Goal: Feedback & Contribution: Submit feedback/report problem

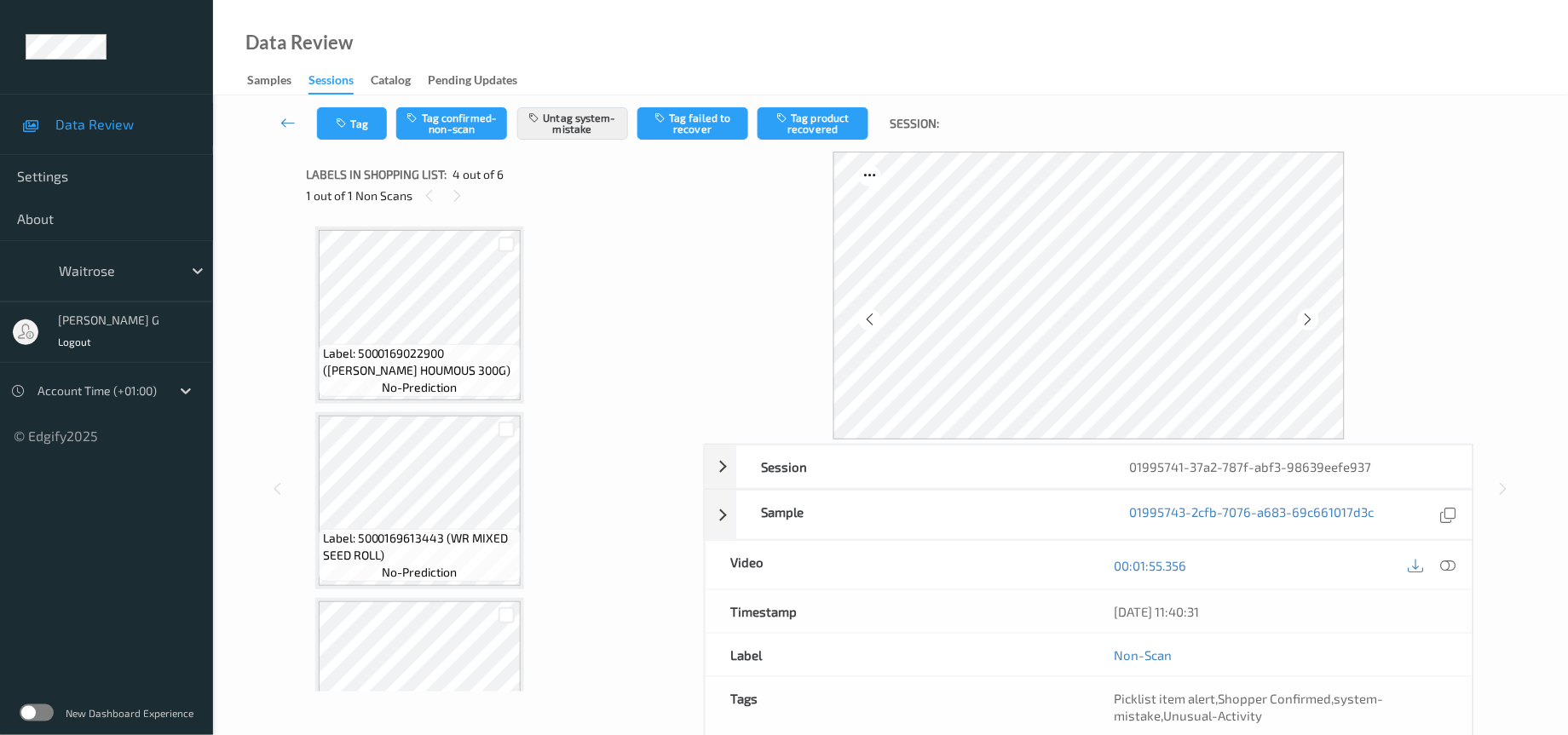
scroll to position [375, 0]
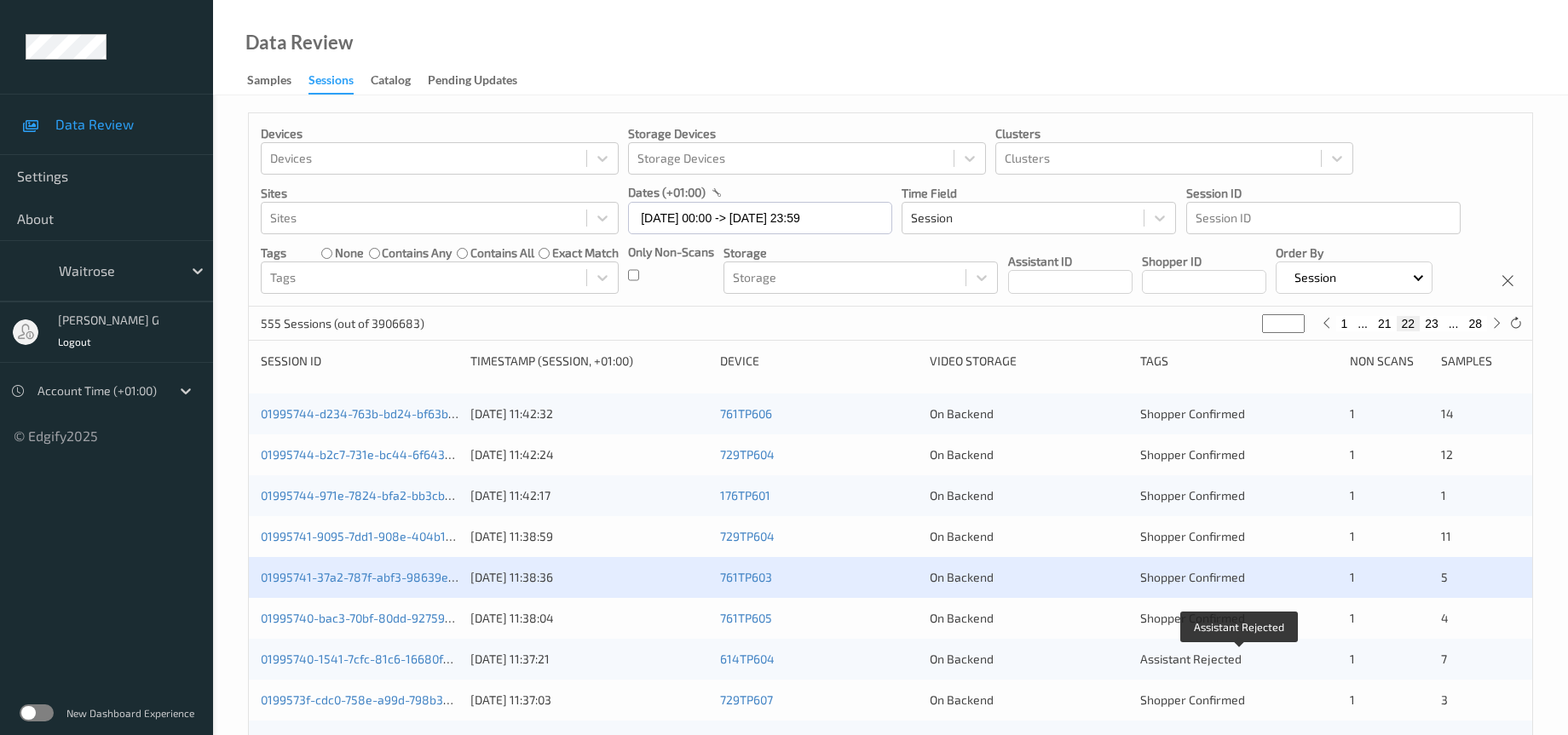
scroll to position [255, 0]
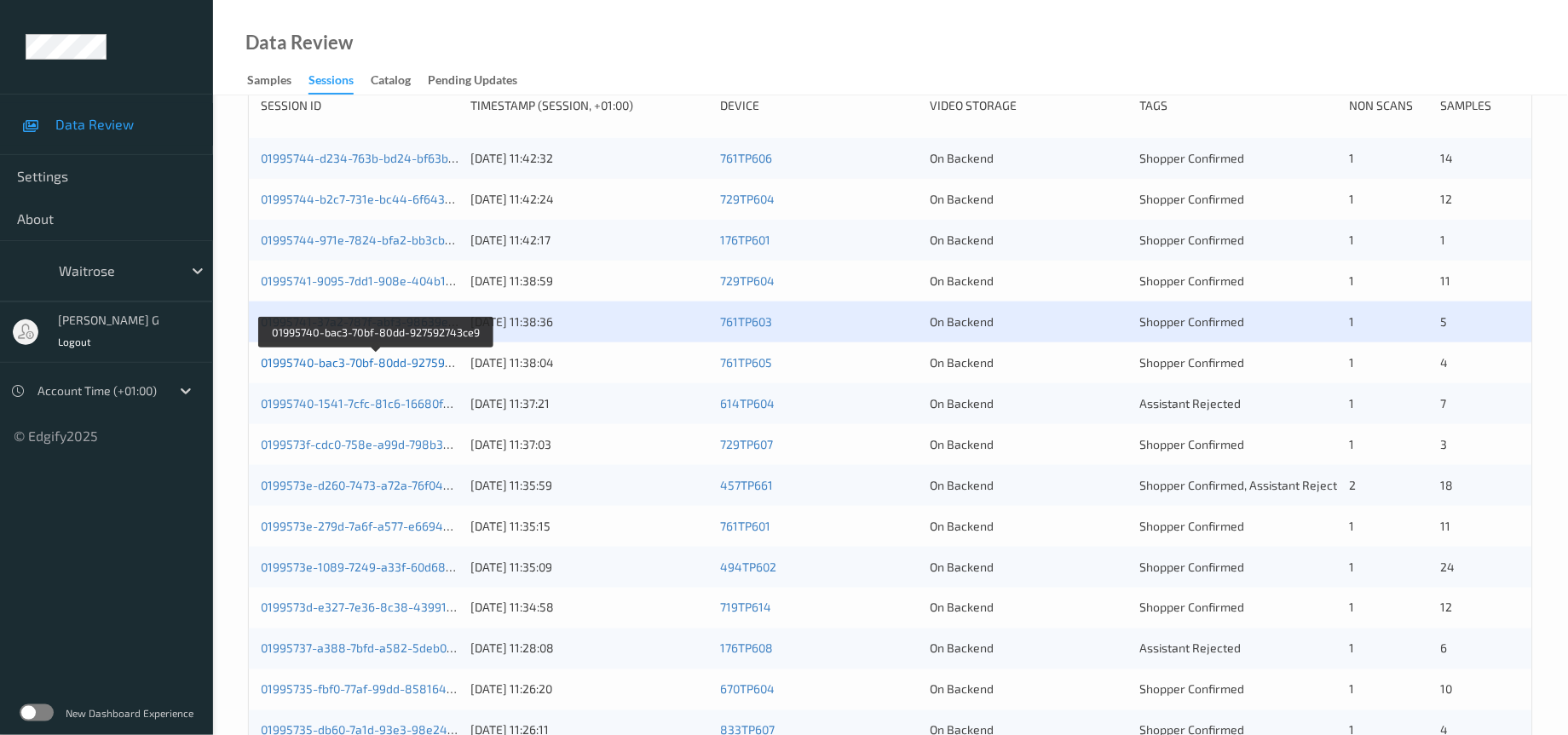
click at [371, 370] on link "01995740-bac3-70bf-80dd-927592743ce9" at bounding box center [377, 362] width 231 height 14
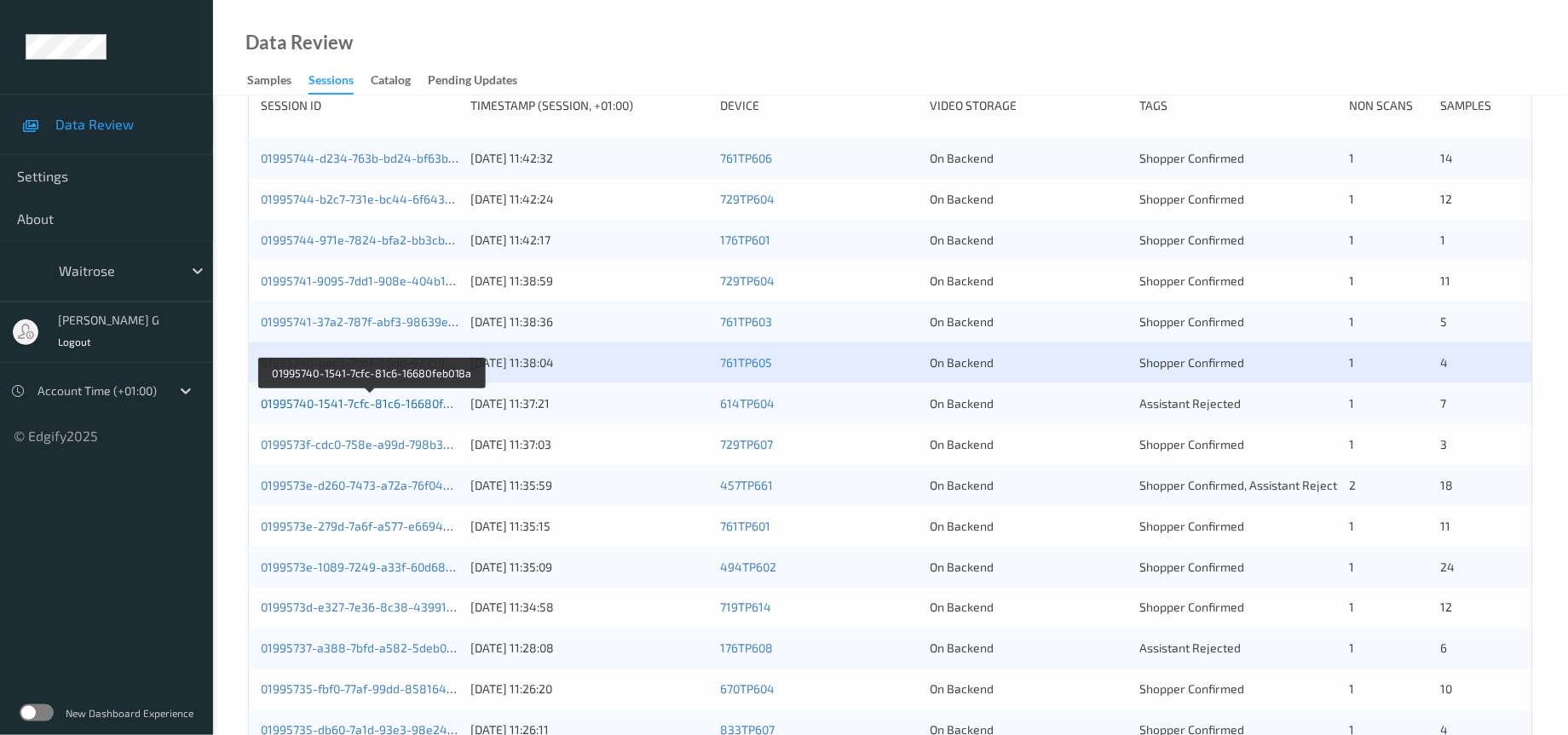
click at [376, 411] on link "01995740-1541-7cfc-81c6-16680feb018a" at bounding box center [372, 403] width 222 height 14
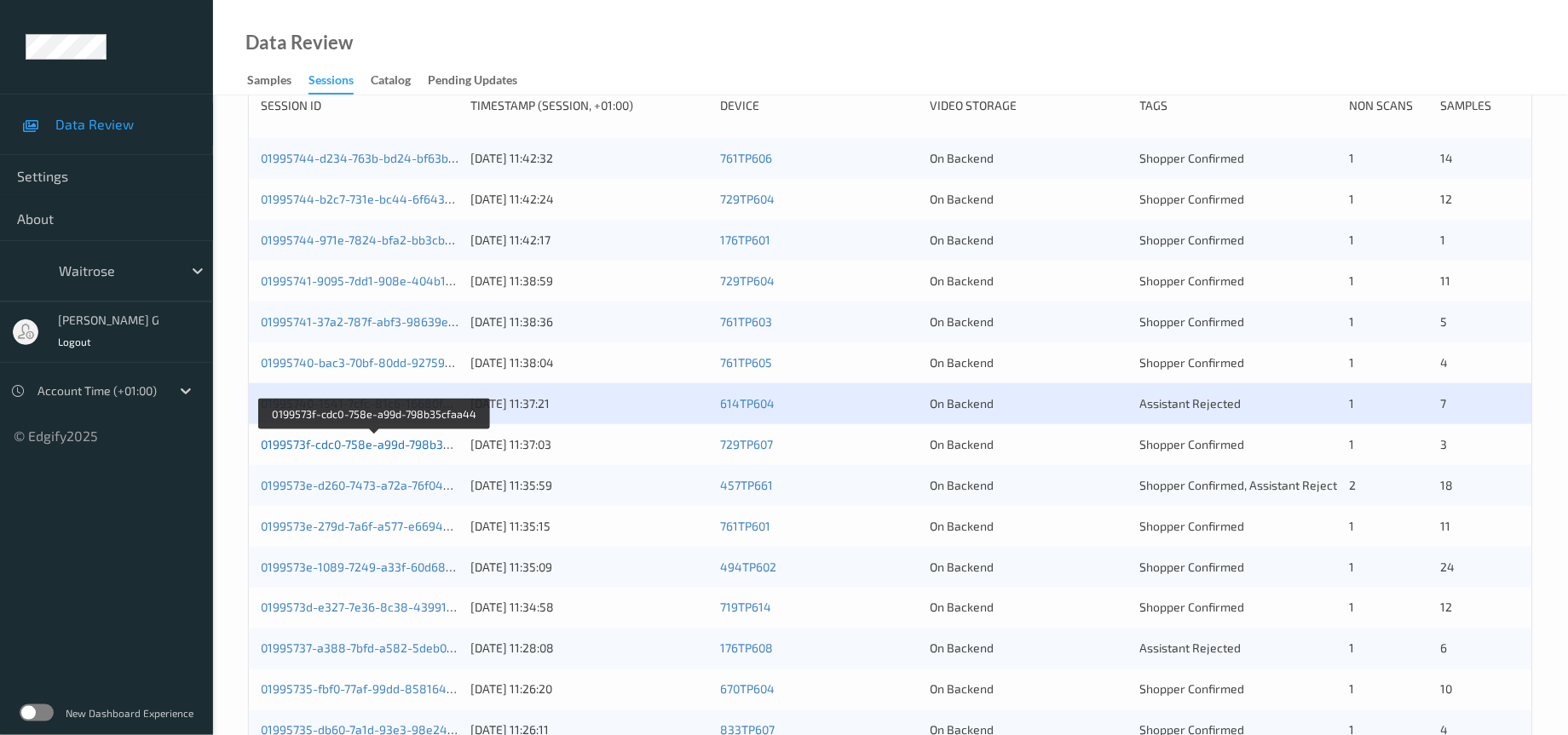
click at [369, 451] on link "0199573f-cdc0-758e-a99d-798b35cfaa44" at bounding box center [375, 444] width 228 height 14
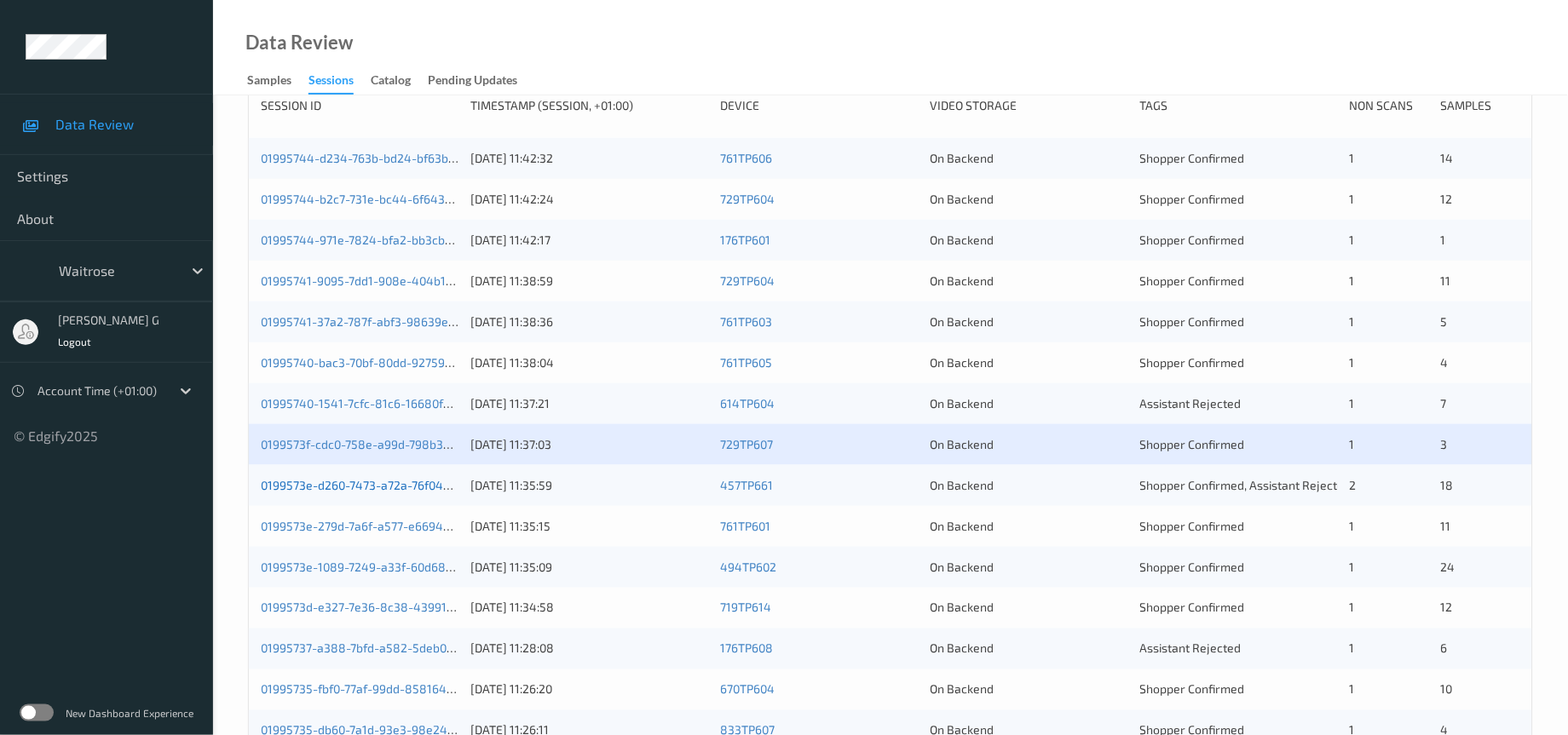
click at [312, 493] on link "0199573e-d260-7473-a72a-76f04bb4745a" at bounding box center [377, 484] width 231 height 14
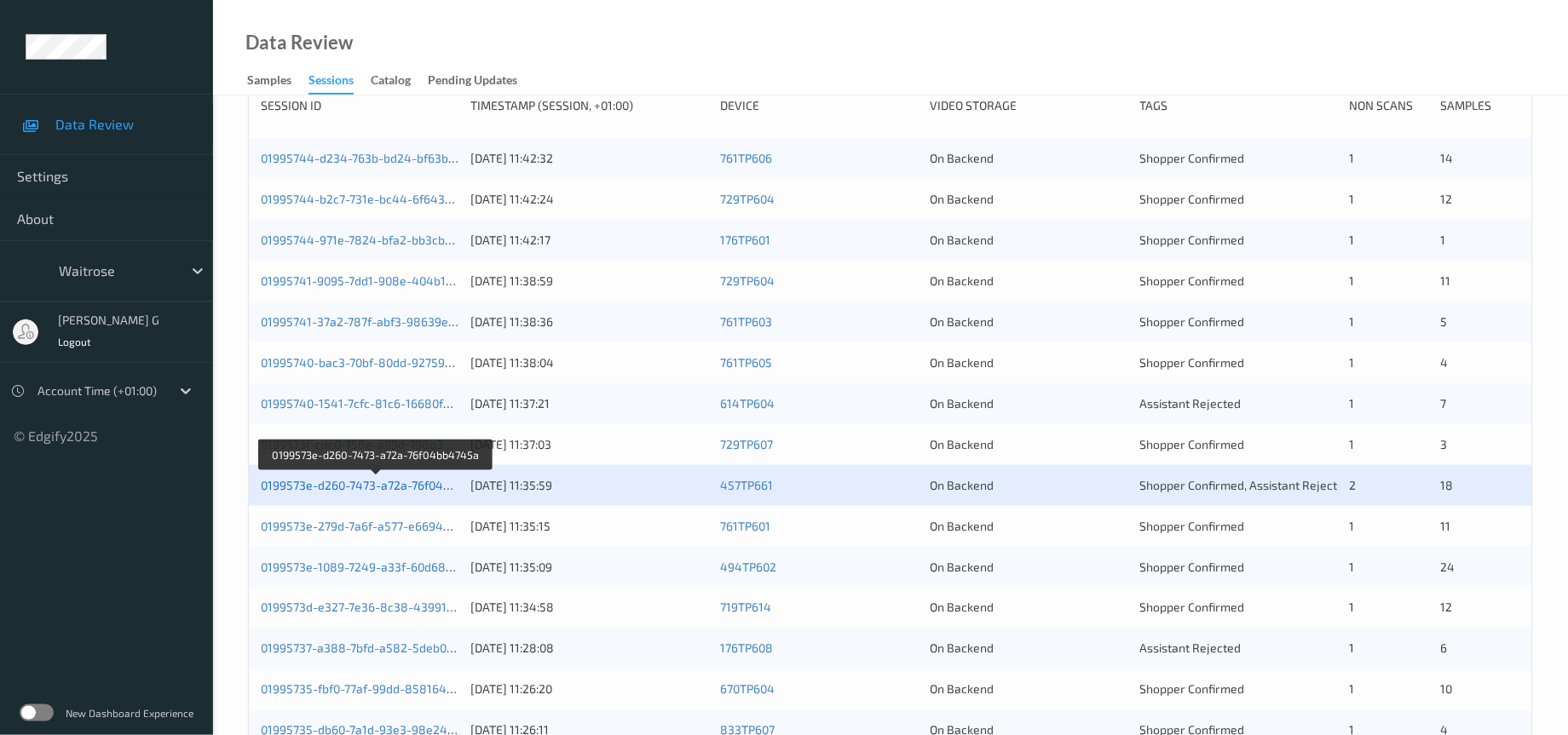
click at [349, 493] on link "0199573e-d260-7473-a72a-76f04bb4745a" at bounding box center [377, 484] width 231 height 14
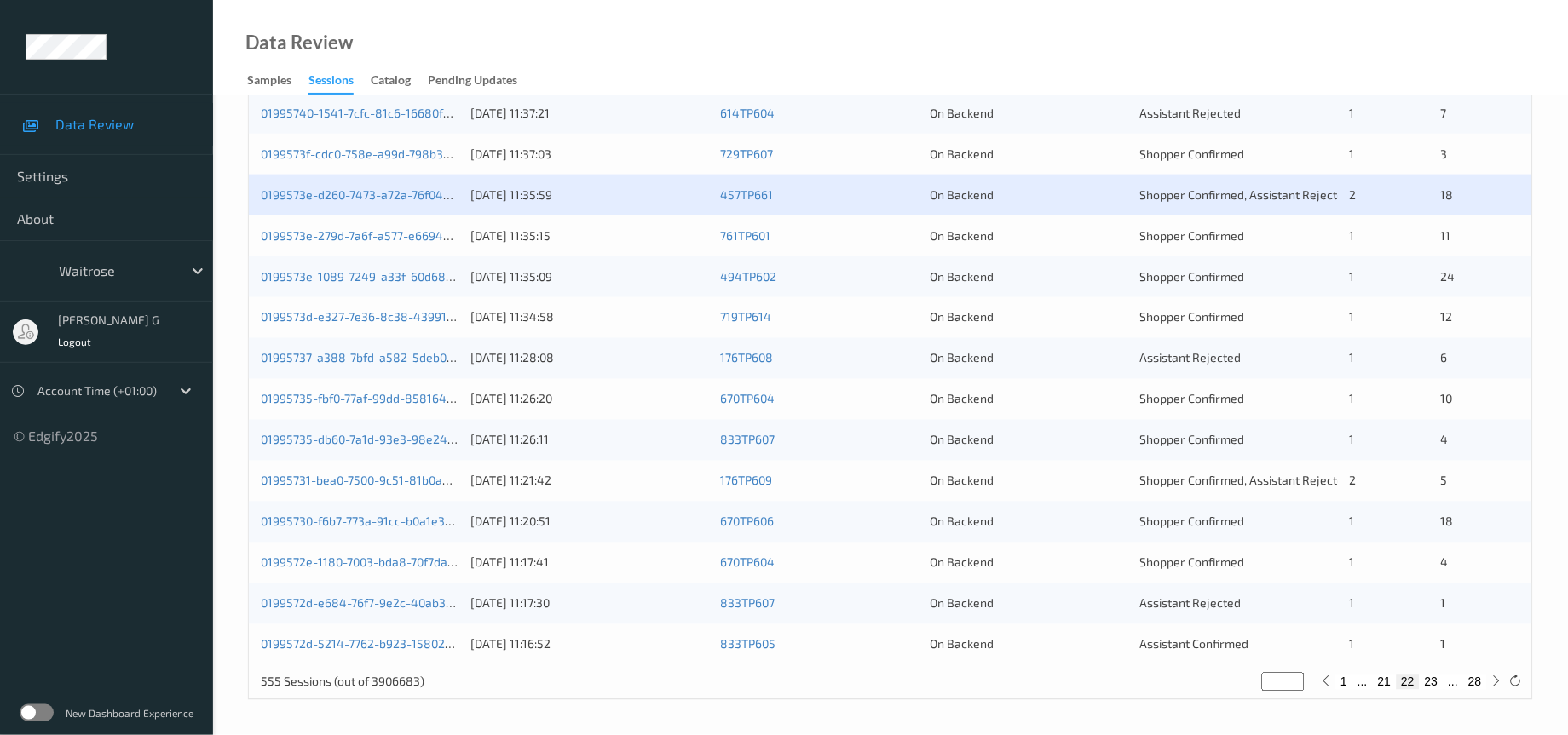
scroll to position [583, 0]
click at [352, 240] on link "0199573e-279d-7a6f-a577-e669495c6621" at bounding box center [375, 235] width 228 height 14
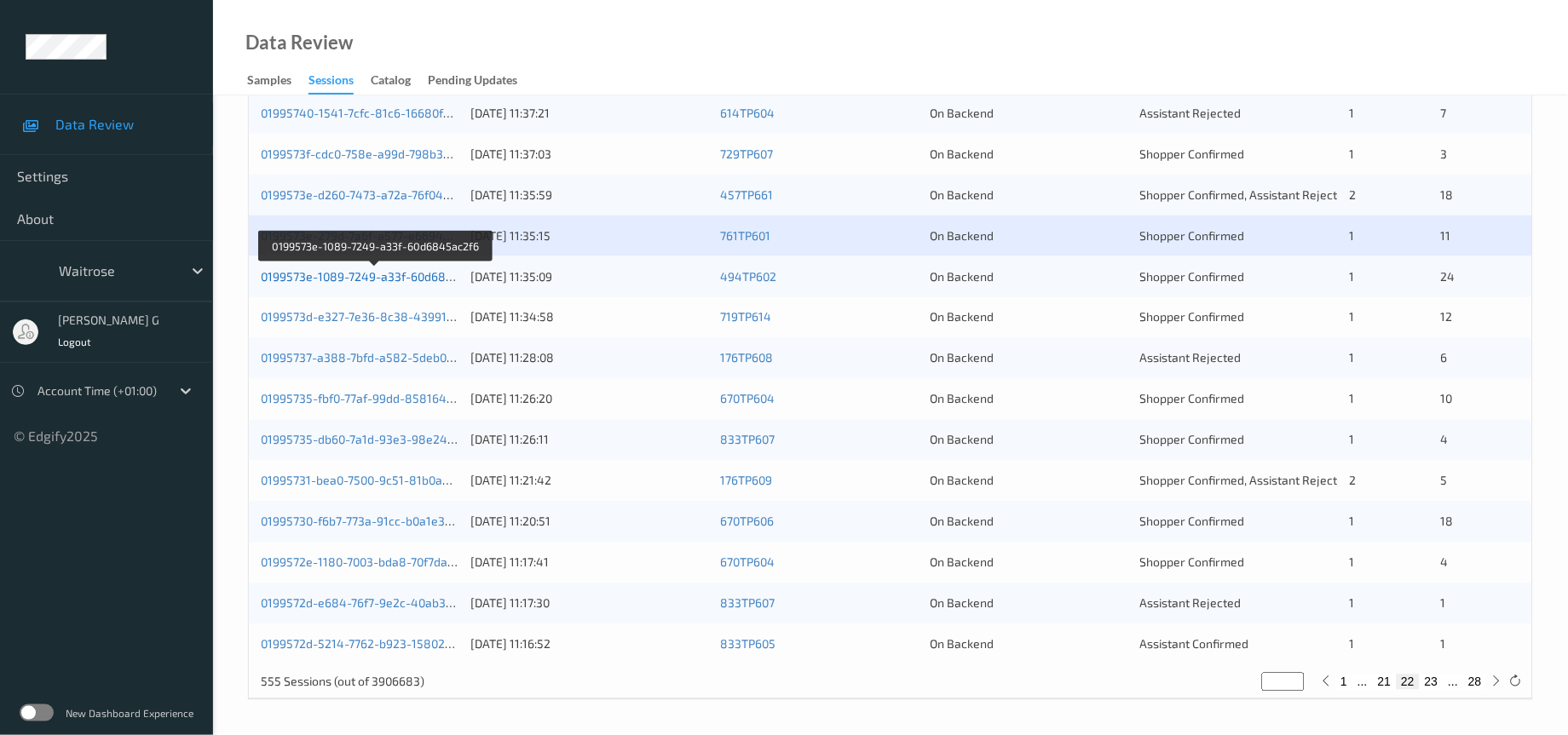
click at [379, 280] on link "0199573e-1089-7249-a33f-60d6845ac2f6" at bounding box center [376, 276] width 230 height 14
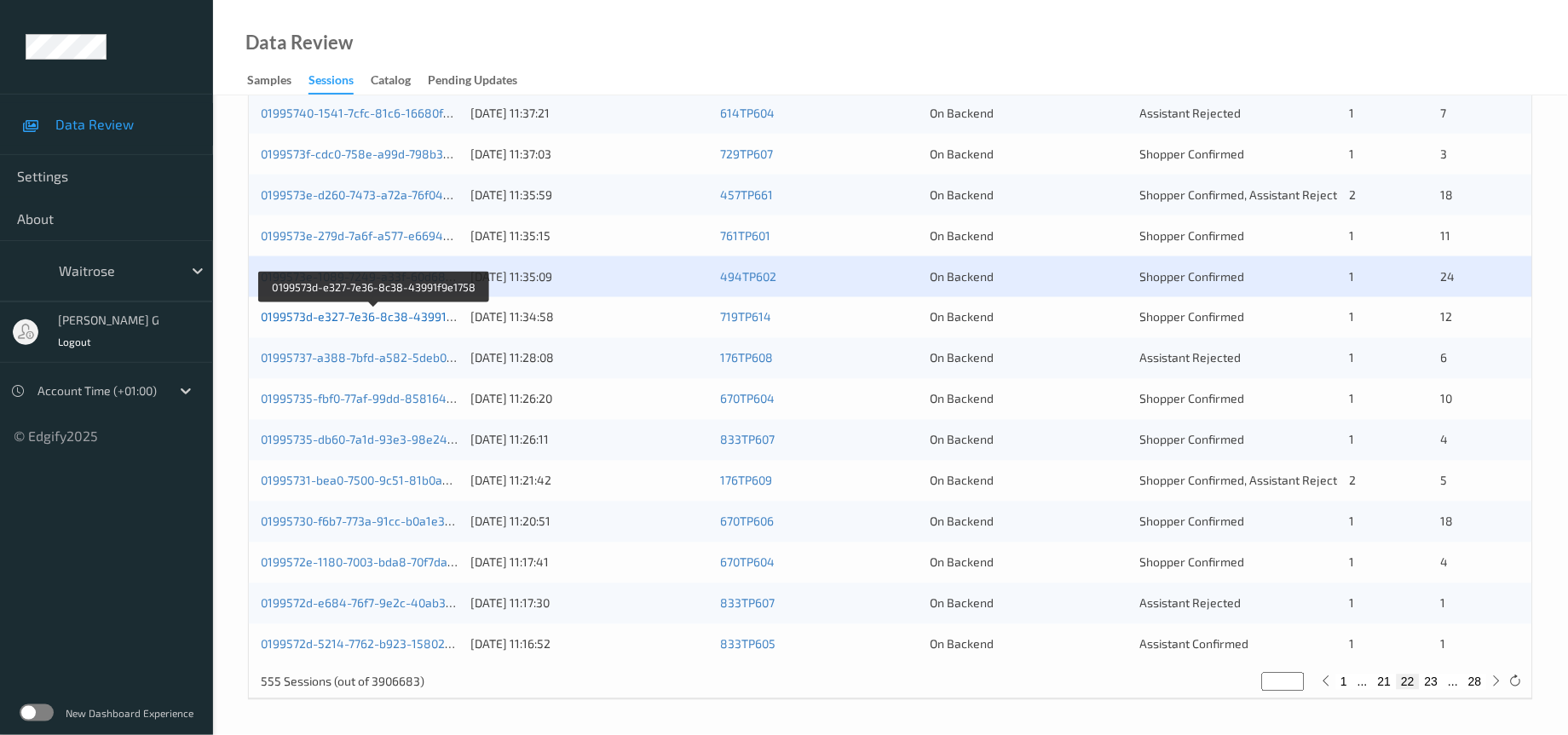
click at [382, 314] on link "0199573d-e327-7e36-8c38-43991f9e1758" at bounding box center [376, 317] width 229 height 14
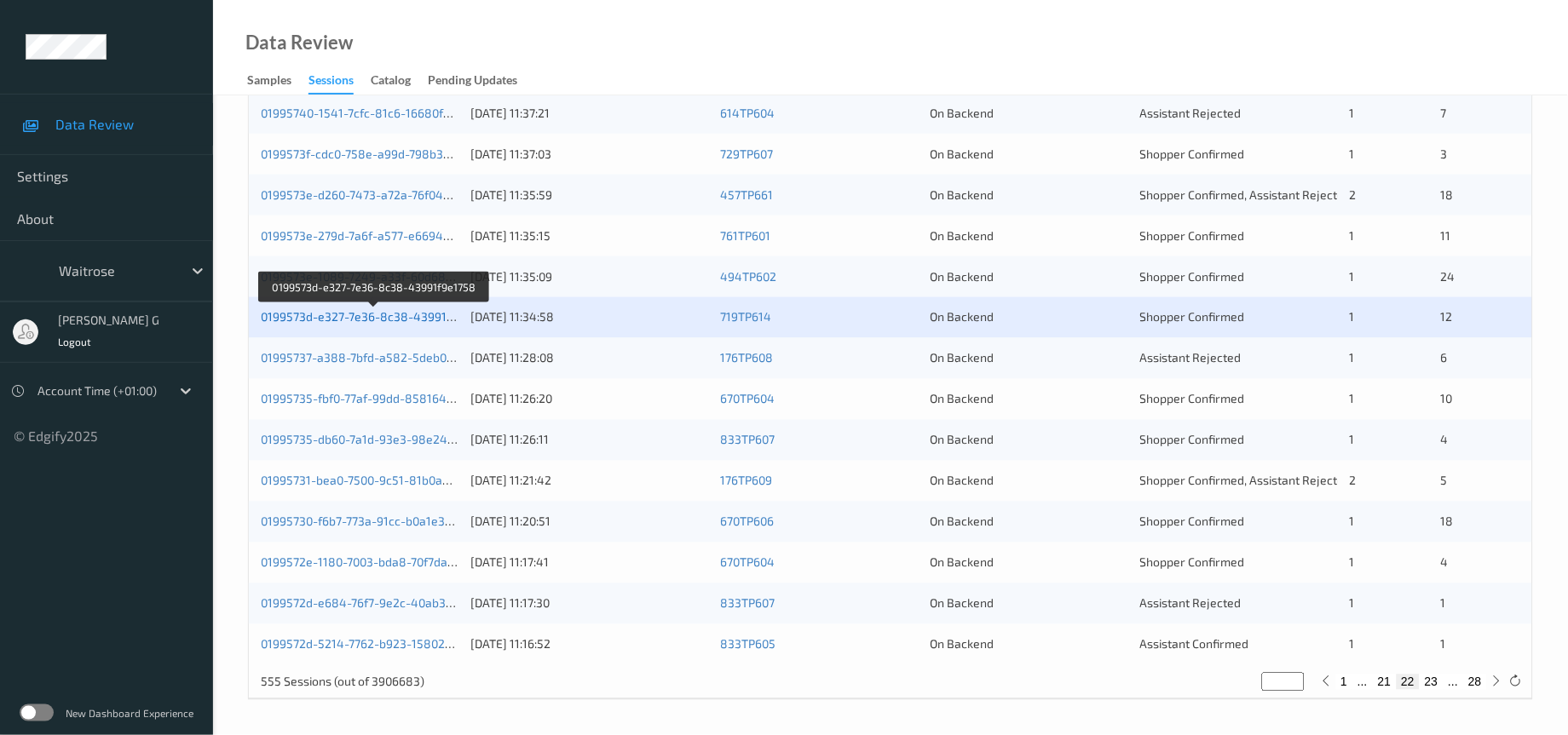
click at [336, 321] on link "0199573d-e327-7e36-8c38-43991f9e1758" at bounding box center [376, 317] width 229 height 14
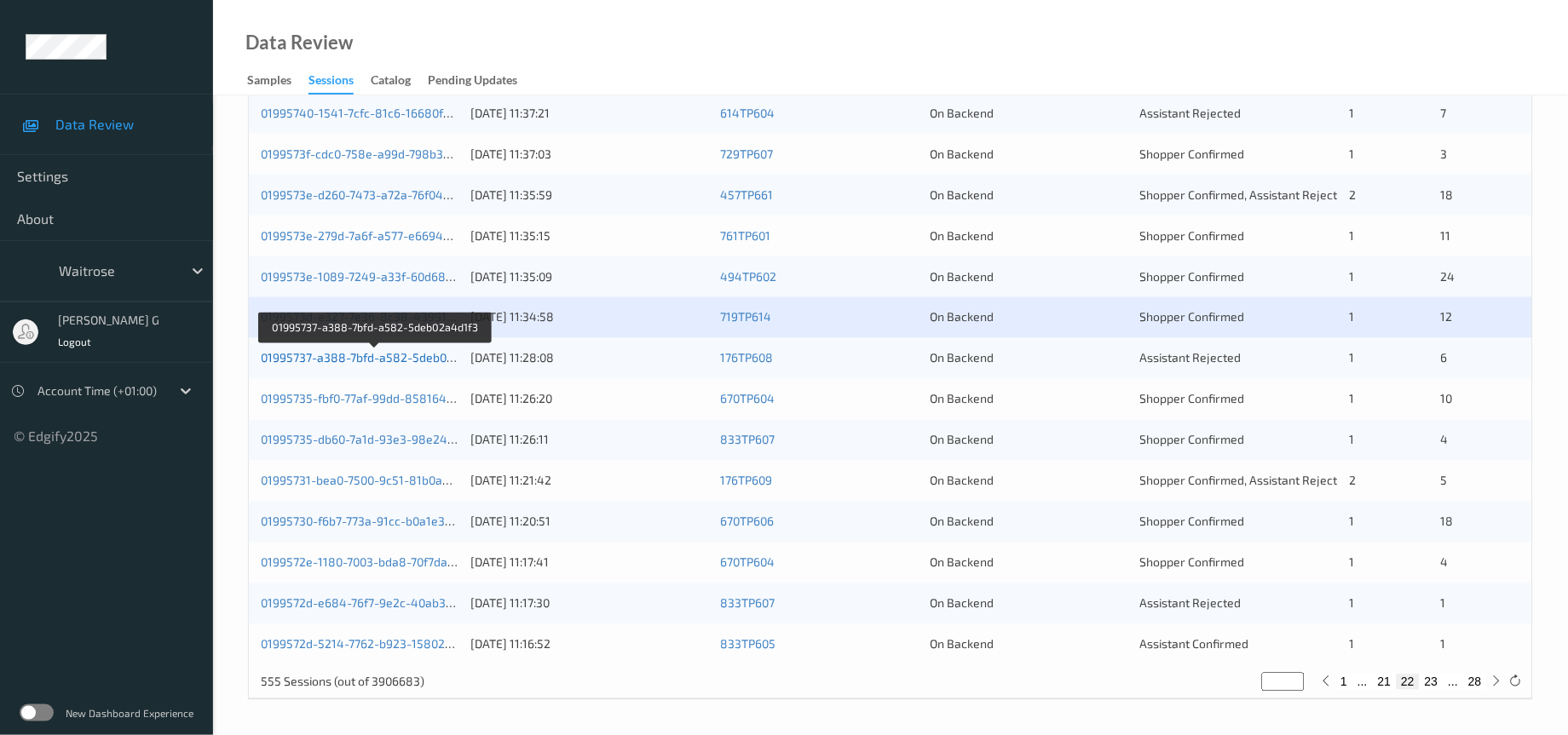
click at [362, 352] on link "01995737-a388-7bfd-a582-5deb02a4d1f3" at bounding box center [376, 358] width 230 height 14
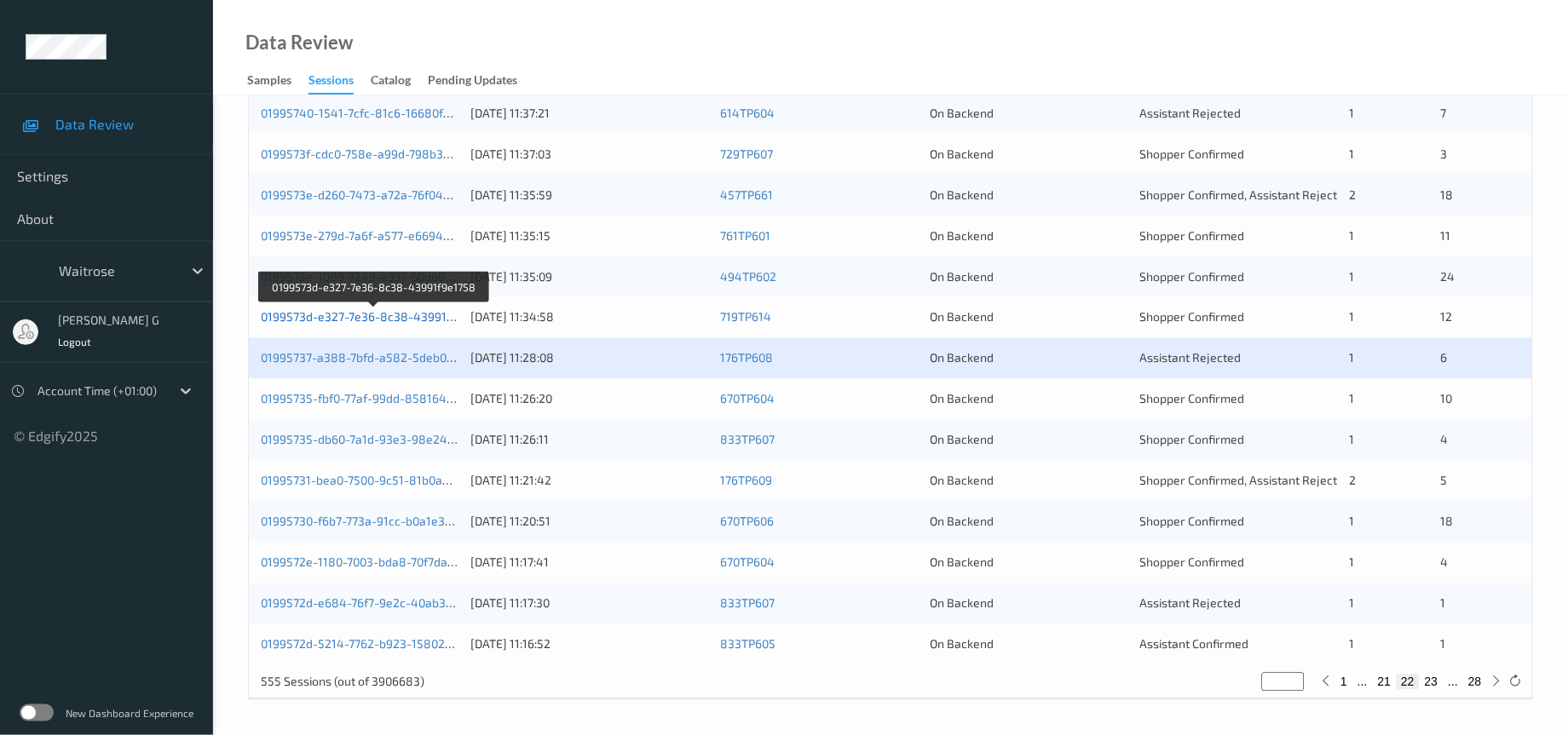
click at [338, 317] on link "0199573d-e327-7e36-8c38-43991f9e1758" at bounding box center [376, 317] width 229 height 14
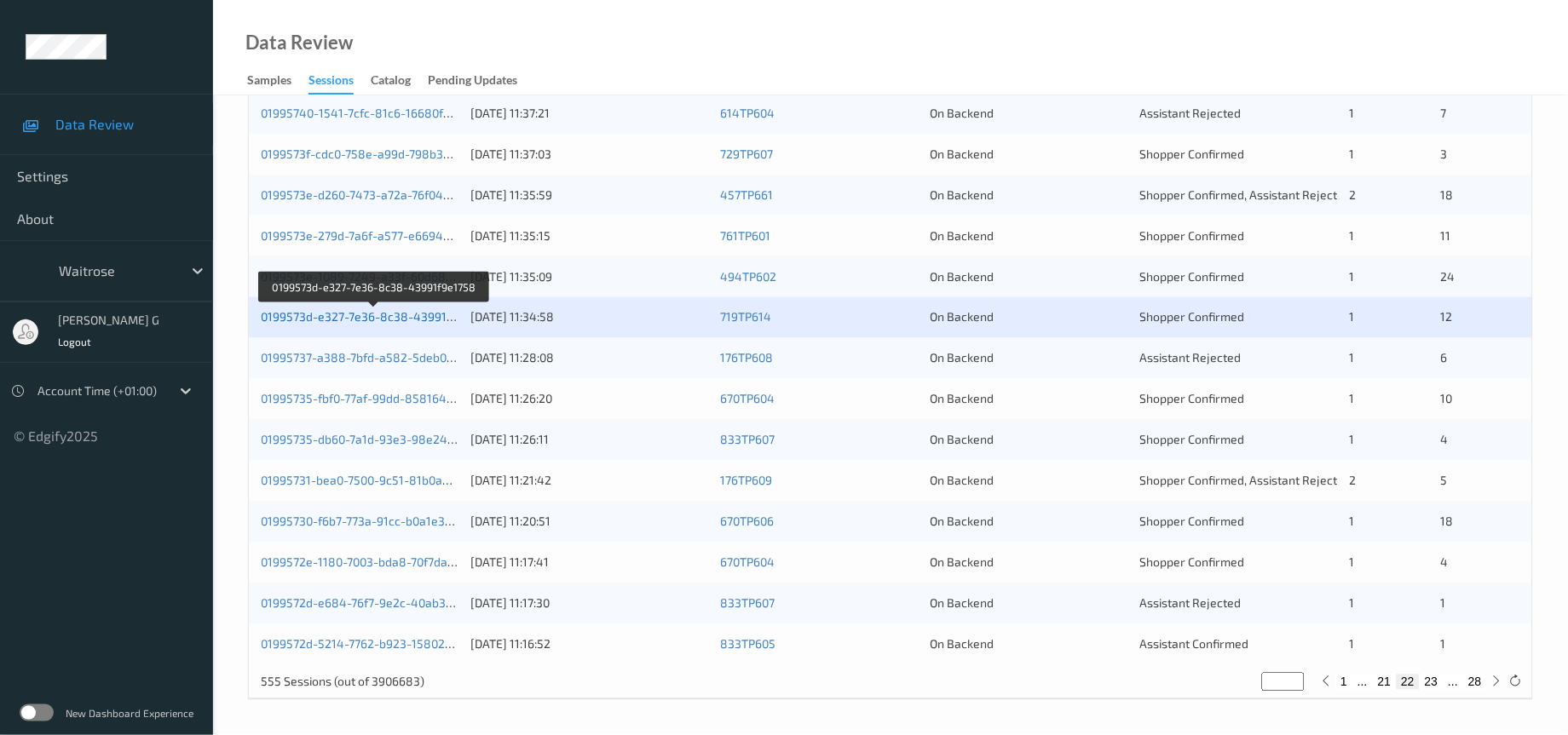
click at [375, 313] on link "0199573d-e327-7e36-8c38-43991f9e1758" at bounding box center [376, 317] width 229 height 14
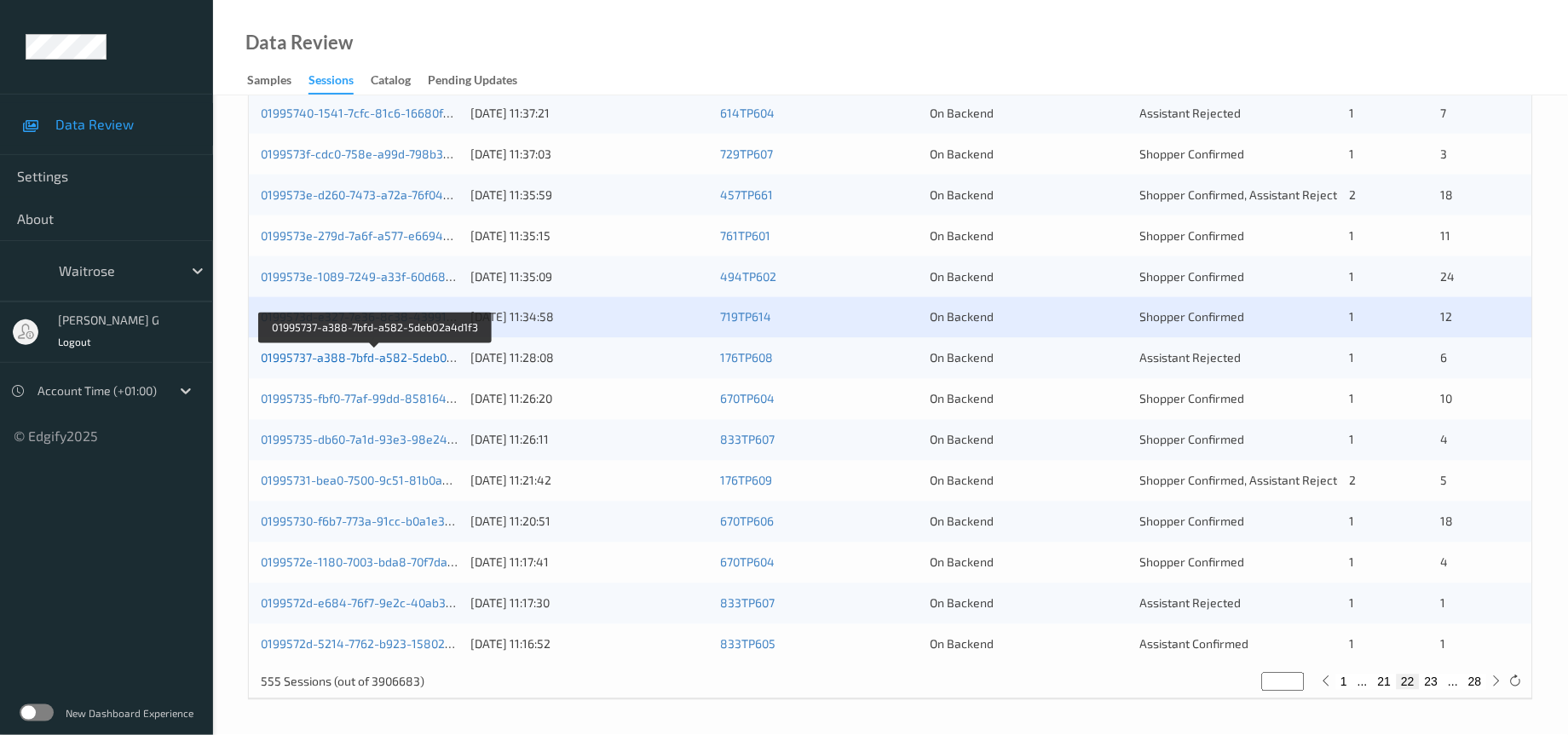
click at [318, 351] on link "01995737-a388-7bfd-a582-5deb02a4d1f3" at bounding box center [376, 358] width 230 height 14
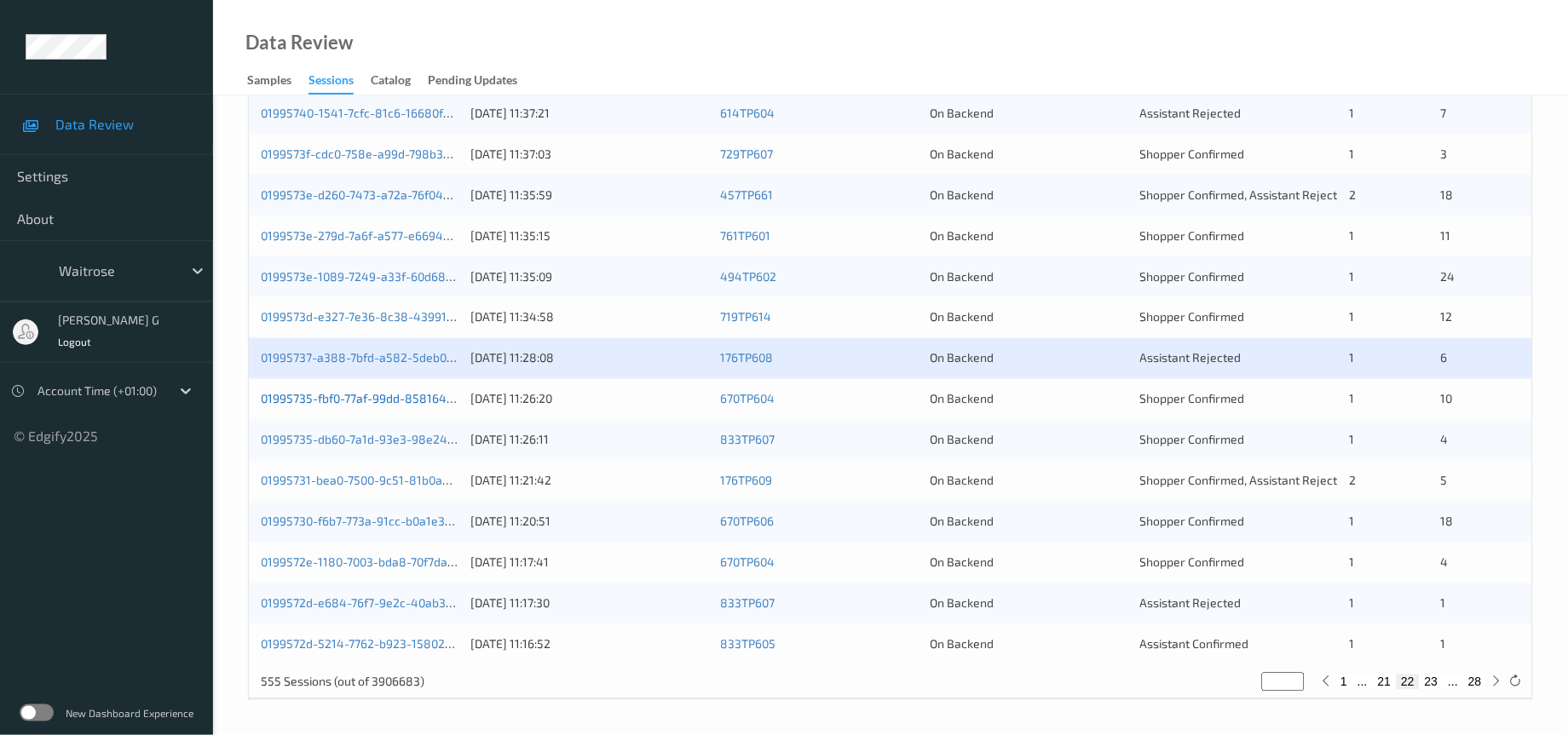
click at [387, 400] on link "01995735-fbf0-77af-99dd-858164fb59fd" at bounding box center [372, 398] width 221 height 14
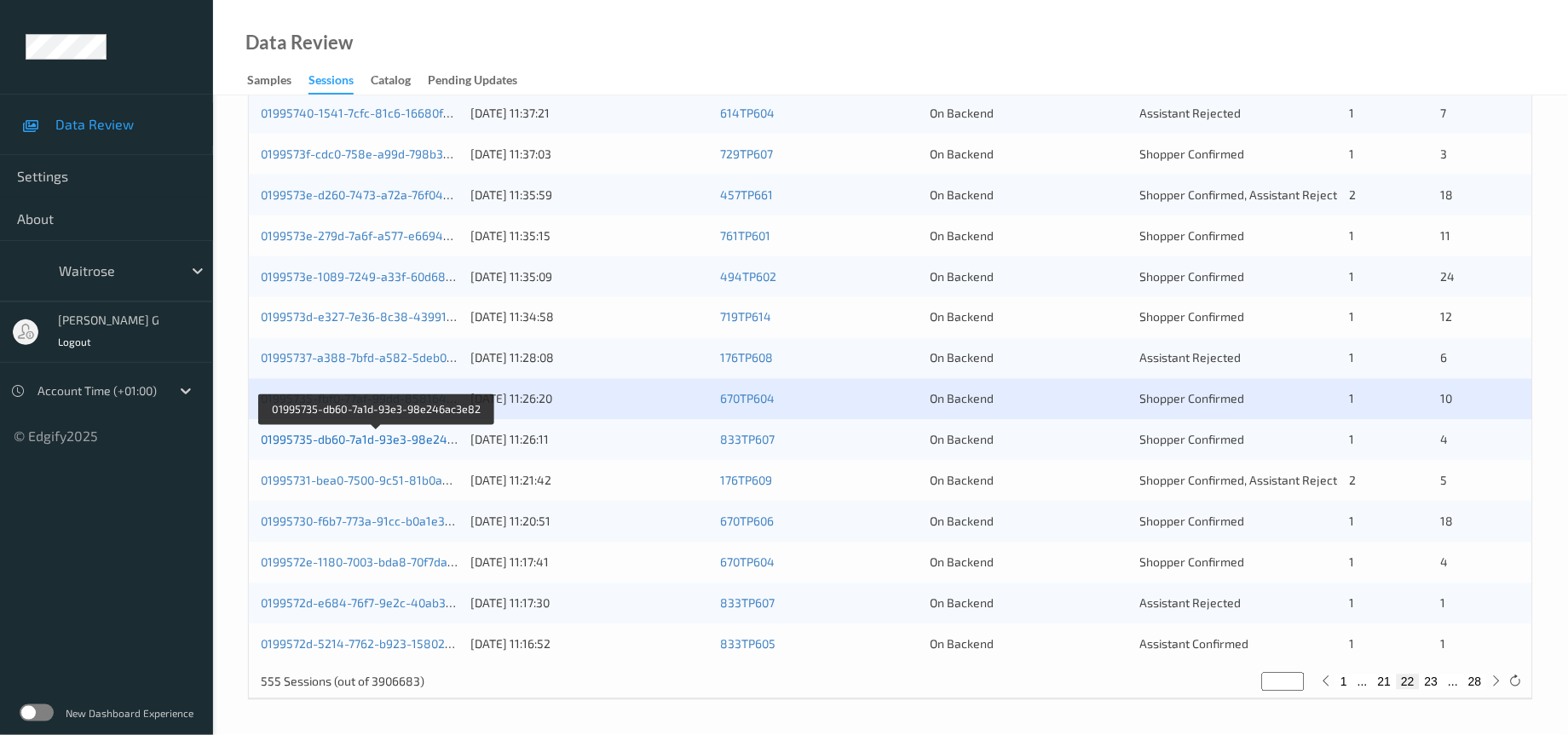
click at [318, 438] on link "01995735-db60-7a1d-93e3-98e246ac3e82" at bounding box center [379, 440] width 235 height 14
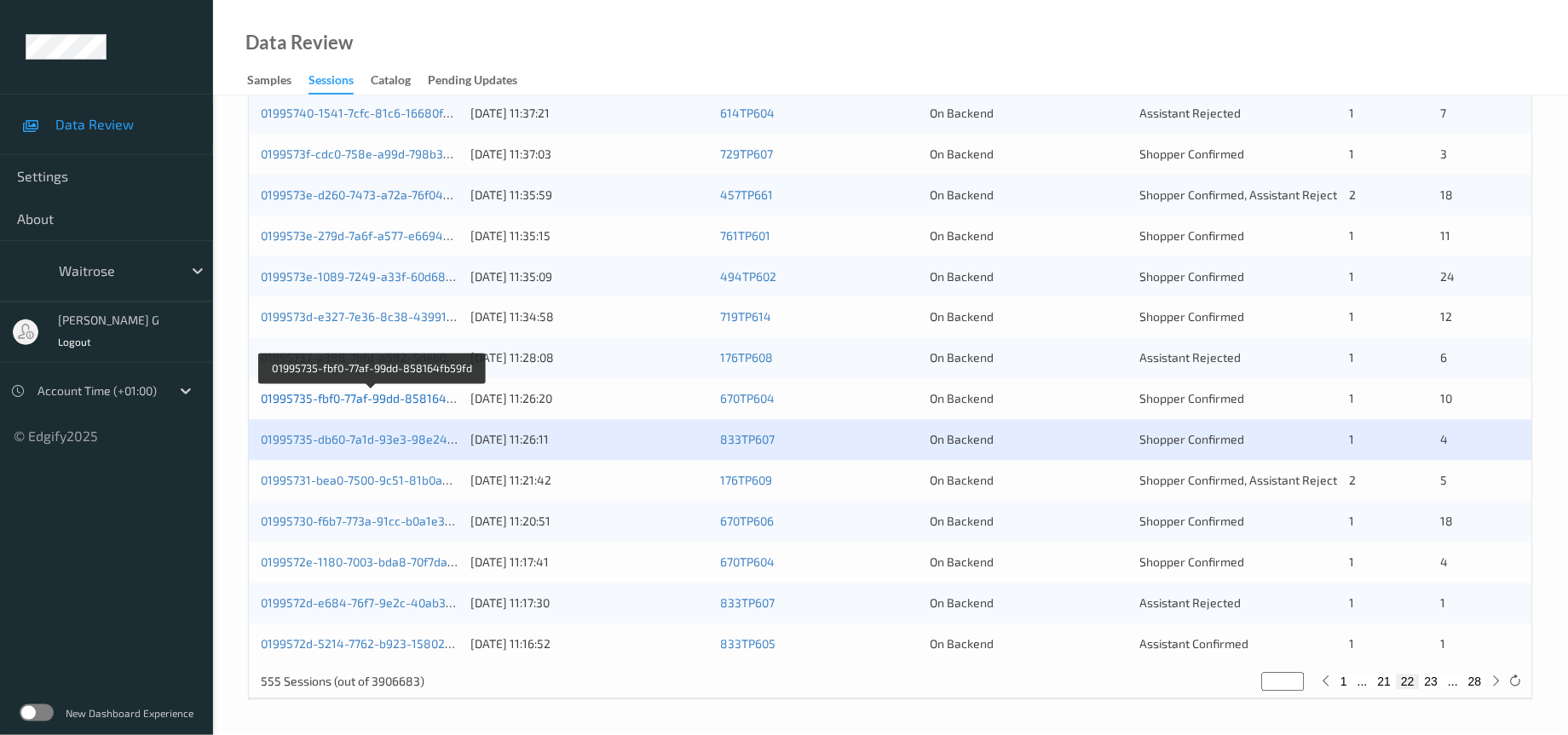
click at [394, 395] on link "01995735-fbf0-77af-99dd-858164fb59fd" at bounding box center [372, 398] width 221 height 14
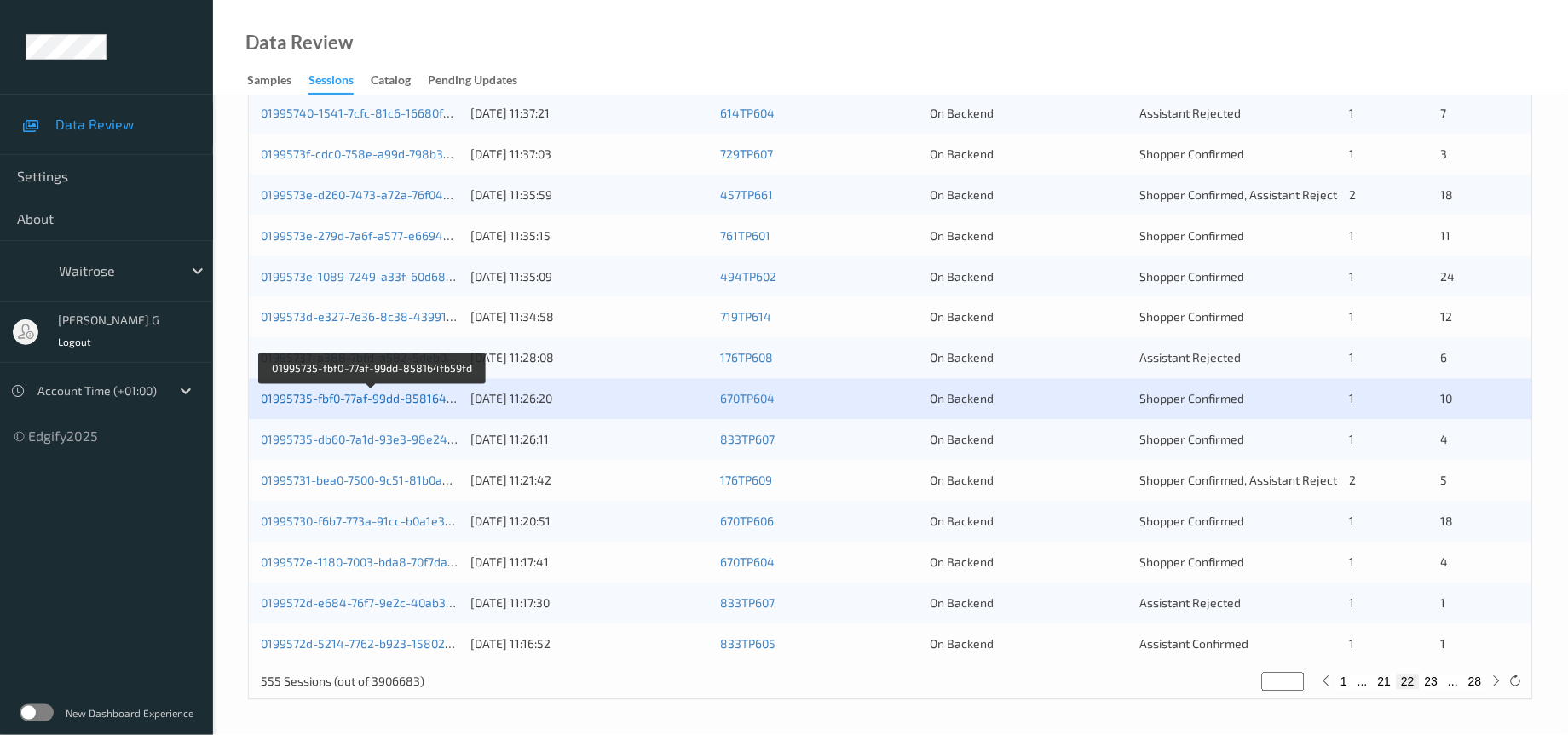
click at [302, 402] on link "01995735-fbf0-77af-99dd-858164fb59fd" at bounding box center [372, 398] width 221 height 14
click at [338, 445] on link "01995735-db60-7a1d-93e3-98e246ac3e82" at bounding box center [379, 440] width 235 height 14
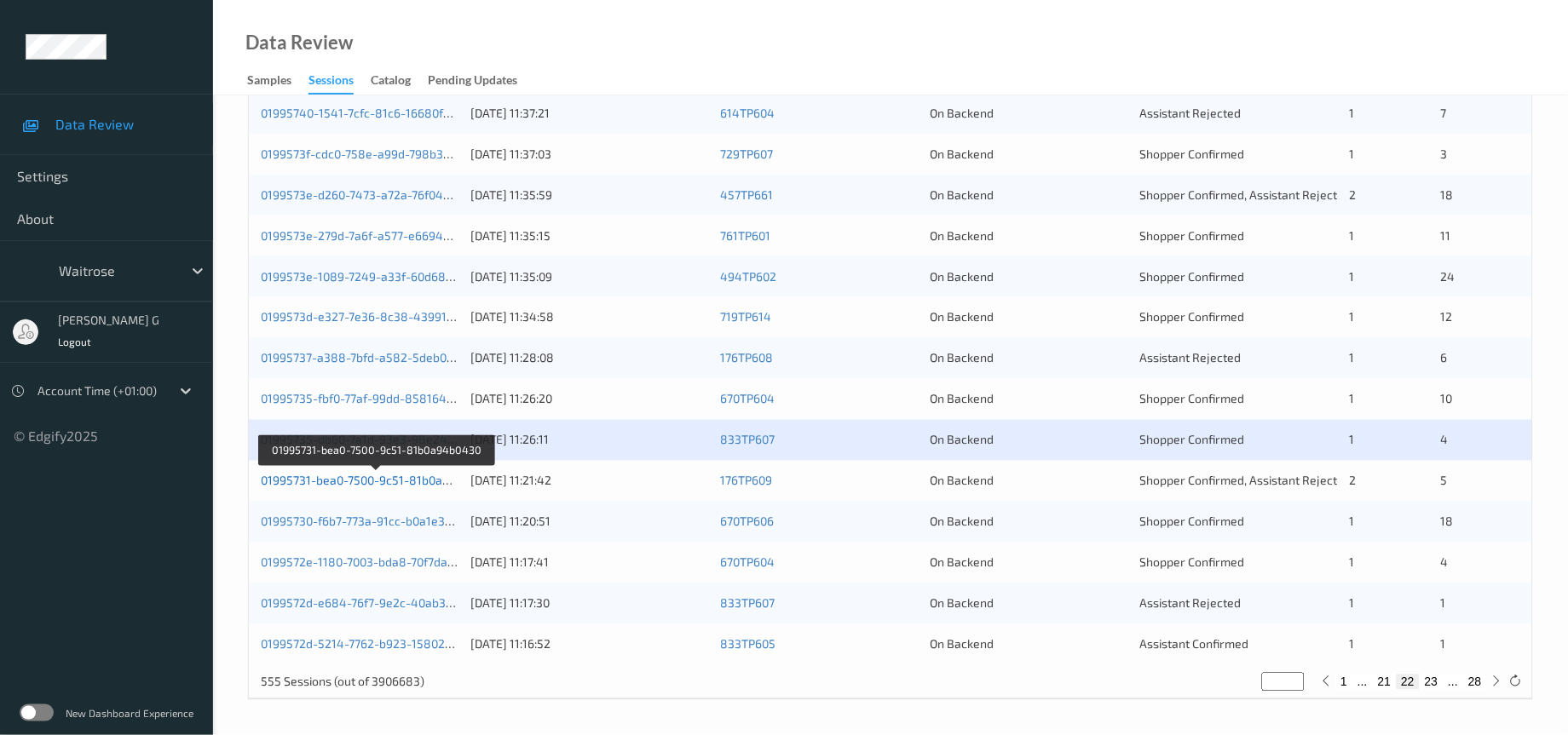
click at [401, 485] on link "01995731-bea0-7500-9c51-81b0a94b0430" at bounding box center [377, 481] width 231 height 14
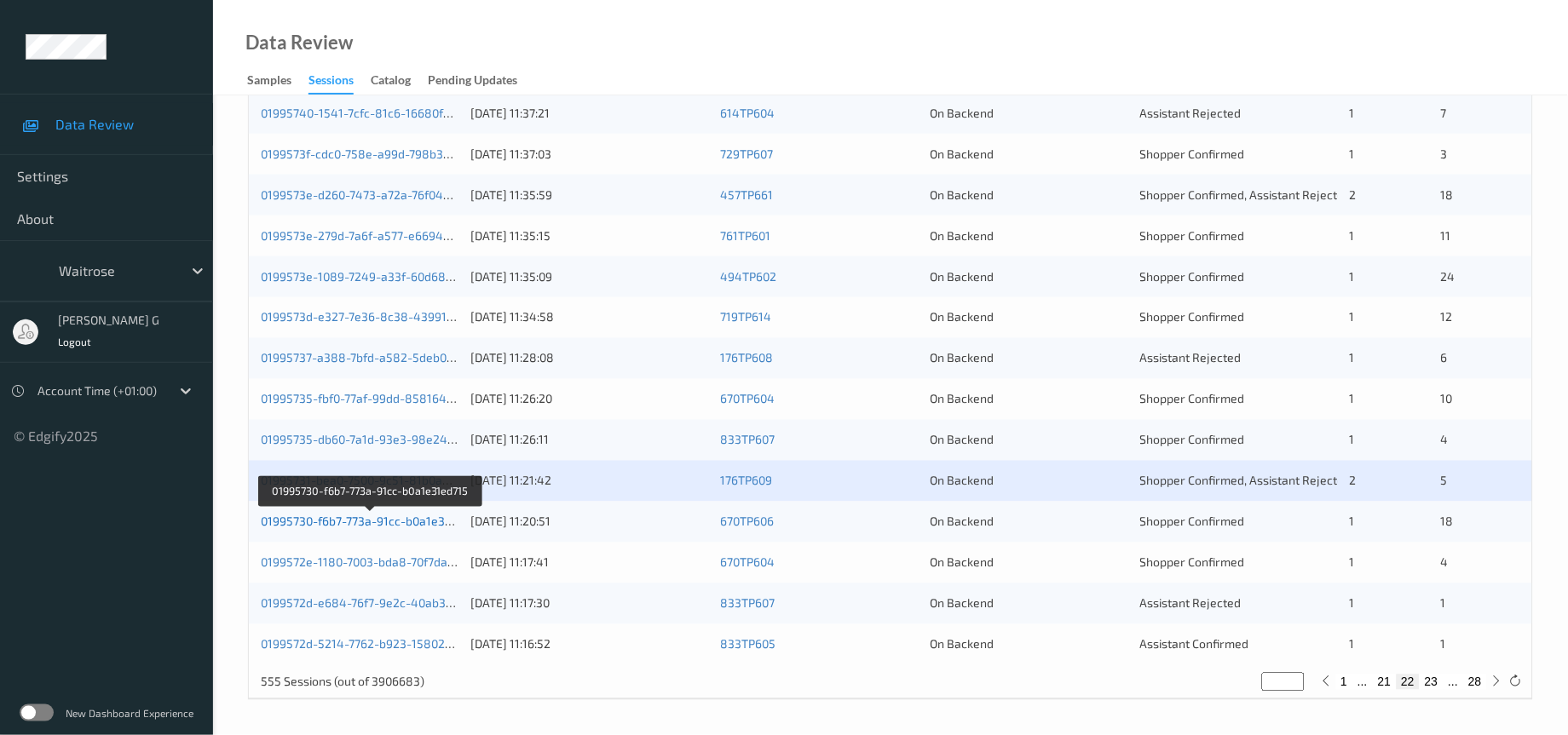
click at [311, 517] on link "01995730-f6b7-773a-91cc-b0a1e31ed715" at bounding box center [371, 521] width 220 height 14
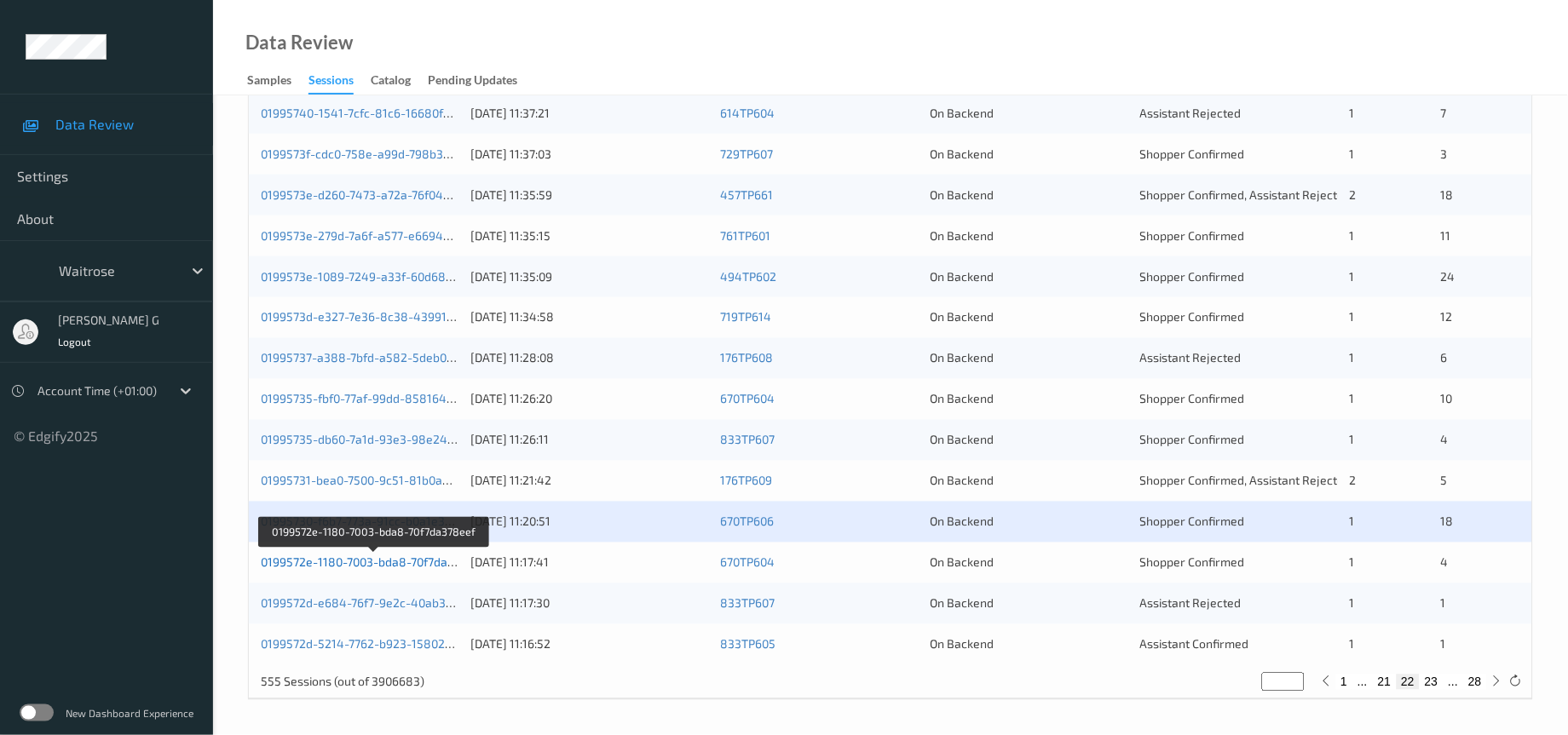
click at [362, 567] on link "0199572e-1180-7003-bda8-70f7da378eef" at bounding box center [374, 562] width 225 height 14
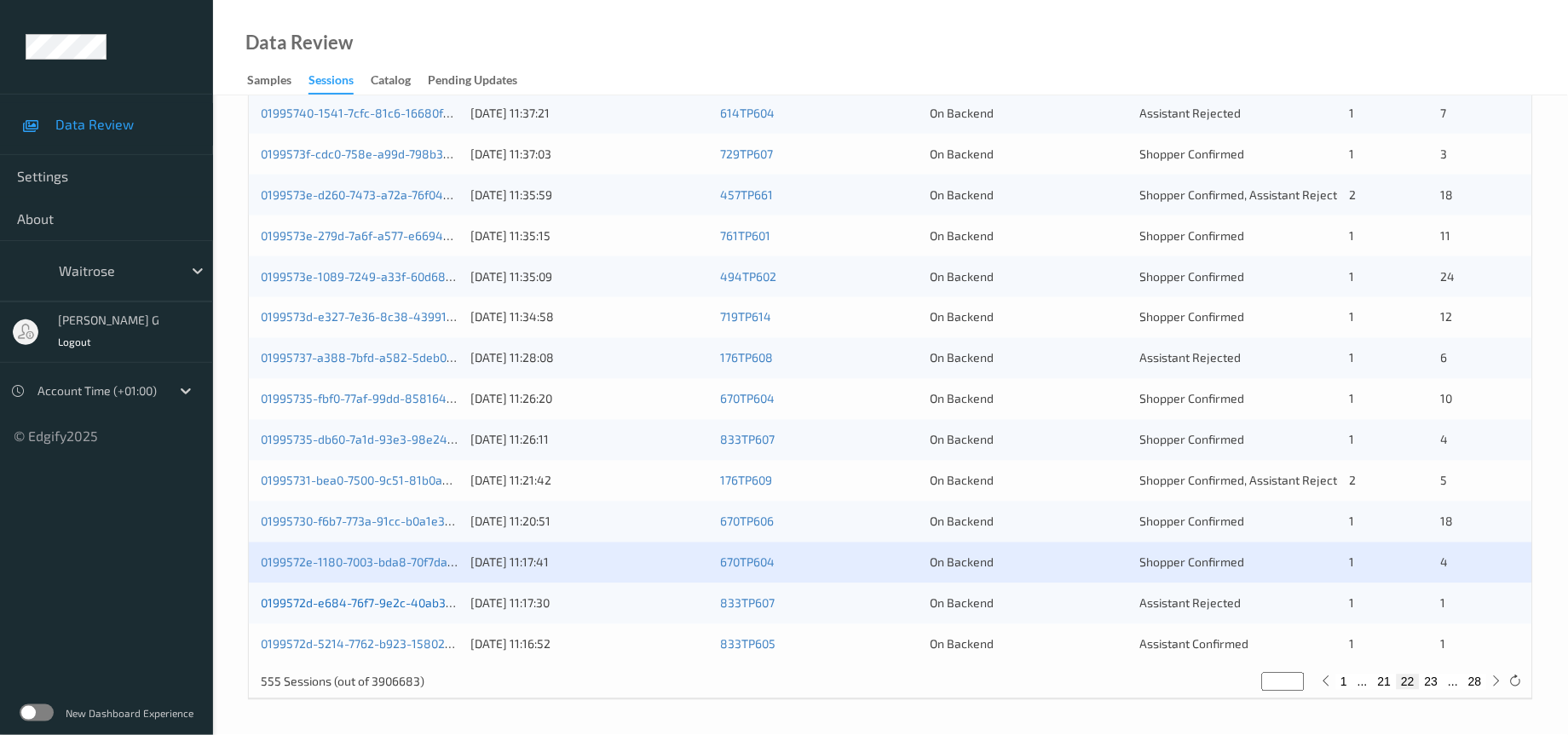
click at [353, 604] on link "0199572d-e684-76f7-9e2c-40ab3d066757" at bounding box center [377, 604] width 231 height 14
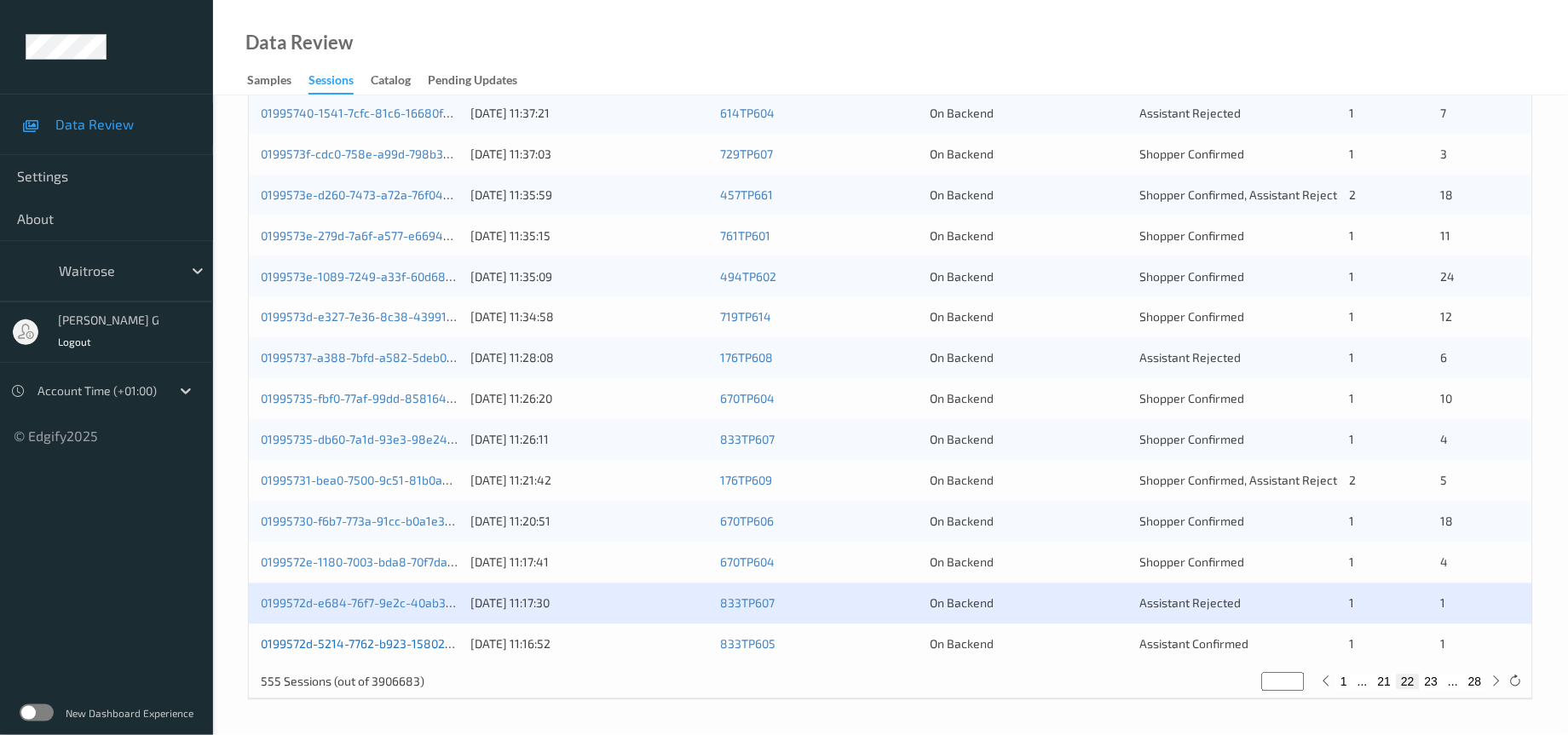
click at [405, 648] on link "0199572d-5214-7762-b923-158021c9ccba" at bounding box center [375, 644] width 228 height 14
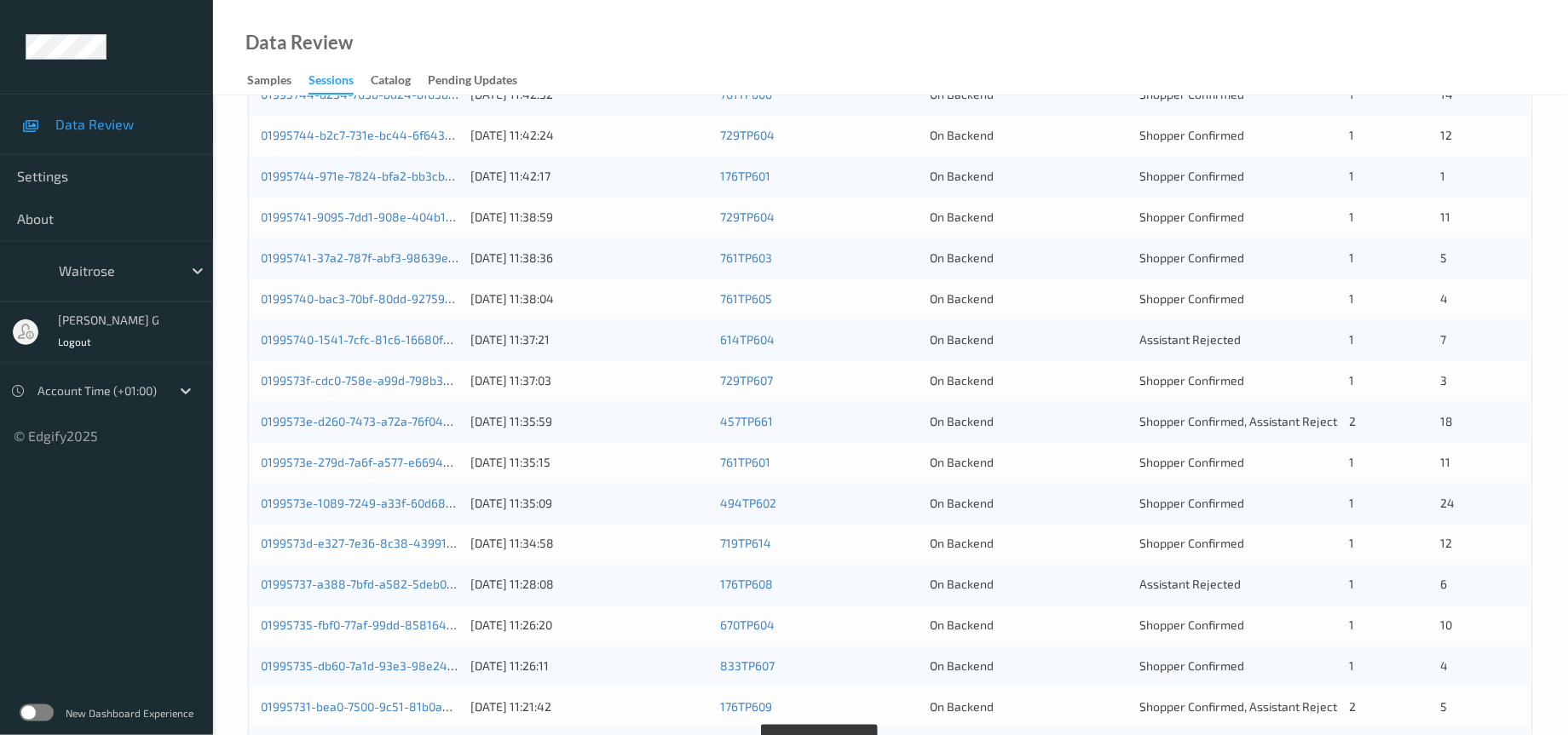
scroll to position [0, 0]
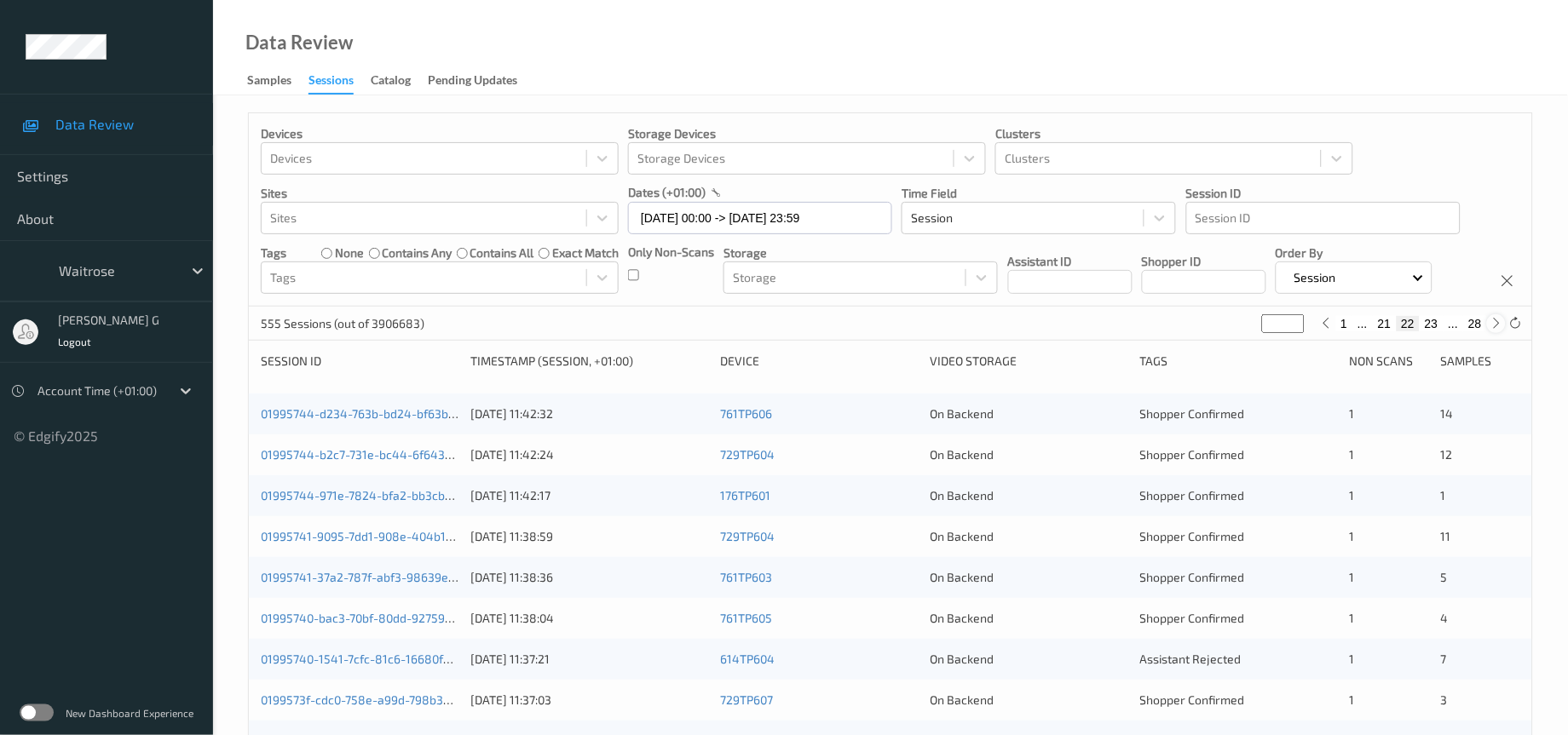
click at [1494, 330] on icon at bounding box center [1497, 324] width 13 height 13
type input "**"
click at [1494, 330] on icon at bounding box center [1497, 324] width 13 height 13
type input "**"
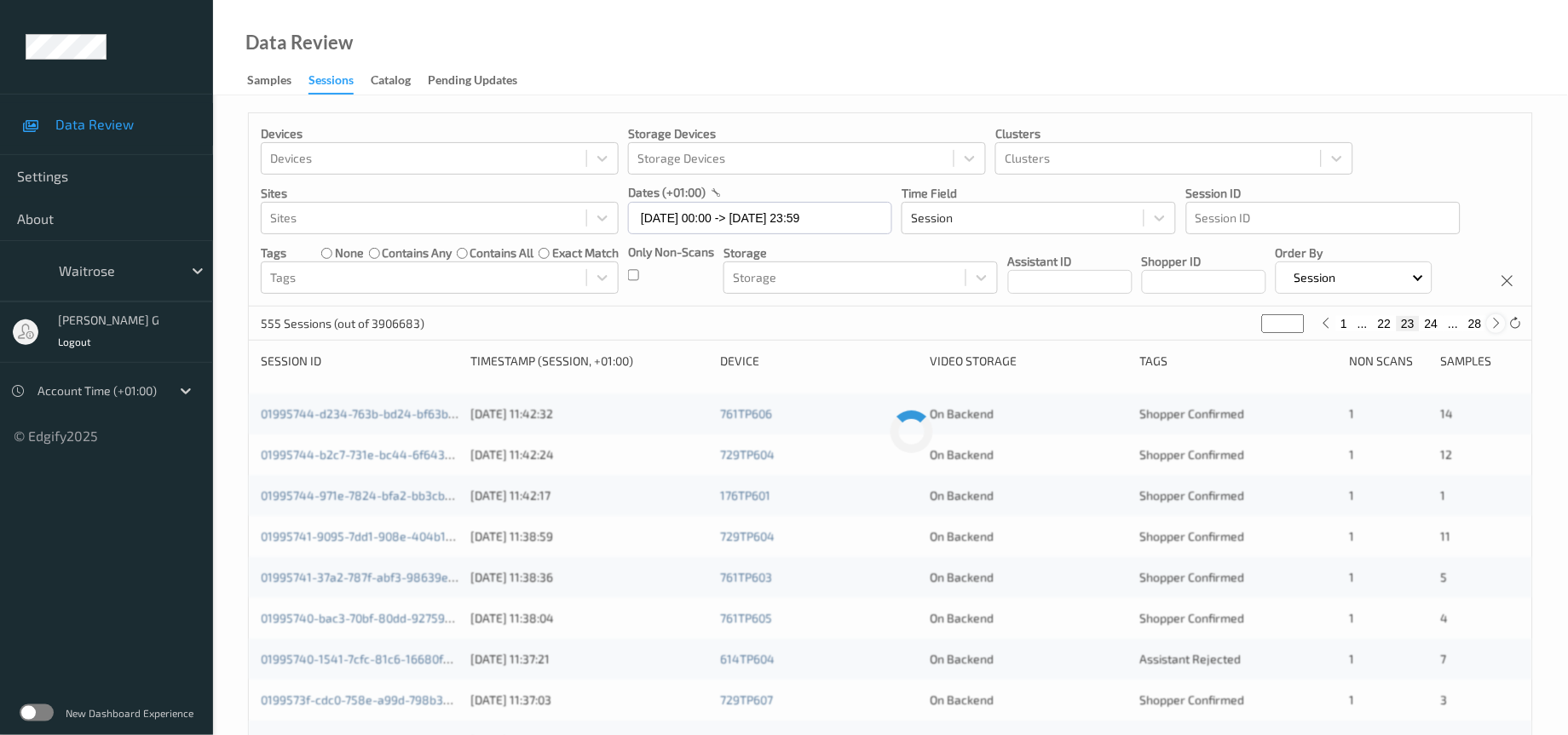
type input "**"
click at [1494, 330] on icon at bounding box center [1497, 324] width 13 height 13
type input "**"
click at [1494, 330] on icon at bounding box center [1497, 324] width 13 height 13
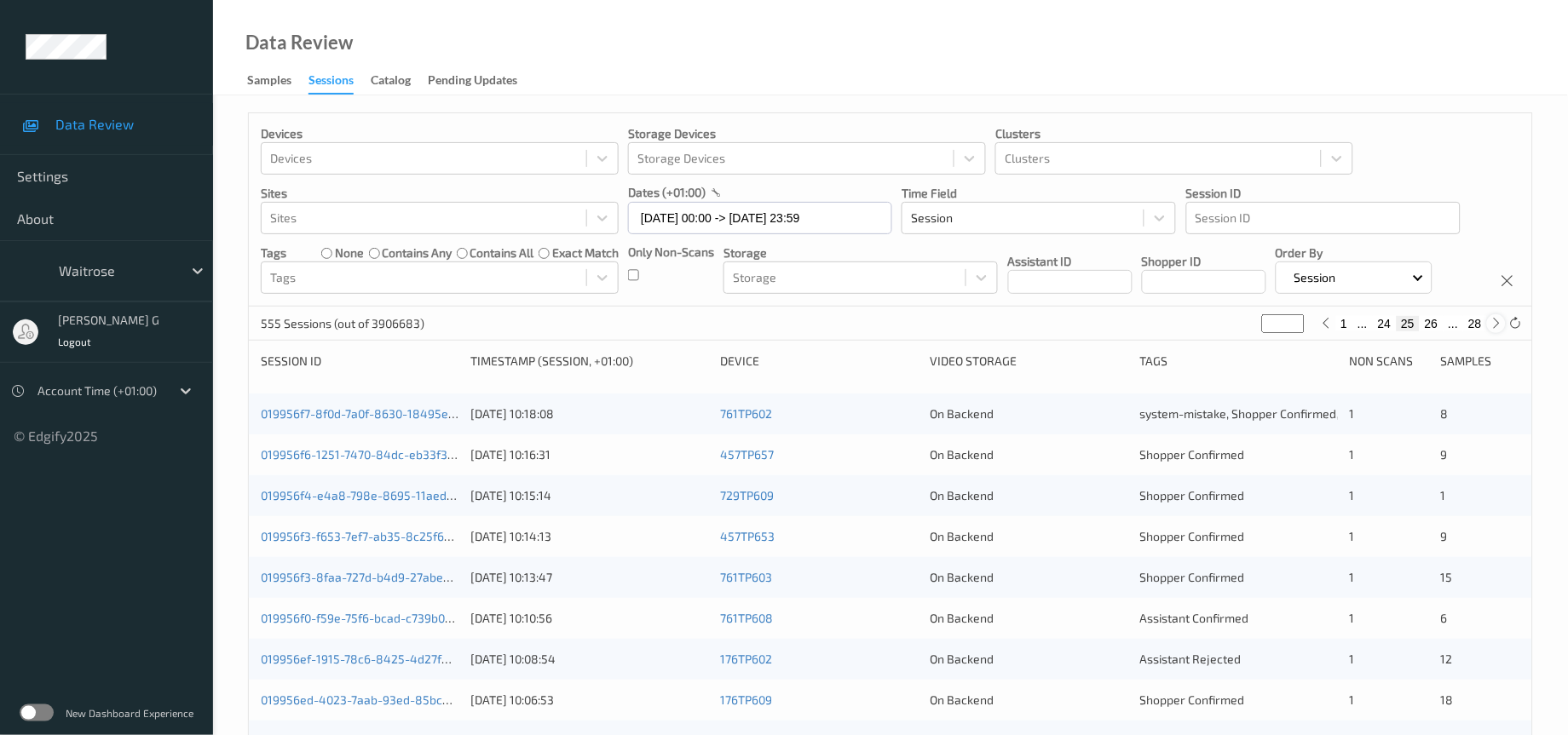
type input "**"
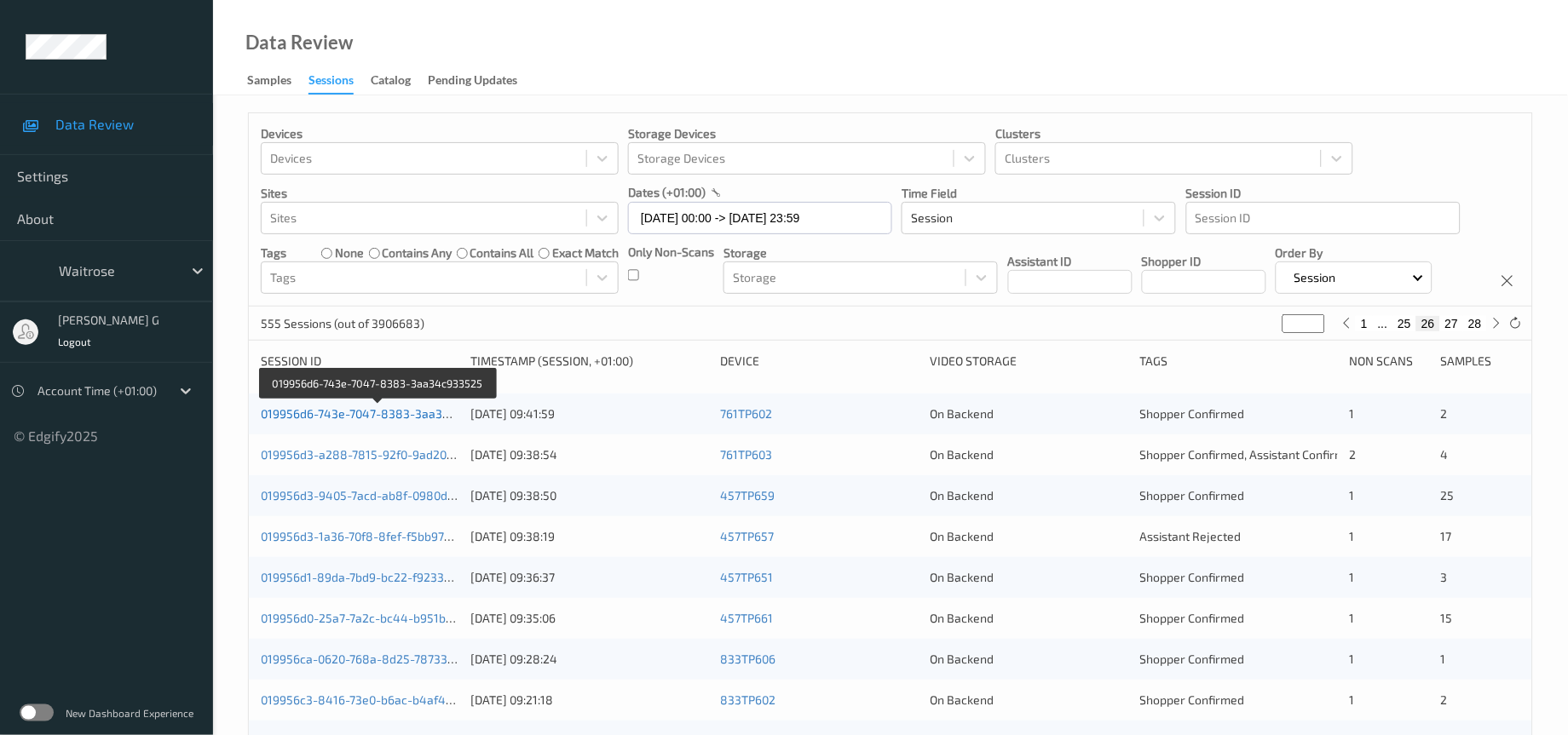
click at [343, 421] on link "019956d6-743e-7047-8383-3aa34c933525" at bounding box center [379, 413] width 237 height 14
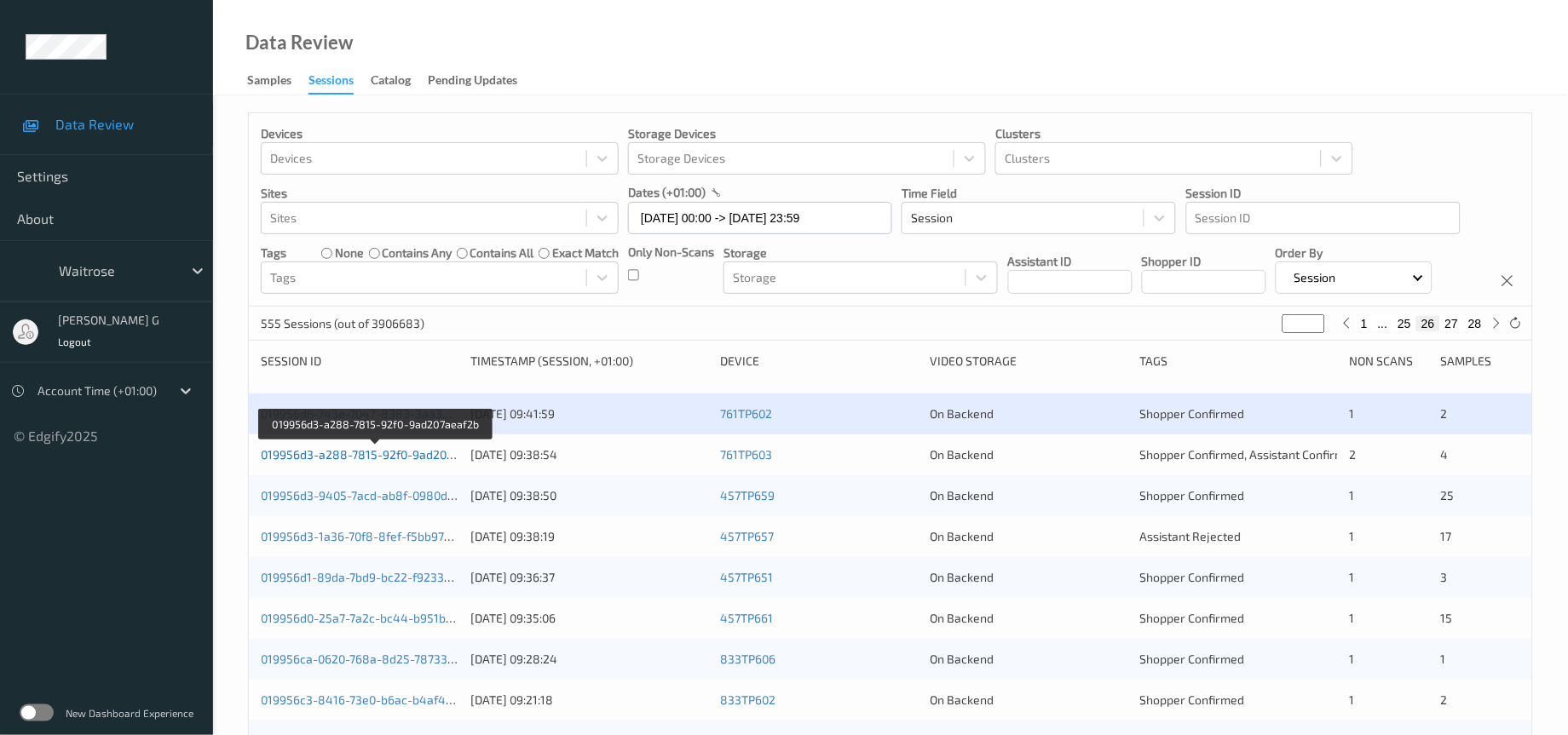
click at [378, 462] on link "019956d3-a288-7815-92f0-9ad207aeaf2b" at bounding box center [376, 454] width 230 height 14
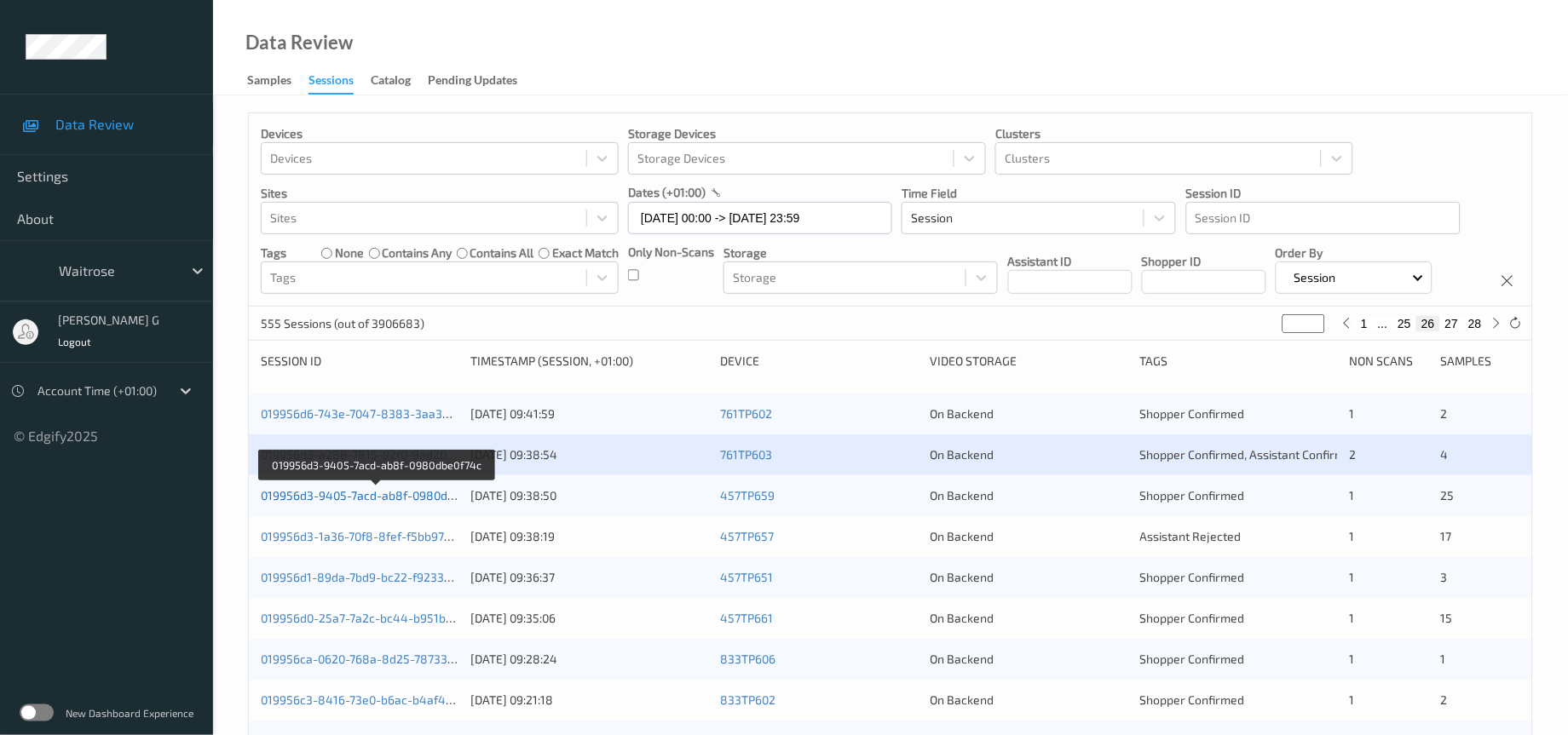
click at [354, 502] on link "019956d3-9405-7acd-ab8f-0980dbe0f74c" at bounding box center [377, 495] width 231 height 14
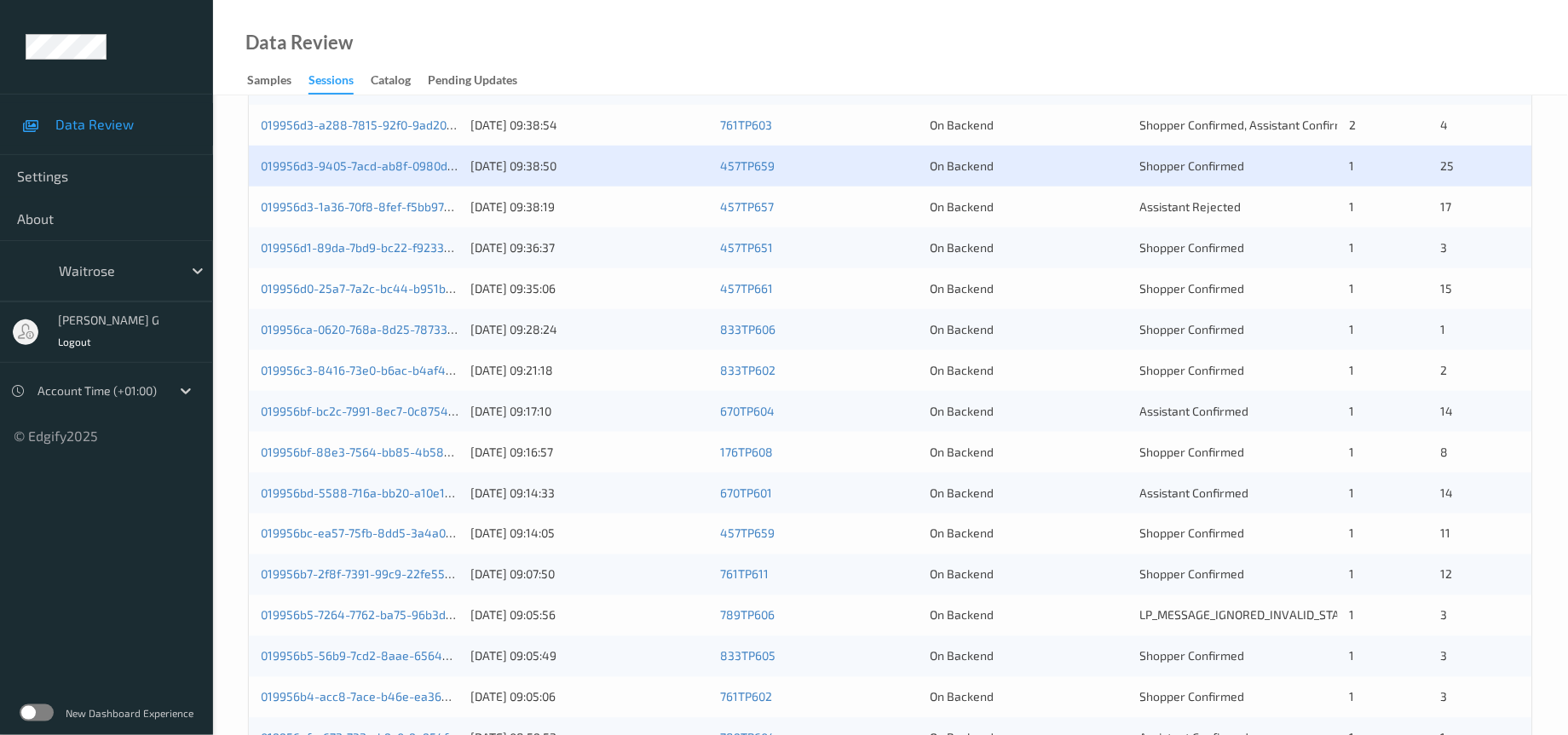
scroll to position [383, 0]
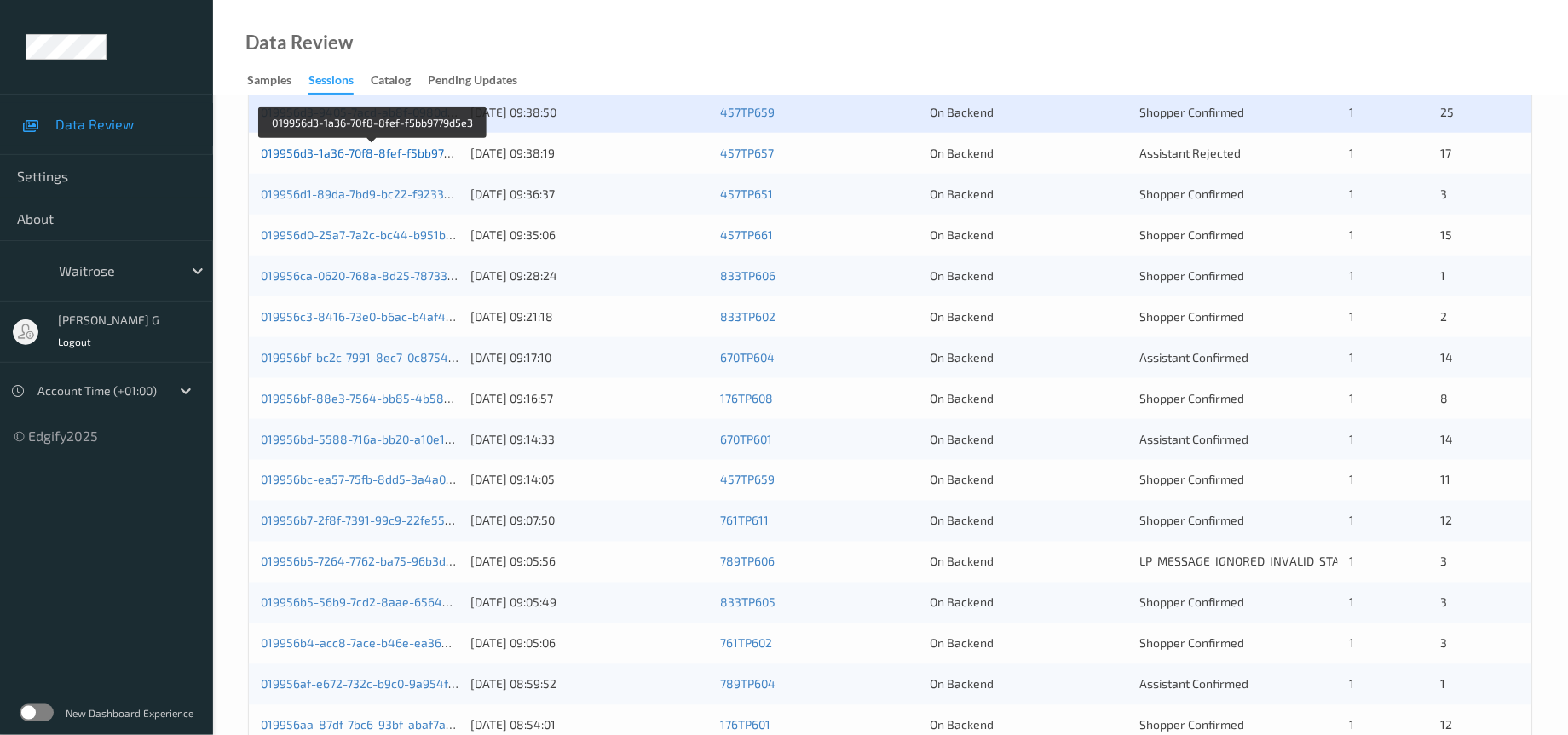
click at [349, 160] on link "019956d3-1a36-70f8-8fef-f5bb9779d5e3" at bounding box center [373, 152] width 223 height 14
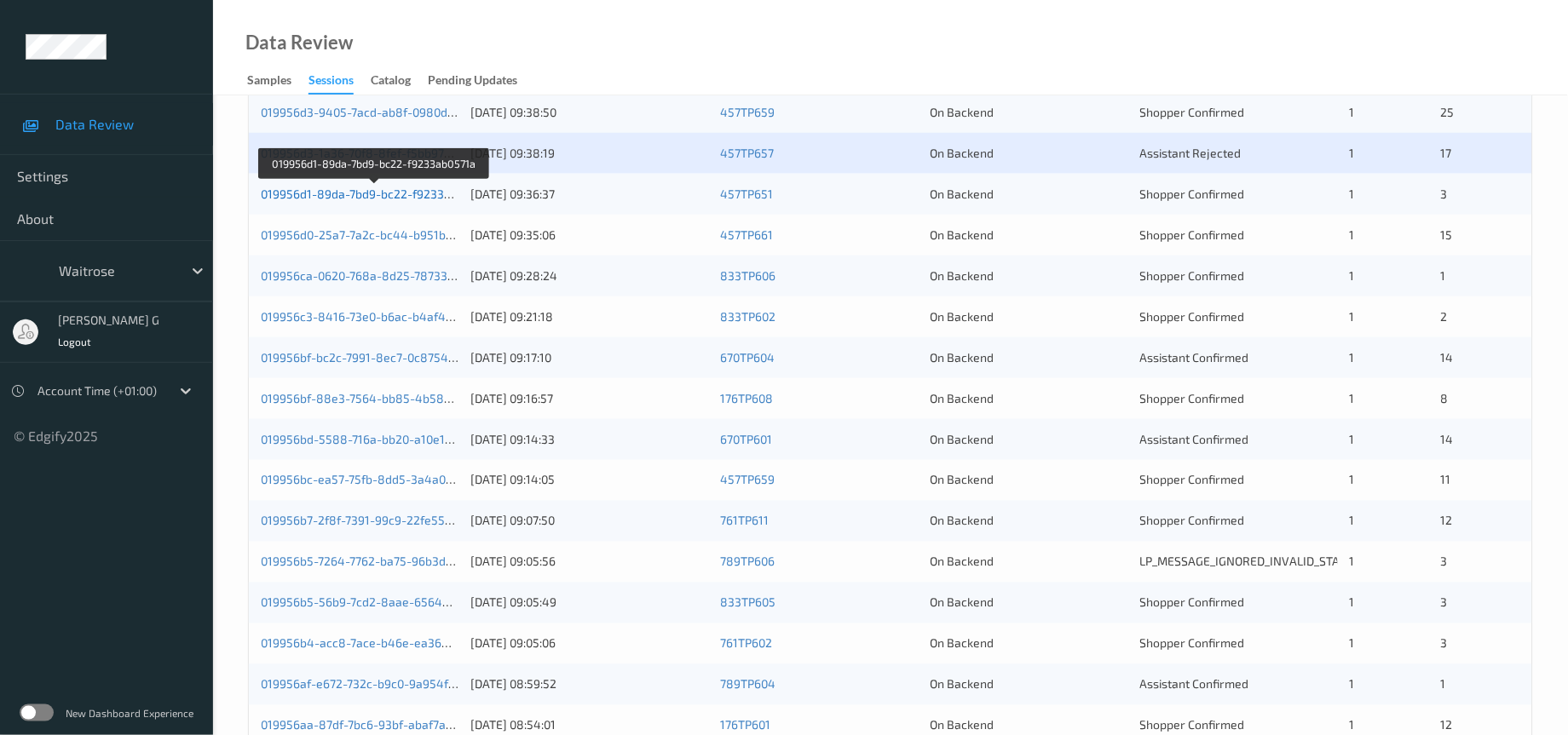
click at [303, 201] on link "019956d1-89da-7bd9-bc22-f9233ab0571a" at bounding box center [375, 193] width 228 height 14
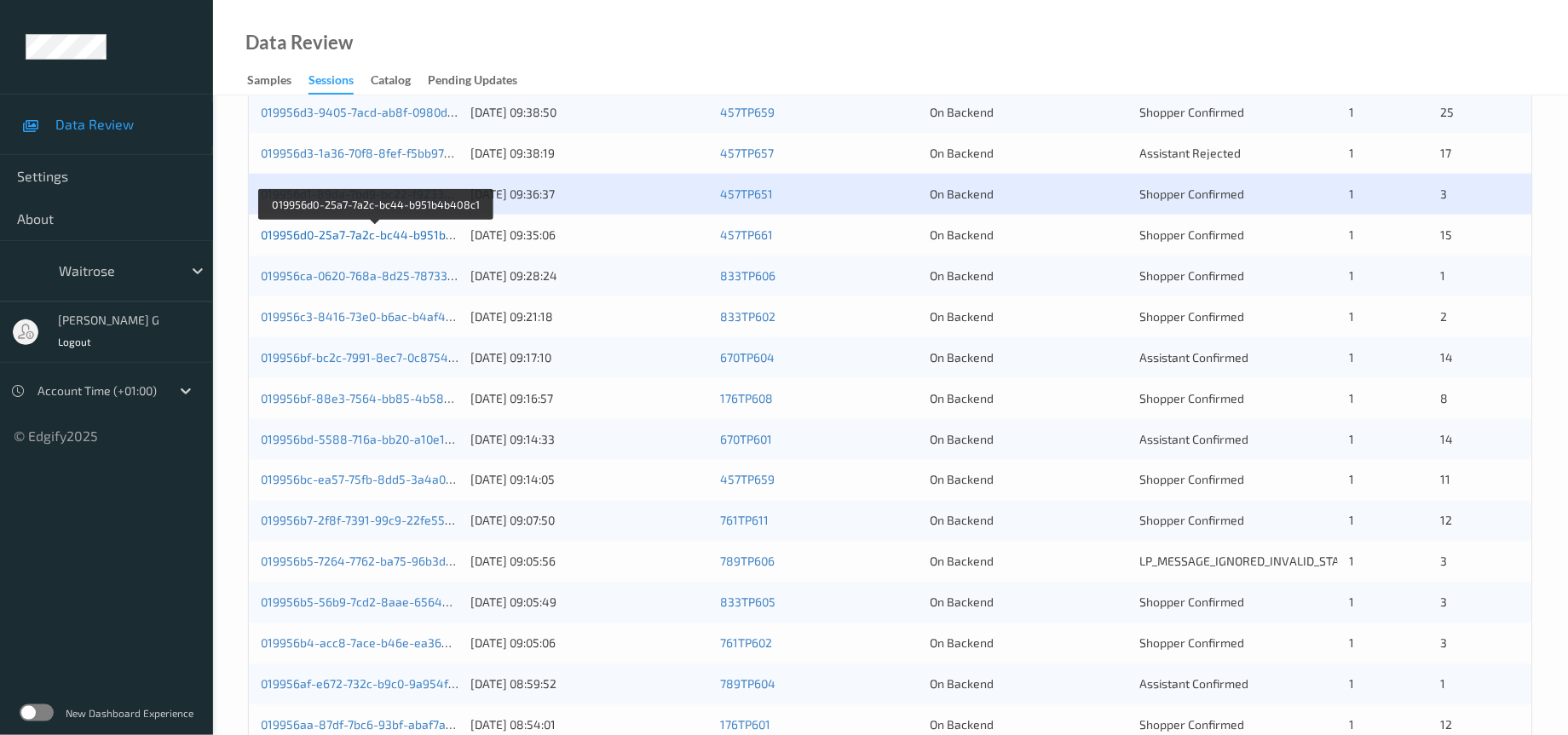
click at [378, 242] on link "019956d0-25a7-7a2c-bc44-b951b4b408c1" at bounding box center [378, 235] width 233 height 14
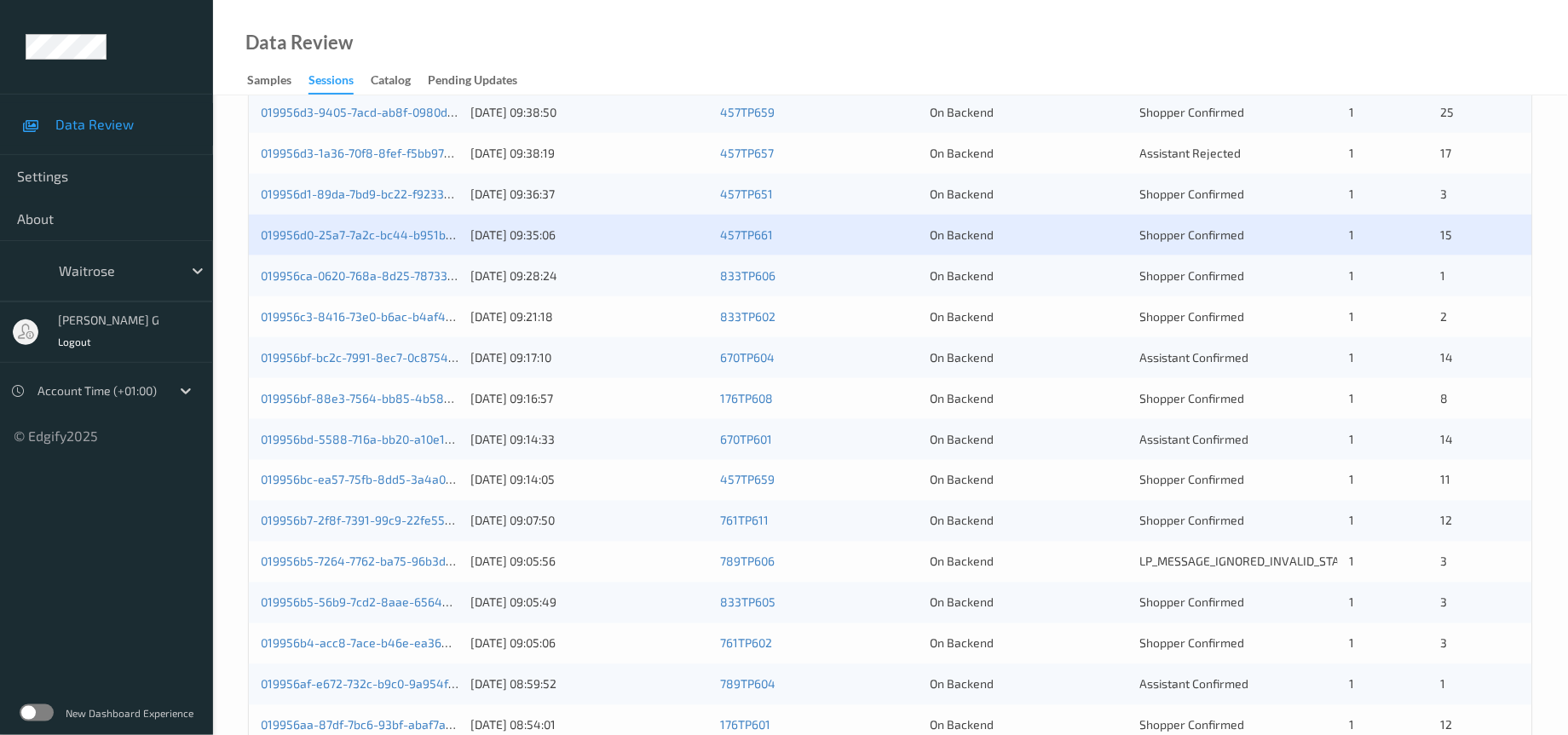
click at [324, 285] on div "019956ca-0620-768a-8d25-78733b45a02c" at bounding box center [360, 276] width 198 height 17
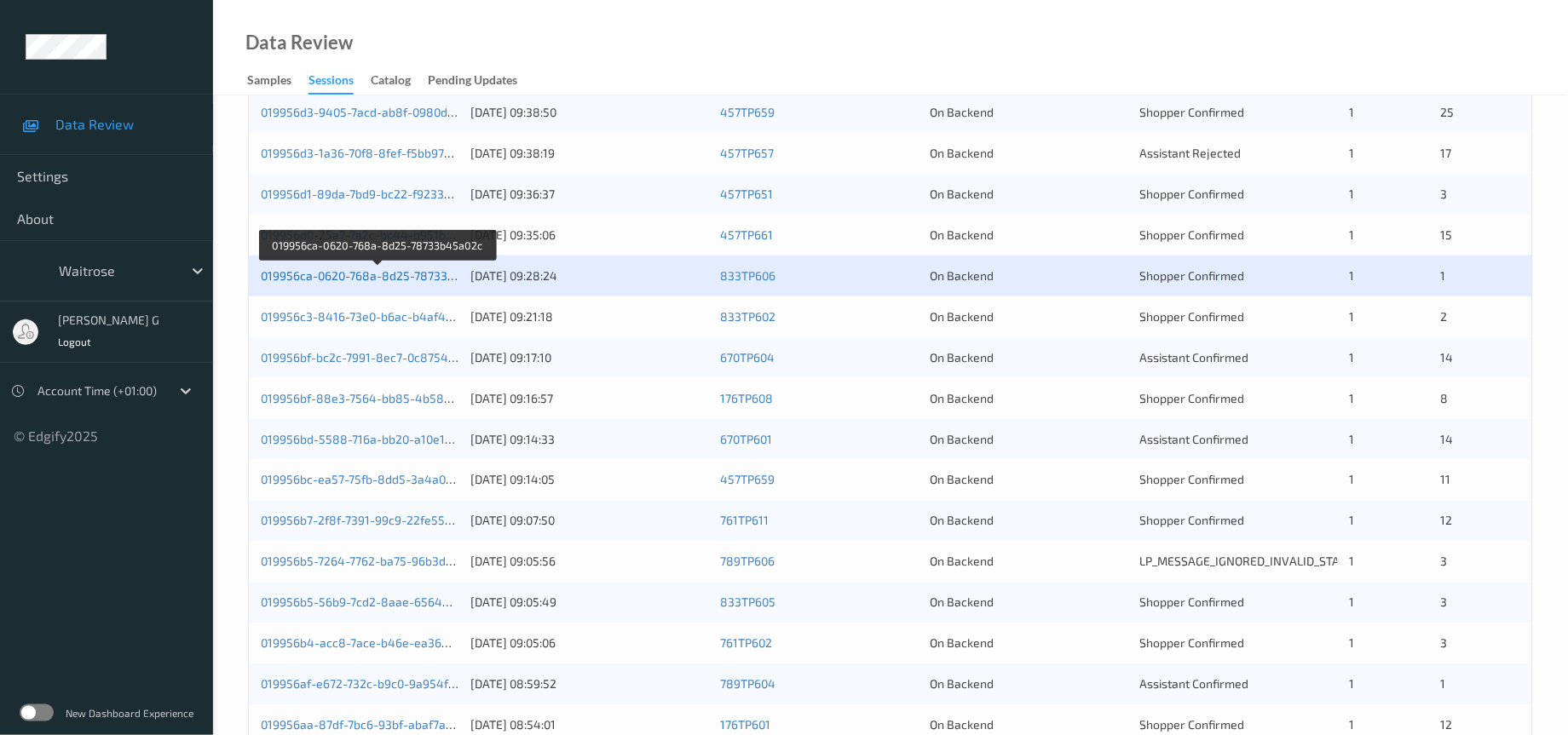
click at [333, 283] on link "019956ca-0620-768a-8d25-78733b45a02c" at bounding box center [379, 275] width 235 height 14
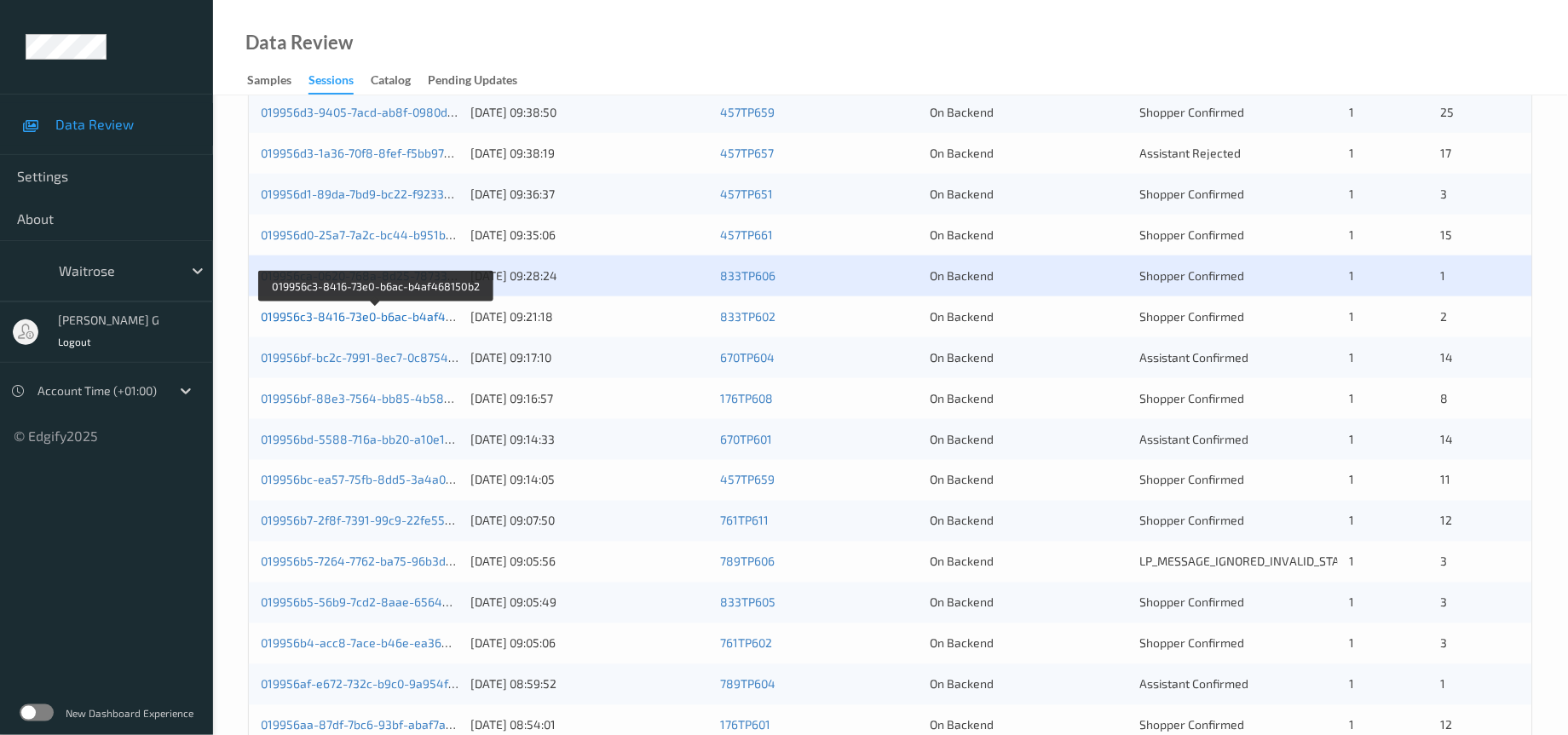
click at [357, 324] on link "019956c3-8416-73e0-b6ac-b4af468150b2" at bounding box center [377, 316] width 232 height 14
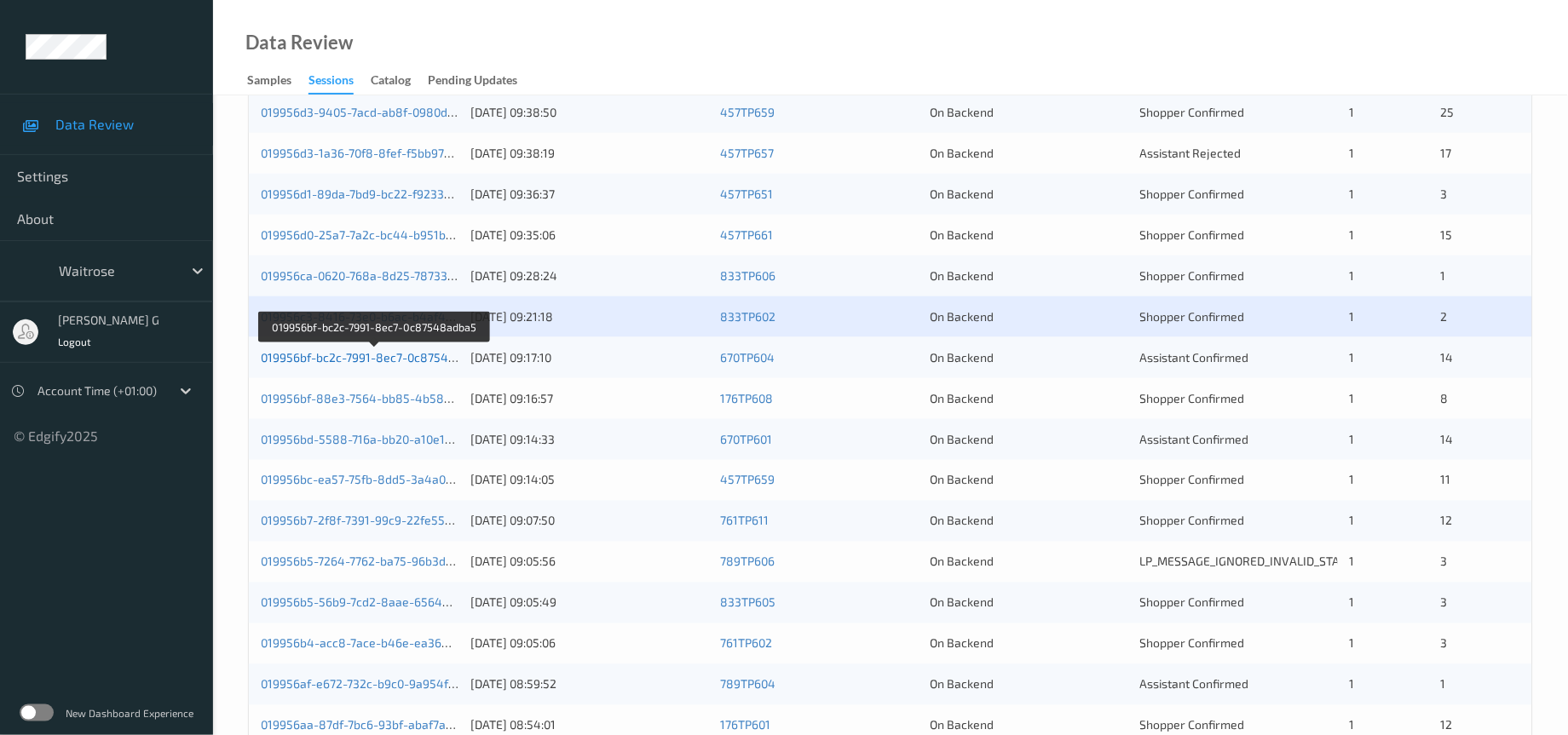
click at [396, 365] on link "019956bf-bc2c-7991-8ec7-0c87548adba5" at bounding box center [376, 357] width 229 height 14
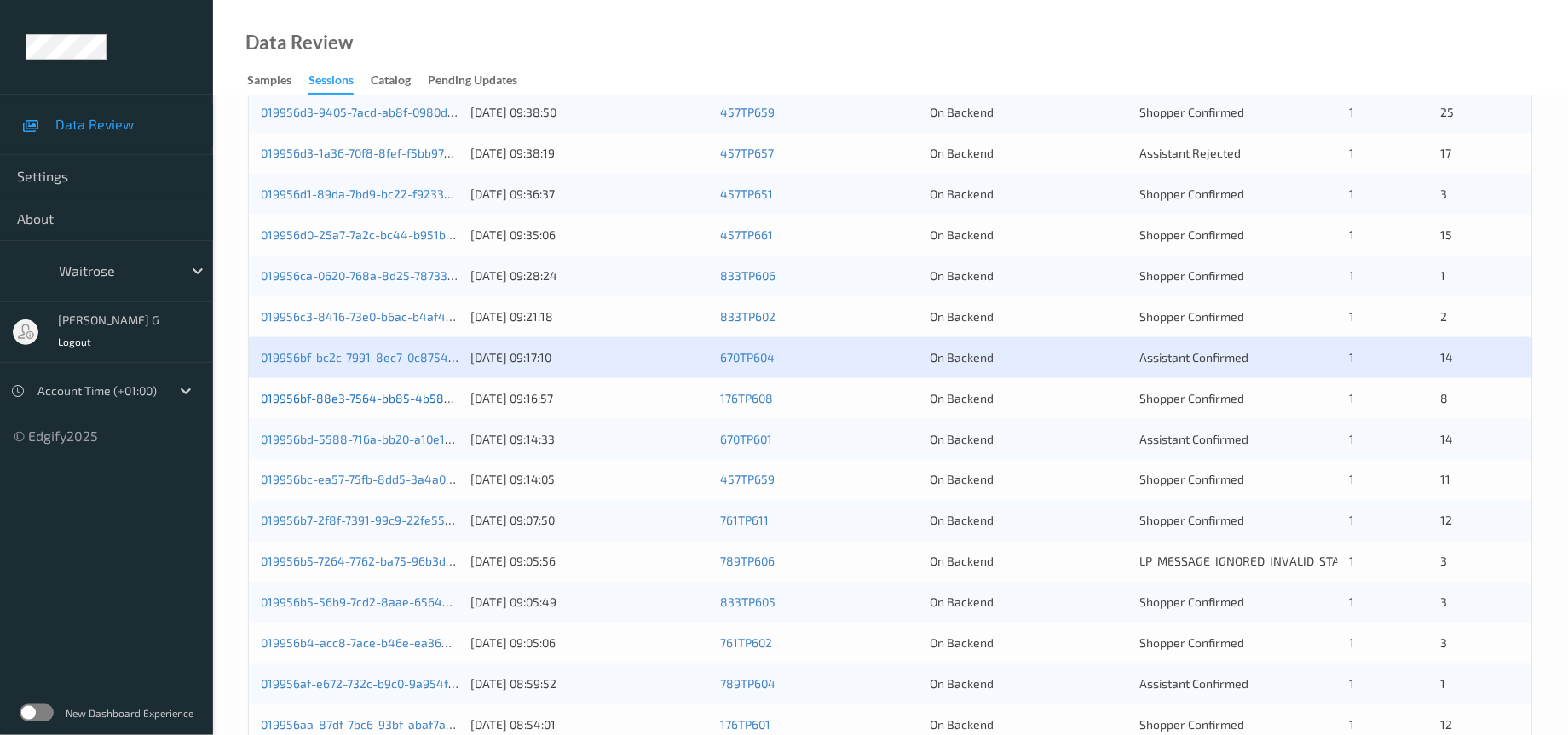
click at [347, 406] on link "019956bf-88e3-7564-bb85-4b58d5401c62" at bounding box center [379, 397] width 237 height 14
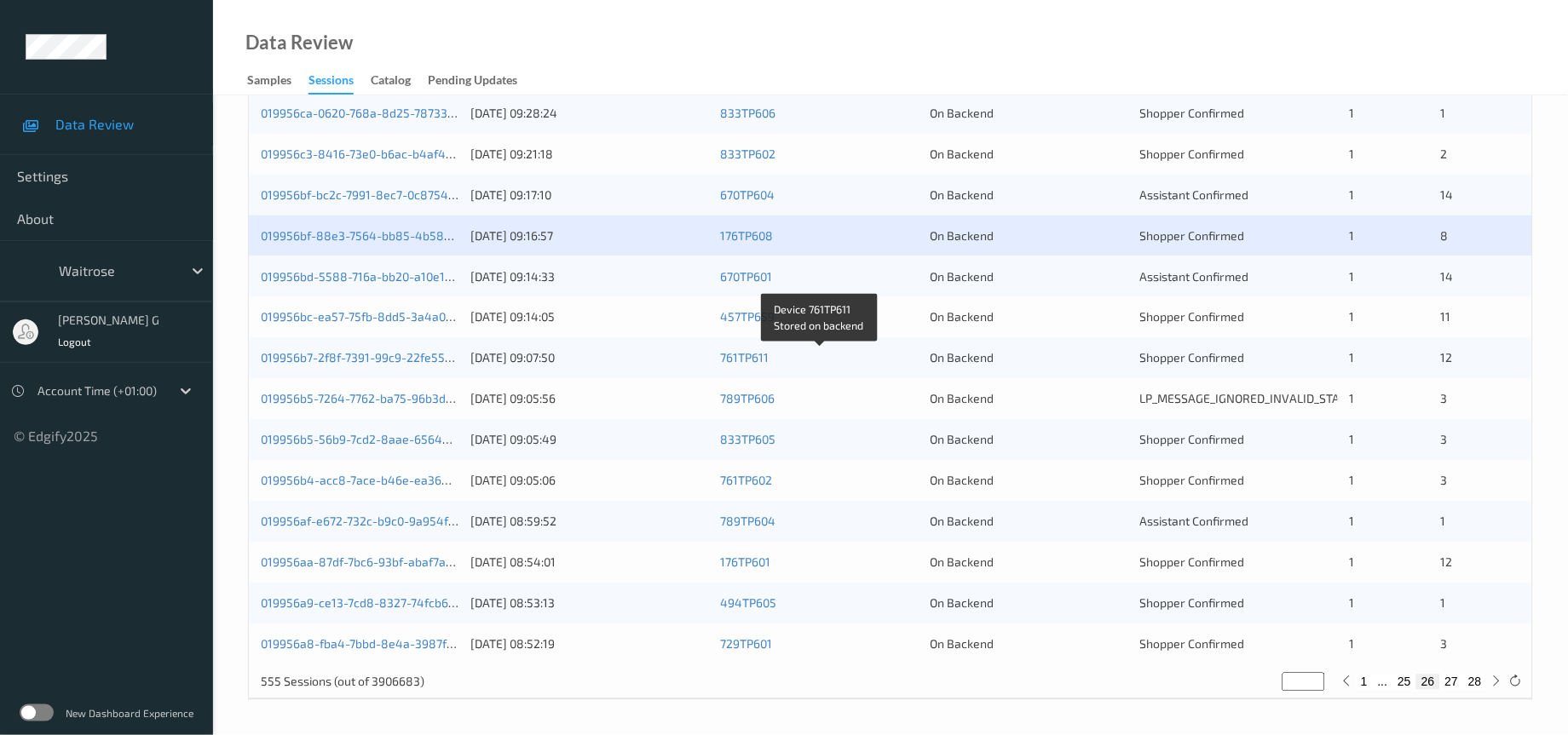
scroll to position [583, 0]
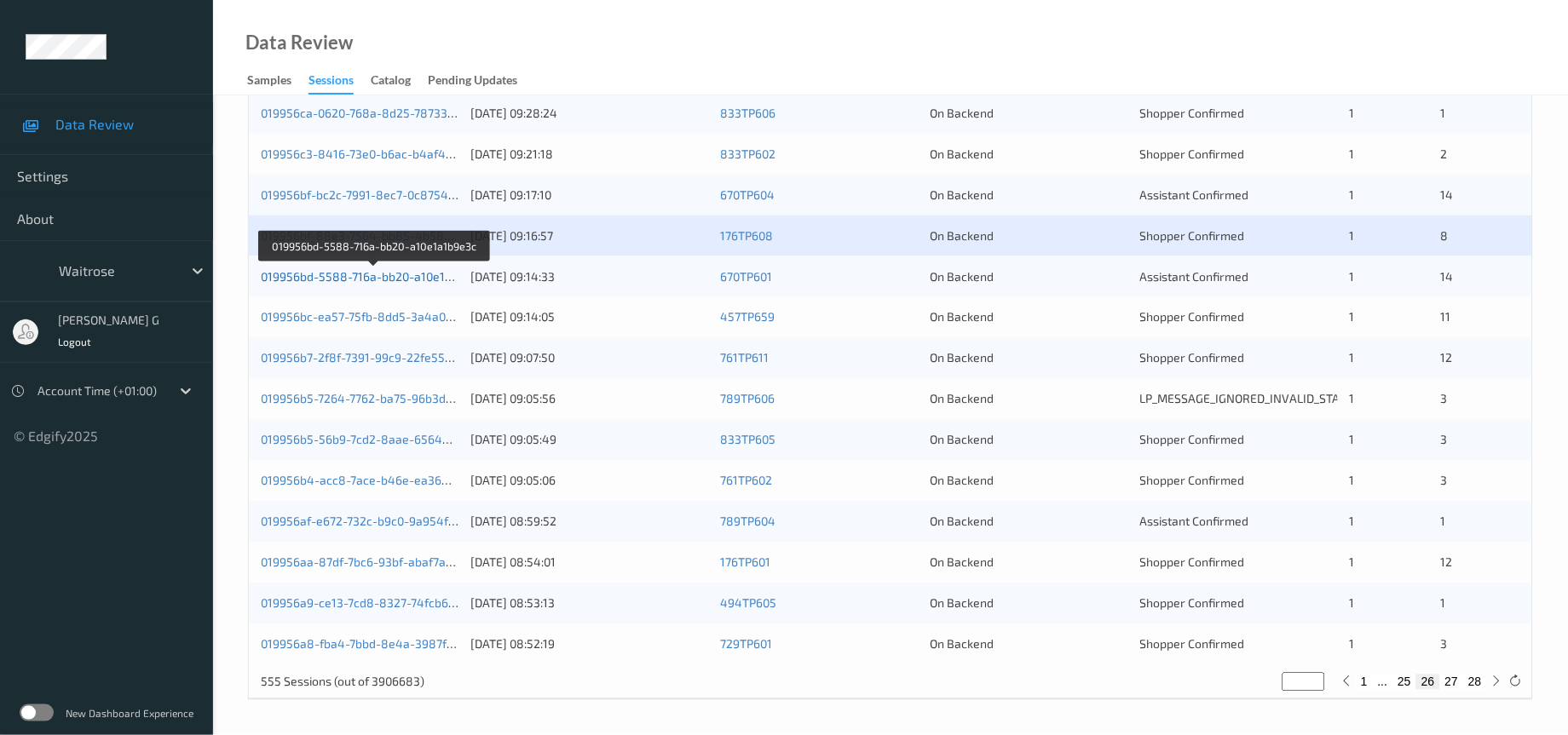
click at [369, 280] on link "019956bd-5588-716a-bb20-a10e1a1b9e3c" at bounding box center [376, 276] width 229 height 14
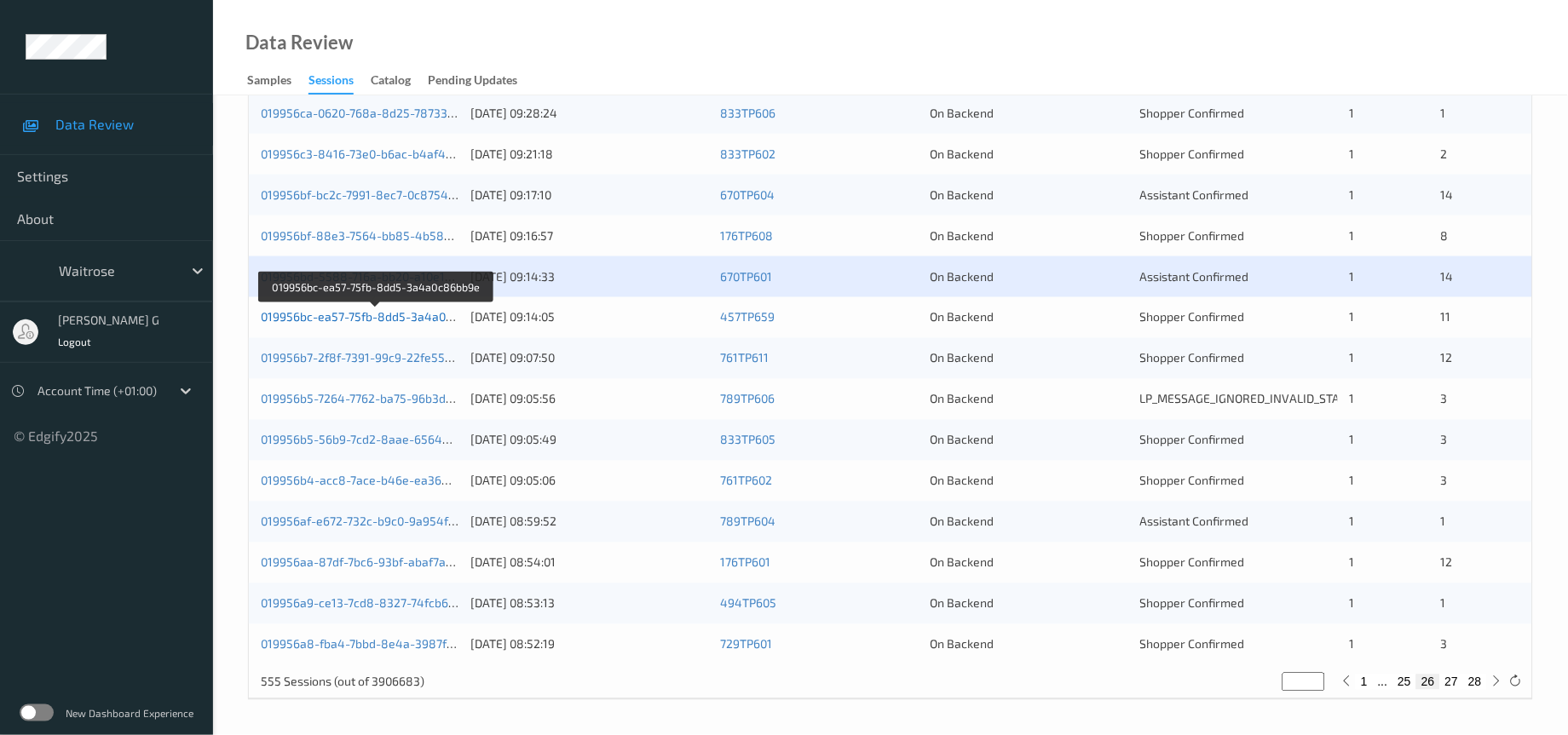
click at [340, 320] on link "019956bc-ea57-75fb-8dd5-3a4a0c86bb9e" at bounding box center [378, 317] width 233 height 14
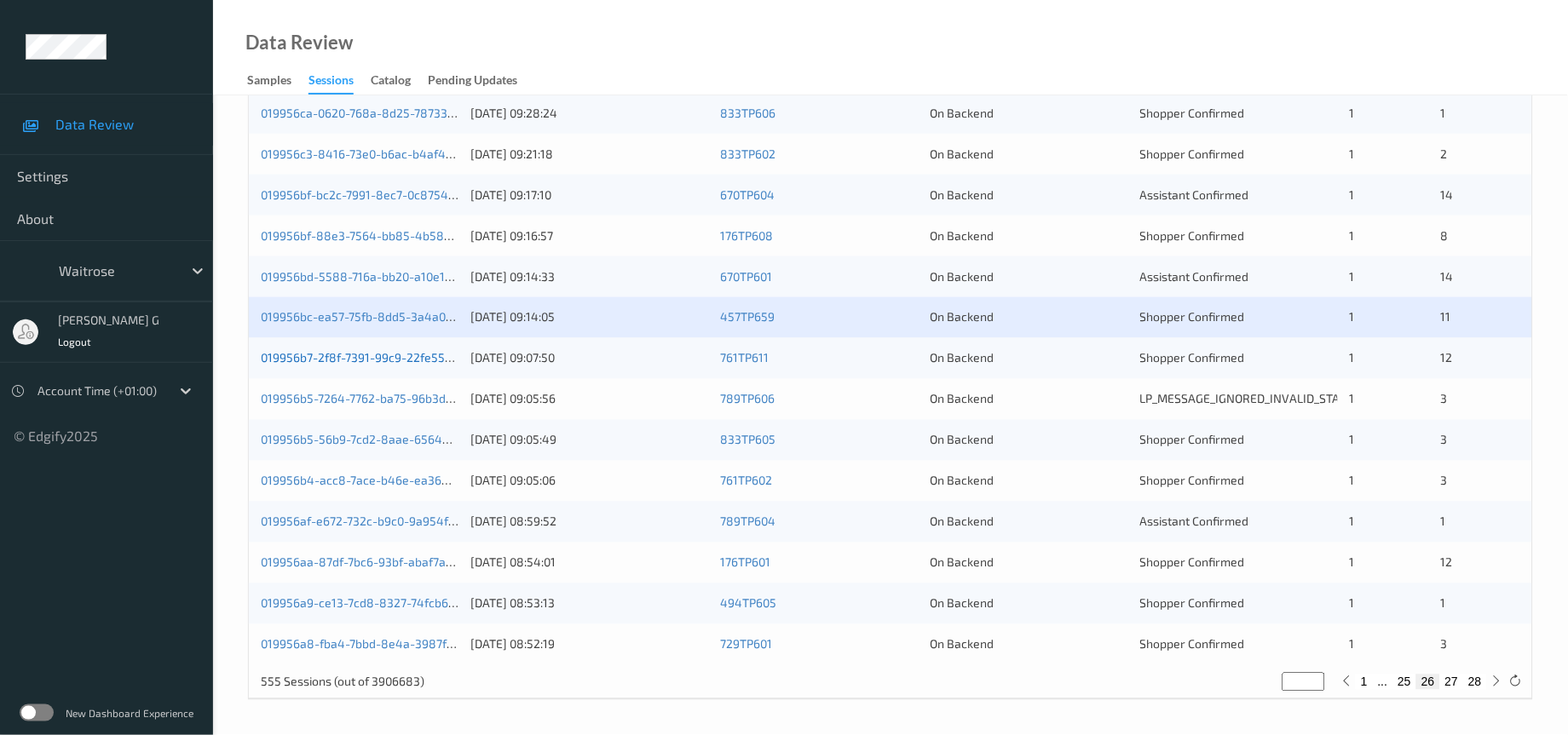
click at [389, 364] on link "019956b7-2f8f-7391-99c9-22fe55b47cf9" at bounding box center [372, 358] width 221 height 14
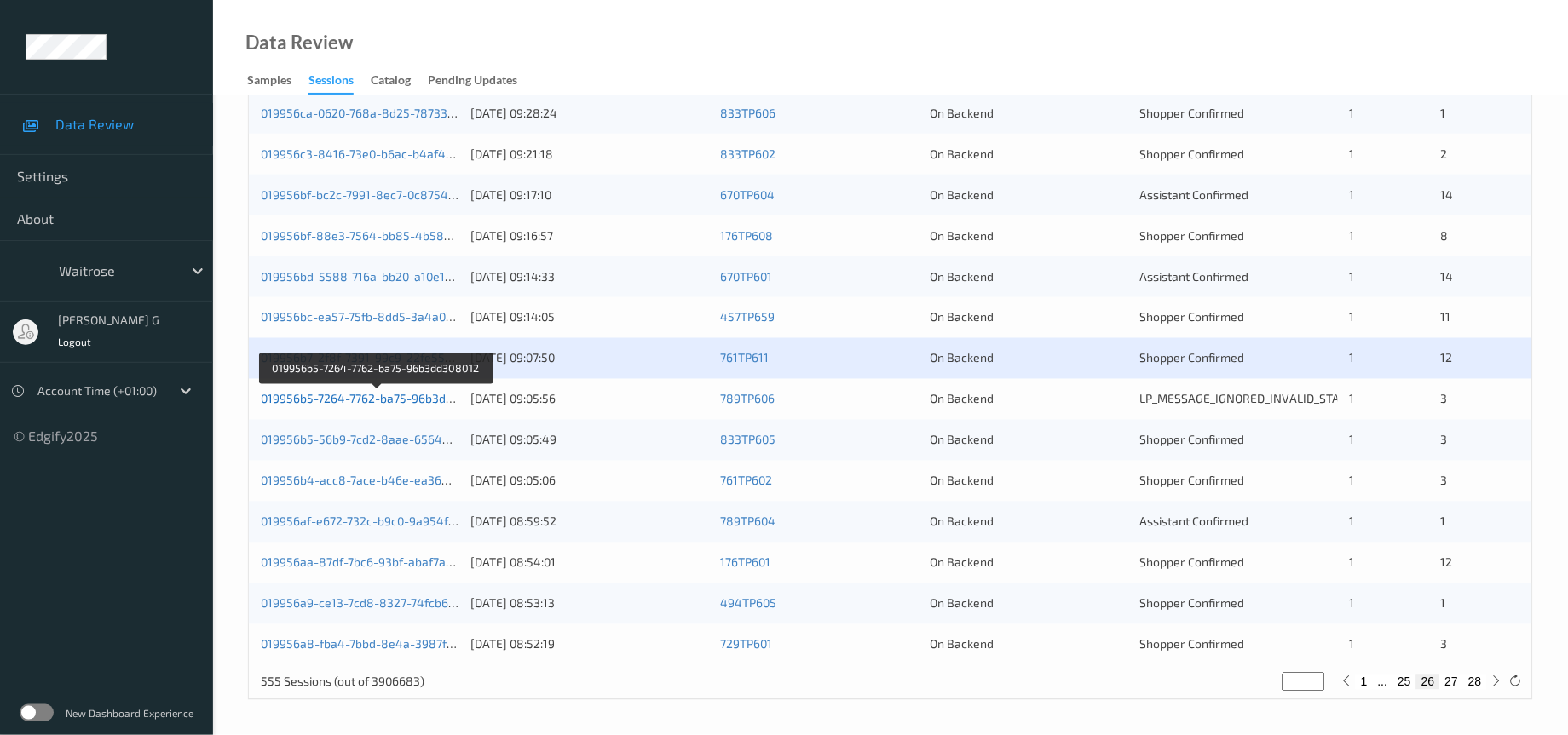
click at [344, 399] on link "019956b5-7264-7762-ba75-96b3dd308012" at bounding box center [377, 398] width 232 height 14
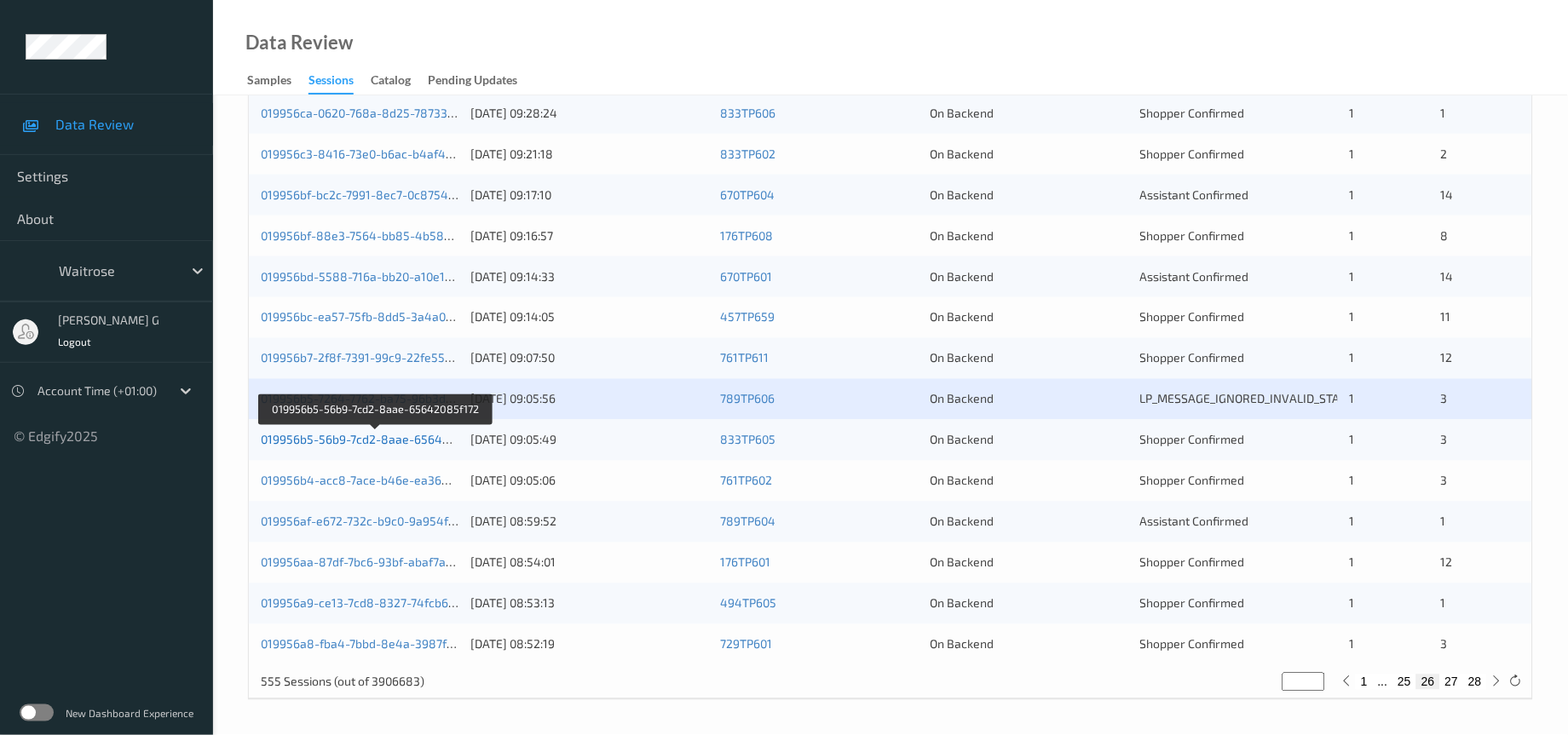
click at [337, 444] on link "019956b5-56b9-7cd2-8aae-65642085f172" at bounding box center [377, 440] width 232 height 14
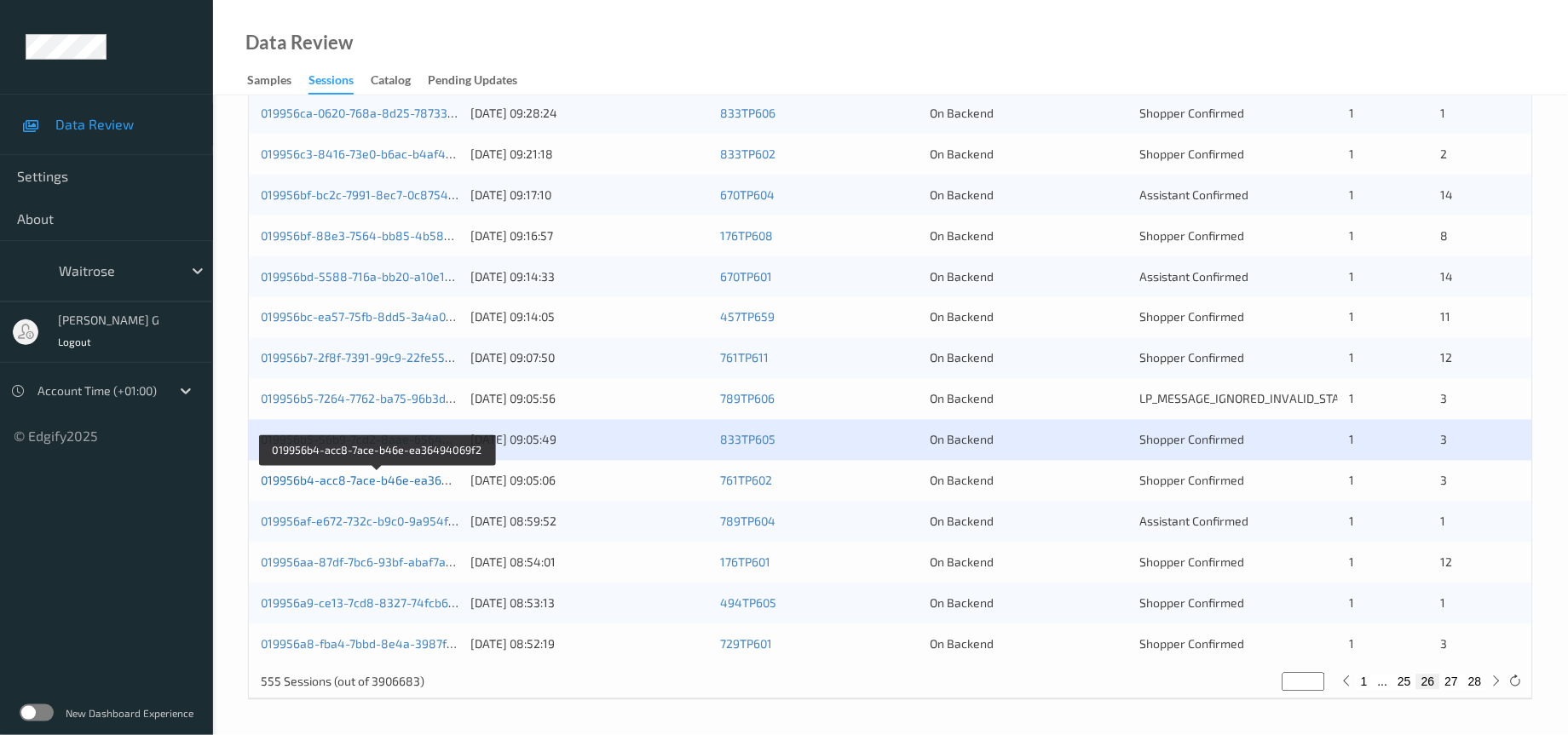
click at [357, 481] on link "019956b4-acc8-7ace-b46e-ea36494069f2" at bounding box center [379, 481] width 235 height 14
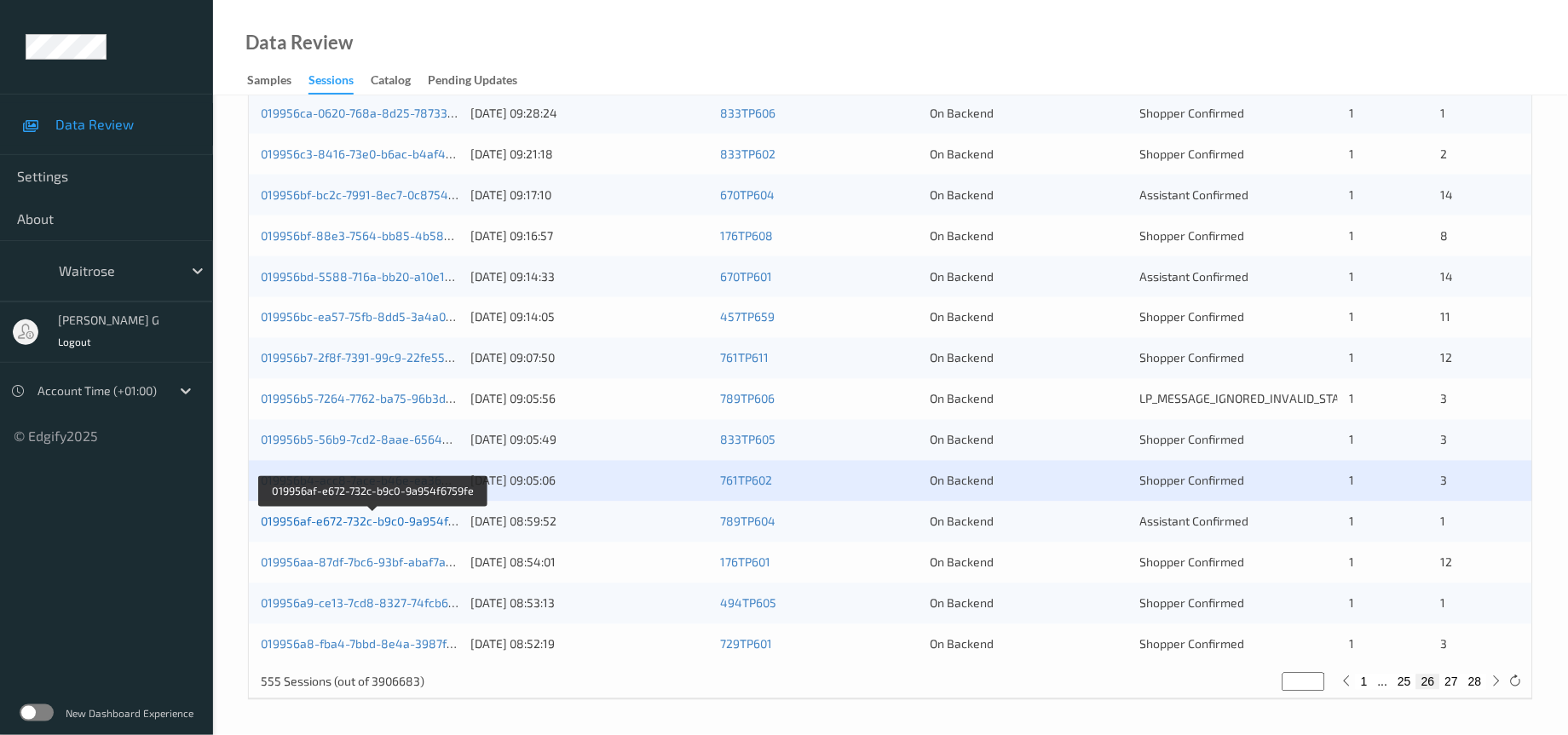
click at [326, 516] on link "019956af-e672-732c-b9c0-9a954f6759fe" at bounding box center [374, 521] width 225 height 14
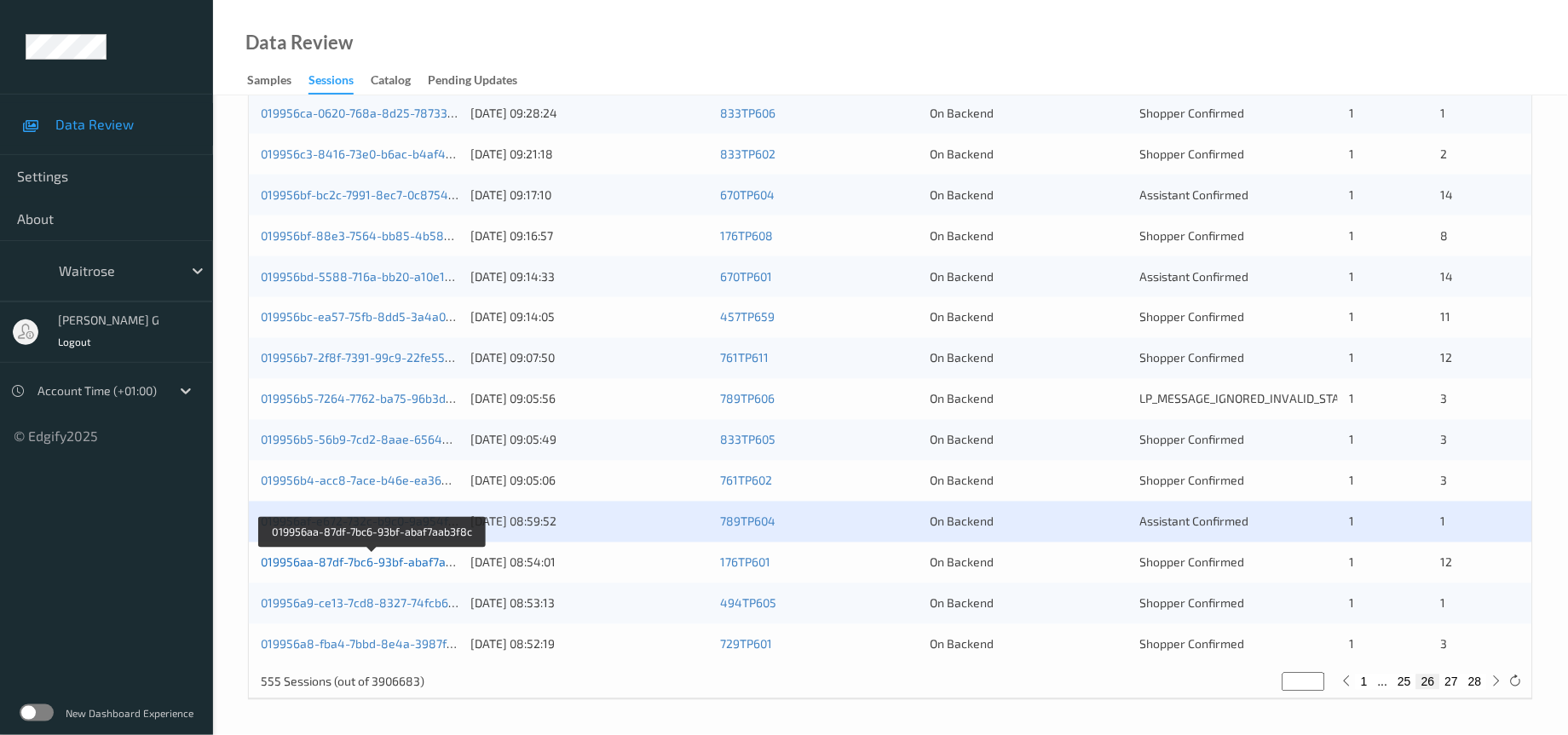
click at [368, 560] on link "019956aa-87df-7bc6-93bf-abaf7aab3f8c" at bounding box center [373, 562] width 223 height 14
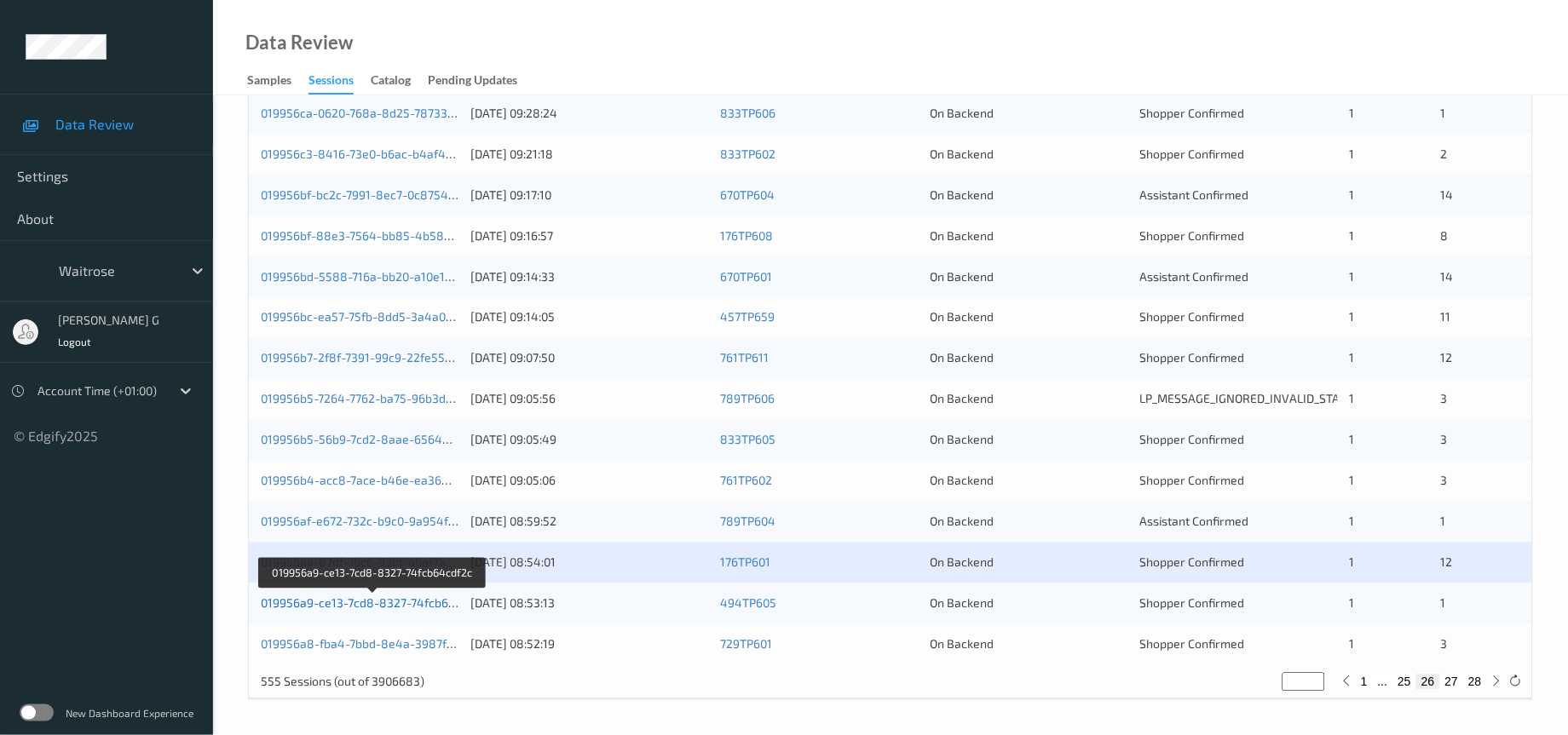
click at [361, 604] on link "019956a9-ce13-7cd8-8327-74fcb64cdf2c" at bounding box center [374, 604] width 225 height 14
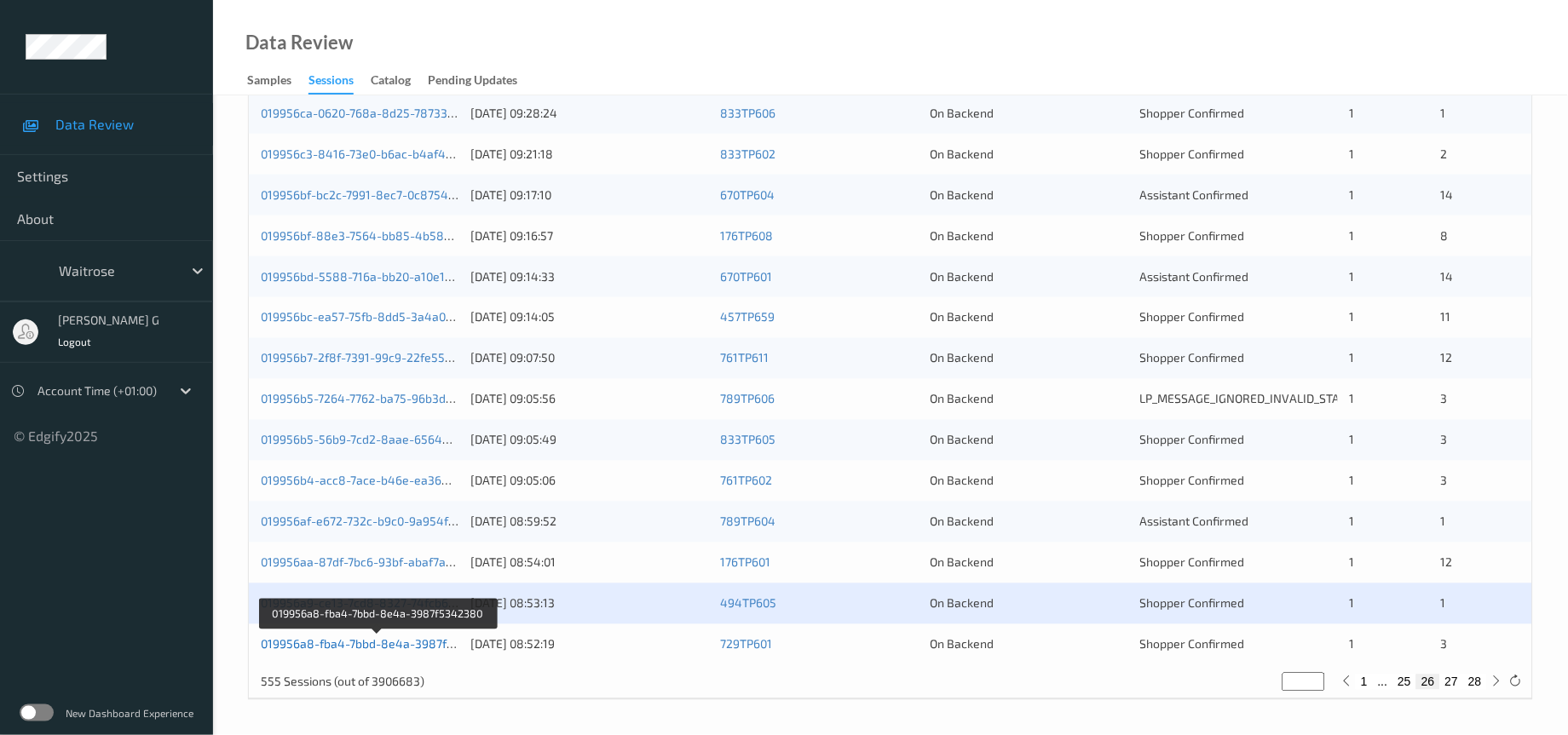
click at [320, 646] on link "019956a8-fba4-7bbd-8e4a-3987f5342380" at bounding box center [379, 644] width 236 height 14
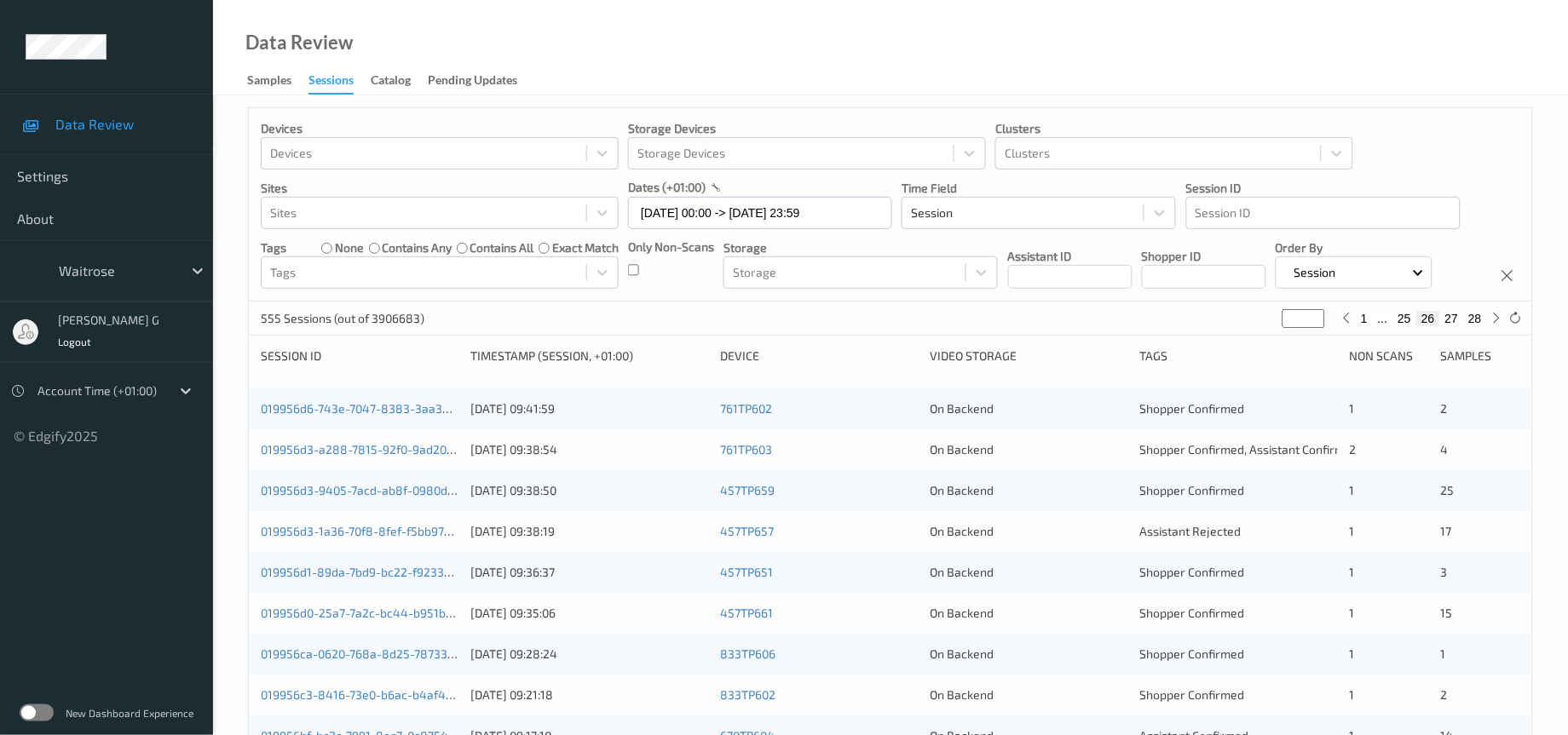
scroll to position [0, 0]
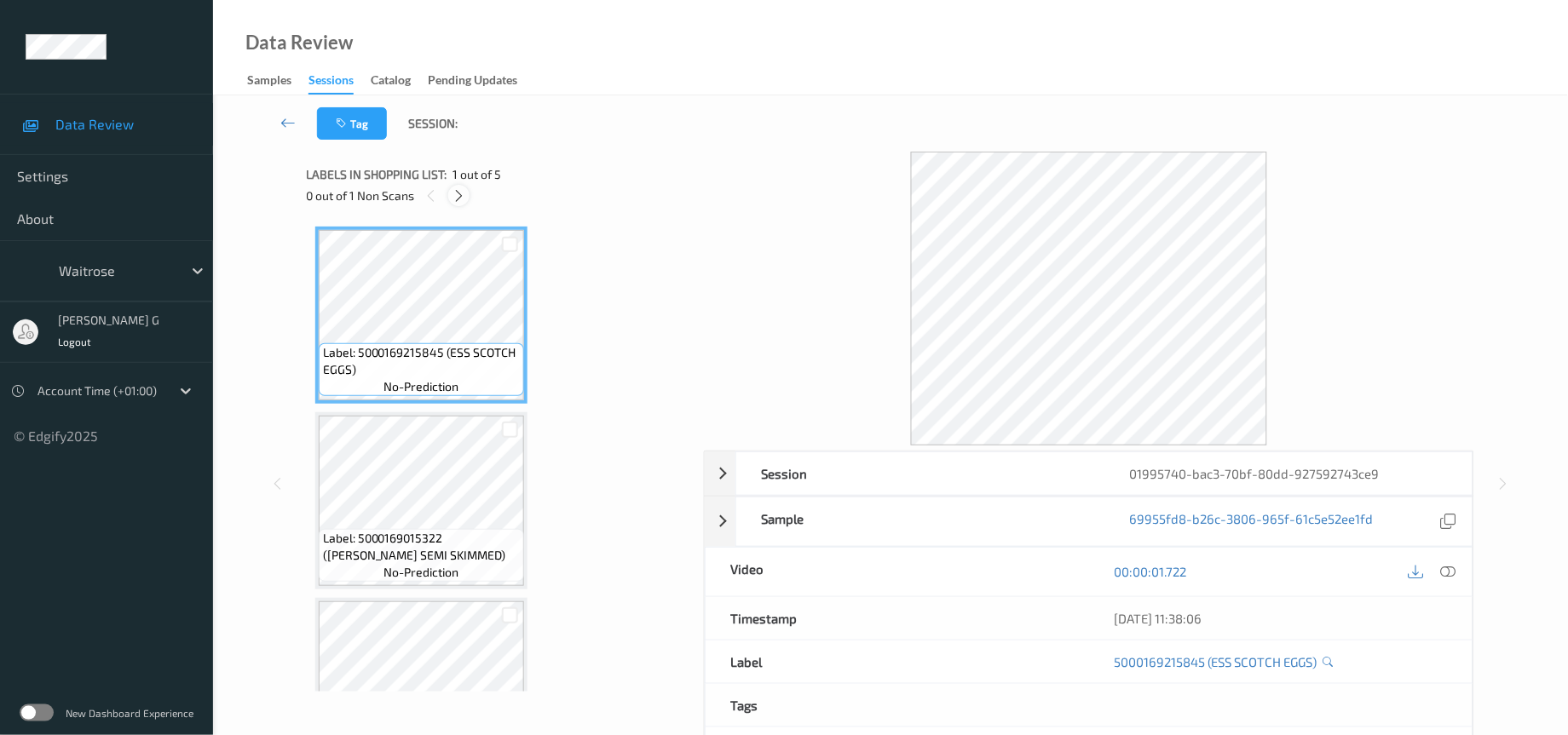
click at [456, 198] on icon at bounding box center [458, 196] width 14 height 15
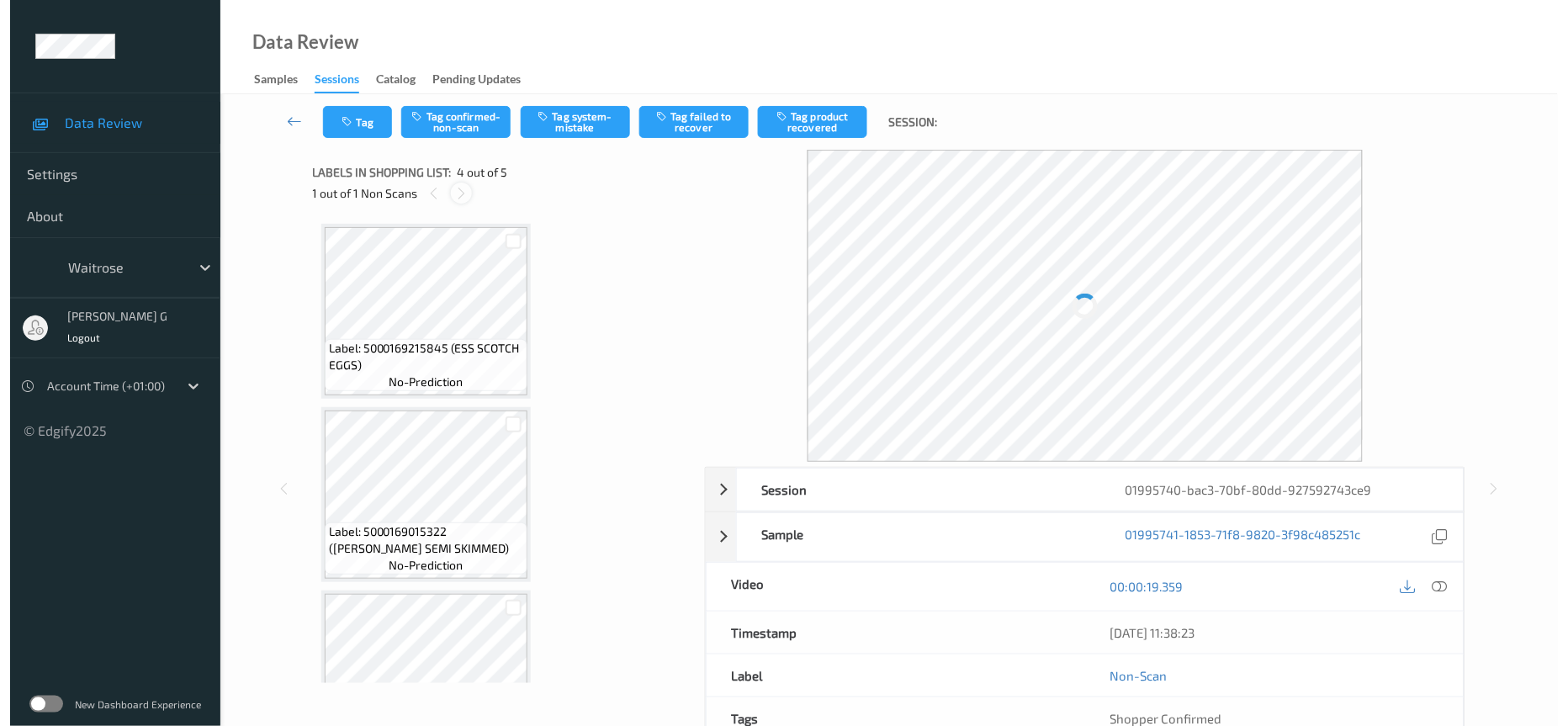
scroll to position [370, 0]
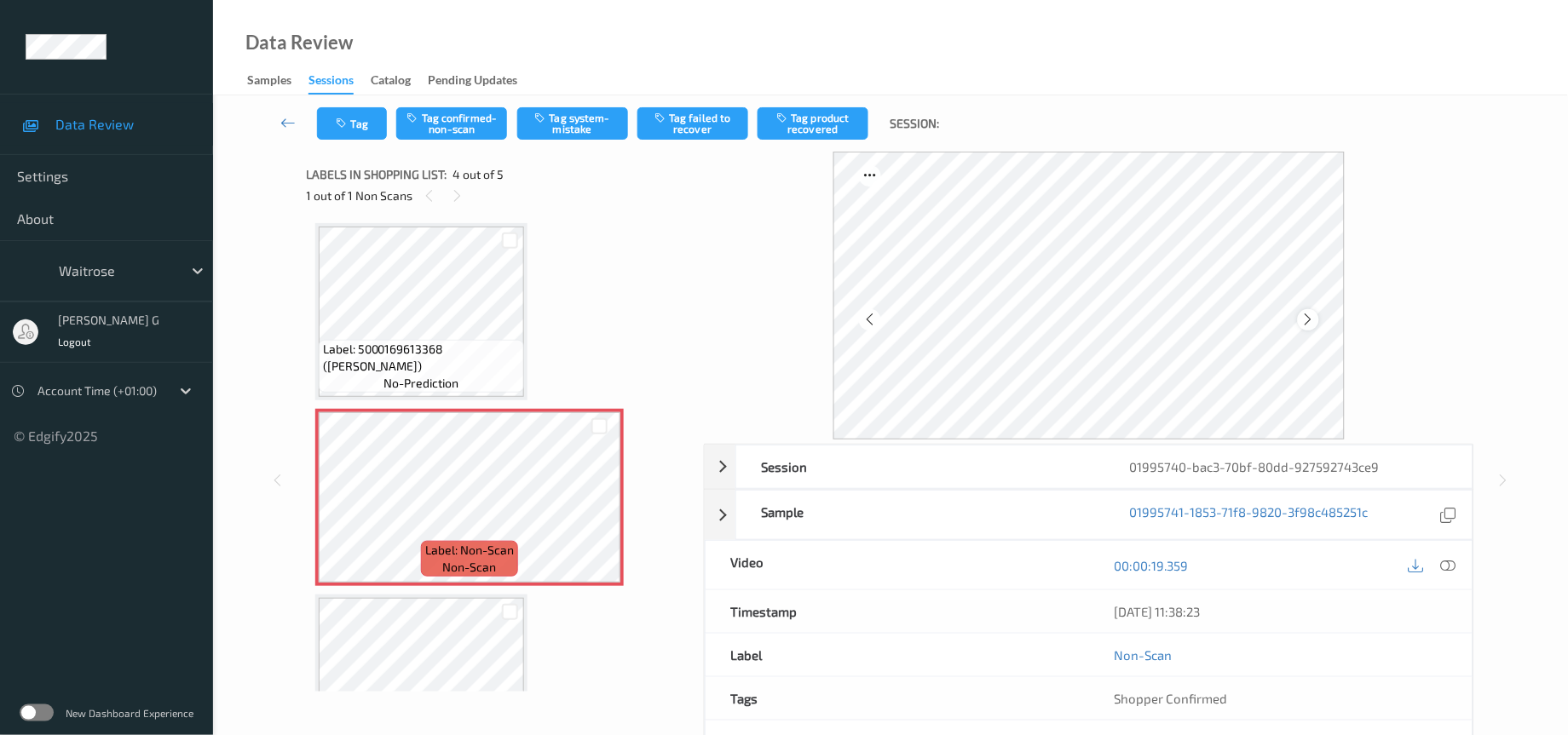
click at [1312, 317] on icon at bounding box center [1308, 320] width 14 height 15
click at [537, 118] on icon "button" at bounding box center [542, 117] width 14 height 12
click at [333, 125] on button "Tag" at bounding box center [352, 123] width 70 height 32
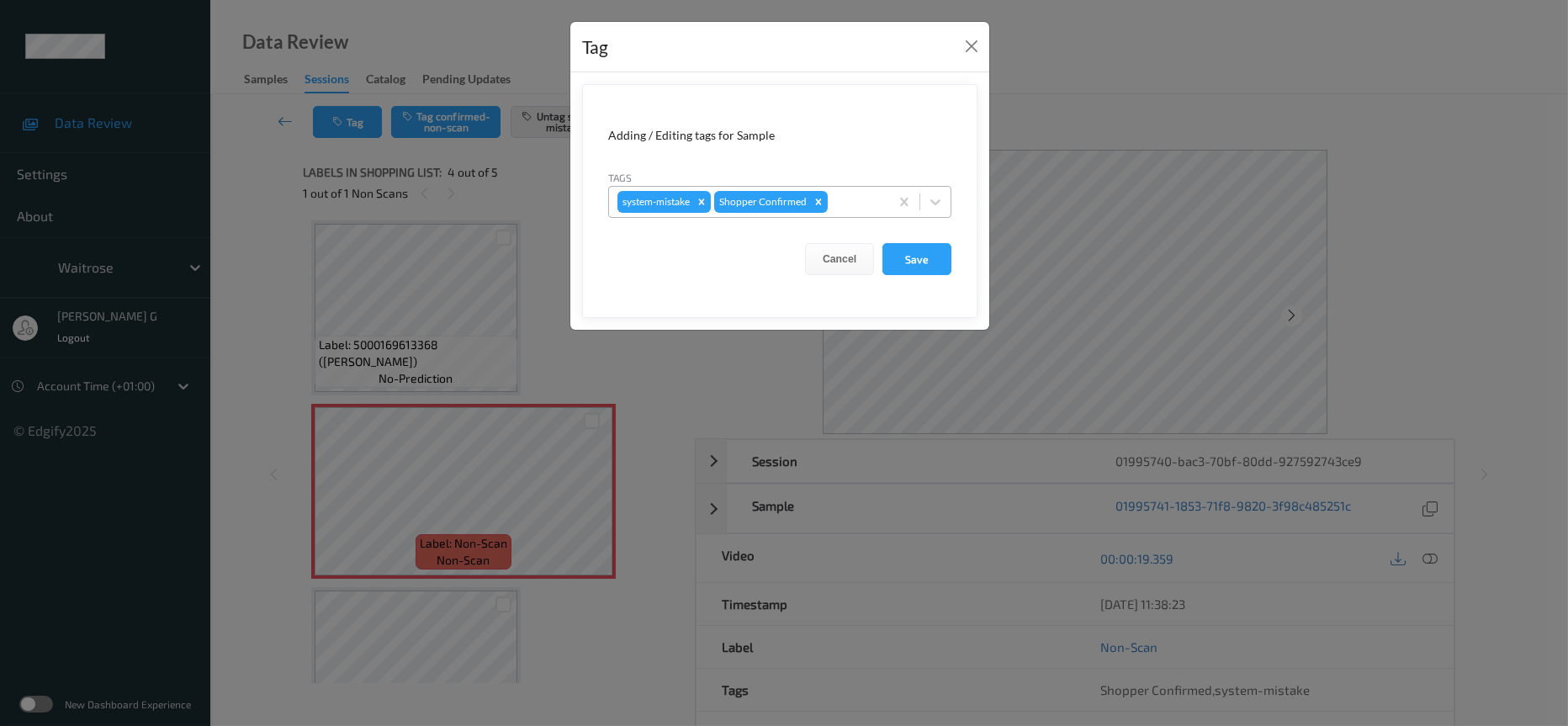
click at [847, 207] on div at bounding box center [855, 202] width 49 height 21
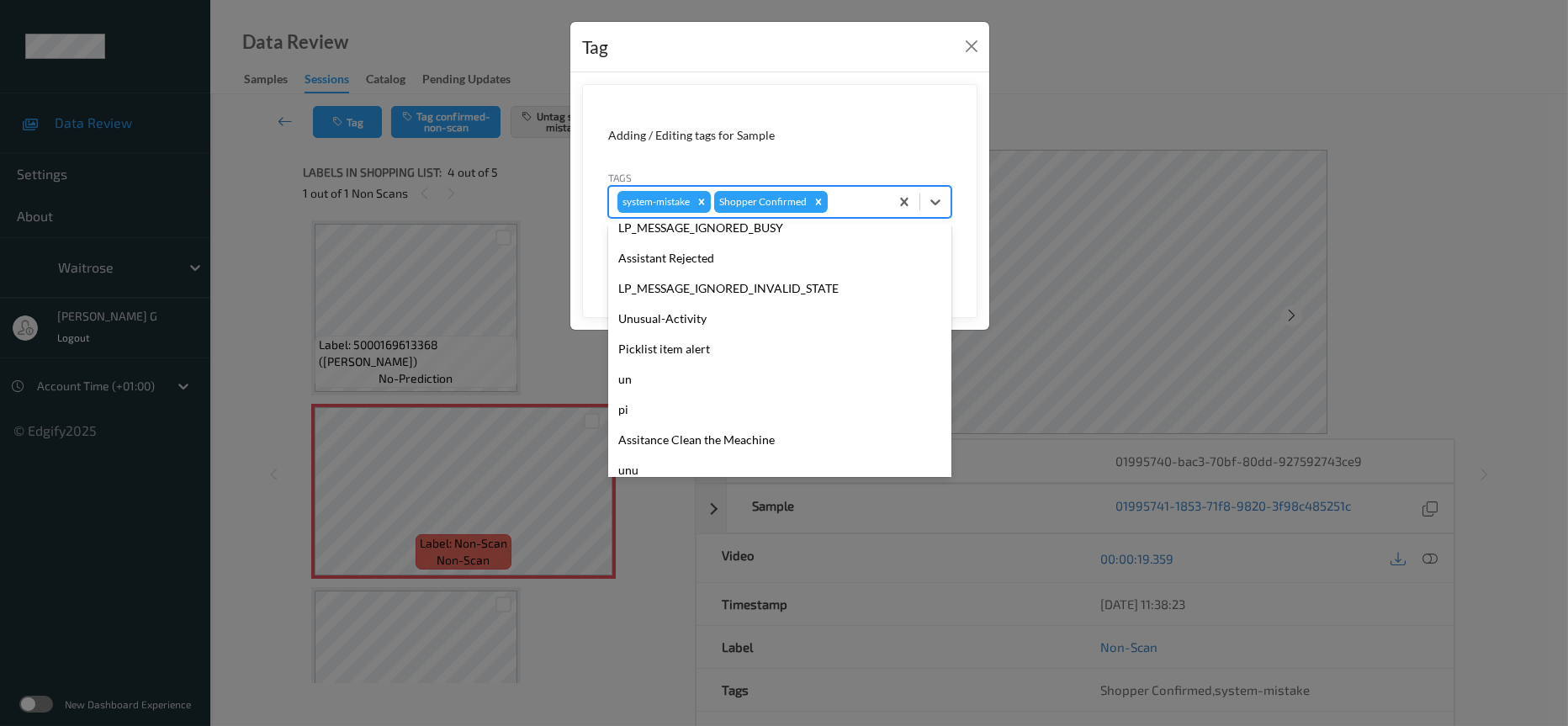
scroll to position [420, 0]
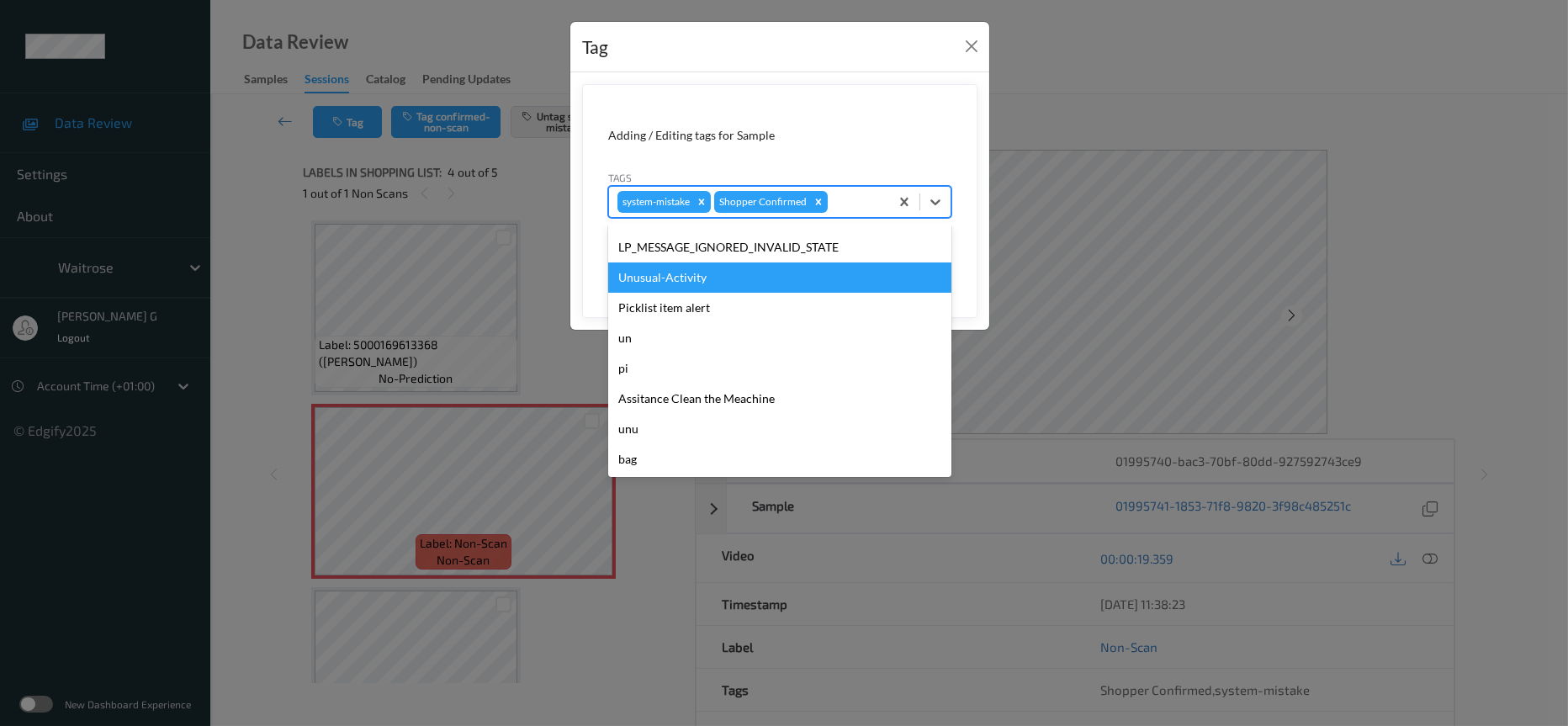
click at [680, 272] on div "Unusual-Activity" at bounding box center [780, 278] width 344 height 30
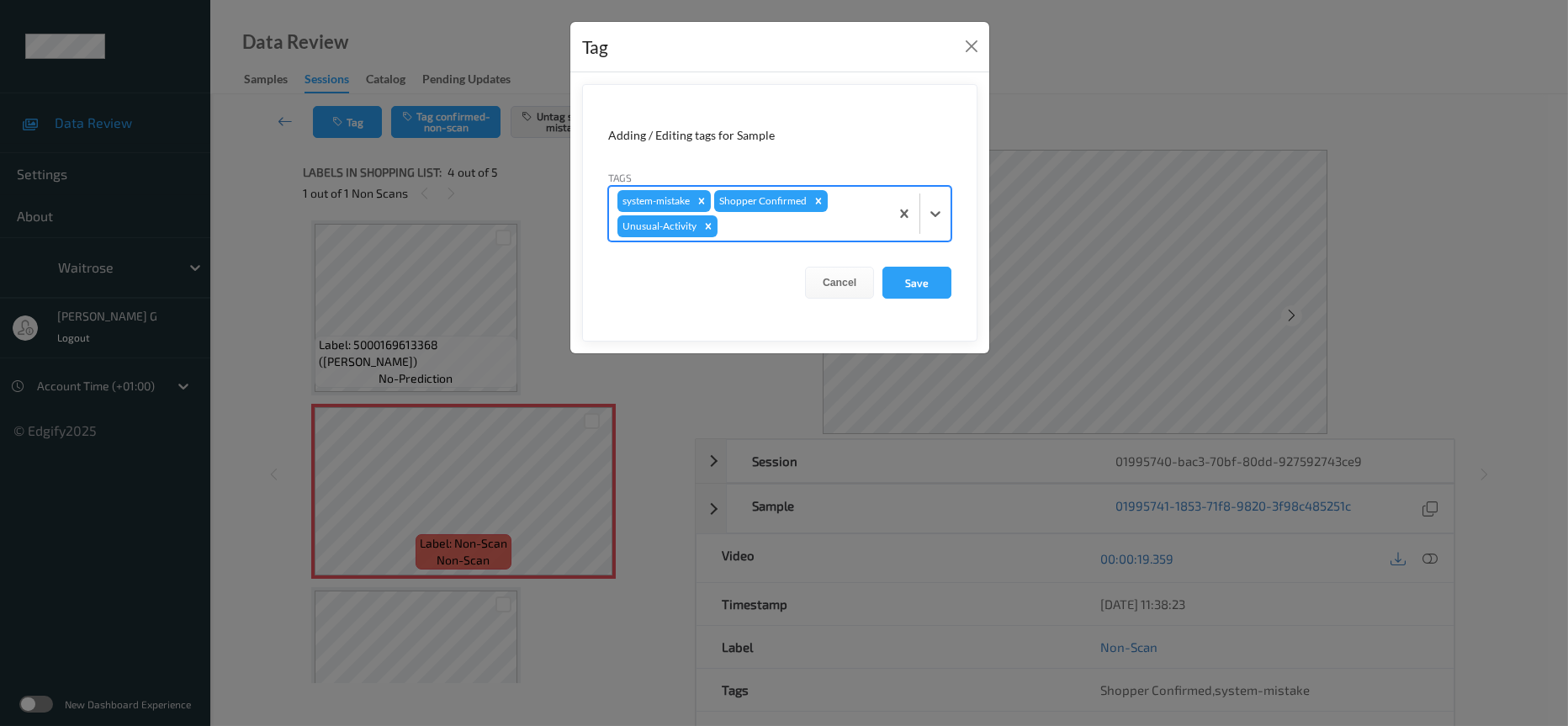
click at [826, 226] on div at bounding box center [800, 226] width 160 height 21
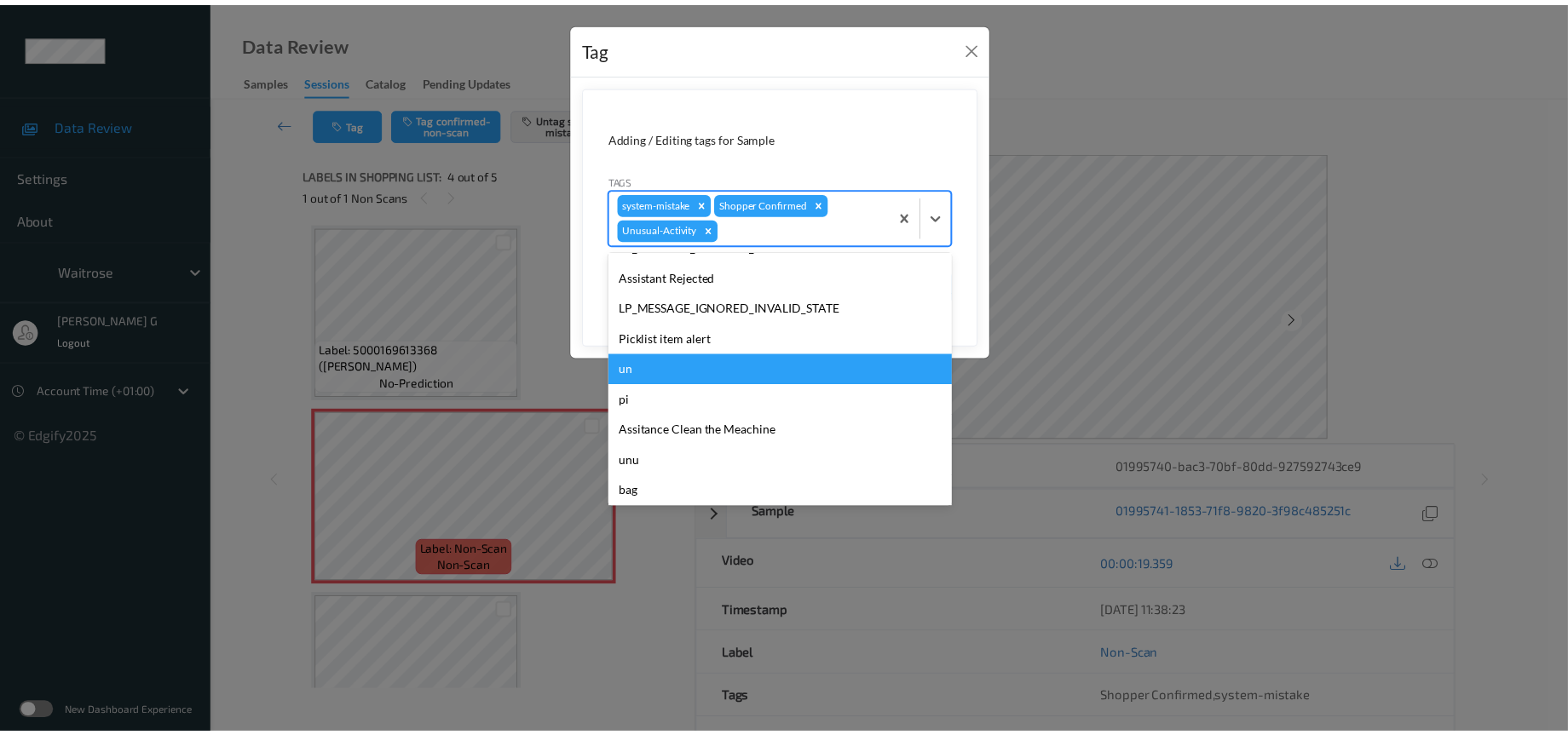
scroll to position [394, 0]
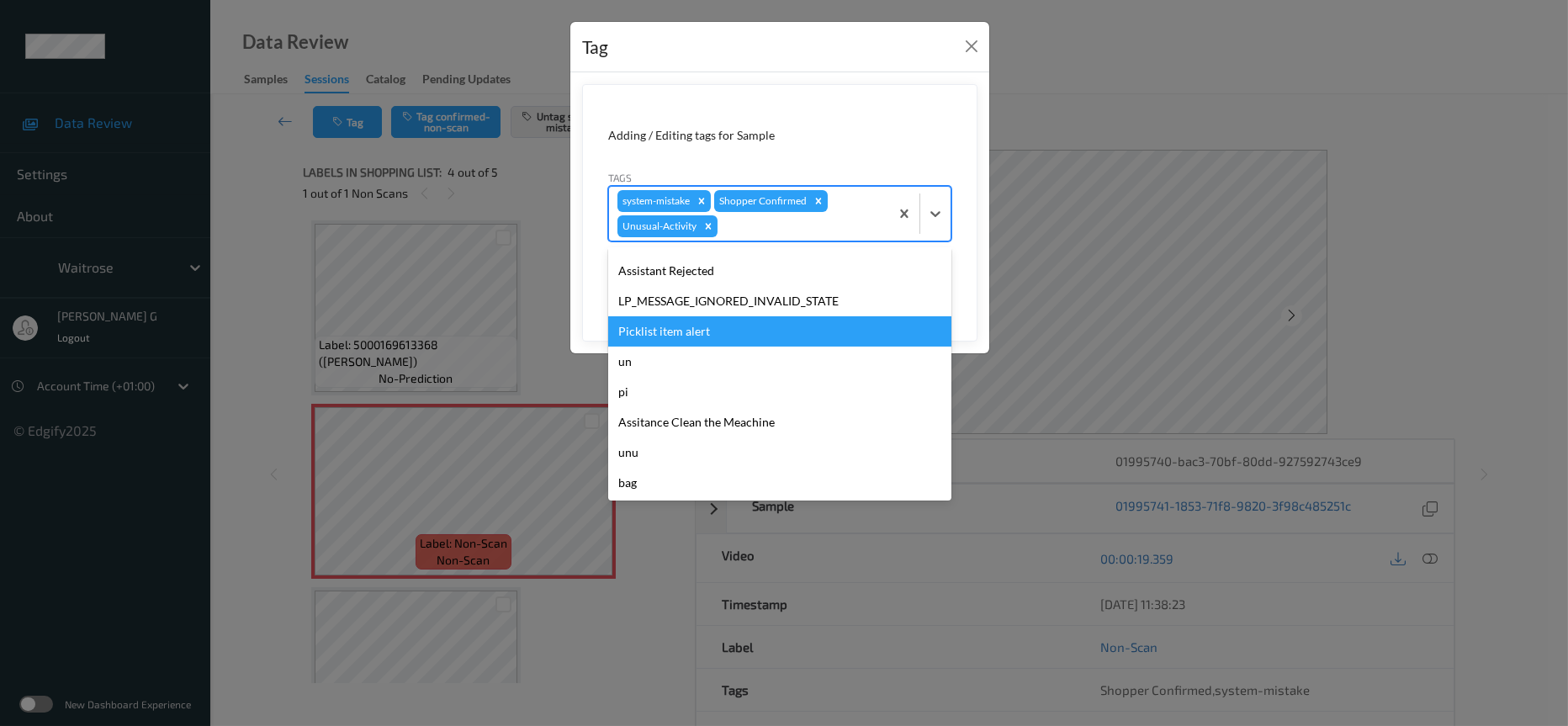
click at [676, 344] on div "Picklist item alert" at bounding box center [780, 332] width 344 height 30
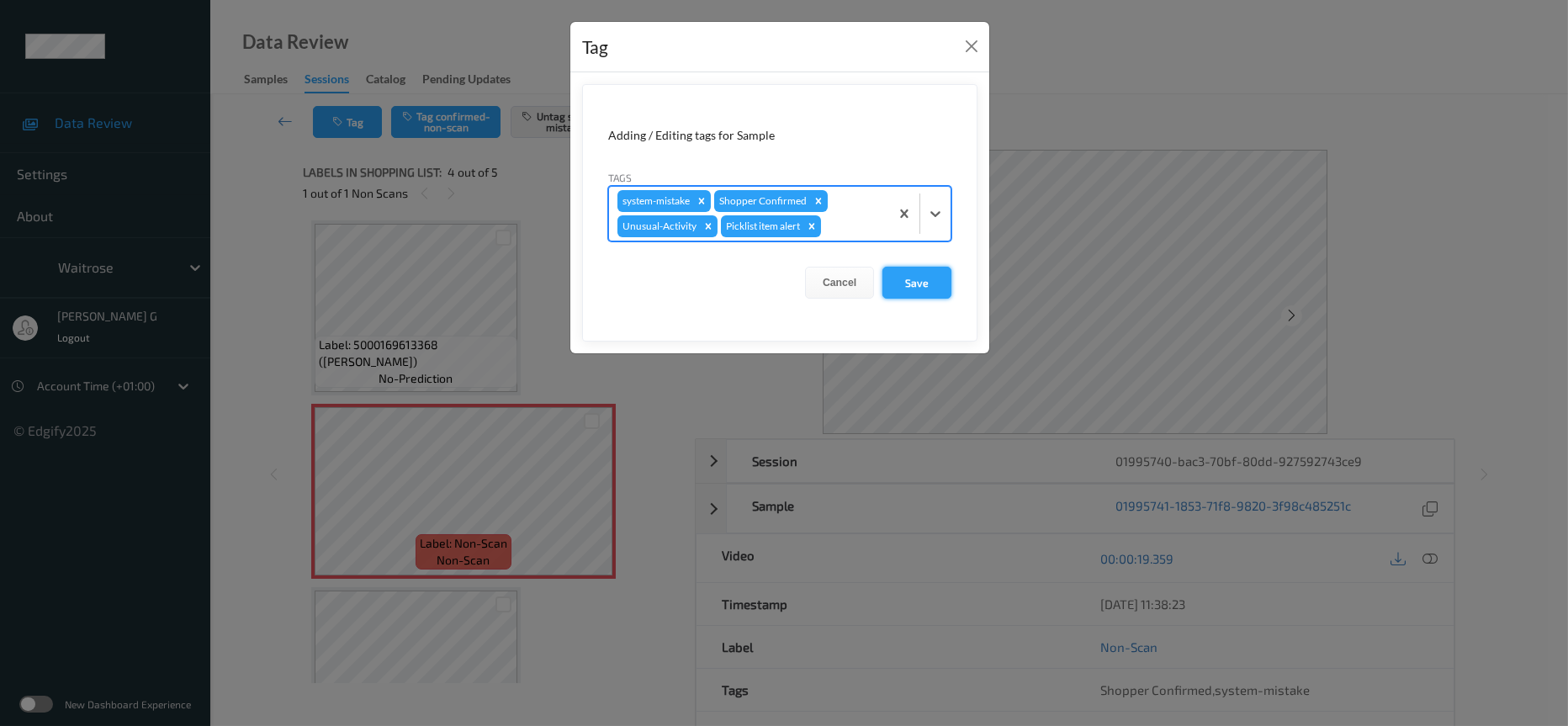
click at [909, 284] on button "Save" at bounding box center [917, 283] width 69 height 32
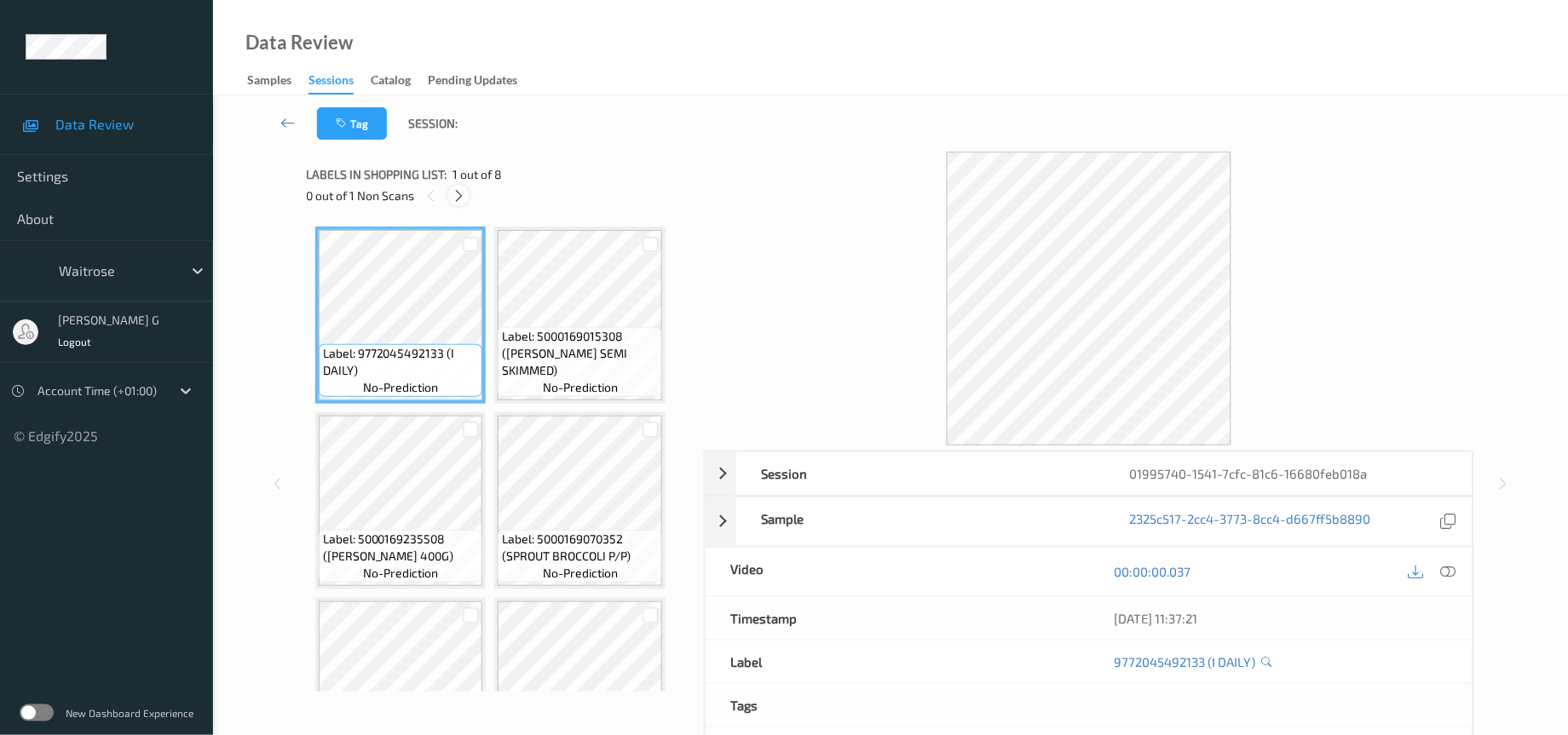
click at [467, 201] on div at bounding box center [459, 195] width 22 height 22
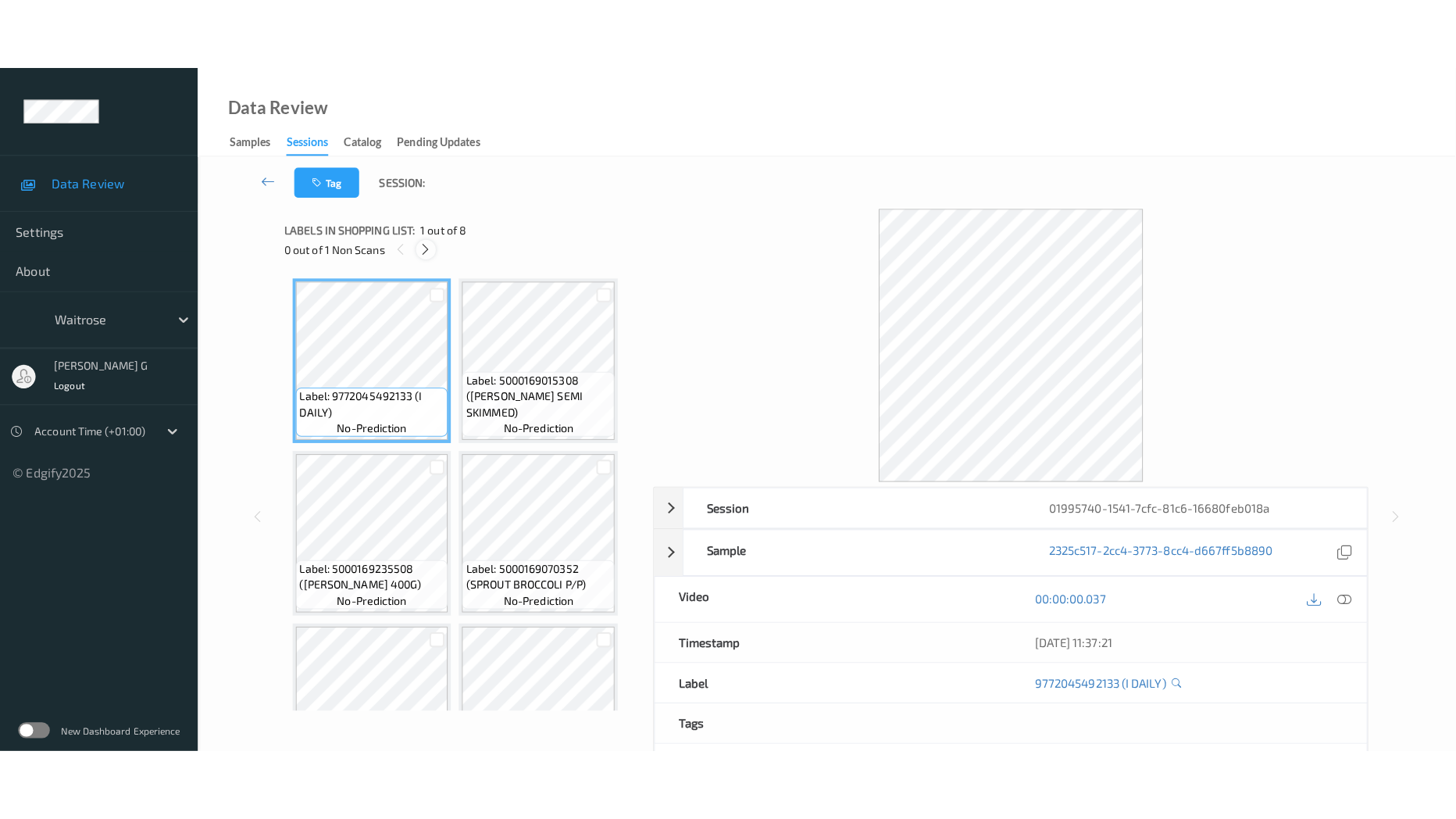
scroll to position [414, 0]
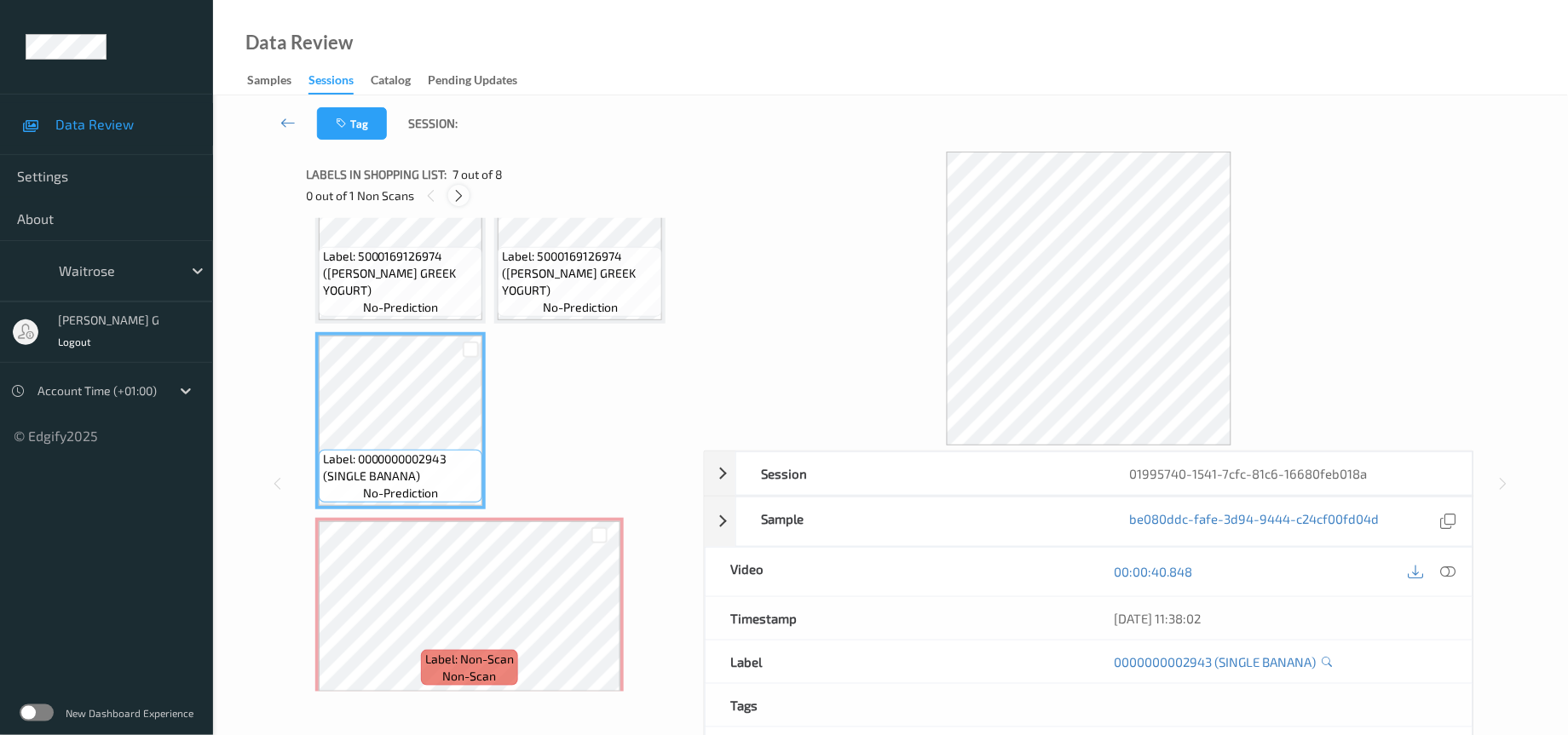
click at [458, 188] on icon at bounding box center [458, 196] width 14 height 15
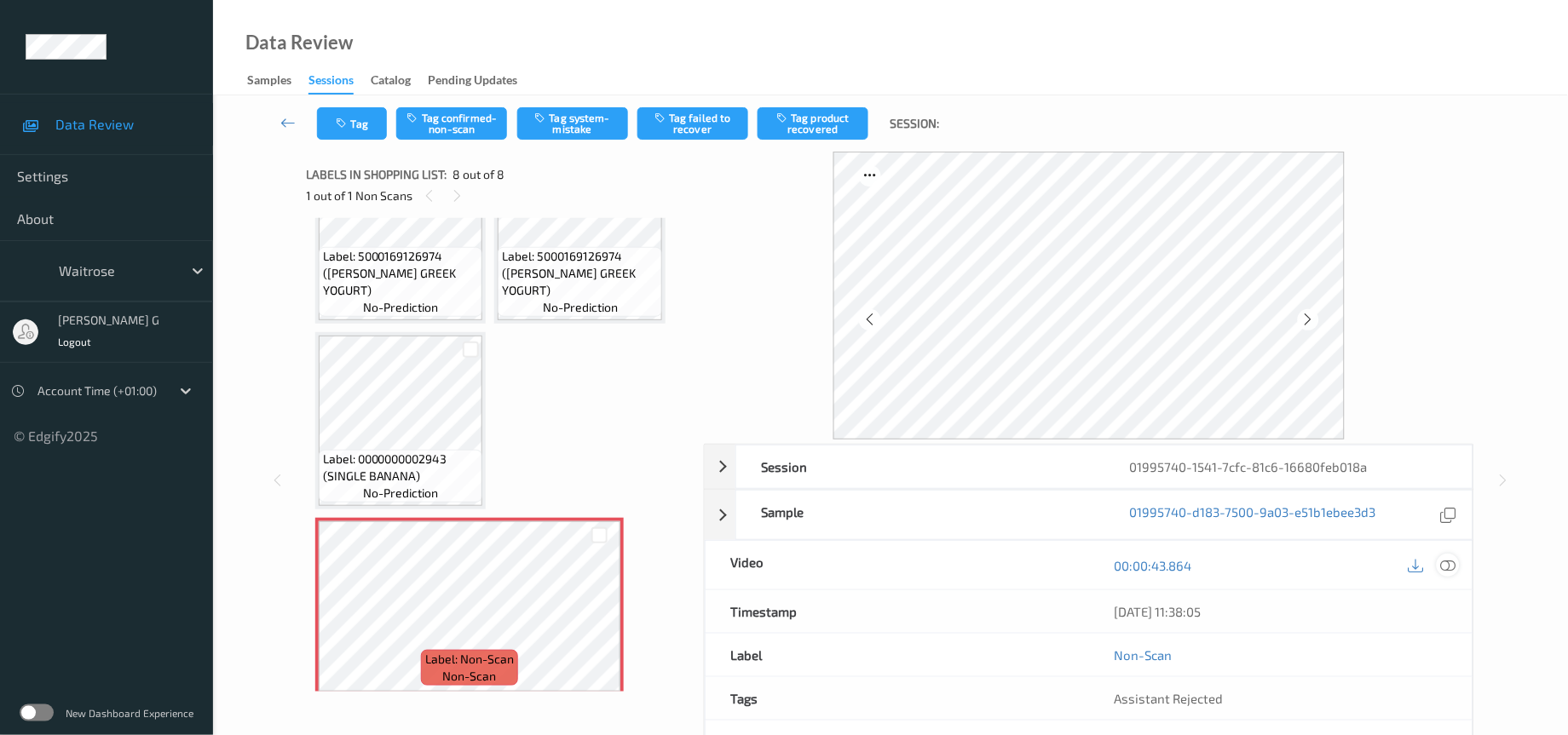
click at [1452, 569] on icon at bounding box center [1449, 566] width 15 height 15
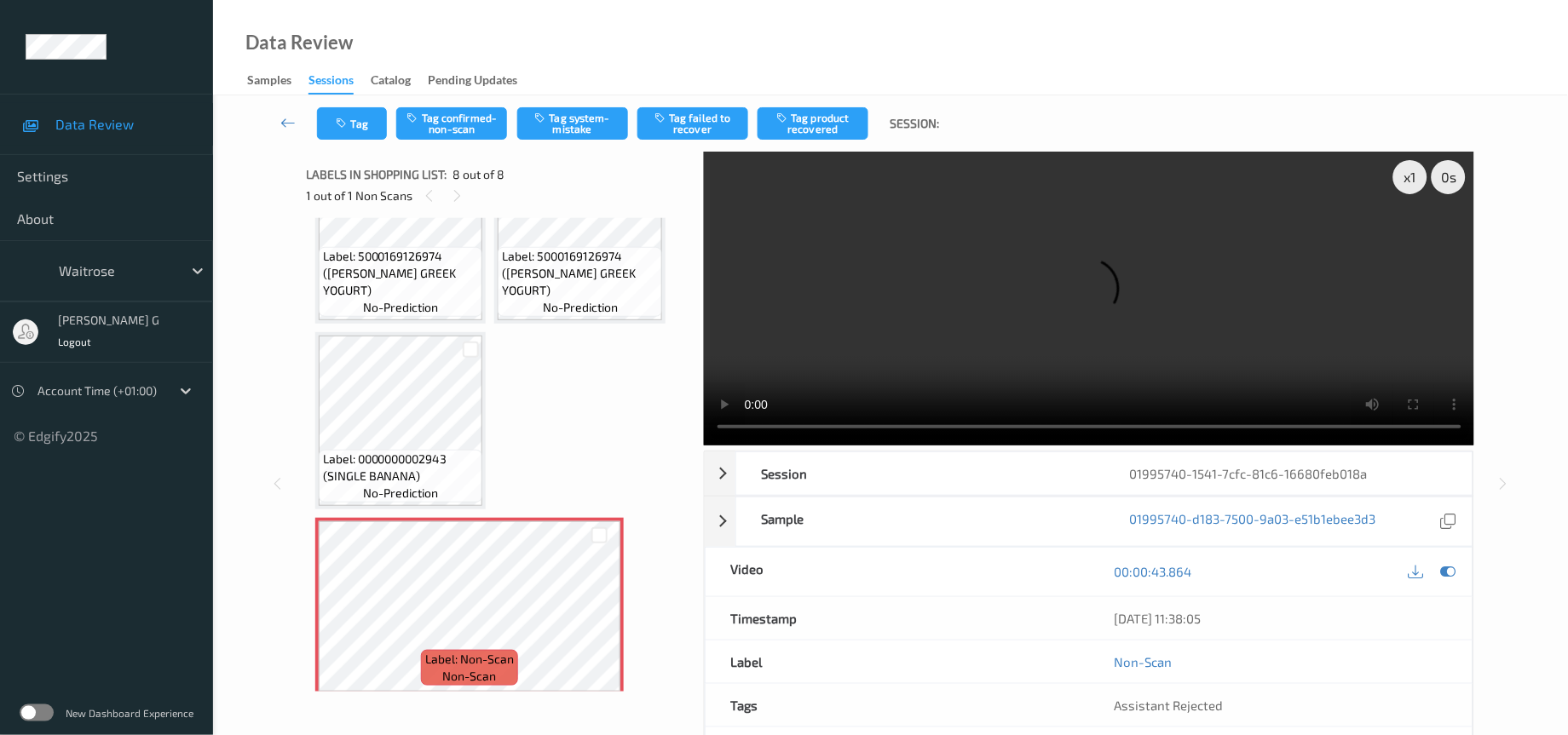
scroll to position [294, 0]
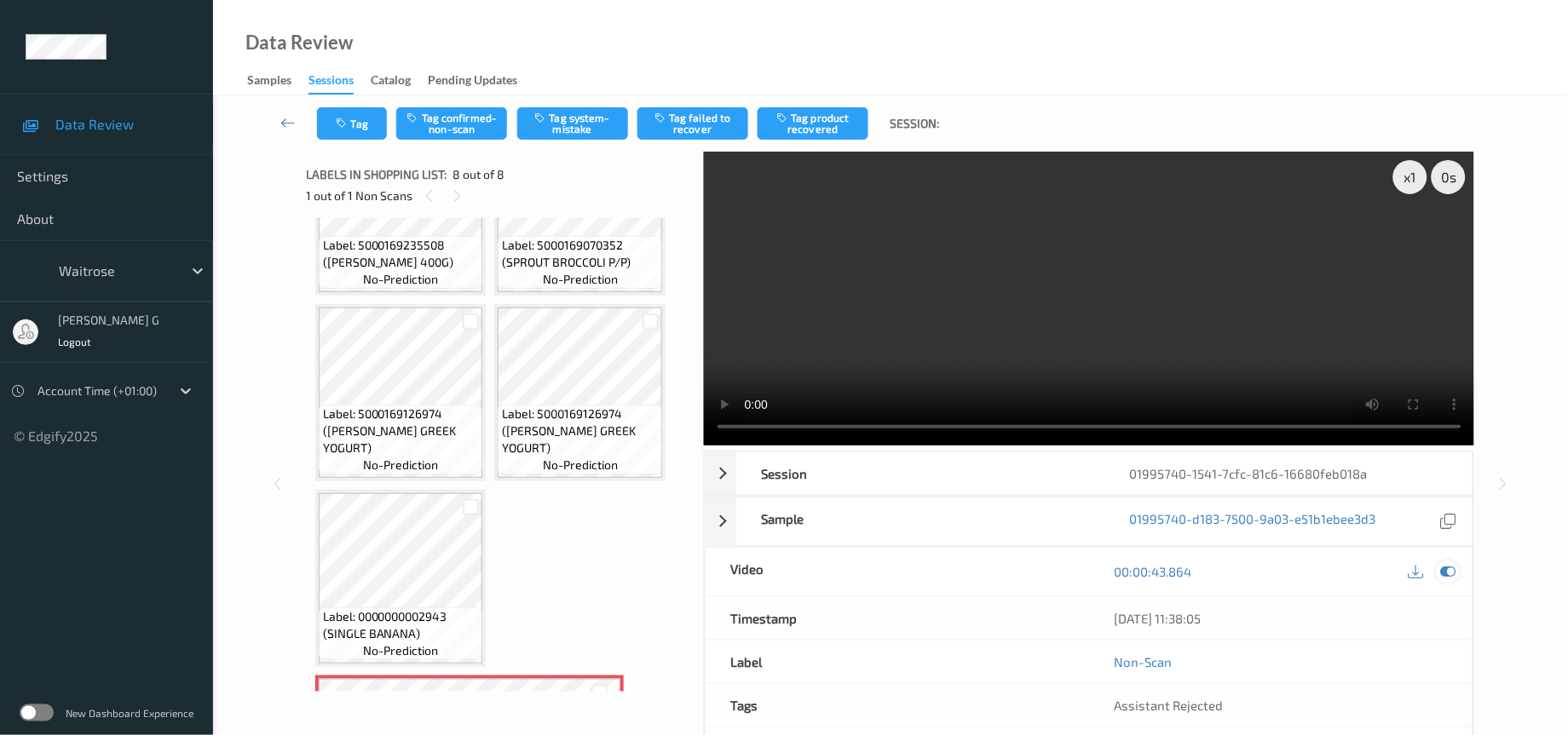
click at [1455, 569] on icon at bounding box center [1449, 571] width 15 height 15
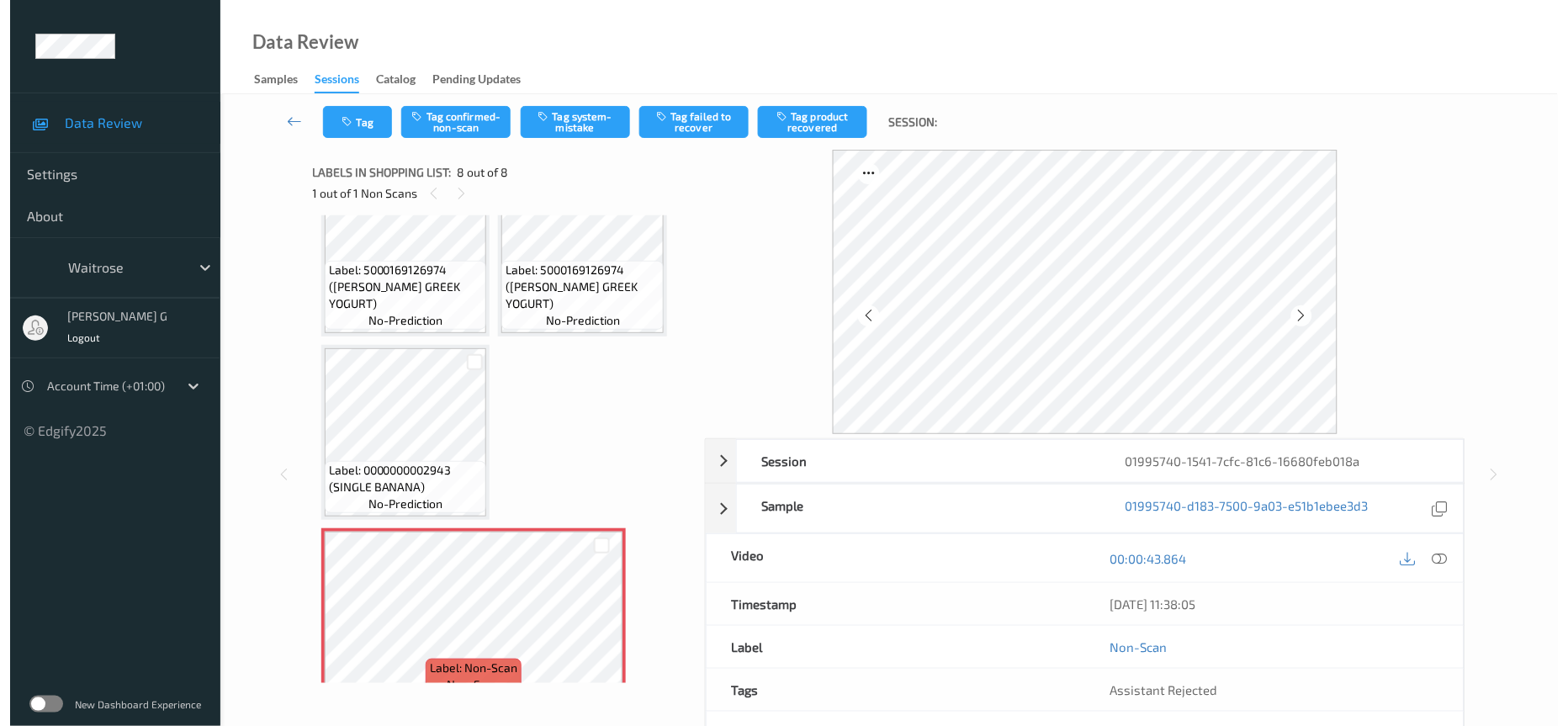
scroll to position [446, 0]
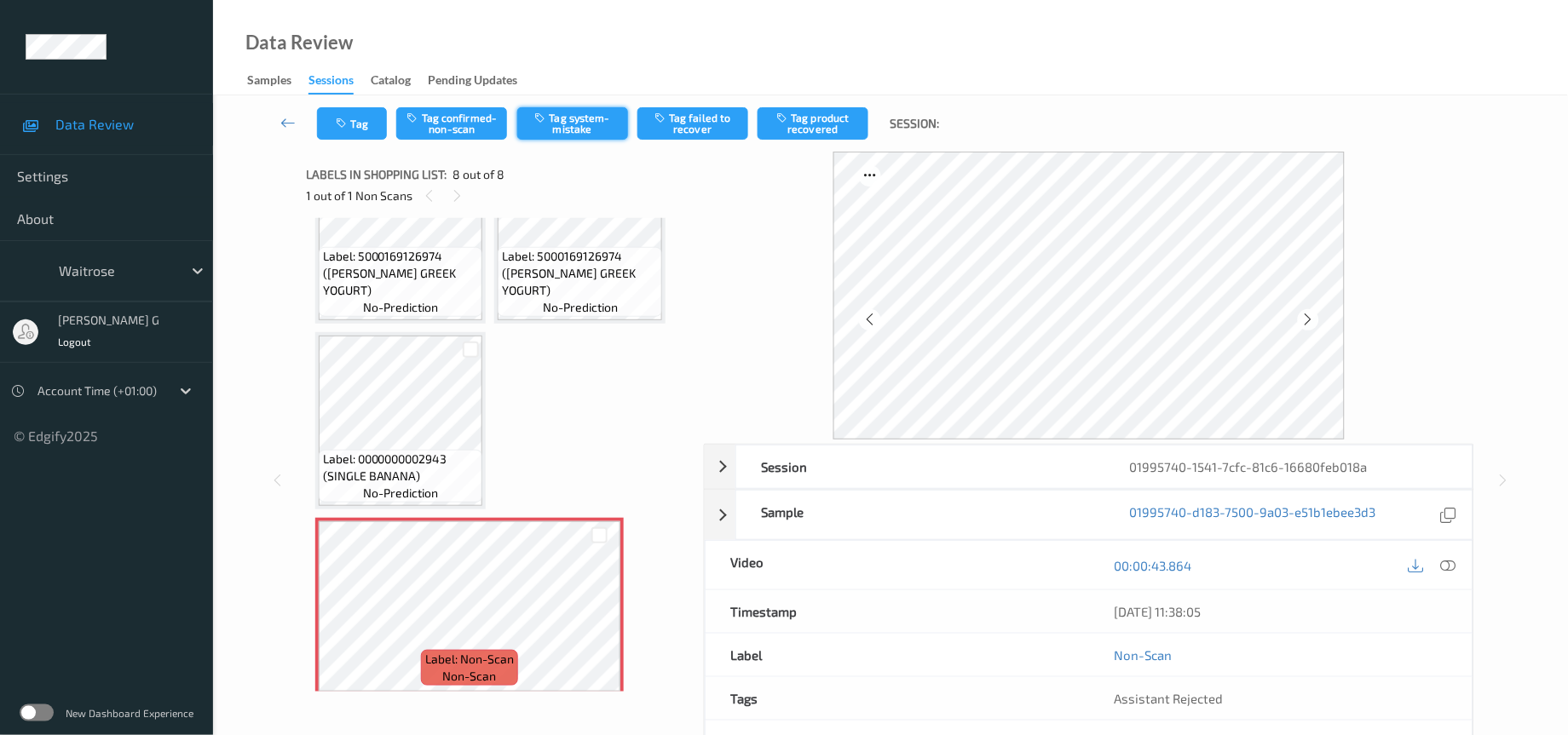
click at [561, 125] on button "Tag system-mistake" at bounding box center [573, 123] width 111 height 32
click at [353, 119] on button "Tag" at bounding box center [352, 123] width 70 height 32
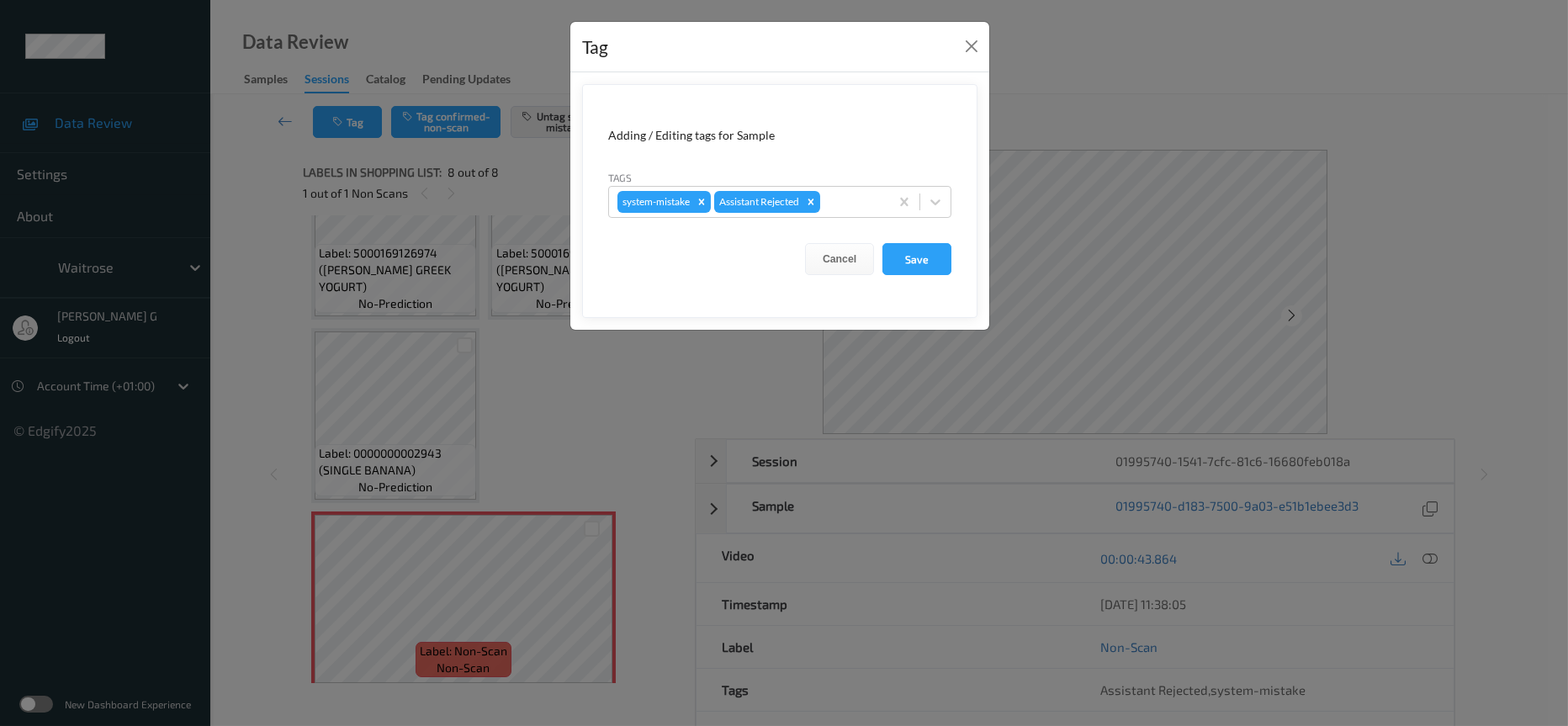
click at [847, 177] on div "Tags system-mistake Assistant Rejected" at bounding box center [780, 193] width 344 height 49
click at [840, 214] on div "system-mistake Assistant Rejected" at bounding box center [749, 202] width 280 height 29
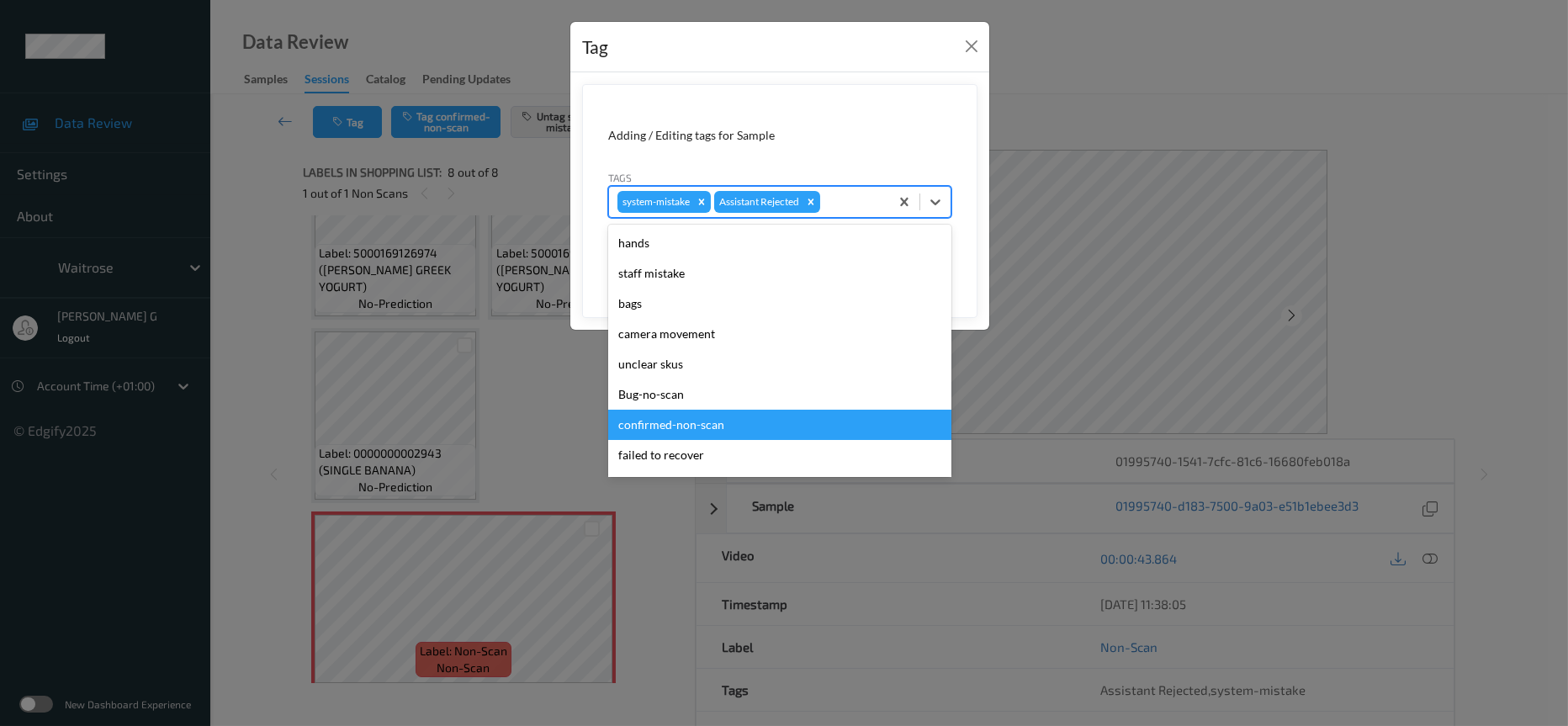
scroll to position [420, 0]
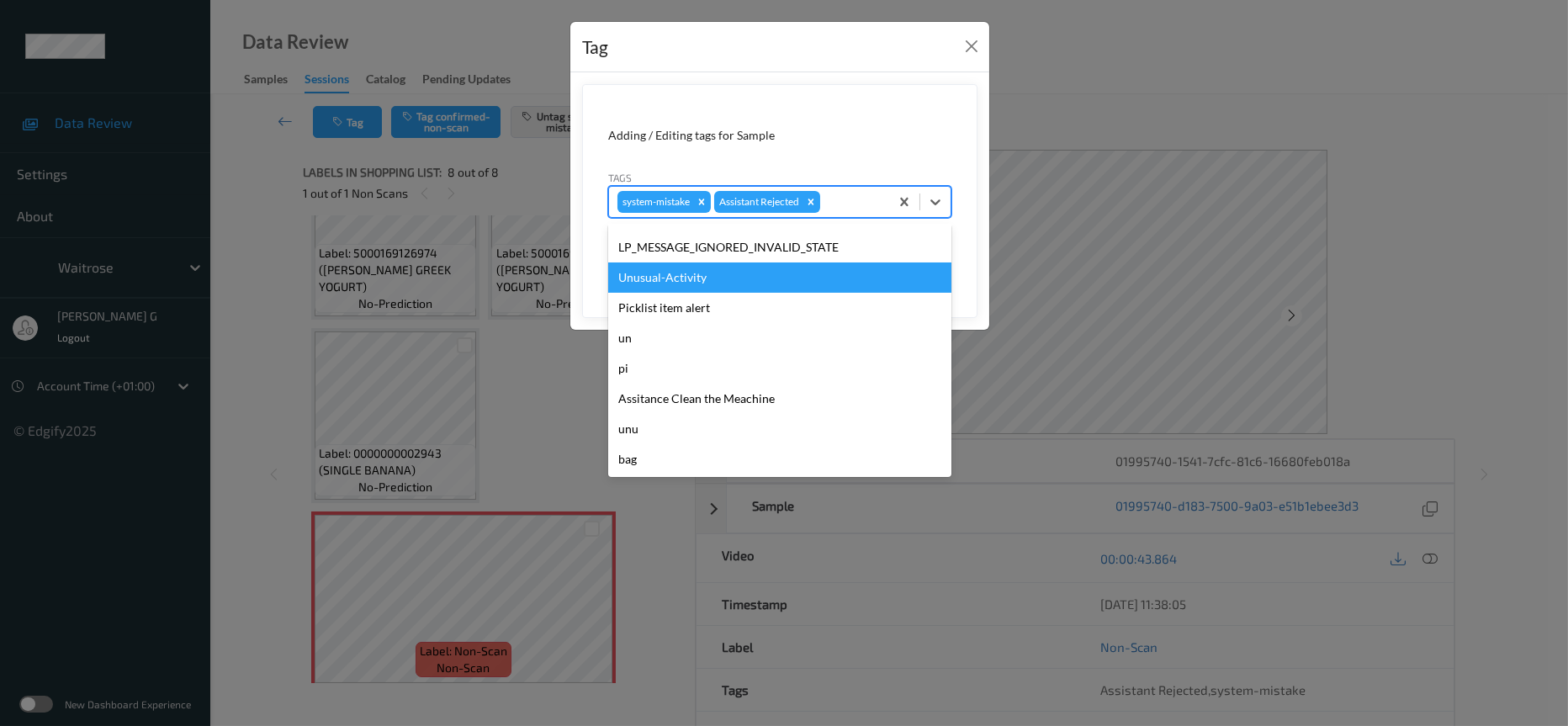
click at [671, 281] on div "Unusual-Activity" at bounding box center [780, 278] width 344 height 30
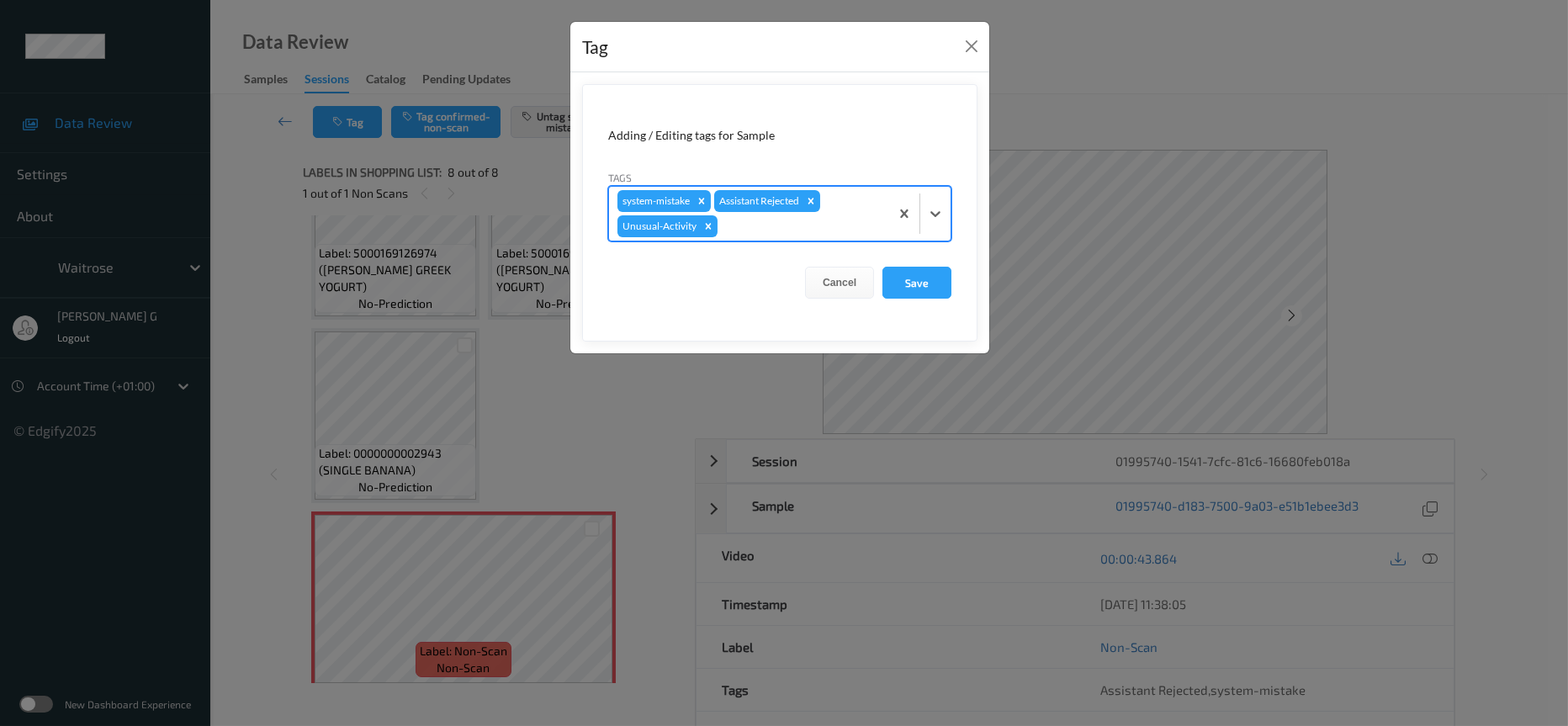
click at [752, 234] on div at bounding box center [800, 226] width 160 height 21
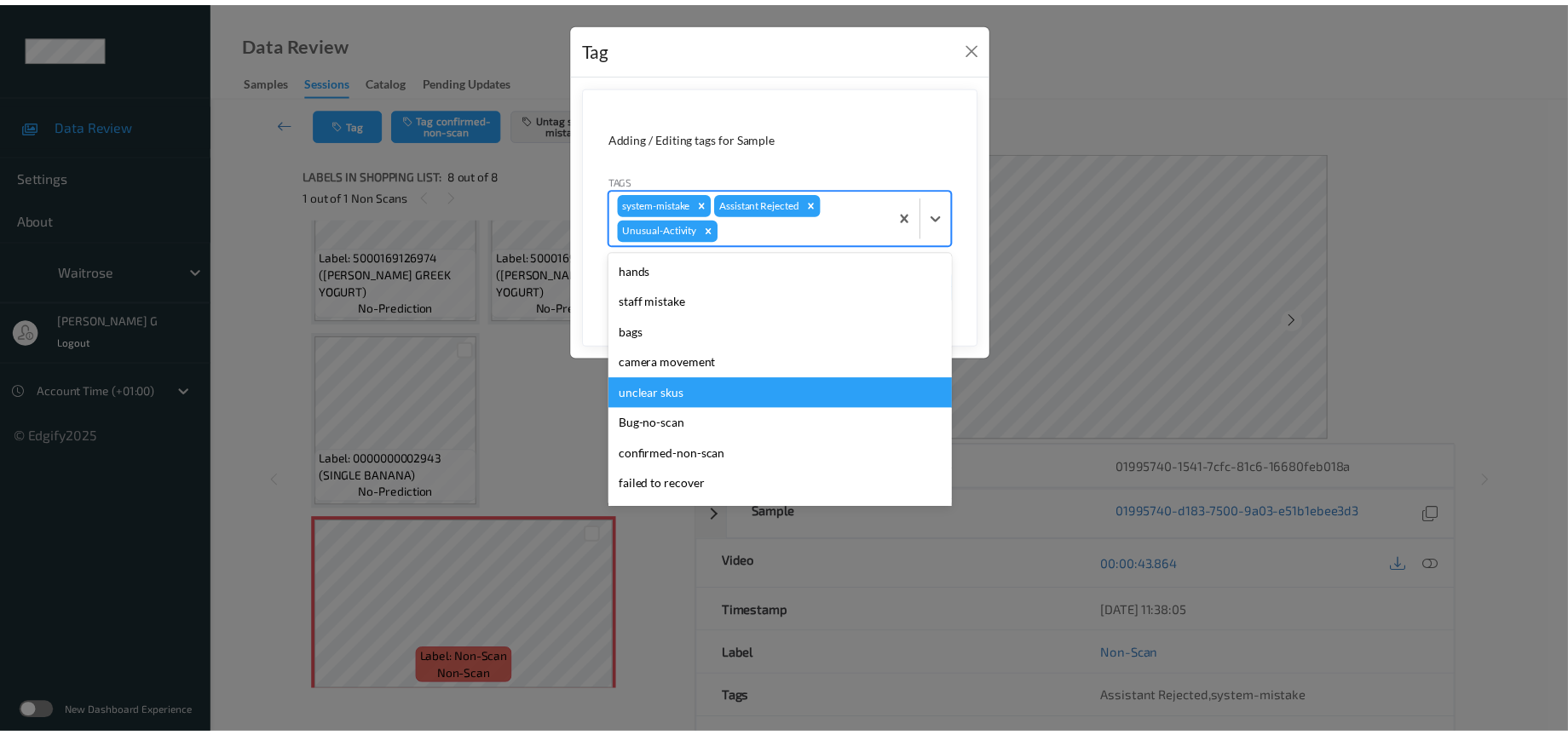
scroll to position [394, 0]
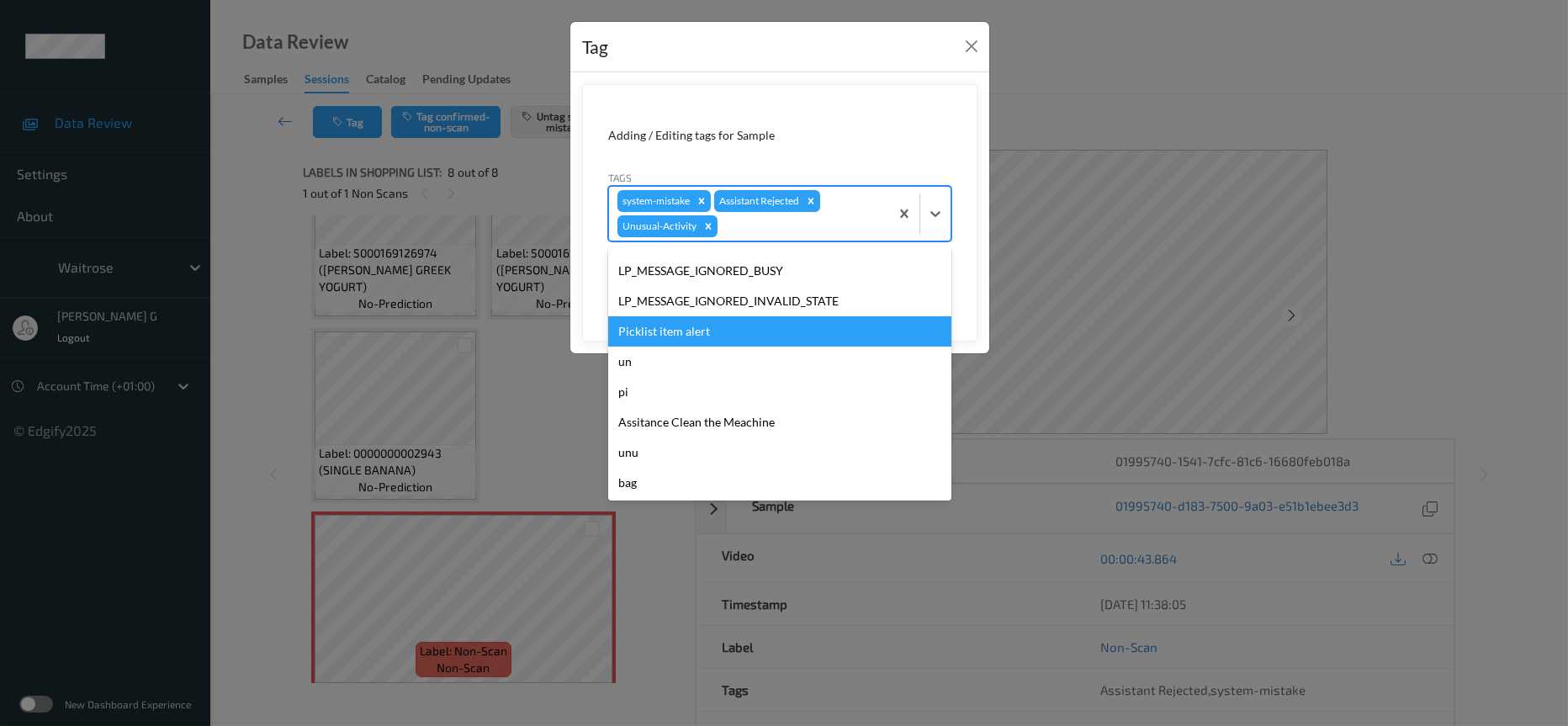
click at [682, 331] on div "Picklist item alert" at bounding box center [780, 332] width 344 height 30
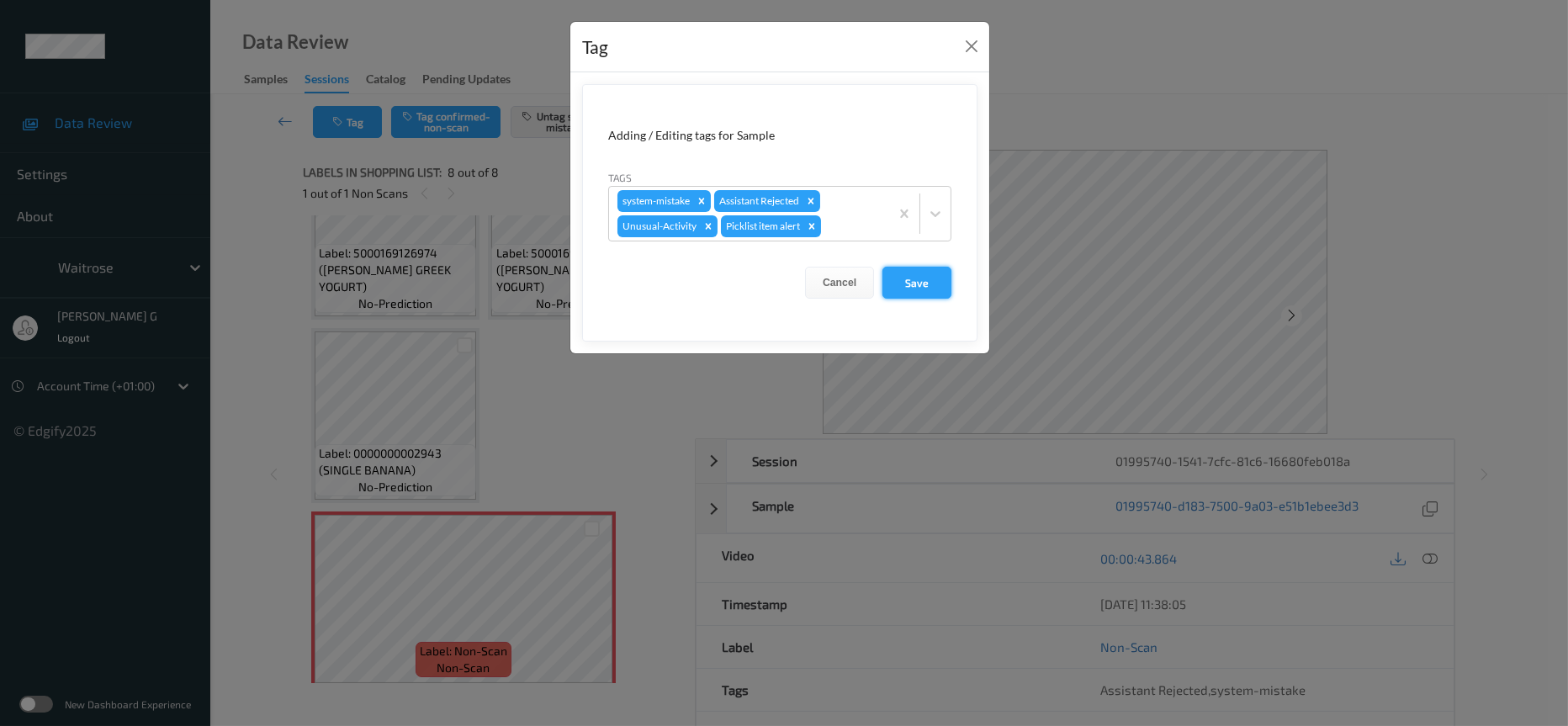
click at [912, 280] on button "Save" at bounding box center [917, 283] width 69 height 32
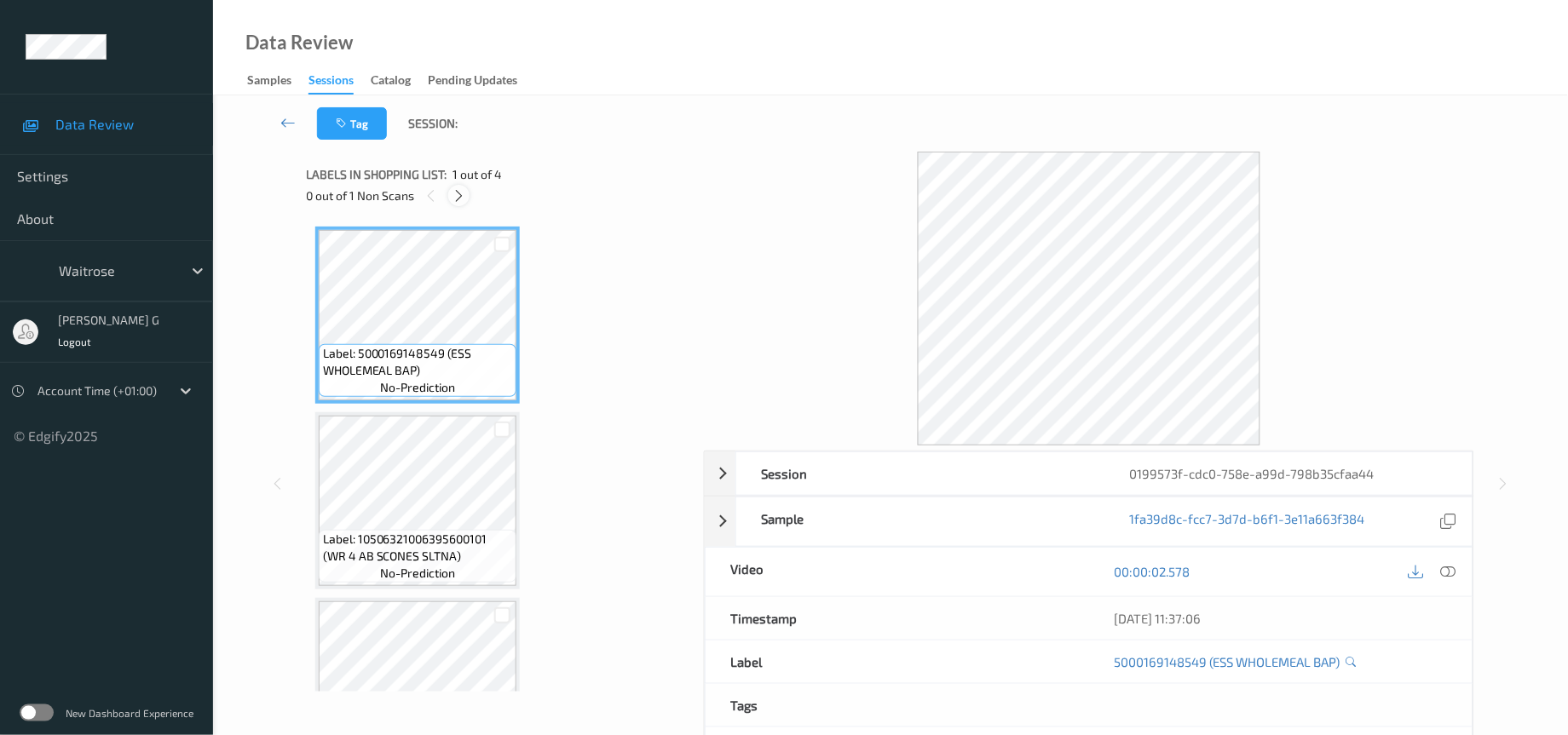
click at [458, 191] on icon at bounding box center [458, 196] width 14 height 15
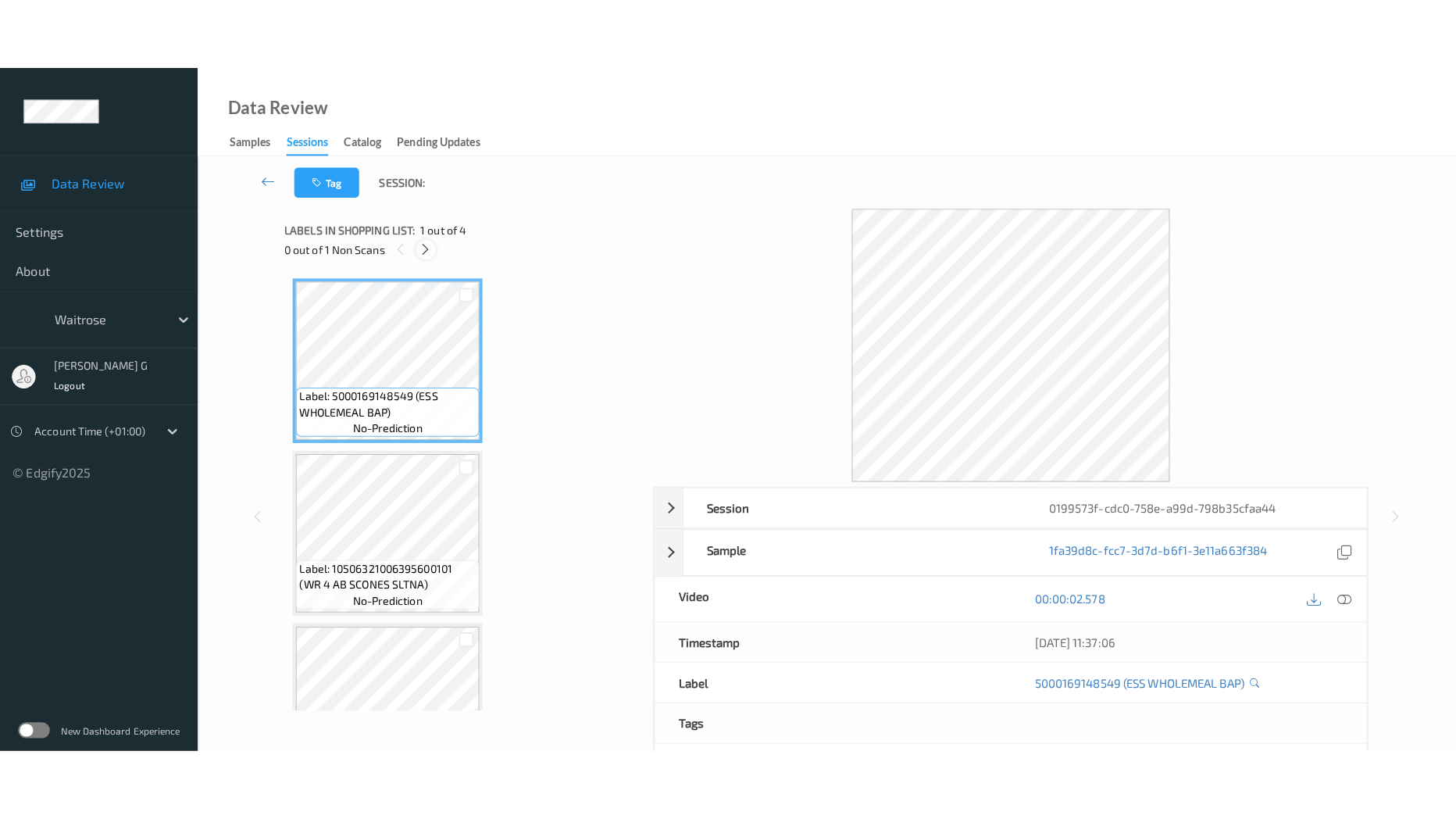
scroll to position [246, 0]
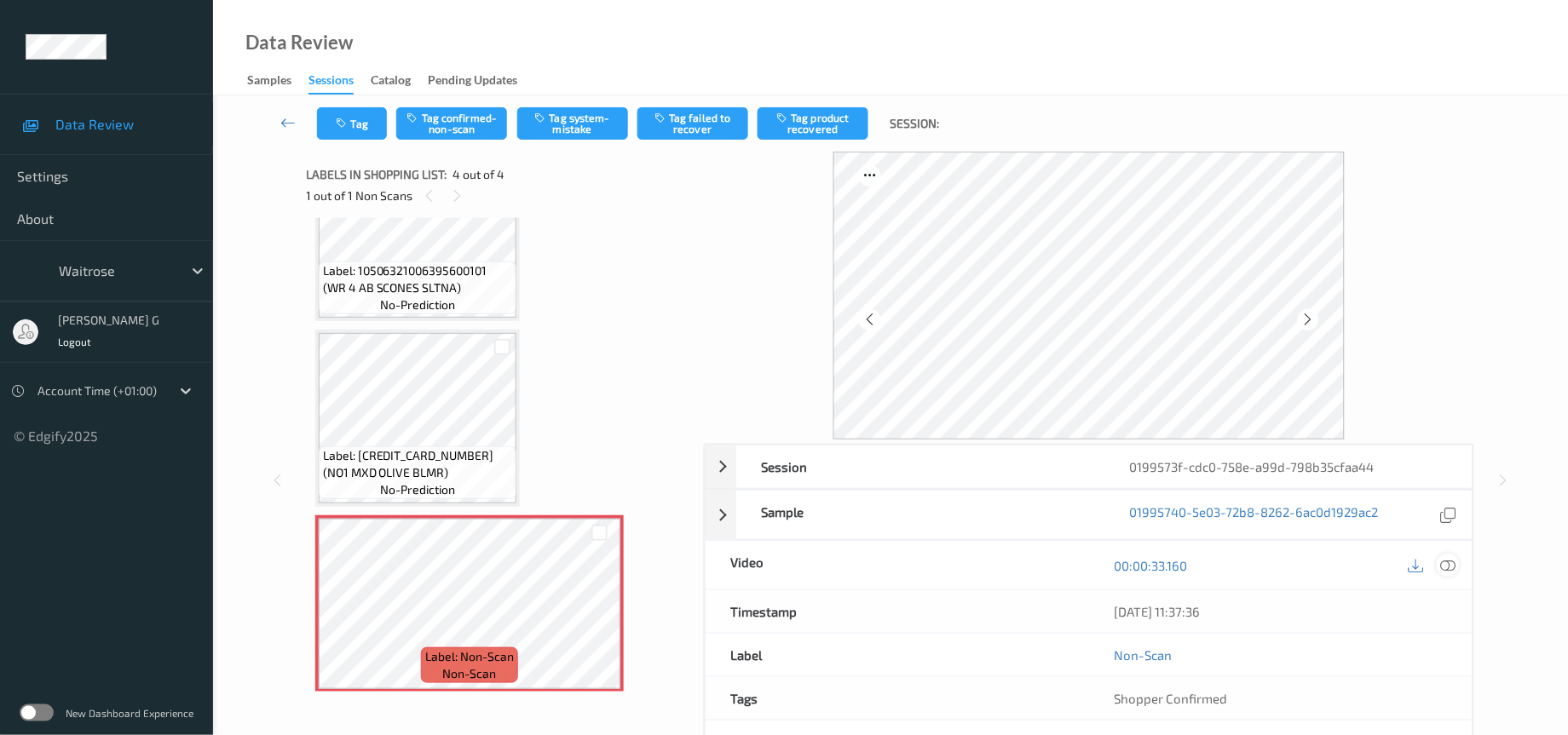
click at [1438, 569] on div at bounding box center [1449, 565] width 23 height 23
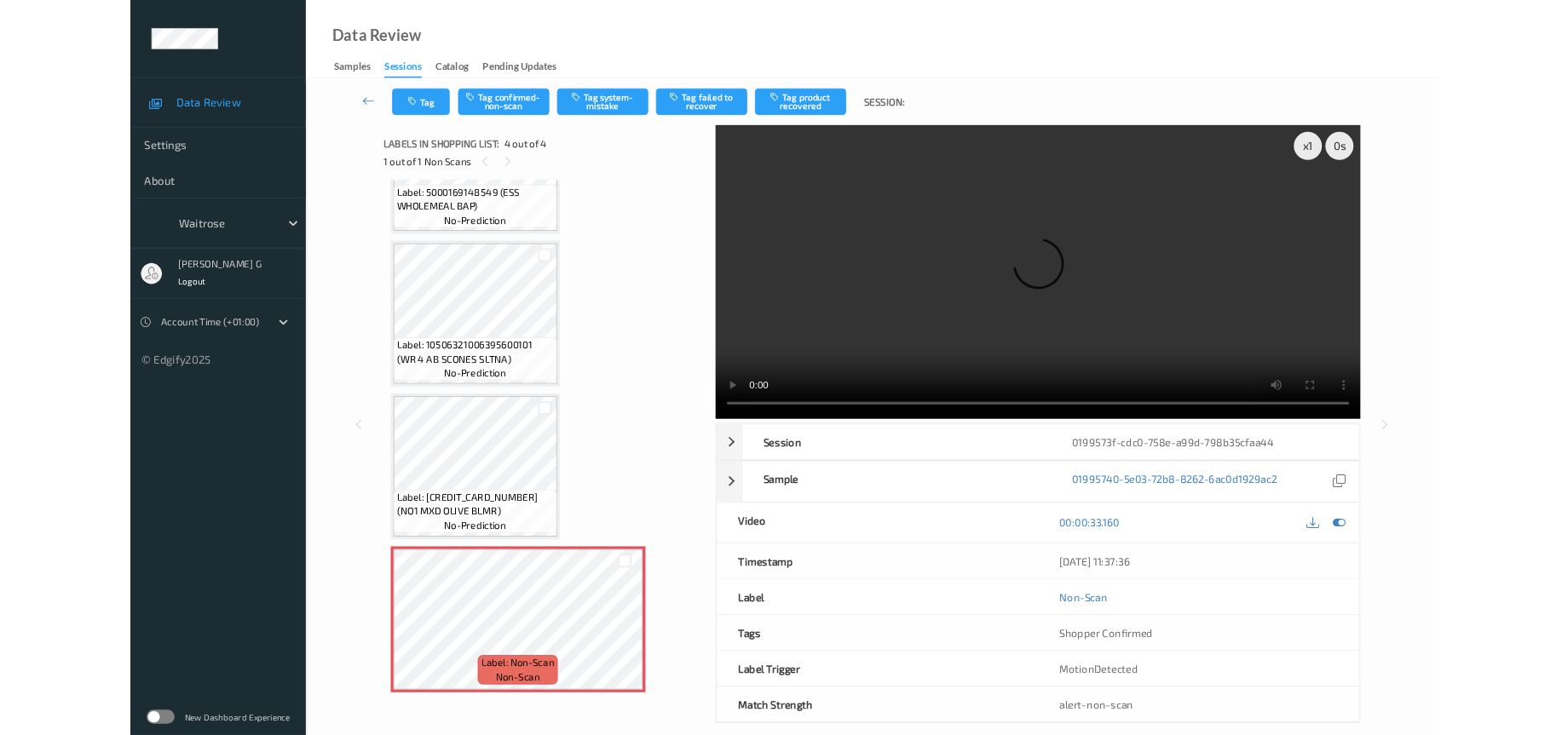
scroll to position [110, 0]
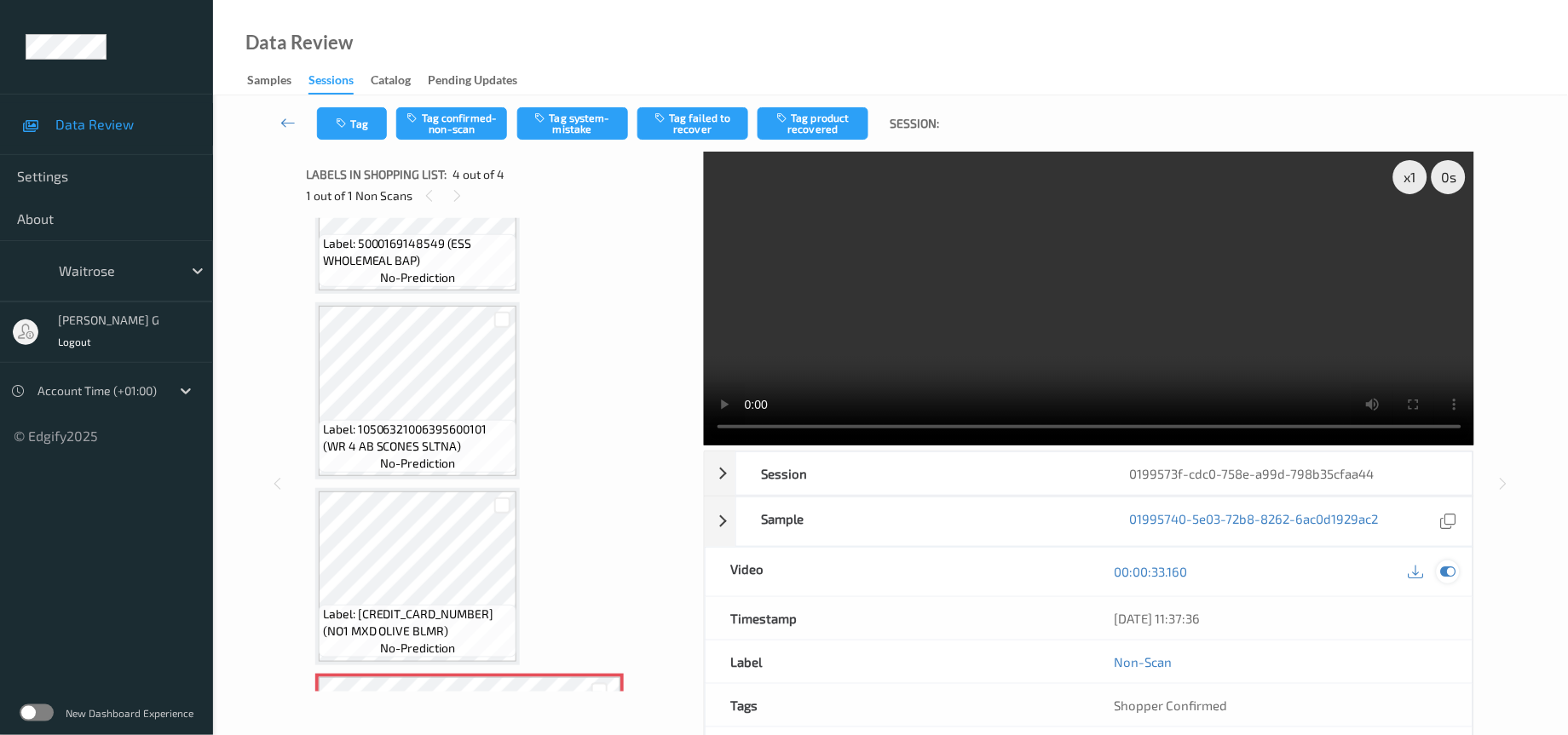
click at [1446, 574] on icon at bounding box center [1449, 571] width 15 height 15
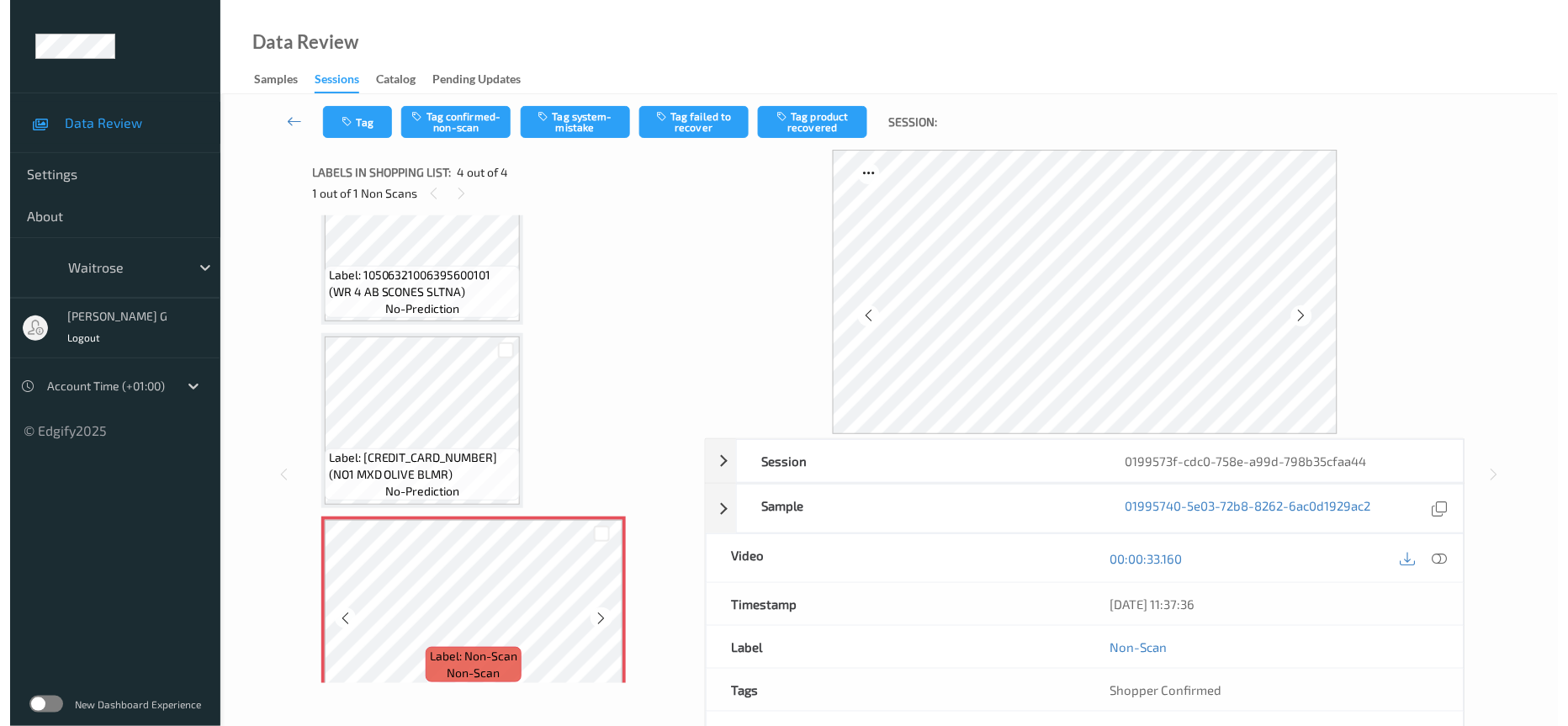
scroll to position [265, 0]
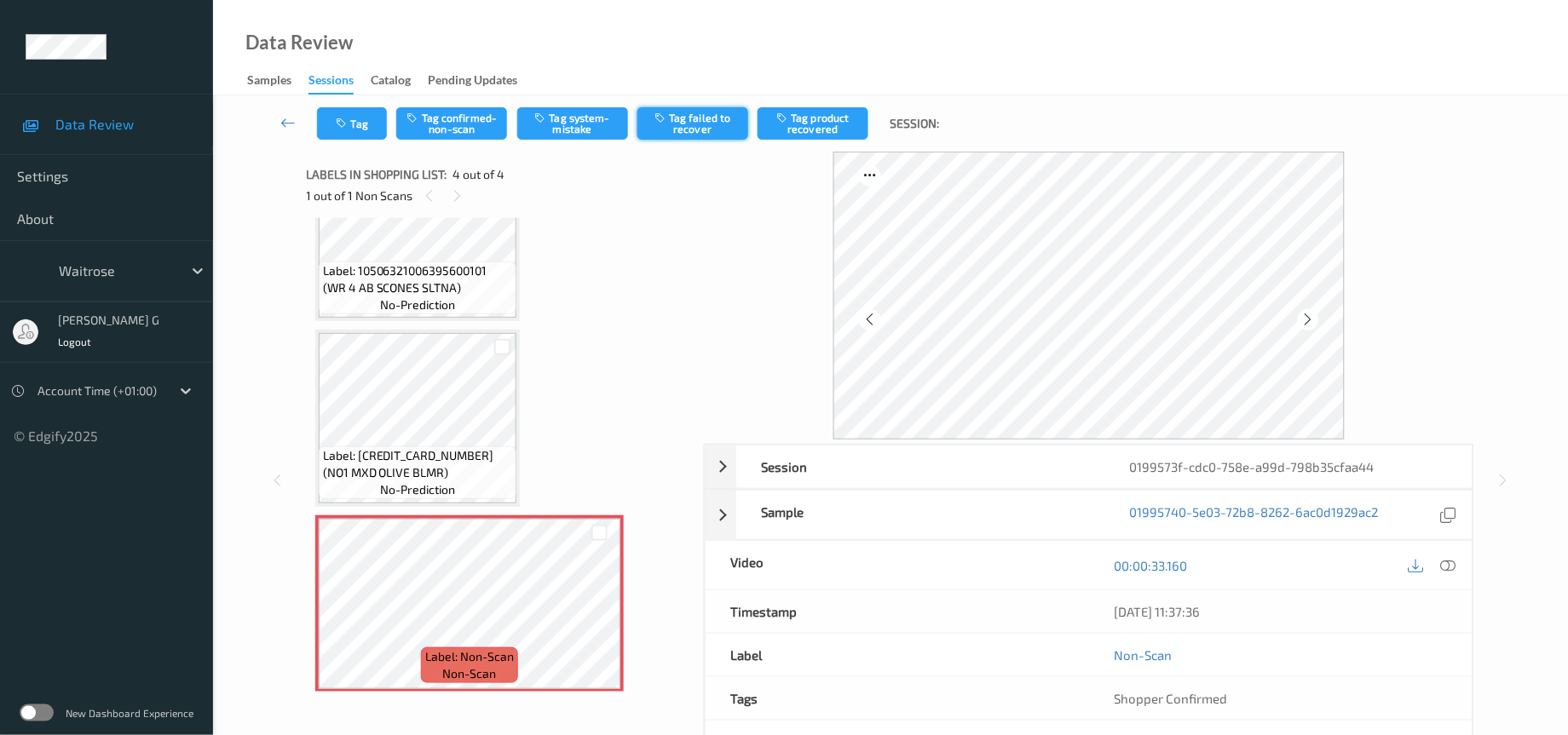
click at [661, 117] on icon "button" at bounding box center [661, 117] width 14 height 12
click at [691, 125] on button "Untag failed to recover" at bounding box center [693, 123] width 111 height 32
click at [606, 115] on button "Tag system-mistake" at bounding box center [573, 123] width 111 height 32
click at [337, 127] on icon "button" at bounding box center [344, 123] width 14 height 12
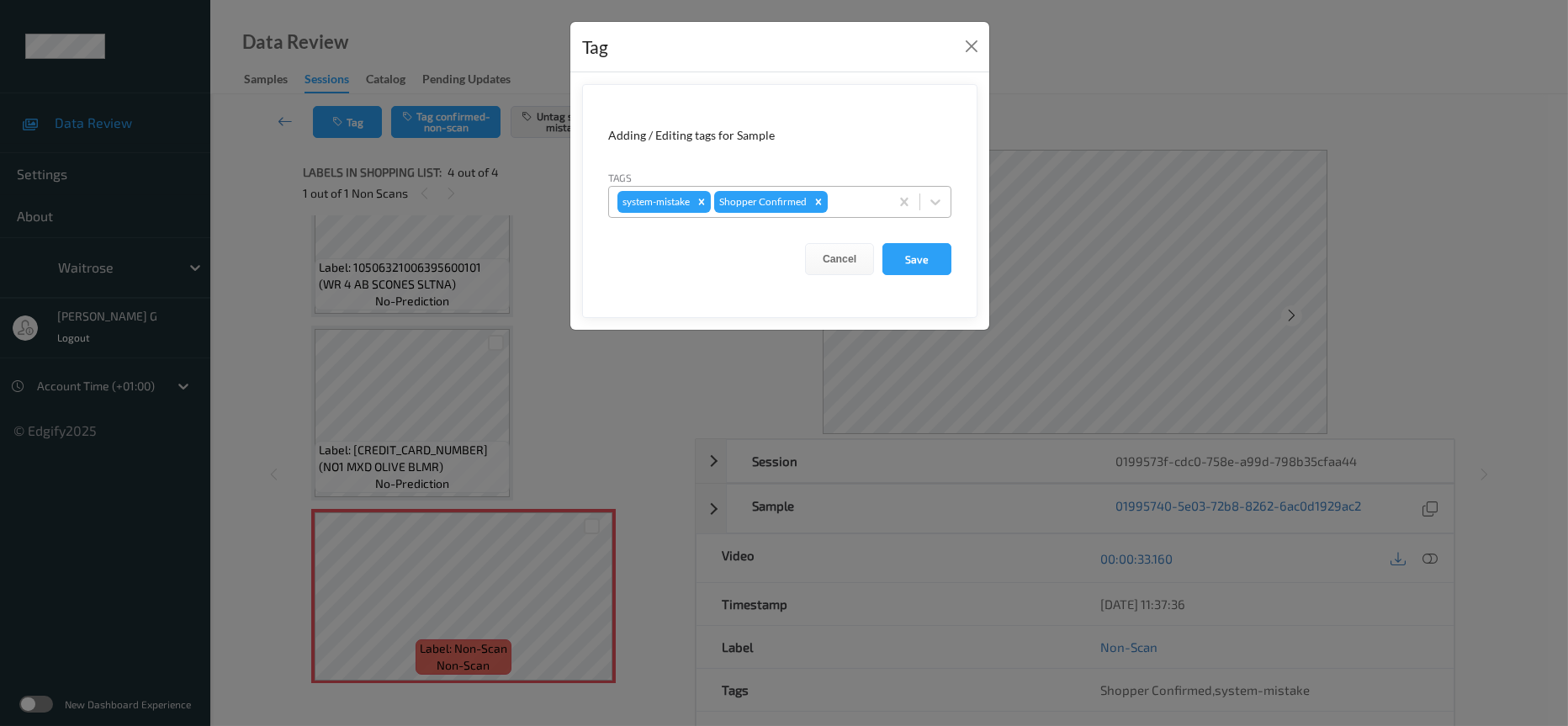
click at [841, 206] on div at bounding box center [855, 202] width 49 height 21
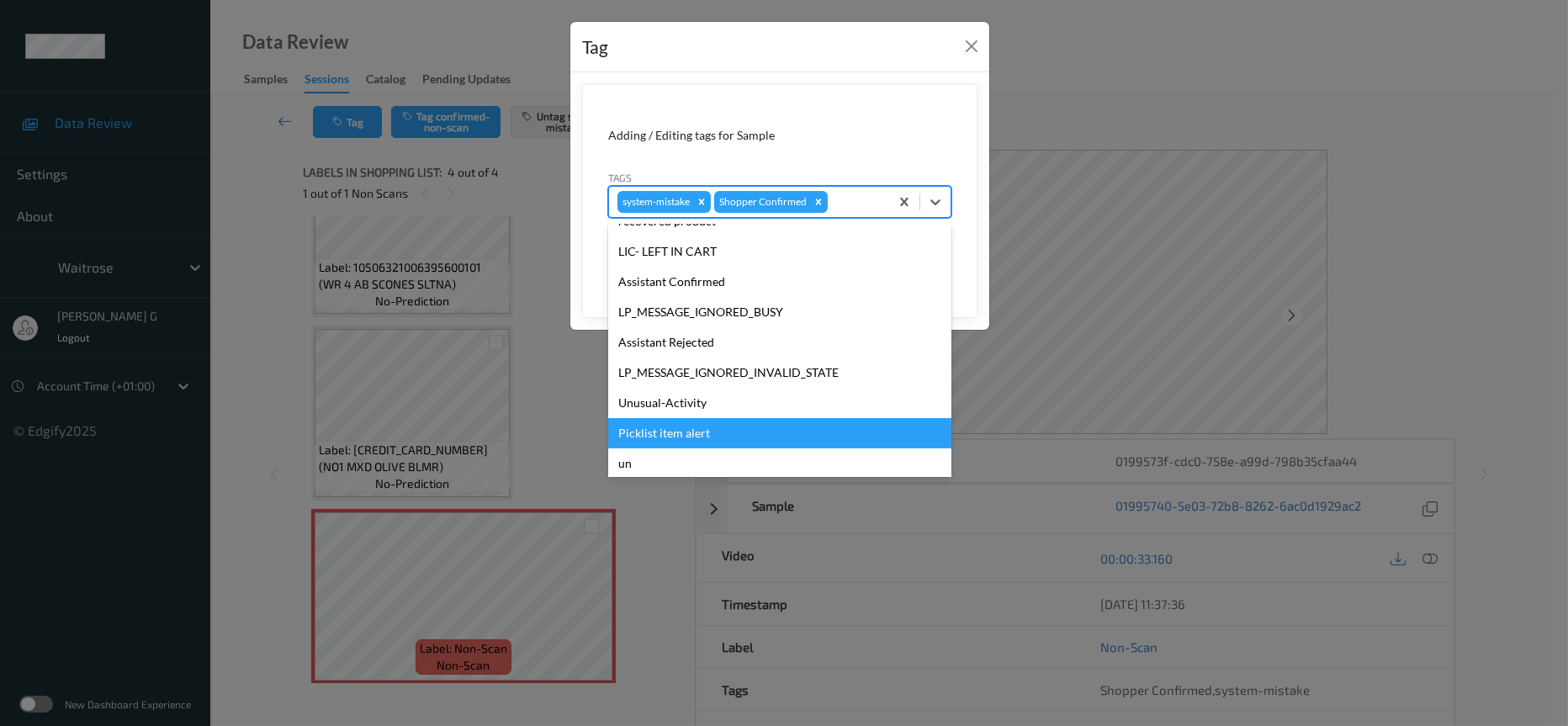
scroll to position [420, 0]
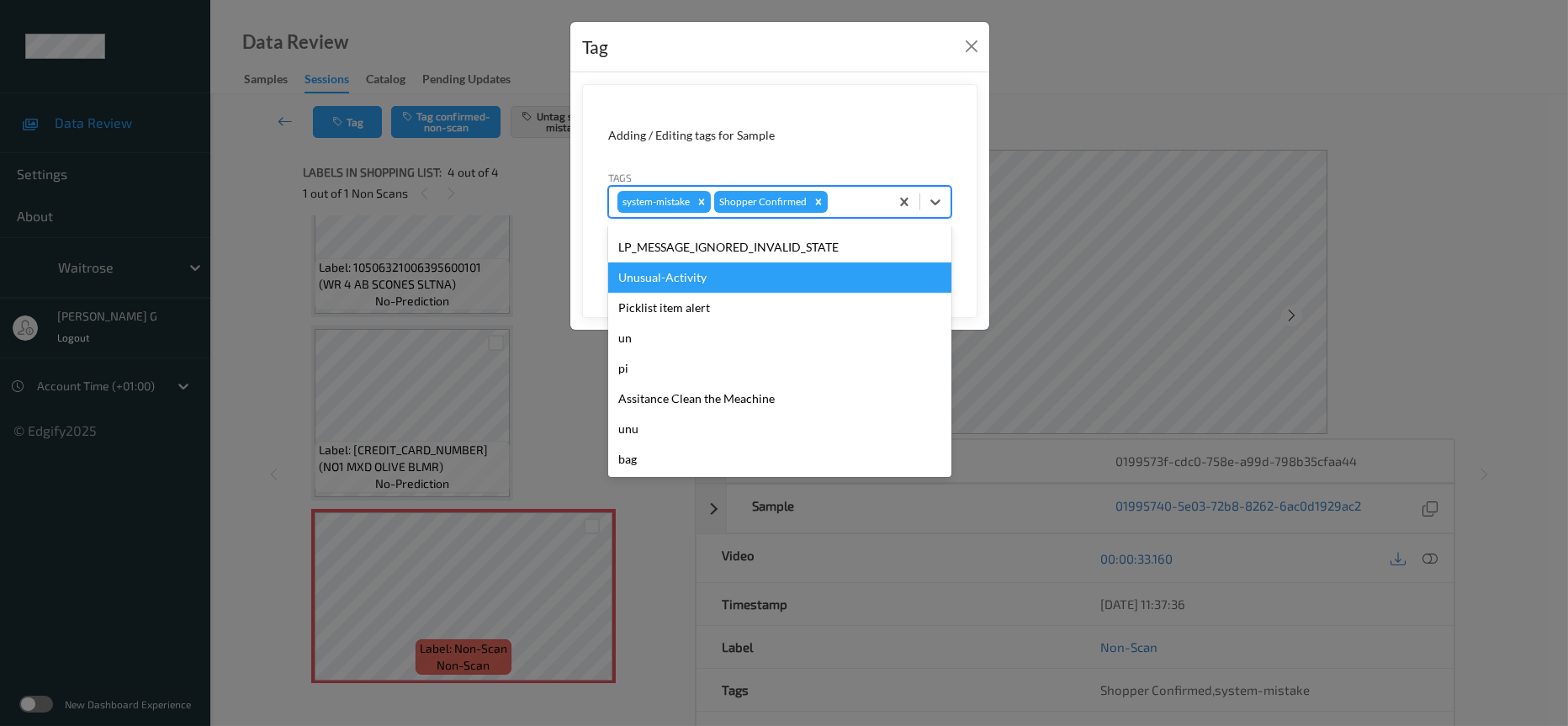
click at [660, 277] on div "Unusual-Activity" at bounding box center [780, 278] width 344 height 30
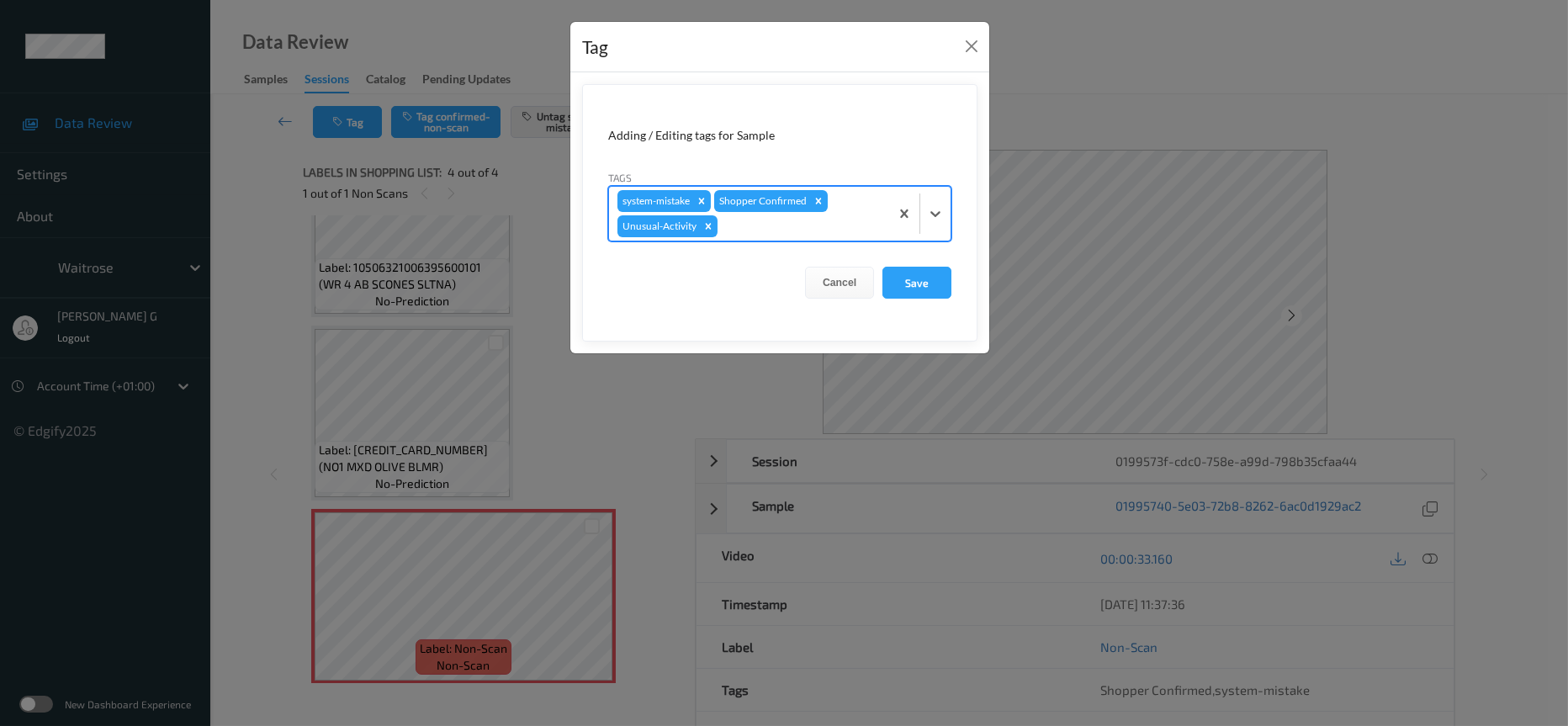
click at [740, 236] on div at bounding box center [800, 226] width 160 height 21
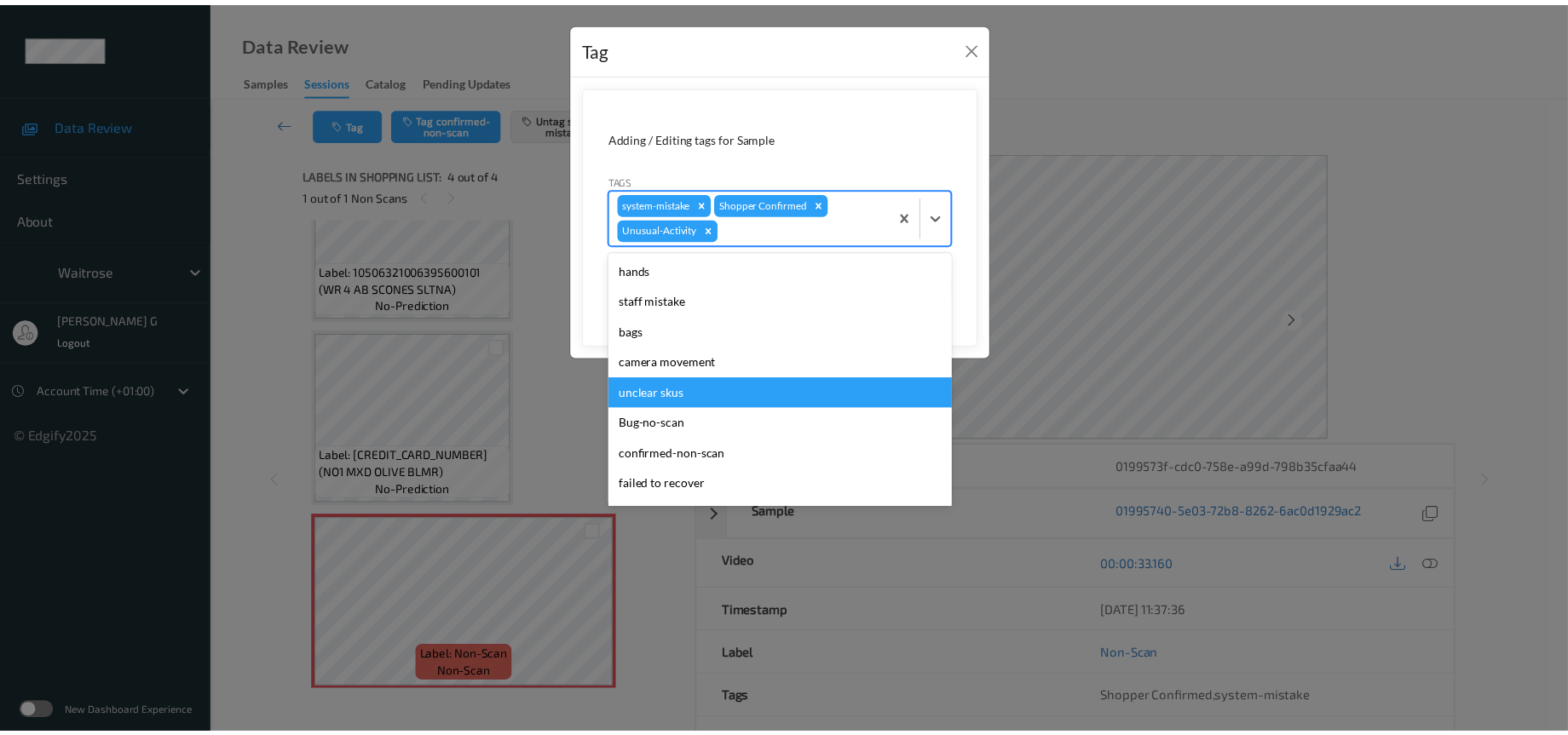
scroll to position [394, 0]
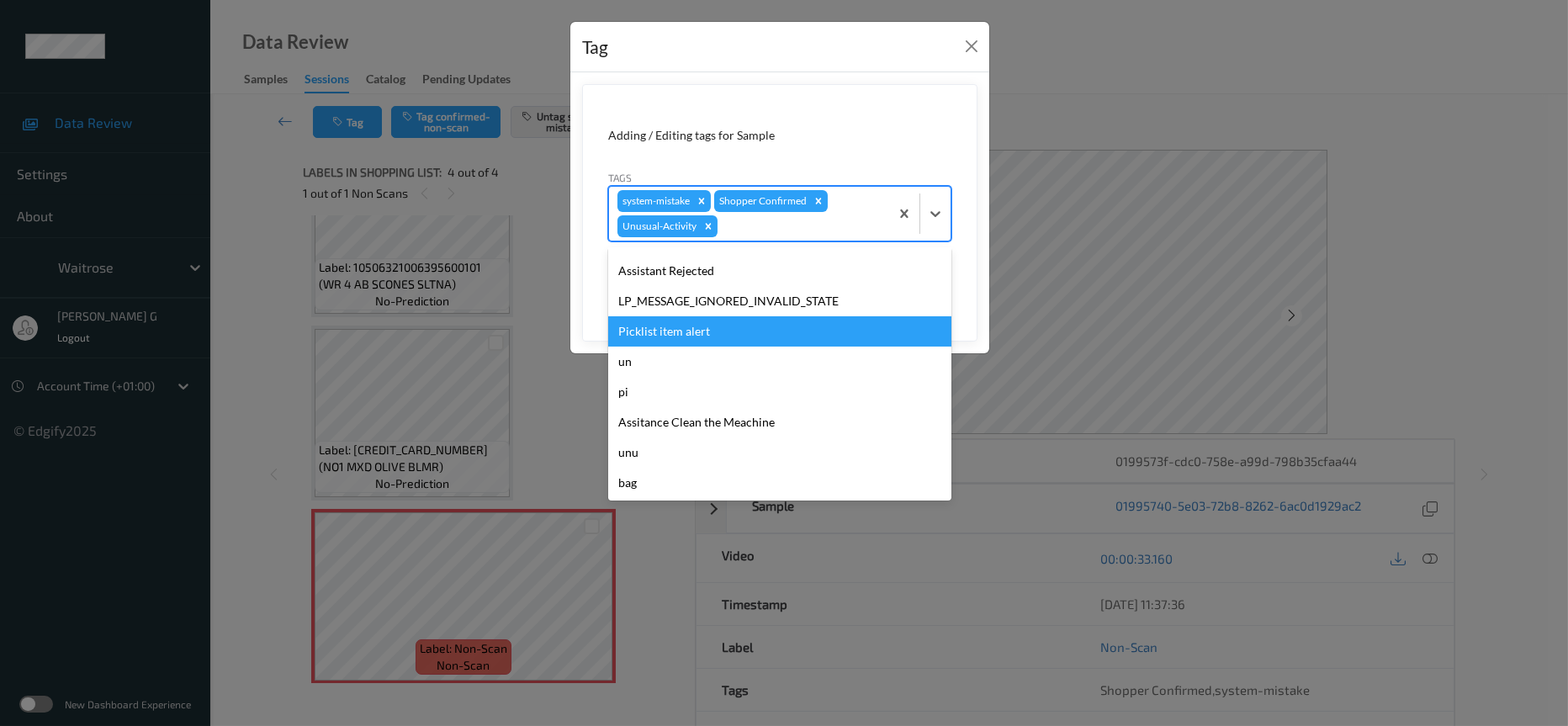
click at [685, 333] on div "Picklist item alert" at bounding box center [780, 332] width 344 height 30
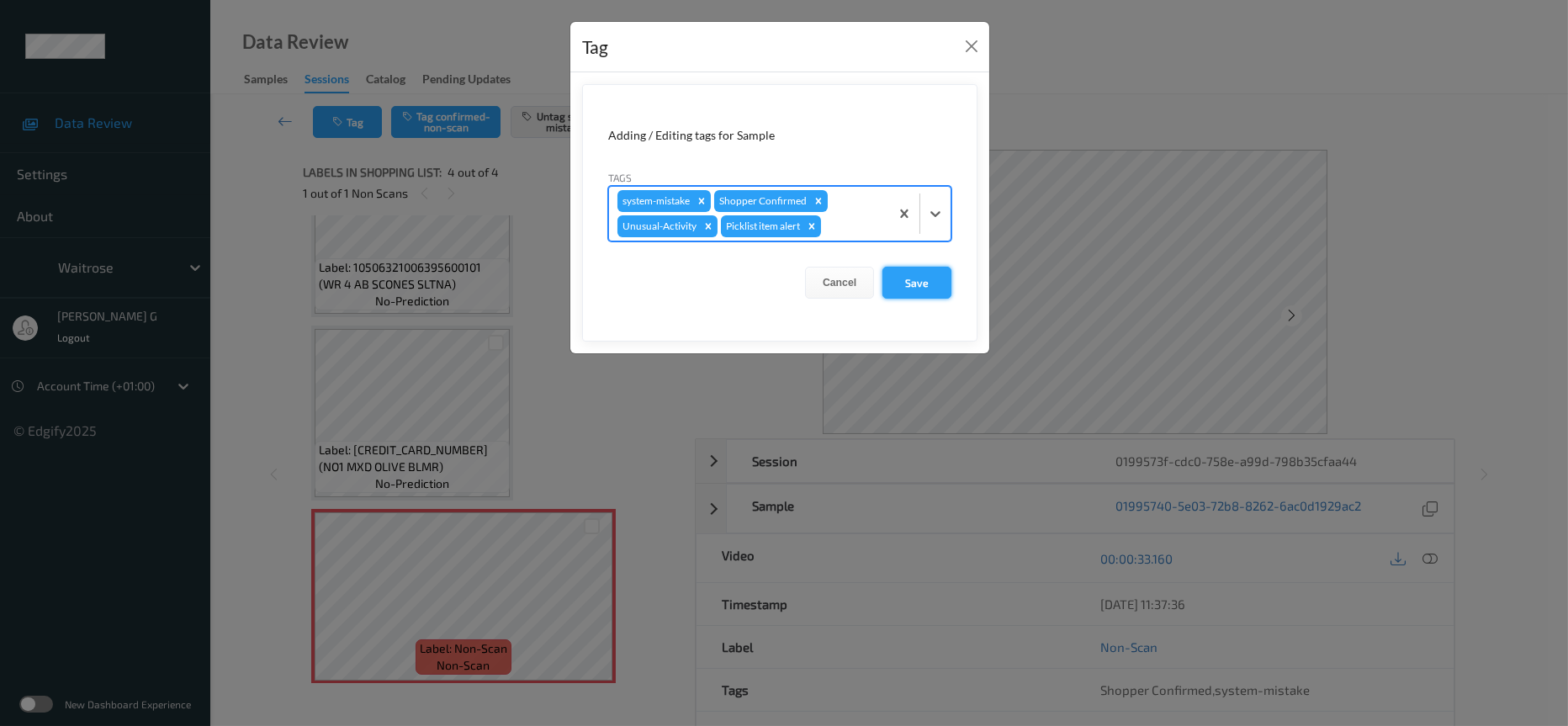
click at [894, 278] on button "Save" at bounding box center [917, 283] width 69 height 32
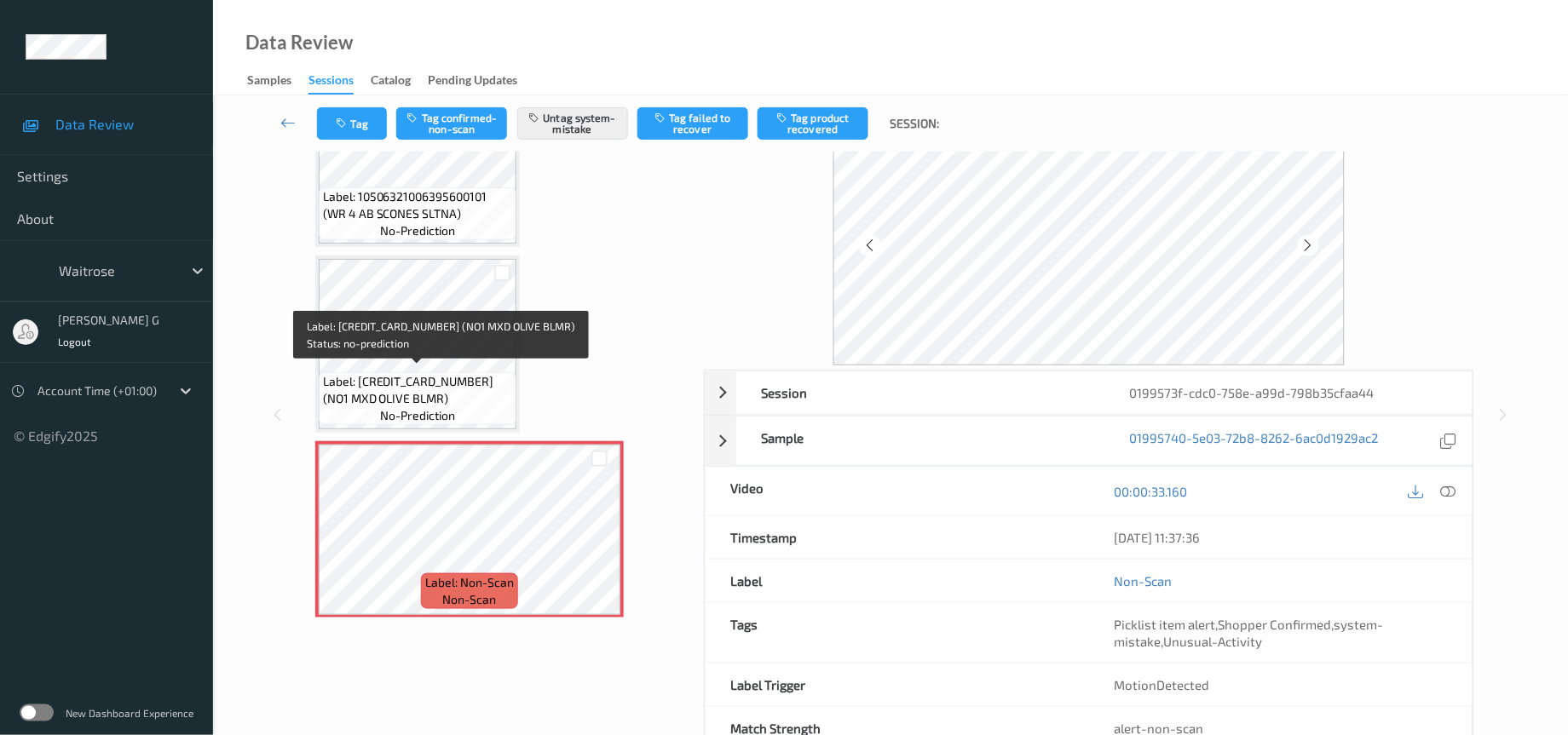
scroll to position [128, 0]
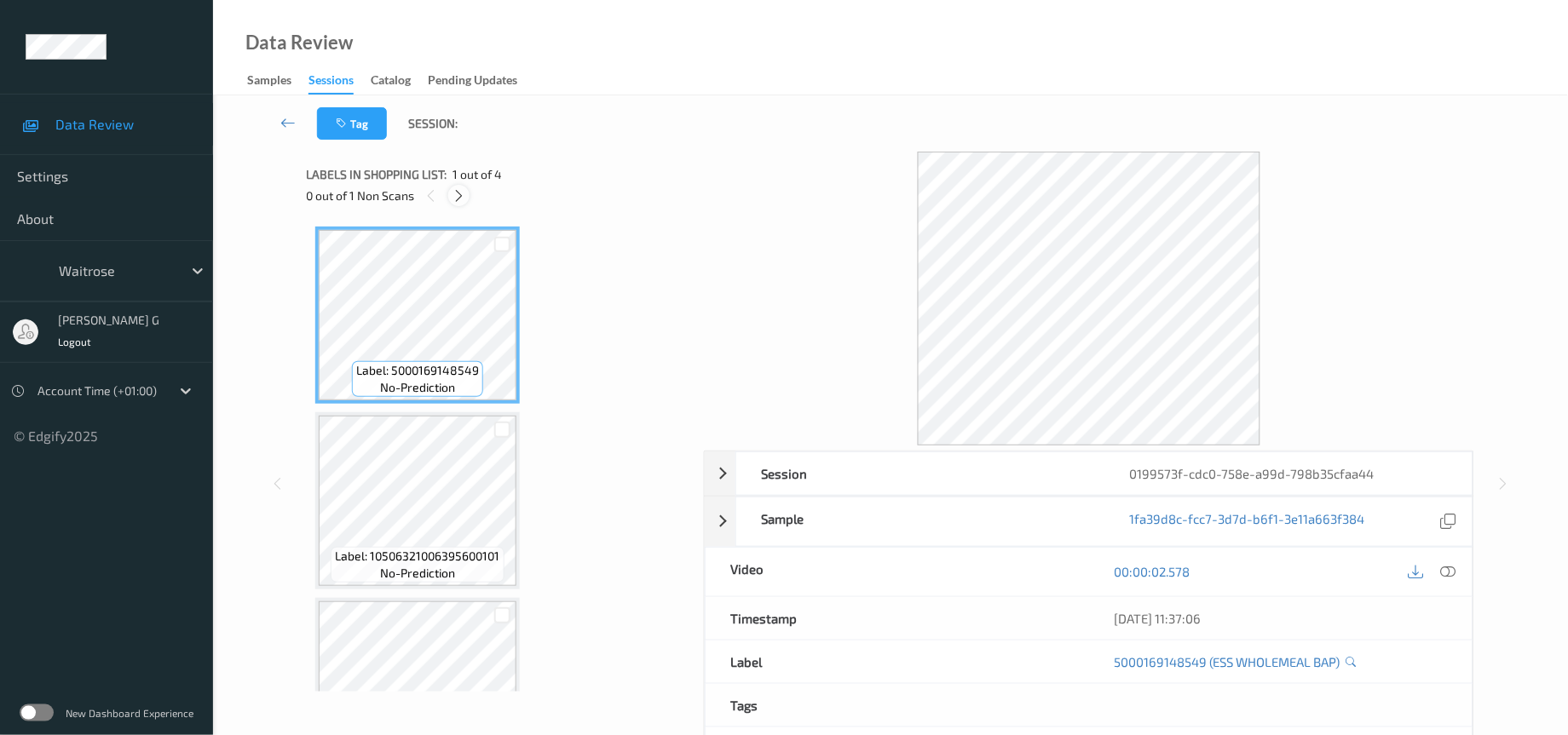
click at [454, 193] on icon at bounding box center [458, 196] width 14 height 15
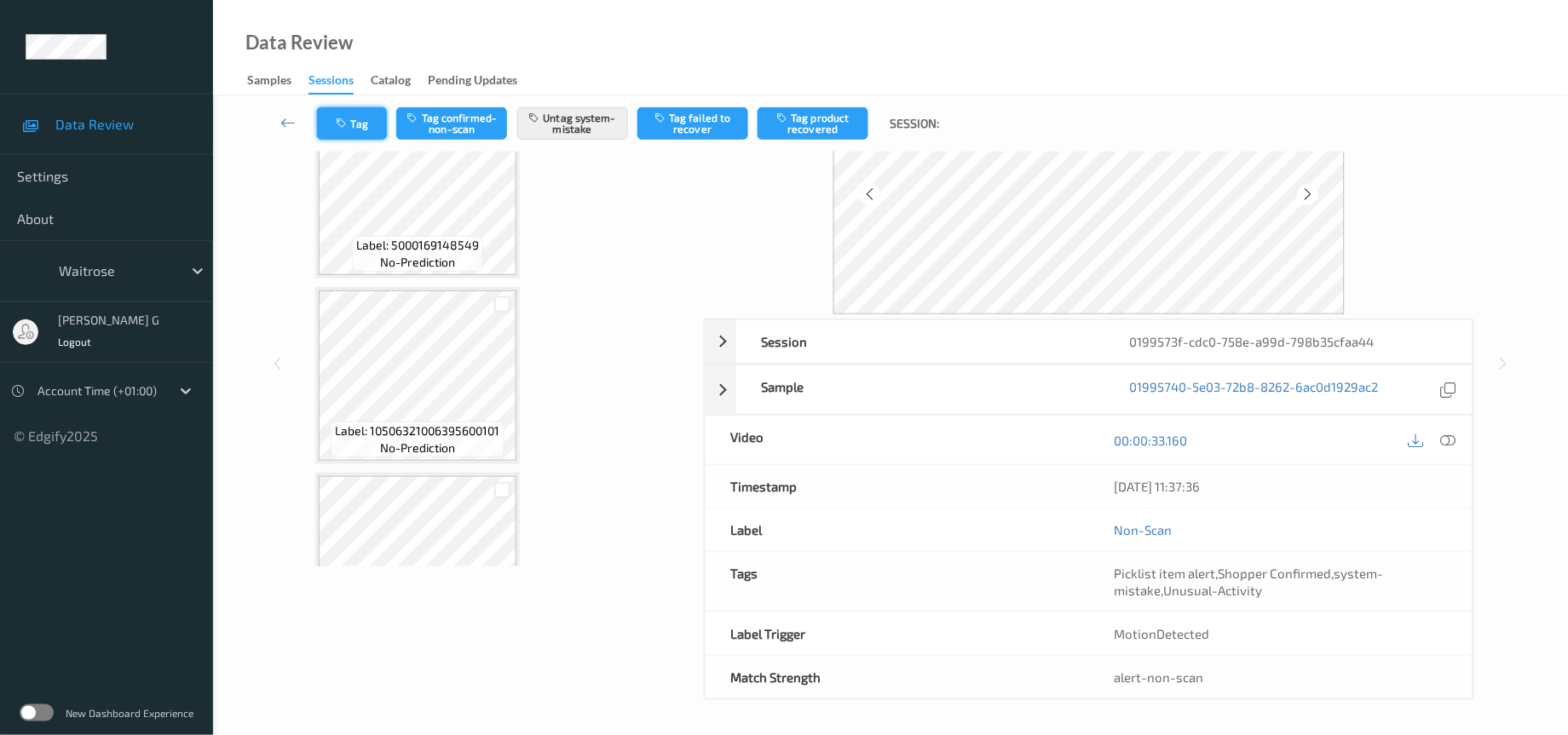
click at [352, 113] on button "Tag" at bounding box center [352, 123] width 70 height 32
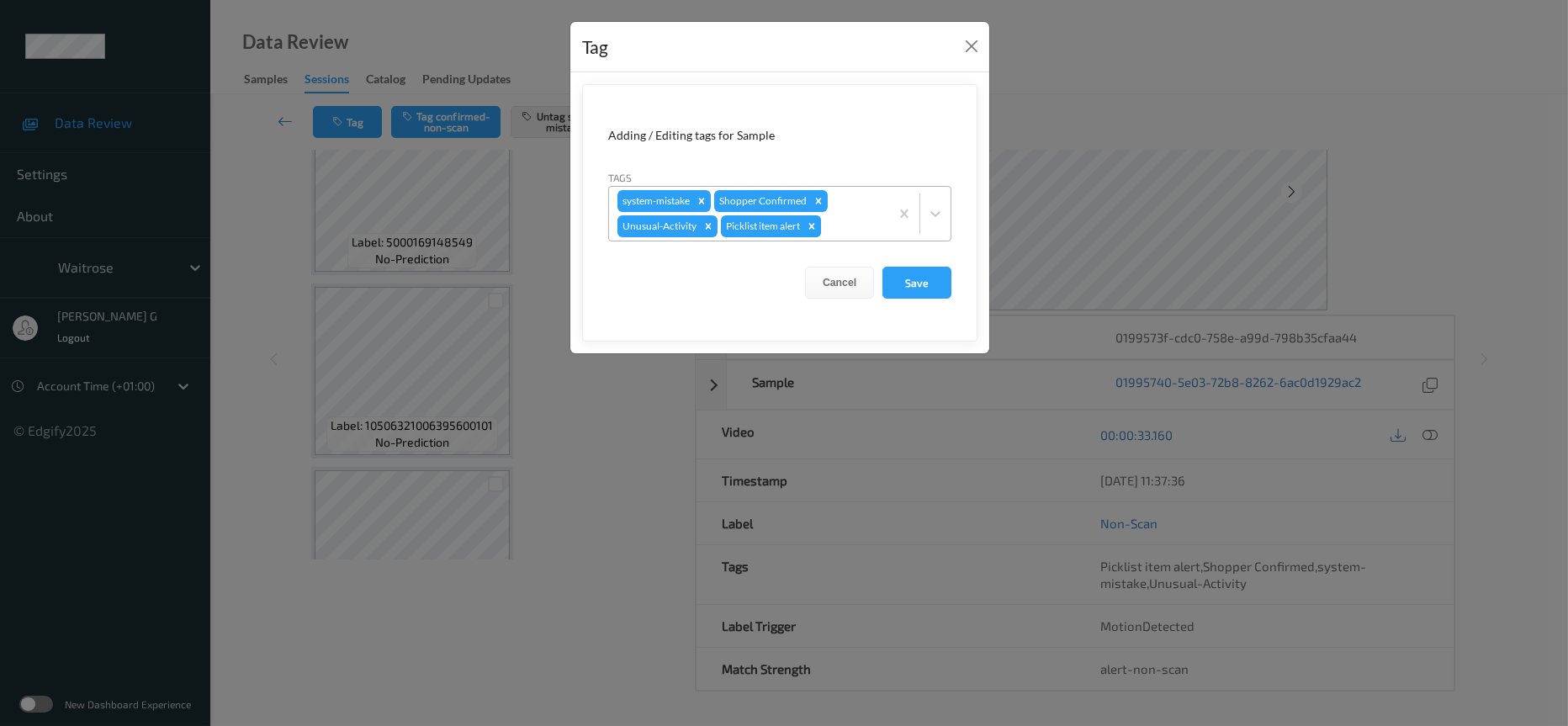
click at [815, 229] on icon "Remove Picklist item alert" at bounding box center [812, 226] width 6 height 6
click at [899, 287] on button "Save" at bounding box center [917, 283] width 69 height 32
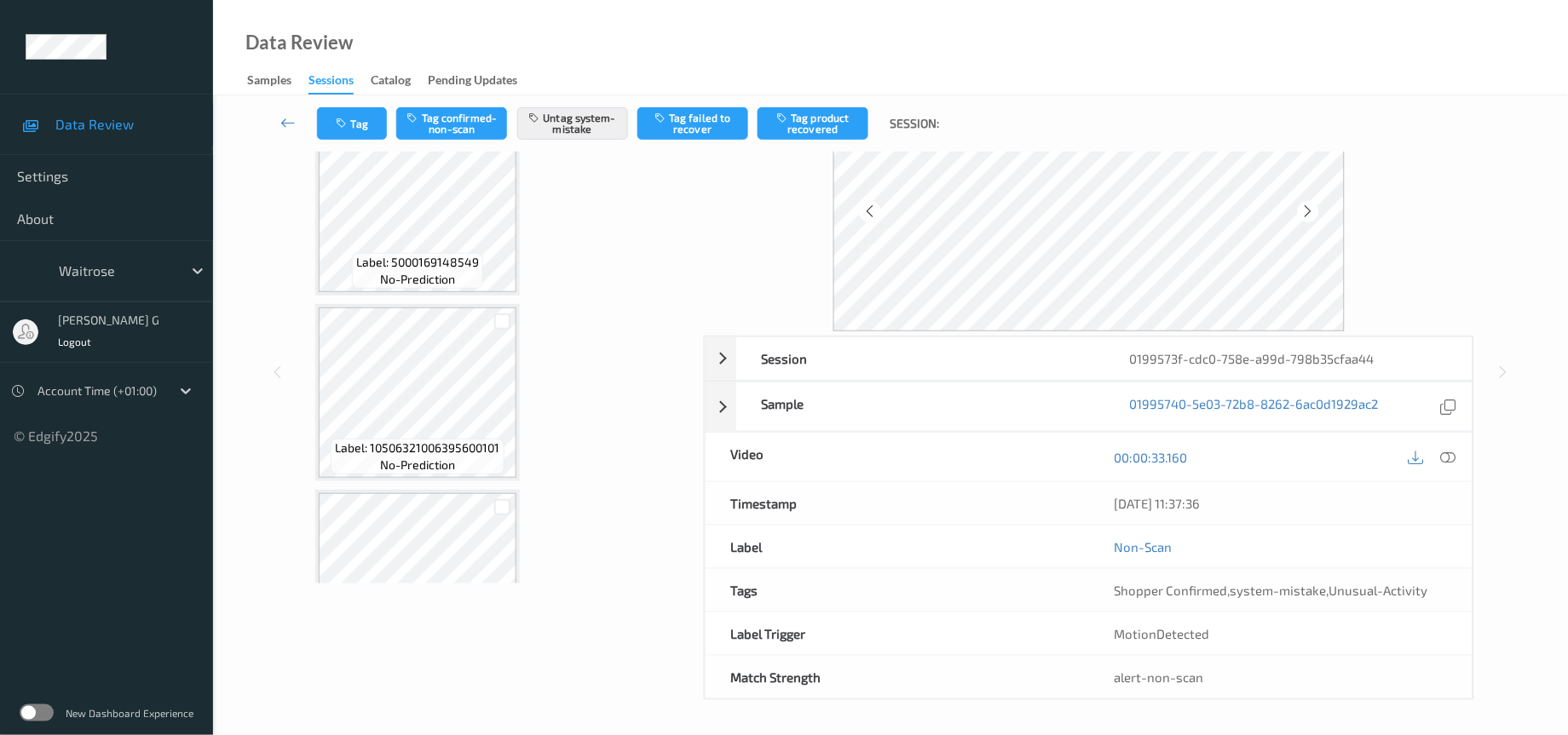
scroll to position [113, 0]
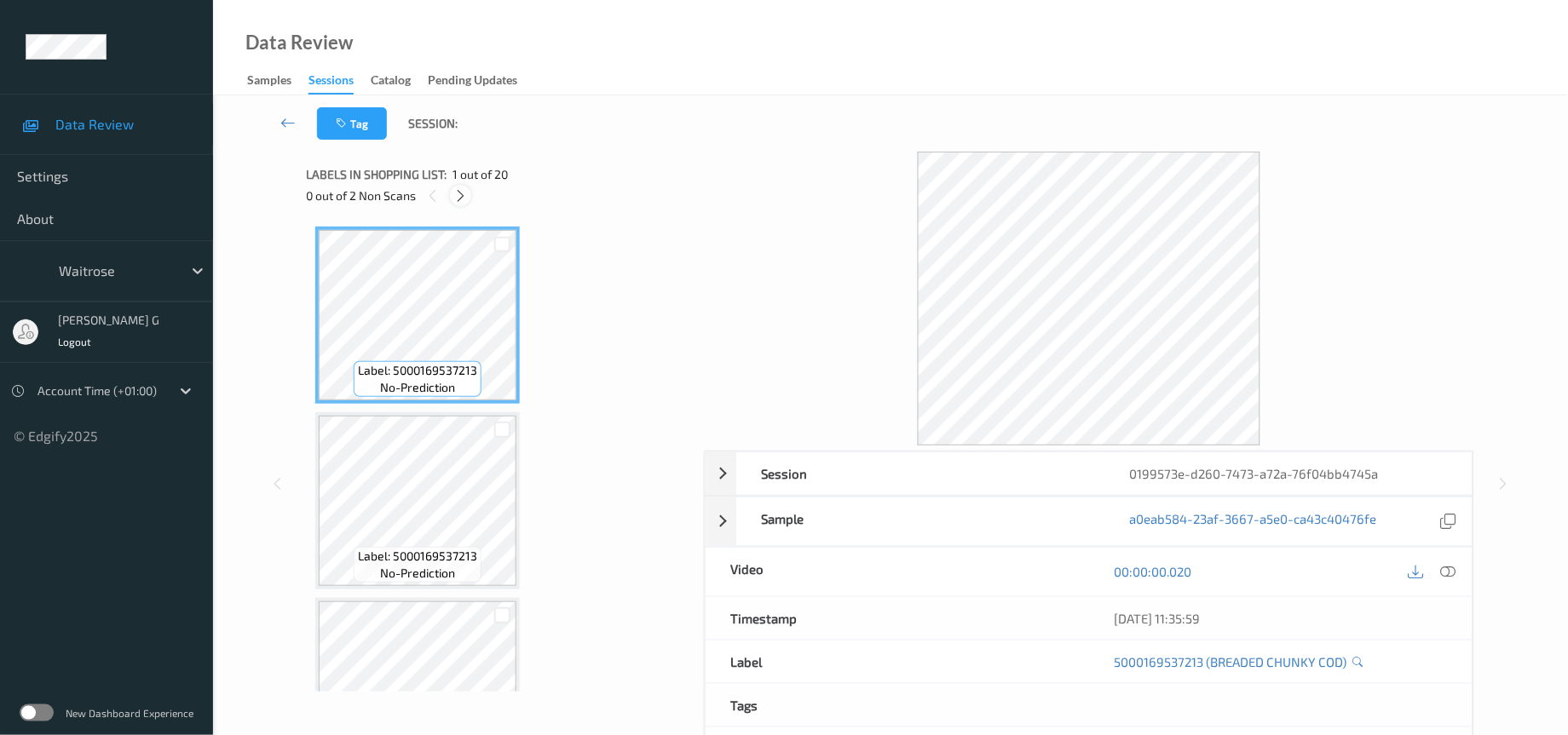
click at [459, 194] on icon at bounding box center [460, 196] width 14 height 15
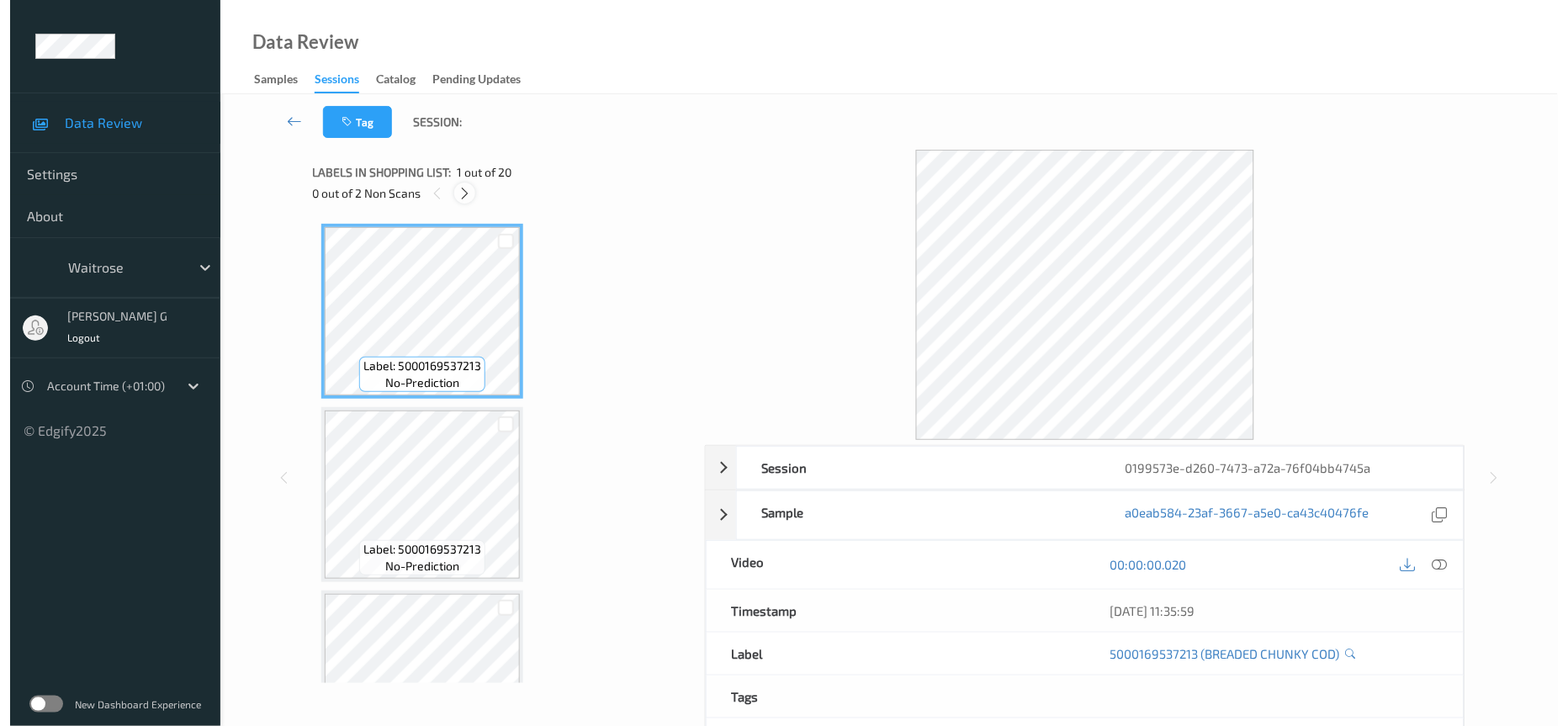
scroll to position [2727, 0]
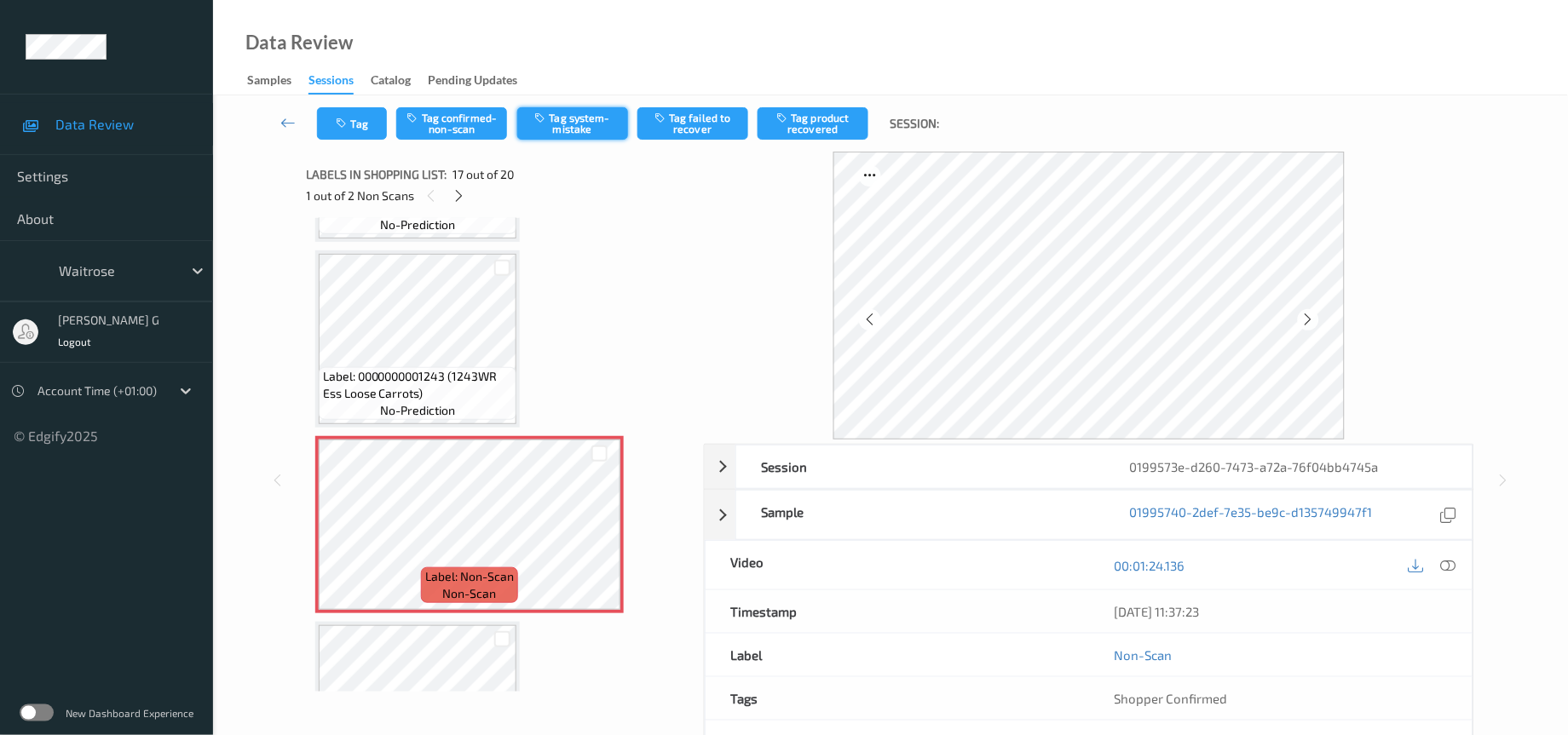
click at [561, 118] on button "Tag system-mistake" at bounding box center [573, 123] width 111 height 32
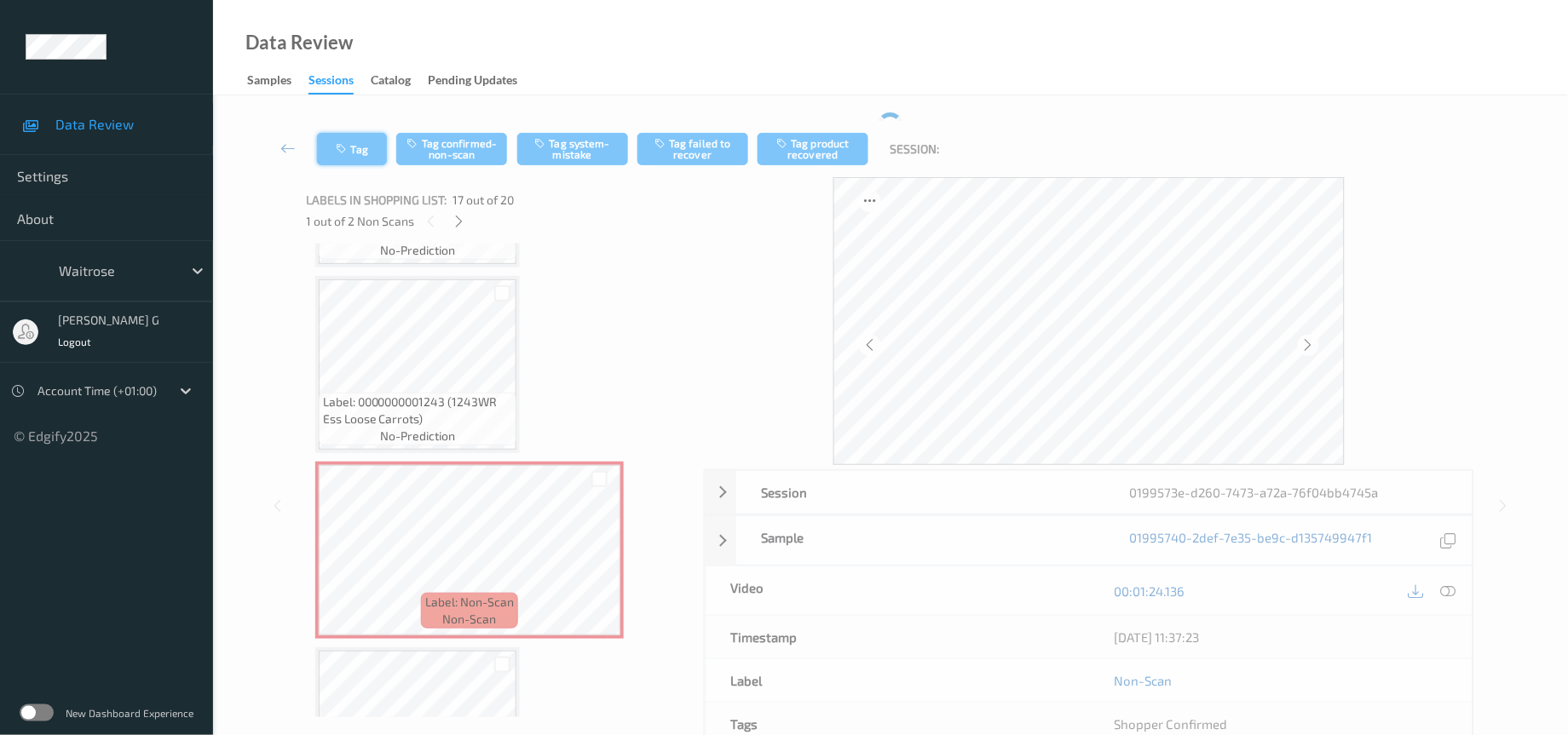
click at [350, 140] on div "Tag Tag confirmed-non-scan Tag system-mistake Tag failed to recover Tag product…" at bounding box center [890, 149] width 1285 height 56
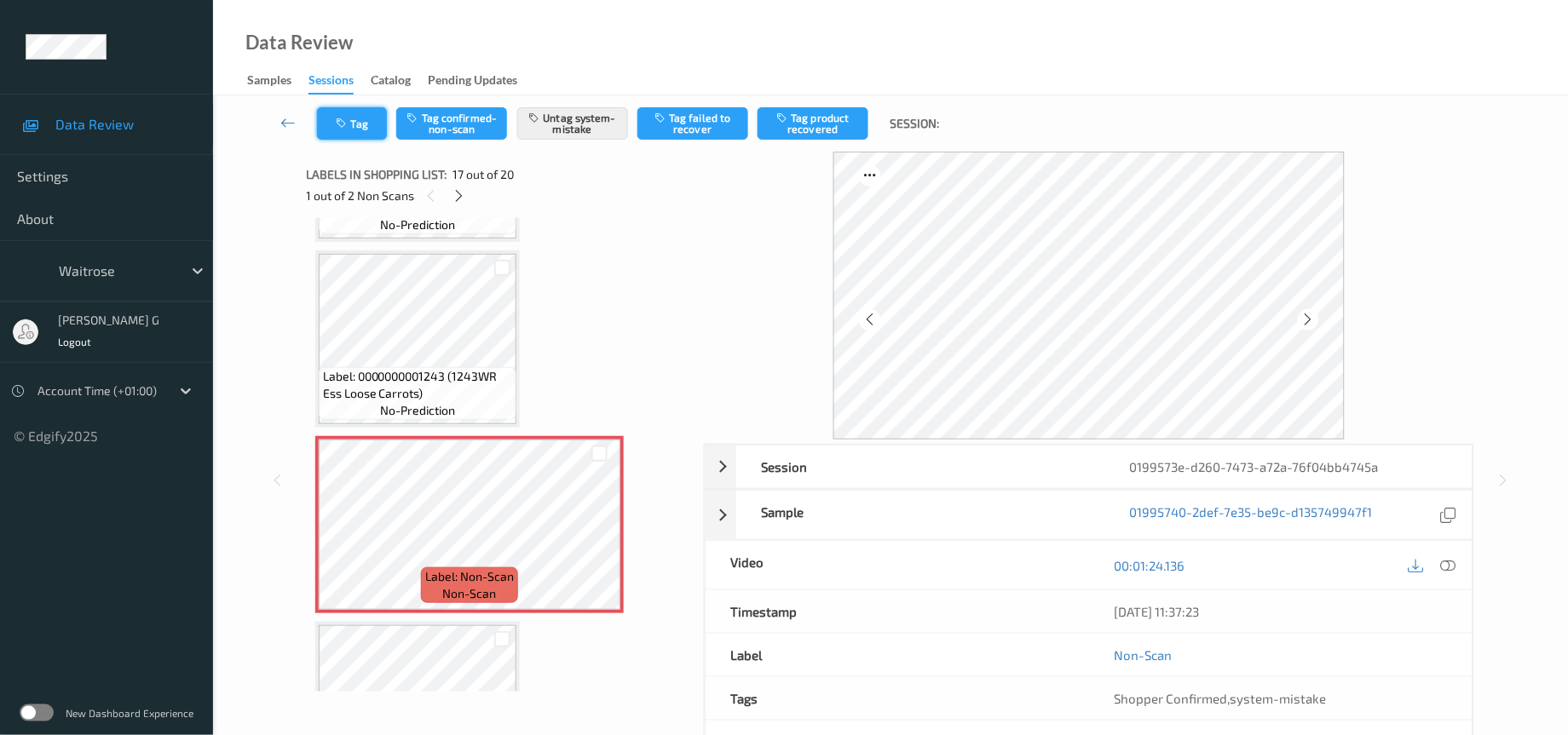
click at [374, 116] on button "Tag" at bounding box center [352, 123] width 70 height 32
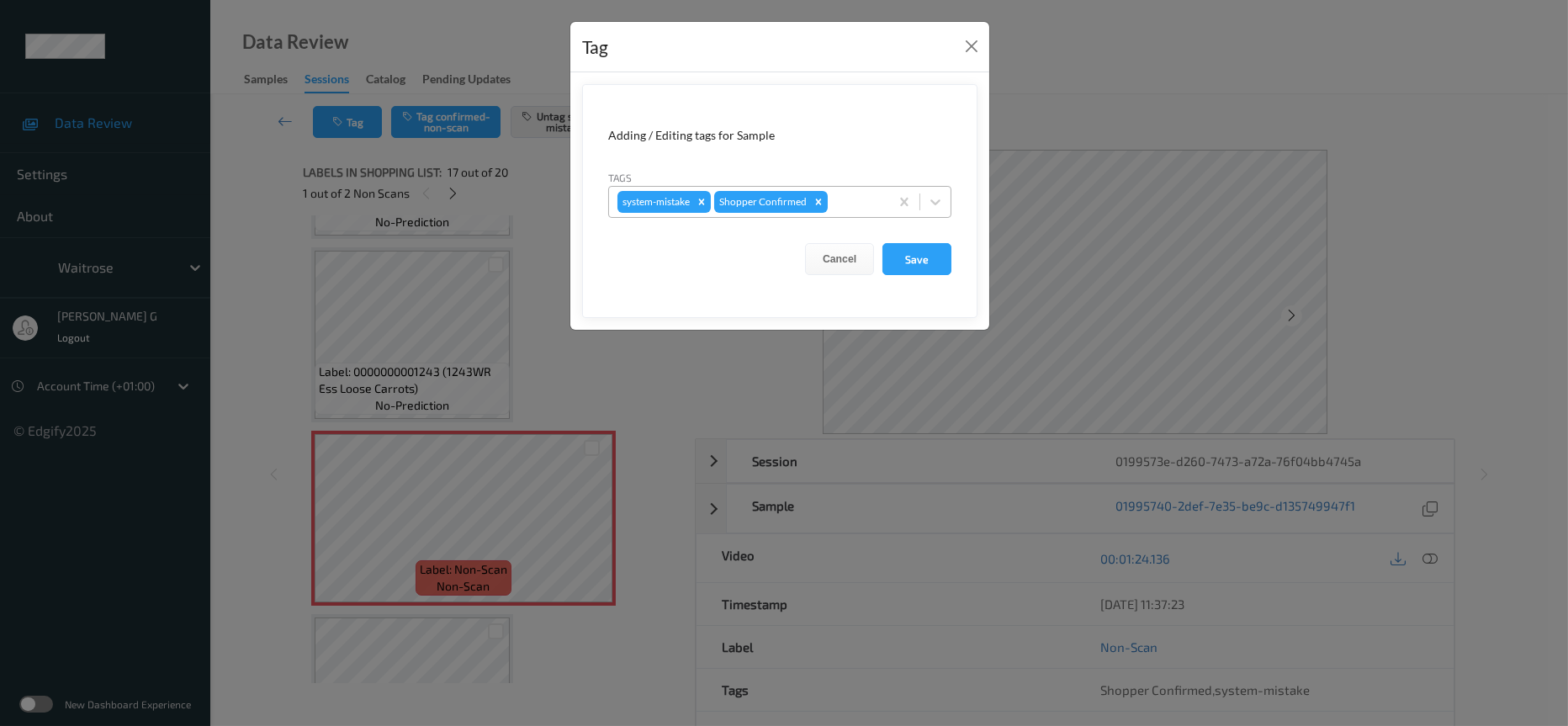
click at [847, 202] on div at bounding box center [855, 202] width 49 height 21
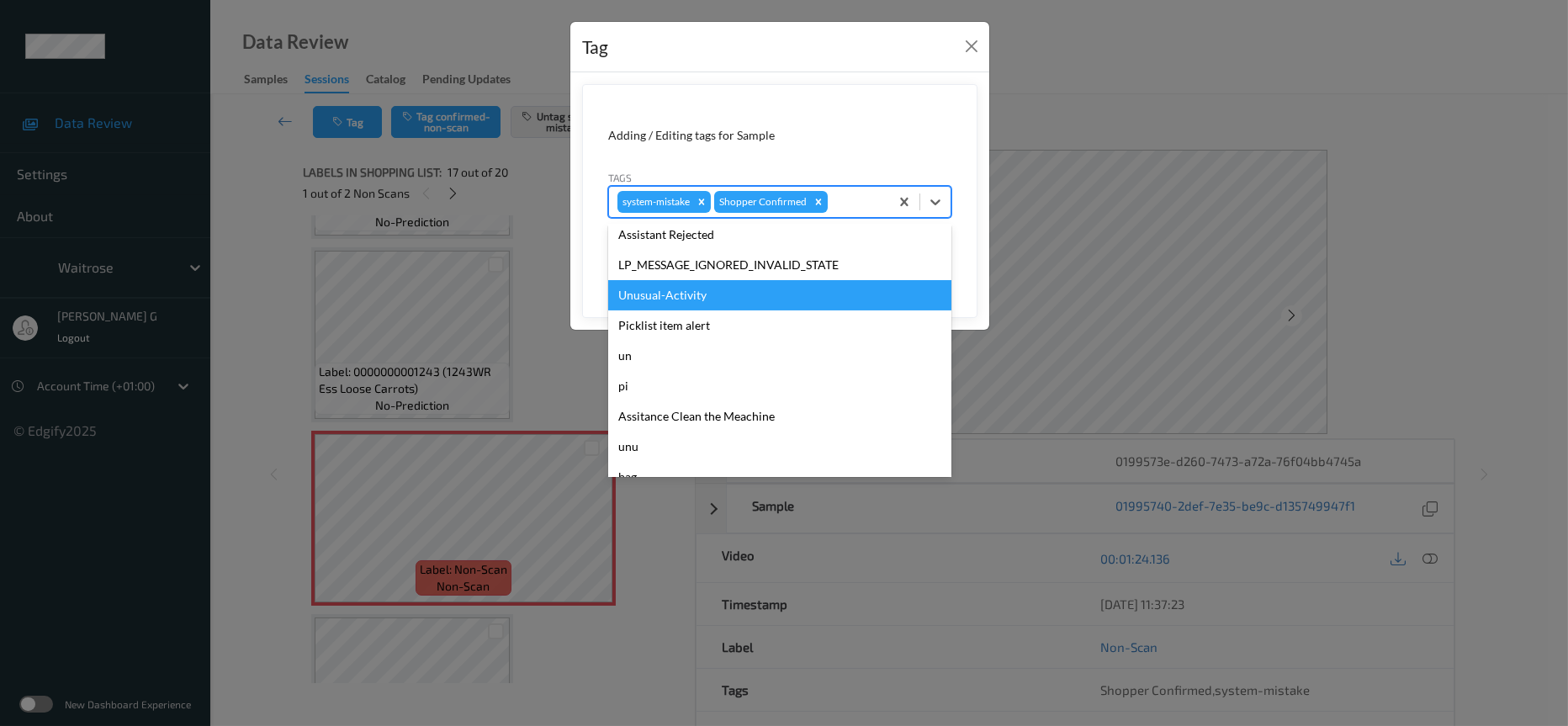
scroll to position [420, 0]
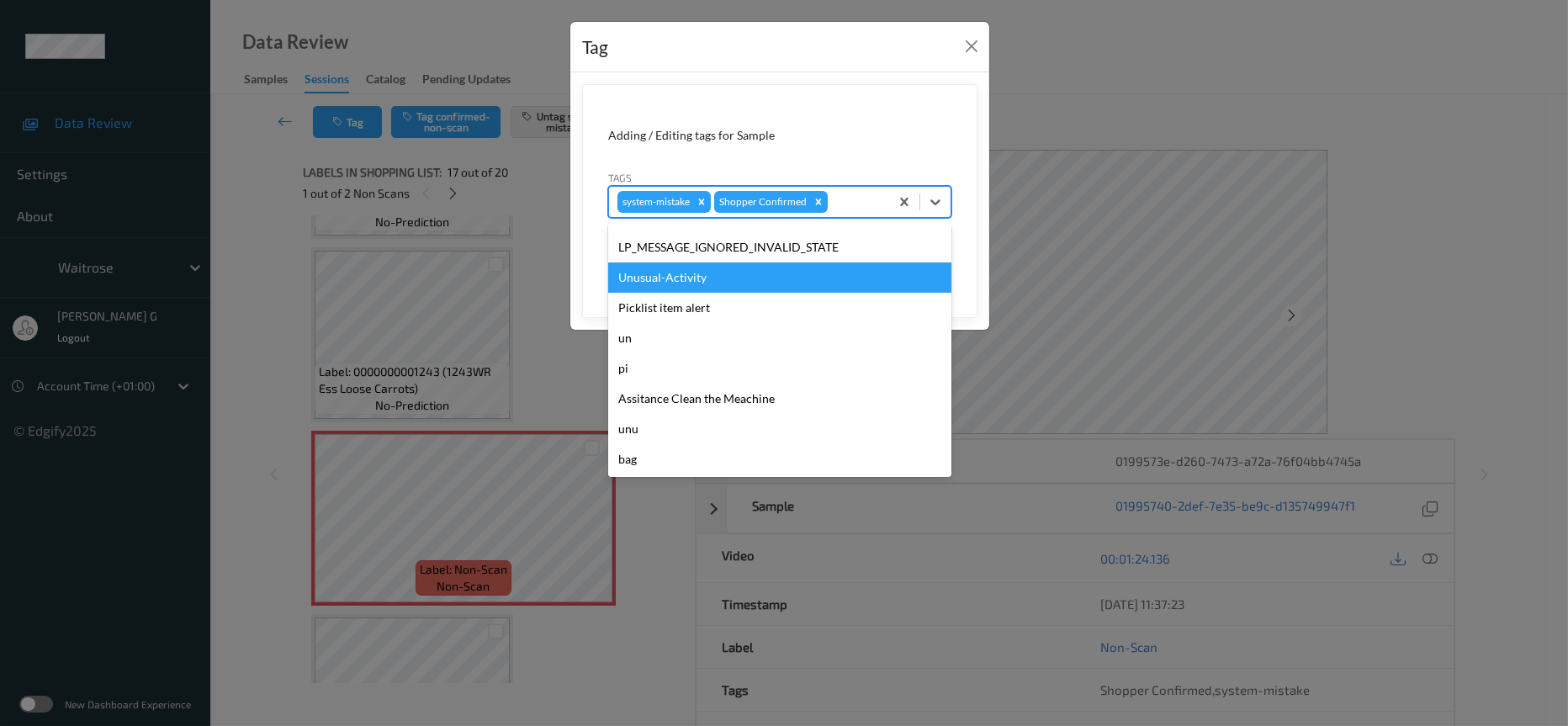
click at [667, 272] on div "Unusual-Activity" at bounding box center [780, 278] width 344 height 30
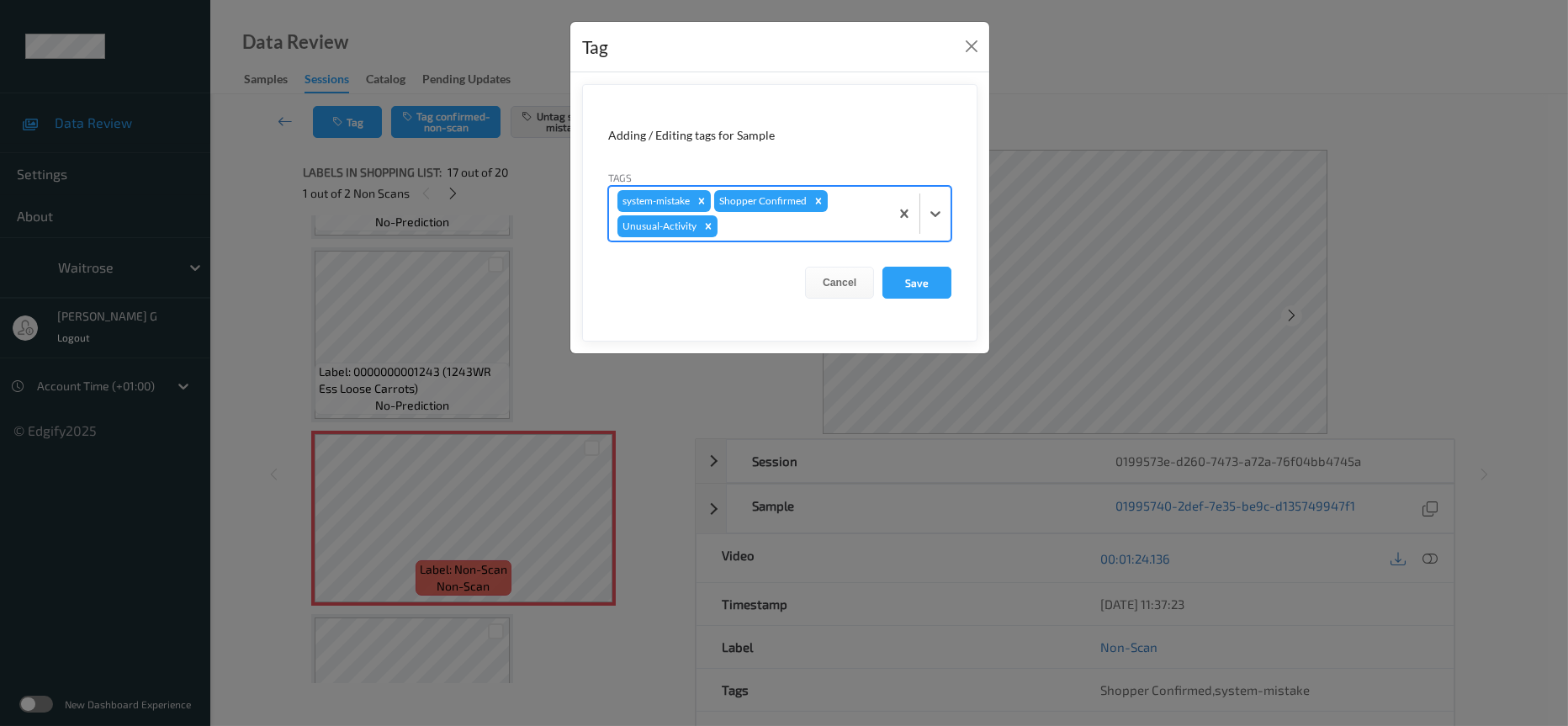
click at [770, 227] on div at bounding box center [800, 226] width 160 height 21
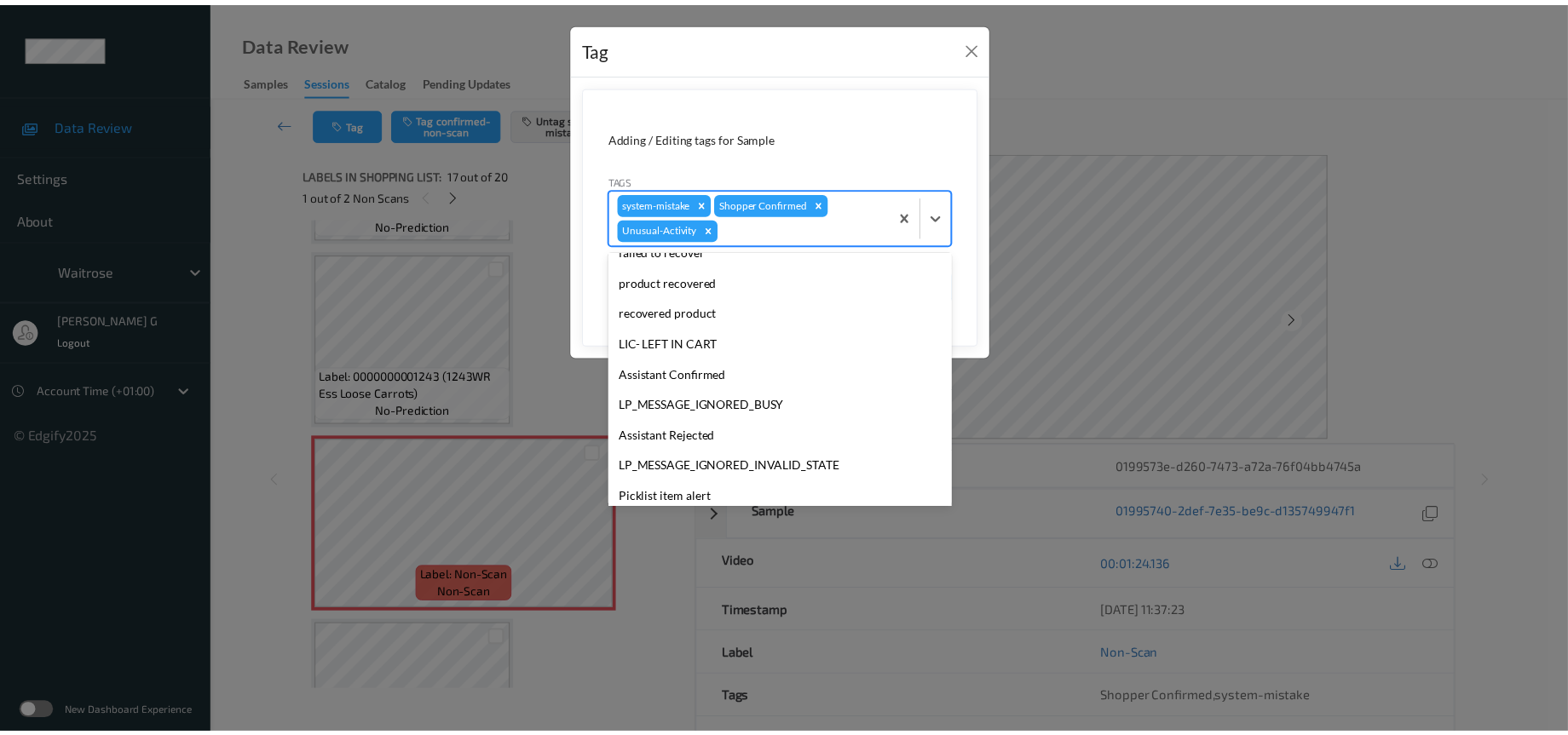
scroll to position [394, 0]
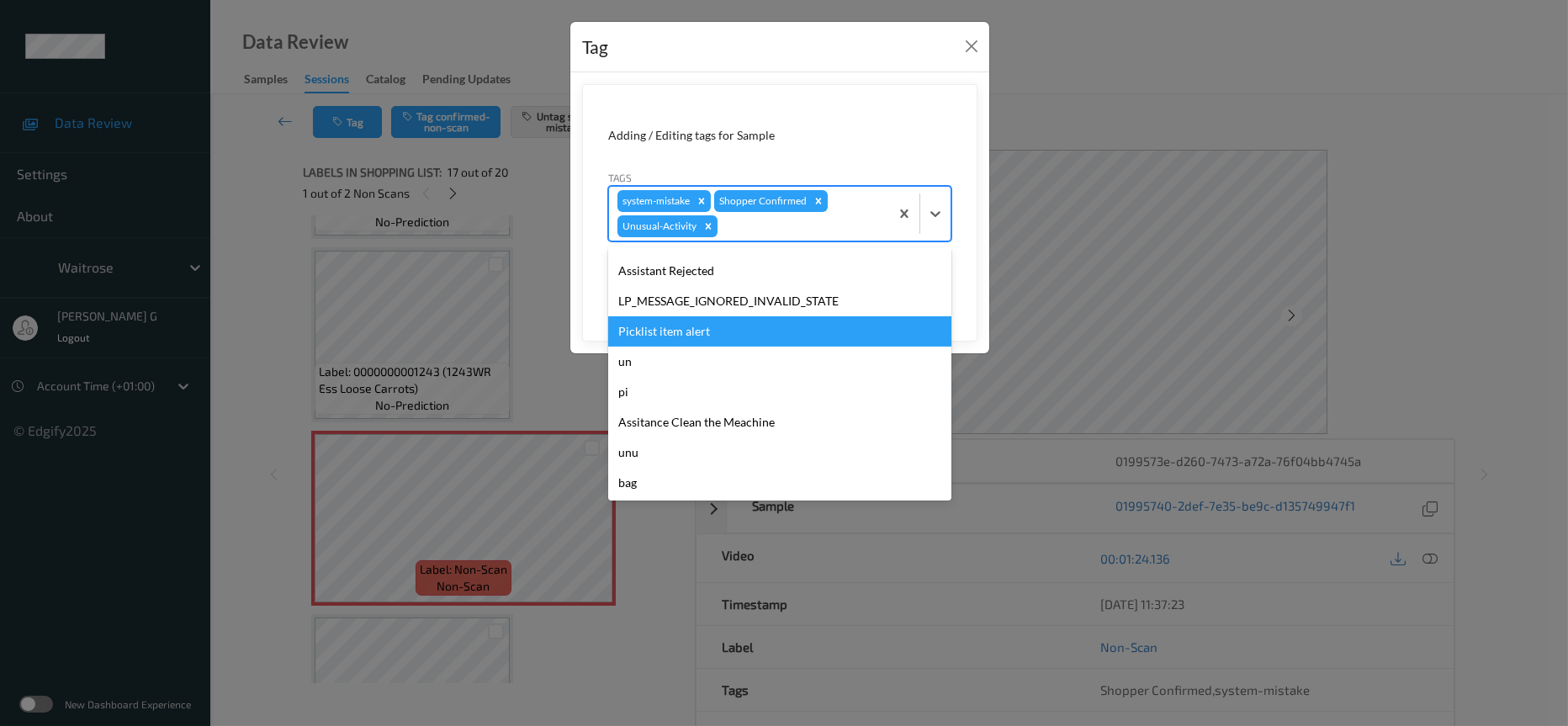
click at [666, 319] on div "Picklist item alert" at bounding box center [780, 332] width 344 height 30
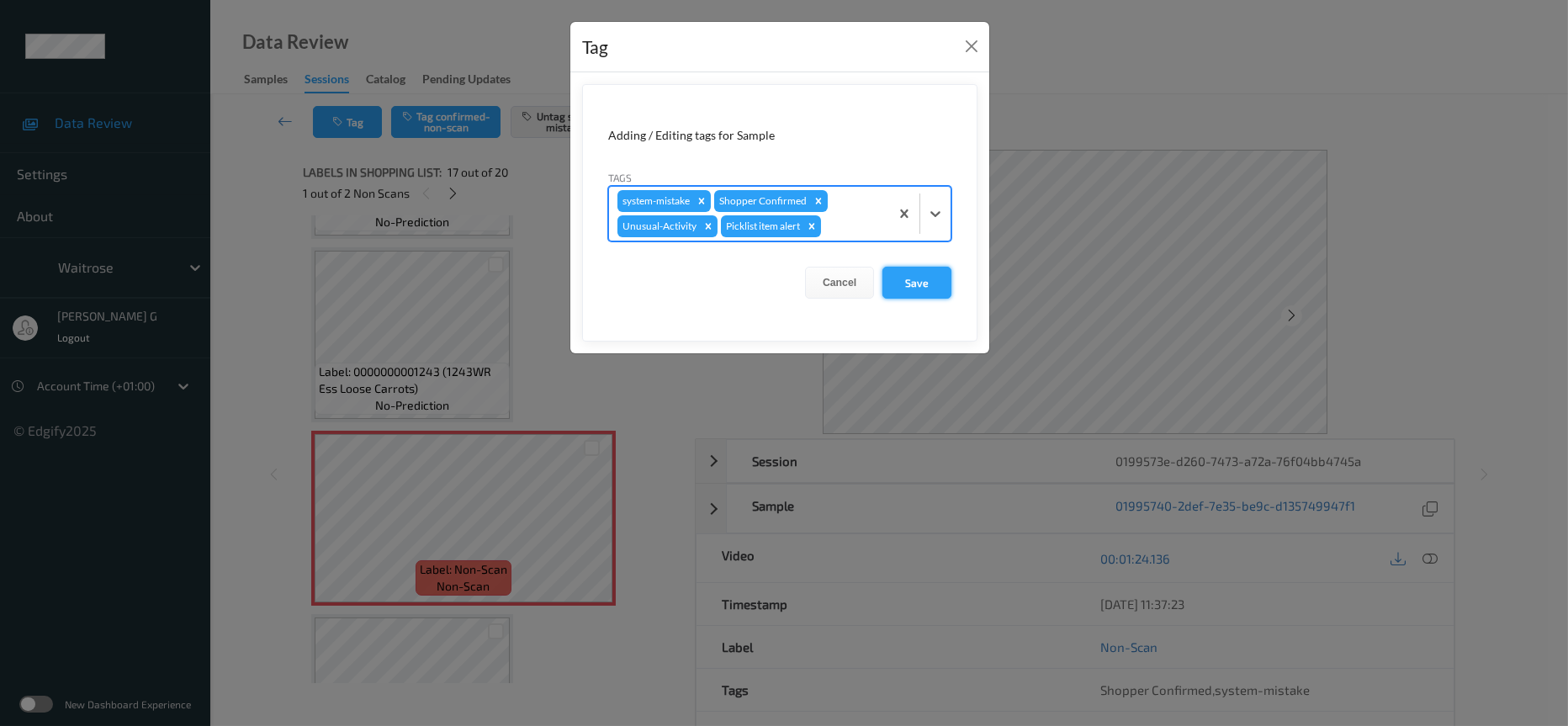
click at [895, 291] on button "Save" at bounding box center [917, 283] width 69 height 32
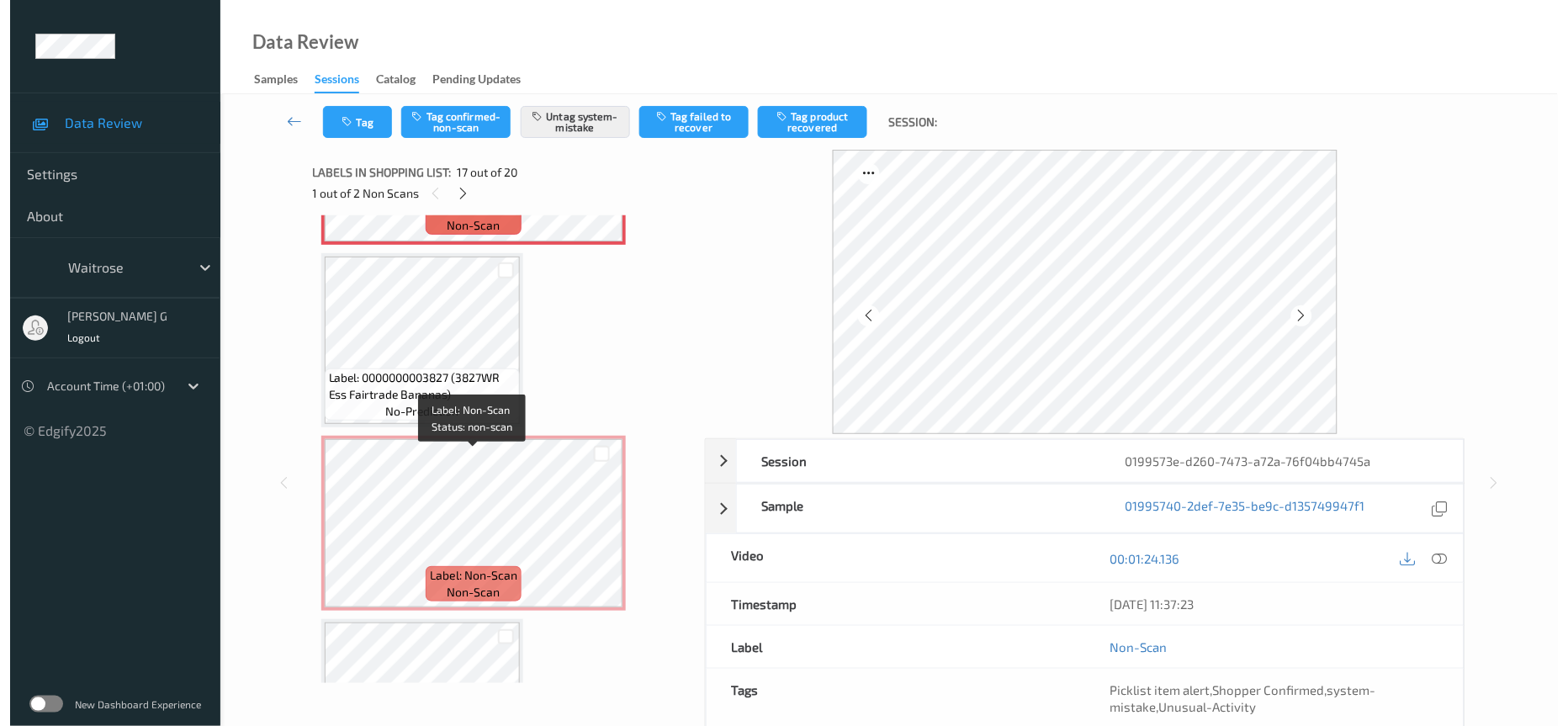
scroll to position [3040, 0]
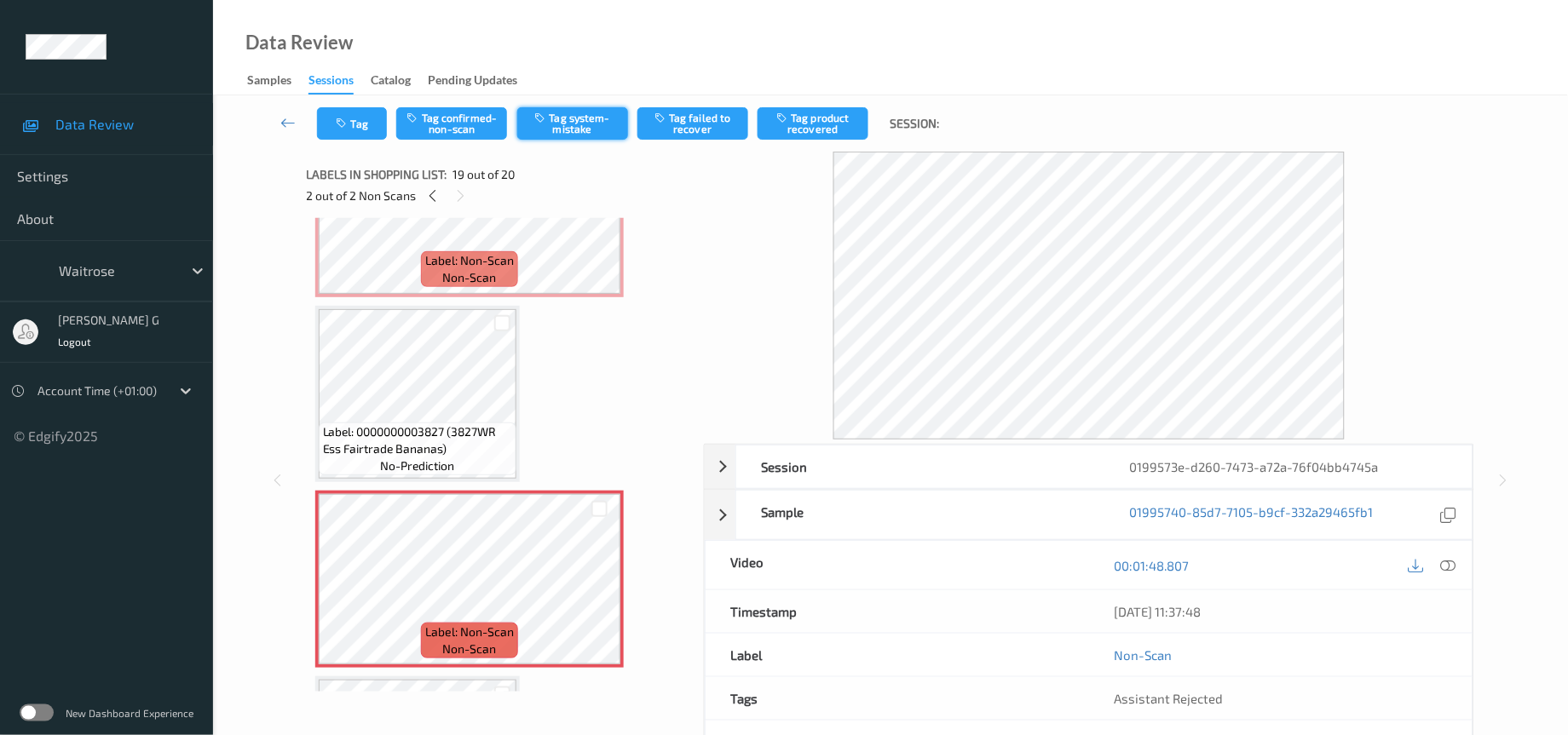
click at [586, 121] on button "Tag system-mistake" at bounding box center [573, 123] width 111 height 32
click at [340, 131] on button "Tag" at bounding box center [352, 123] width 70 height 32
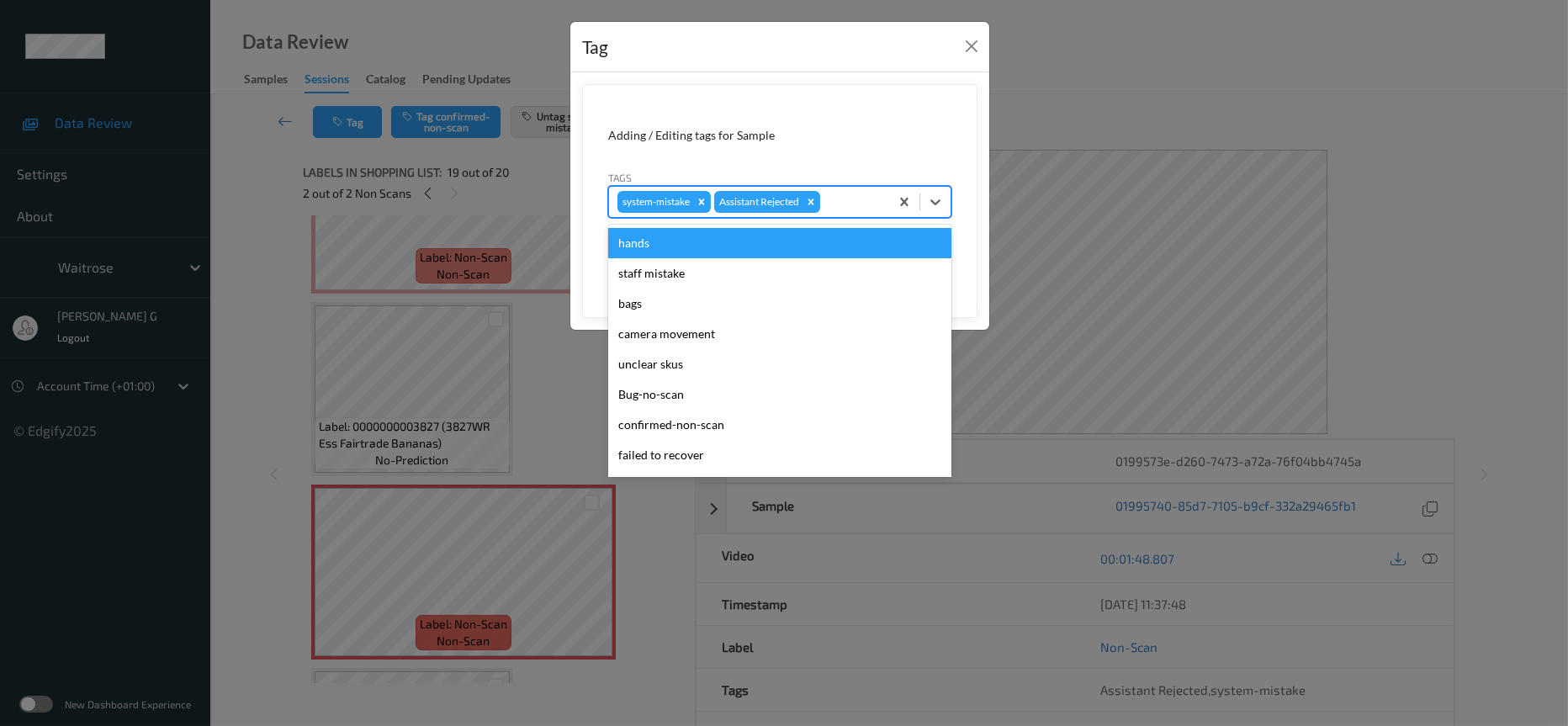
click at [843, 201] on div at bounding box center [852, 202] width 57 height 21
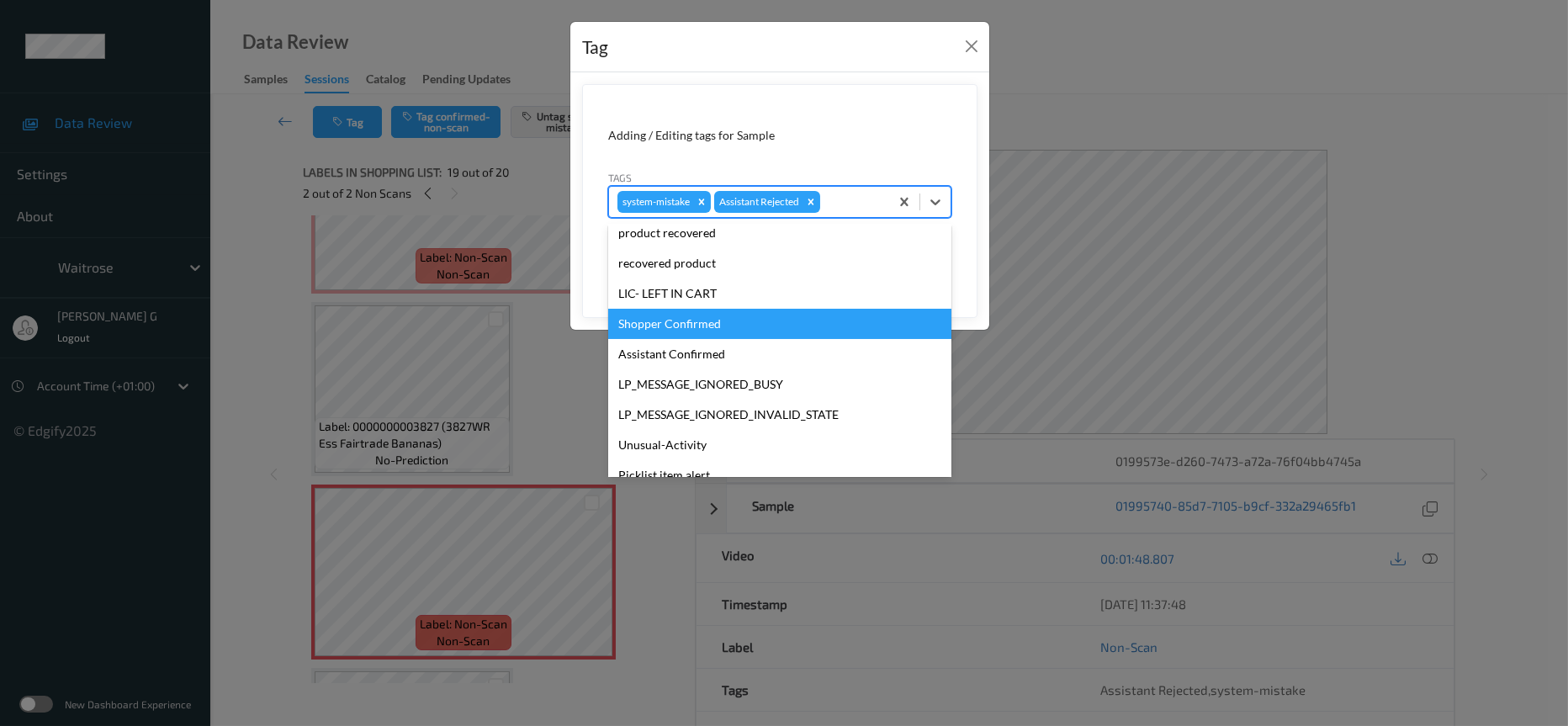
scroll to position [420, 0]
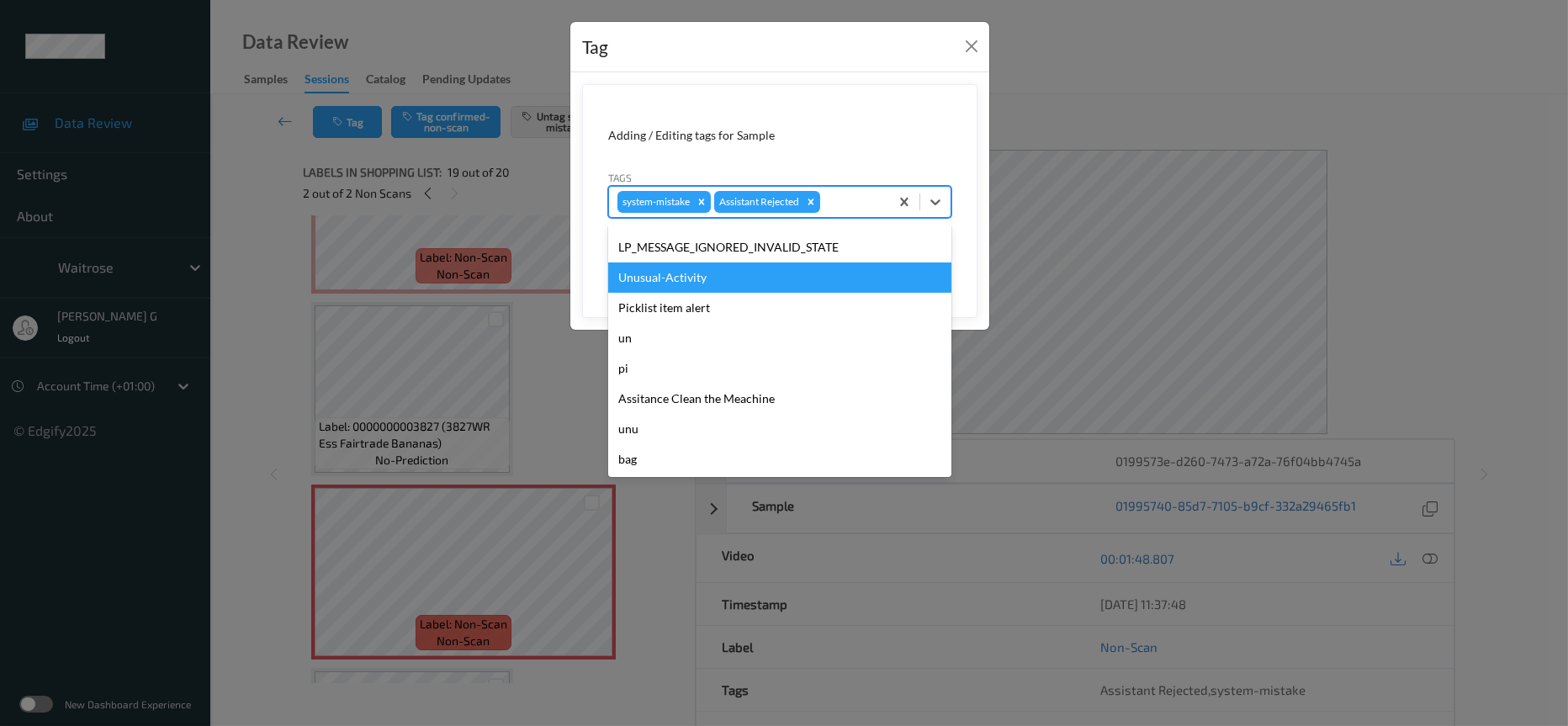
click at [670, 280] on div "Unusual-Activity" at bounding box center [780, 278] width 344 height 30
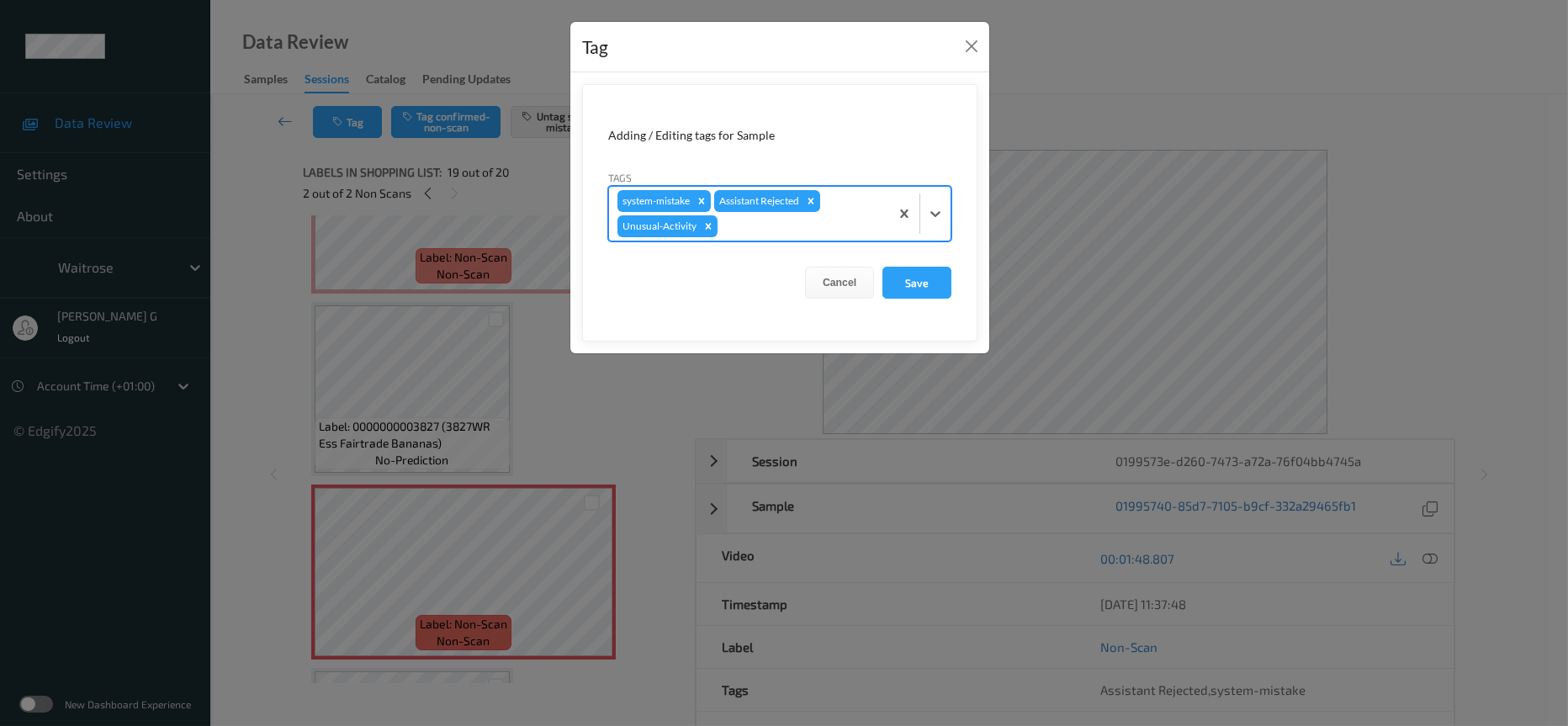
click at [784, 230] on div at bounding box center [800, 226] width 160 height 21
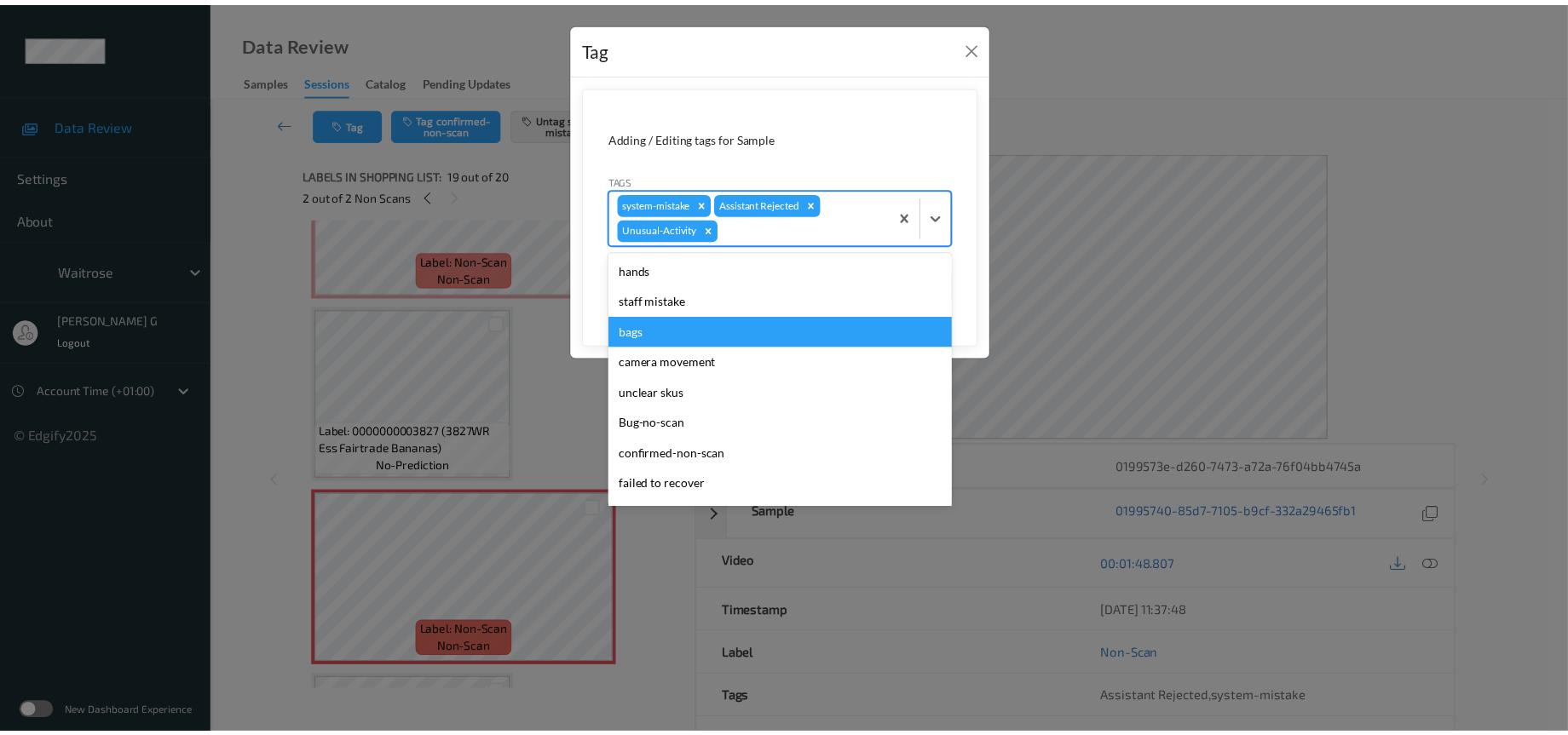
scroll to position [394, 0]
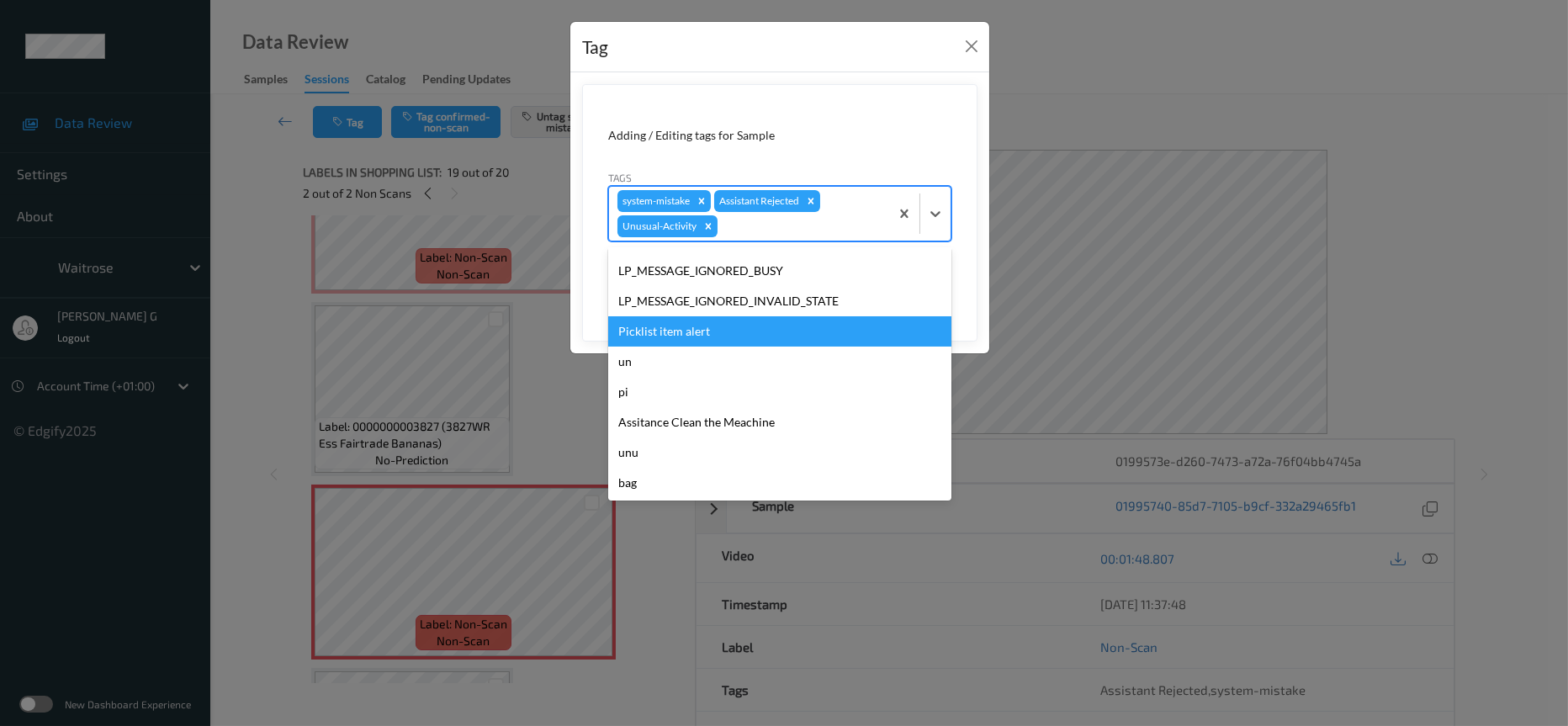
click at [688, 333] on div "Picklist item alert" at bounding box center [780, 332] width 344 height 30
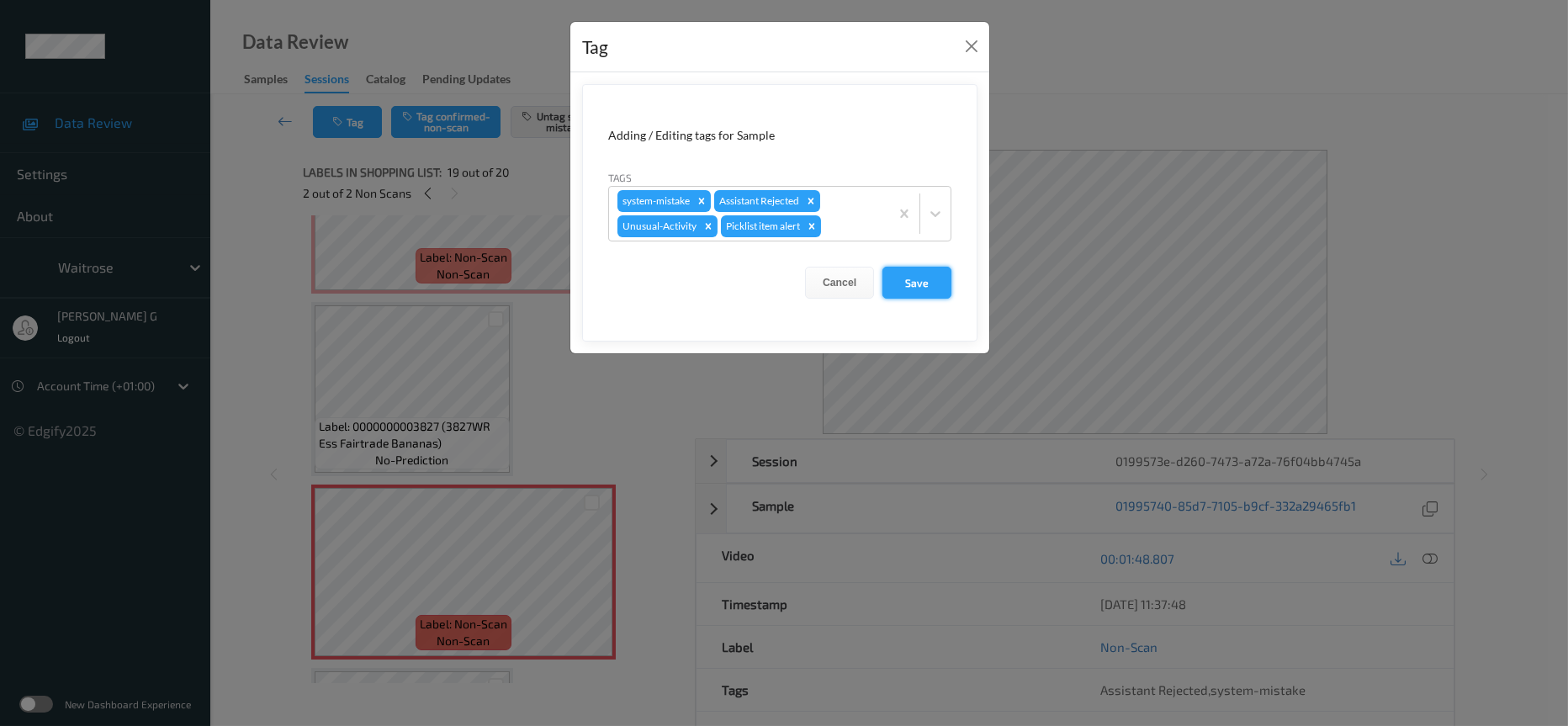
click at [907, 278] on button "Save" at bounding box center [917, 283] width 69 height 32
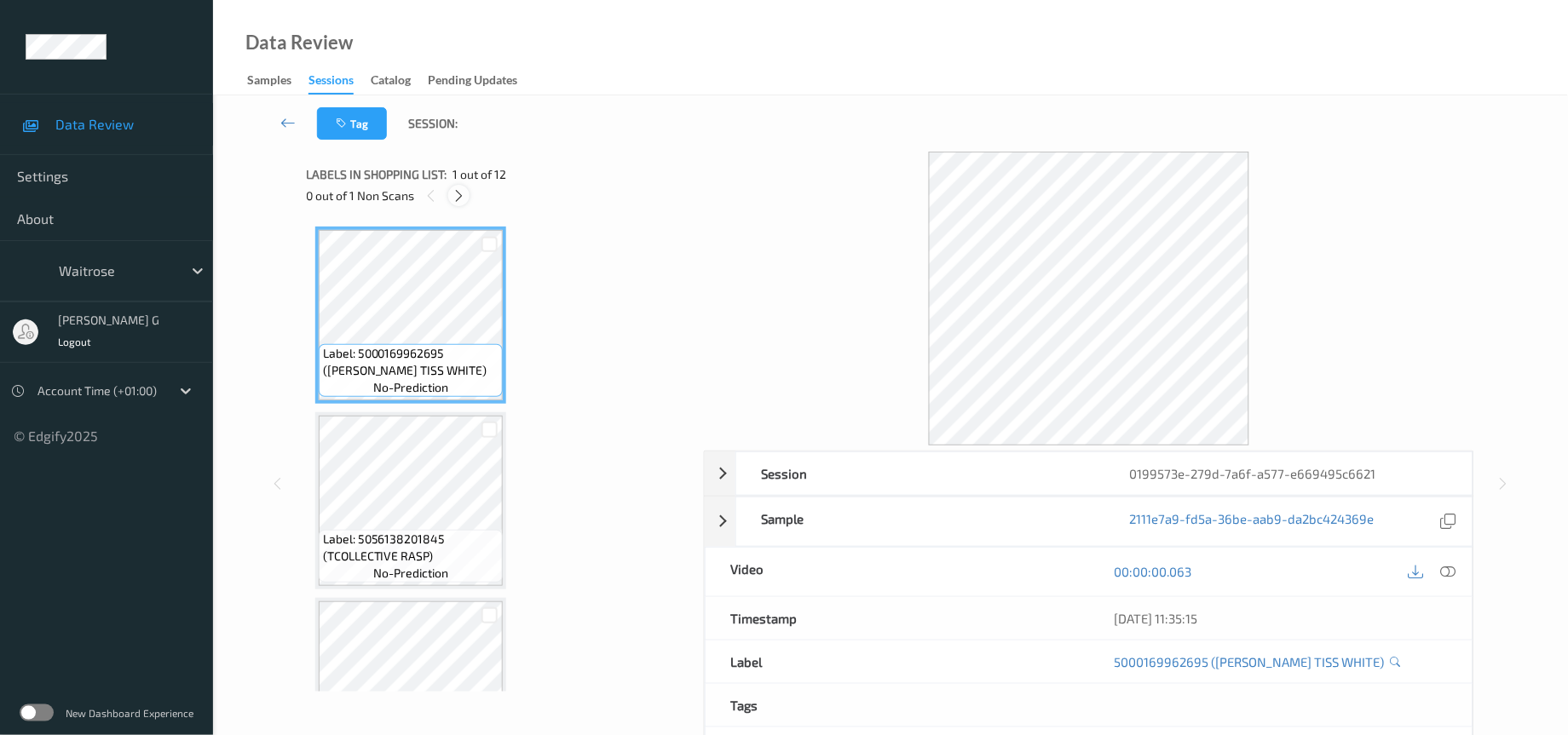
click at [460, 193] on icon at bounding box center [458, 196] width 14 height 15
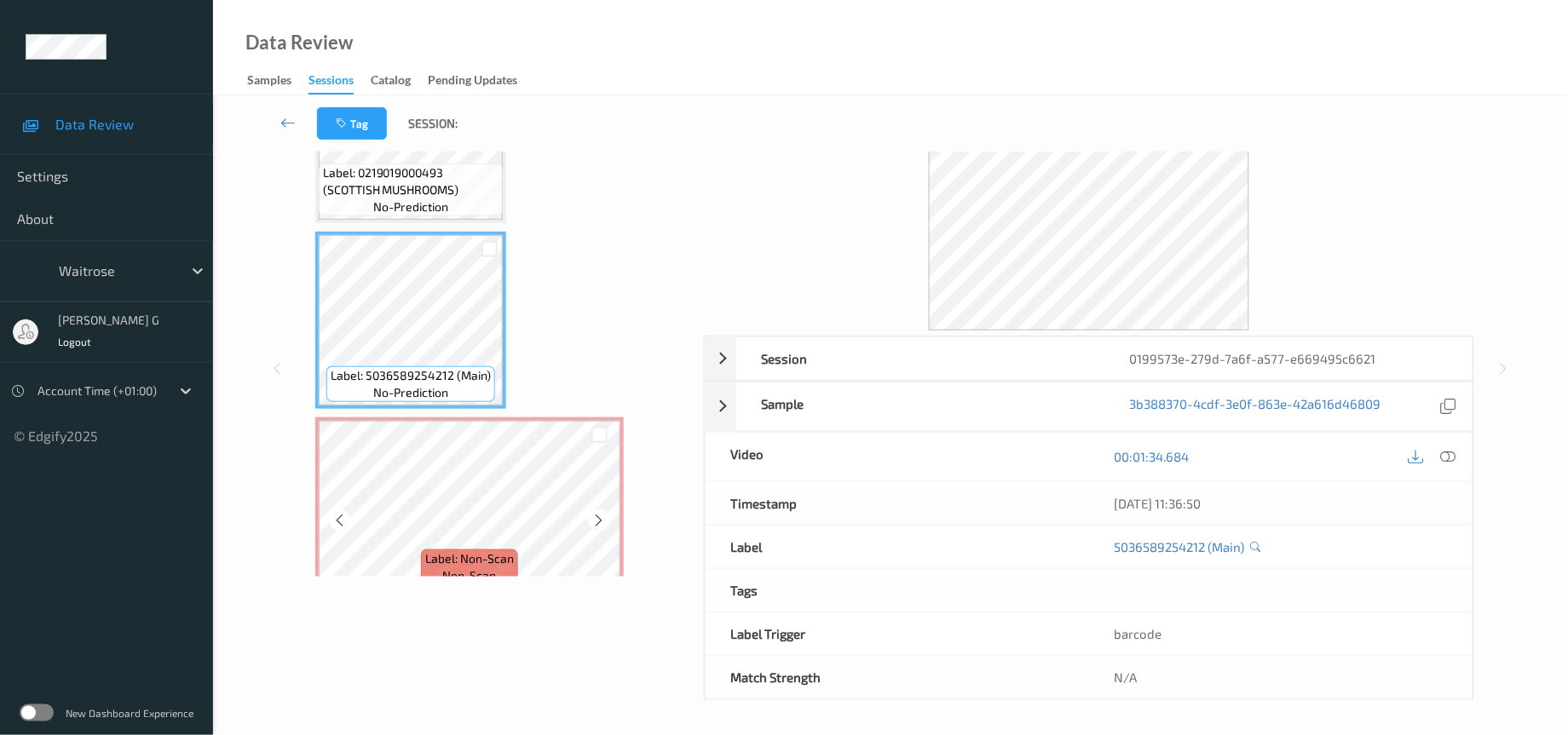
scroll to position [113, 0]
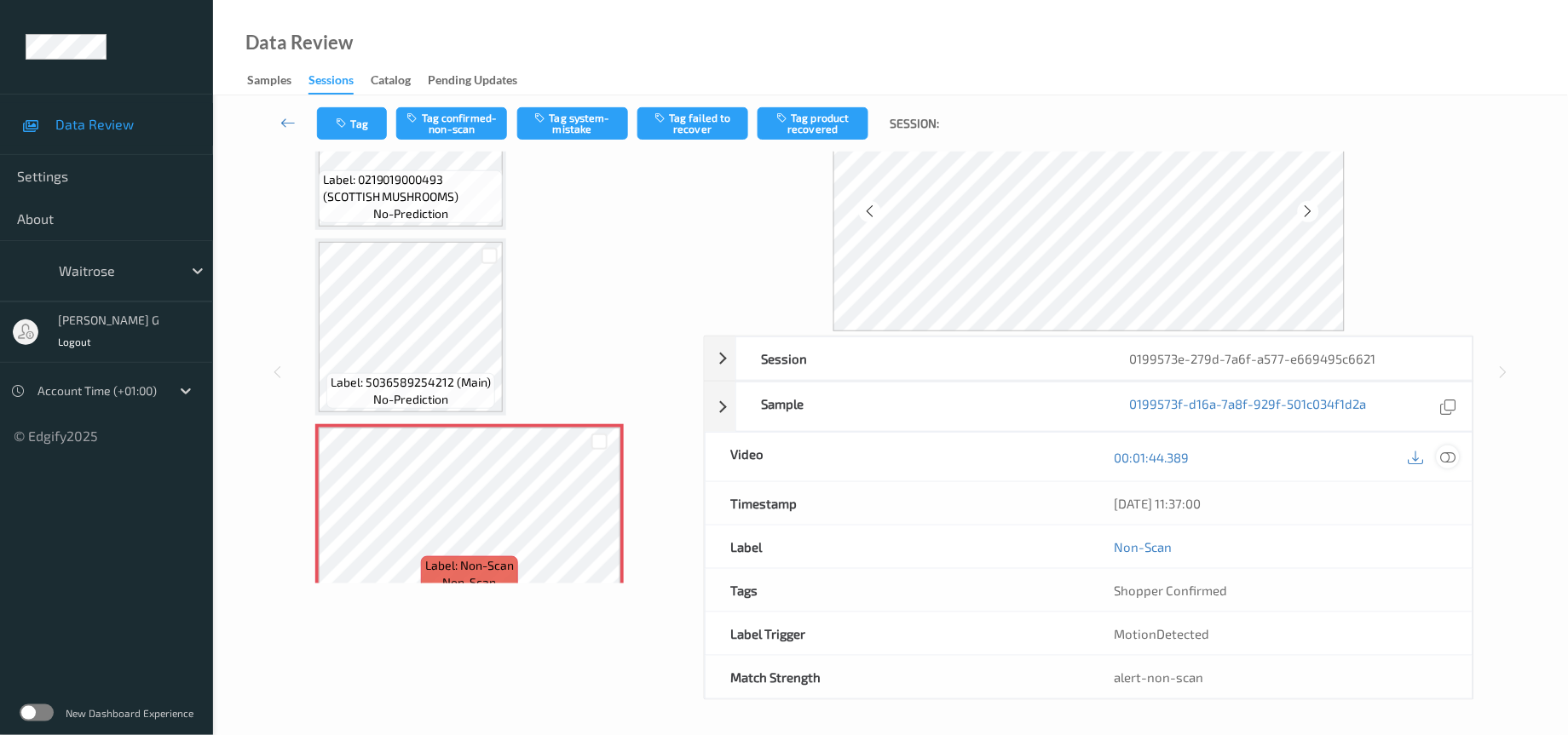
click at [1450, 451] on icon at bounding box center [1449, 458] width 15 height 15
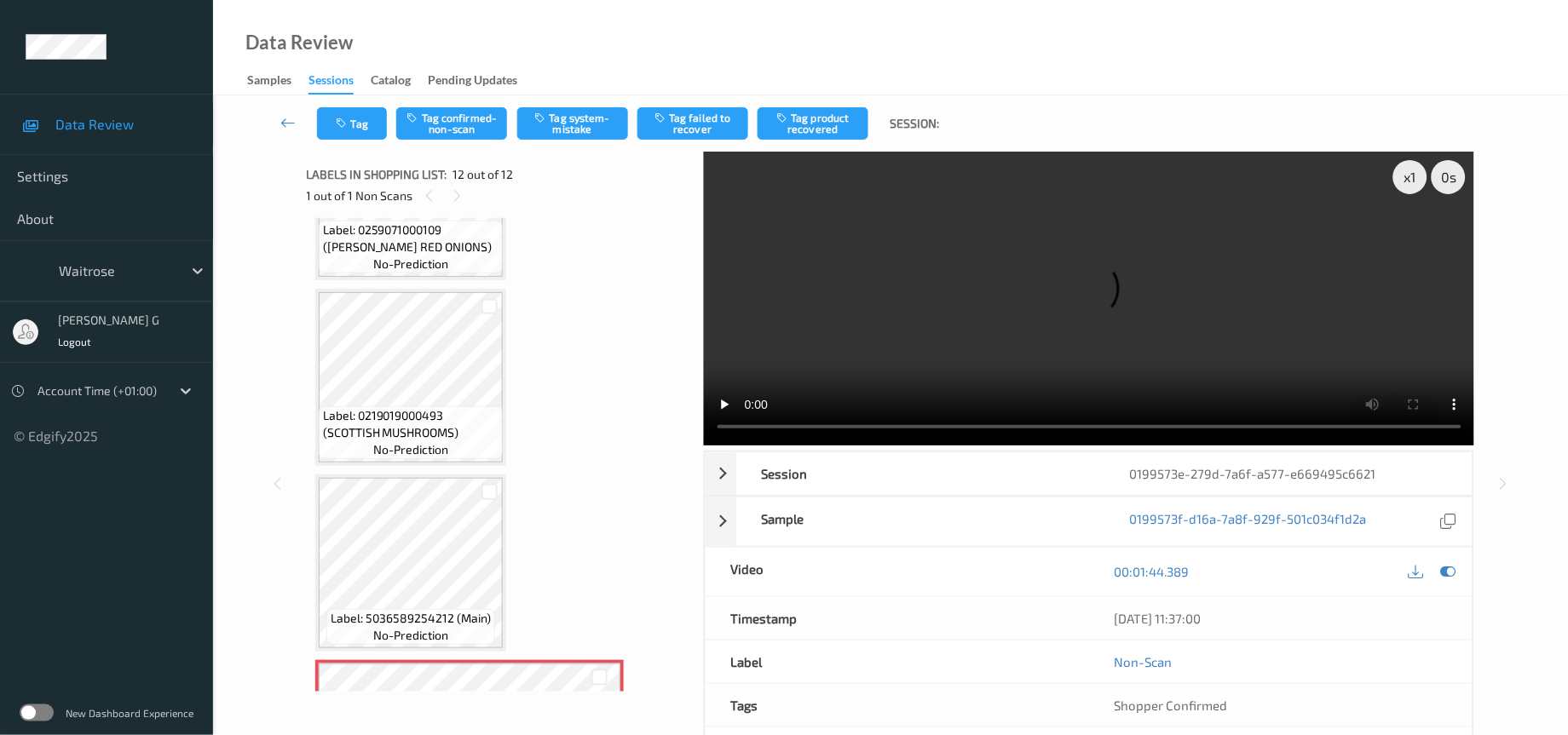
scroll to position [1579, 0]
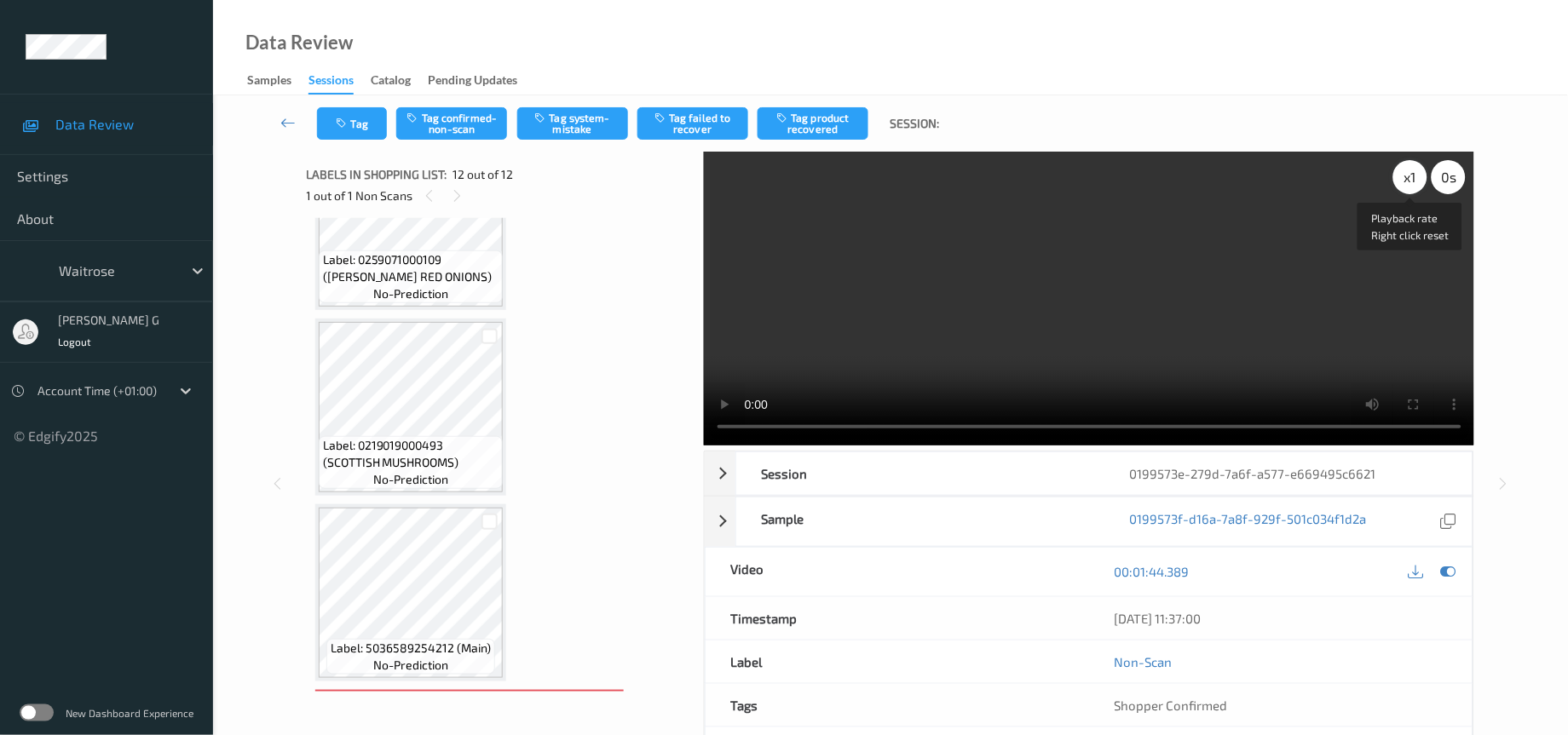
click at [1414, 172] on div "x 1" at bounding box center [1411, 177] width 34 height 34
click at [1420, 173] on div "x 2" at bounding box center [1411, 177] width 34 height 34
click at [1453, 582] on div at bounding box center [1449, 572] width 23 height 23
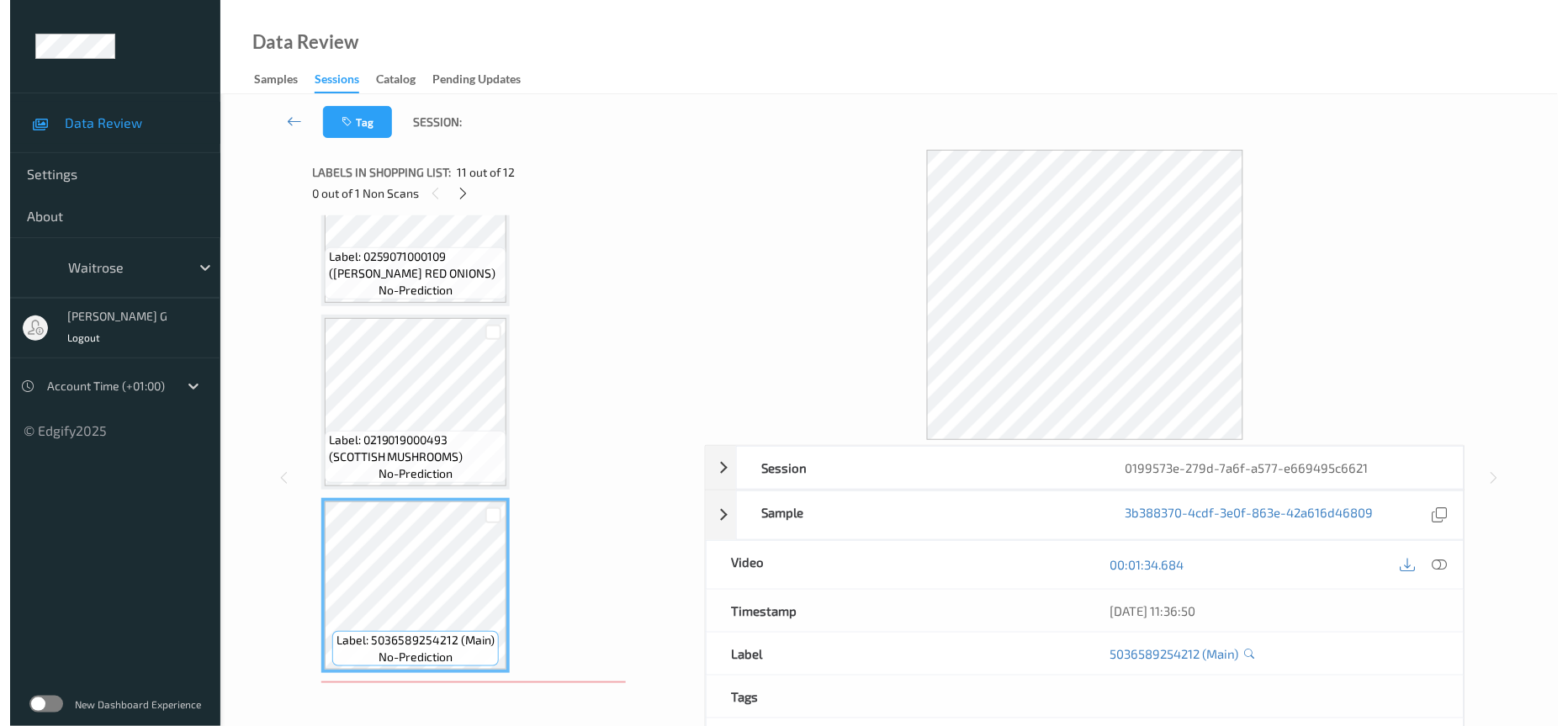
scroll to position [1686, 0]
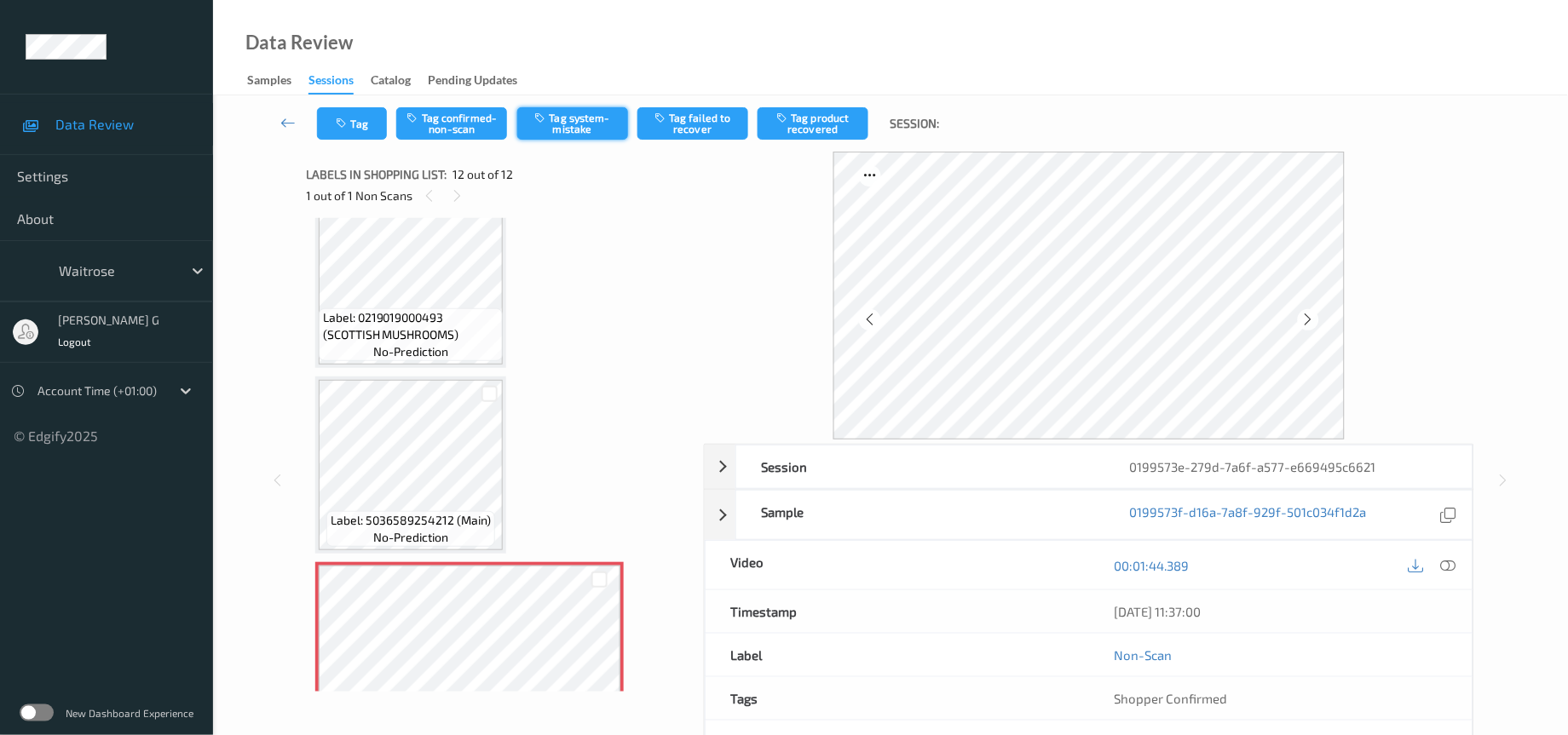
click at [558, 119] on button "Tag system-mistake" at bounding box center [573, 123] width 111 height 32
click at [346, 117] on icon "button" at bounding box center [344, 123] width 14 height 12
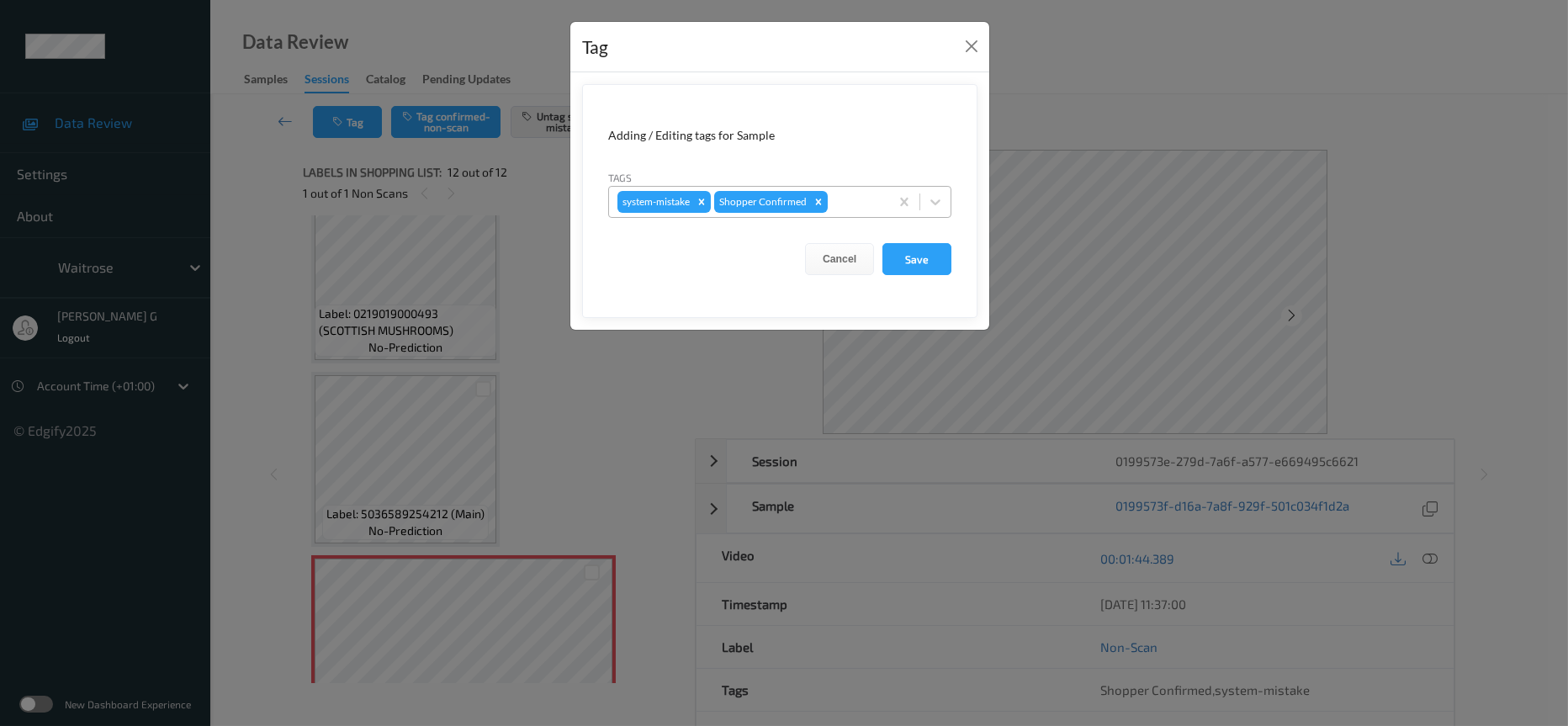
click at [852, 206] on div at bounding box center [855, 202] width 49 height 21
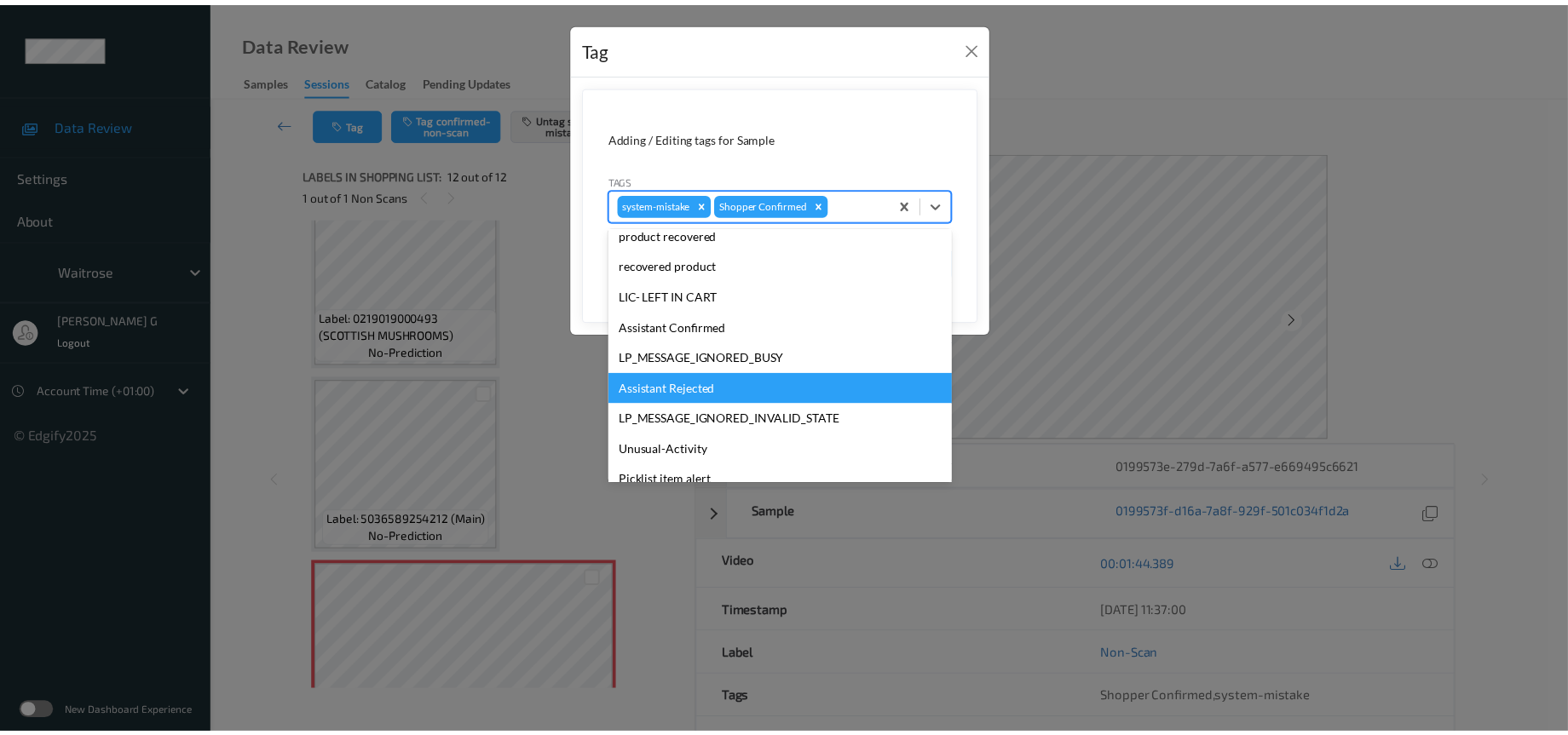
scroll to position [425, 0]
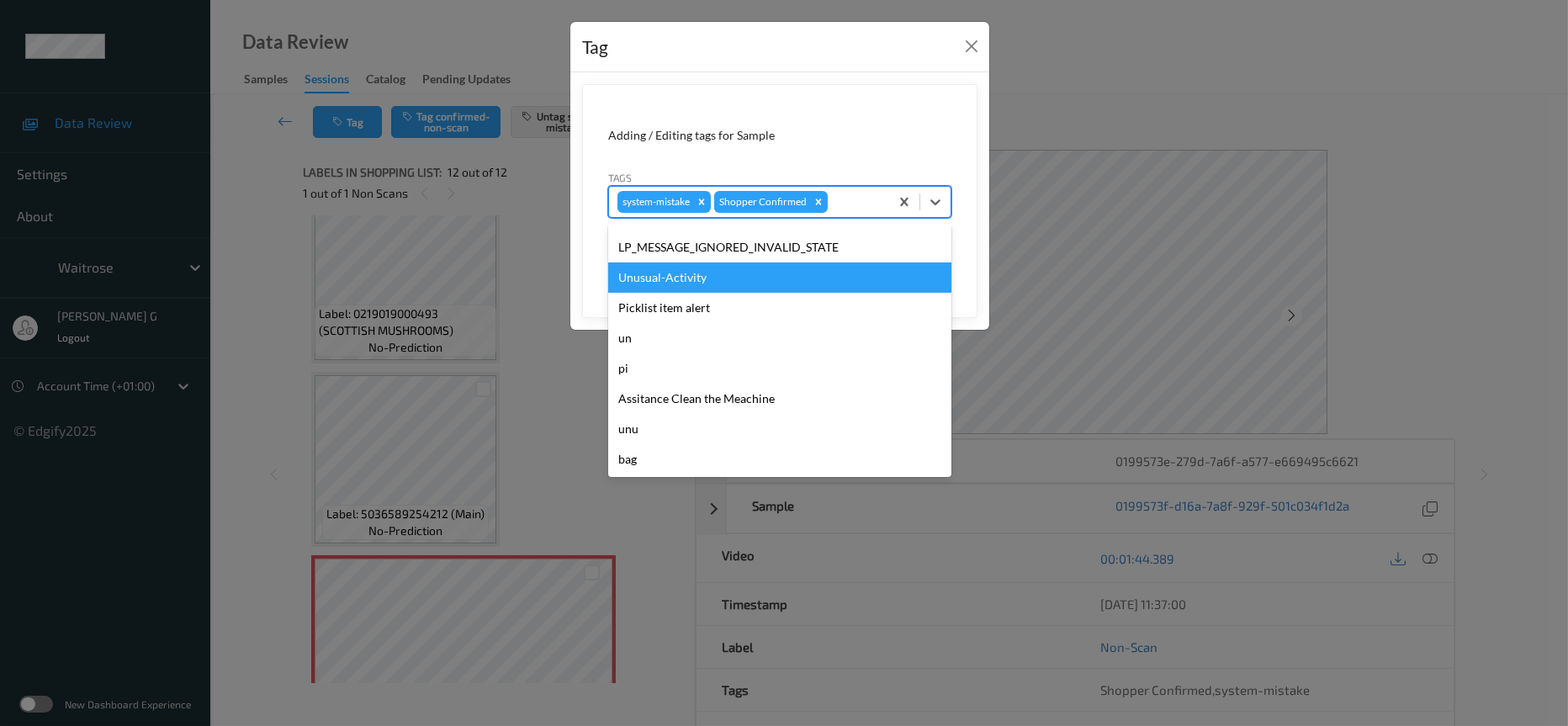
click at [677, 284] on div "Unusual-Activity" at bounding box center [780, 278] width 344 height 30
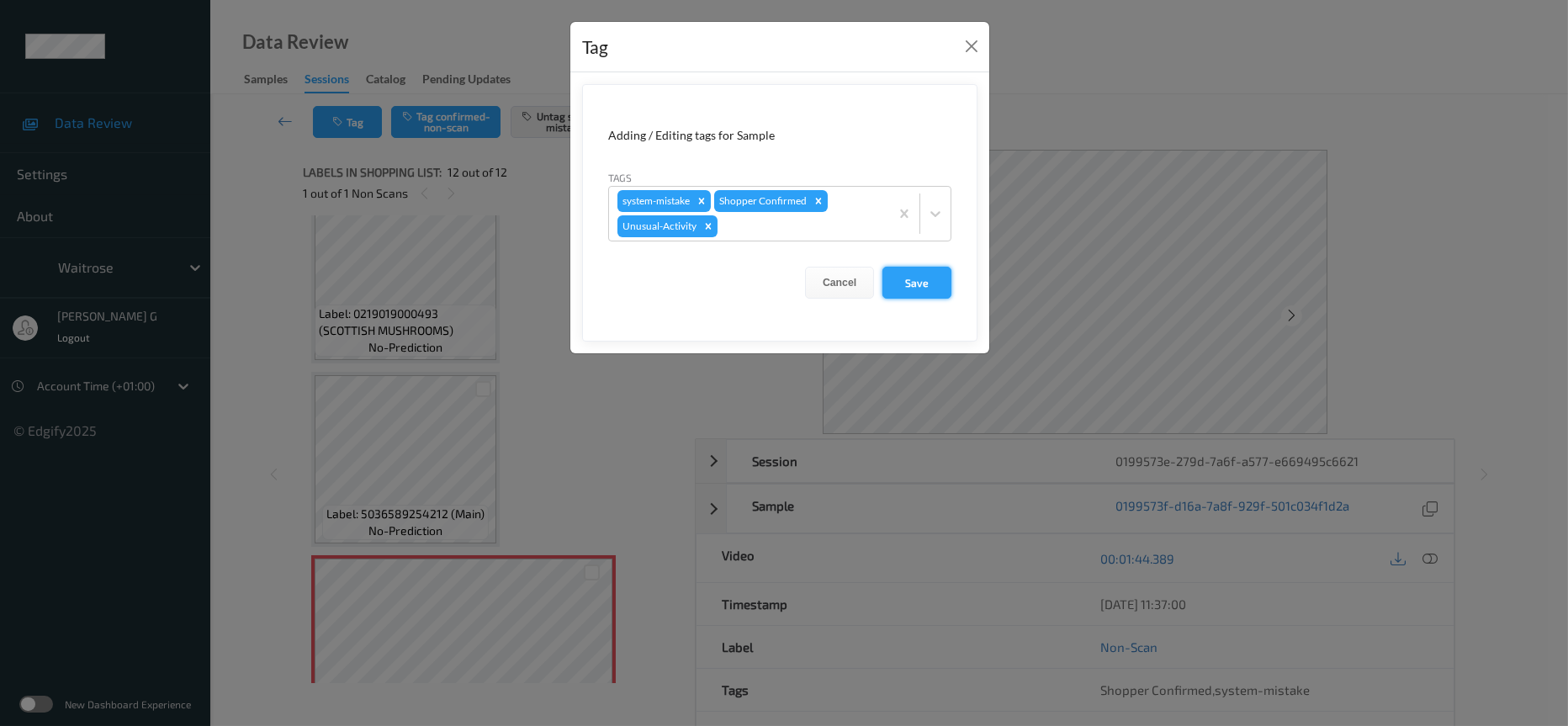
click at [928, 284] on button "Save" at bounding box center [917, 283] width 69 height 32
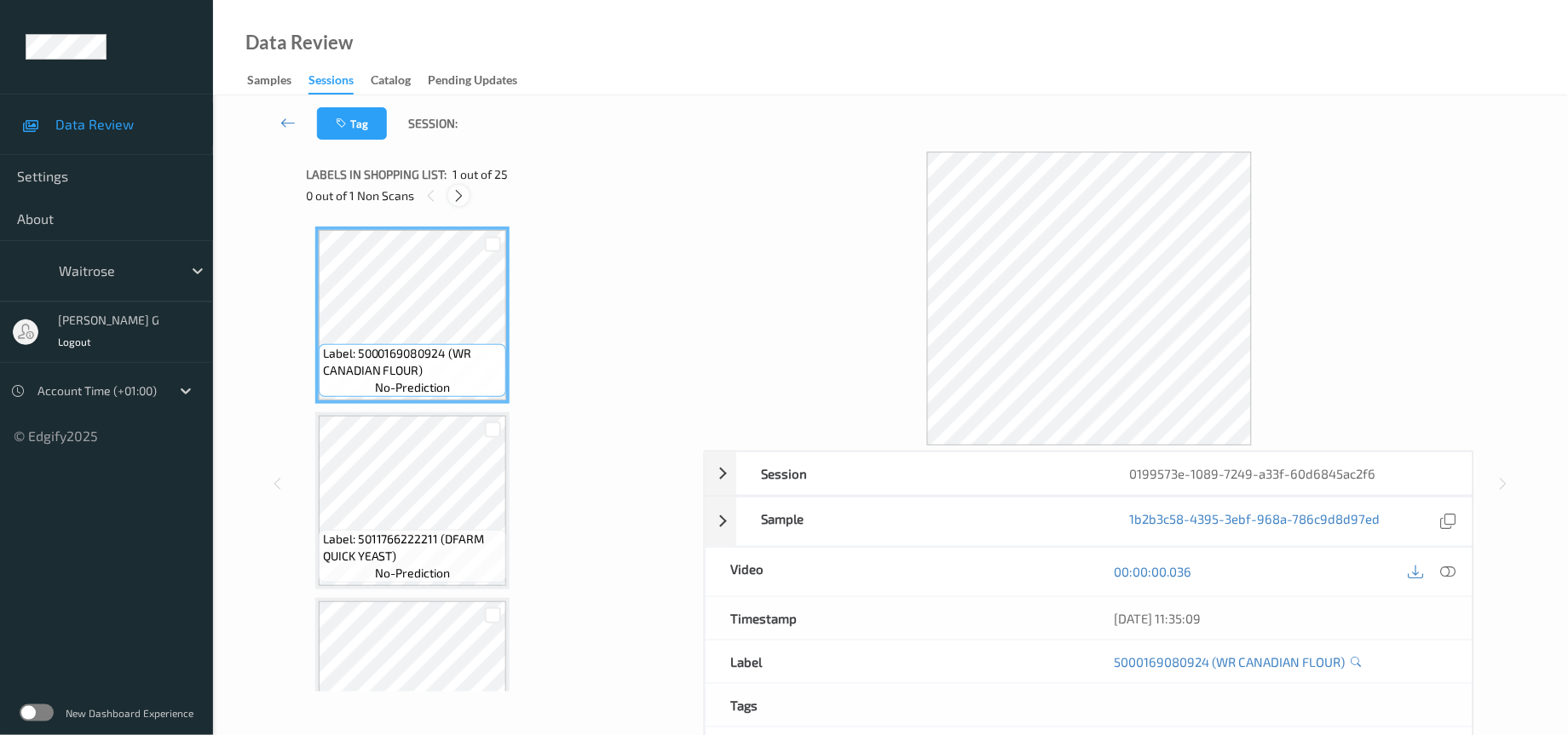
click at [465, 199] on icon at bounding box center [458, 196] width 14 height 15
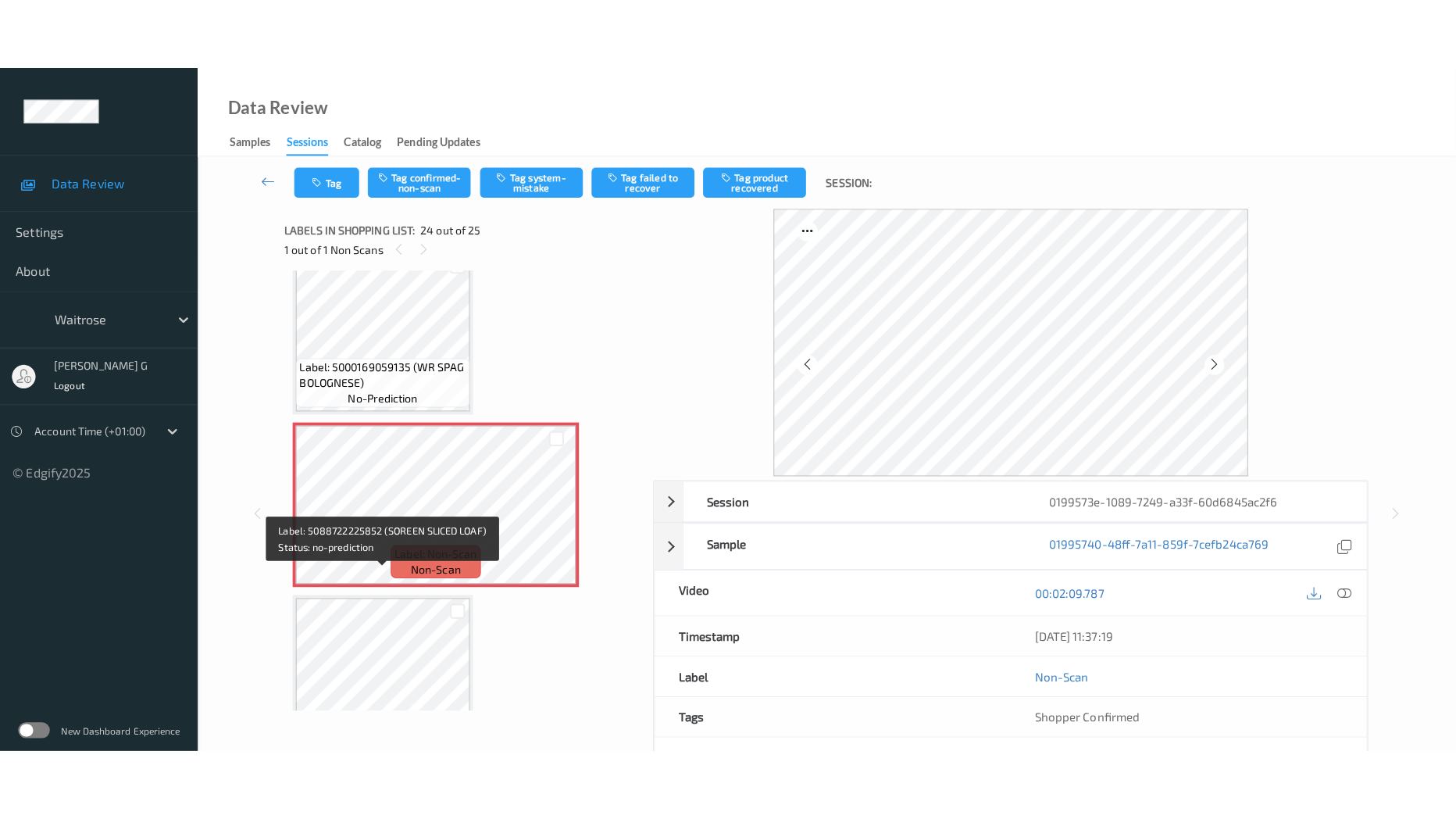
scroll to position [3782, 0]
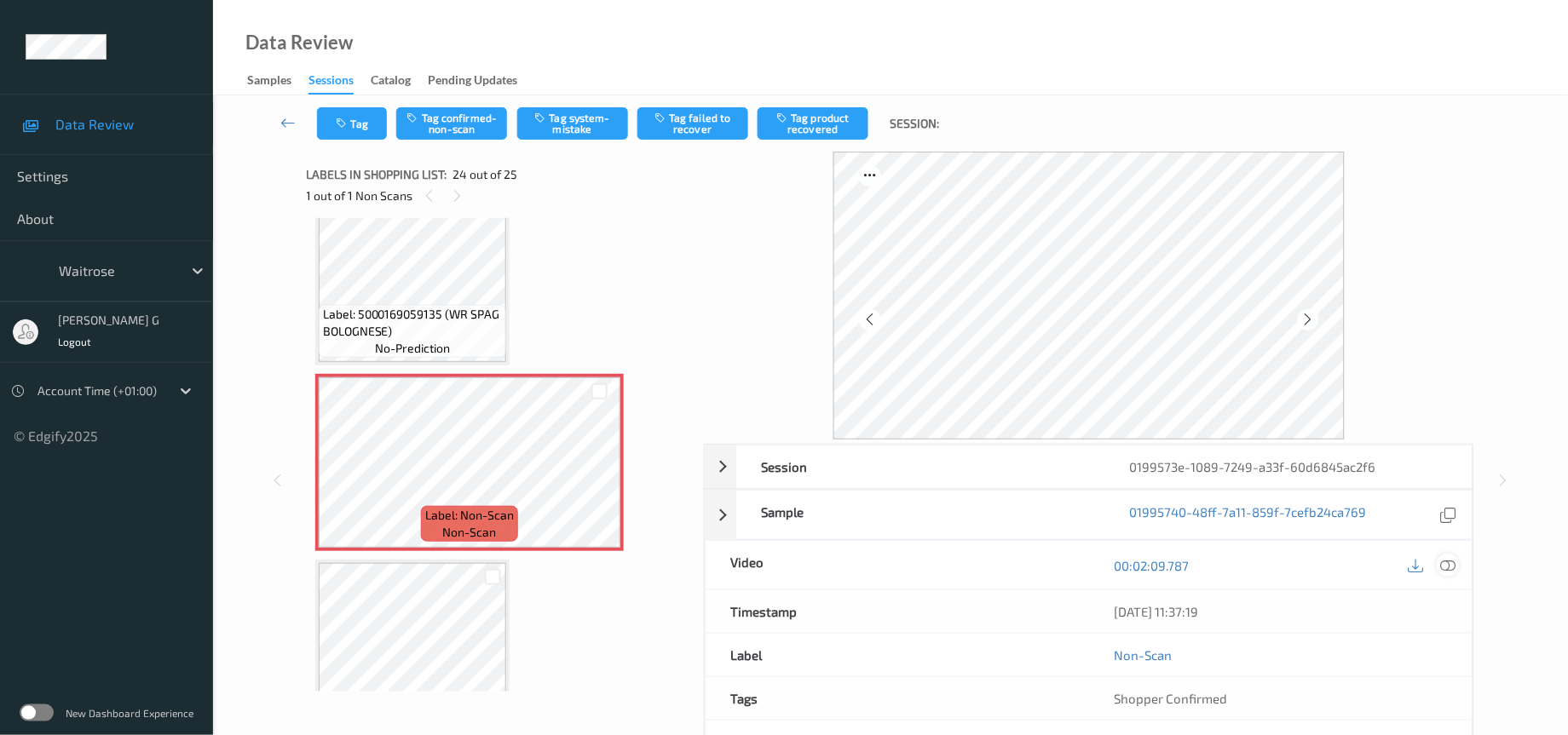
click at [1449, 571] on icon at bounding box center [1449, 566] width 15 height 15
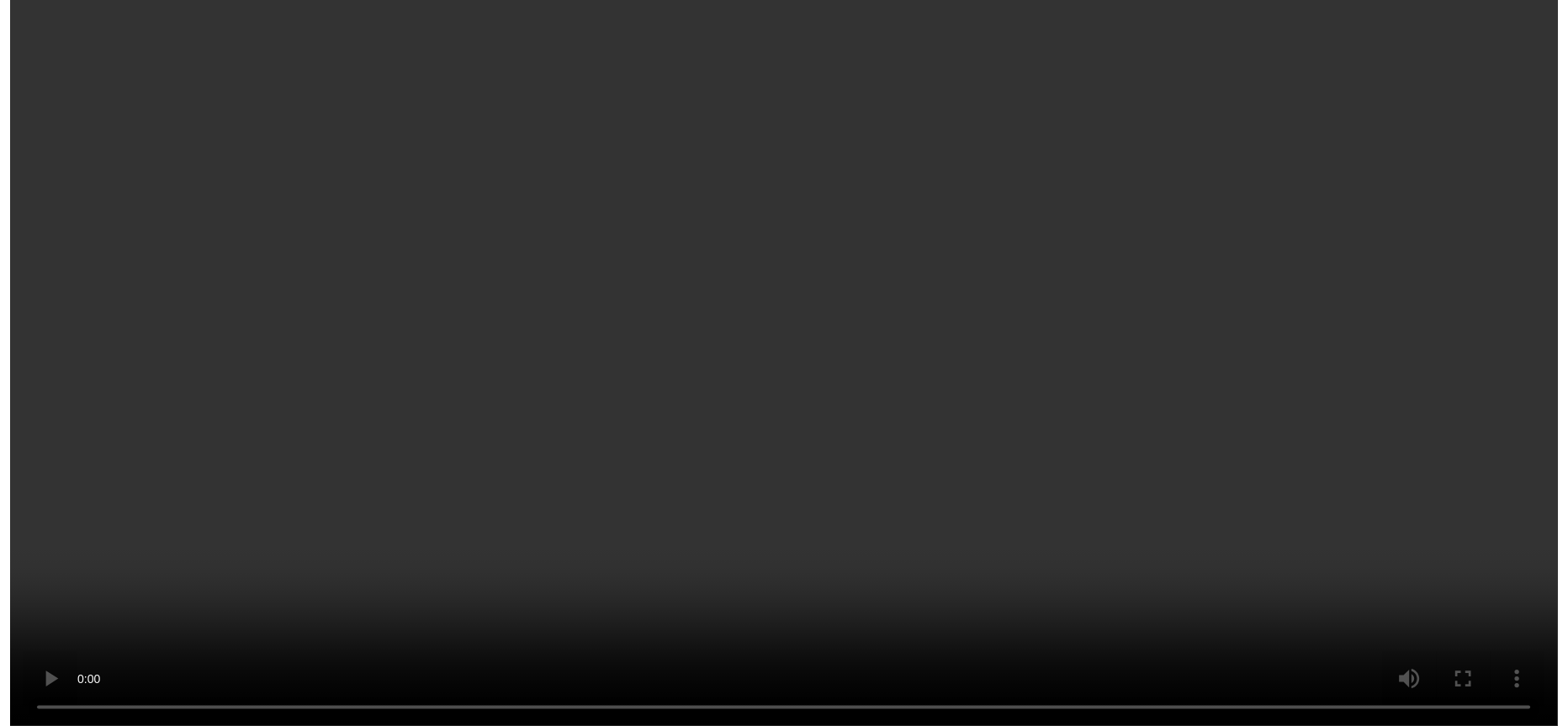
scroll to position [4043, 0]
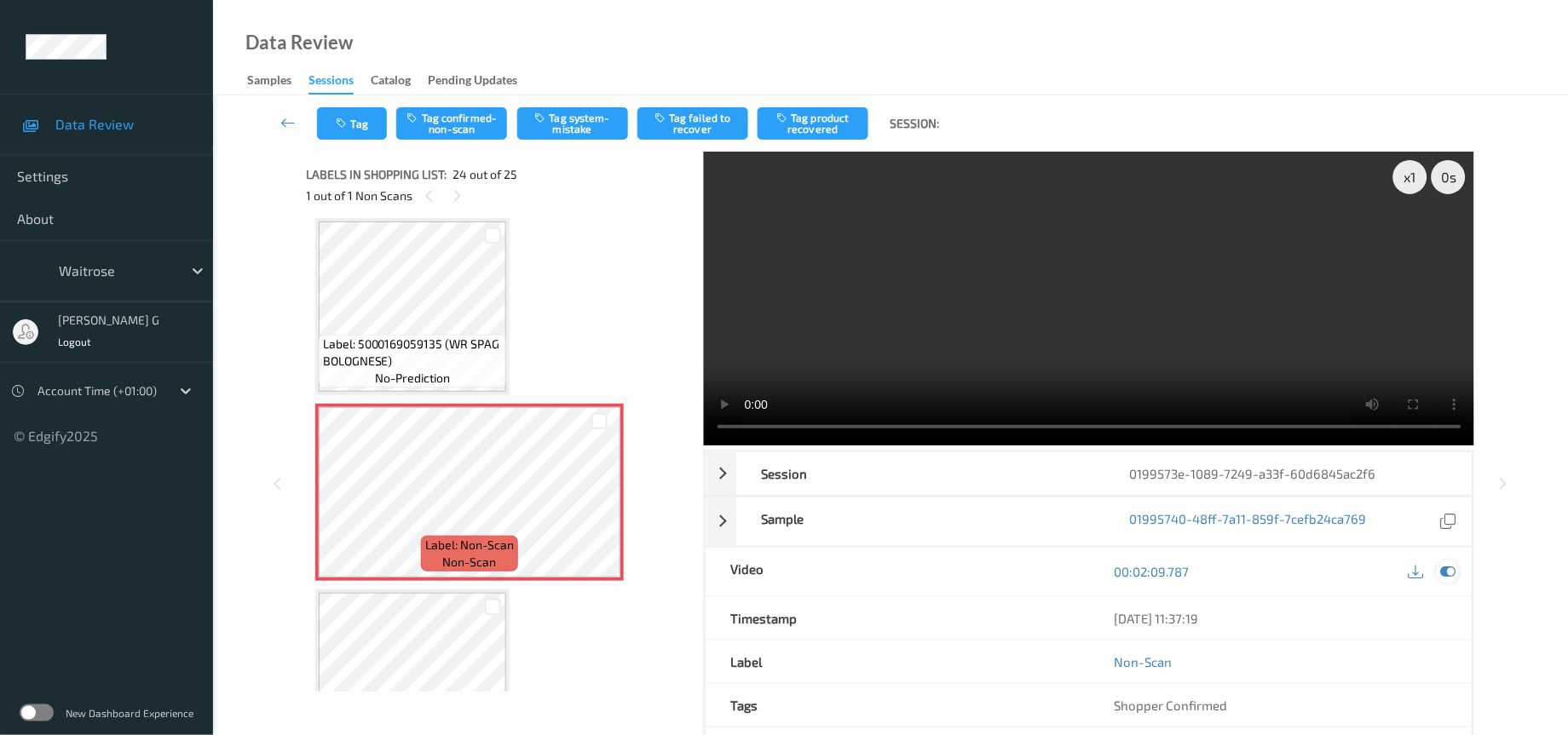
click at [1446, 569] on icon at bounding box center [1449, 571] width 15 height 15
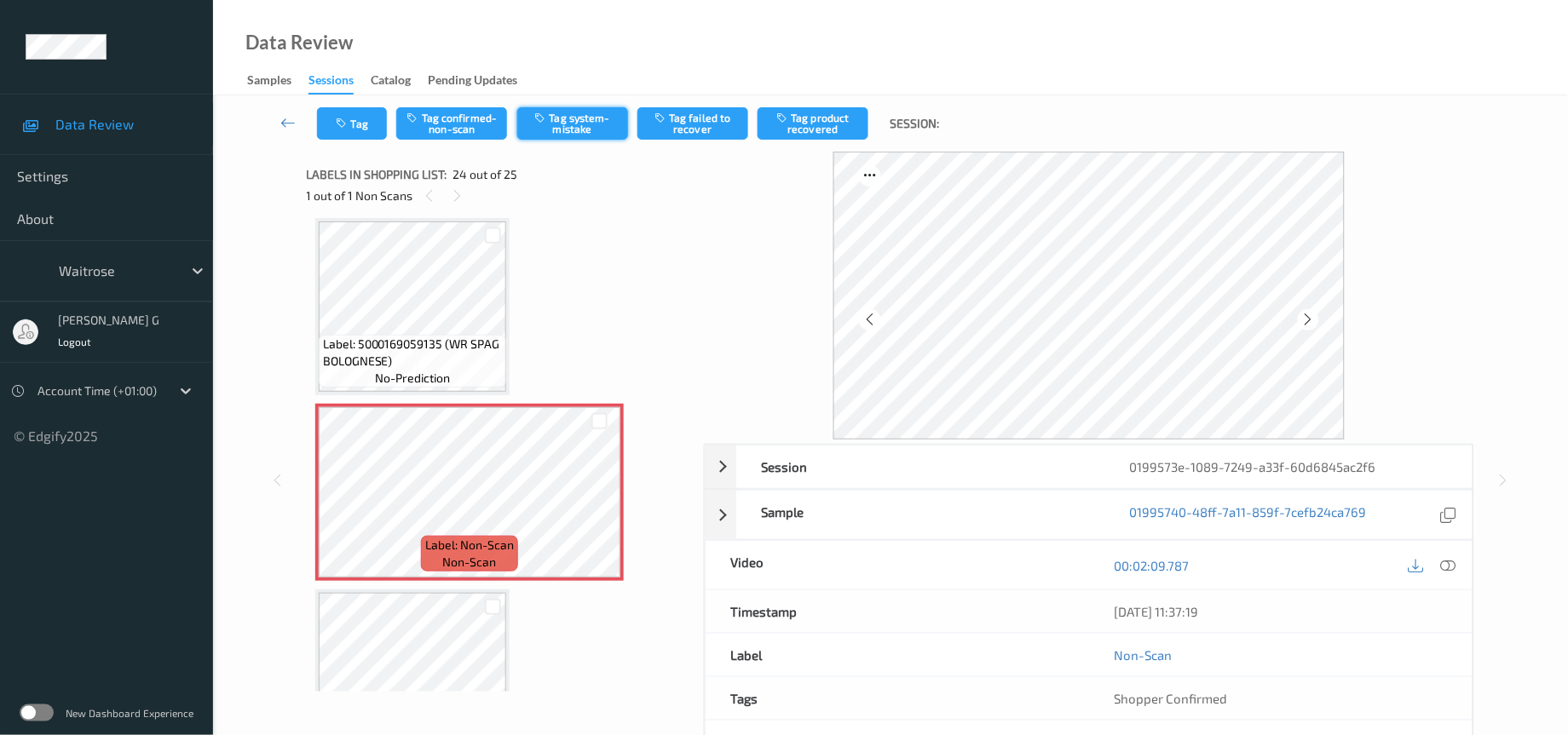
click at [555, 131] on button "Tag system-mistake" at bounding box center [573, 123] width 111 height 32
click at [358, 131] on button "Tag" at bounding box center [352, 123] width 70 height 32
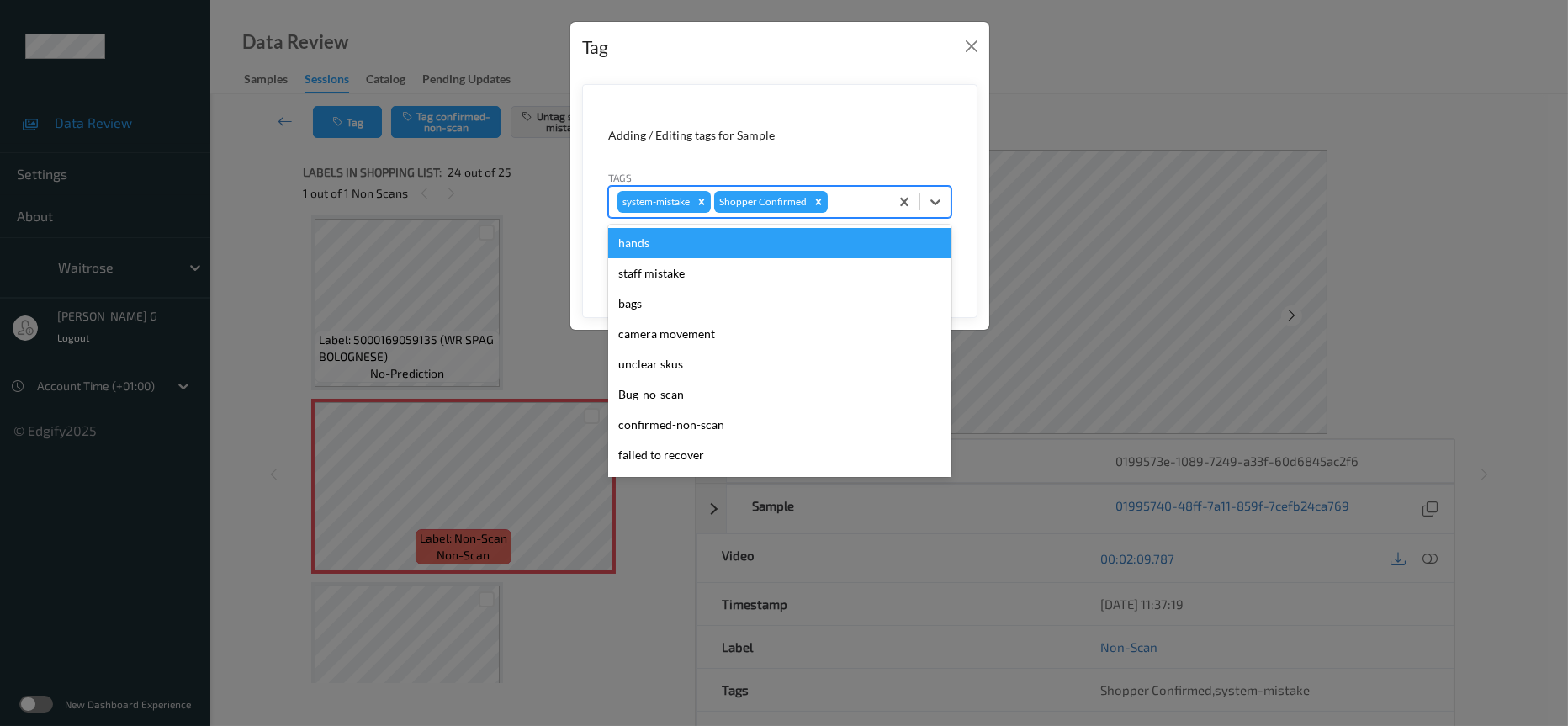
click at [853, 215] on div "system-mistake Shopper Confirmed" at bounding box center [749, 202] width 280 height 29
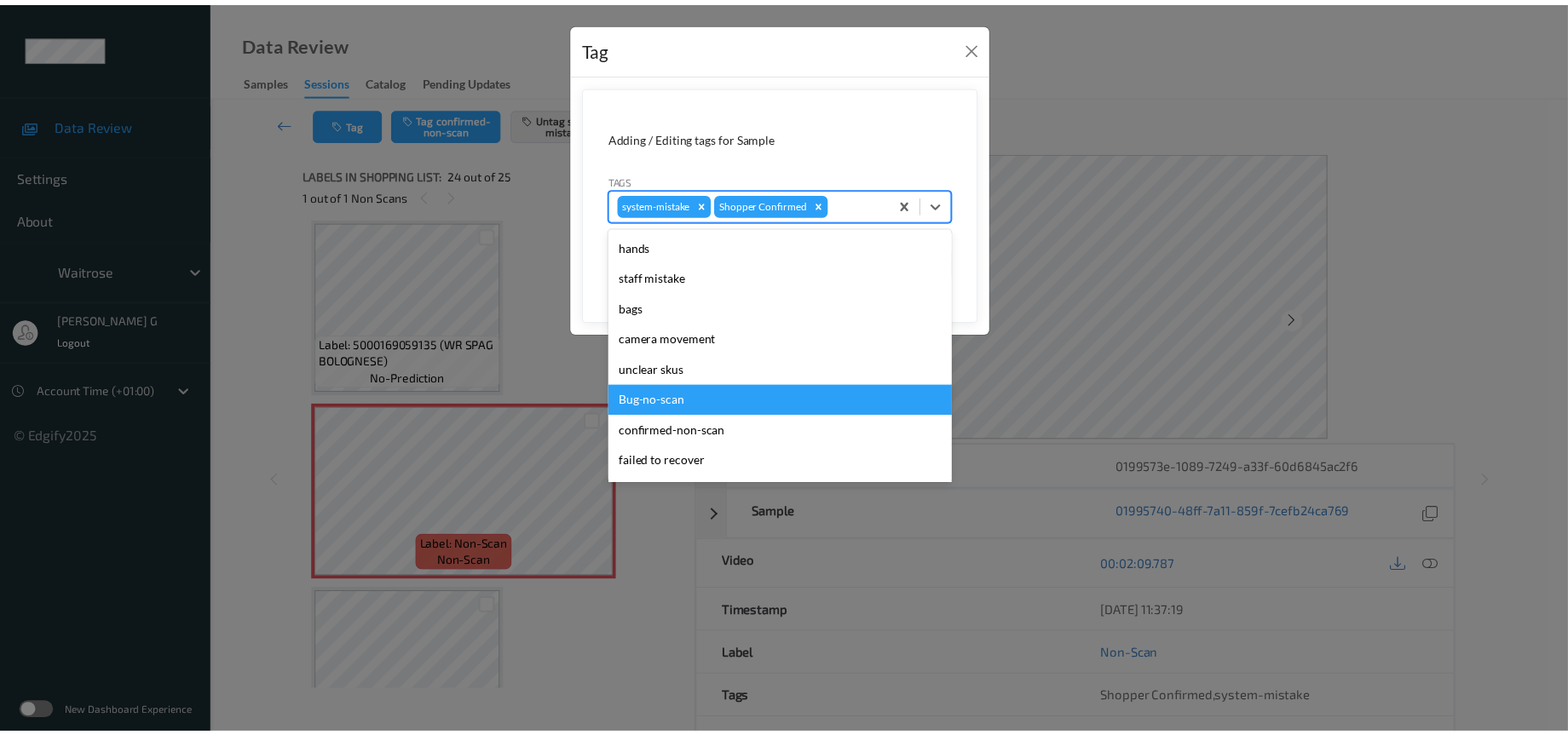
scroll to position [425, 0]
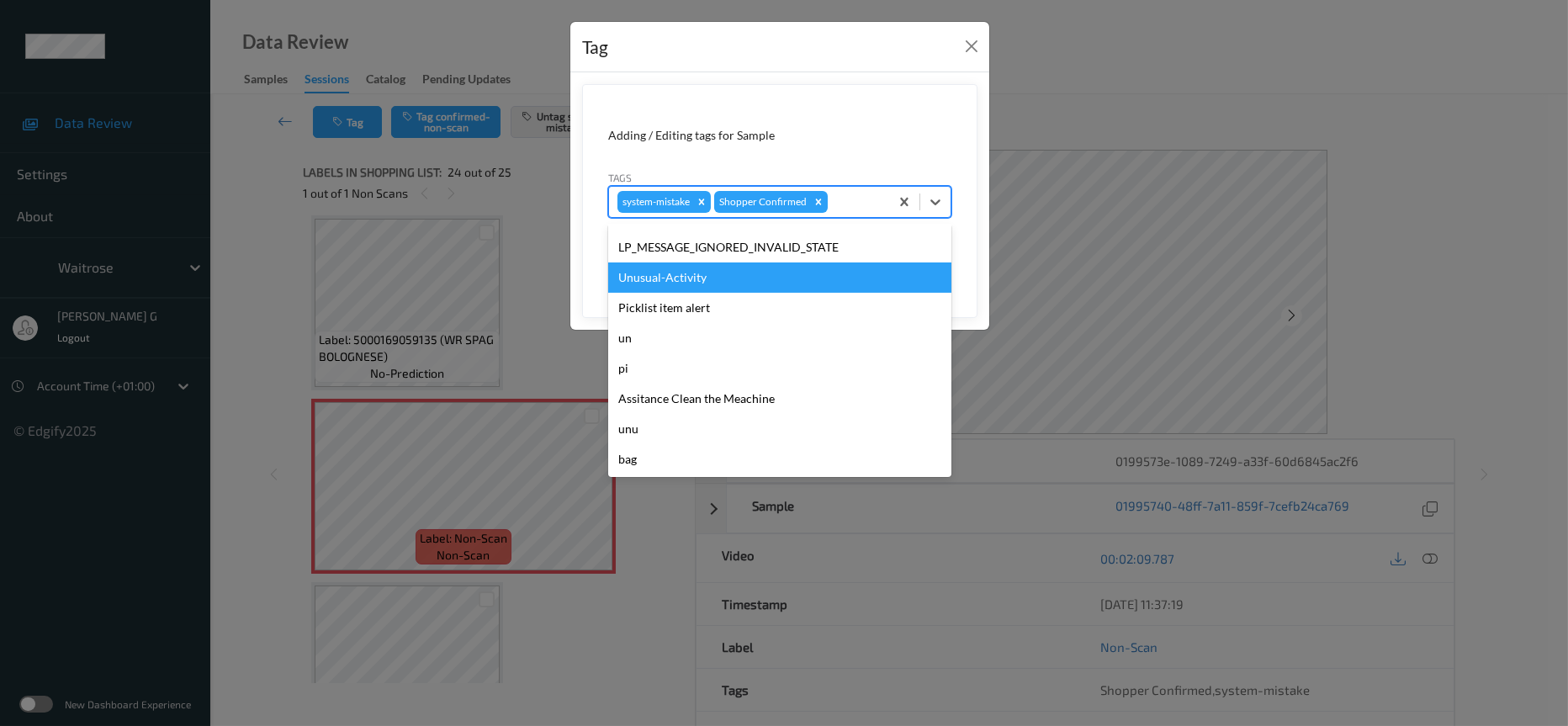
click at [696, 277] on div "Unusual-Activity" at bounding box center [780, 278] width 344 height 30
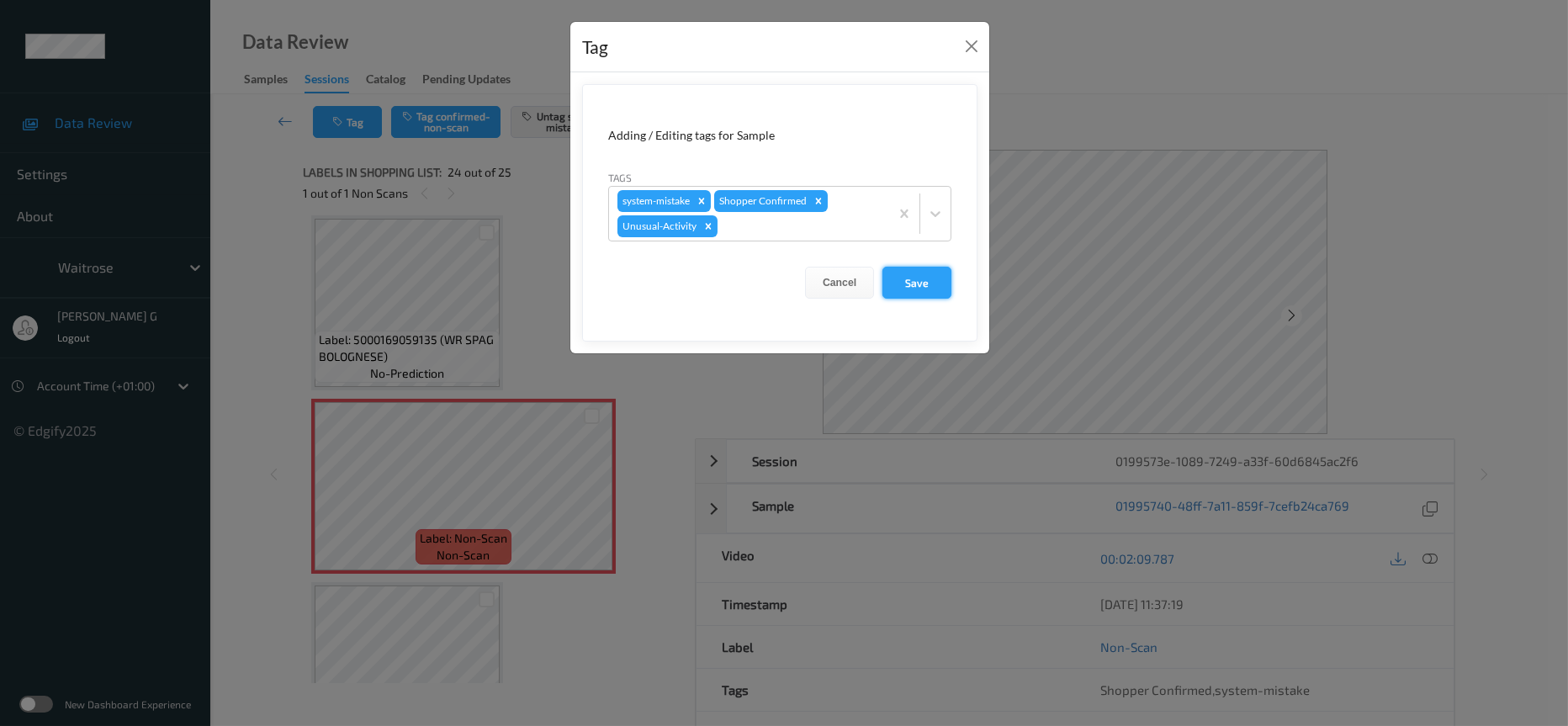
click at [916, 280] on button "Save" at bounding box center [917, 283] width 69 height 32
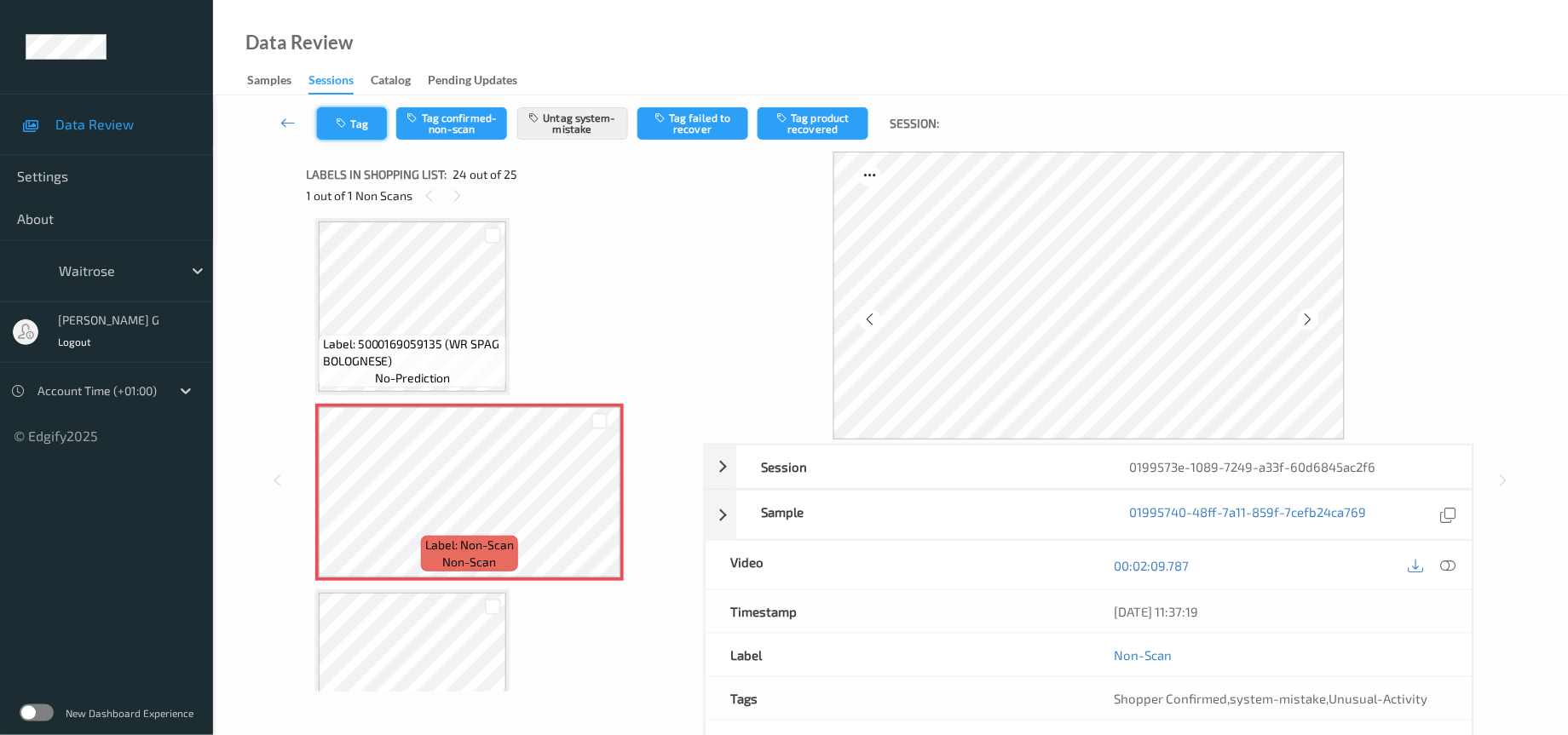
click at [378, 119] on button "Tag" at bounding box center [352, 123] width 70 height 32
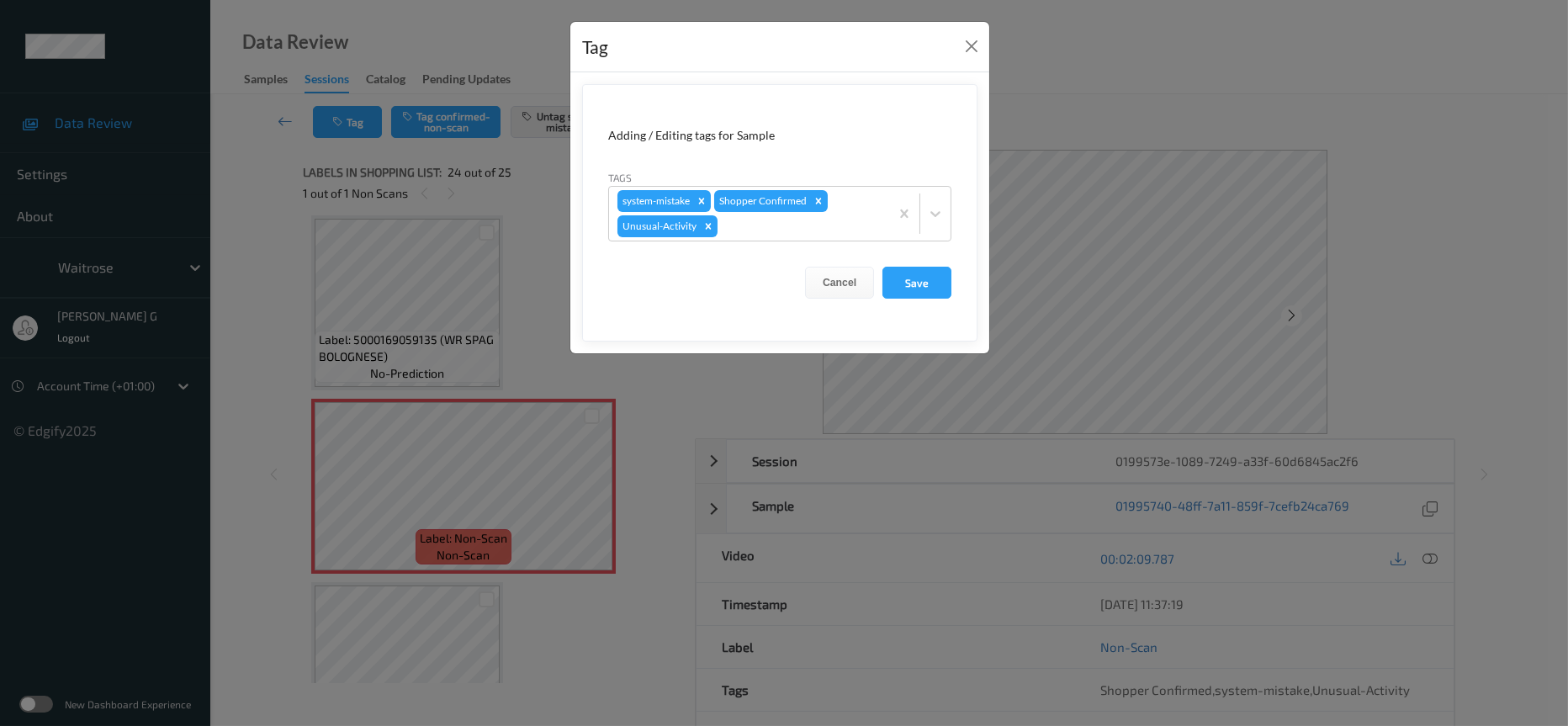
click at [1093, 101] on div "Tag Adding / Editing tags for Sample Tags system-mistake Shopper Confirmed Unus…" at bounding box center [784, 363] width 1568 height 726
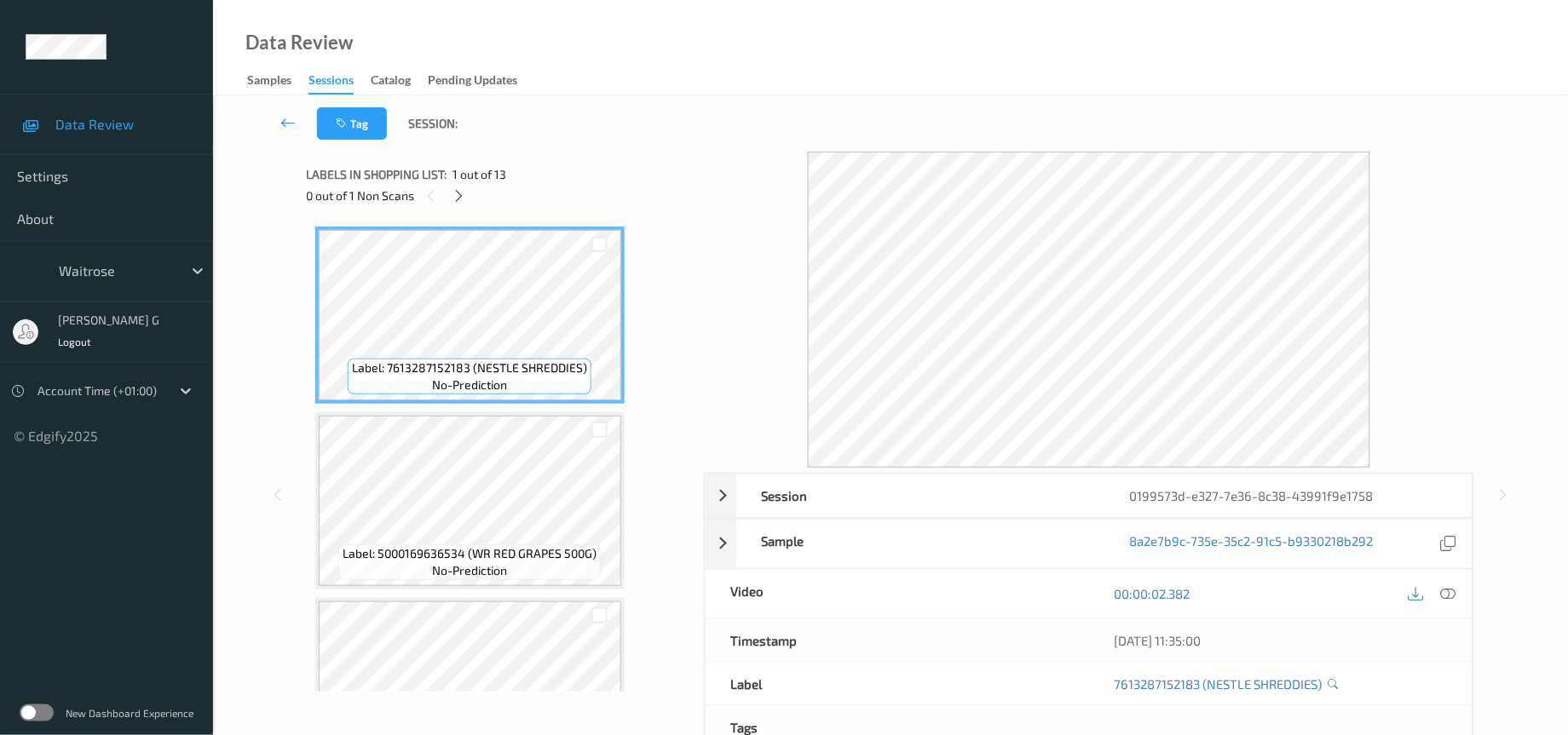
click at [599, 176] on div "Labels in shopping list: 1 out of 13" at bounding box center [499, 174] width 385 height 22
click at [1453, 597] on icon at bounding box center [1449, 594] width 15 height 15
click at [1446, 600] on icon at bounding box center [1449, 594] width 15 height 15
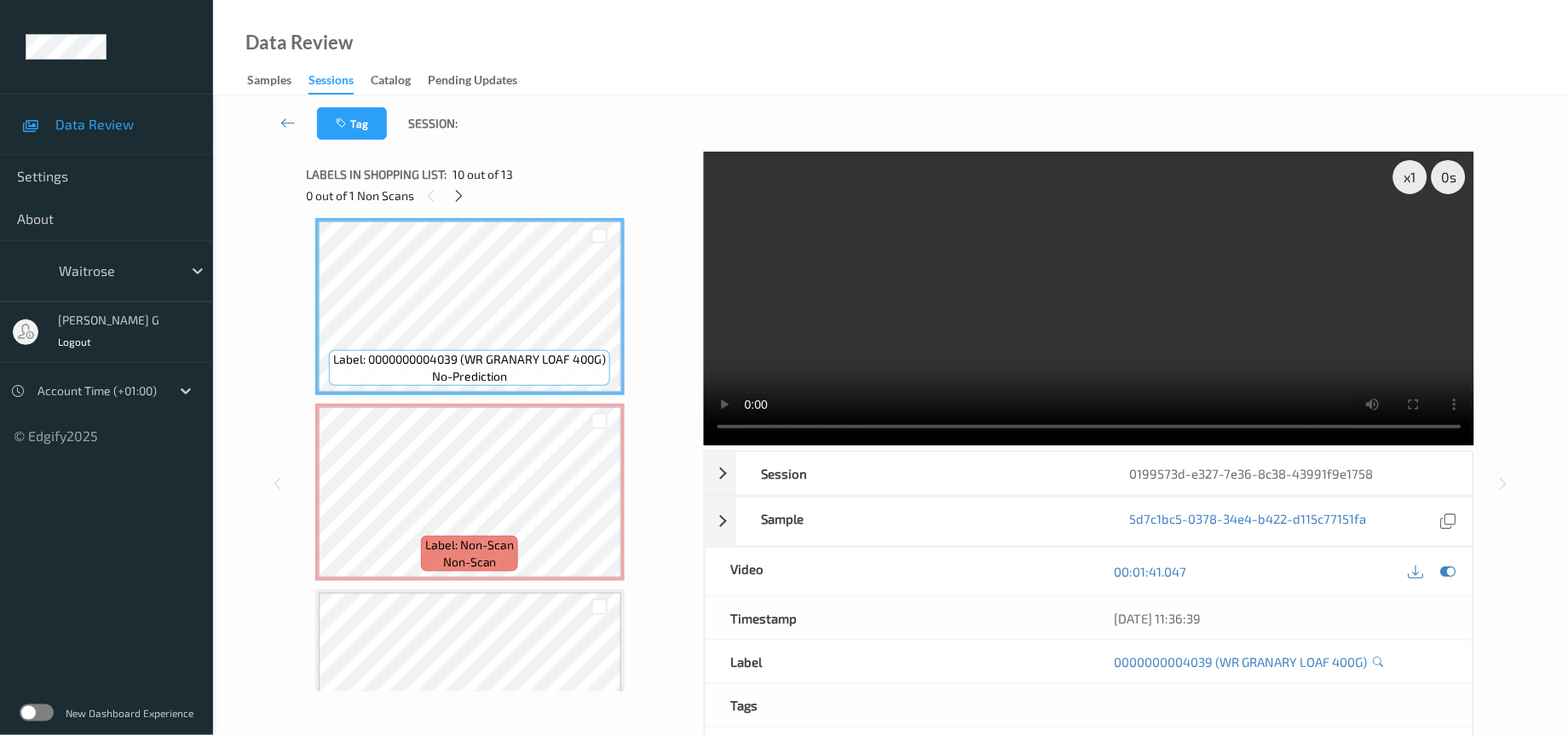
scroll to position [1793, 0]
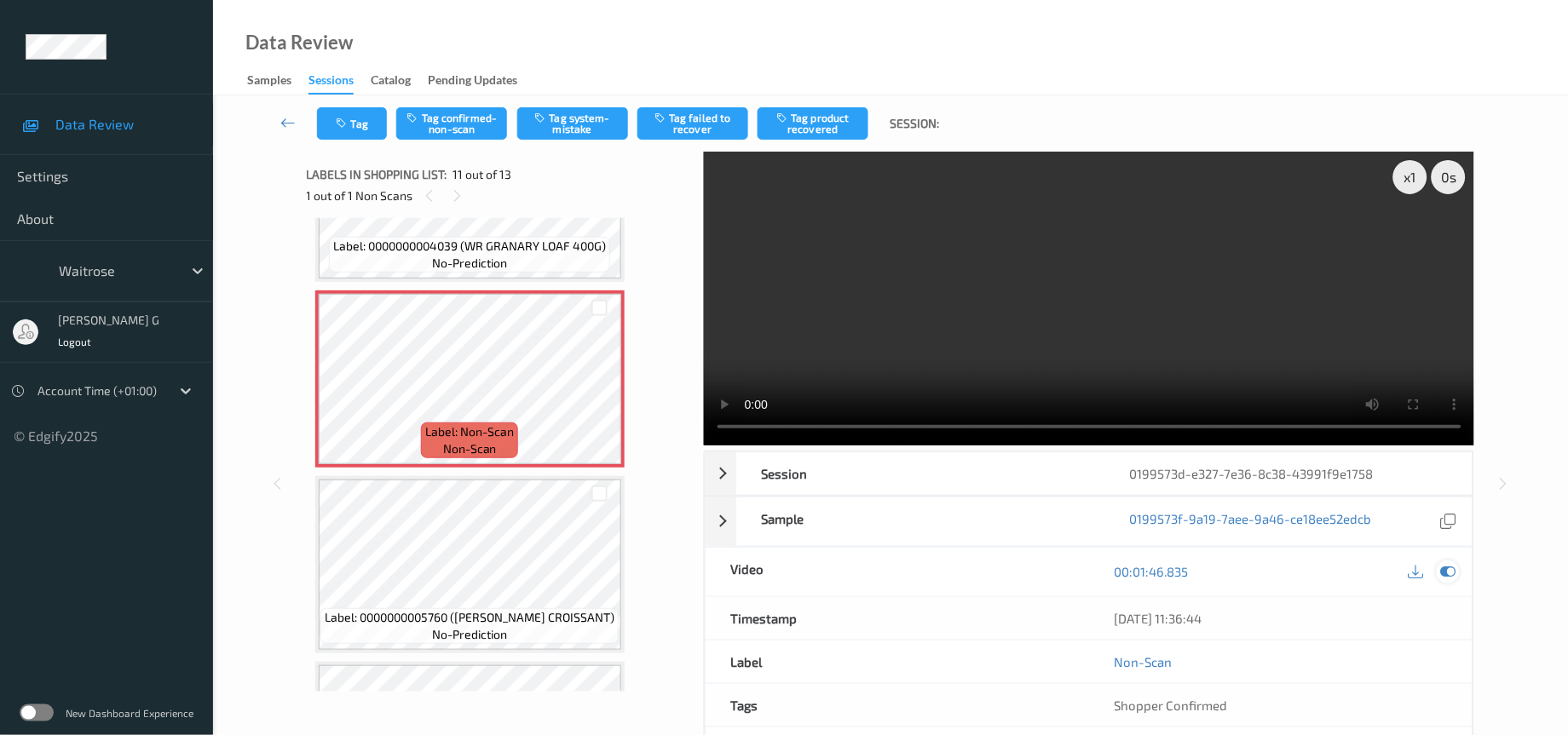
click at [1455, 569] on icon at bounding box center [1449, 571] width 15 height 15
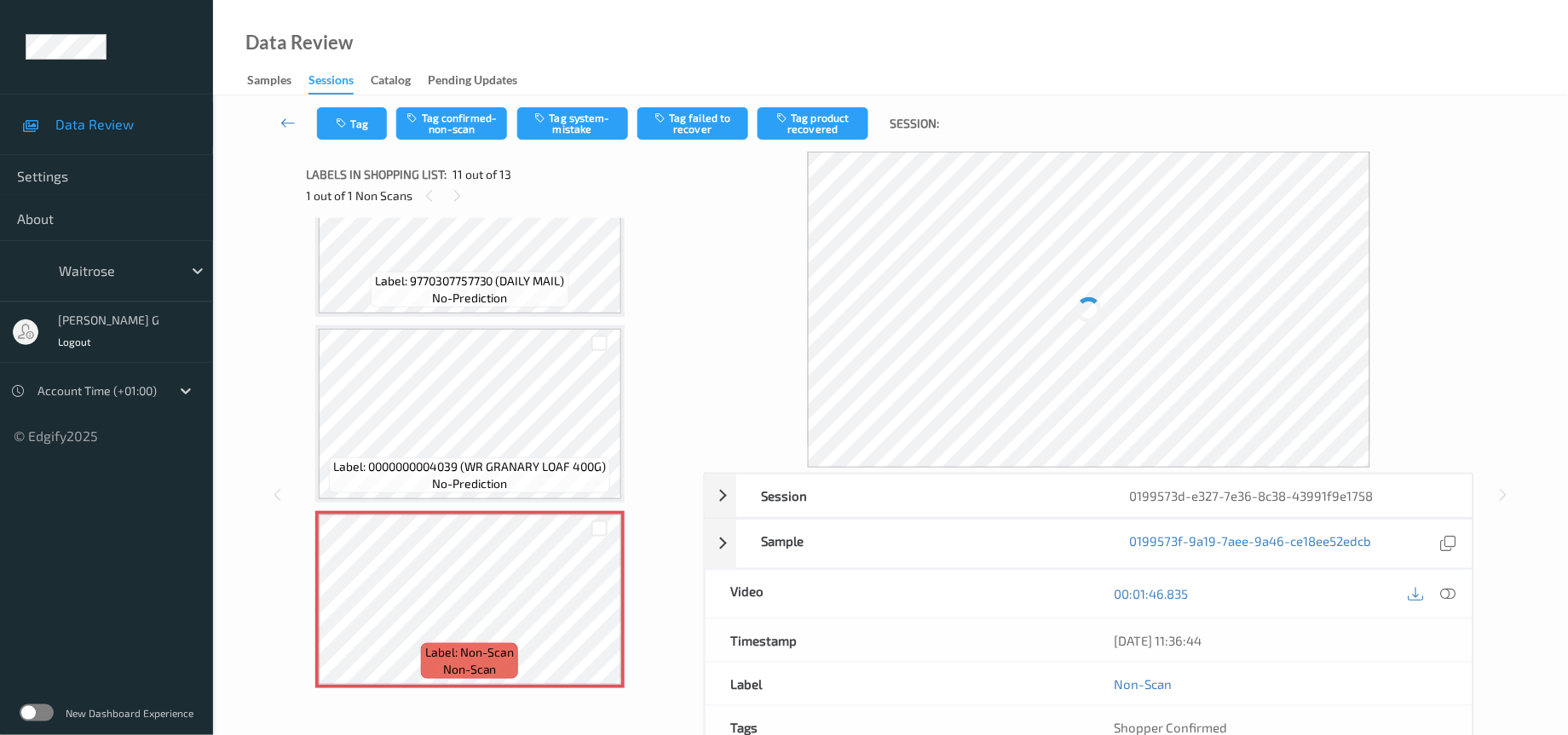
scroll to position [1537, 0]
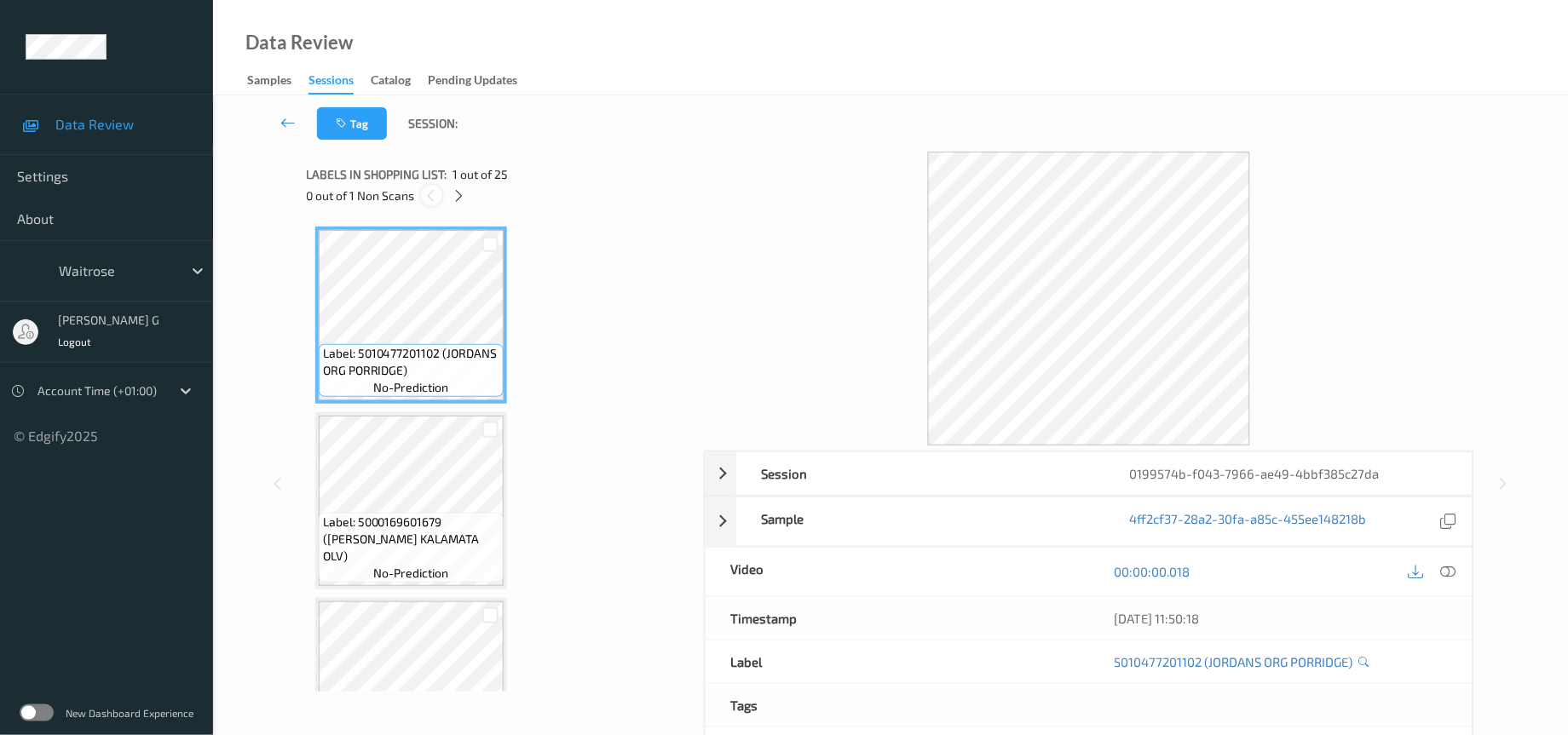
click at [439, 193] on div at bounding box center [432, 195] width 22 height 22
click at [451, 193] on icon at bounding box center [458, 196] width 14 height 15
click at [460, 195] on icon at bounding box center [458, 196] width 14 height 15
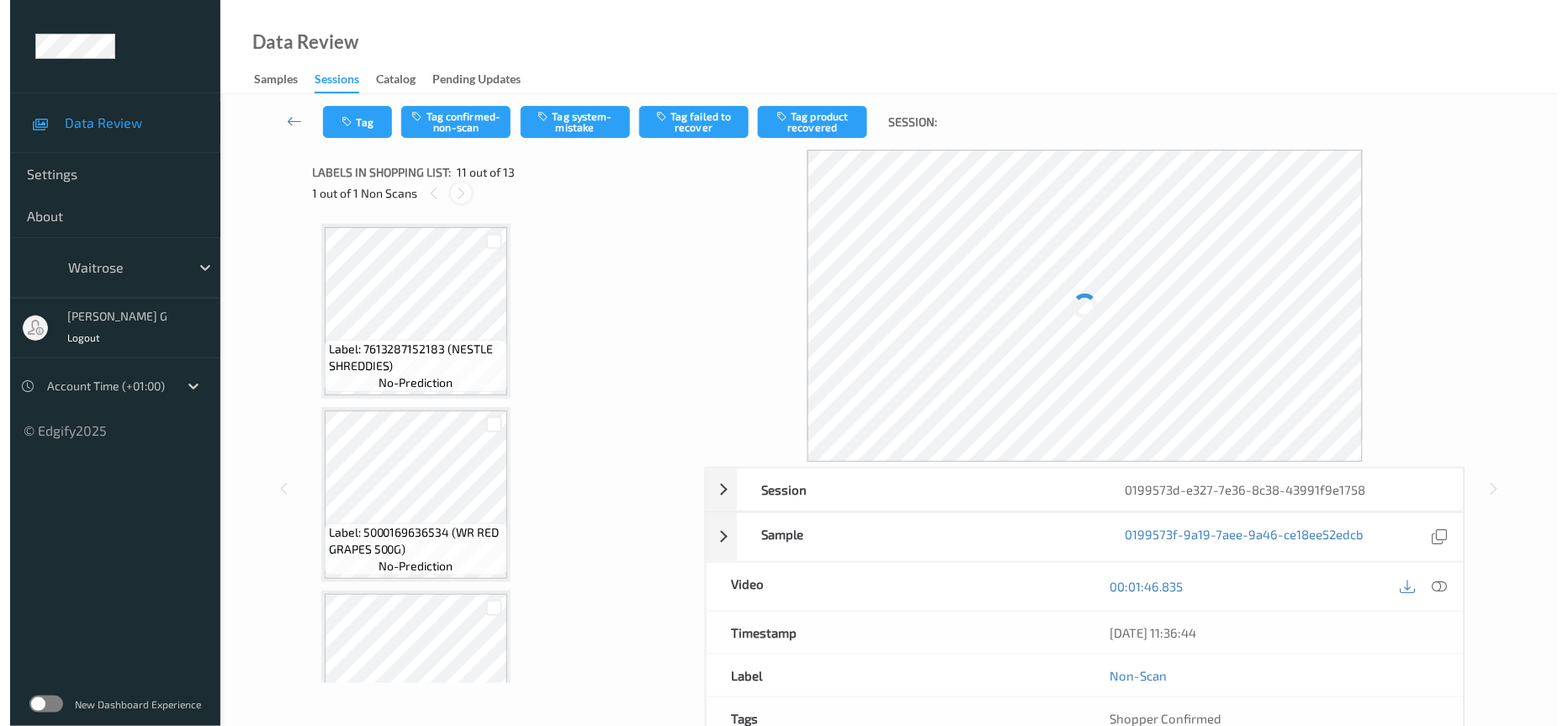
scroll to position [1640, 0]
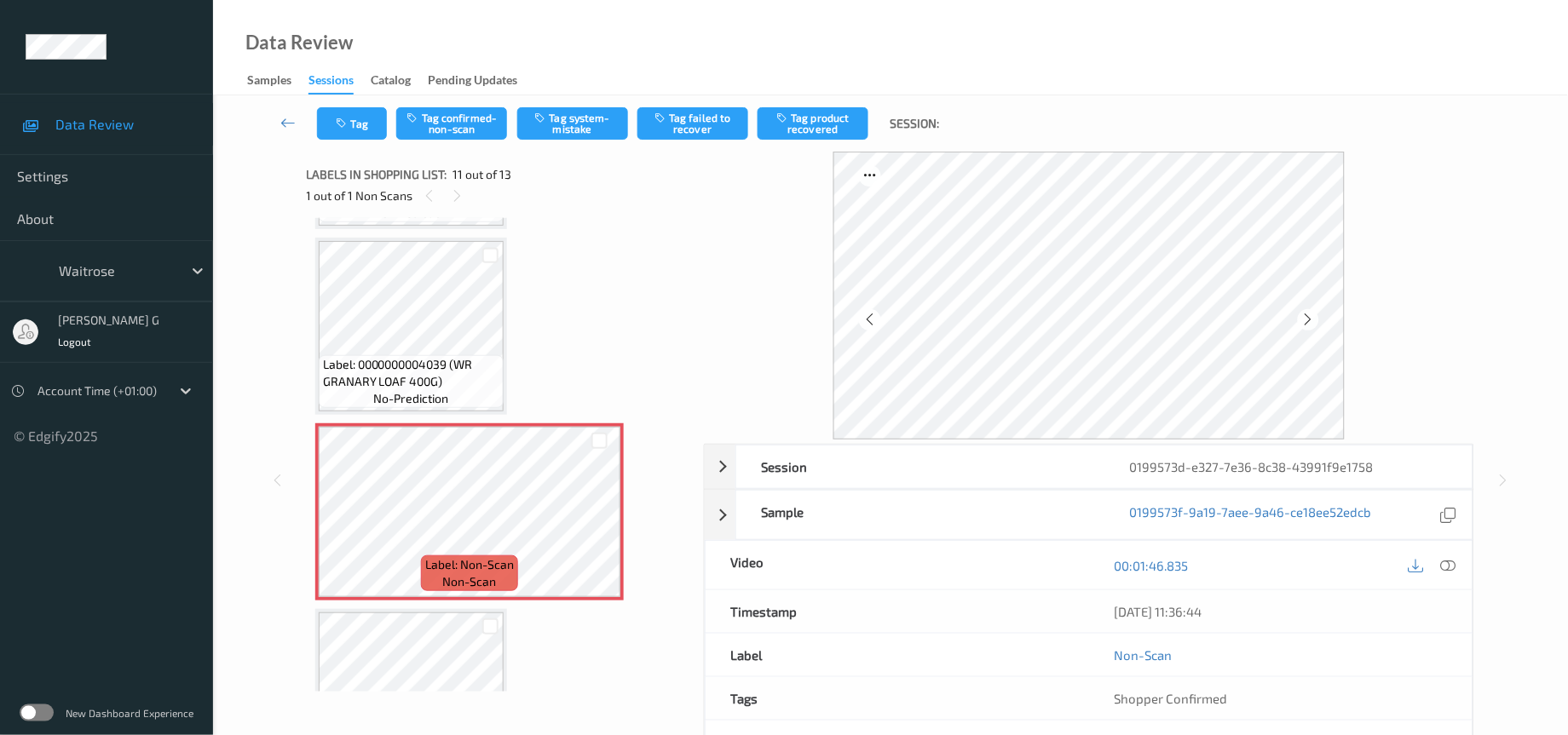
click at [572, 101] on div "Tag Tag confirmed-non-scan Tag system-mistake Tag failed to recover Tag product…" at bounding box center [890, 123] width 1285 height 56
click at [564, 121] on button "Tag system-mistake" at bounding box center [573, 123] width 111 height 32
click at [371, 102] on div "Tag Tag confirmed-non-scan Untag system-mistake Tag failed to recover Tag produ…" at bounding box center [890, 123] width 1285 height 56
click at [368, 141] on div "Tag Tag confirmed-non-scan Untag system-mistake Tag failed to recover Tag produ…" at bounding box center [890, 123] width 1285 height 56
click at [368, 121] on button "Tag" at bounding box center [352, 123] width 70 height 32
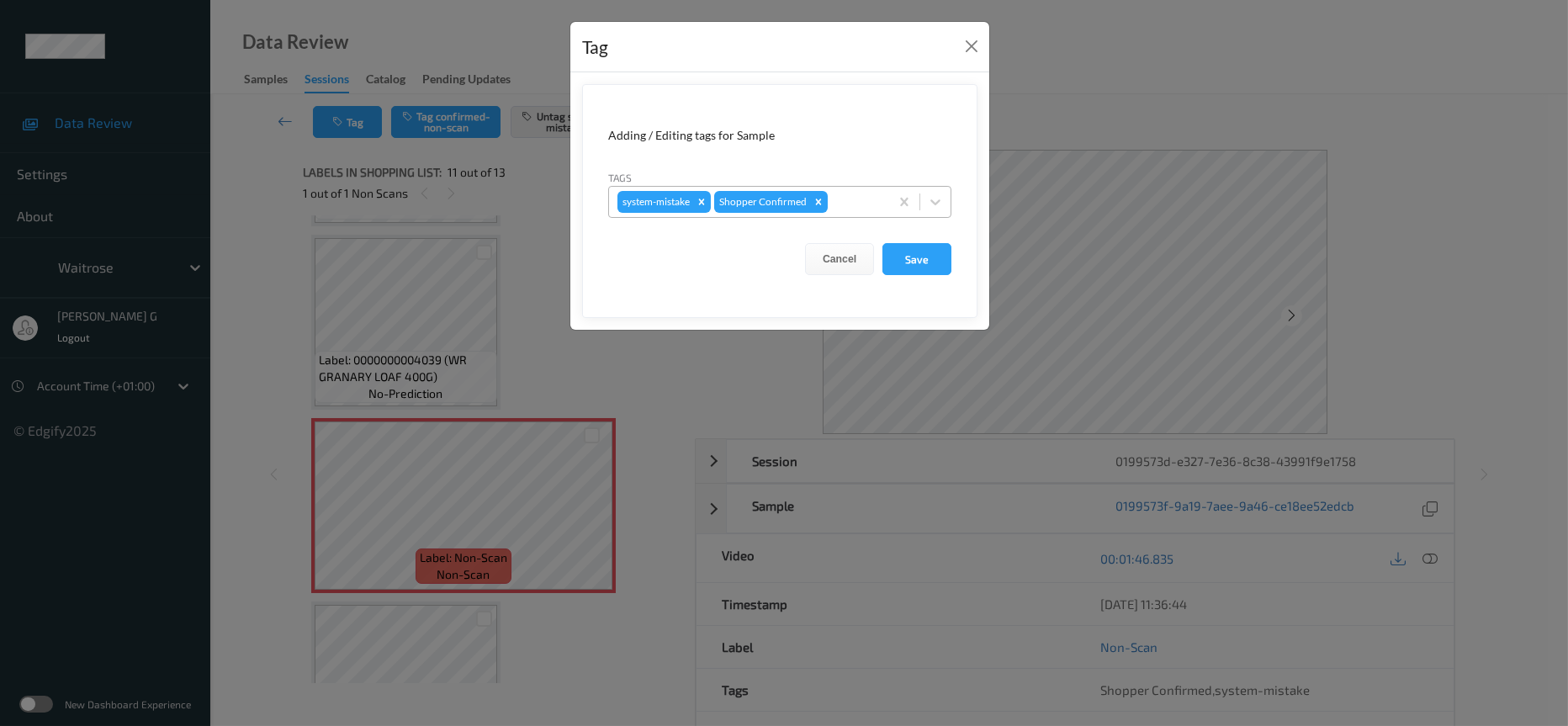
click at [884, 192] on div "system-mistake Shopper Confirmed" at bounding box center [749, 202] width 280 height 29
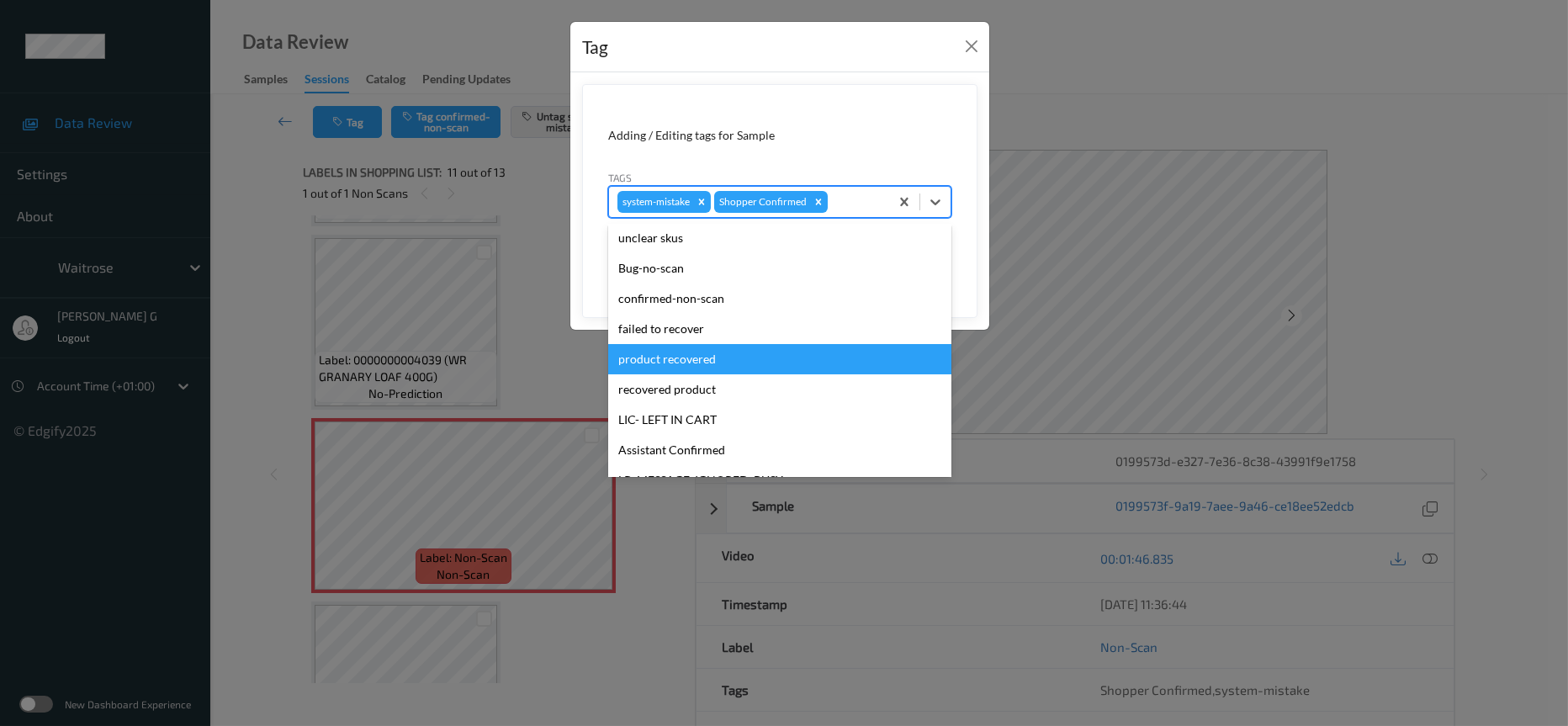
scroll to position [420, 0]
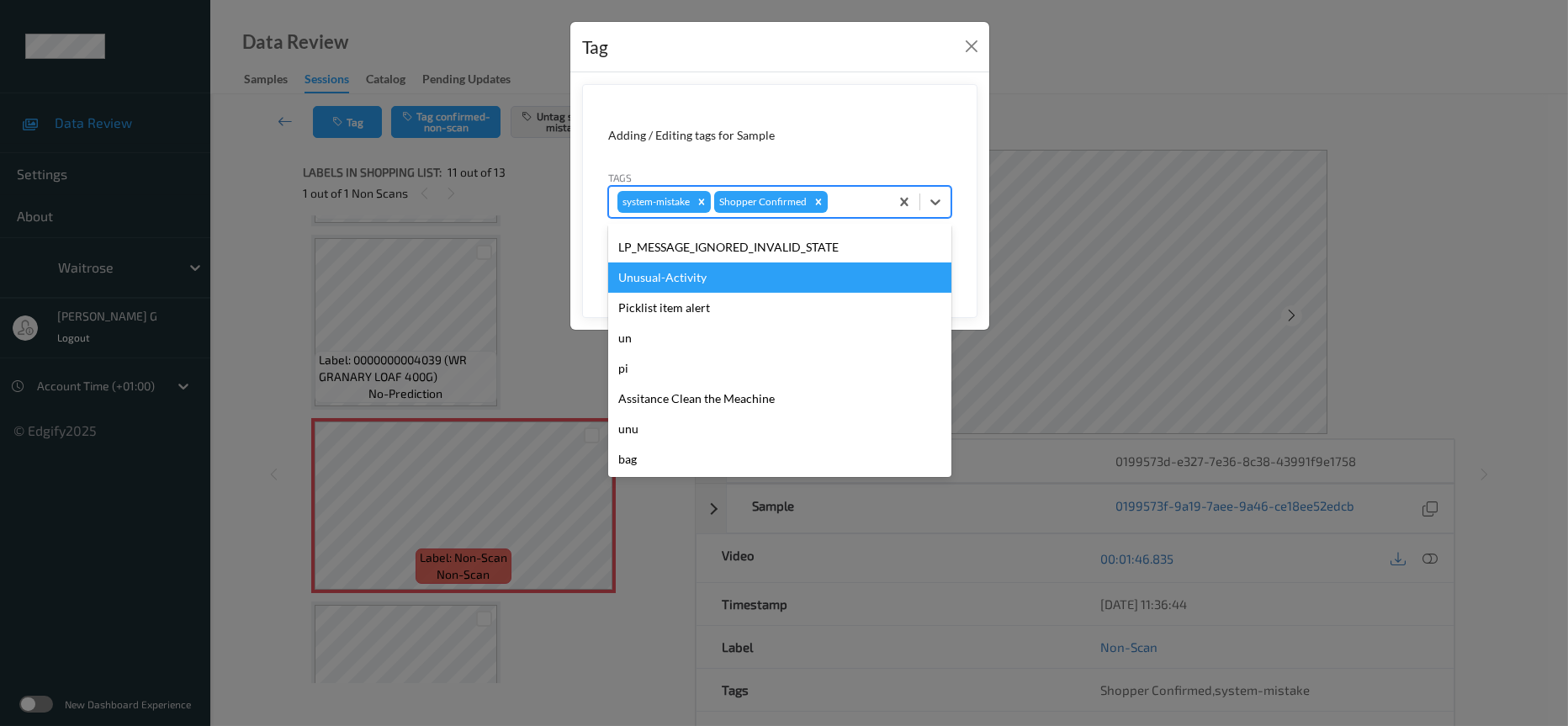
click at [695, 285] on div "Unusual-Activity" at bounding box center [780, 278] width 344 height 30
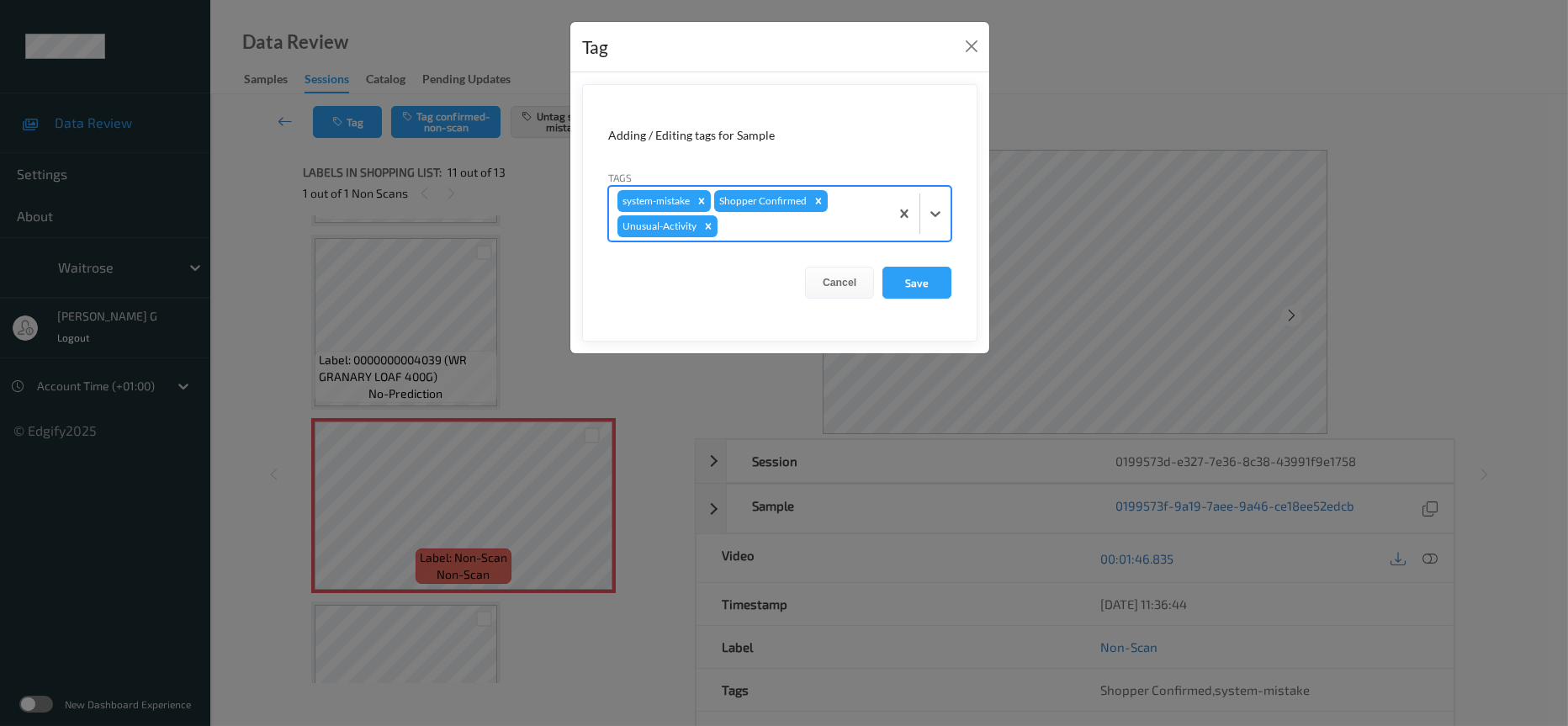
click at [830, 224] on div at bounding box center [800, 226] width 160 height 21
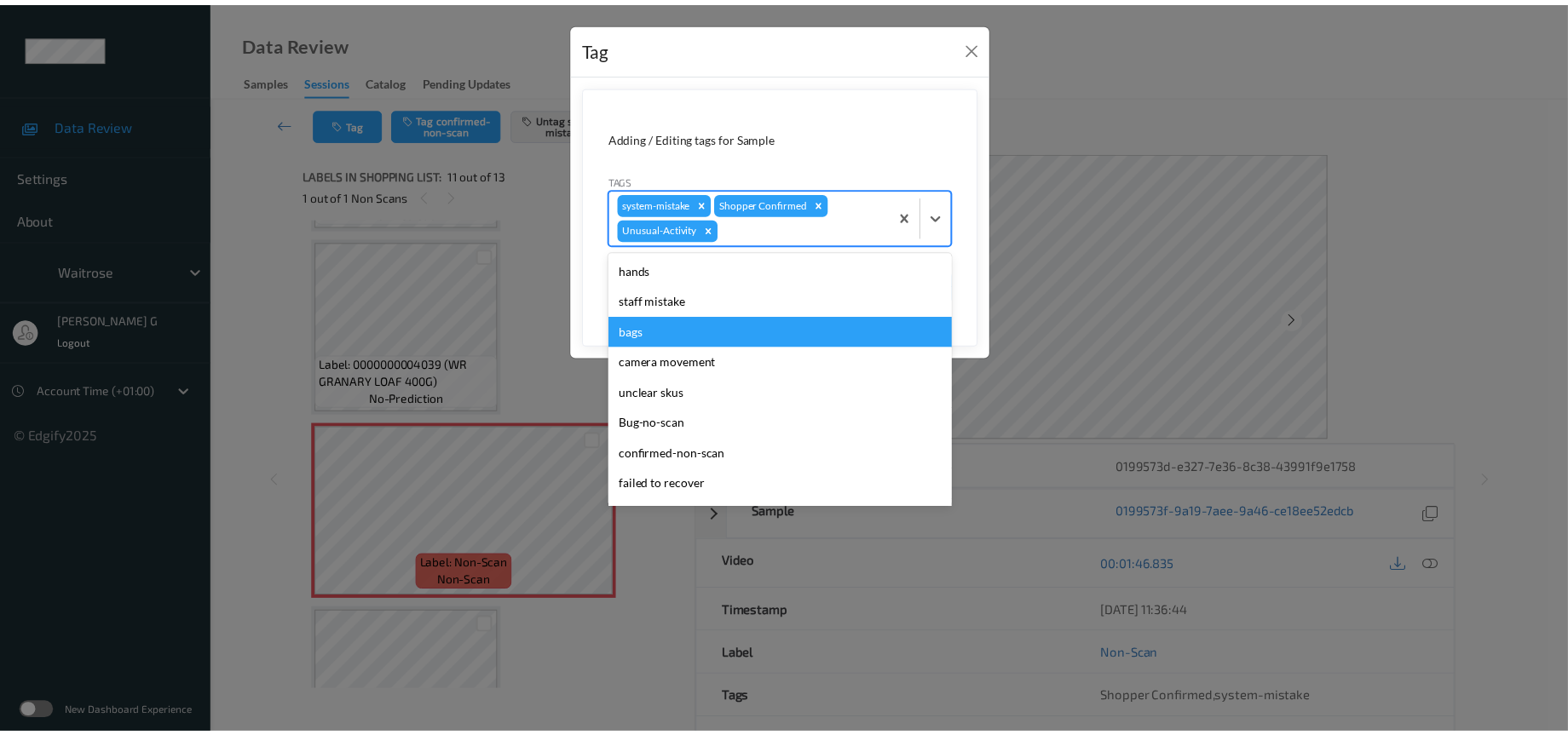
scroll to position [394, 0]
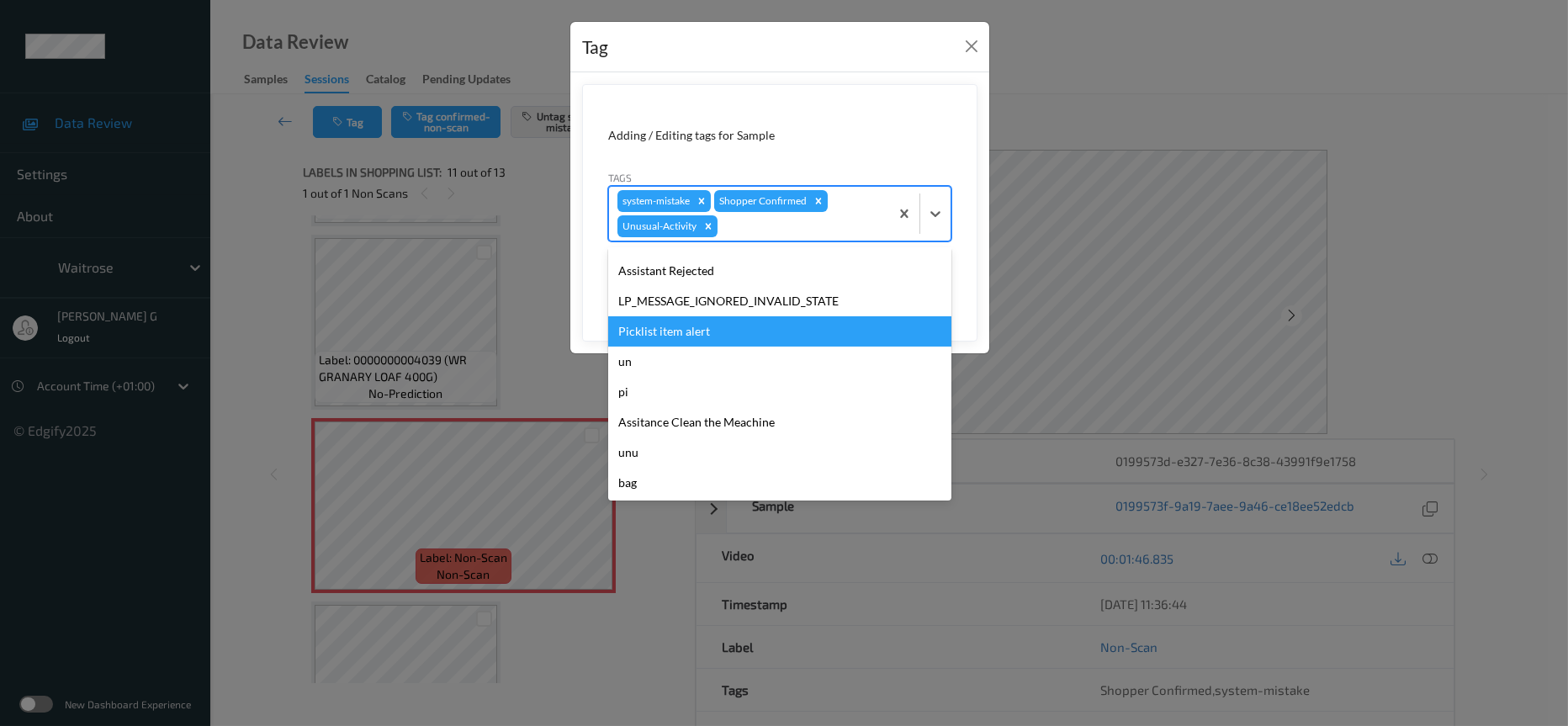
click at [673, 331] on div "Picklist item alert" at bounding box center [780, 332] width 344 height 30
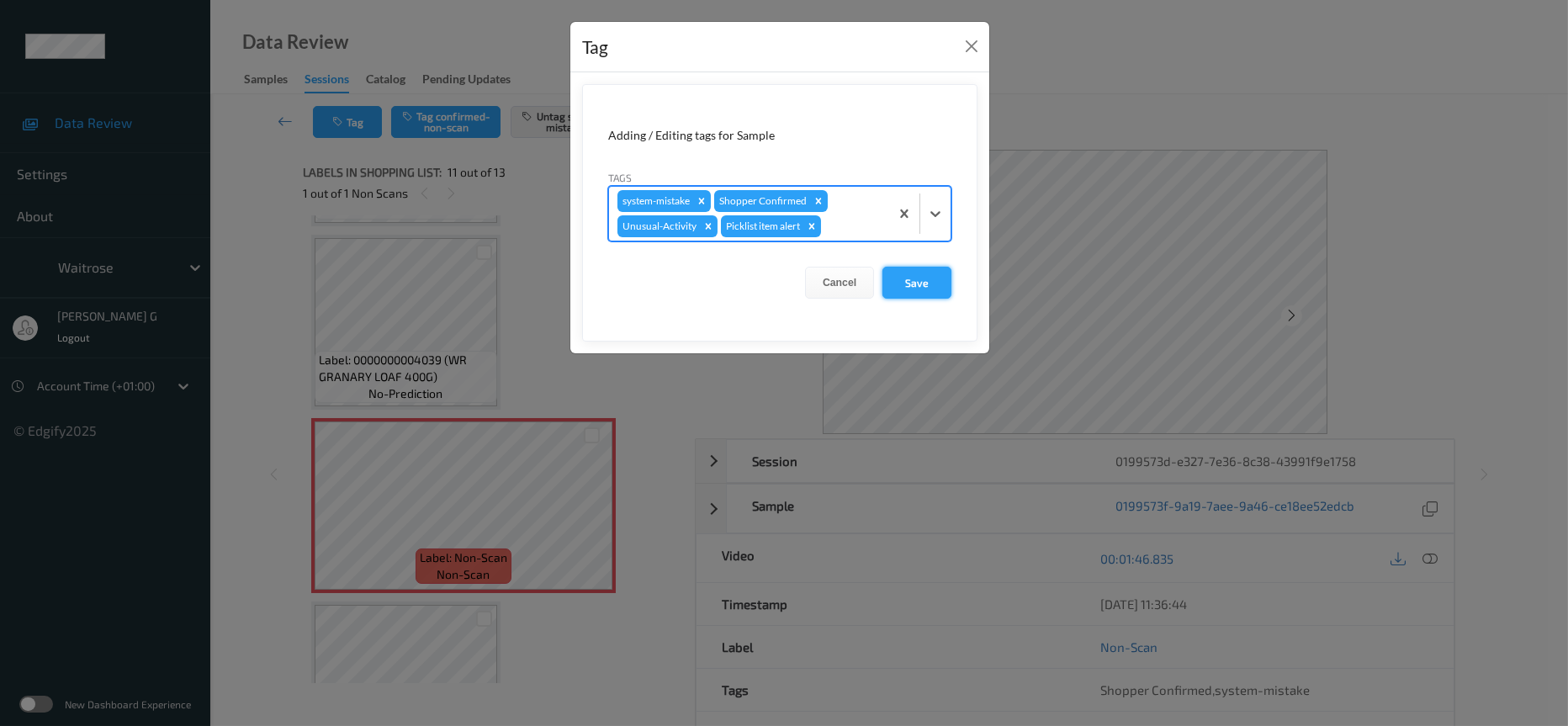
click at [883, 284] on button "Save" at bounding box center [917, 283] width 69 height 32
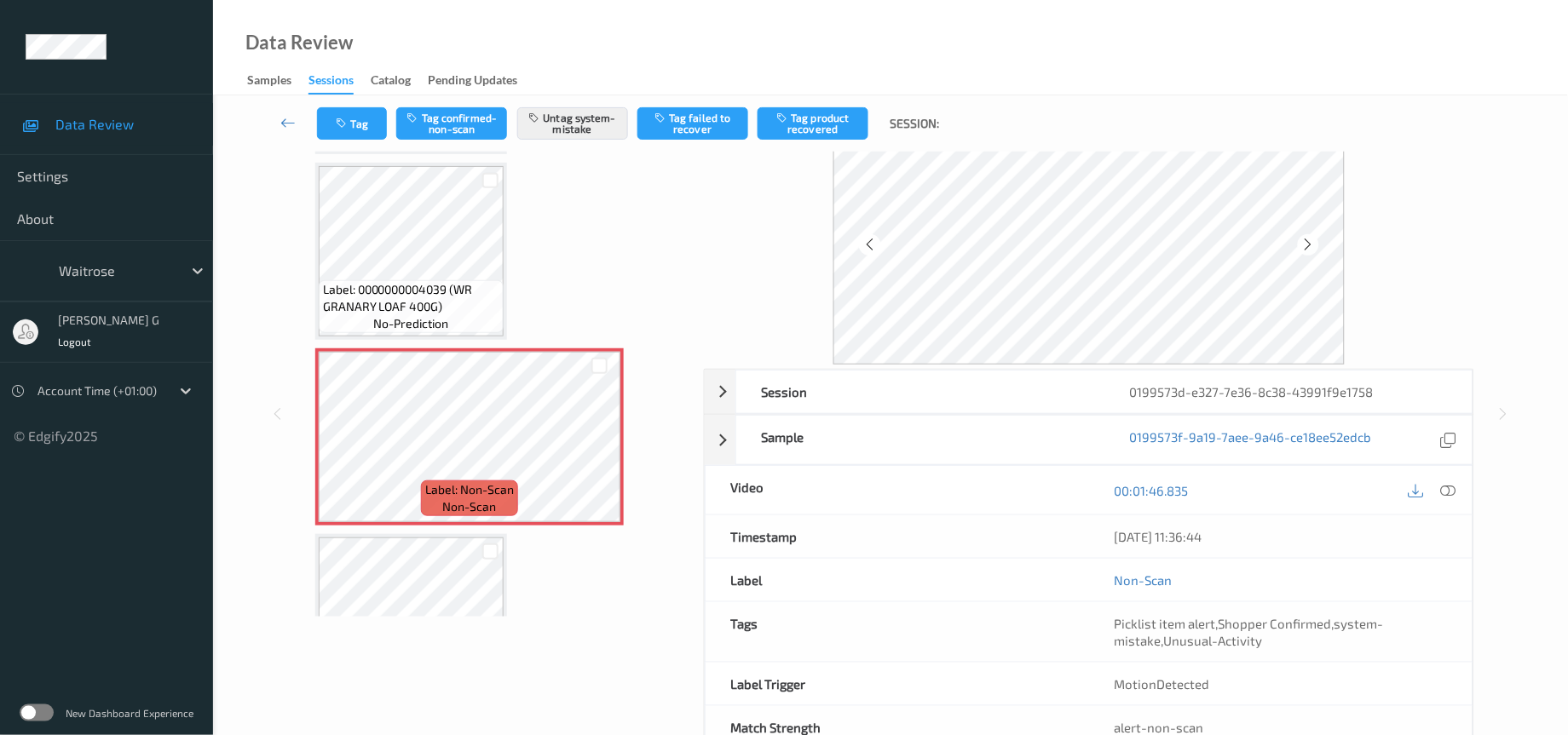
scroll to position [130, 0]
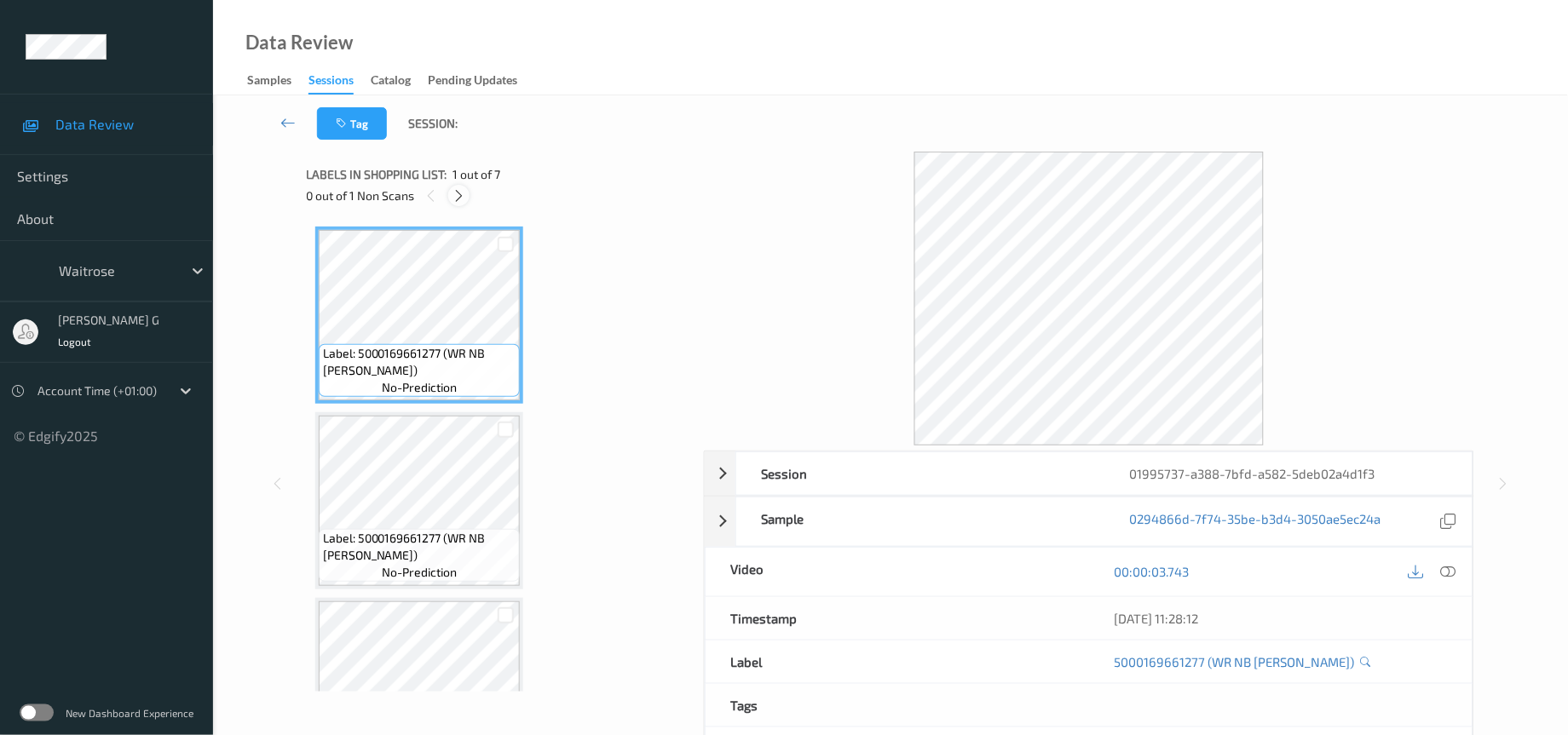
click at [460, 192] on icon at bounding box center [458, 196] width 14 height 15
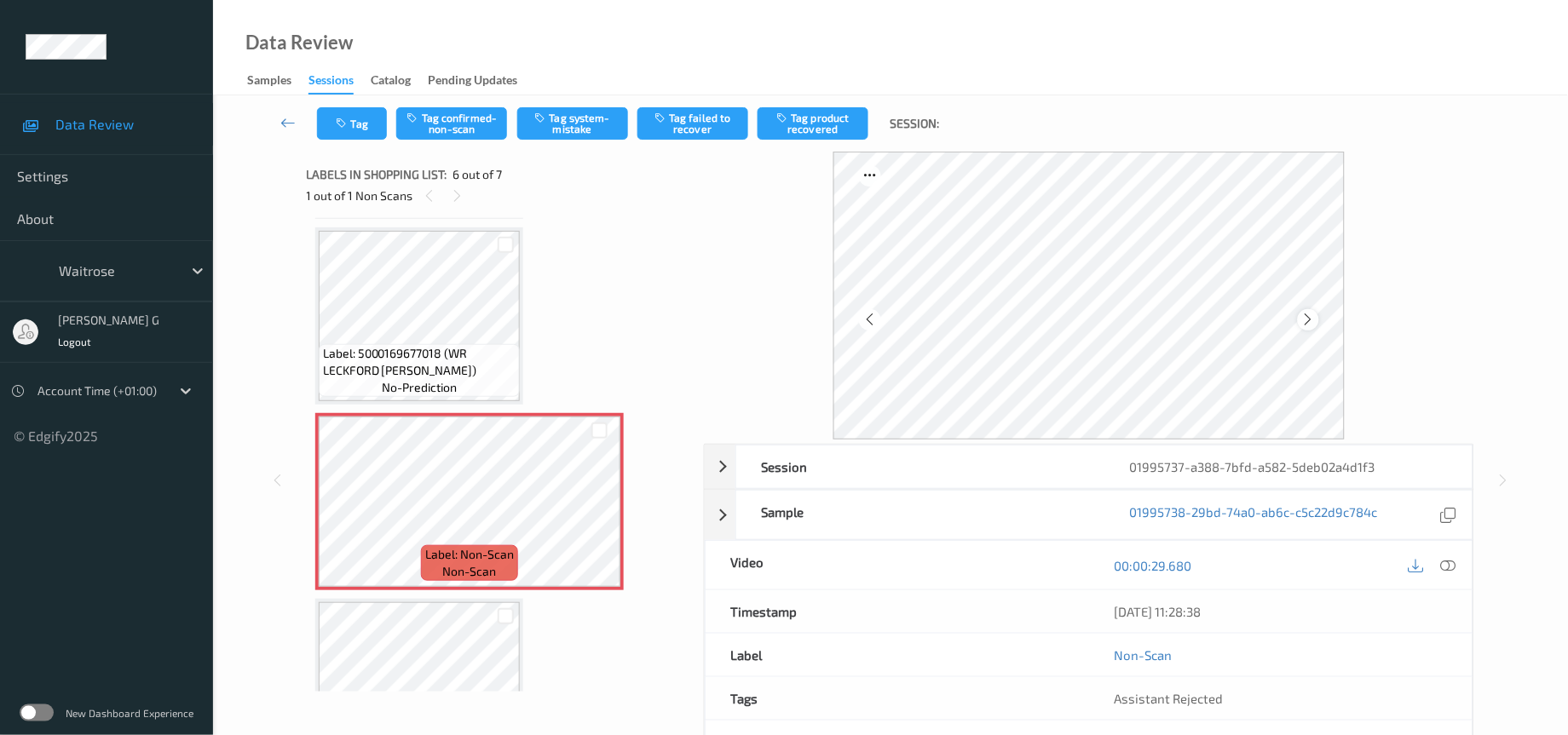
click at [1306, 317] on icon at bounding box center [1308, 320] width 14 height 15
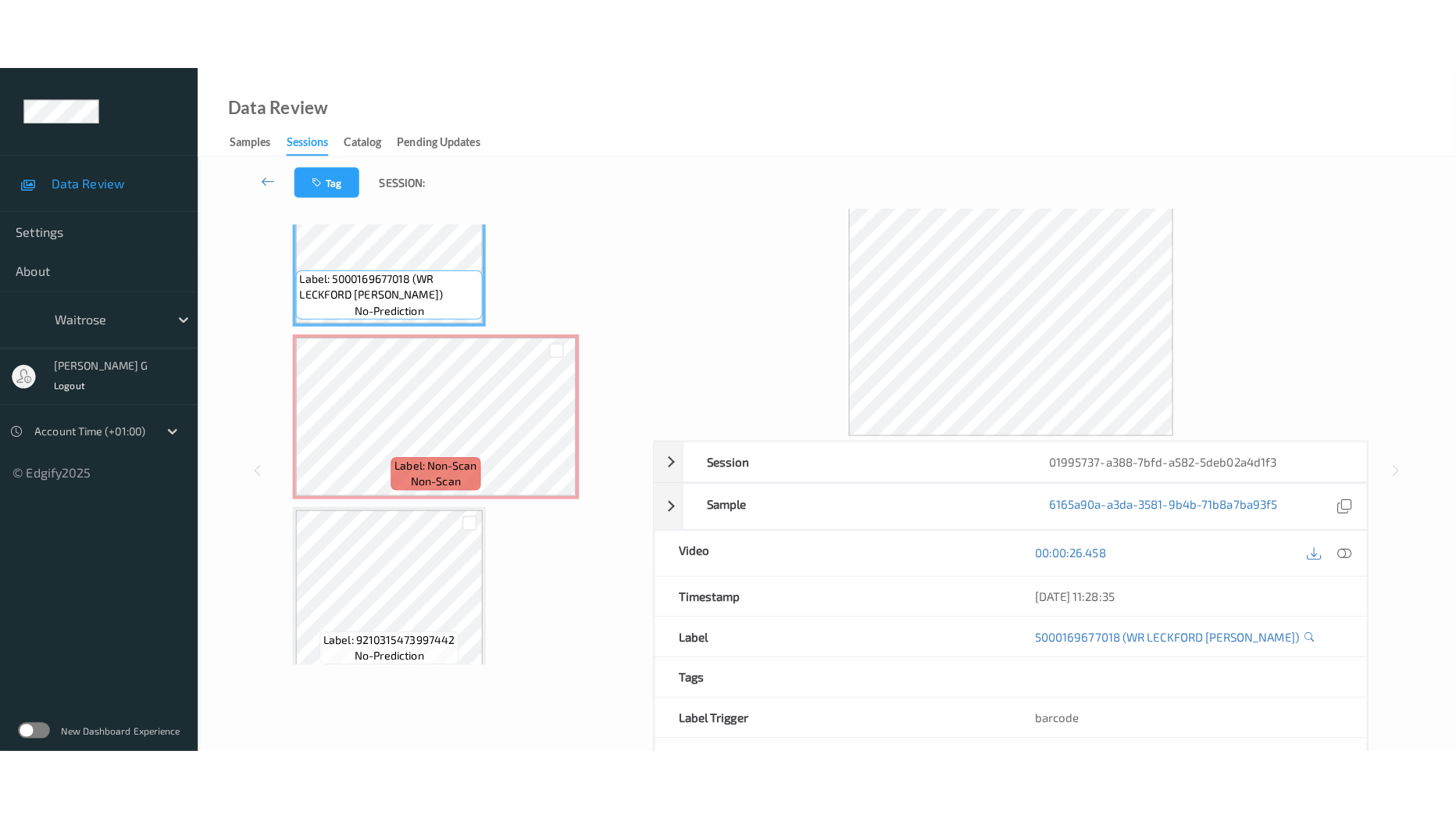
scroll to position [0, 0]
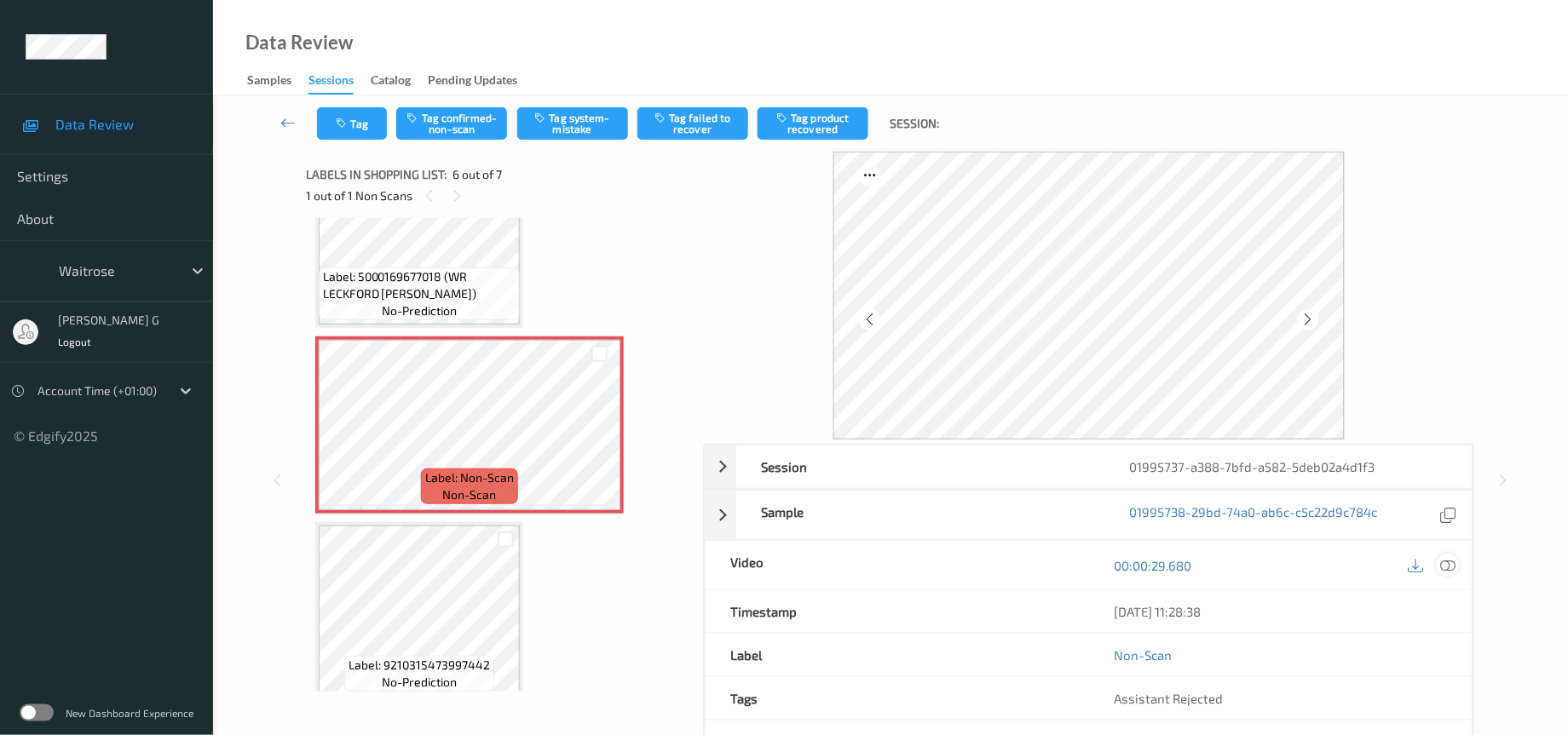
click at [1449, 563] on icon at bounding box center [1449, 566] width 15 height 15
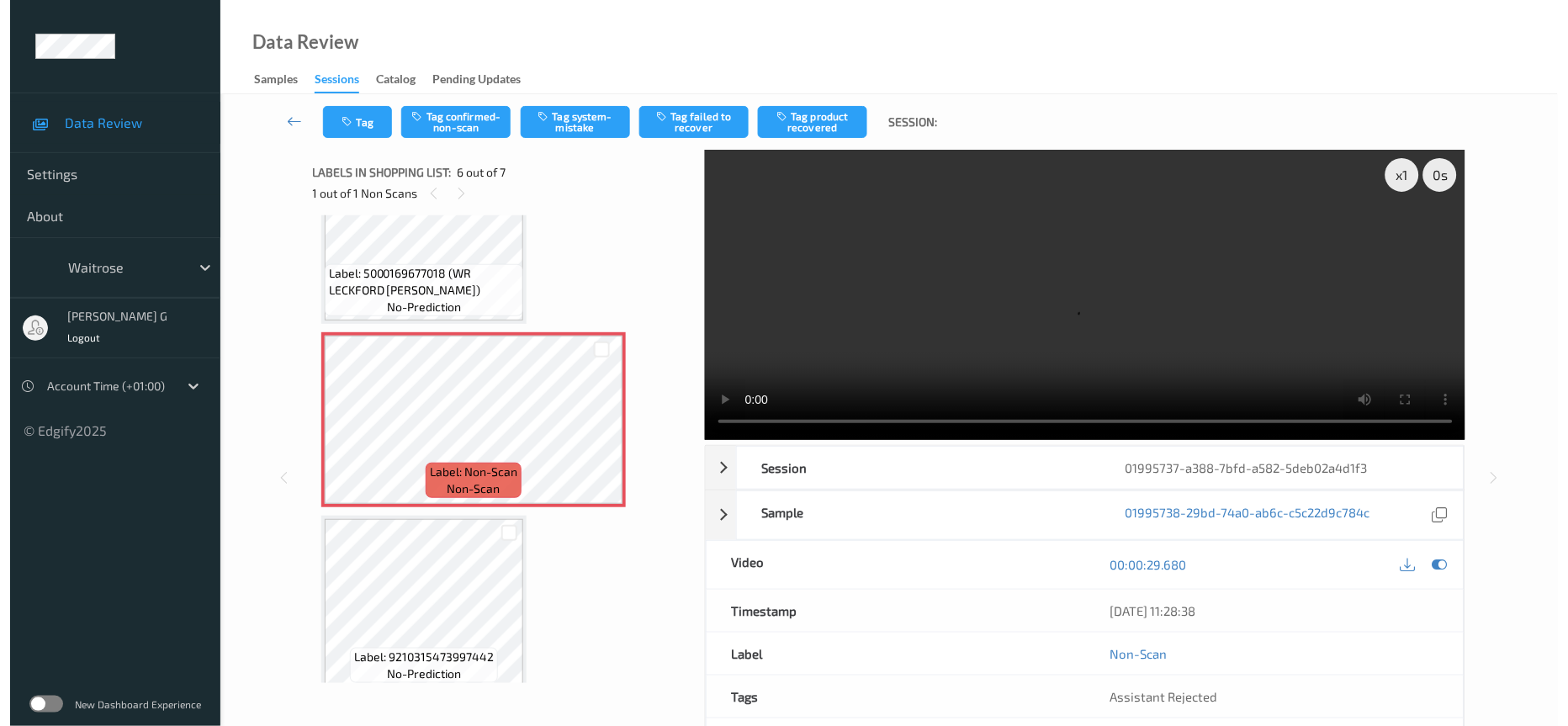
scroll to position [652, 0]
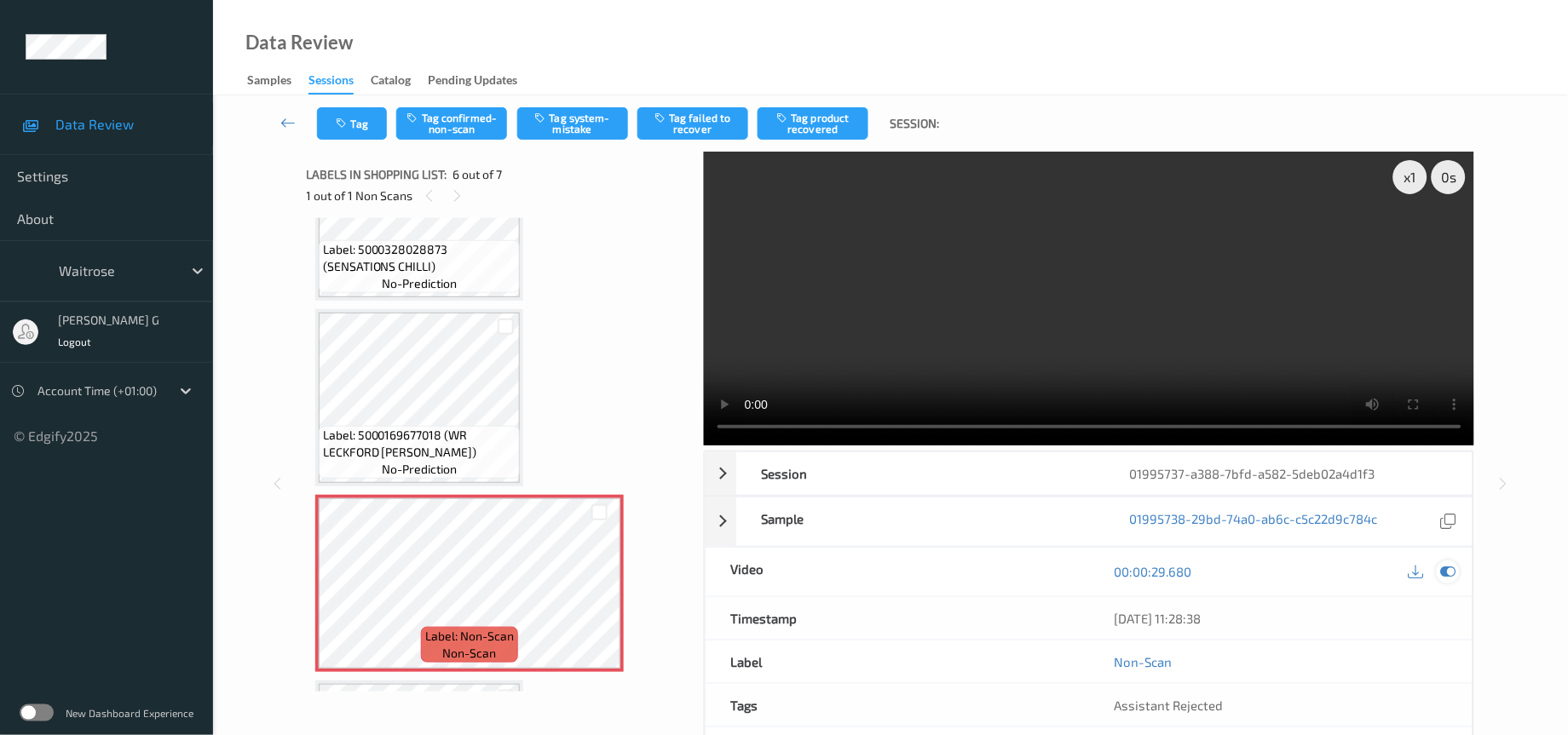
click at [1448, 572] on icon at bounding box center [1449, 571] width 15 height 15
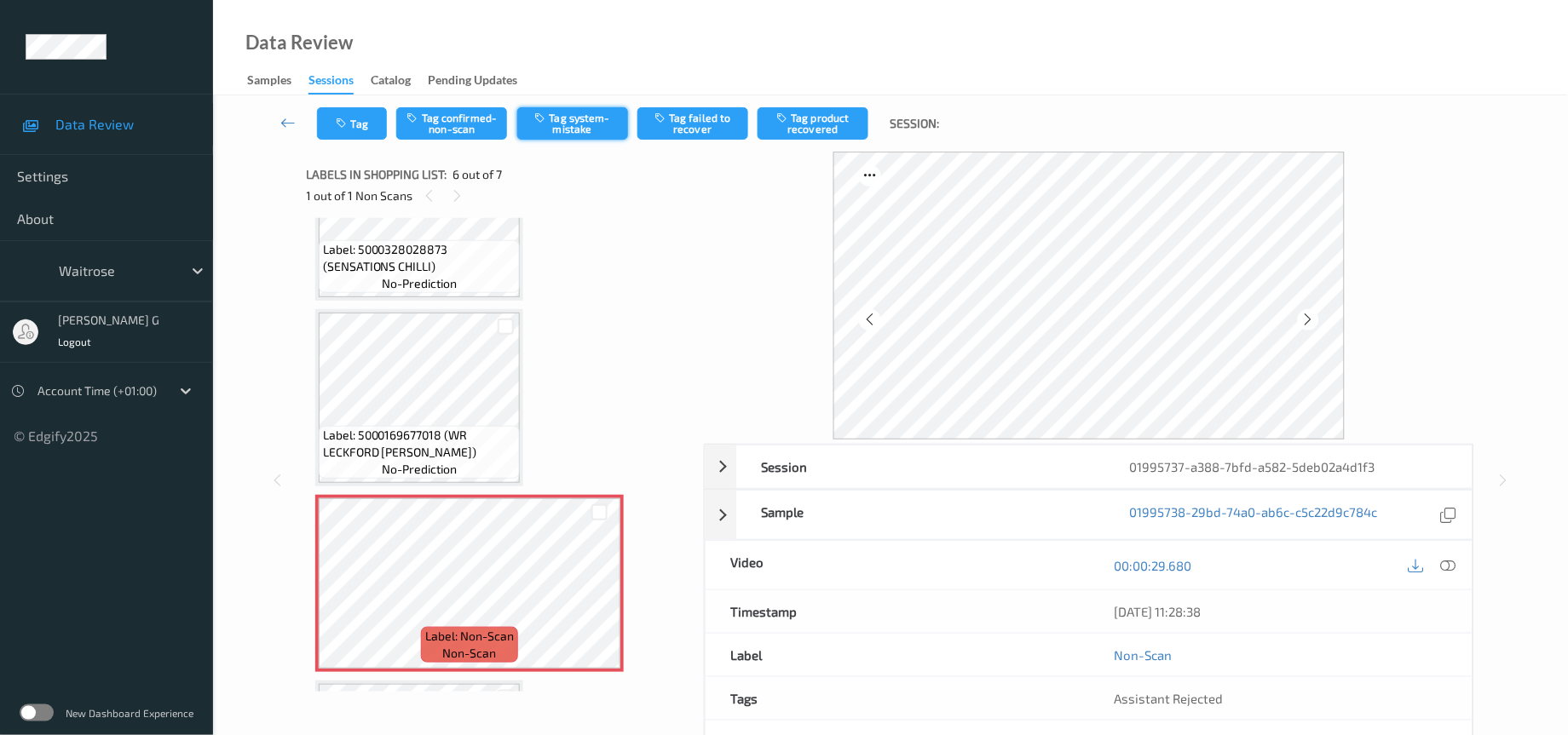
click at [571, 114] on button "Tag system-mistake" at bounding box center [573, 123] width 111 height 32
click at [345, 125] on icon "button" at bounding box center [344, 123] width 14 height 12
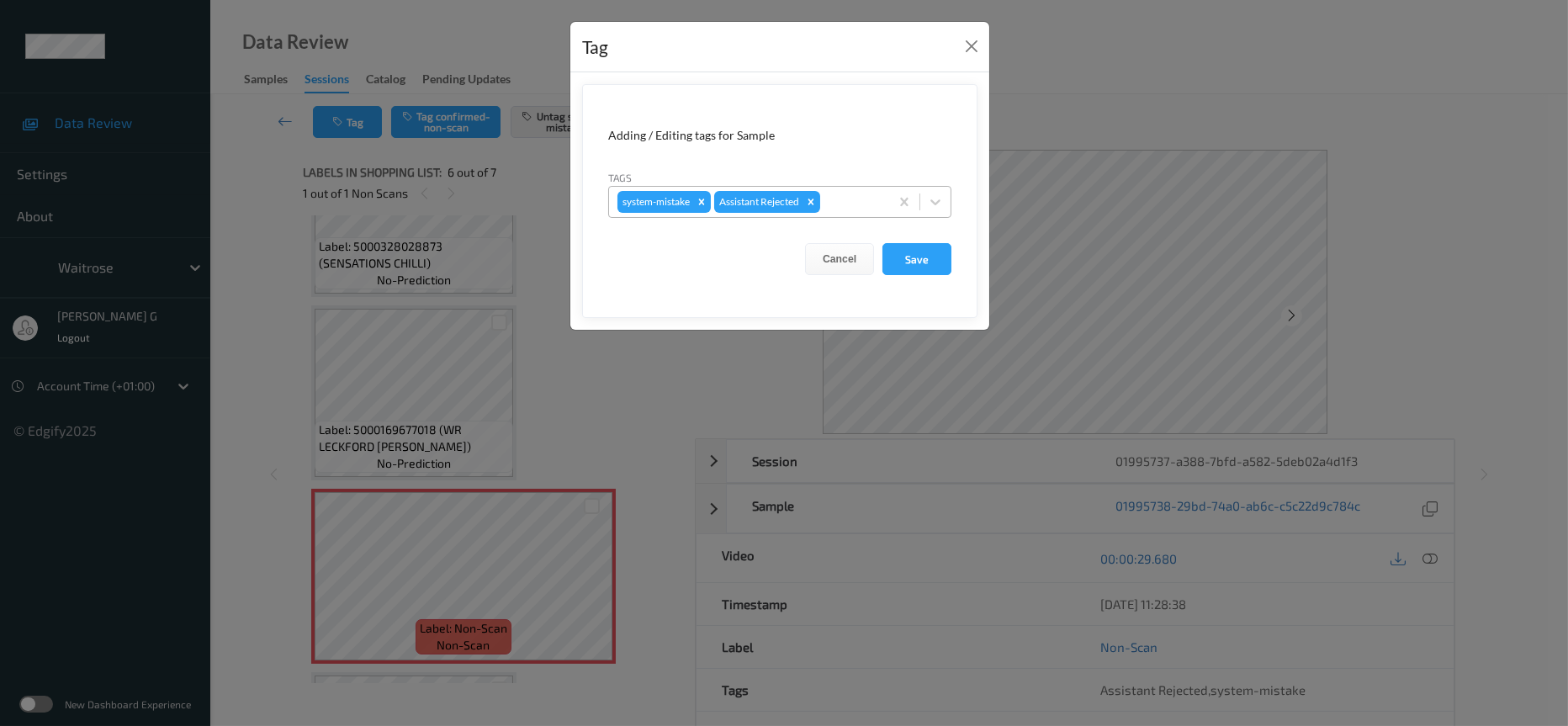
click at [836, 209] on div at bounding box center [852, 202] width 57 height 21
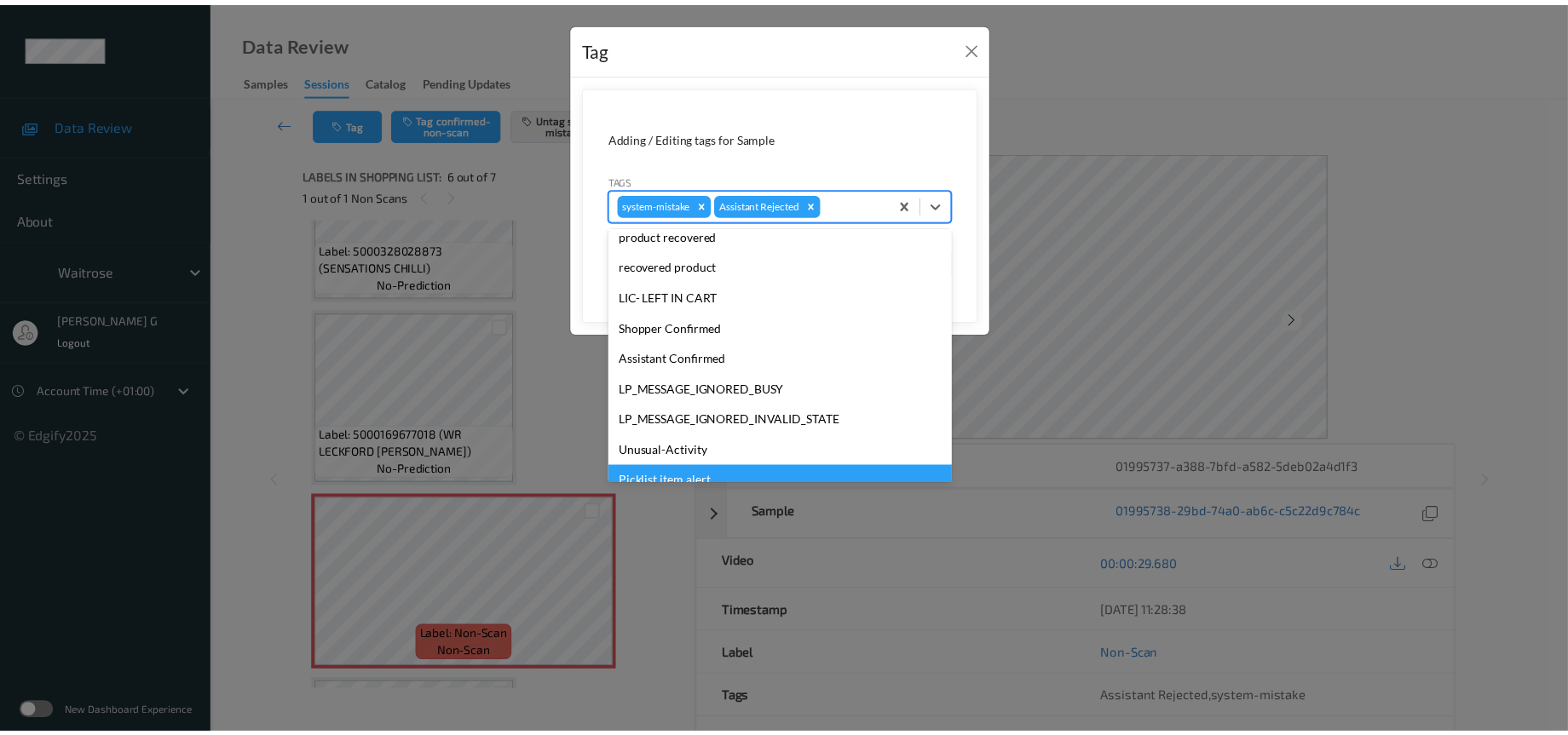
scroll to position [425, 0]
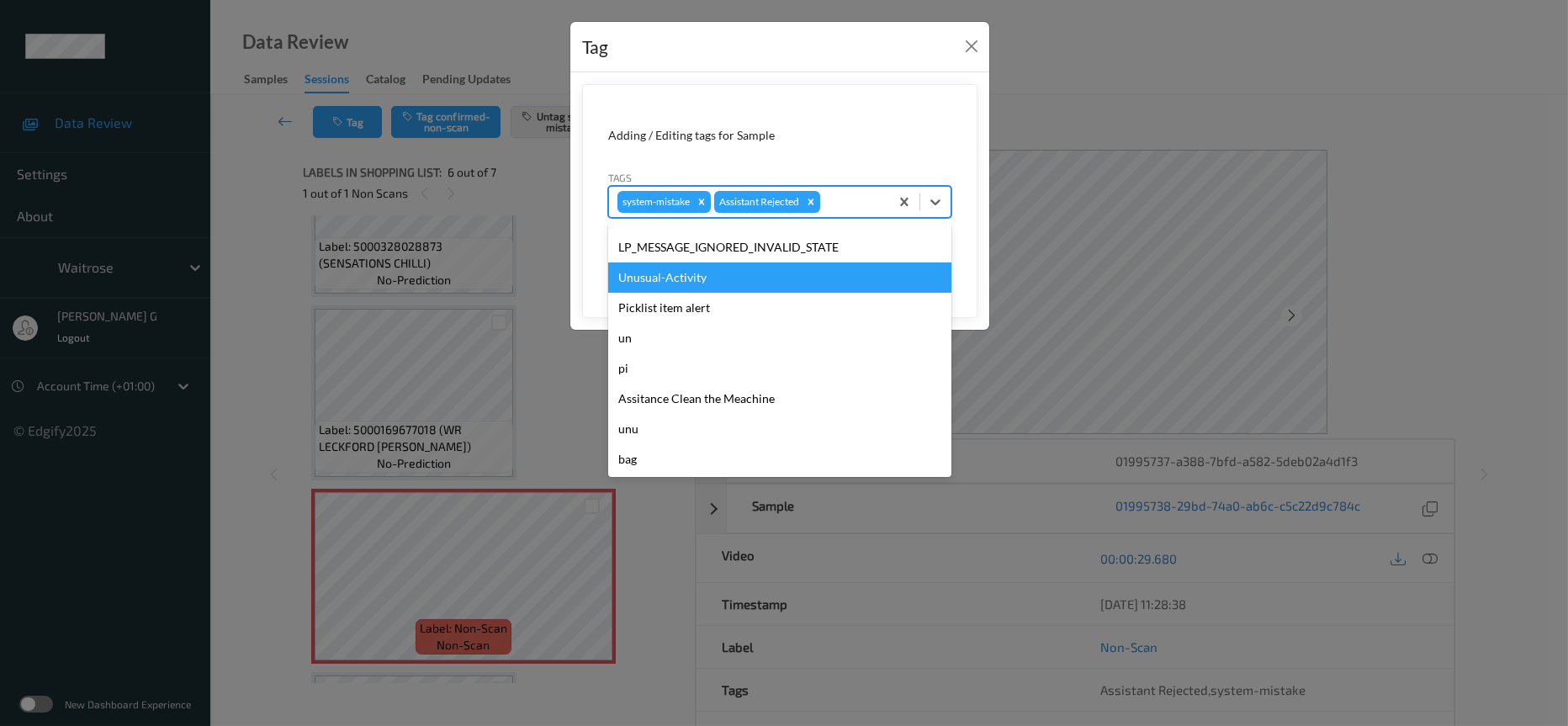
click at [673, 278] on div "Unusual-Activity" at bounding box center [780, 278] width 344 height 30
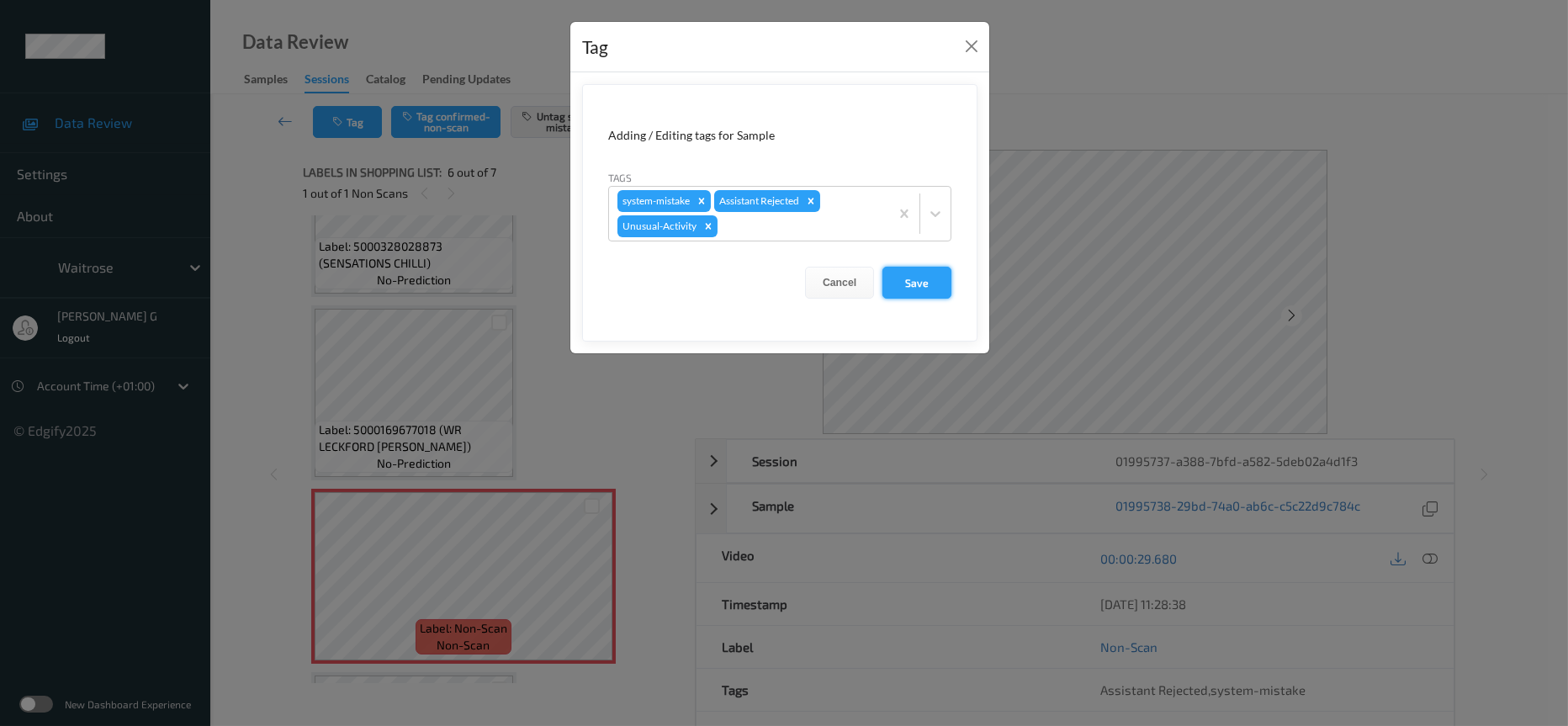
click at [915, 280] on button "Save" at bounding box center [917, 283] width 69 height 32
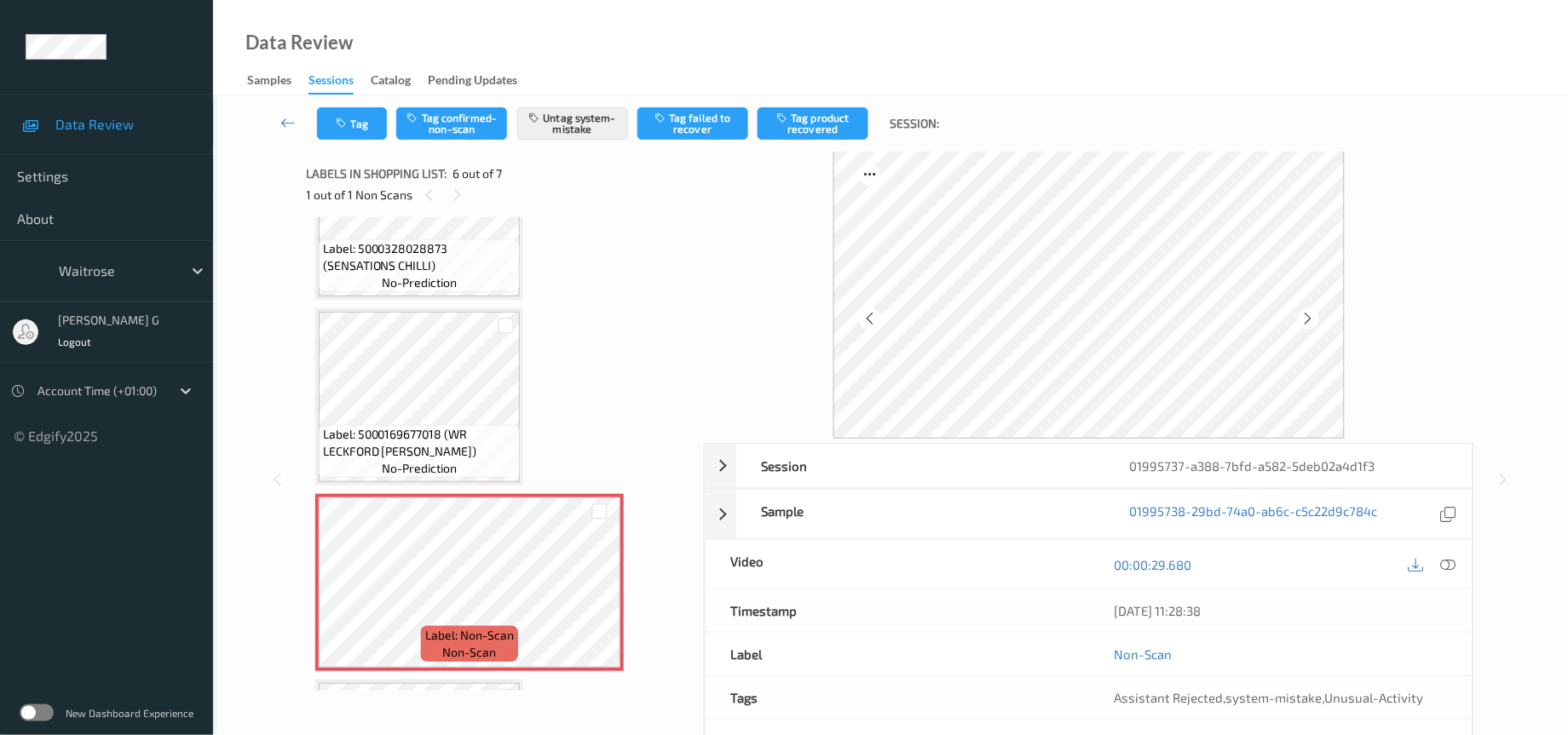
scroll to position [0, 0]
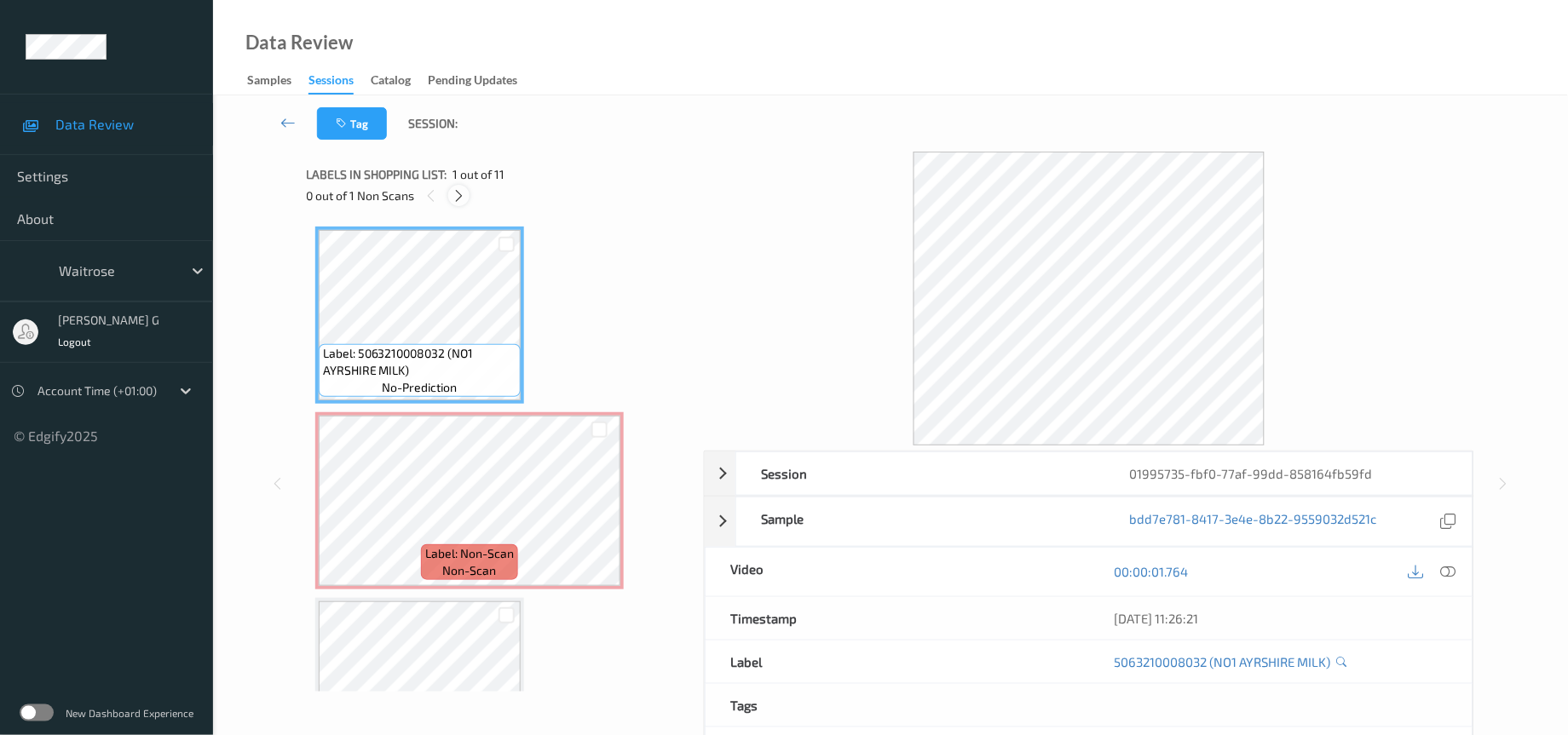
click at [462, 189] on icon at bounding box center [458, 196] width 14 height 15
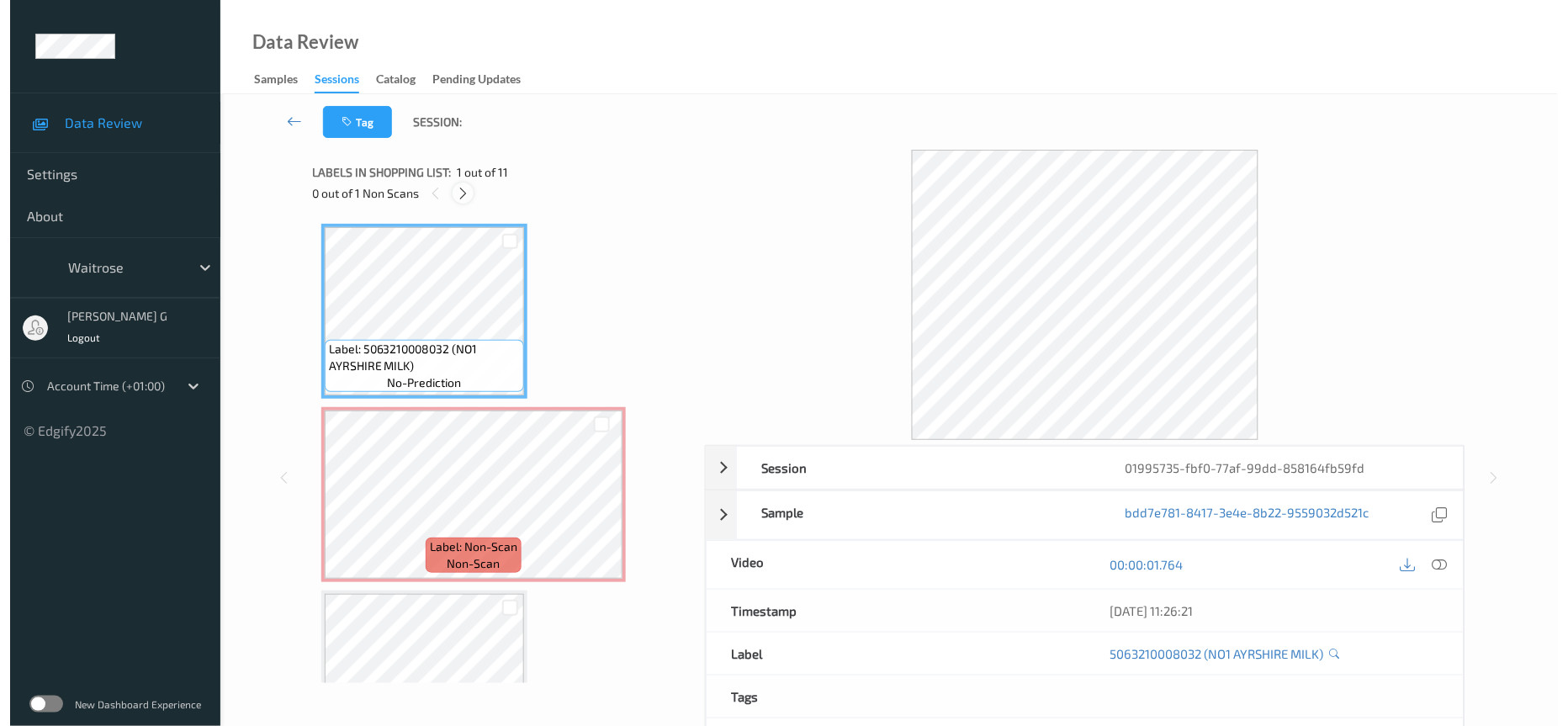
scroll to position [7, 0]
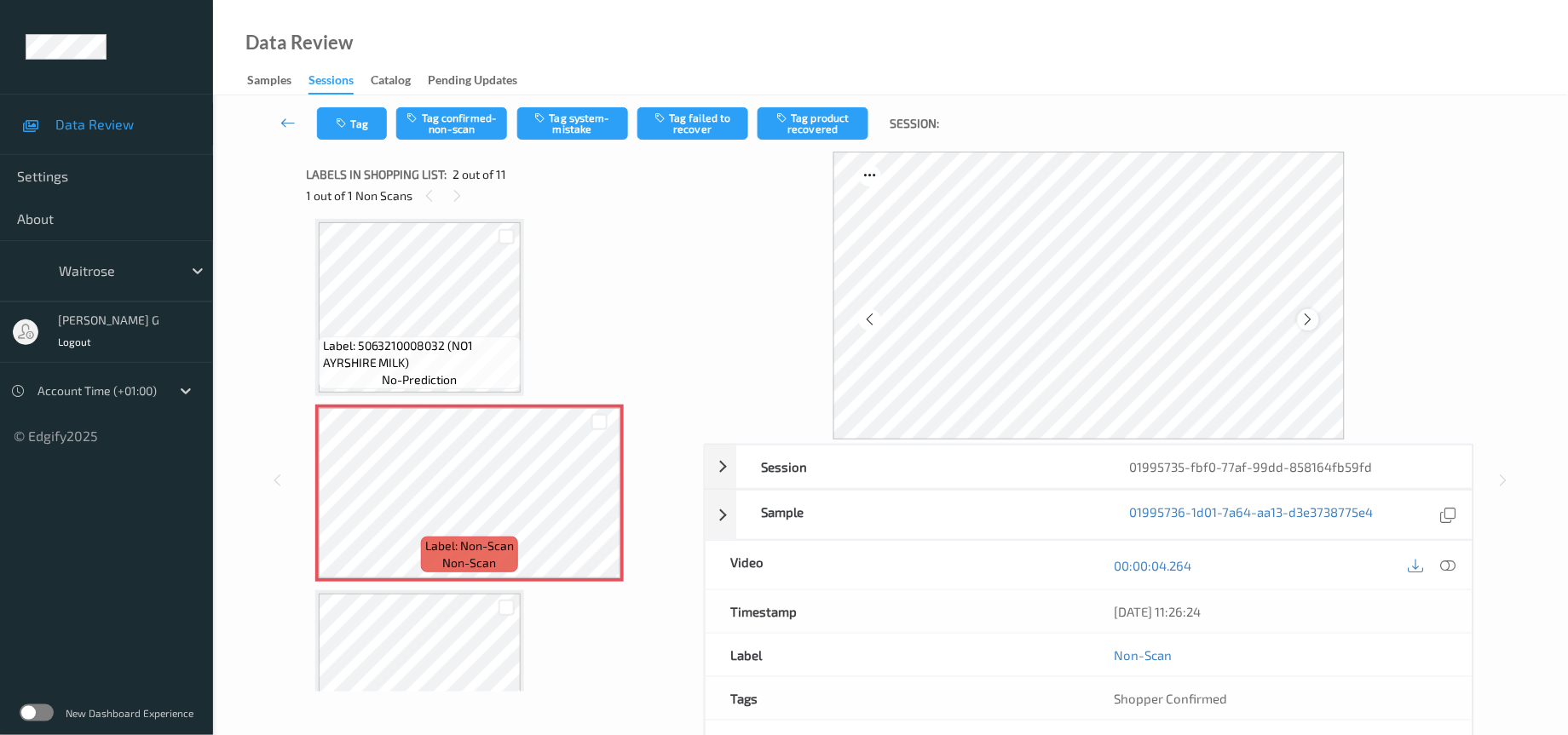
click at [1308, 329] on div at bounding box center [1309, 320] width 22 height 22
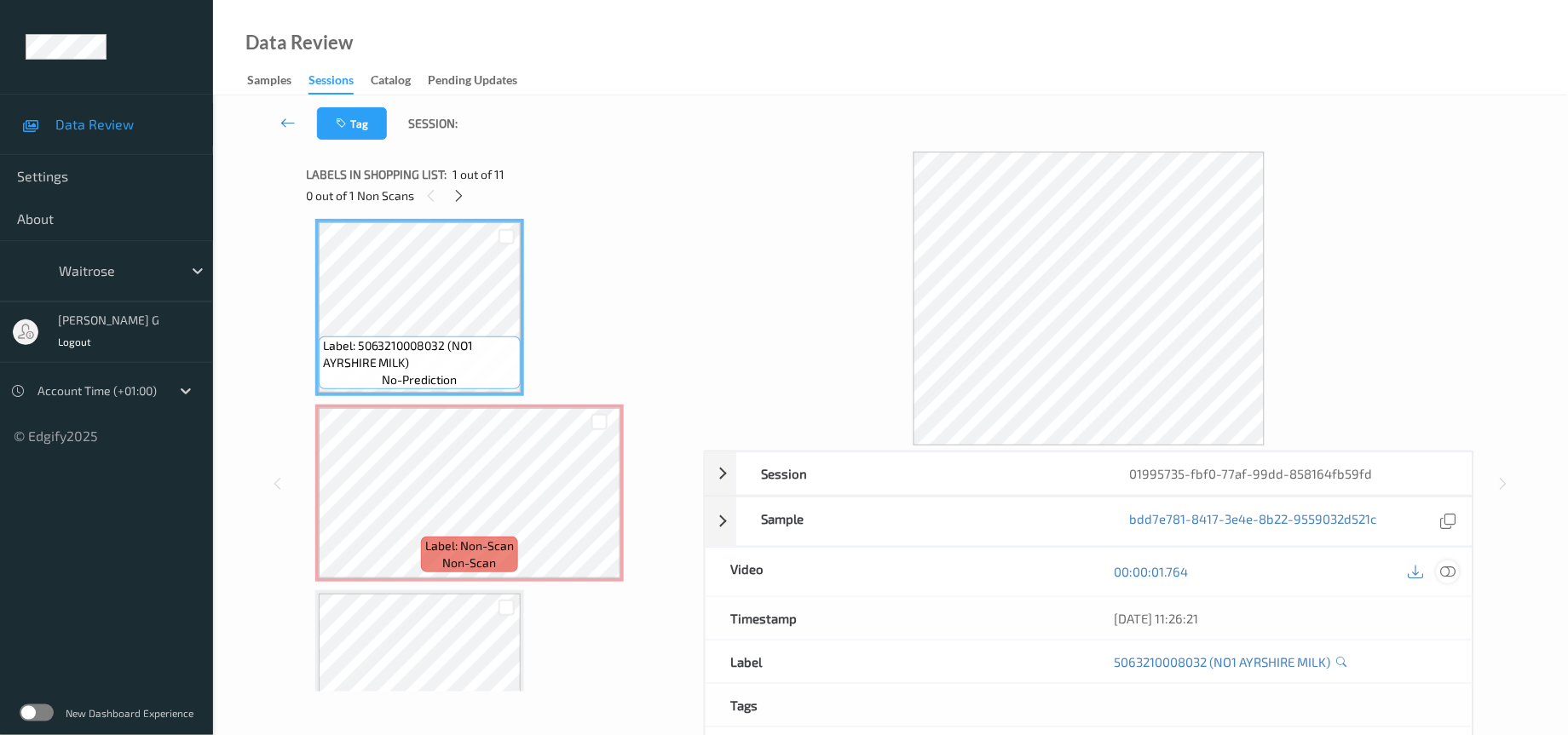
click at [1453, 572] on icon at bounding box center [1449, 571] width 15 height 15
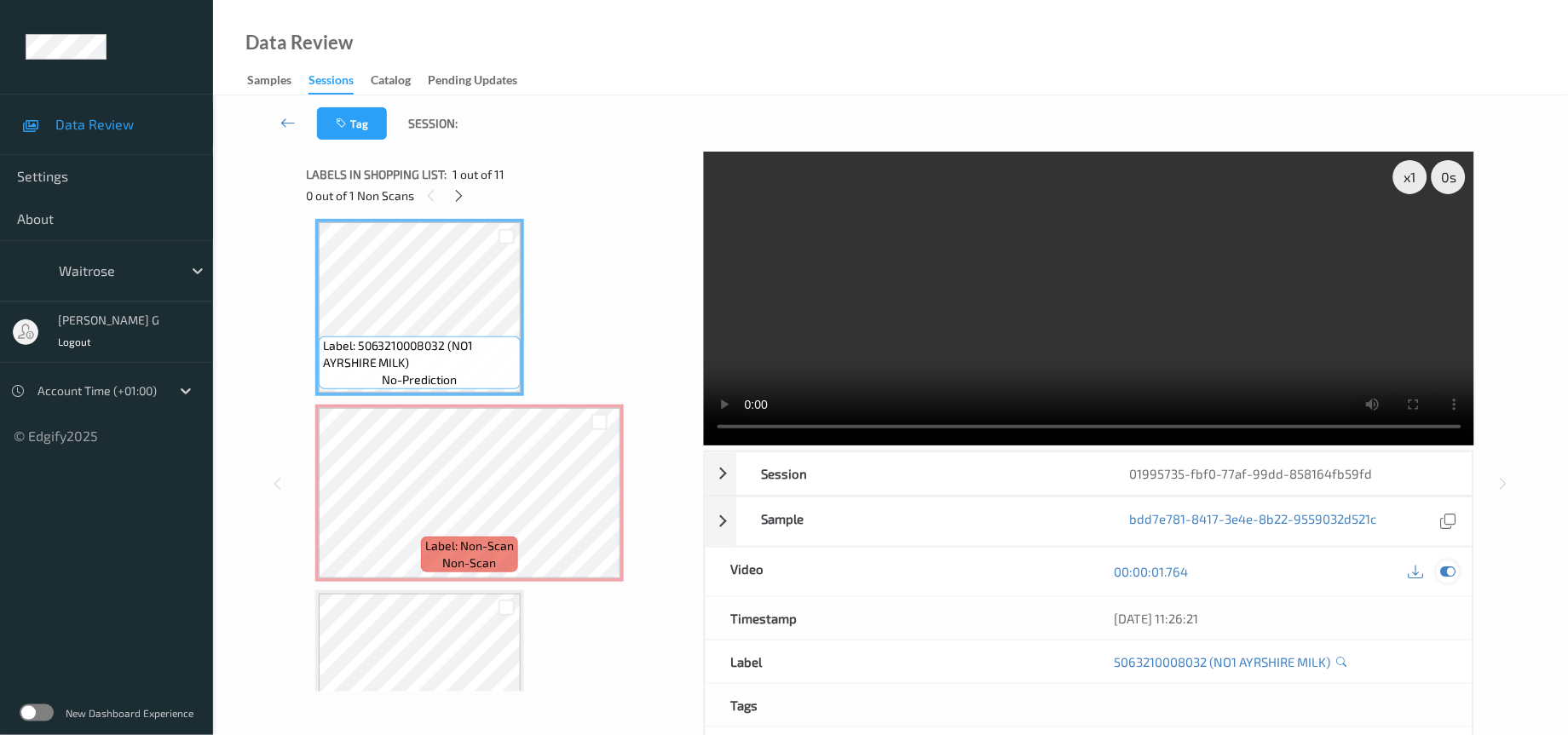
click at [1448, 571] on icon at bounding box center [1449, 571] width 15 height 15
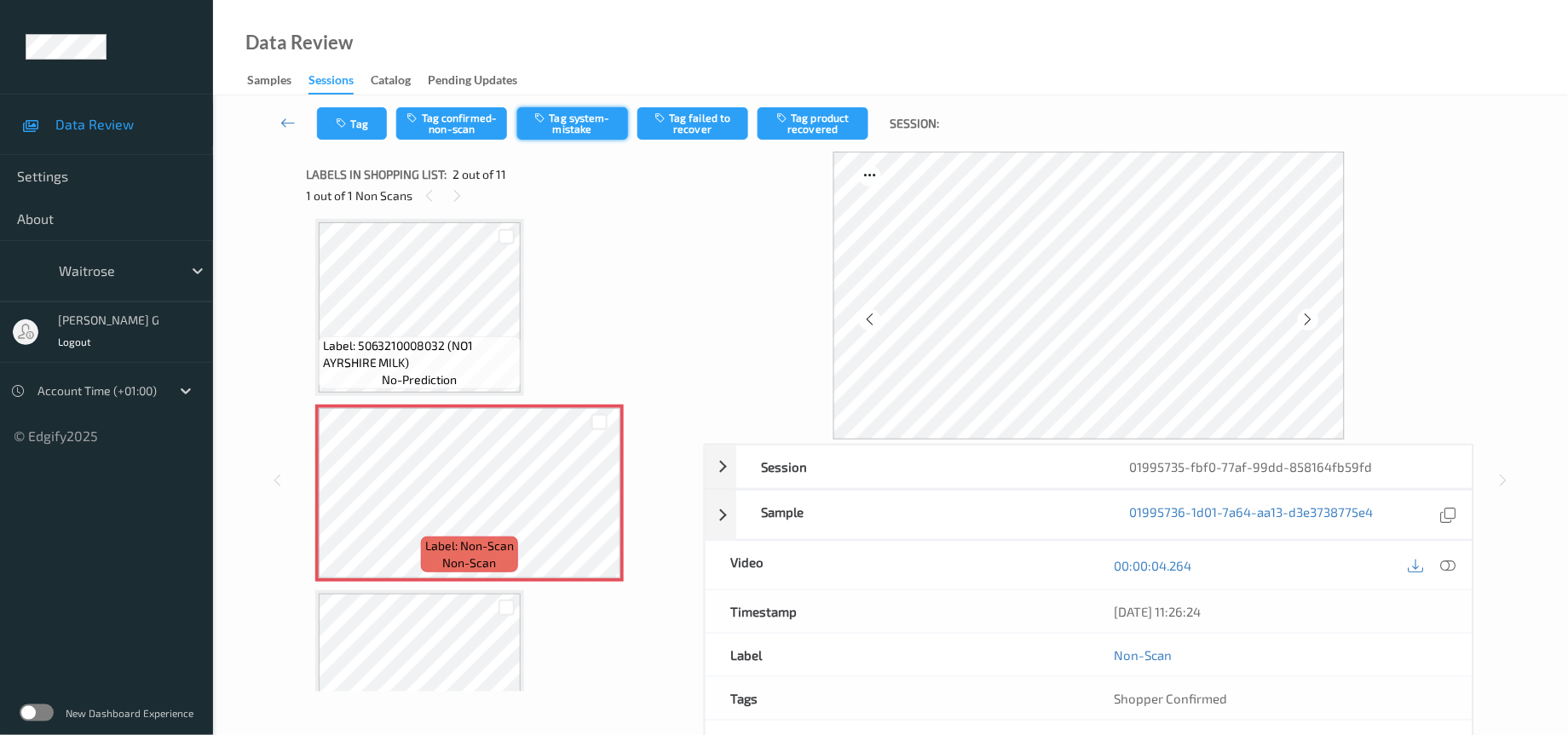
click at [567, 119] on button "Tag system-mistake" at bounding box center [573, 123] width 111 height 32
click at [338, 131] on button "Tag" at bounding box center [352, 123] width 70 height 32
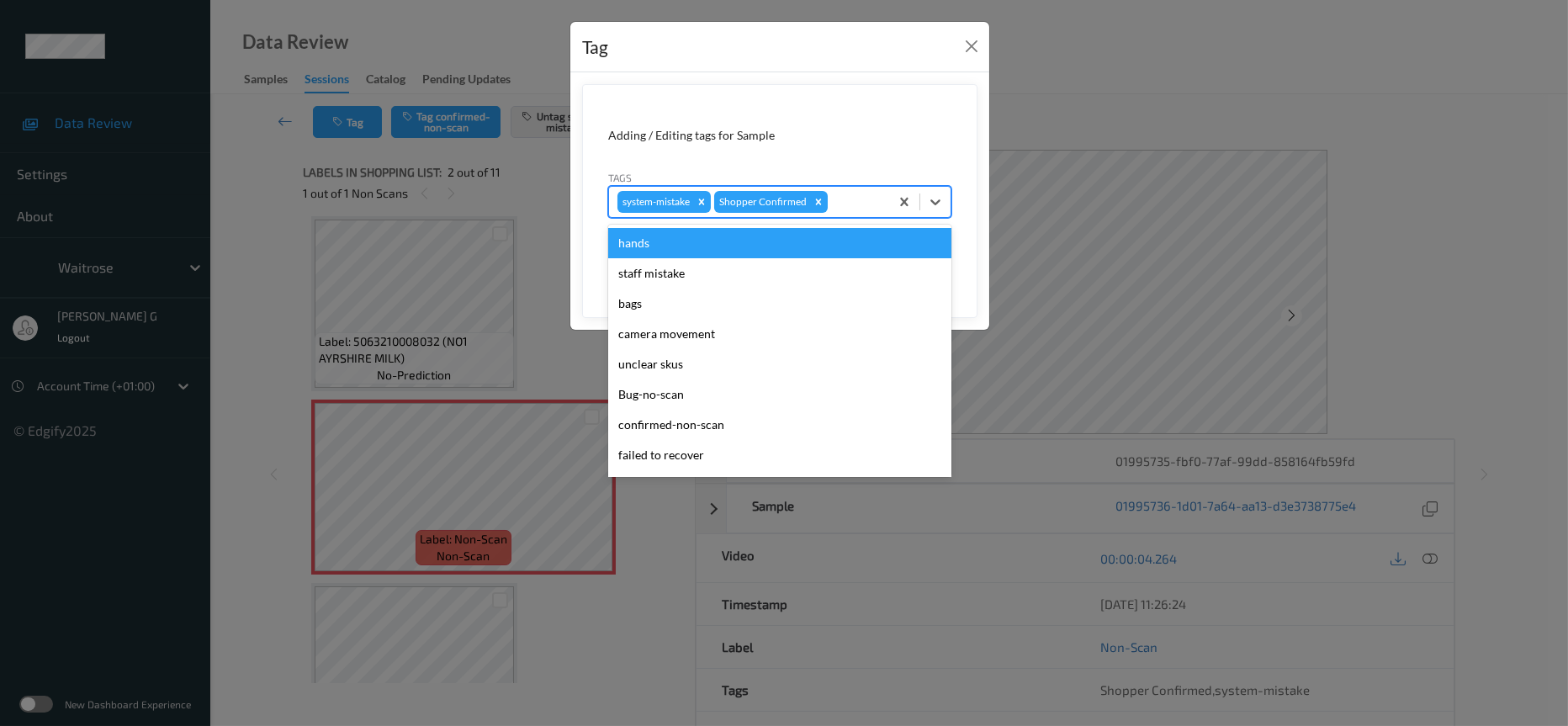
click at [838, 202] on div at bounding box center [855, 202] width 49 height 21
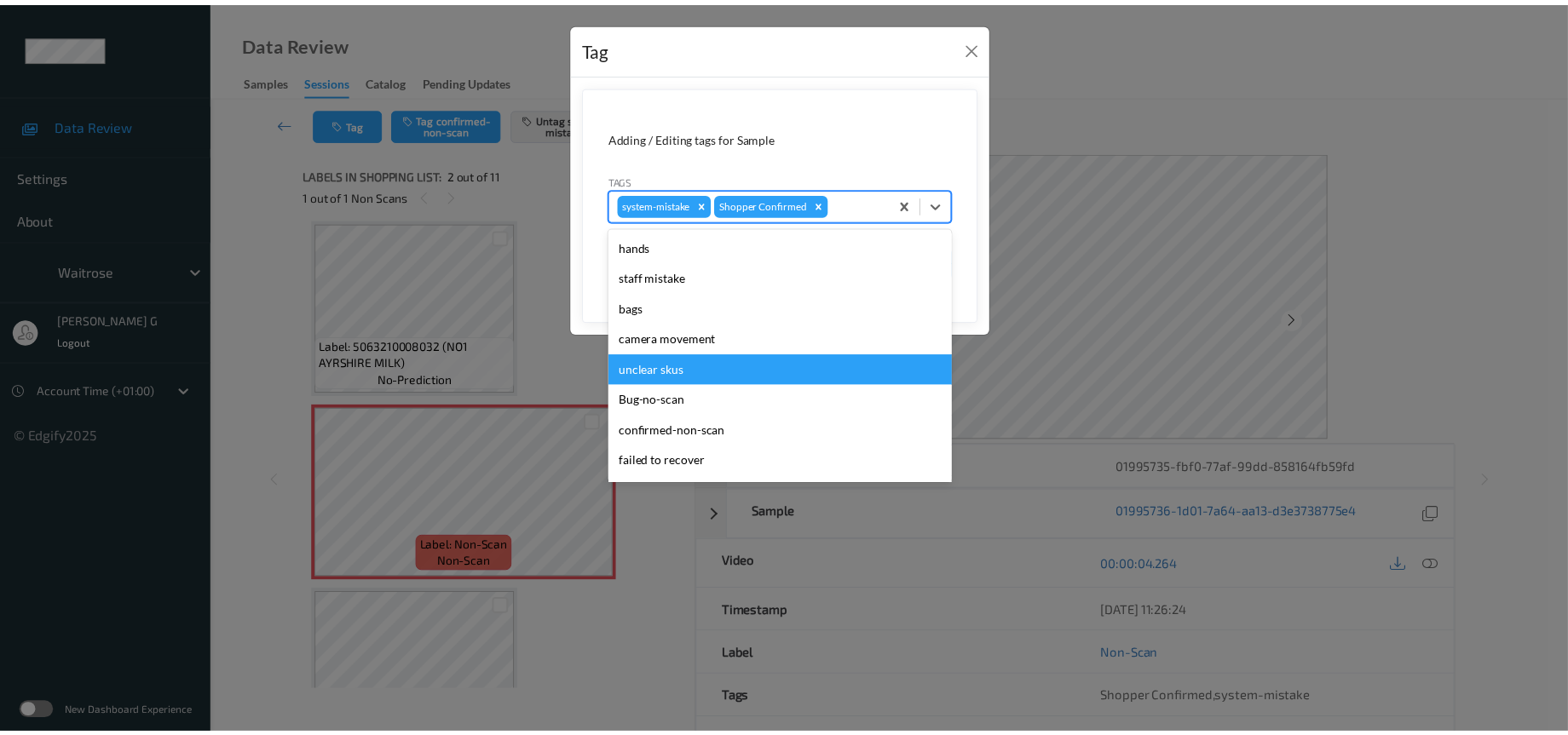
scroll to position [425, 0]
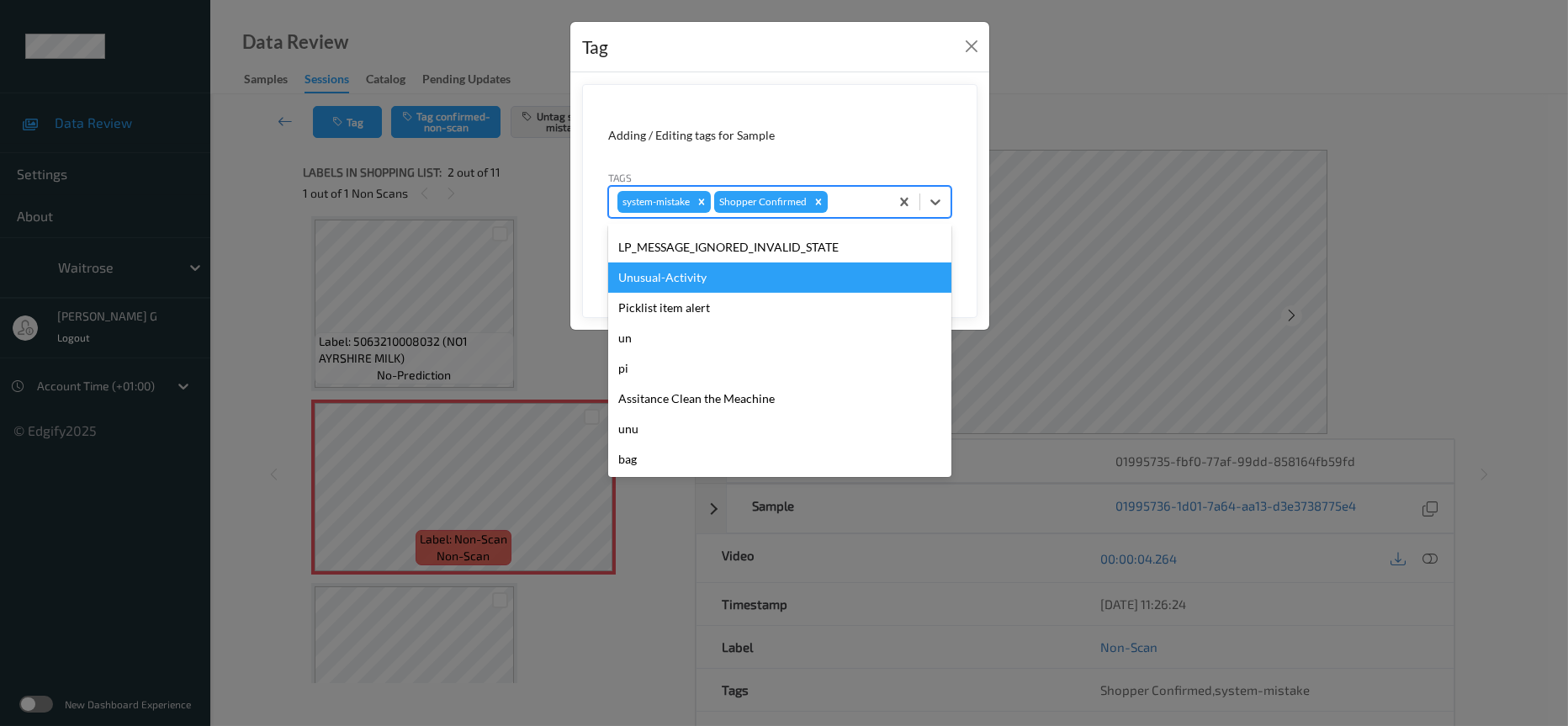
click at [651, 278] on div "Unusual-Activity" at bounding box center [780, 278] width 344 height 30
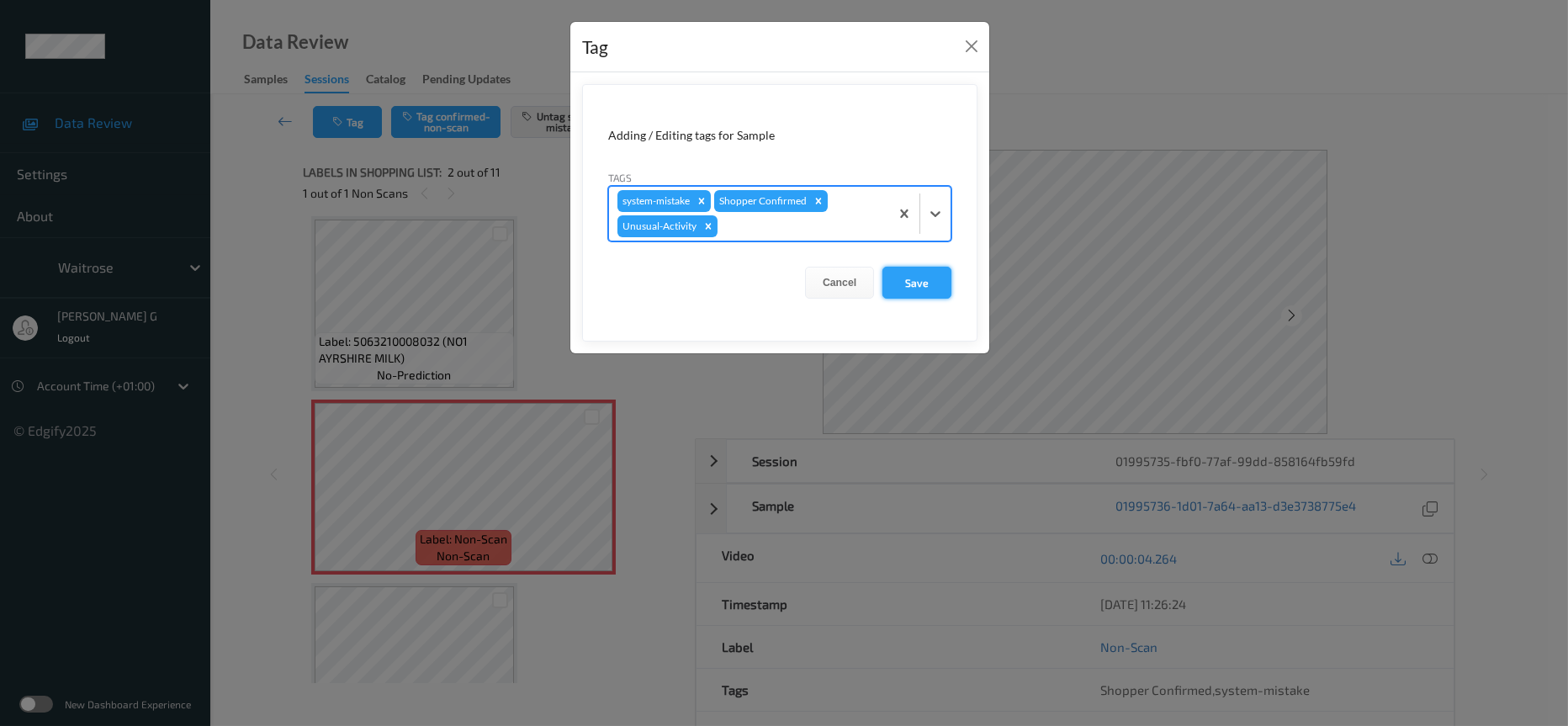
click at [911, 282] on button "Save" at bounding box center [917, 283] width 69 height 32
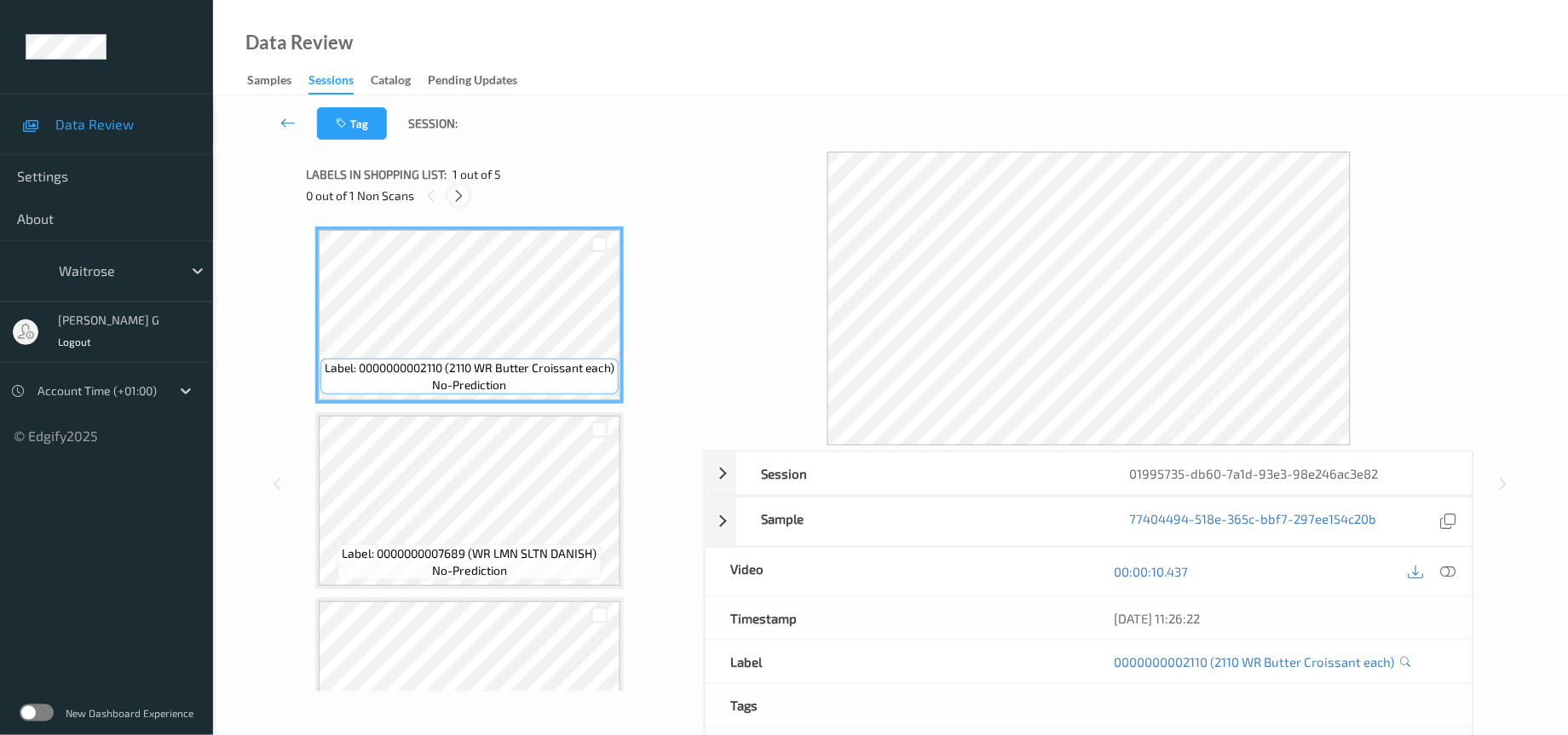
click at [460, 201] on icon at bounding box center [458, 196] width 14 height 15
click at [451, 199] on icon at bounding box center [458, 196] width 14 height 15
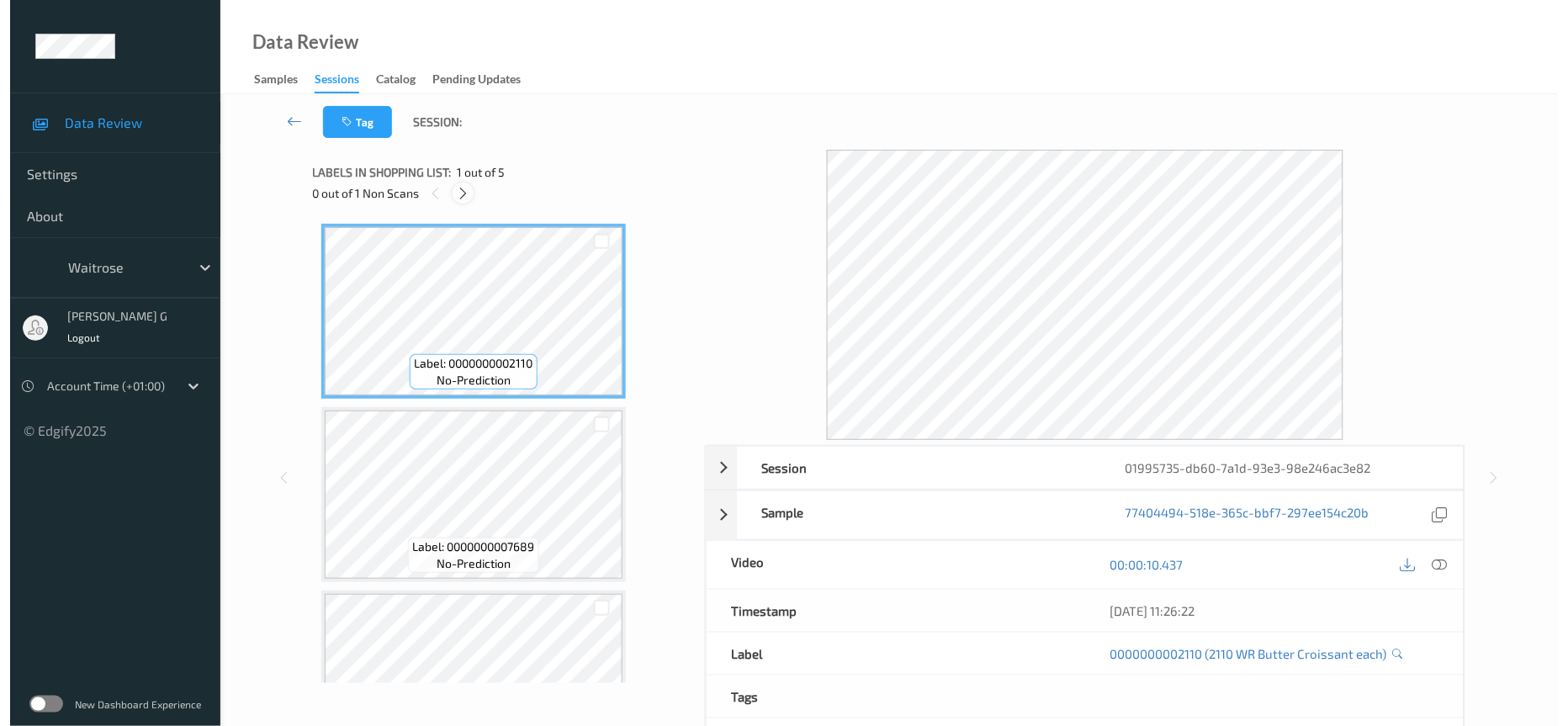
scroll to position [370, 0]
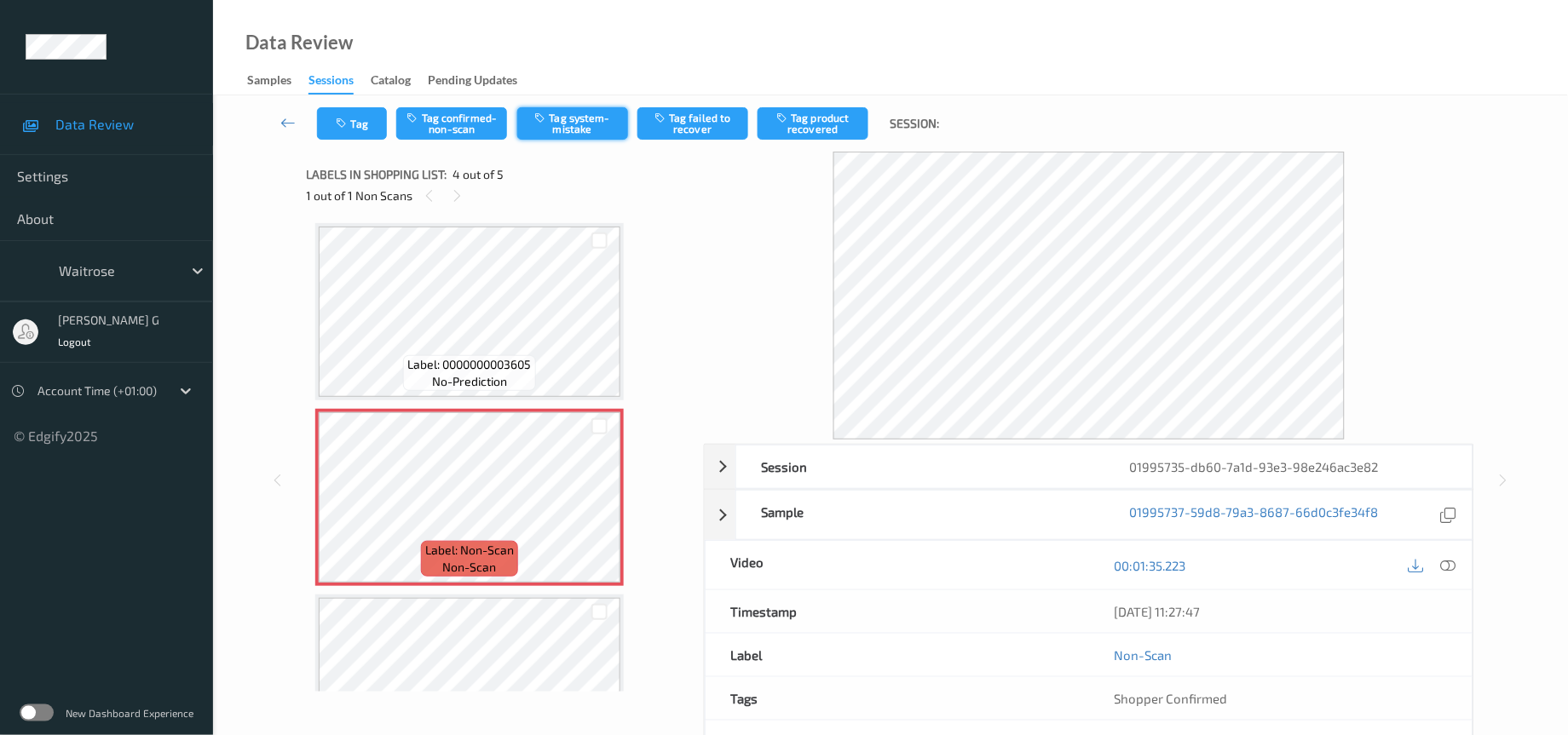
click at [570, 114] on button "Tag system-mistake" at bounding box center [573, 123] width 111 height 32
click at [350, 147] on div "Tag Tag confirmed-non-scan Untag system-mistake Tag failed to recover Tag produ…" at bounding box center [890, 123] width 1285 height 56
click at [356, 128] on button "Tag" at bounding box center [352, 123] width 70 height 32
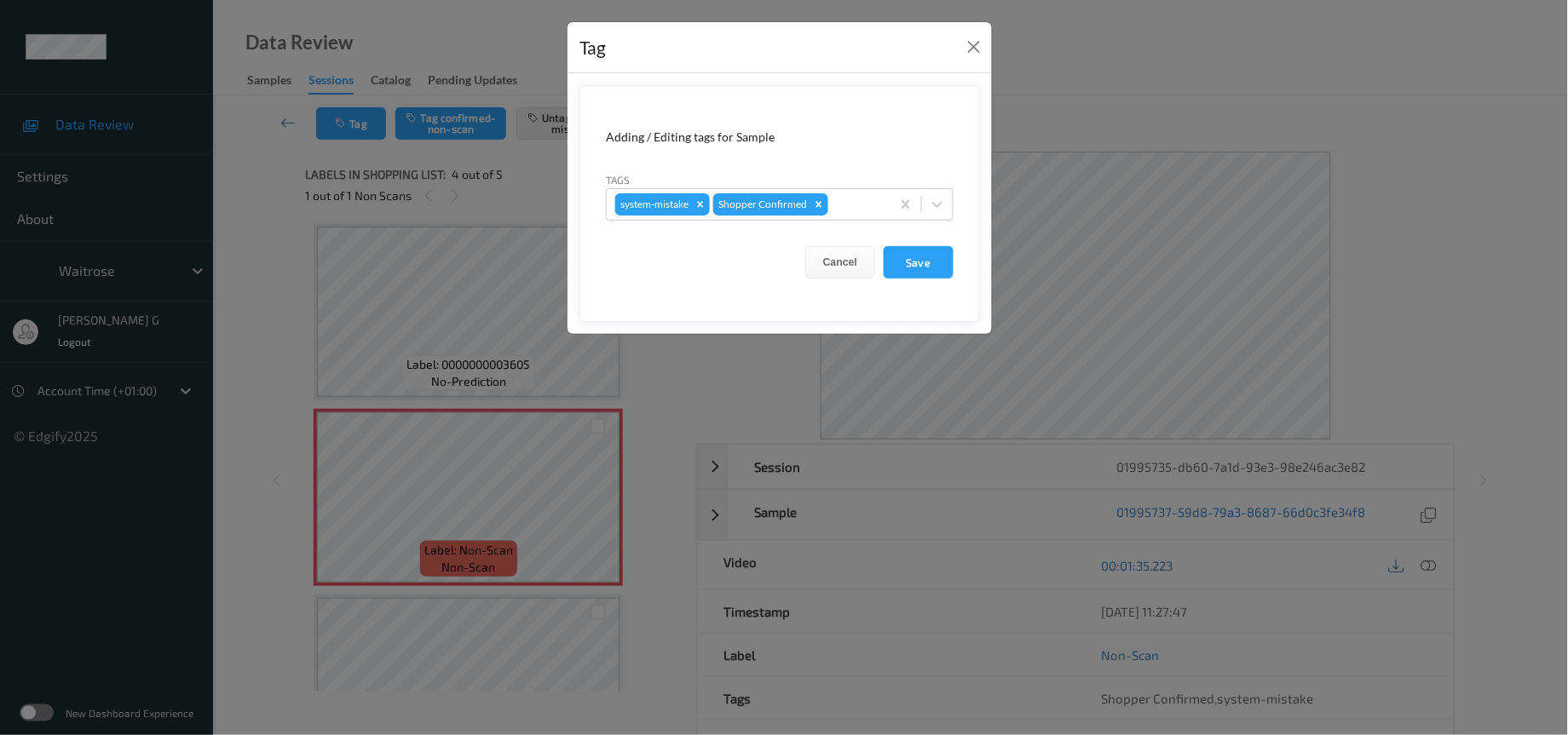
click at [876, 218] on form "Adding / Editing tags for Sample Tags system-mistake Shopper Confirmed Cancel S…" at bounding box center [780, 203] width 400 height 236
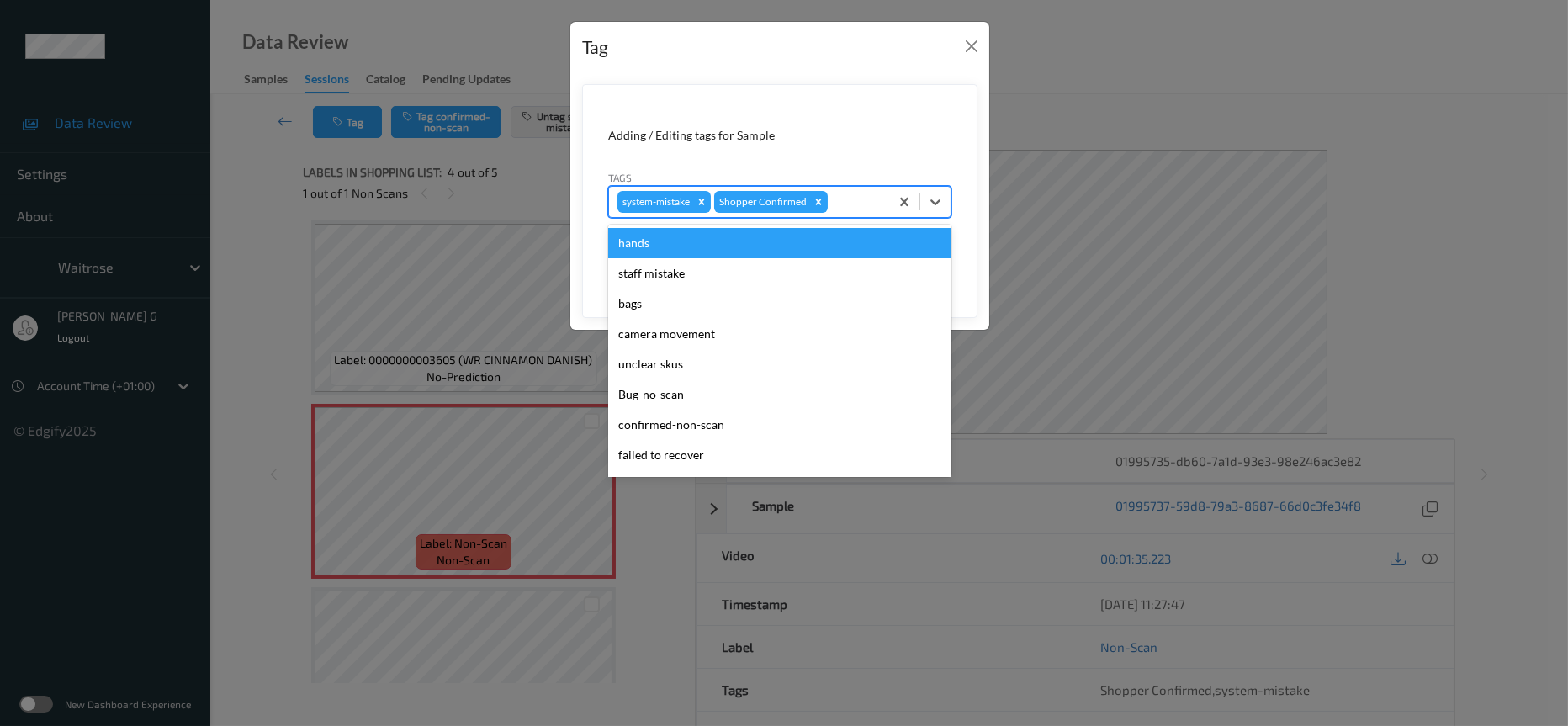
click at [855, 195] on div at bounding box center [855, 202] width 49 height 21
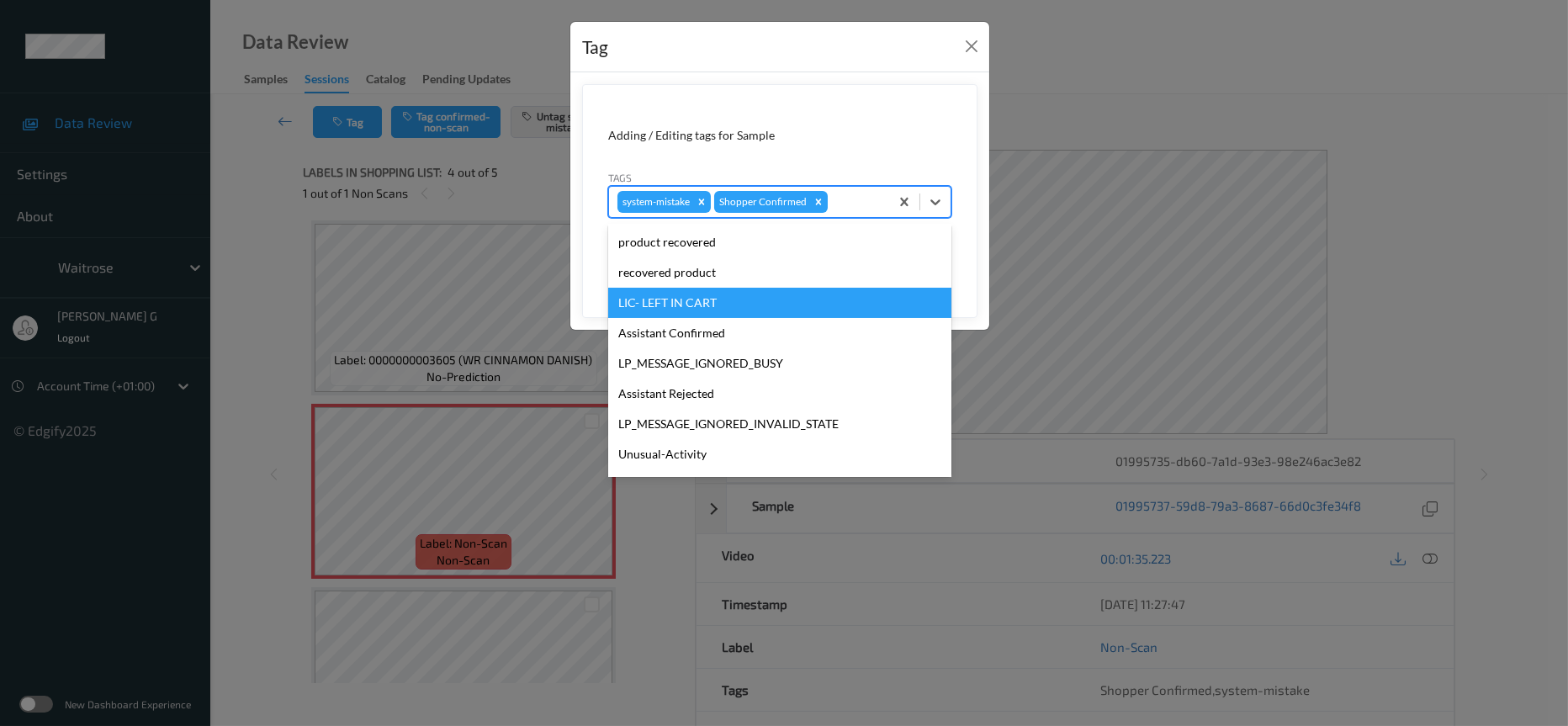
scroll to position [420, 0]
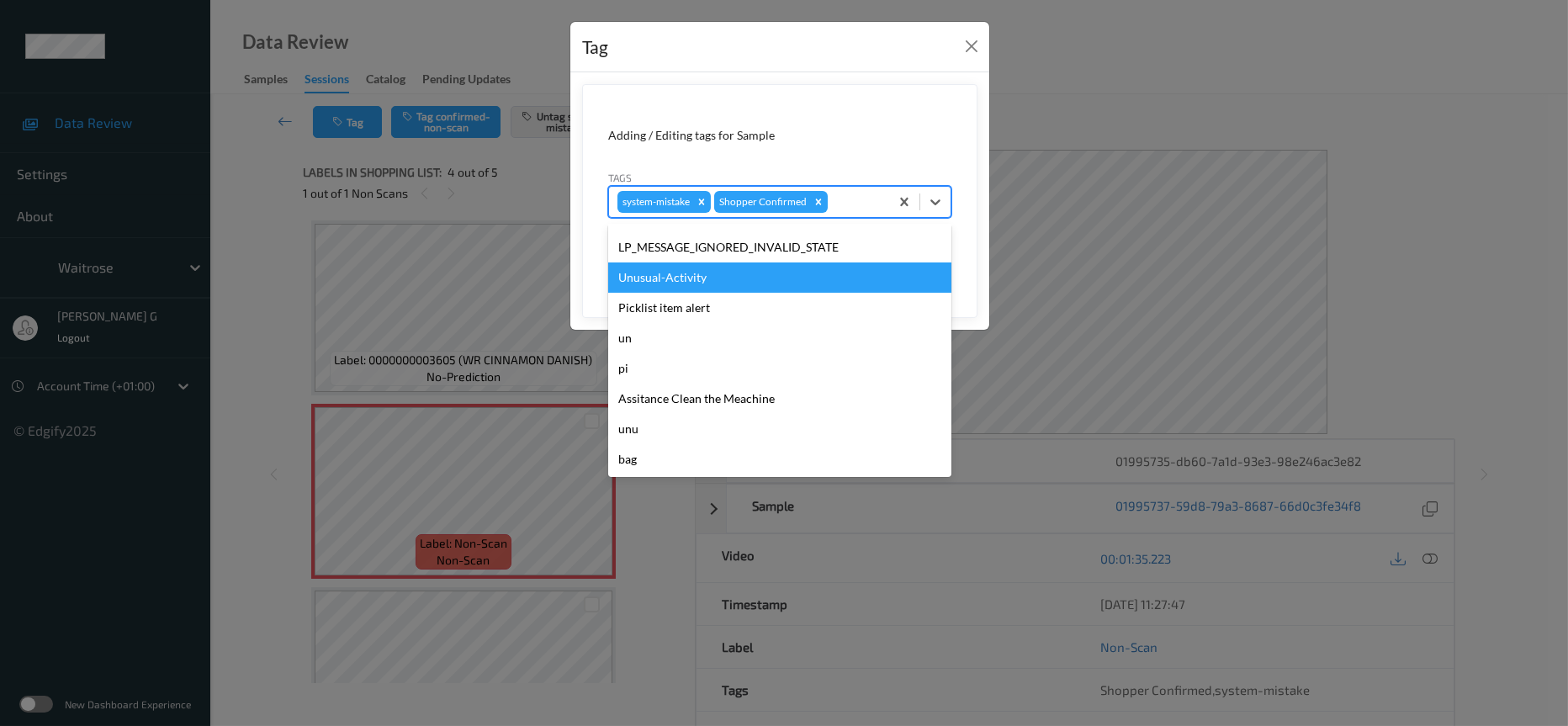
click at [689, 272] on div "Unusual-Activity" at bounding box center [780, 278] width 344 height 30
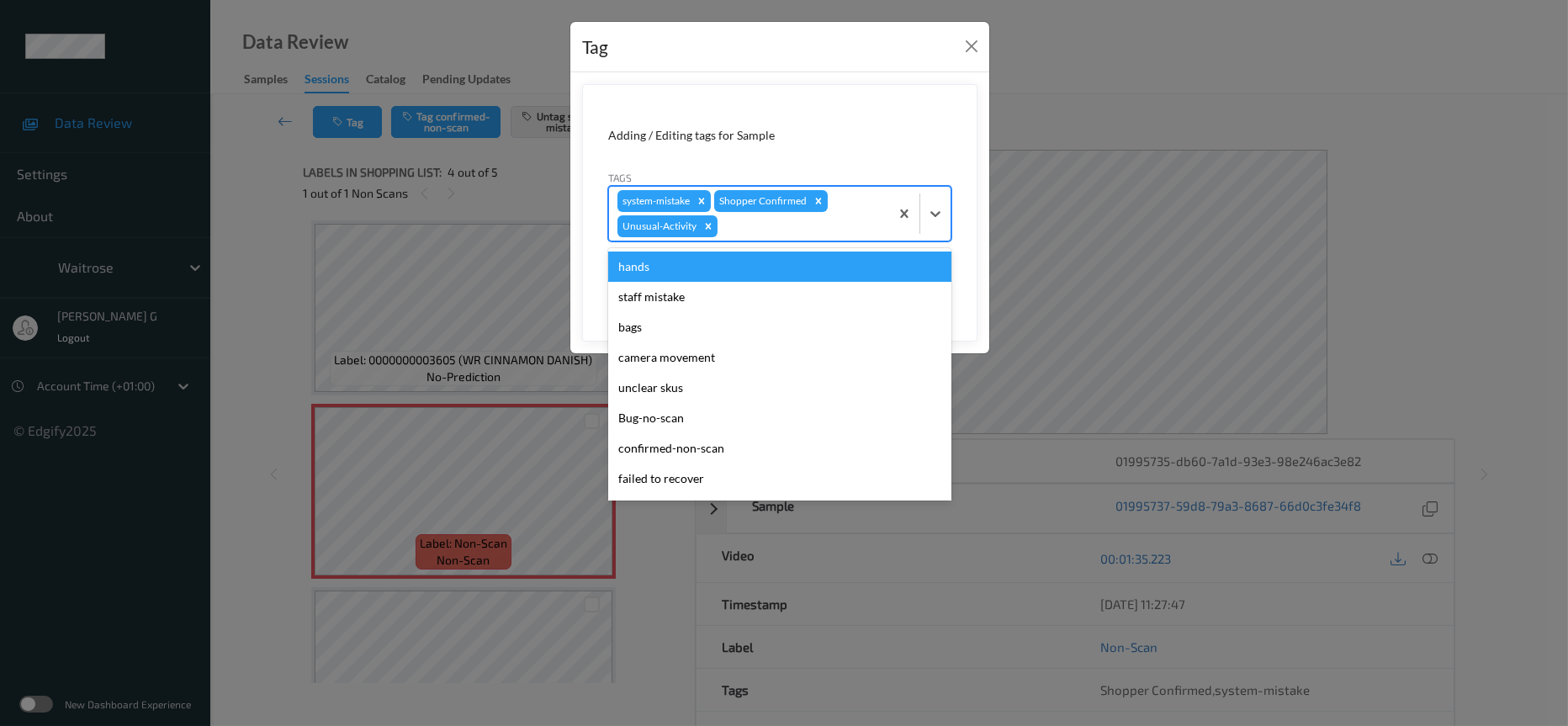
click at [825, 231] on div at bounding box center [800, 226] width 160 height 21
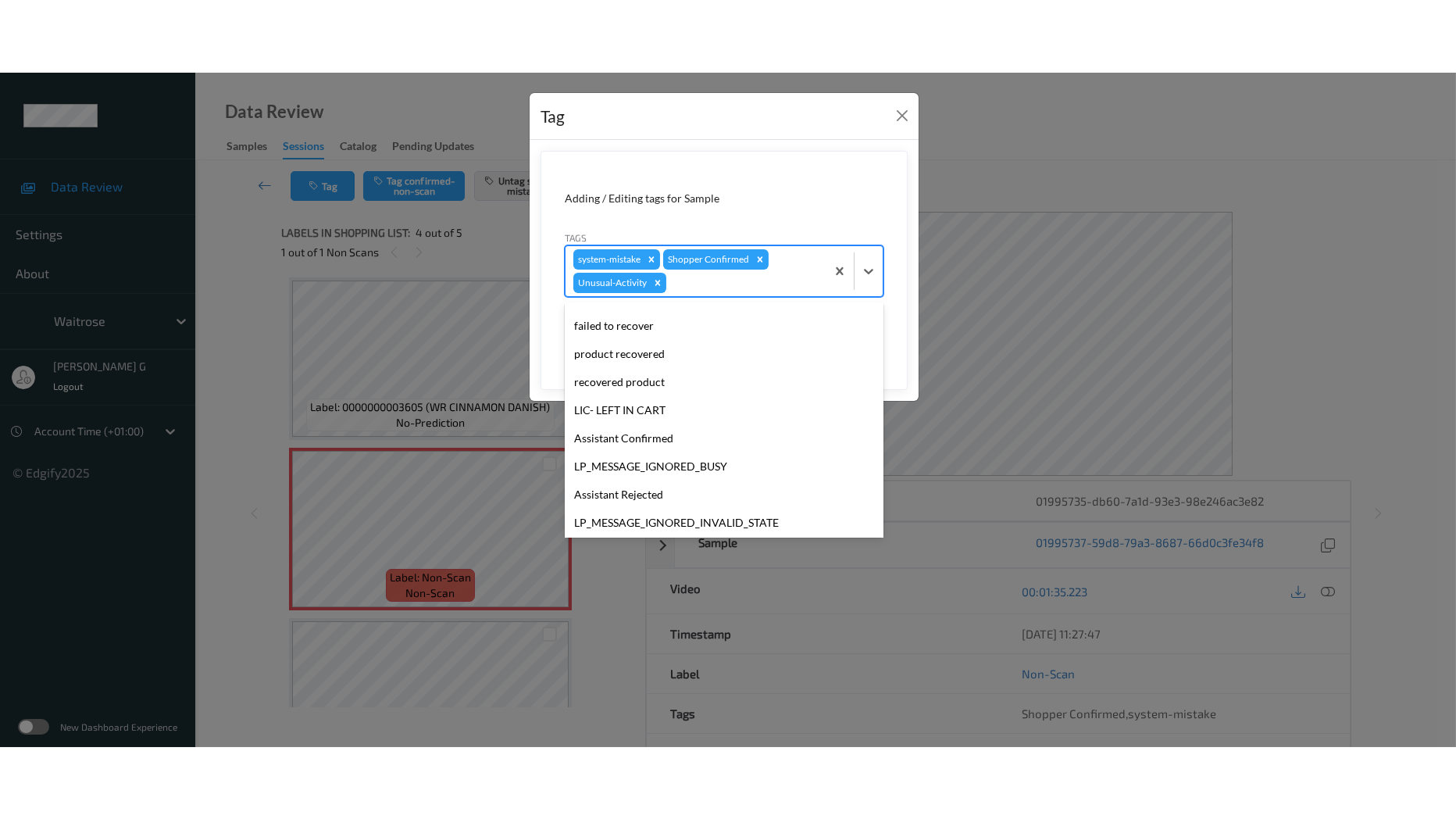
scroll to position [362, 0]
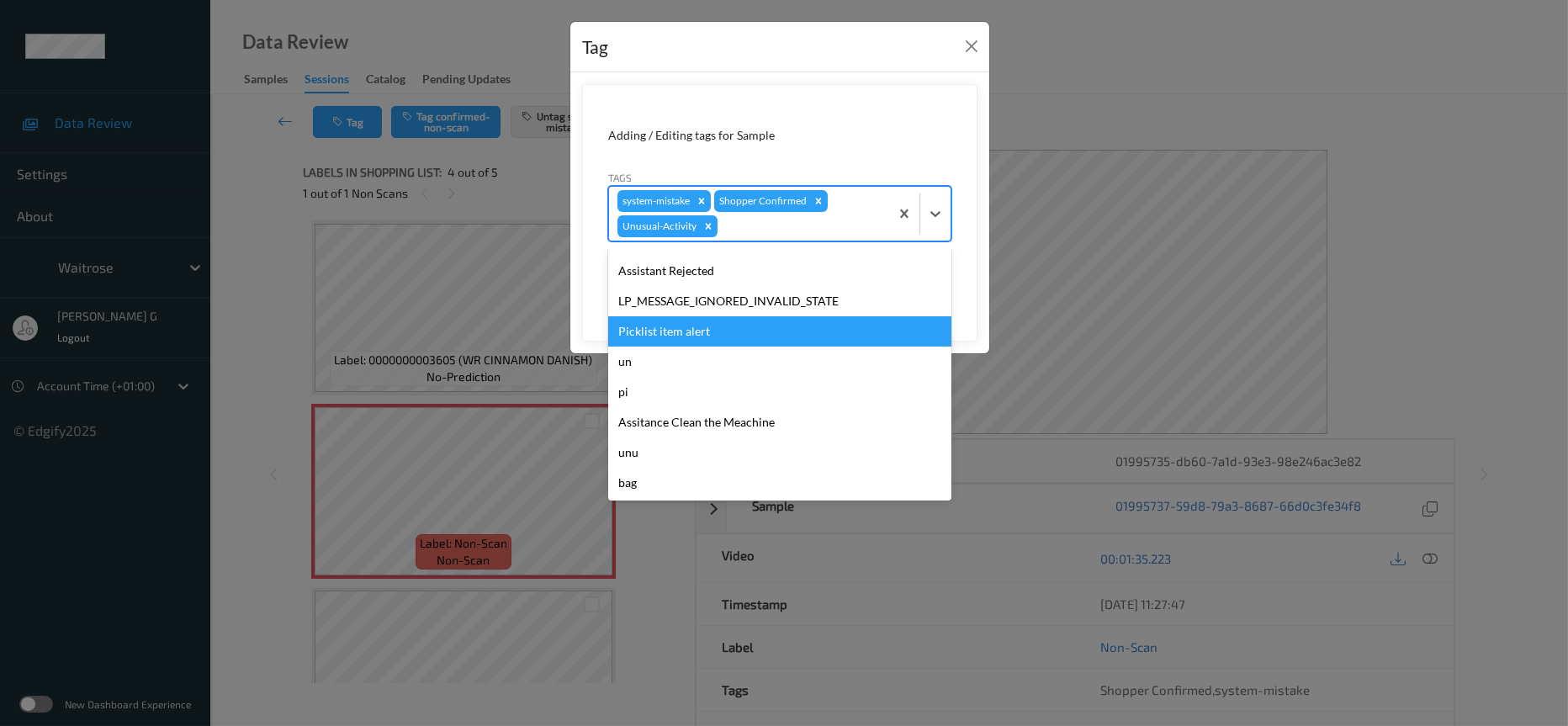
click at [659, 335] on div "Picklist item alert" at bounding box center [780, 332] width 344 height 30
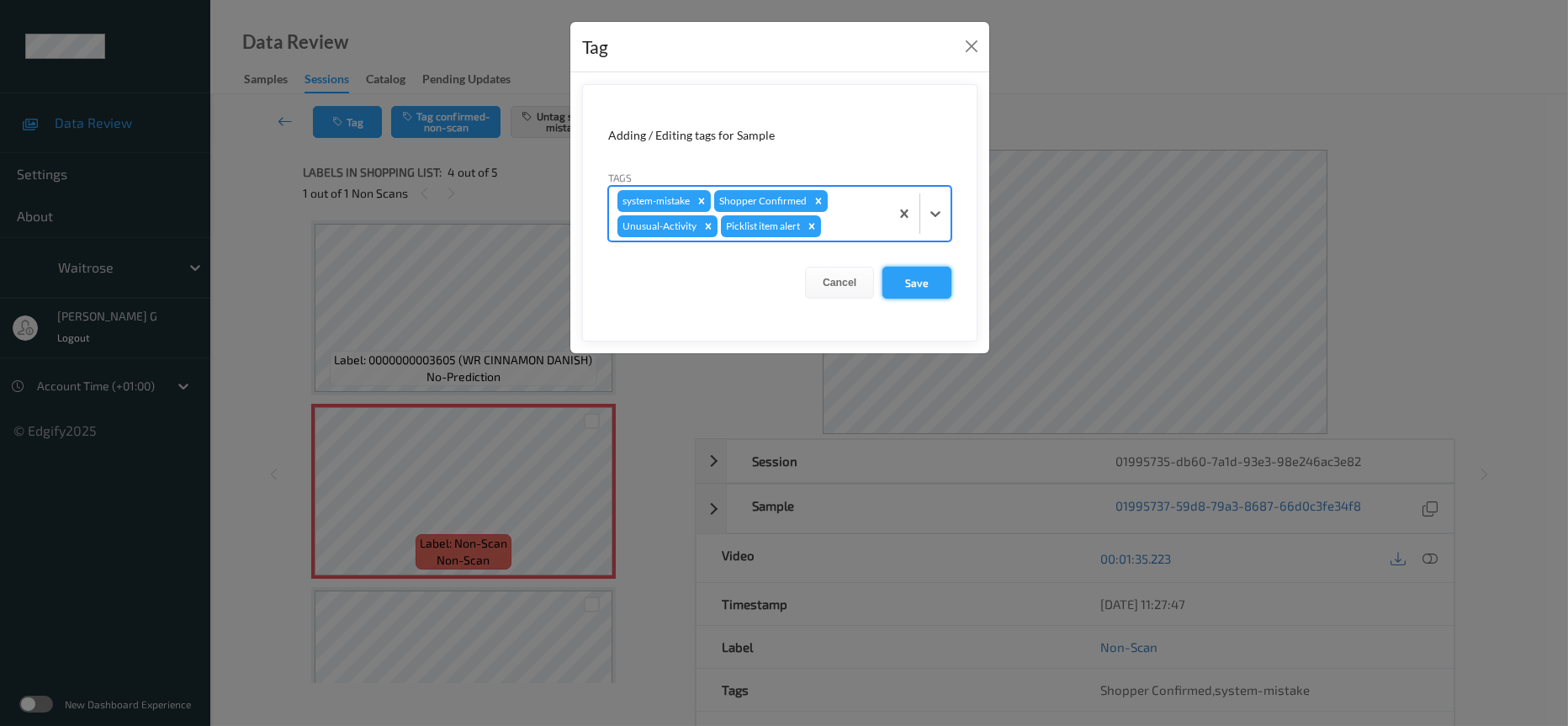
click at [919, 285] on button "Save" at bounding box center [917, 283] width 69 height 32
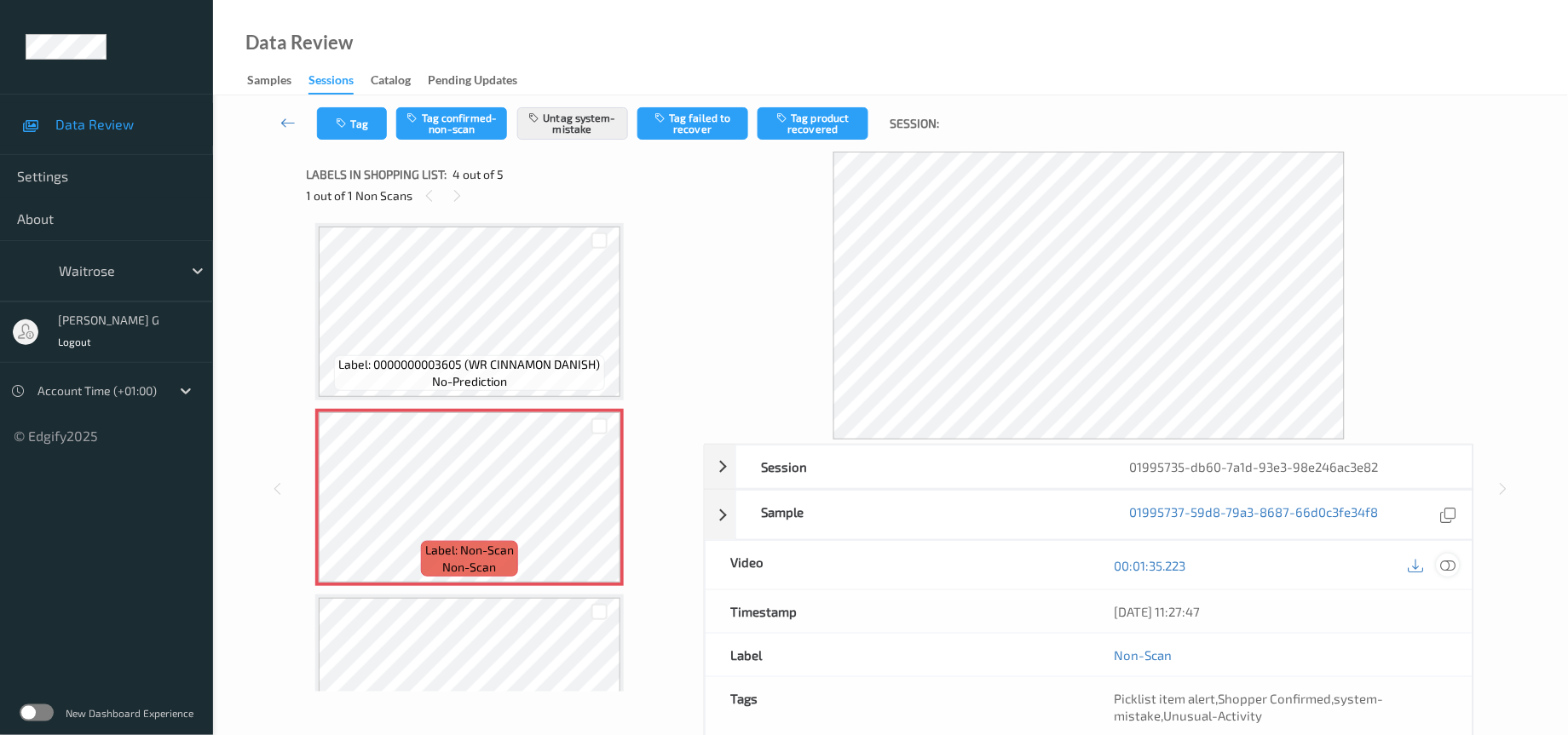
click at [1453, 569] on icon at bounding box center [1449, 566] width 15 height 15
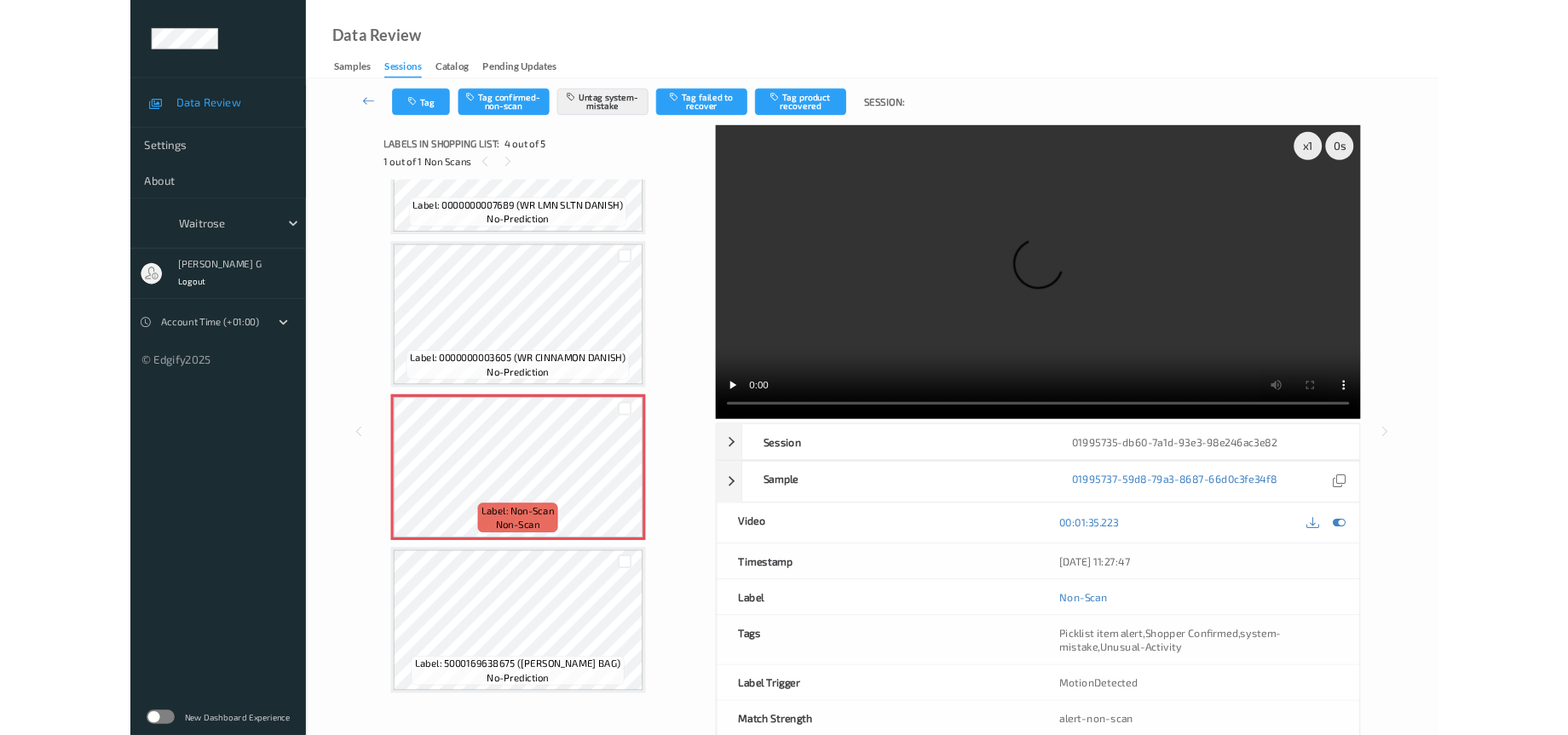
scroll to position [294, 0]
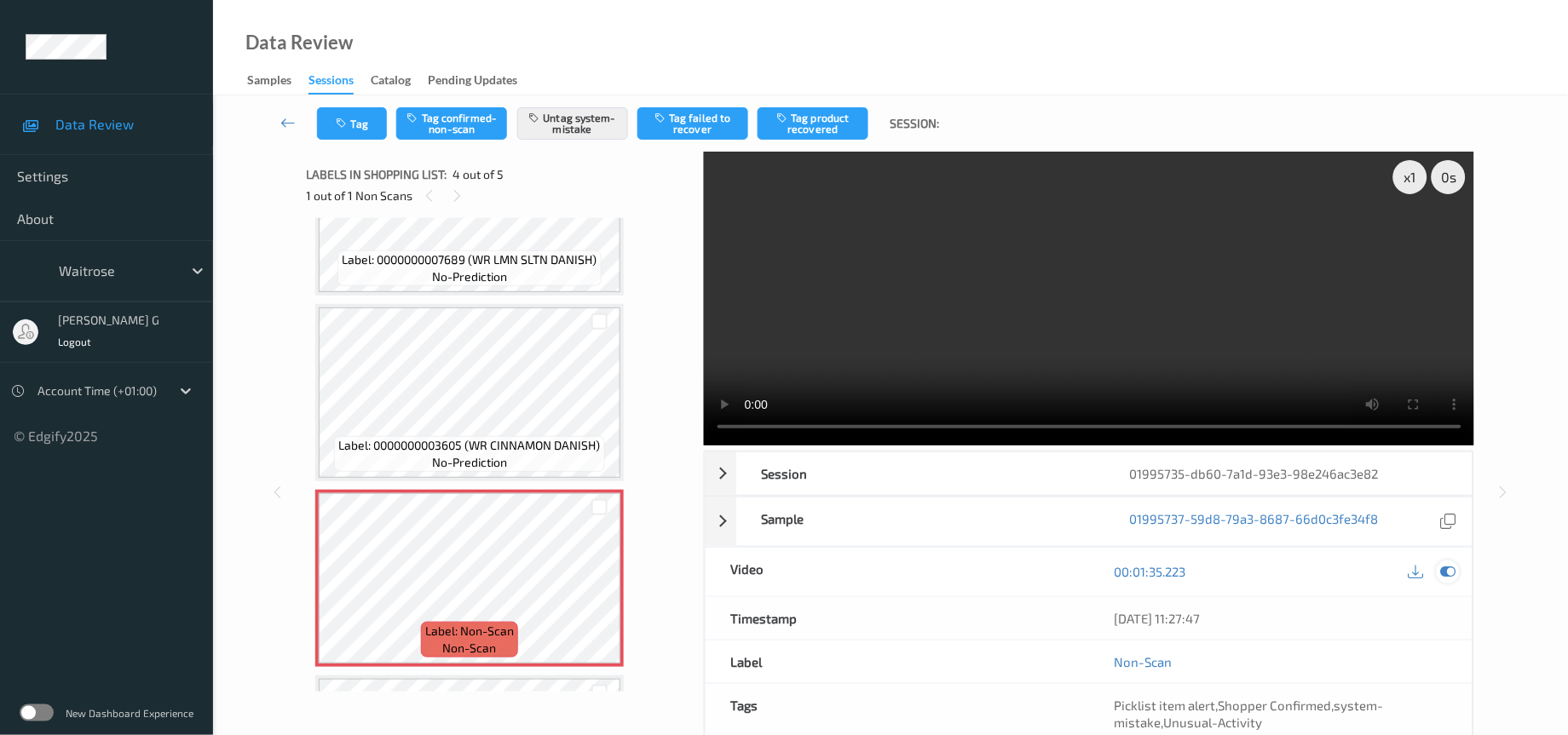
click at [1439, 569] on div at bounding box center [1449, 572] width 23 height 23
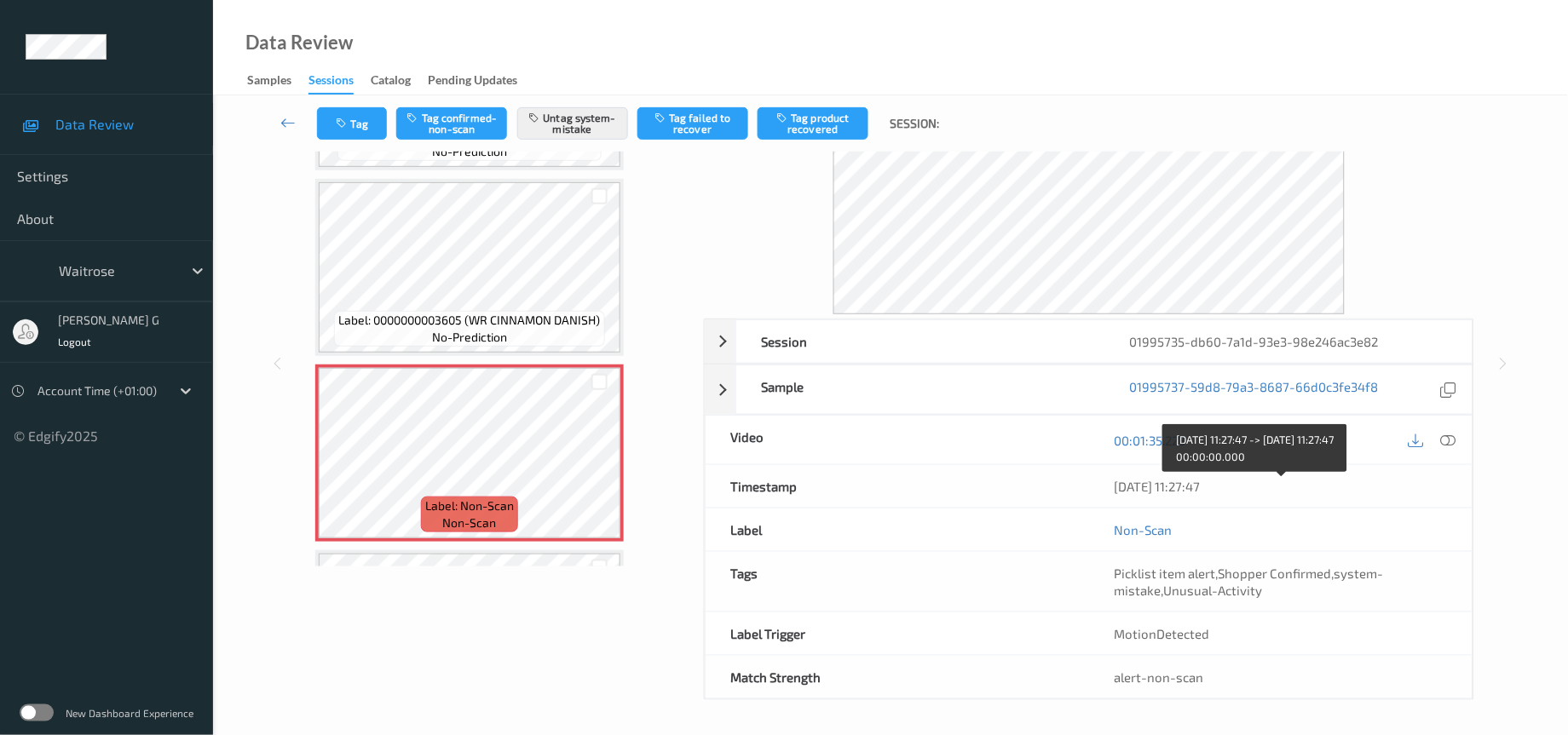
scroll to position [130, 0]
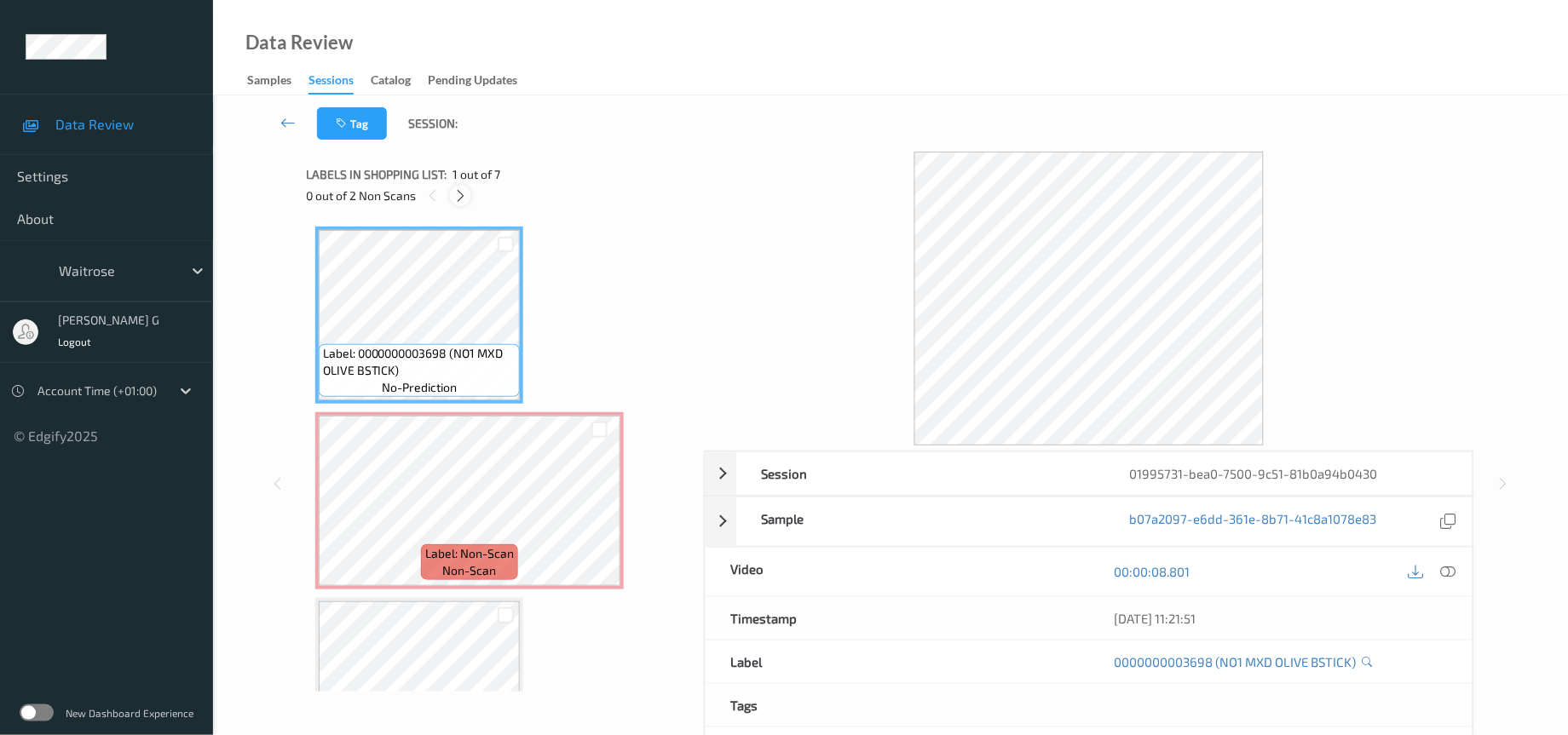
click at [462, 201] on icon at bounding box center [460, 196] width 14 height 15
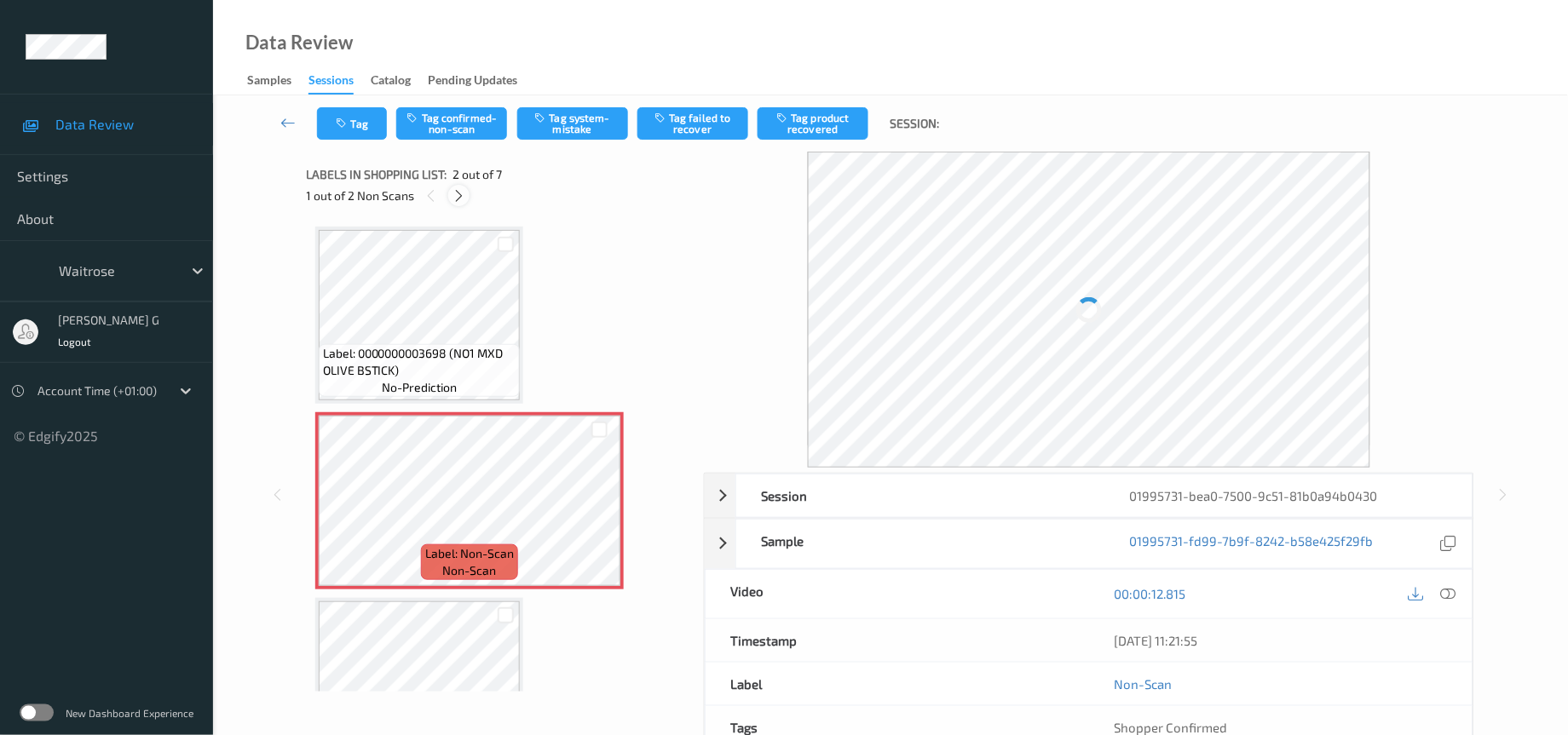
scroll to position [8, 0]
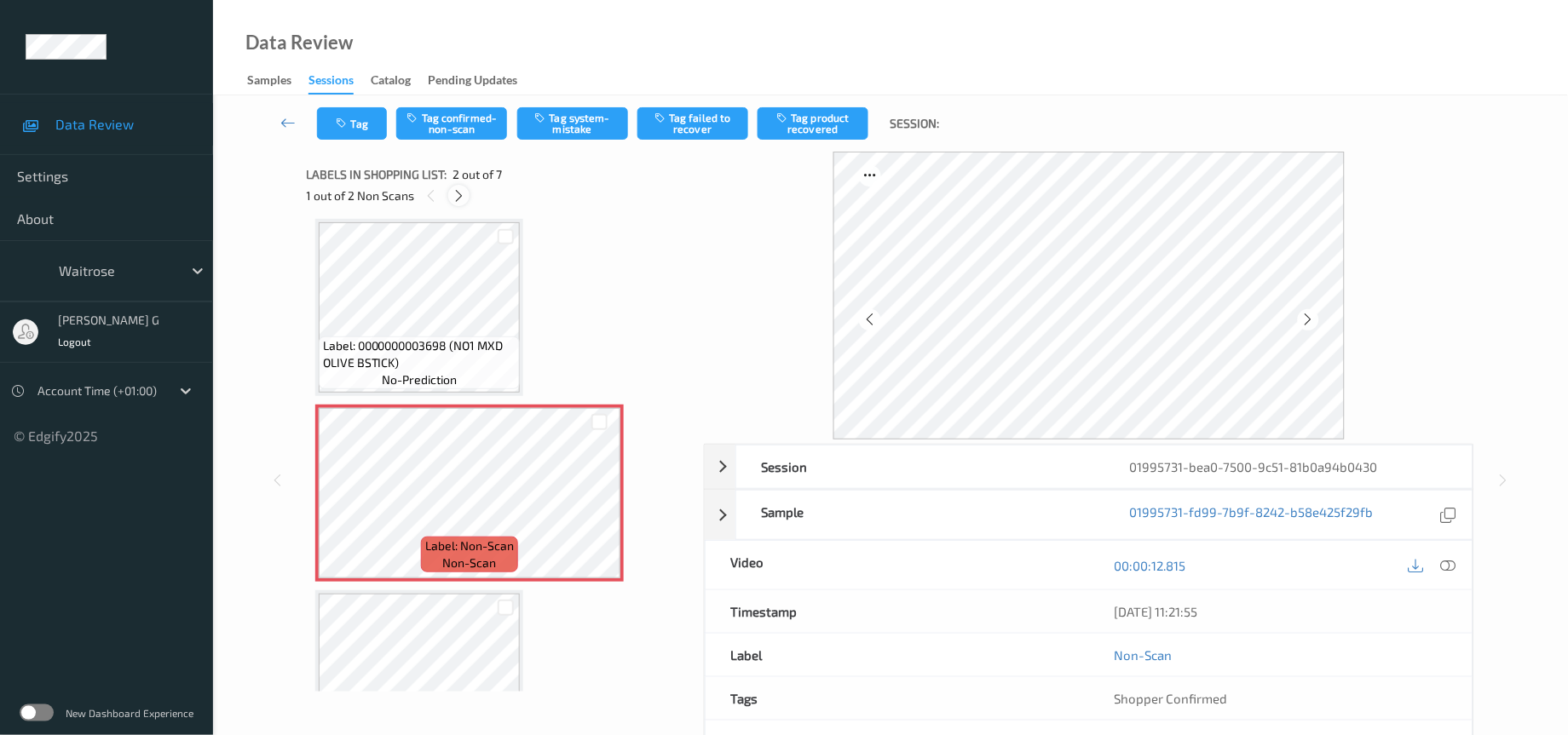
click at [461, 200] on icon at bounding box center [458, 196] width 14 height 15
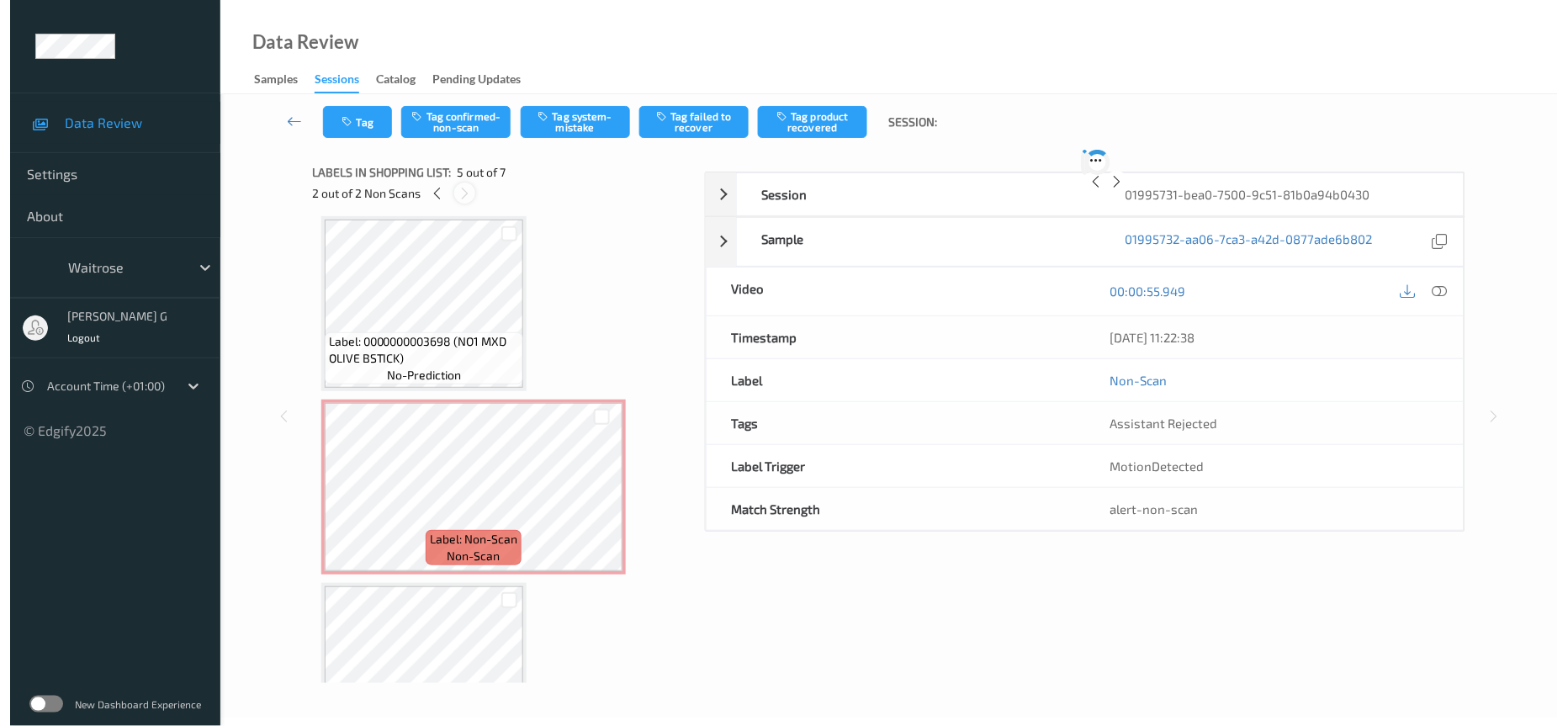
scroll to position [551, 0]
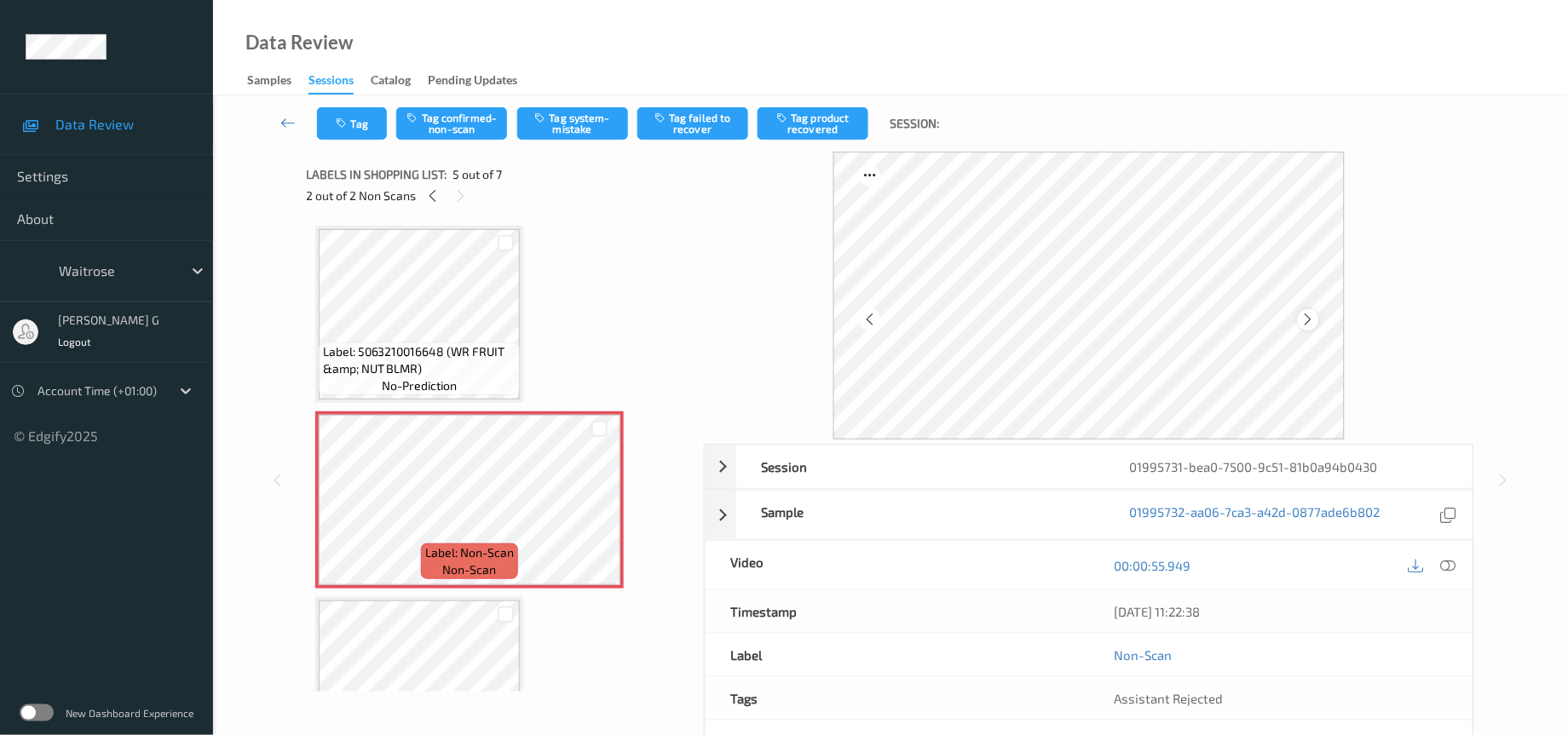
click at [1318, 319] on div at bounding box center [1309, 320] width 22 height 22
click at [567, 122] on button "Tag system-mistake" at bounding box center [573, 123] width 111 height 32
click at [345, 127] on icon "button" at bounding box center [344, 123] width 14 height 12
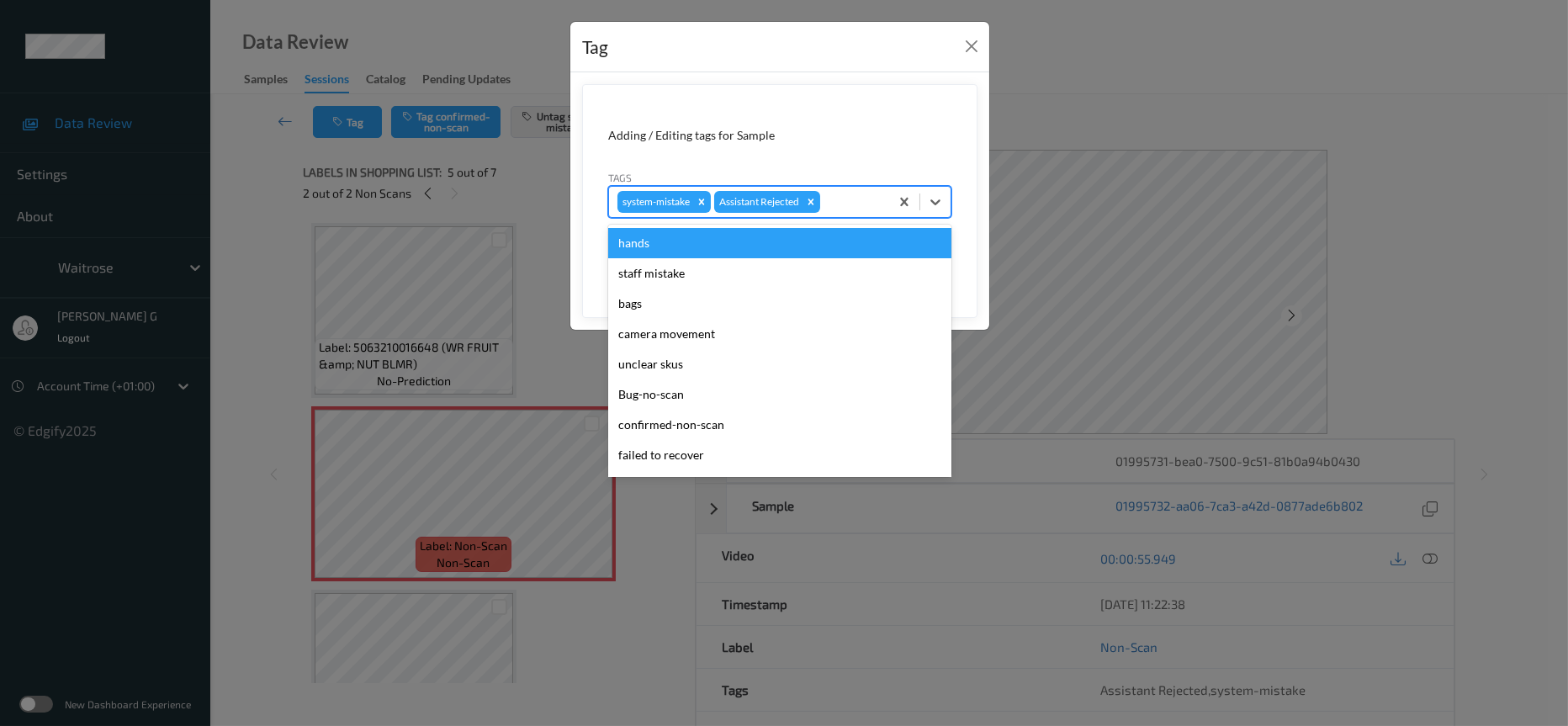
click at [849, 199] on div at bounding box center [852, 202] width 57 height 21
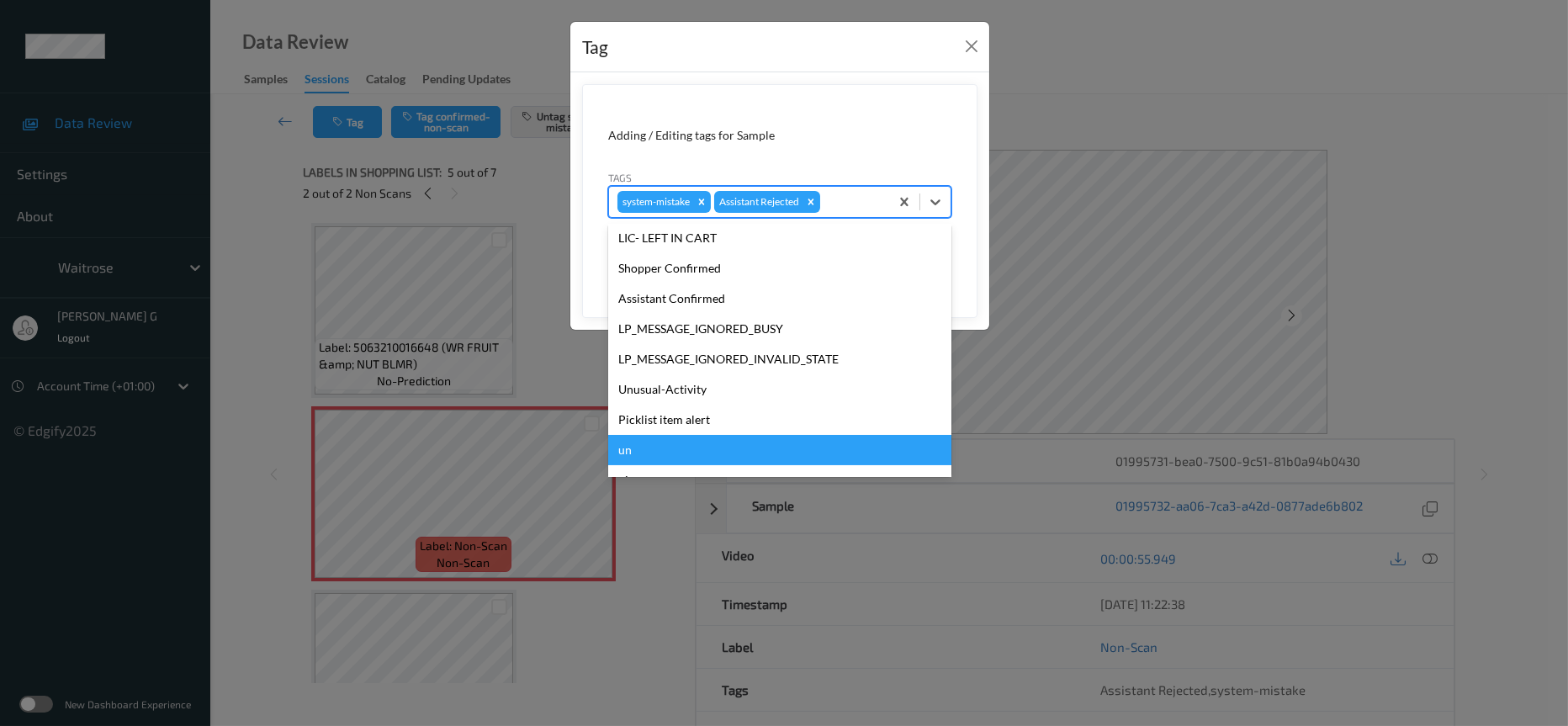
scroll to position [420, 0]
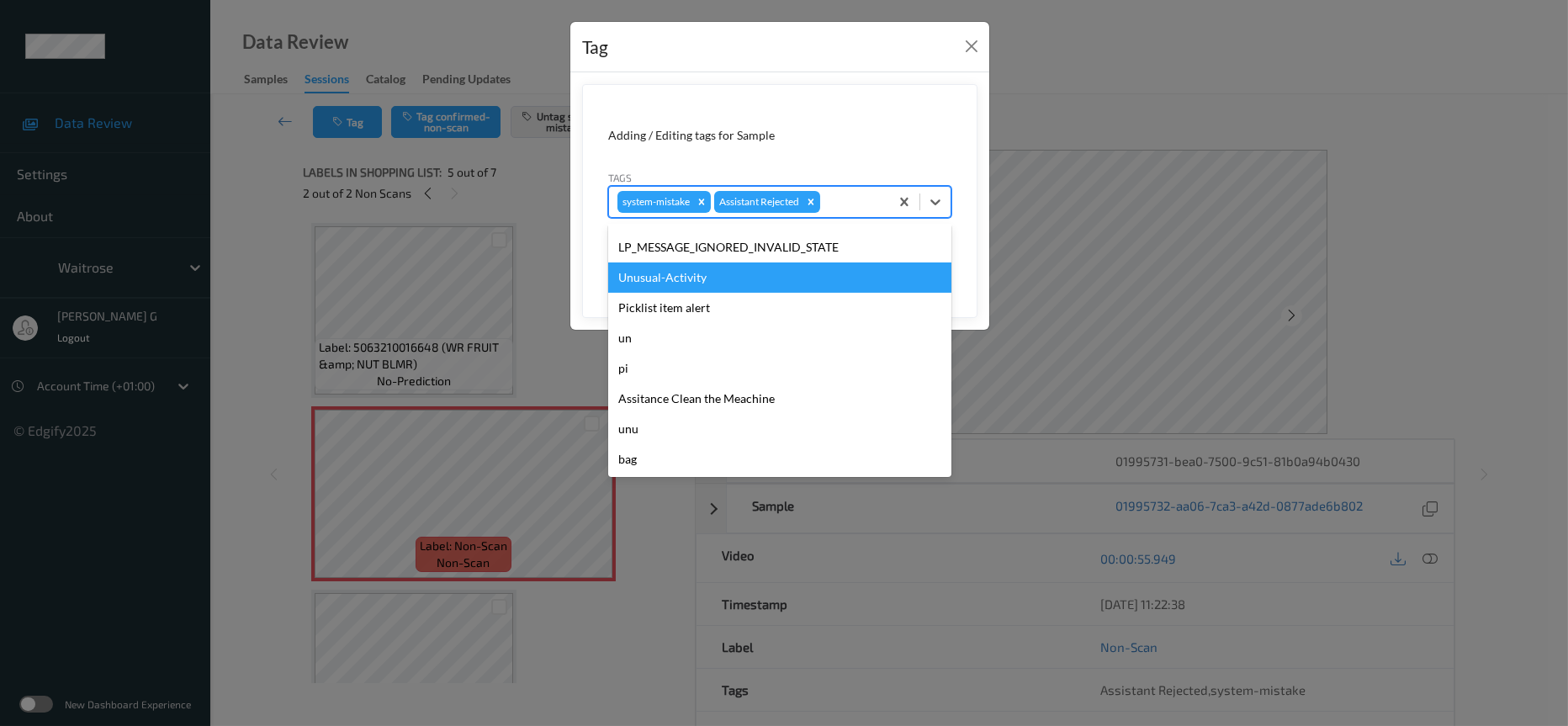
click at [675, 281] on div "Unusual-Activity" at bounding box center [780, 278] width 344 height 30
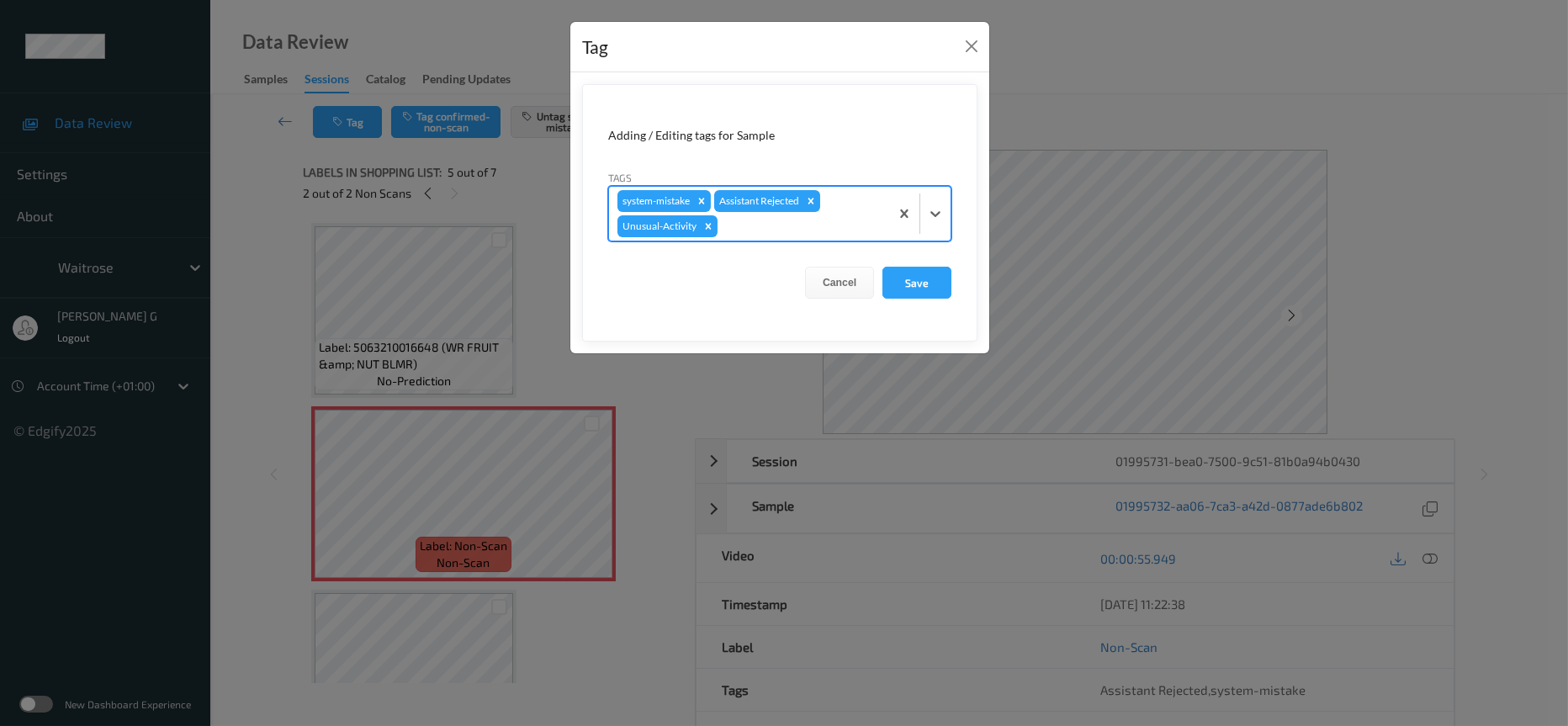
click at [846, 231] on div at bounding box center [800, 226] width 160 height 21
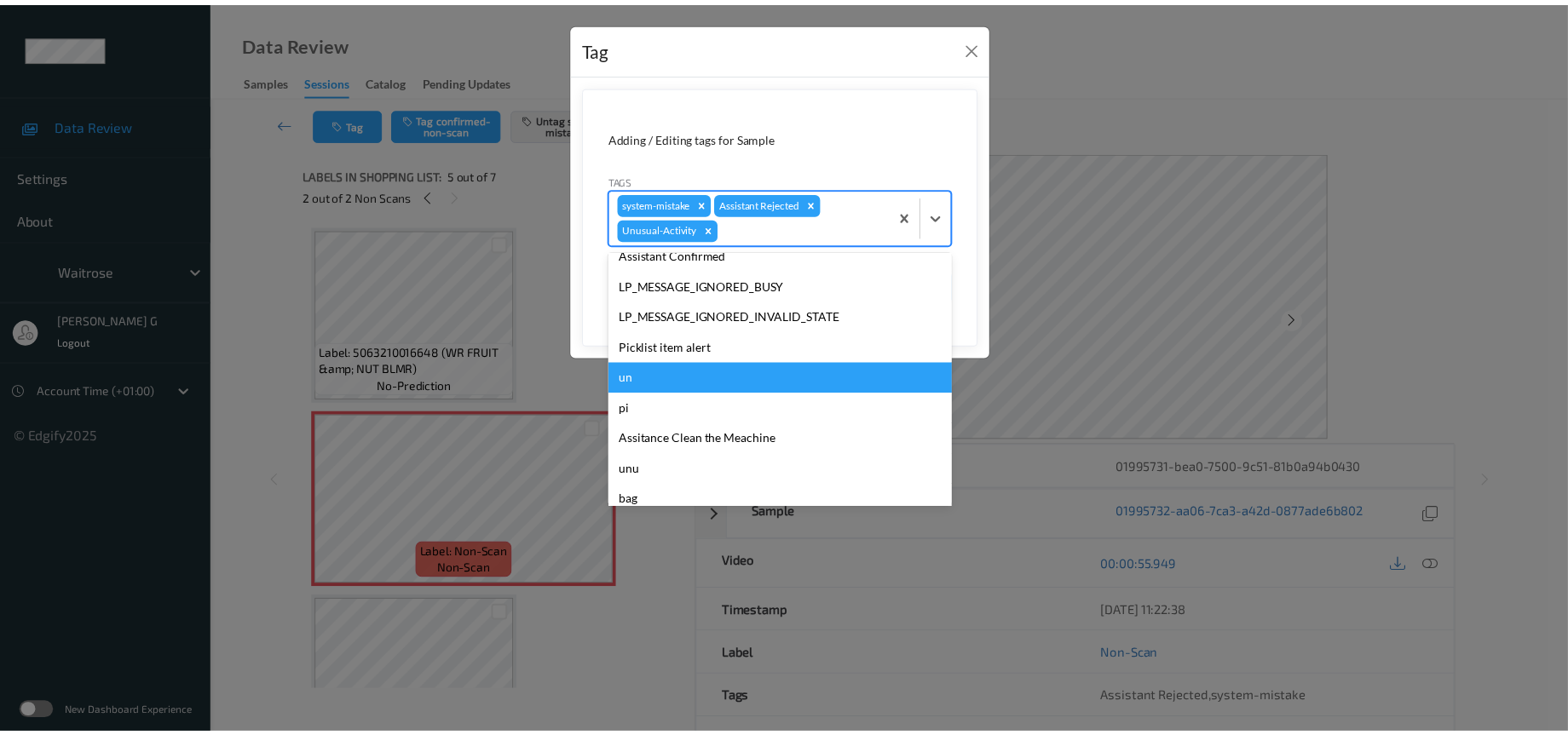
scroll to position [394, 0]
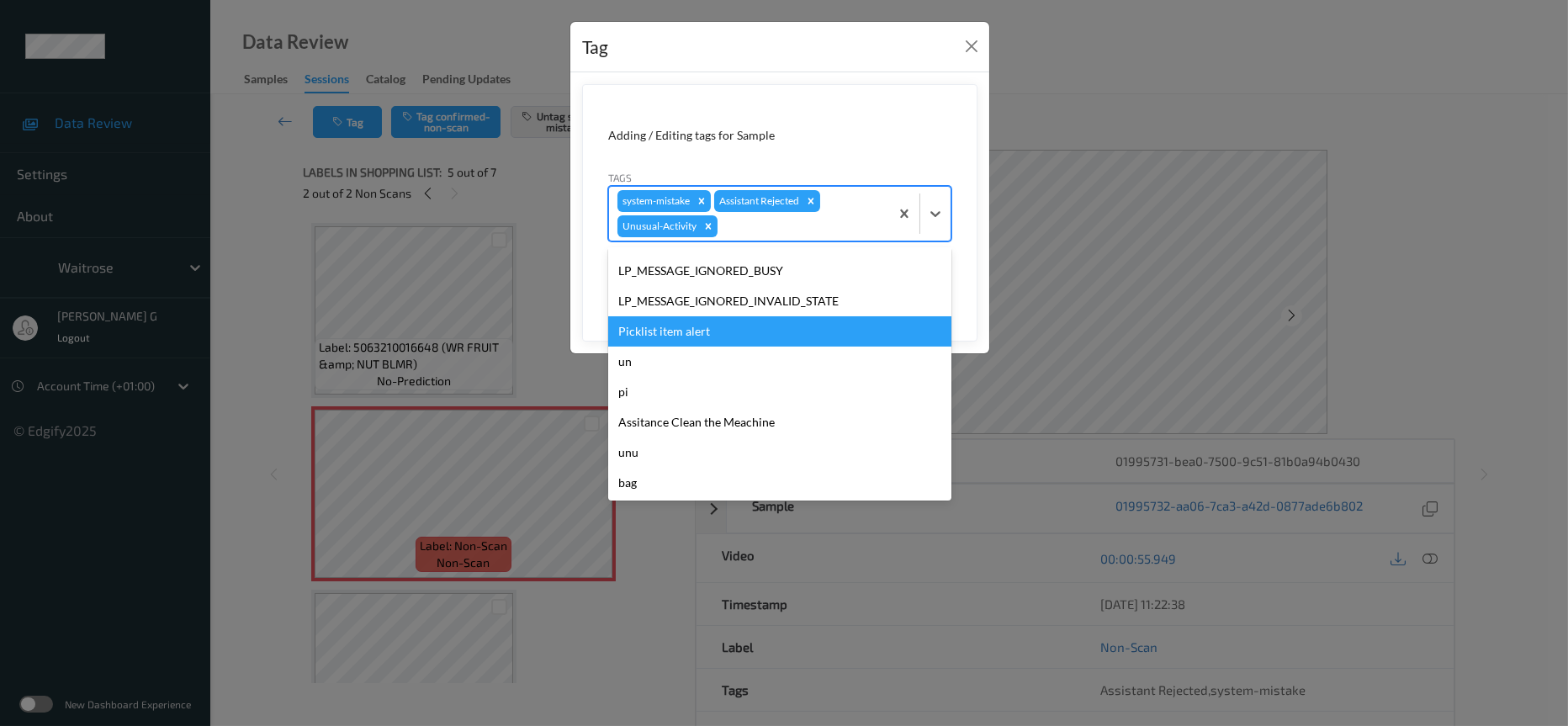
click at [690, 333] on div "Picklist item alert" at bounding box center [780, 332] width 344 height 30
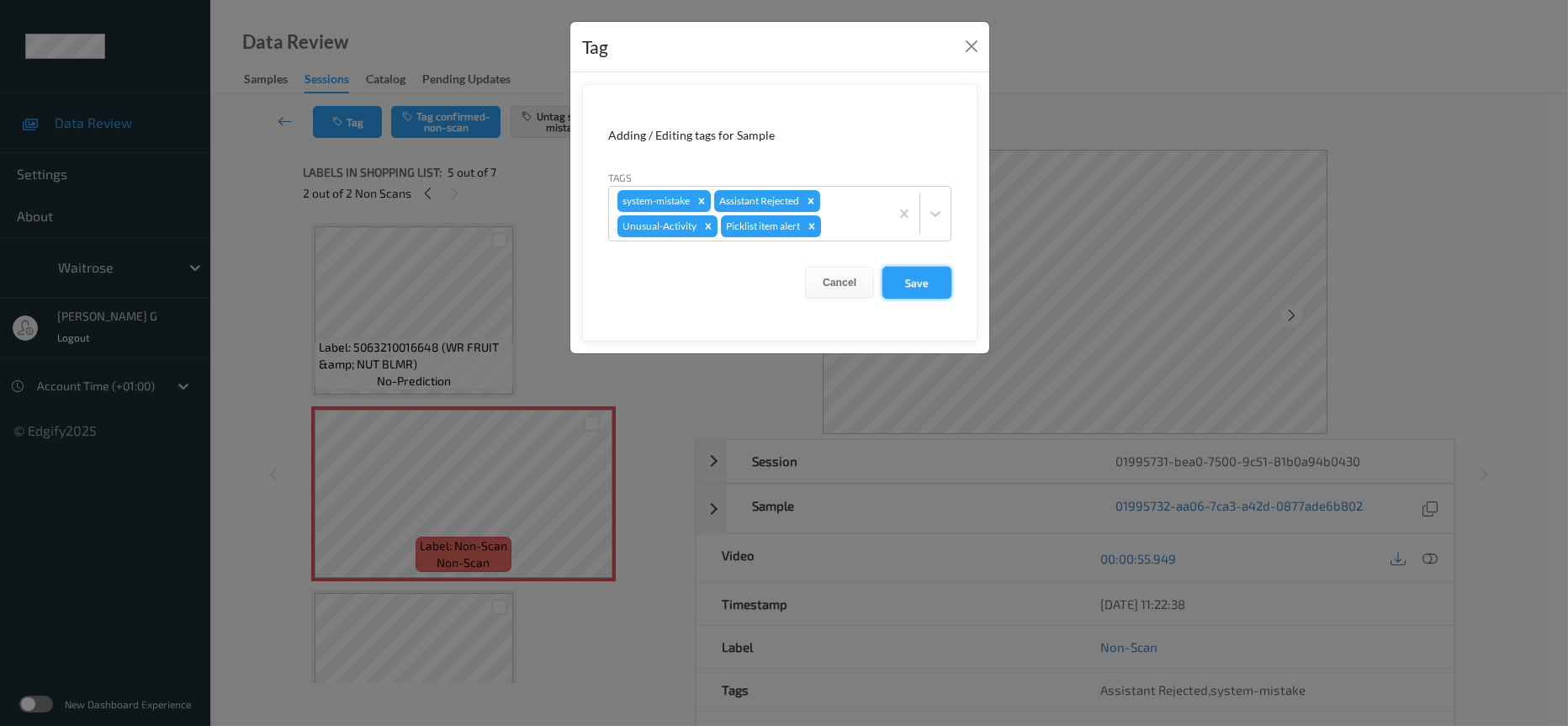
click at [906, 276] on button "Save" at bounding box center [917, 283] width 69 height 32
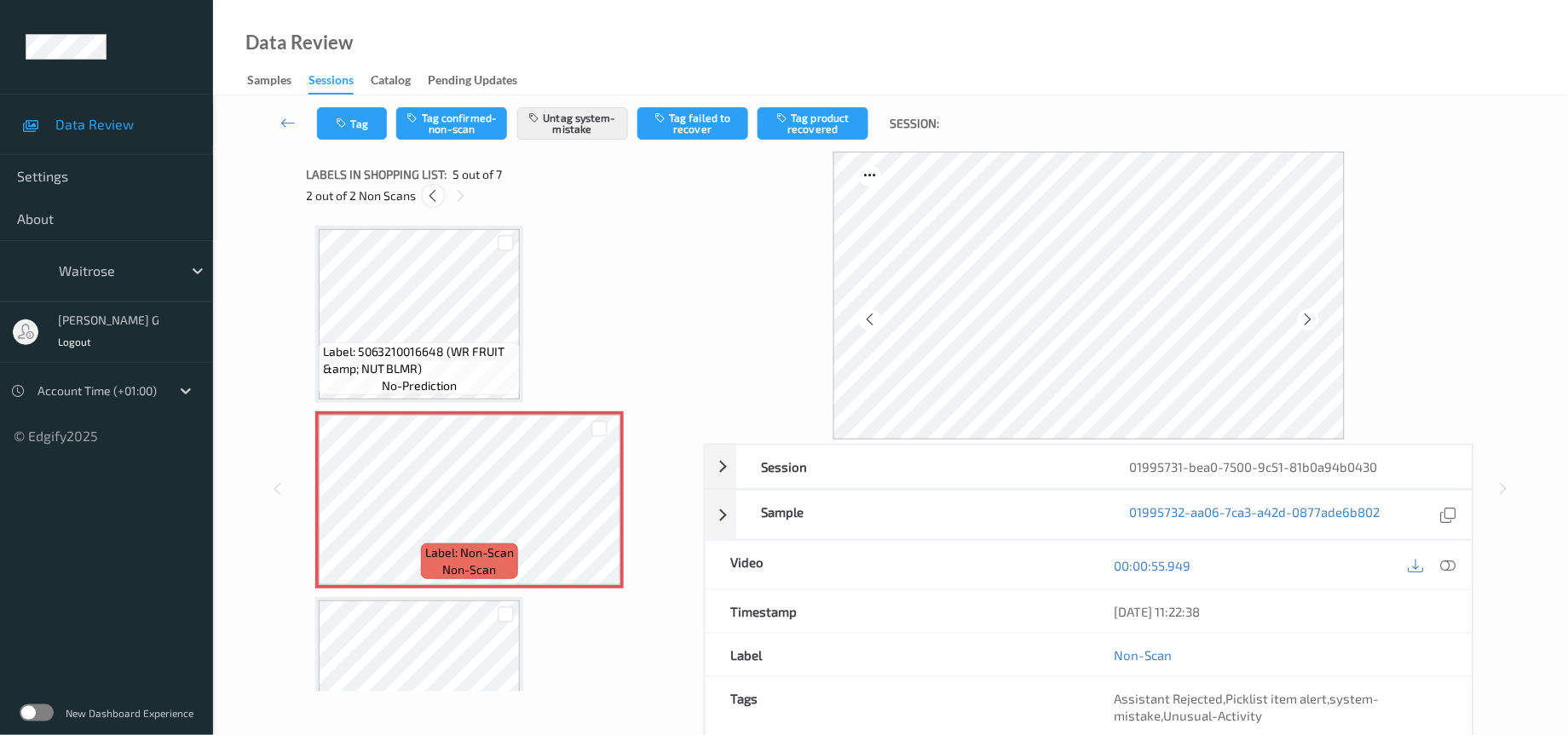
click at [433, 193] on icon at bounding box center [432, 196] width 14 height 15
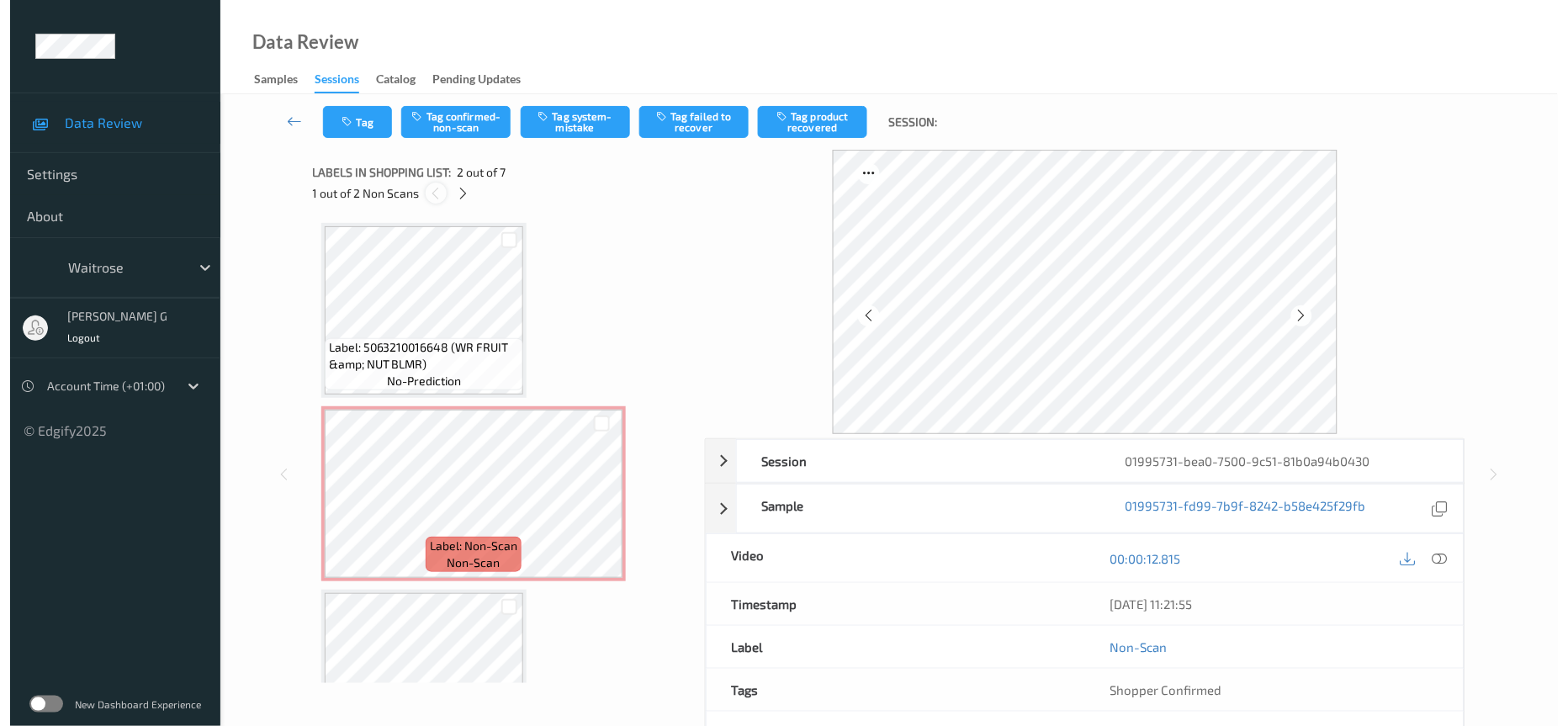
scroll to position [7, 0]
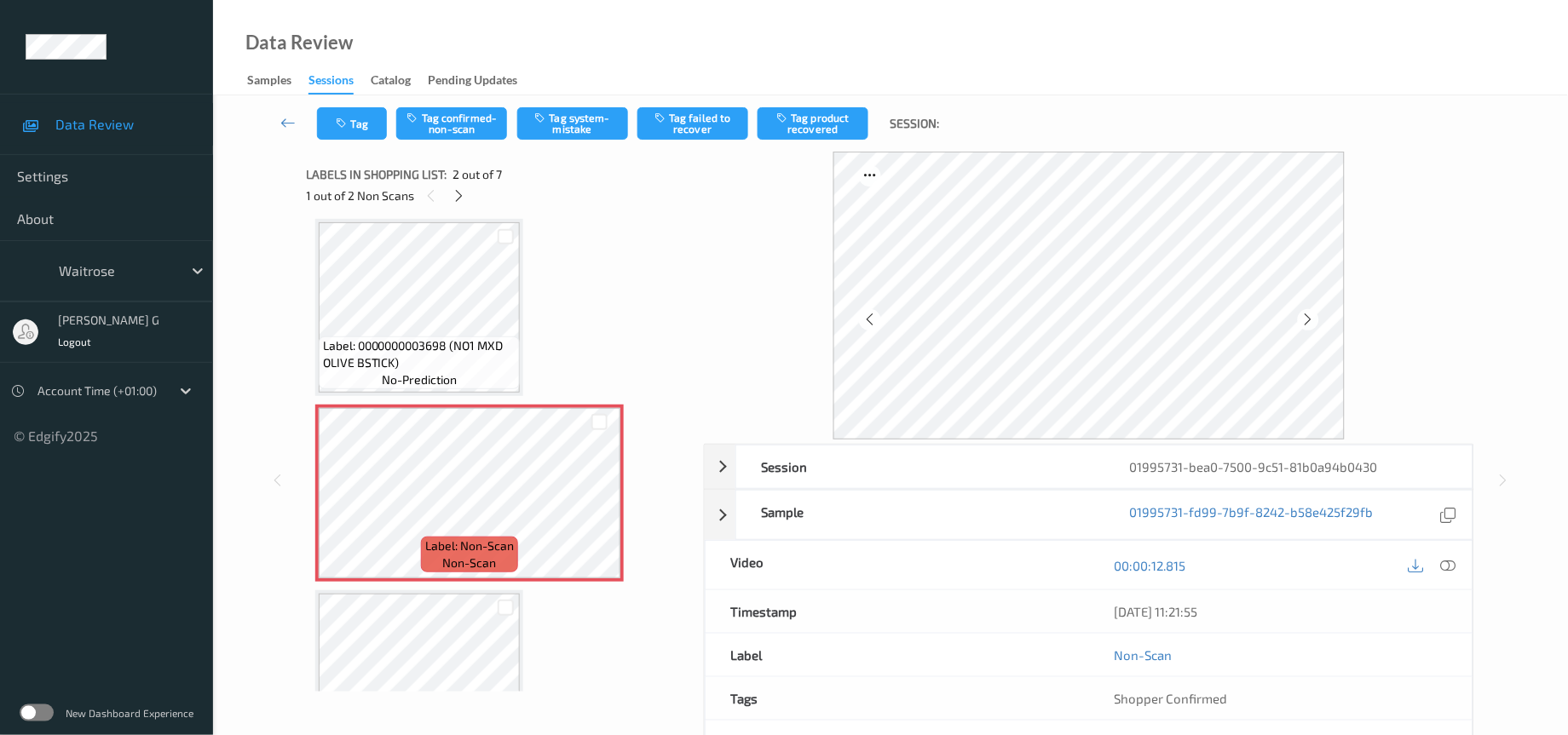
click at [446, 193] on div "1 out of 2 Non Scans" at bounding box center [499, 195] width 385 height 22
click at [554, 123] on button "Tag system-mistake" at bounding box center [573, 123] width 111 height 32
click at [347, 128] on icon "button" at bounding box center [344, 123] width 14 height 12
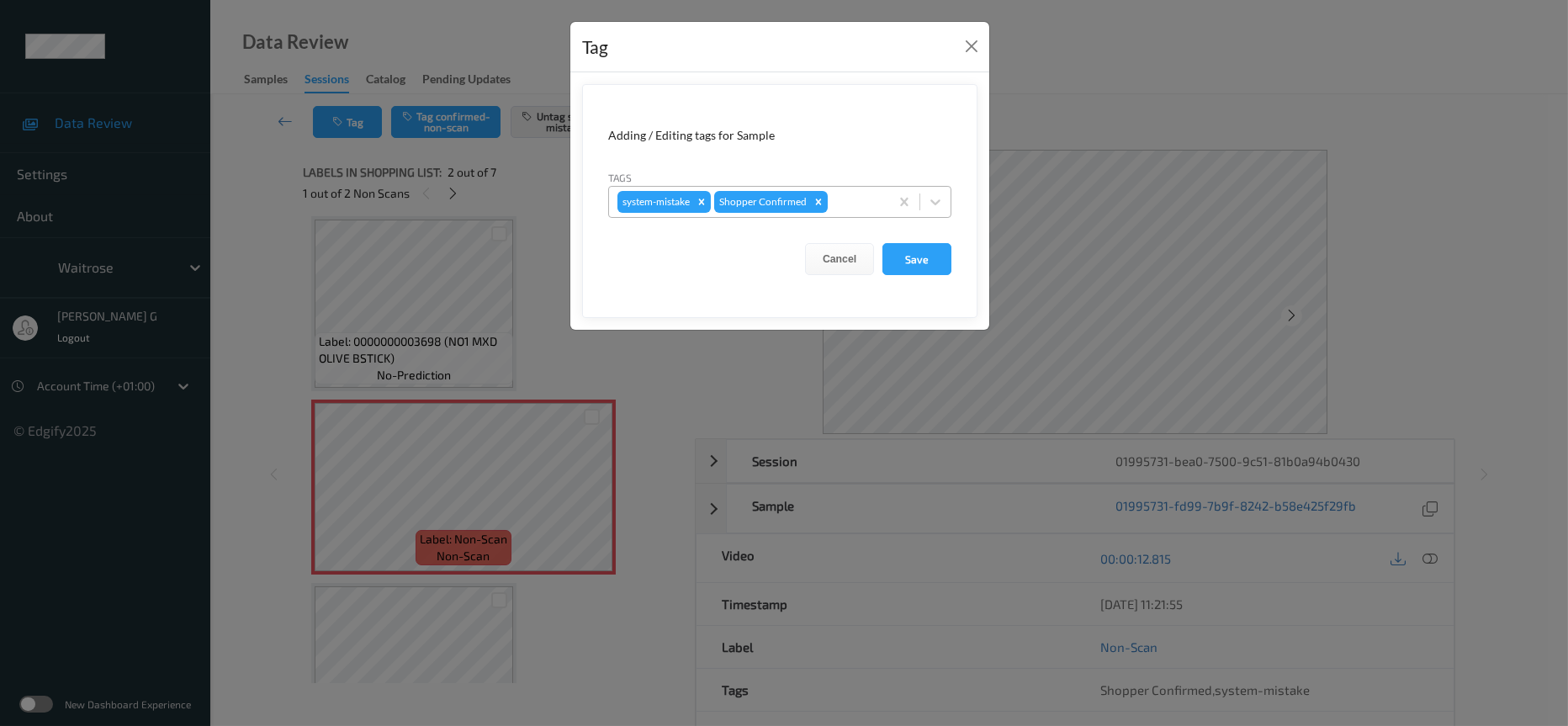
click at [847, 214] on div "system-mistake Shopper Confirmed" at bounding box center [749, 202] width 280 height 29
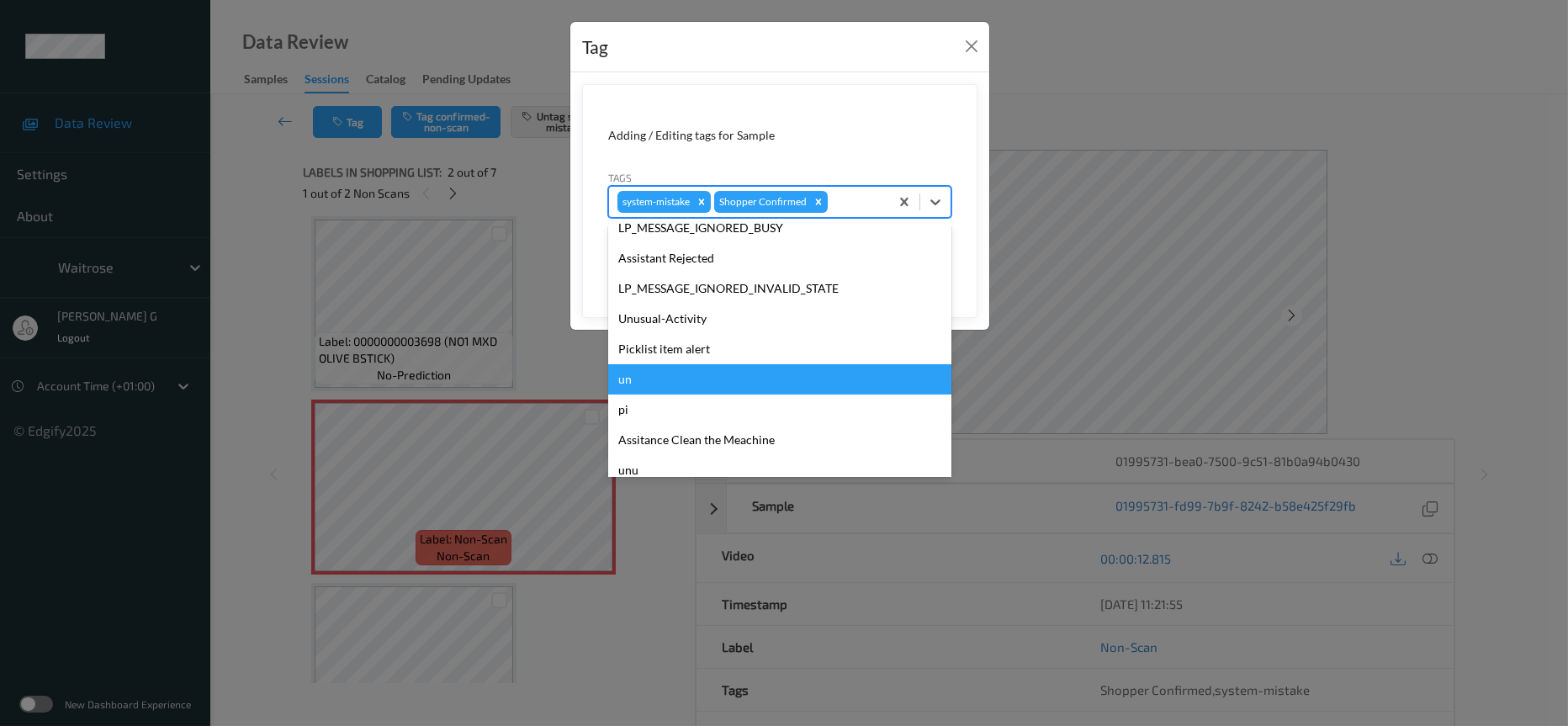
scroll to position [420, 0]
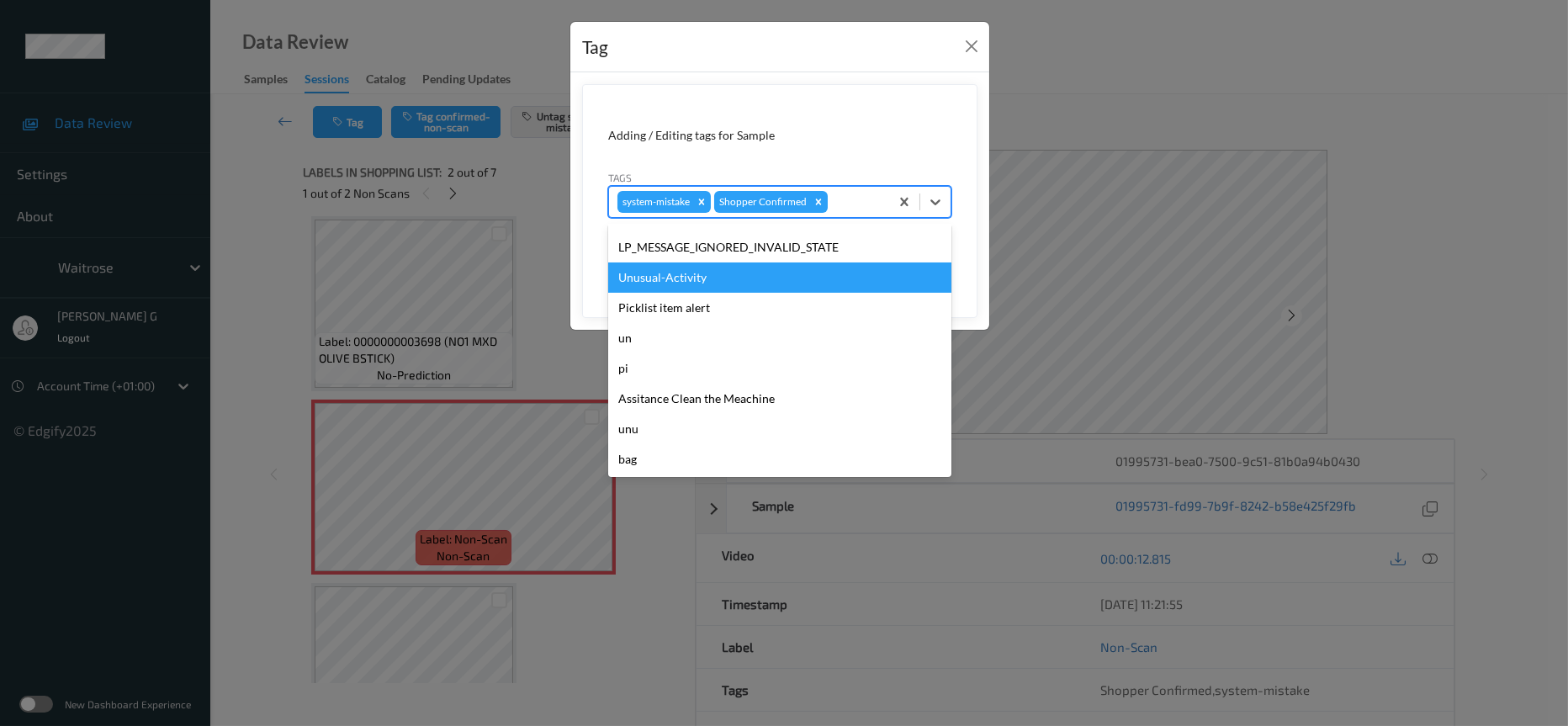
click at [667, 287] on div "Unusual-Activity" at bounding box center [780, 278] width 344 height 30
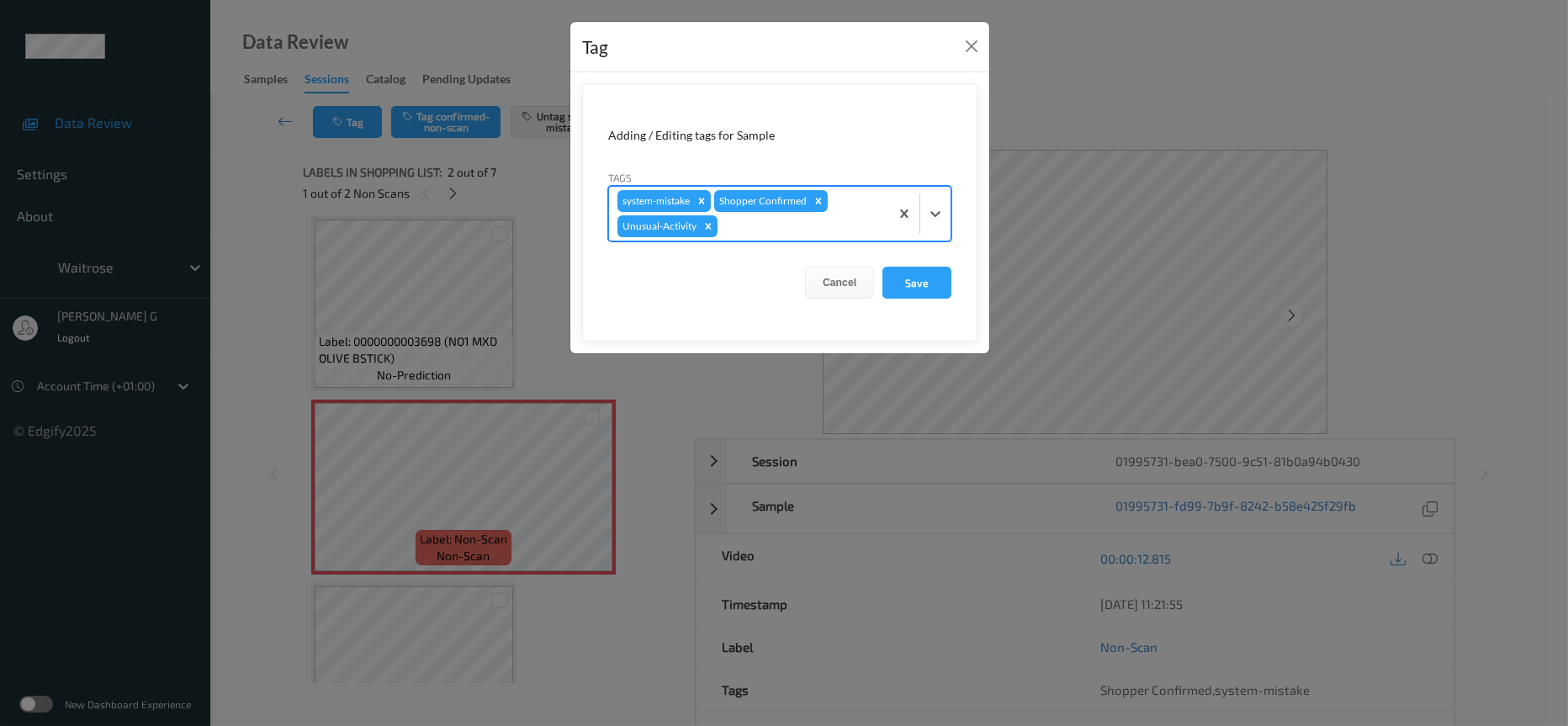
click at [791, 228] on div at bounding box center [800, 226] width 160 height 21
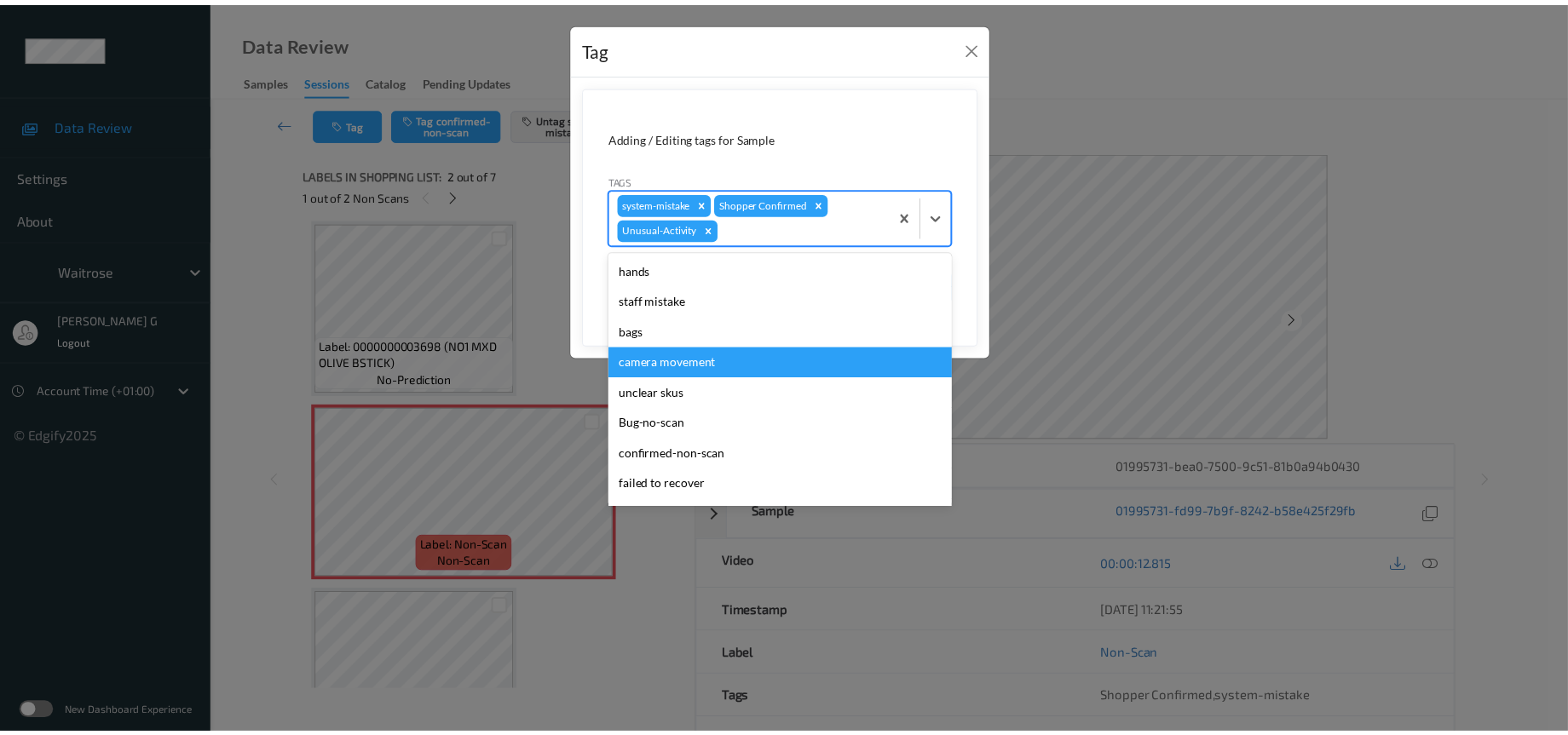
scroll to position [394, 0]
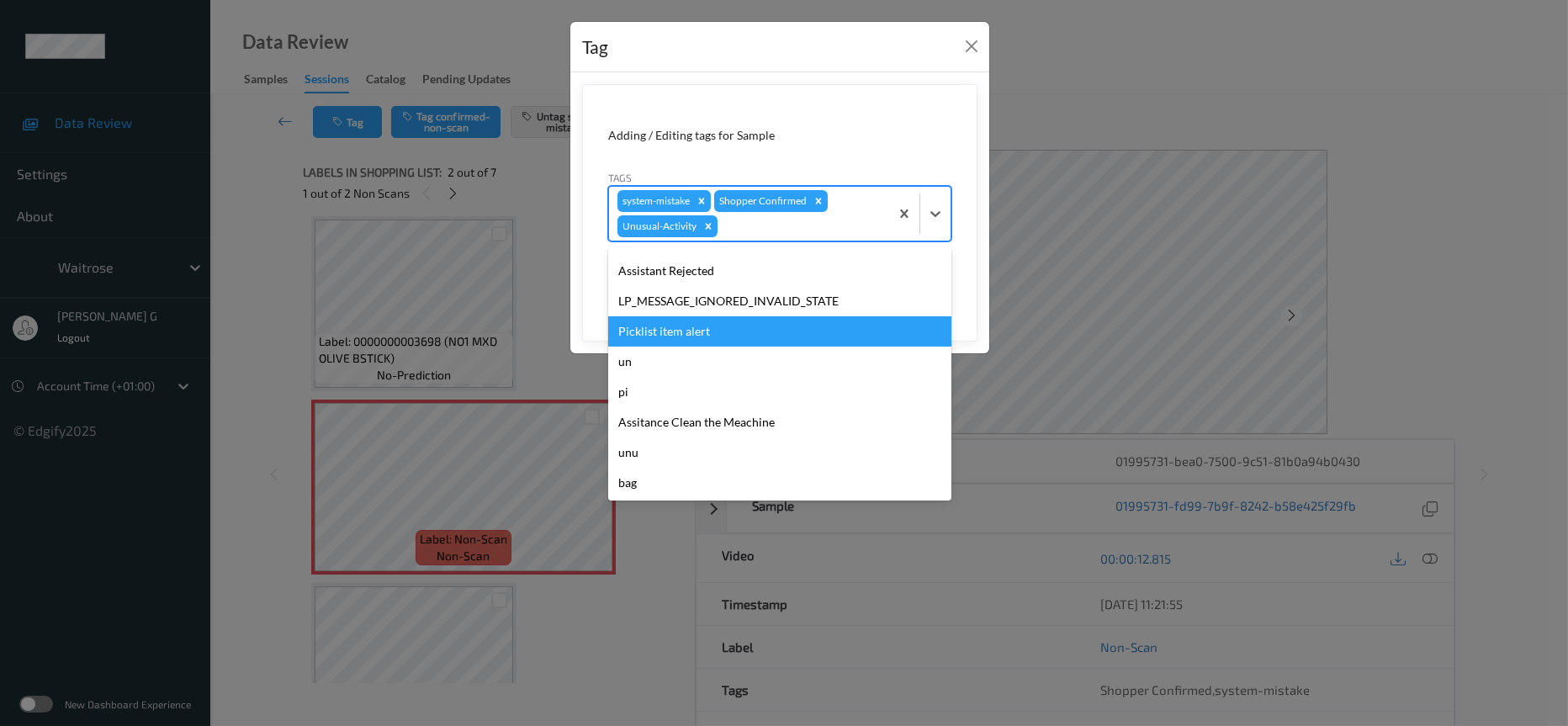
click at [625, 322] on div "Picklist item alert" at bounding box center [780, 332] width 344 height 30
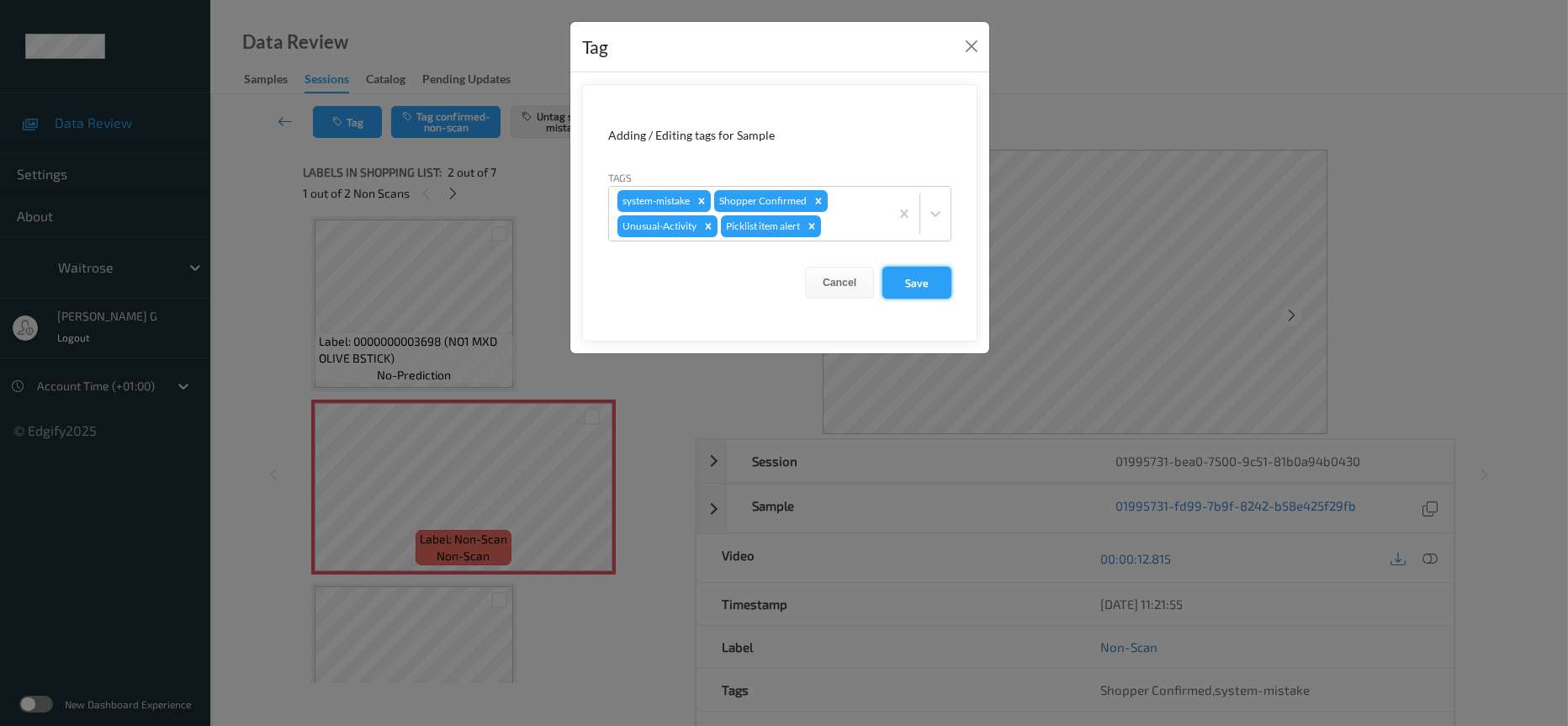
click at [916, 278] on button "Save" at bounding box center [917, 283] width 69 height 32
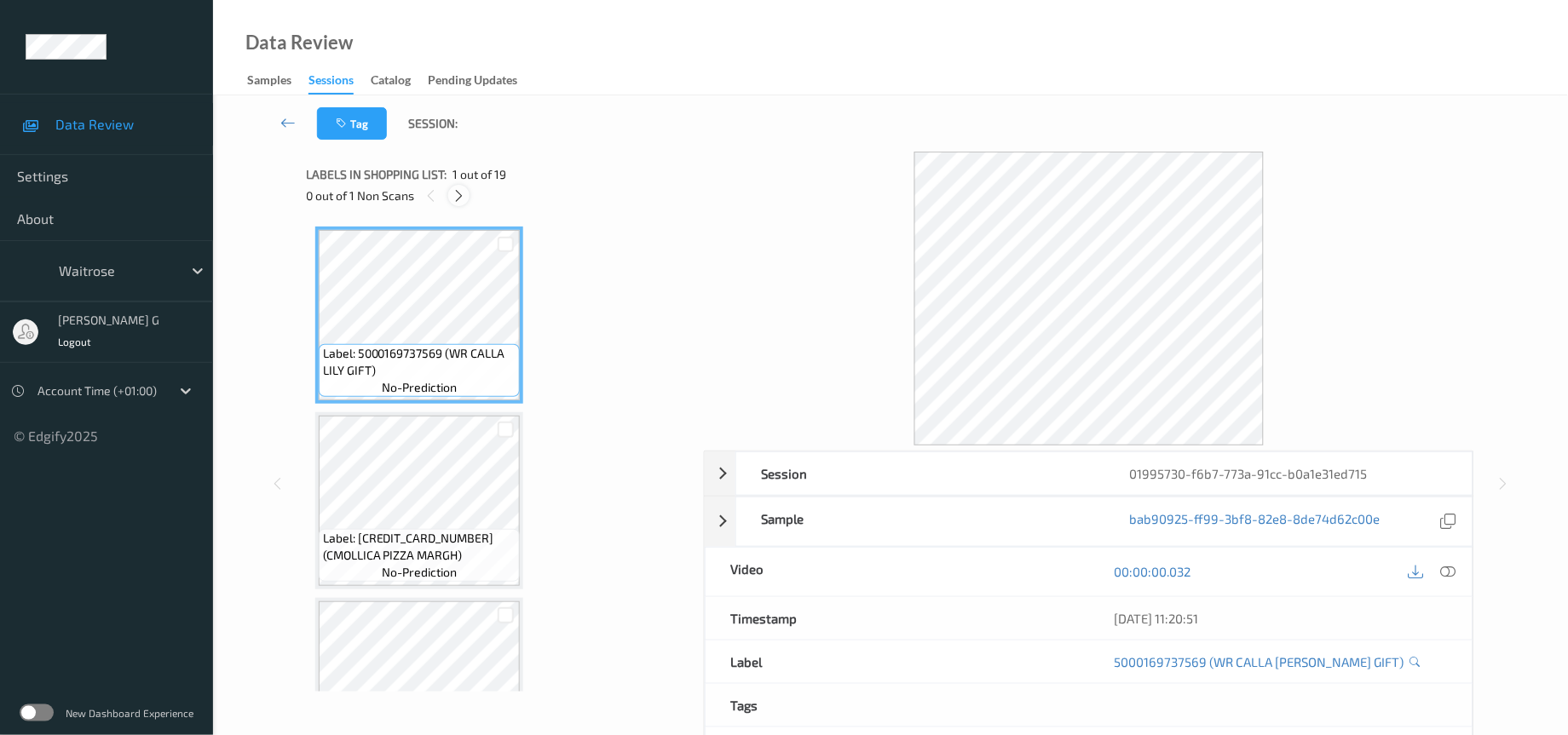
click at [465, 195] on icon at bounding box center [458, 196] width 14 height 15
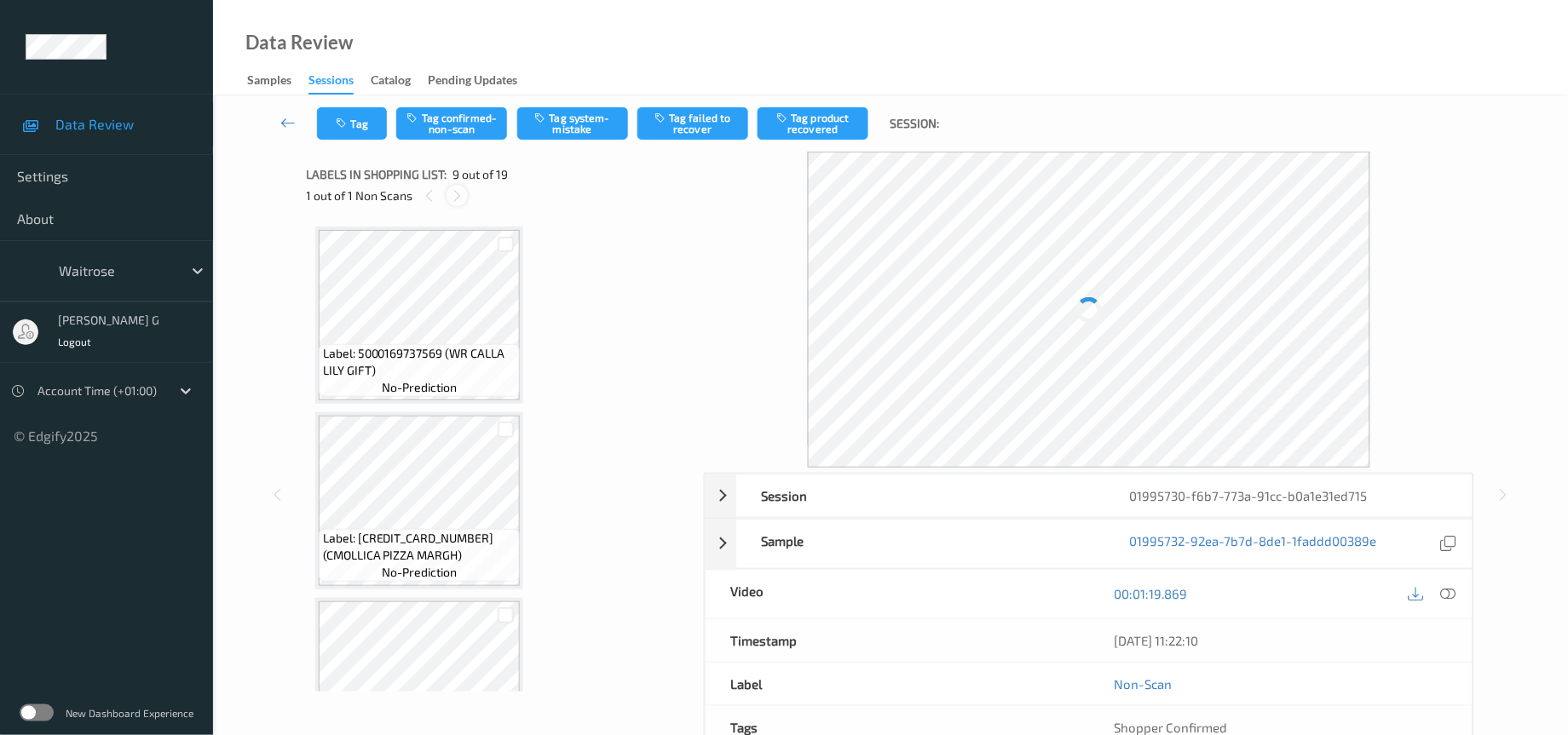
scroll to position [1292, 0]
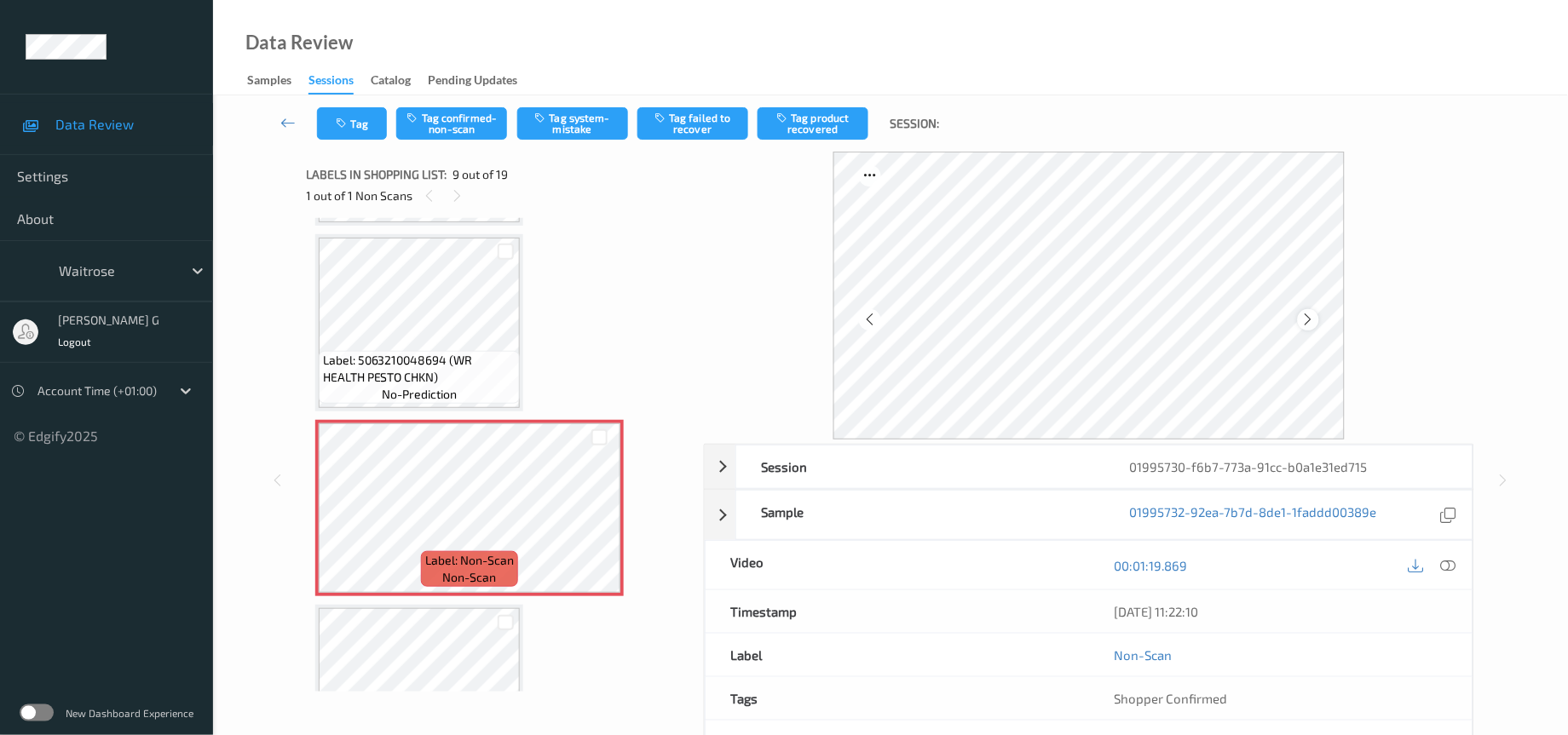
click at [1308, 320] on icon at bounding box center [1308, 320] width 14 height 15
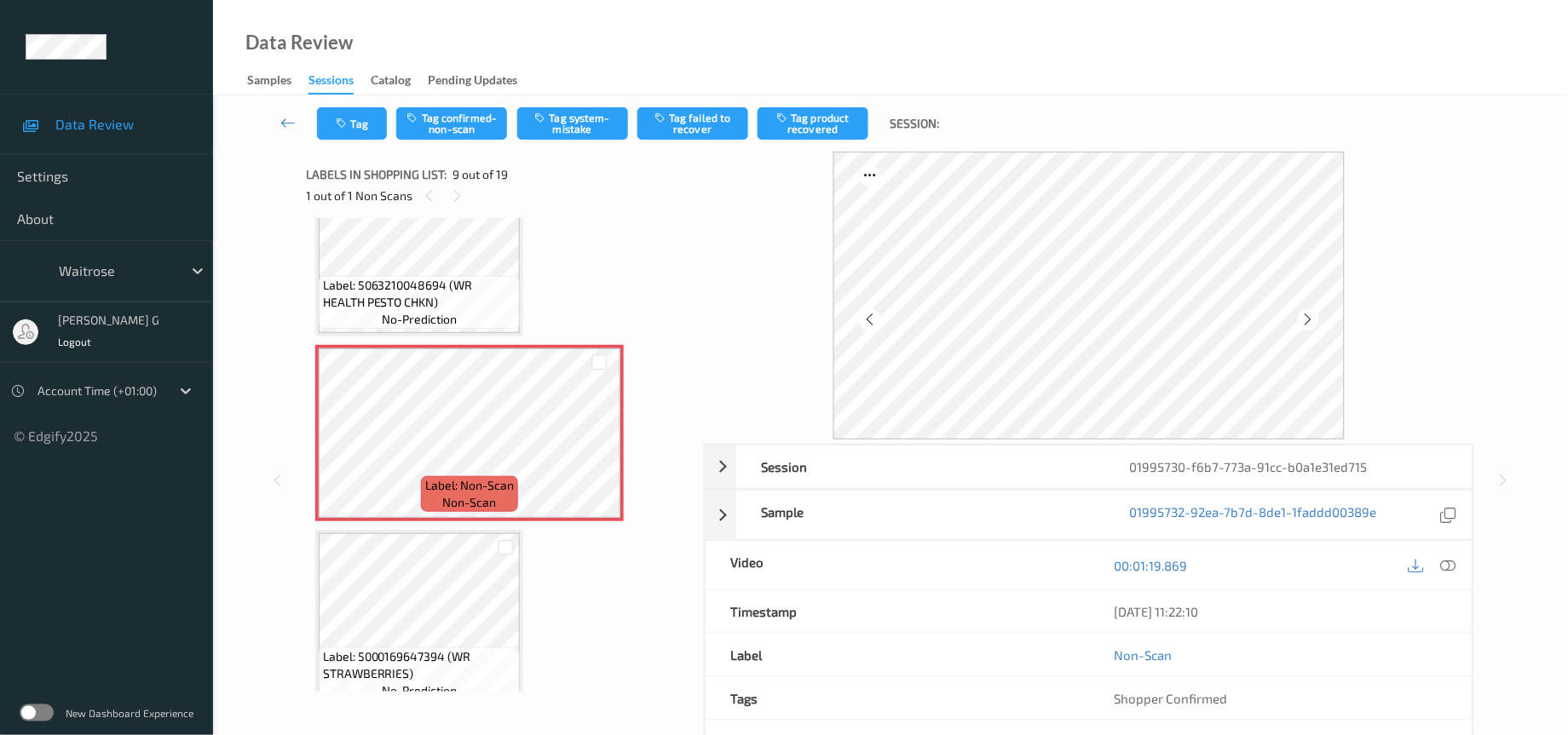
scroll to position [1421, 0]
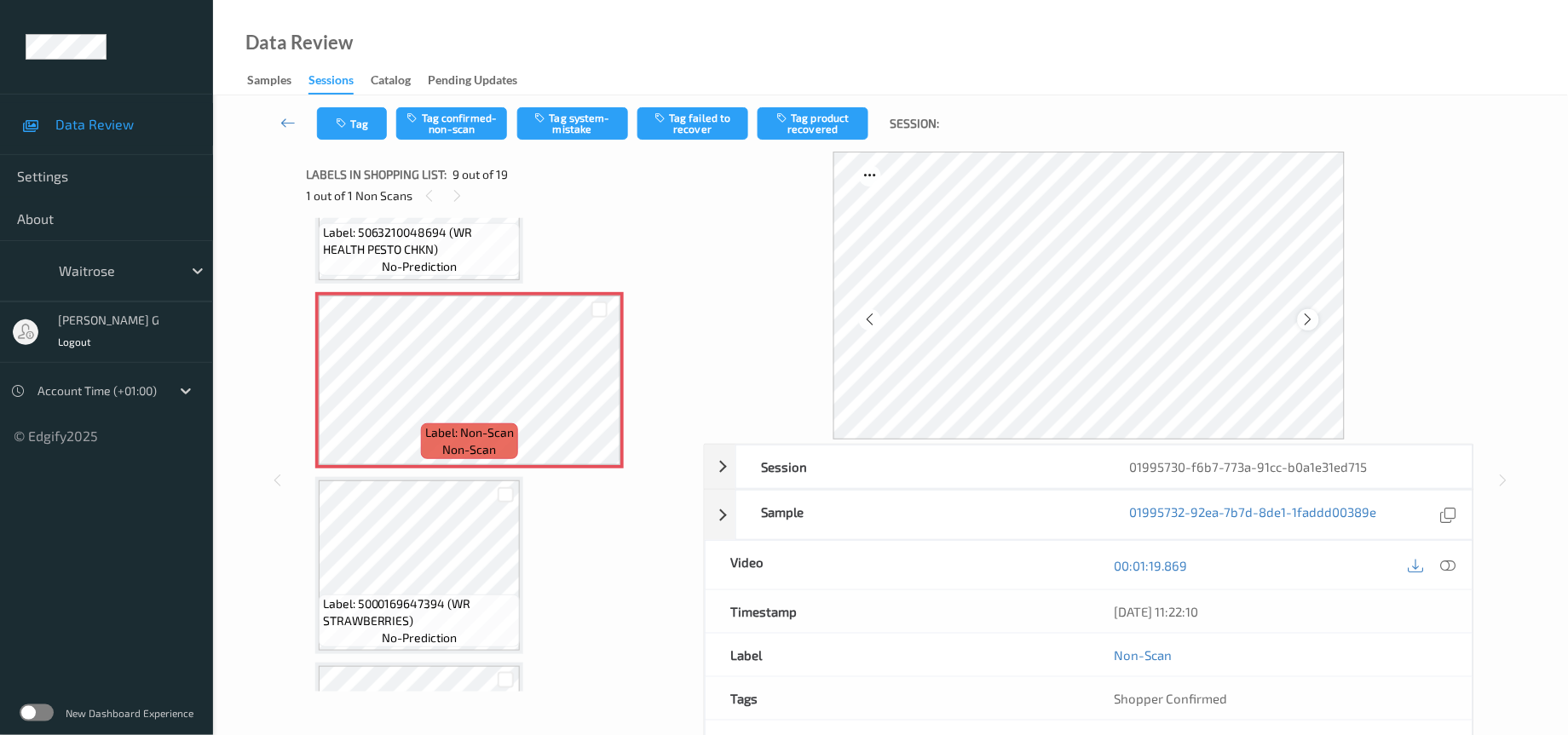
click at [1308, 317] on icon at bounding box center [1308, 320] width 14 height 15
click at [1453, 565] on icon at bounding box center [1449, 566] width 15 height 15
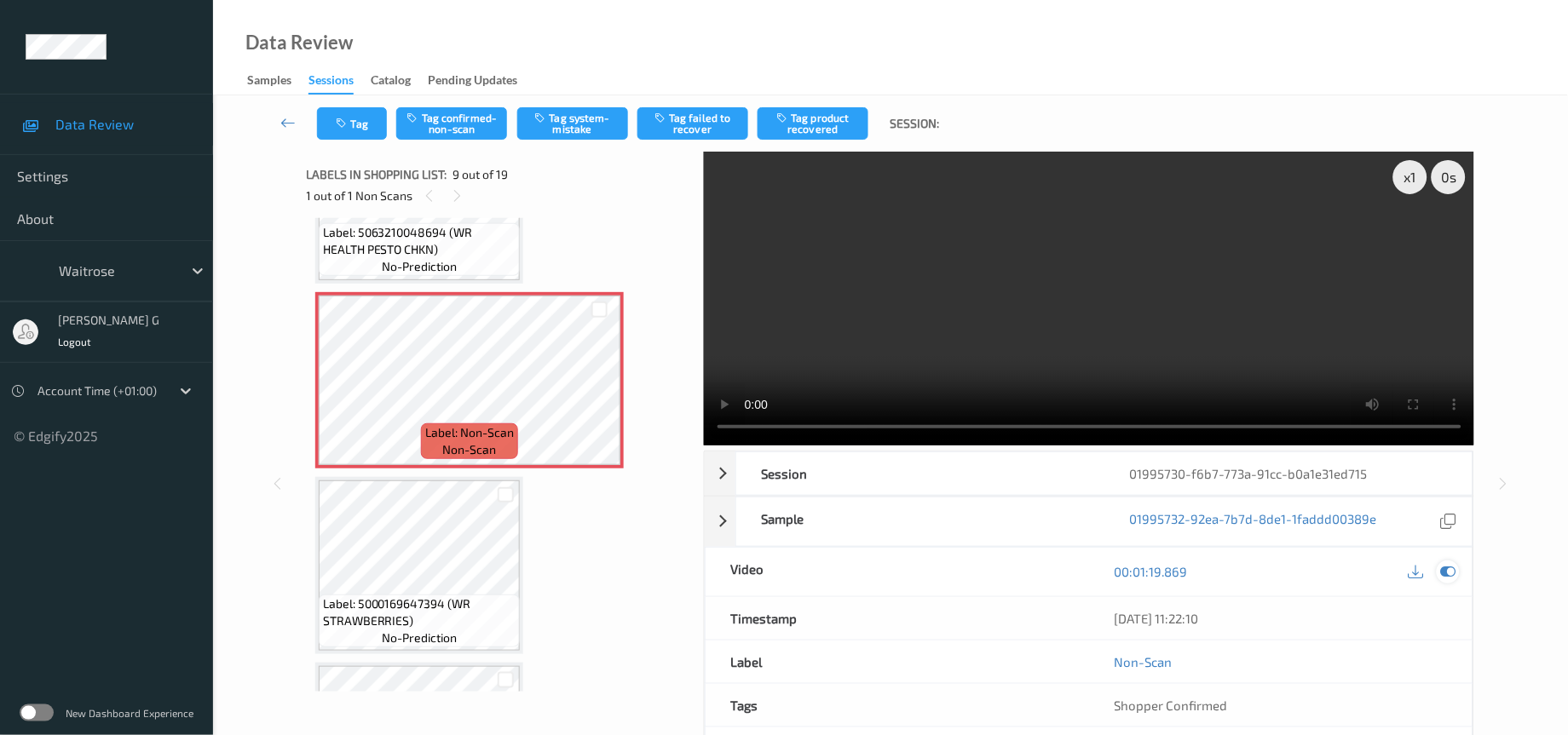
click at [1447, 574] on icon at bounding box center [1449, 571] width 15 height 15
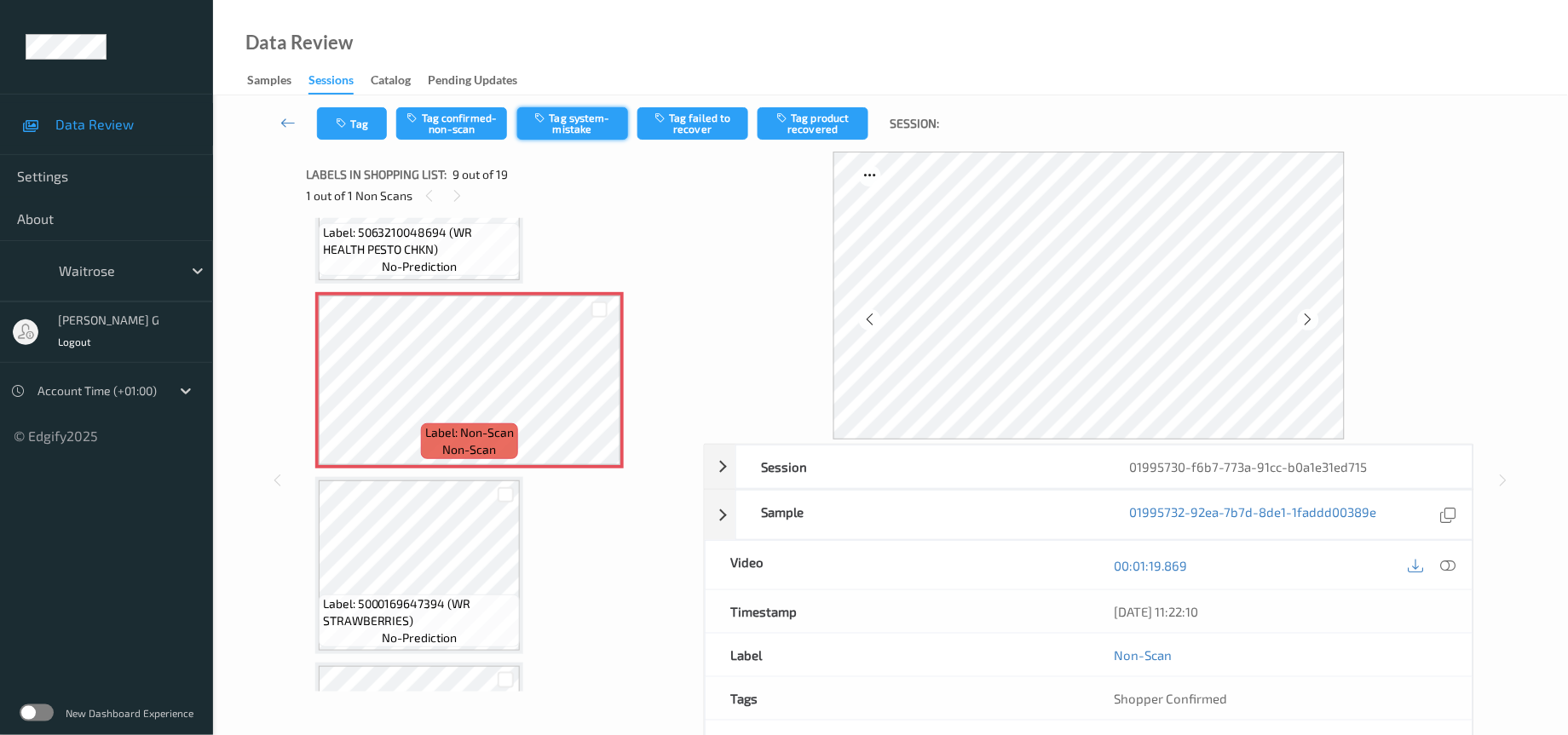
click at [568, 129] on button "Tag system-mistake" at bounding box center [573, 123] width 111 height 32
click at [798, 121] on button "Tag product recovered" at bounding box center [813, 123] width 111 height 32
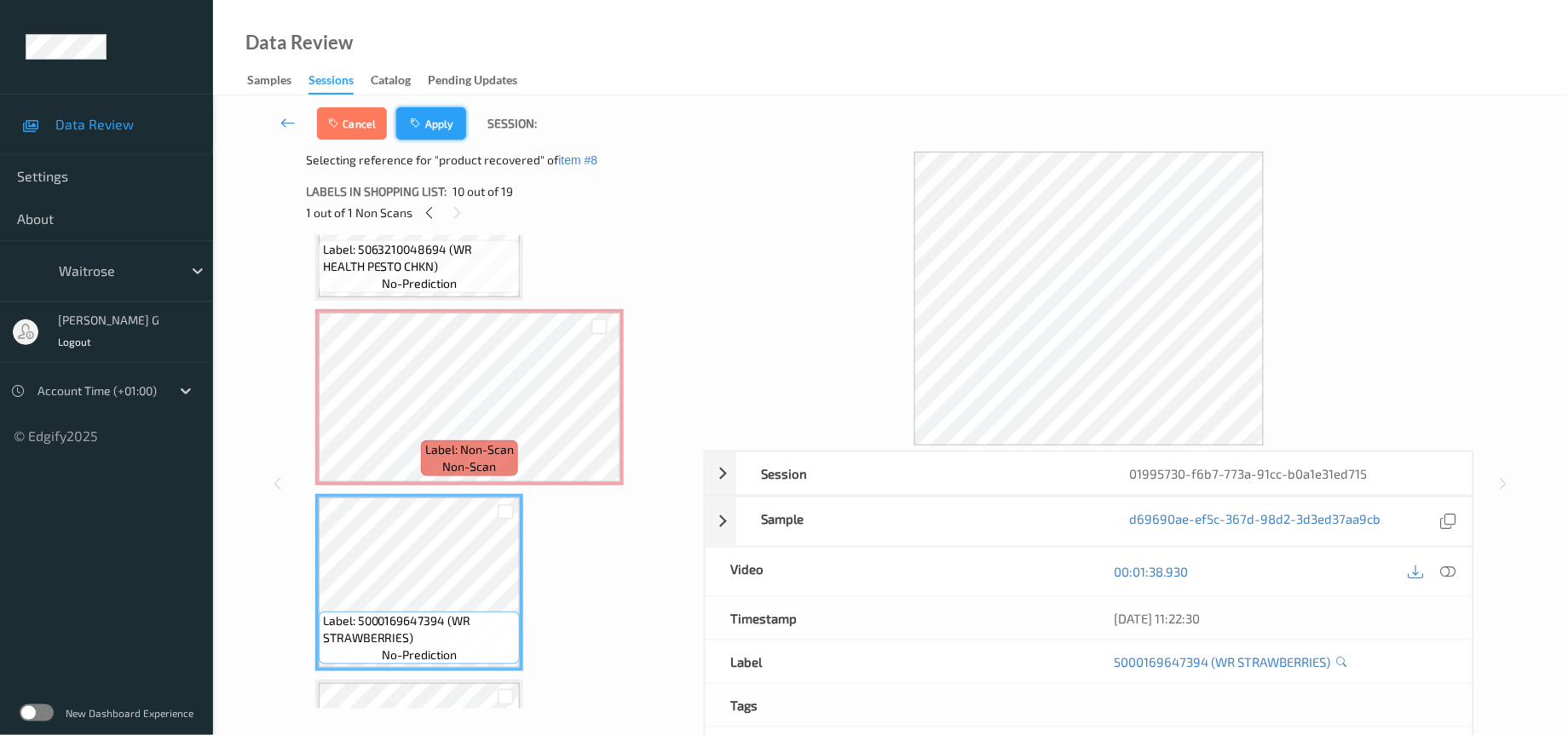
click at [439, 123] on button "Apply" at bounding box center [432, 123] width 70 height 32
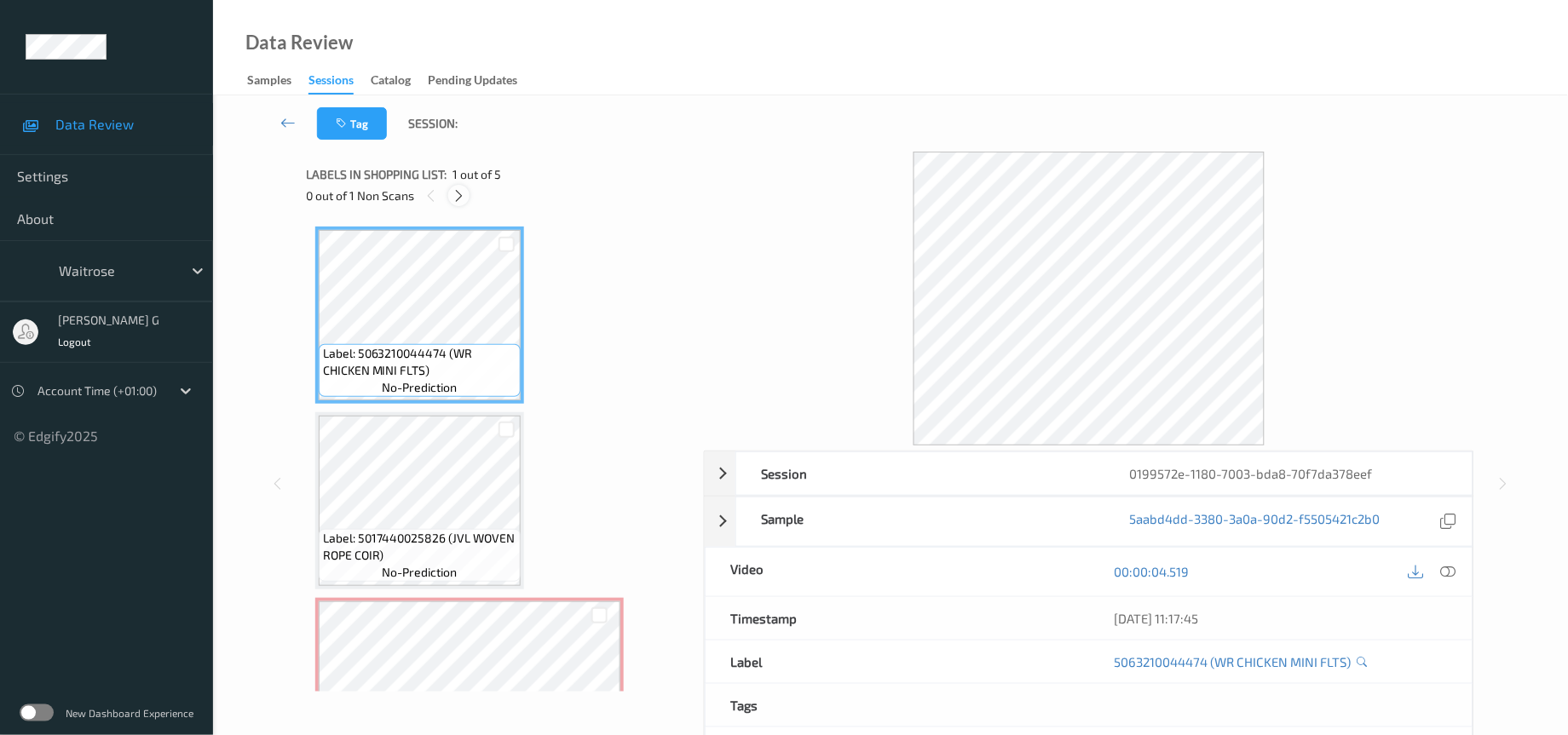
click at [461, 198] on icon at bounding box center [458, 196] width 14 height 15
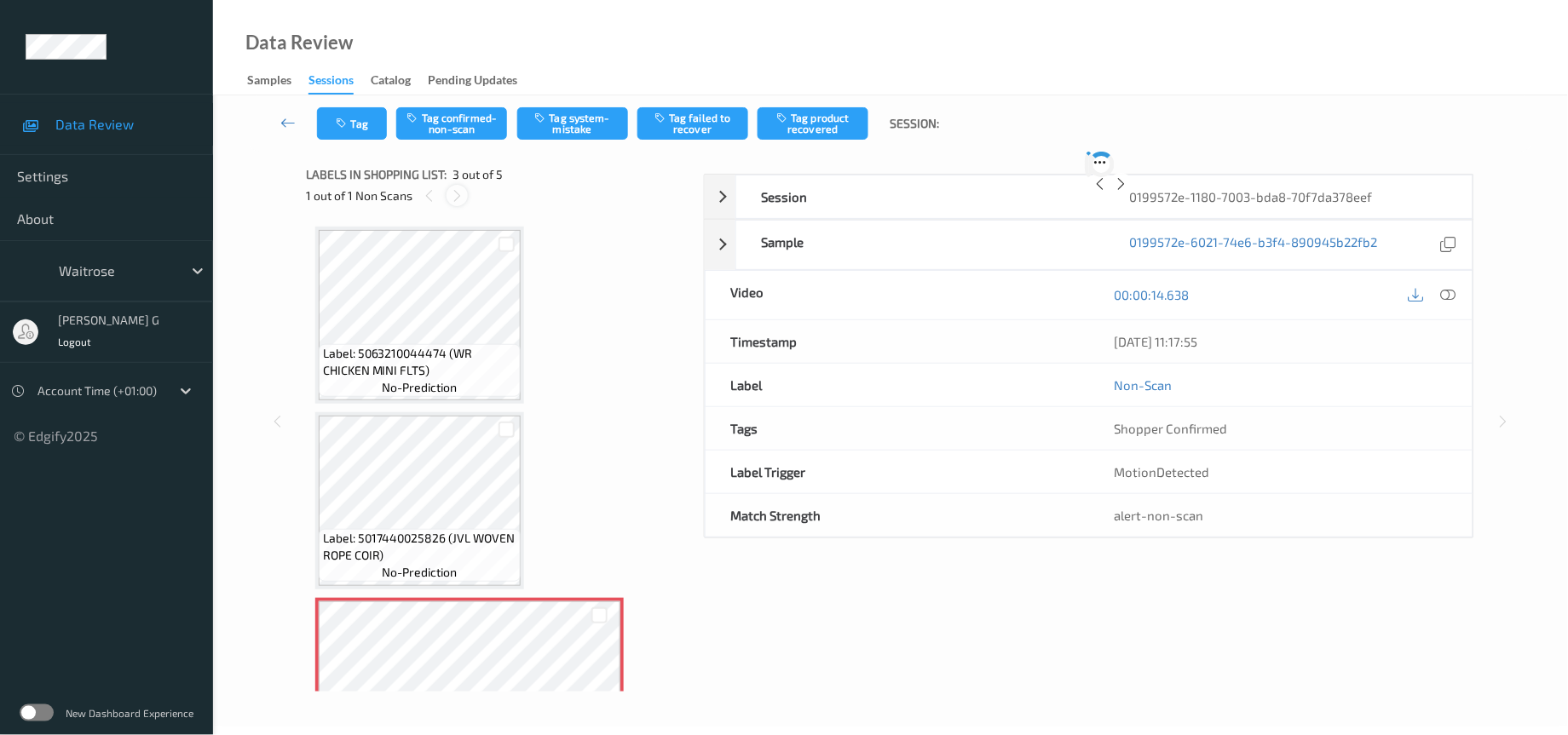
scroll to position [192, 0]
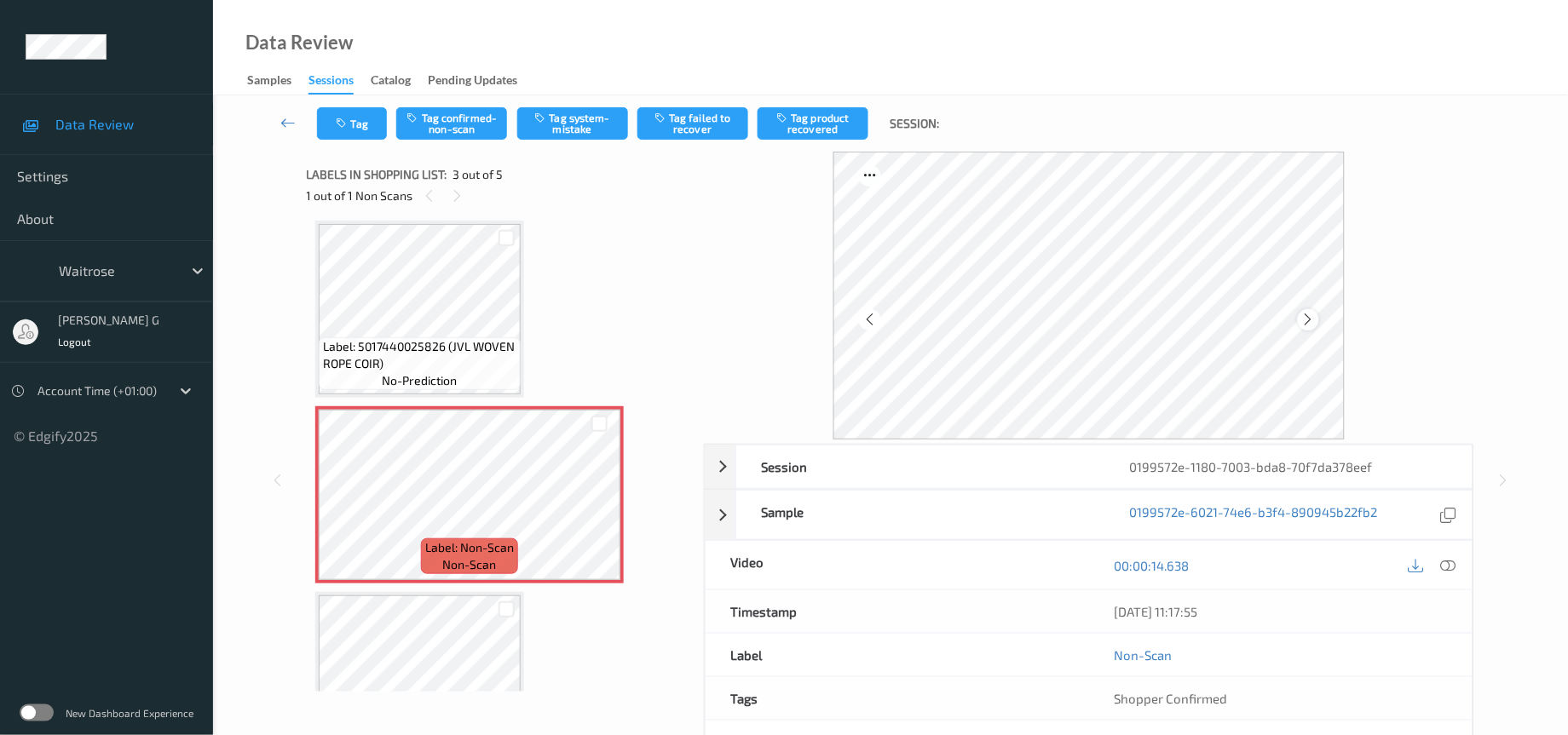
click at [1310, 319] on icon at bounding box center [1308, 320] width 14 height 15
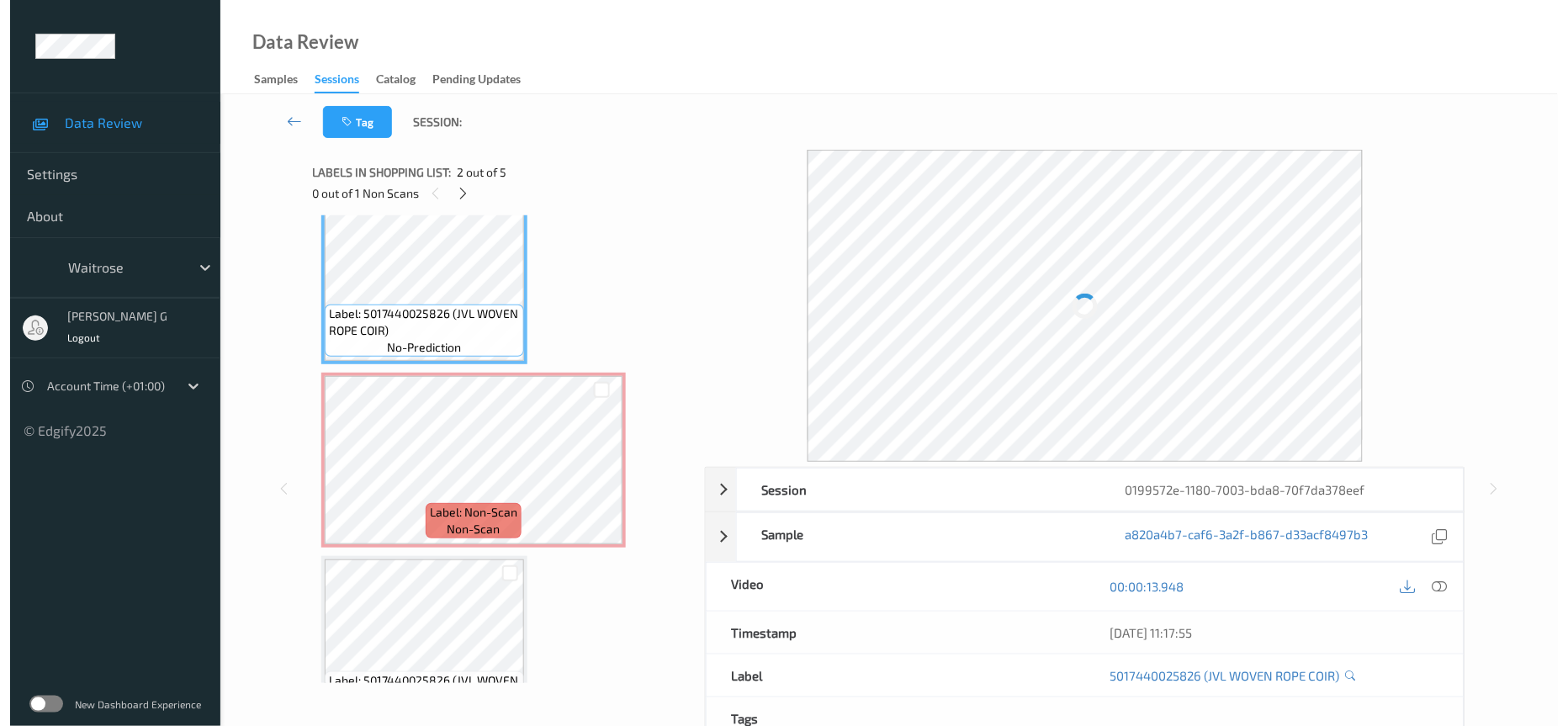
scroll to position [252, 0]
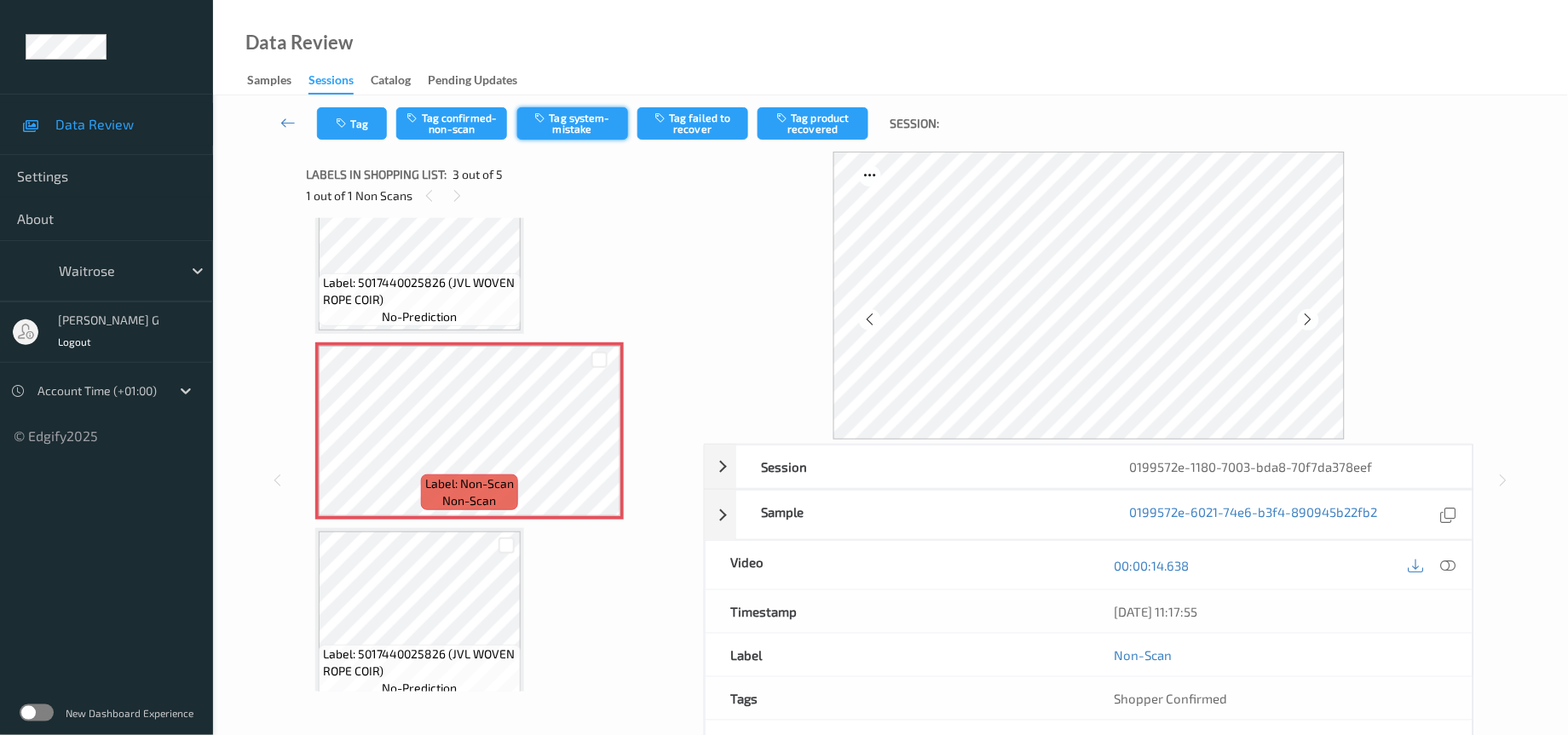
click at [573, 116] on button "Tag system-mistake" at bounding box center [573, 123] width 111 height 32
click at [363, 127] on button "Tag" at bounding box center [352, 123] width 70 height 32
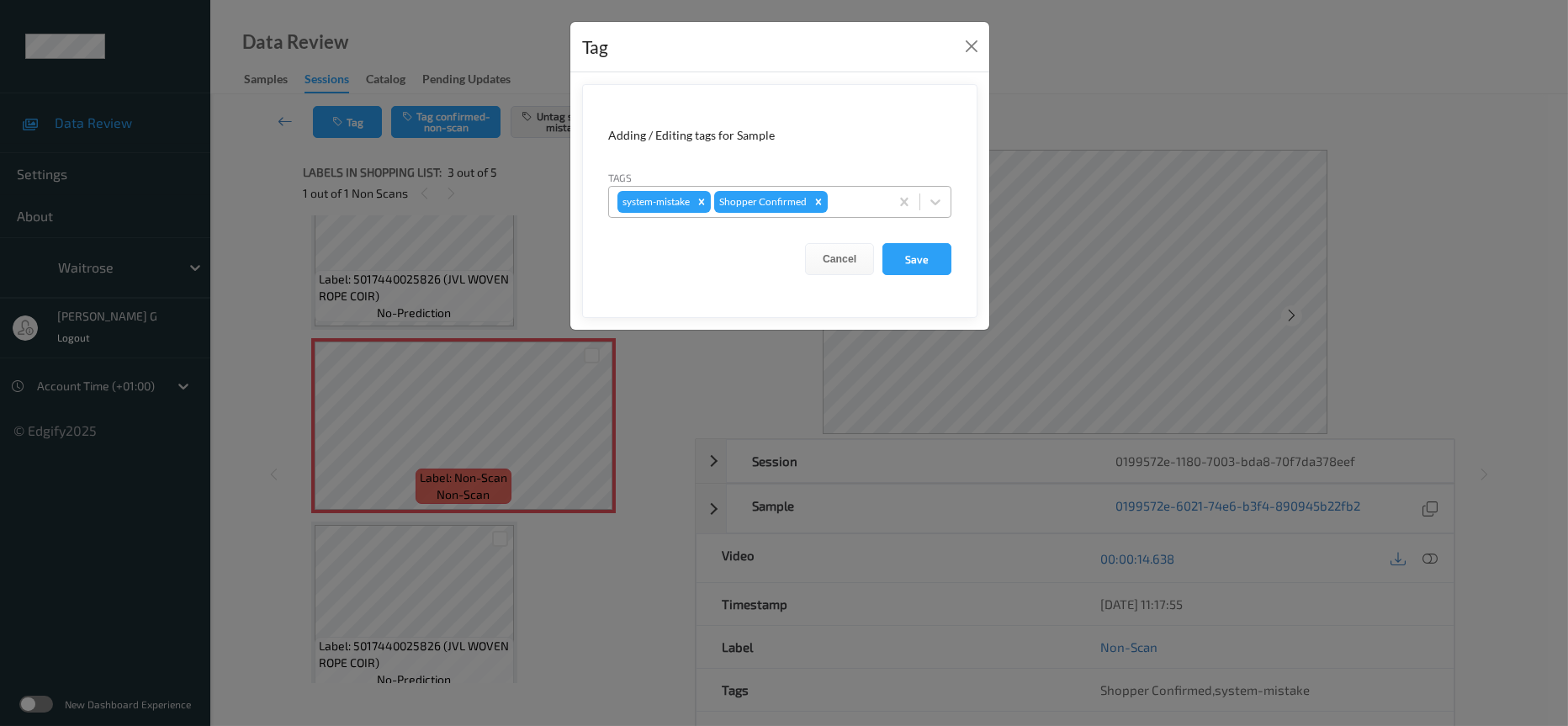
click at [865, 207] on div at bounding box center [855, 202] width 49 height 21
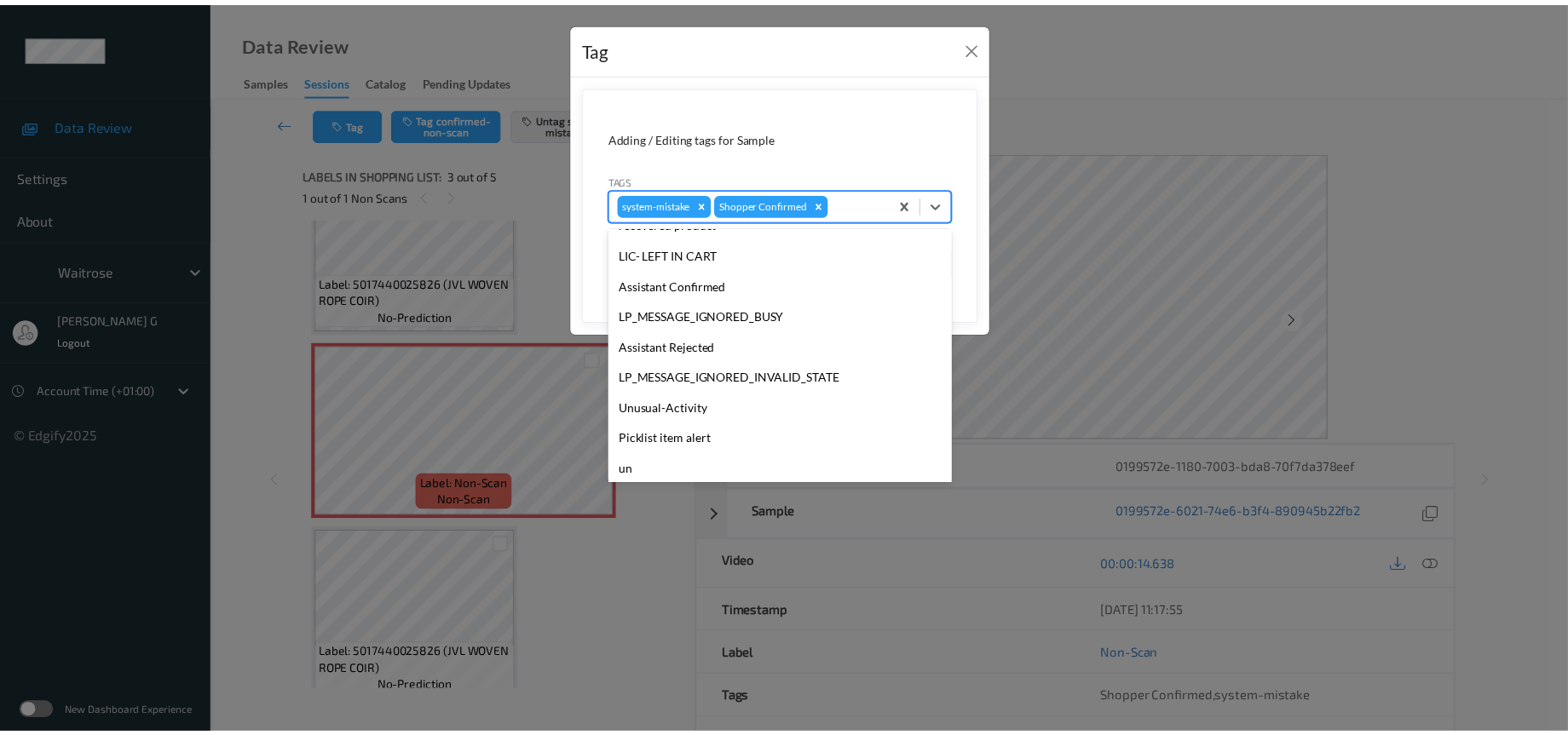
scroll to position [425, 0]
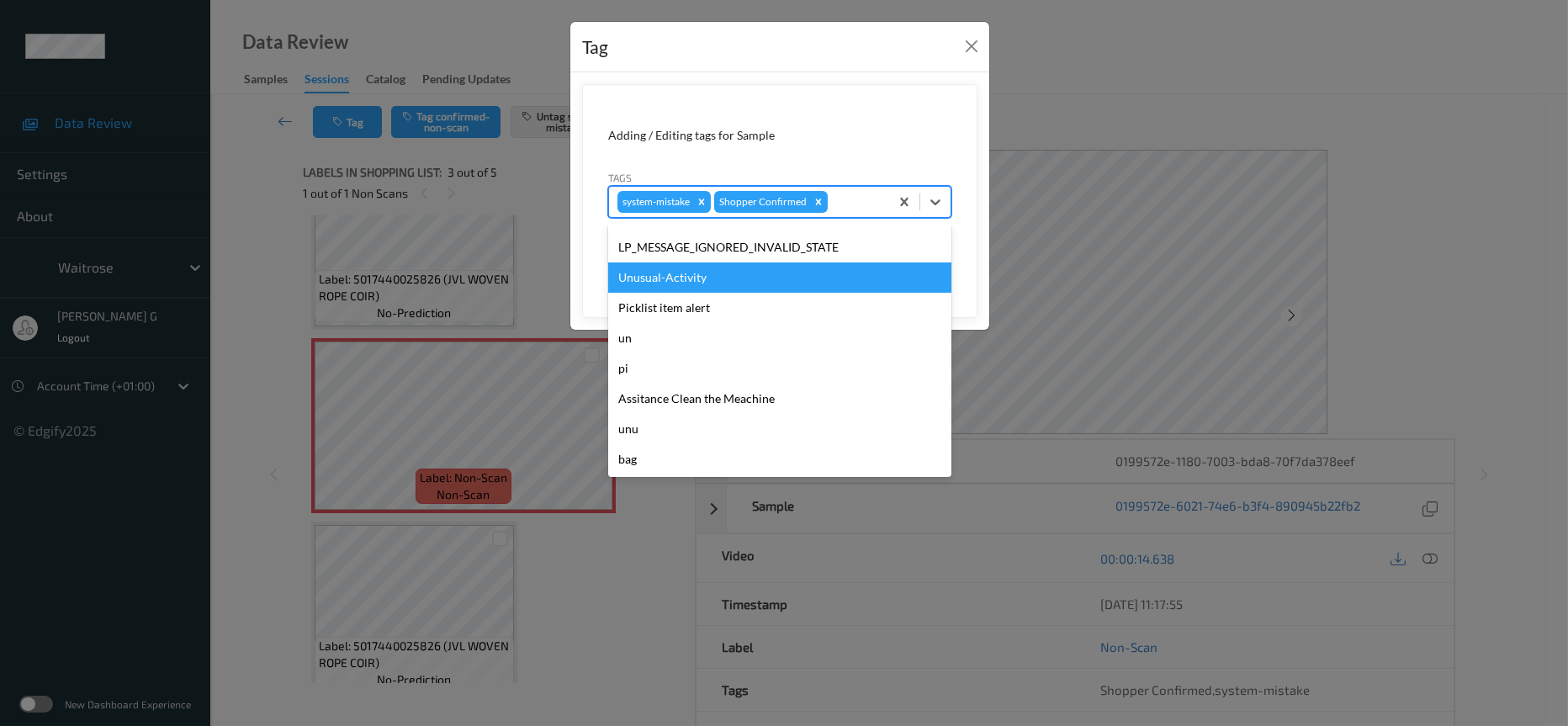
click at [686, 278] on div "Unusual-Activity" at bounding box center [780, 278] width 344 height 30
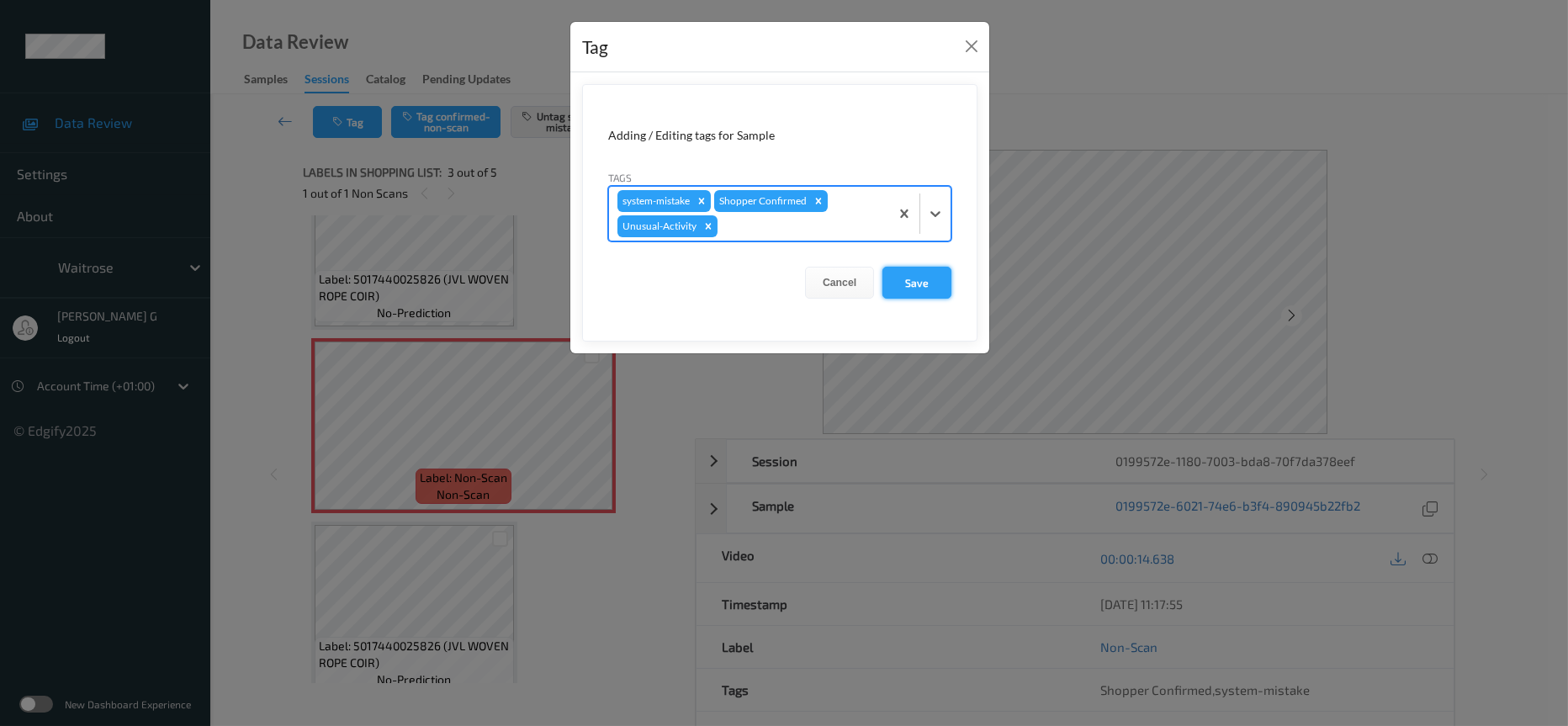
click at [921, 282] on button "Save" at bounding box center [917, 283] width 69 height 32
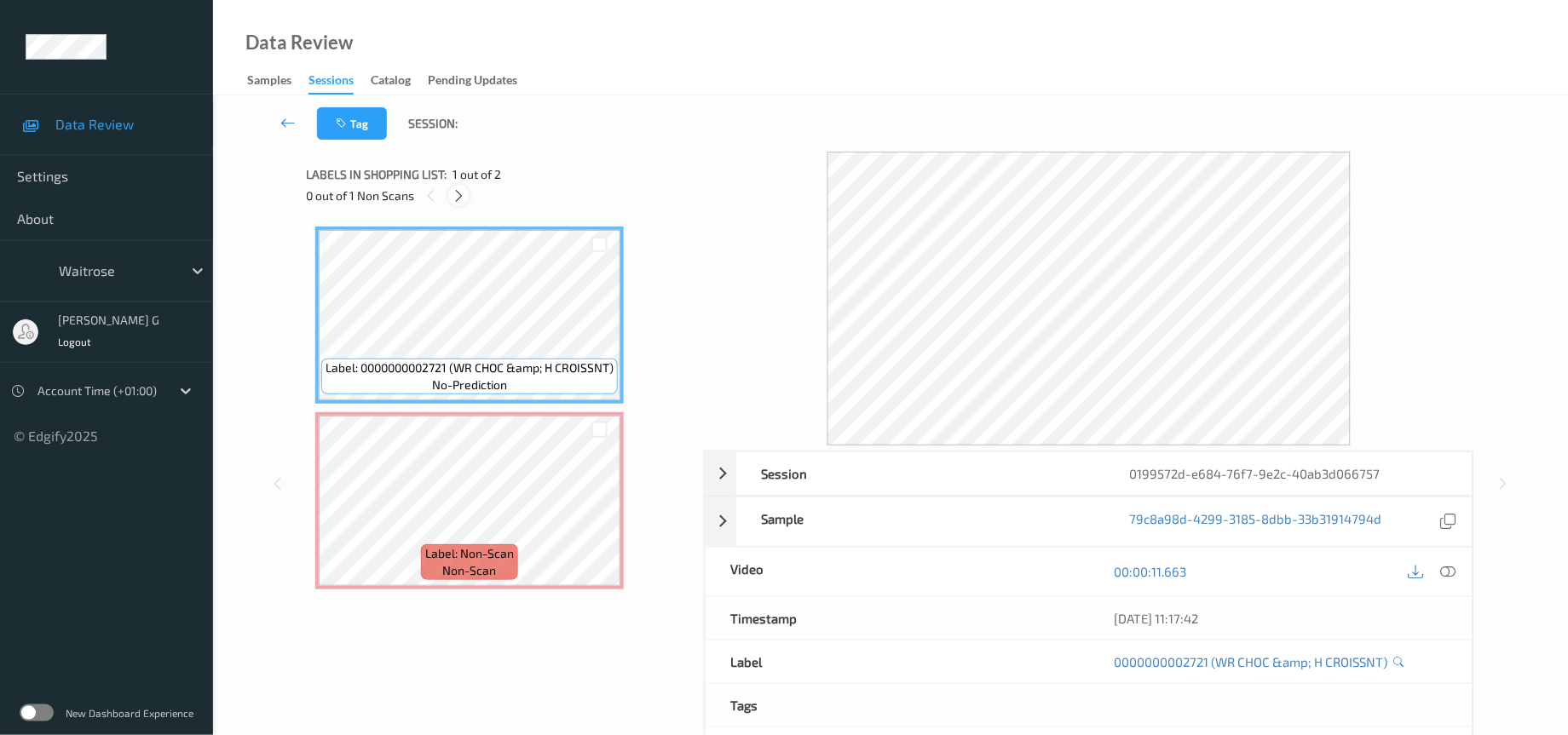
click at [460, 189] on icon at bounding box center [458, 196] width 14 height 15
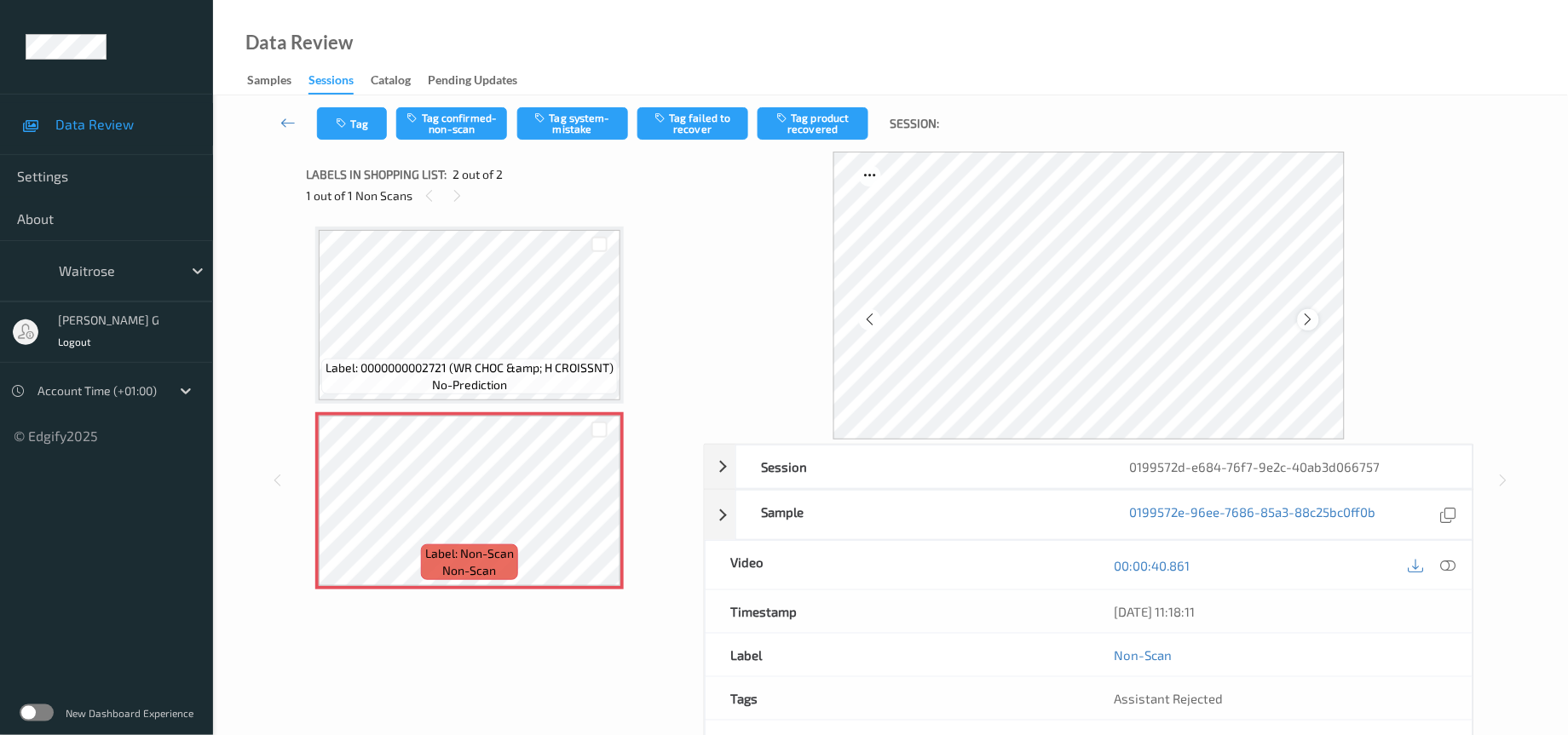
click at [1311, 325] on icon at bounding box center [1308, 320] width 14 height 15
click at [571, 123] on button "Tag system-mistake" at bounding box center [573, 123] width 111 height 32
click at [345, 131] on button "Tag" at bounding box center [352, 123] width 70 height 32
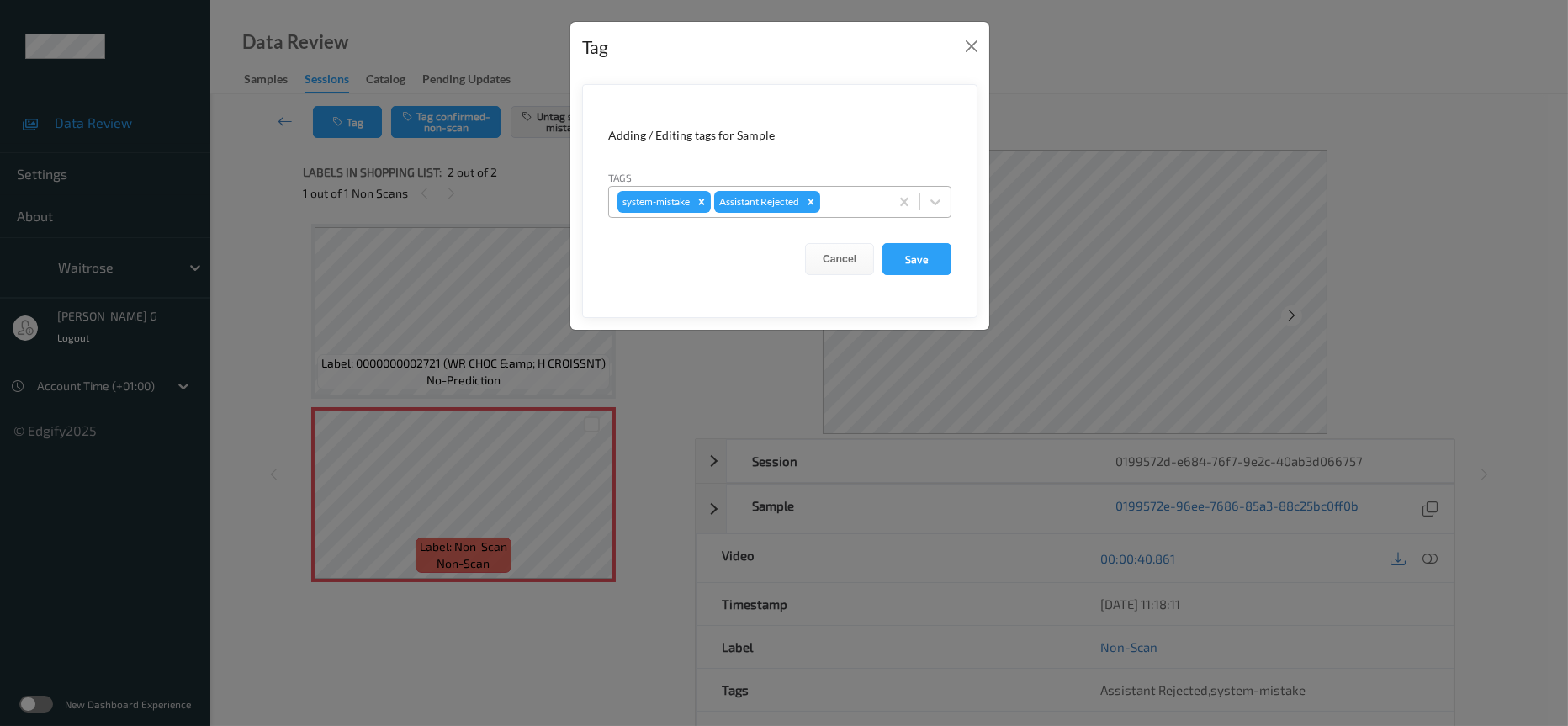
click at [849, 199] on div at bounding box center [852, 202] width 57 height 21
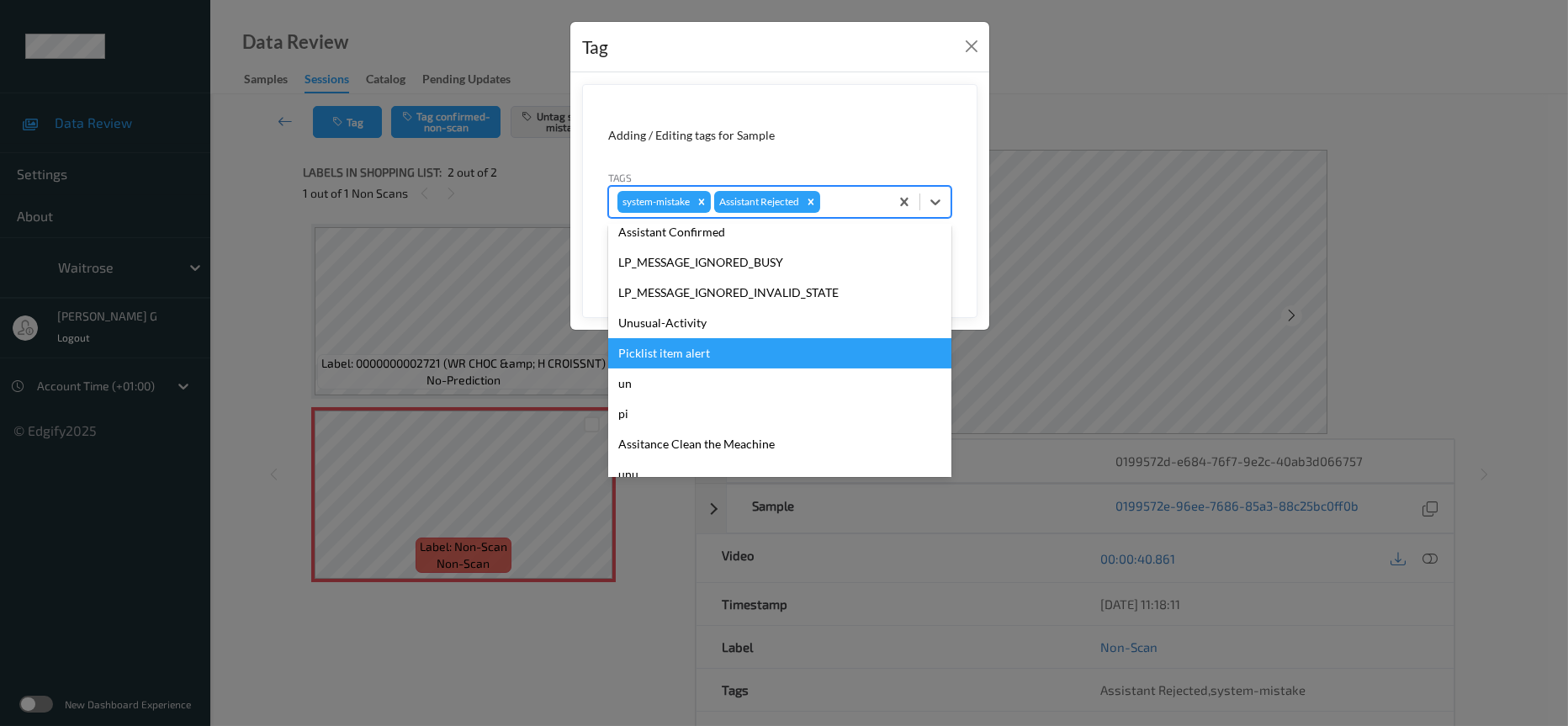
scroll to position [420, 0]
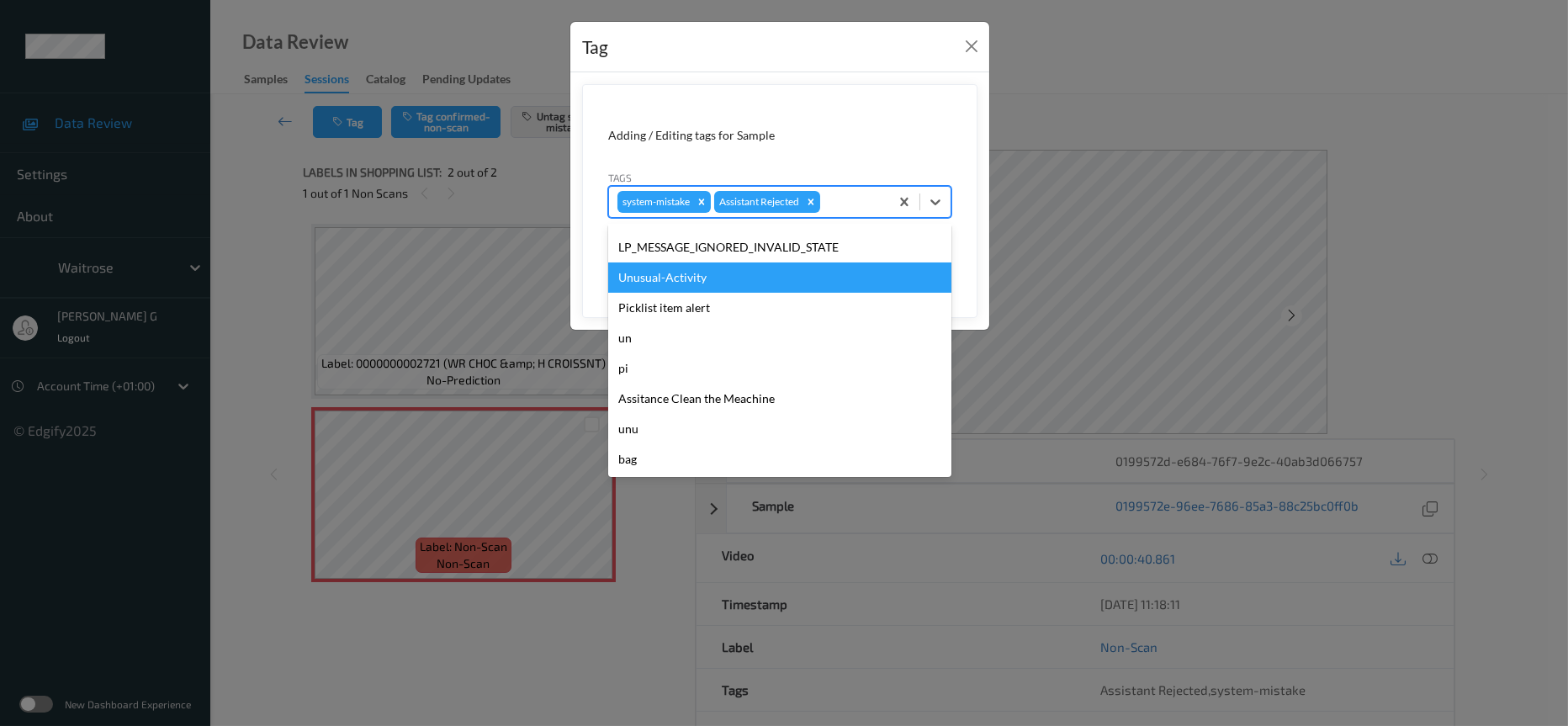
click at [672, 278] on div "Unusual-Activity" at bounding box center [780, 278] width 344 height 30
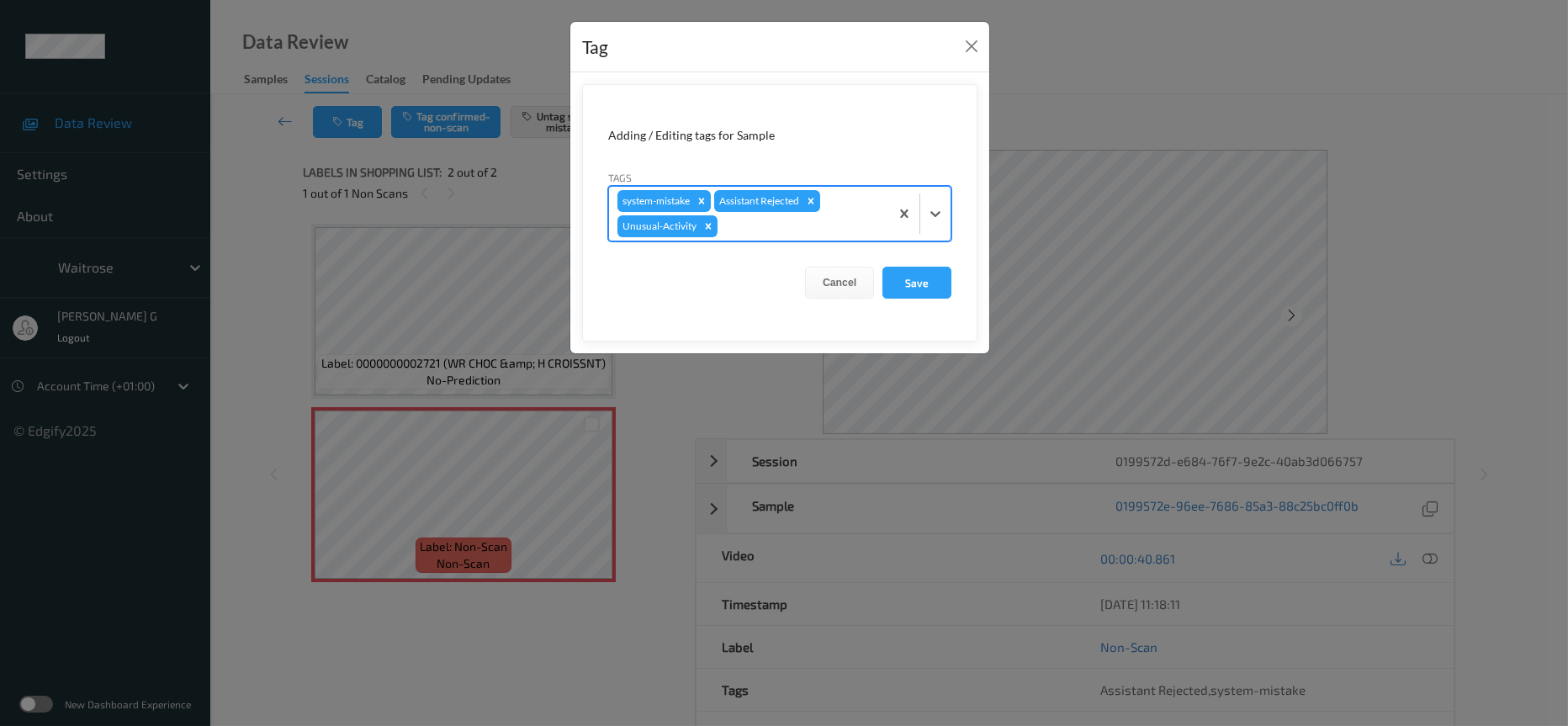
click at [850, 216] on div "system-mistake Assistant Rejected Unusual-Activity" at bounding box center [749, 214] width 280 height 54
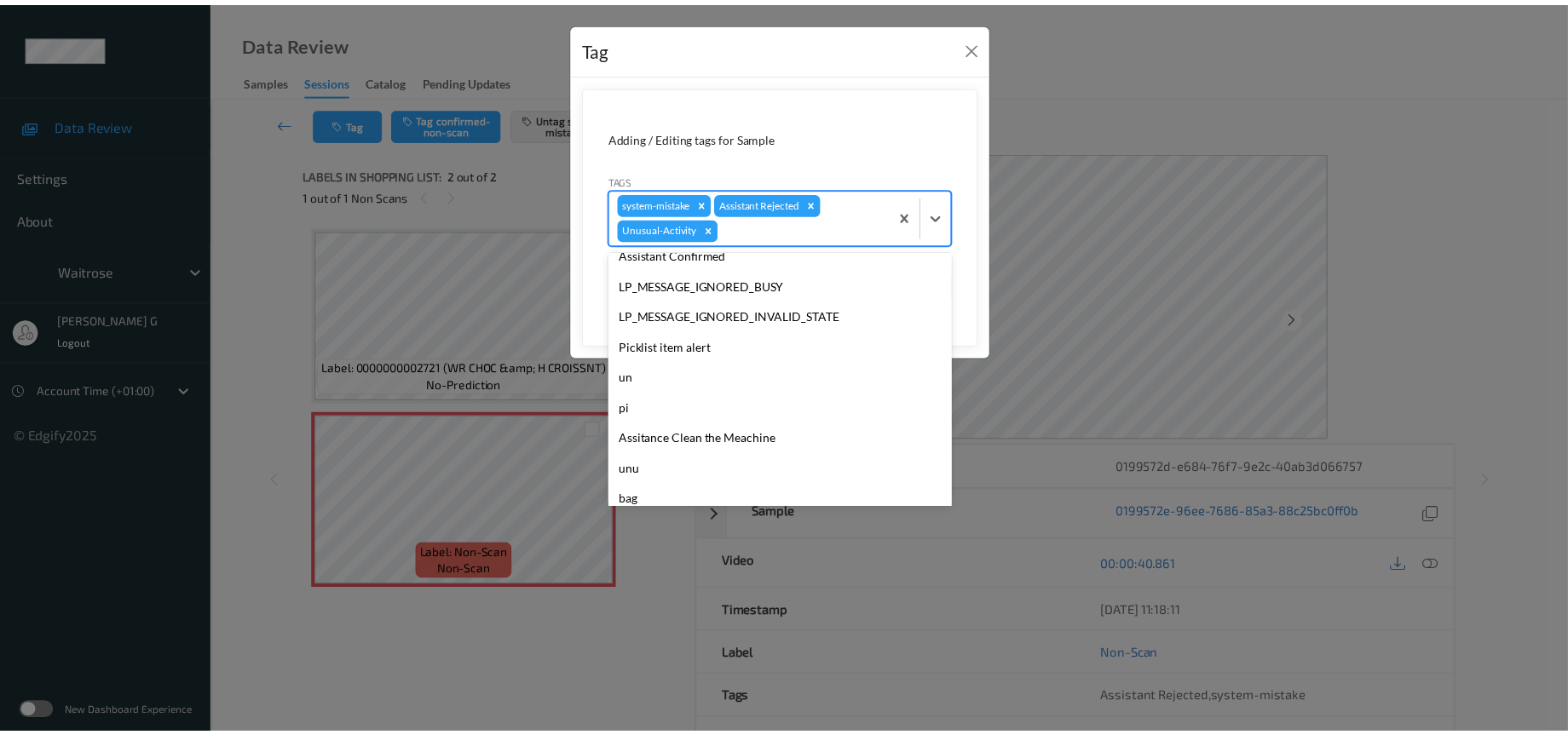
scroll to position [394, 0]
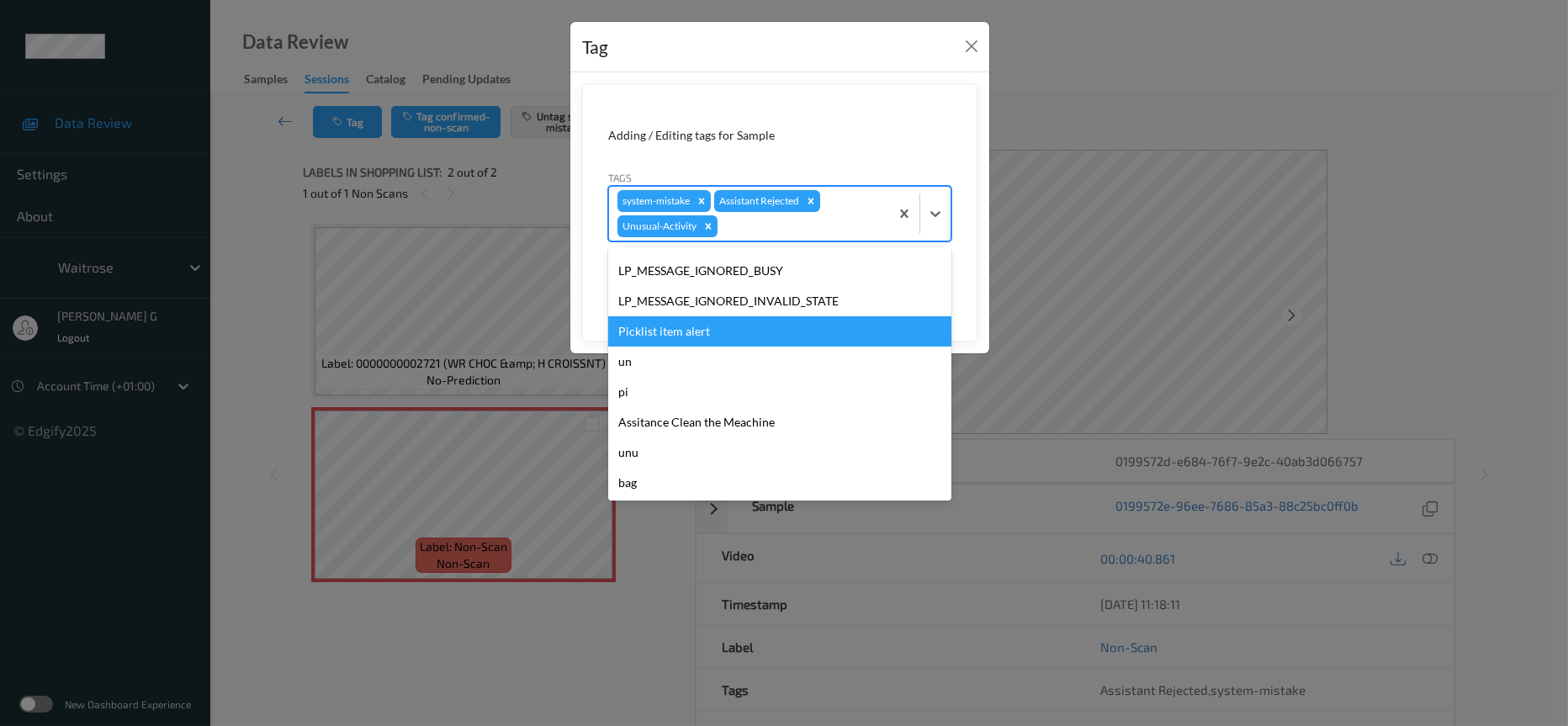
click at [683, 331] on div "Picklist item alert" at bounding box center [780, 332] width 344 height 30
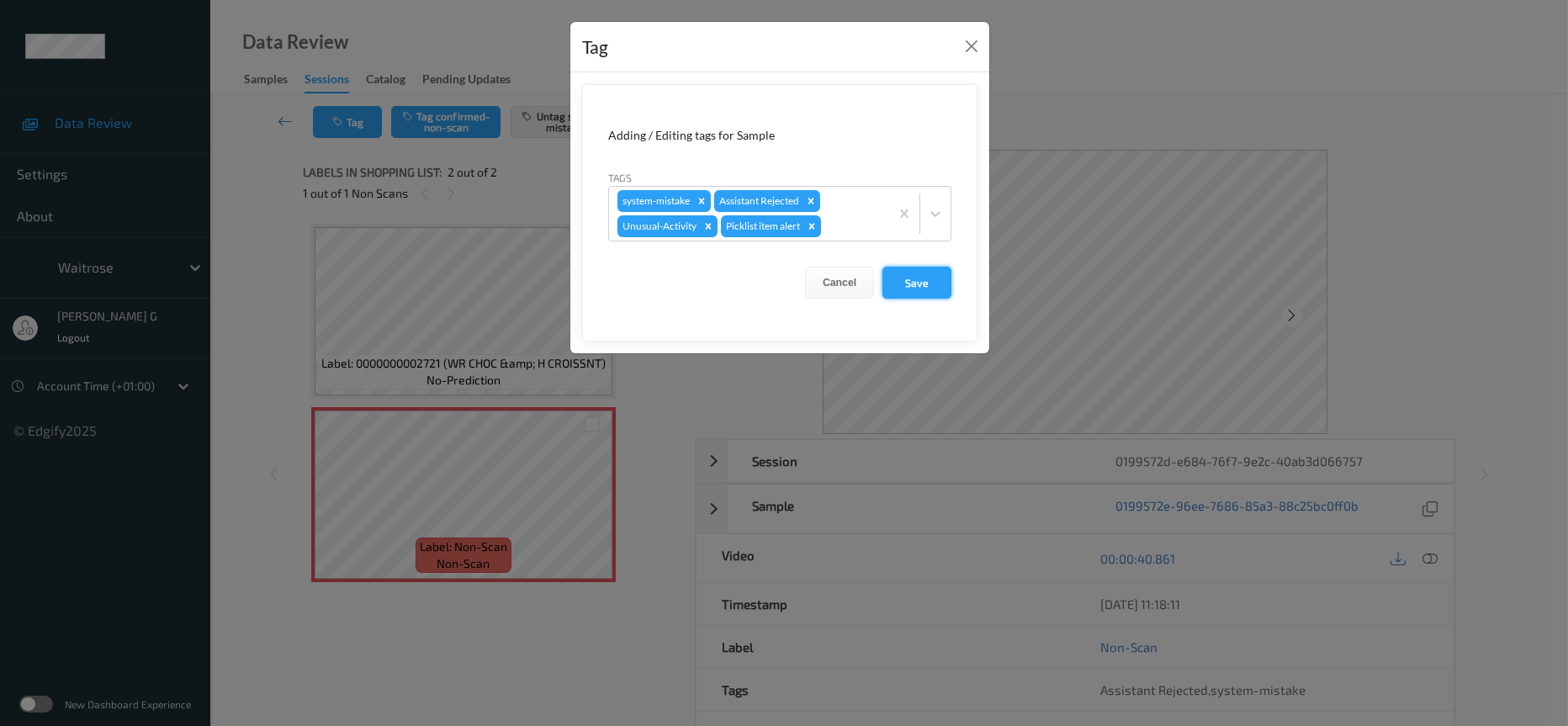
click at [919, 271] on button "Save" at bounding box center [917, 283] width 69 height 32
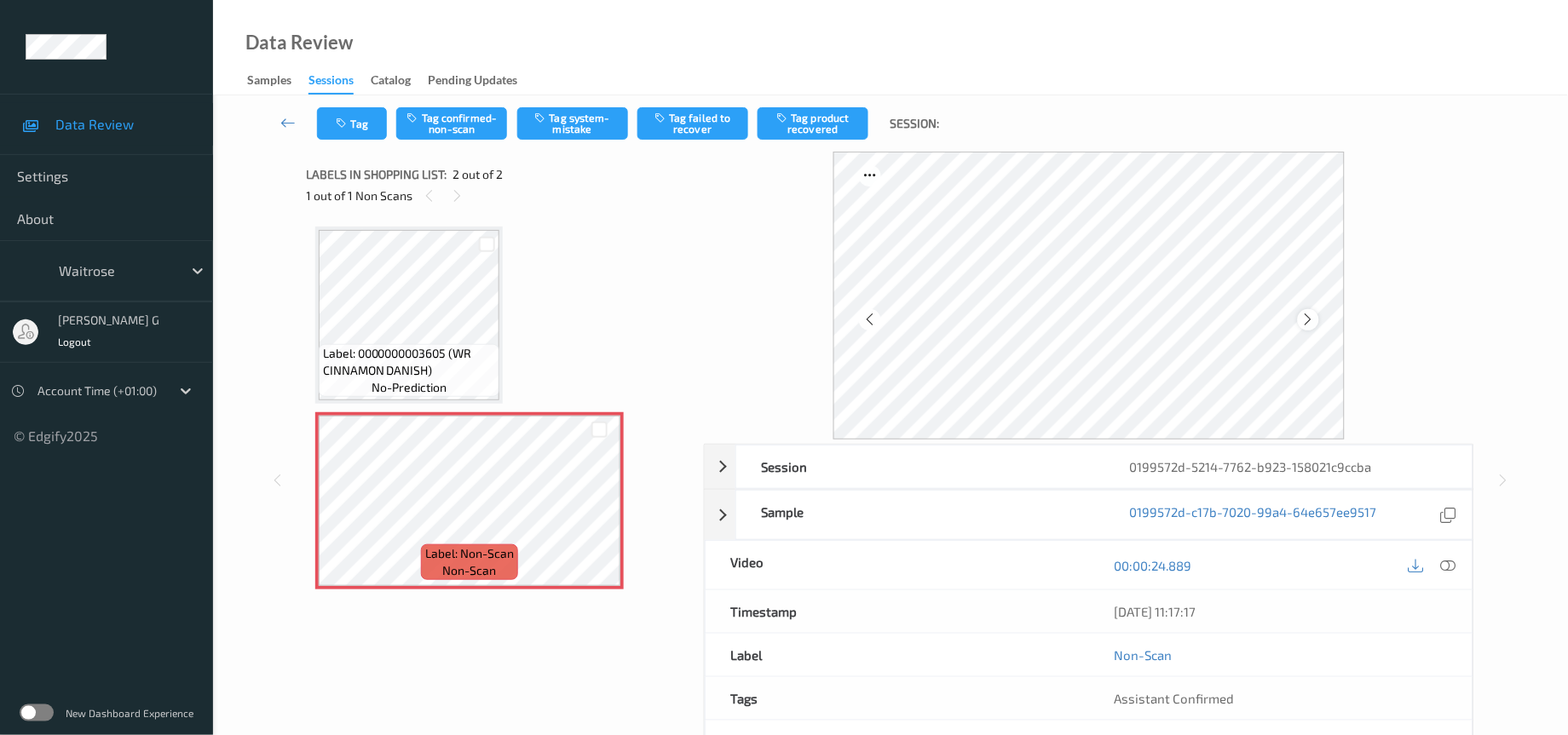
click at [1311, 314] on icon at bounding box center [1308, 320] width 14 height 15
click at [560, 133] on button "Tag system-mistake" at bounding box center [573, 123] width 111 height 32
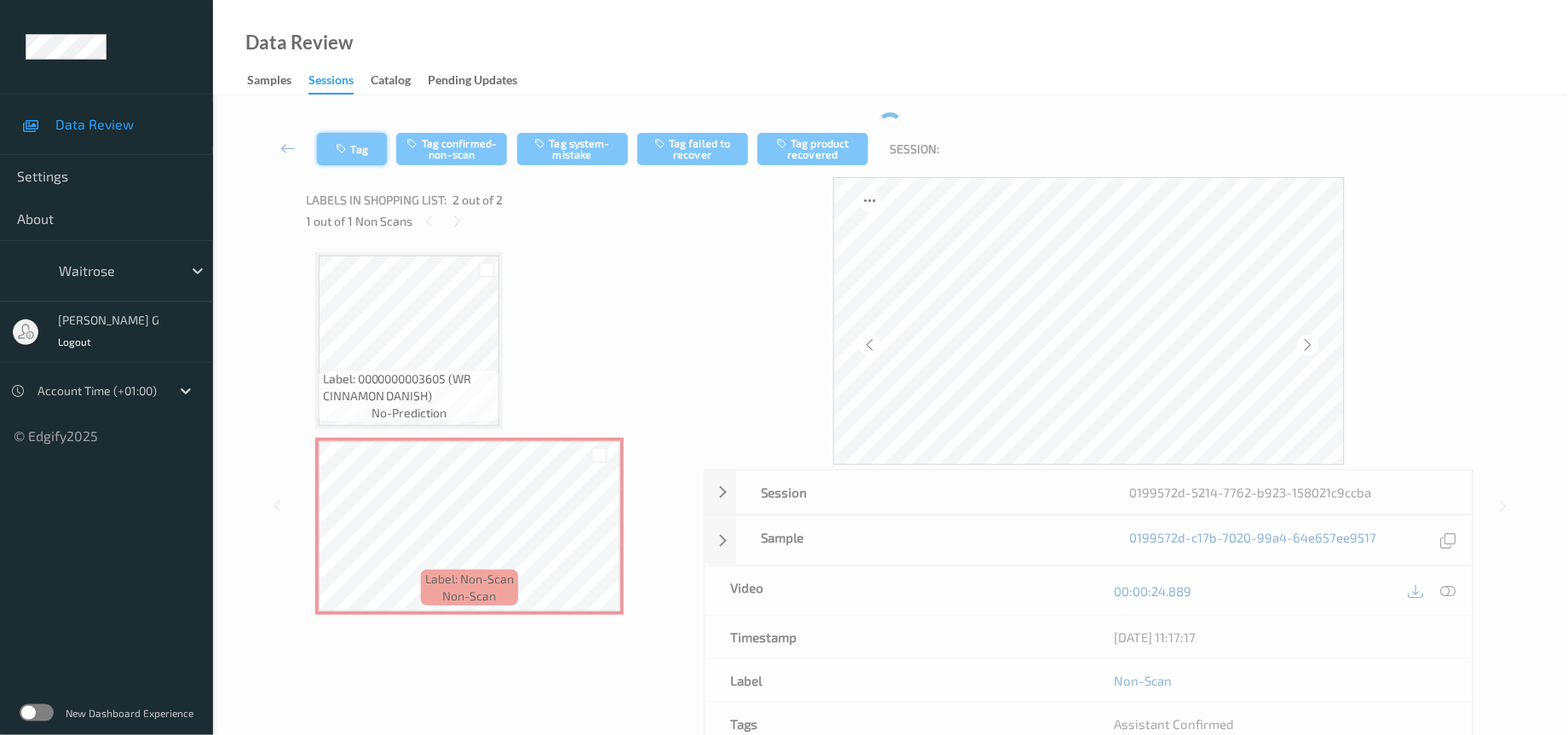
click at [337, 144] on icon "button" at bounding box center [344, 149] width 14 height 12
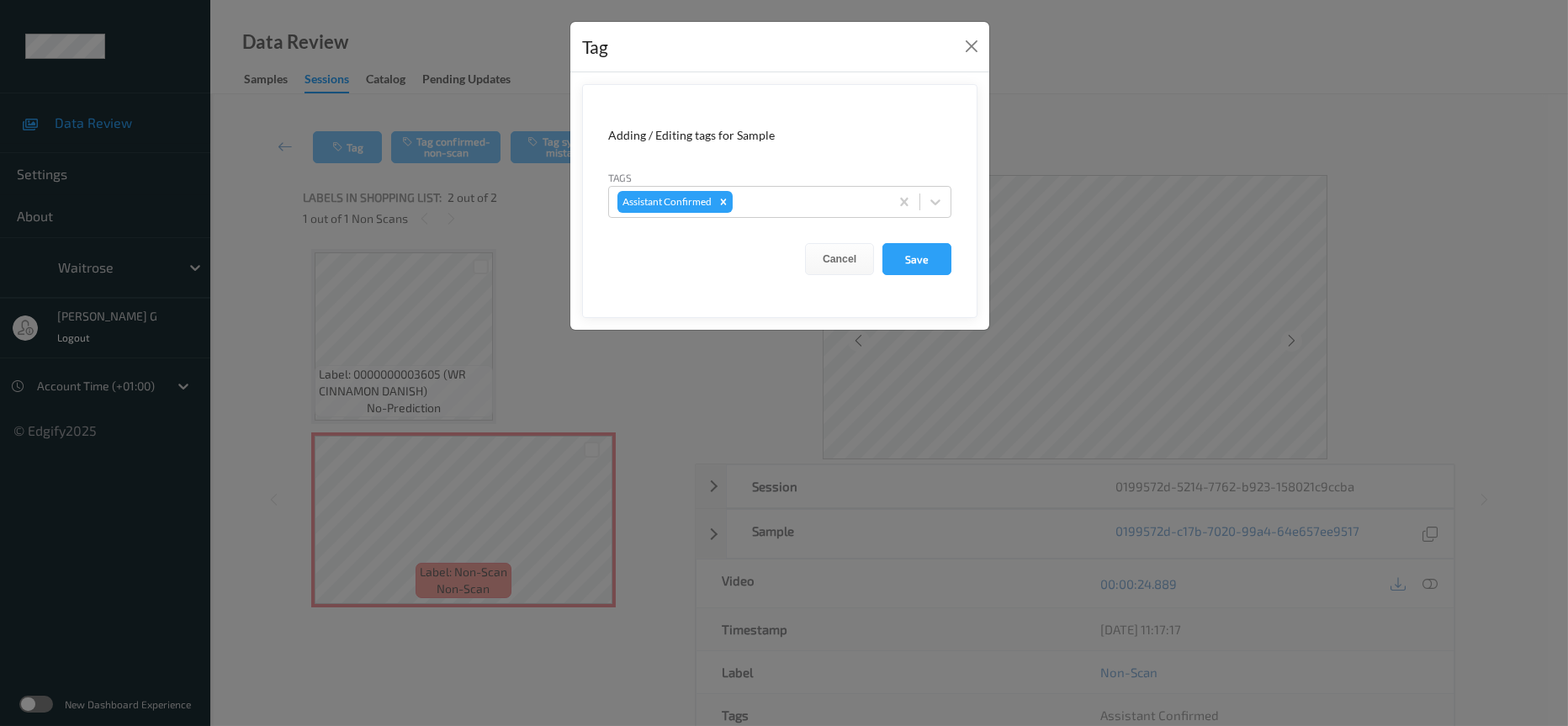
click at [1194, 88] on div "Tag Adding / Editing tags for Sample Tags Assistant Confirmed Cancel Save" at bounding box center [784, 363] width 1568 height 726
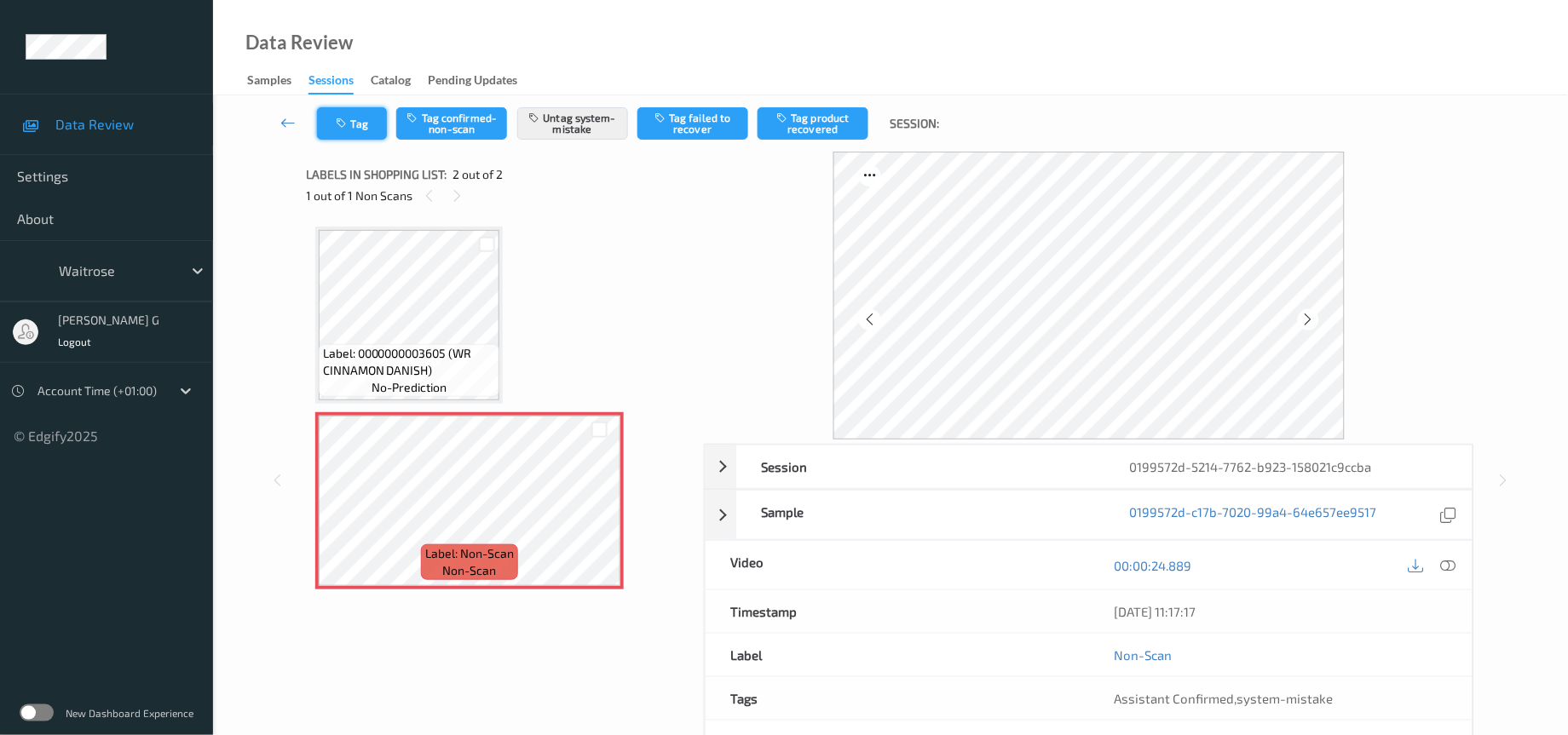
click at [348, 114] on button "Tag" at bounding box center [352, 123] width 70 height 32
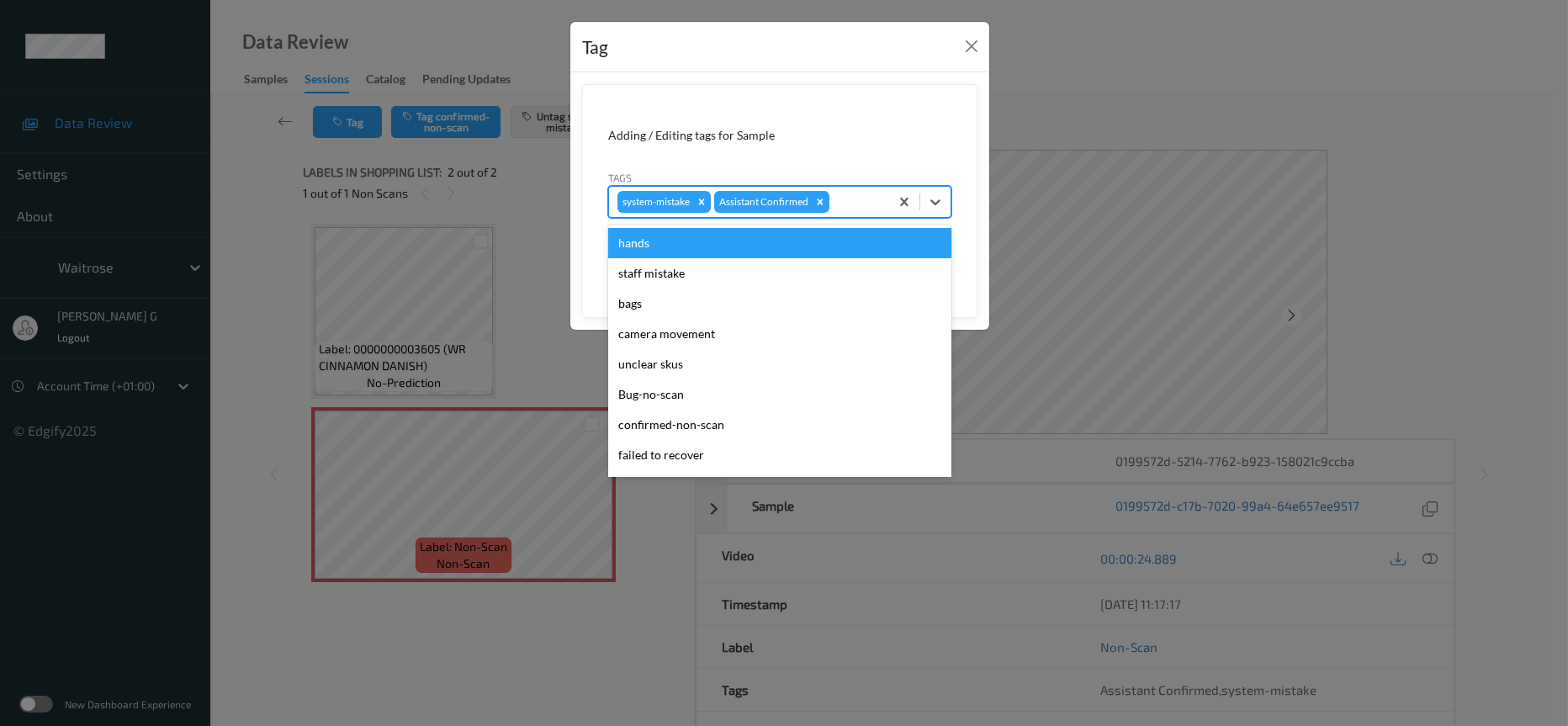
click at [849, 205] on div at bounding box center [856, 202] width 48 height 21
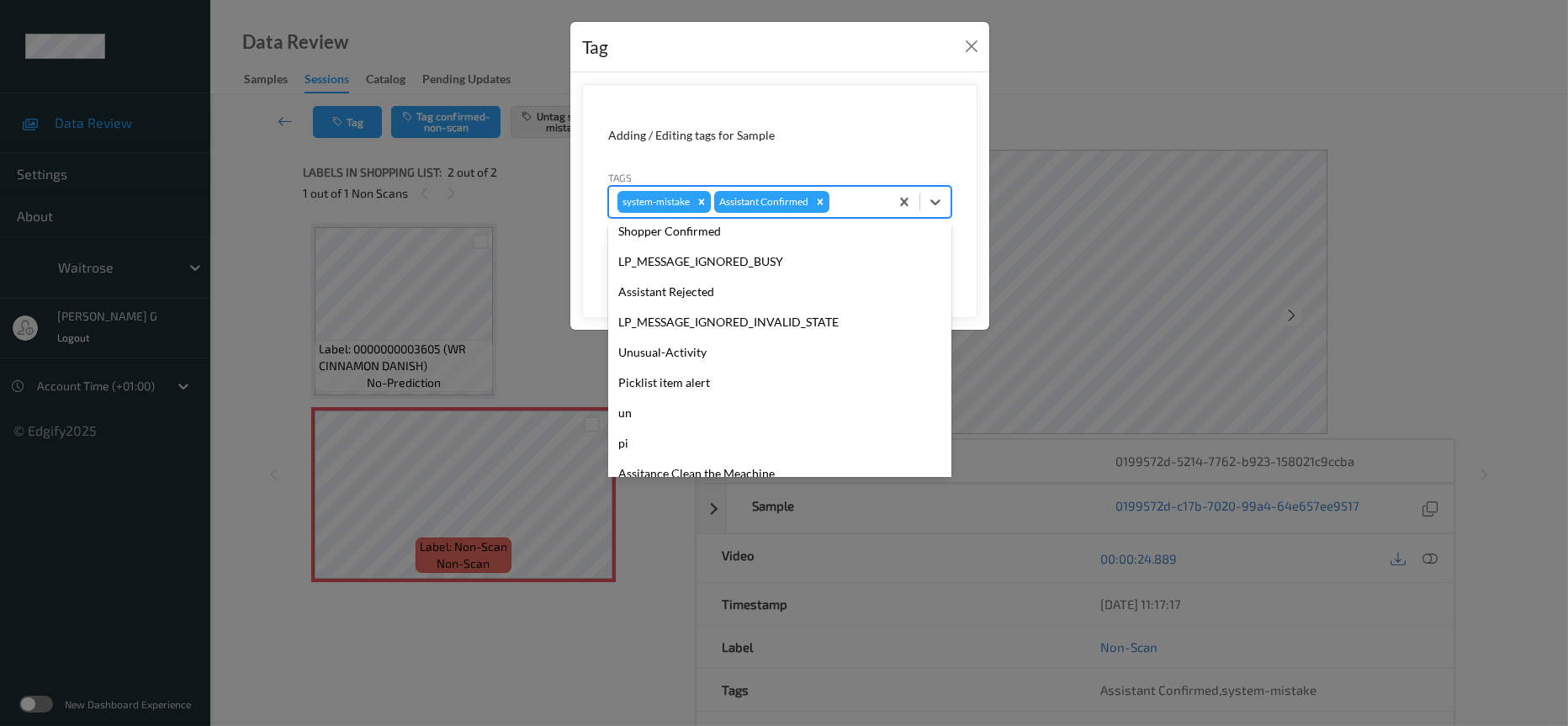
scroll to position [420, 0]
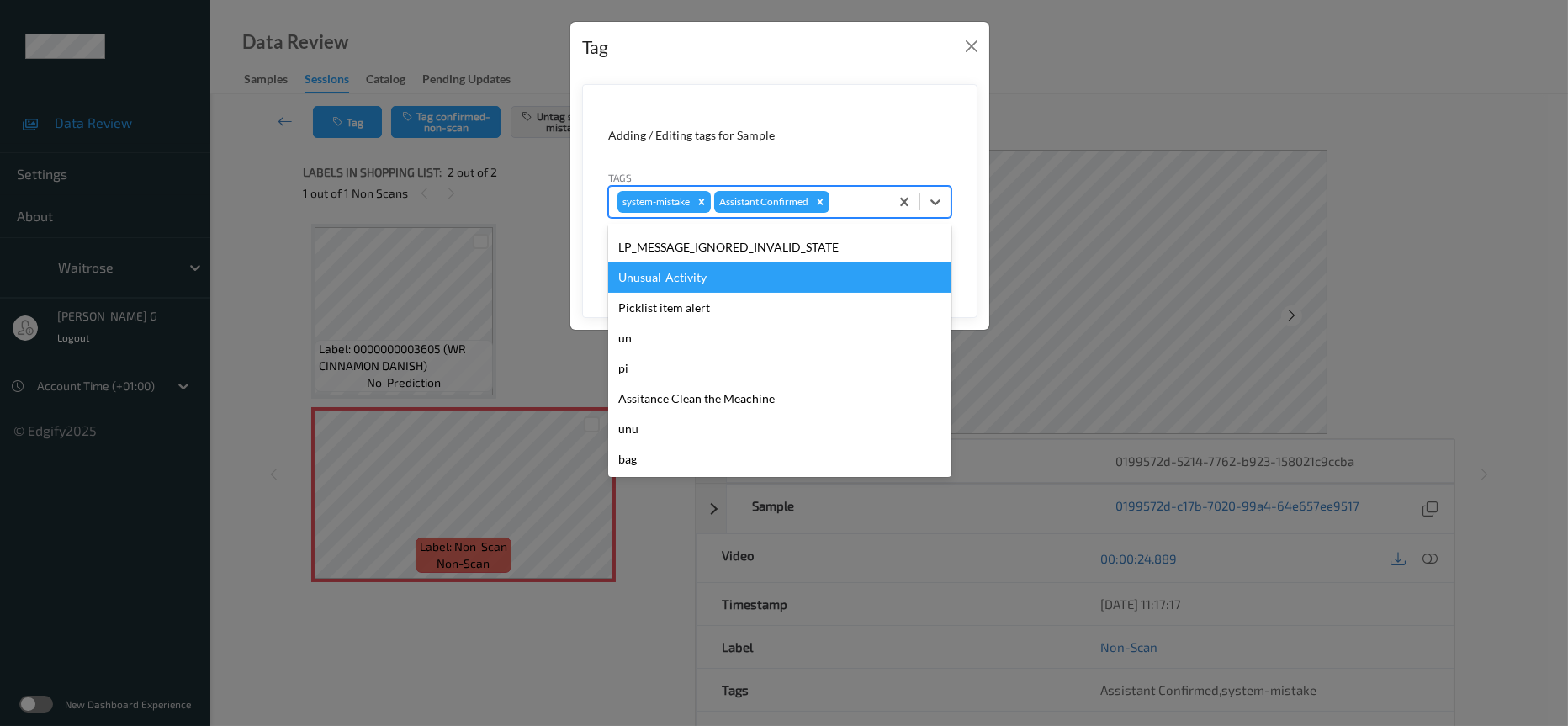
click at [682, 275] on div "Unusual-Activity" at bounding box center [780, 278] width 344 height 30
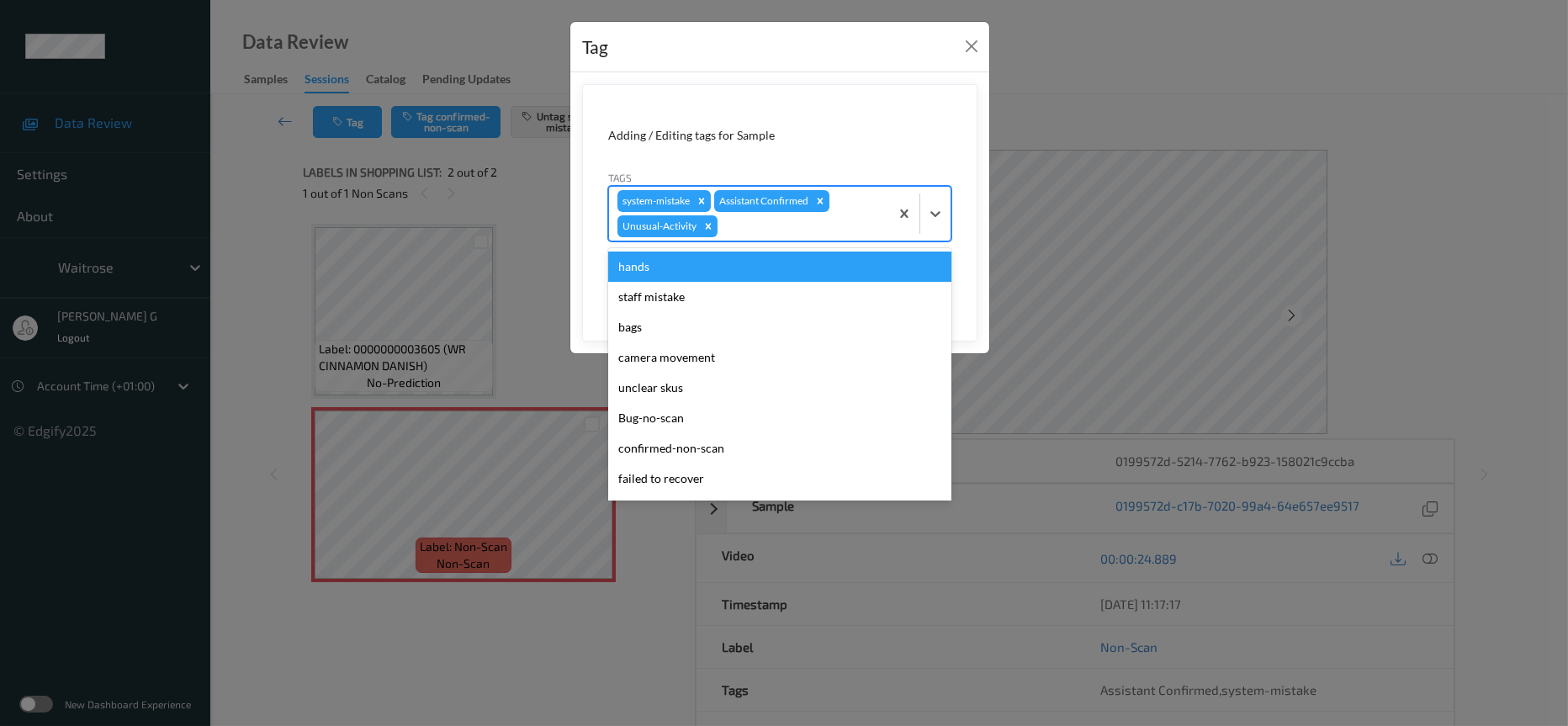
click at [806, 226] on div at bounding box center [800, 226] width 160 height 21
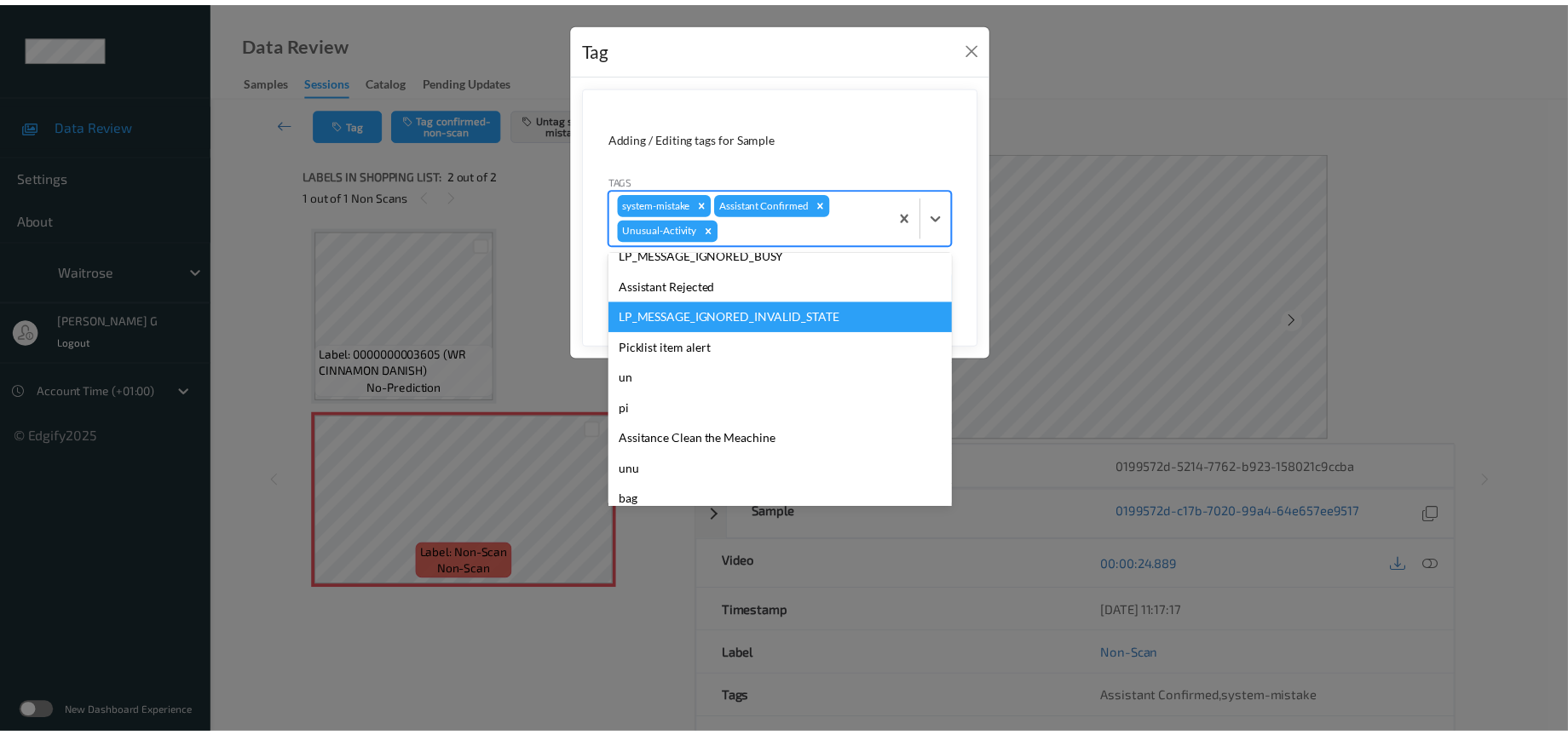
scroll to position [394, 0]
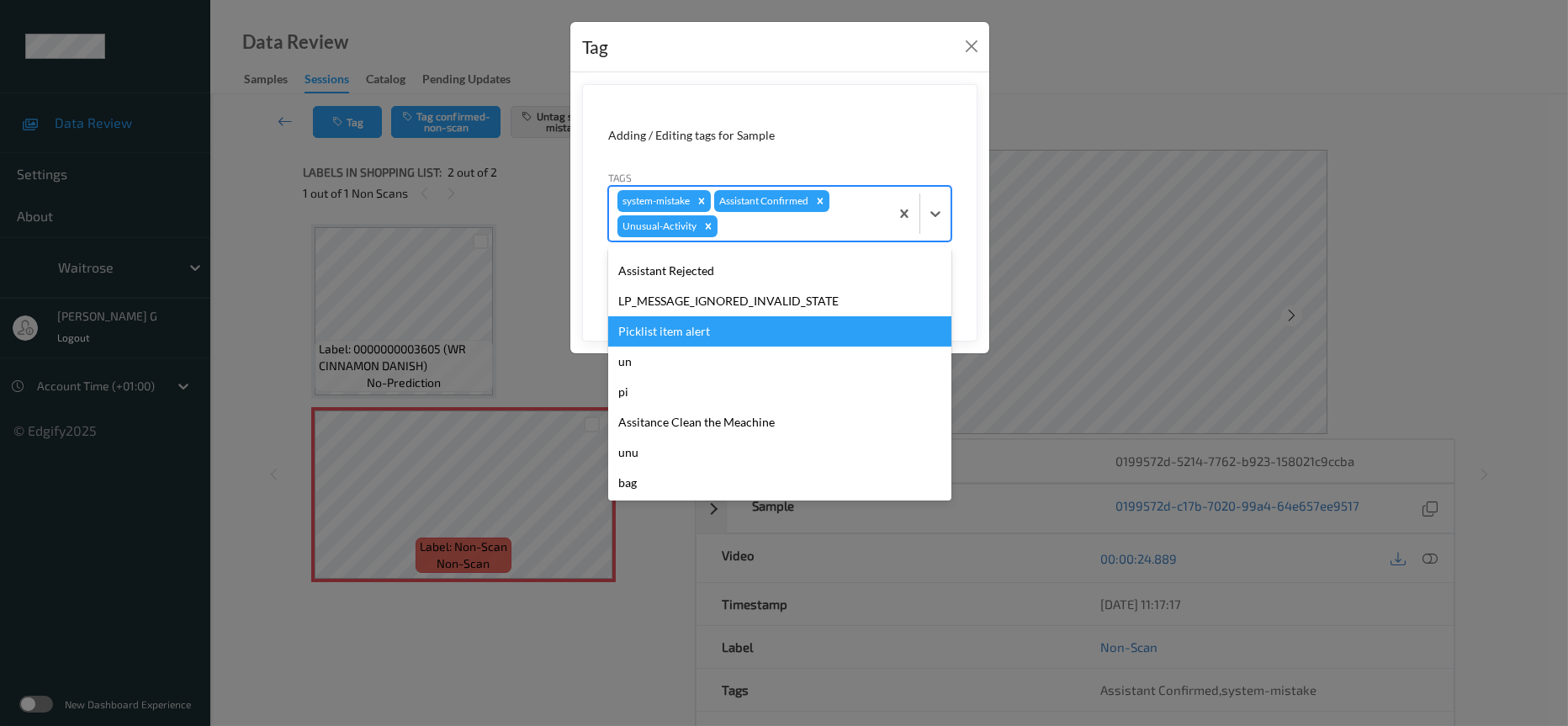
click at [685, 340] on div "Picklist item alert" at bounding box center [780, 332] width 344 height 30
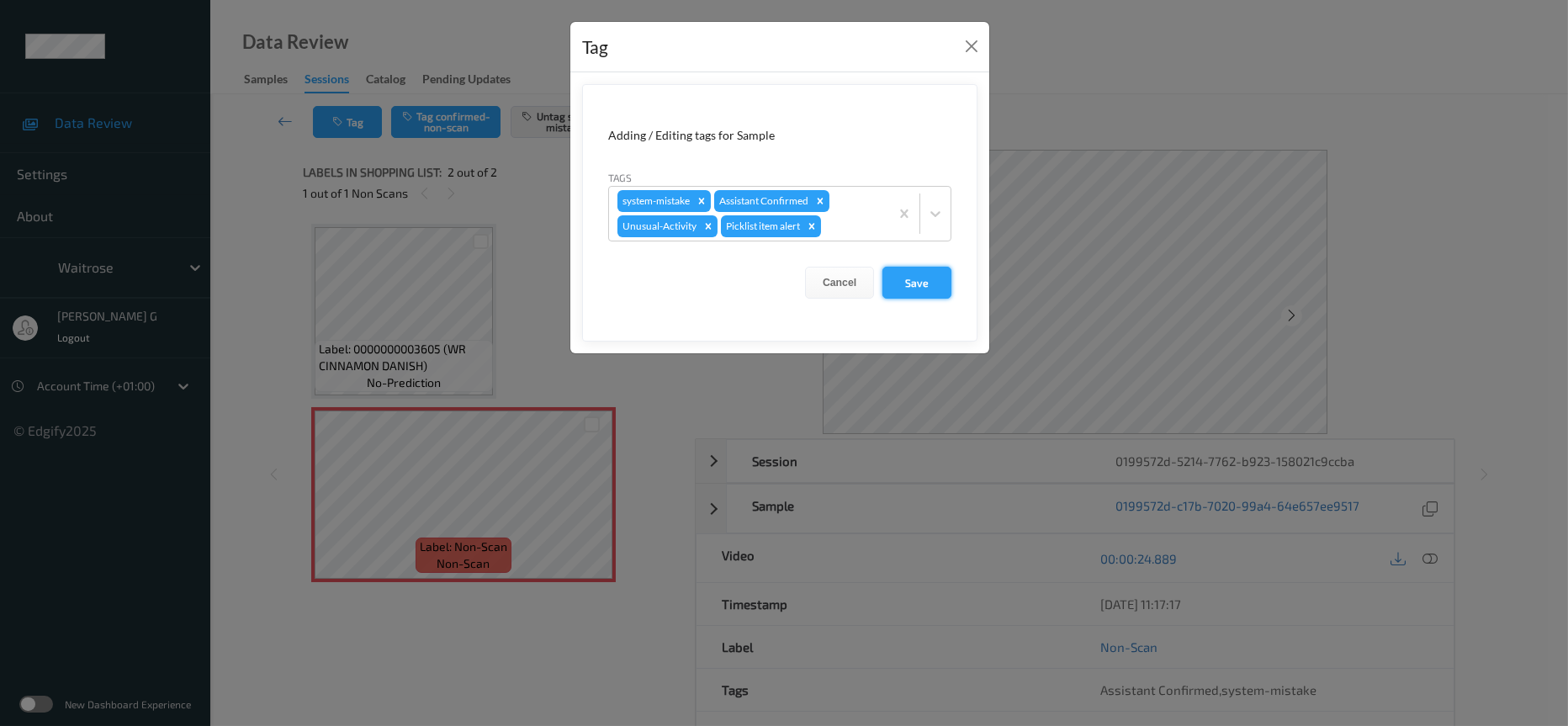
click at [938, 288] on button "Save" at bounding box center [917, 283] width 69 height 32
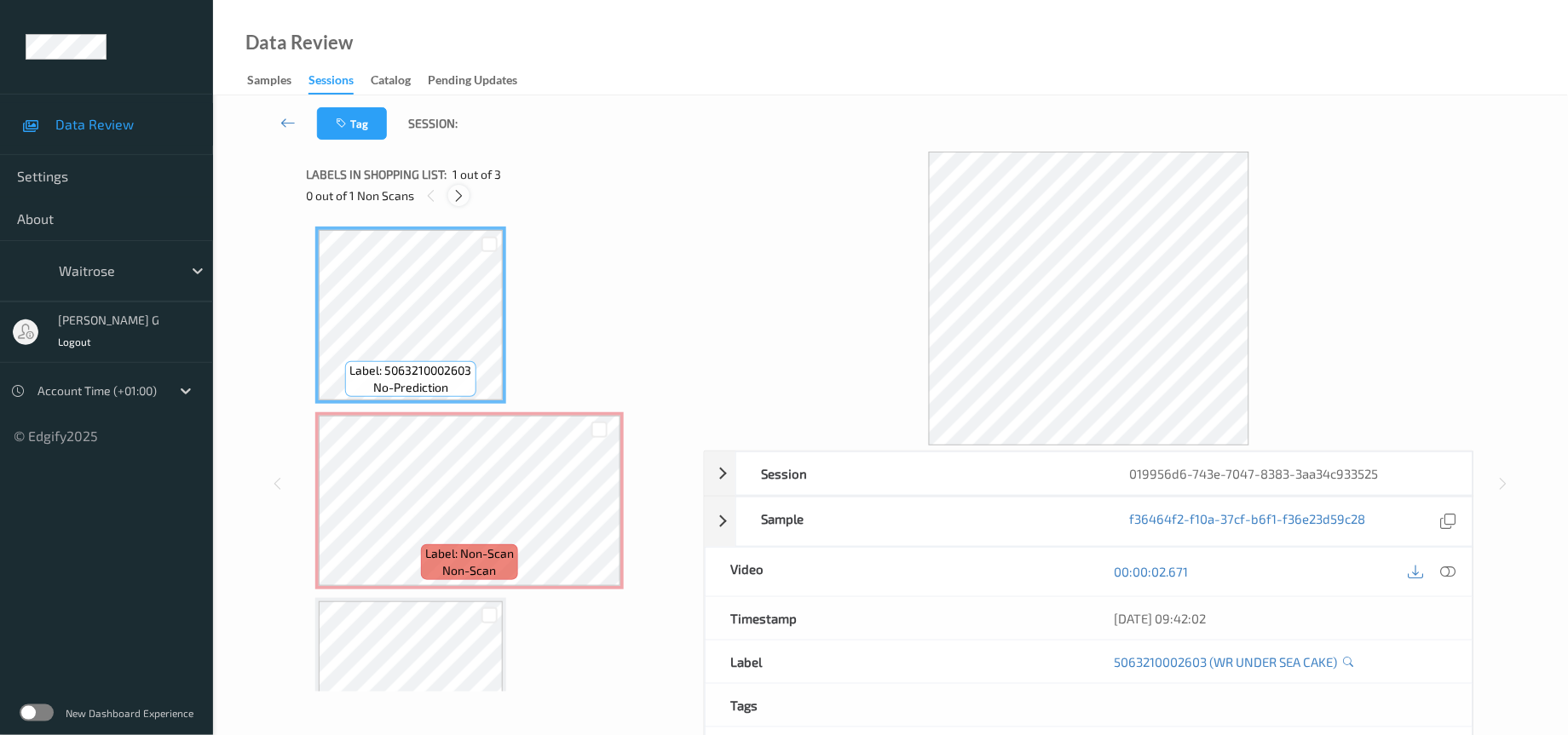
click at [452, 184] on div at bounding box center [459, 195] width 22 height 22
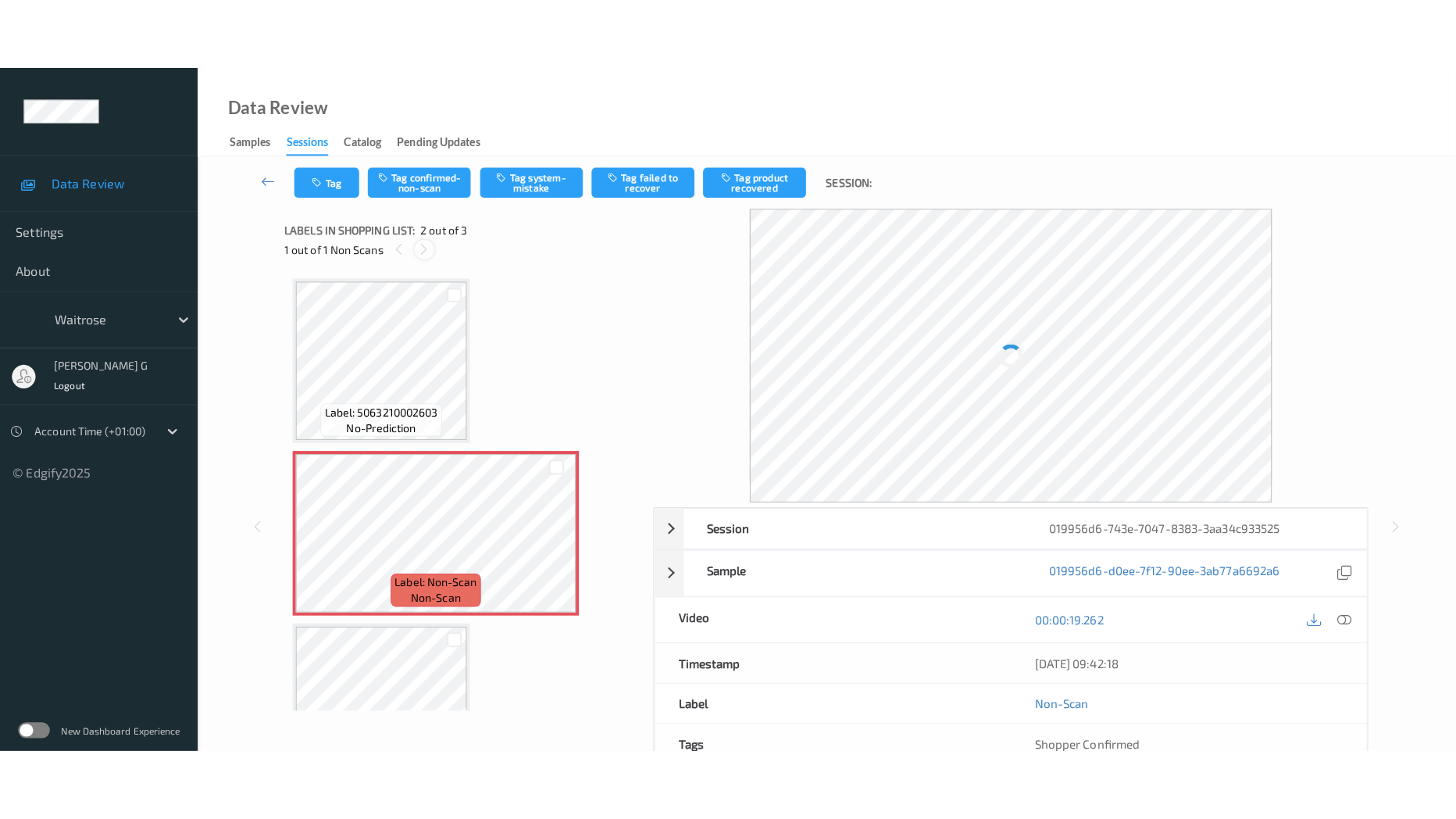
scroll to position [7, 0]
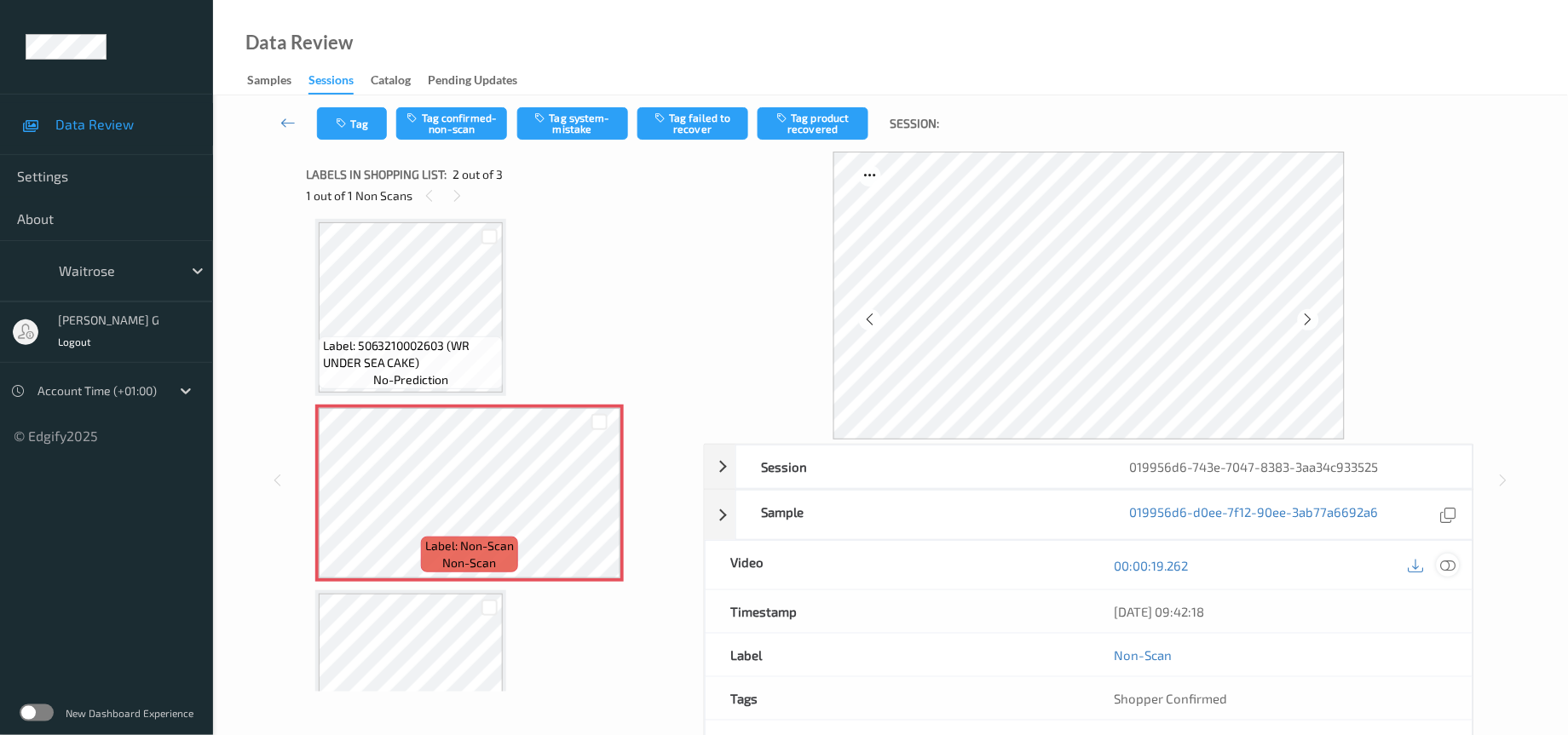
click at [1450, 569] on icon at bounding box center [1449, 566] width 15 height 15
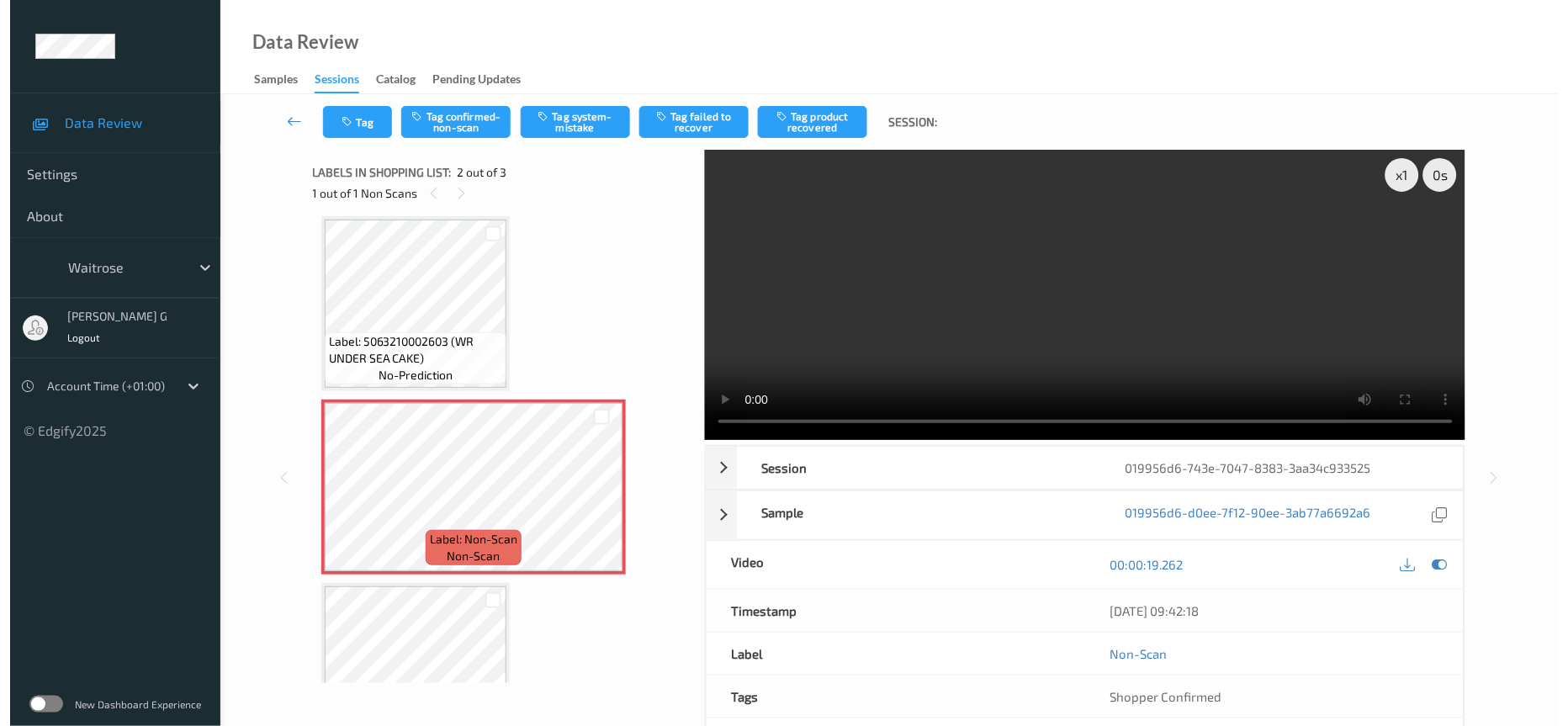
scroll to position [0, 0]
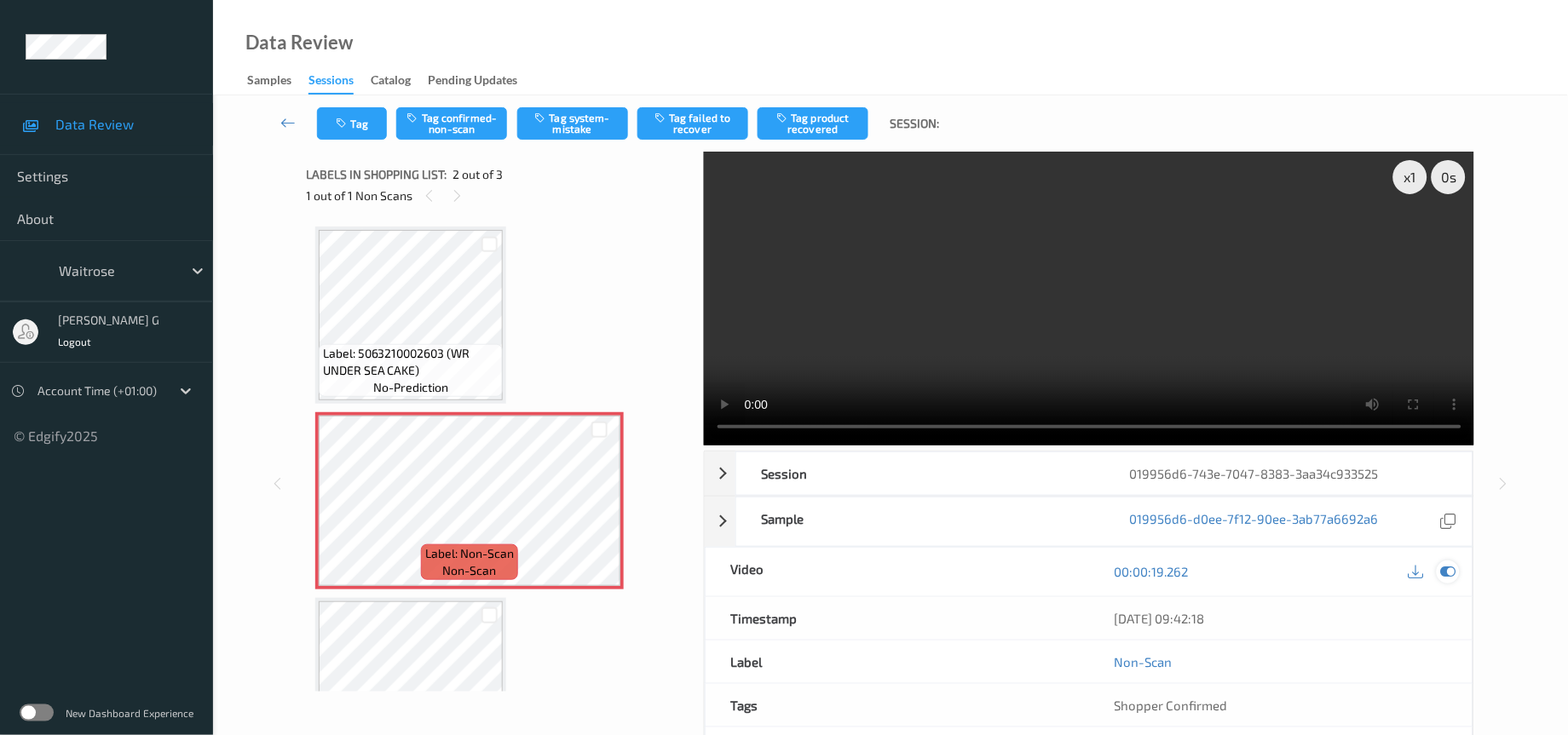
click at [1448, 580] on icon at bounding box center [1449, 571] width 15 height 15
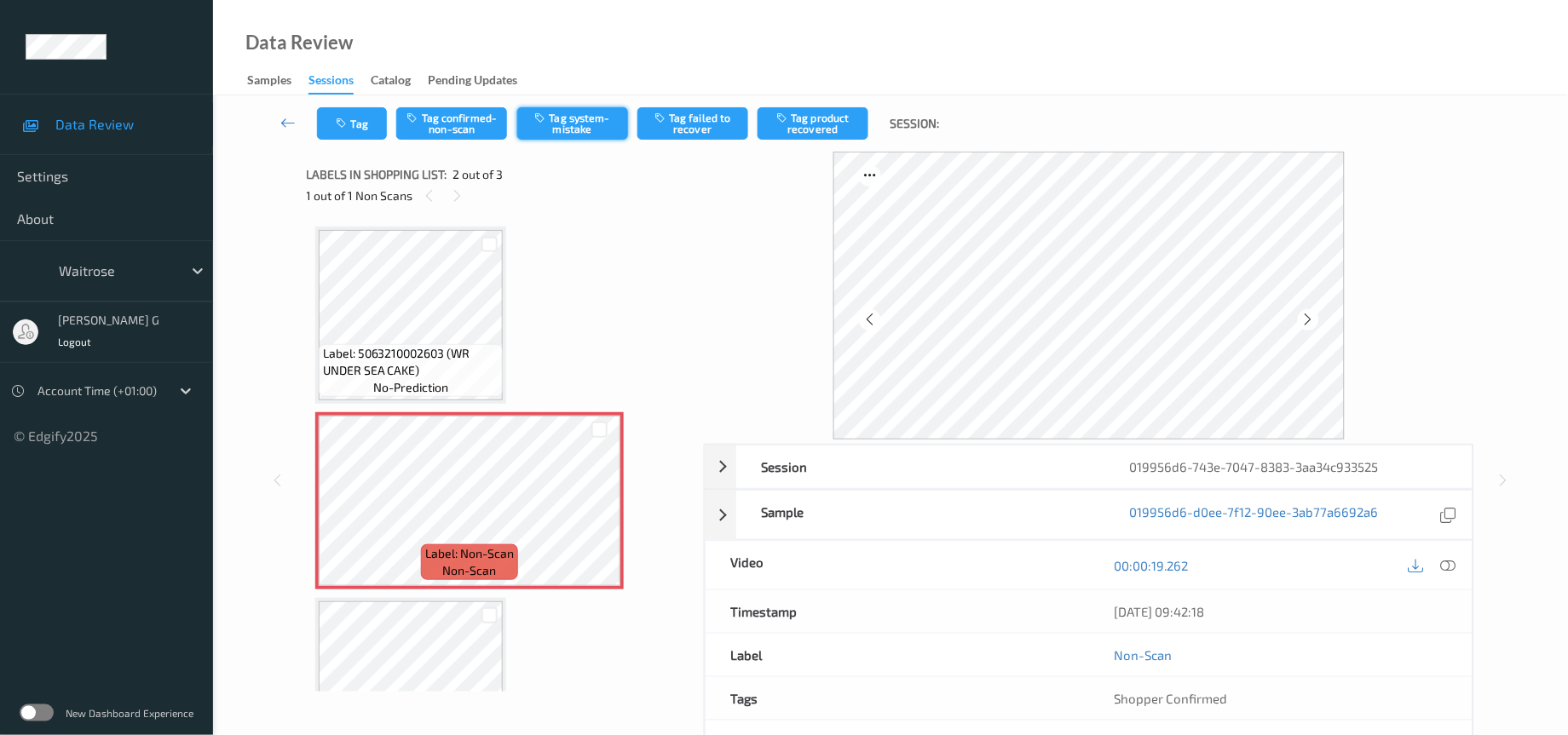
click at [597, 117] on button "Tag system-mistake" at bounding box center [573, 123] width 111 height 32
click at [357, 118] on button "Tag" at bounding box center [352, 123] width 70 height 32
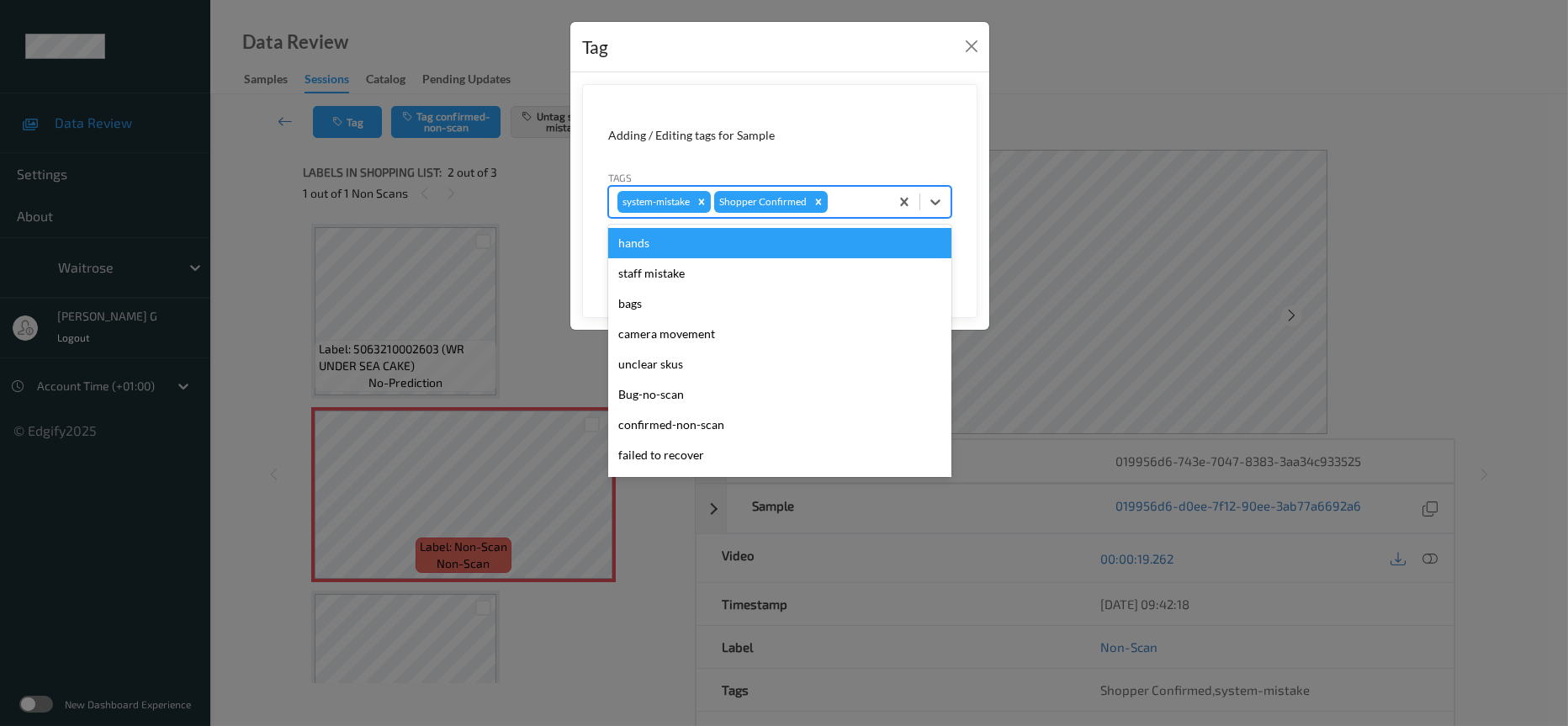
click at [852, 202] on div at bounding box center [855, 202] width 49 height 21
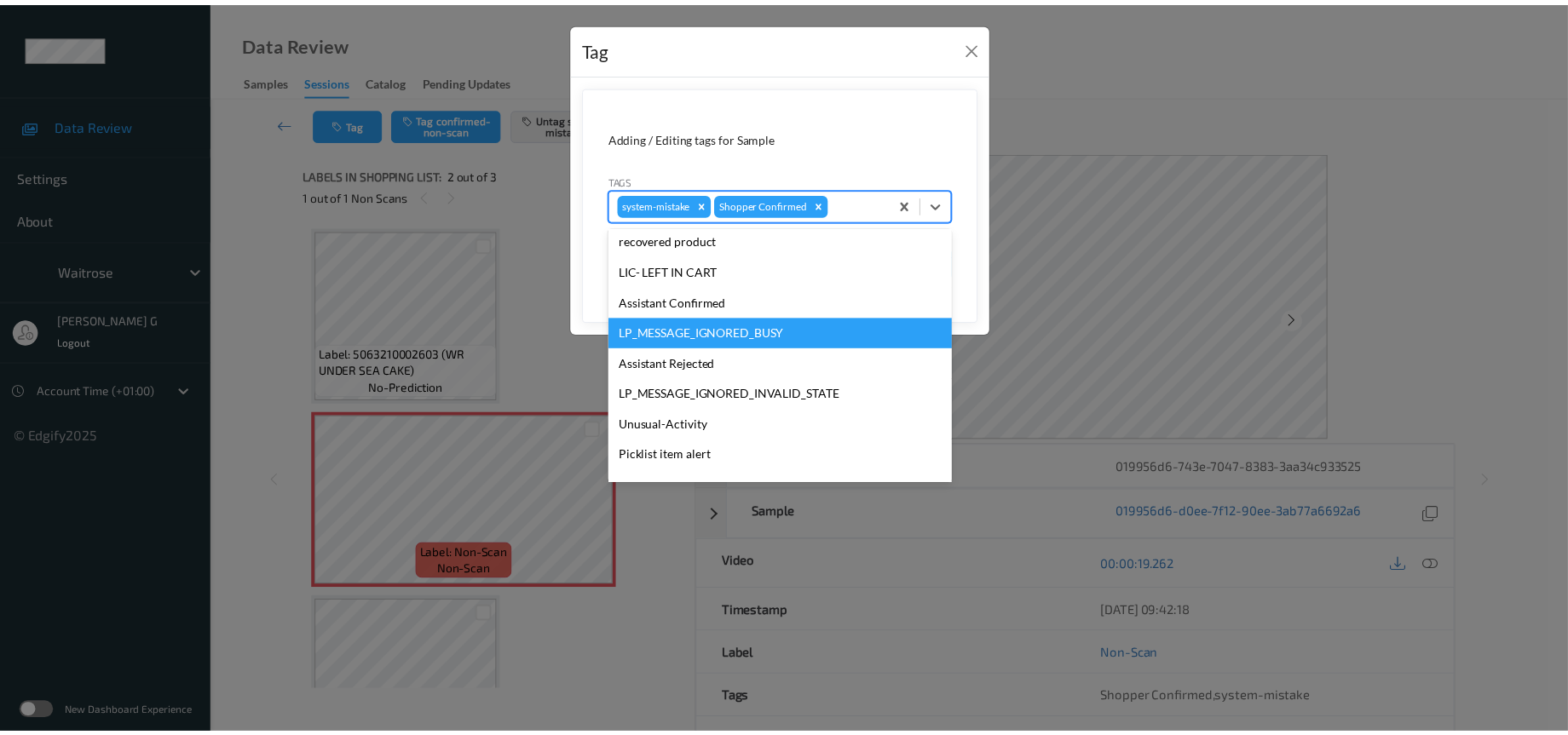
scroll to position [425, 0]
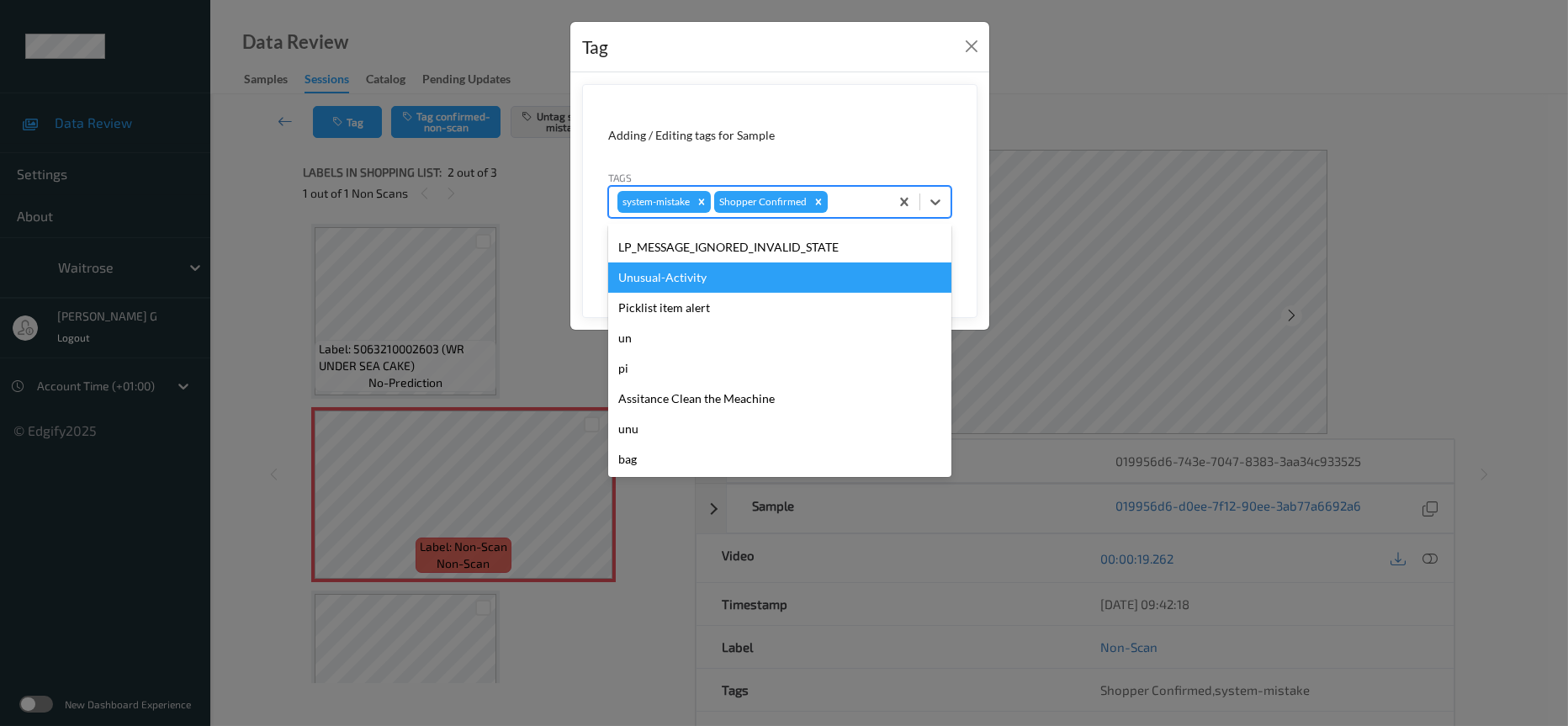
click at [683, 278] on div "Unusual-Activity" at bounding box center [780, 278] width 344 height 30
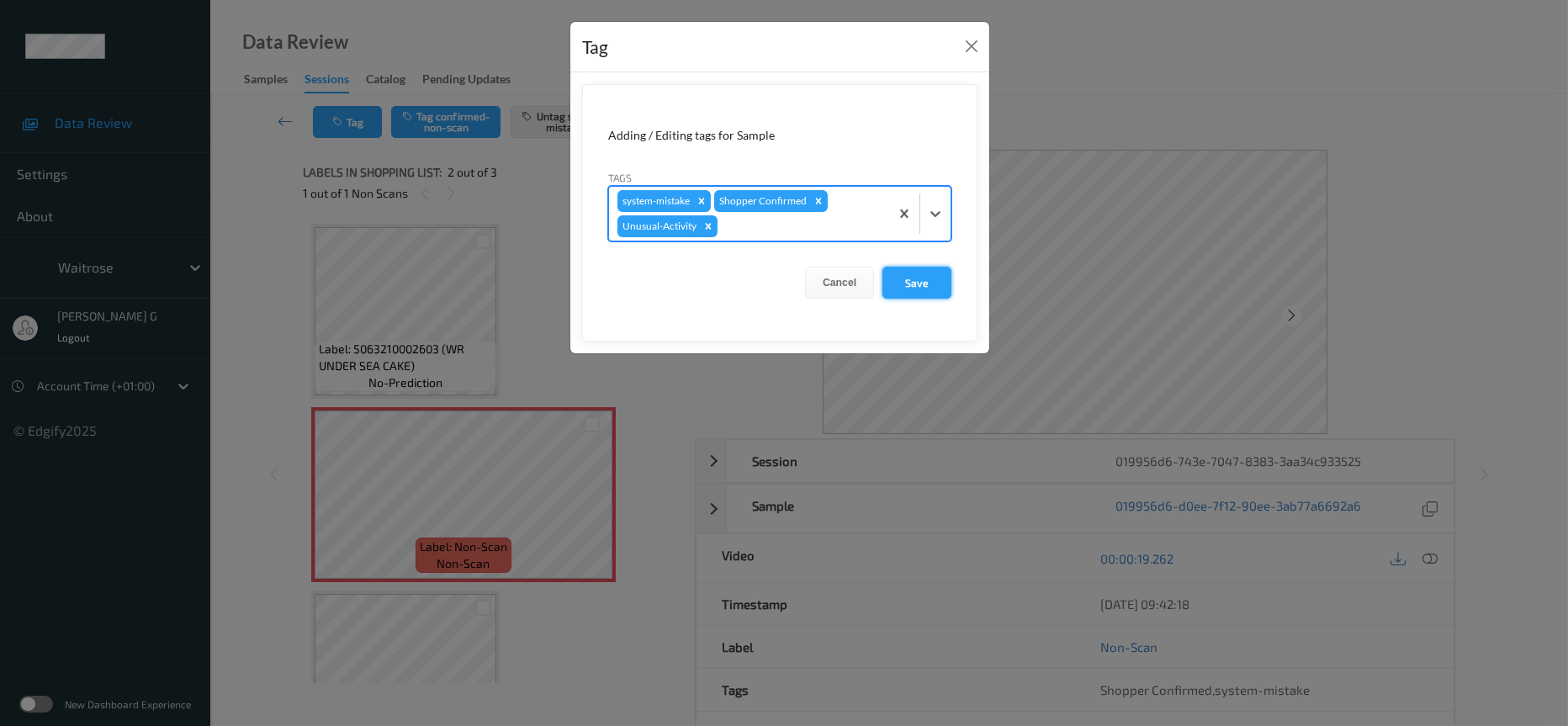
click at [915, 290] on button "Save" at bounding box center [917, 283] width 69 height 32
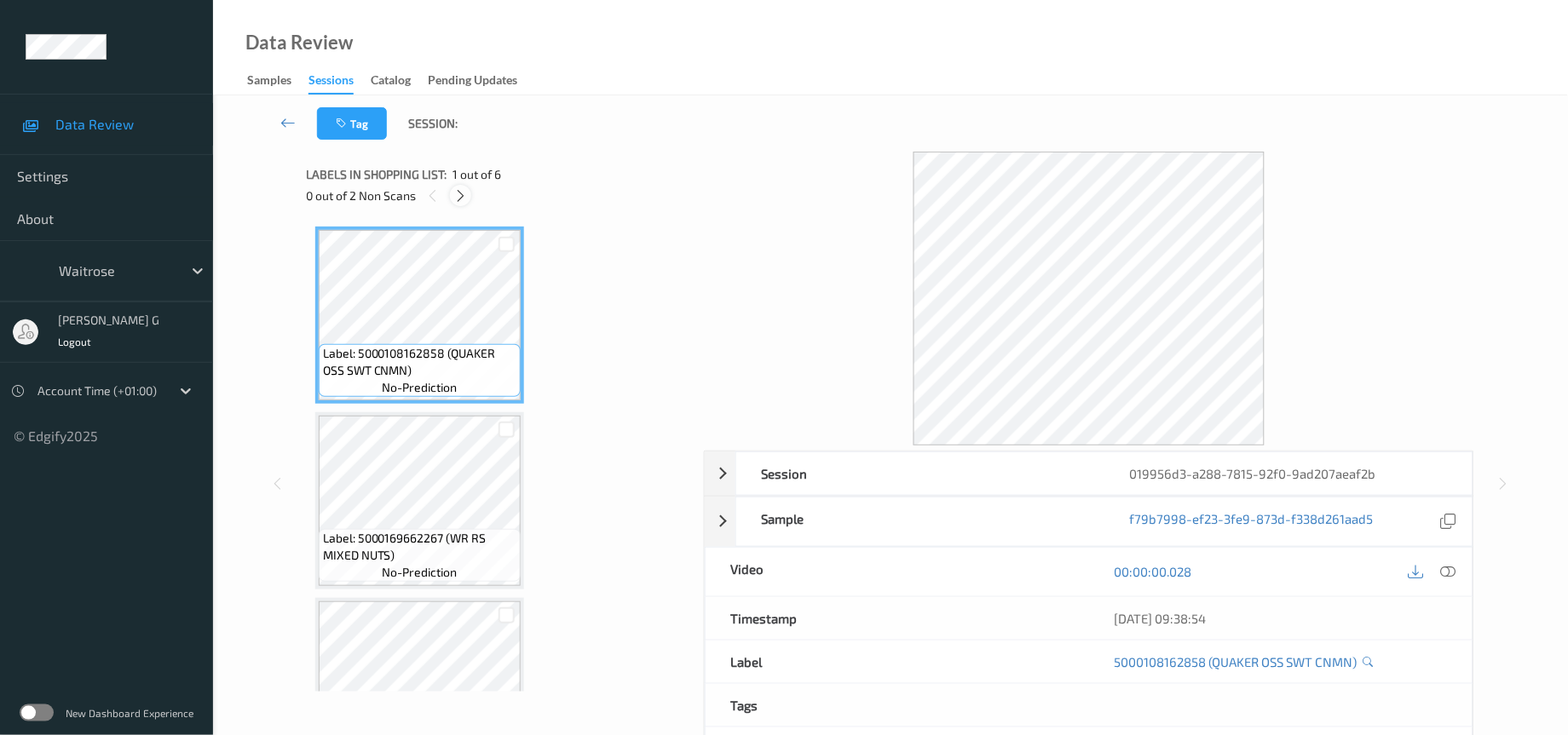
click at [455, 201] on icon at bounding box center [460, 196] width 14 height 15
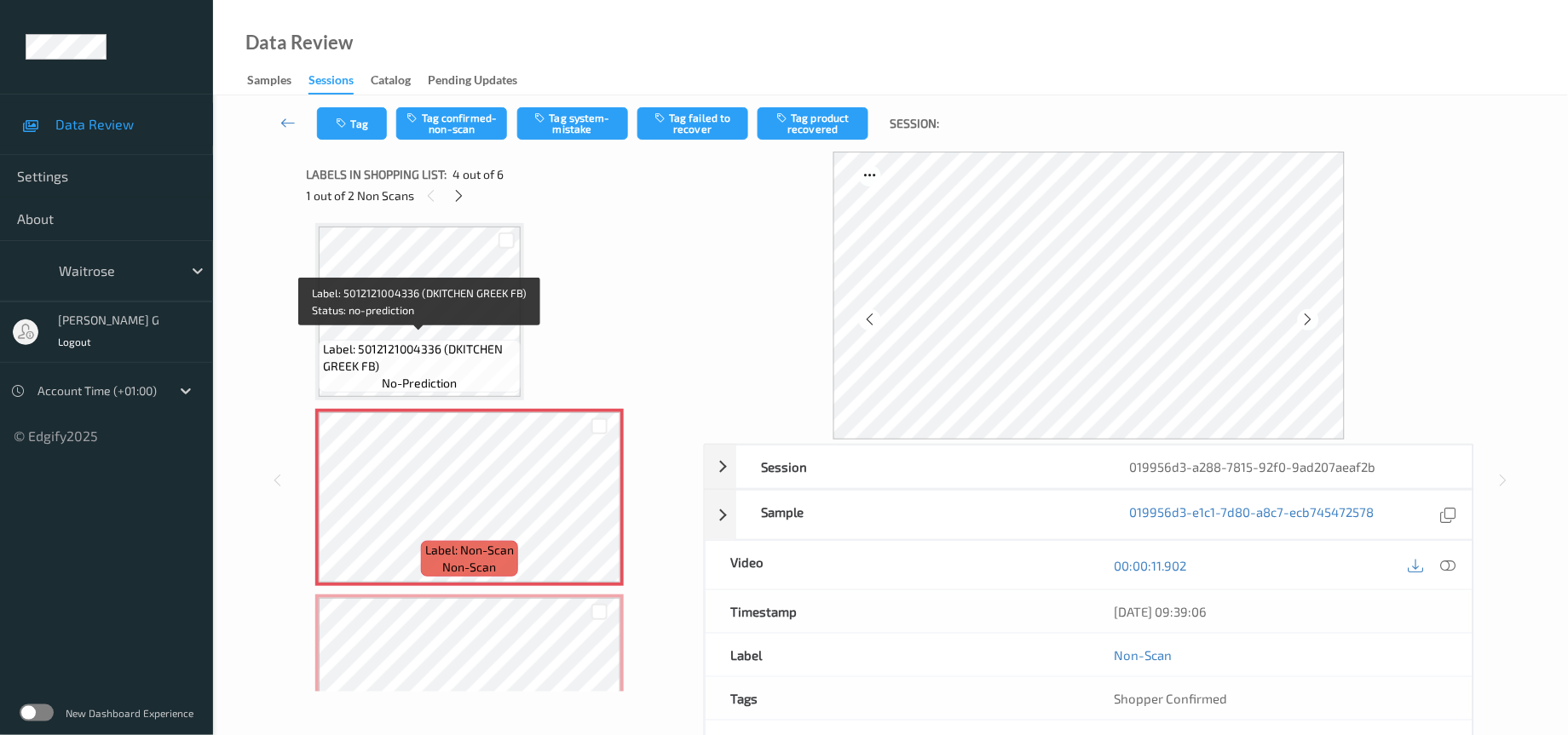
click at [449, 341] on span "Label: 5012121004336 (DKITCHEN GREEK FB)" at bounding box center [419, 358] width 194 height 34
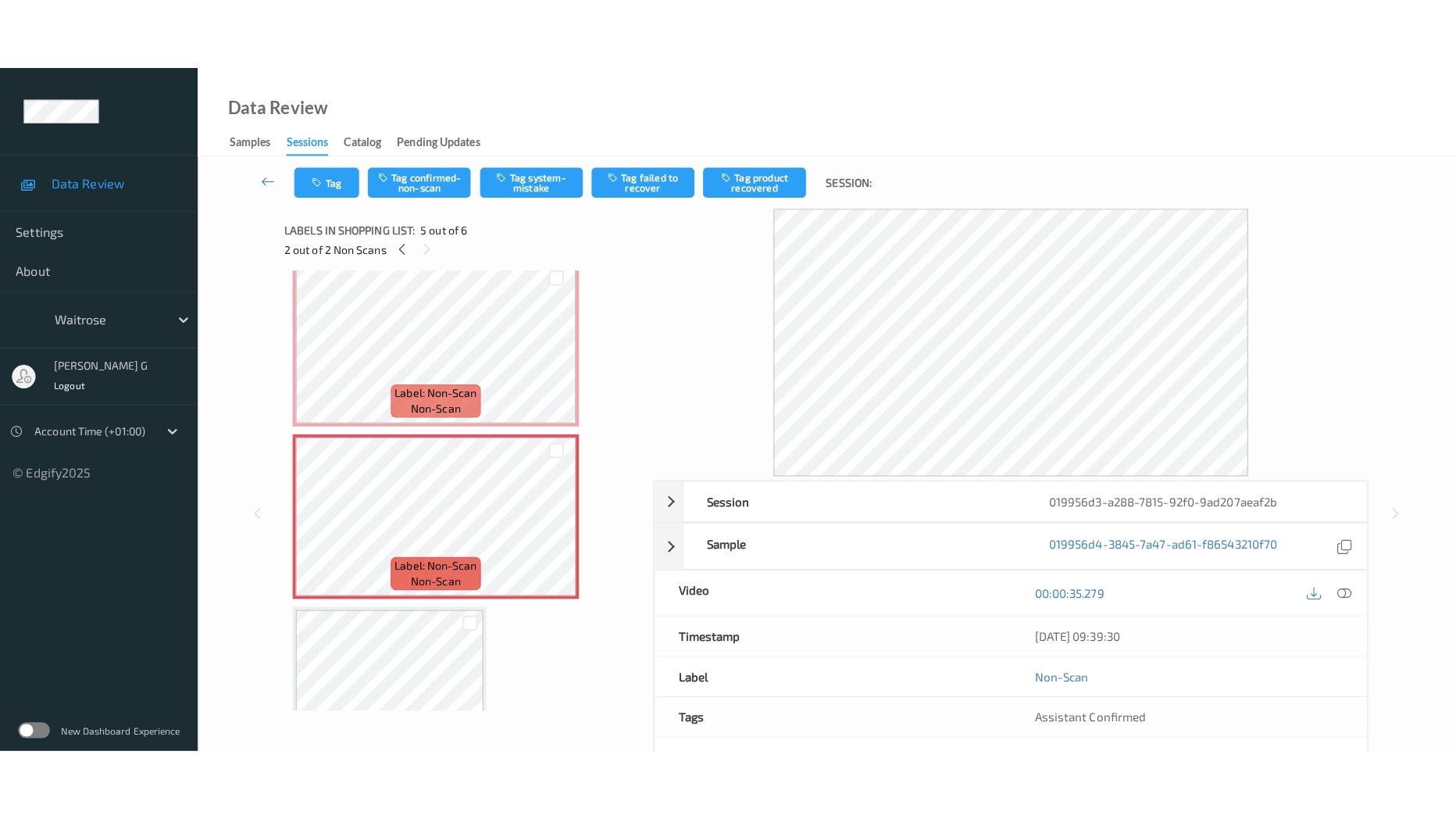
scroll to position [465, 0]
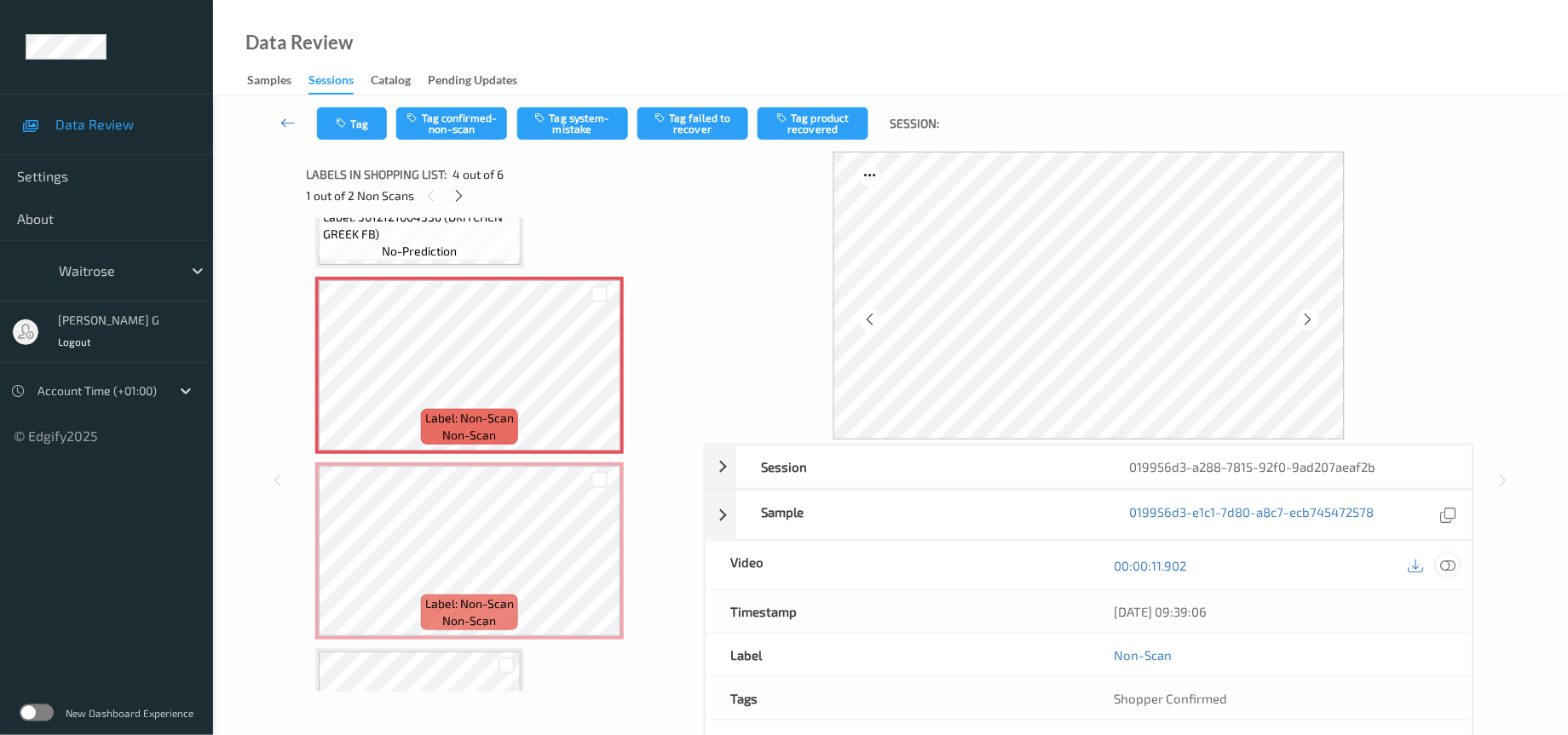
click at [1459, 563] on div at bounding box center [1449, 565] width 23 height 23
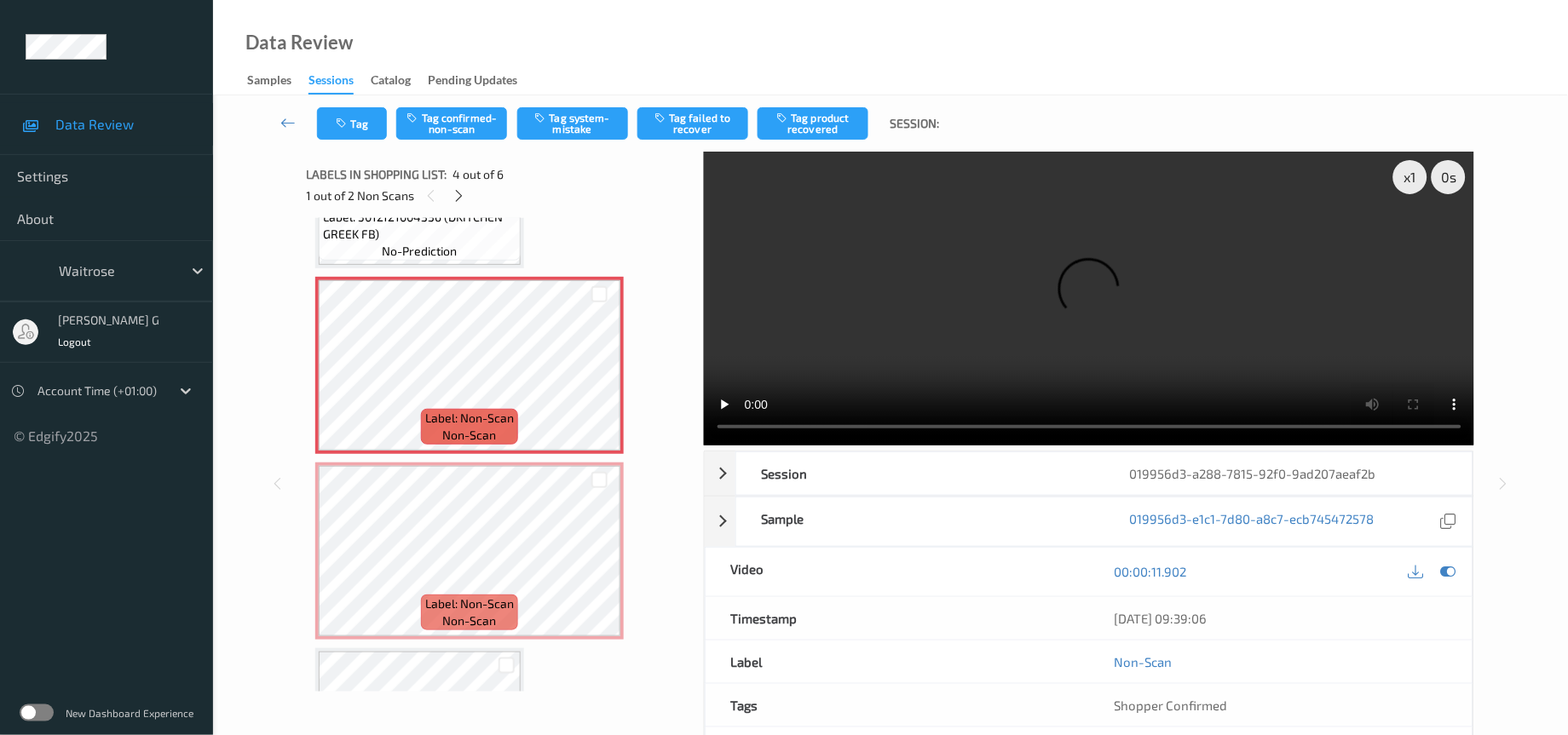
scroll to position [477, 0]
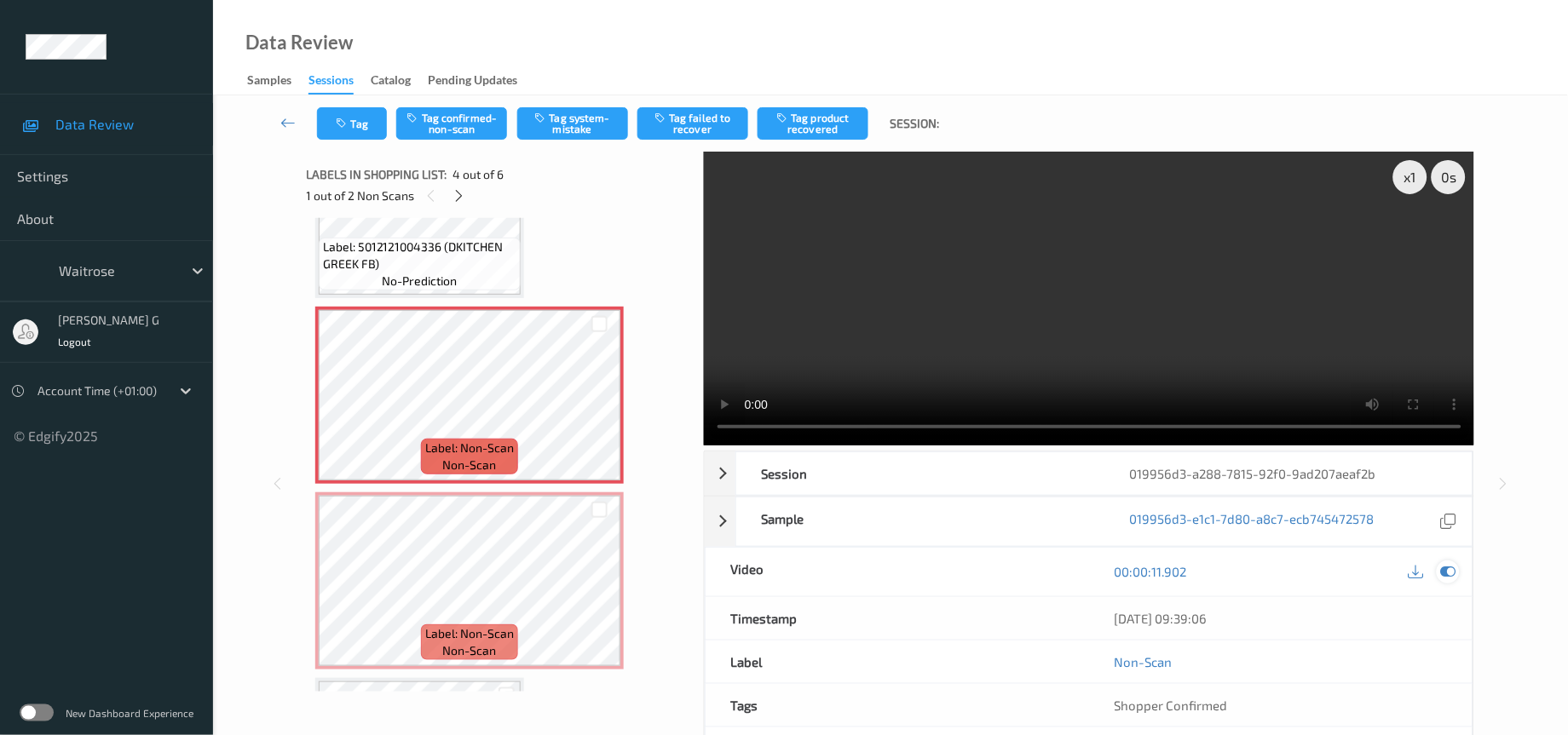
click at [1446, 569] on icon at bounding box center [1449, 571] width 15 height 15
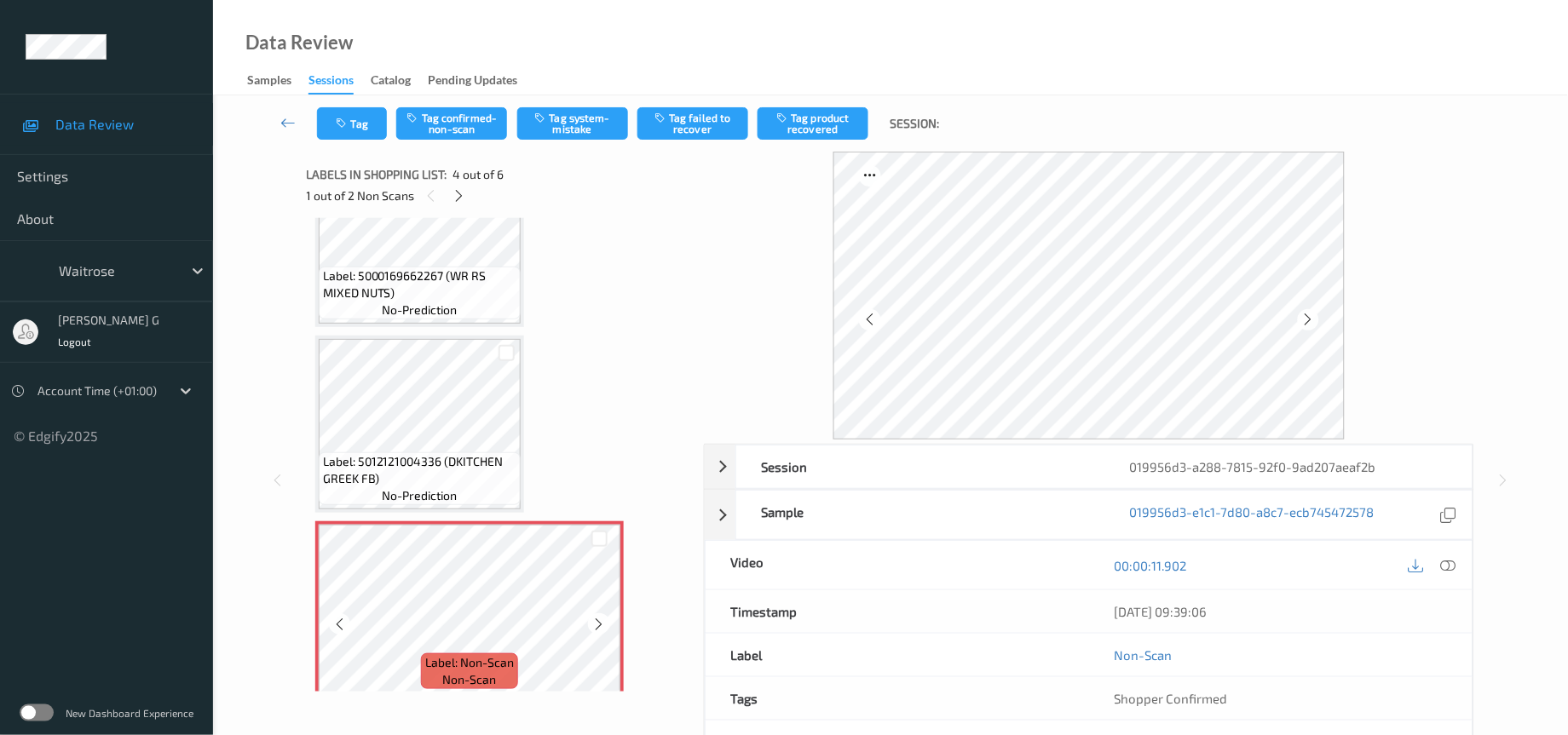
scroll to position [221, 0]
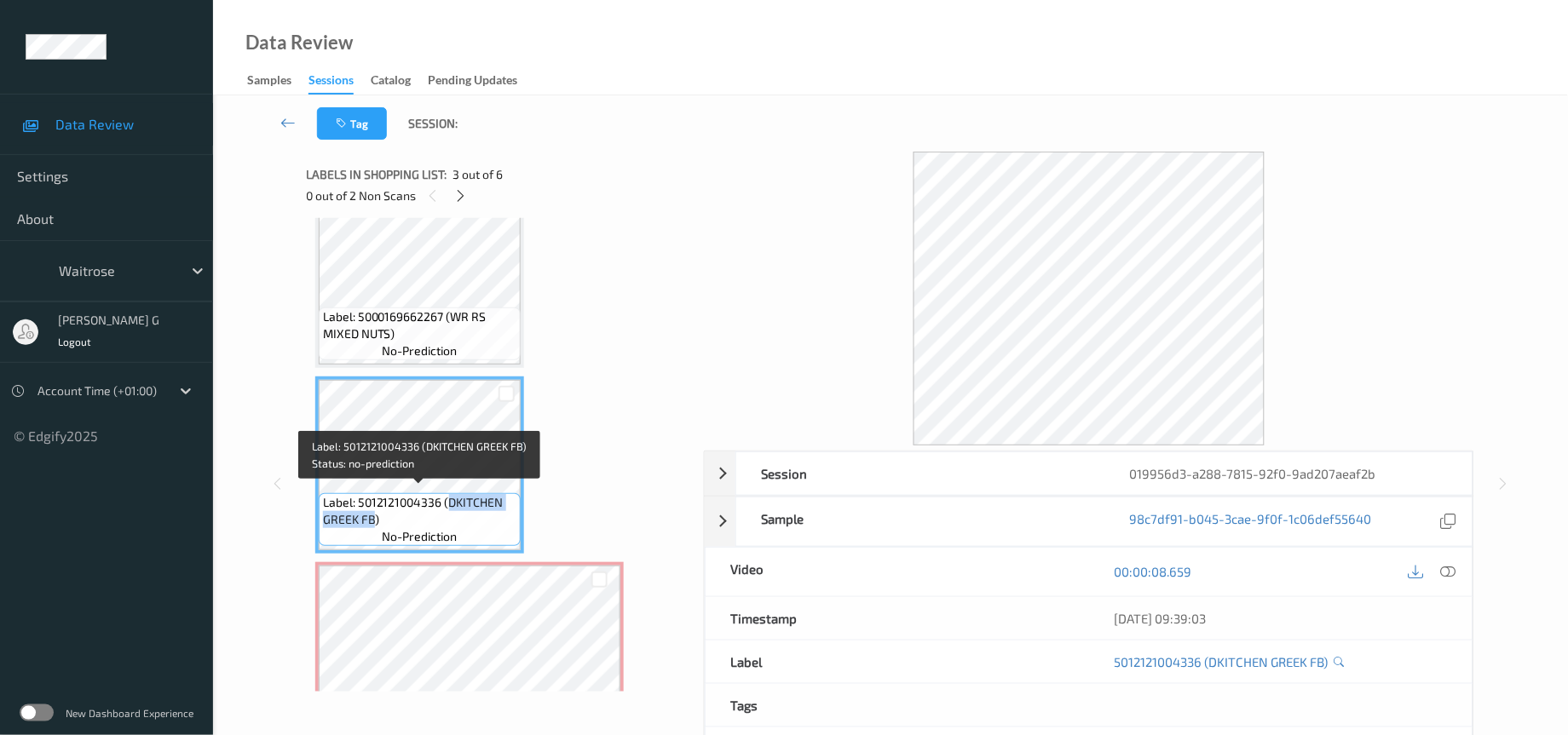
drag, startPoint x: 448, startPoint y: 496, endPoint x: 372, endPoint y: 523, distance: 80.7
click at [372, 523] on div "Label: 5012121004336 (DKITCHEN GREEK FB) no-prediction" at bounding box center [420, 520] width 203 height 53
copy span "DKITCHEN GREEK FB"
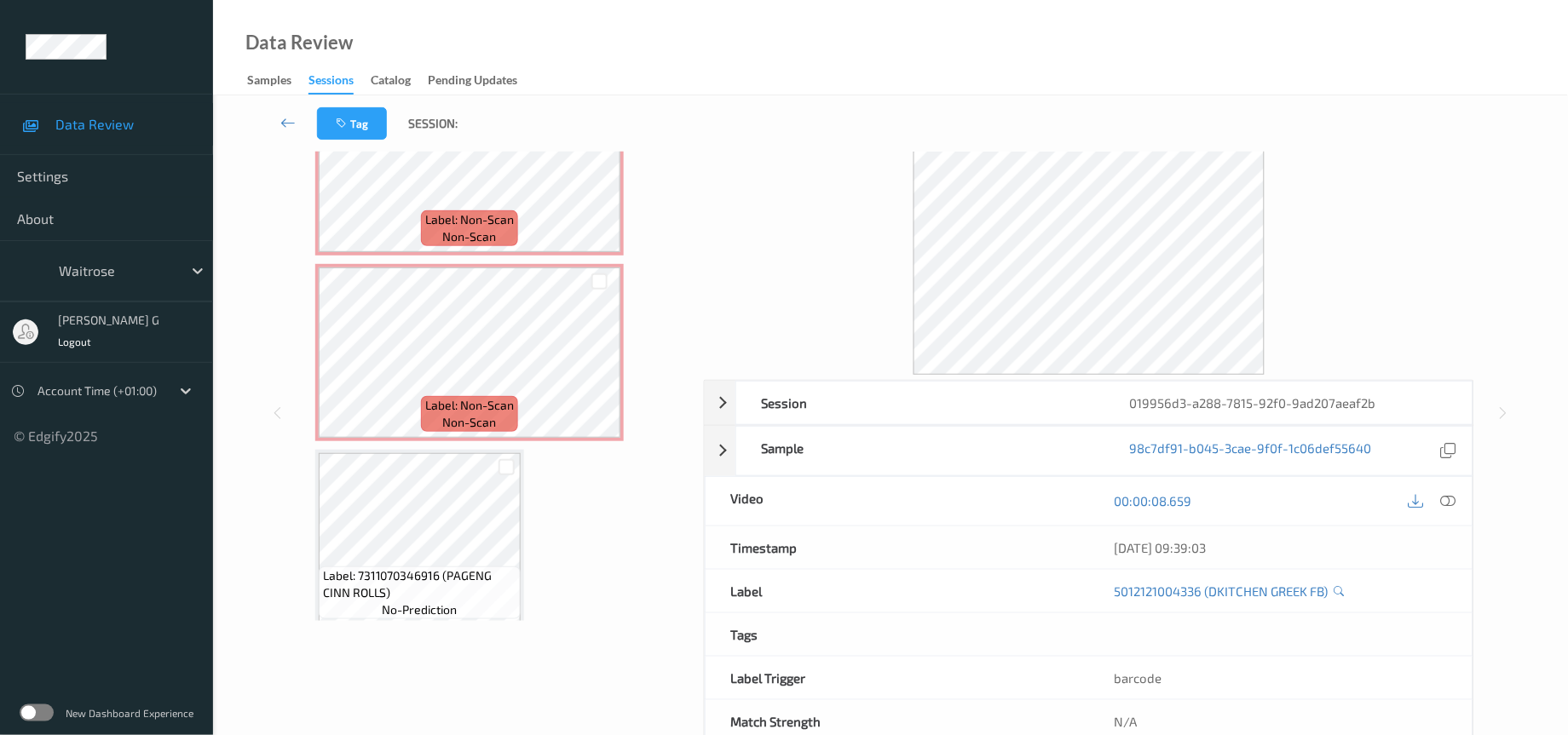
scroll to position [118, 0]
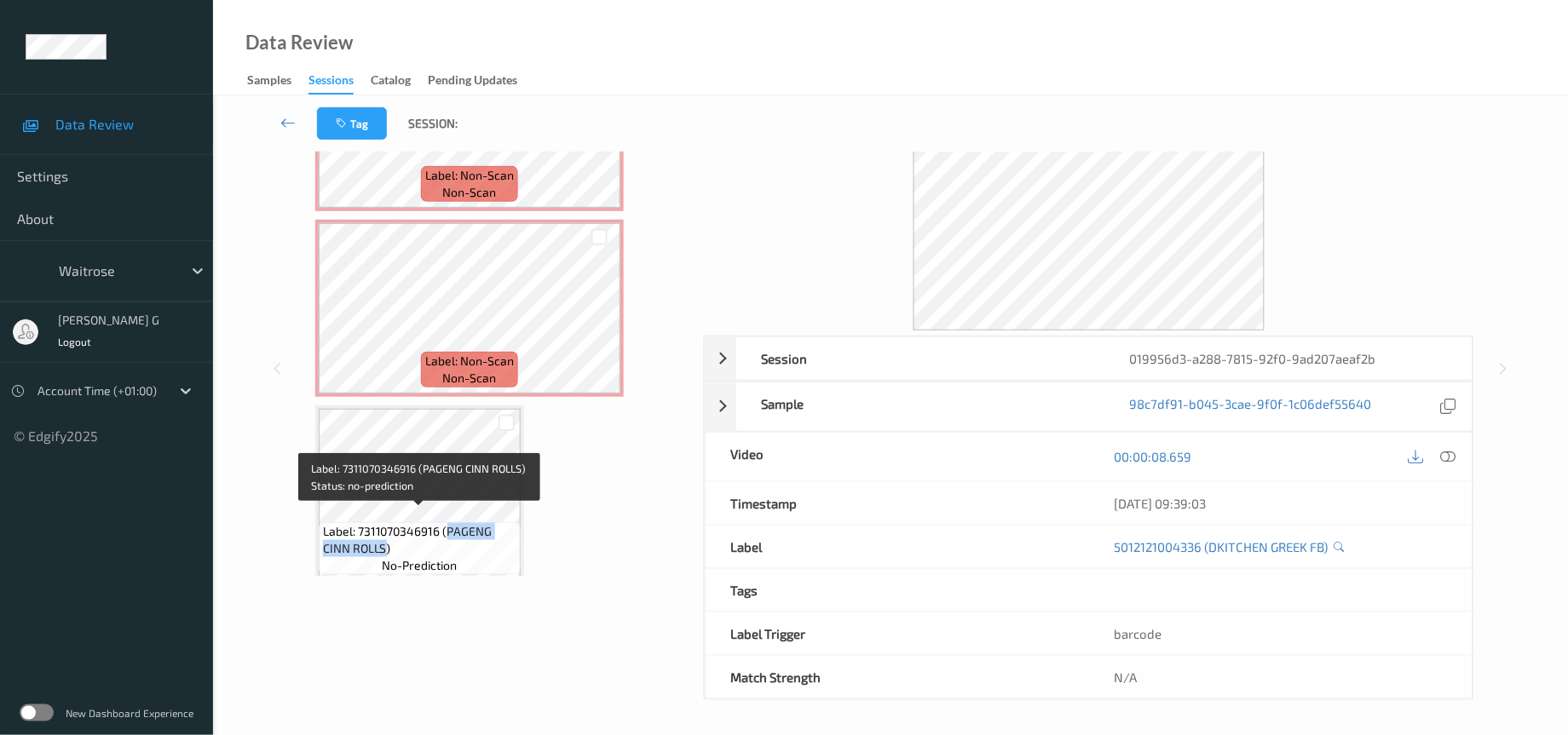
drag, startPoint x: 448, startPoint y: 516, endPoint x: 384, endPoint y: 532, distance: 66.0
click at [384, 532] on span "Label: 7311070346916 (PAGENG CINN ROLLS)" at bounding box center [419, 540] width 194 height 34
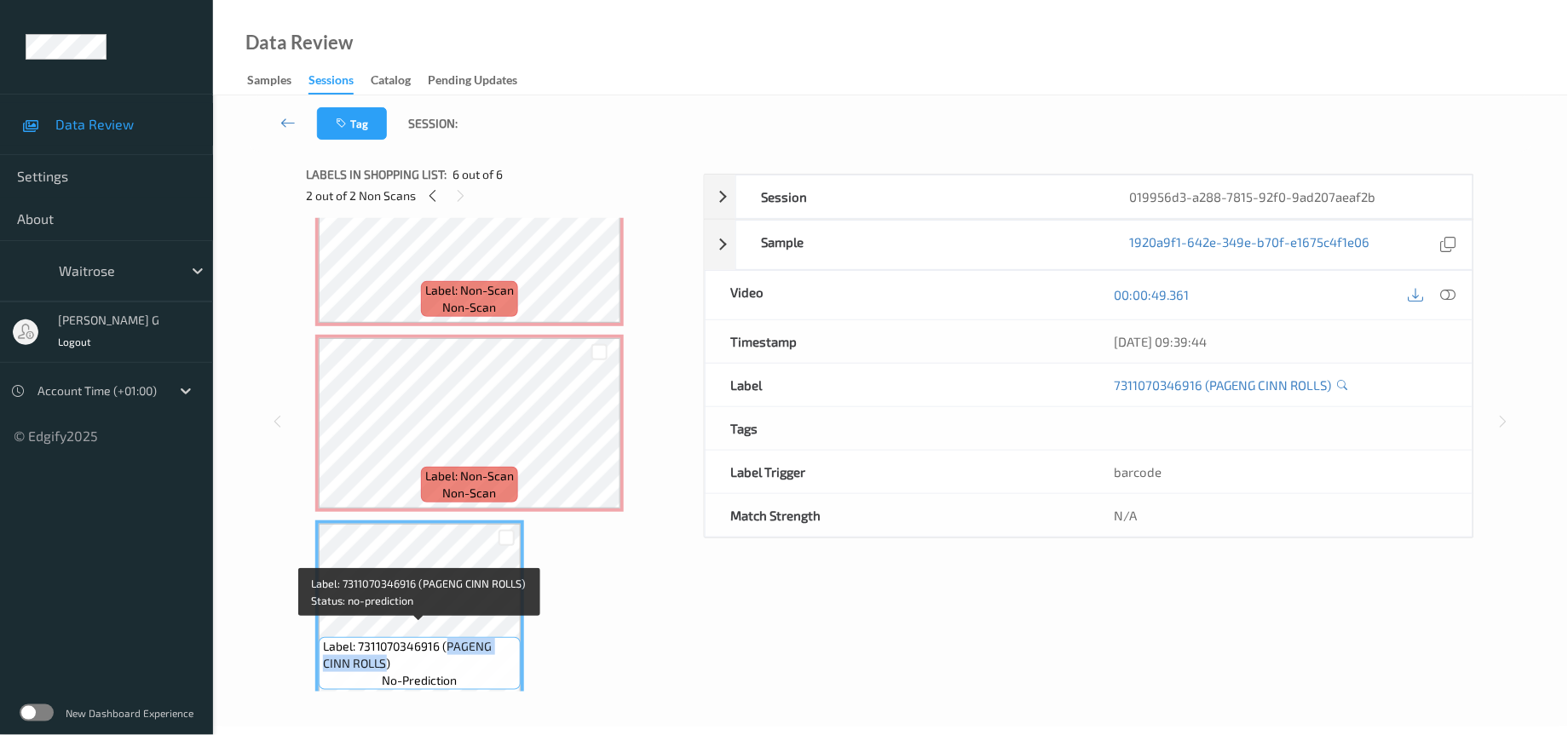
copy span "PAGENG CINN ROLLS"
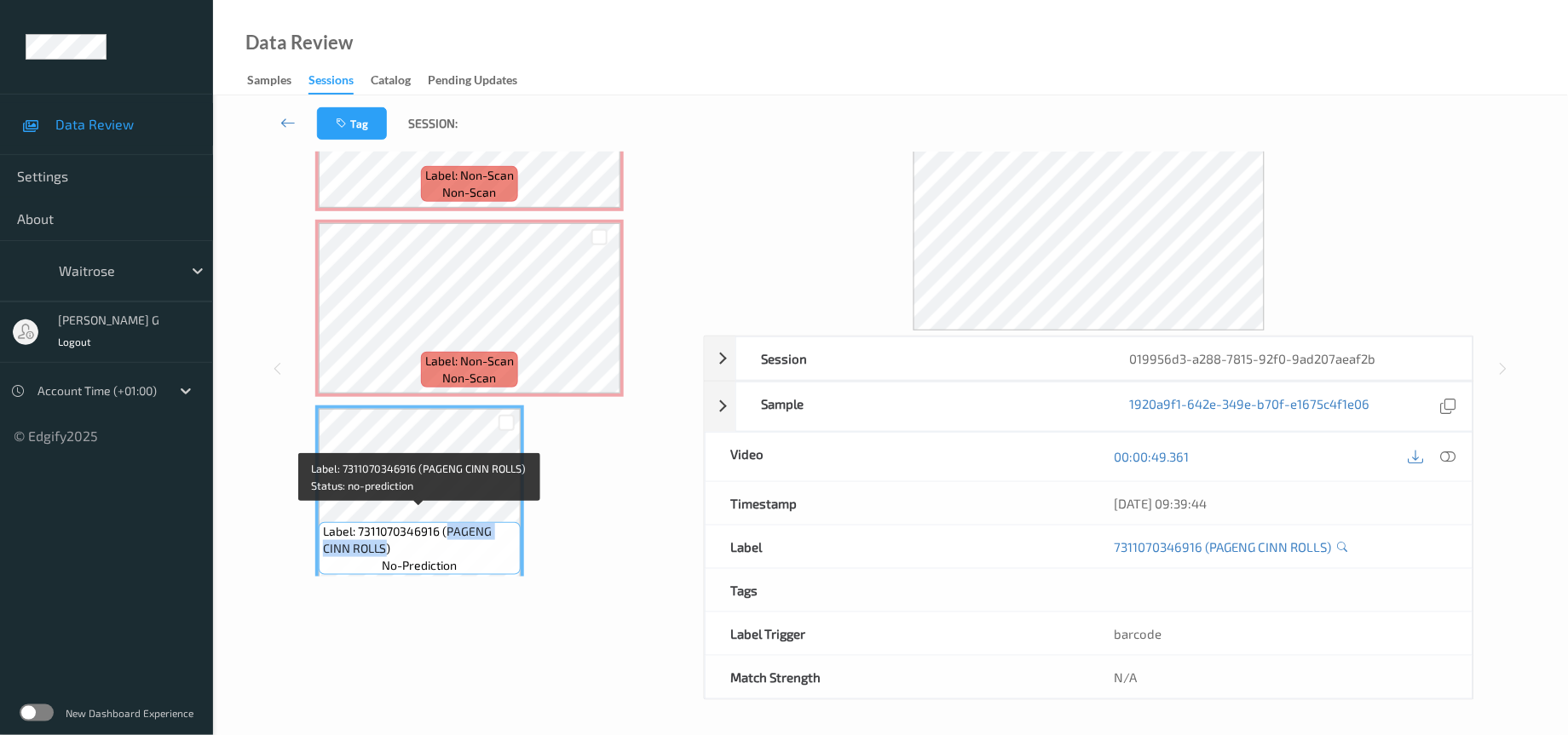
copy span "PAGENG CINN ROLLS"
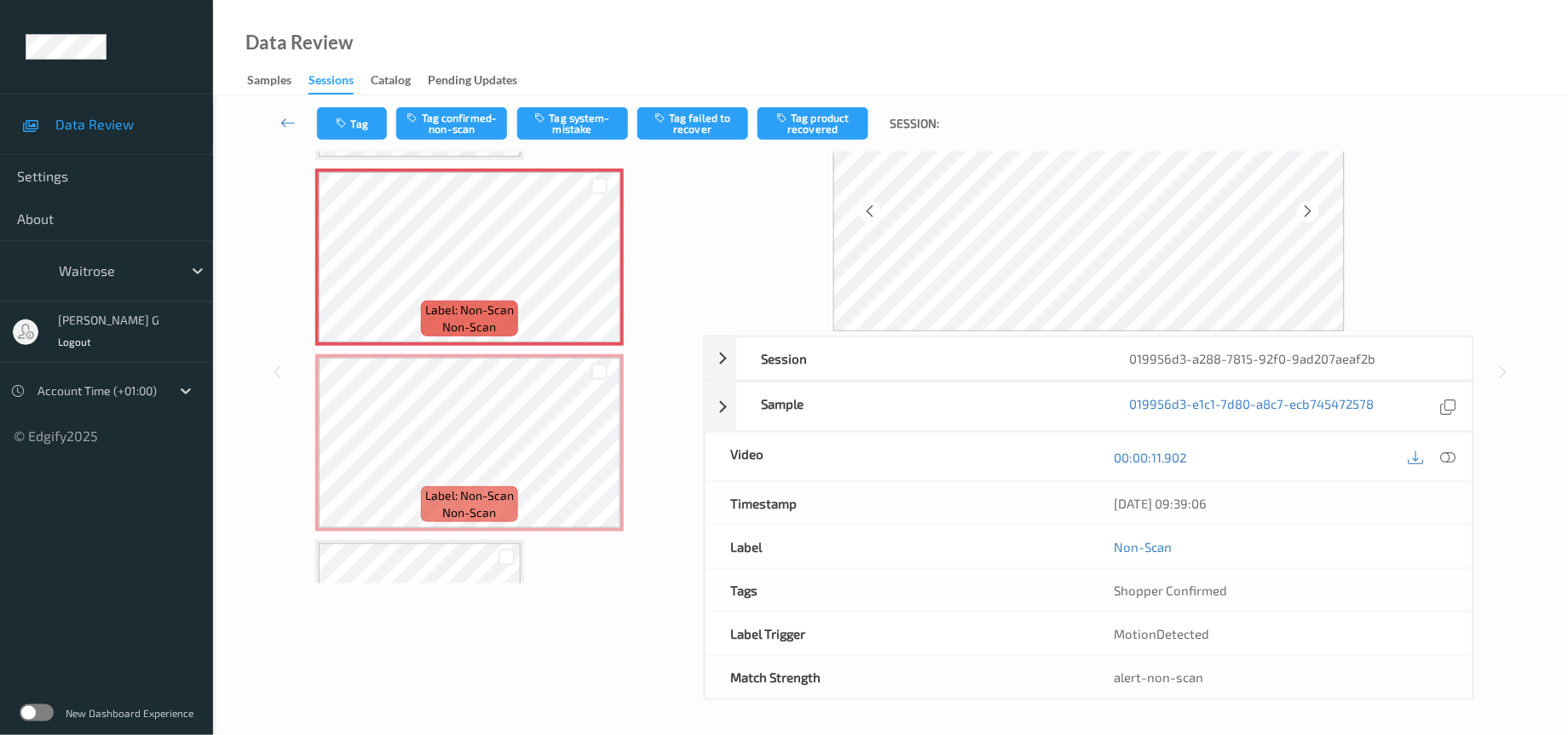
scroll to position [379, 0]
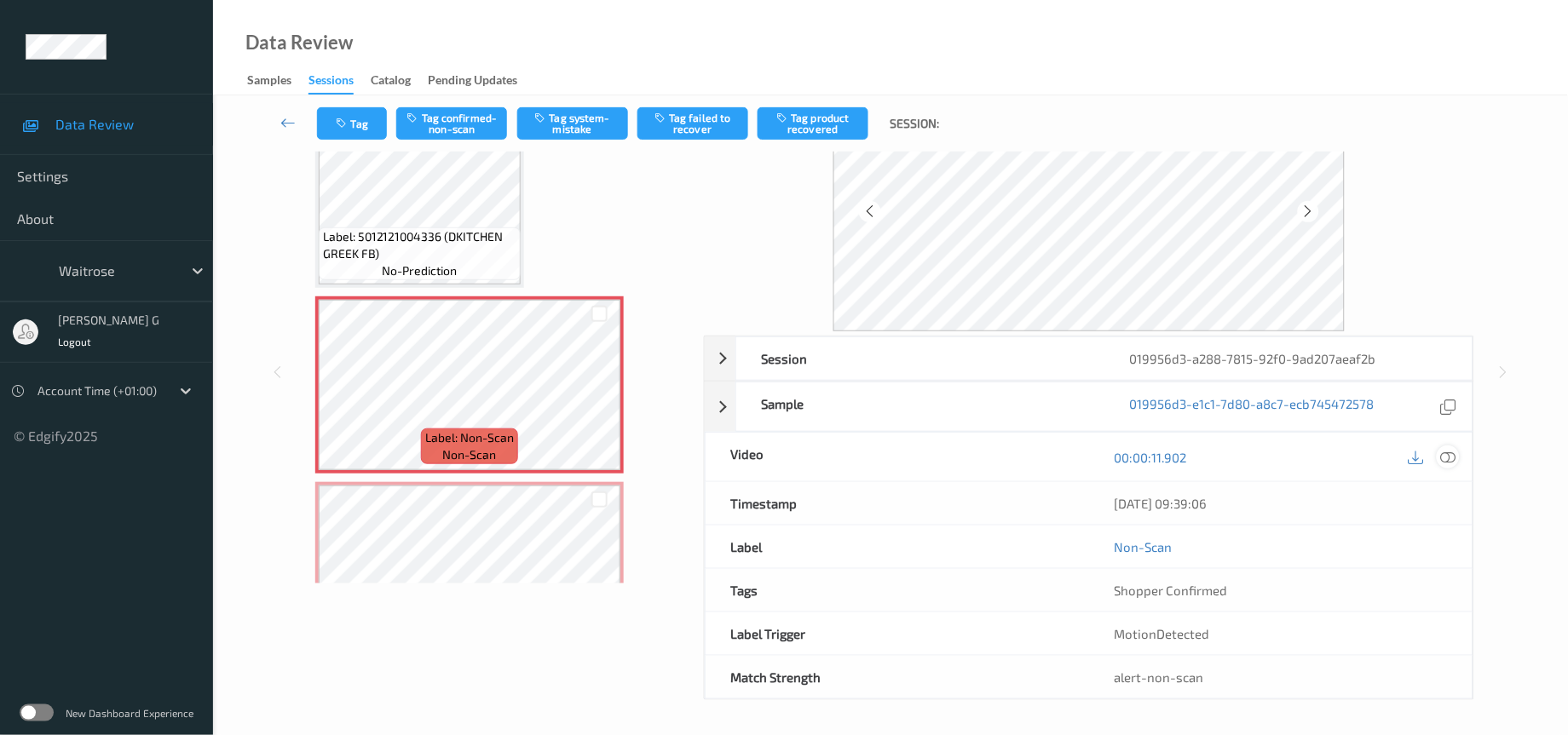
click at [1450, 451] on icon at bounding box center [1449, 458] width 15 height 15
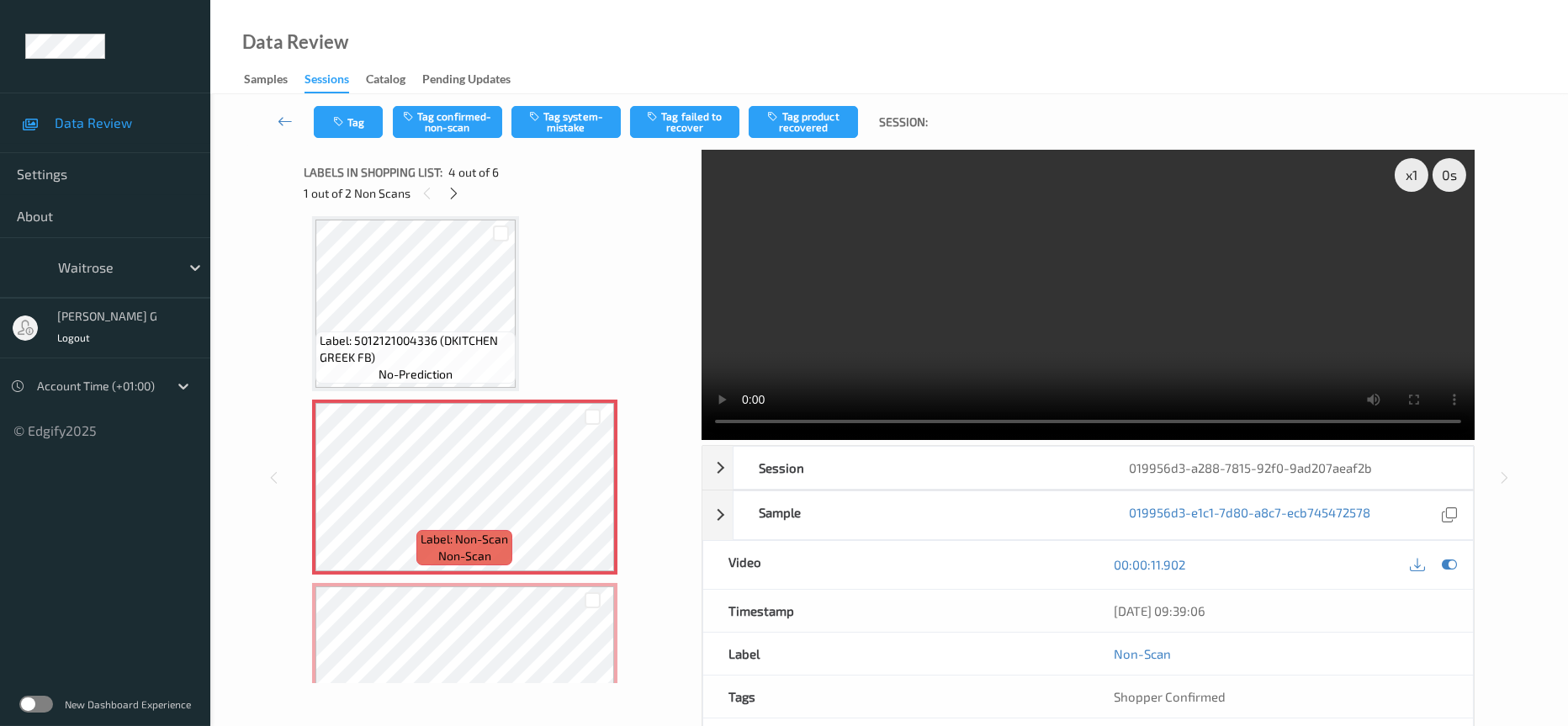
click at [1418, 239] on video at bounding box center [1088, 294] width 773 height 291
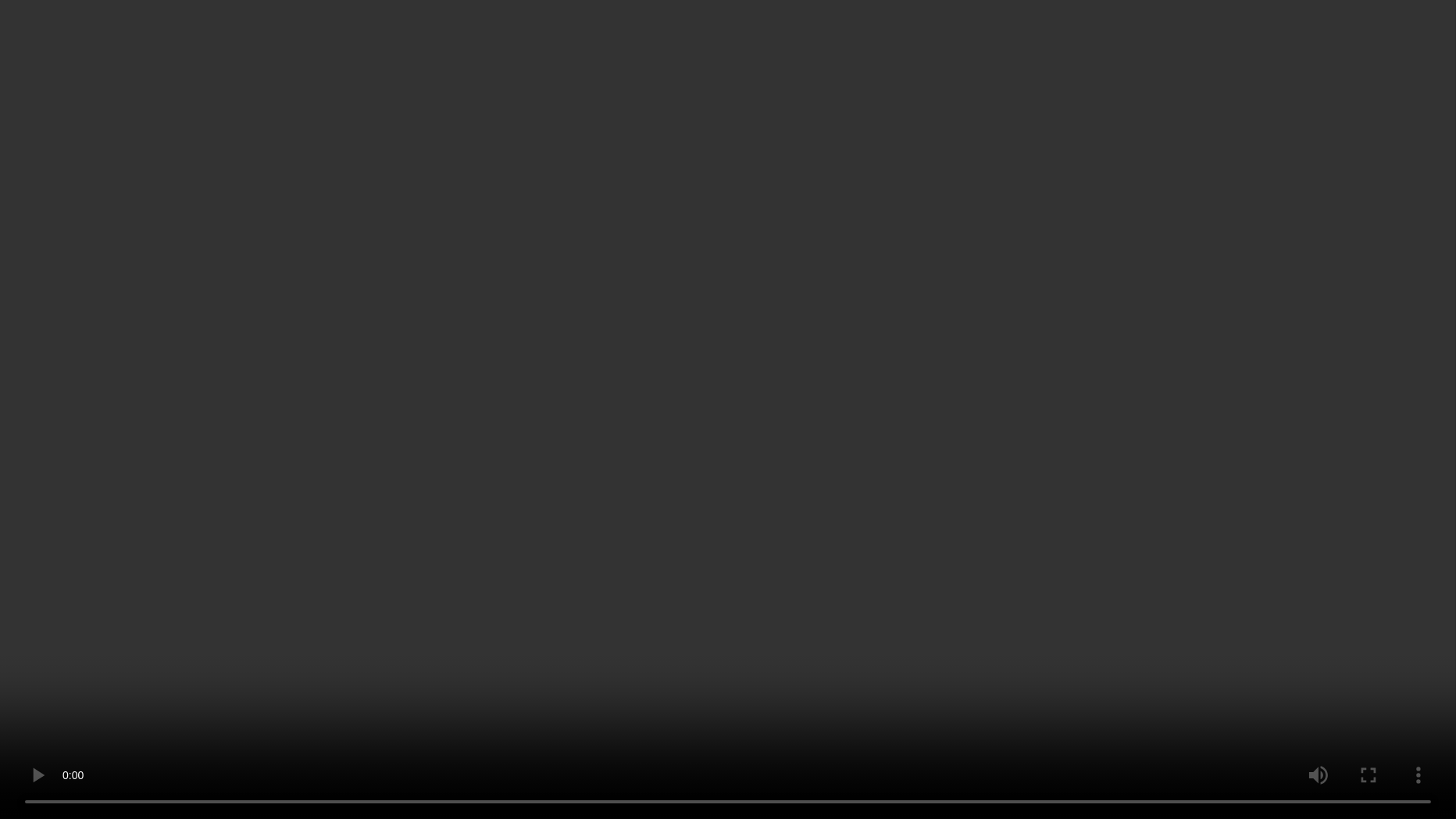
click at [493, 619] on video at bounding box center [728, 410] width 1456 height 819
click at [680, 499] on video at bounding box center [728, 410] width 1456 height 819
click at [863, 517] on video at bounding box center [728, 410] width 1456 height 819
click at [674, 625] on video at bounding box center [728, 410] width 1456 height 819
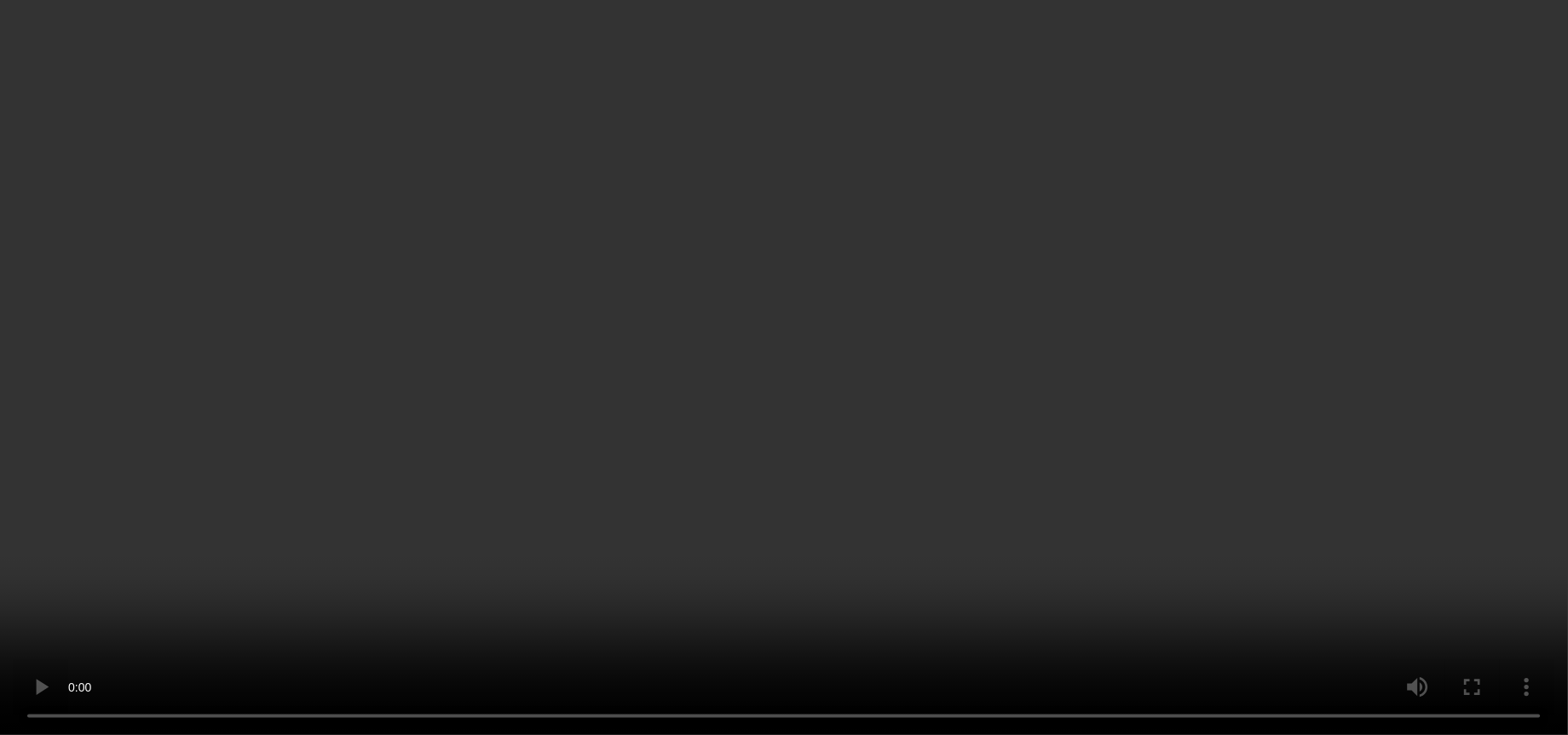
scroll to position [128, 0]
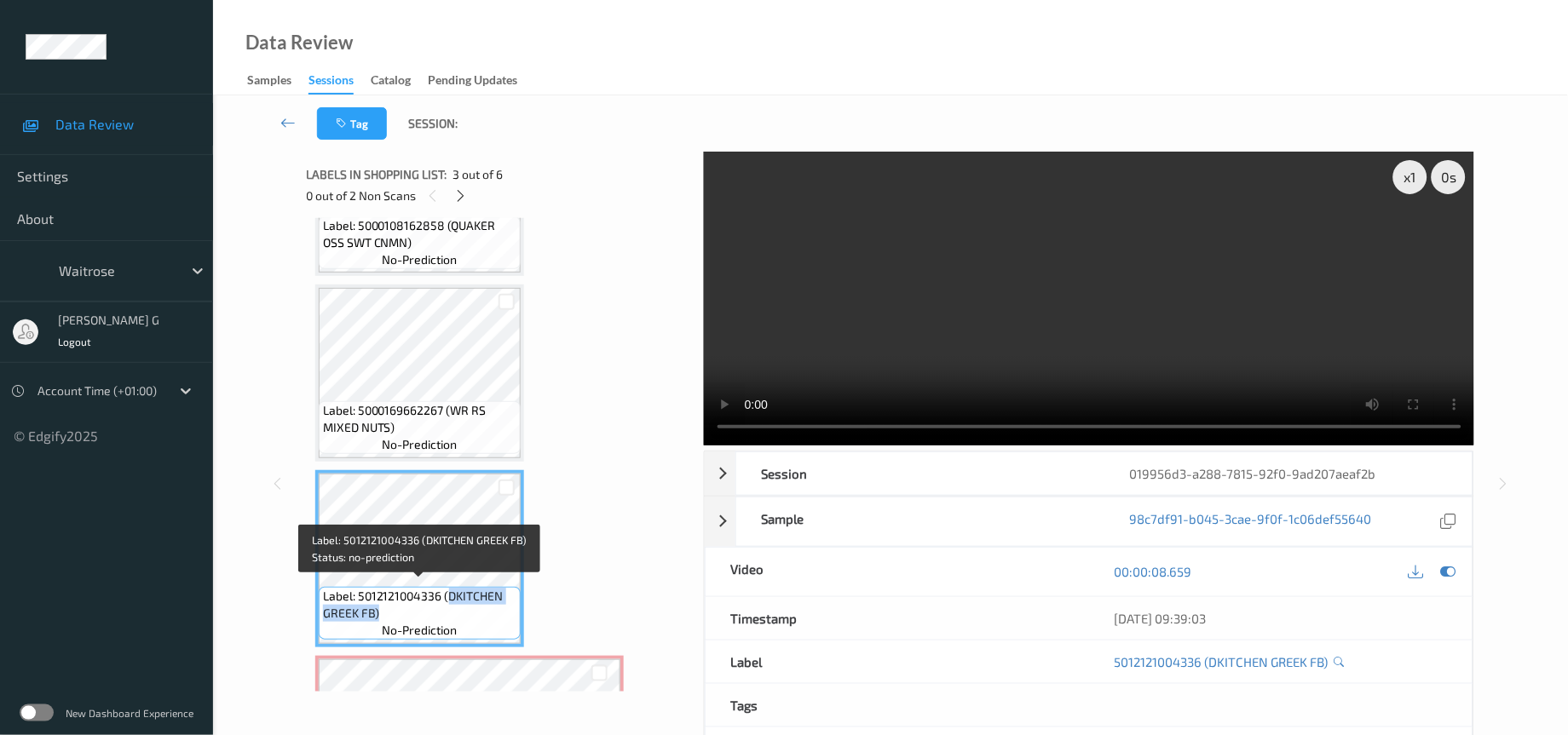
drag, startPoint x: 449, startPoint y: 590, endPoint x: 376, endPoint y: 620, distance: 78.9
click at [376, 620] on div "Label: 5012121004336 (DKITCHEN GREEK FB) no-prediction" at bounding box center [420, 614] width 203 height 53
copy span "DKITCHEN GREEK FB)"
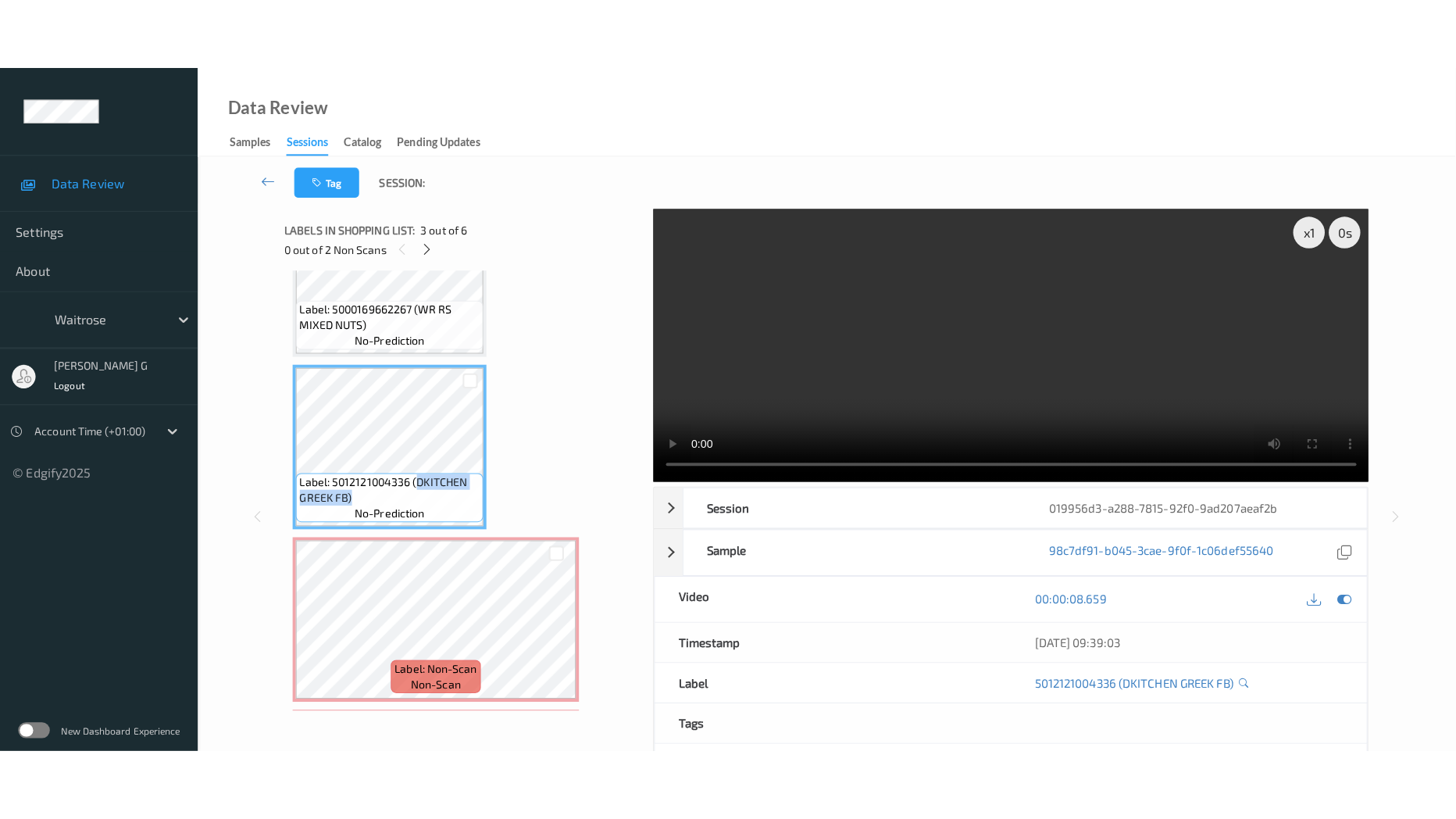
scroll to position [582, 0]
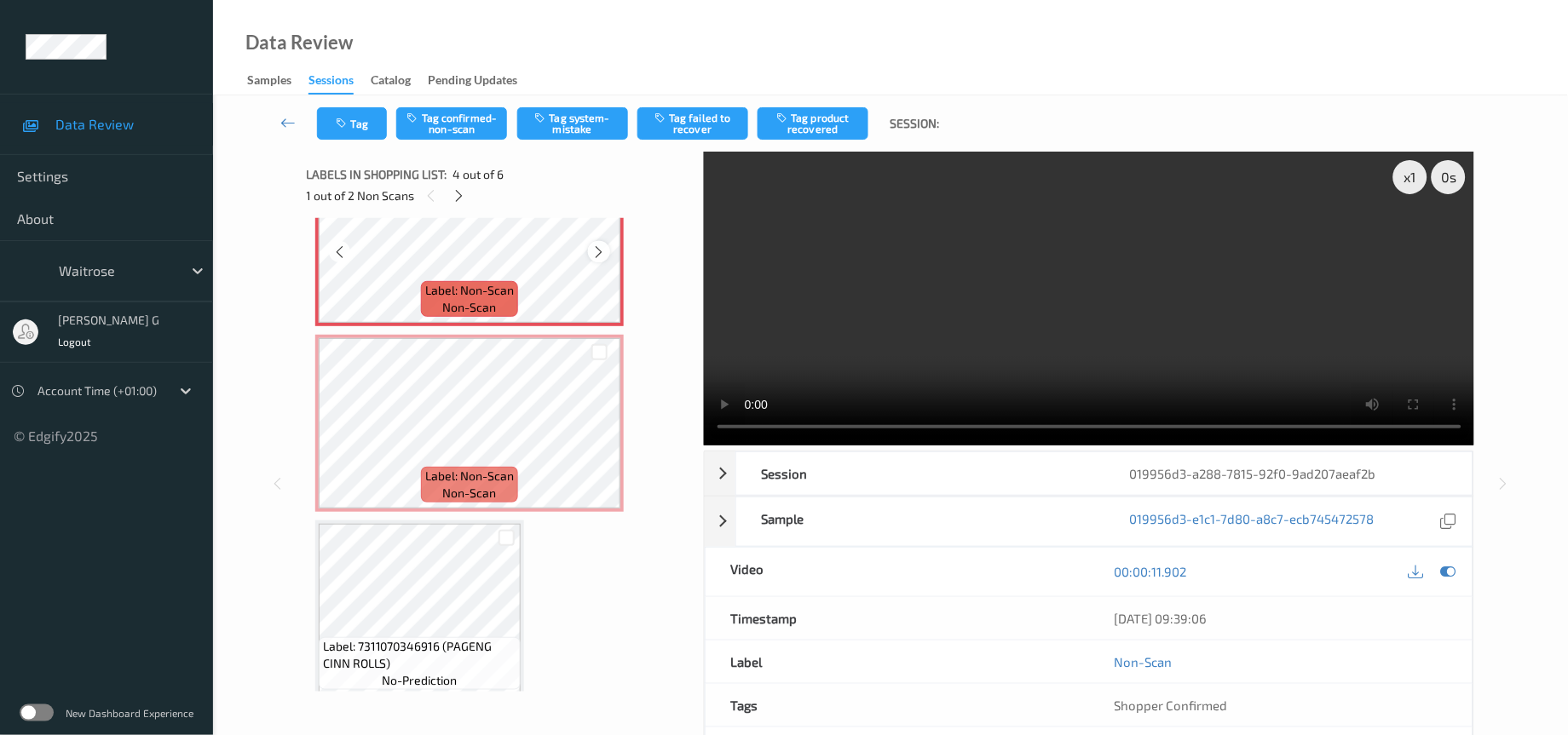
click at [599, 247] on icon at bounding box center [599, 253] width 14 height 15
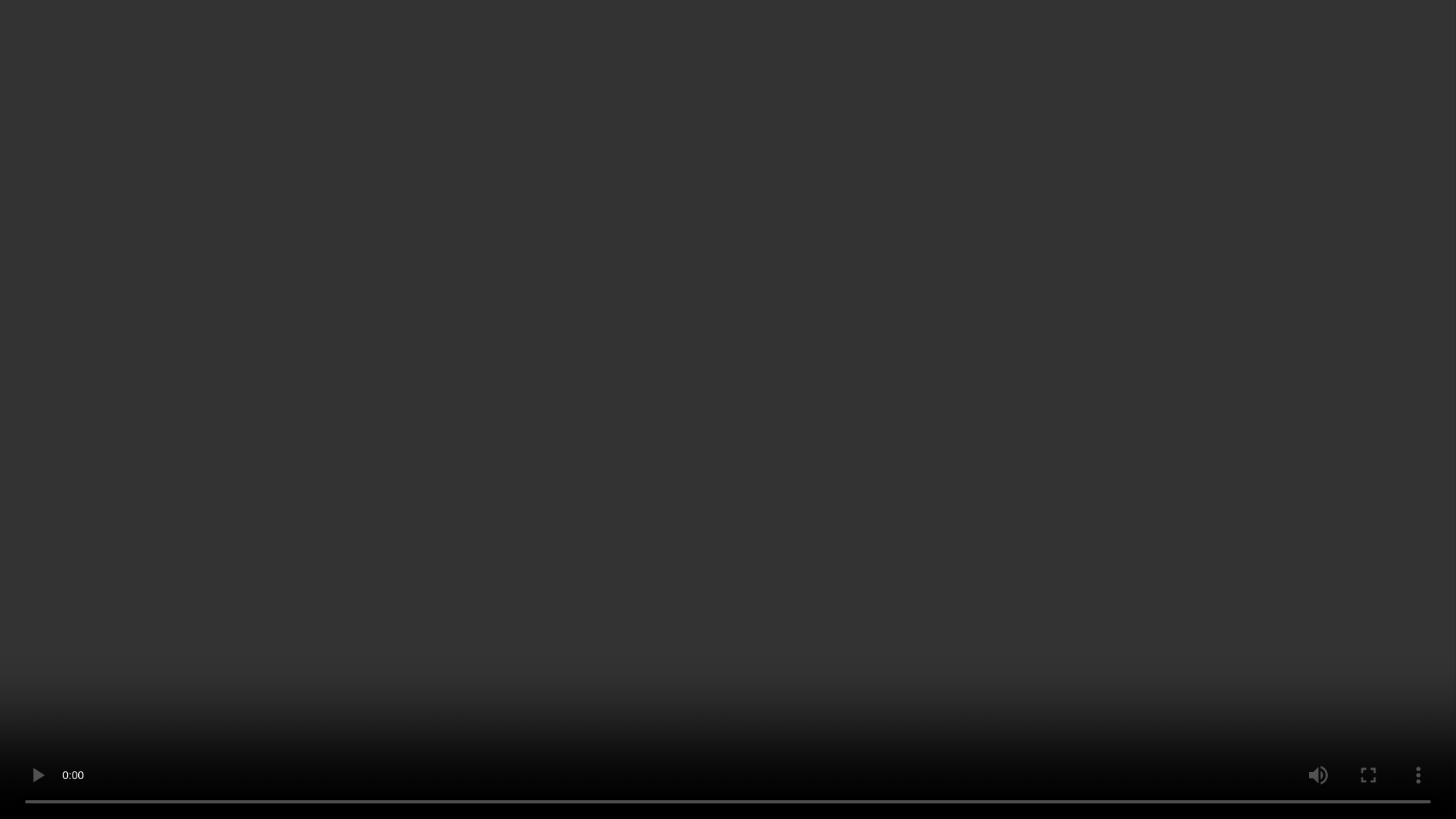
click at [982, 464] on video at bounding box center [728, 410] width 1456 height 819
click at [721, 525] on video at bounding box center [728, 410] width 1456 height 819
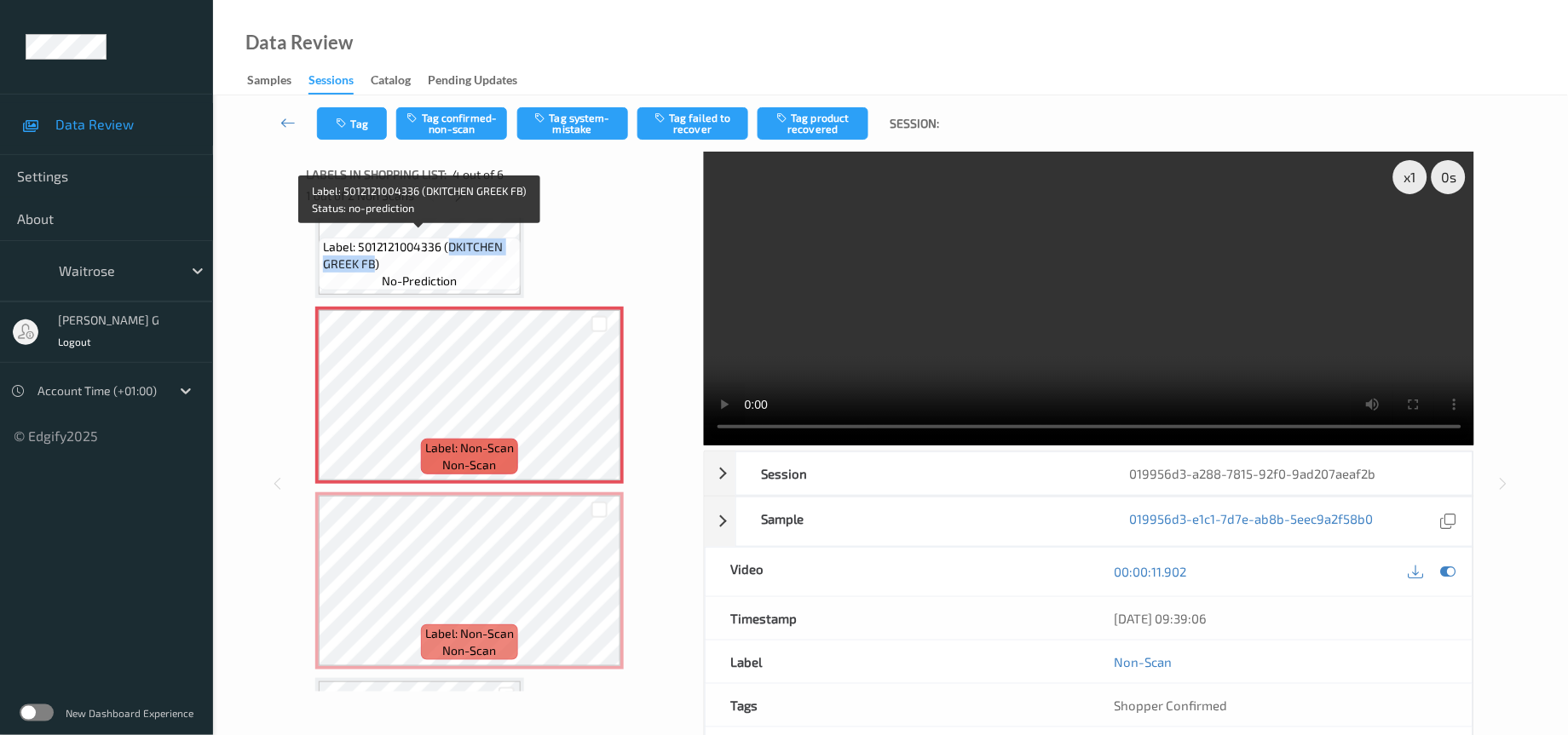
drag, startPoint x: 449, startPoint y: 236, endPoint x: 373, endPoint y: 263, distance: 80.7
click at [373, 263] on span "Label: 5012121004336 (DKITCHEN GREEK FB)" at bounding box center [419, 255] width 194 height 34
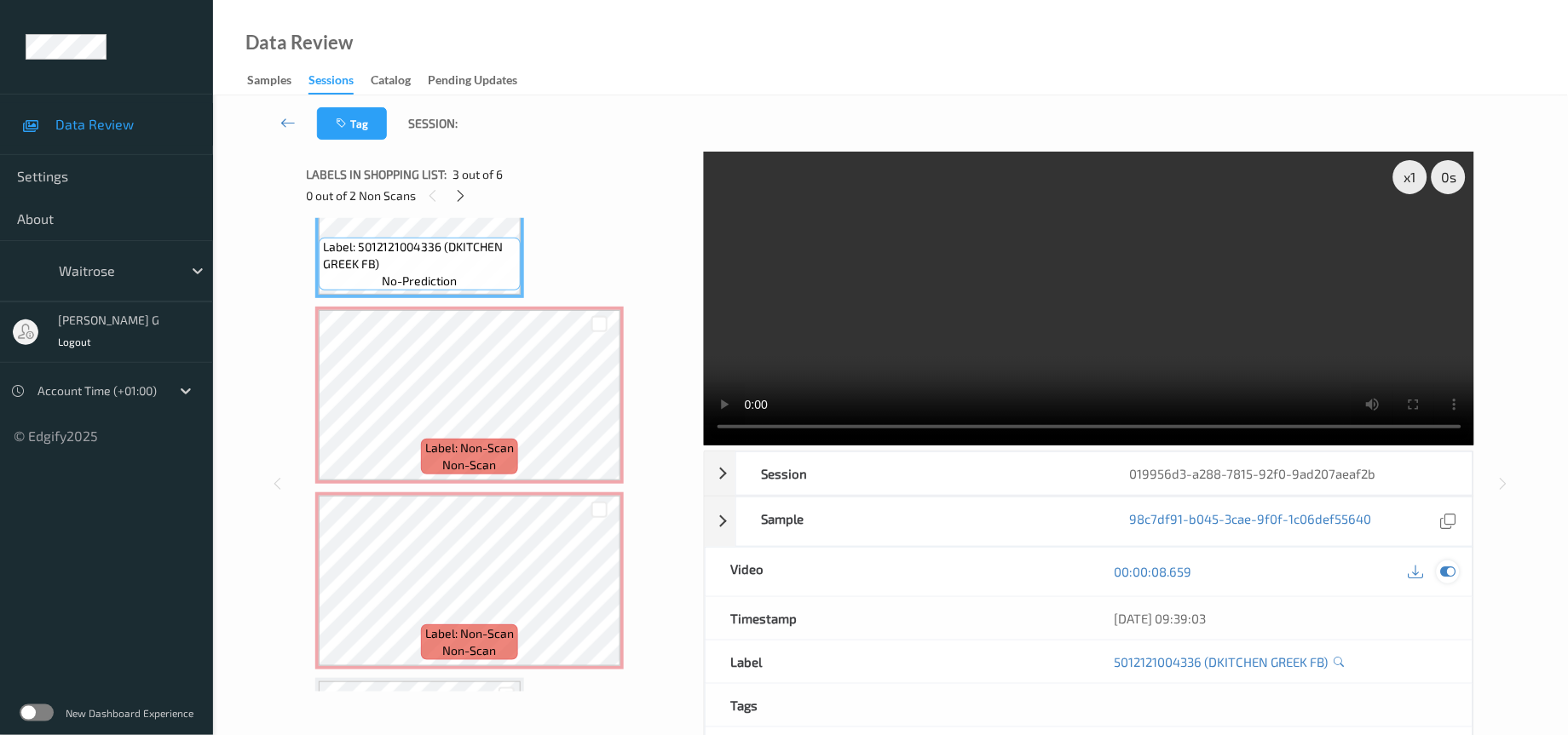
click at [1450, 584] on div at bounding box center [1449, 572] width 23 height 23
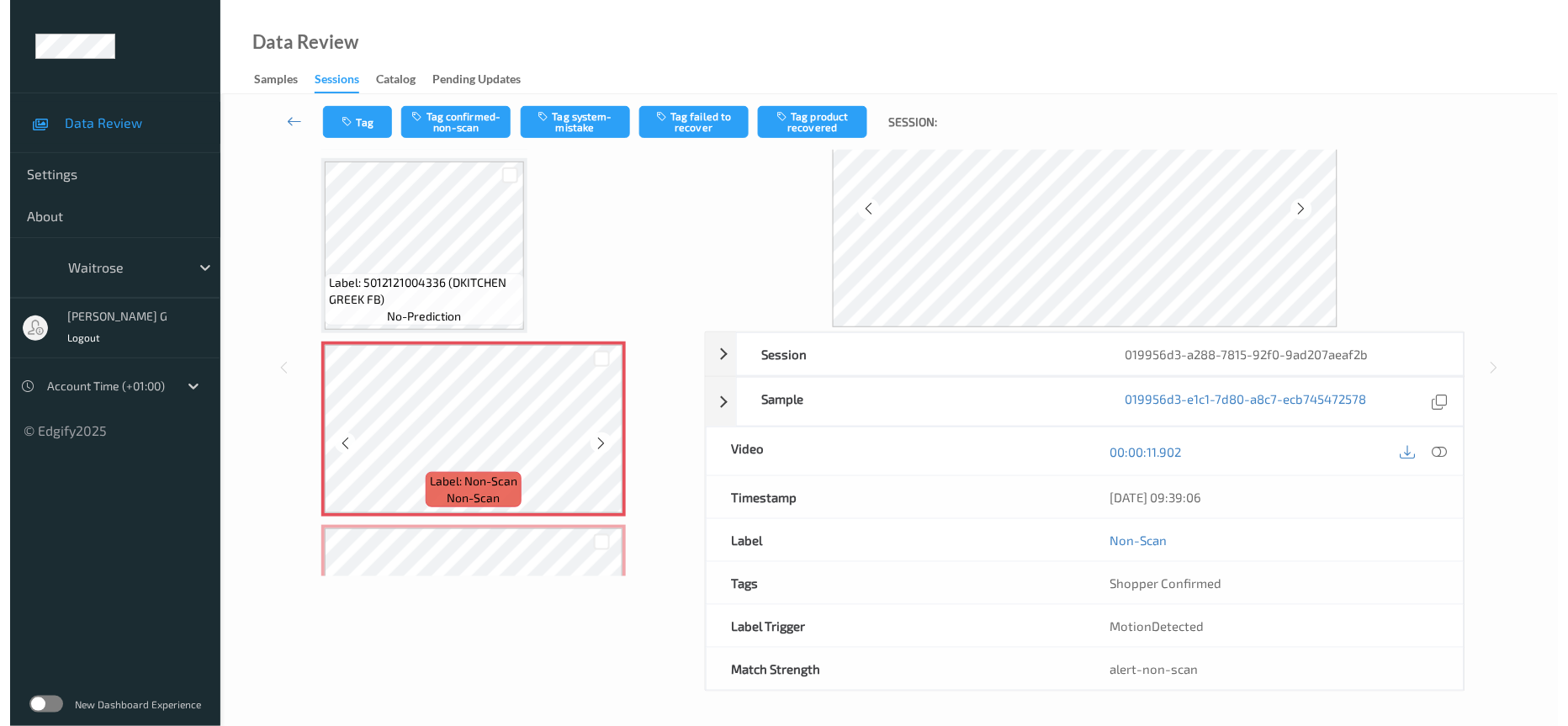
scroll to position [375, 0]
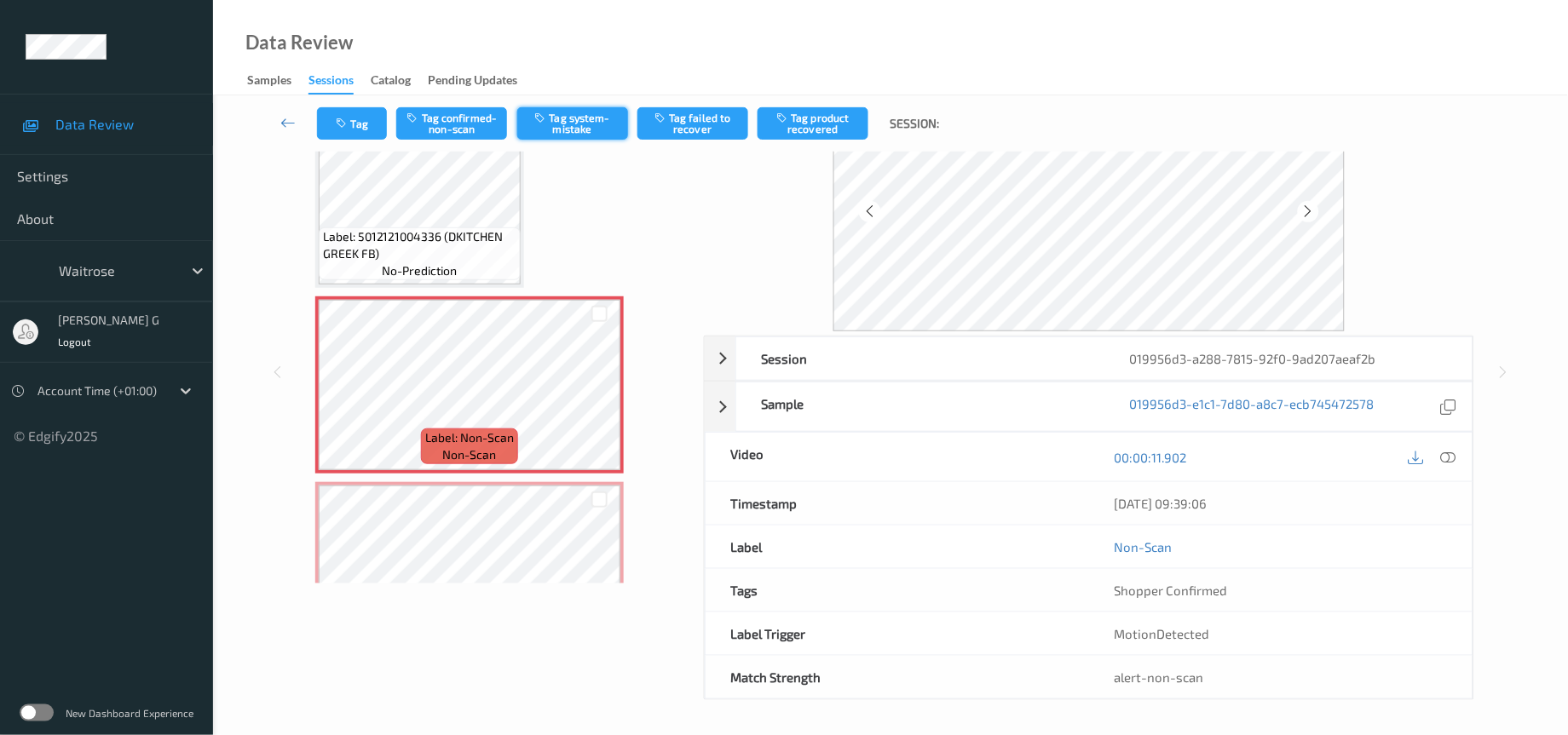
click at [568, 114] on button "Tag system-mistake" at bounding box center [573, 123] width 111 height 32
click at [341, 114] on button "Tag" at bounding box center [352, 123] width 70 height 32
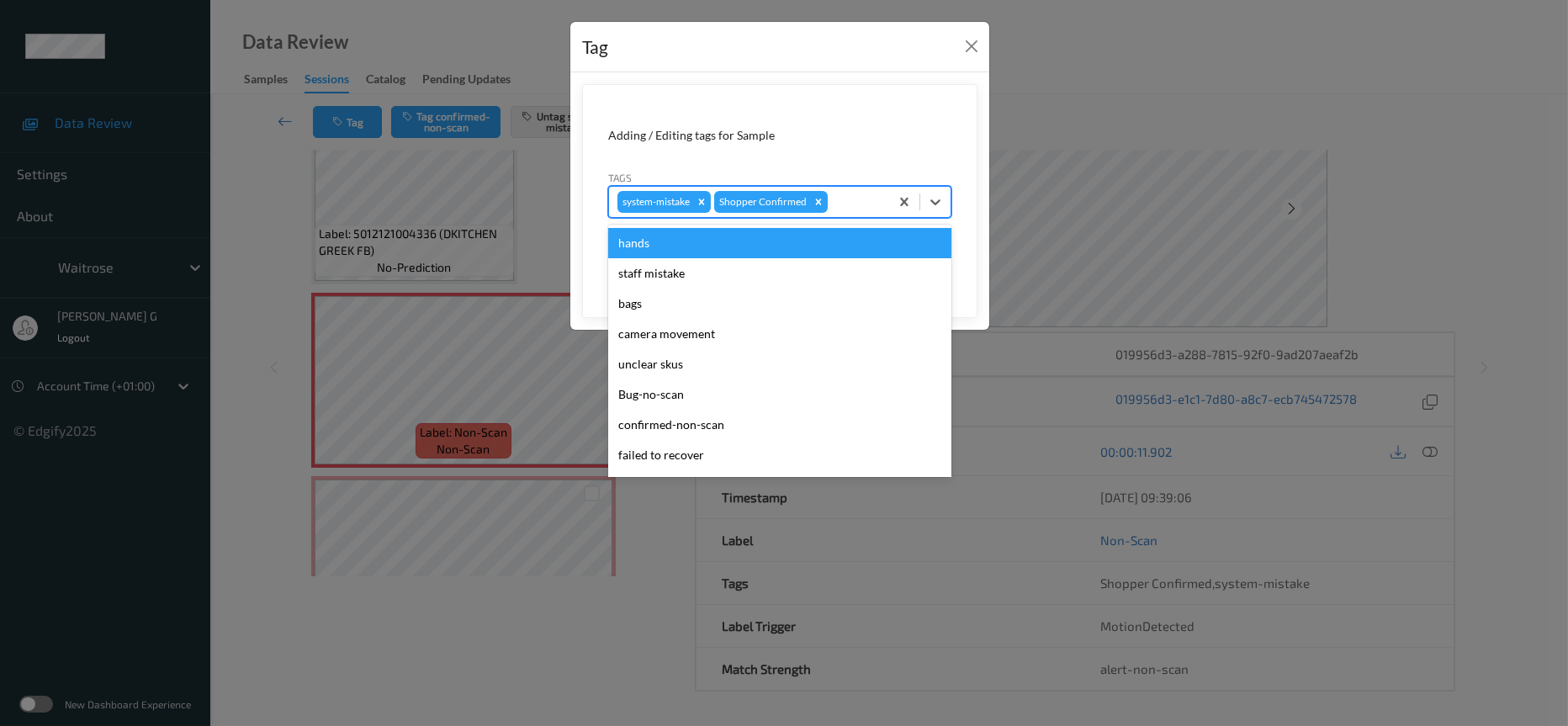
click at [862, 196] on div at bounding box center [855, 202] width 49 height 21
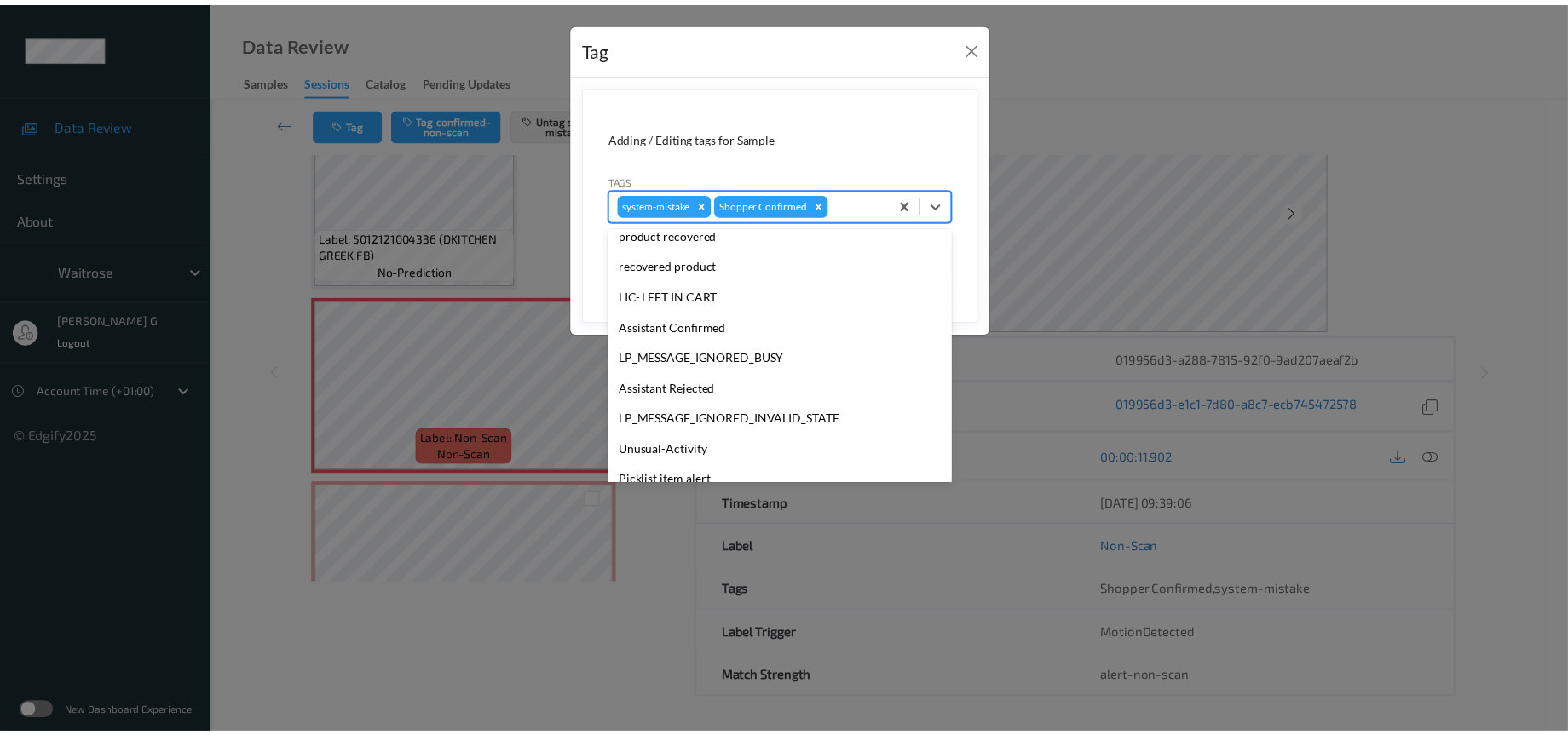
scroll to position [425, 0]
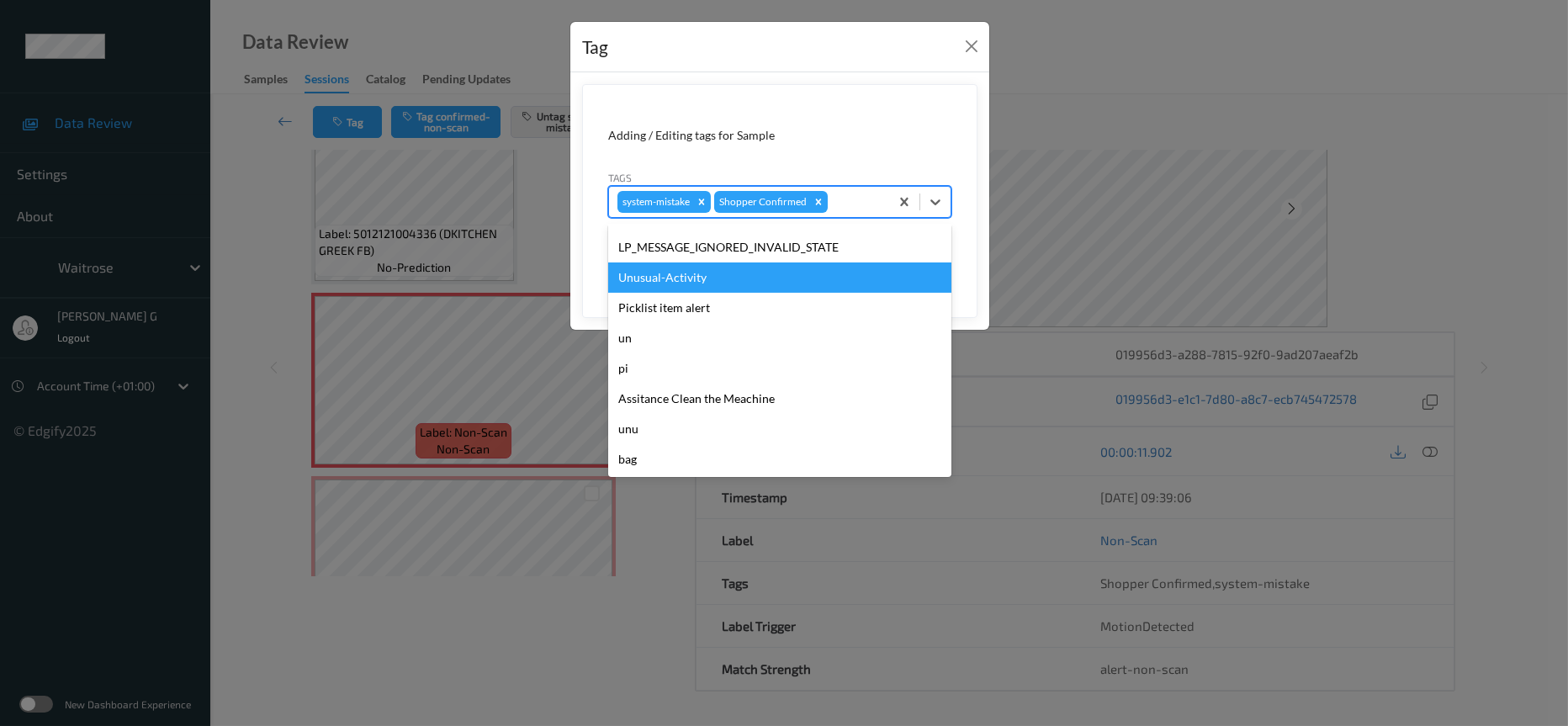
click at [676, 281] on div "Unusual-Activity" at bounding box center [780, 278] width 344 height 30
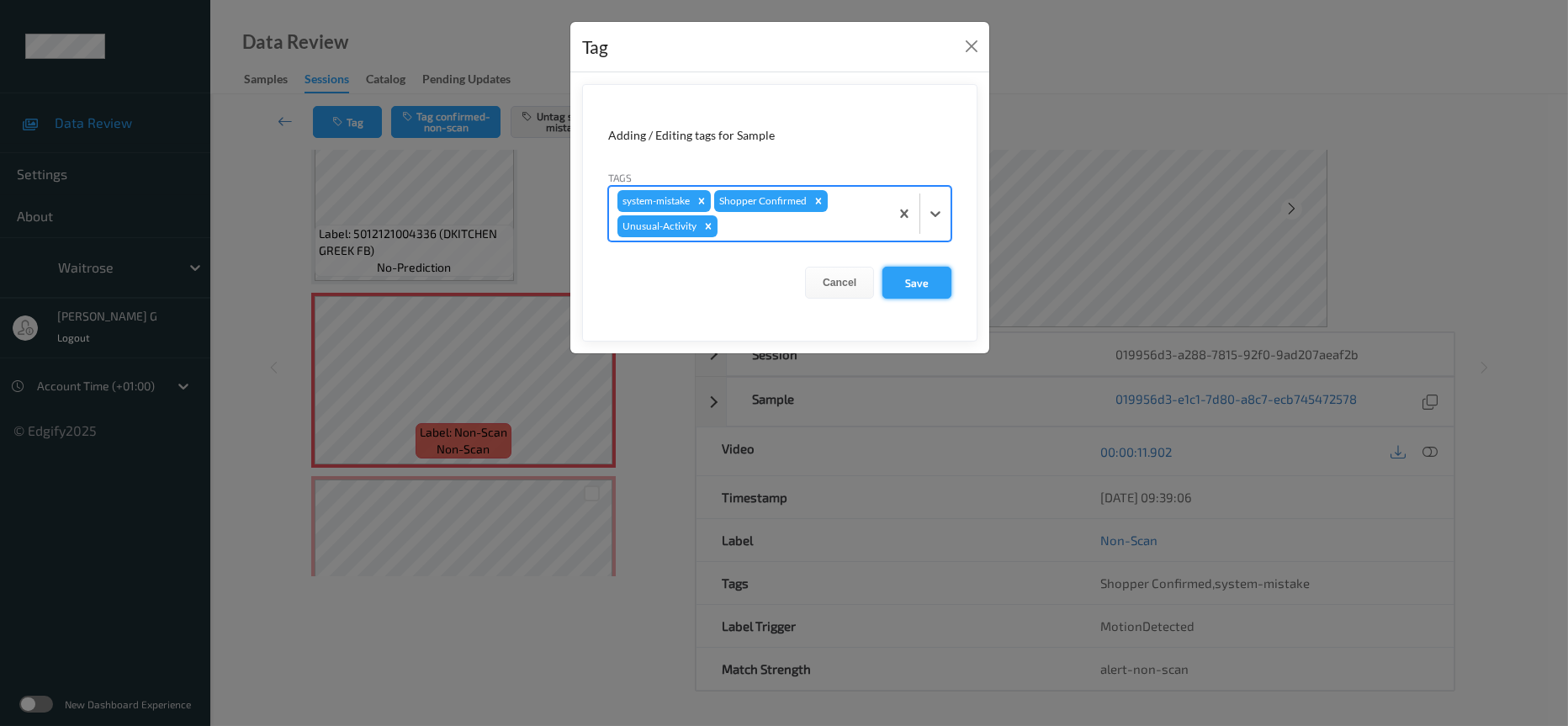
click at [929, 278] on button "Save" at bounding box center [917, 283] width 69 height 32
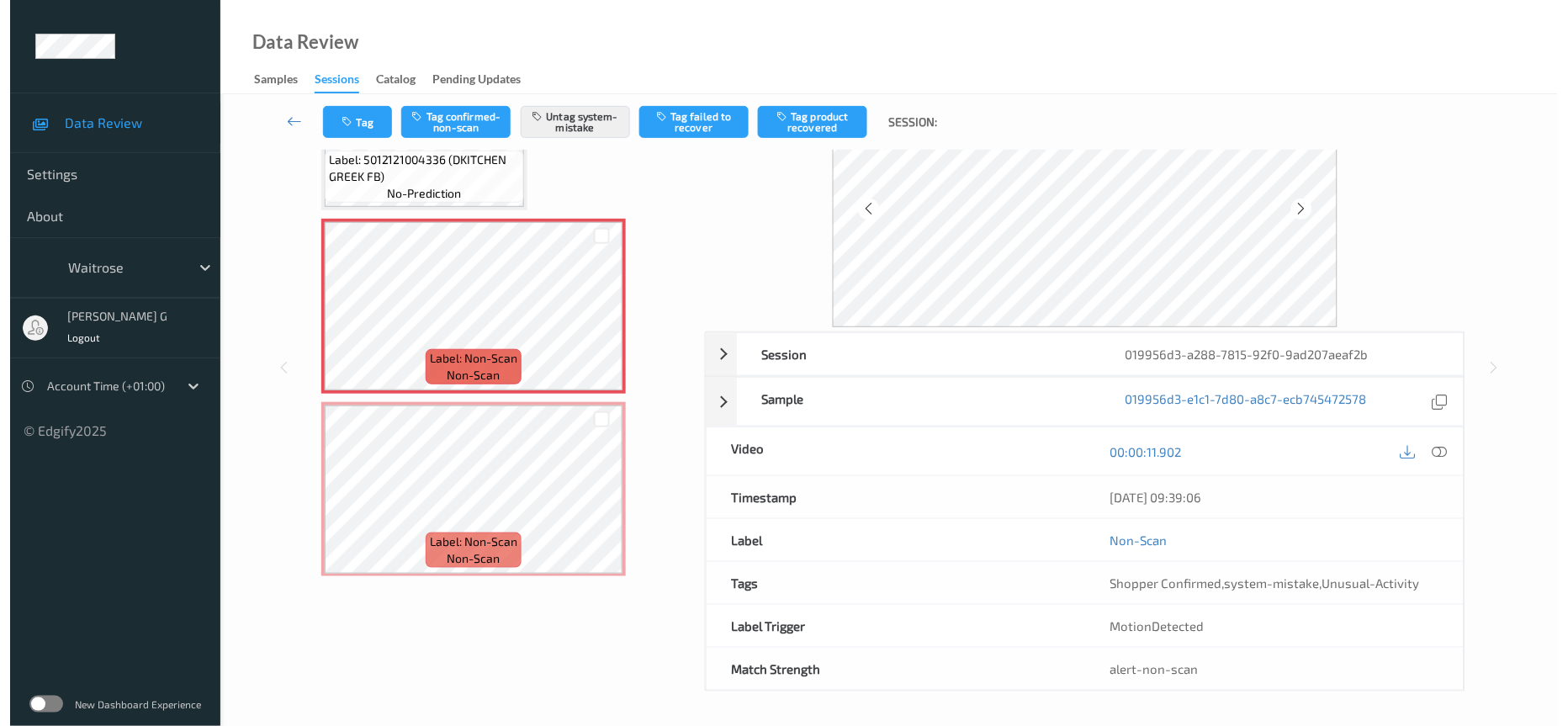
scroll to position [501, 0]
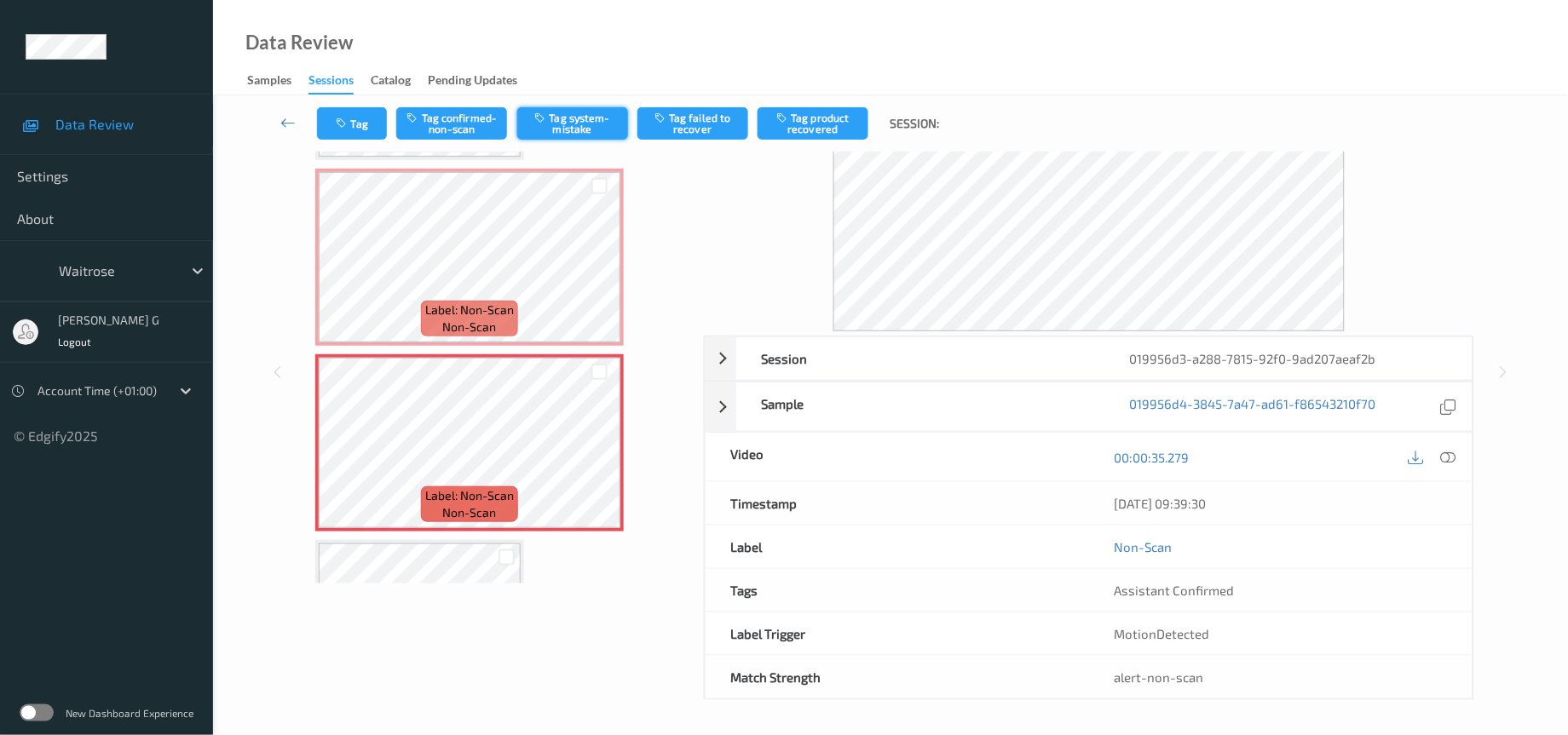
click at [583, 121] on button "Tag system-mistake" at bounding box center [573, 123] width 111 height 32
click at [354, 107] on button "Tag" at bounding box center [352, 123] width 70 height 32
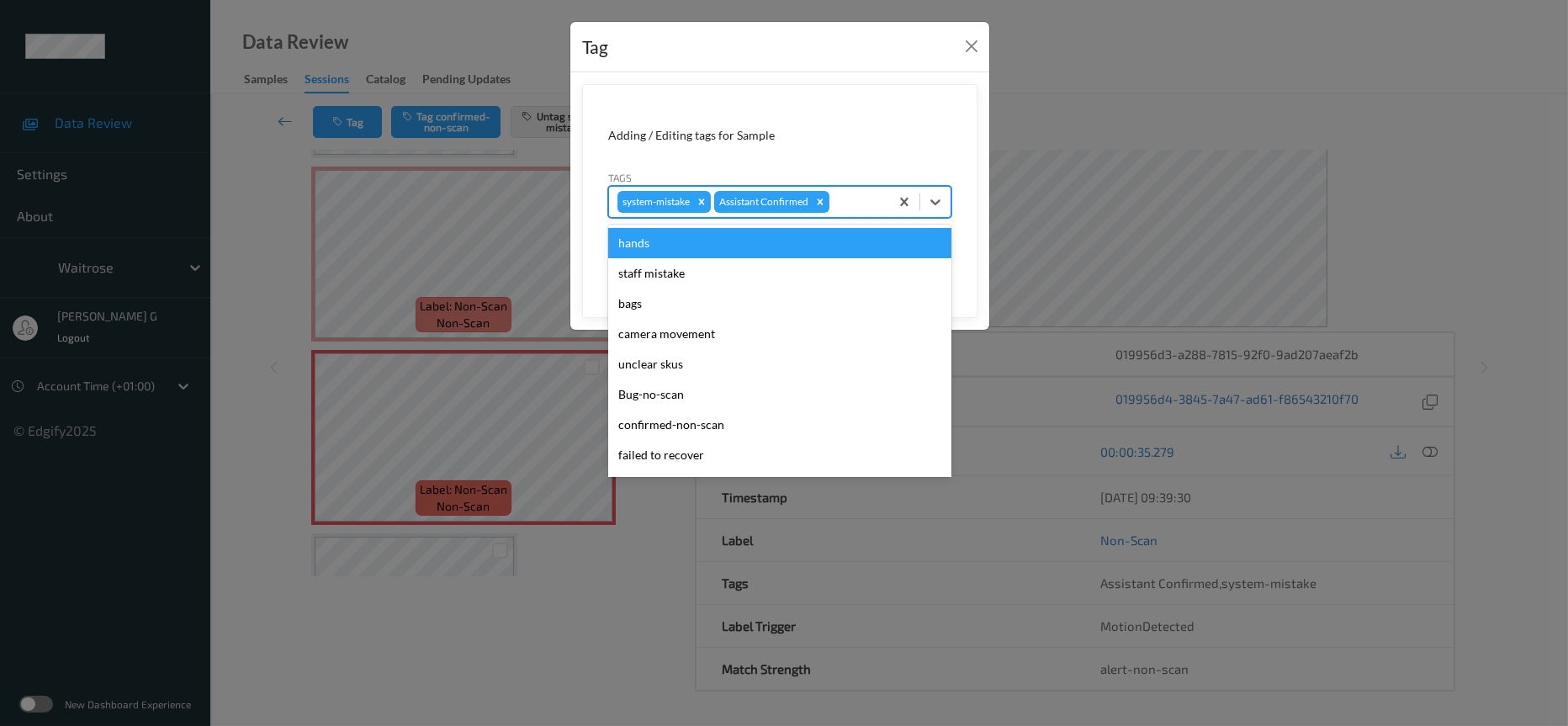
click at [854, 199] on div at bounding box center [856, 202] width 48 height 21
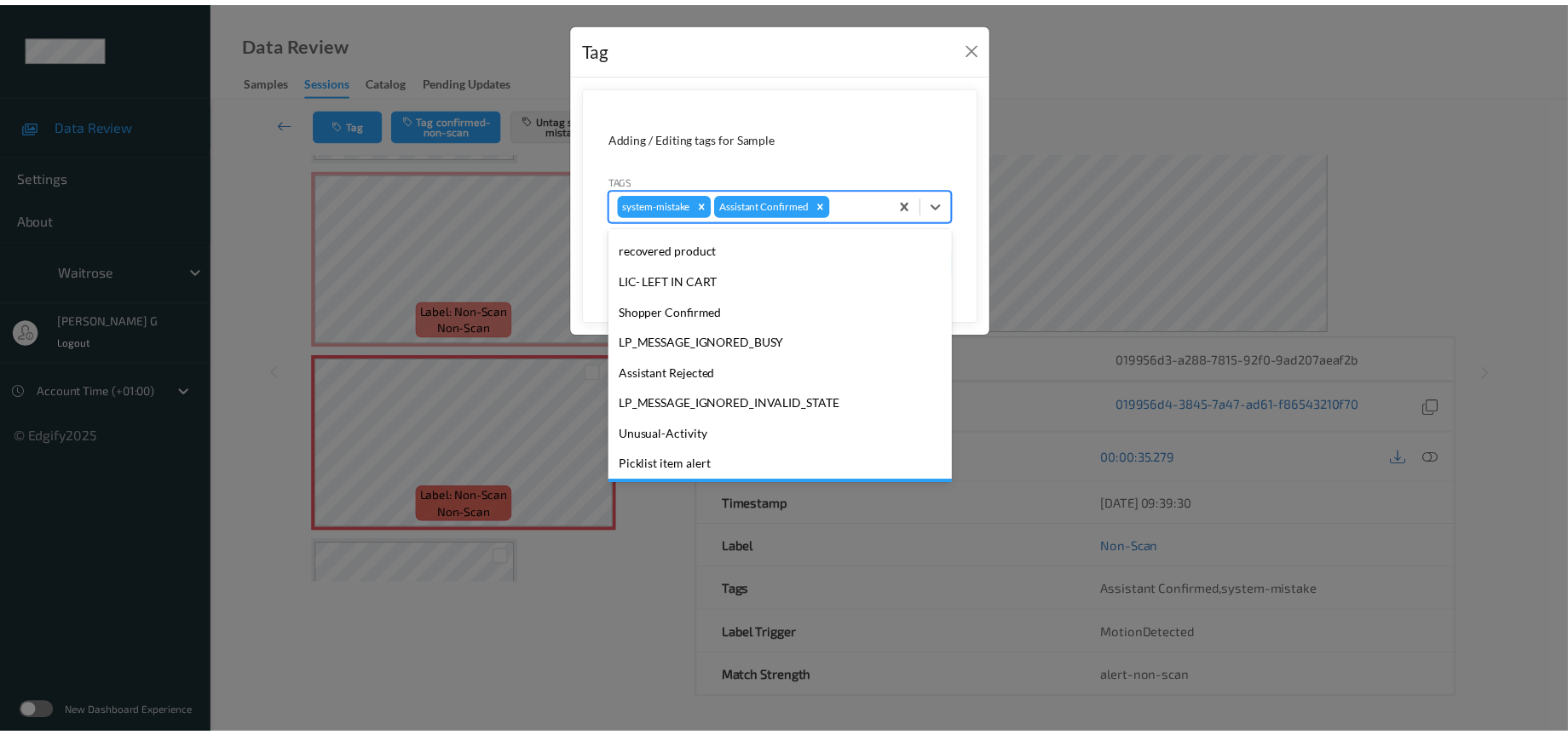
scroll to position [425, 0]
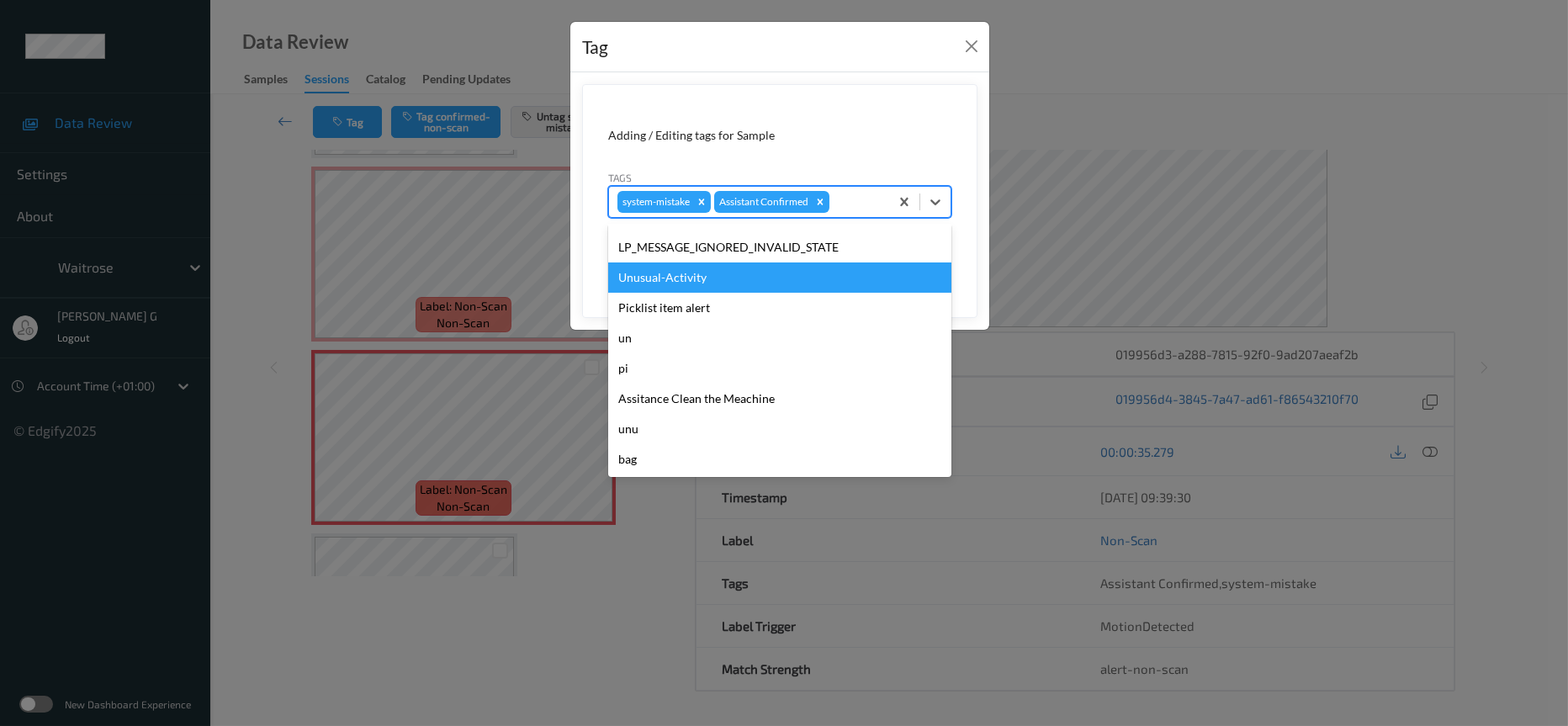
click at [670, 287] on div "Unusual-Activity" at bounding box center [780, 278] width 344 height 30
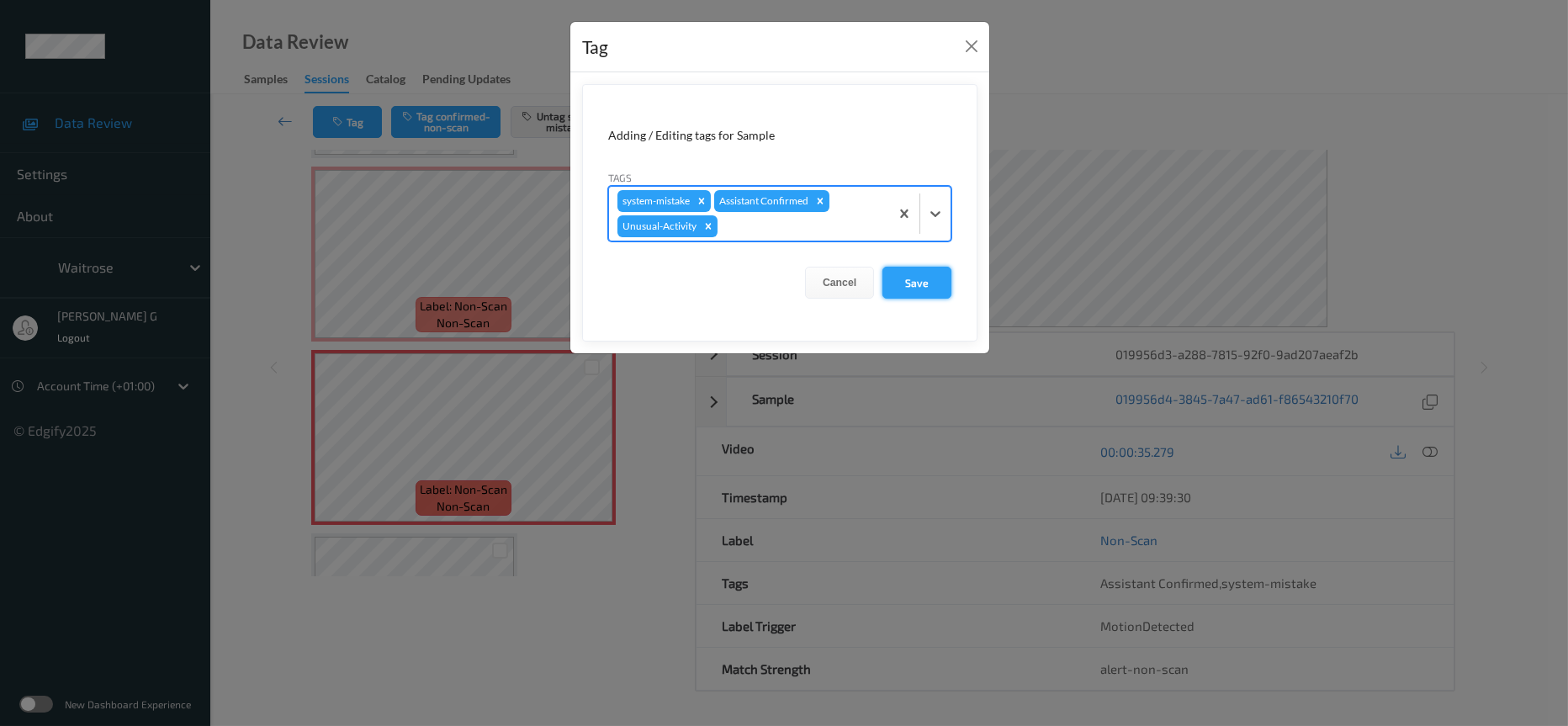
click at [925, 281] on button "Save" at bounding box center [917, 283] width 69 height 32
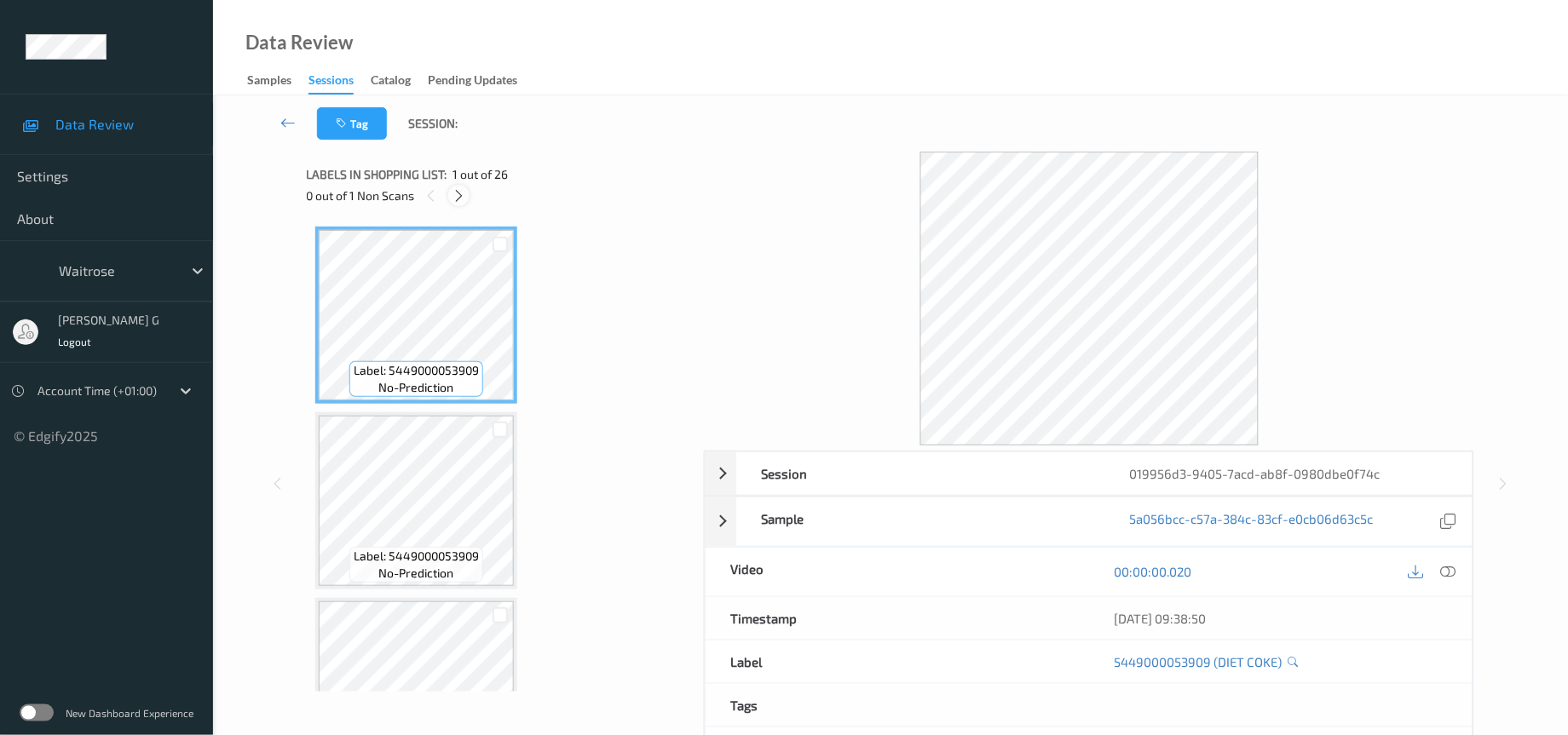
click at [452, 196] on icon at bounding box center [458, 196] width 14 height 15
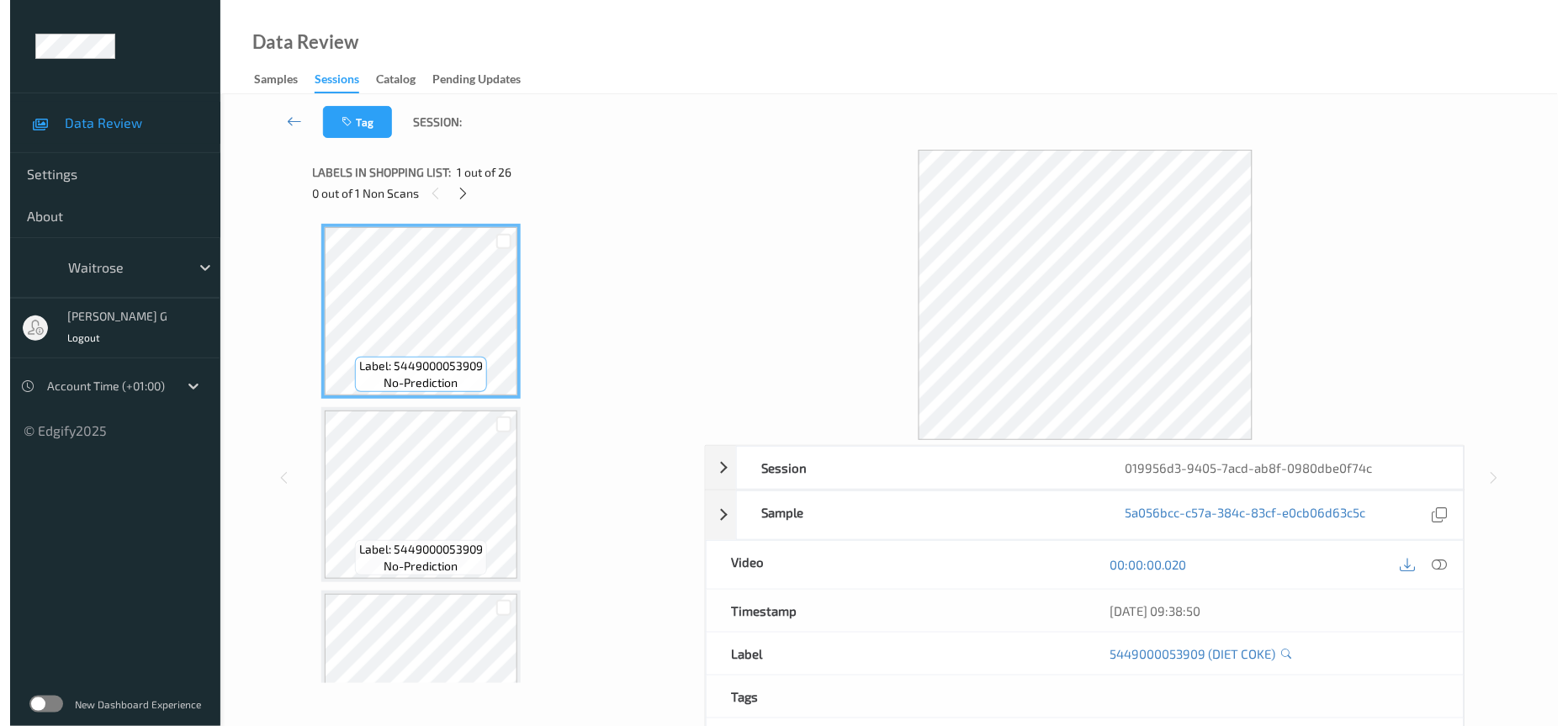
scroll to position [3634, 0]
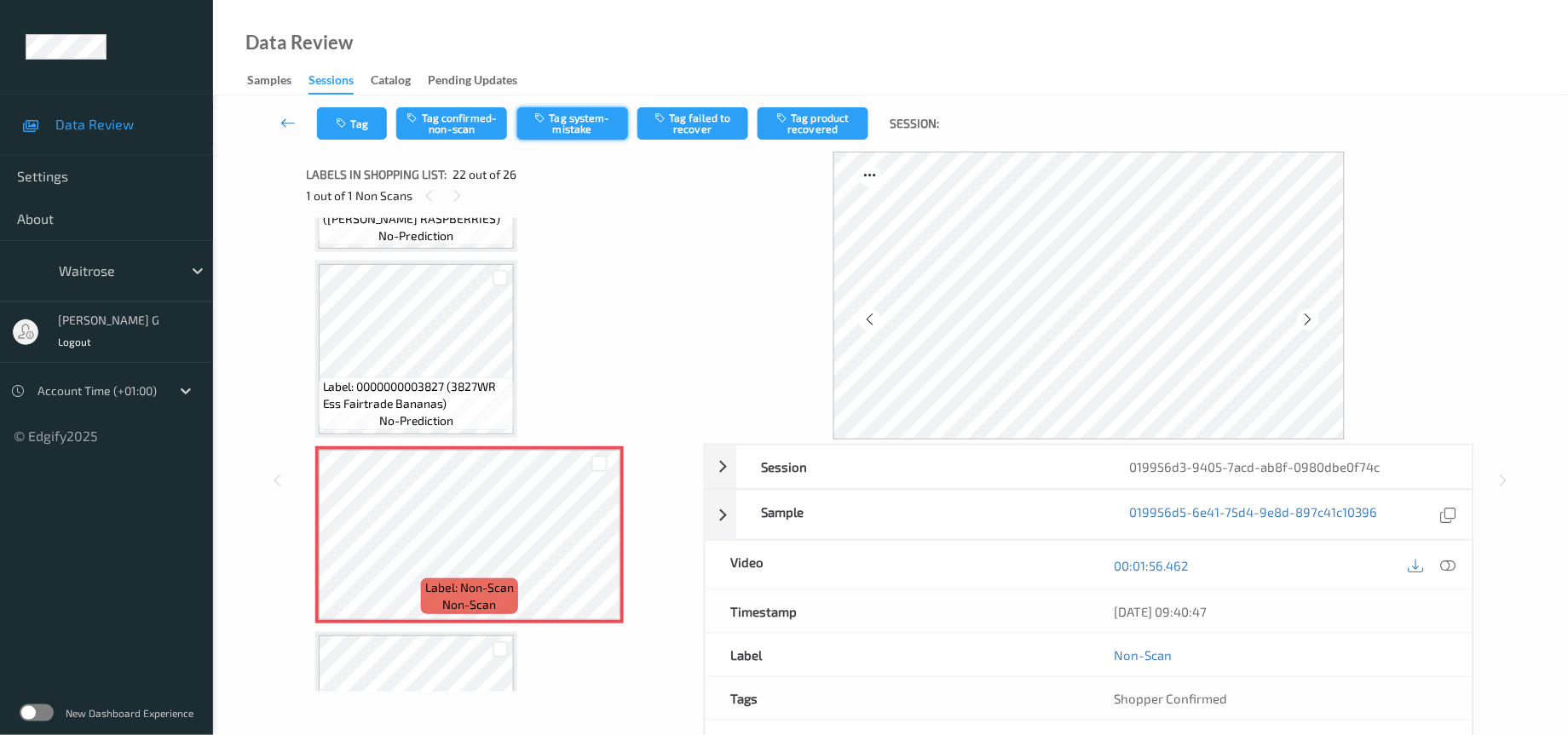
click at [558, 118] on button "Tag system-mistake" at bounding box center [573, 123] width 111 height 32
click at [344, 134] on button "Tag" at bounding box center [352, 123] width 70 height 32
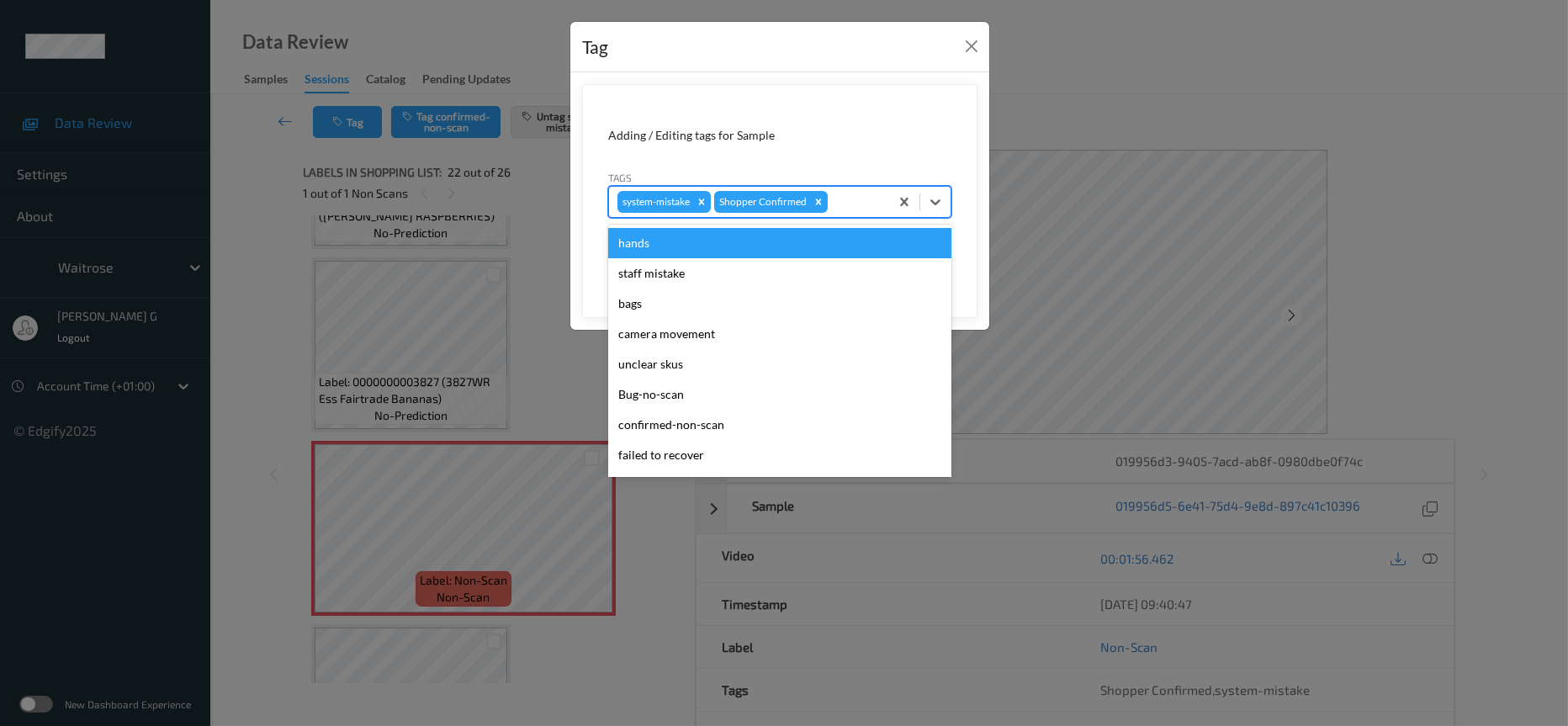
click at [865, 207] on div at bounding box center [855, 202] width 49 height 21
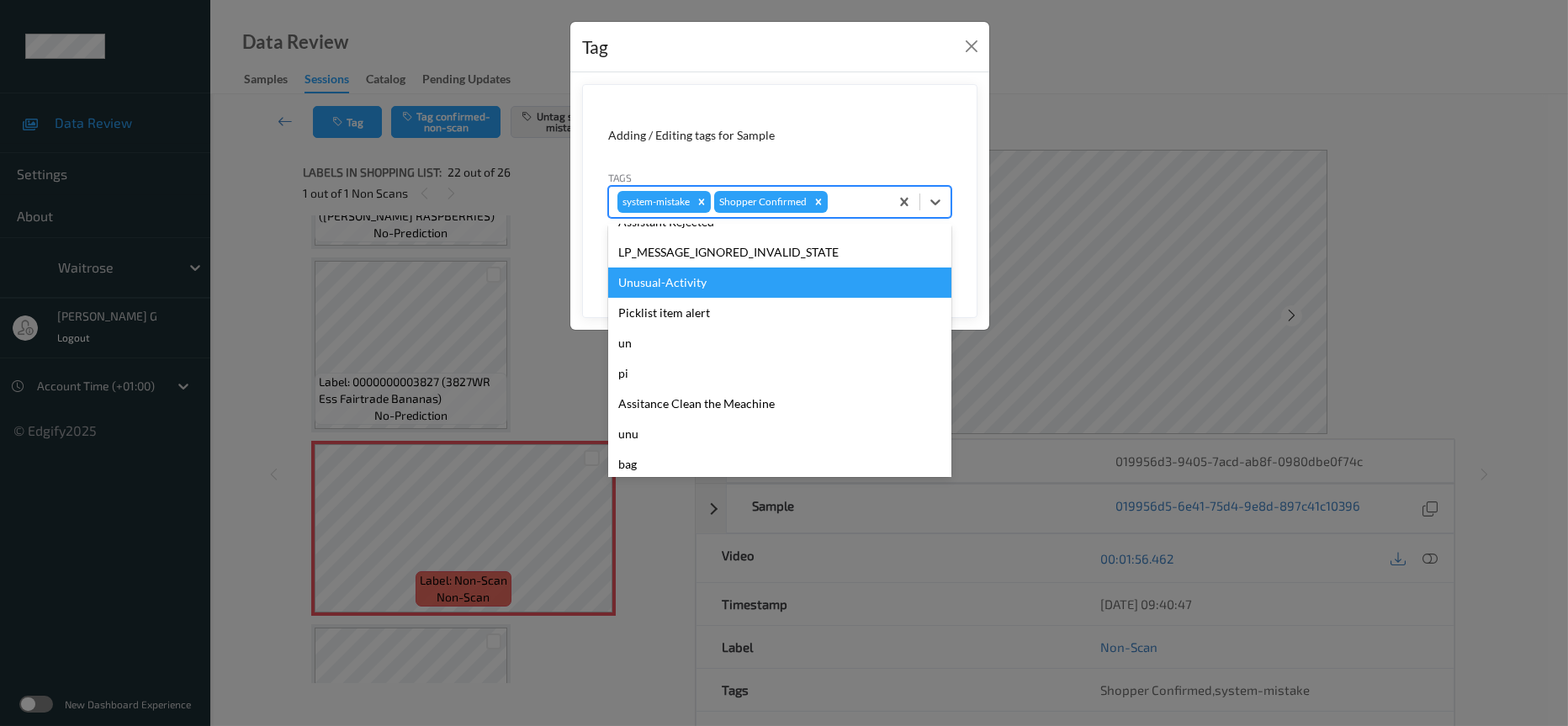
scroll to position [420, 0]
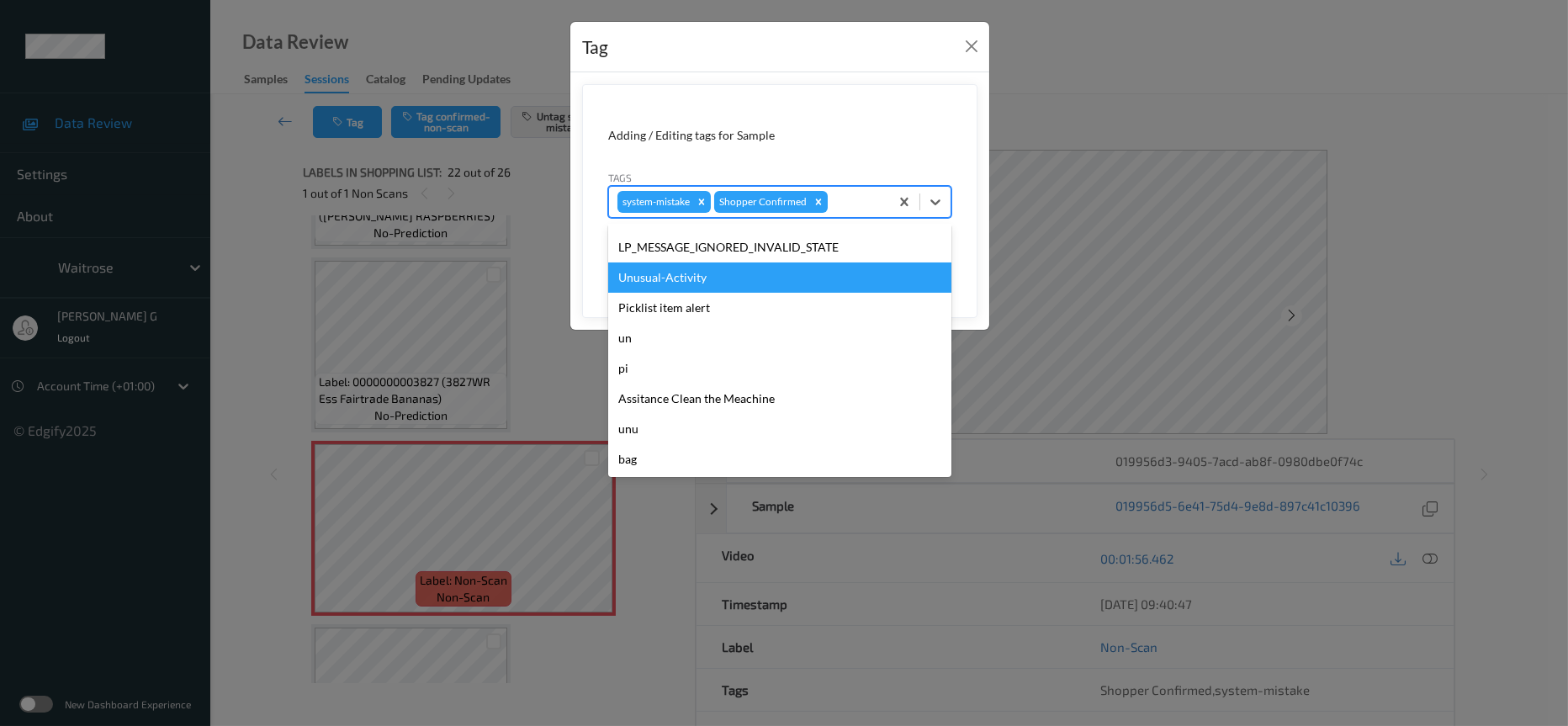
click at [666, 276] on div "Unusual-Activity" at bounding box center [780, 278] width 344 height 30
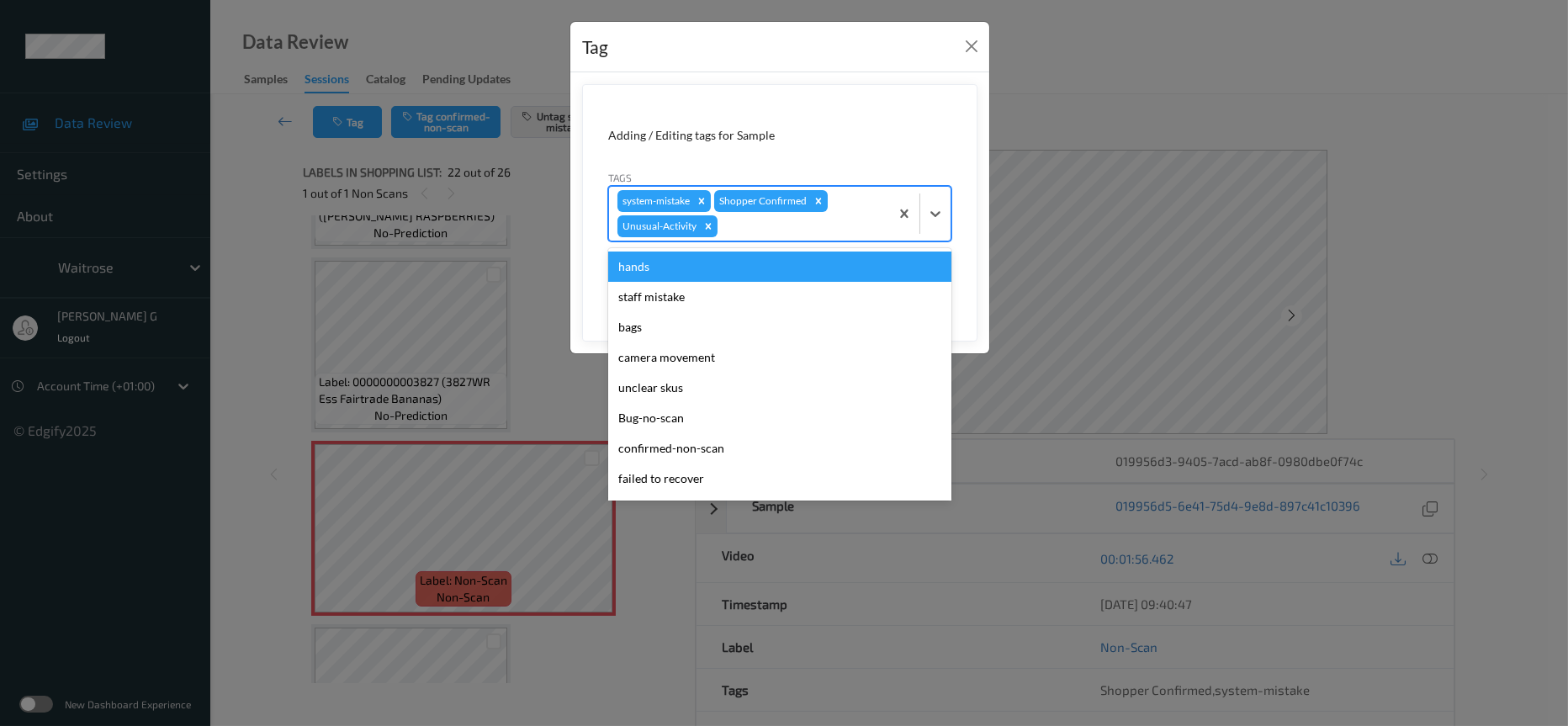
click at [797, 230] on div at bounding box center [800, 226] width 160 height 21
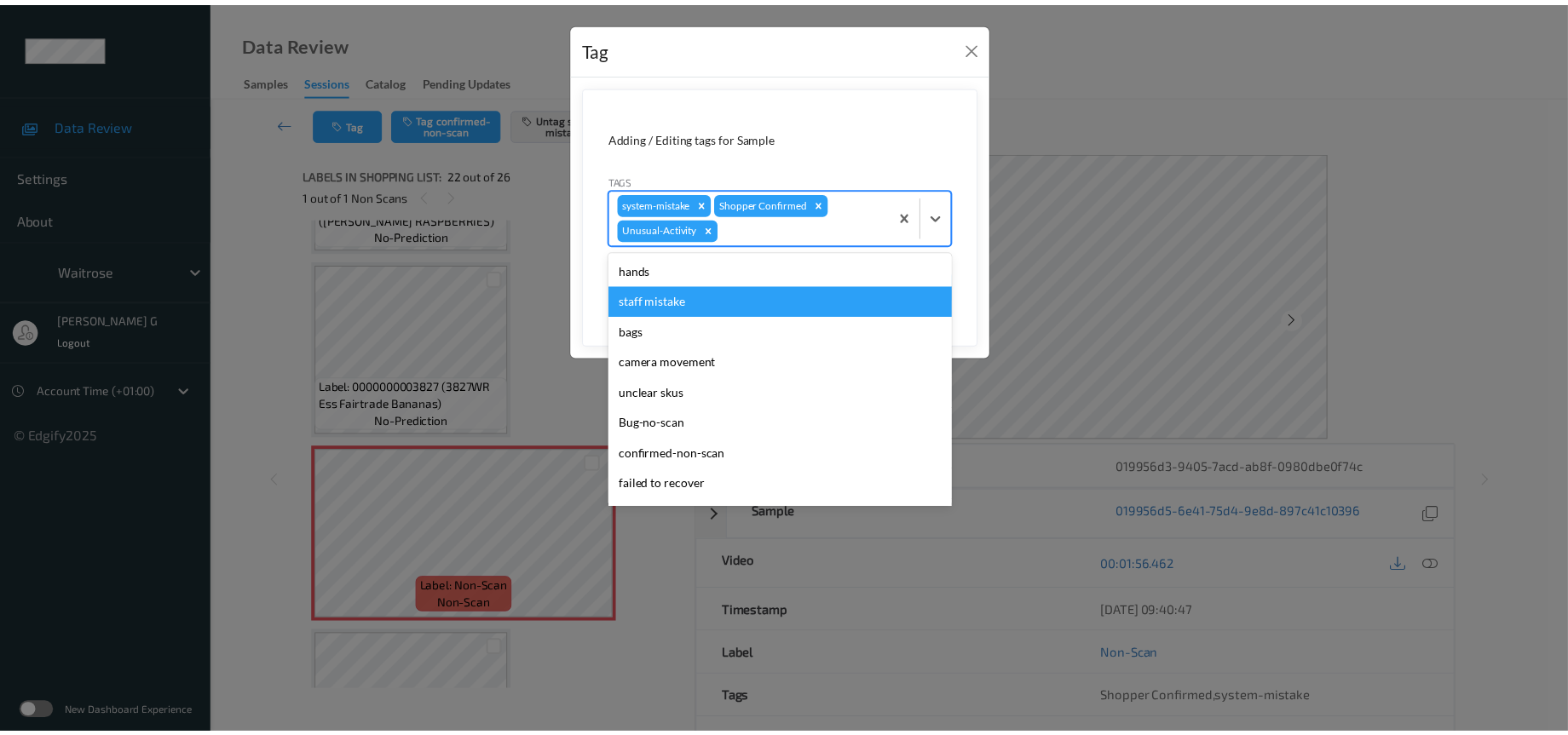
scroll to position [394, 0]
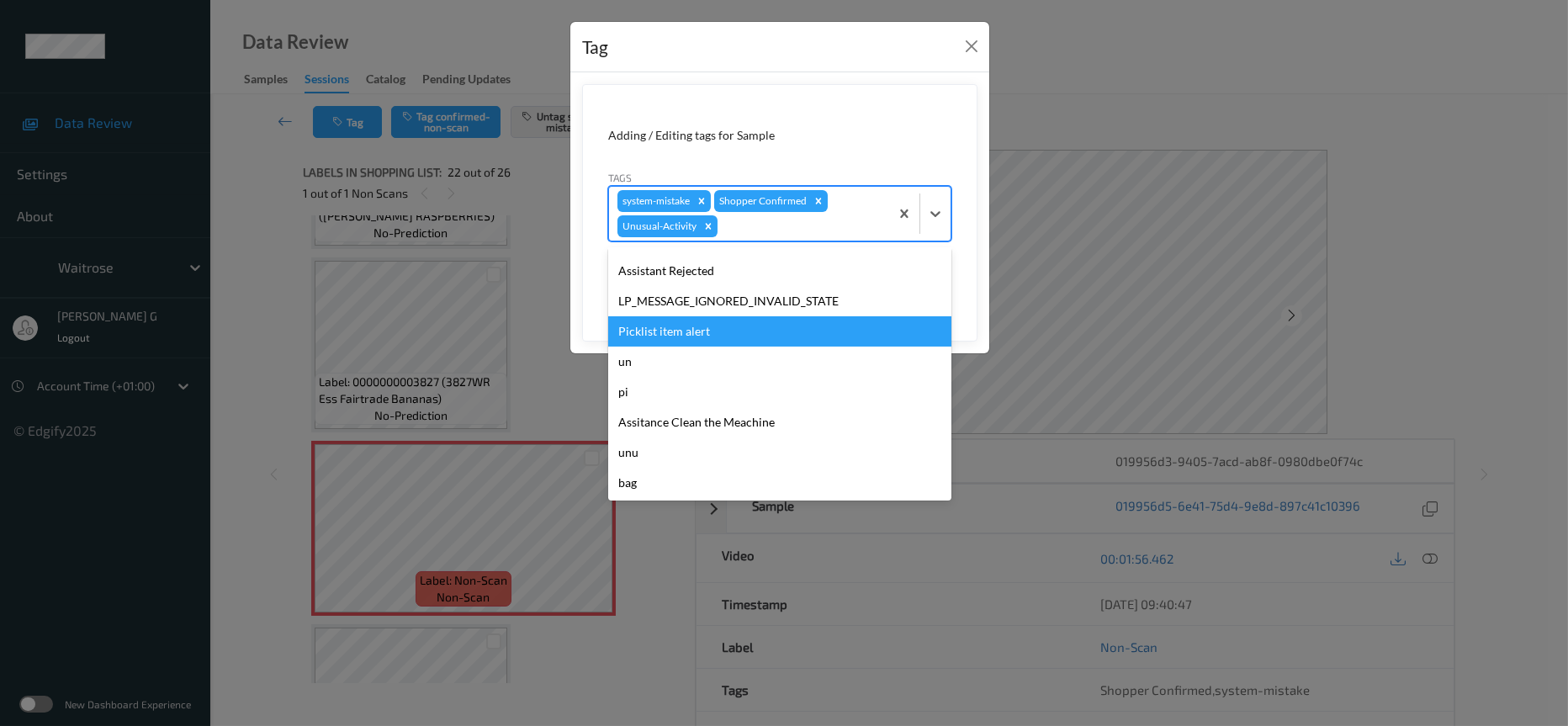
click at [659, 333] on div "Picklist item alert" at bounding box center [780, 332] width 344 height 30
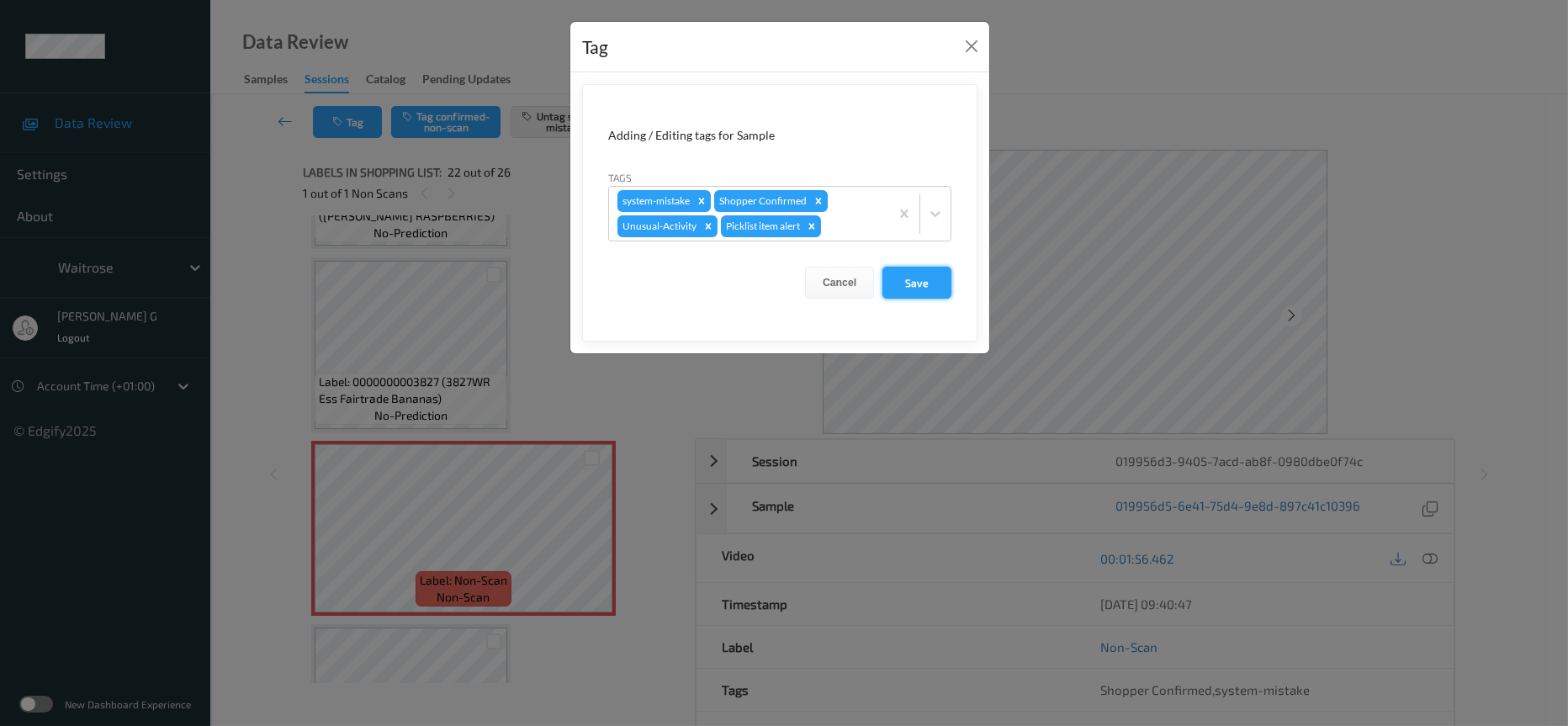
click at [922, 290] on button "Save" at bounding box center [917, 283] width 69 height 32
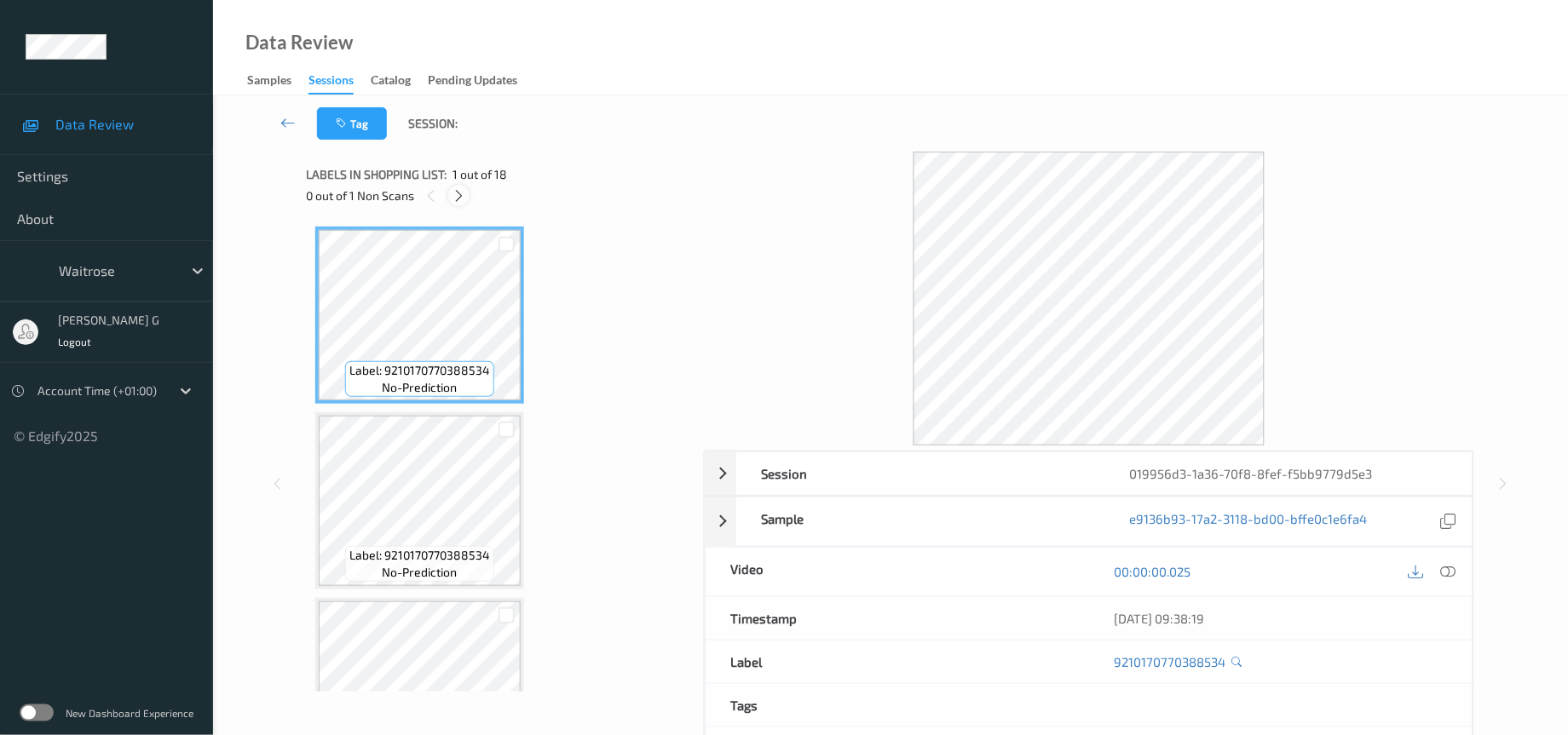
click at [456, 200] on icon at bounding box center [458, 196] width 14 height 15
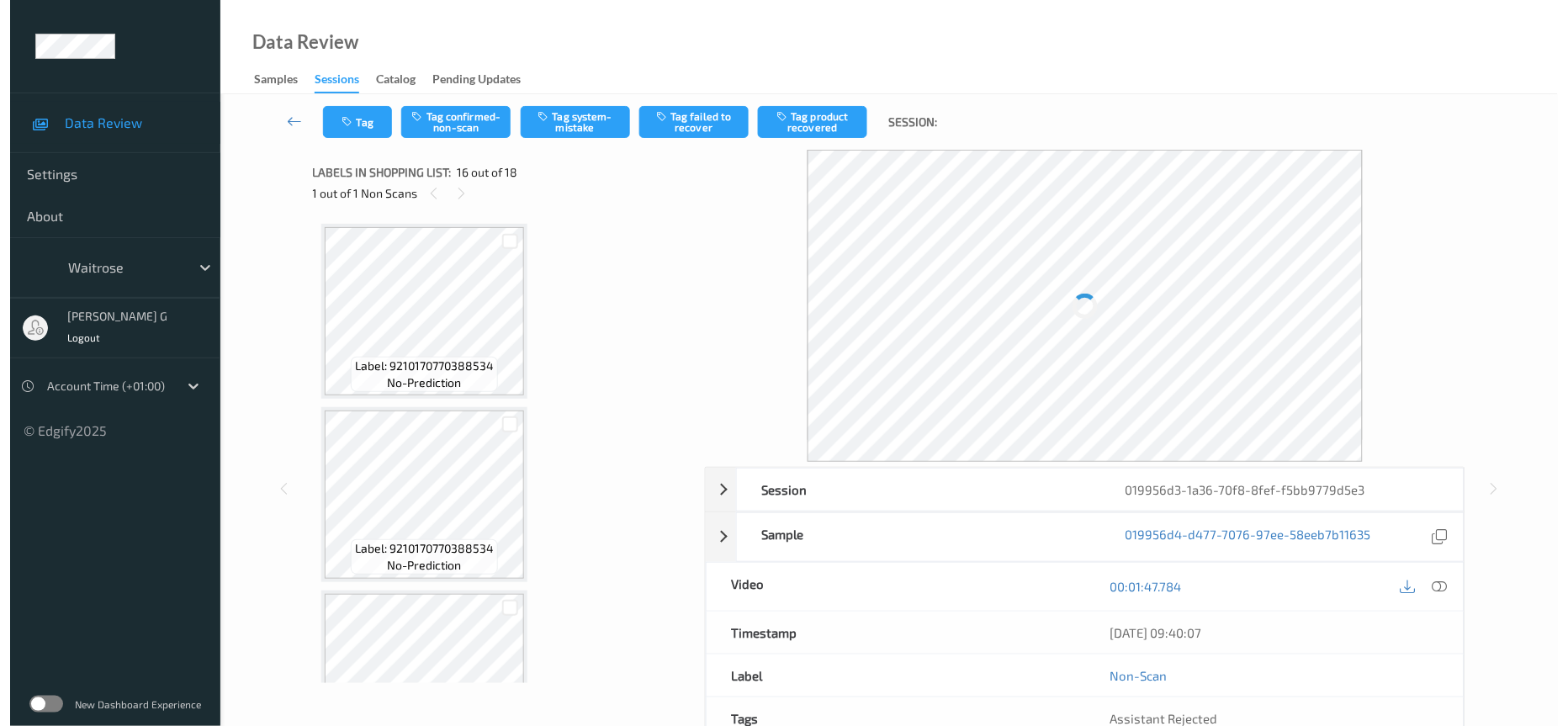
scroll to position [2546, 0]
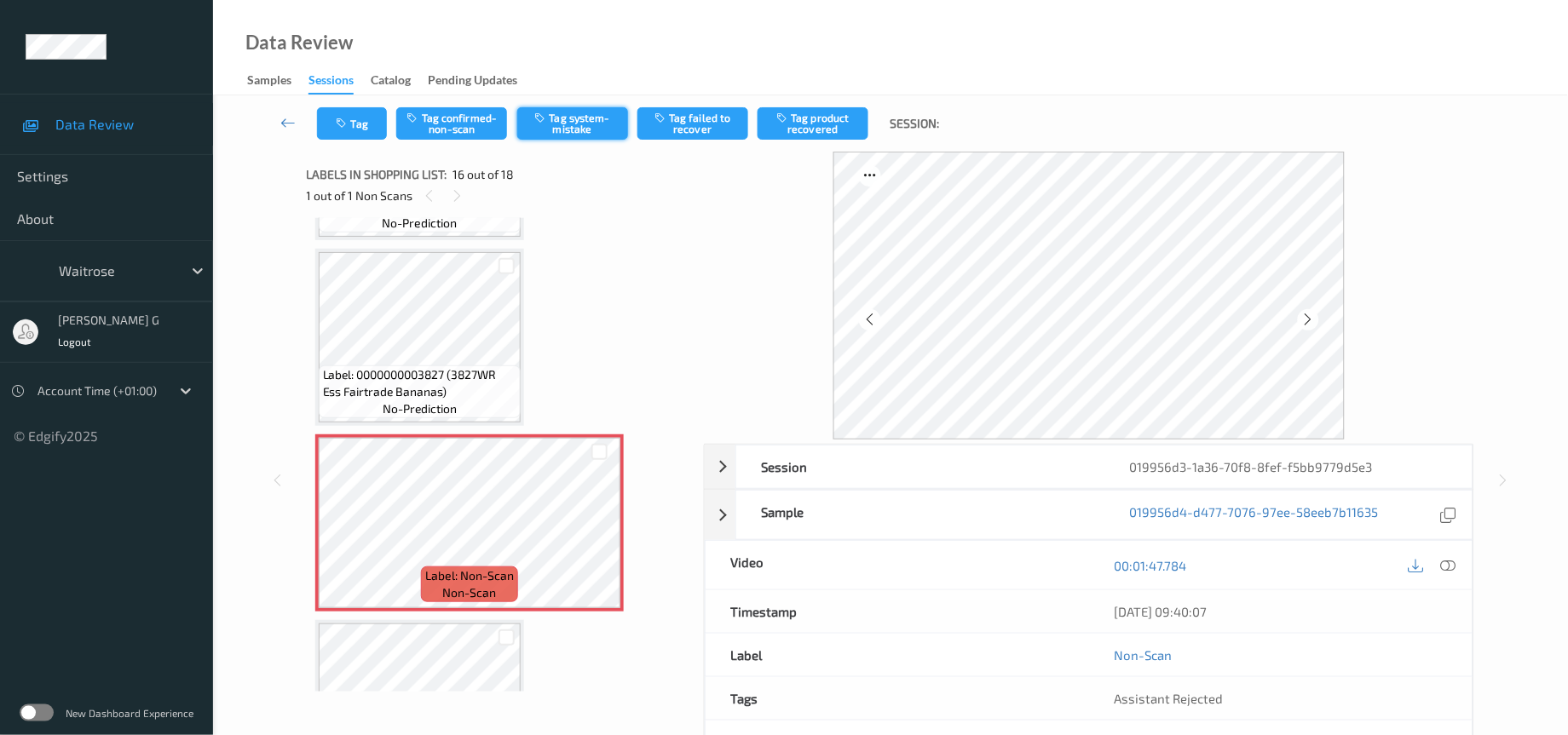
click at [564, 121] on button "Tag system-mistake" at bounding box center [573, 123] width 111 height 32
click at [341, 117] on icon "button" at bounding box center [344, 123] width 14 height 12
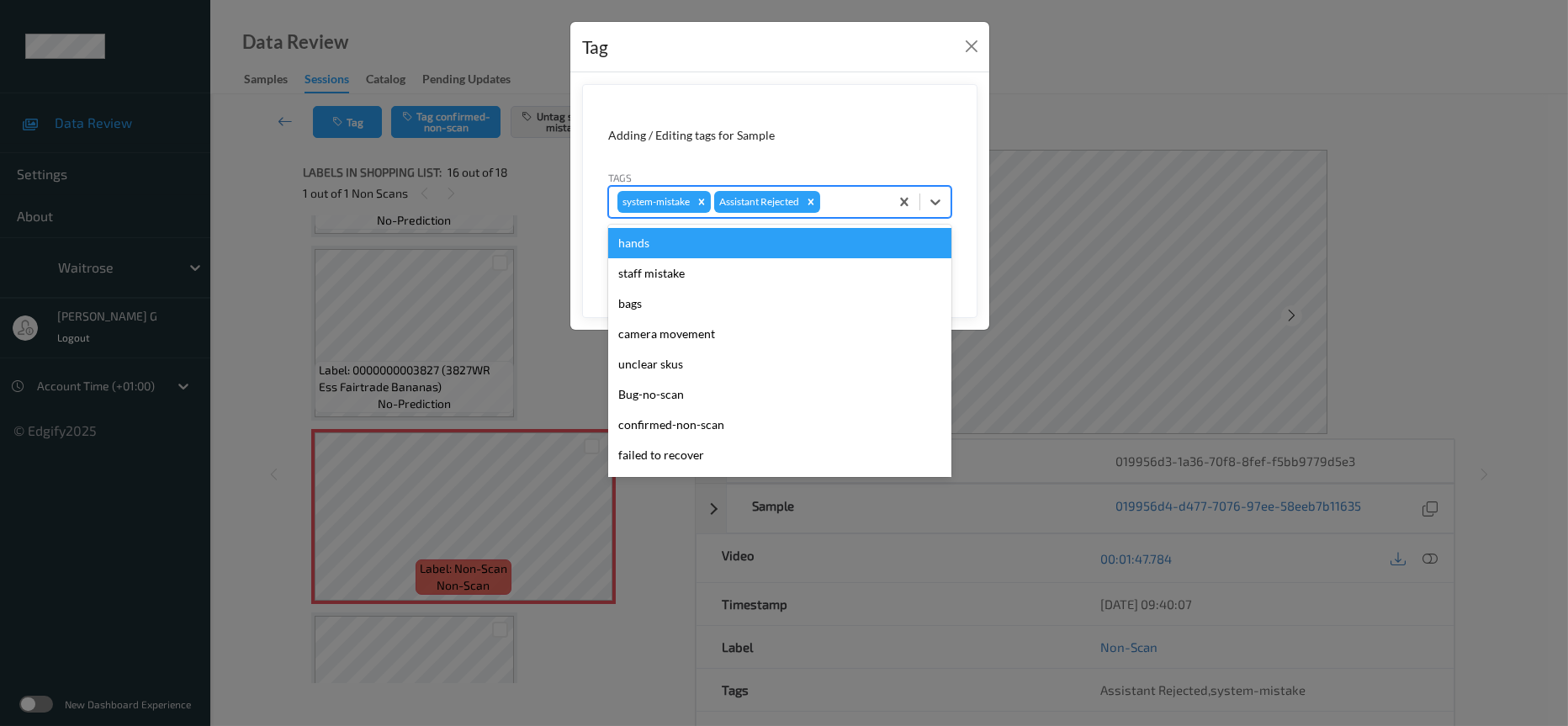
click at [836, 199] on div at bounding box center [852, 202] width 57 height 21
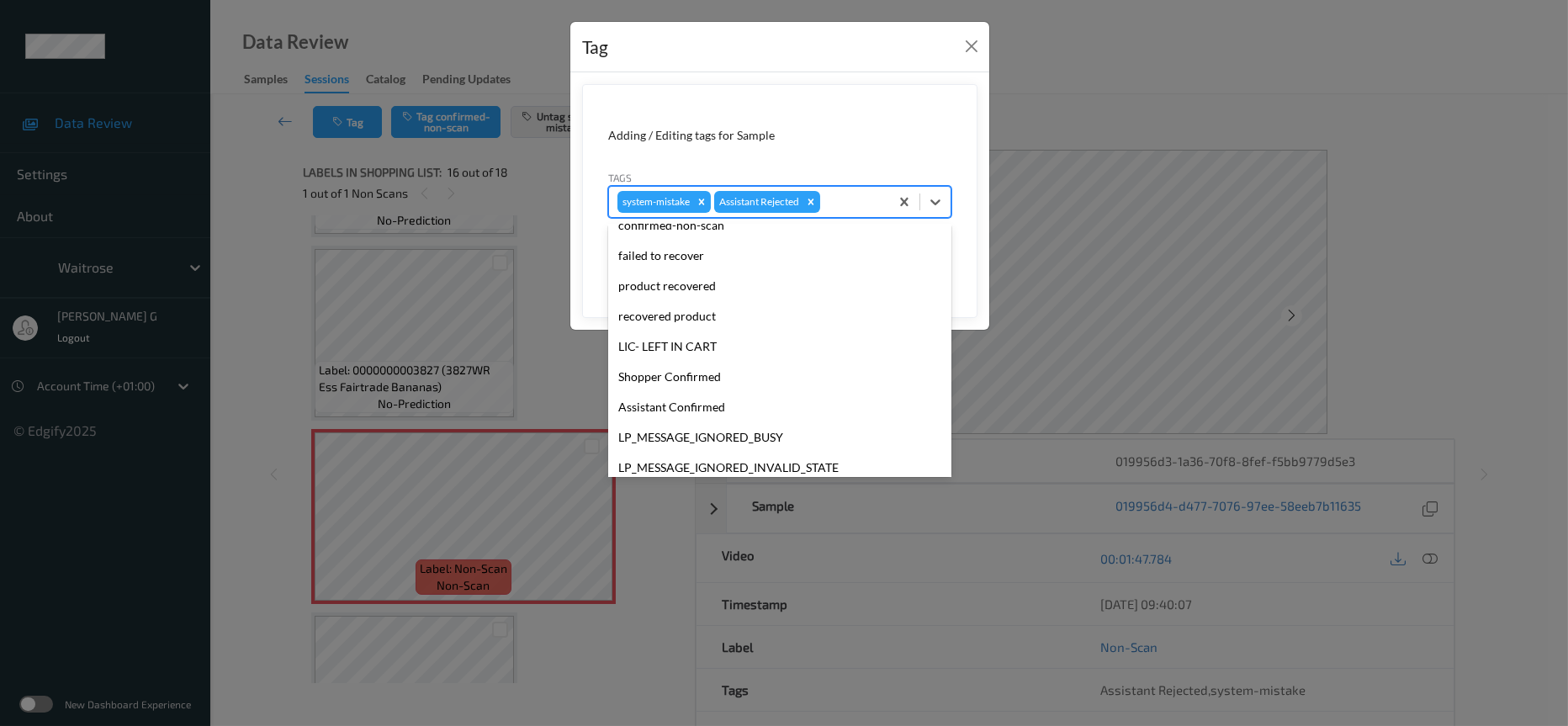
scroll to position [420, 0]
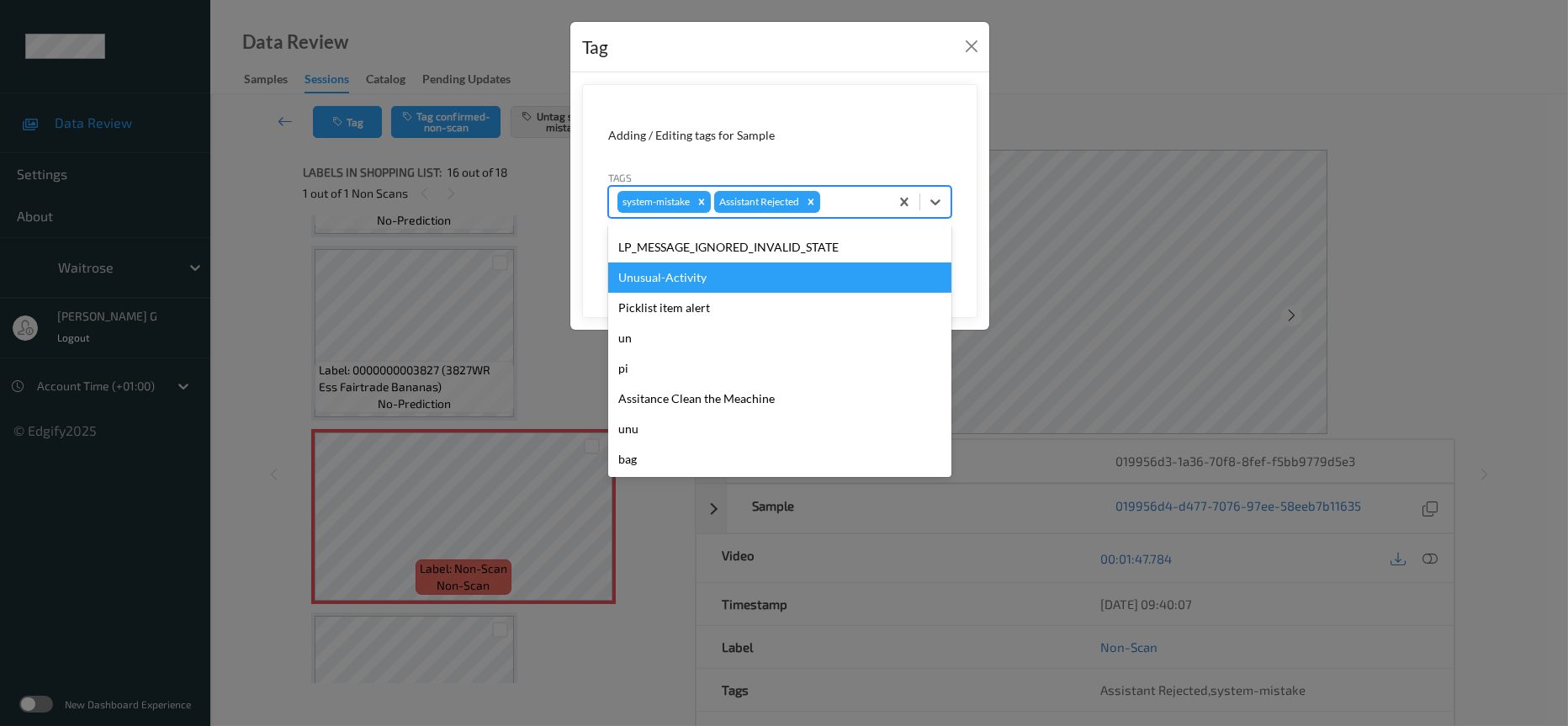
click at [676, 269] on div "Unusual-Activity" at bounding box center [780, 278] width 344 height 30
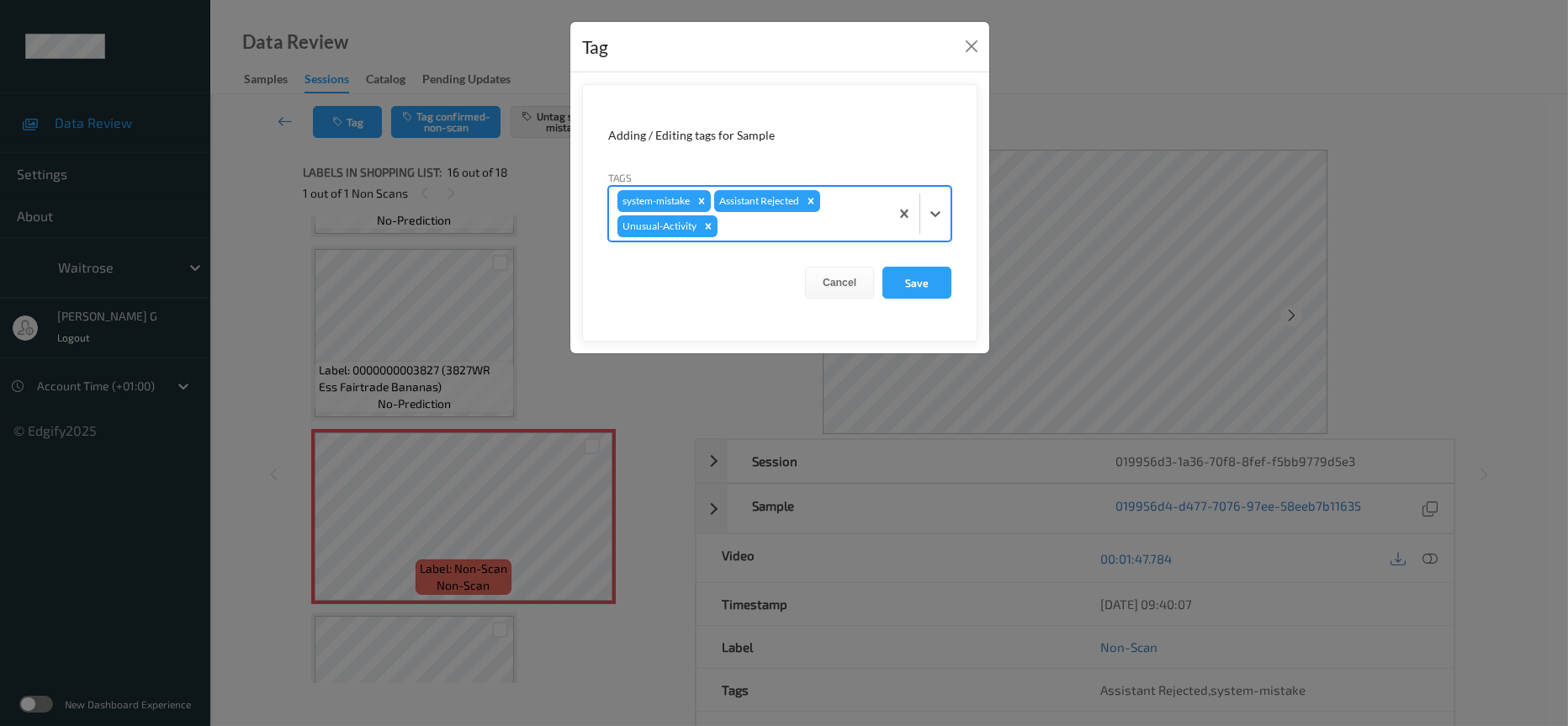
click at [812, 221] on div at bounding box center [800, 226] width 160 height 21
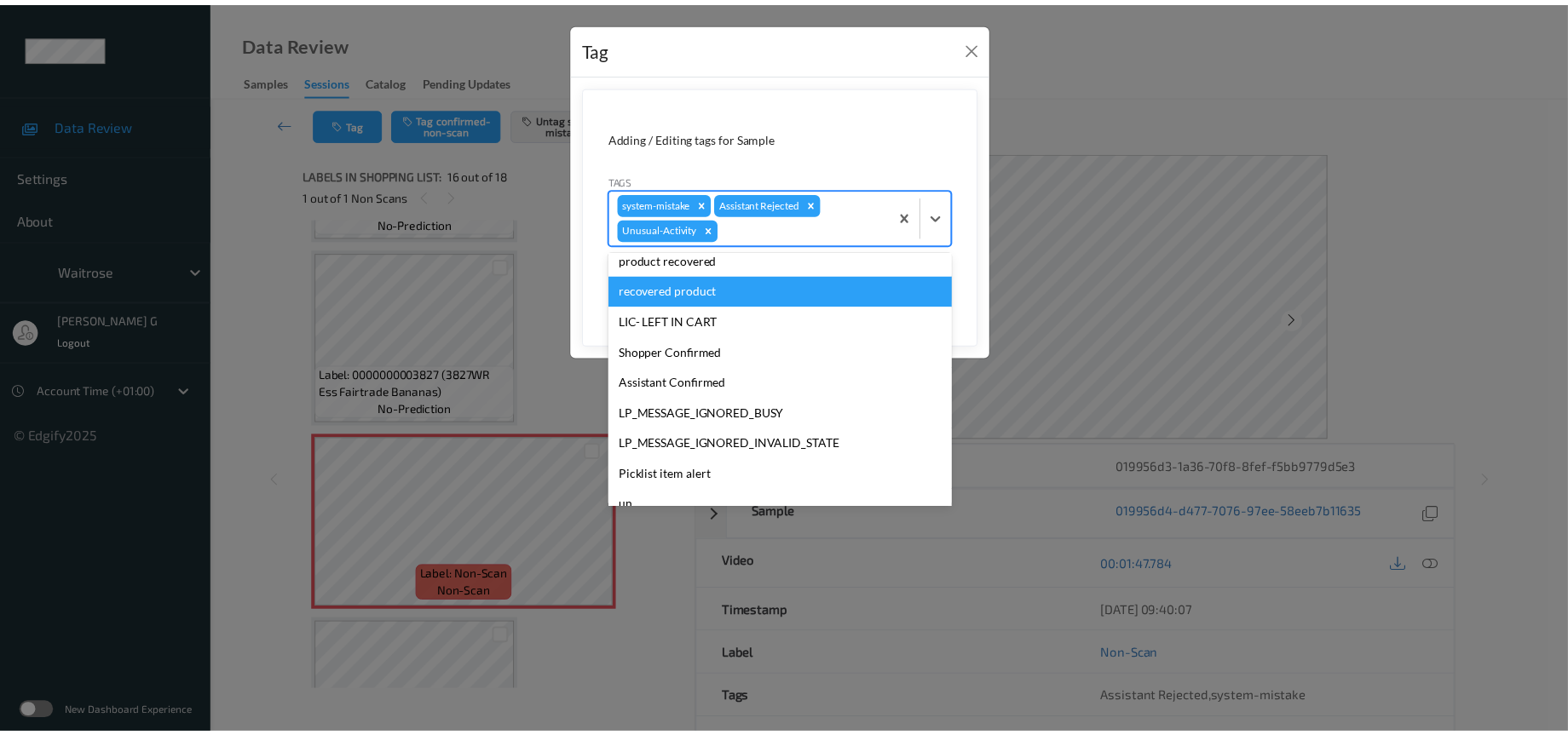
scroll to position [394, 0]
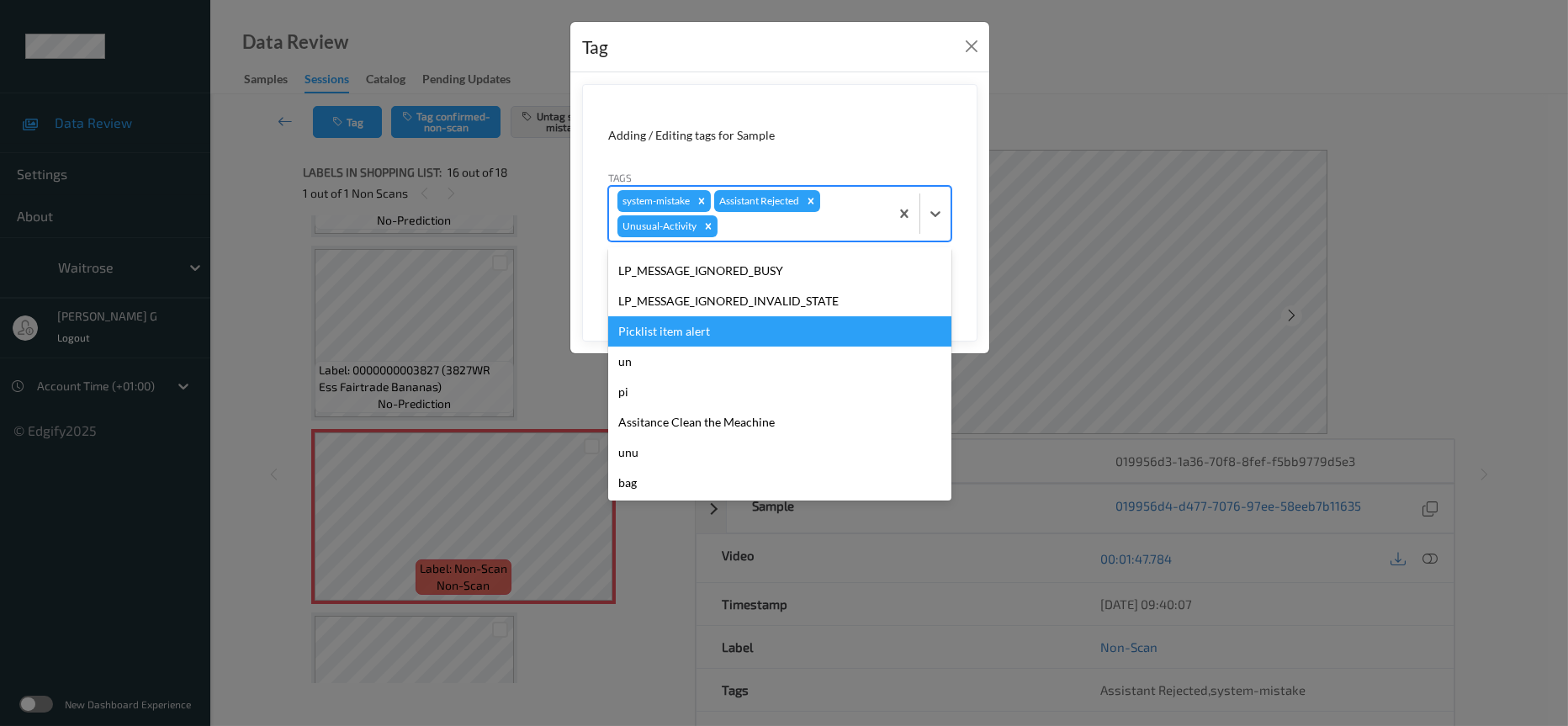
click at [659, 335] on div "Picklist item alert" at bounding box center [780, 332] width 344 height 30
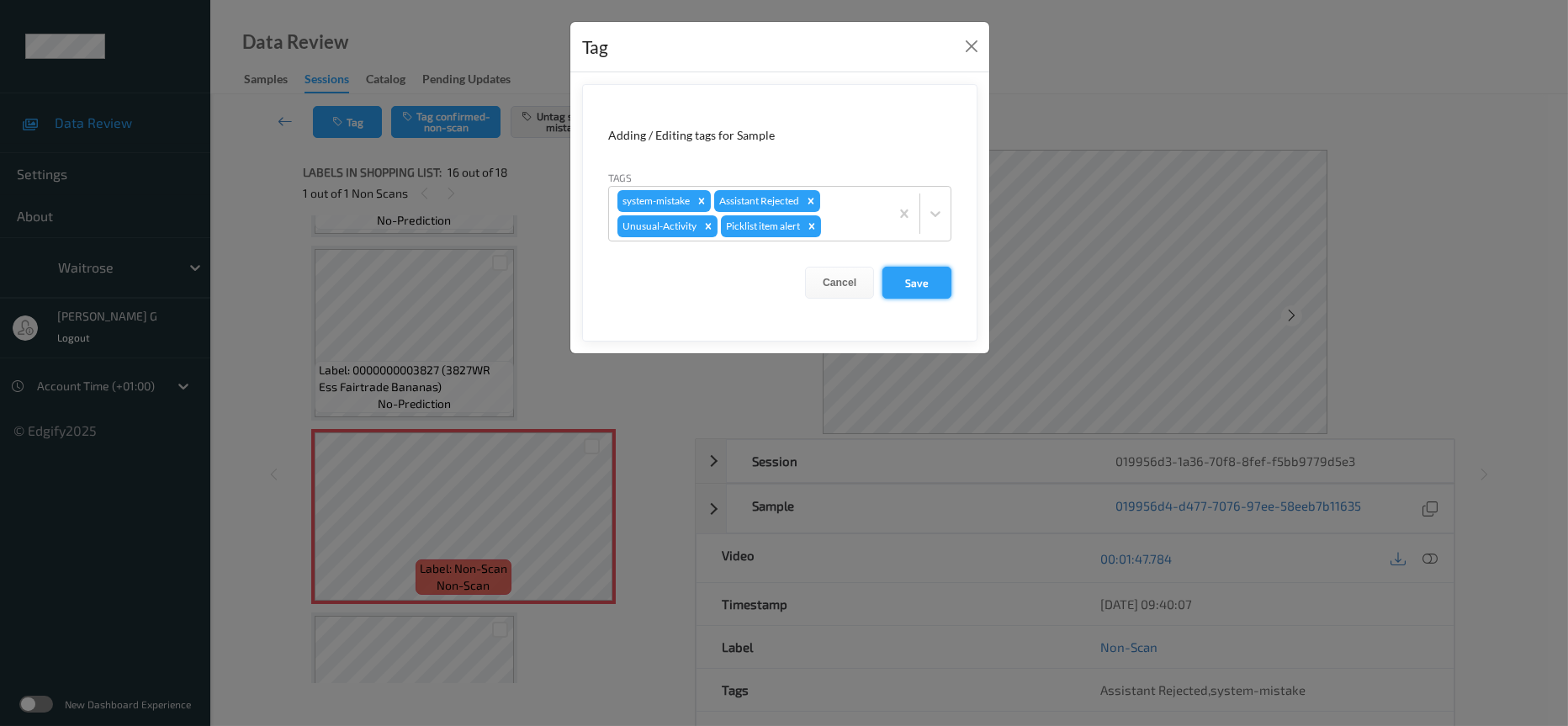
click at [925, 281] on button "Save" at bounding box center [917, 283] width 69 height 32
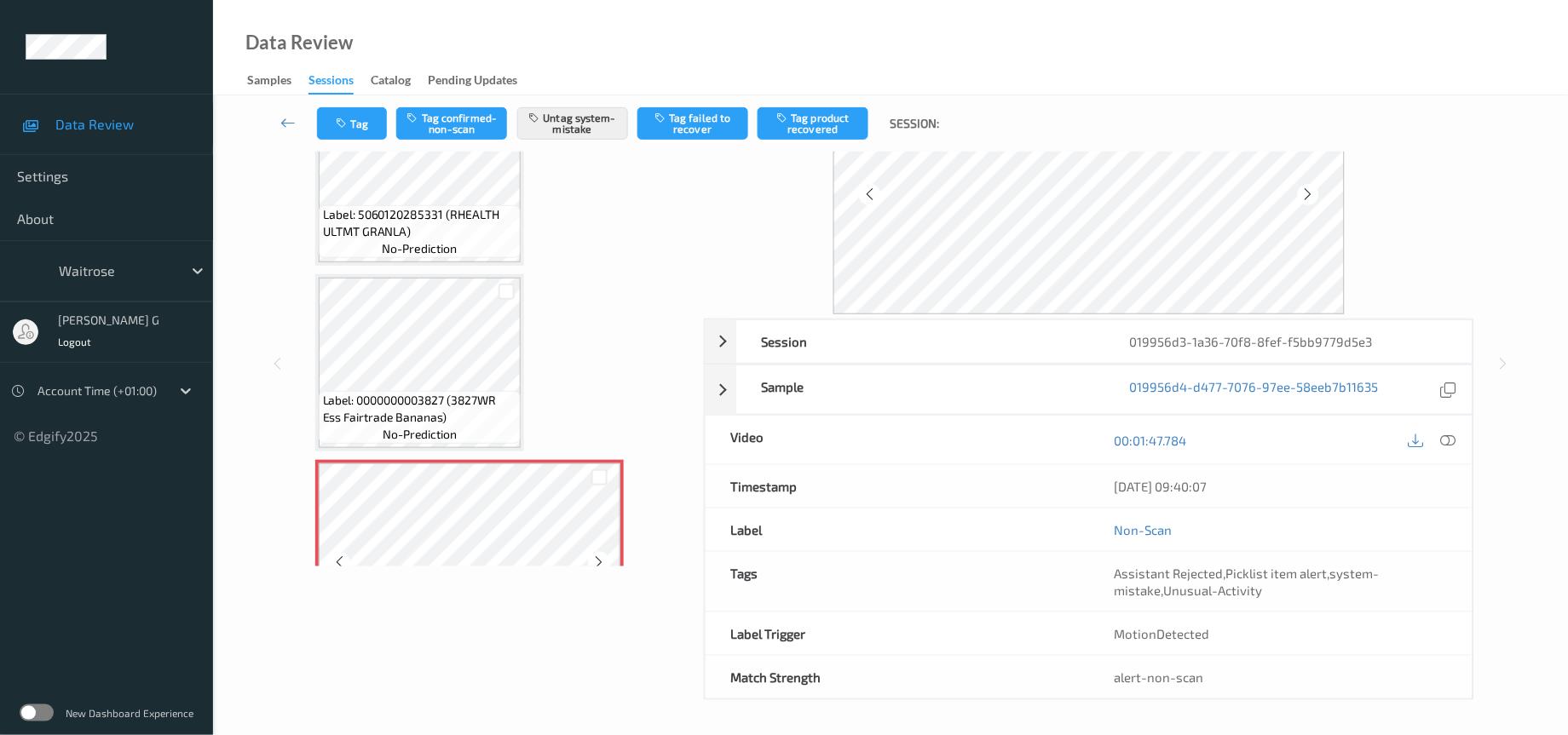
scroll to position [2582, 0]
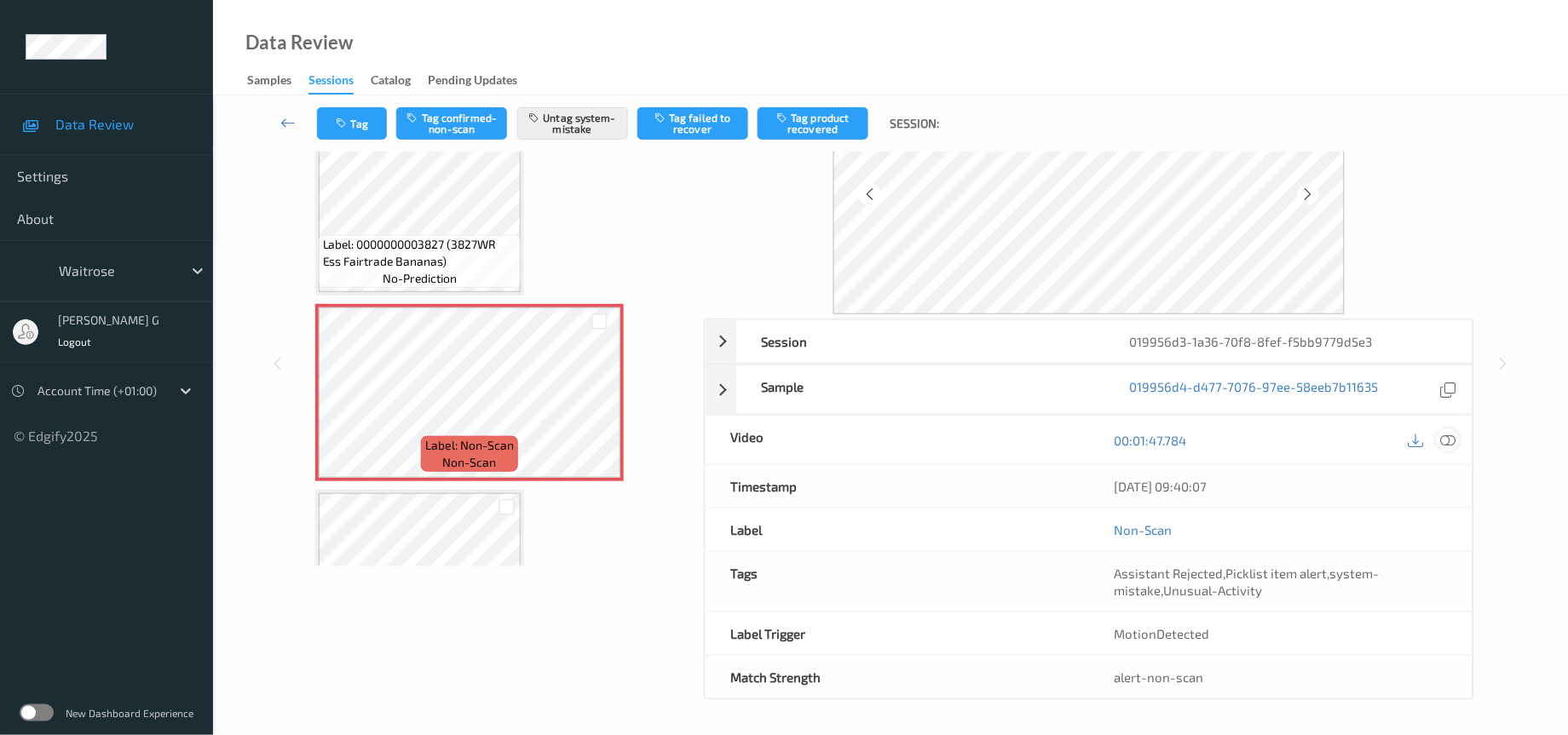
click at [1448, 434] on icon at bounding box center [1449, 441] width 15 height 15
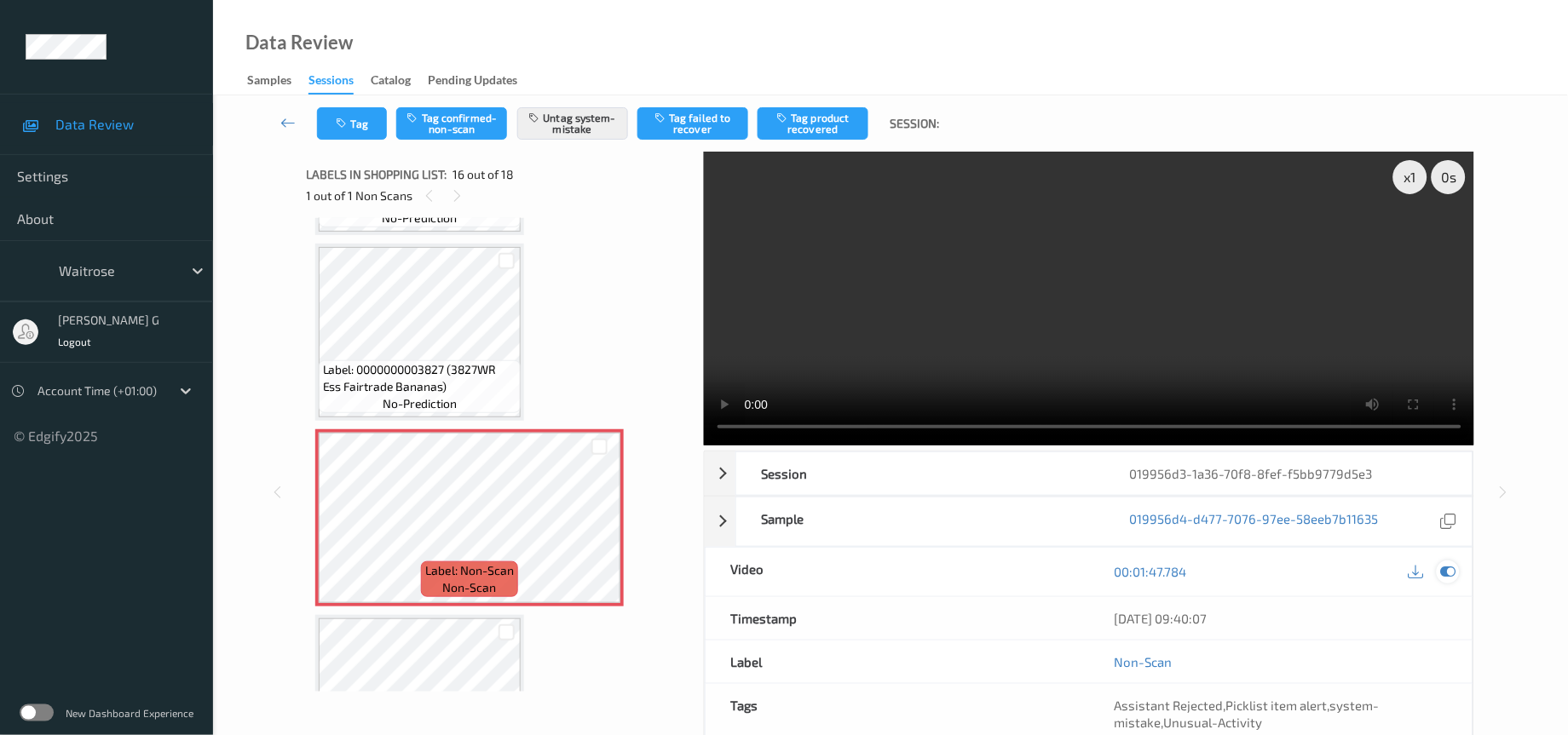
click at [1458, 571] on div at bounding box center [1449, 572] width 23 height 23
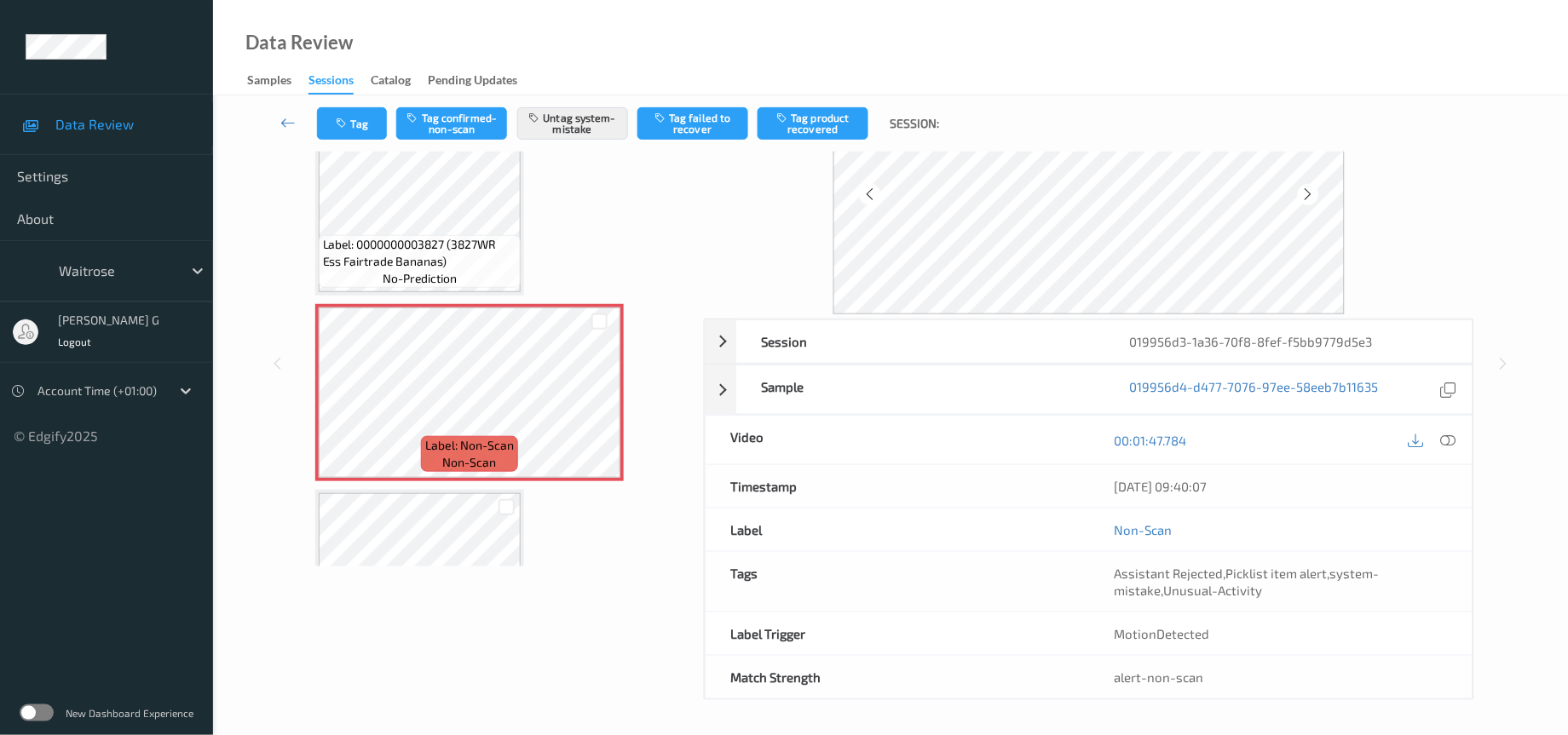
scroll to position [130, 0]
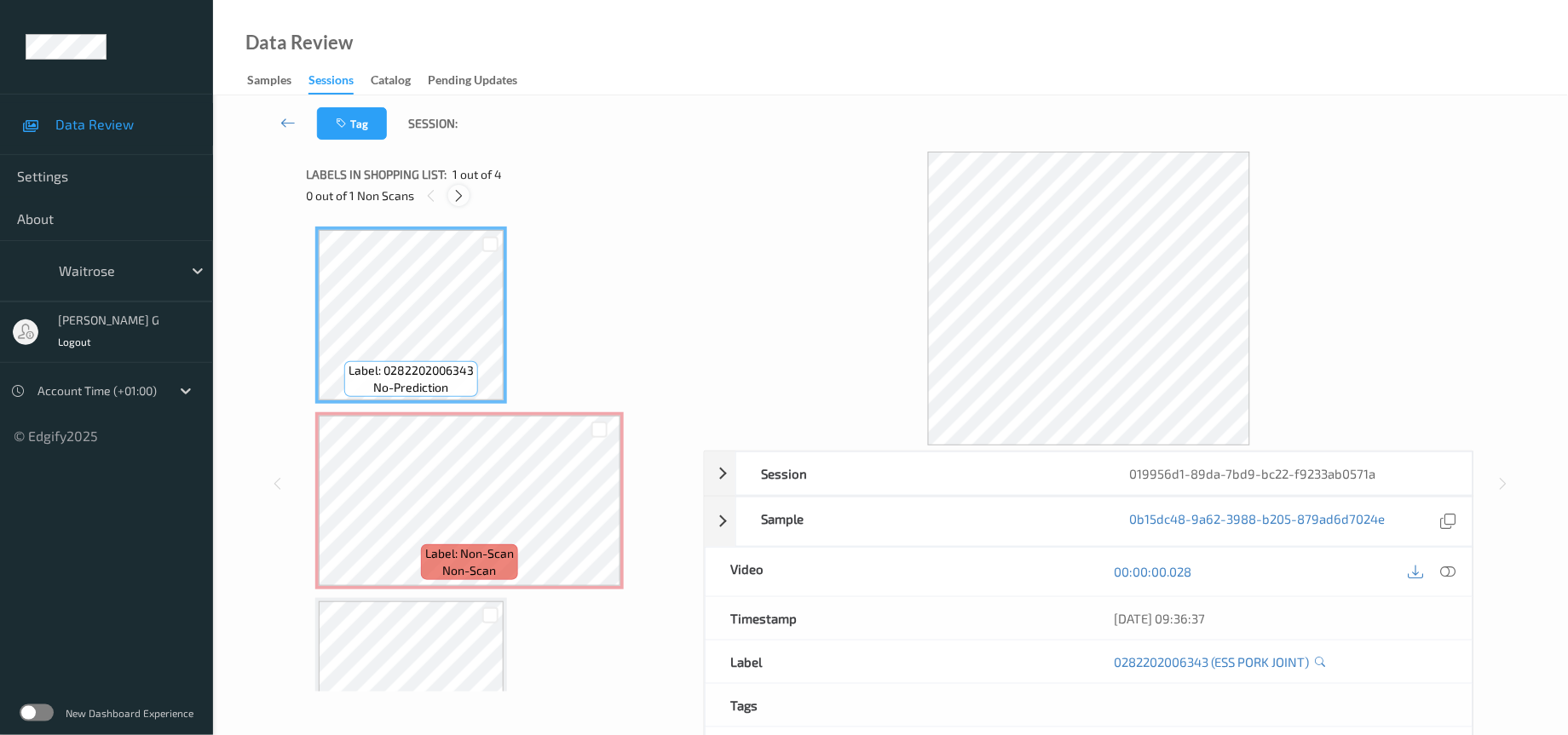
click at [462, 194] on icon at bounding box center [458, 196] width 14 height 15
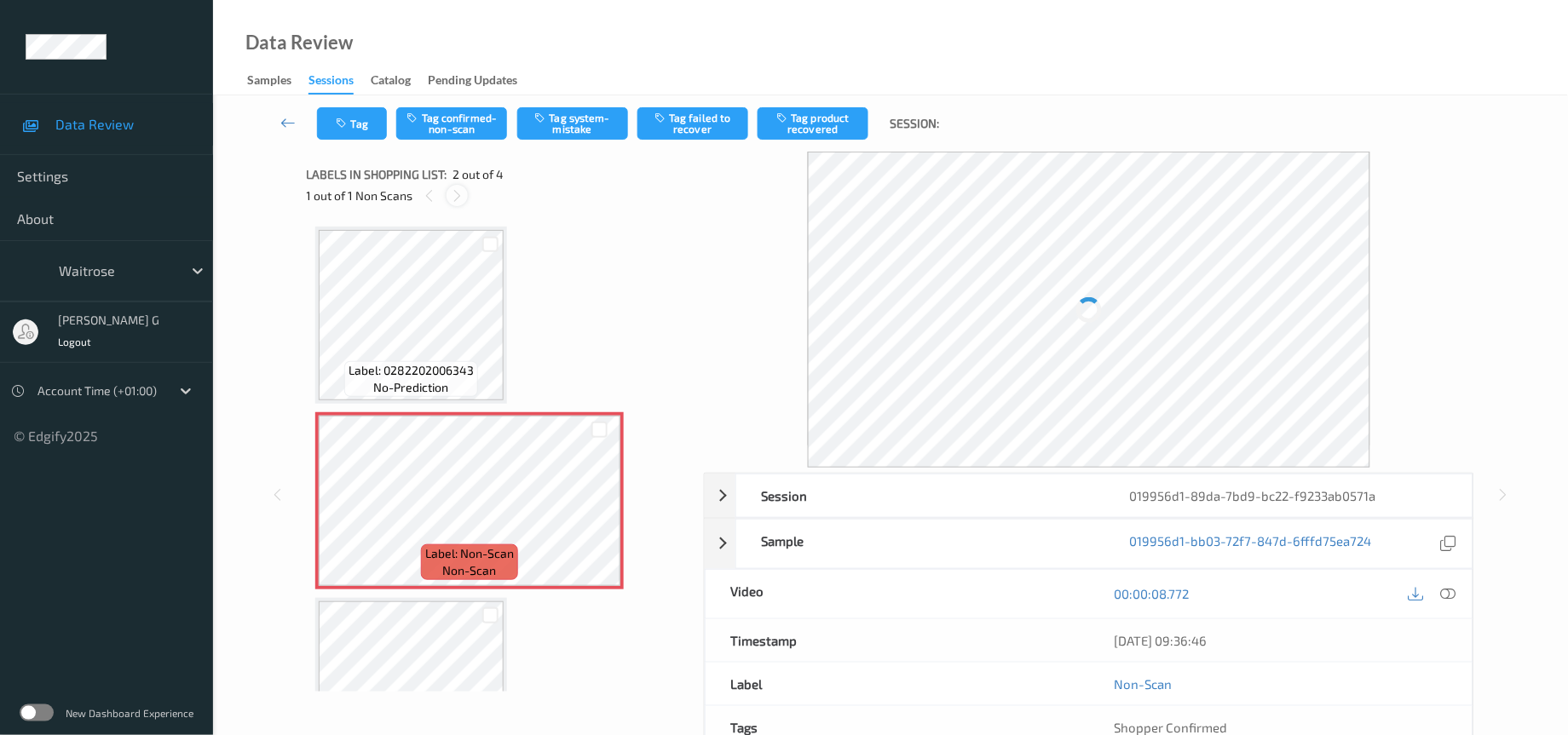
scroll to position [8, 0]
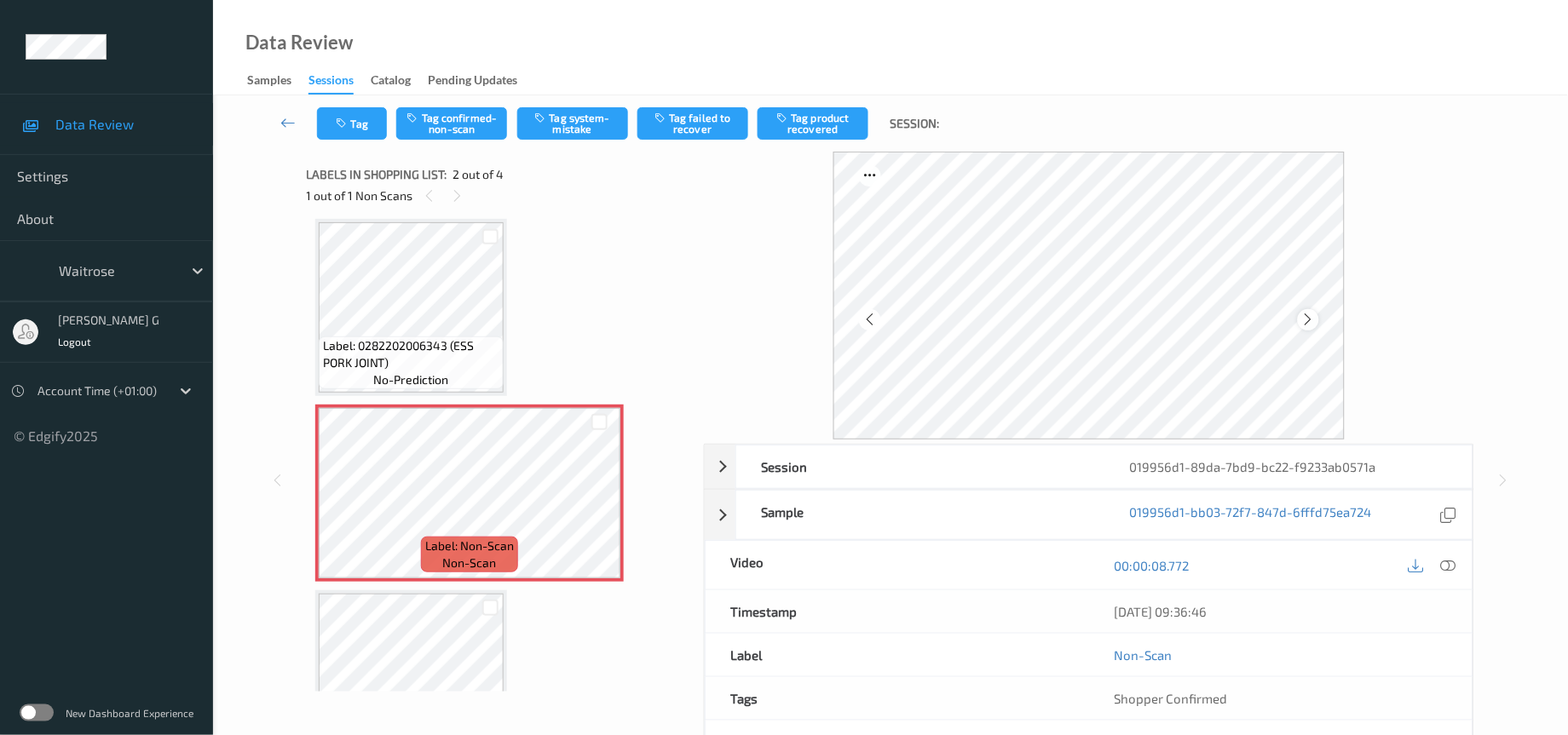
click at [1310, 319] on icon at bounding box center [1308, 320] width 14 height 15
click at [1446, 569] on icon at bounding box center [1449, 566] width 15 height 15
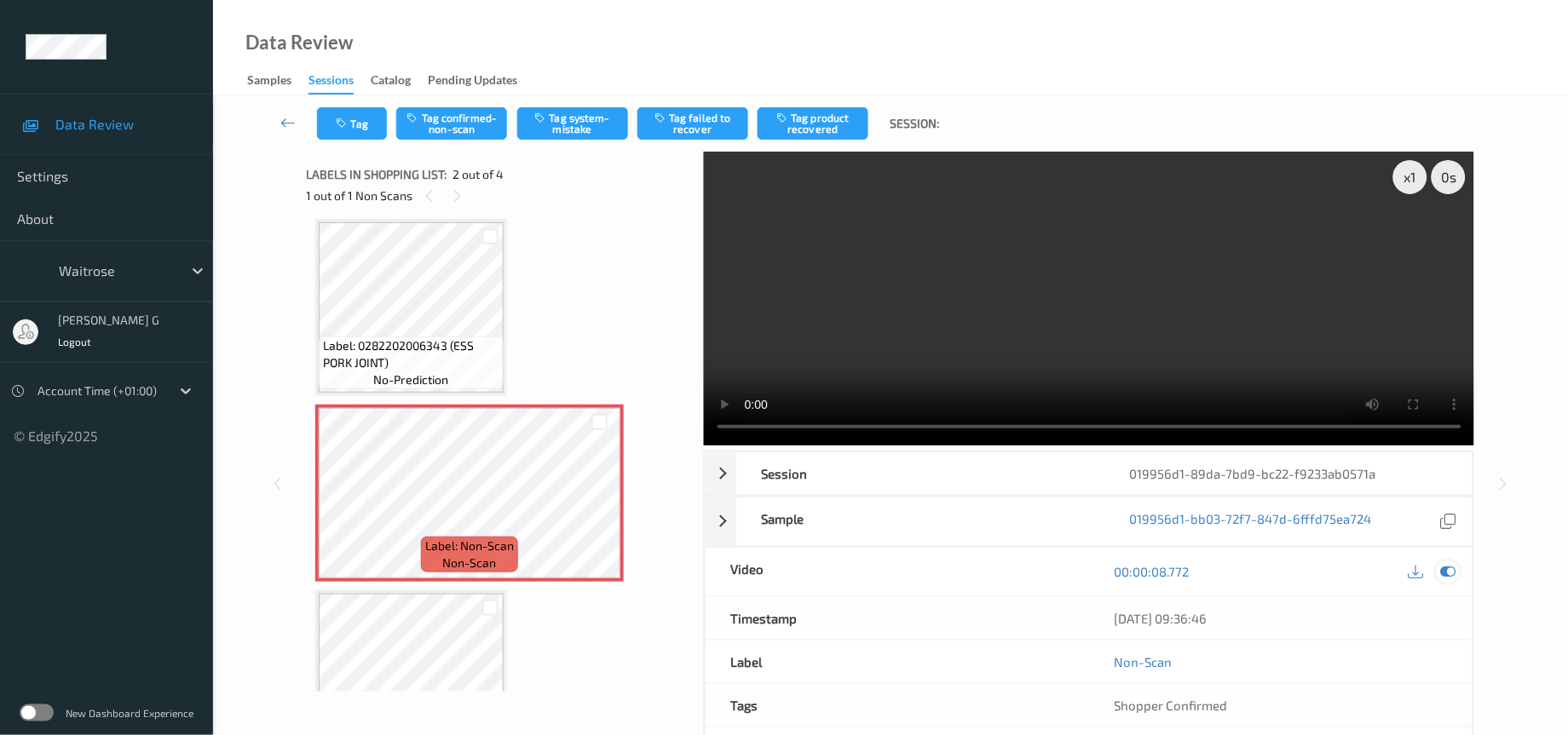
click at [1449, 578] on icon at bounding box center [1449, 571] width 15 height 15
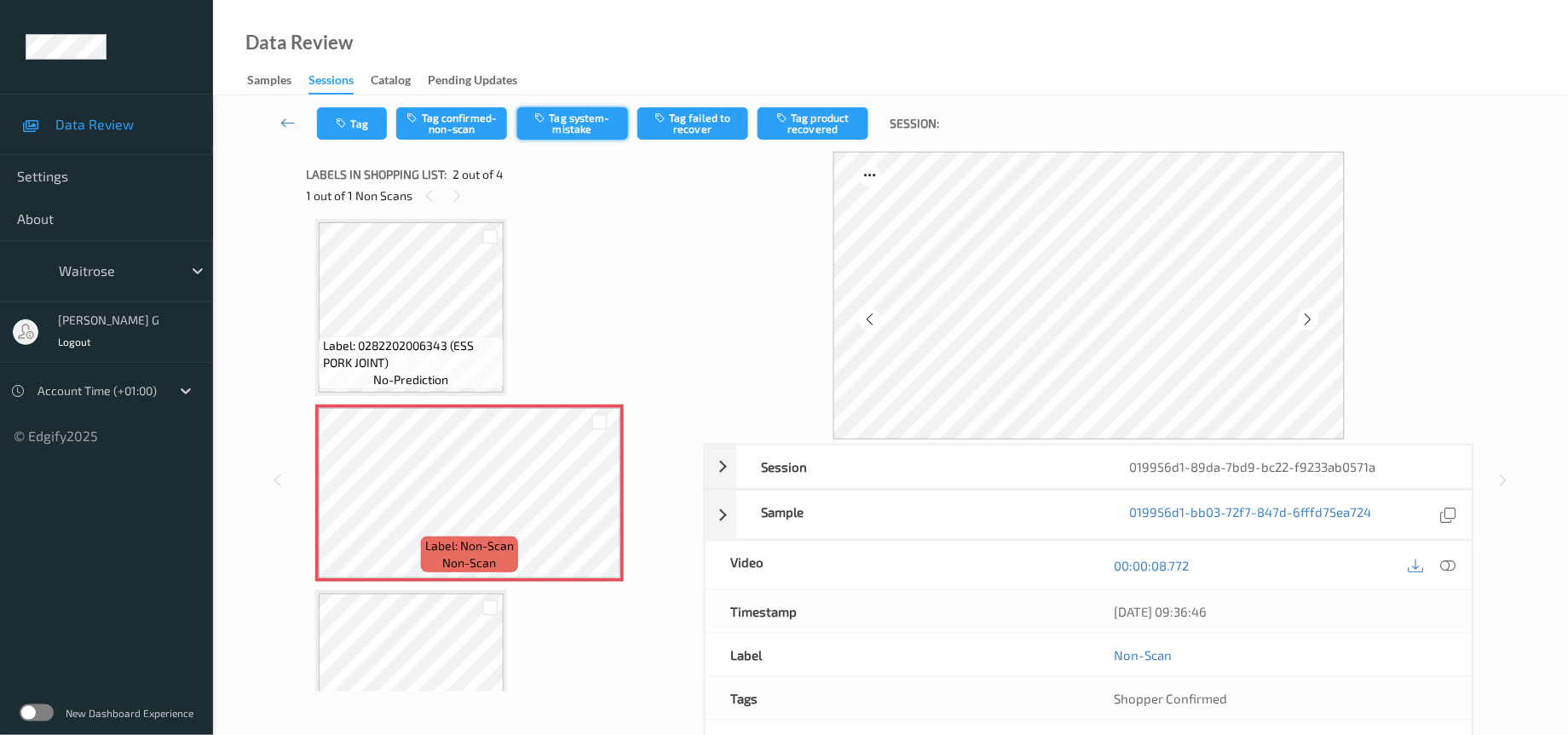
click at [568, 131] on button "Tag system-mistake" at bounding box center [573, 123] width 111 height 32
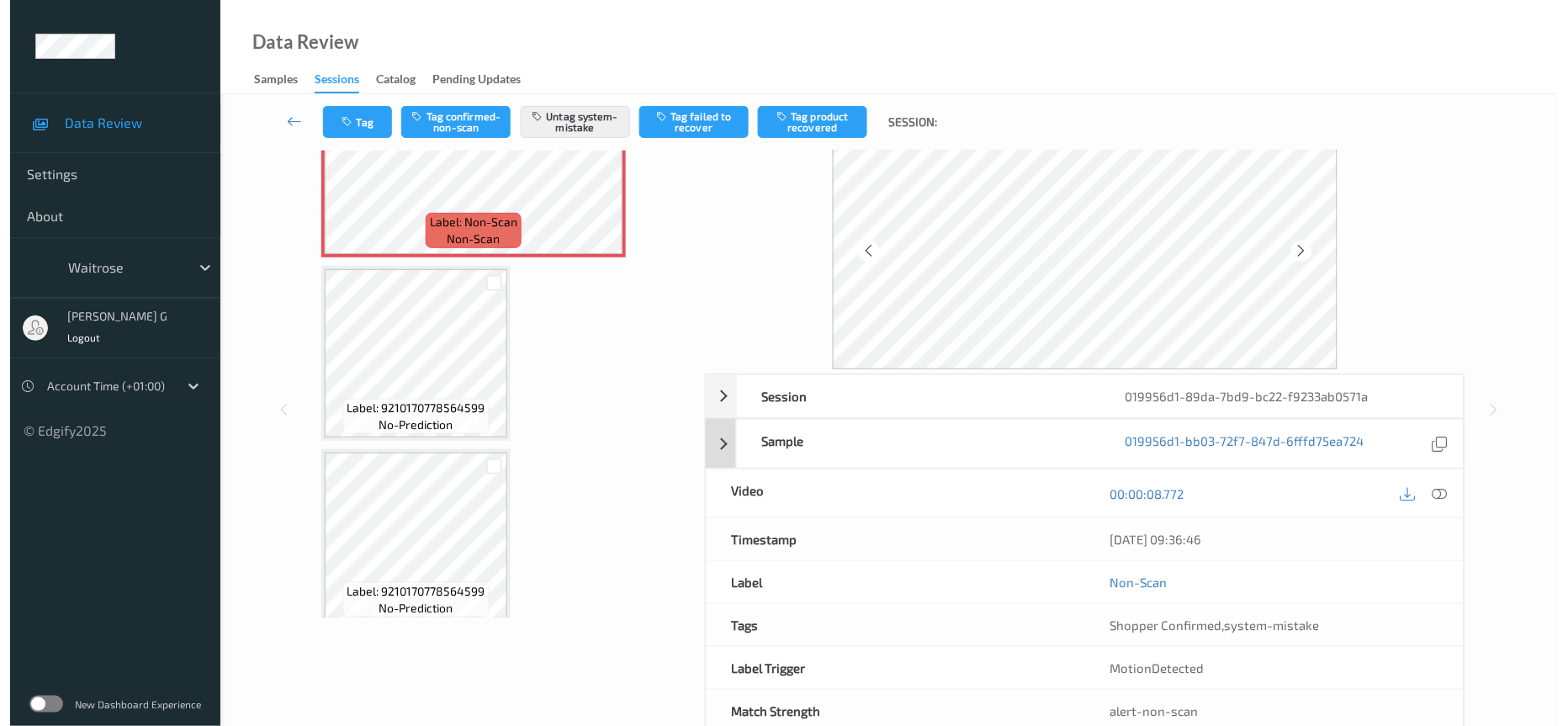
scroll to position [111, 0]
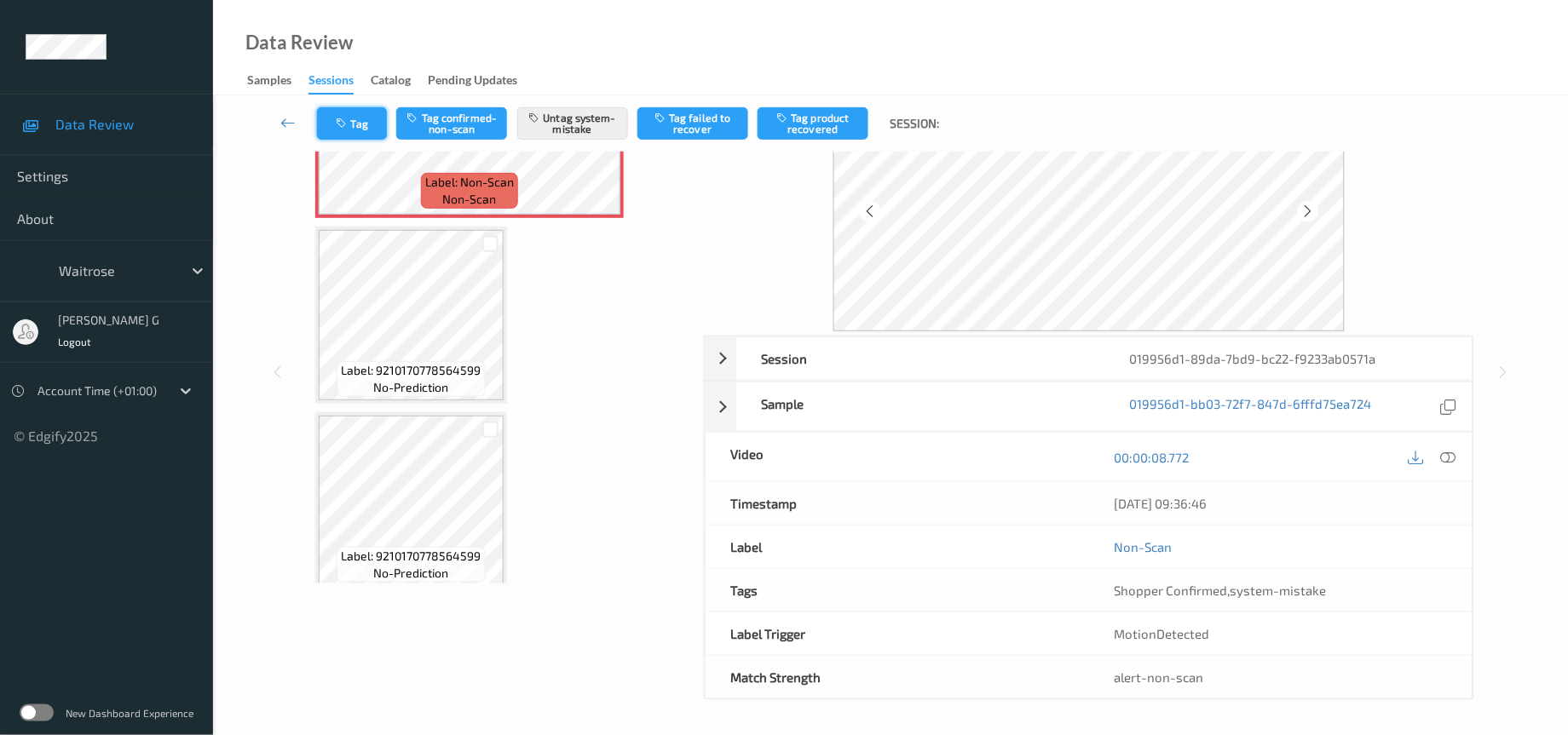
click at [379, 109] on button "Tag" at bounding box center [352, 123] width 70 height 32
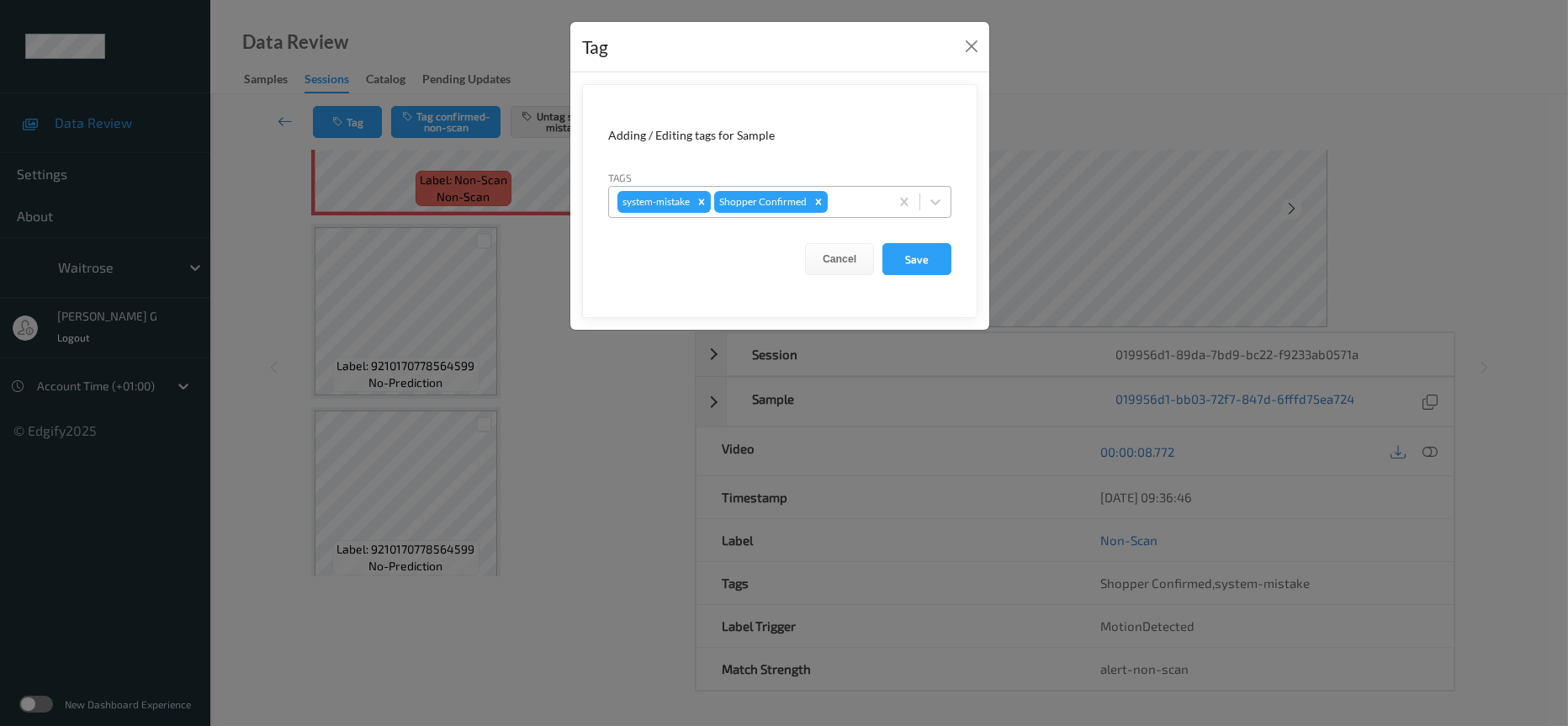
click at [869, 206] on div at bounding box center [855, 202] width 49 height 21
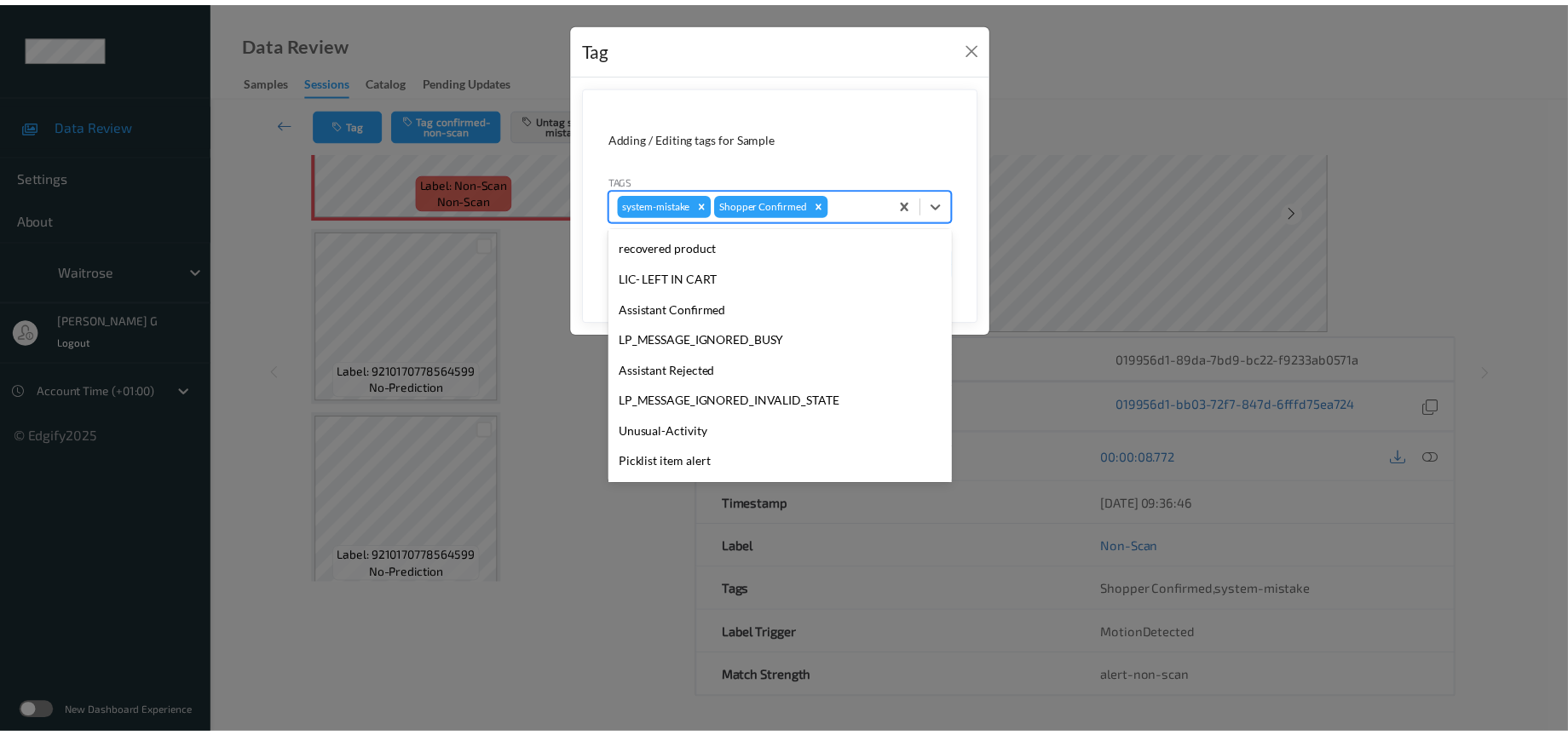
scroll to position [425, 0]
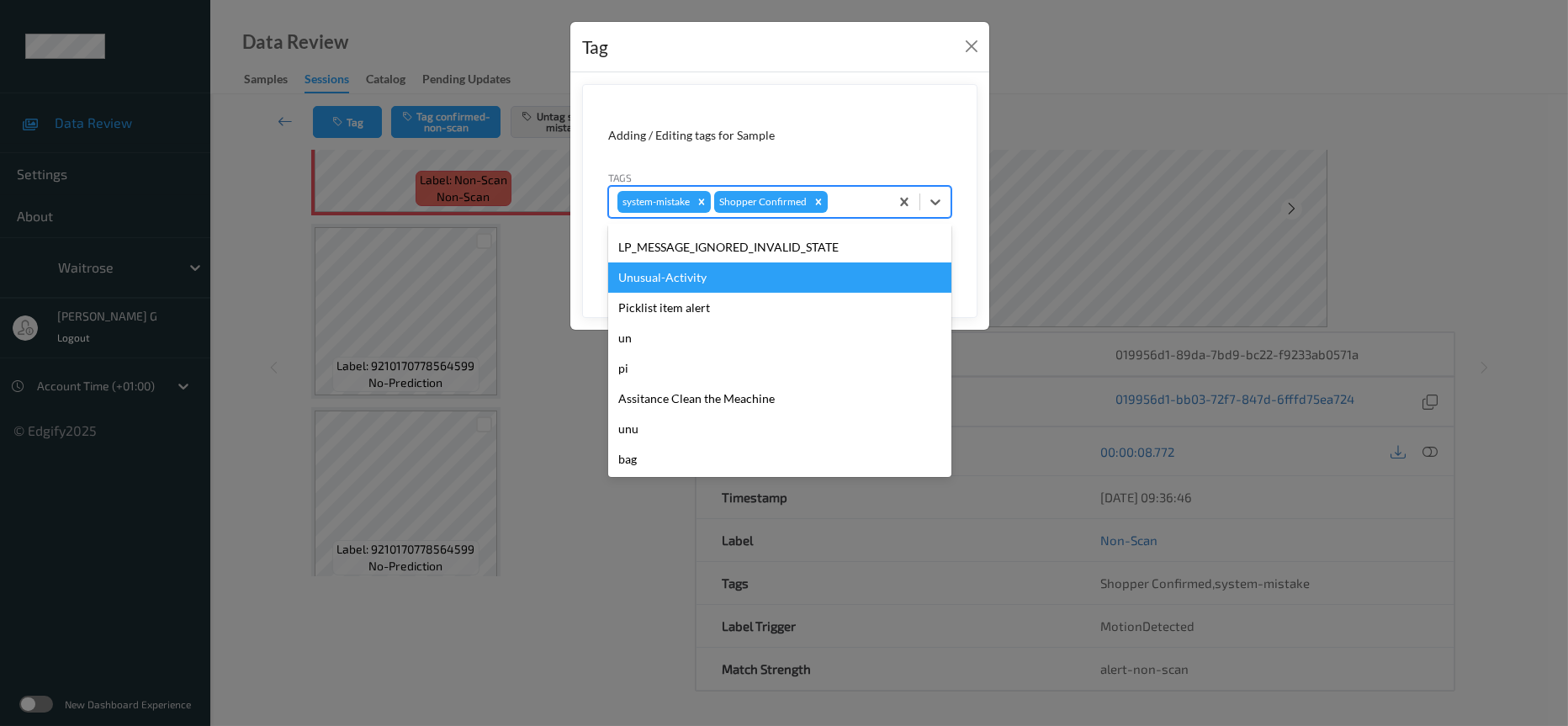
click at [638, 288] on div "Unusual-Activity" at bounding box center [780, 278] width 344 height 30
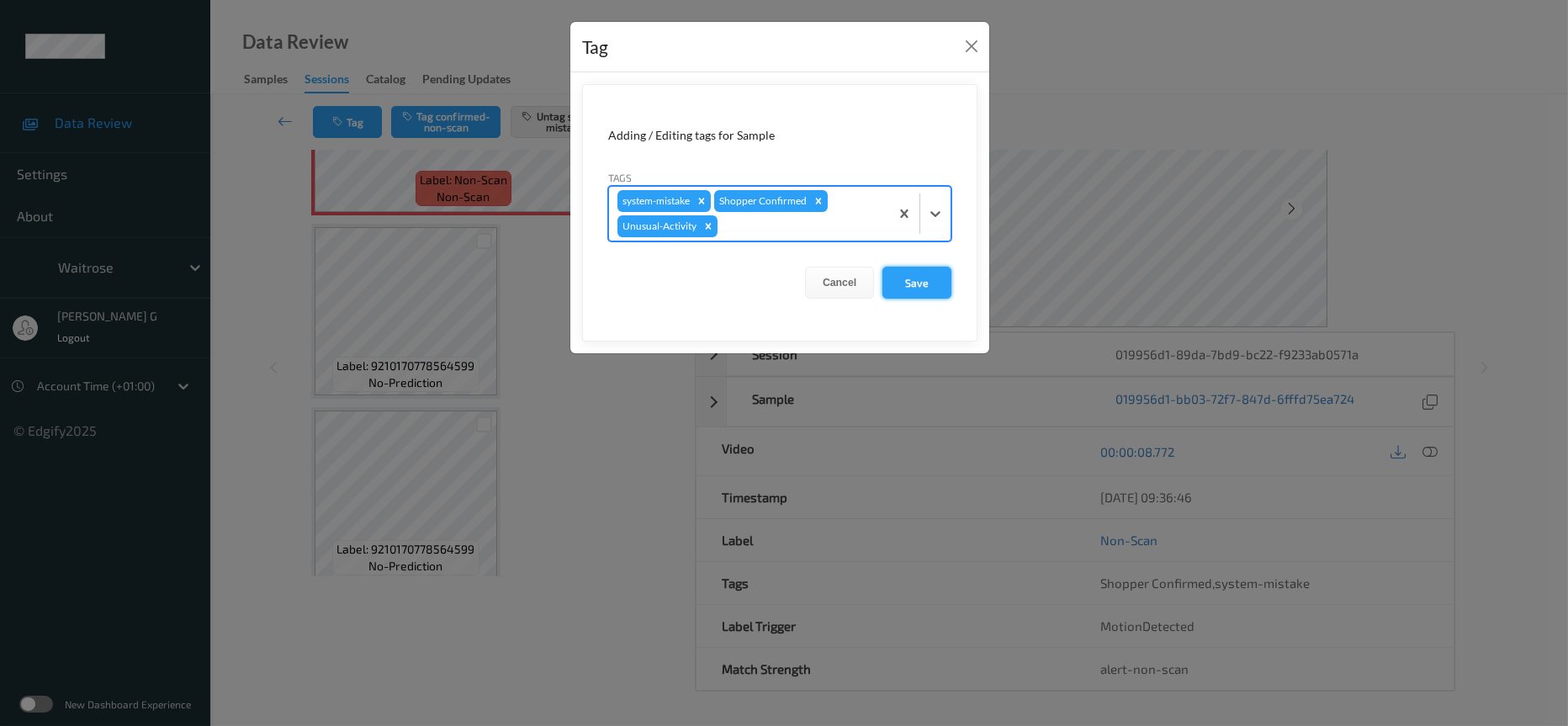
click at [925, 282] on button "Save" at bounding box center [917, 283] width 69 height 32
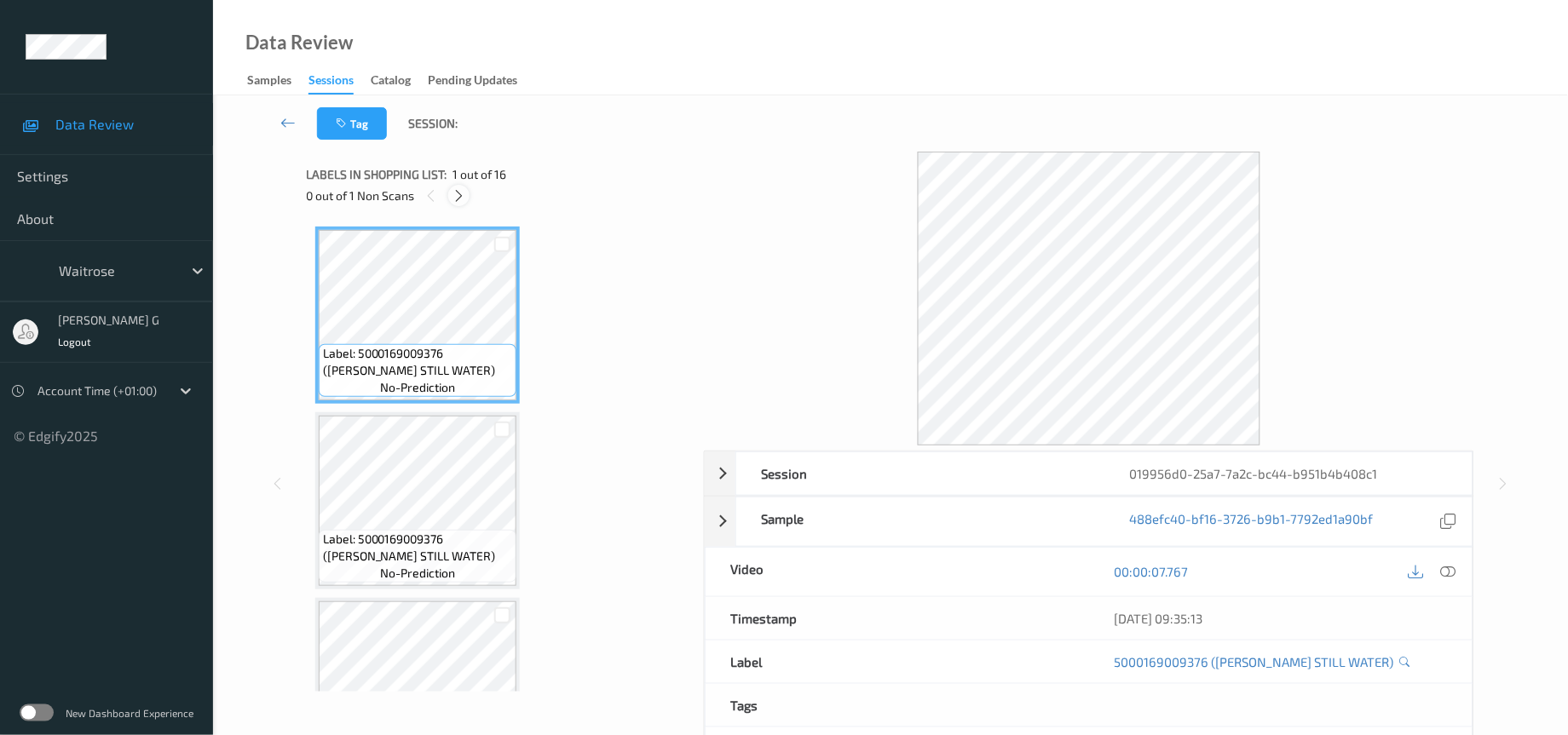
click at [460, 188] on icon at bounding box center [458, 196] width 14 height 15
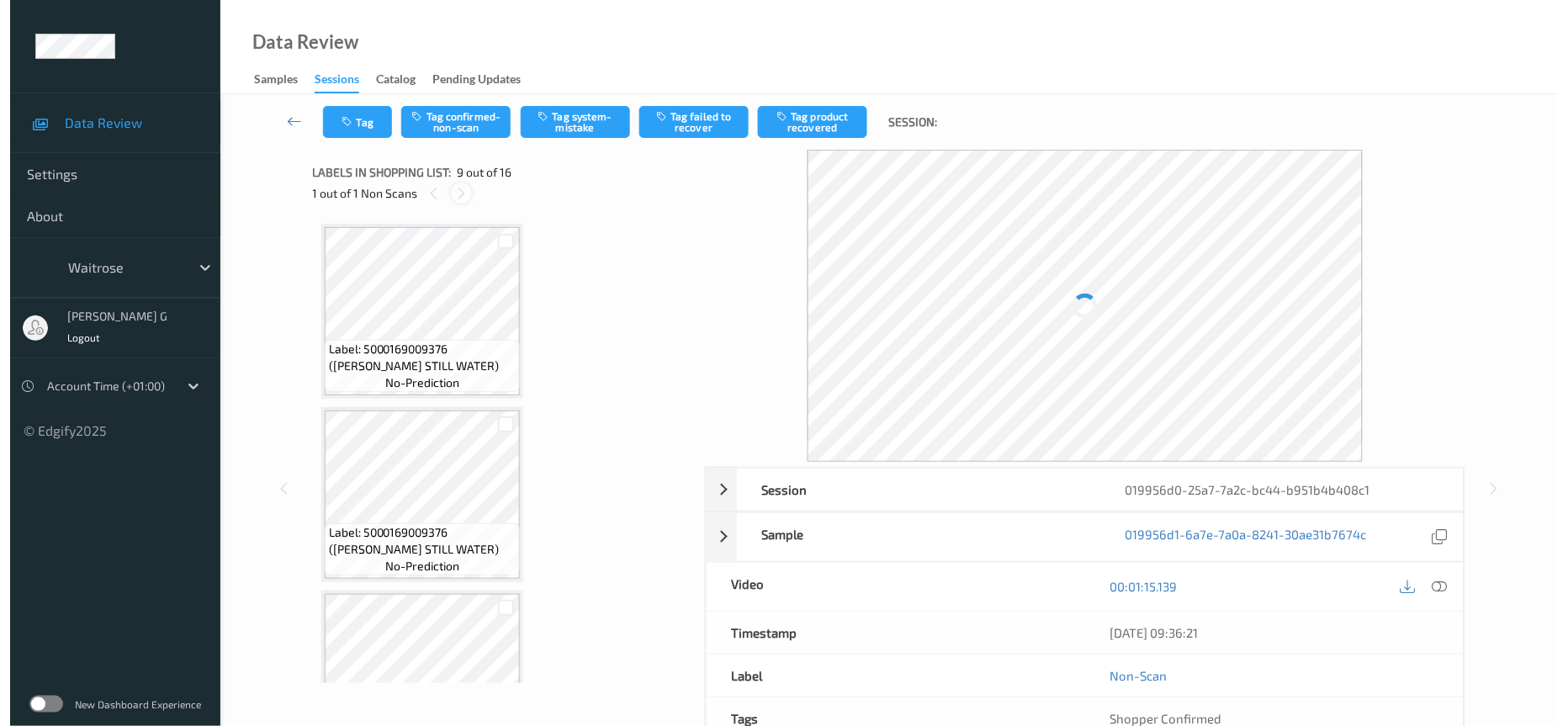
scroll to position [1276, 0]
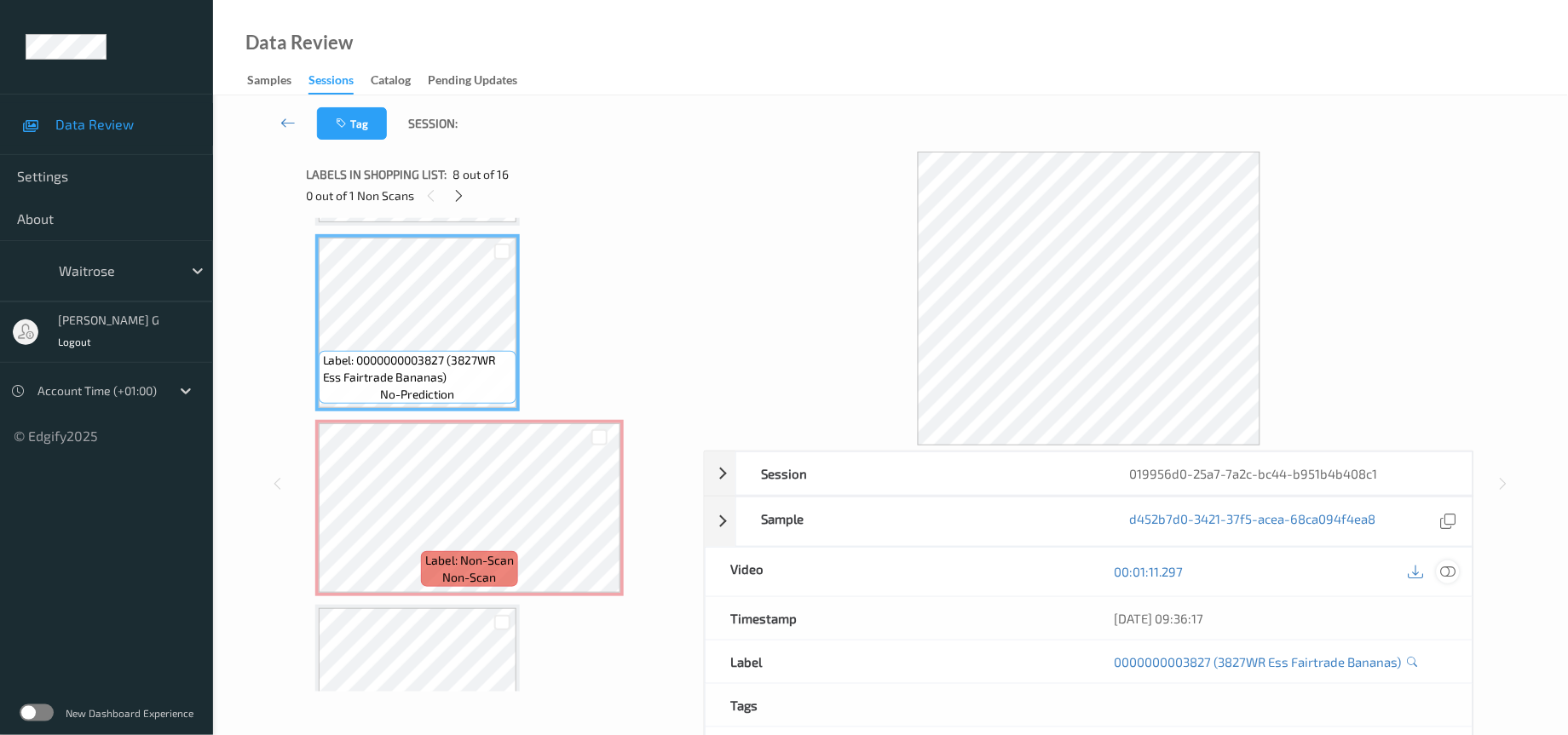
click at [1455, 572] on icon at bounding box center [1449, 571] width 15 height 15
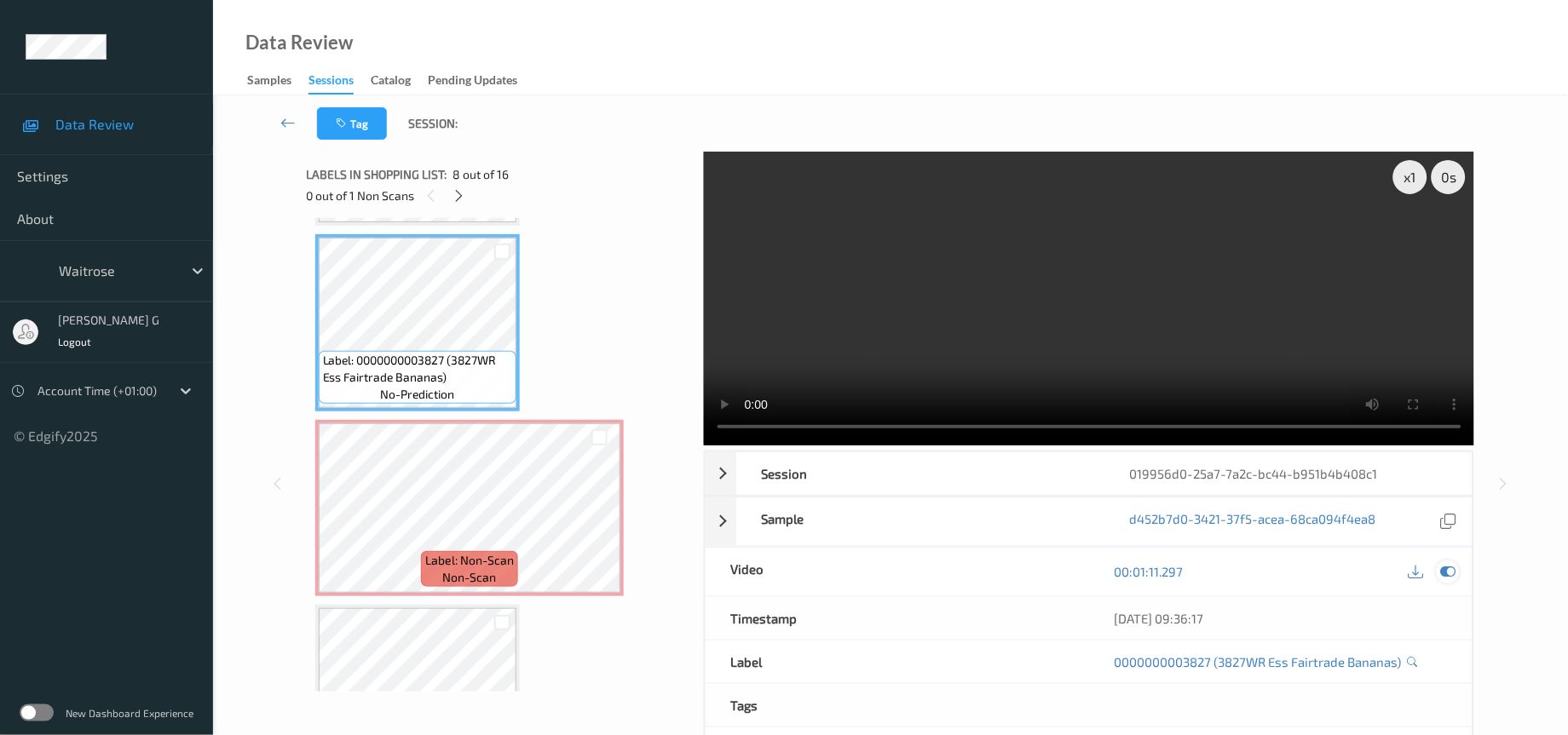
click at [1457, 579] on div at bounding box center [1449, 572] width 23 height 23
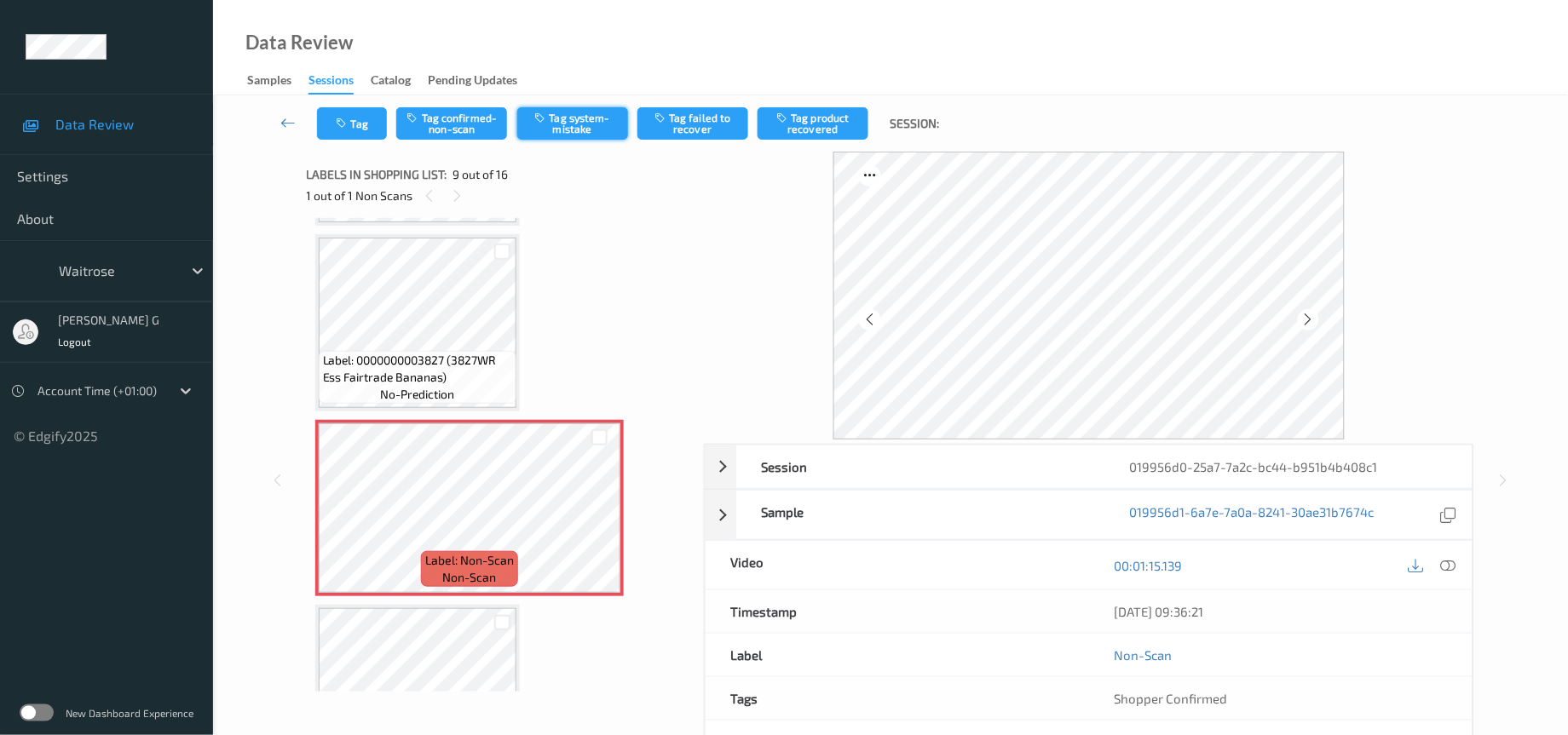
click at [601, 106] on div "Tag Tag confirmed-non-scan Tag system-mistake Tag failed to recover Tag product…" at bounding box center [890, 123] width 1285 height 56
click at [564, 132] on button "Tag system-mistake" at bounding box center [573, 123] width 111 height 32
click at [338, 122] on icon "button" at bounding box center [344, 123] width 14 height 12
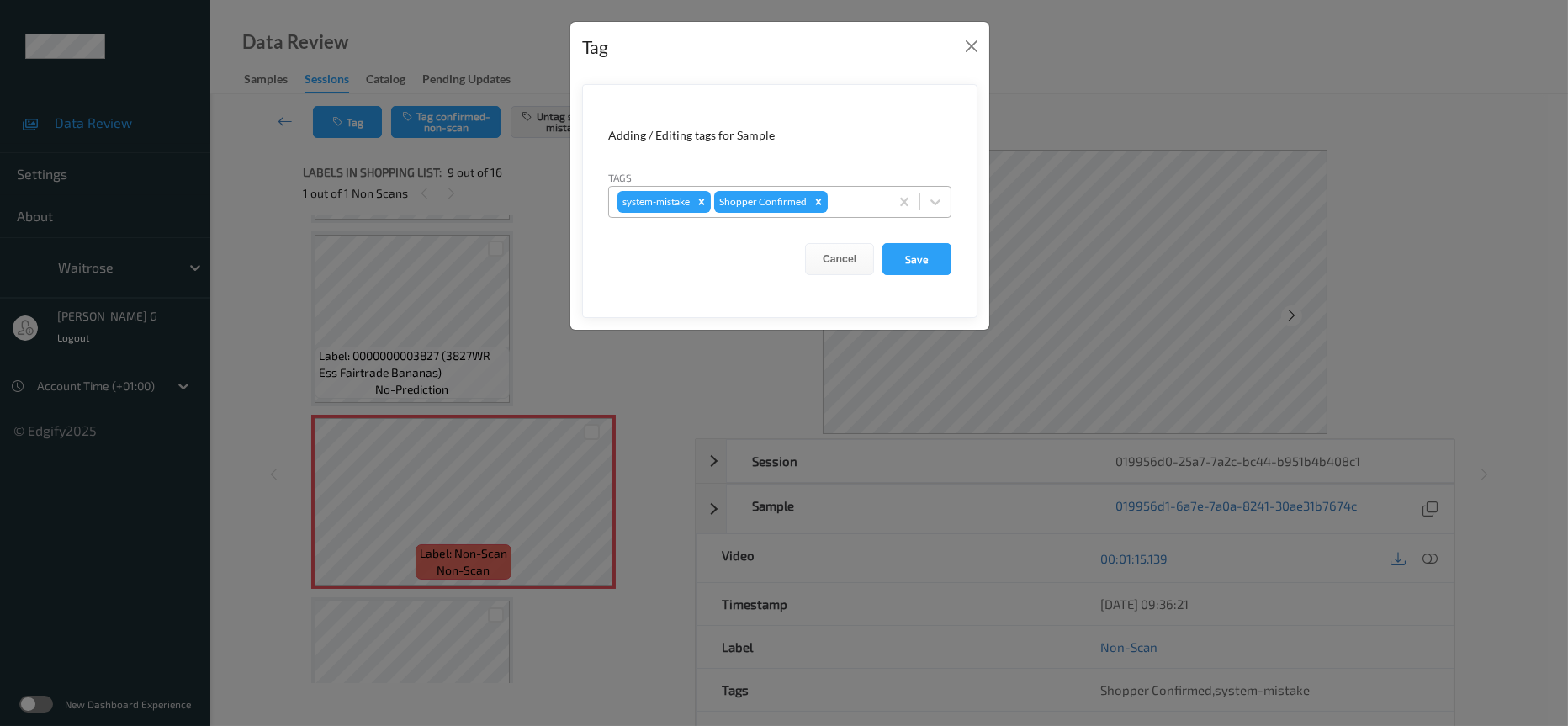
click at [858, 202] on div at bounding box center [855, 202] width 49 height 21
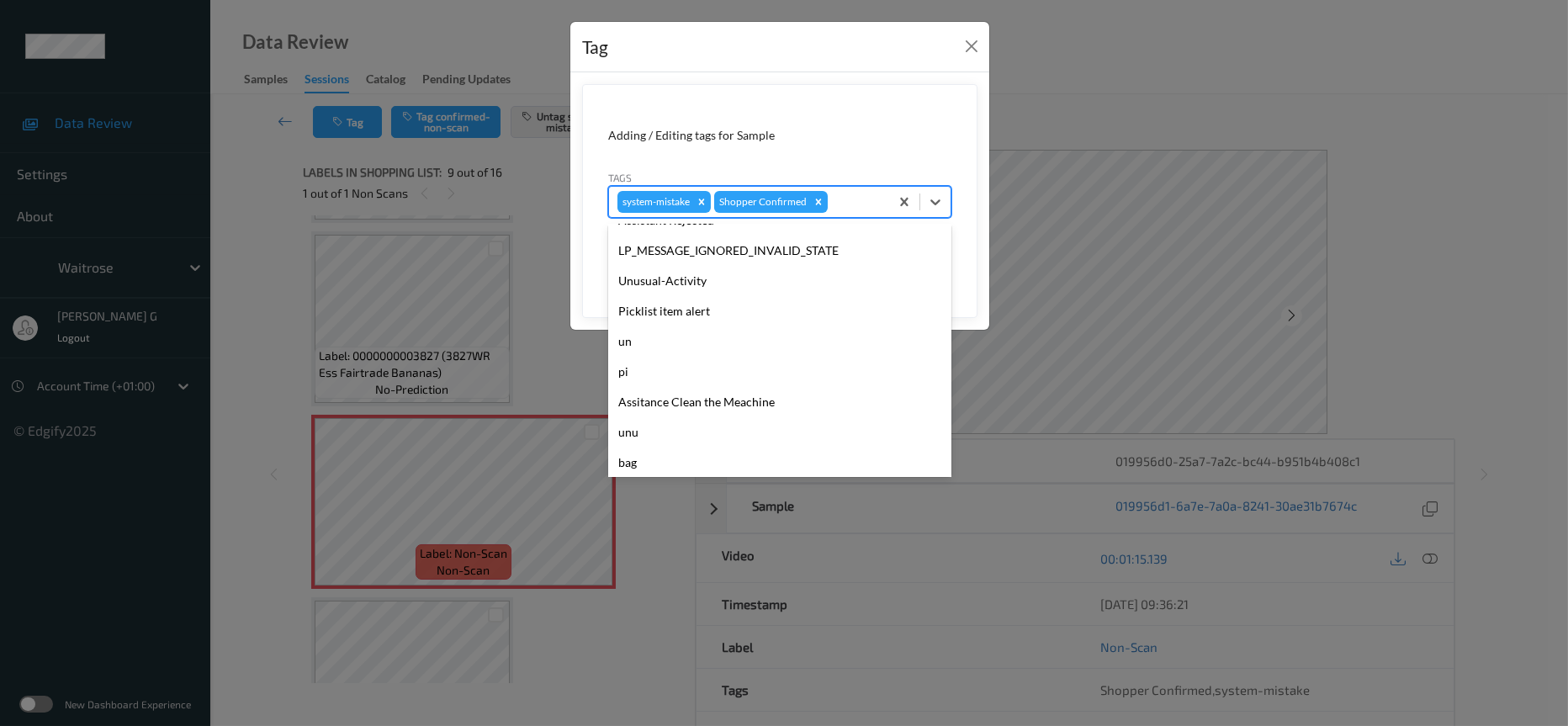
scroll to position [420, 0]
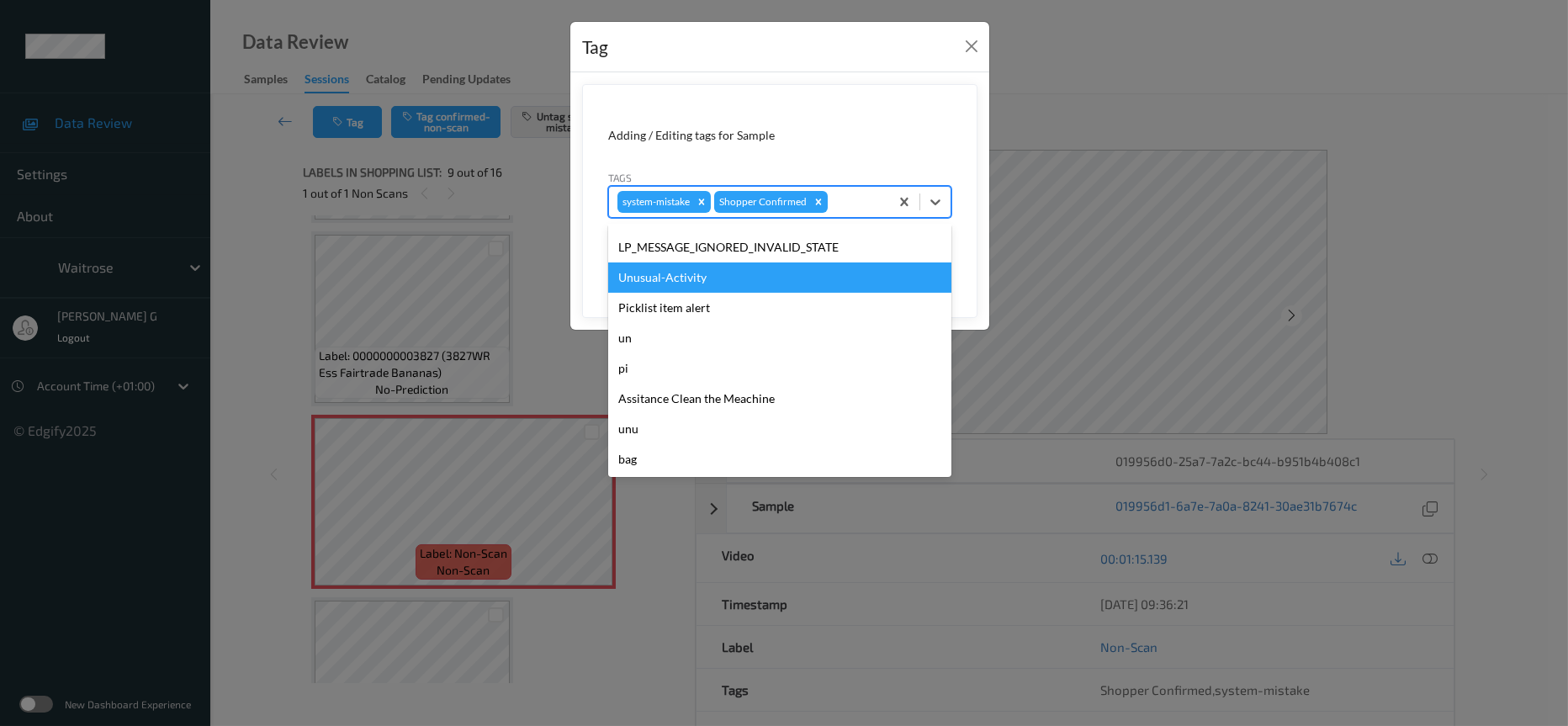
click at [698, 282] on div "Unusual-Activity" at bounding box center [780, 278] width 344 height 30
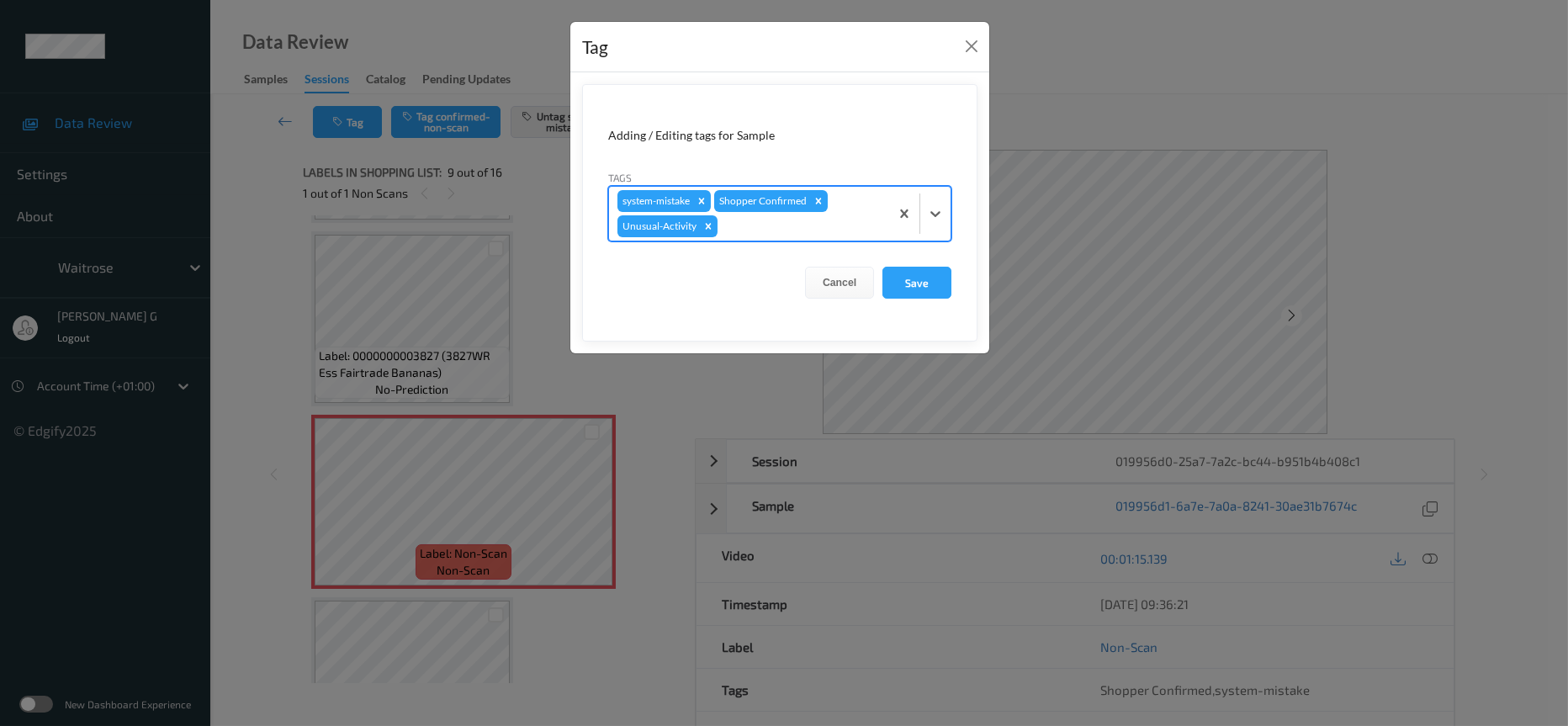
click at [859, 216] on div "system-mistake Shopper Confirmed Unusual-Activity" at bounding box center [749, 214] width 280 height 54
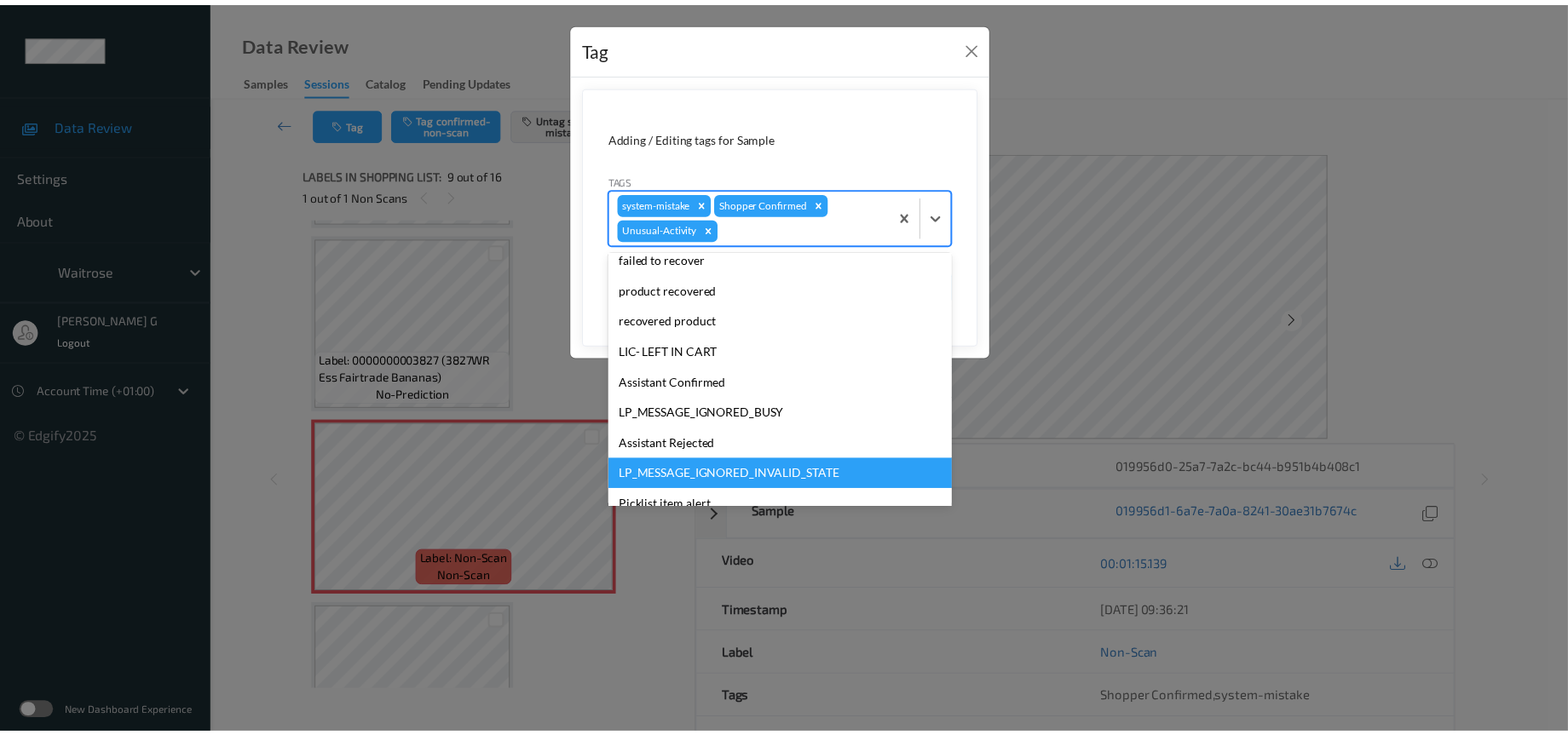
scroll to position [394, 0]
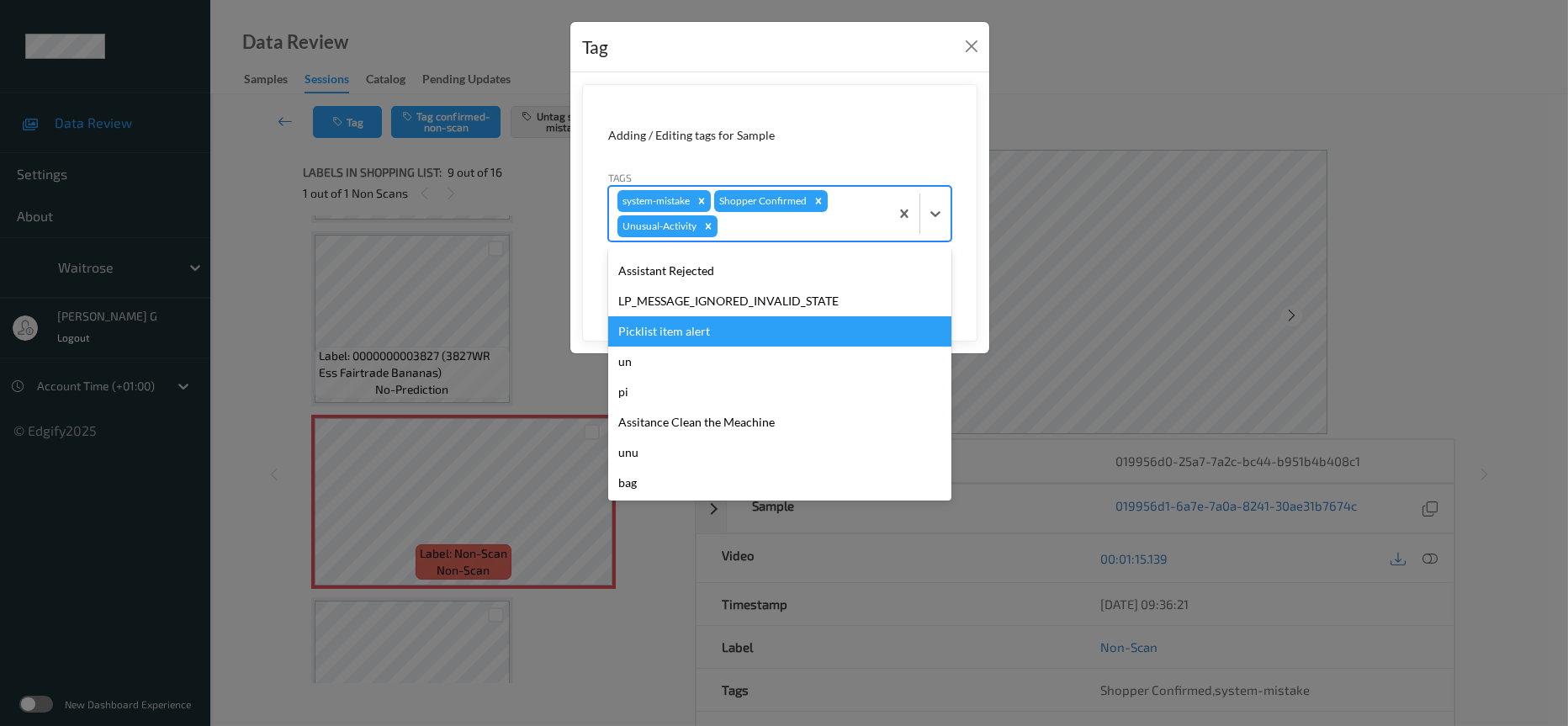
click at [654, 331] on div "Picklist item alert" at bounding box center [780, 332] width 344 height 30
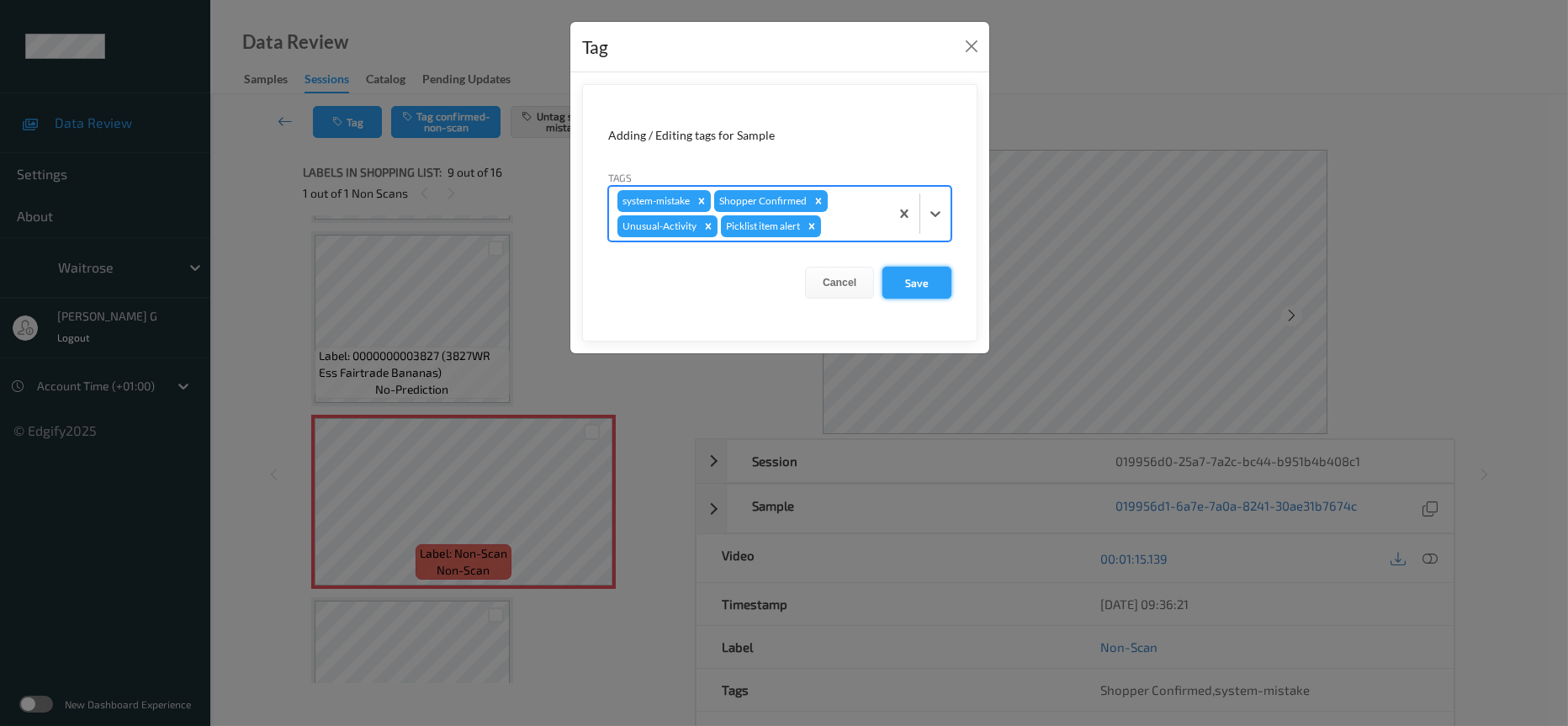
click at [923, 282] on button "Save" at bounding box center [917, 283] width 69 height 32
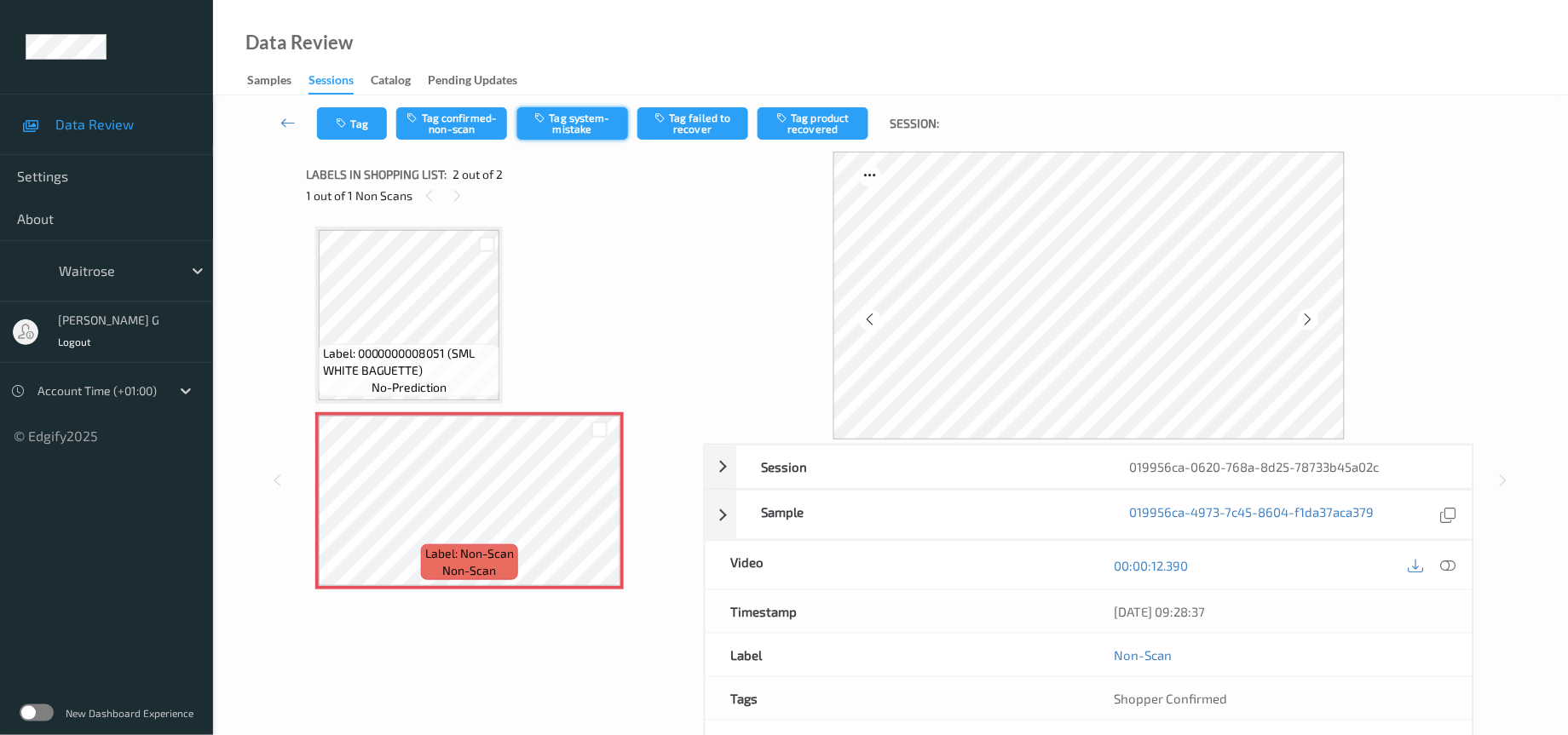
click at [576, 119] on button "Tag system-mistake" at bounding box center [573, 123] width 111 height 32
click at [348, 117] on icon "button" at bounding box center [344, 123] width 14 height 12
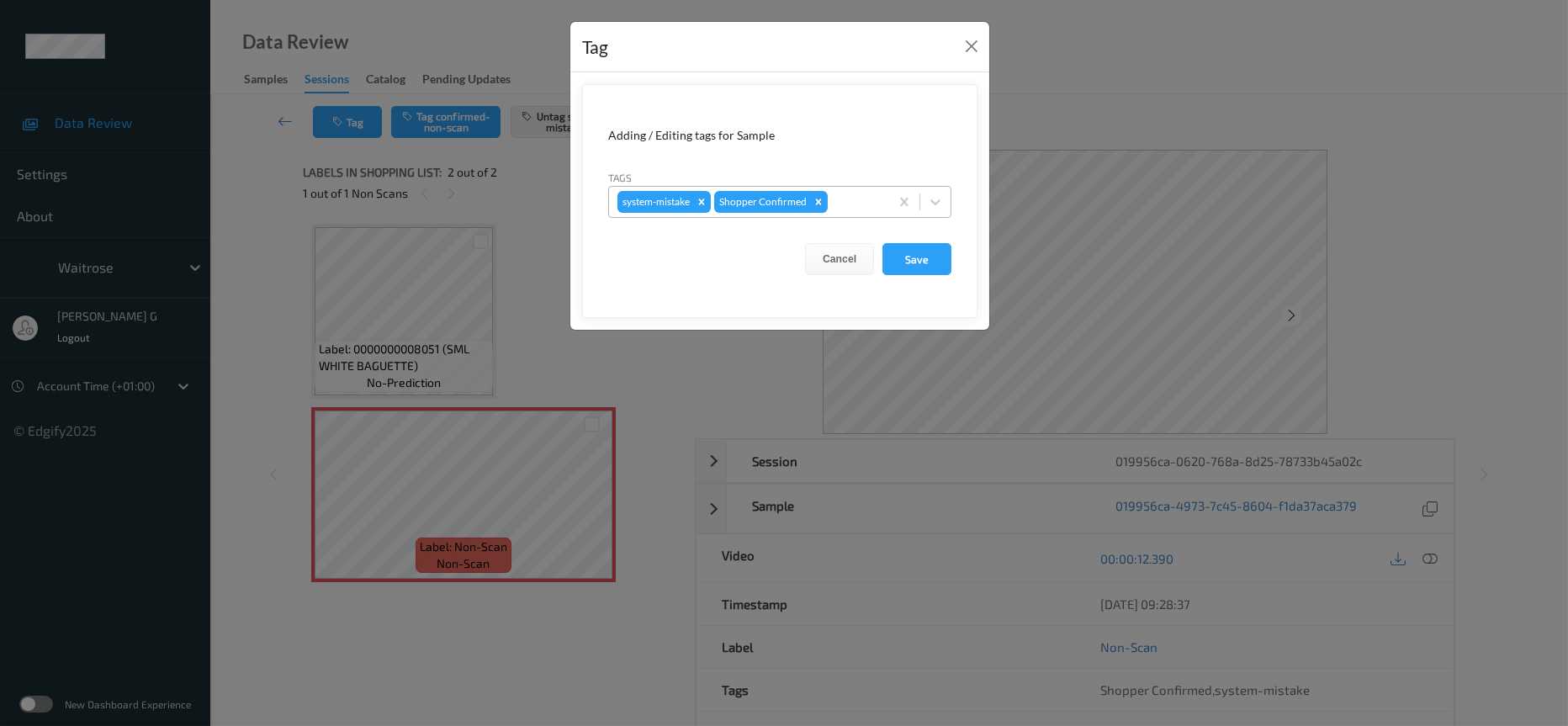
click at [838, 201] on div at bounding box center [855, 202] width 49 height 21
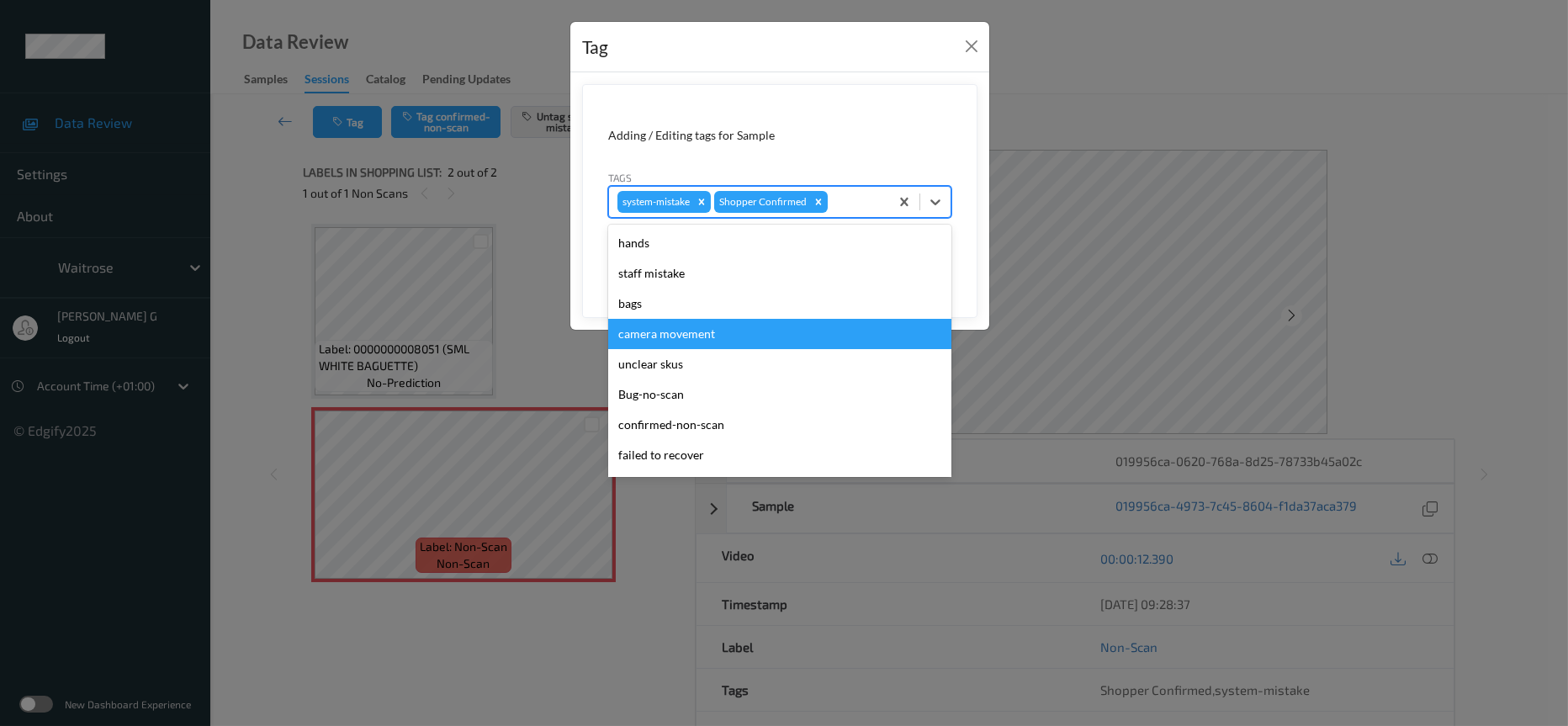
scroll to position [420, 0]
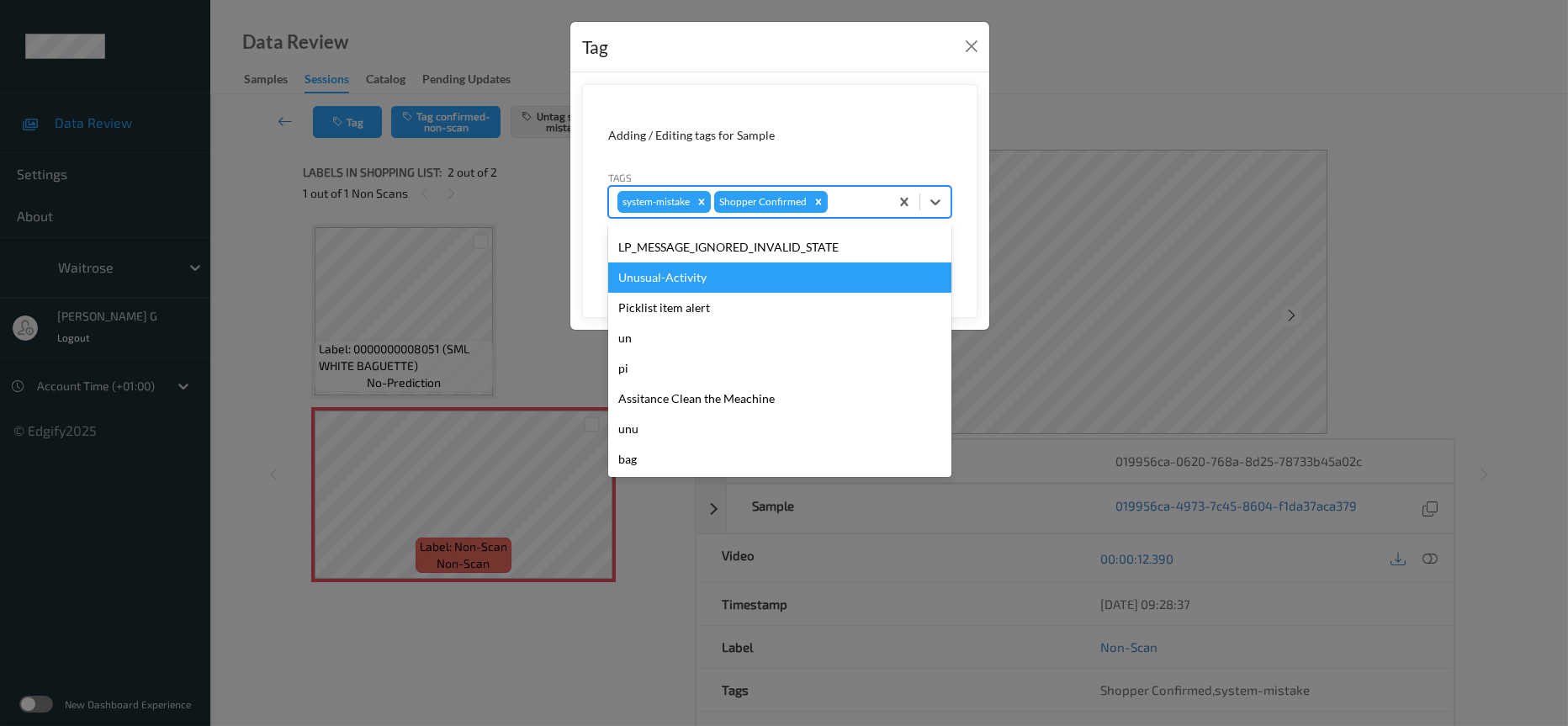
click at [671, 284] on div "Unusual-Activity" at bounding box center [780, 278] width 344 height 30
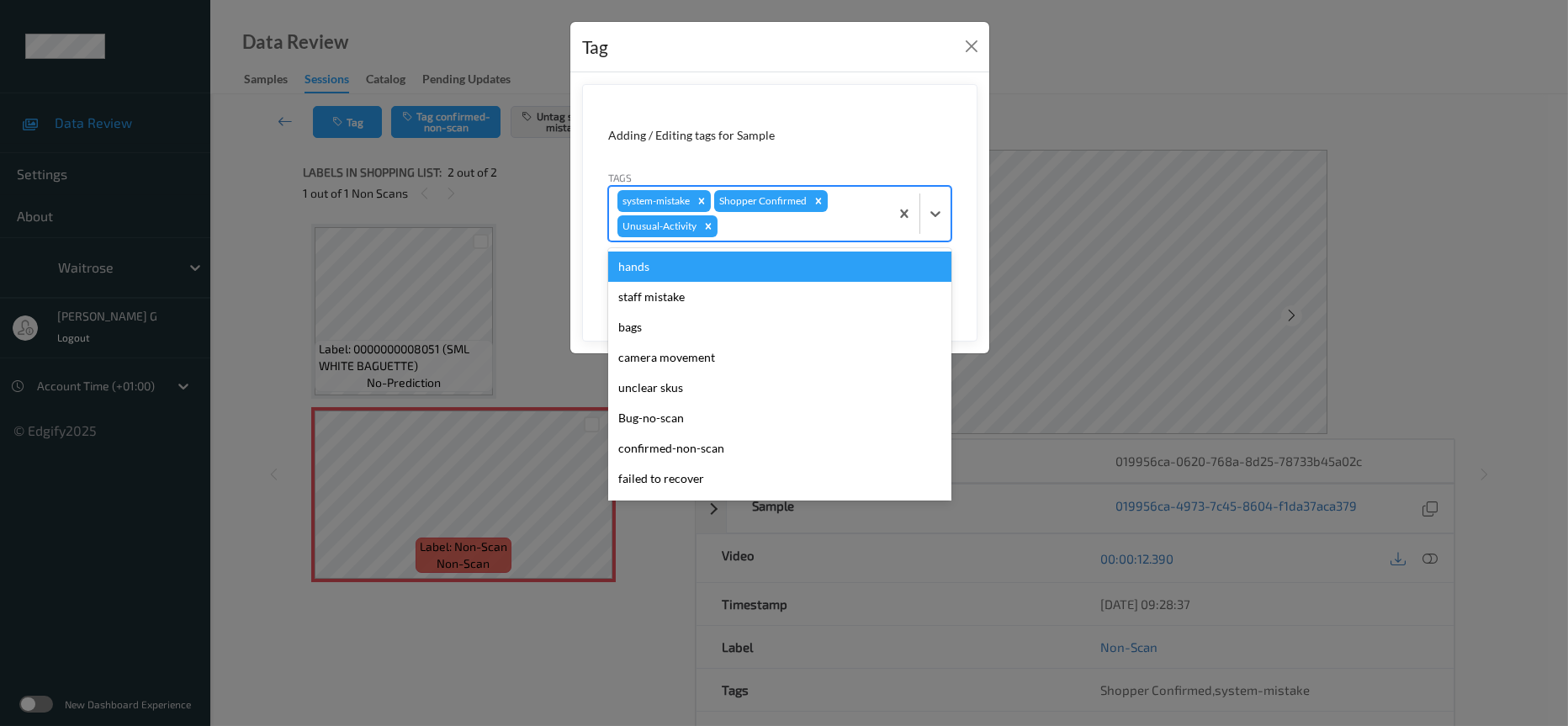
click at [786, 230] on div at bounding box center [800, 226] width 160 height 21
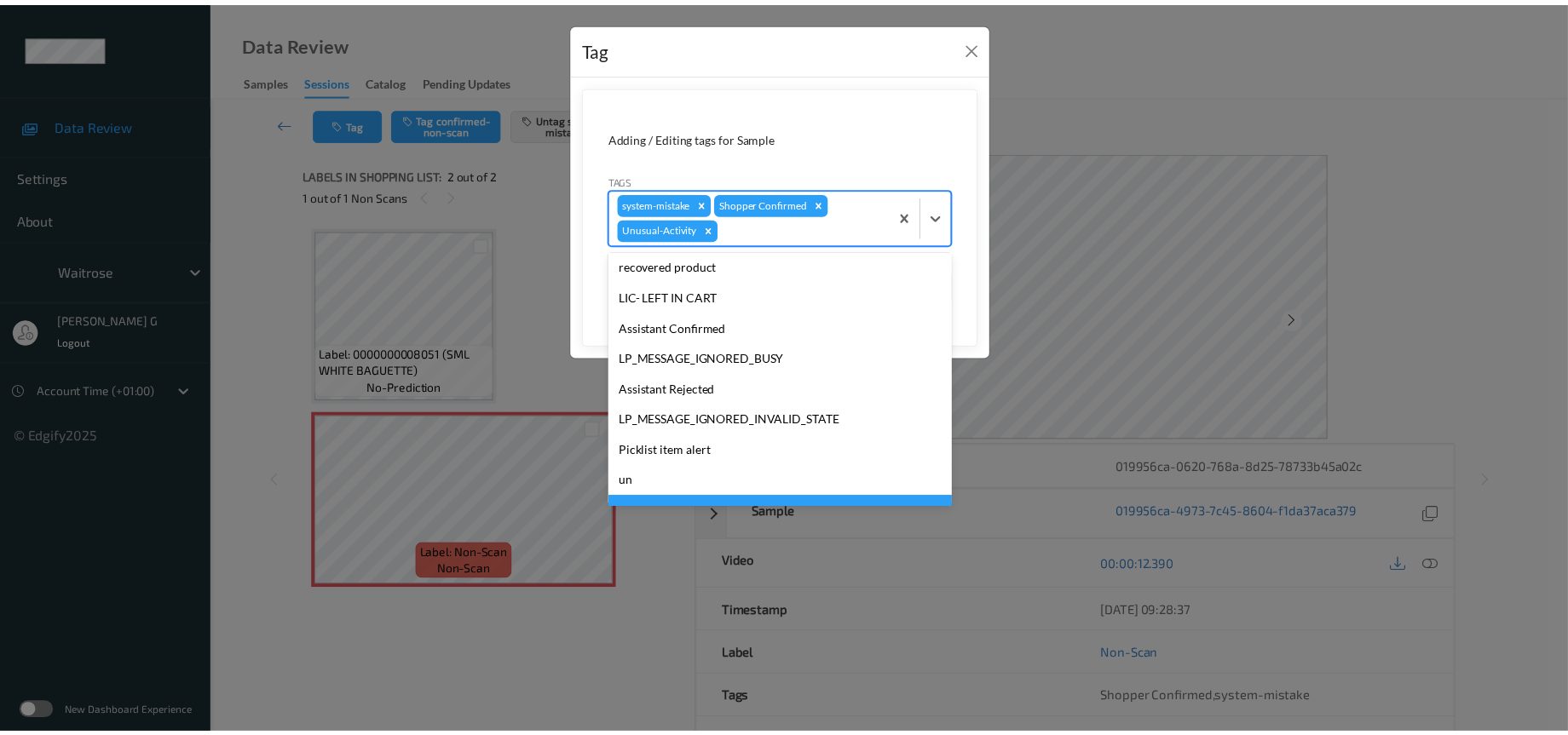
scroll to position [394, 0]
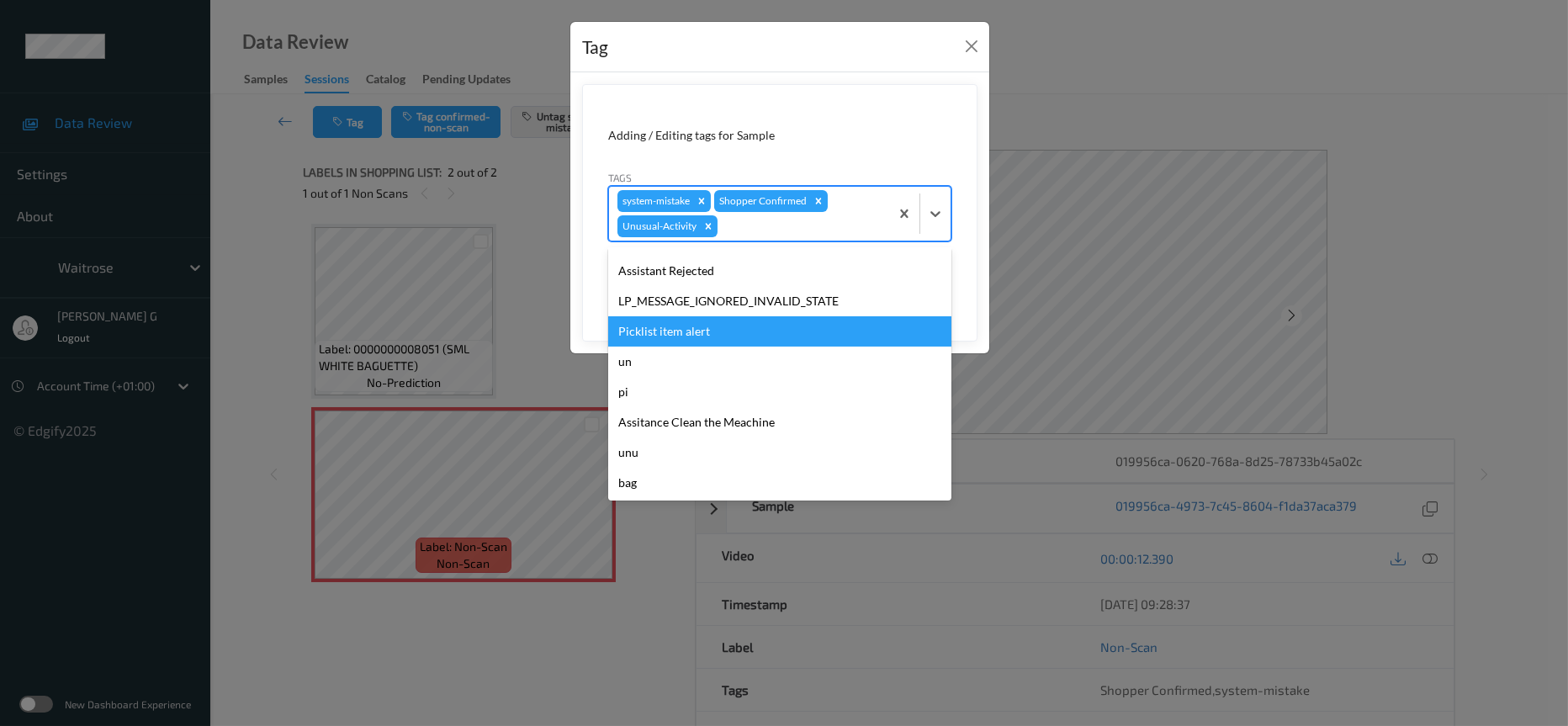
click at [685, 335] on div "Picklist item alert" at bounding box center [780, 332] width 344 height 30
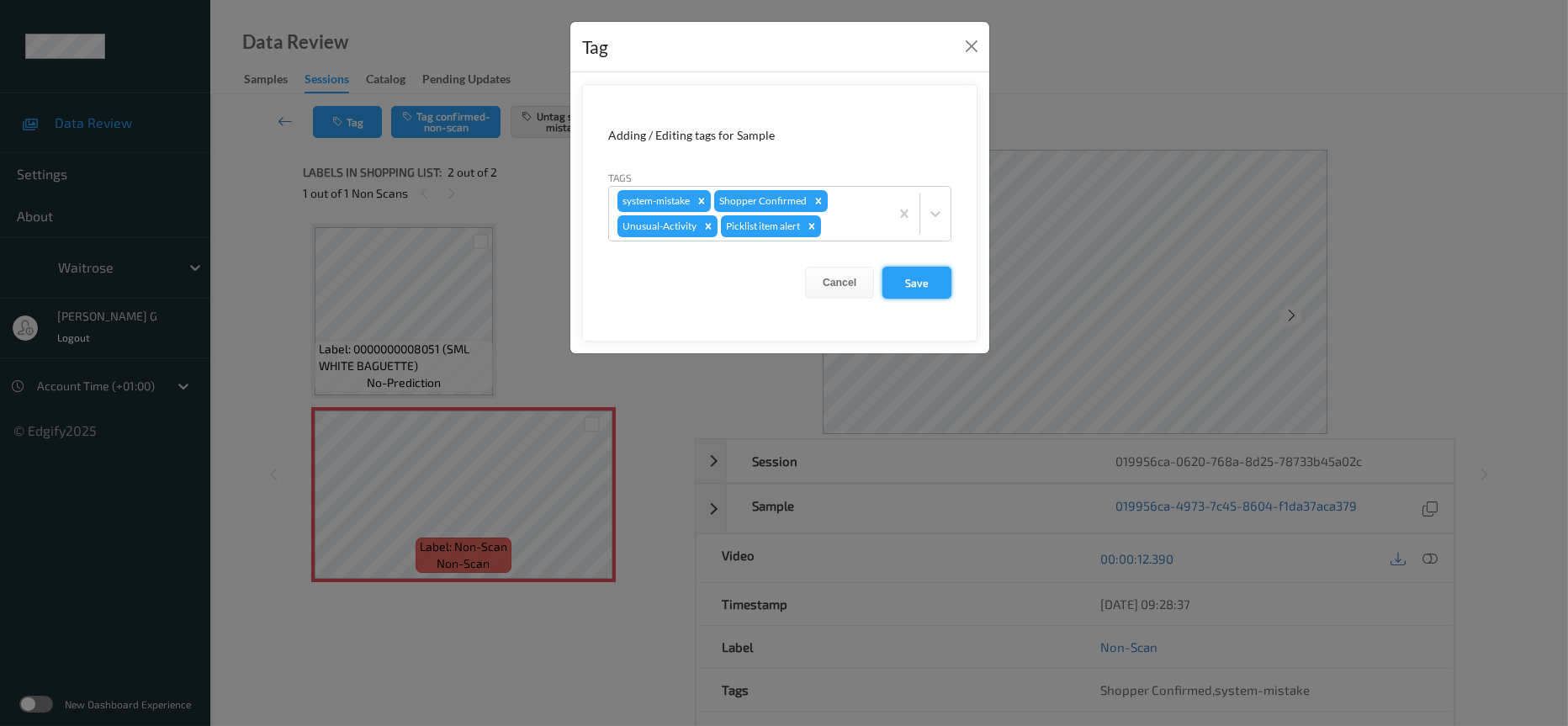
click at [922, 287] on button "Save" at bounding box center [917, 283] width 69 height 32
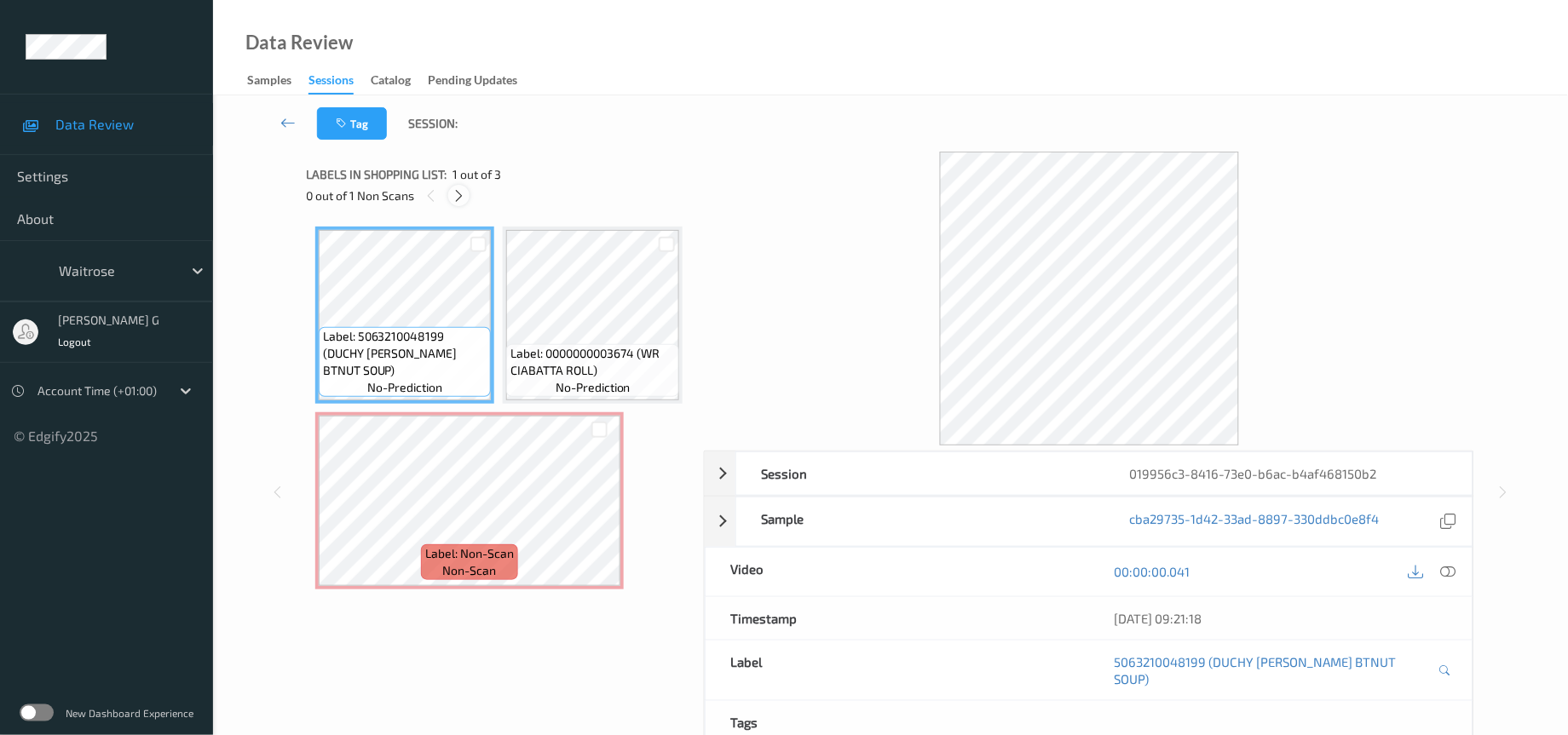
click at [451, 195] on icon at bounding box center [458, 196] width 14 height 15
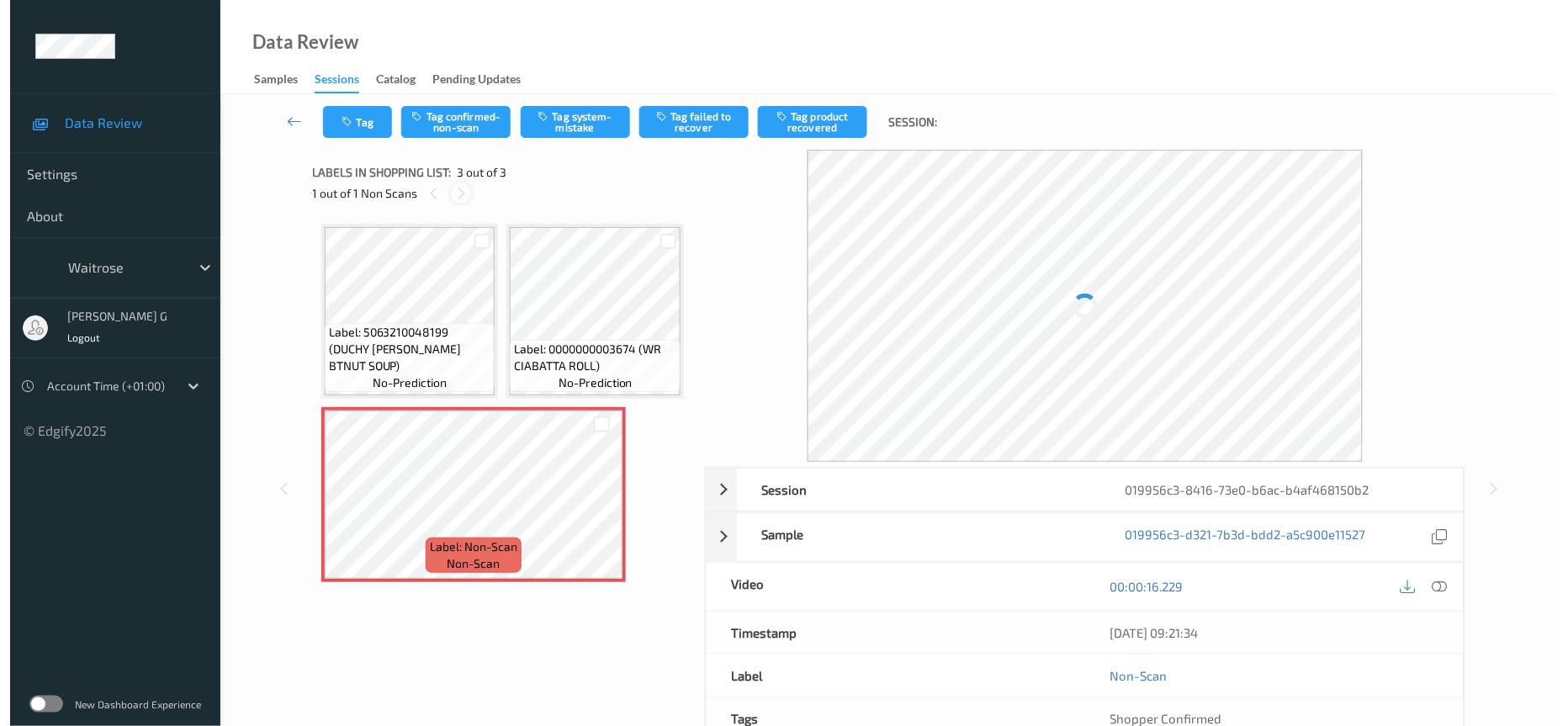
scroll to position [83, 0]
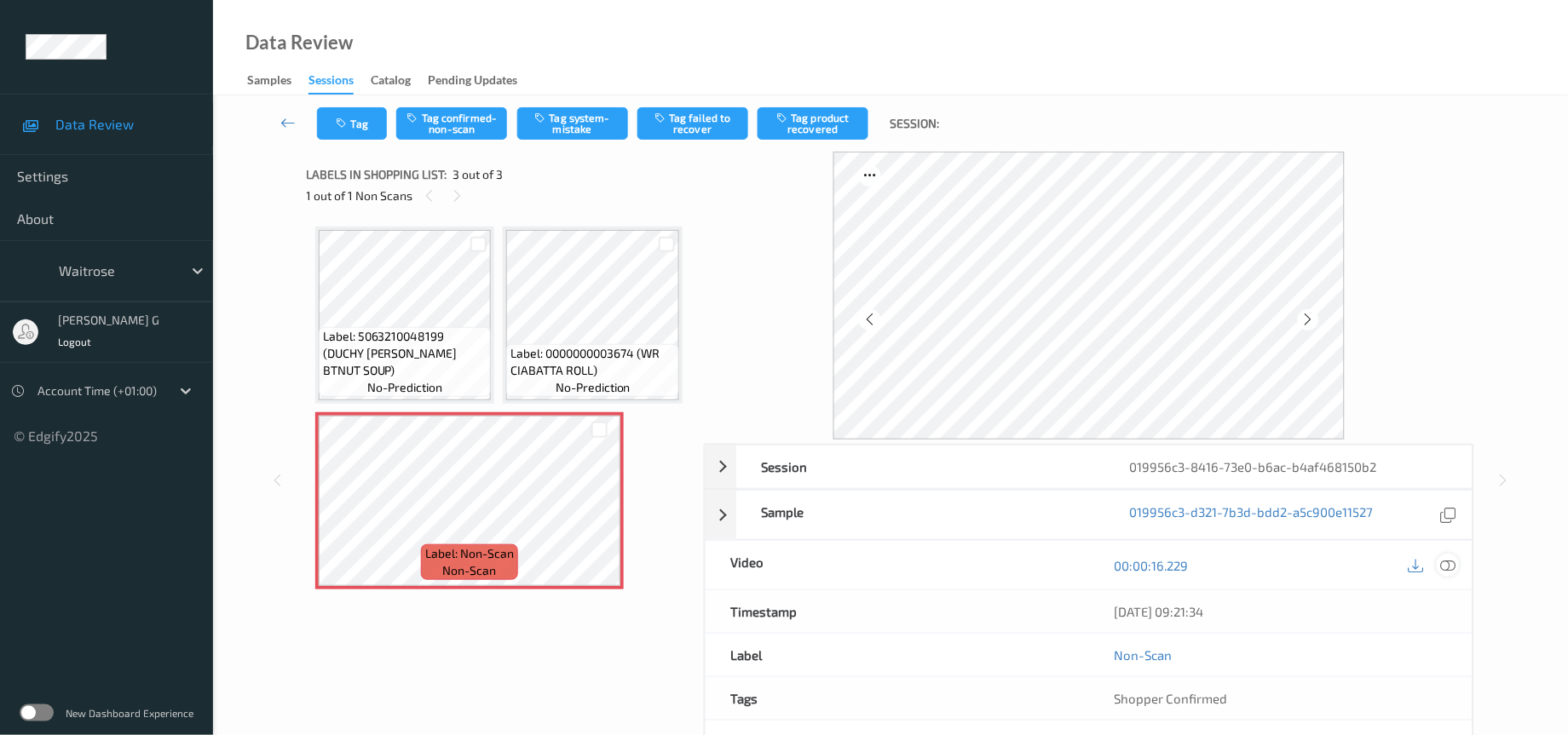
click at [1448, 557] on div at bounding box center [1449, 565] width 23 height 23
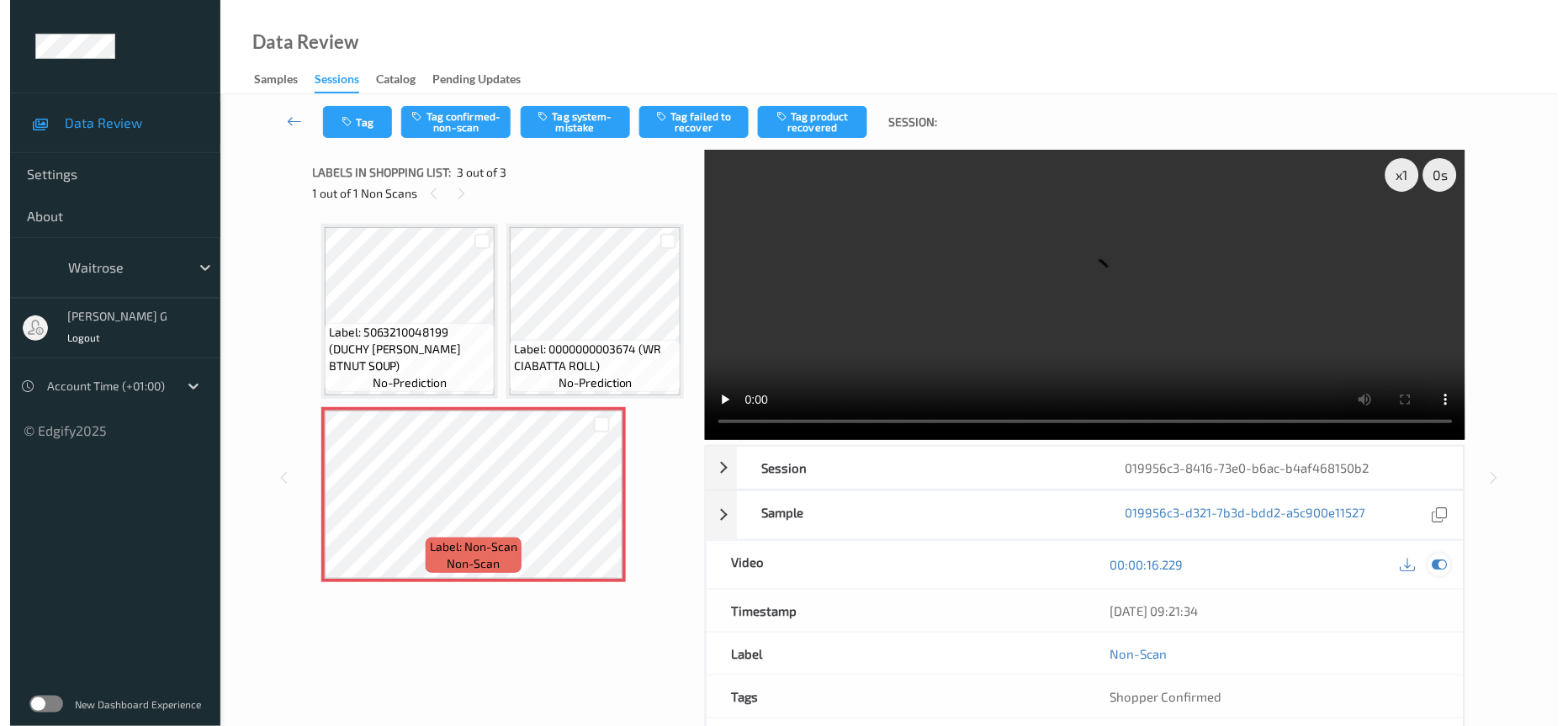
scroll to position [0, 0]
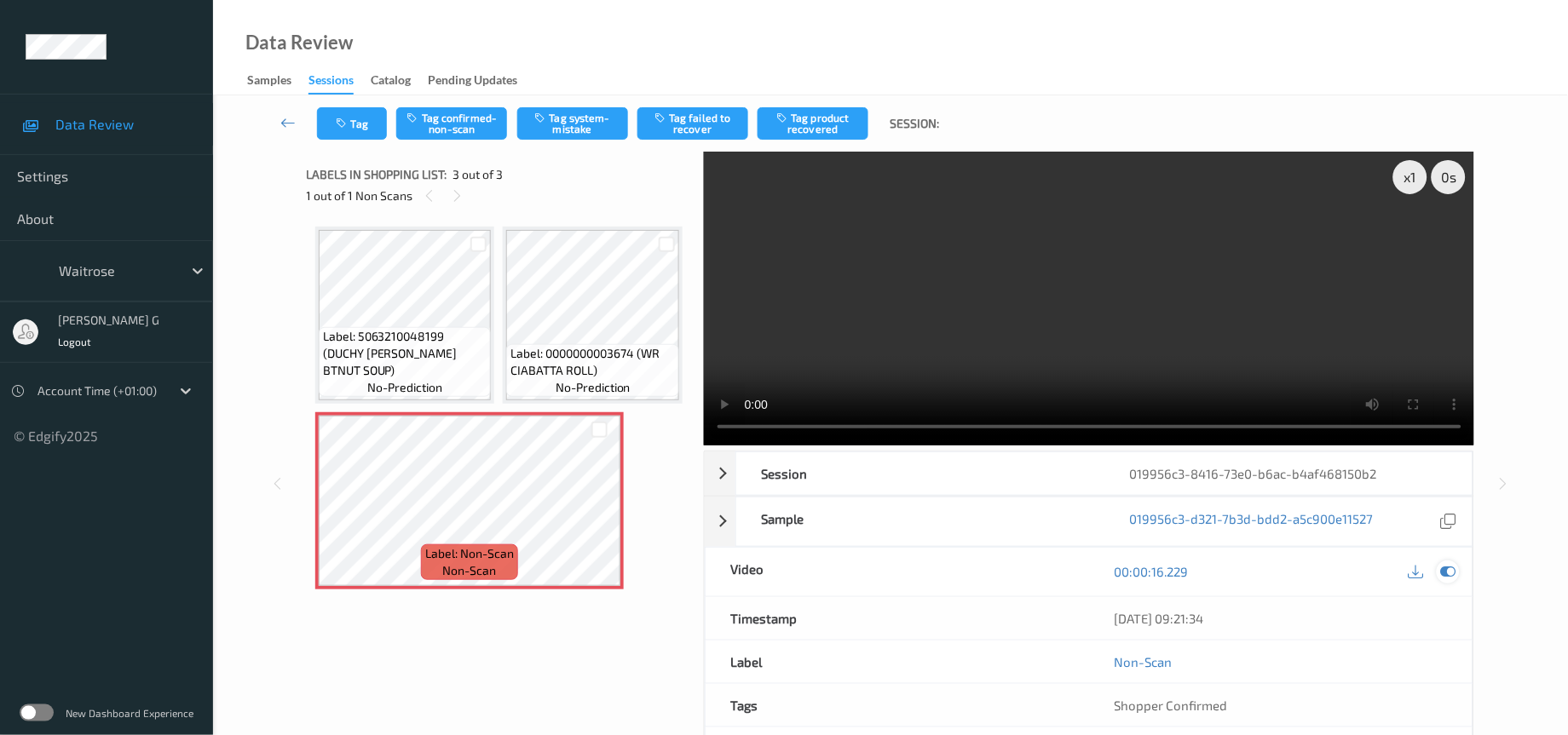
click at [1447, 578] on icon at bounding box center [1449, 571] width 15 height 15
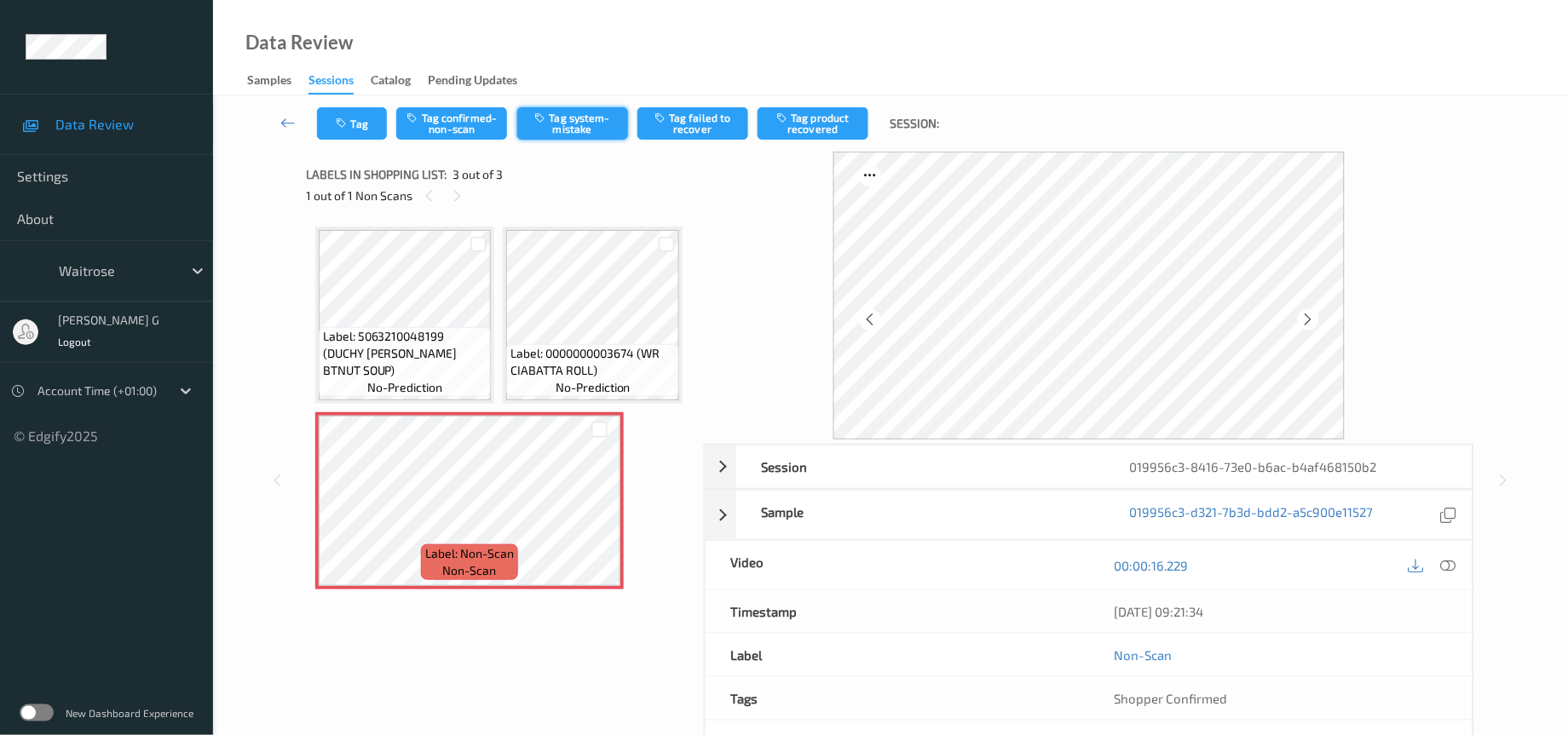
click at [588, 119] on button "Tag system-mistake" at bounding box center [573, 123] width 111 height 32
click at [353, 113] on button "Tag" at bounding box center [352, 123] width 70 height 32
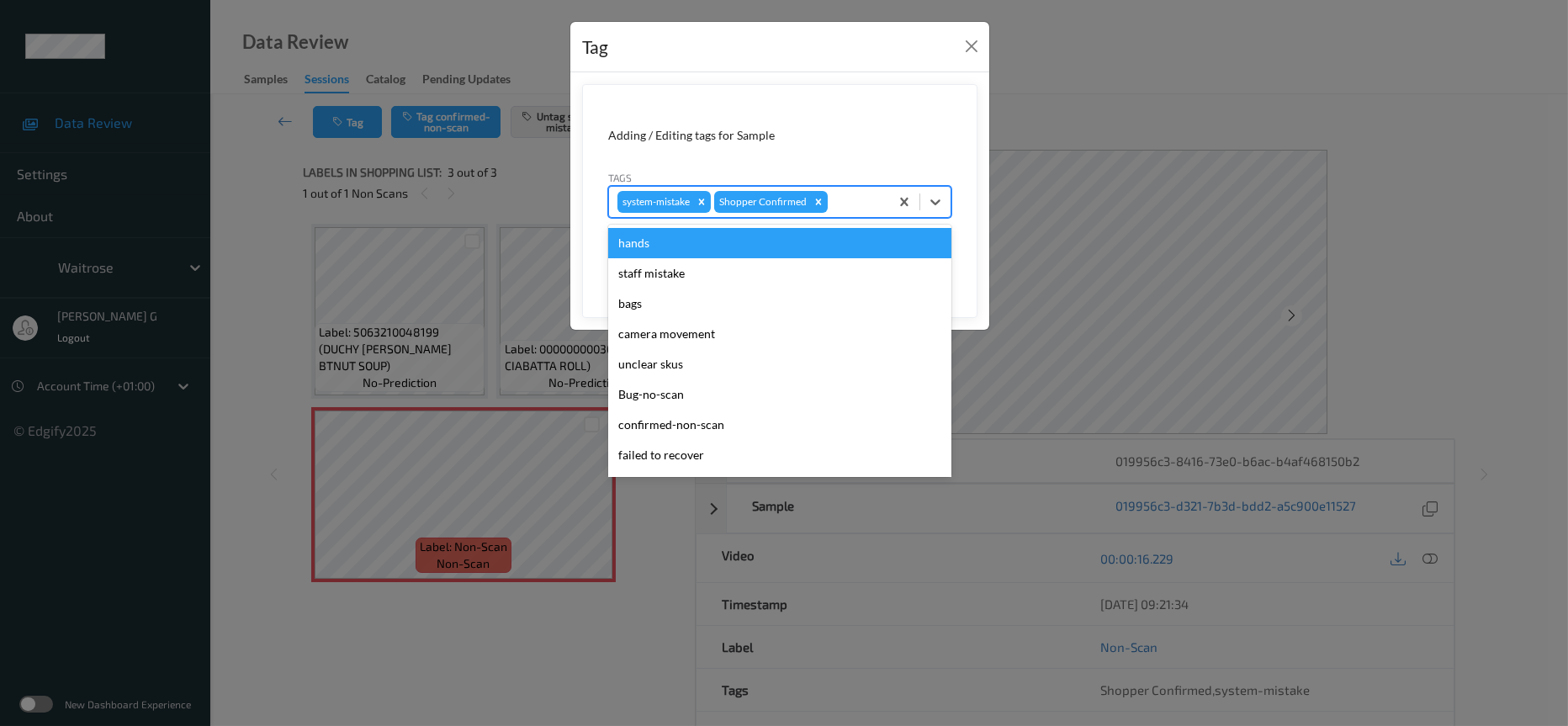
click at [871, 201] on div at bounding box center [855, 202] width 49 height 21
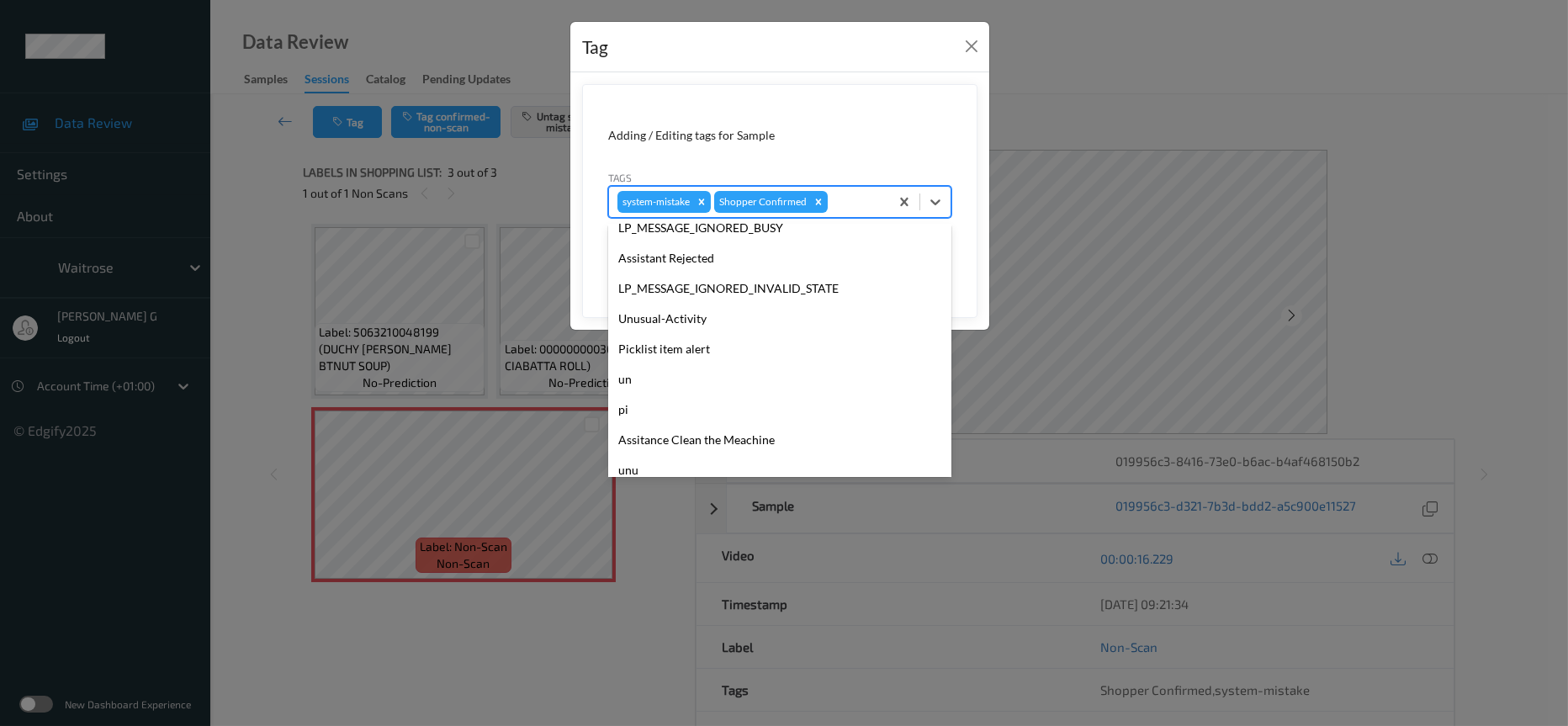
scroll to position [420, 0]
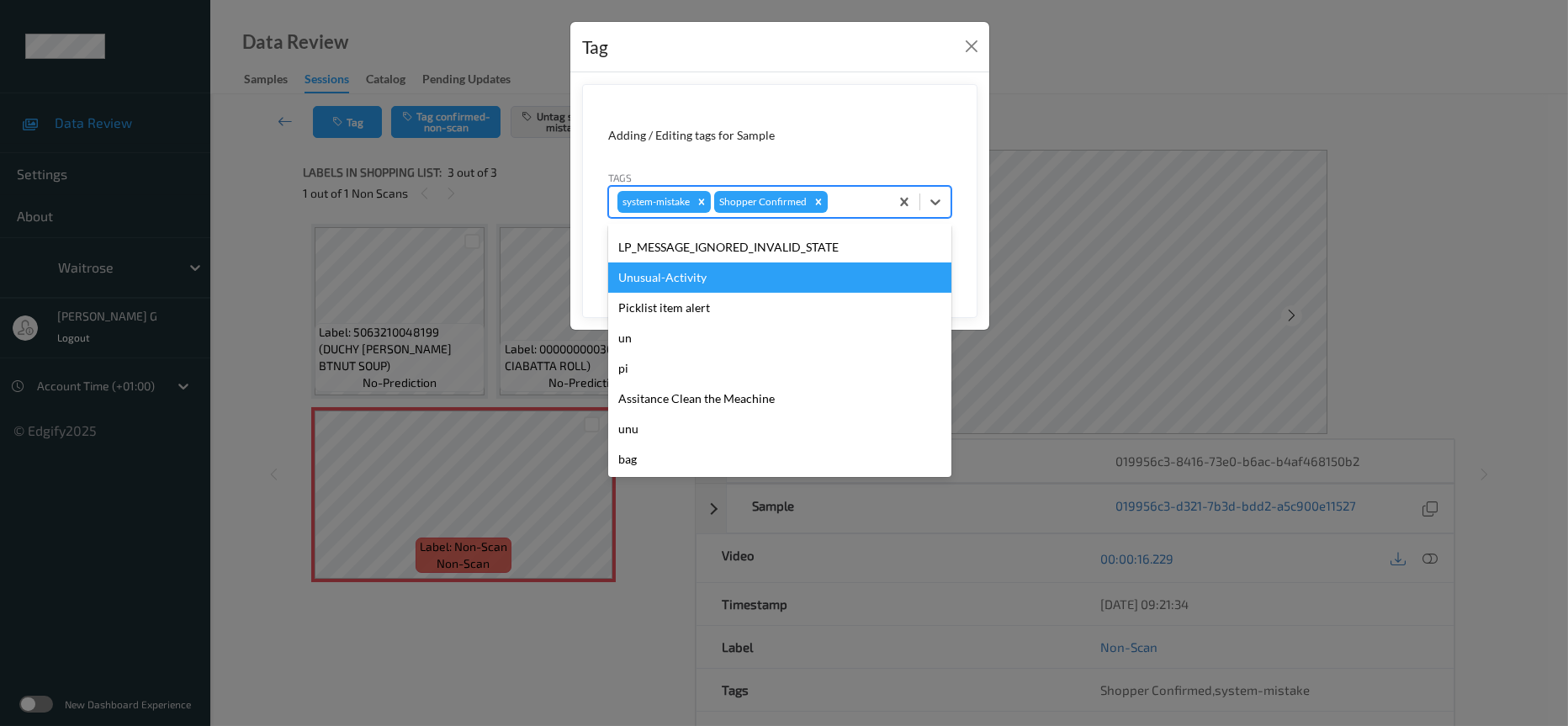
click at [698, 271] on div "Unusual-Activity" at bounding box center [780, 278] width 344 height 30
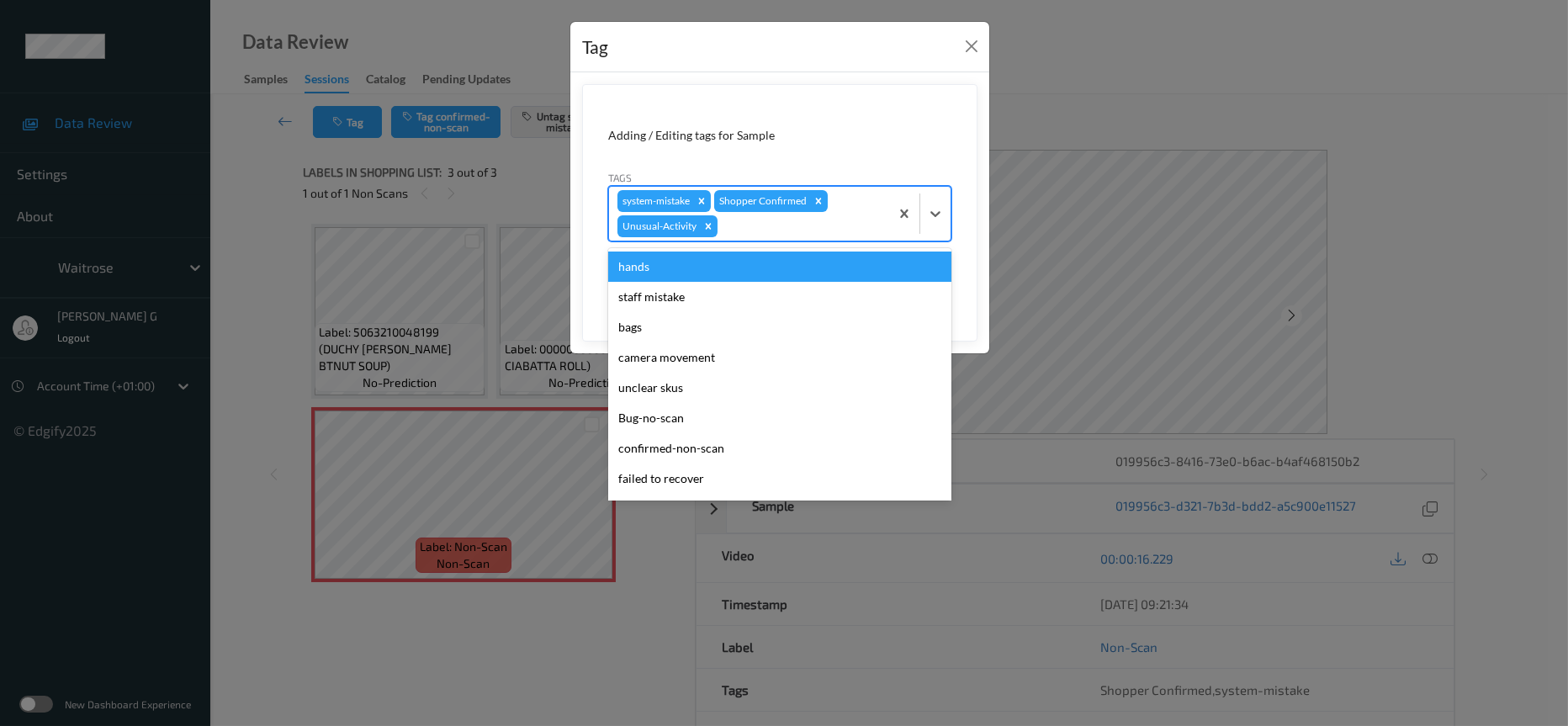
click at [838, 232] on div at bounding box center [800, 226] width 160 height 21
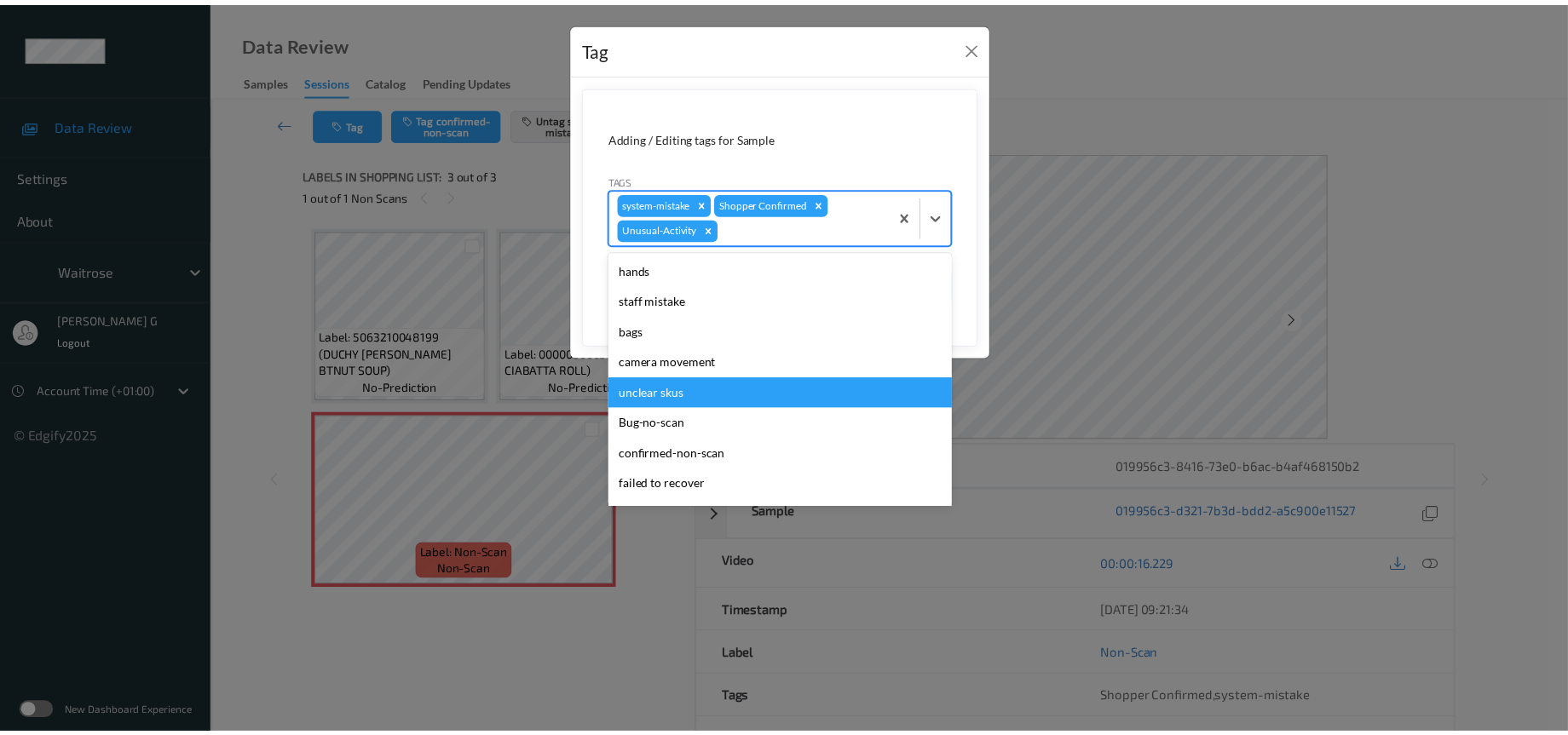
scroll to position [394, 0]
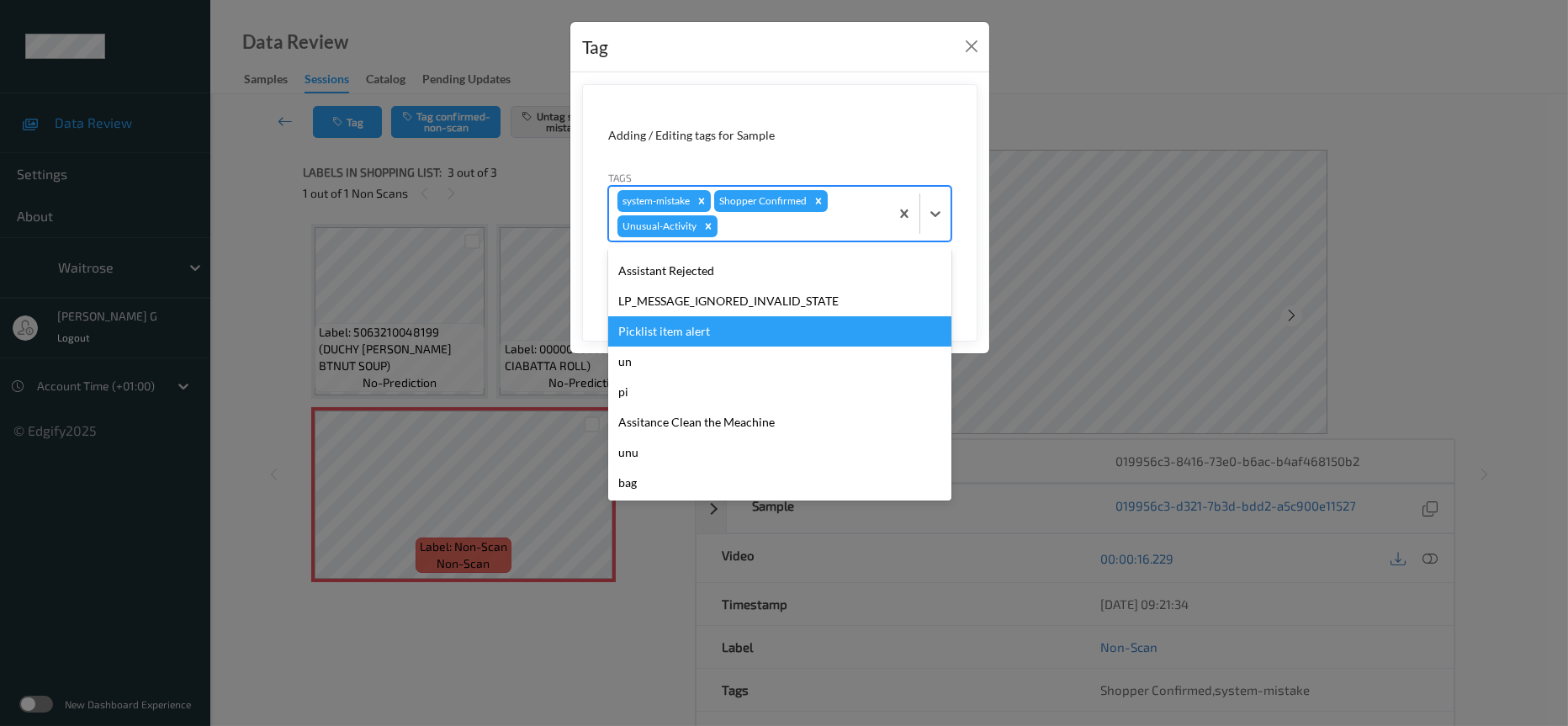
click at [682, 328] on div "Picklist item alert" at bounding box center [780, 332] width 344 height 30
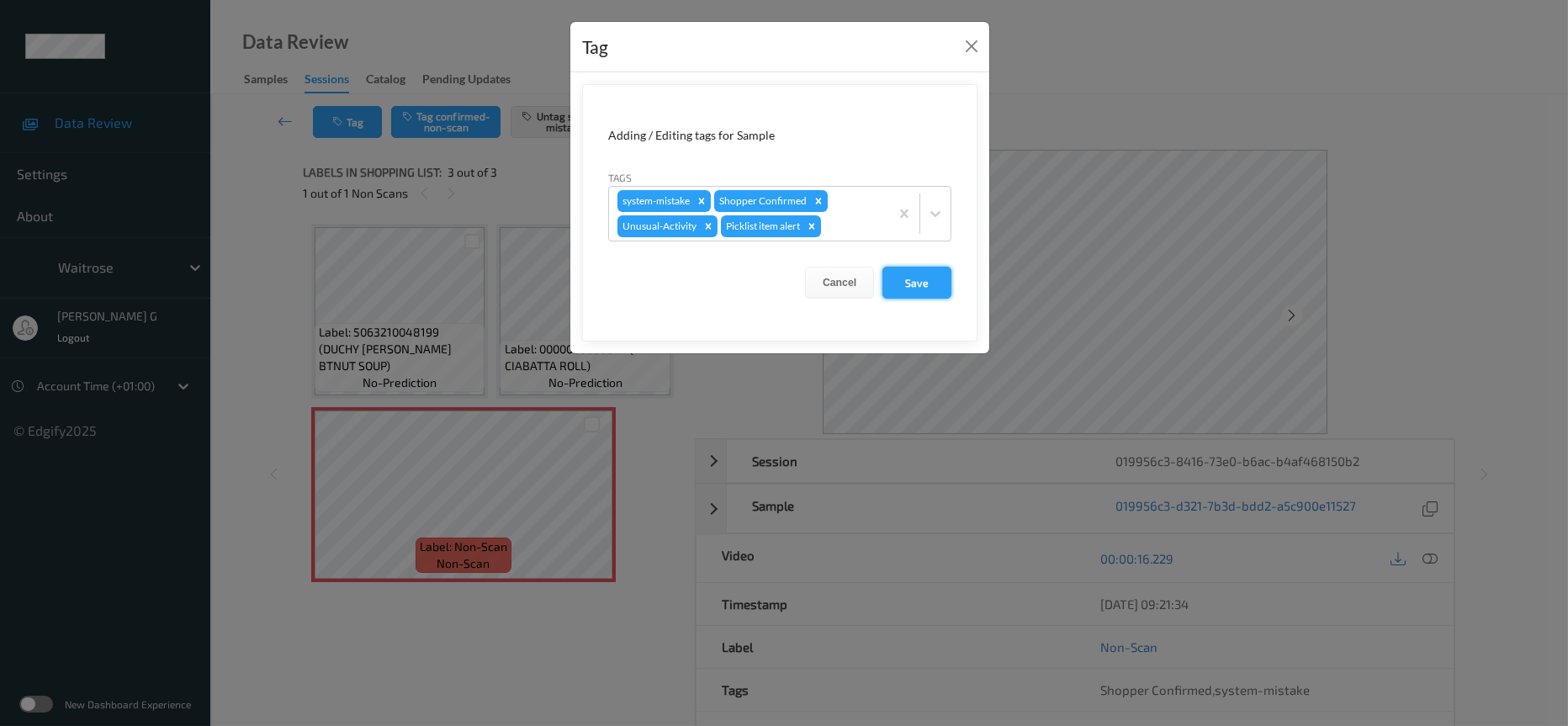
click at [904, 282] on button "Save" at bounding box center [917, 283] width 69 height 32
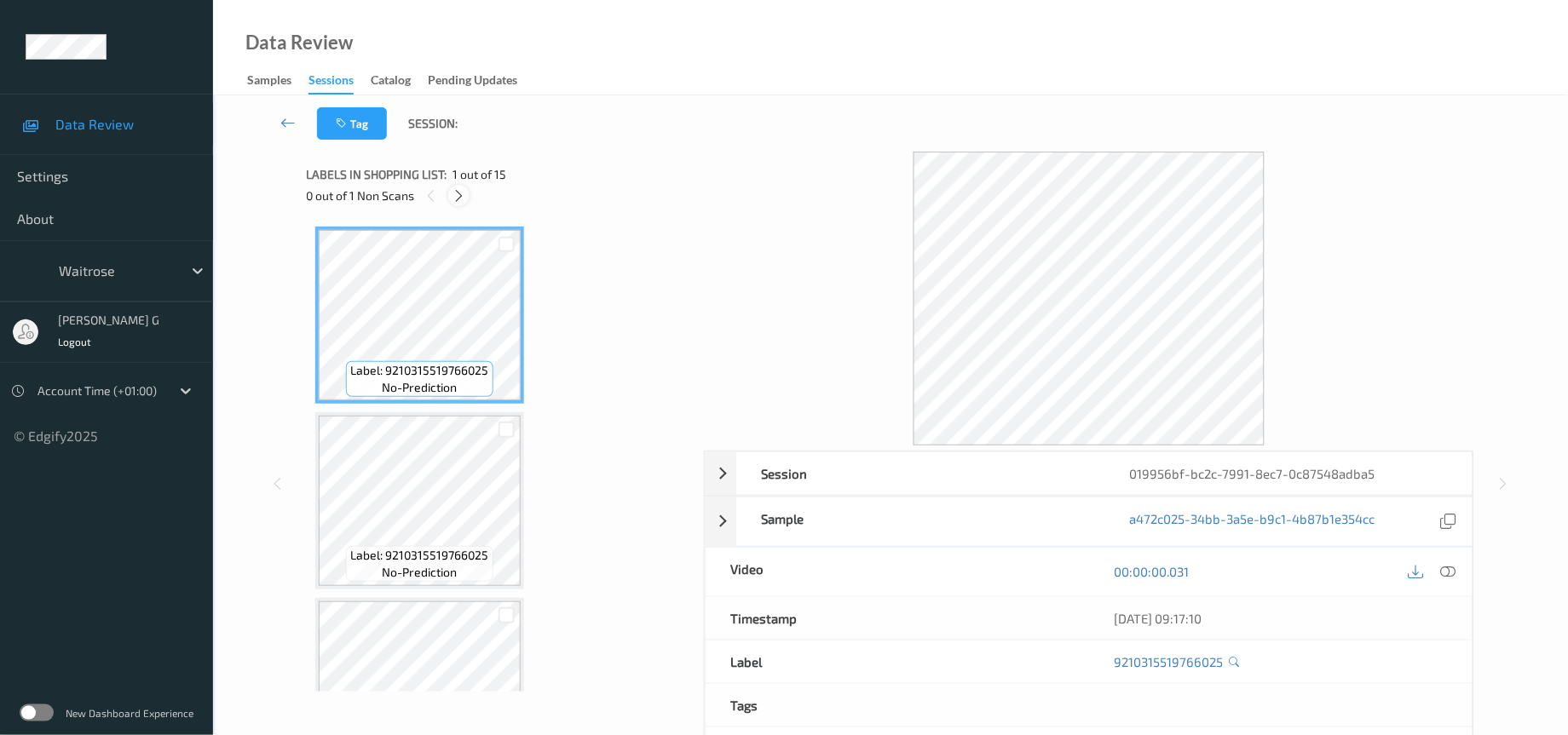
click at [452, 198] on icon at bounding box center [458, 196] width 14 height 15
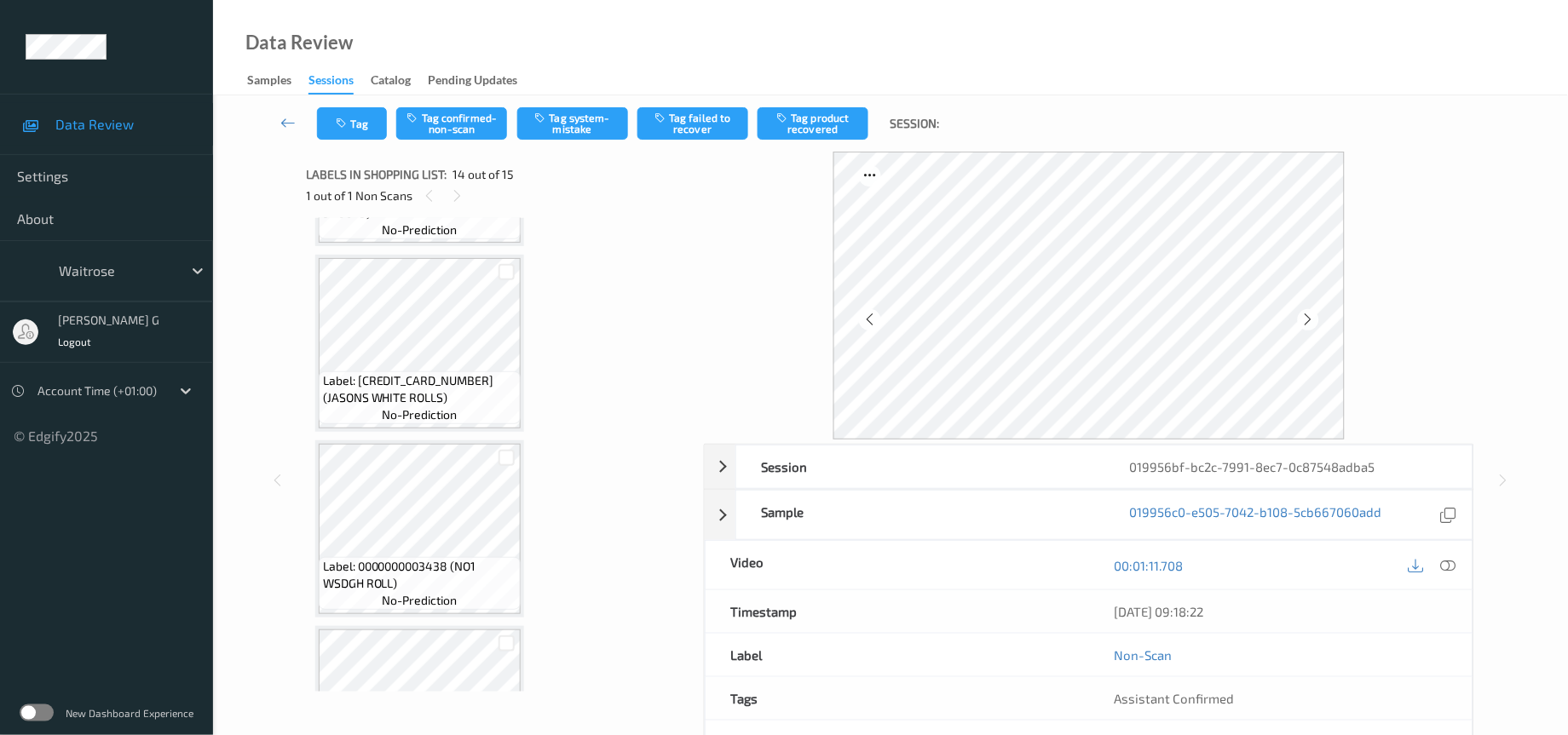
scroll to position [1828, 0]
click at [1455, 565] on icon at bounding box center [1449, 566] width 15 height 15
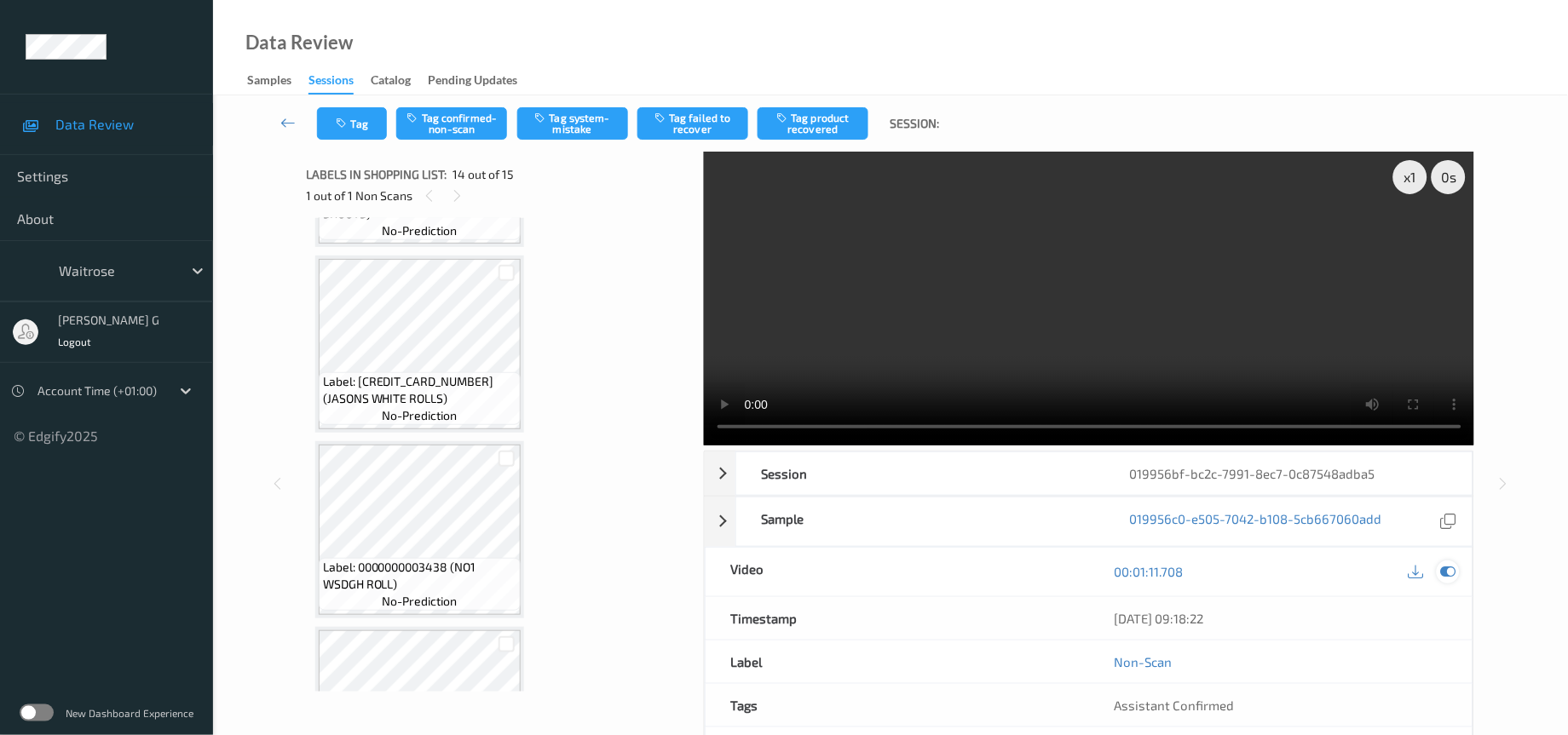
click at [1453, 574] on icon at bounding box center [1449, 571] width 15 height 15
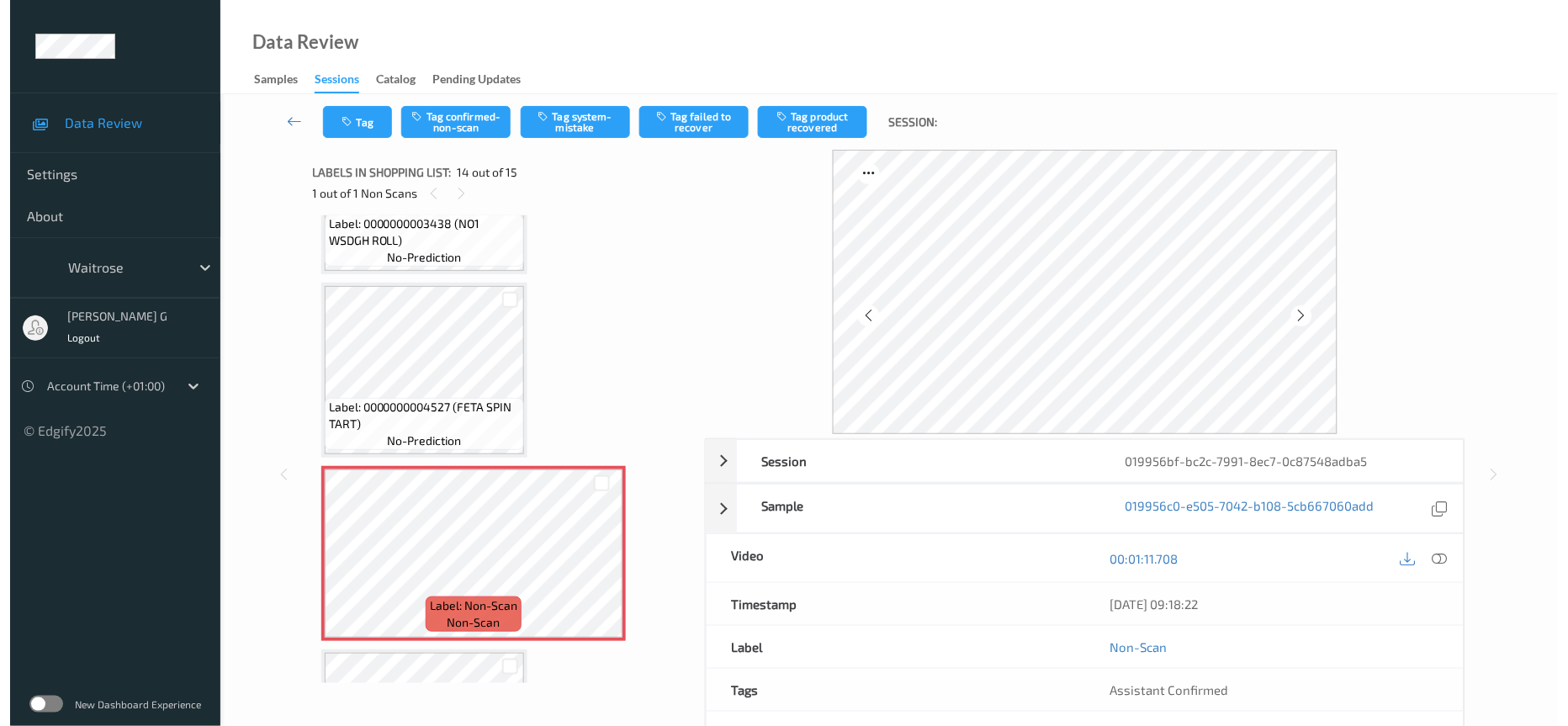
scroll to position [2260, 0]
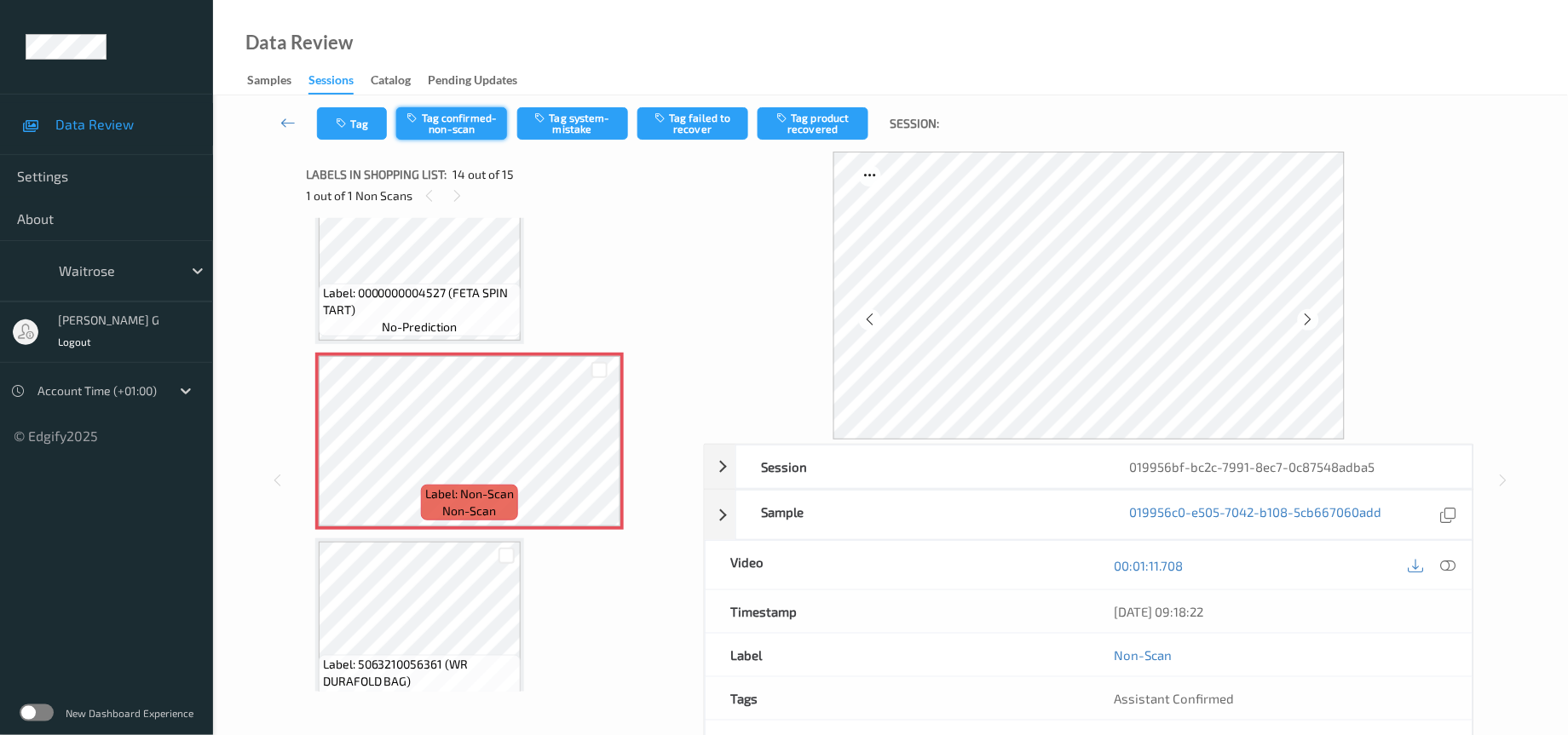
click at [442, 129] on button "Tag confirmed-non-scan" at bounding box center [451, 123] width 111 height 32
click at [470, 125] on button "Untag confirmed-non-scan" at bounding box center [451, 123] width 111 height 32
click at [587, 129] on button "Tag system-mistake" at bounding box center [573, 123] width 111 height 32
click at [363, 129] on button "Tag" at bounding box center [352, 123] width 70 height 32
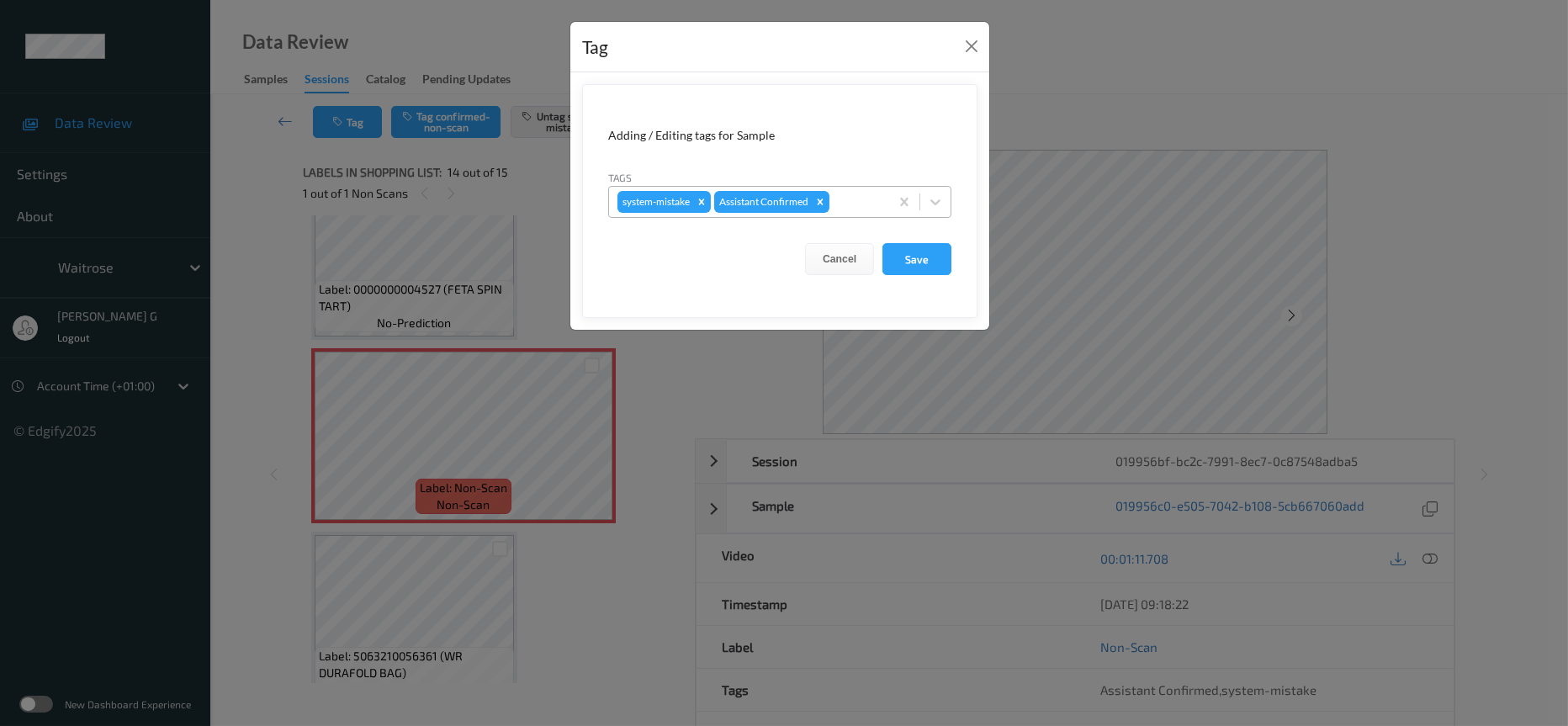
click at [862, 206] on div at bounding box center [856, 202] width 48 height 21
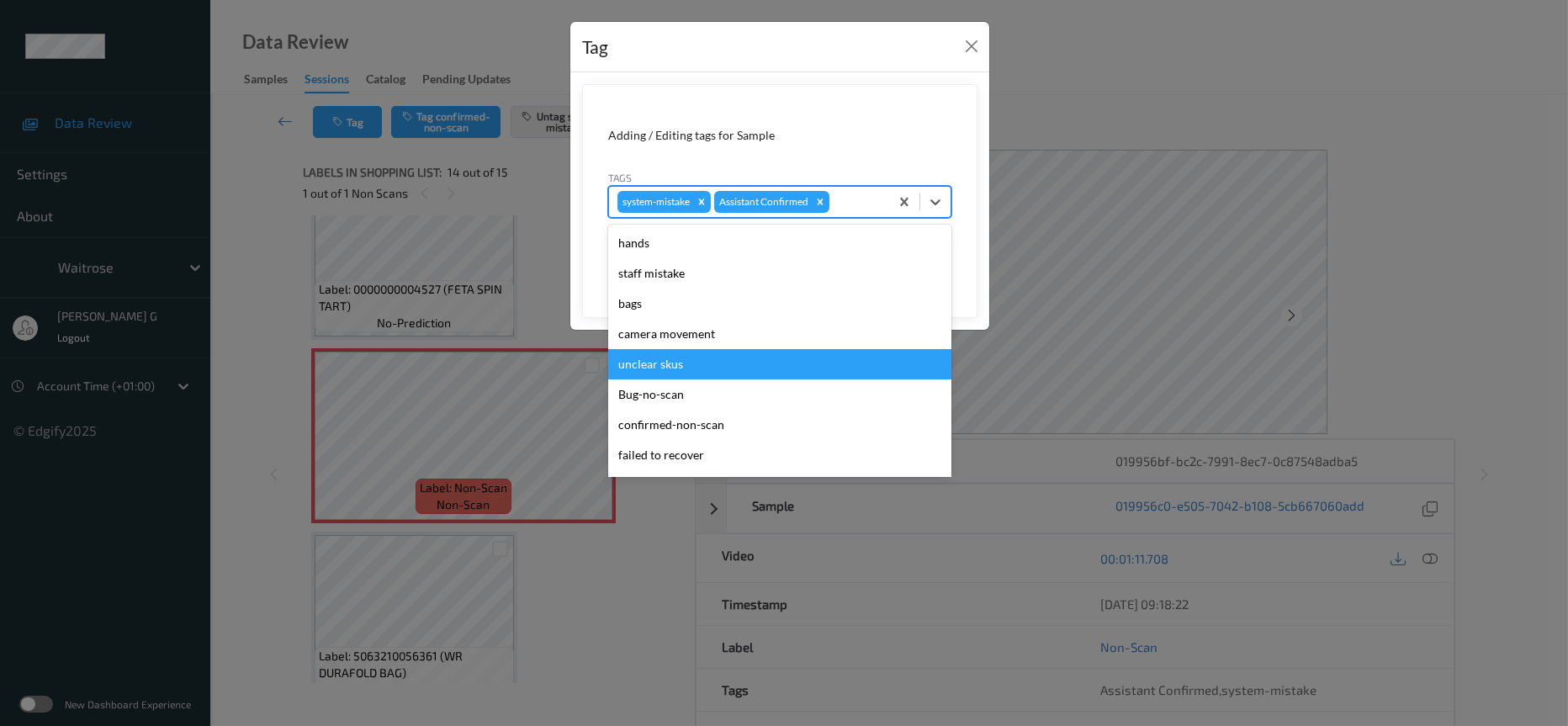
scroll to position [420, 0]
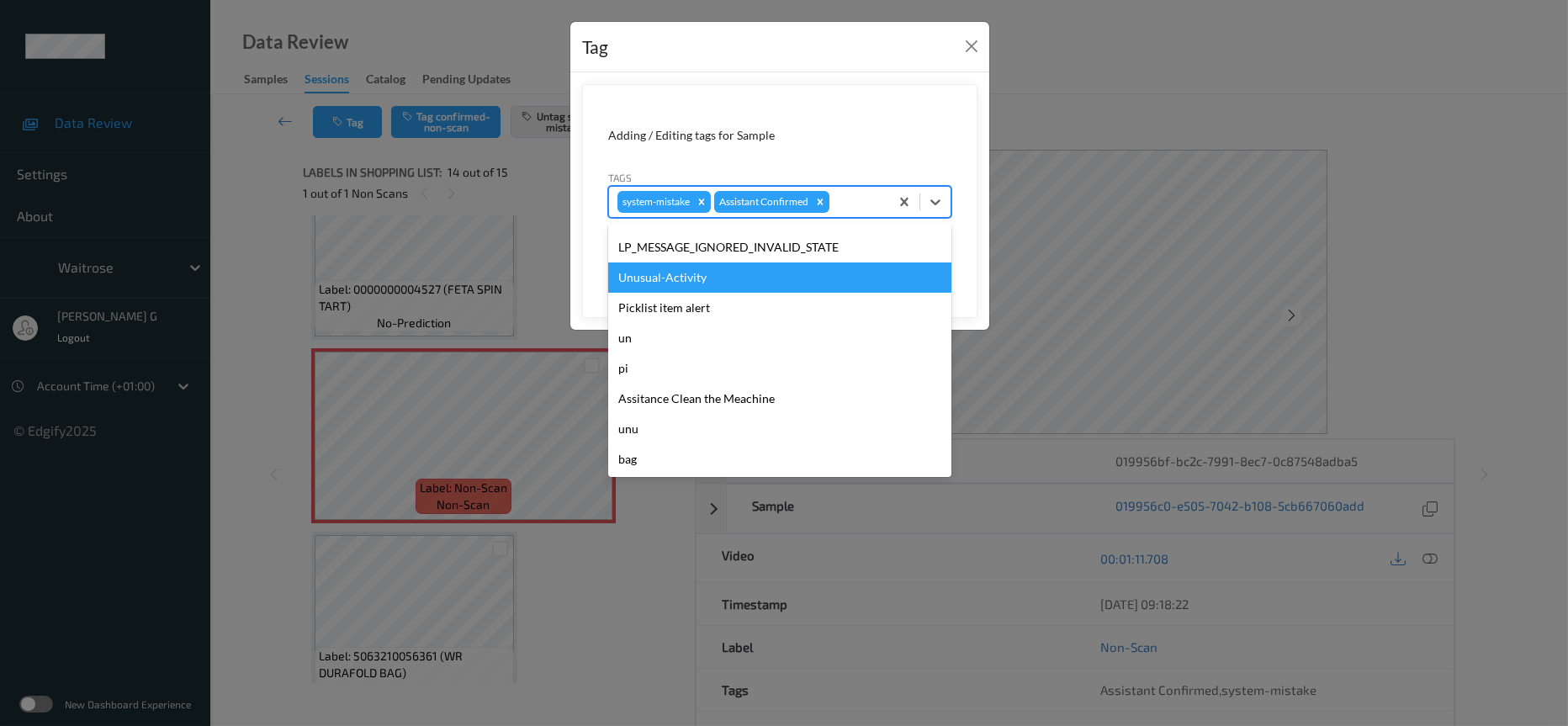
click at [686, 281] on div "Unusual-Activity" at bounding box center [780, 278] width 344 height 30
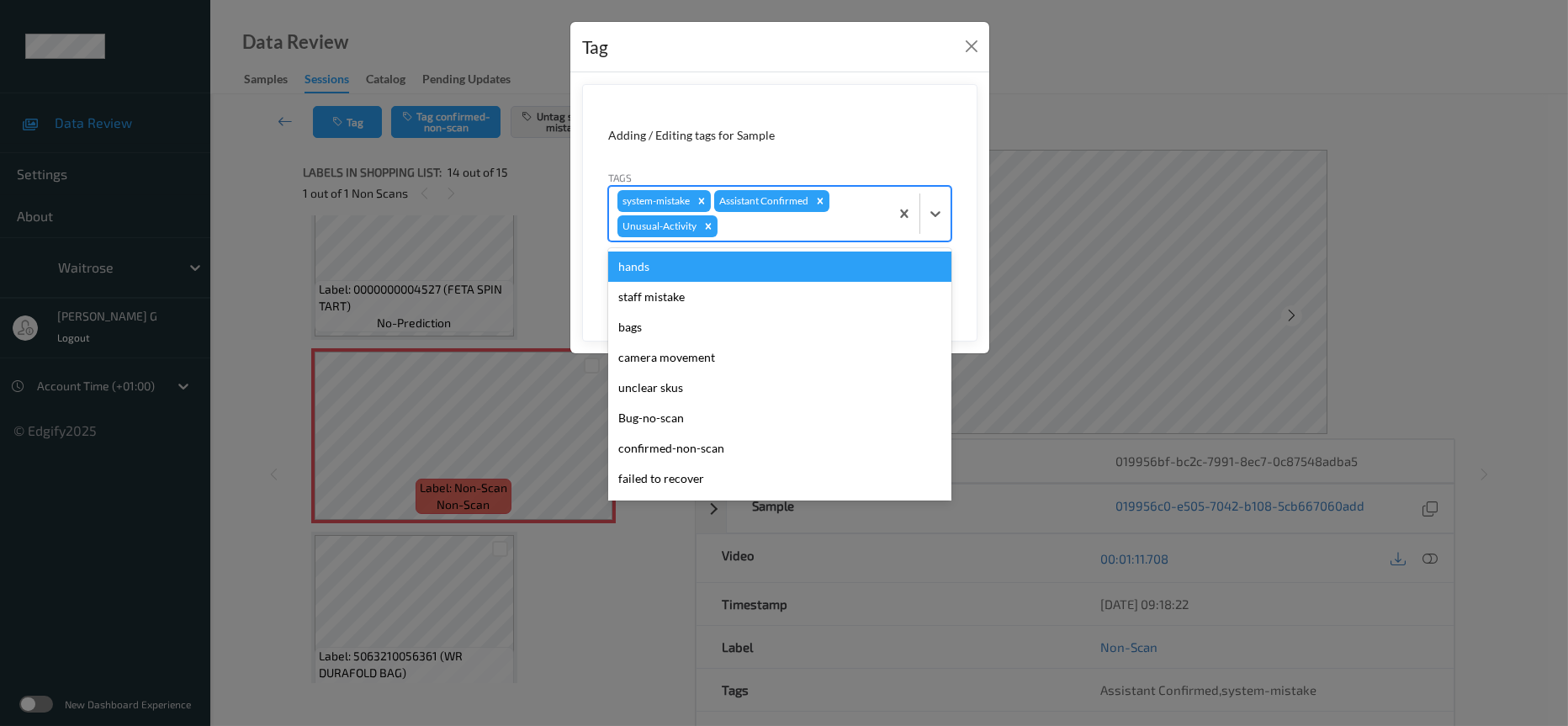
click at [821, 228] on div at bounding box center [800, 226] width 160 height 21
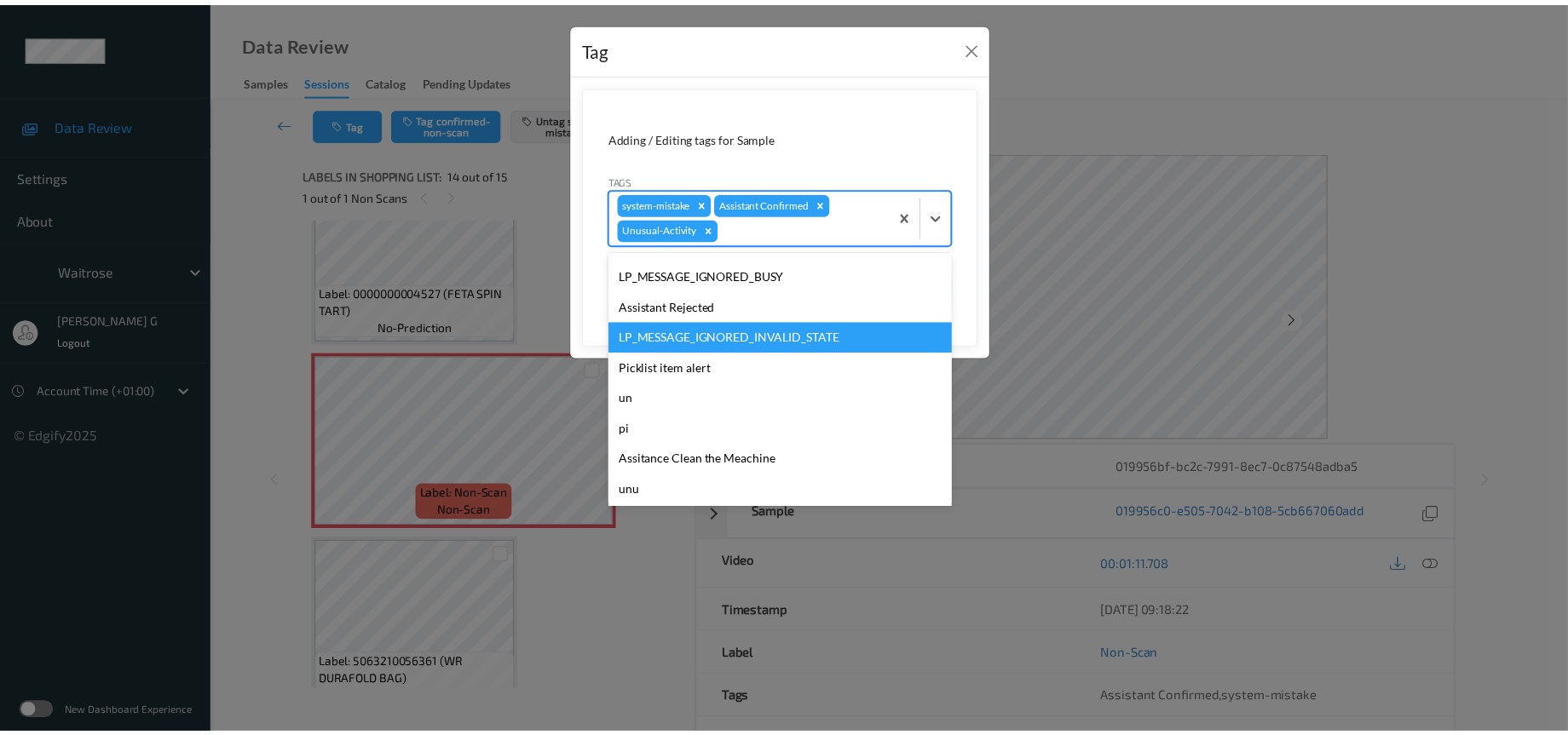
scroll to position [394, 0]
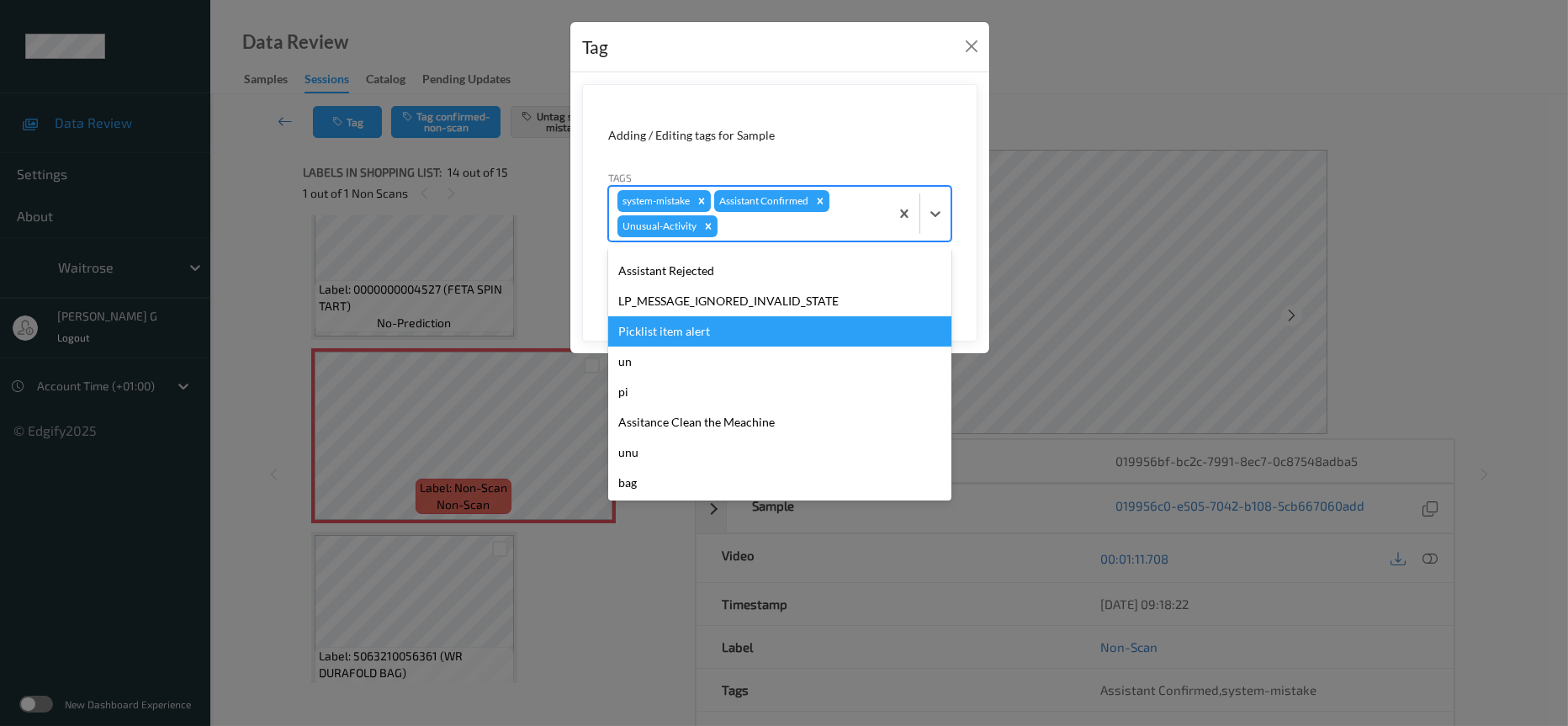
click at [683, 323] on div "Picklist item alert" at bounding box center [780, 332] width 344 height 30
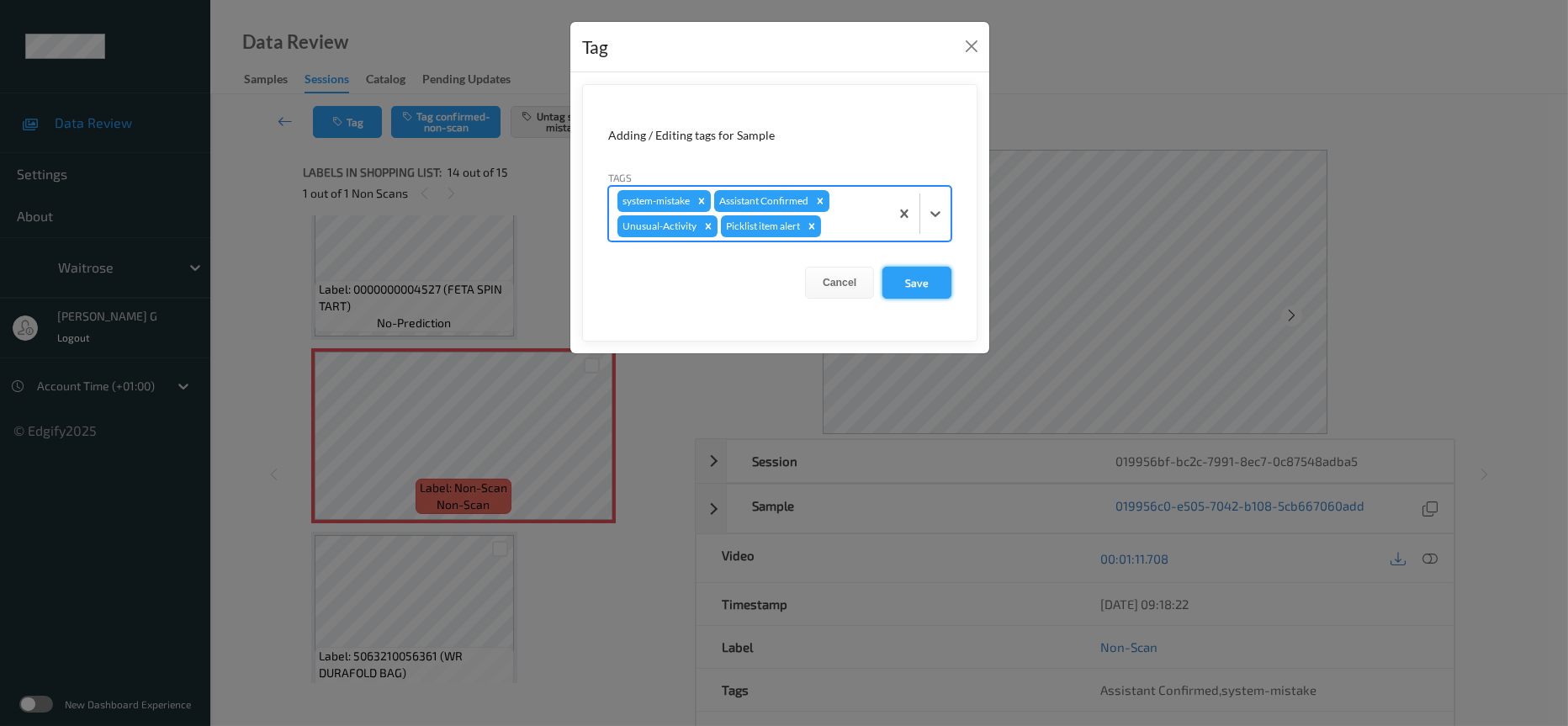
click at [938, 277] on button "Save" at bounding box center [917, 283] width 69 height 32
click at [907, 287] on button "Save" at bounding box center [917, 283] width 69 height 32
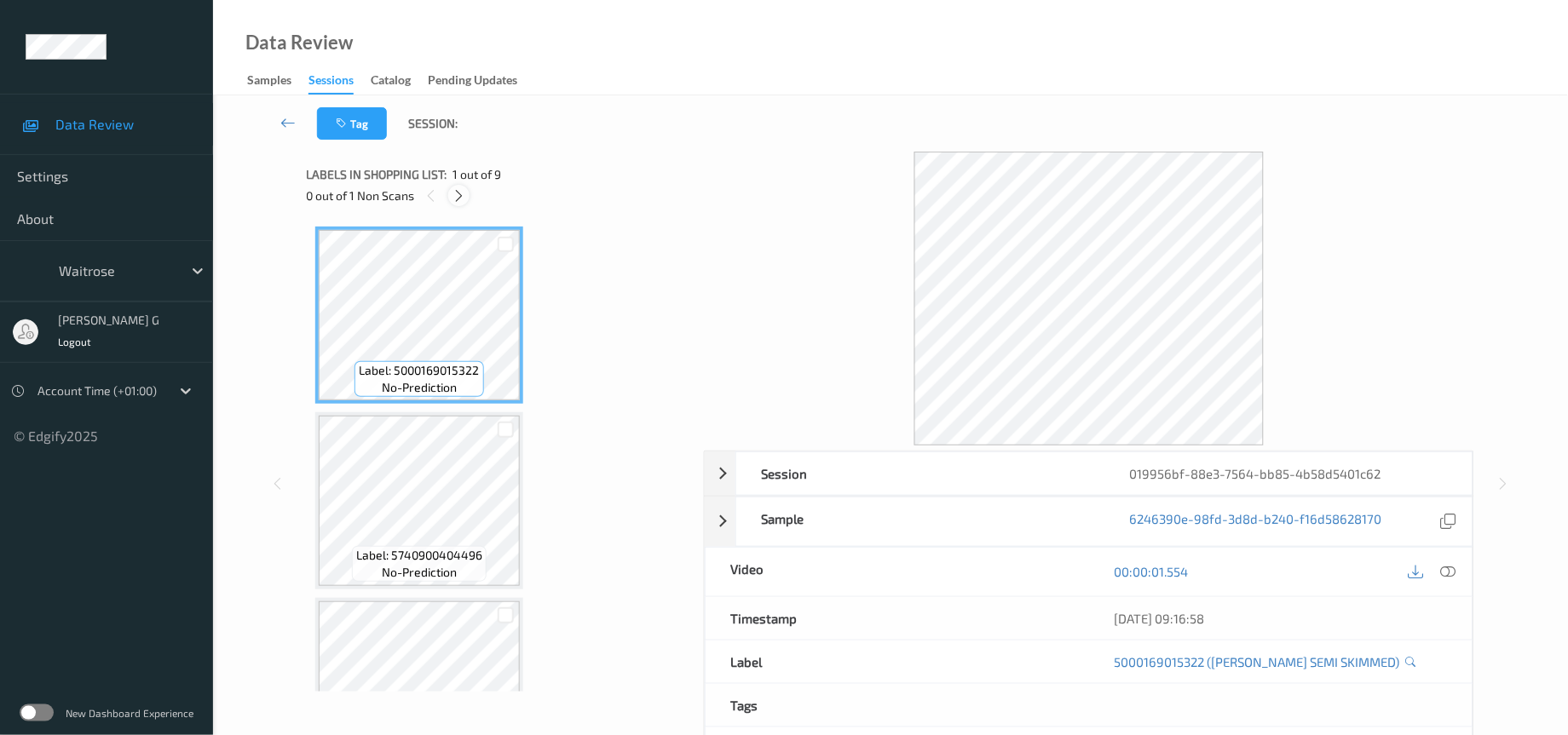
click at [454, 188] on icon at bounding box center [458, 196] width 14 height 15
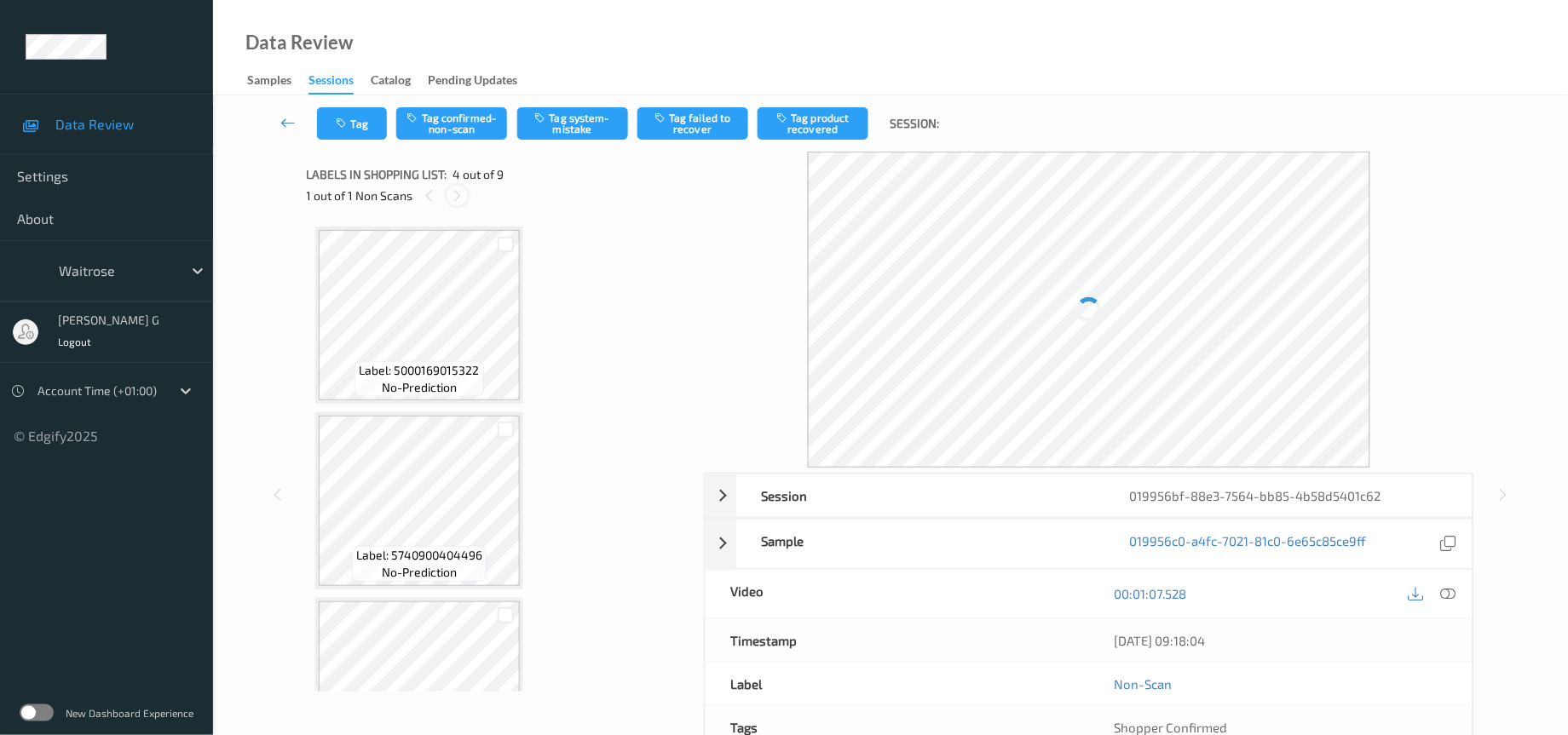
scroll to position [375, 0]
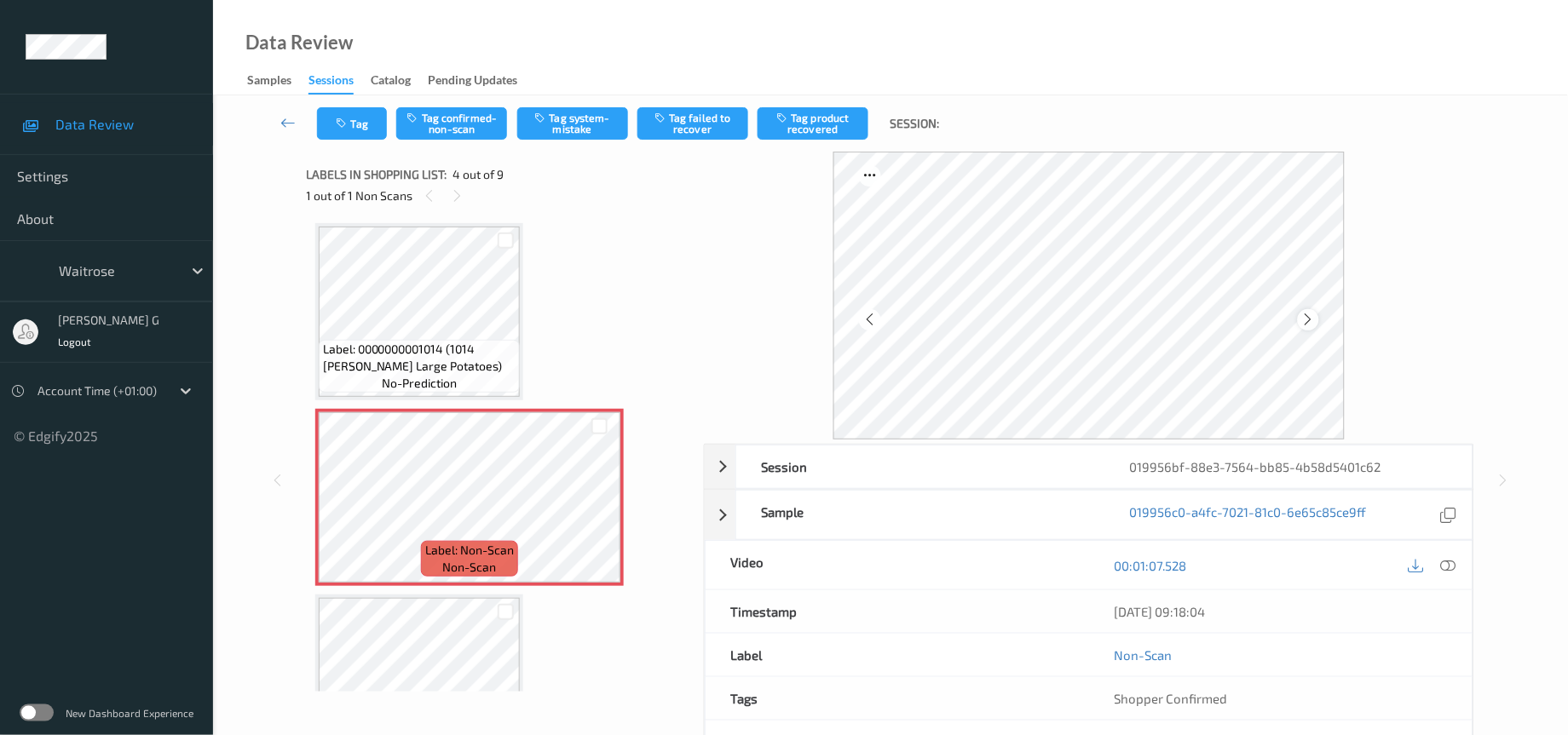
click at [1300, 311] on div at bounding box center [1309, 320] width 22 height 22
click at [1462, 557] on div "00:01:07.528" at bounding box center [1280, 565] width 383 height 48
click at [1452, 569] on icon at bounding box center [1449, 566] width 15 height 15
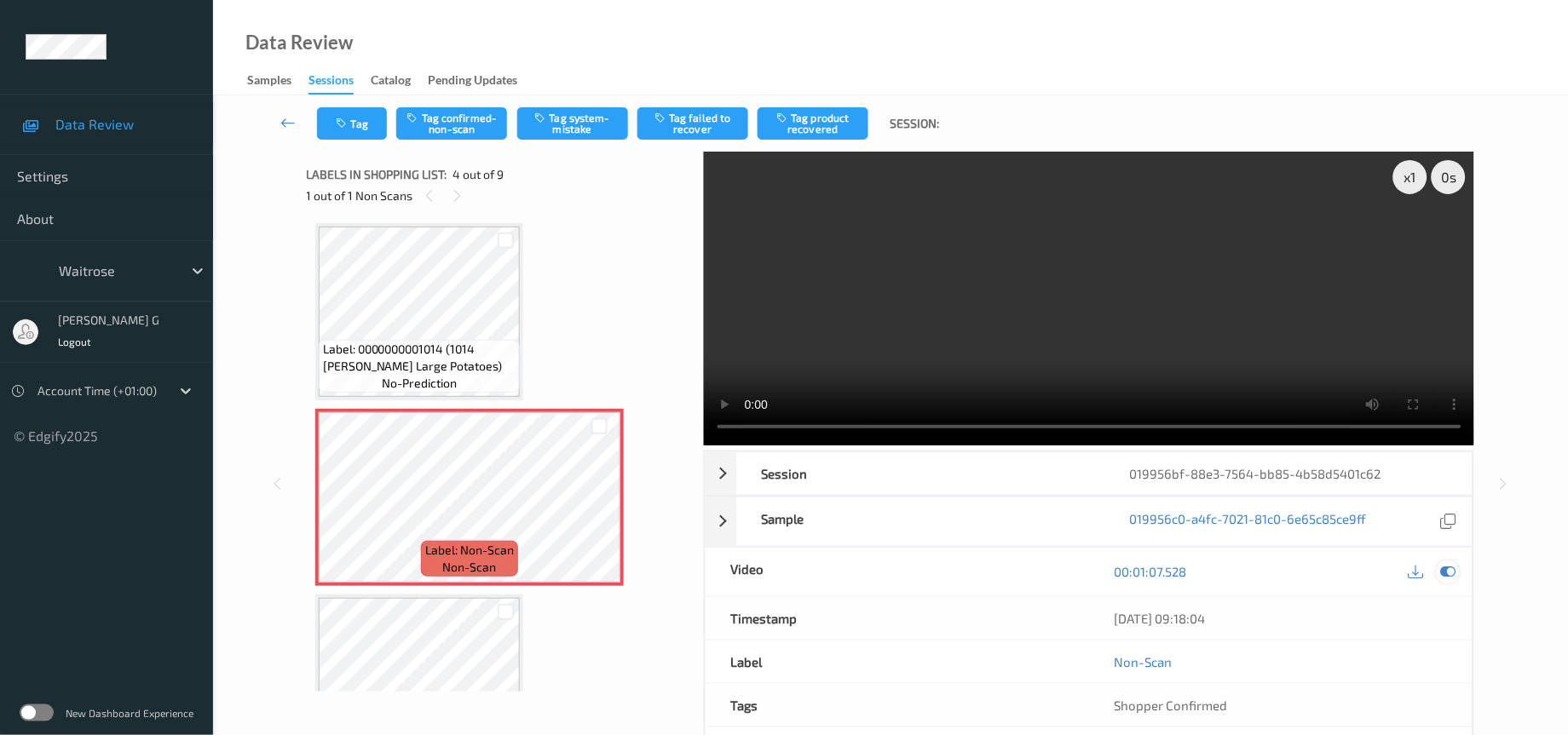
click at [1438, 572] on div at bounding box center [1449, 572] width 23 height 23
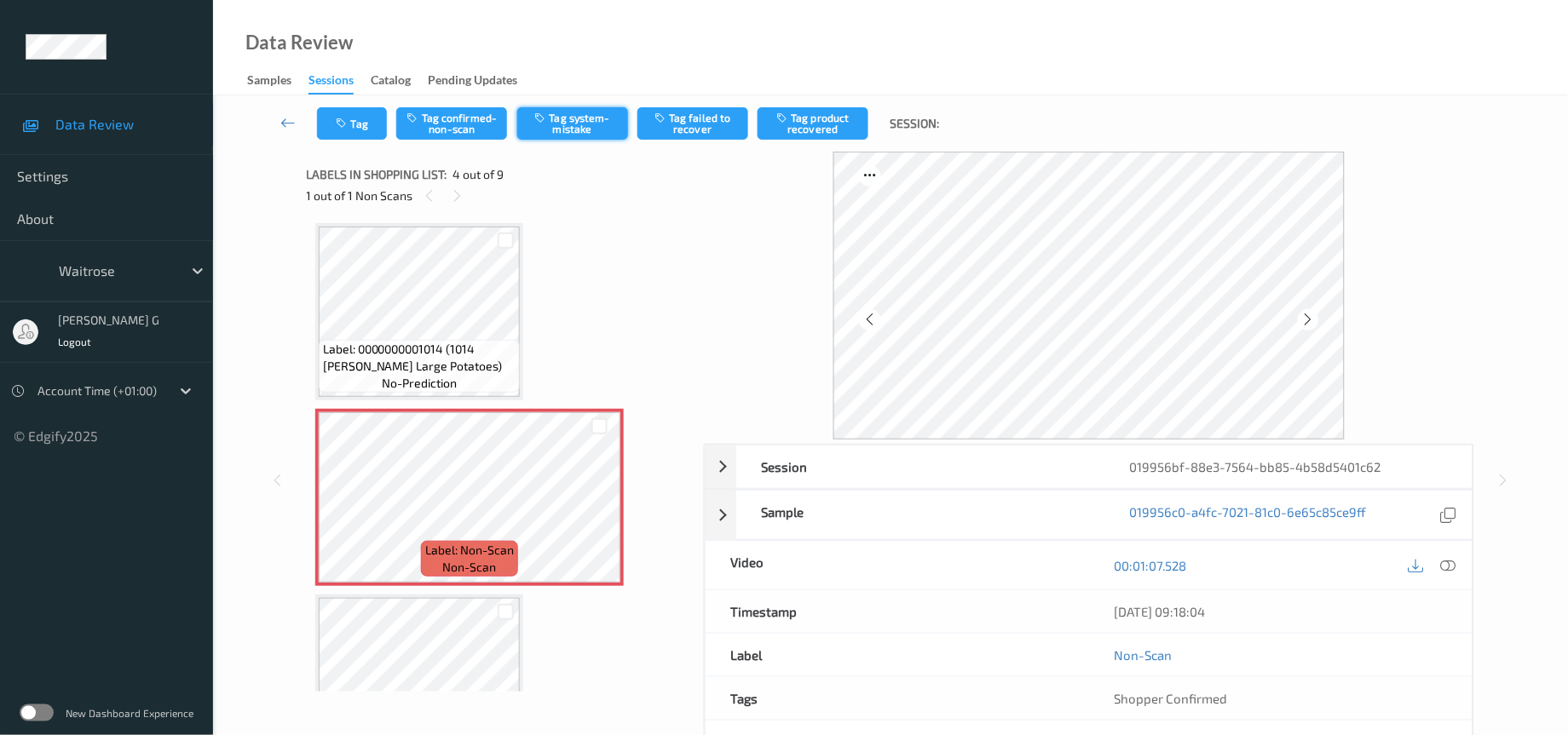
click at [584, 114] on button "Tag system-mistake" at bounding box center [573, 123] width 111 height 32
click at [344, 132] on button "Tag" at bounding box center [352, 123] width 70 height 32
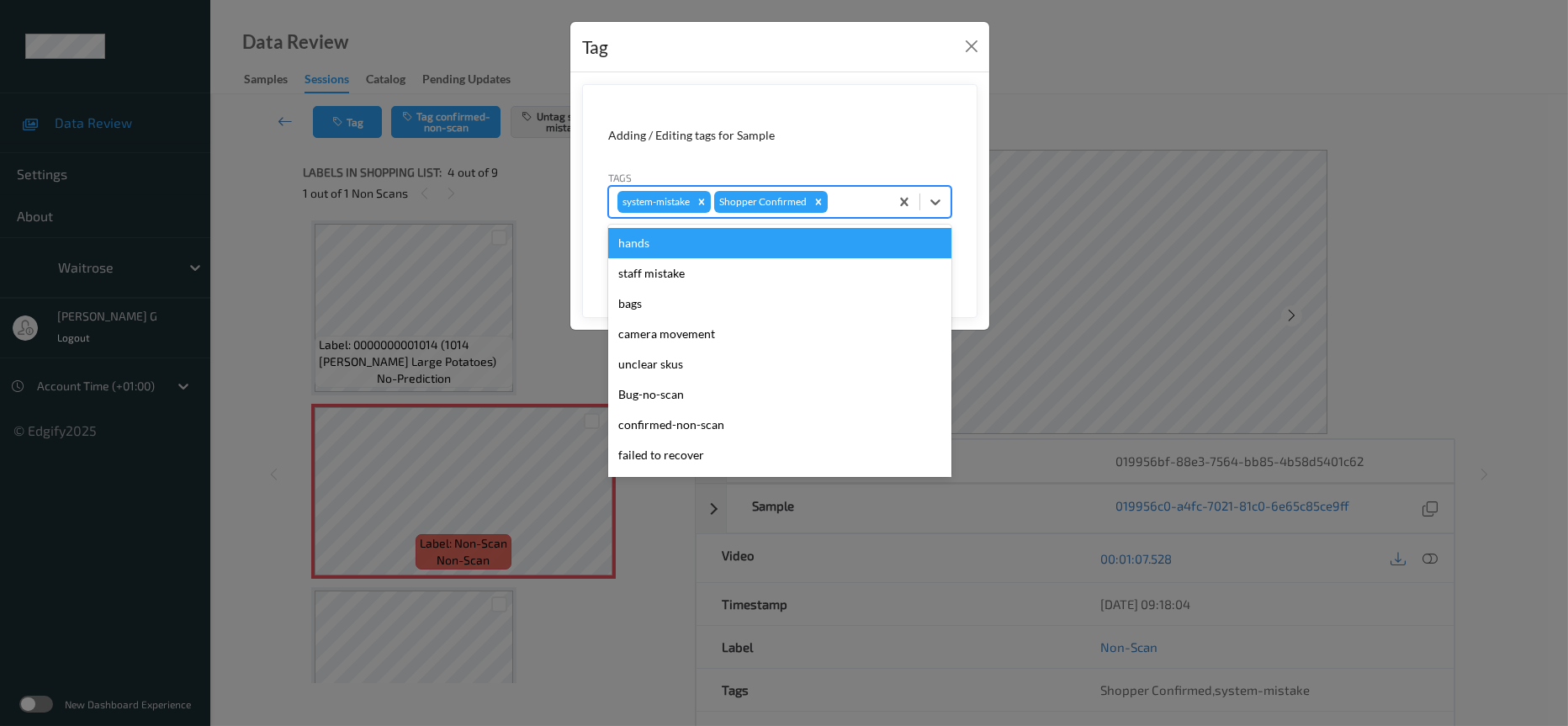
click at [836, 205] on div at bounding box center [855, 202] width 49 height 21
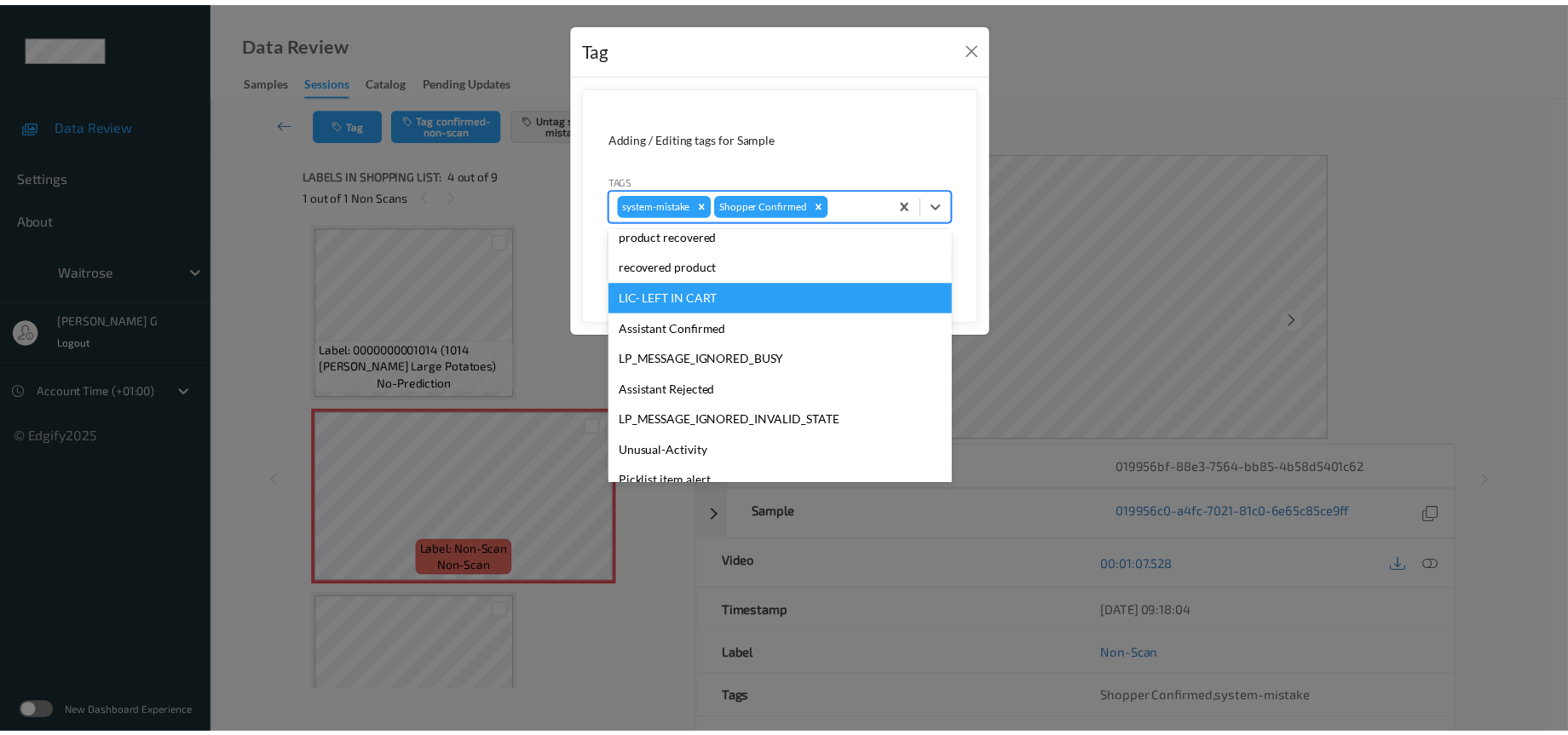
scroll to position [425, 0]
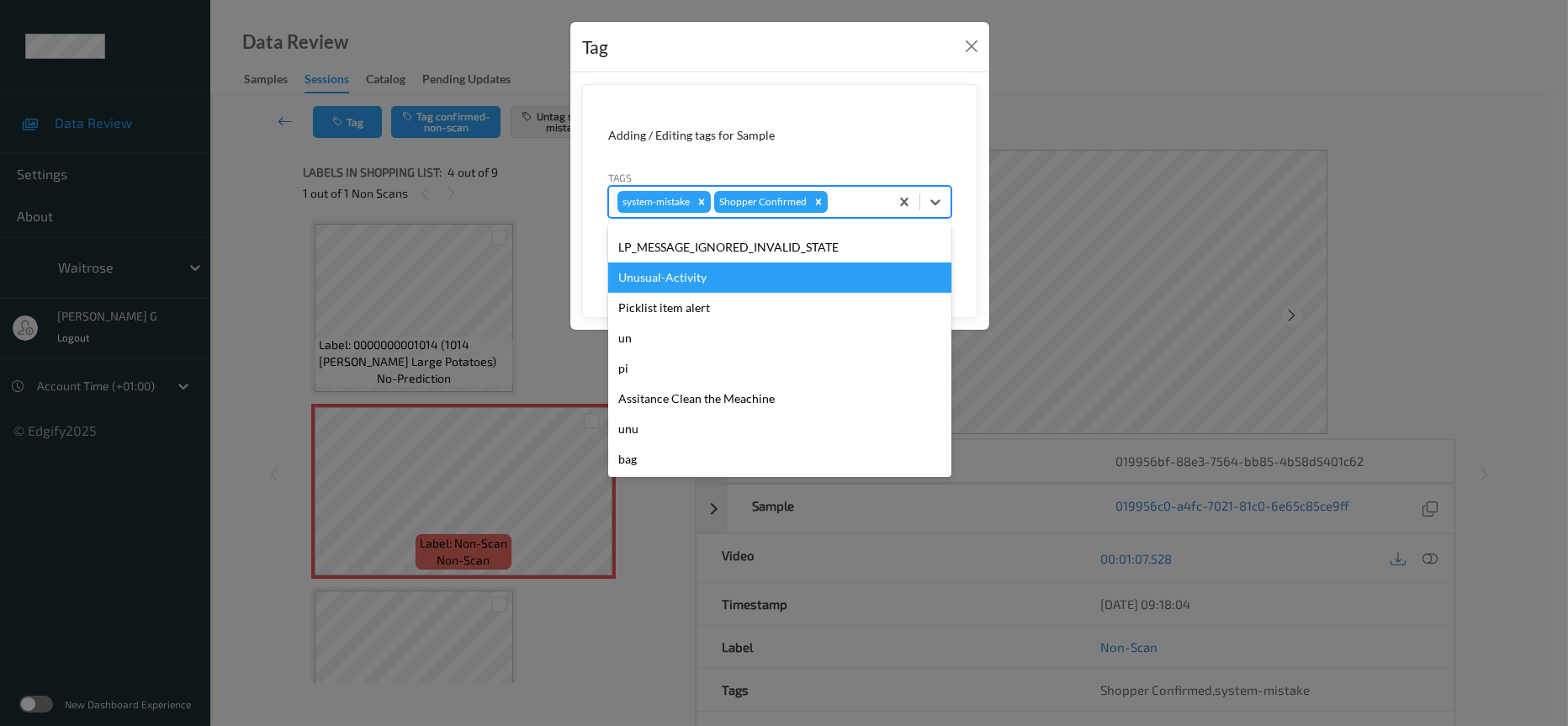
click at [676, 282] on div "Unusual-Activity" at bounding box center [780, 278] width 344 height 30
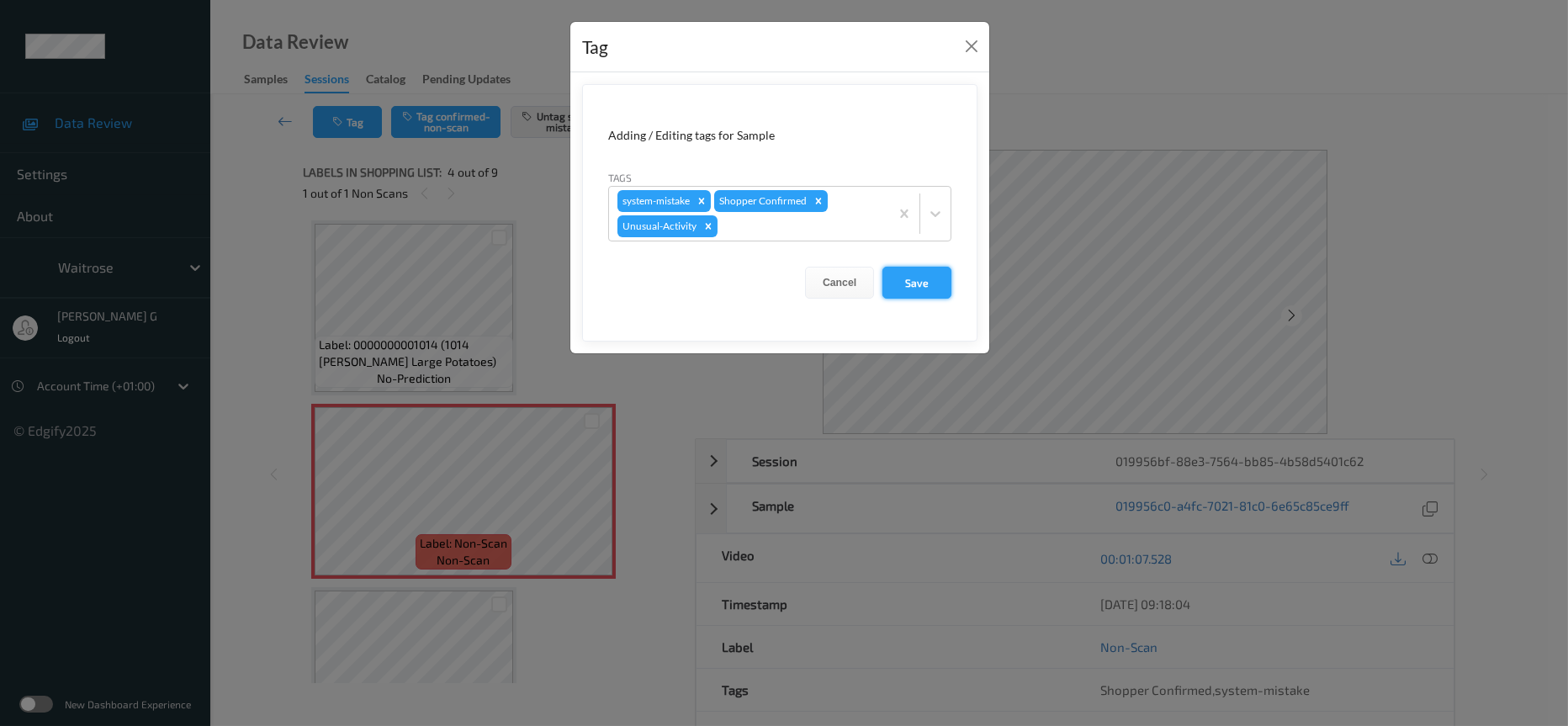
click at [901, 282] on button "Save" at bounding box center [917, 283] width 69 height 32
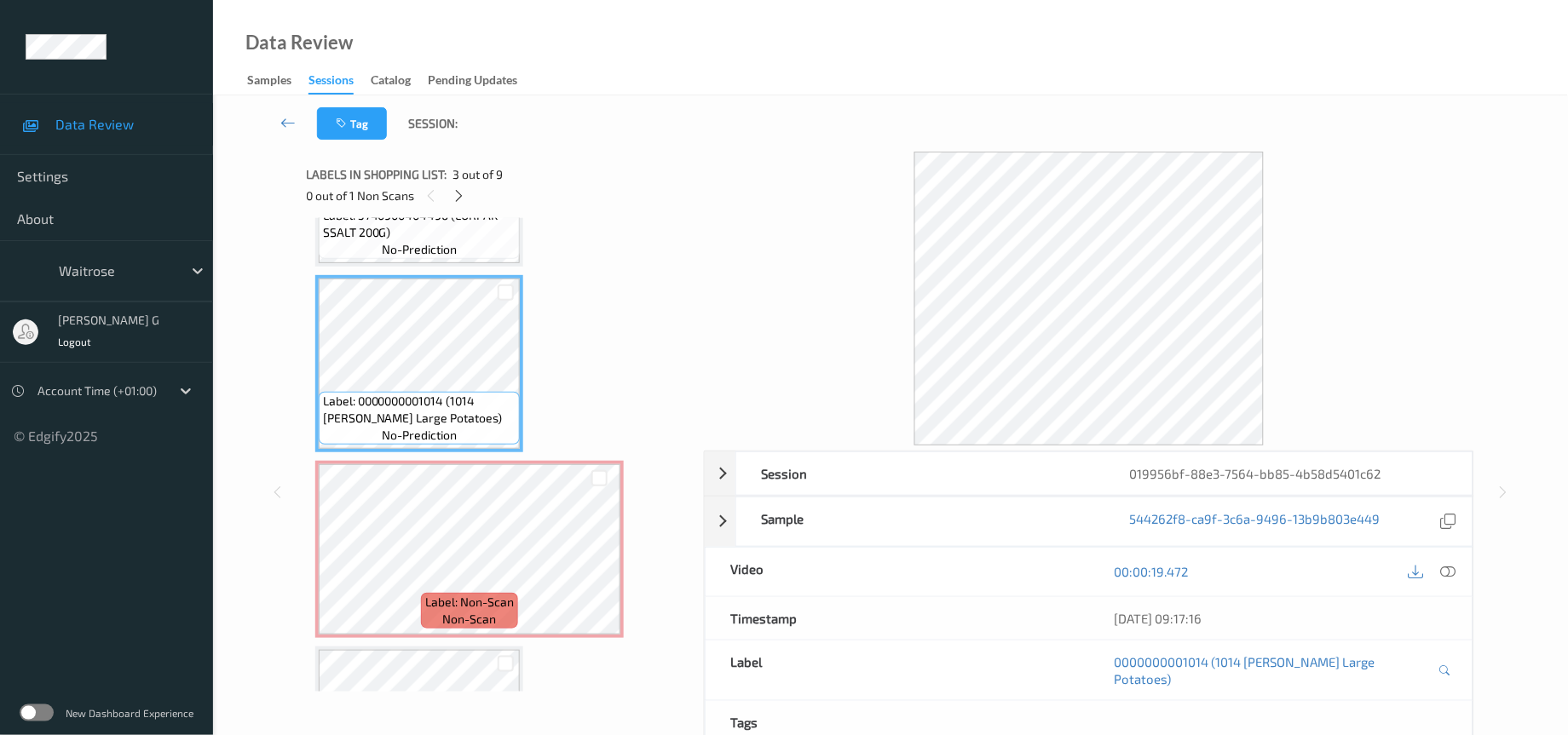
scroll to position [375, 0]
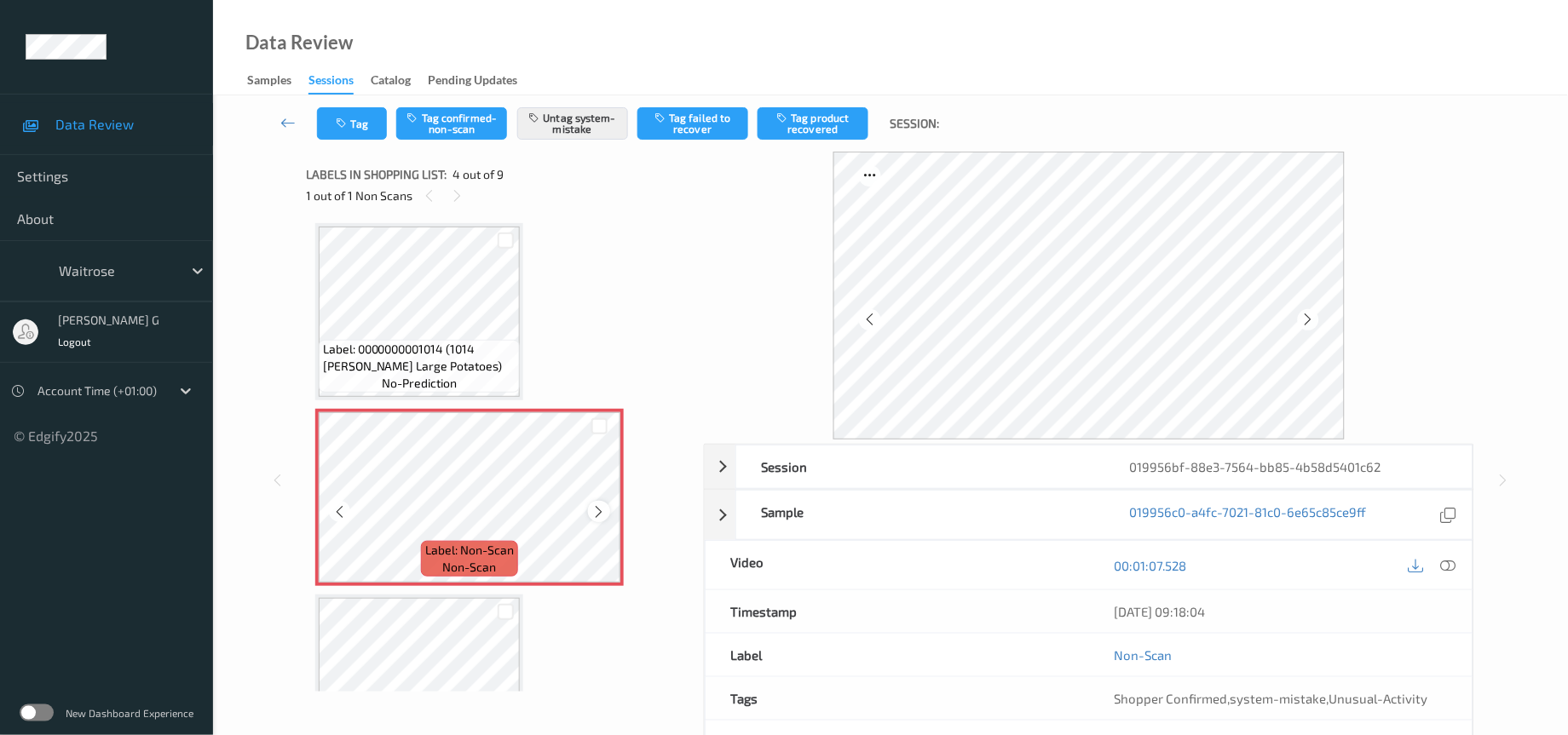
click at [598, 504] on icon at bounding box center [599, 512] width 14 height 15
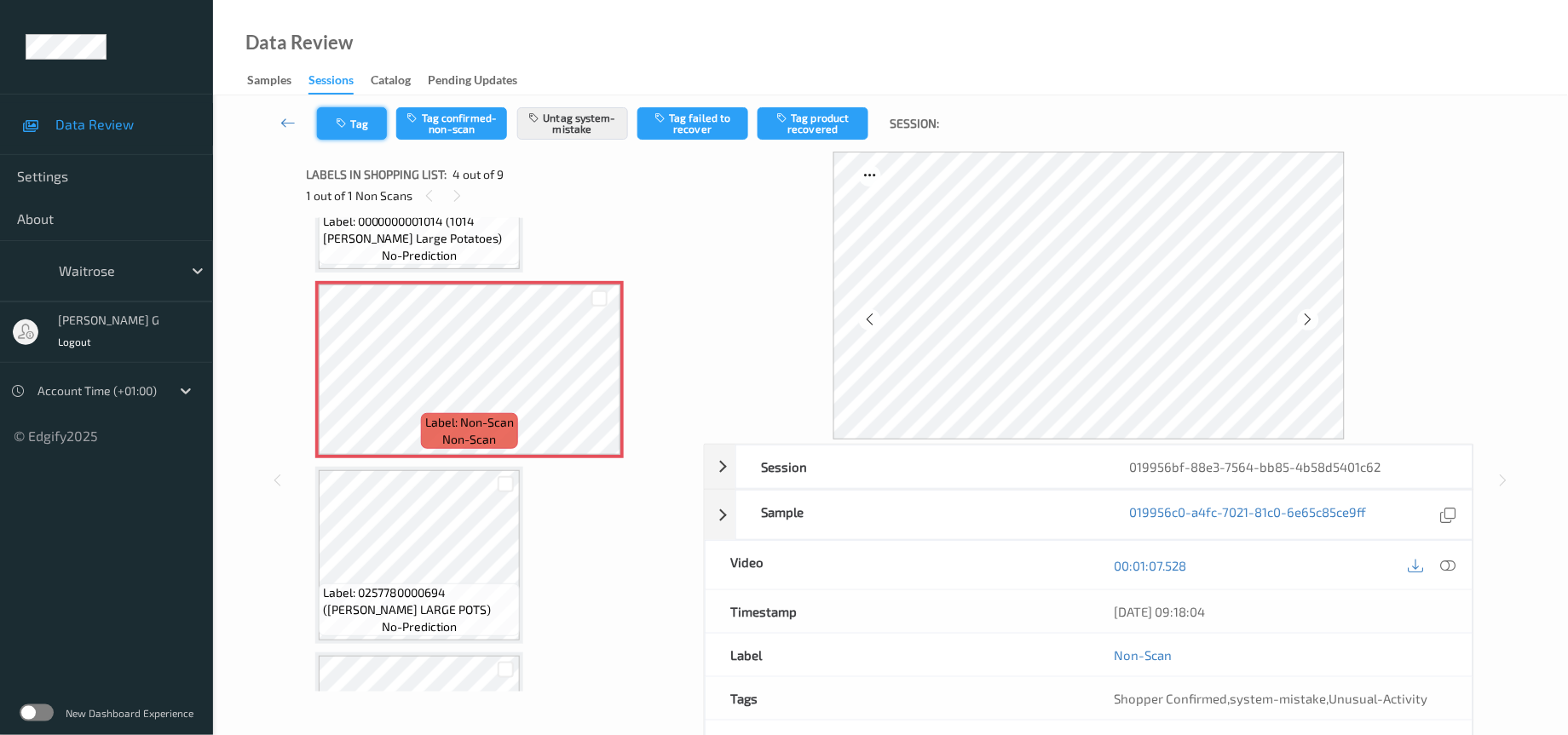
click at [357, 131] on button "Tag" at bounding box center [352, 123] width 70 height 32
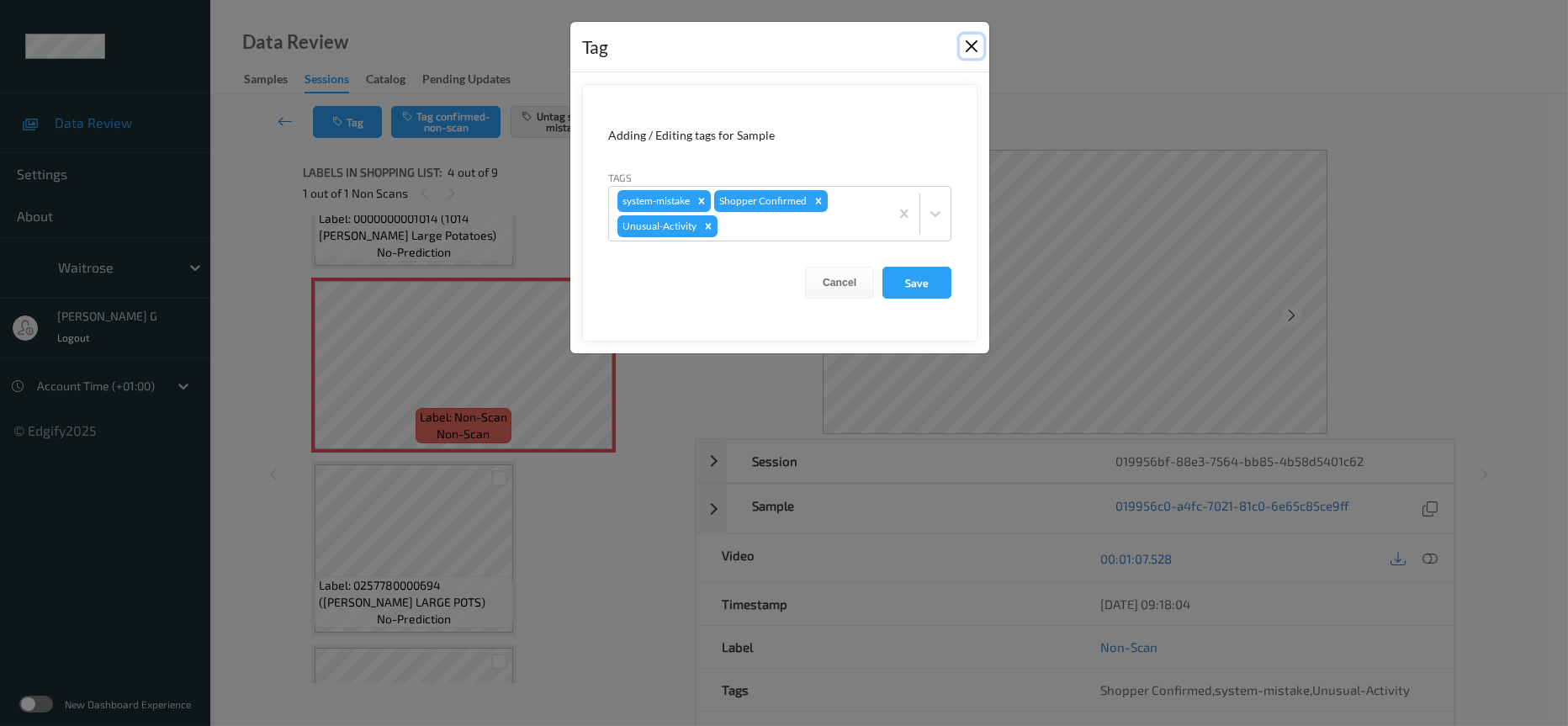
click at [970, 47] on button "Close" at bounding box center [971, 46] width 23 height 23
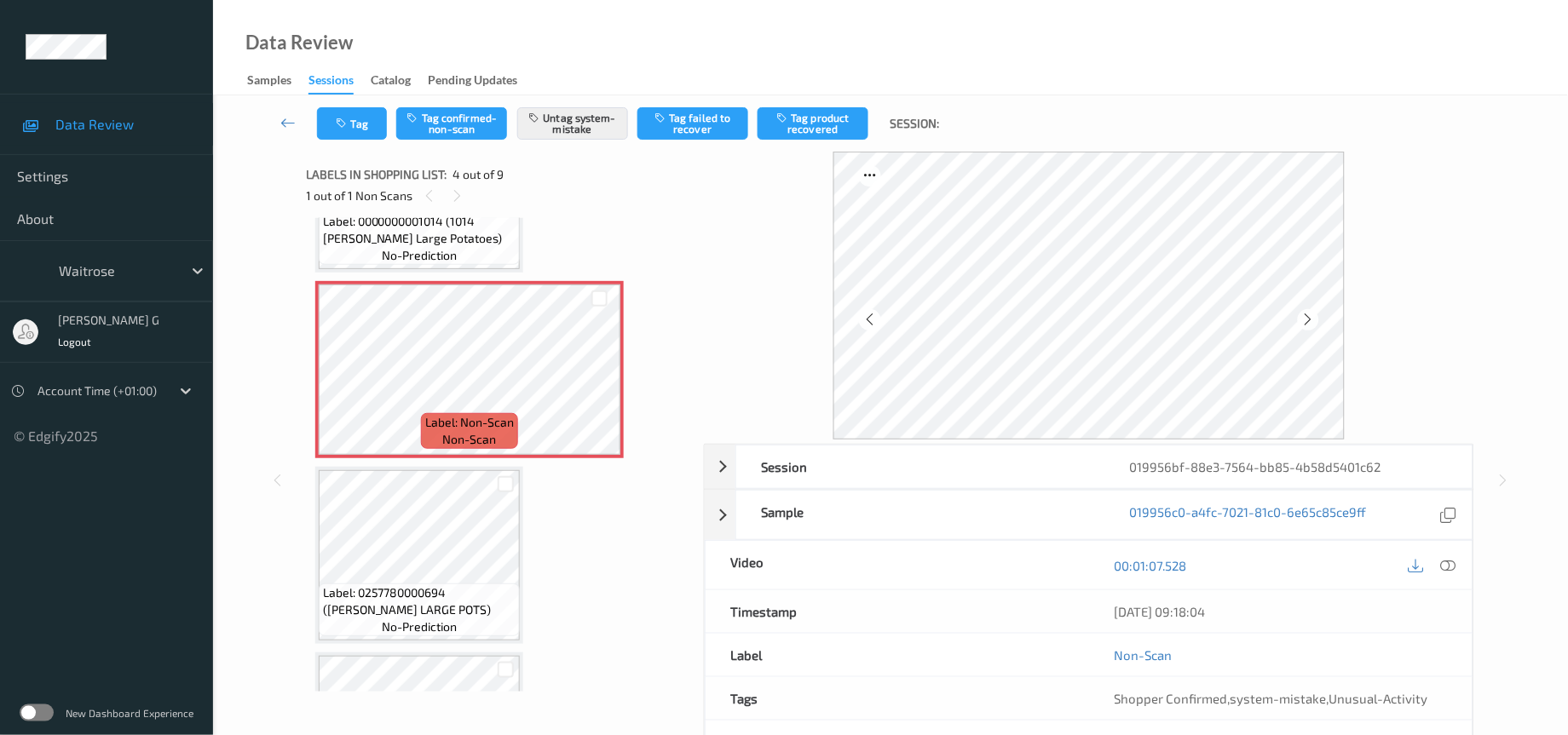
click at [343, 147] on div "Tag Tag confirmed-non-scan Untag system-mistake Tag failed to recover Tag produ…" at bounding box center [890, 123] width 1285 height 56
click at [349, 119] on icon "button" at bounding box center [344, 123] width 14 height 12
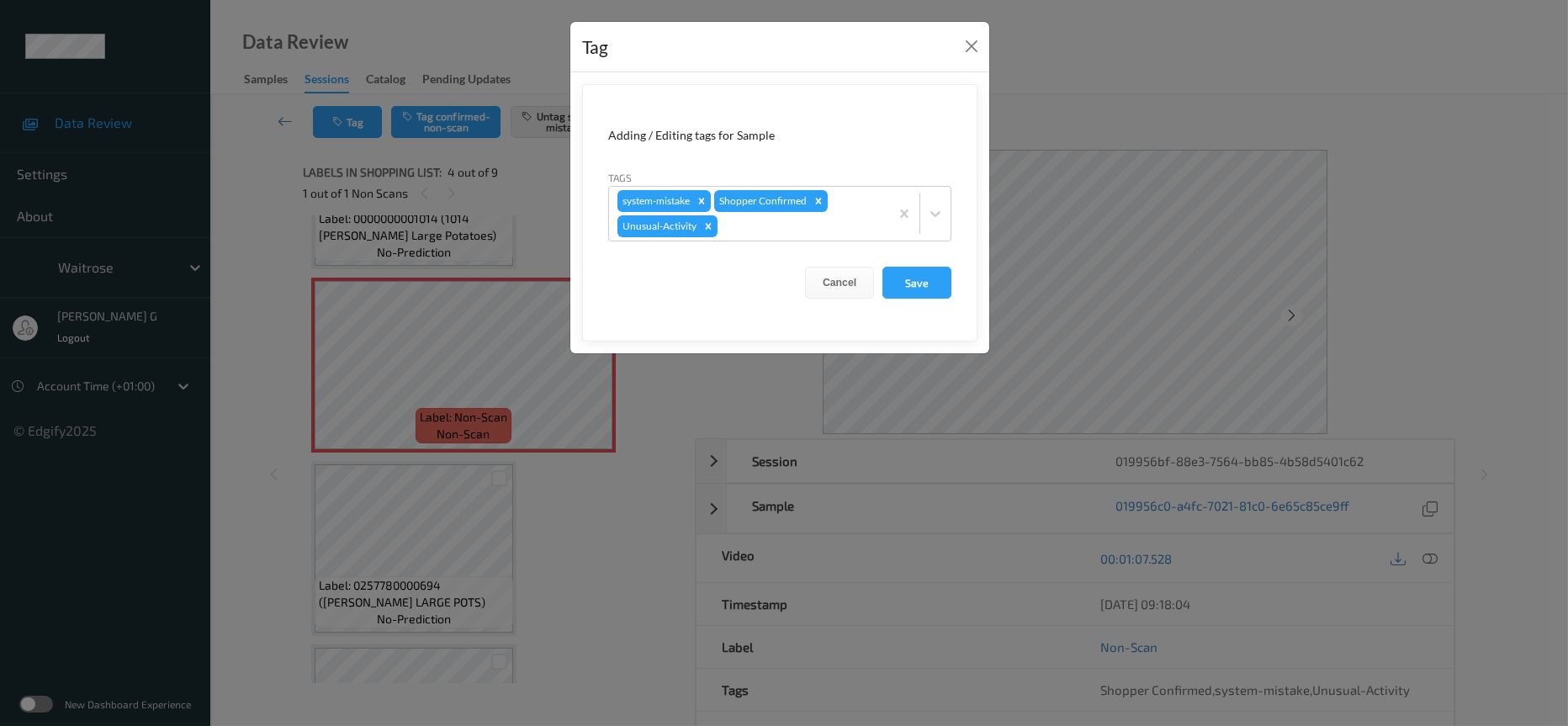
click at [1180, 91] on div "Tag Adding / Editing tags for Sample Tags system-mistake Shopper Confirmed Unus…" at bounding box center [784, 363] width 1568 height 726
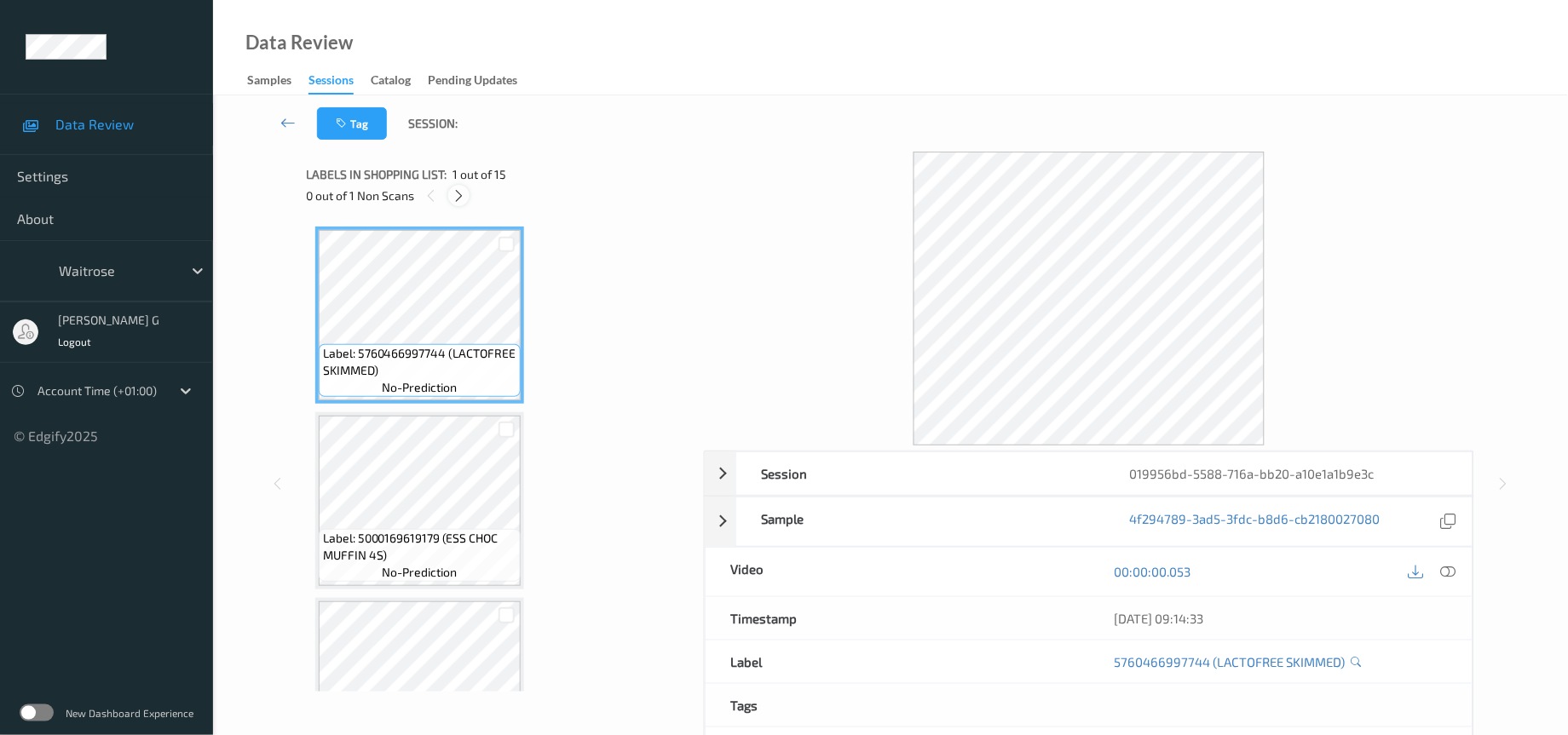
click at [460, 196] on icon at bounding box center [458, 196] width 14 height 15
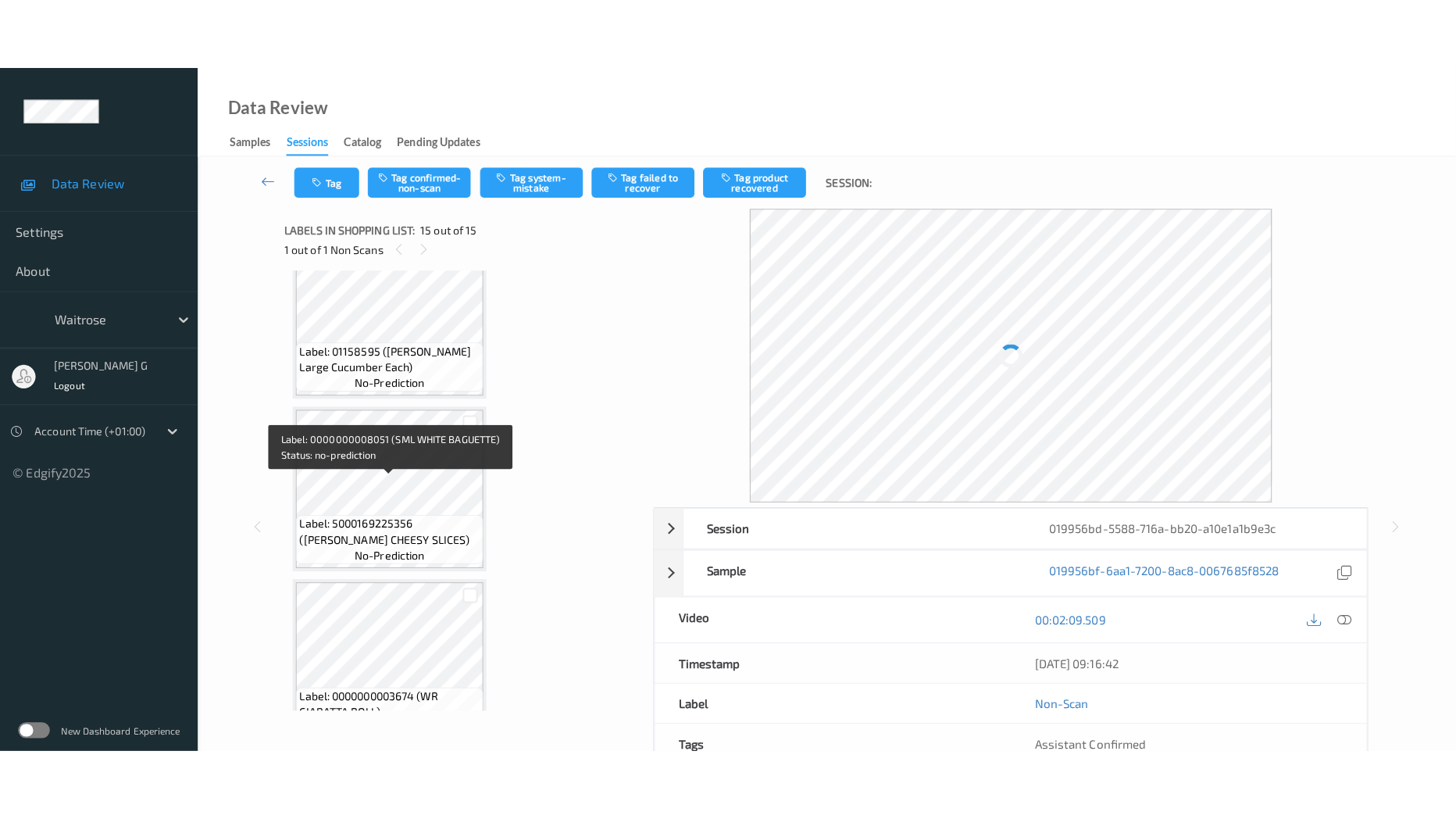
scroll to position [2099, 0]
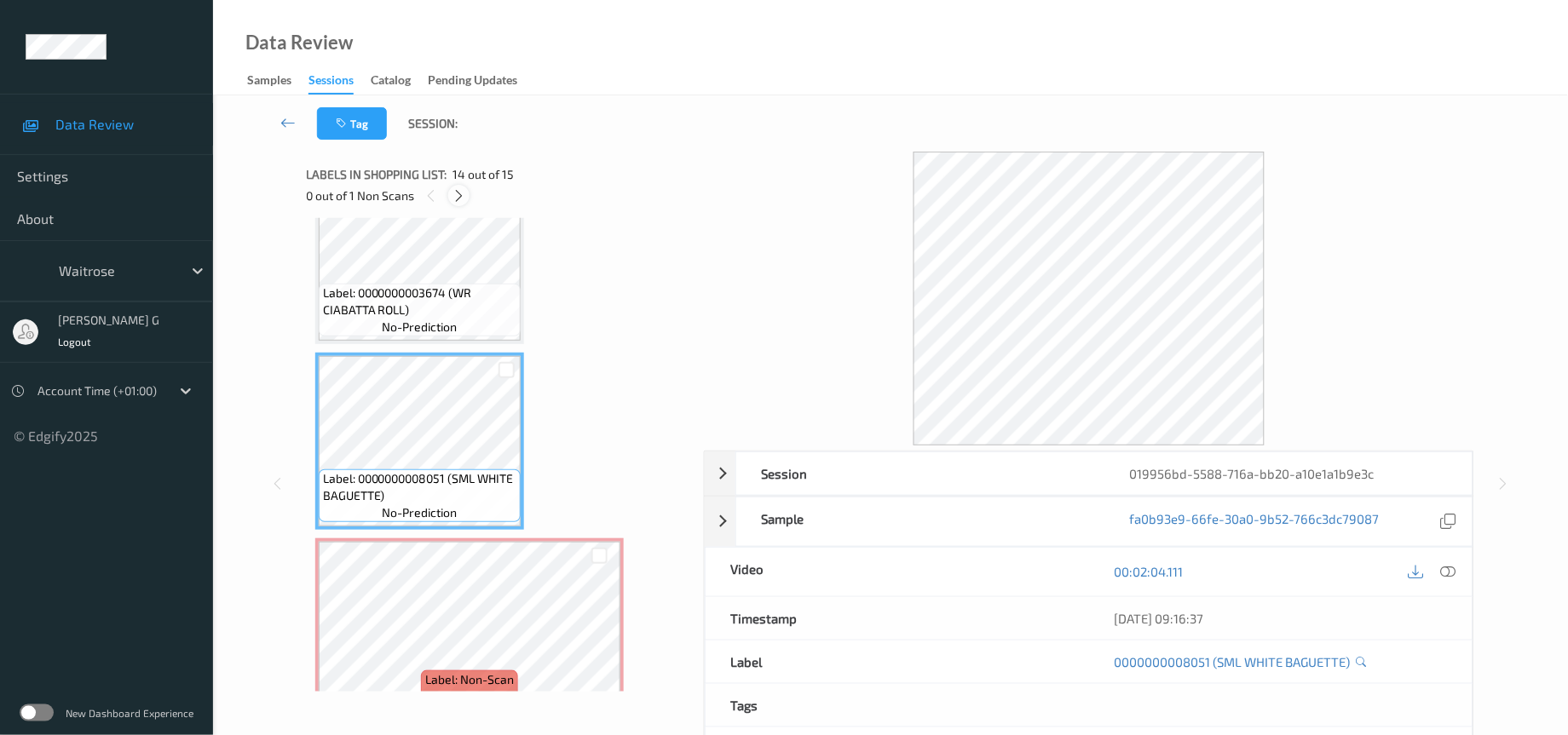
click at [459, 203] on div at bounding box center [459, 195] width 22 height 22
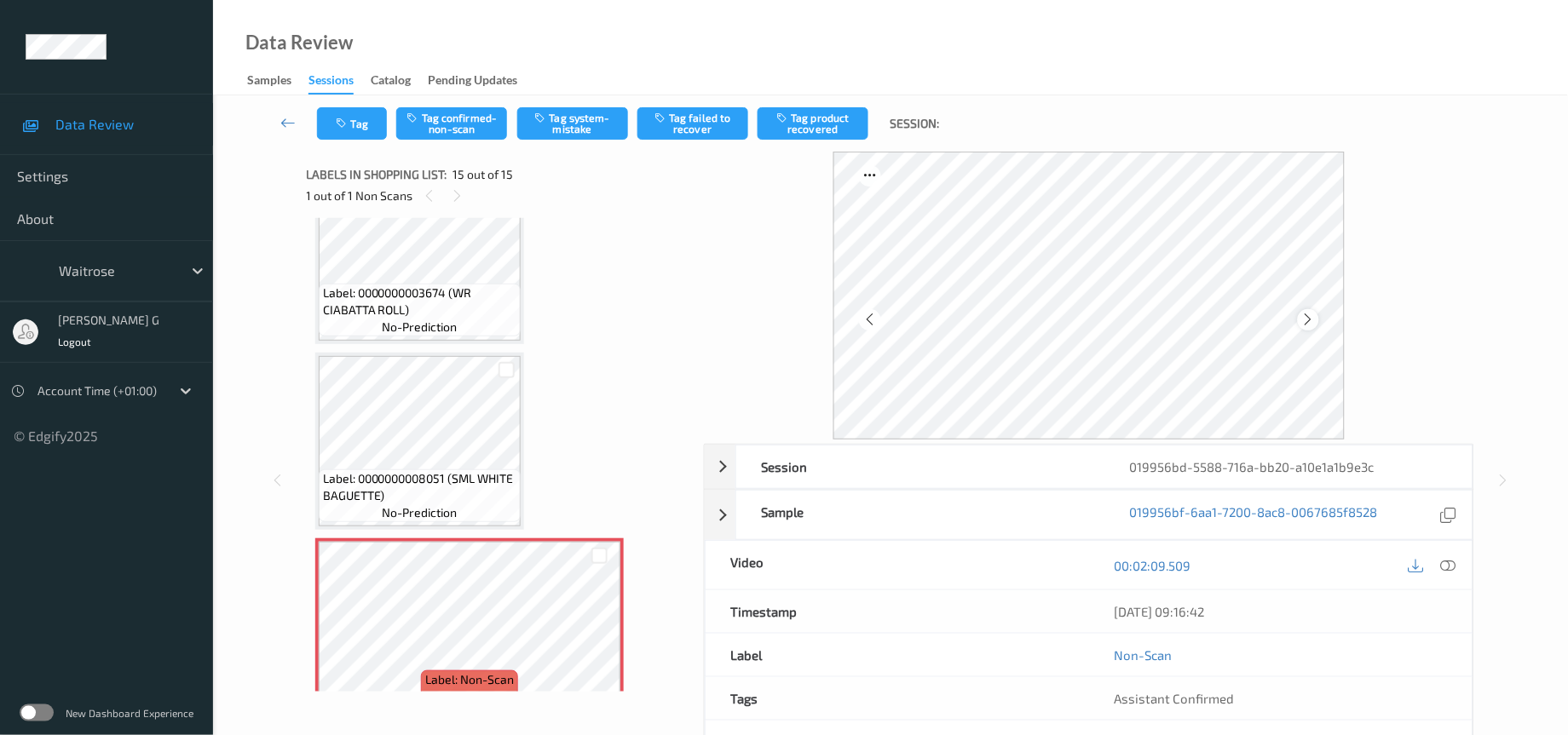
click at [1306, 313] on icon at bounding box center [1308, 320] width 14 height 15
click at [1443, 569] on icon at bounding box center [1449, 566] width 15 height 15
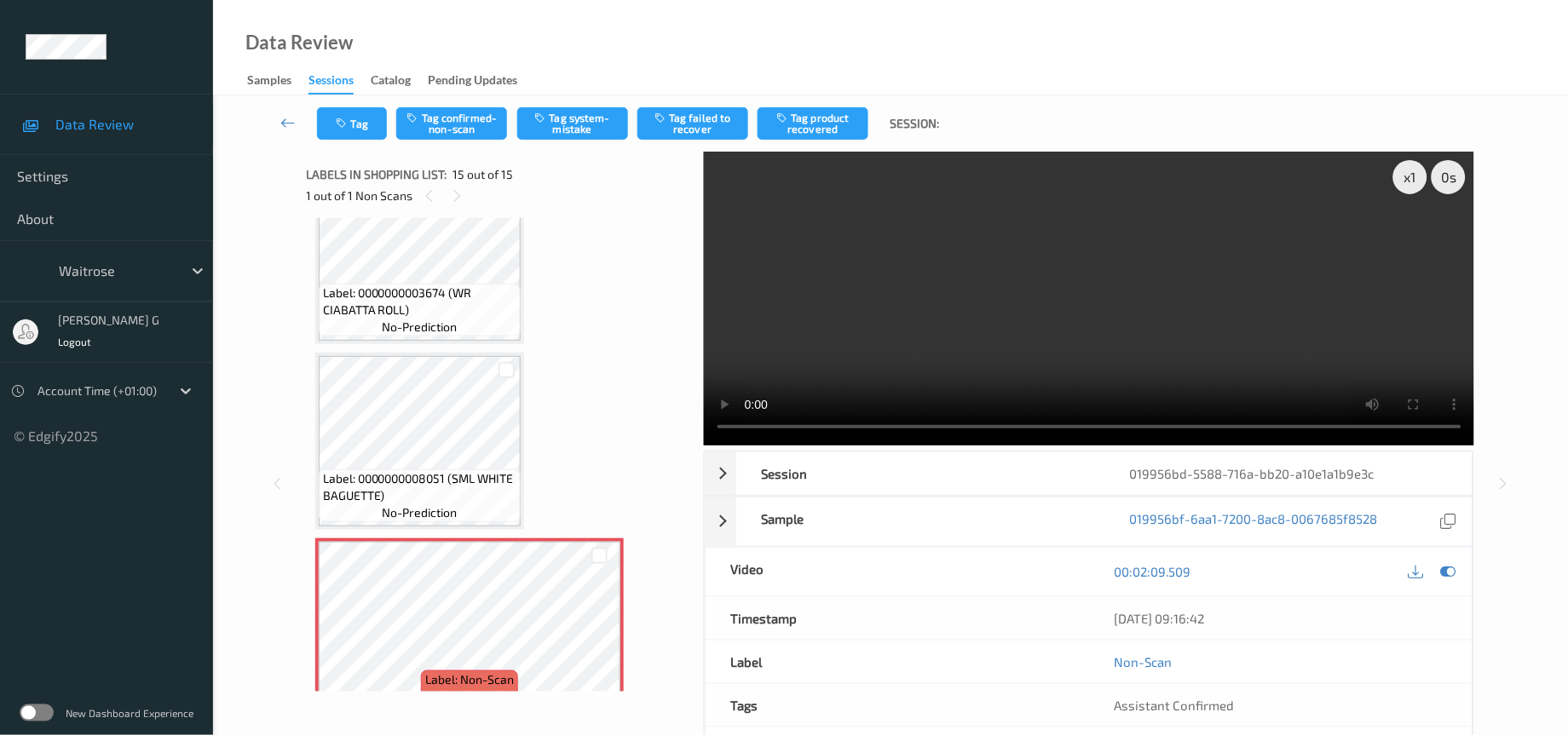
scroll to position [2129, 0]
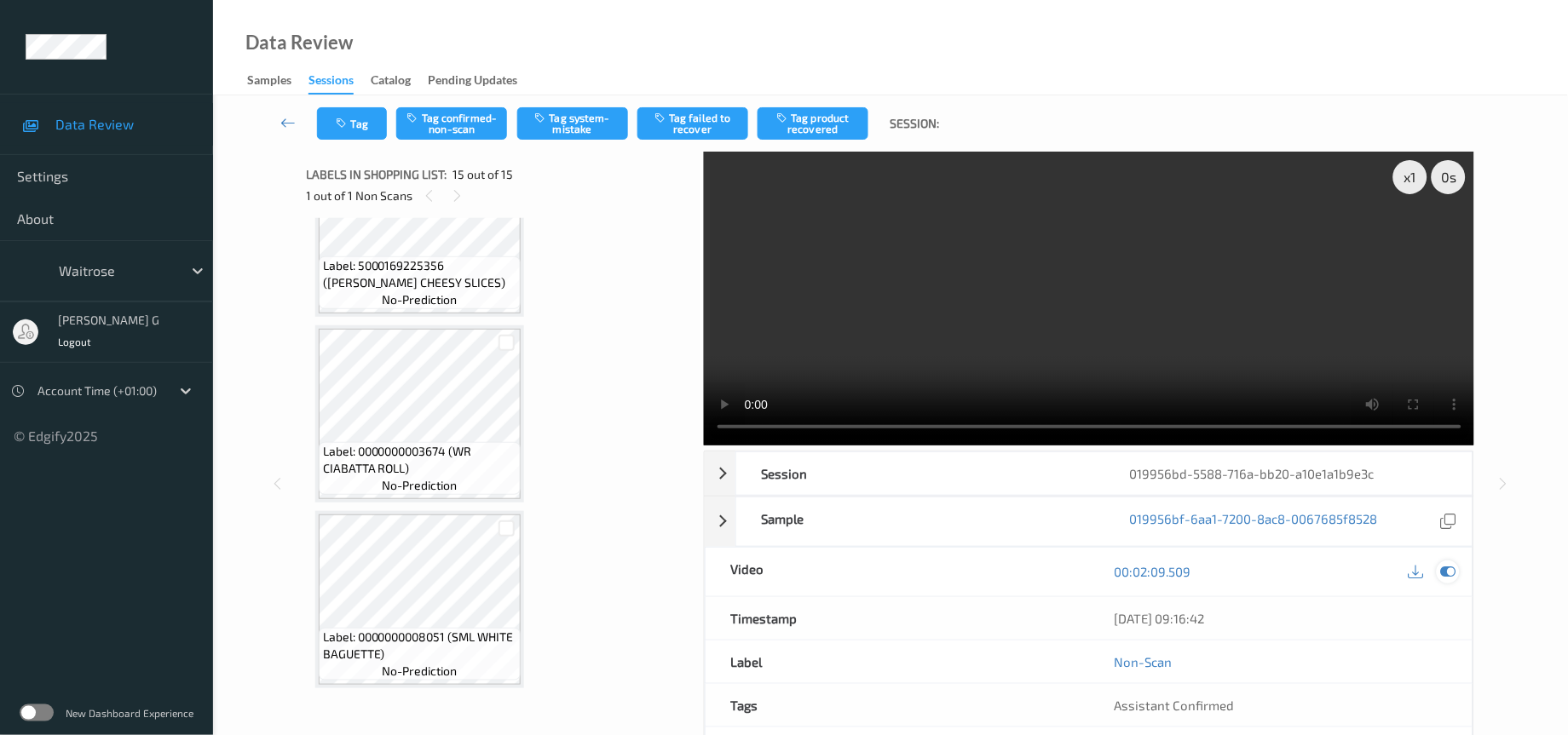
click at [1449, 570] on icon at bounding box center [1449, 571] width 15 height 15
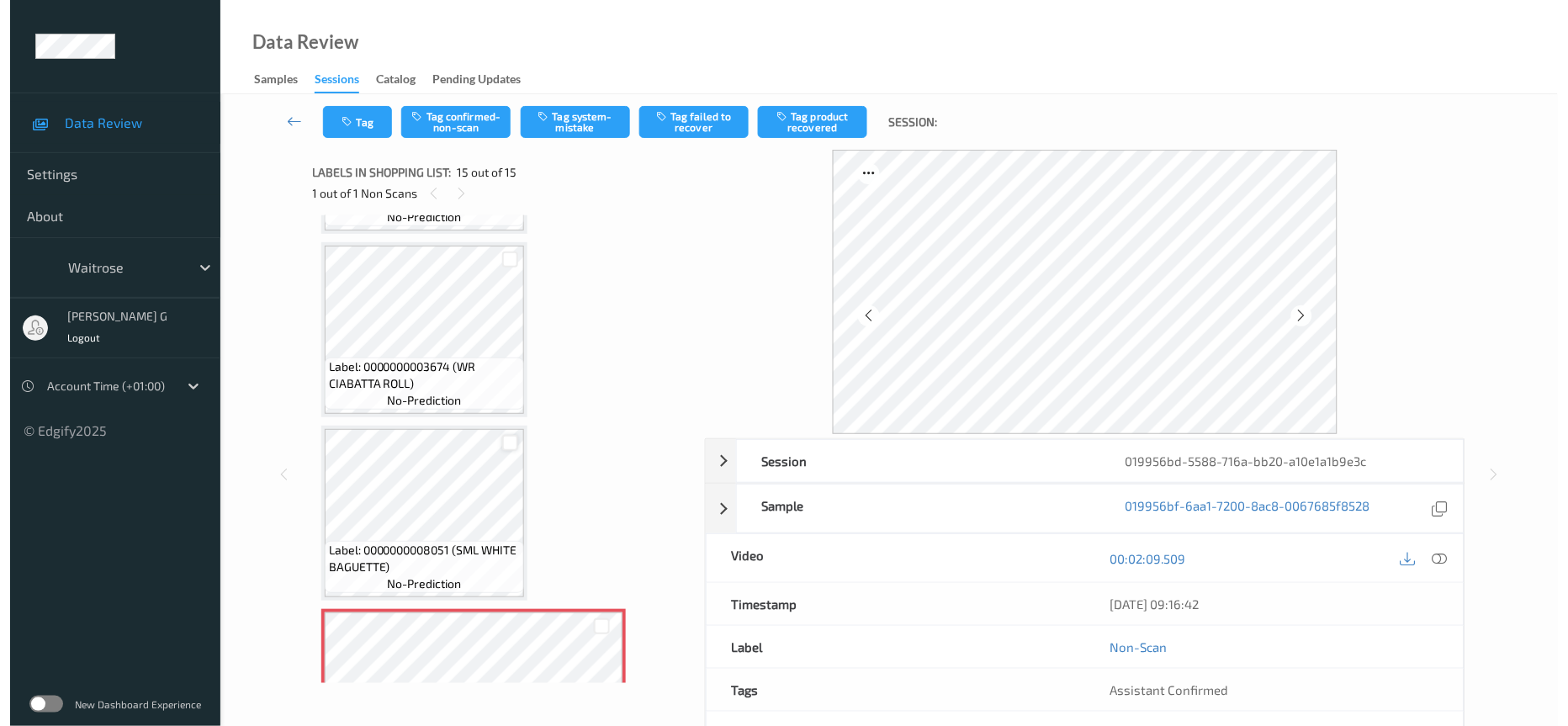
scroll to position [2260, 0]
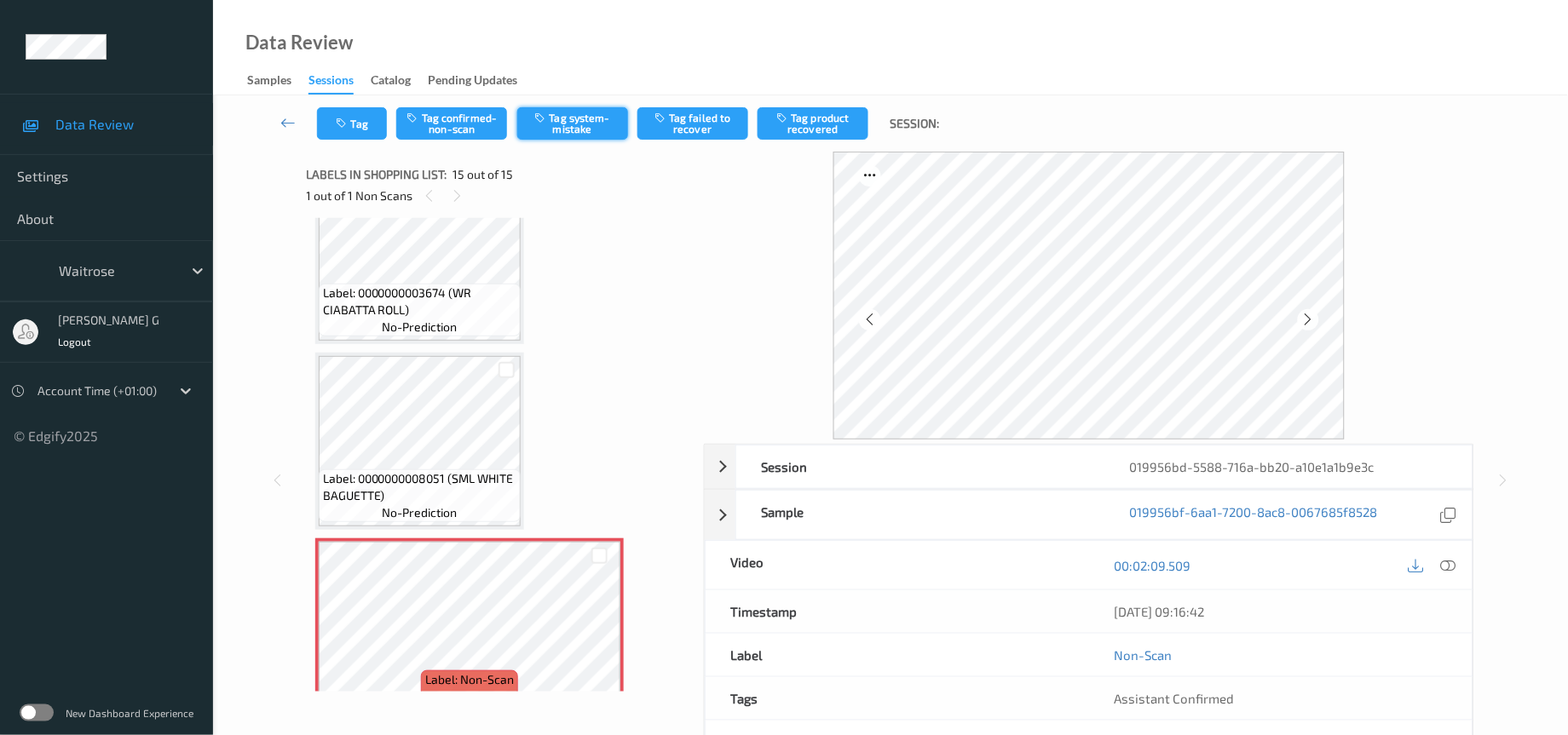
click at [562, 118] on button "Tag system-mistake" at bounding box center [573, 123] width 111 height 32
click at [583, 117] on button "Tag system-mistake" at bounding box center [573, 123] width 111 height 32
click at [357, 133] on button "Tag" at bounding box center [352, 123] width 70 height 32
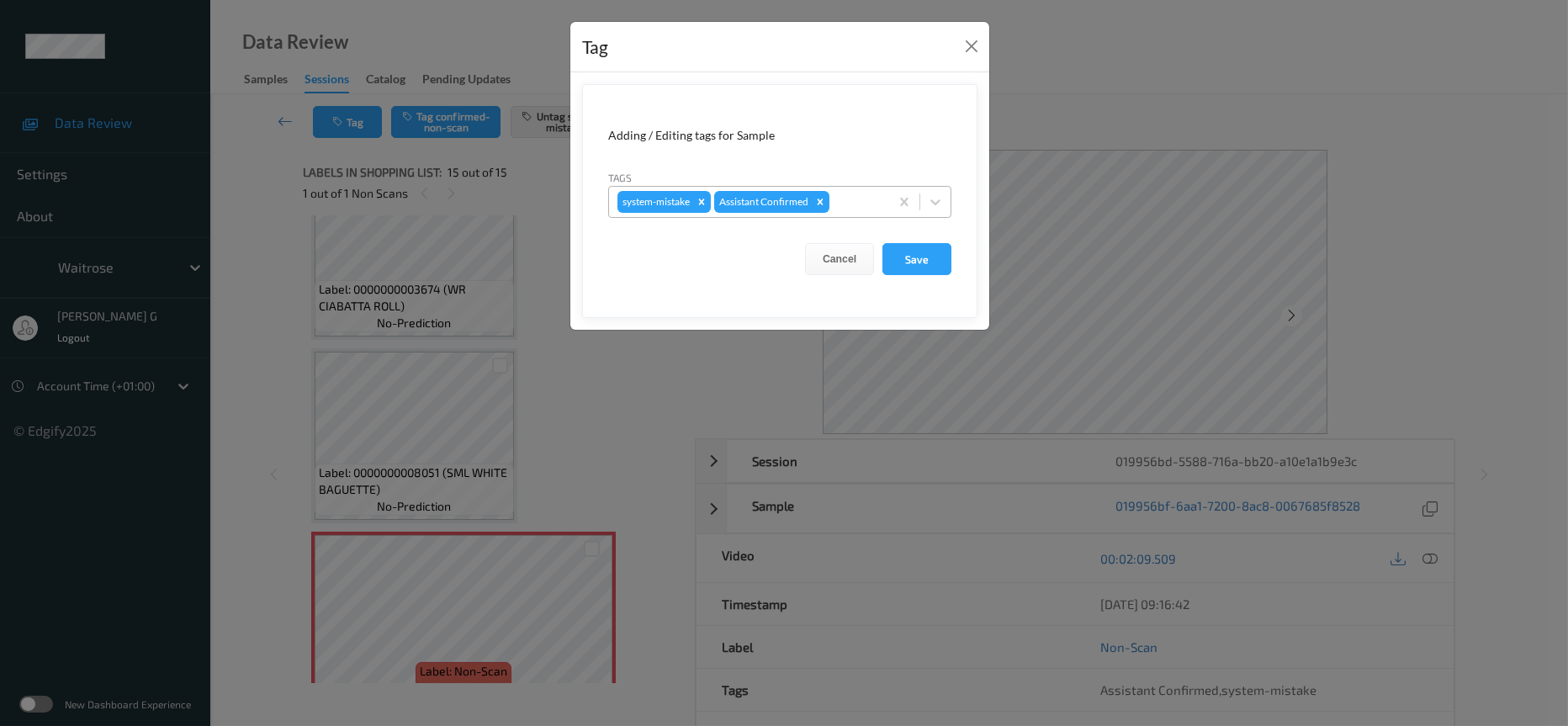
click at [858, 196] on div at bounding box center [856, 202] width 48 height 21
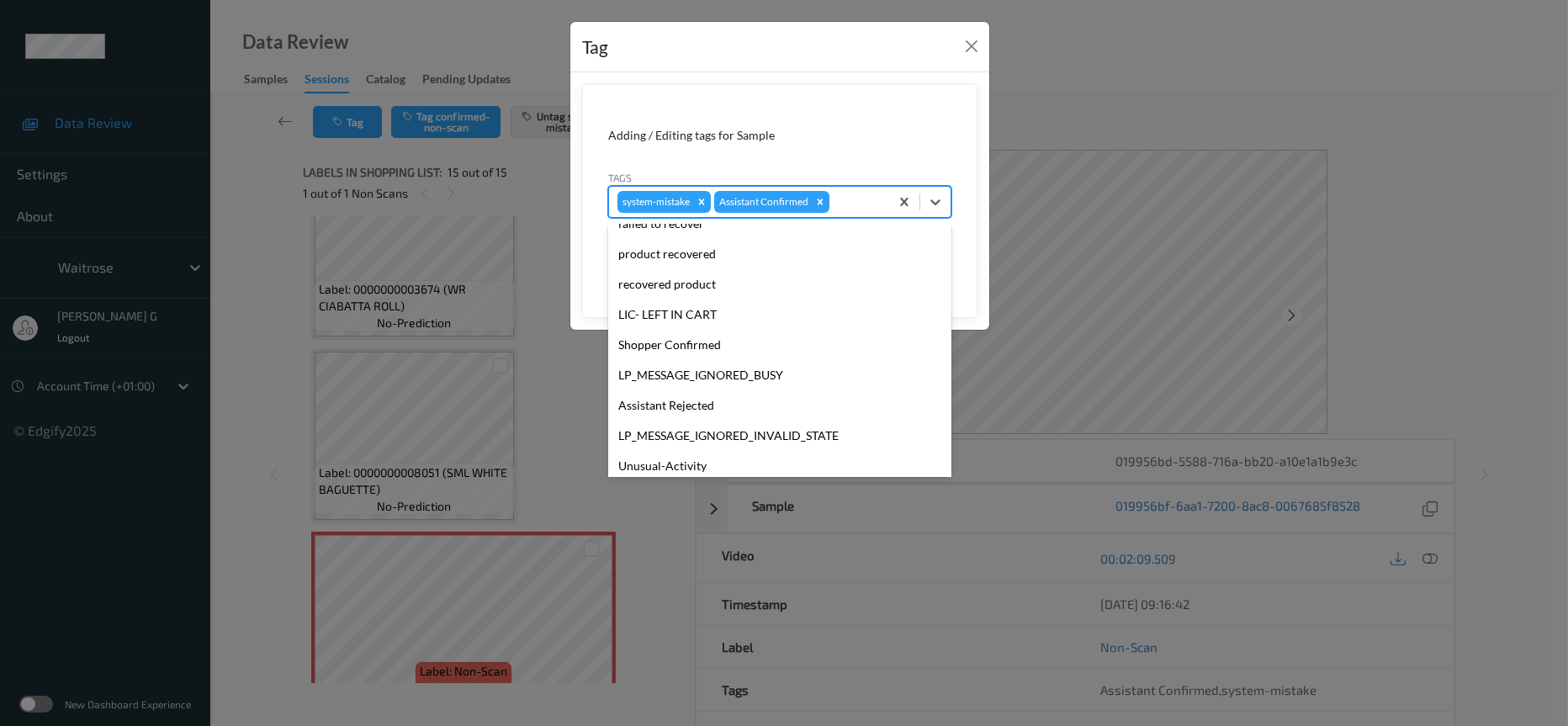
scroll to position [420, 0]
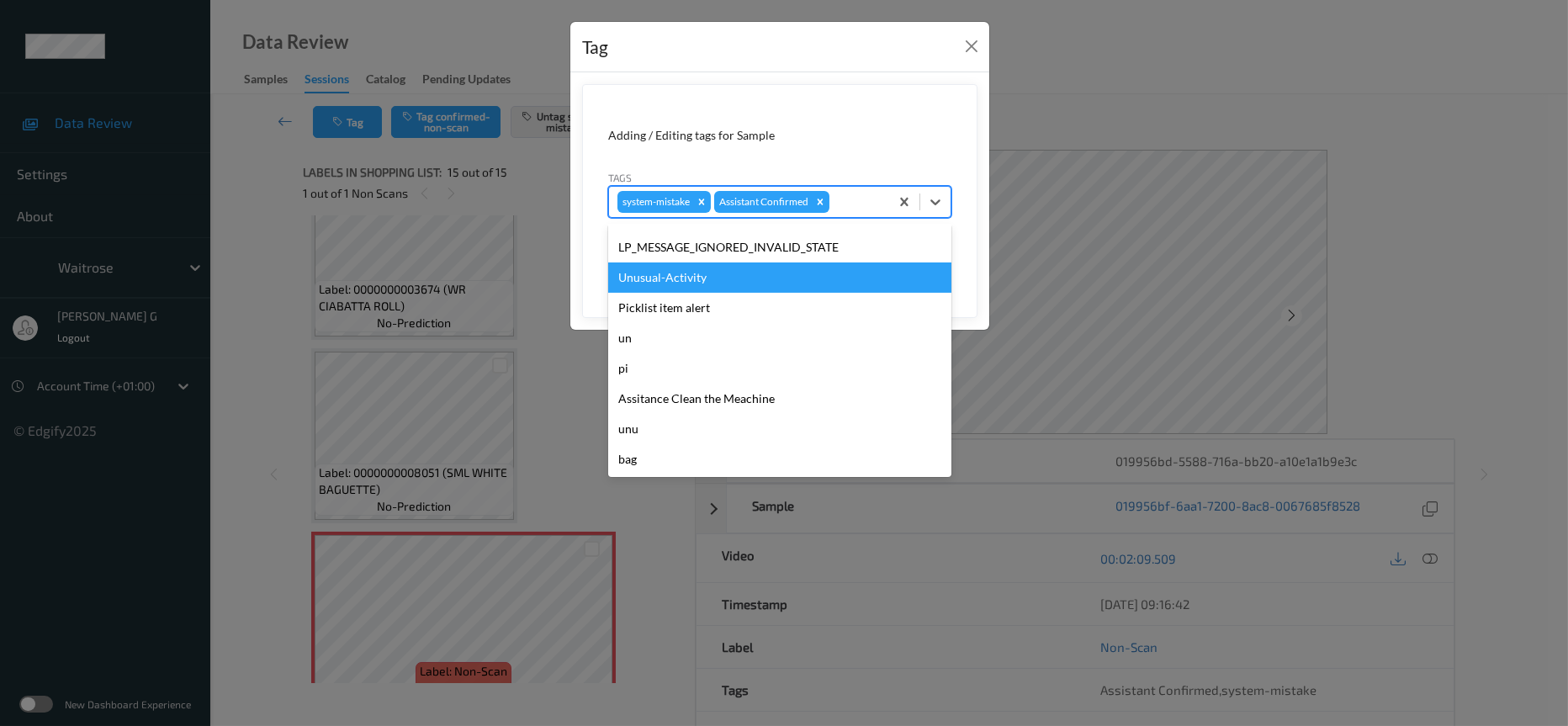
click at [685, 285] on div "Unusual-Activity" at bounding box center [780, 278] width 344 height 30
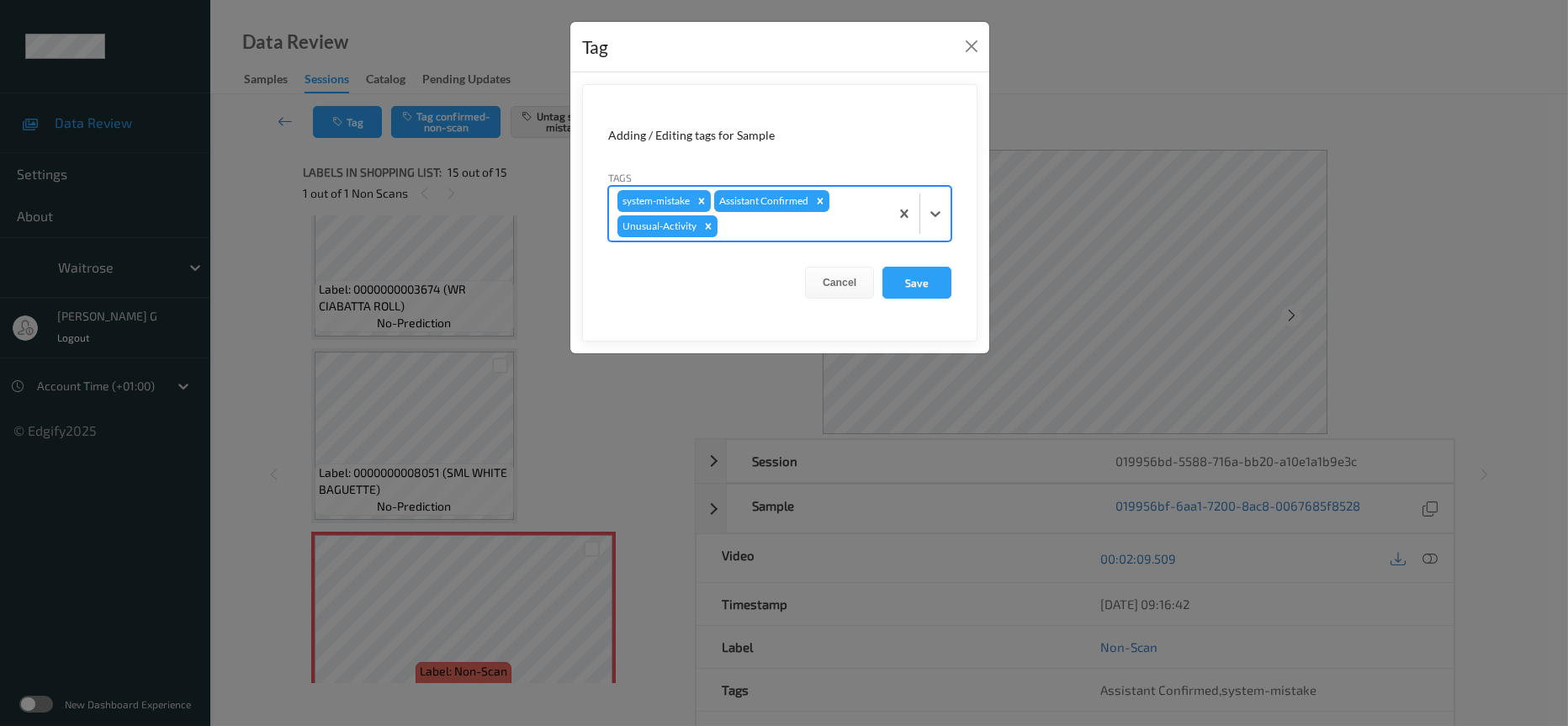
click at [736, 237] on div "system-mistake Assistant Confirmed Unusual-Activity" at bounding box center [749, 214] width 280 height 54
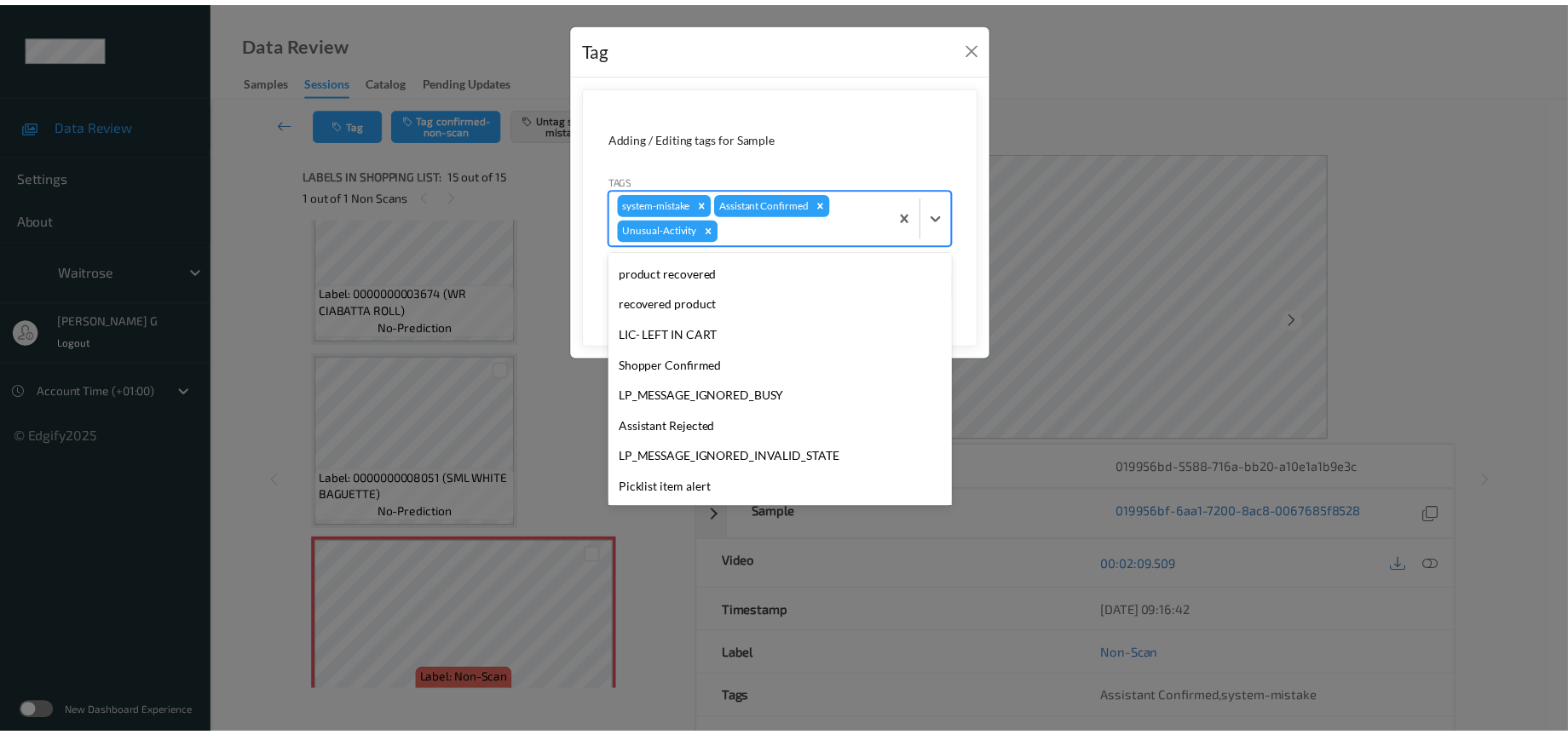
scroll to position [394, 0]
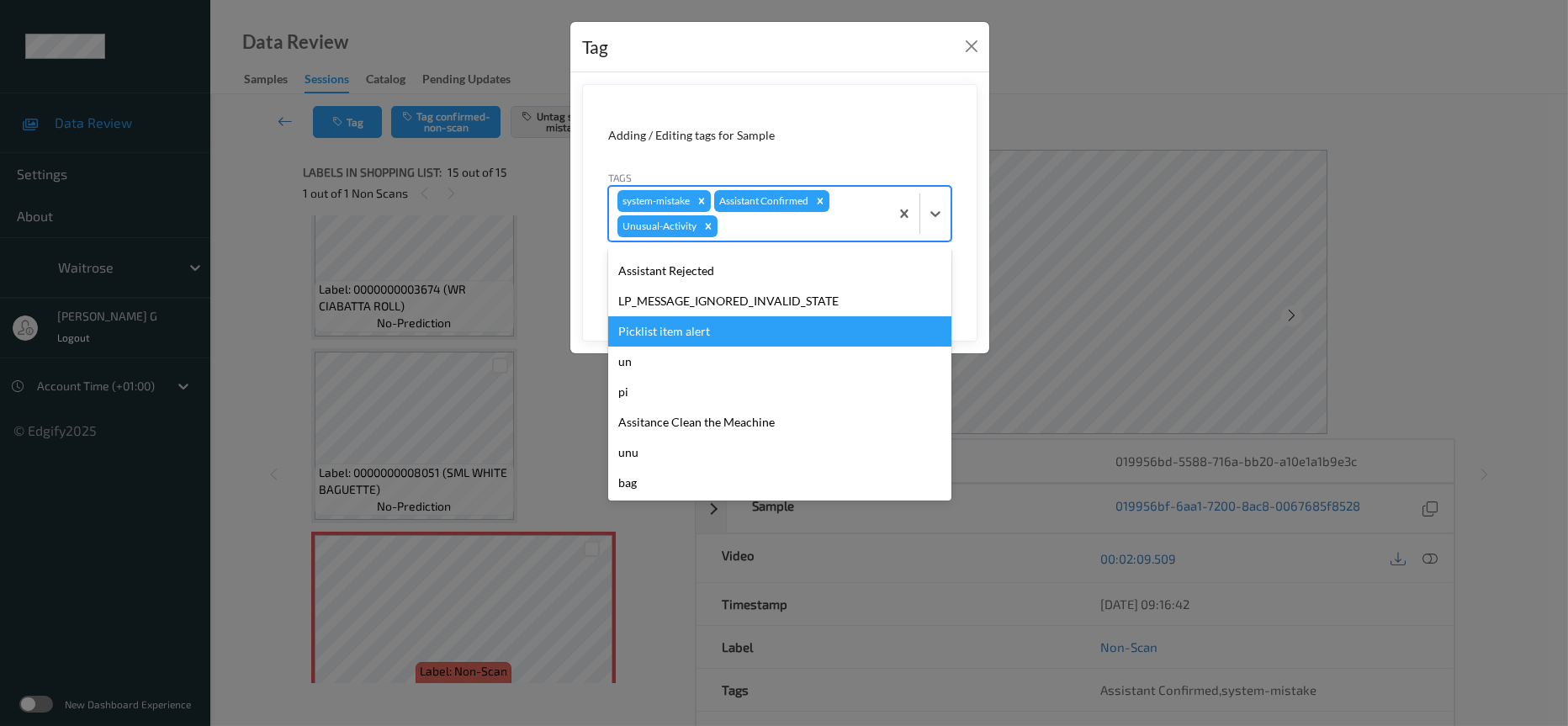
click at [685, 340] on div "Picklist item alert" at bounding box center [780, 332] width 344 height 30
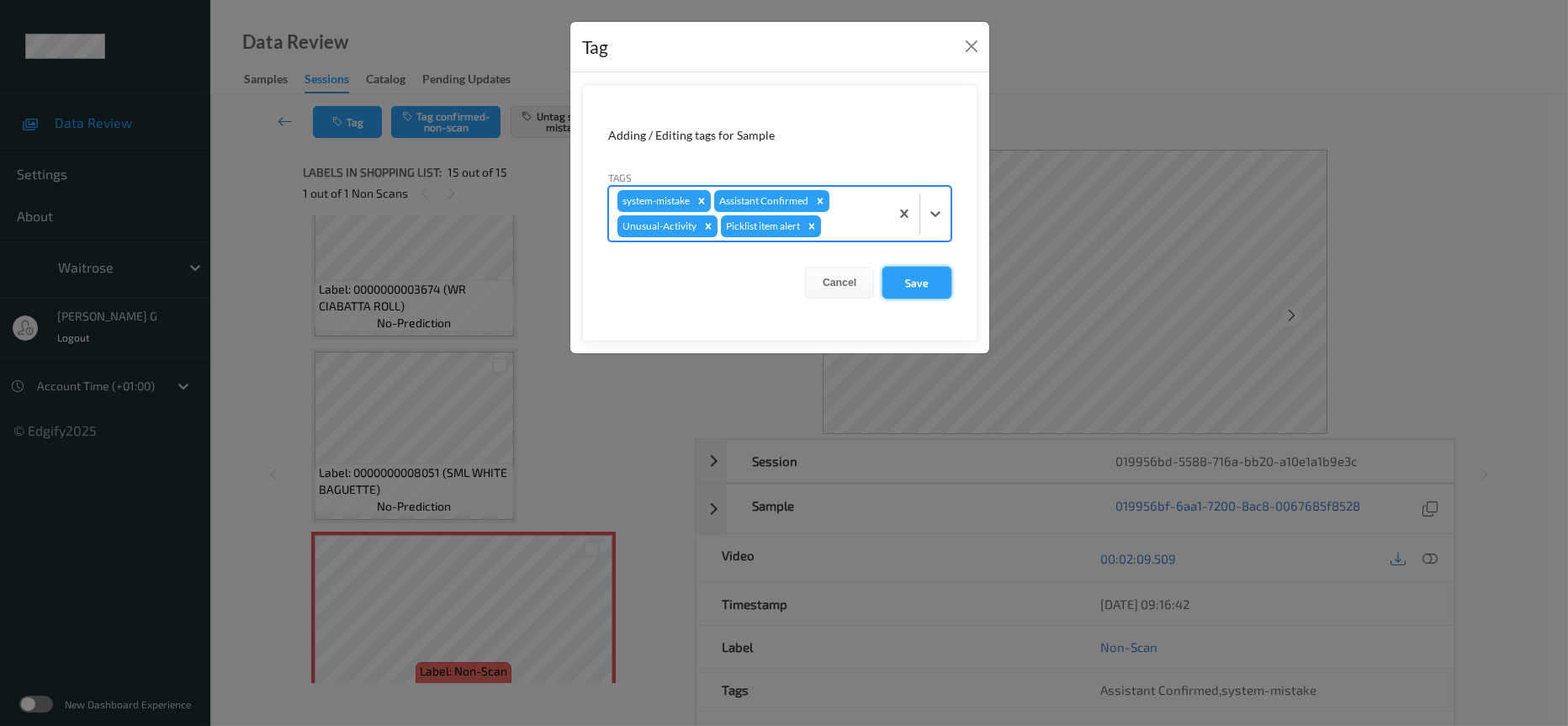
click at [938, 280] on button "Save" at bounding box center [917, 283] width 69 height 32
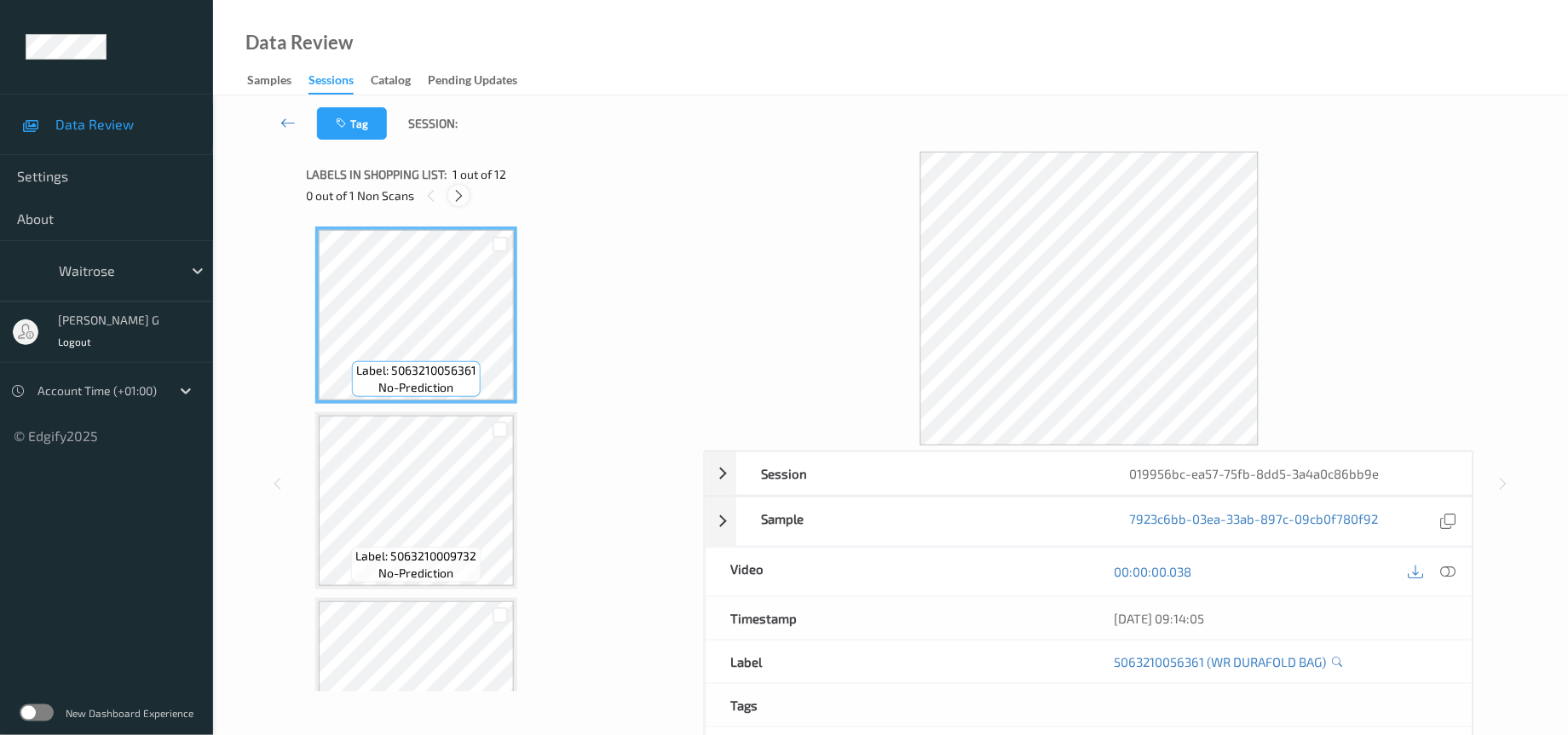
click at [465, 196] on icon at bounding box center [458, 196] width 14 height 15
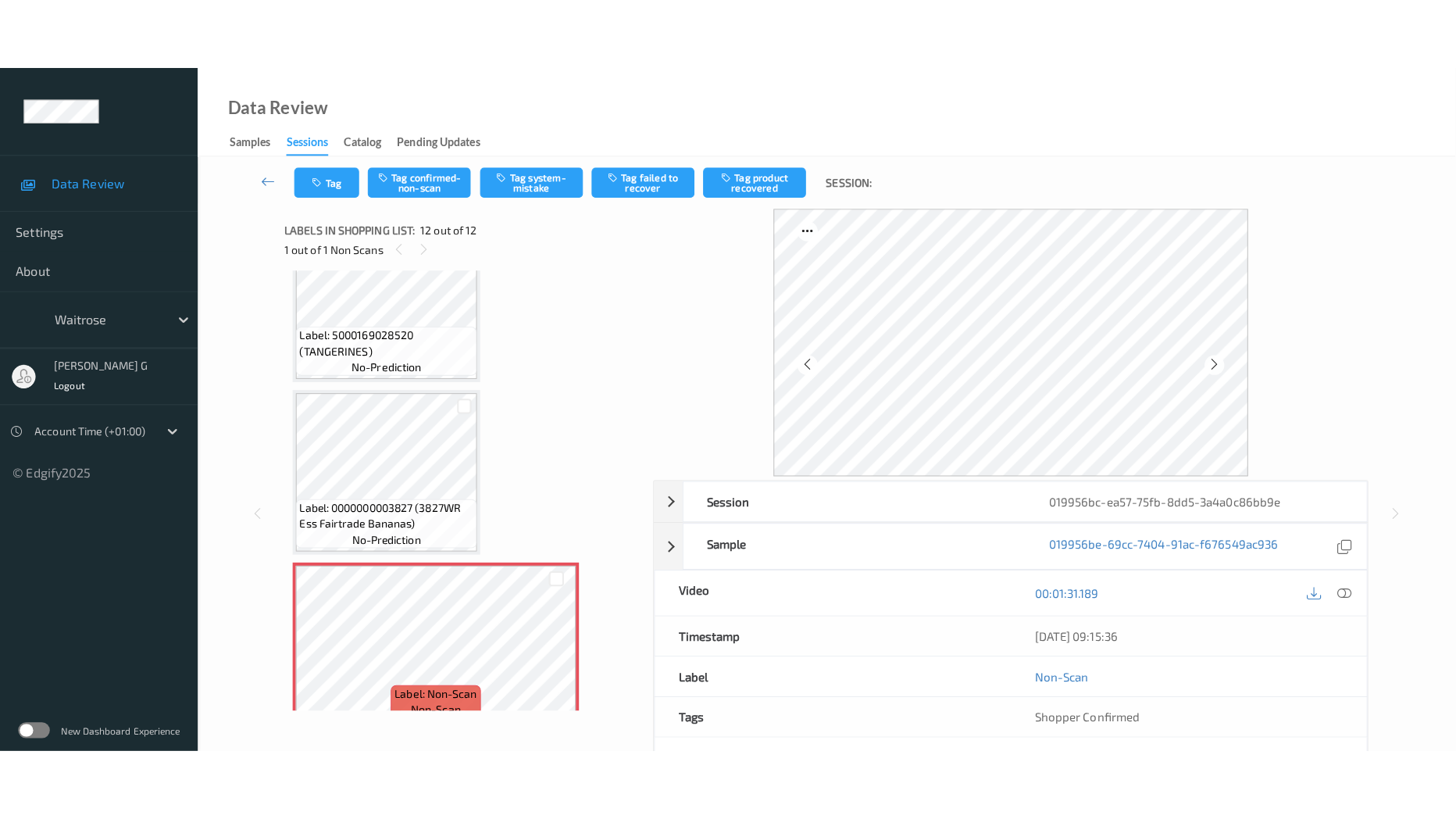
scroll to position [1577, 0]
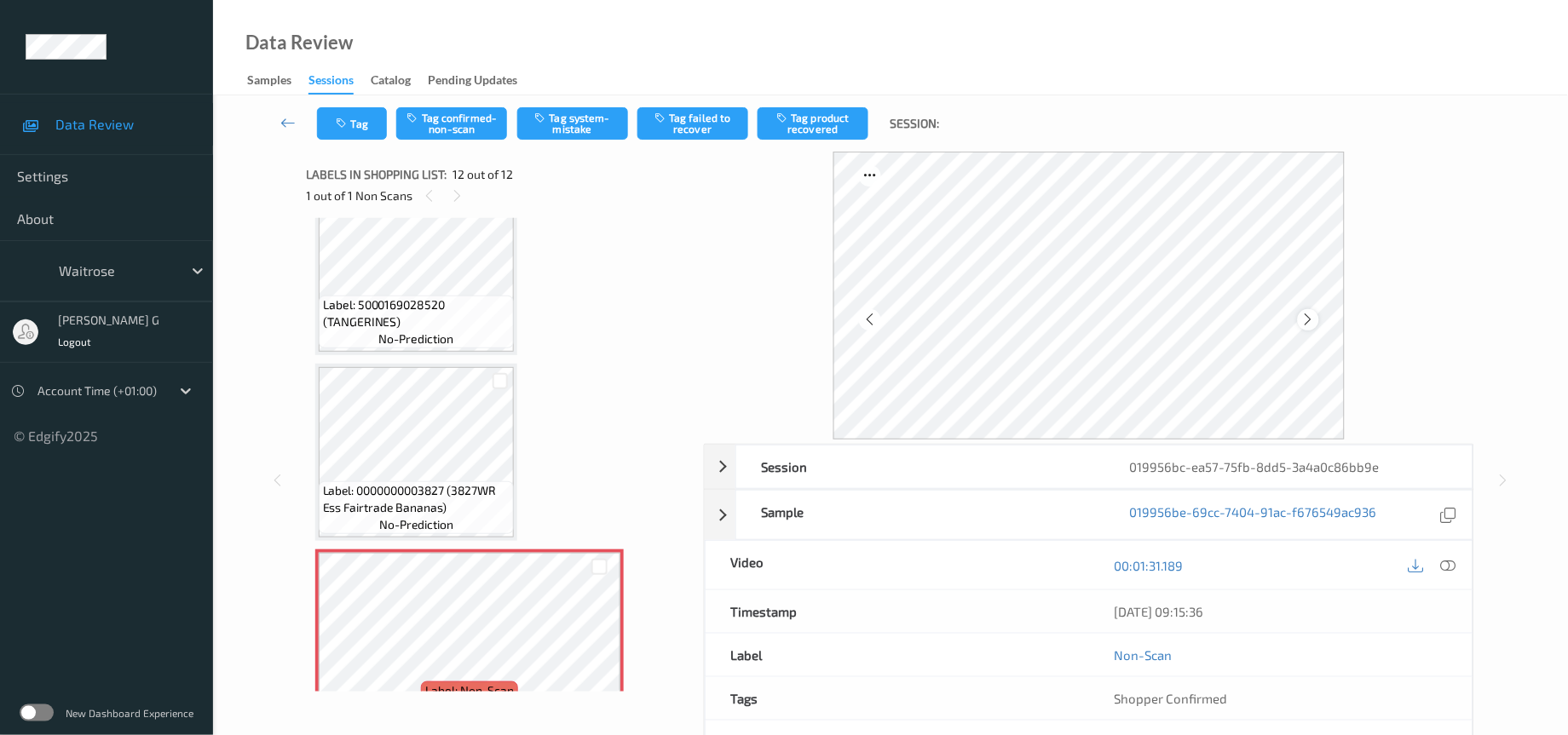
click at [1310, 320] on icon at bounding box center [1308, 320] width 14 height 15
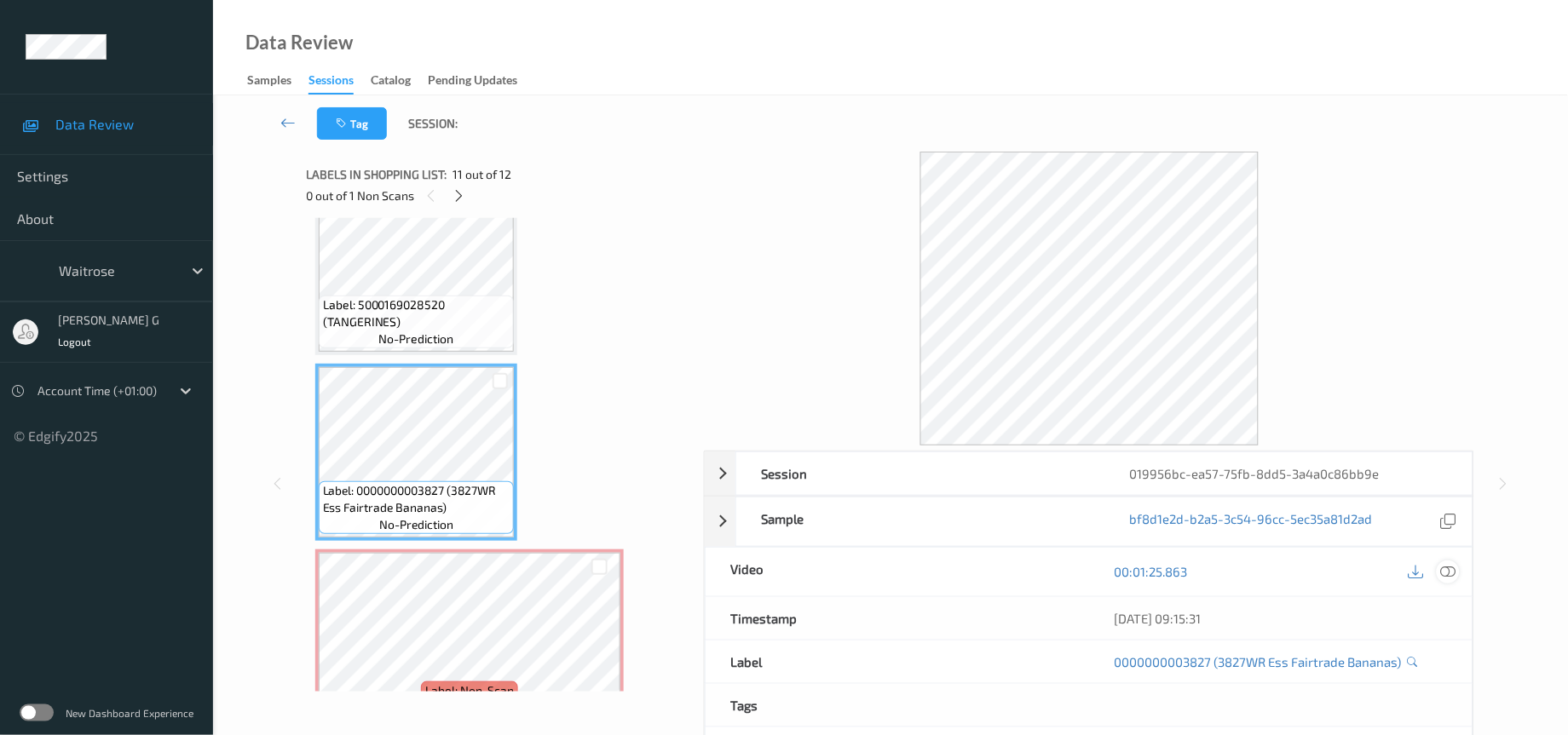
click at [1448, 570] on icon at bounding box center [1449, 571] width 15 height 15
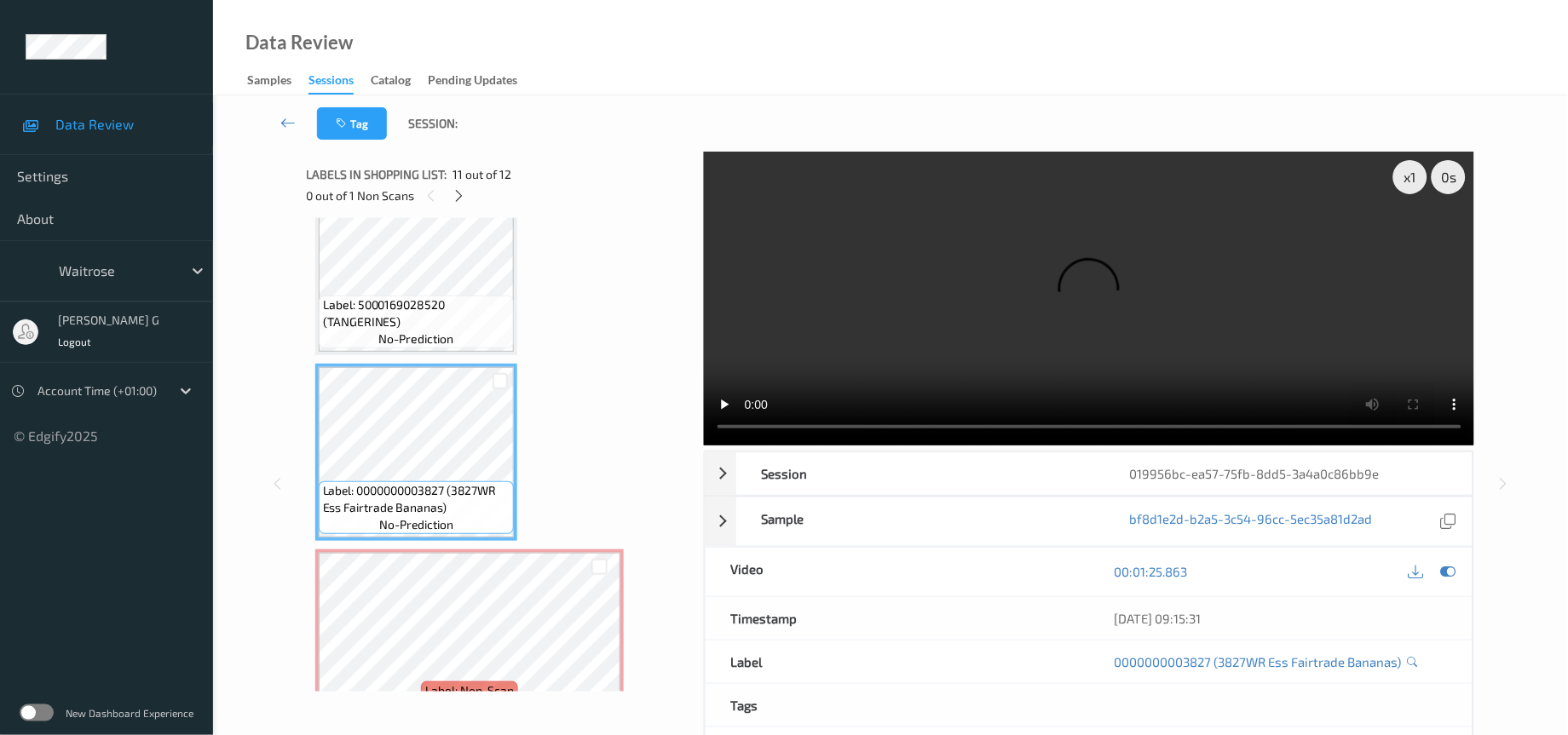
scroll to position [1579, 0]
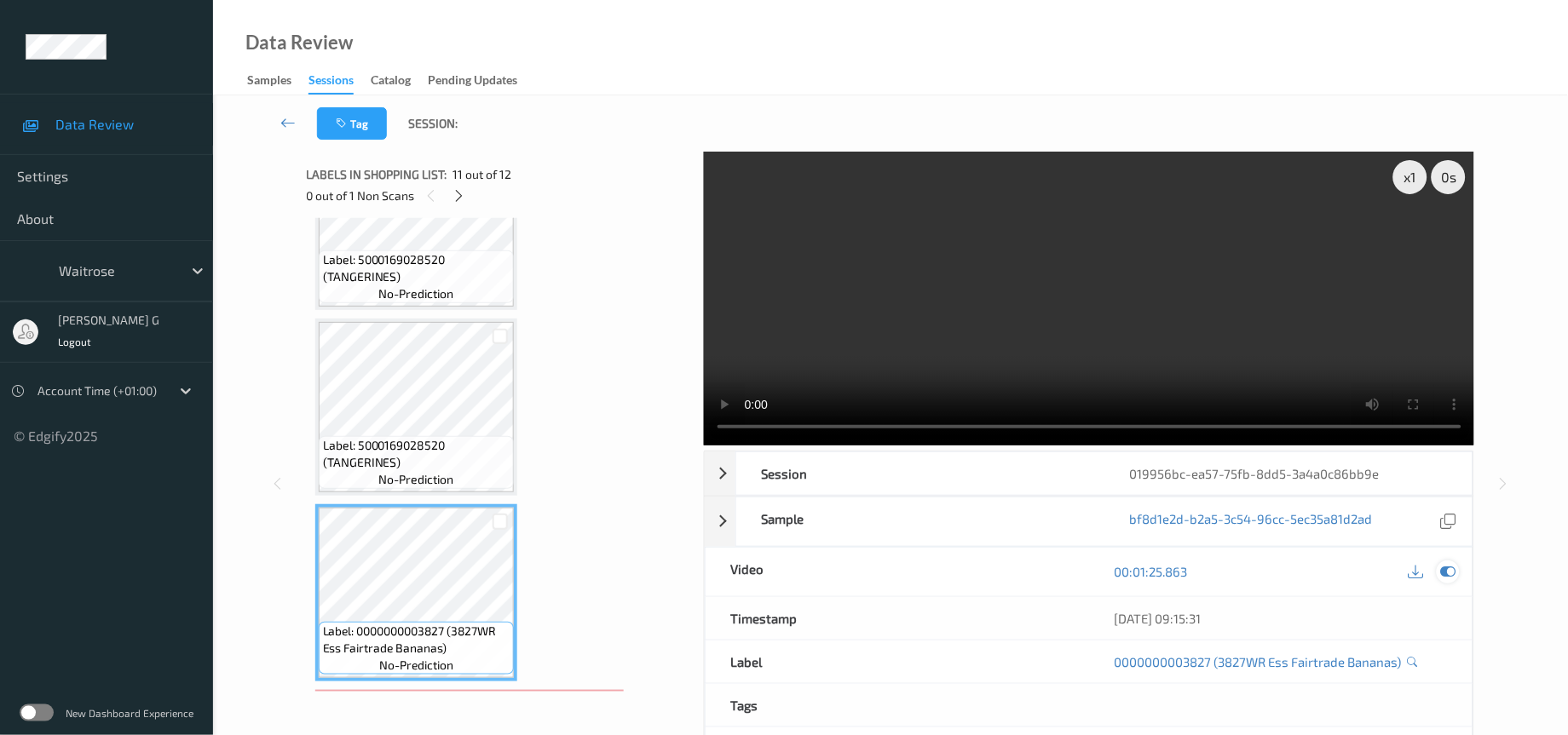
click at [1455, 572] on icon at bounding box center [1449, 571] width 15 height 15
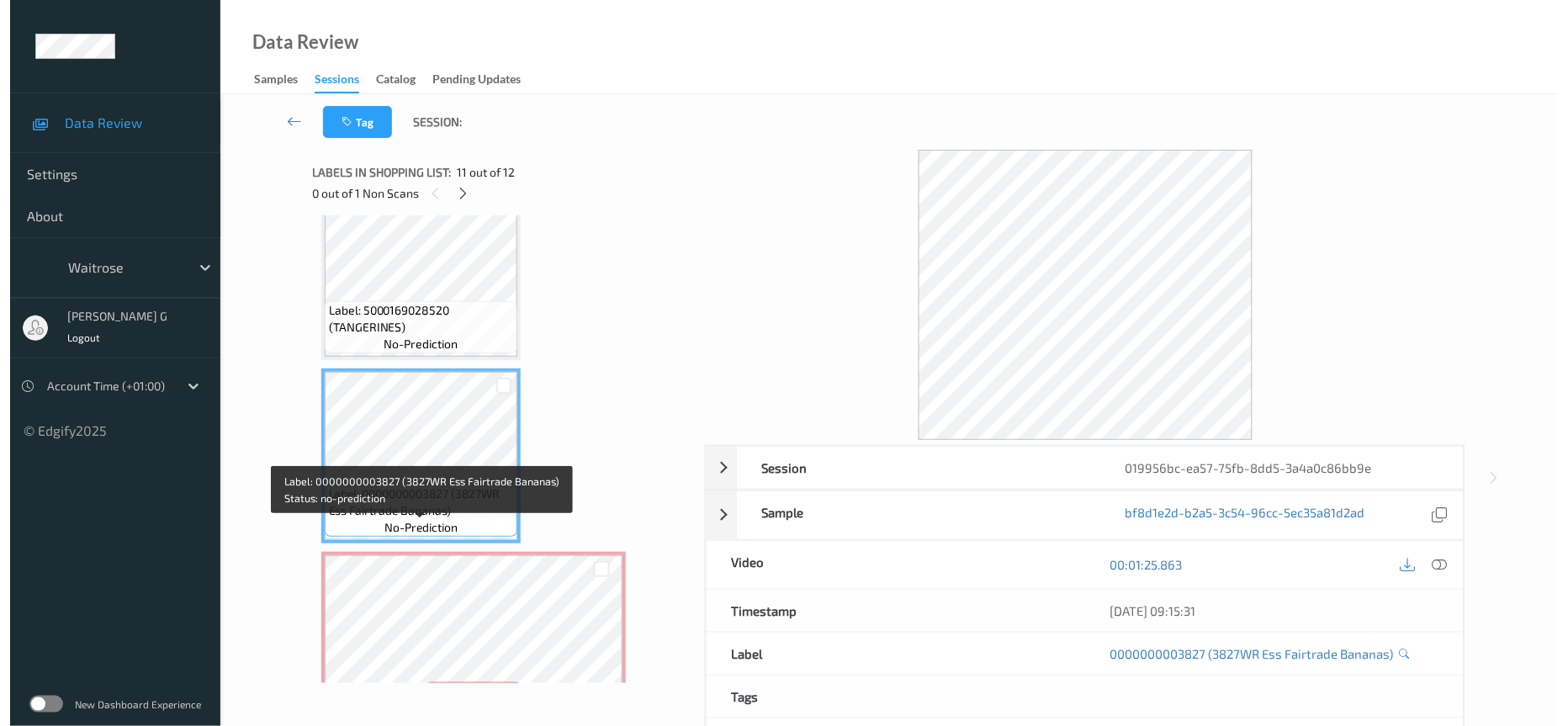
scroll to position [1715, 0]
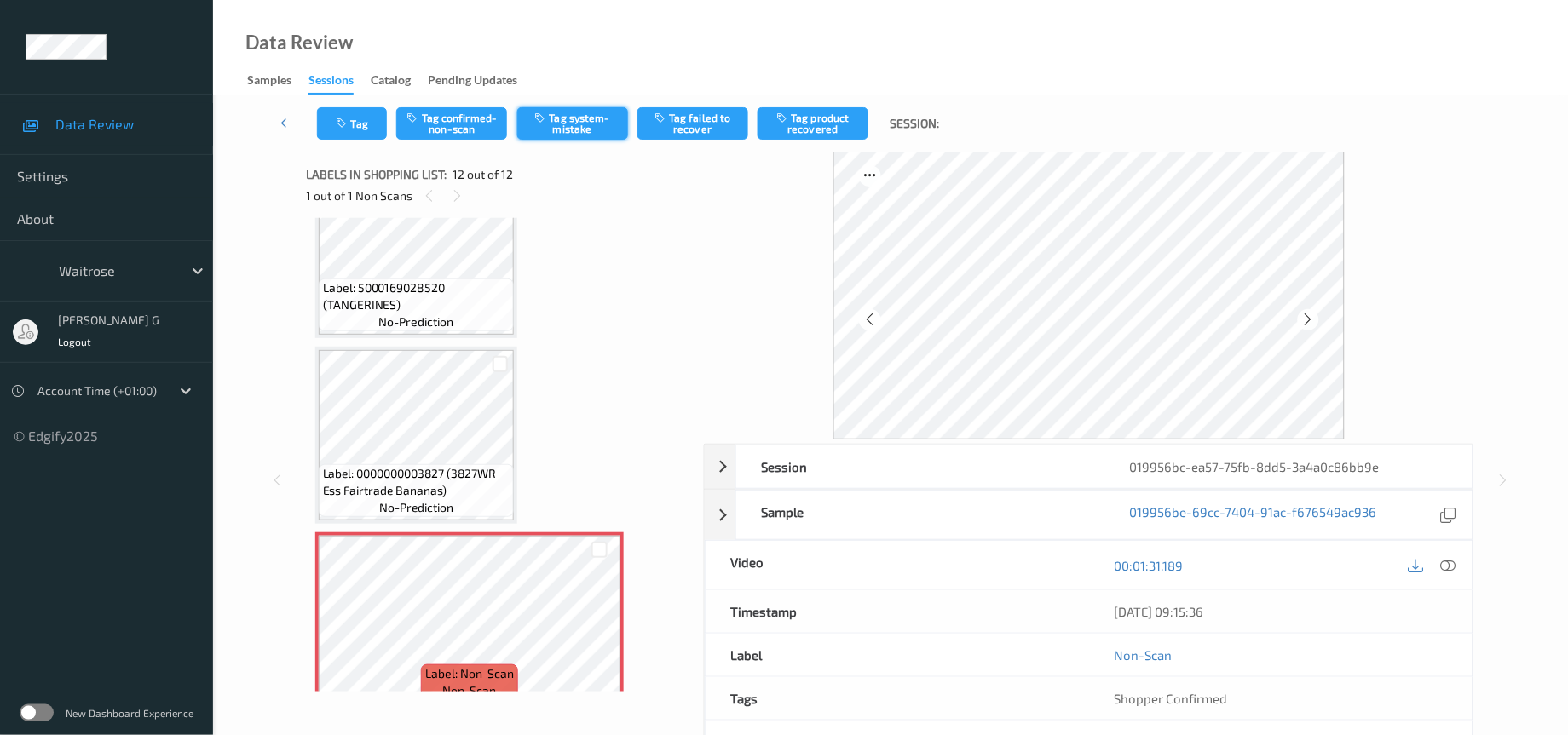
click at [544, 118] on icon "button" at bounding box center [542, 117] width 14 height 12
click at [344, 125] on icon "button" at bounding box center [344, 123] width 14 height 12
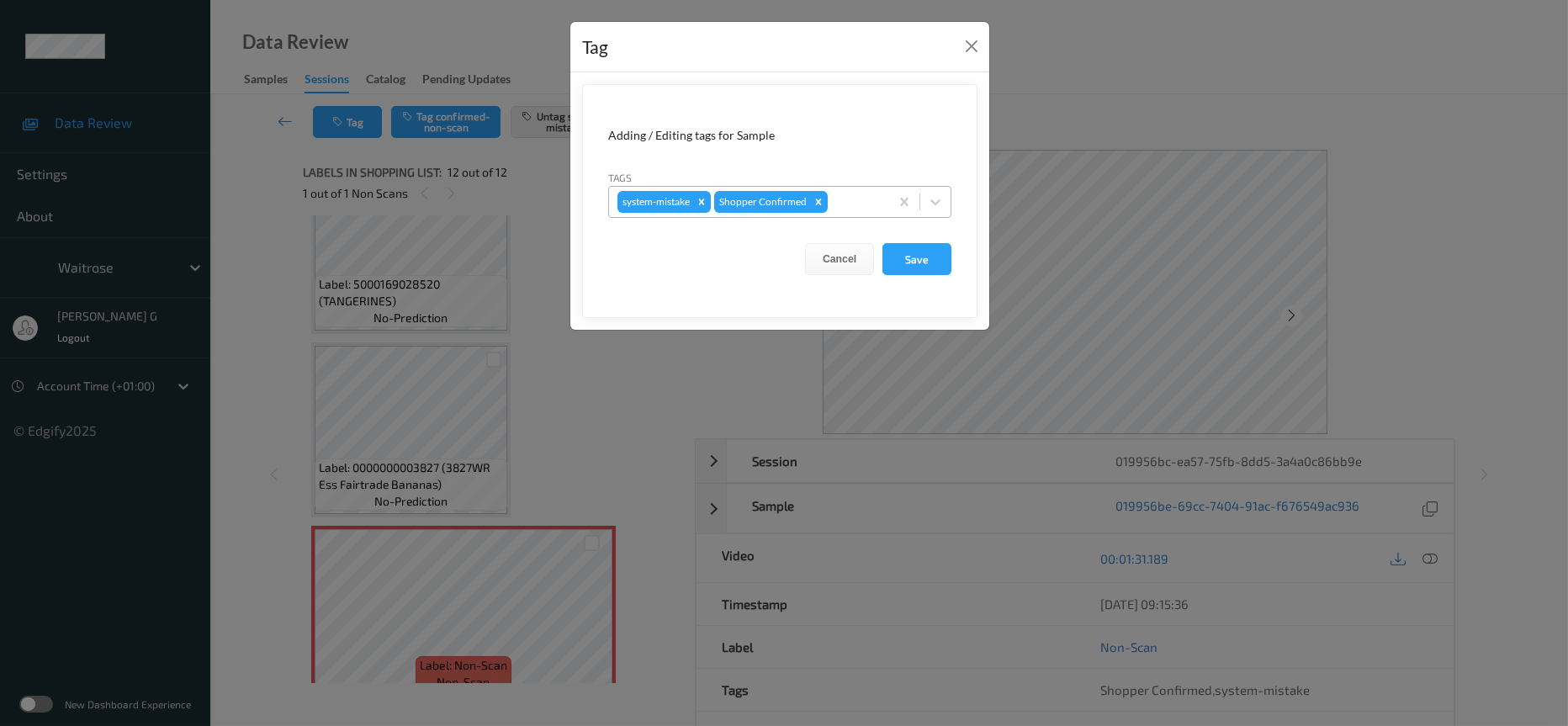
click at [852, 199] on div at bounding box center [855, 202] width 49 height 21
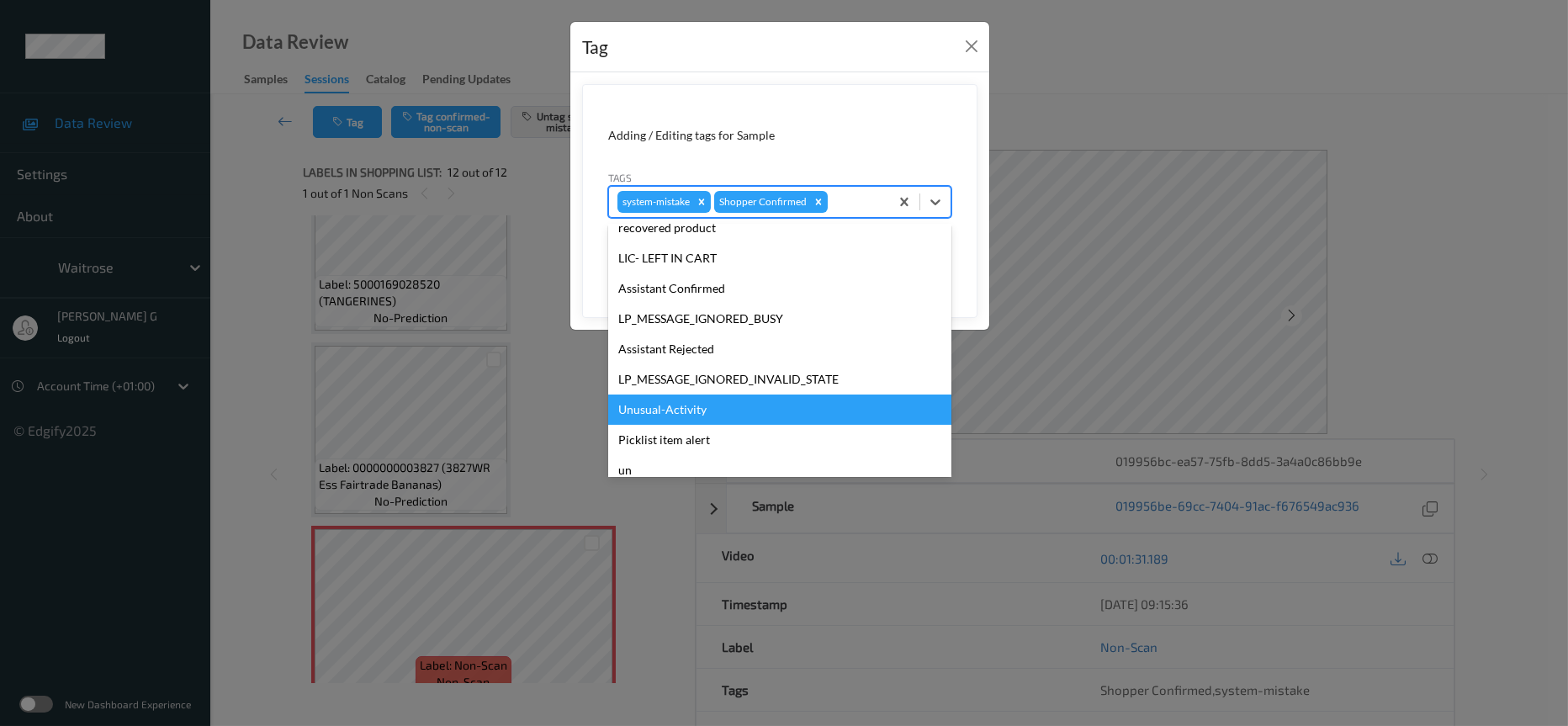
scroll to position [420, 0]
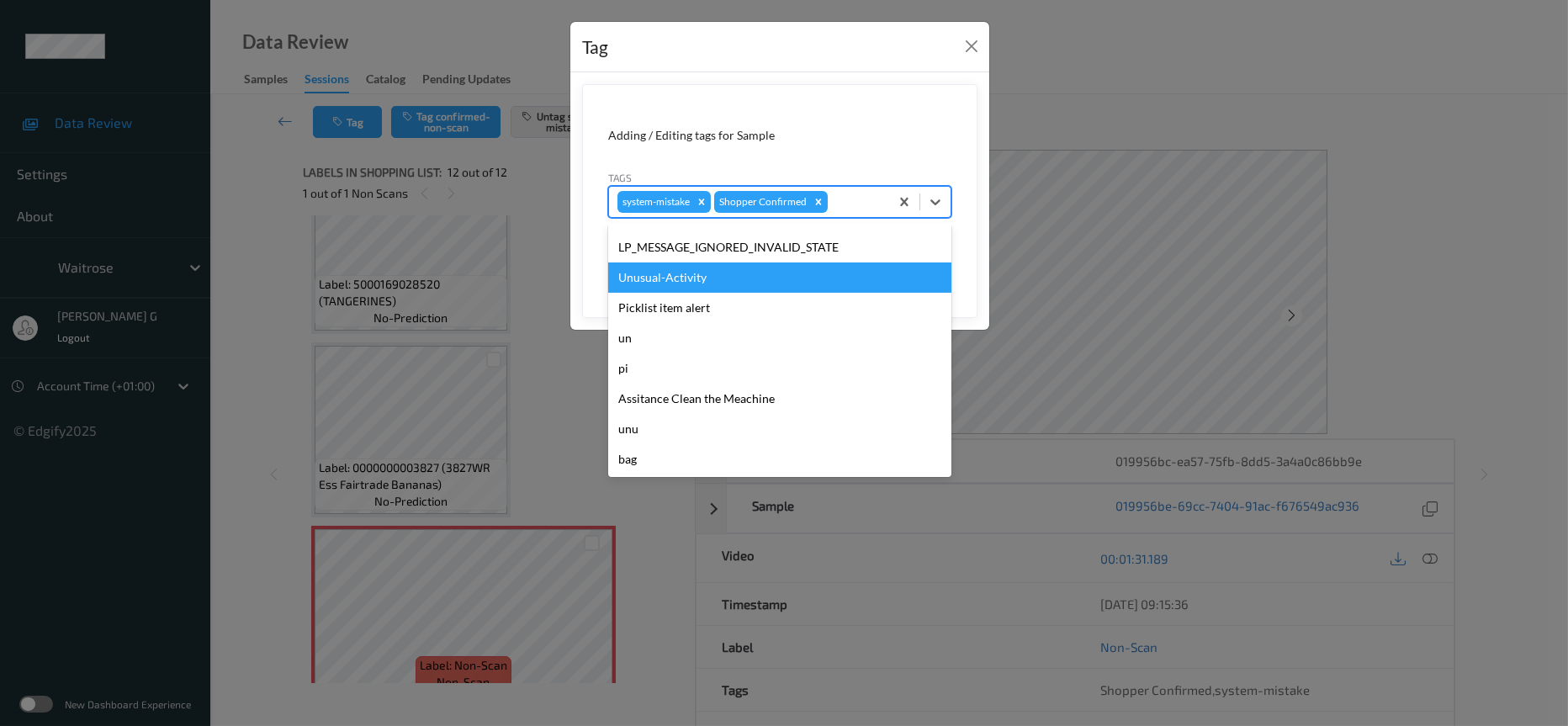
click at [682, 284] on div "Unusual-Activity" at bounding box center [780, 278] width 344 height 30
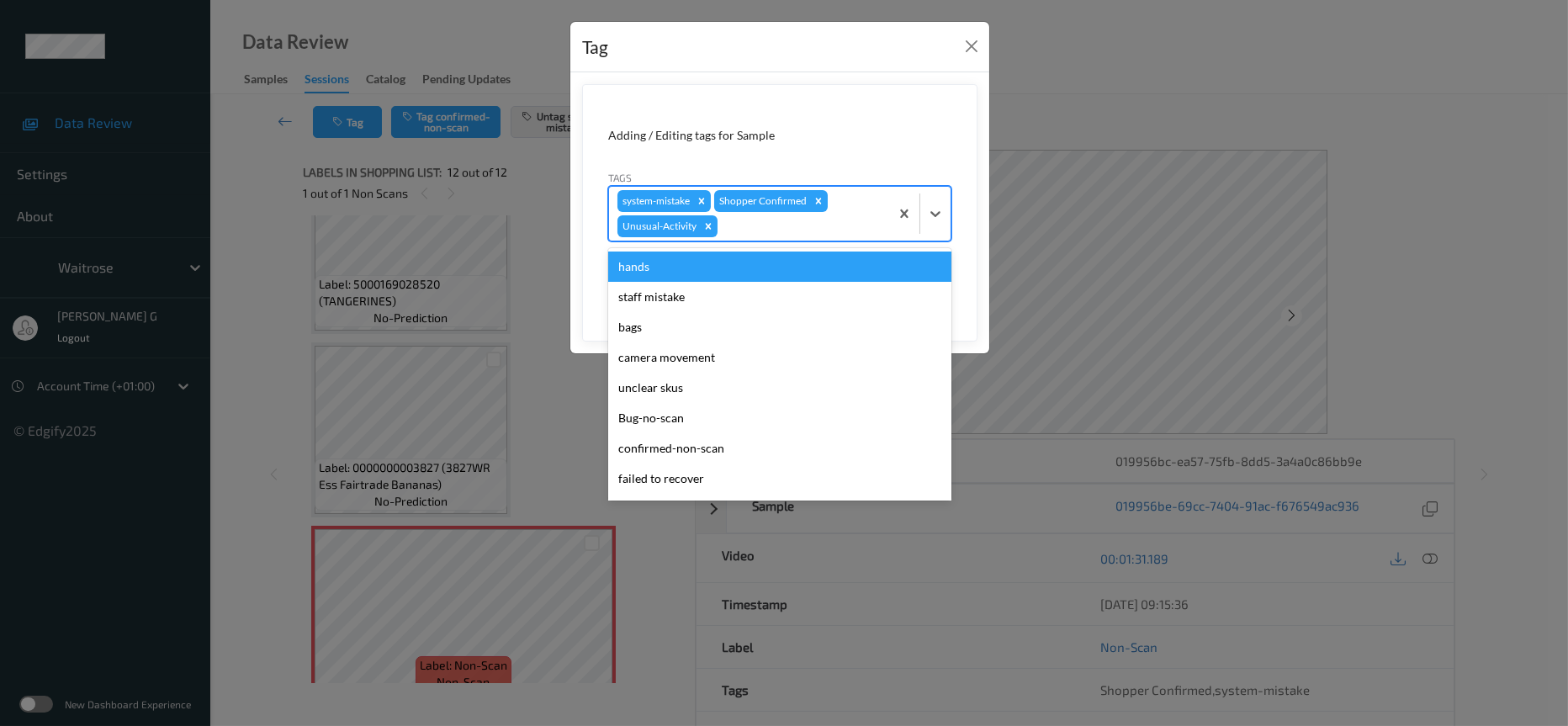
click at [831, 234] on div at bounding box center [800, 226] width 160 height 21
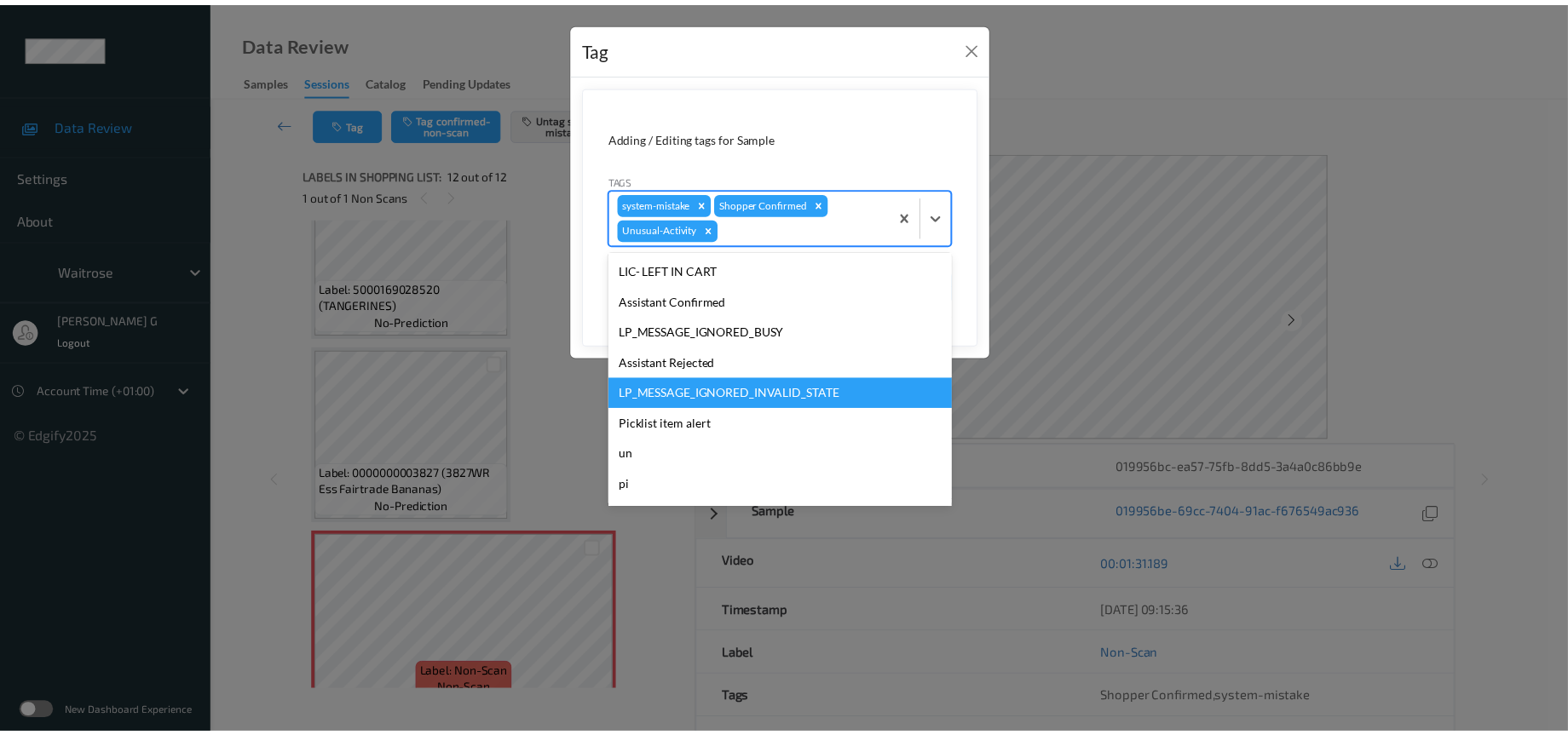
scroll to position [394, 0]
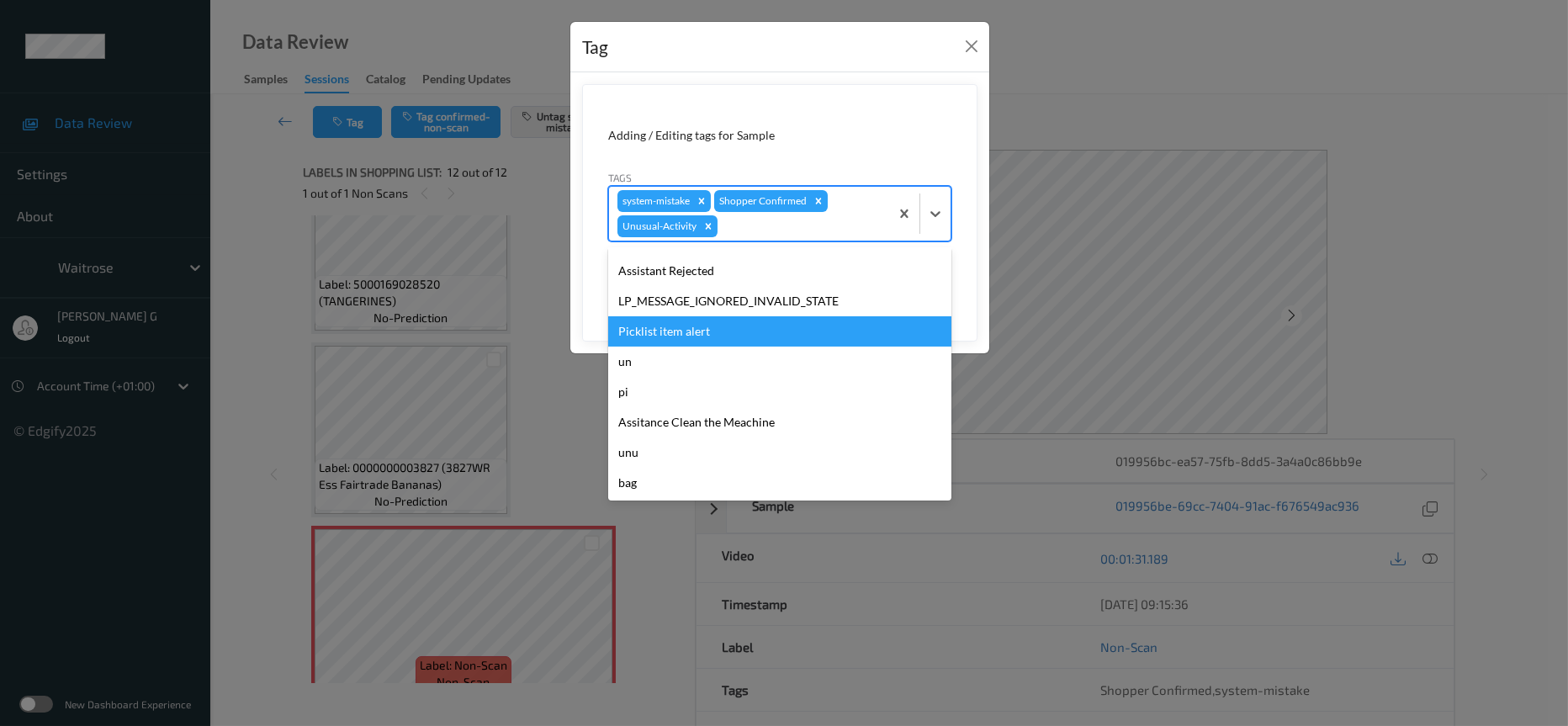
click at [676, 335] on div "Picklist item alert" at bounding box center [780, 332] width 344 height 30
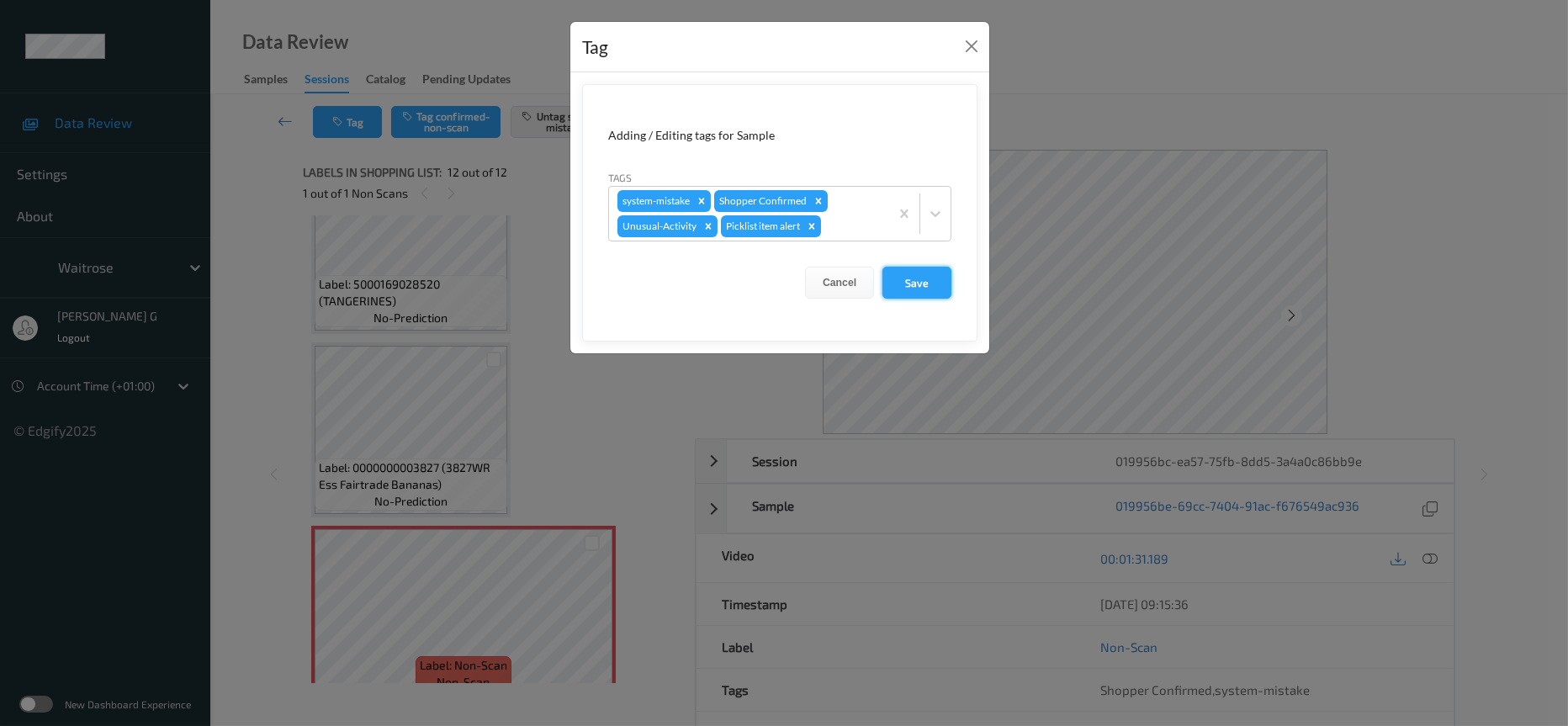
click at [916, 280] on button "Save" at bounding box center [917, 283] width 69 height 32
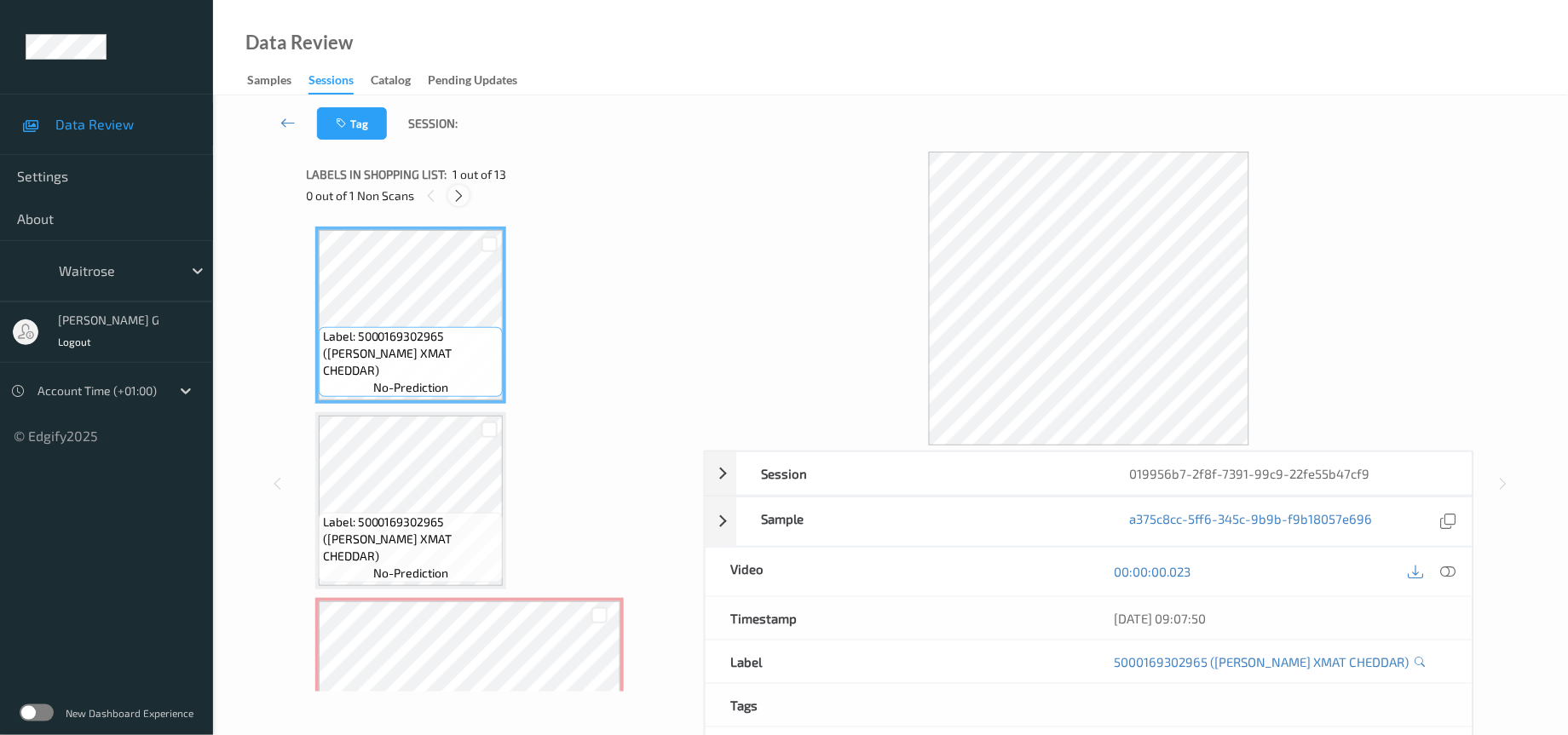
click at [454, 191] on icon at bounding box center [458, 196] width 14 height 15
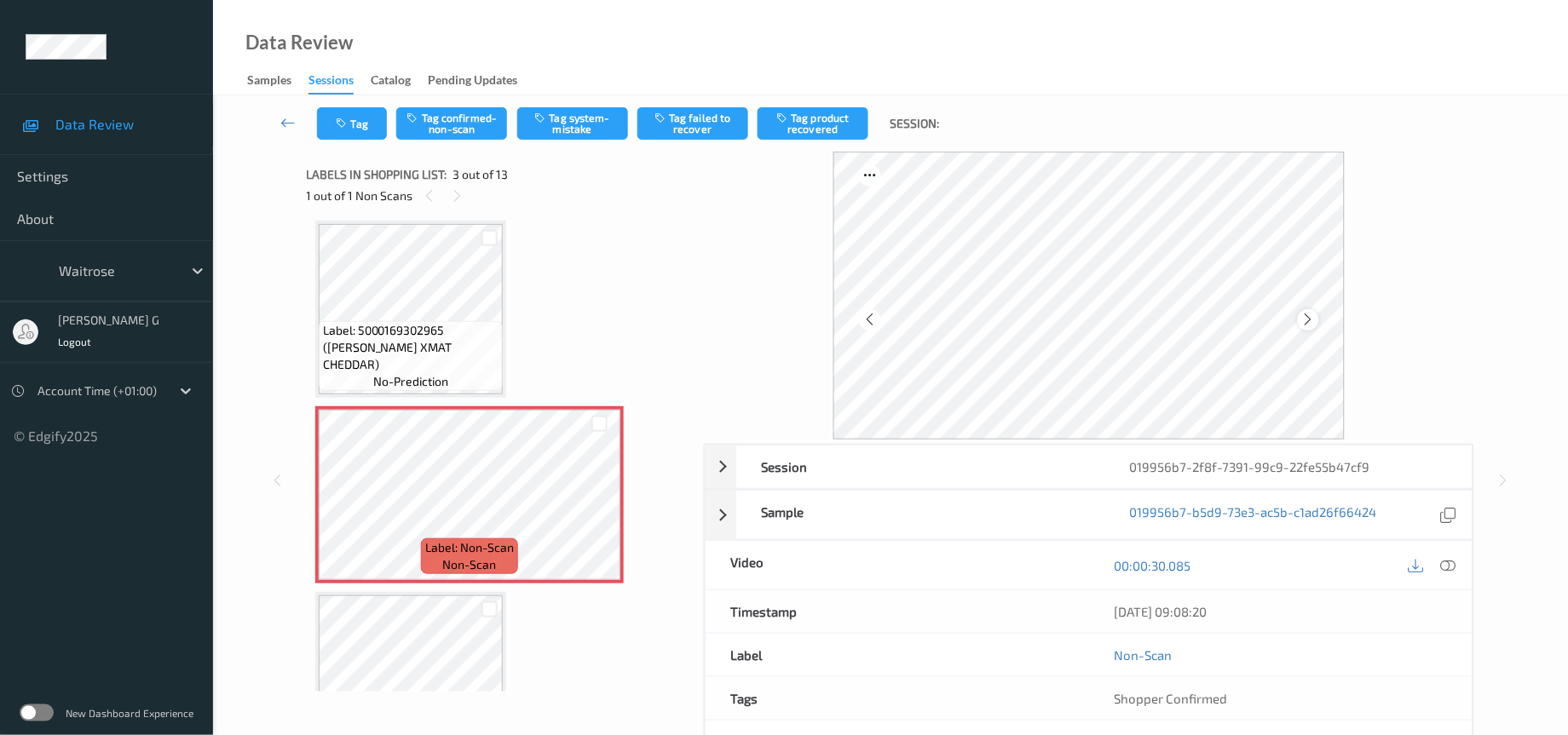
click at [1302, 327] on div at bounding box center [1309, 320] width 22 height 22
click at [1445, 565] on icon at bounding box center [1449, 566] width 15 height 15
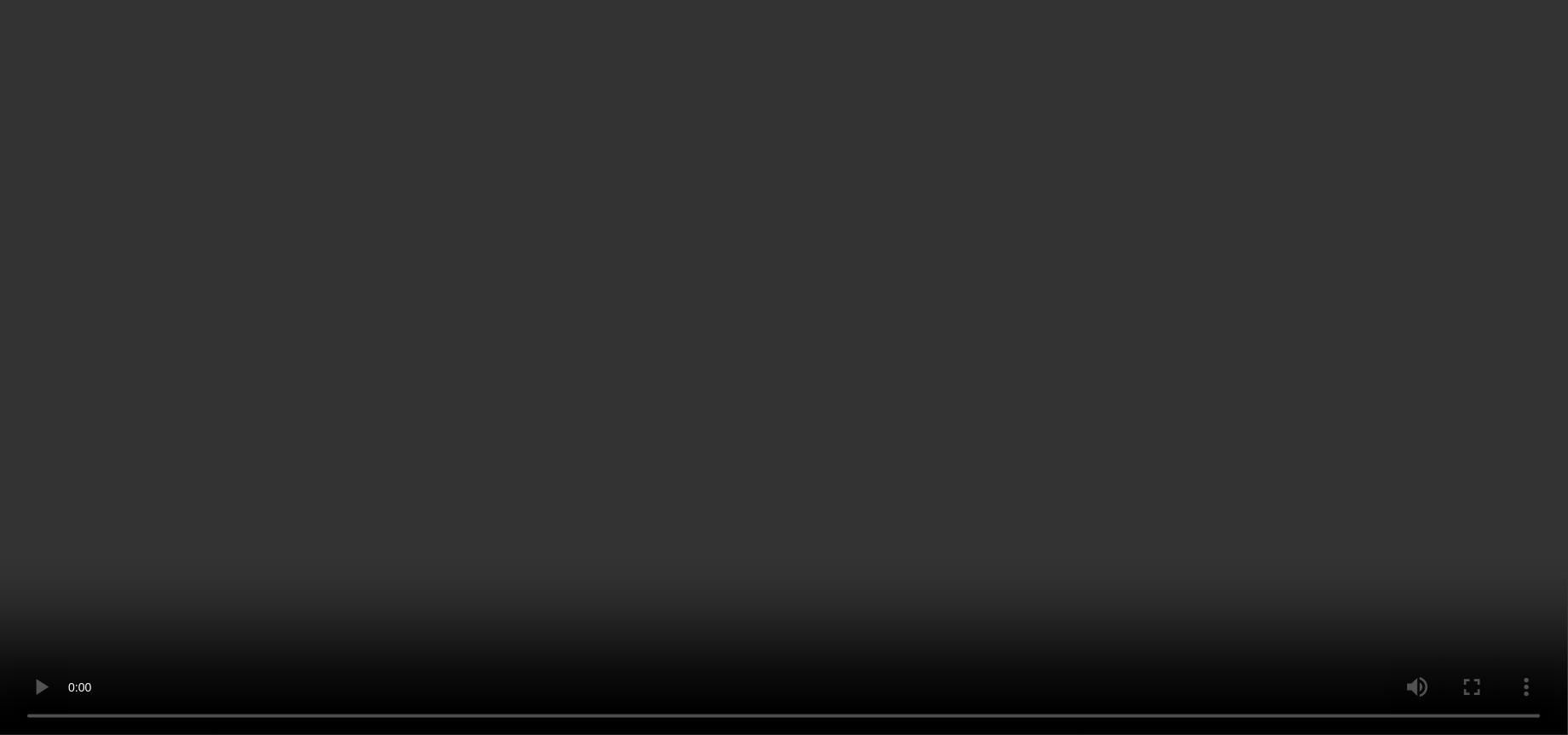
scroll to position [0, 0]
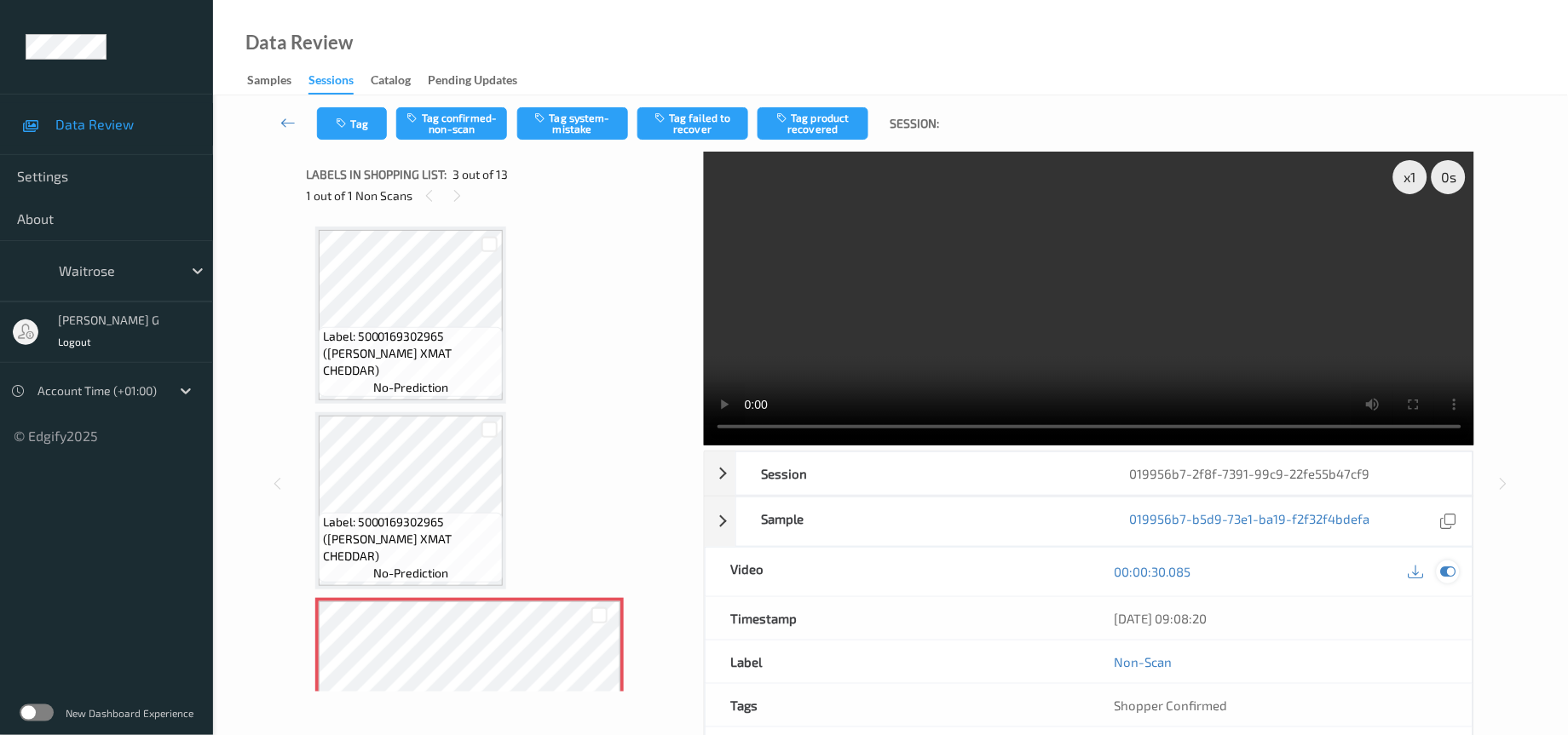
click at [1443, 569] on icon at bounding box center [1449, 571] width 15 height 15
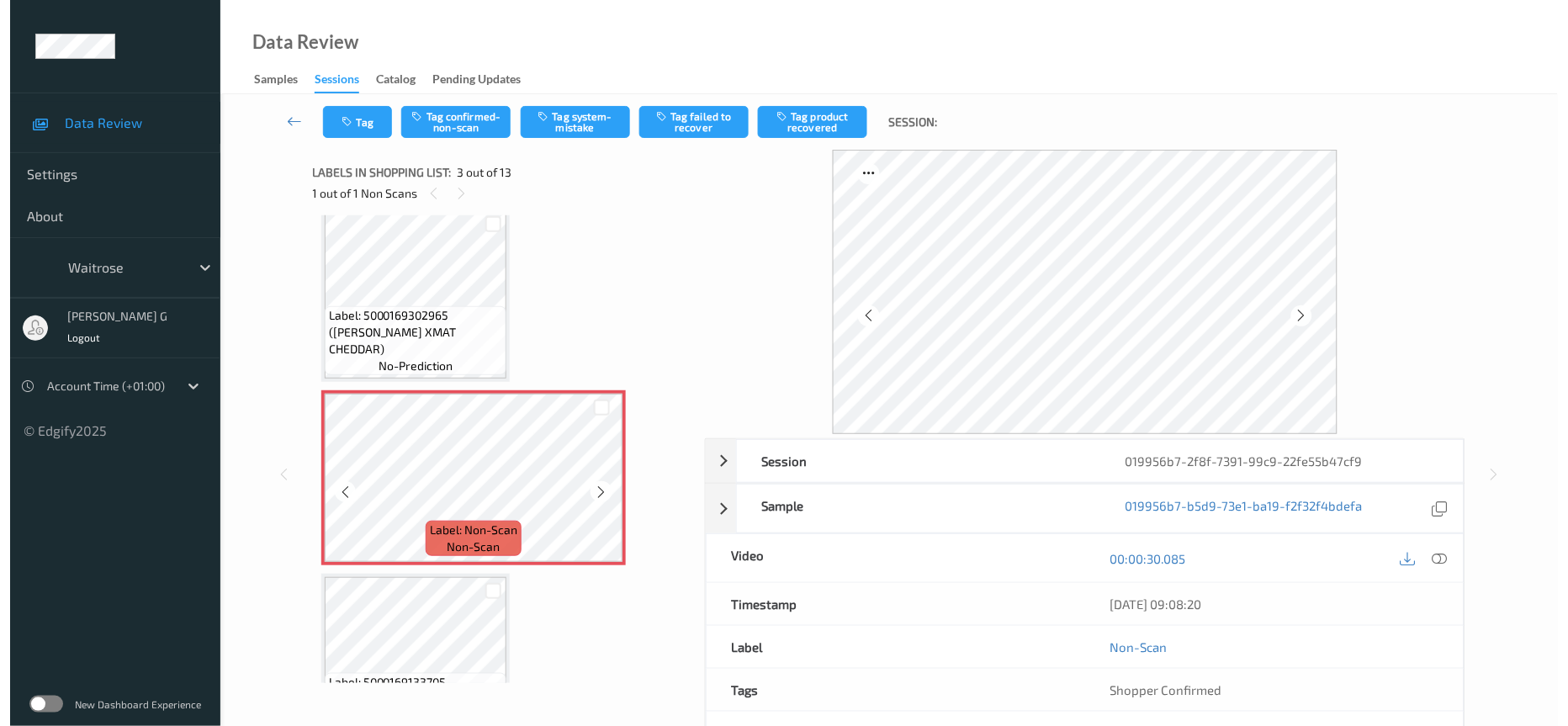
scroll to position [252, 0]
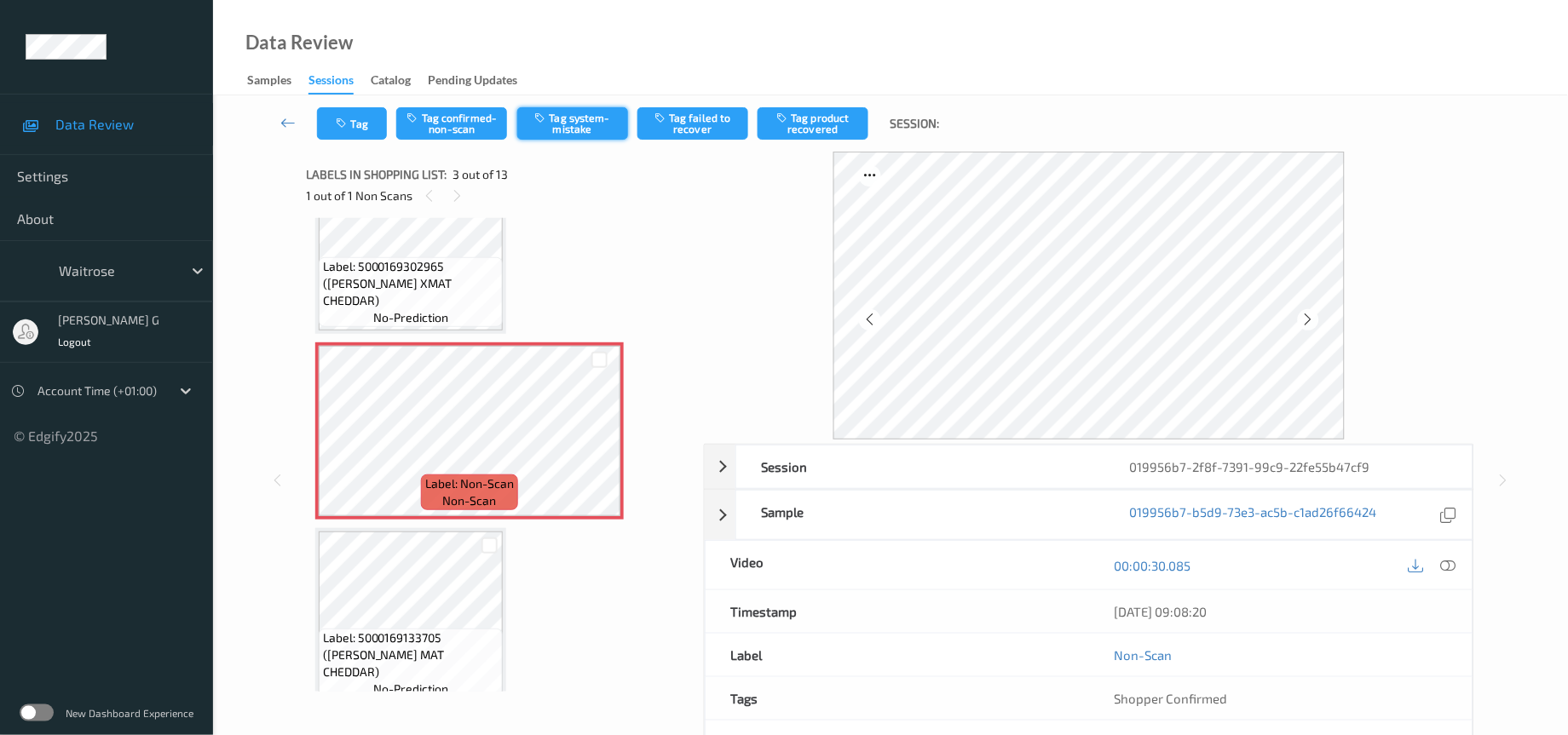
click at [608, 118] on button "Tag system-mistake" at bounding box center [573, 123] width 111 height 32
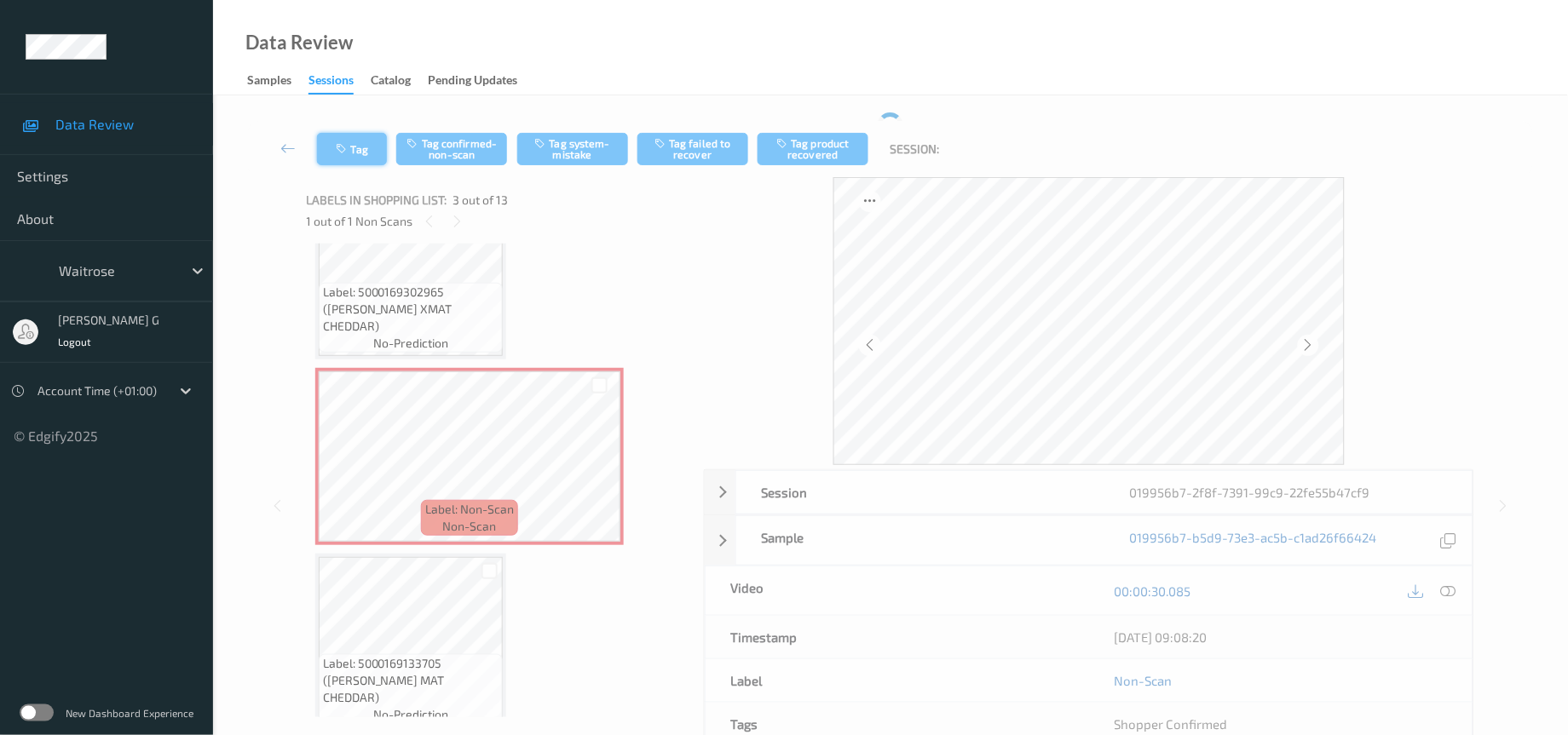
click at [344, 138] on button "Tag" at bounding box center [352, 149] width 70 height 32
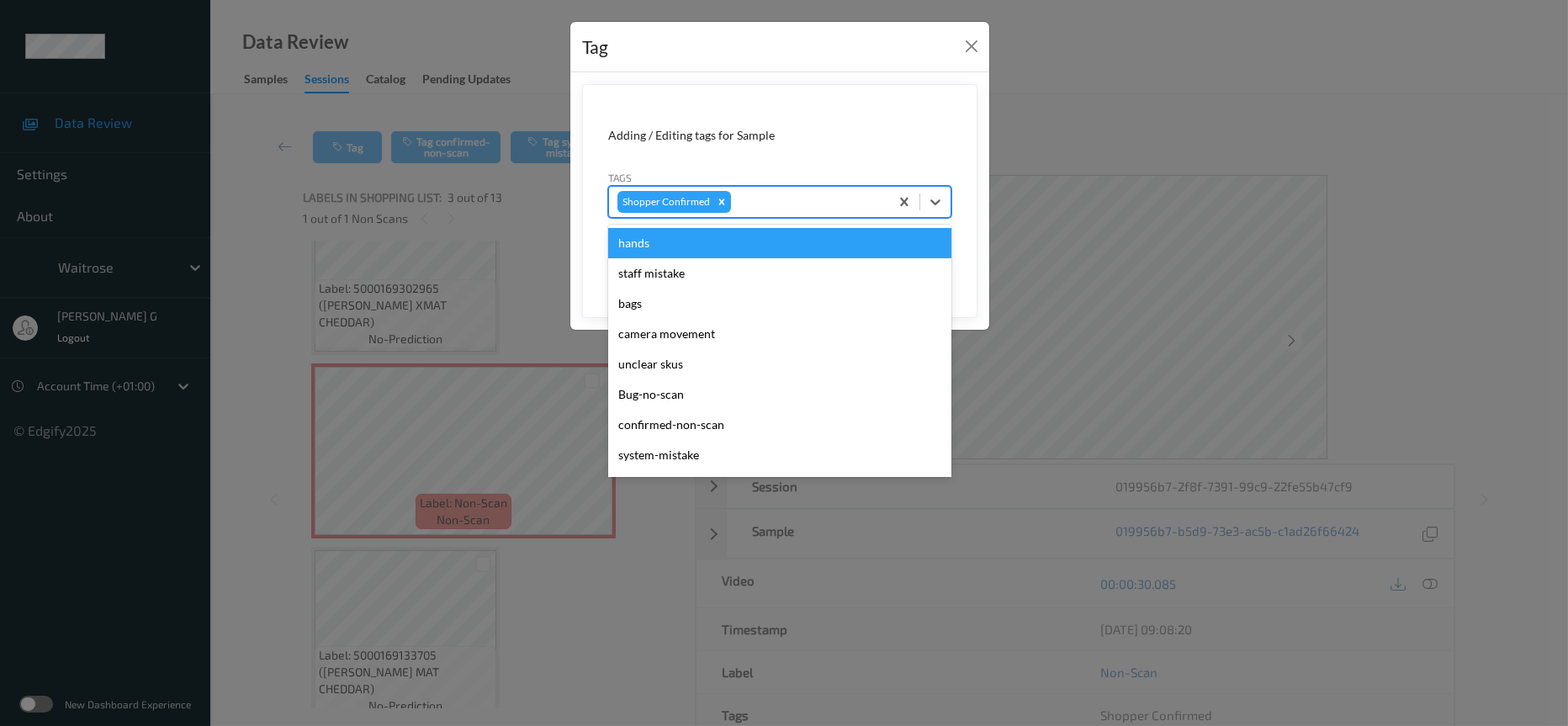
click at [778, 199] on div at bounding box center [807, 202] width 147 height 21
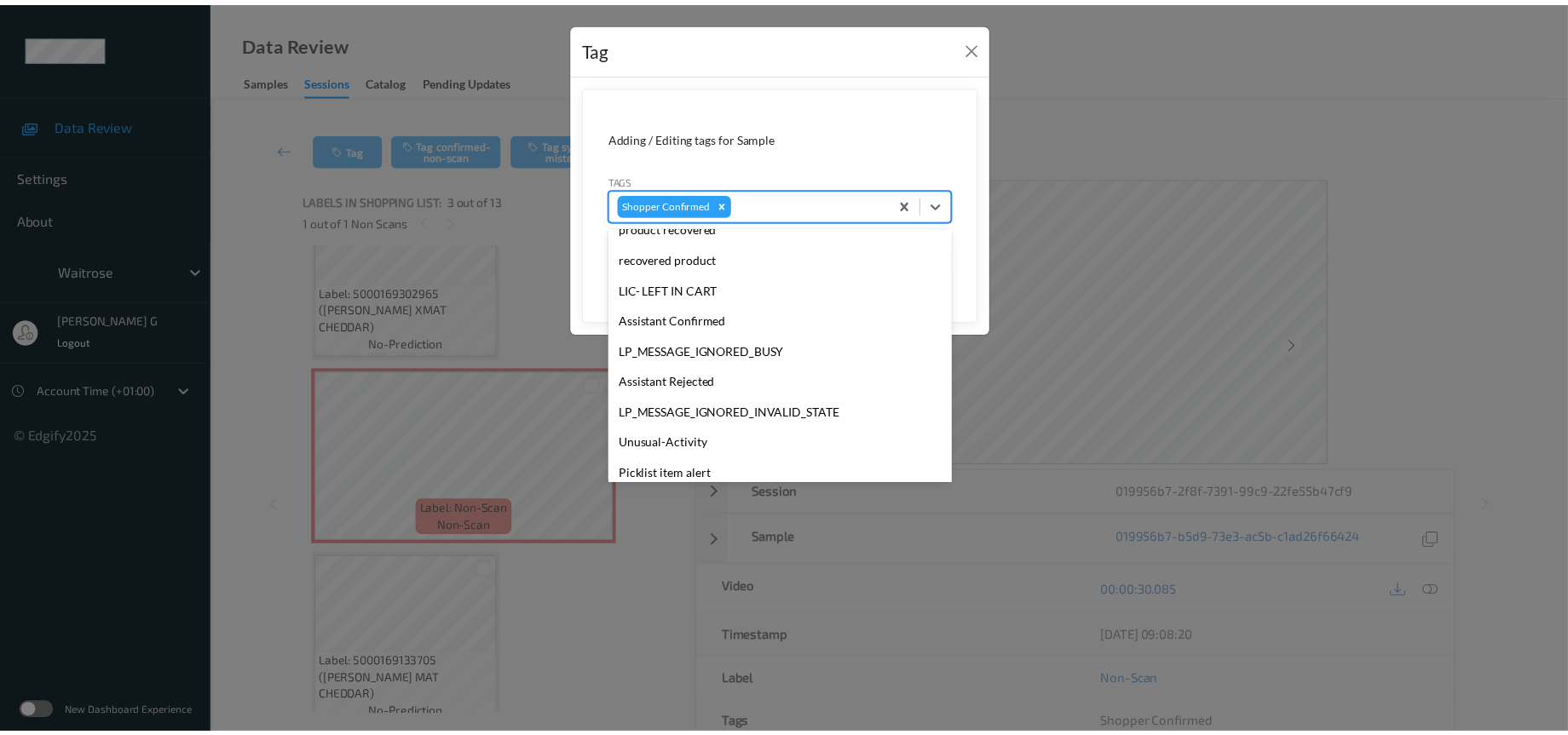
scroll to position [456, 0]
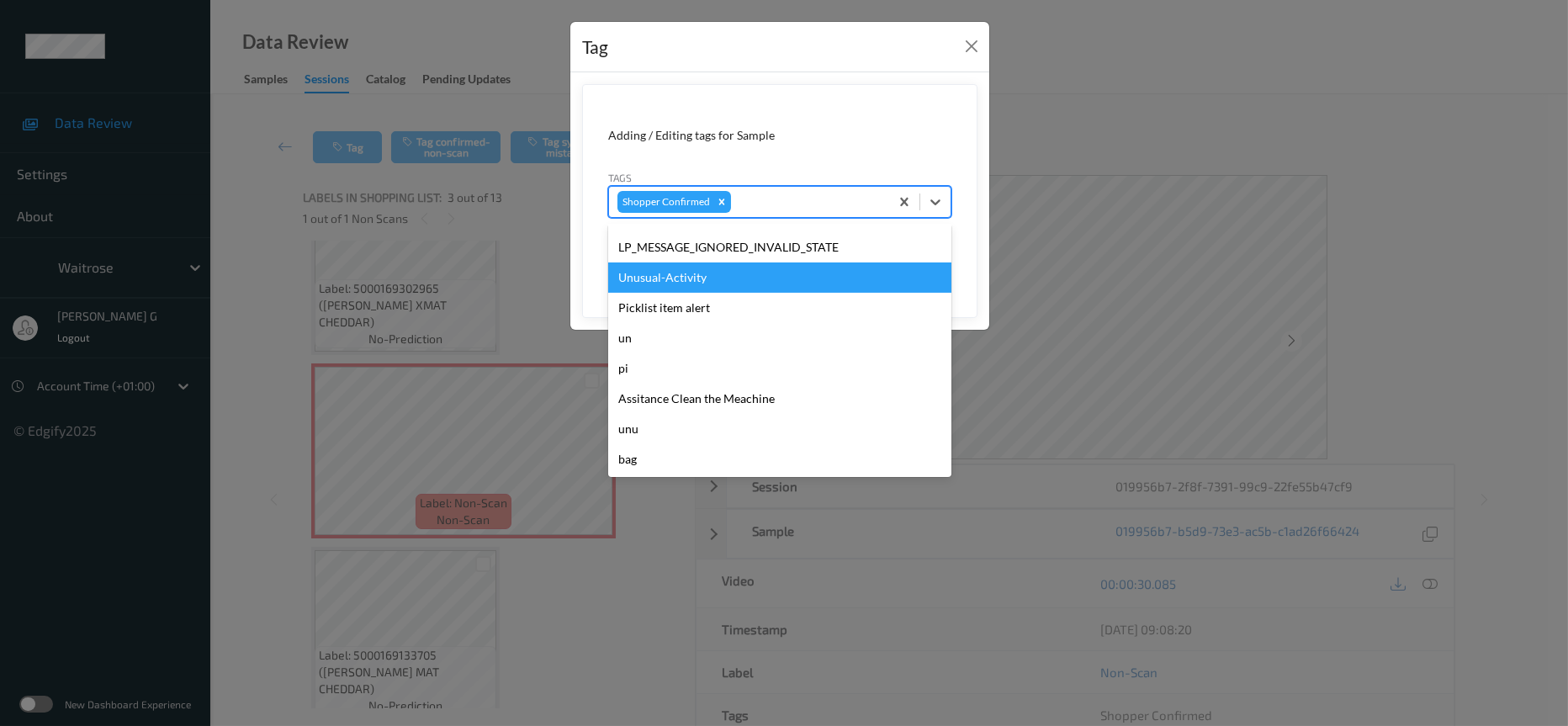
click at [683, 285] on div "Unusual-Activity" at bounding box center [780, 278] width 344 height 30
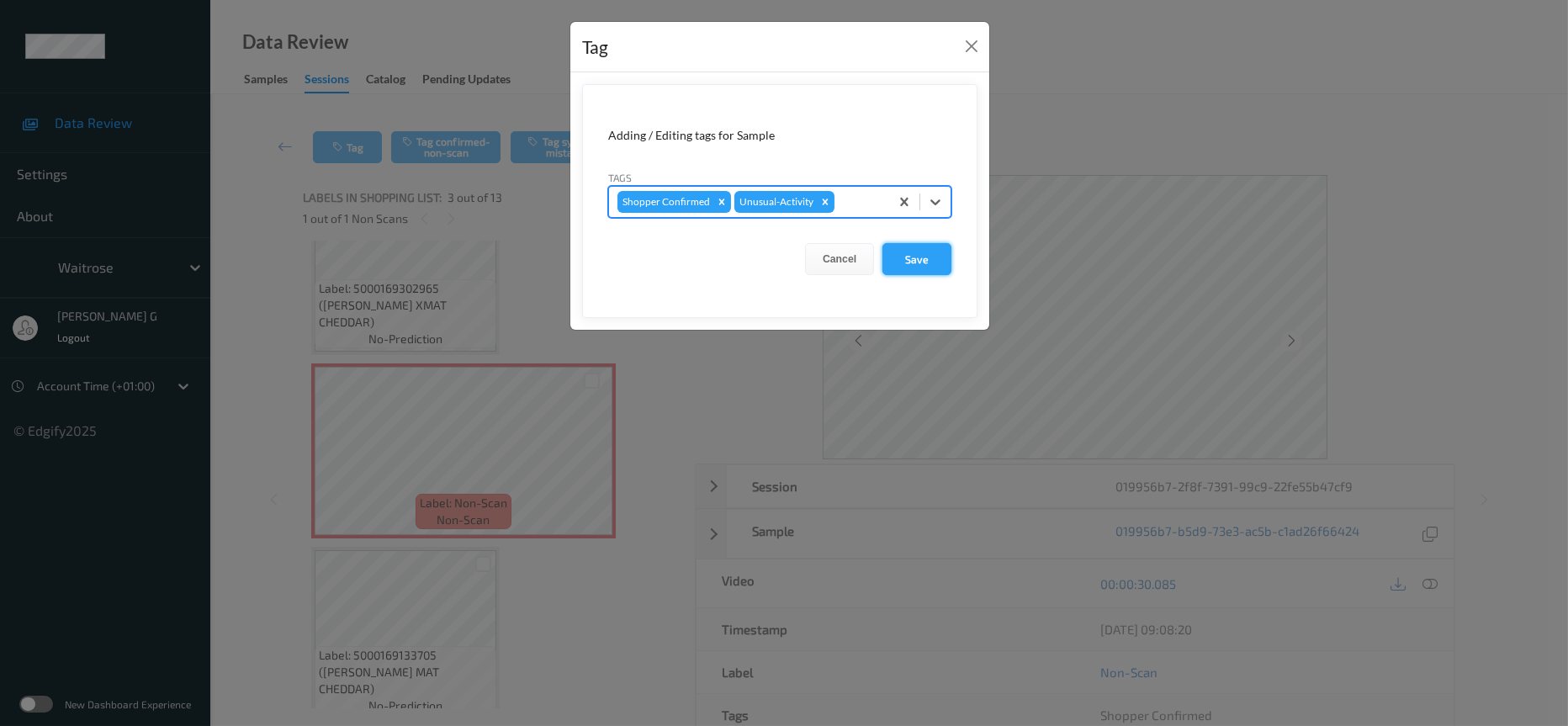
click at [910, 253] on button "Save" at bounding box center [917, 259] width 69 height 32
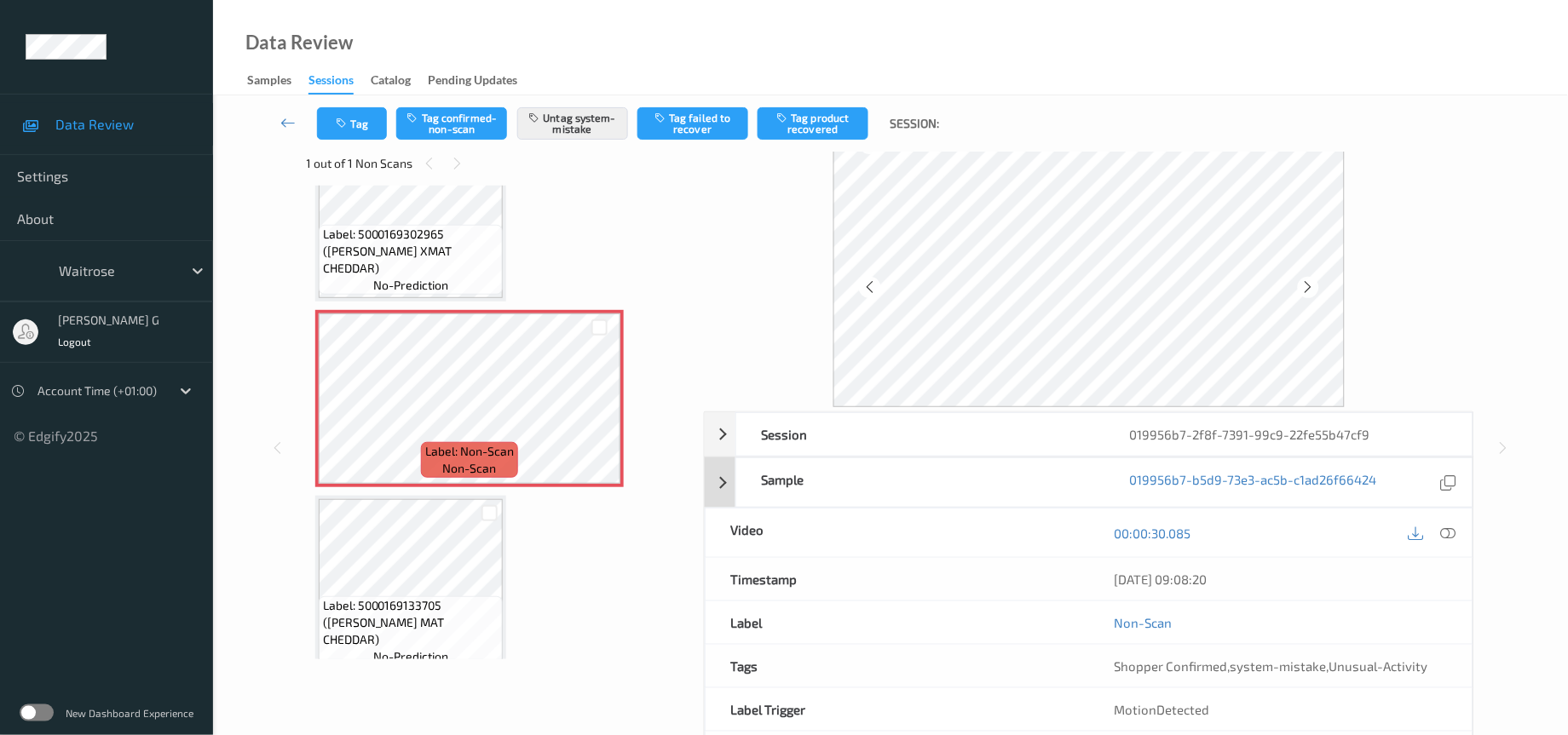
scroll to position [0, 0]
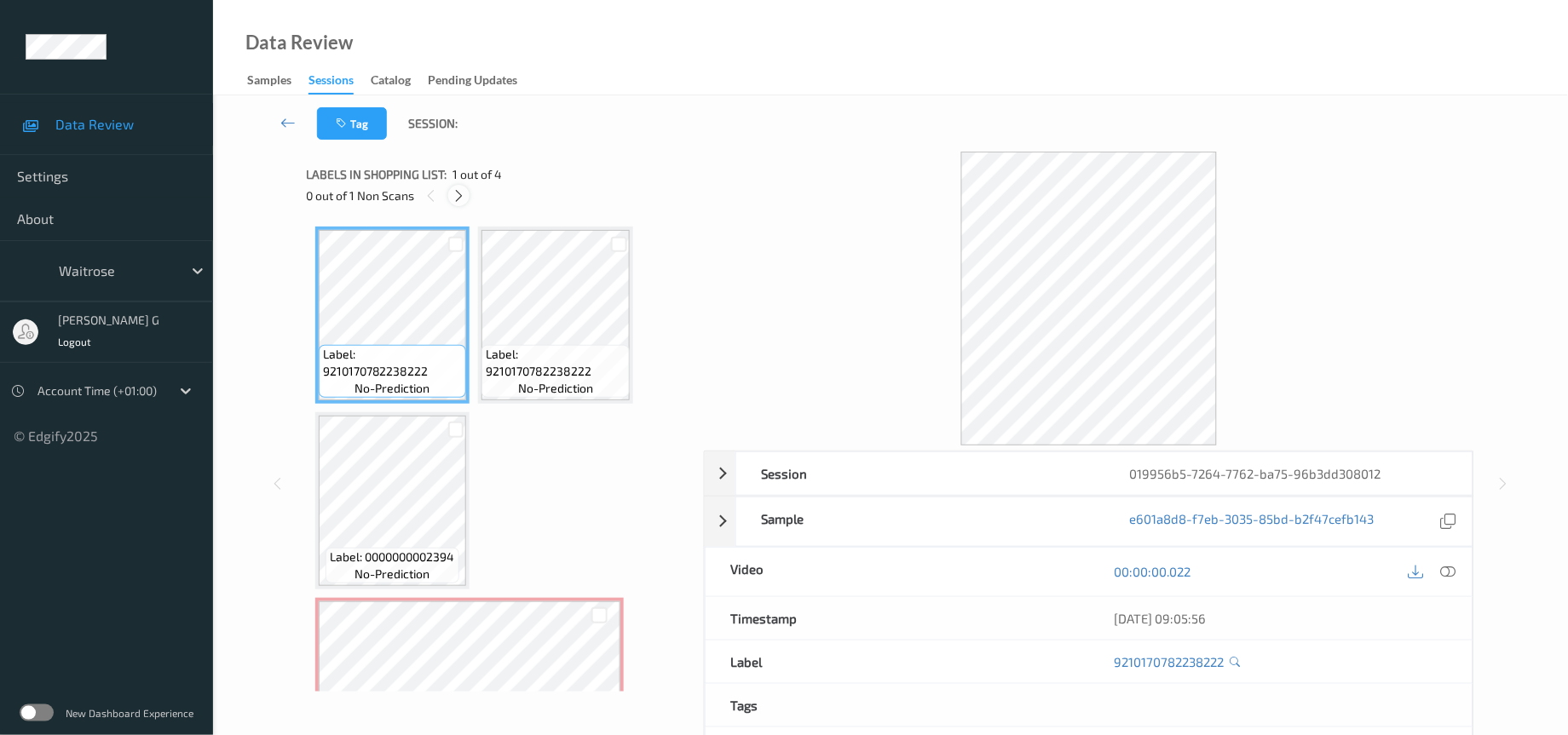
click at [456, 205] on div at bounding box center [459, 195] width 22 height 22
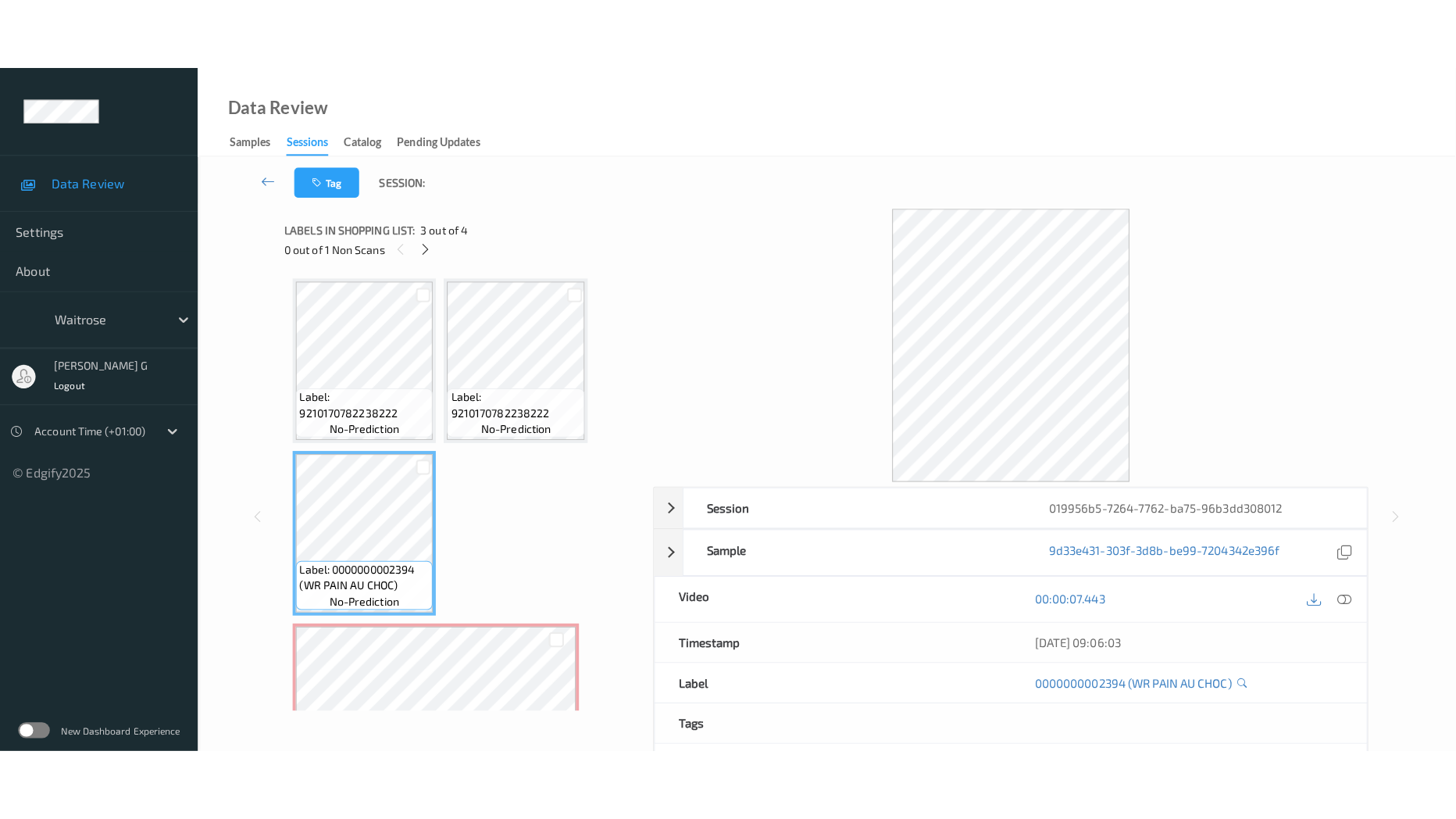
scroll to position [77, 0]
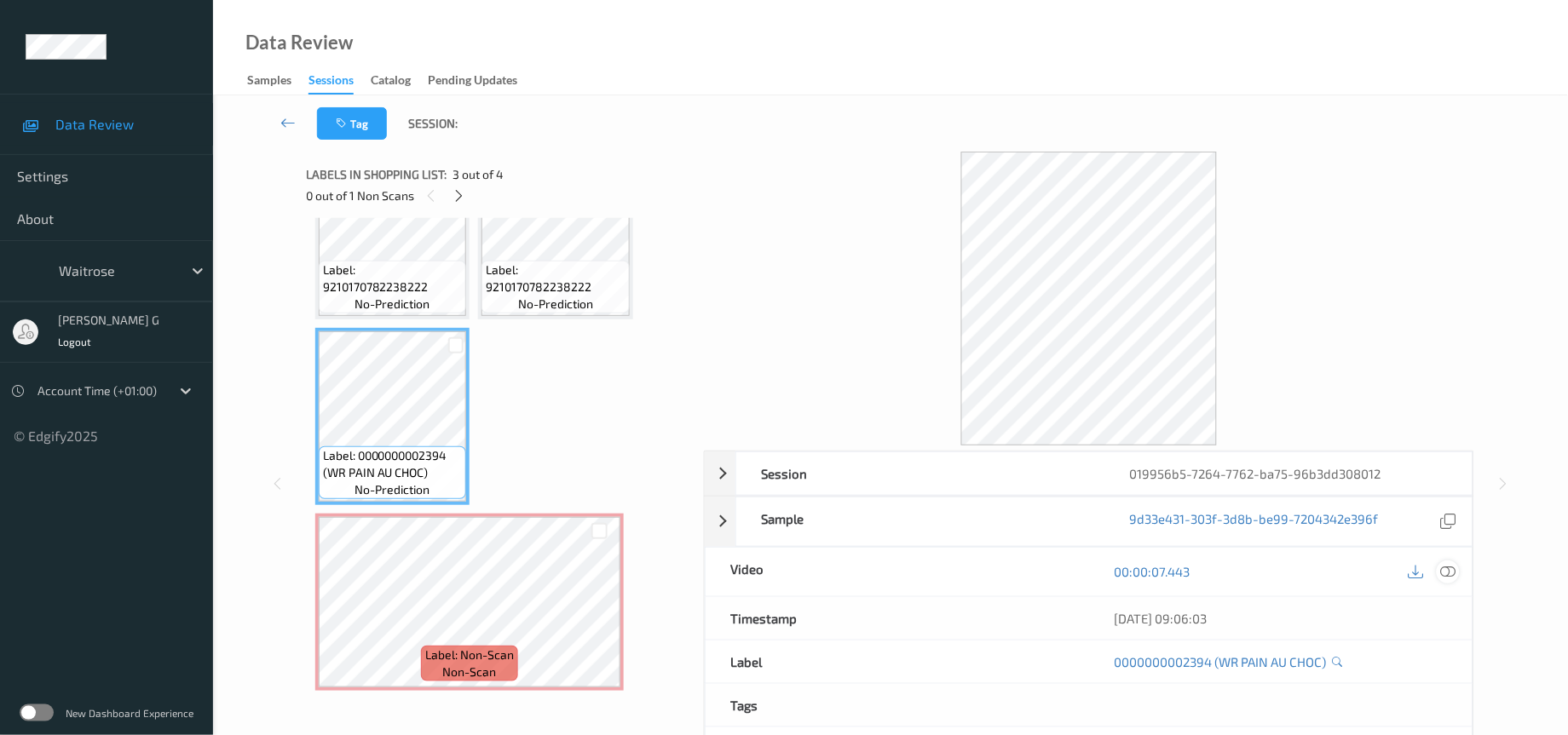
click at [1452, 570] on icon at bounding box center [1449, 571] width 15 height 15
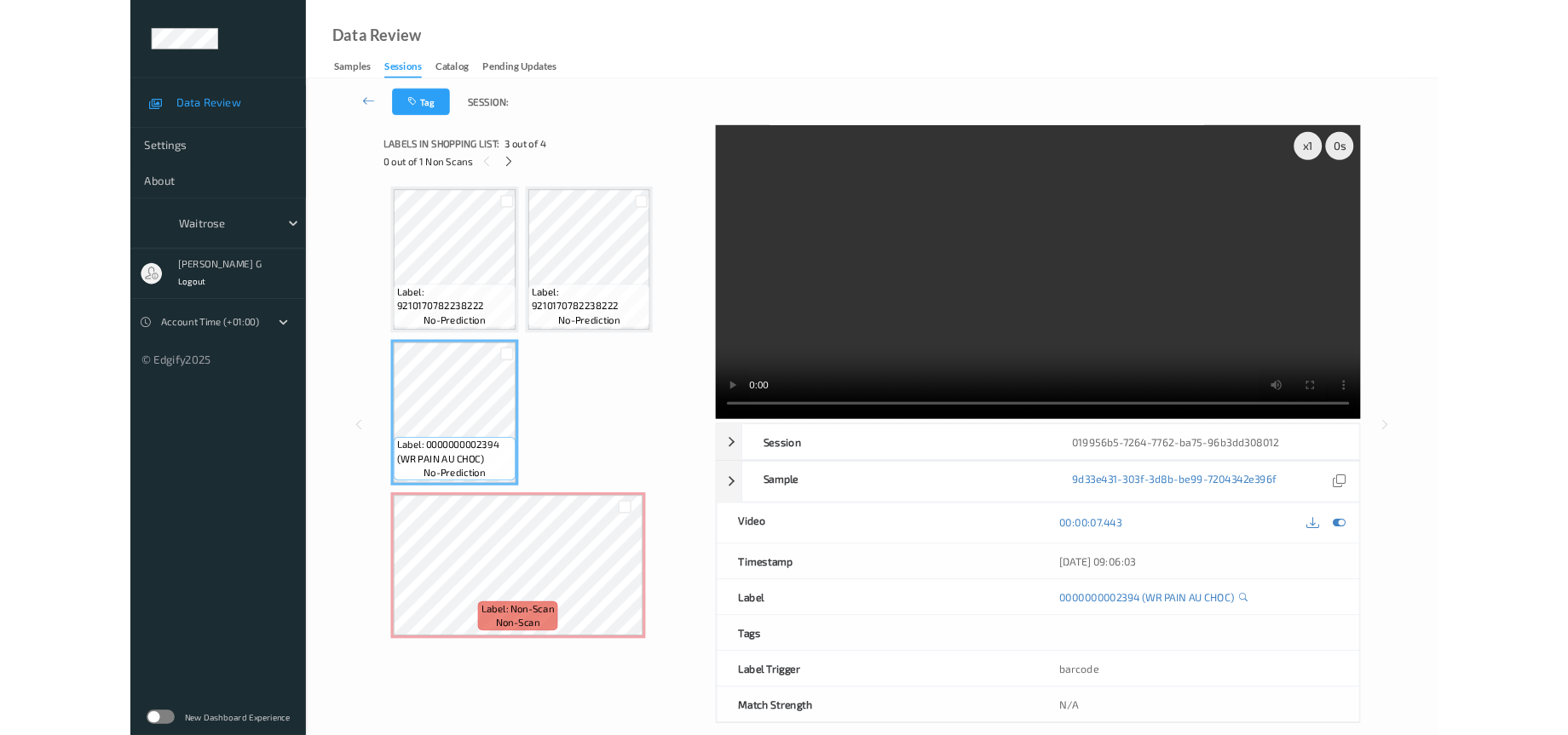
scroll to position [0, 0]
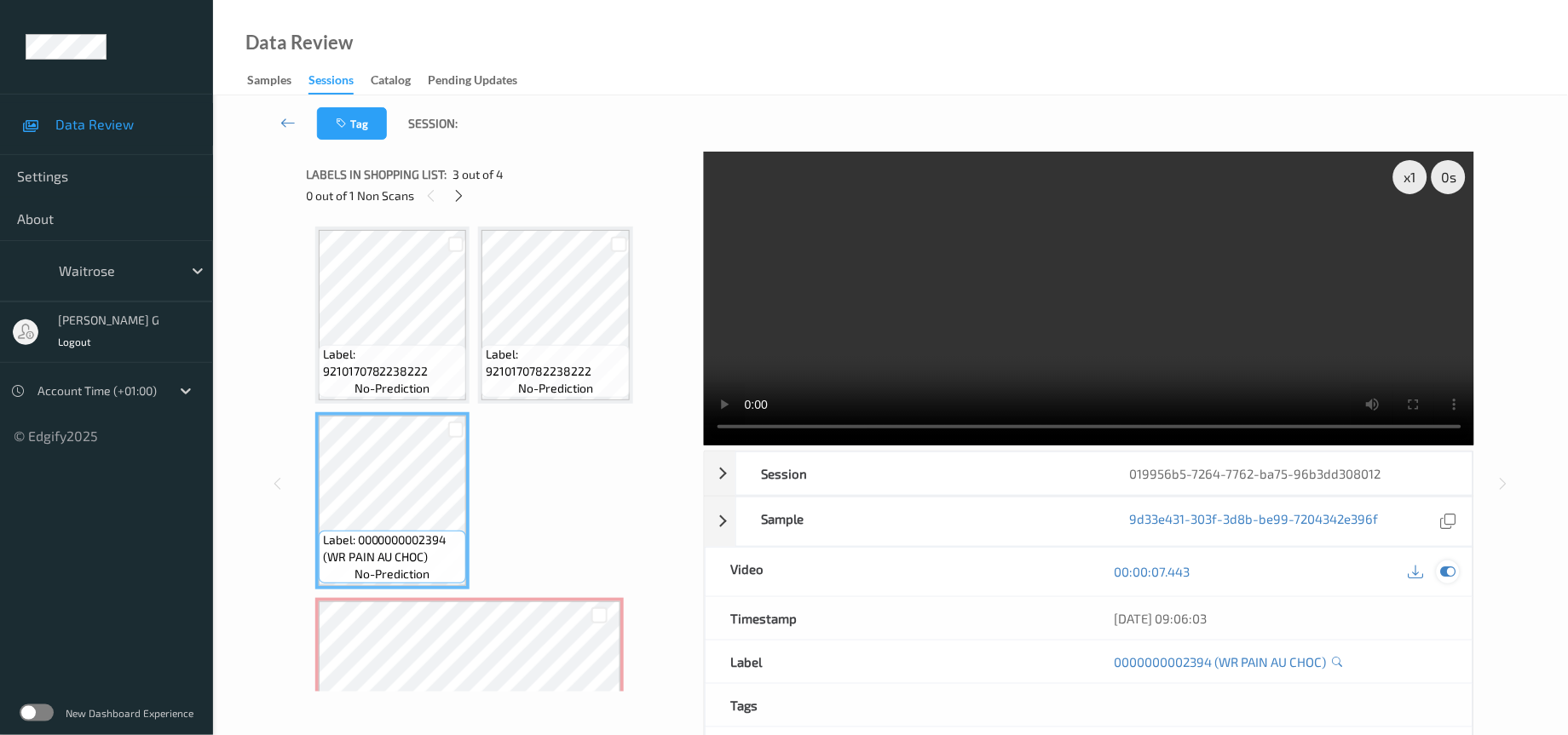
click at [1443, 571] on icon at bounding box center [1449, 571] width 15 height 15
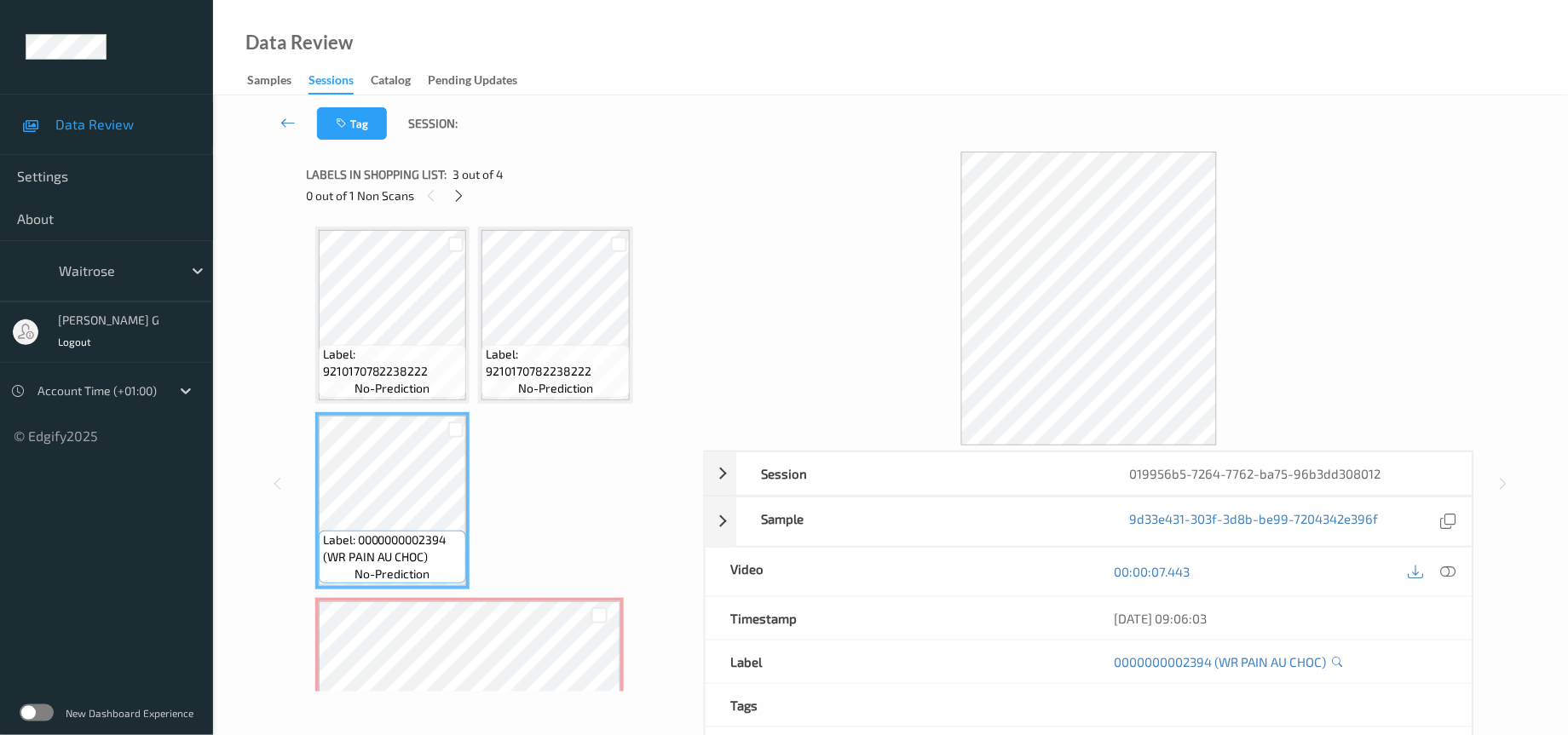
scroll to position [84, 0]
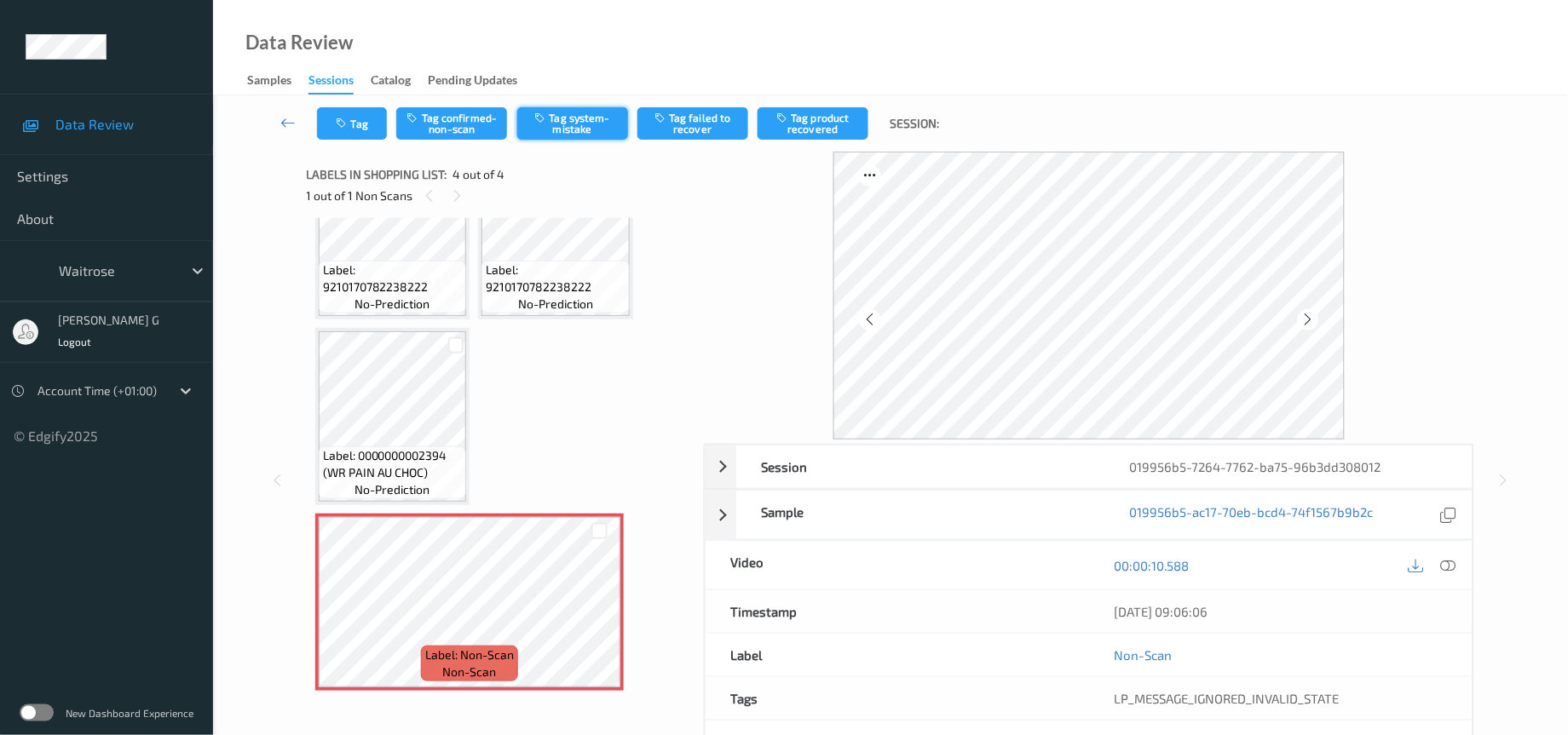
click at [542, 125] on button "Tag system-mistake" at bounding box center [573, 123] width 111 height 32
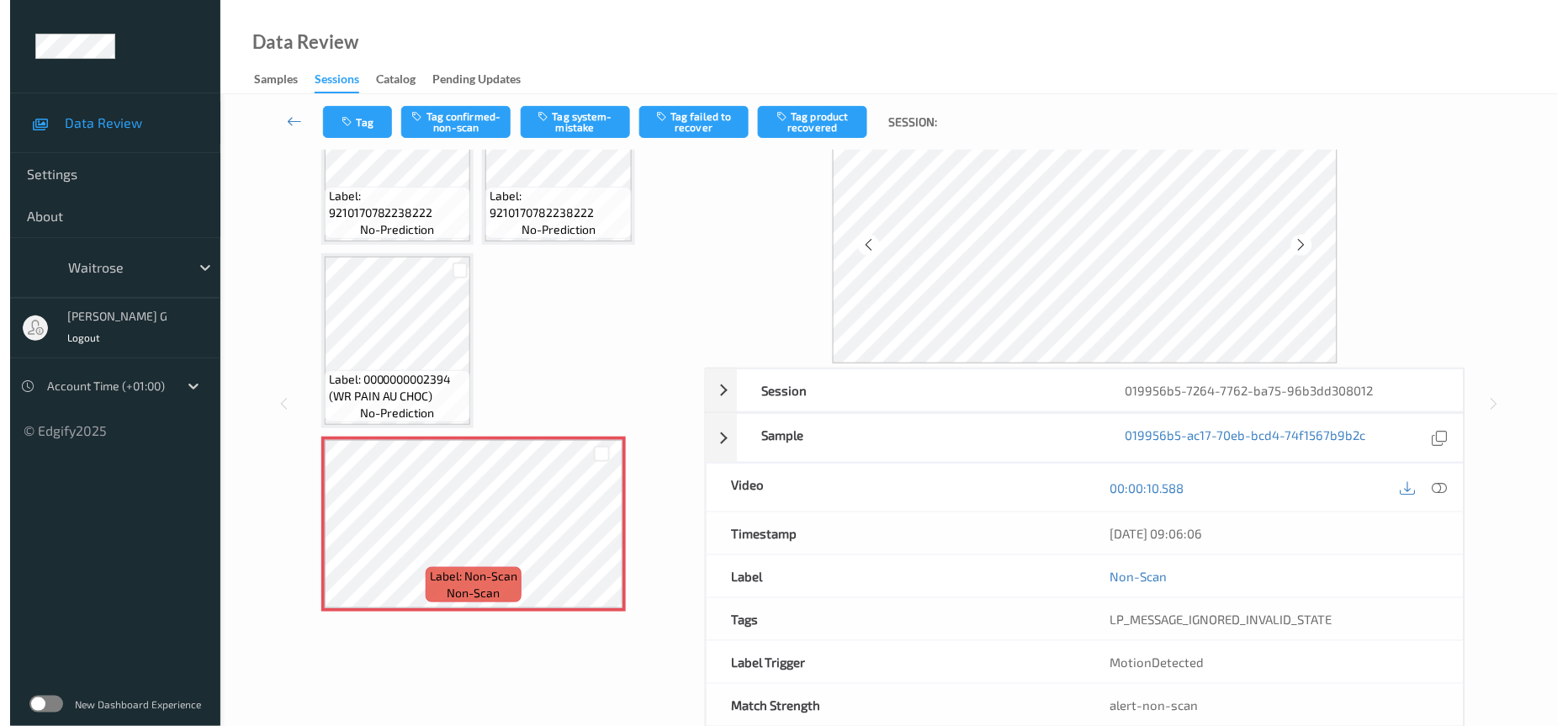
scroll to position [111, 0]
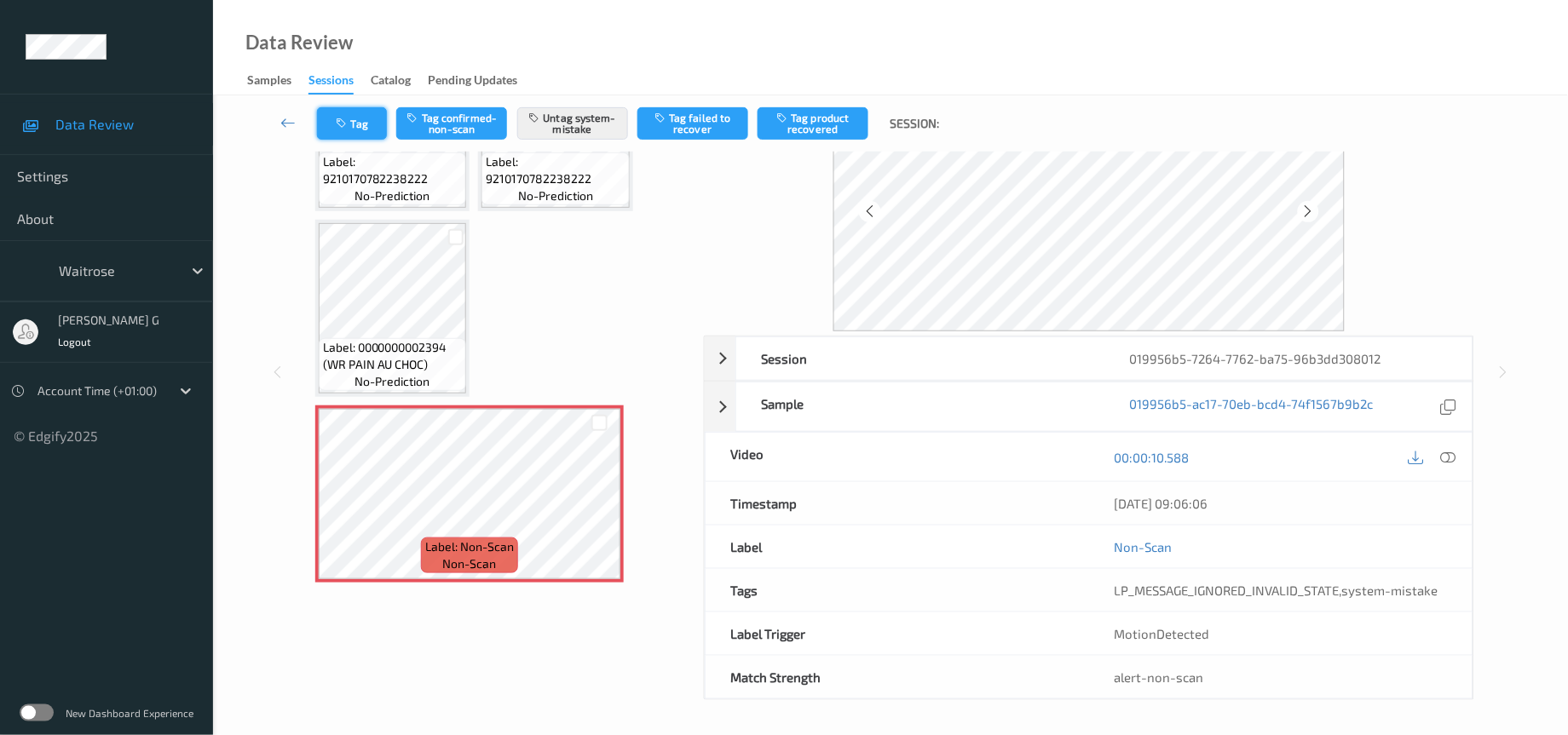
click at [346, 115] on button "Tag" at bounding box center [352, 123] width 70 height 32
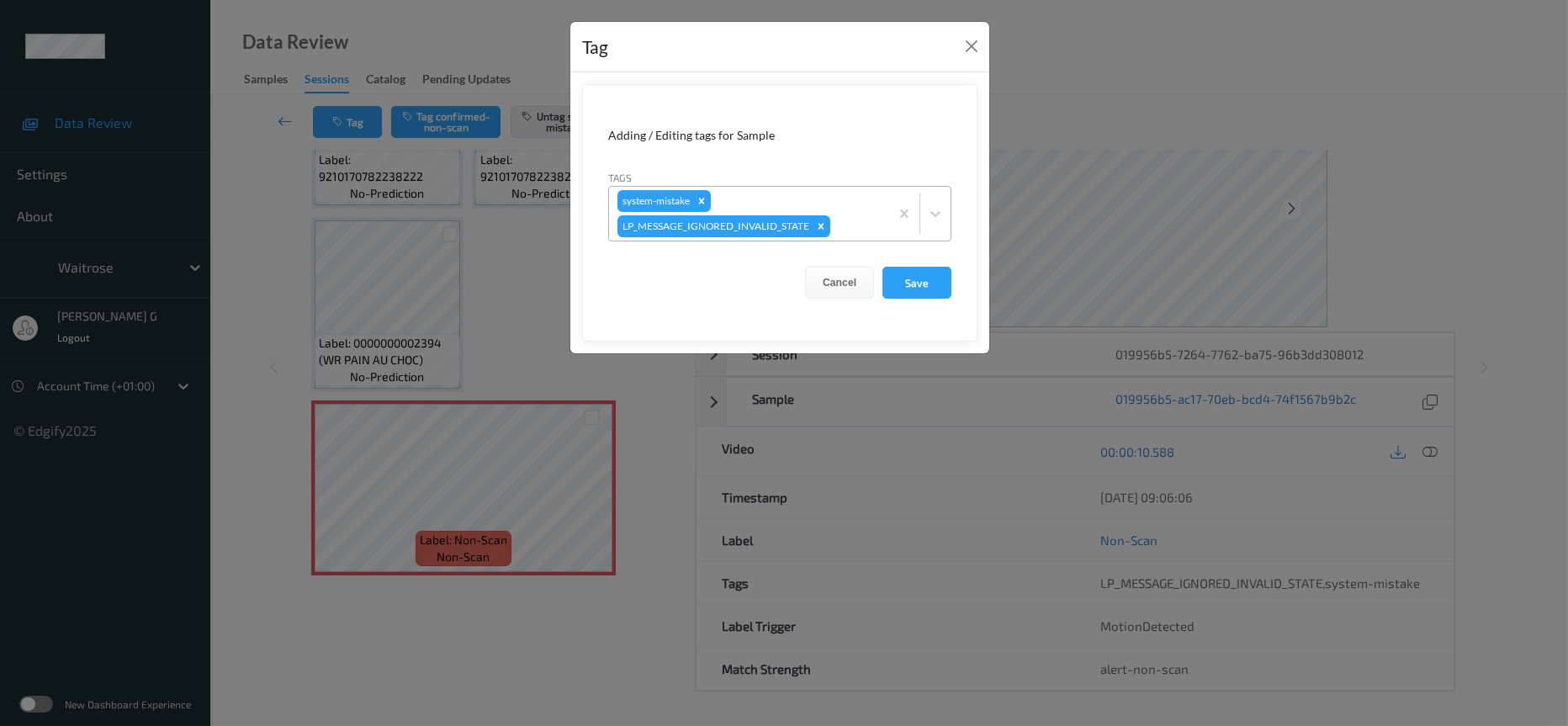
click at [859, 206] on div "system-mistake LP_MESSAGE_IGNORED_INVALID_STATE" at bounding box center [749, 214] width 280 height 54
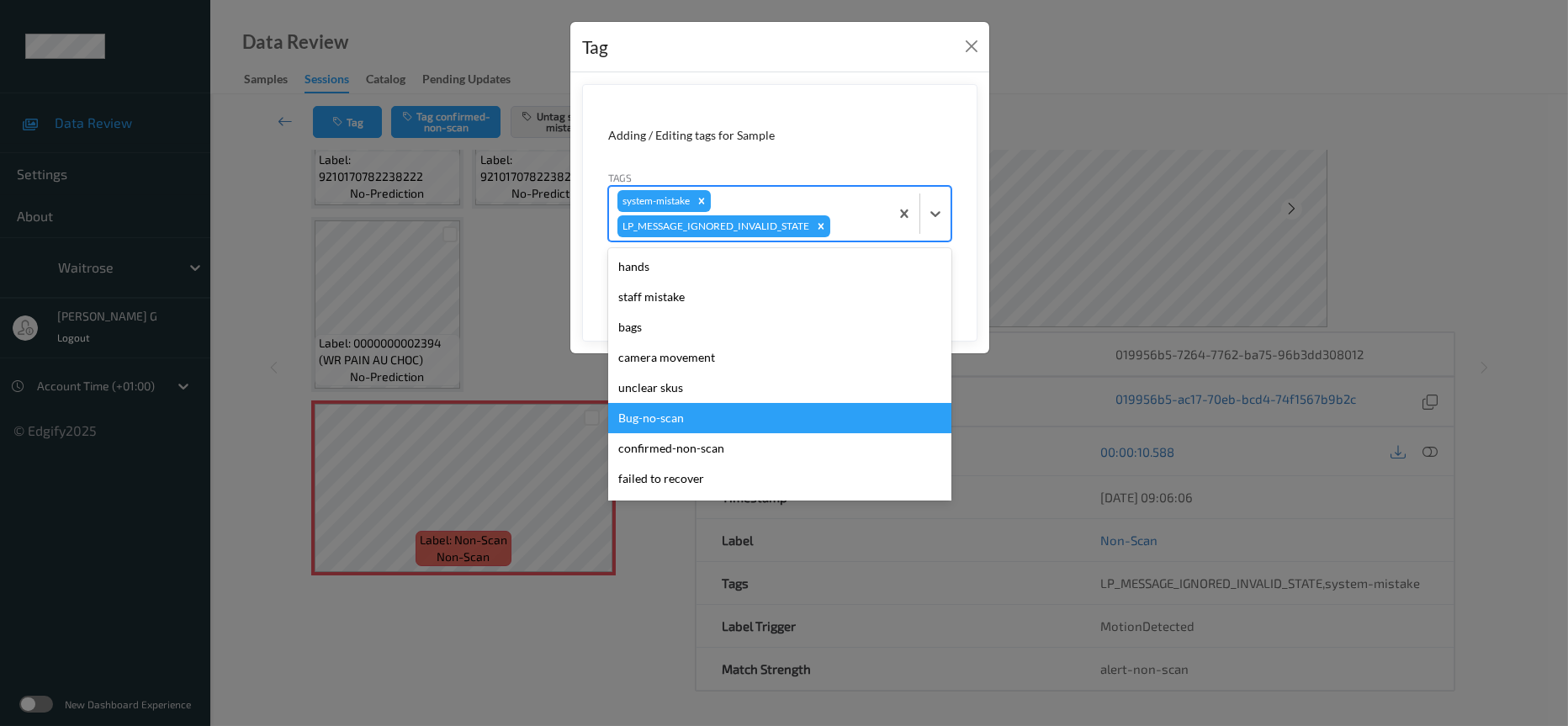
scroll to position [420, 0]
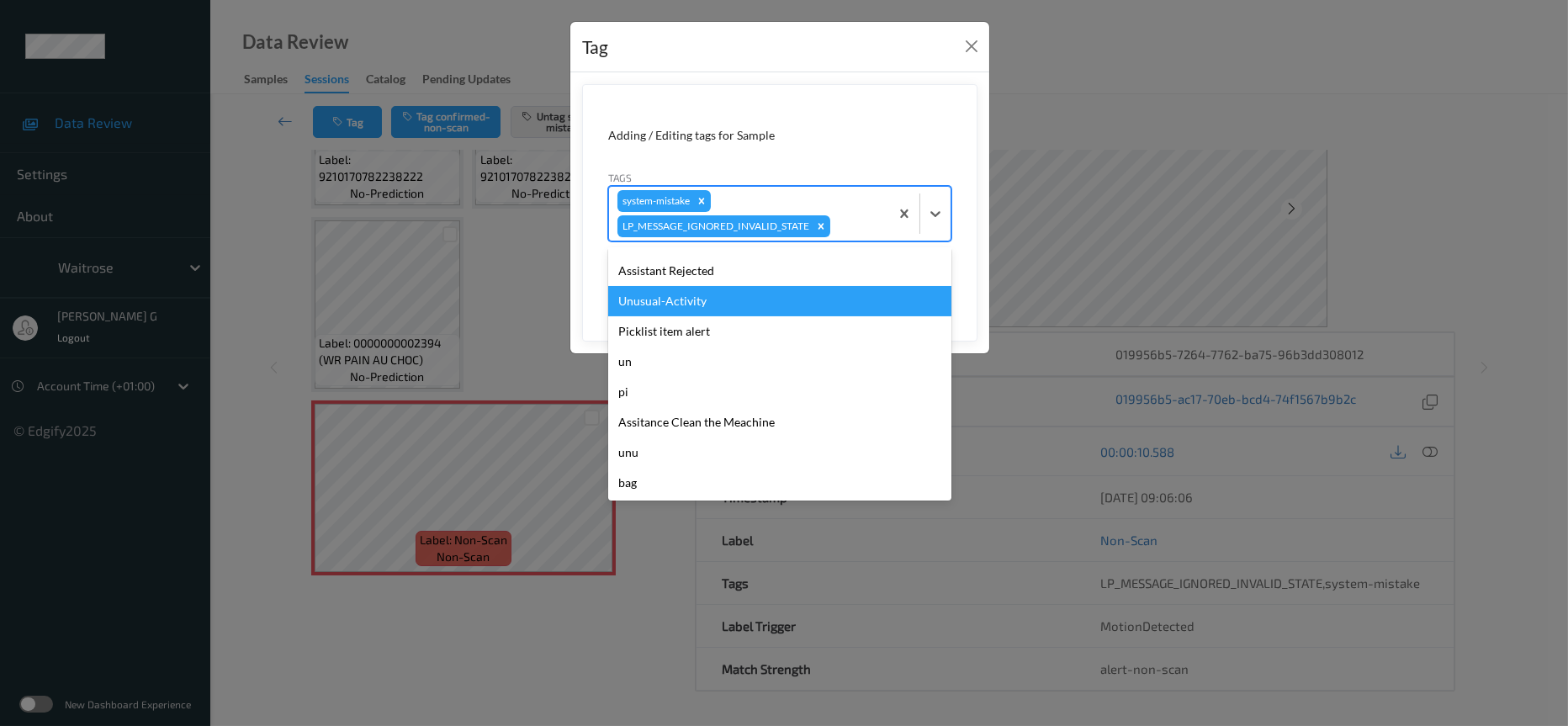
click at [689, 306] on div "Unusual-Activity" at bounding box center [780, 301] width 344 height 30
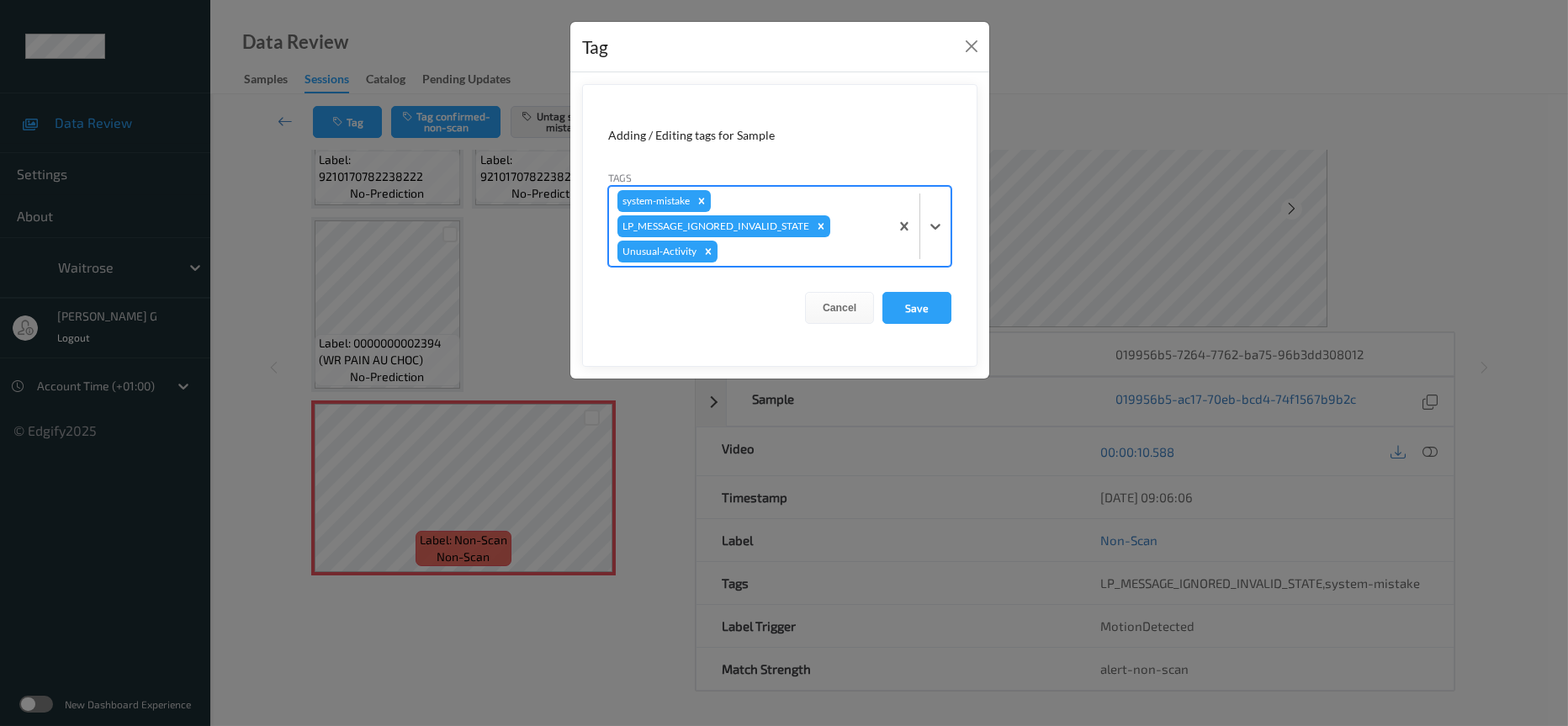
click at [849, 222] on div "system-mistake LP_MESSAGE_IGNORED_INVALID_STATE Unusual-Activity" at bounding box center [749, 226] width 280 height 79
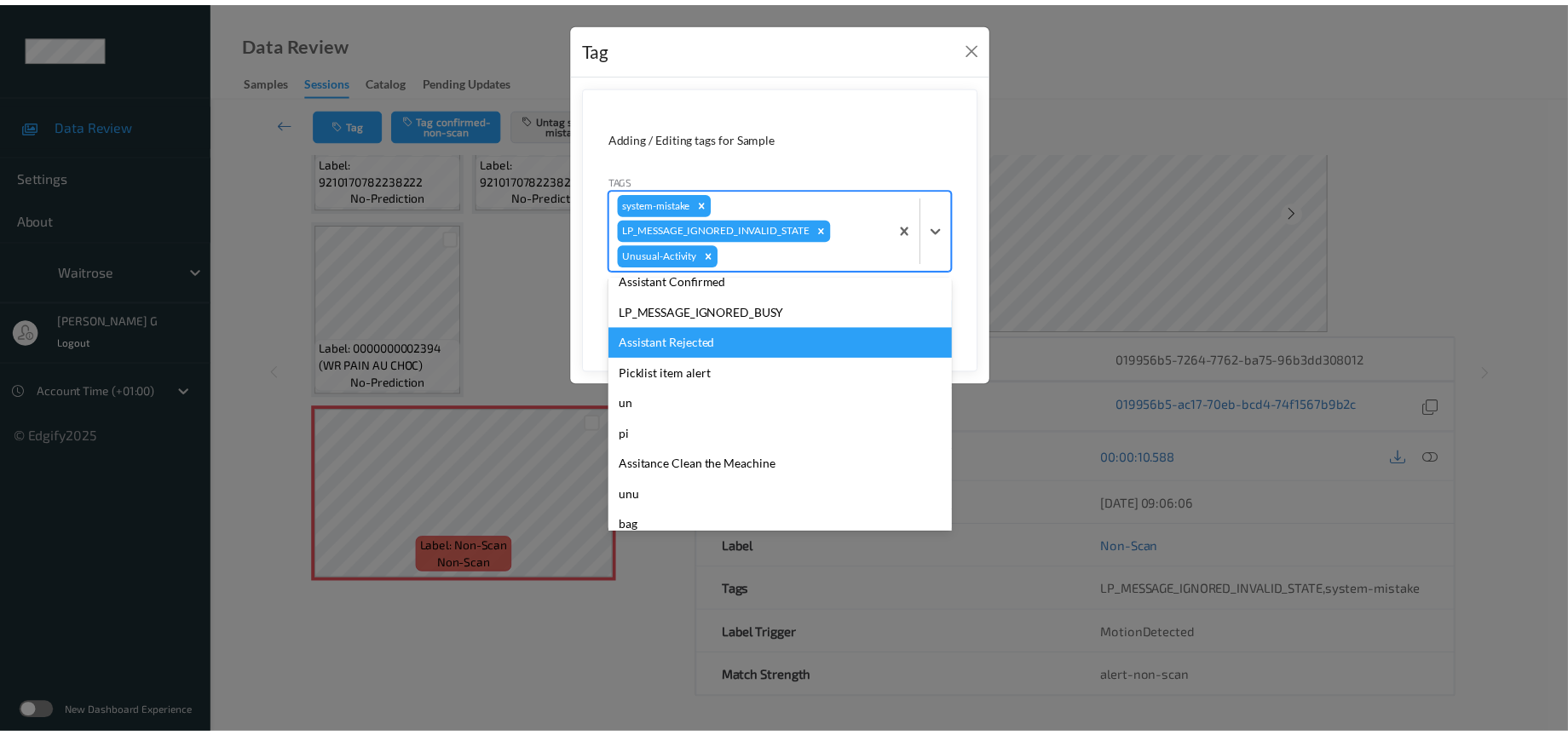
scroll to position [394, 0]
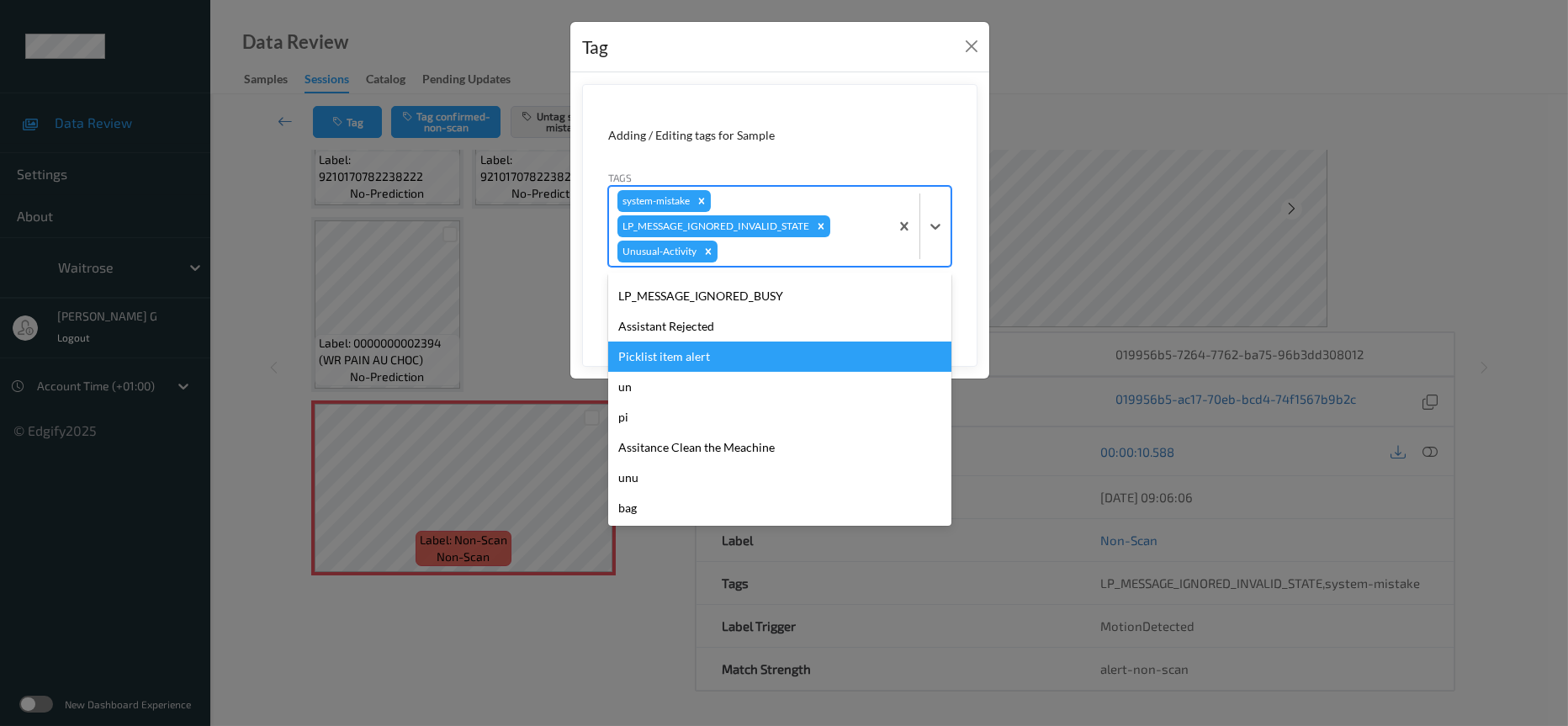
click at [660, 352] on div "Picklist item alert" at bounding box center [780, 357] width 344 height 30
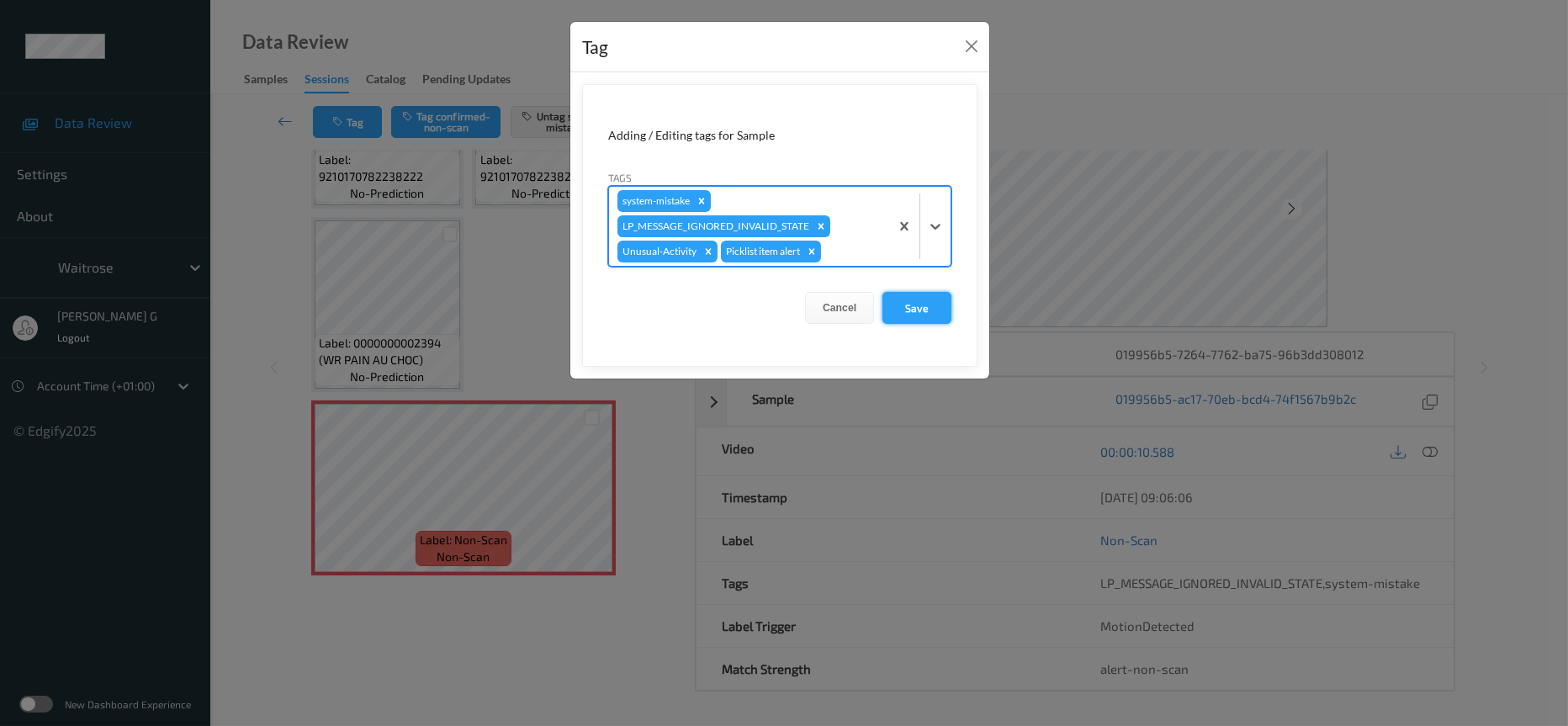
click at [929, 307] on button "Save" at bounding box center [917, 308] width 69 height 32
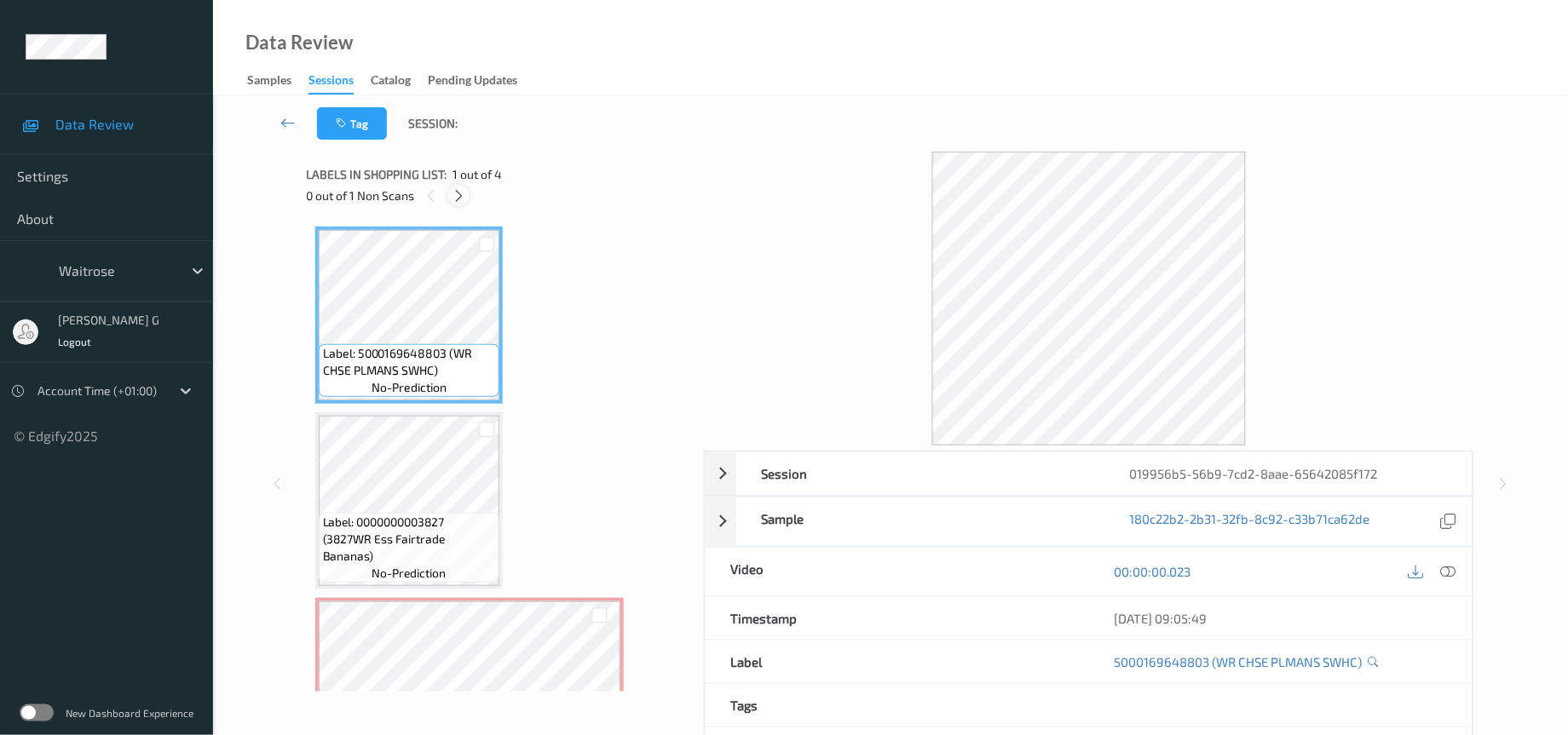
click at [462, 194] on icon at bounding box center [458, 196] width 14 height 15
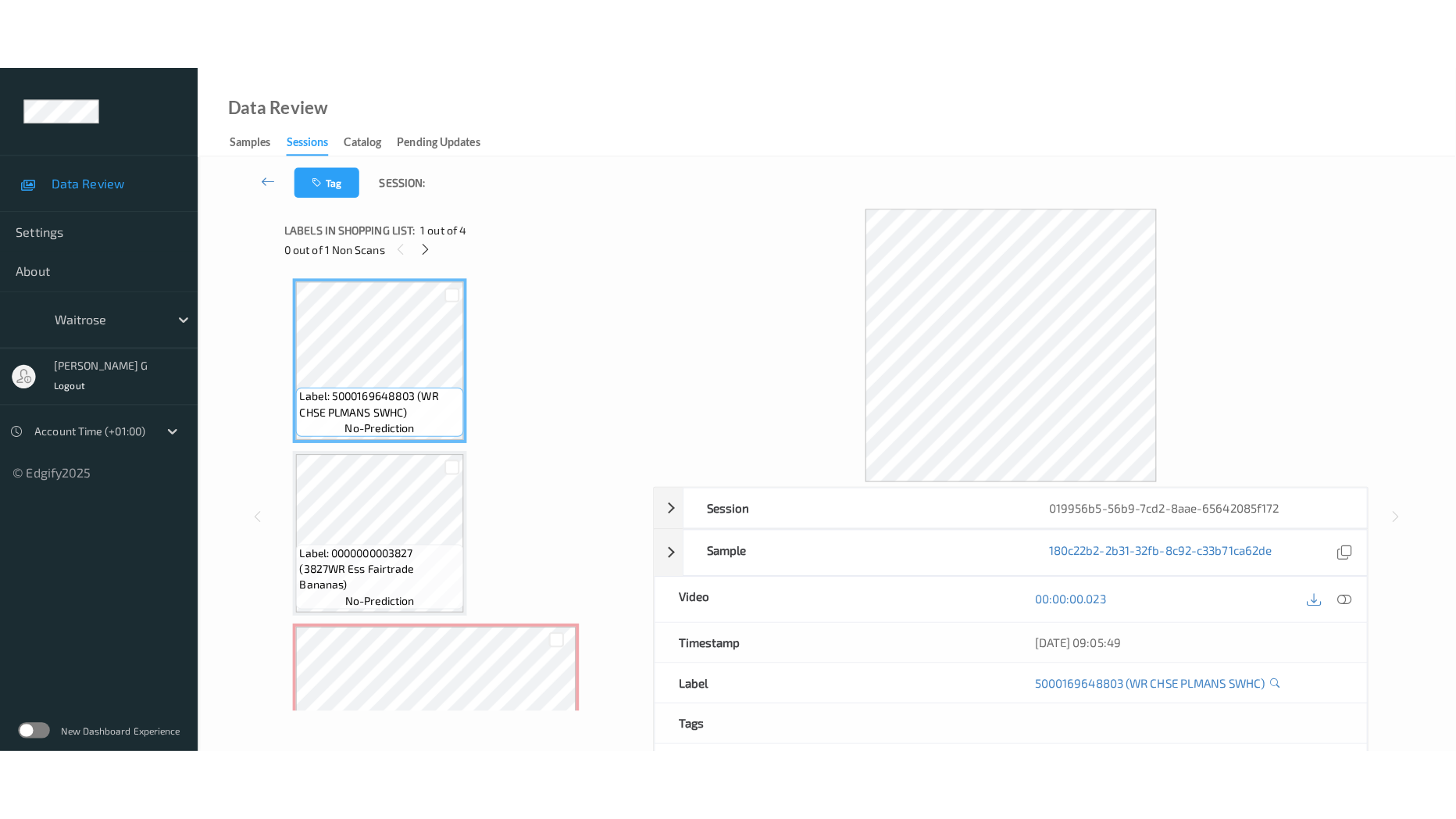
scroll to position [176, 0]
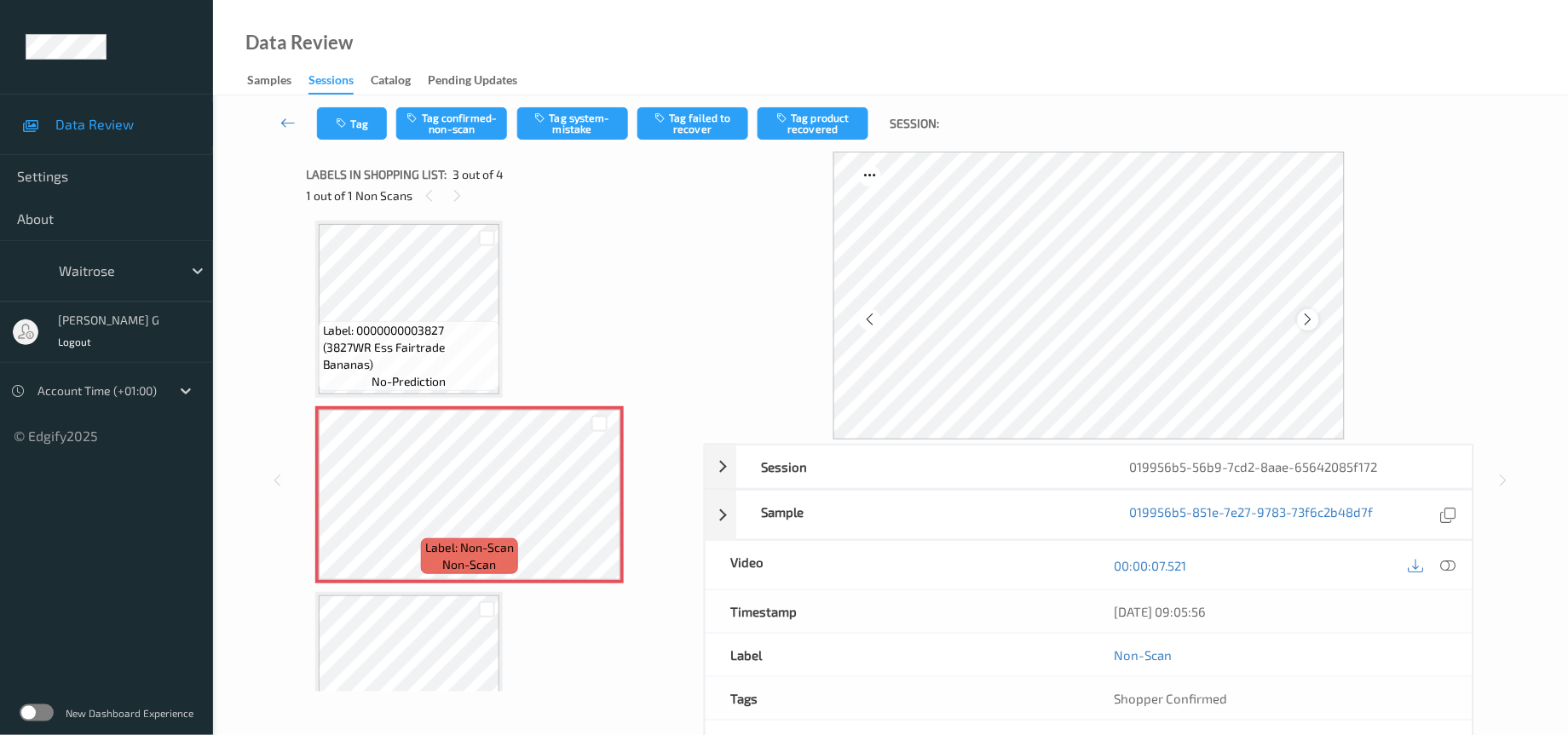
click at [1309, 309] on div at bounding box center [1309, 320] width 22 height 22
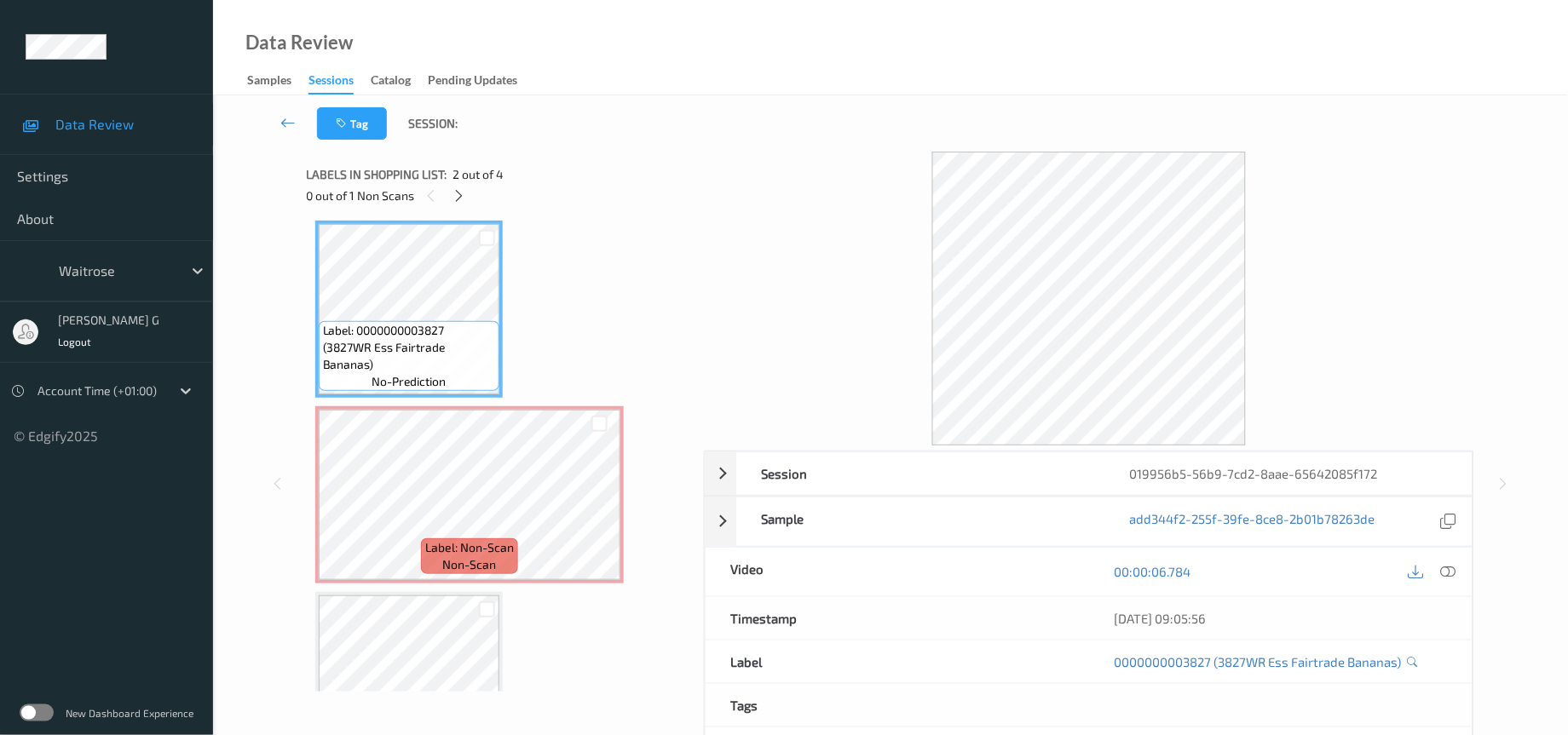
click at [1453, 570] on icon at bounding box center [1449, 571] width 15 height 15
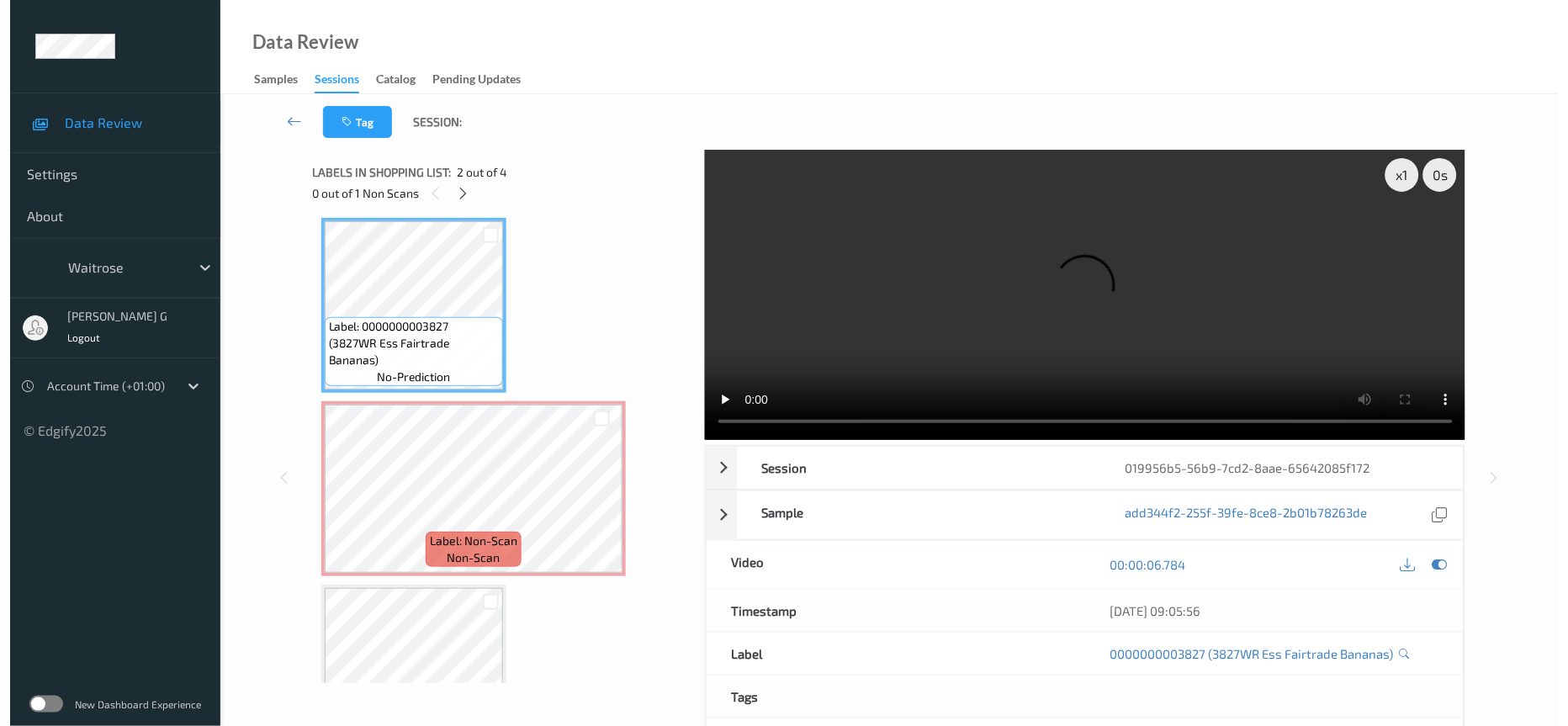
scroll to position [108, 0]
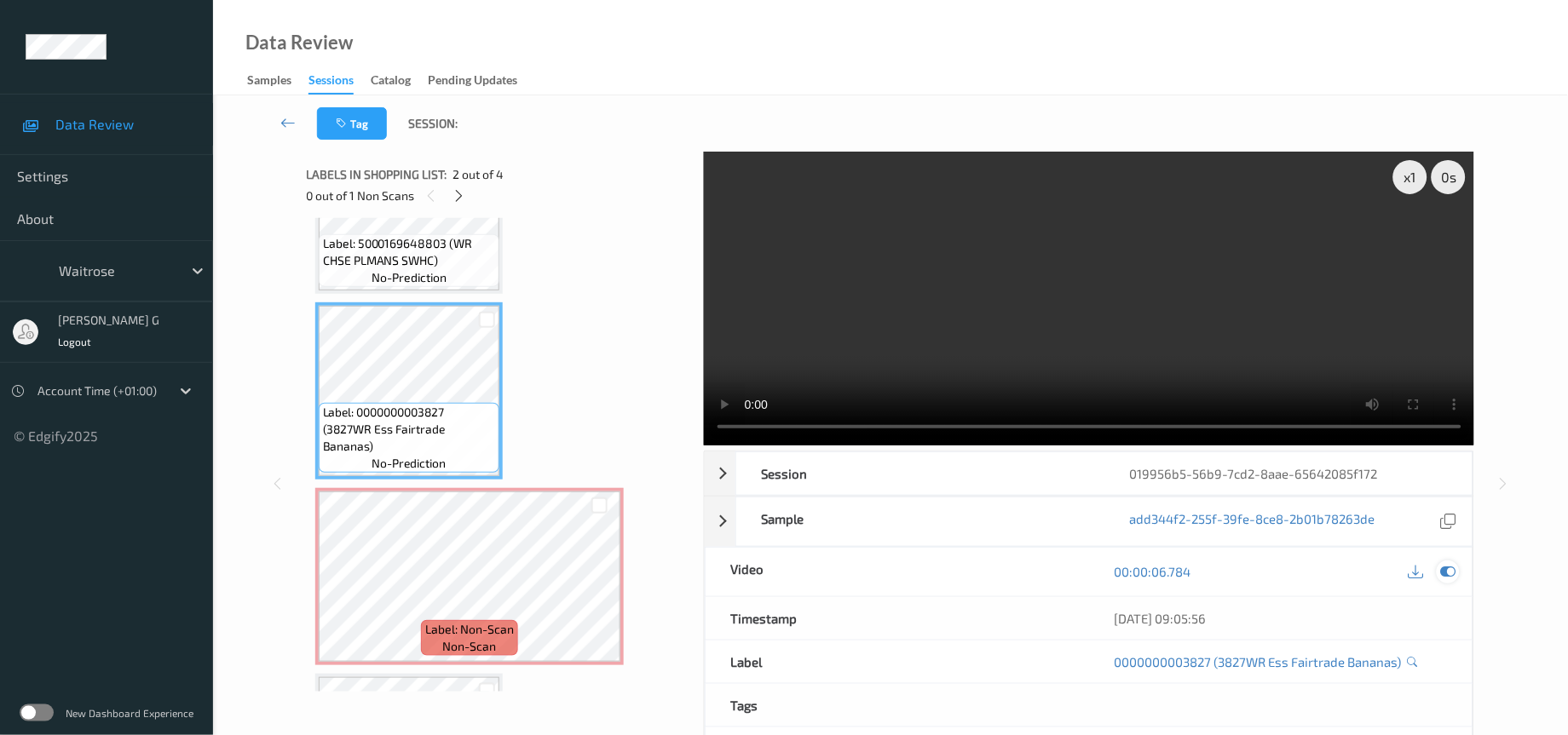
click at [1452, 572] on icon at bounding box center [1449, 571] width 15 height 15
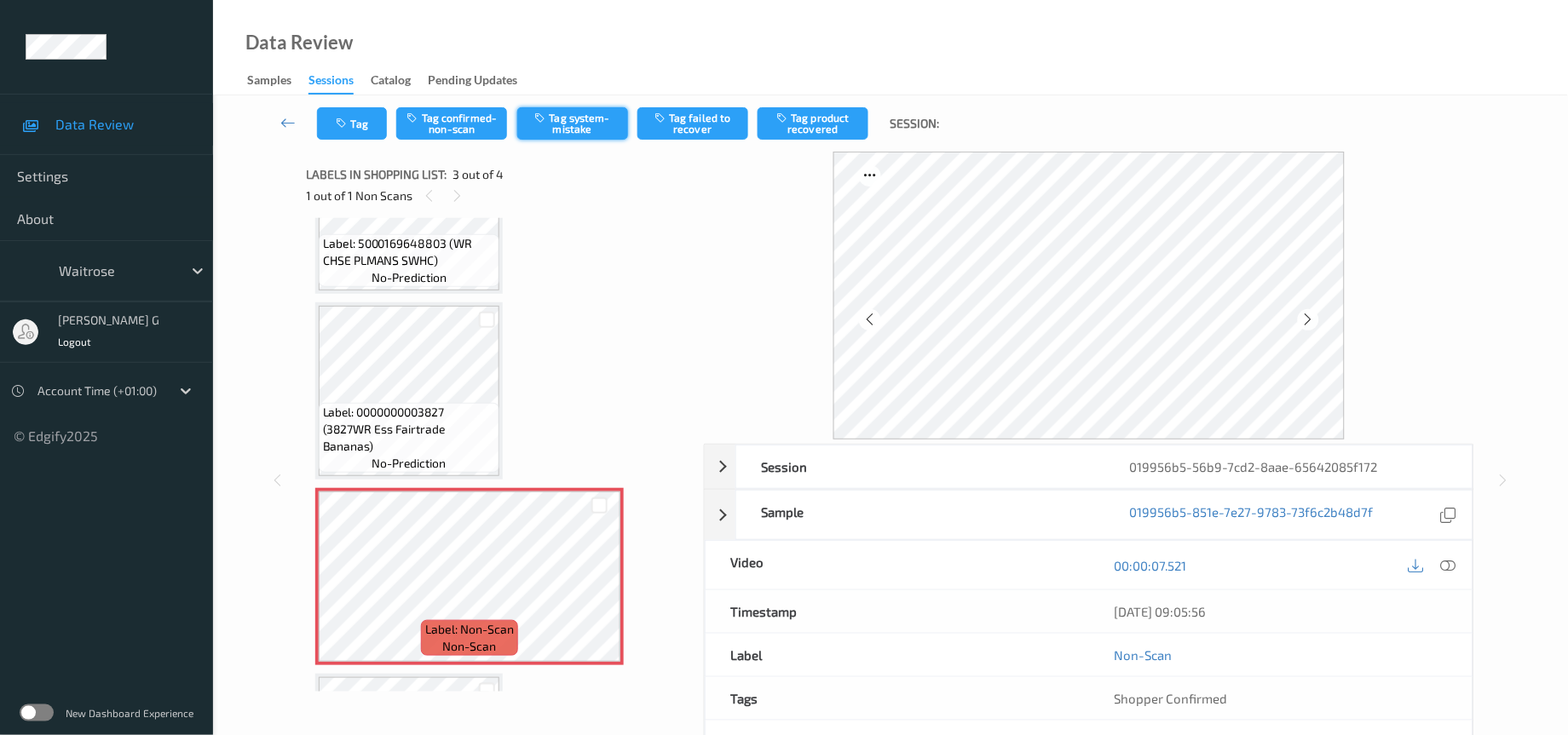
click at [577, 118] on button "Tag system-mistake" at bounding box center [573, 123] width 111 height 32
click at [343, 132] on button "Tag" at bounding box center [352, 123] width 70 height 32
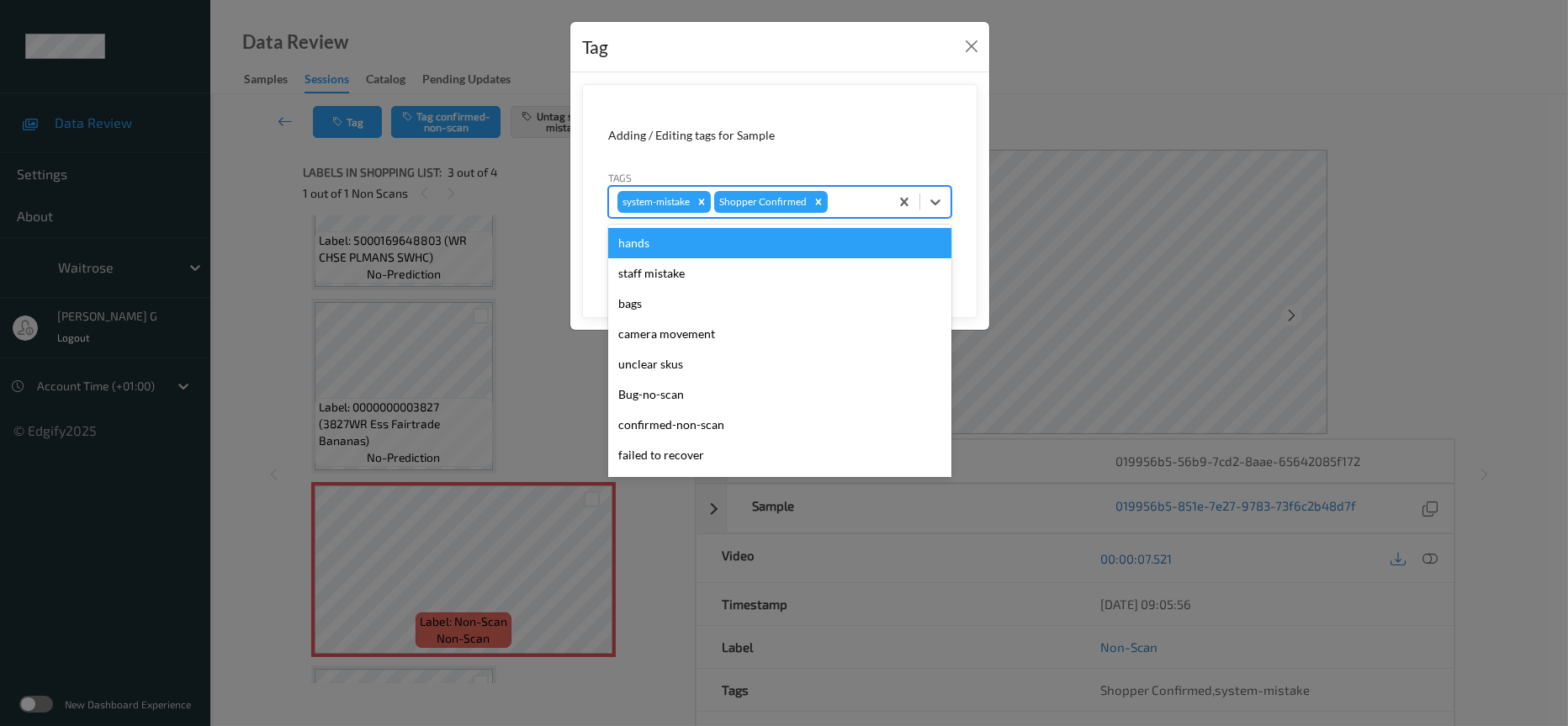
click at [831, 196] on input "text" at bounding box center [832, 202] width 3 height 17
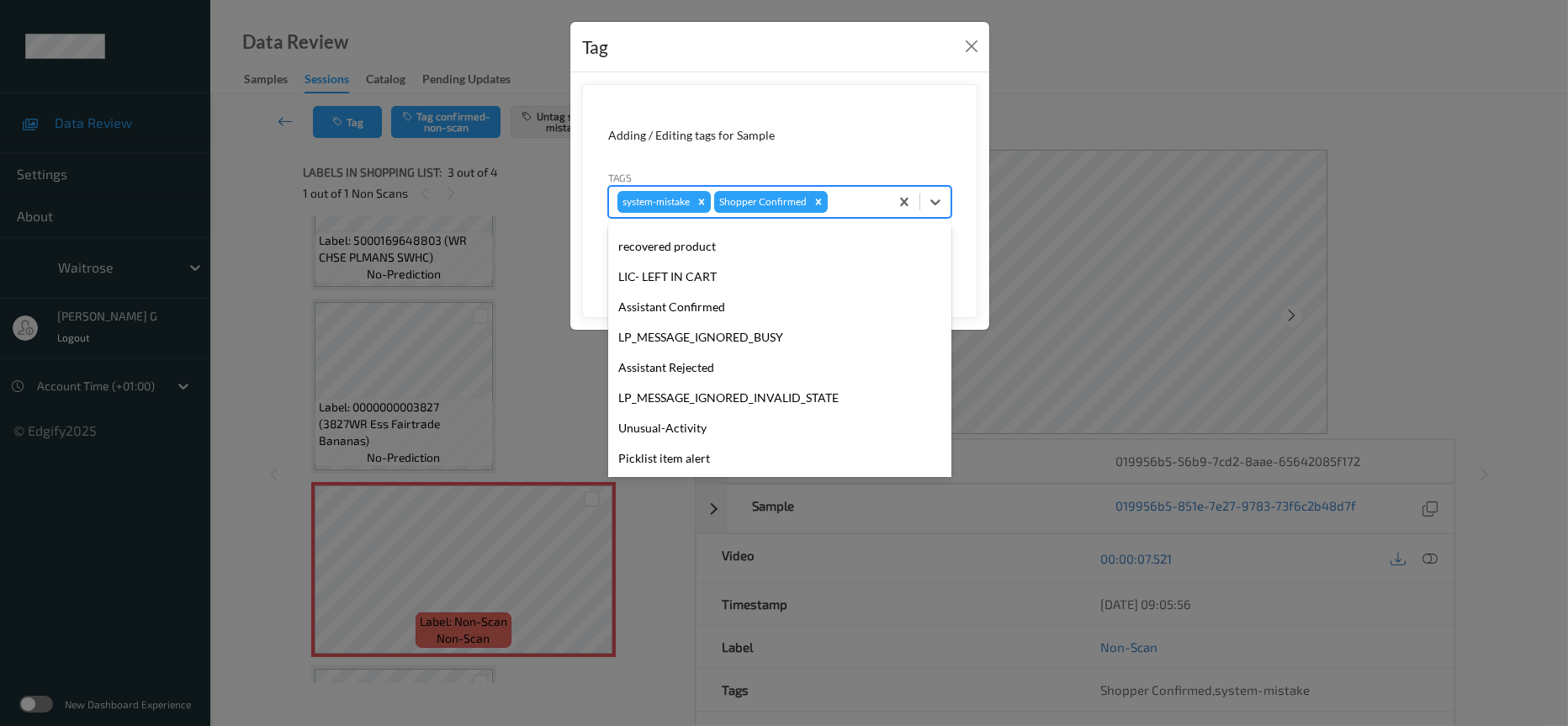
scroll to position [420, 0]
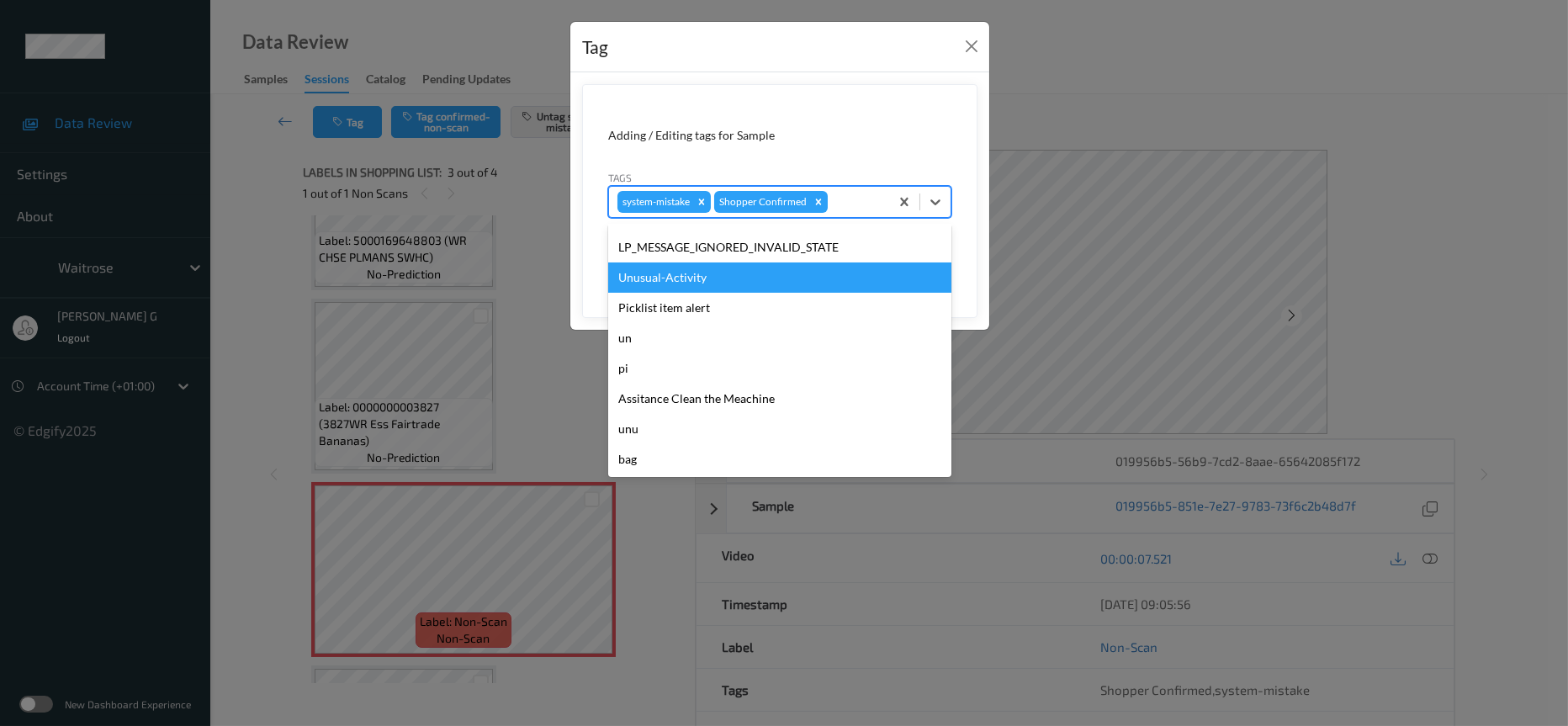
click at [683, 284] on div "Unusual-Activity" at bounding box center [780, 278] width 344 height 30
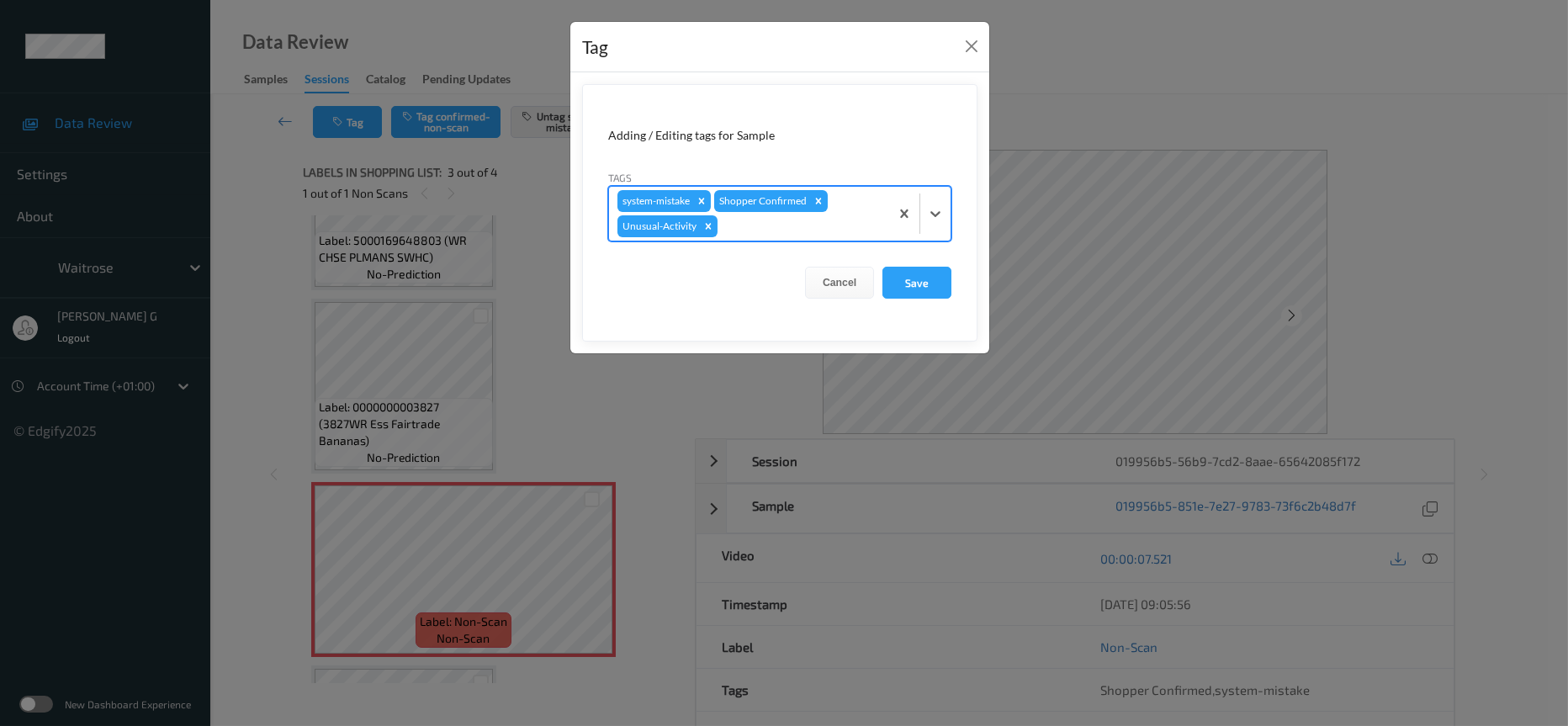
click at [805, 235] on div at bounding box center [800, 226] width 160 height 21
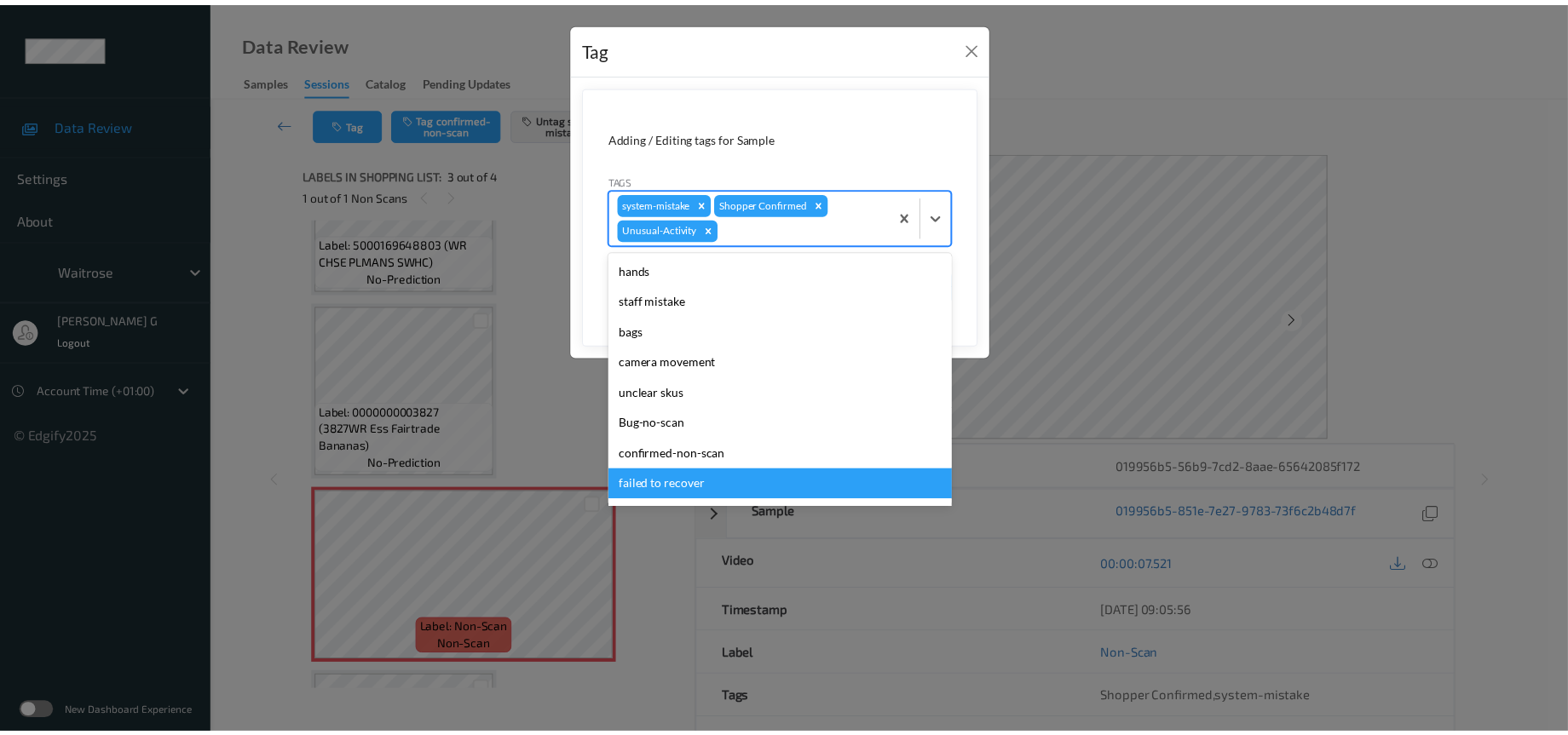
scroll to position [394, 0]
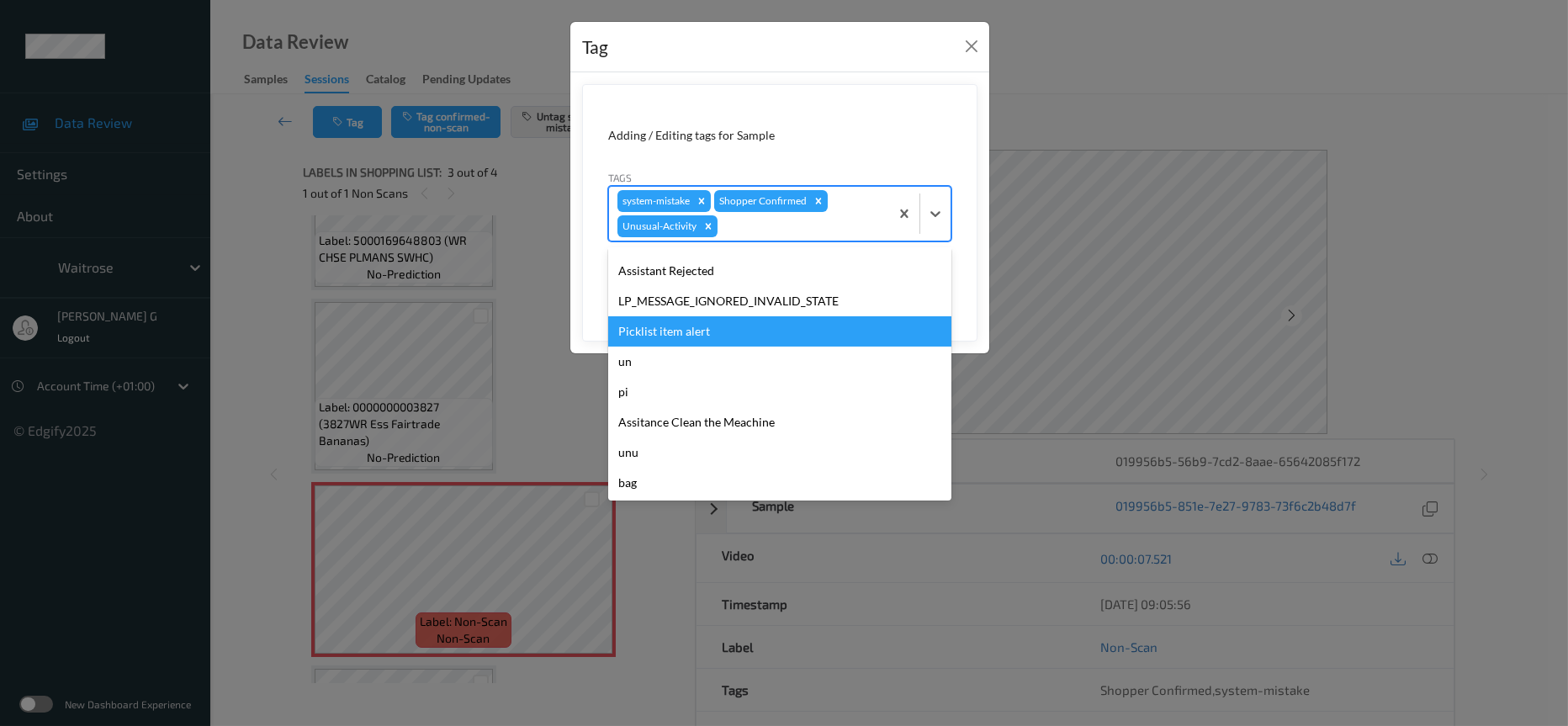
click at [699, 331] on div "Picklist item alert" at bounding box center [780, 332] width 344 height 30
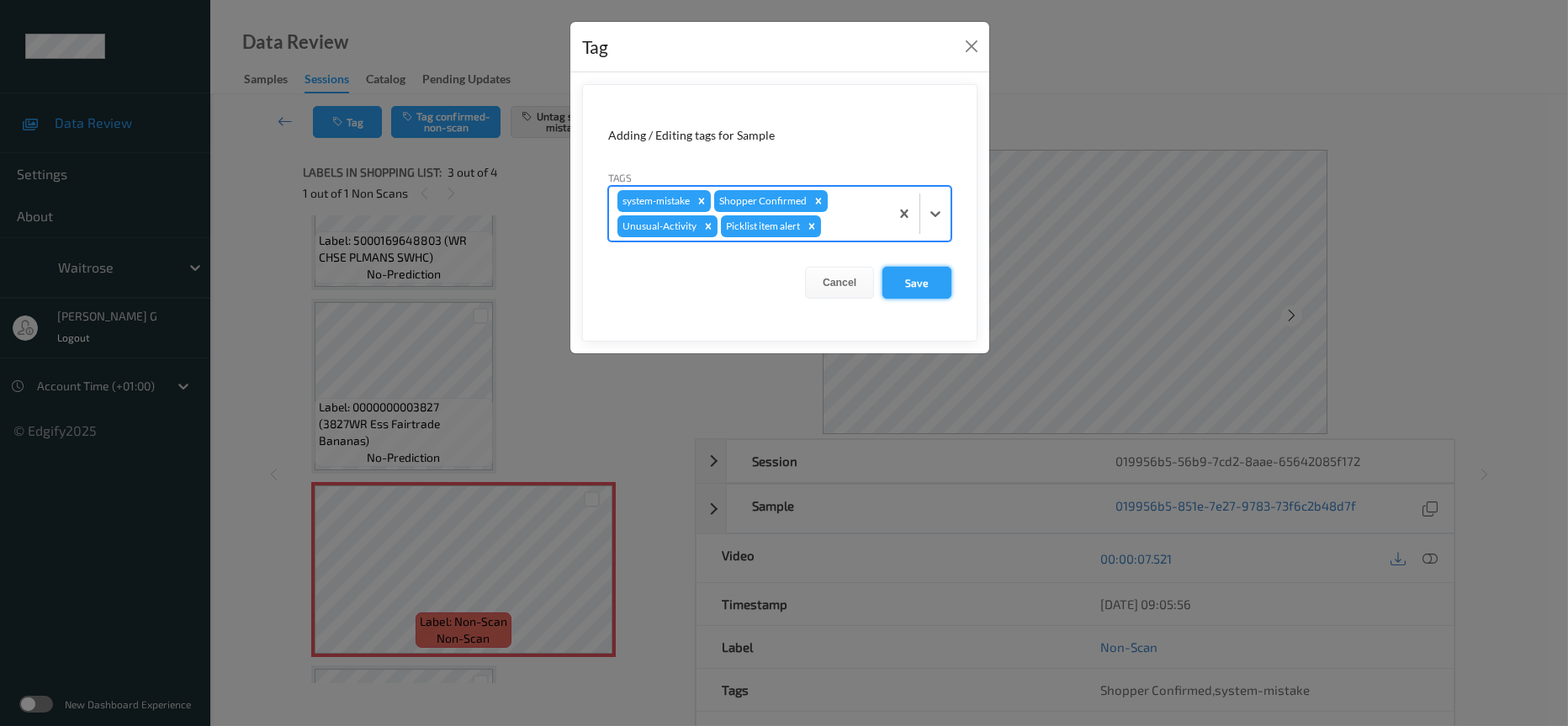
click at [910, 280] on button "Save" at bounding box center [917, 283] width 69 height 32
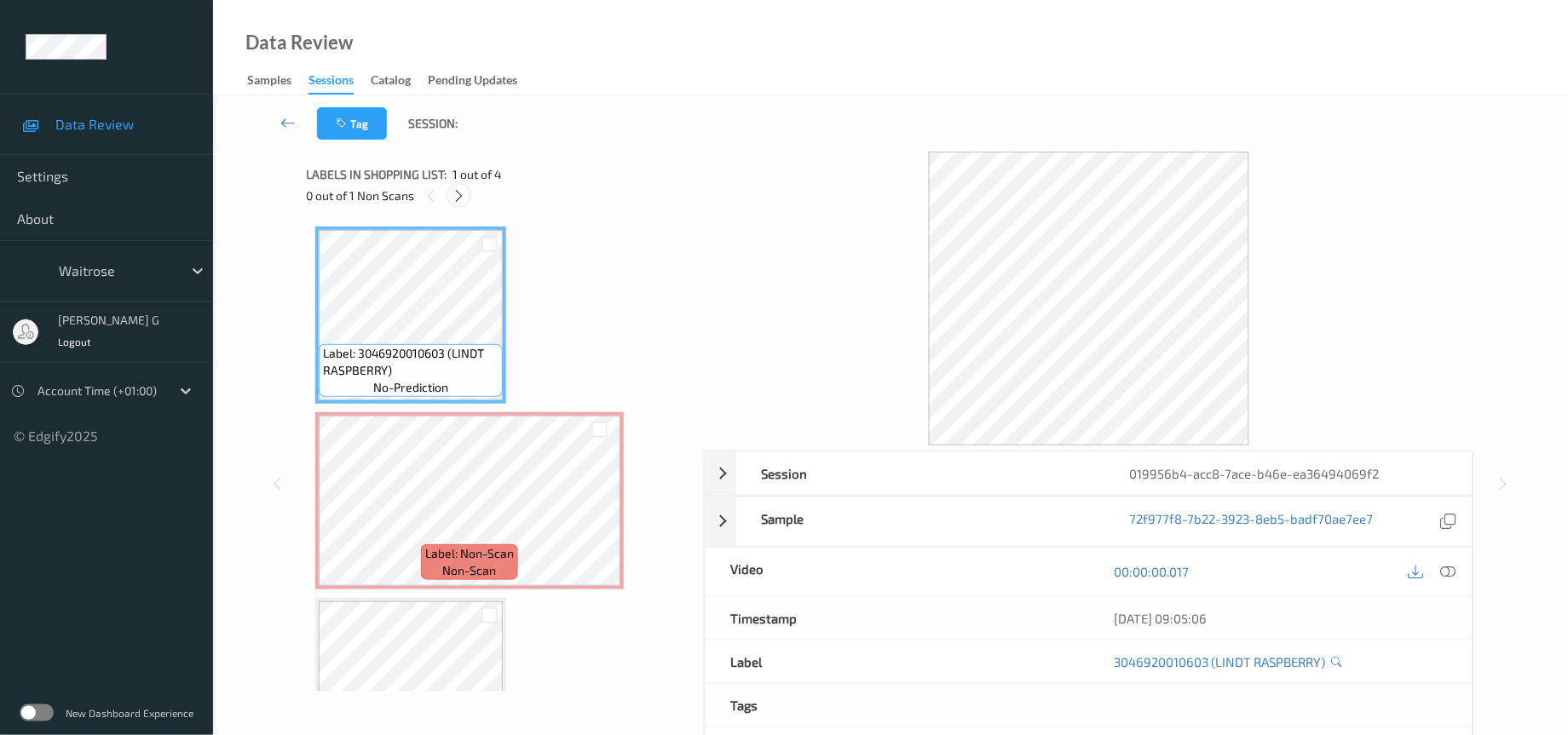
click at [455, 191] on icon at bounding box center [458, 196] width 14 height 15
click at [590, 519] on div at bounding box center [599, 515] width 22 height 22
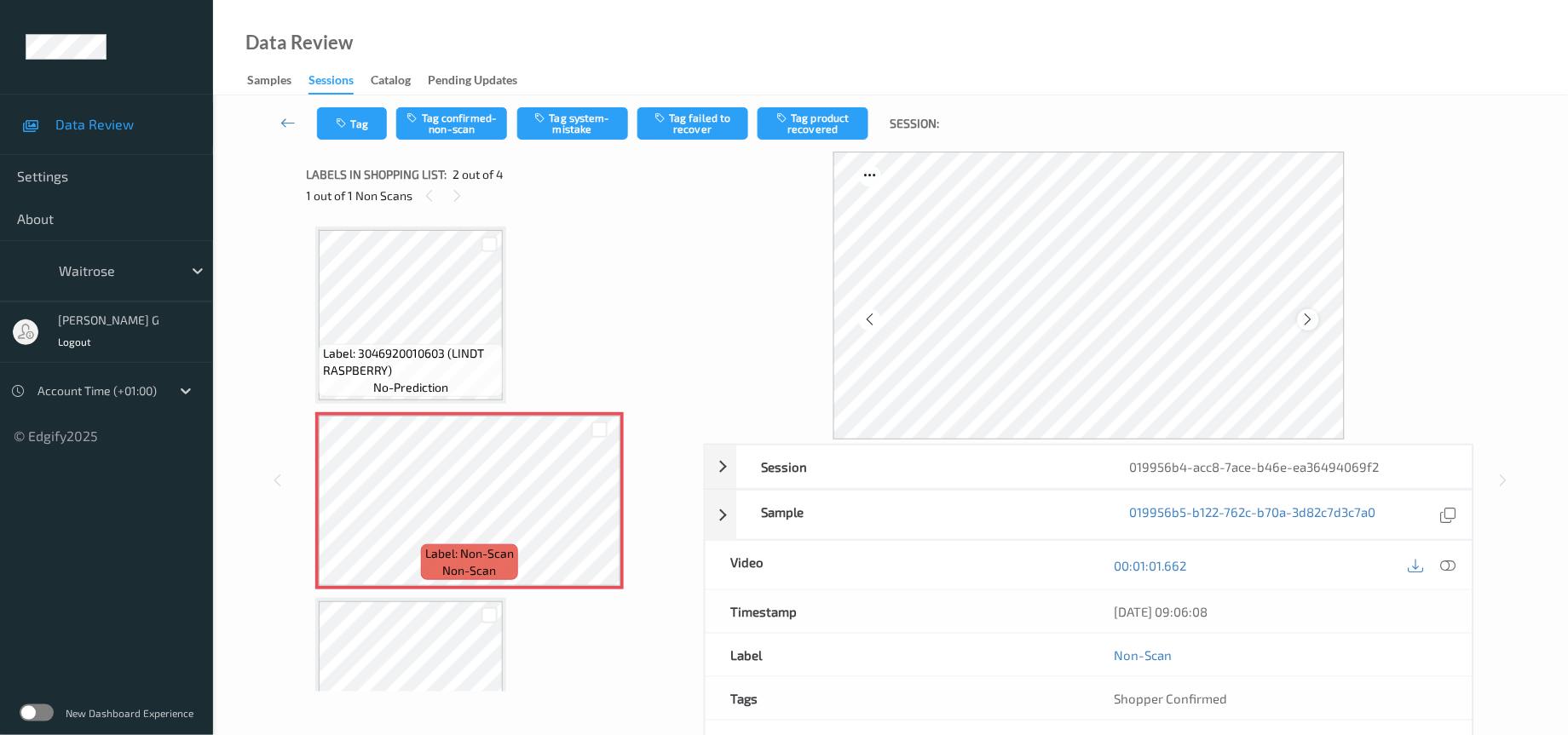
click at [1306, 320] on icon at bounding box center [1308, 320] width 14 height 15
click at [1453, 569] on icon at bounding box center [1449, 566] width 15 height 15
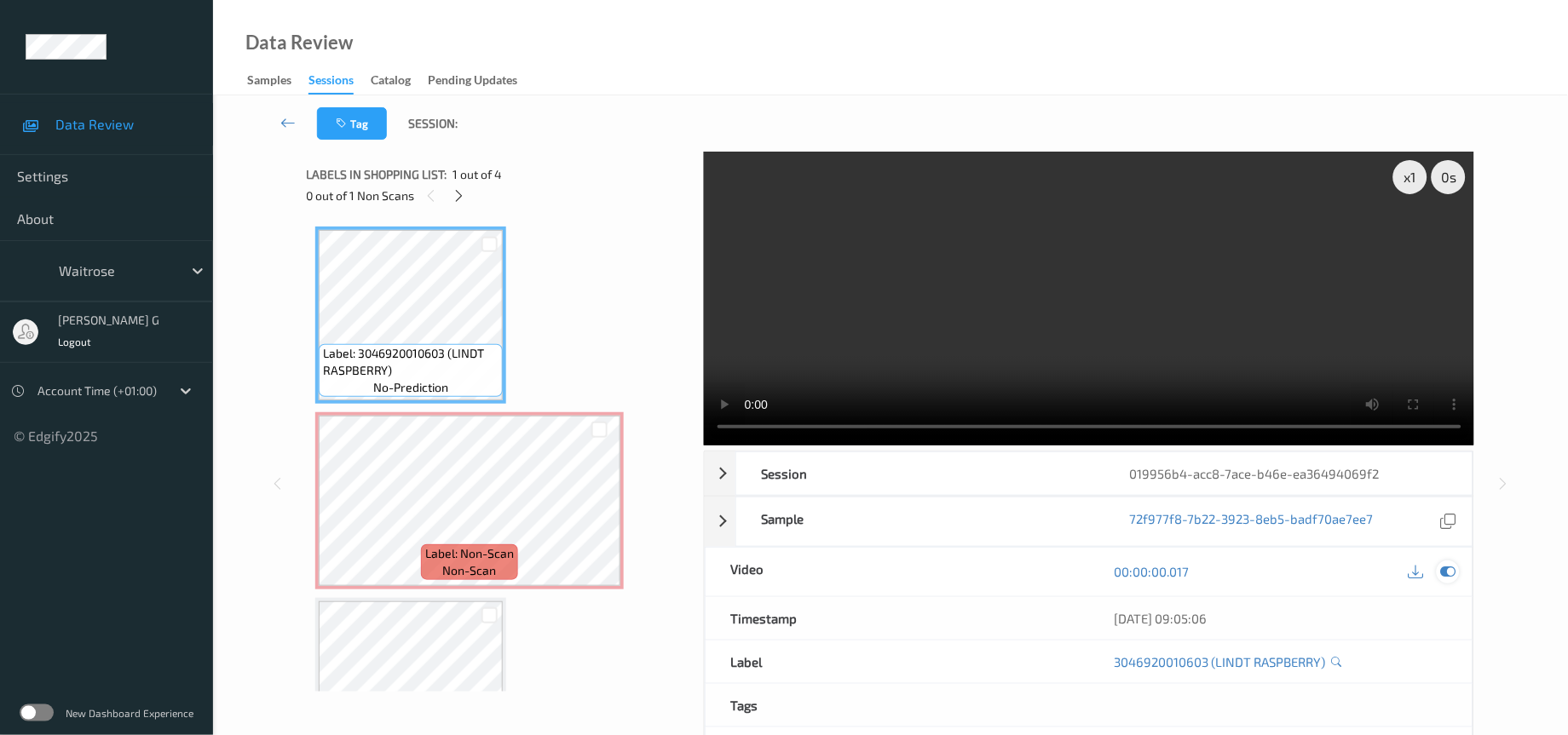
click at [1449, 571] on icon at bounding box center [1449, 571] width 15 height 15
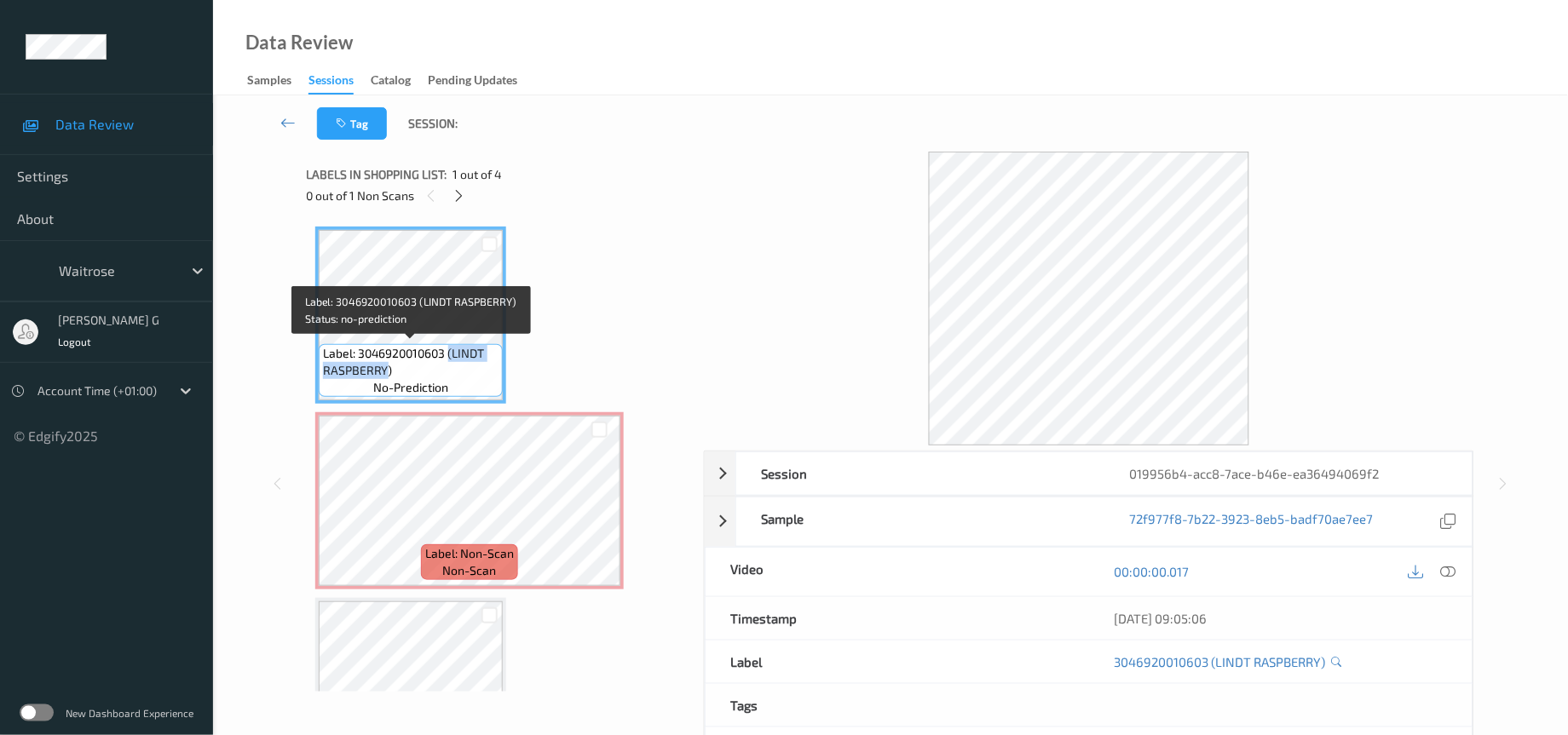
drag, startPoint x: 449, startPoint y: 357, endPoint x: 383, endPoint y: 374, distance: 68.2
click at [383, 374] on span "Label: 3046920010603 (LINDT RASPBERRY)" at bounding box center [411, 362] width 176 height 34
copy span "(LINDT RASPBERRY"
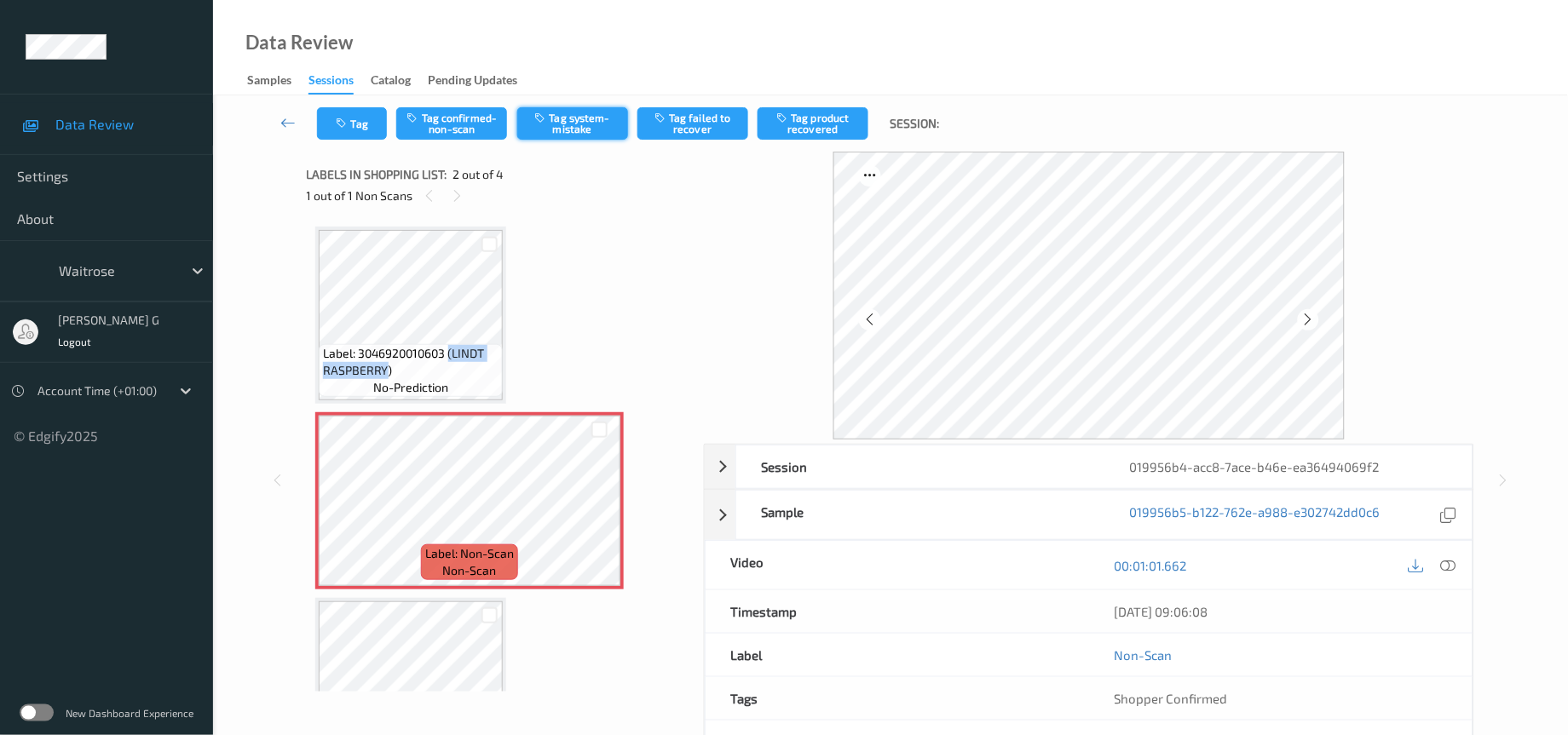
click at [554, 119] on button "Tag system-mistake" at bounding box center [573, 123] width 111 height 32
click at [346, 138] on button "Tag" at bounding box center [352, 123] width 70 height 32
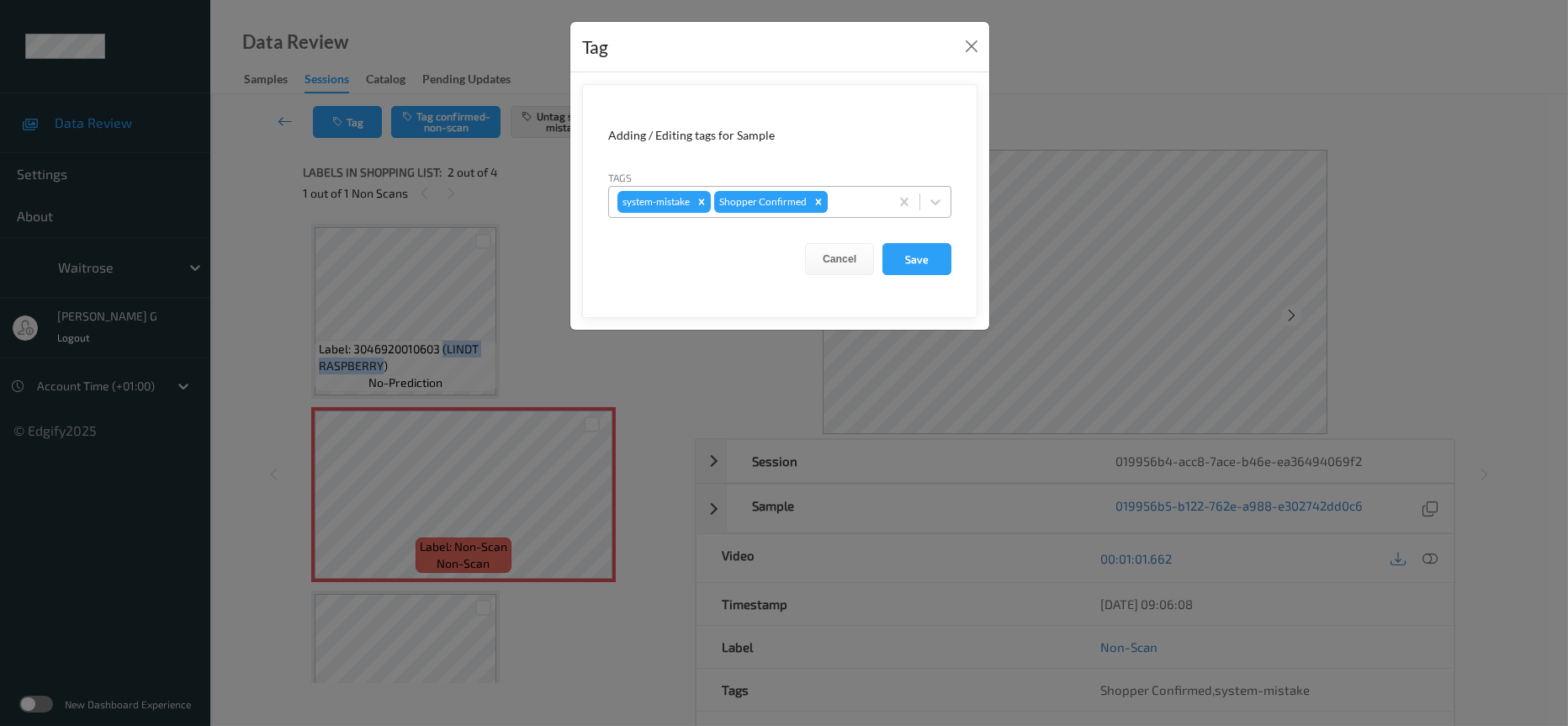
click at [825, 195] on div "Remove Shopper Confirmed" at bounding box center [819, 201] width 19 height 21
click at [1086, 154] on div "Tag Adding / Editing tags for Sample Tags system-mistake Cancel Save" at bounding box center [784, 363] width 1568 height 726
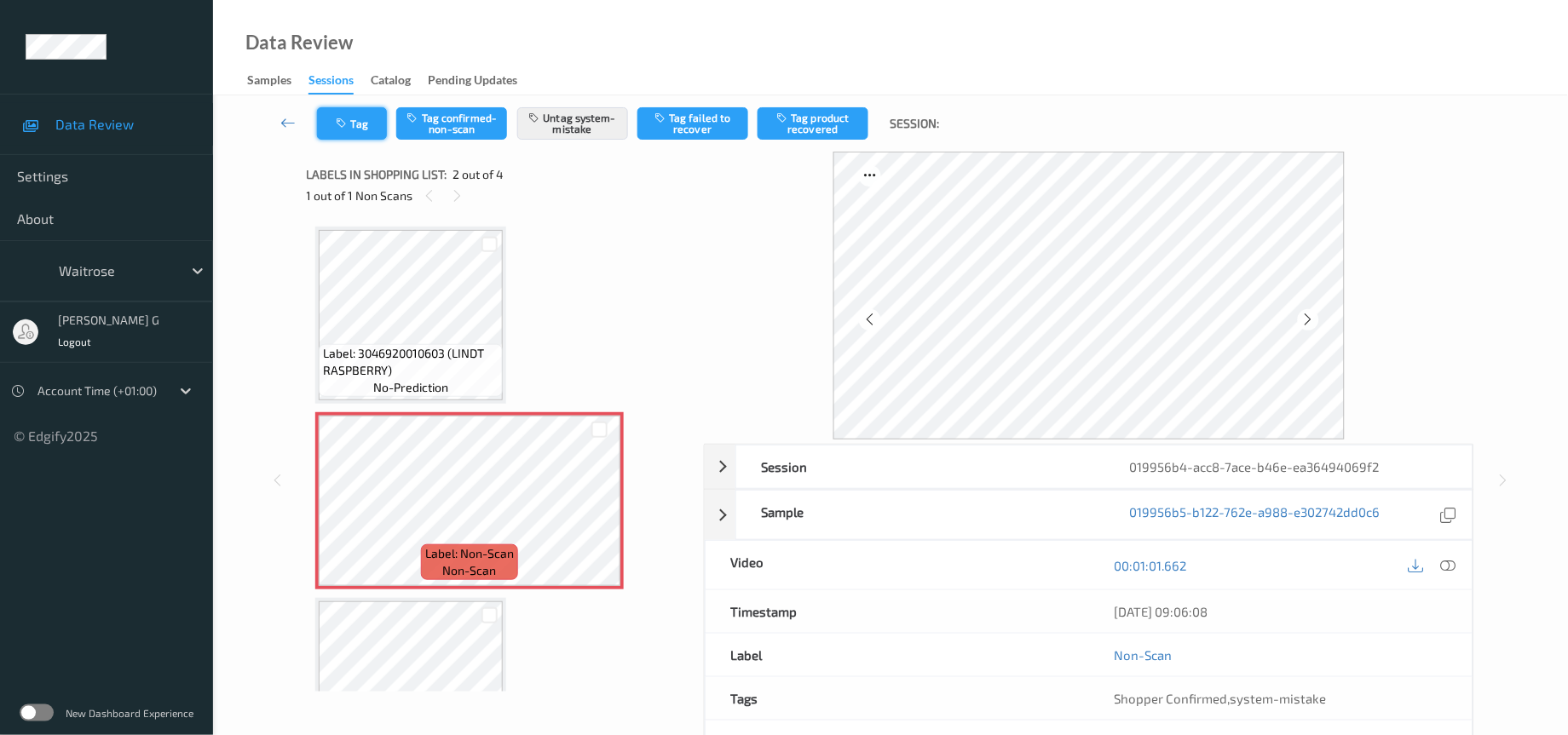
click at [360, 116] on button "Tag" at bounding box center [352, 123] width 70 height 32
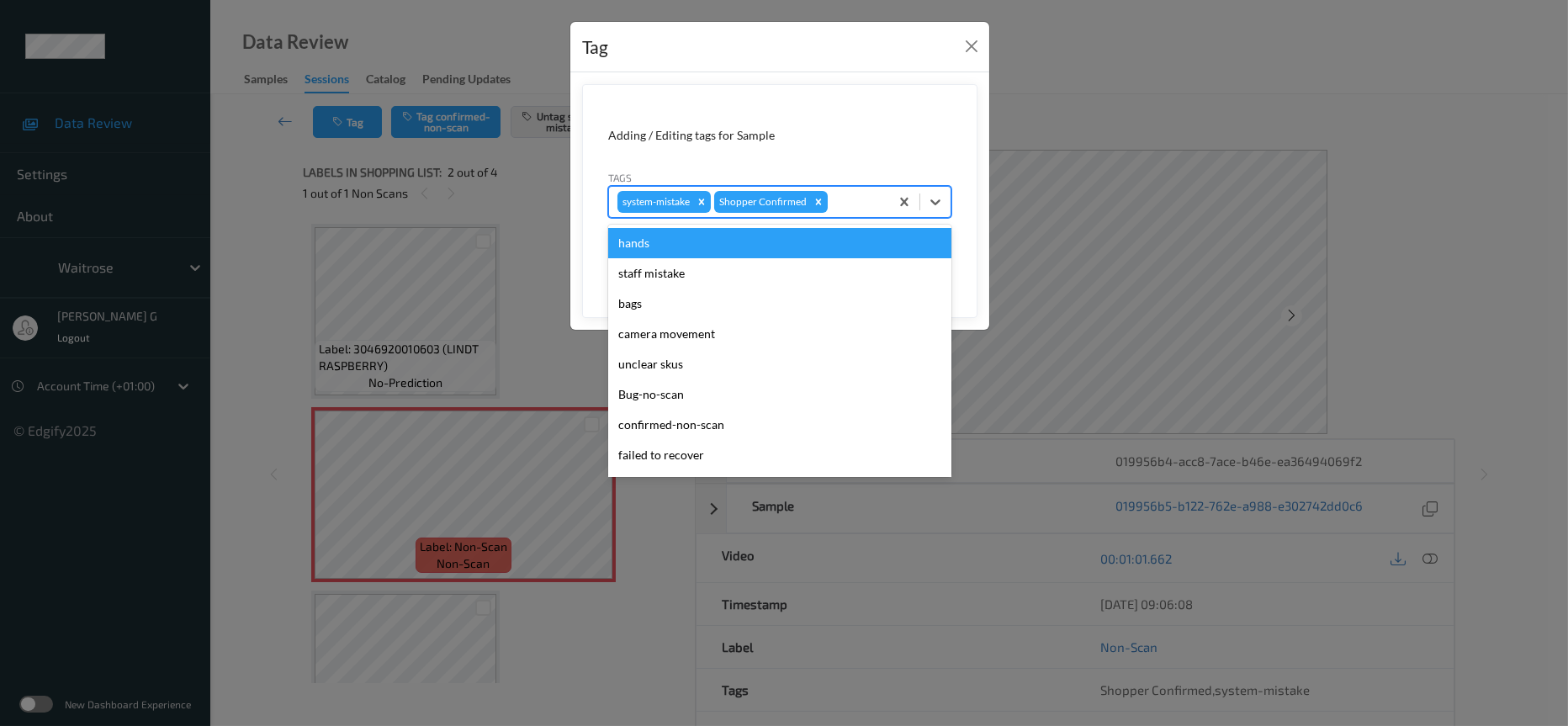
click at [856, 201] on div at bounding box center [855, 202] width 49 height 21
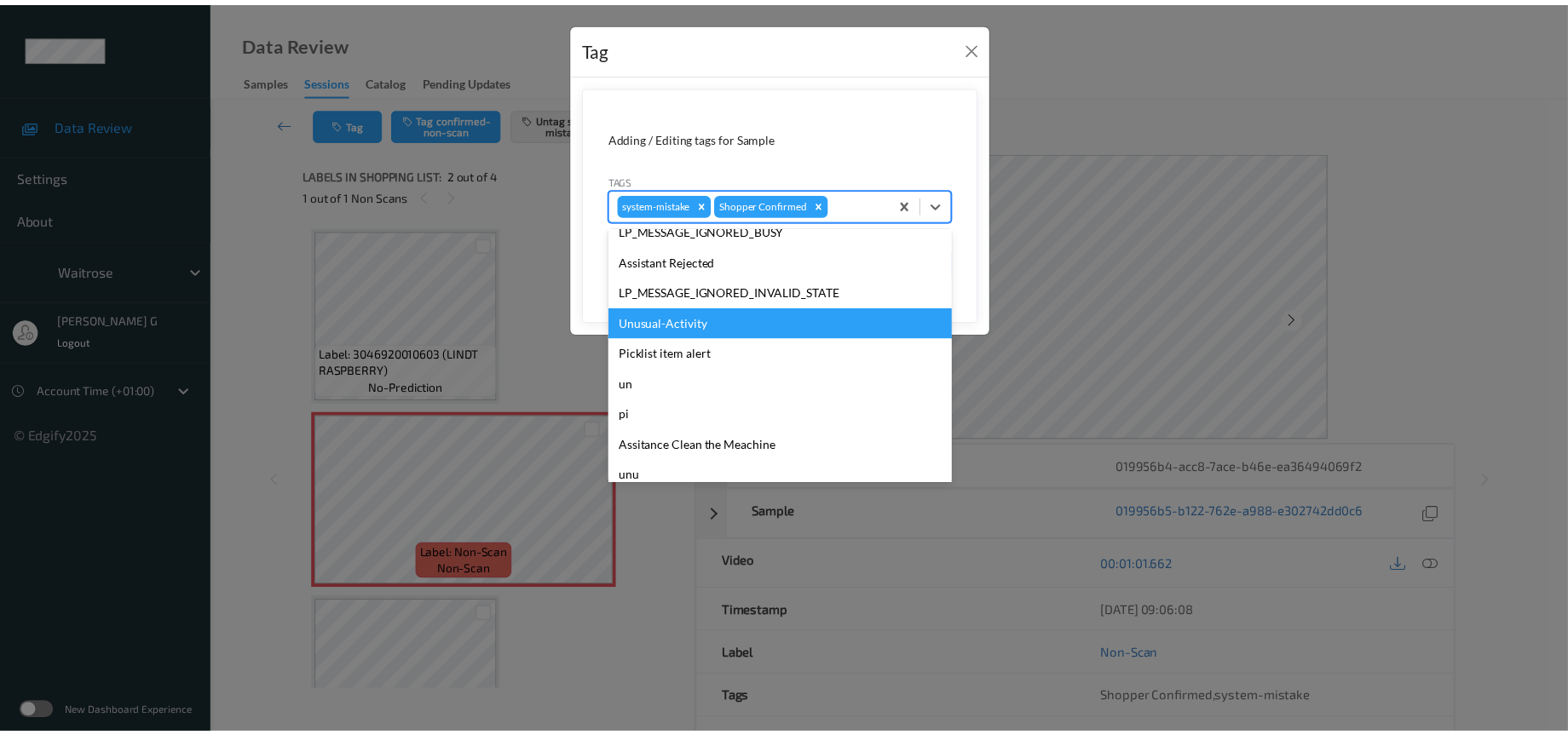
scroll to position [425, 0]
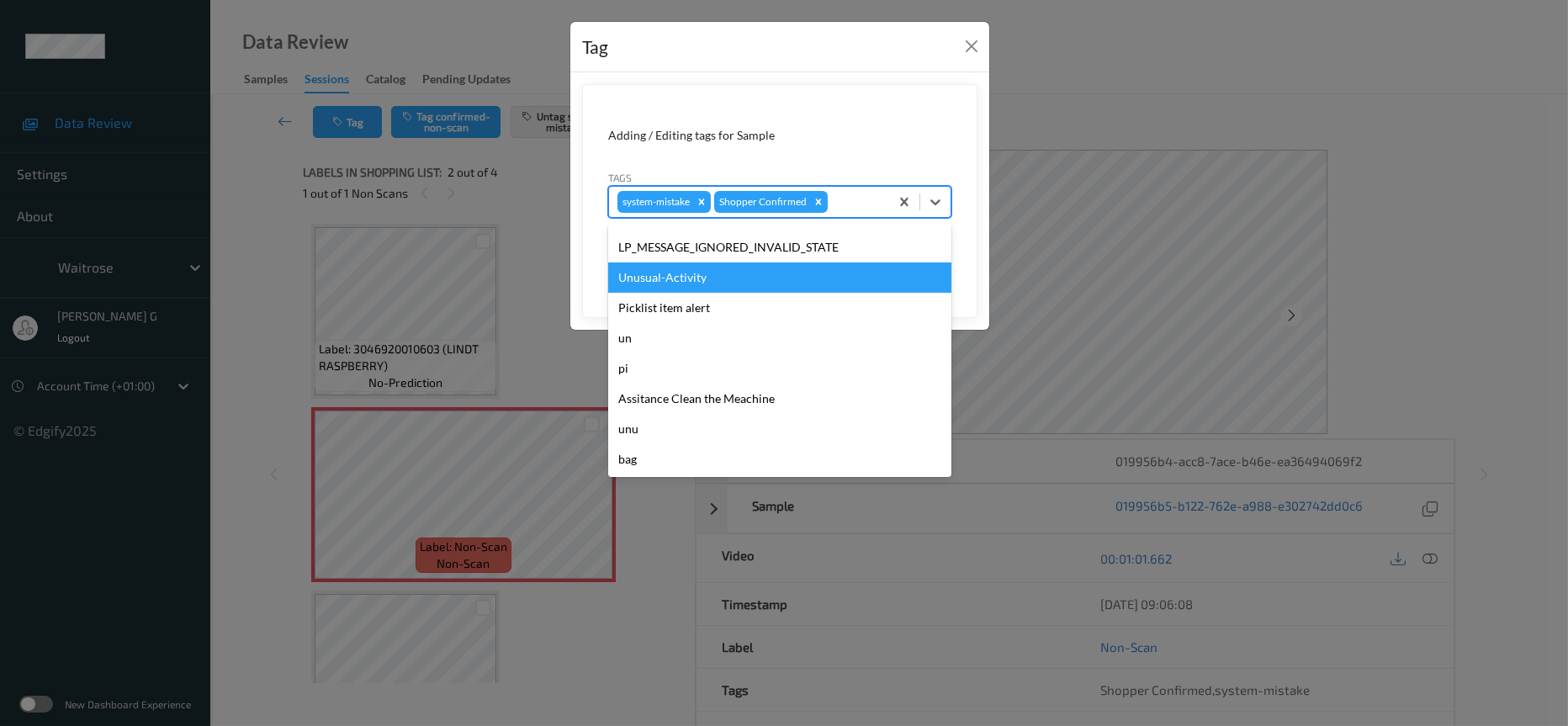
click at [696, 280] on div "Unusual-Activity" at bounding box center [780, 278] width 344 height 30
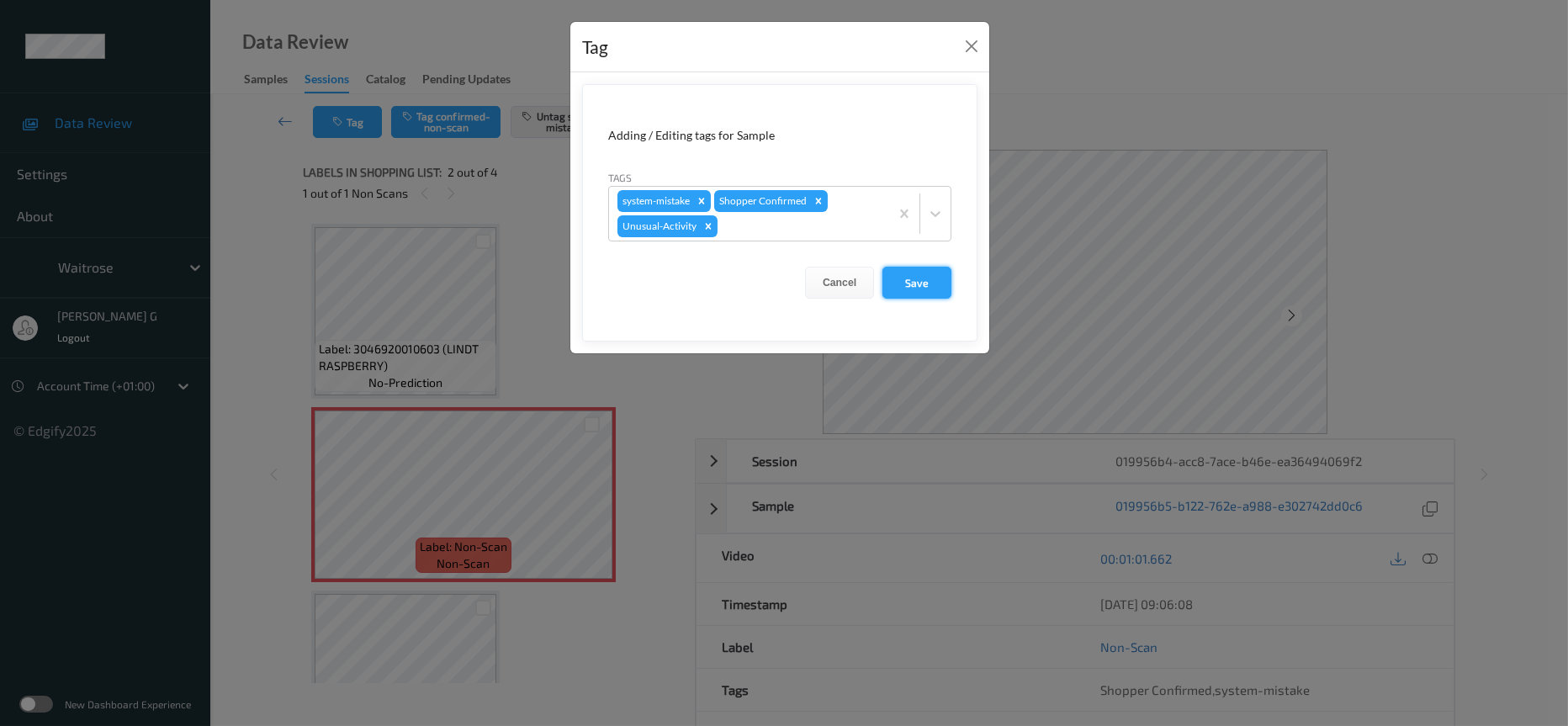
click at [928, 299] on button "Save" at bounding box center [917, 283] width 69 height 32
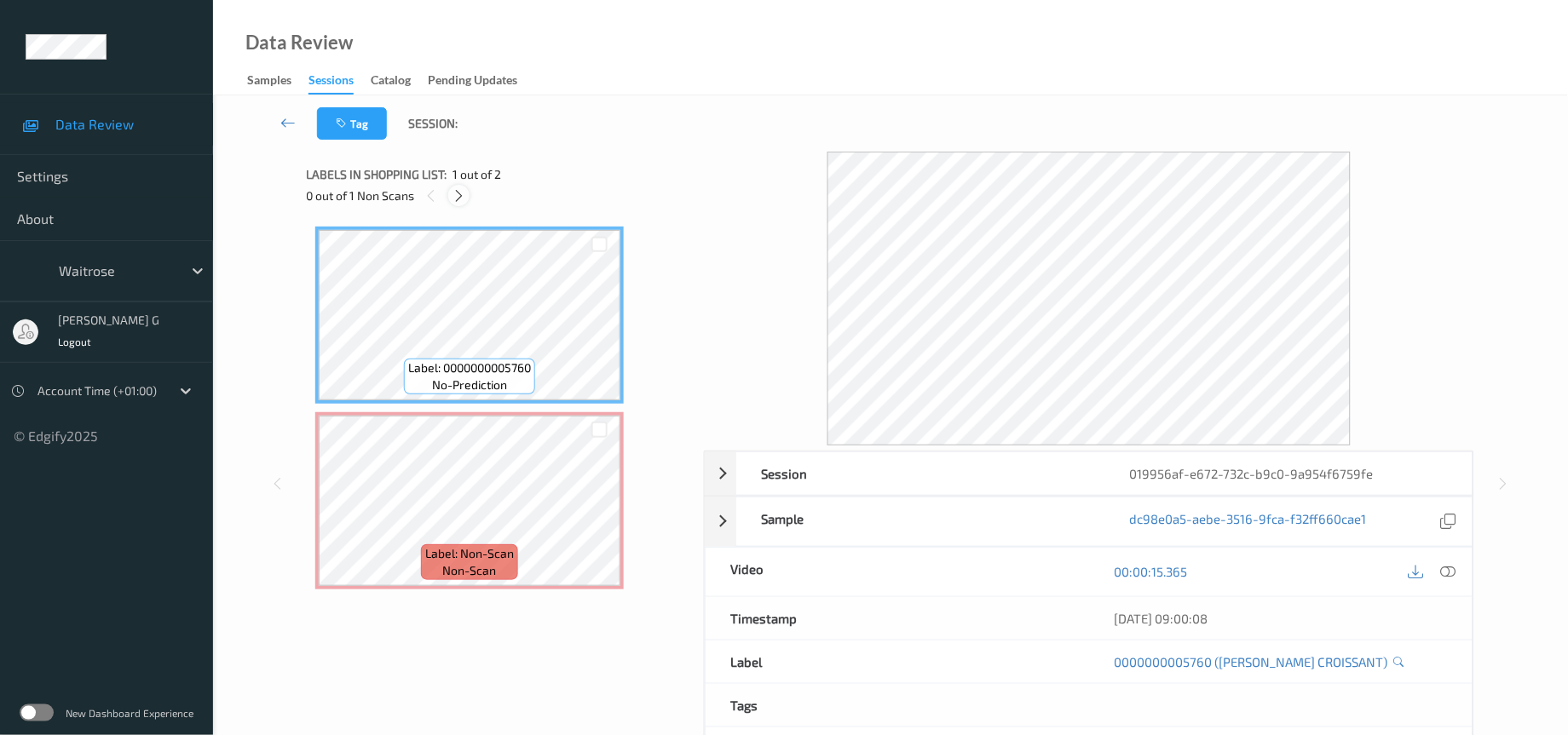
click at [454, 199] on icon at bounding box center [458, 196] width 14 height 15
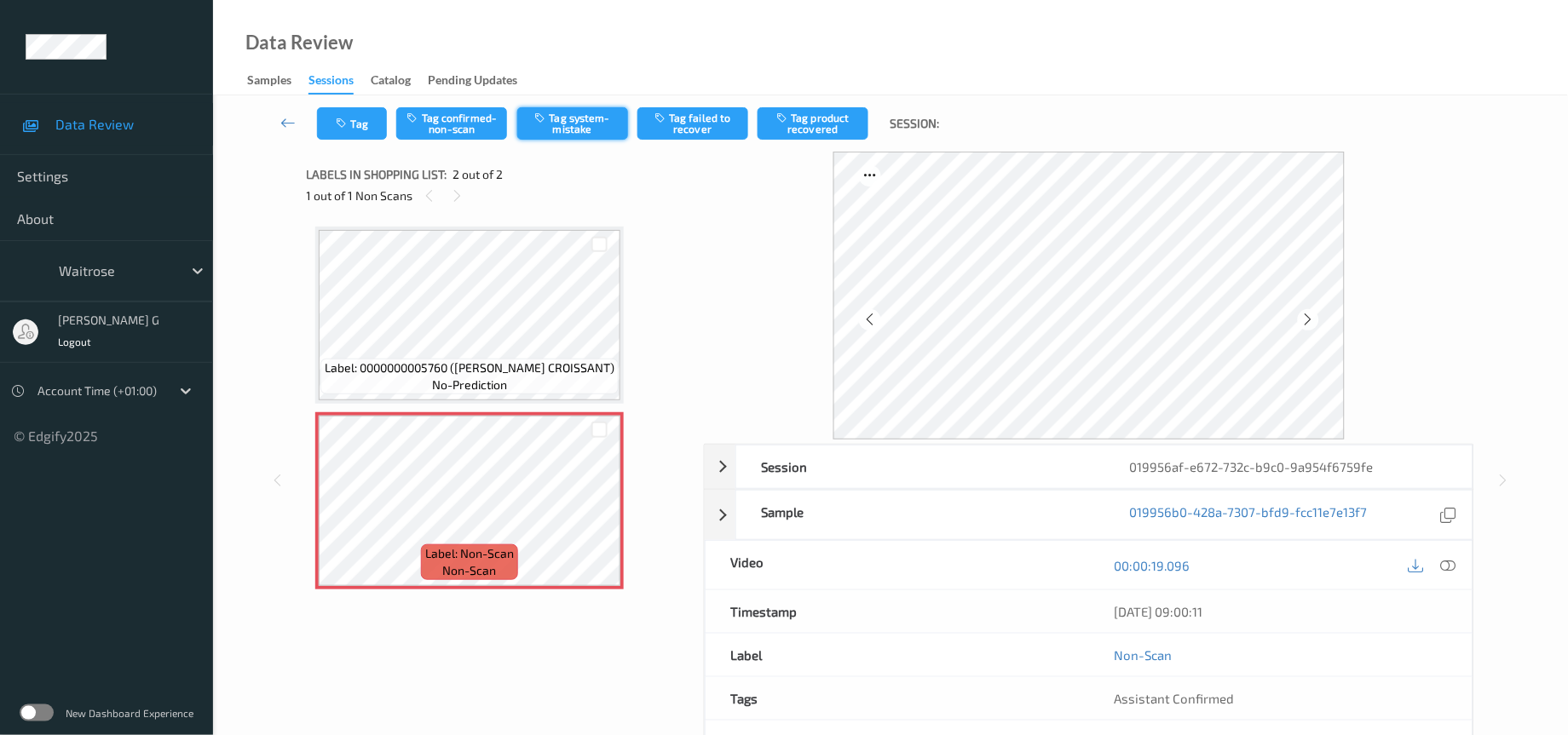
click at [570, 119] on button "Tag system-mistake" at bounding box center [573, 123] width 111 height 32
click at [359, 141] on div "Tag Tag confirmed-non-scan Untag system-mistake Tag failed to recover Tag produ…" at bounding box center [890, 123] width 1285 height 56
click at [368, 114] on button "Tag" at bounding box center [352, 123] width 70 height 32
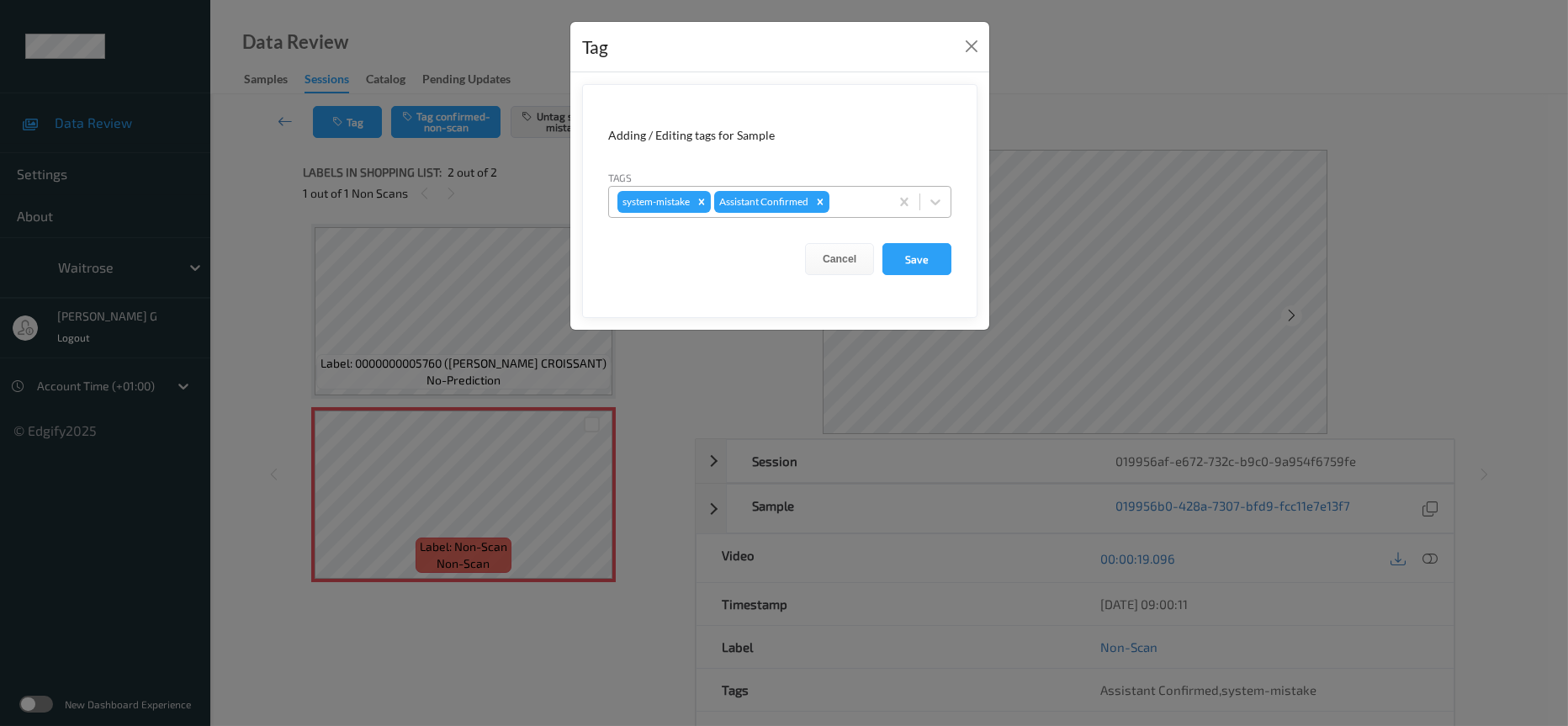
click at [852, 193] on div at bounding box center [856, 202] width 48 height 21
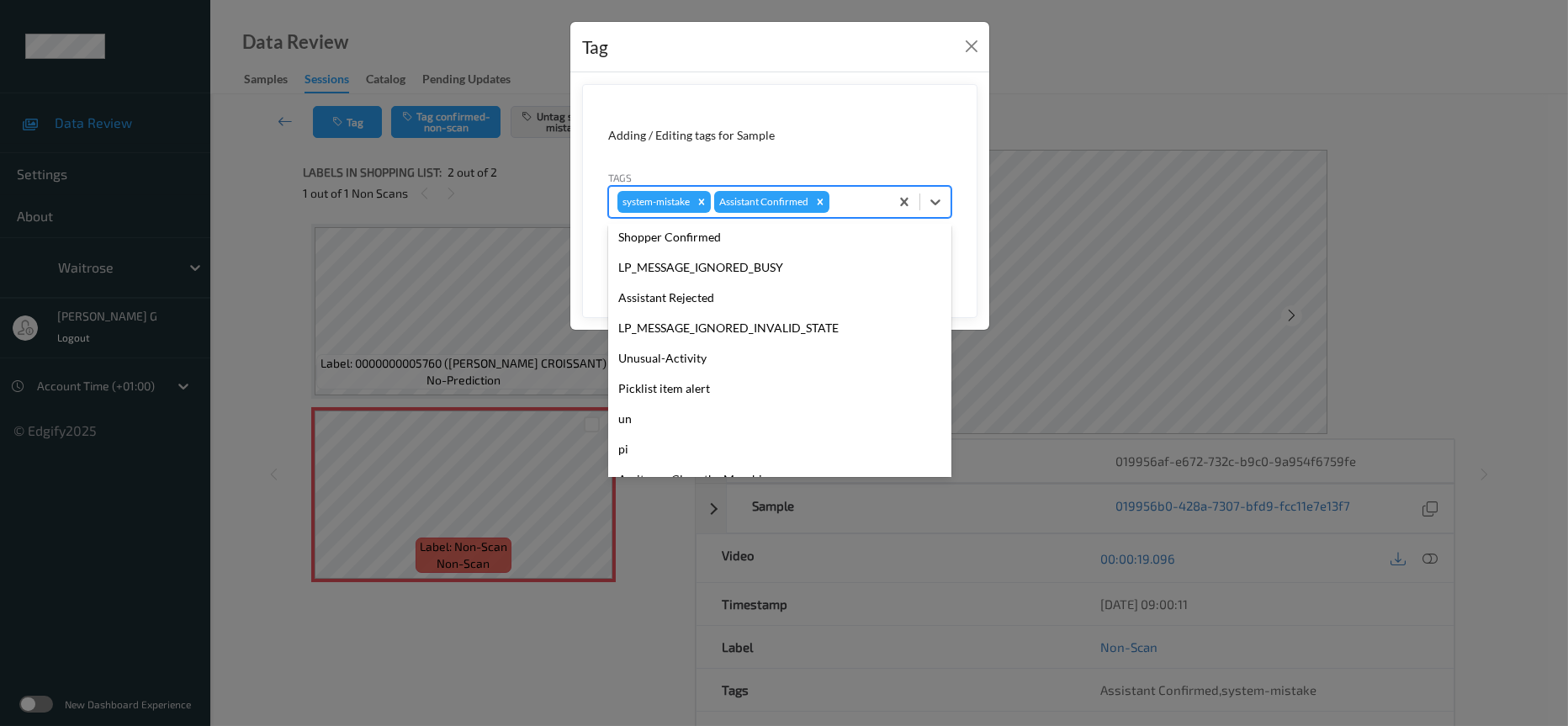
scroll to position [420, 0]
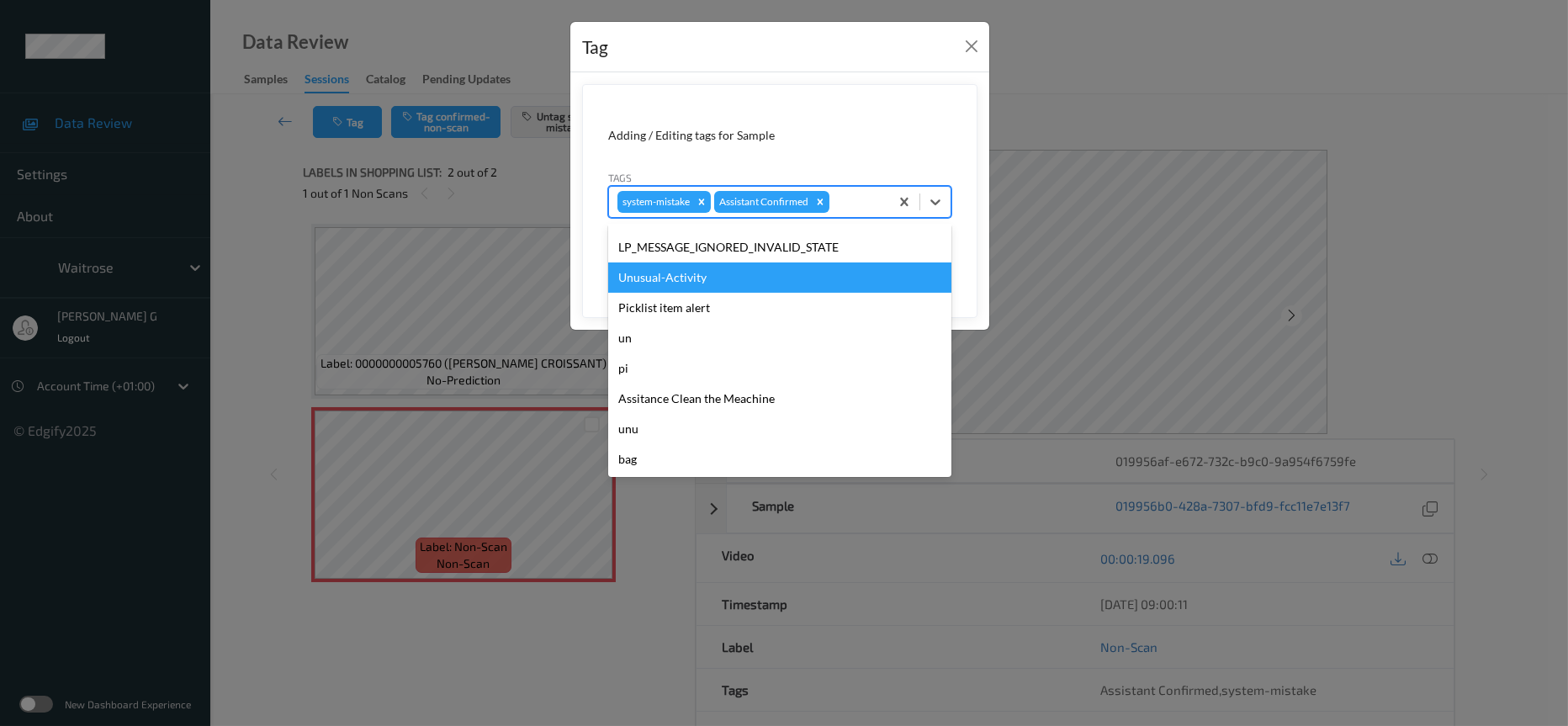
click at [694, 273] on div "Unusual-Activity" at bounding box center [780, 278] width 344 height 30
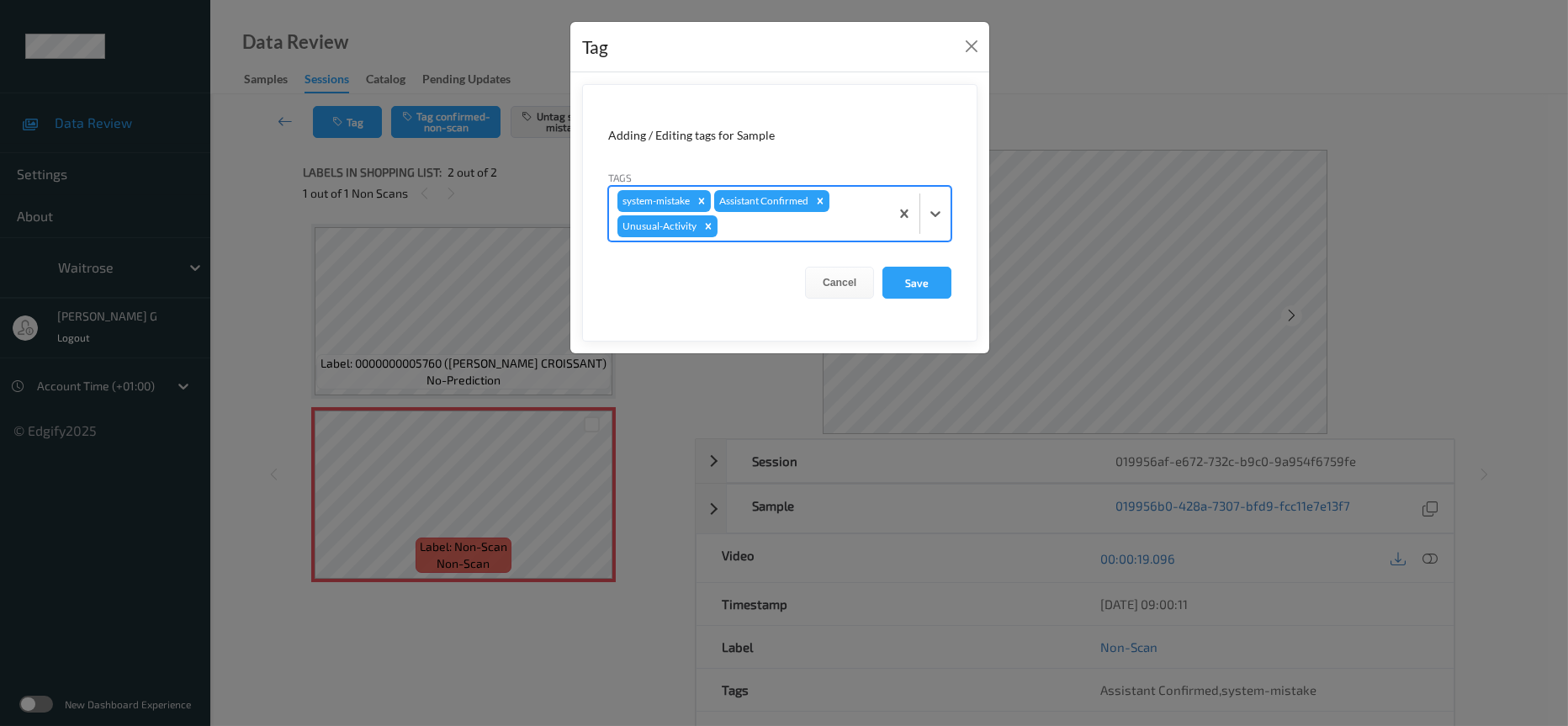
click at [830, 227] on div at bounding box center [800, 226] width 160 height 21
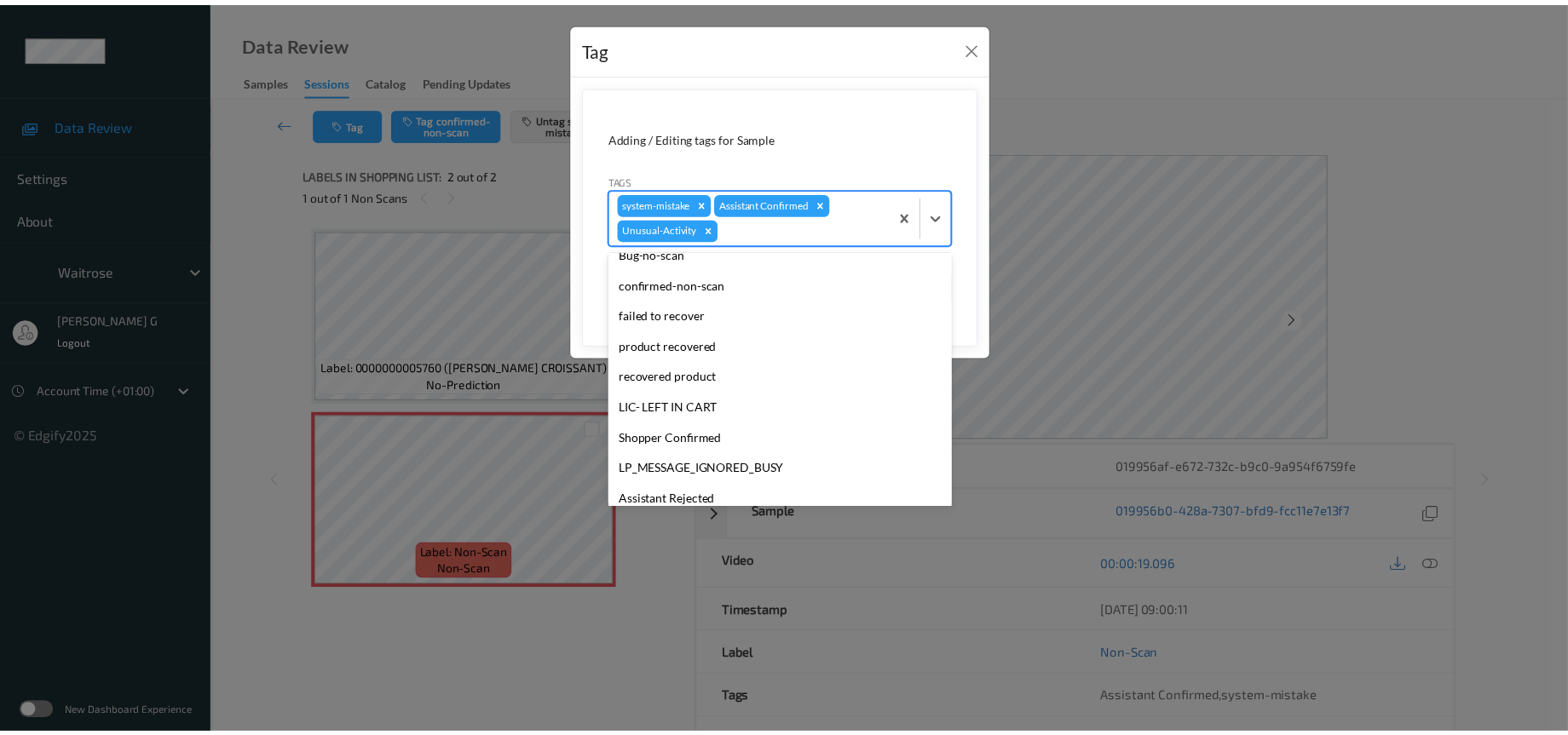
scroll to position [394, 0]
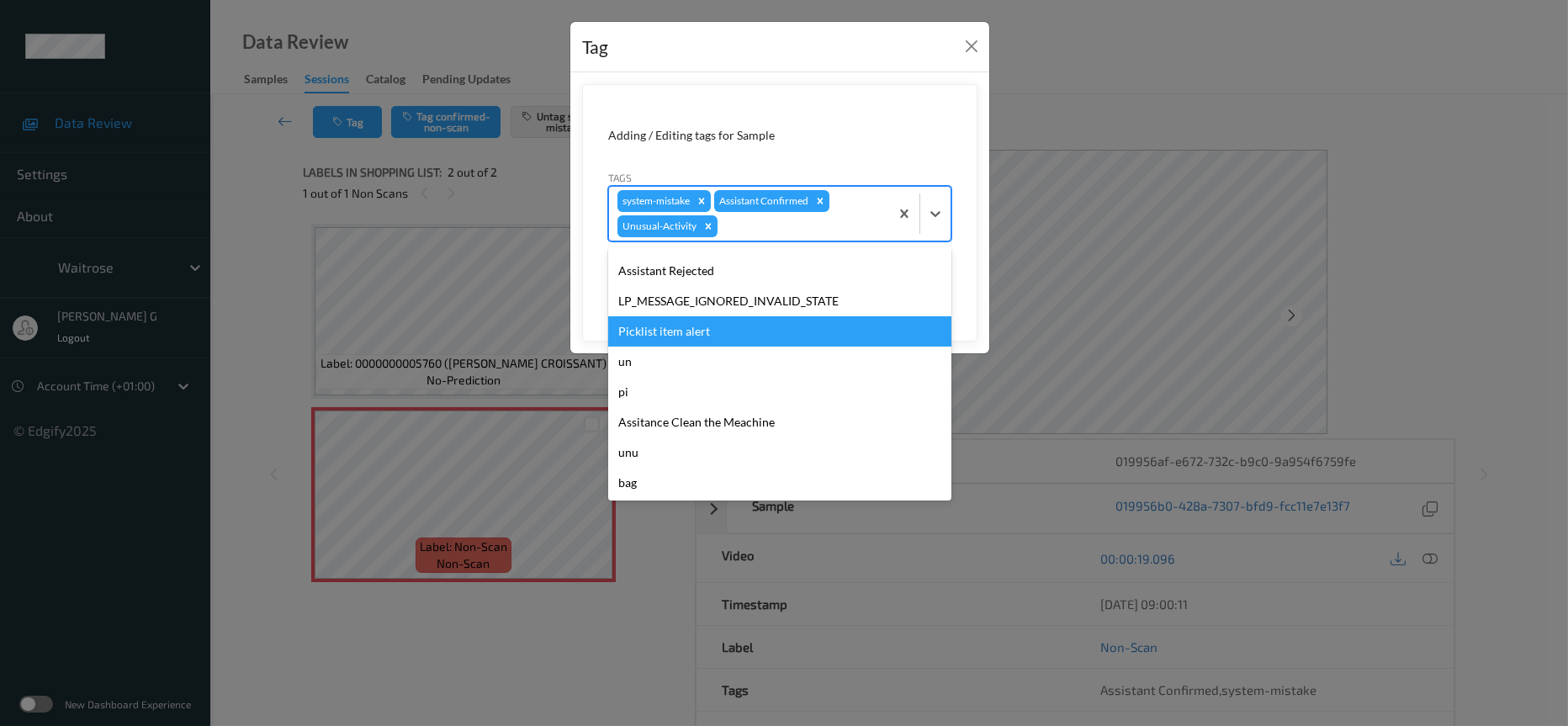
click at [660, 333] on div "Picklist item alert" at bounding box center [780, 332] width 344 height 30
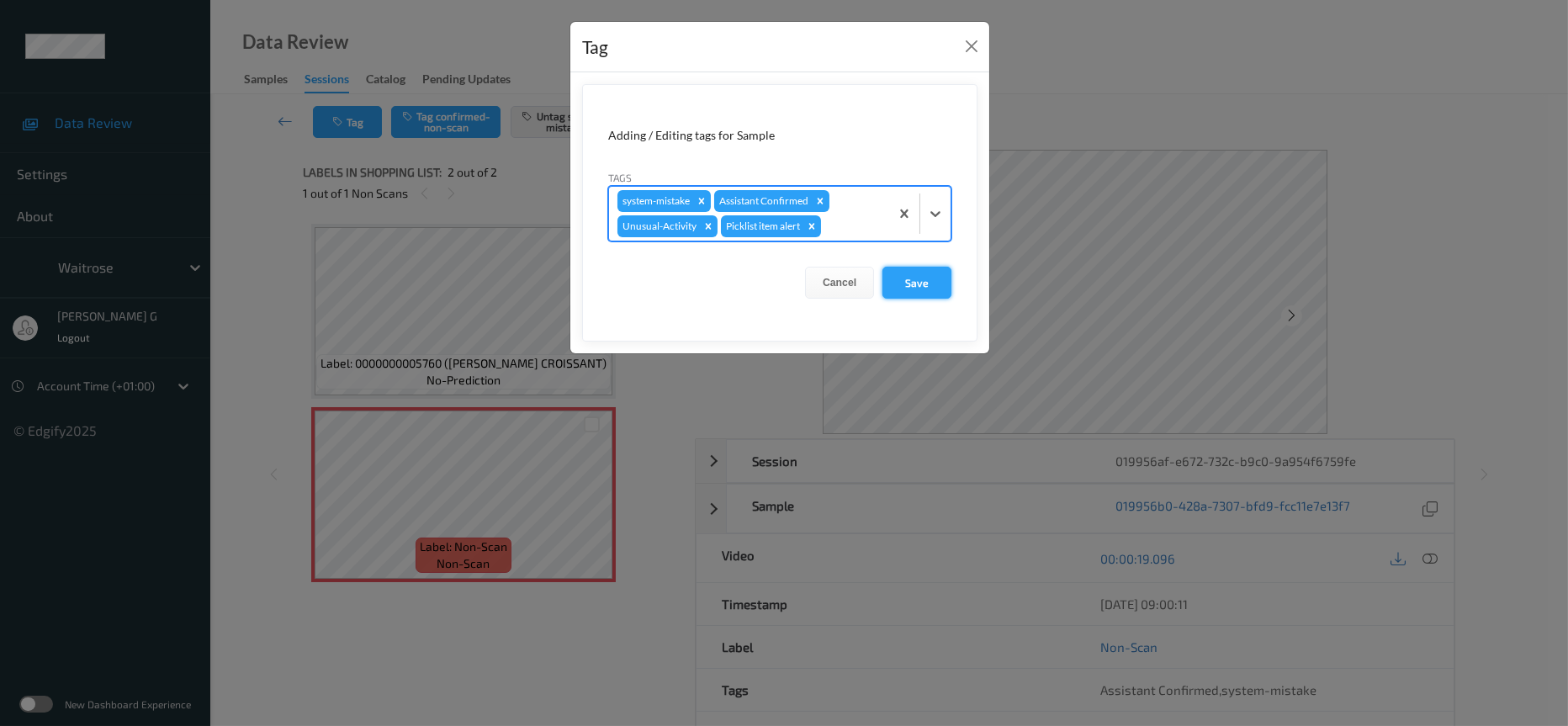
click at [919, 277] on button "Save" at bounding box center [917, 283] width 69 height 32
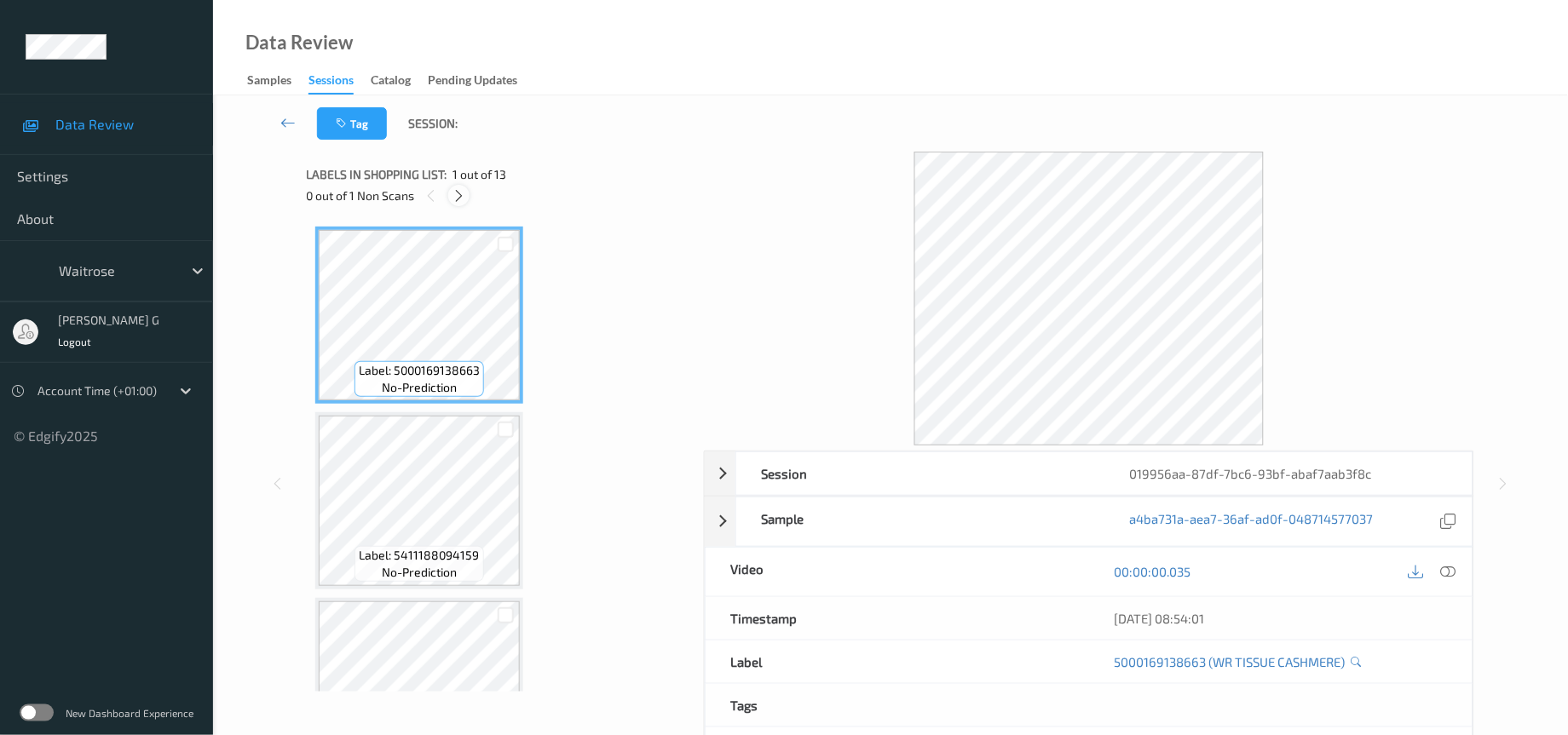
click at [454, 196] on icon at bounding box center [458, 196] width 14 height 15
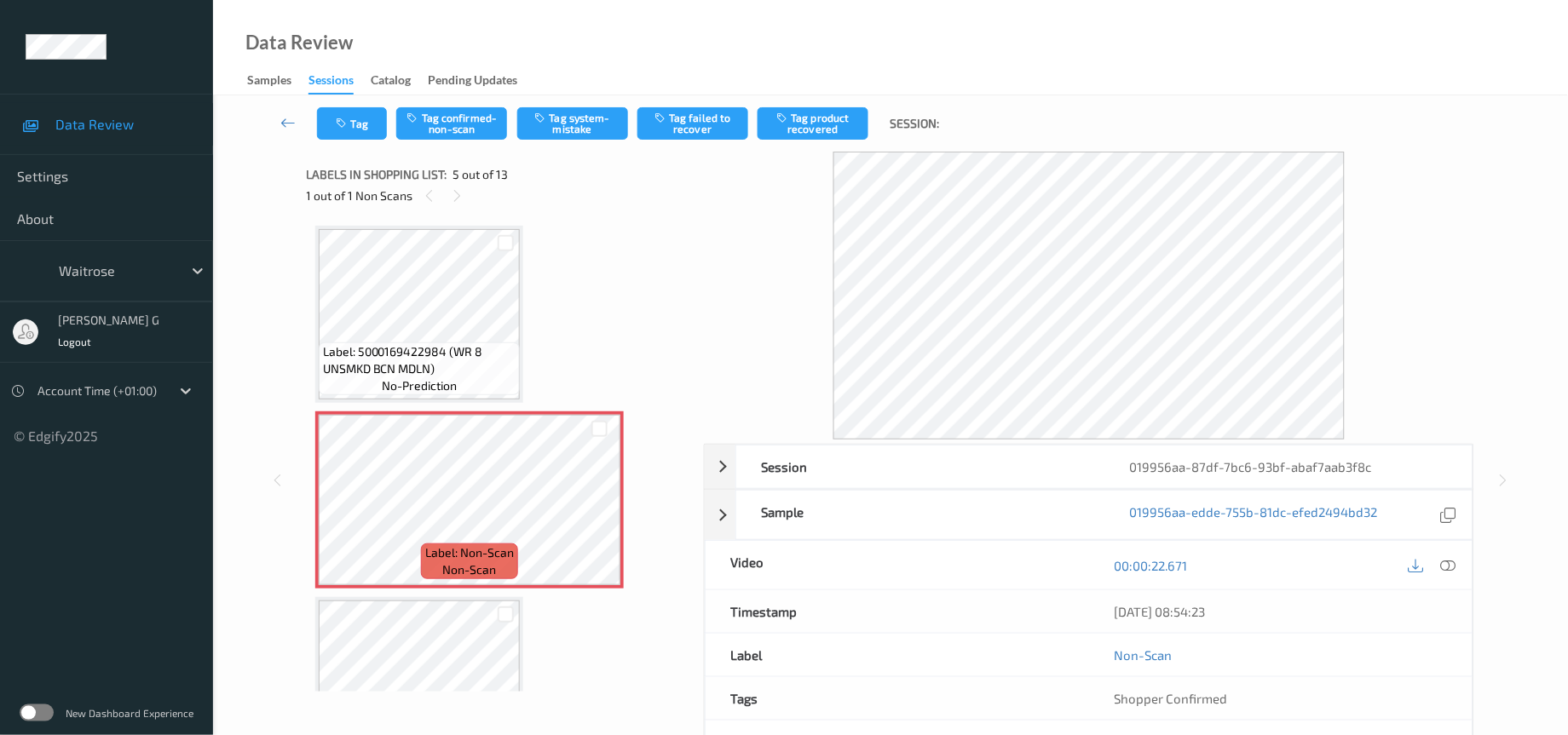
click at [766, 322] on div at bounding box center [1089, 295] width 771 height 288
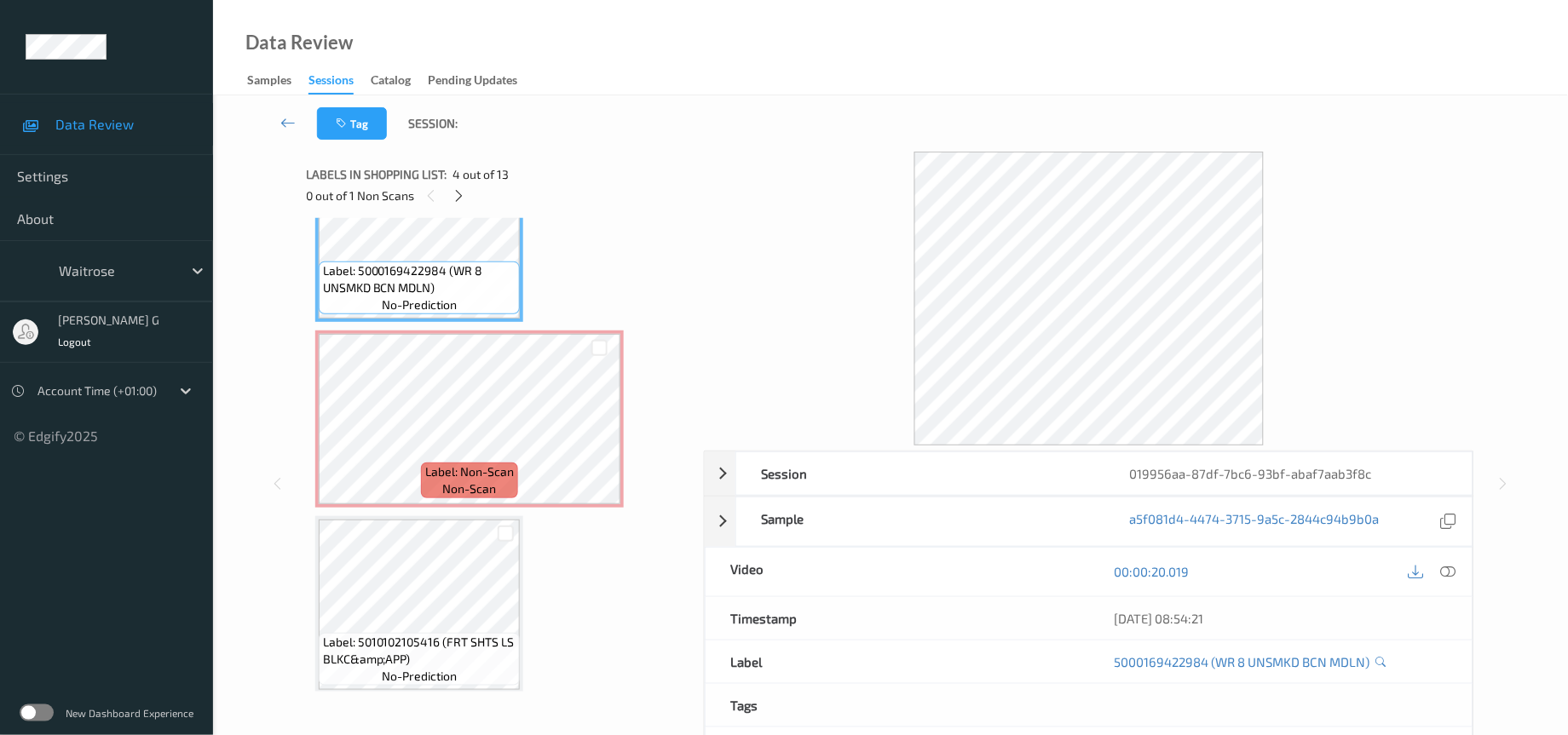
scroll to position [767, 0]
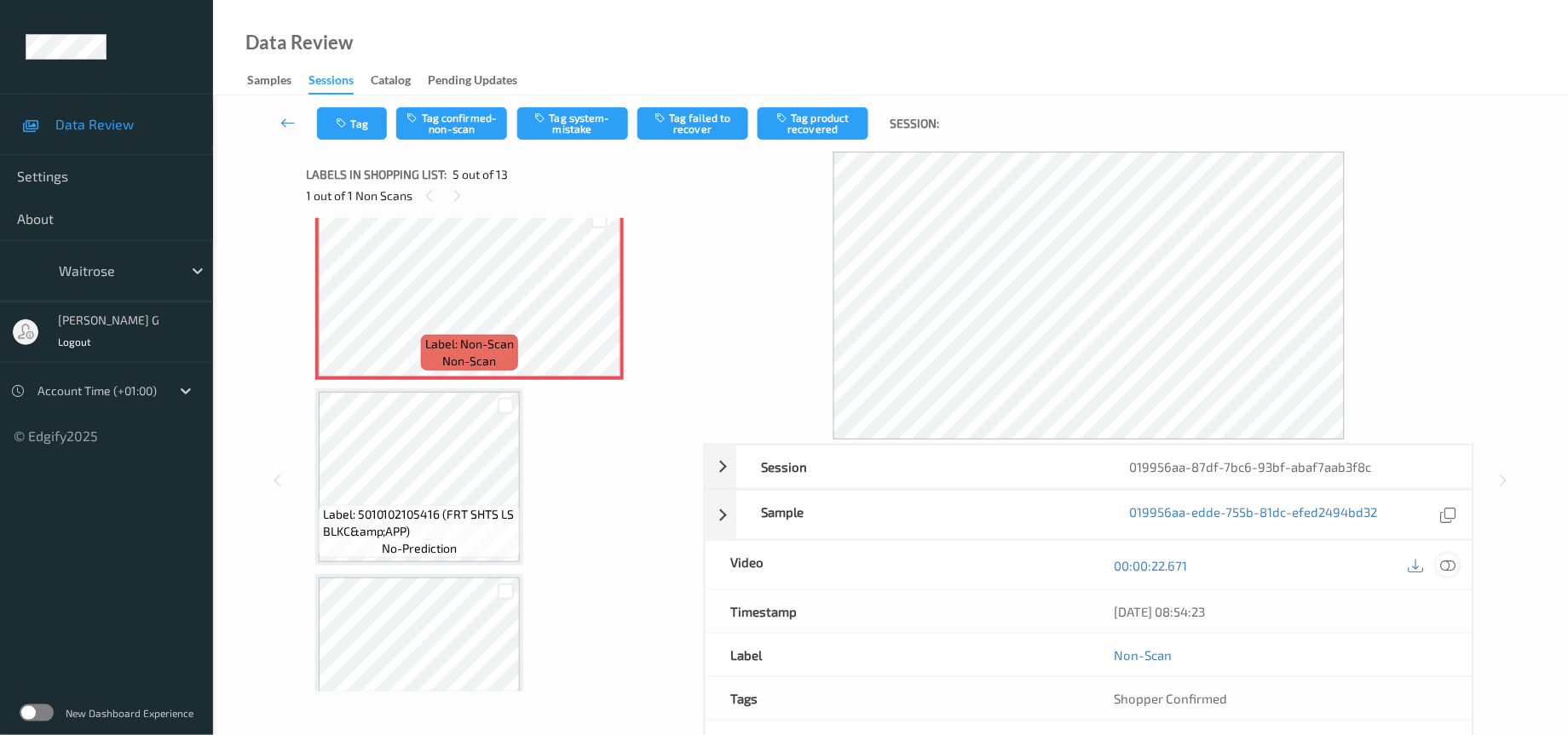
click at [1450, 569] on icon at bounding box center [1449, 566] width 15 height 15
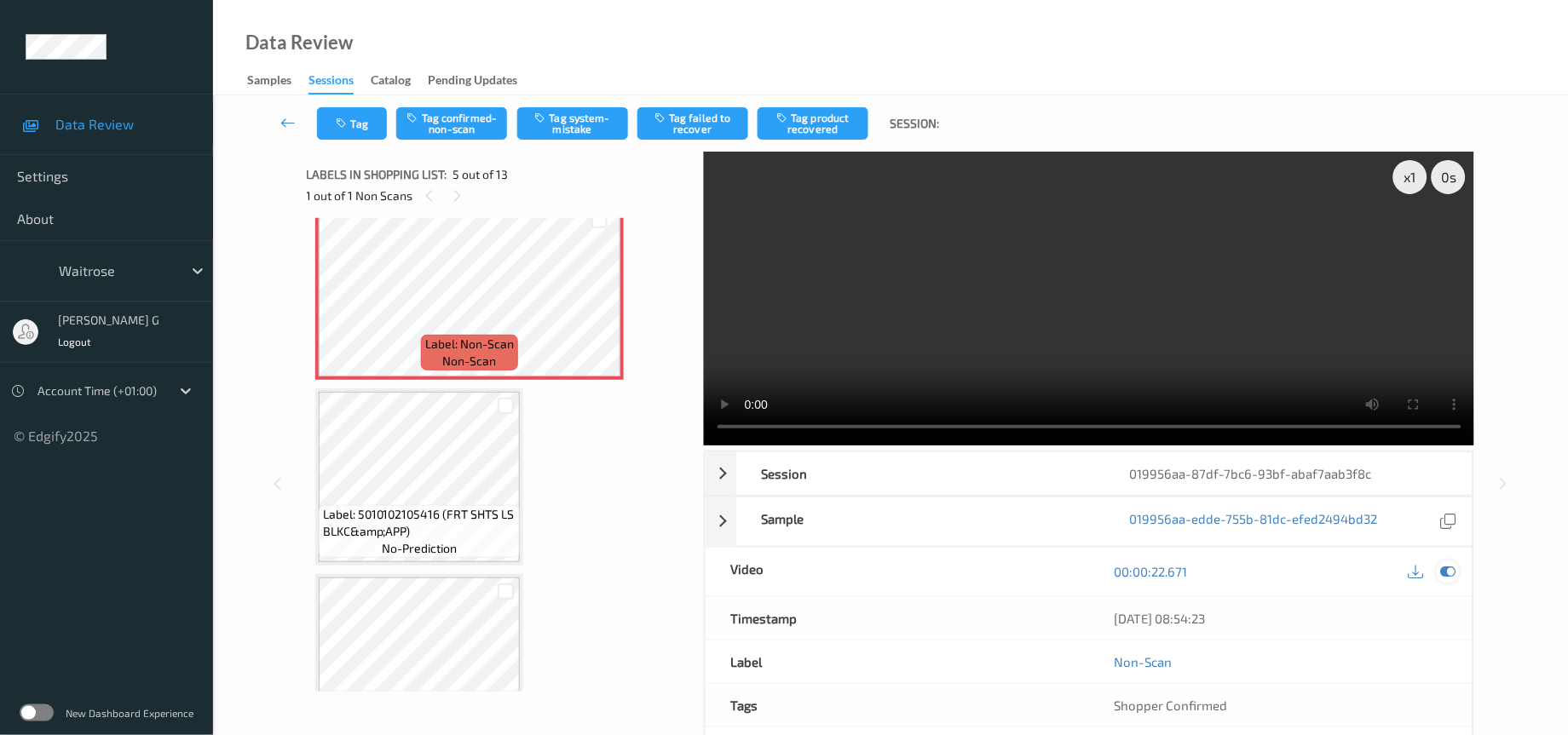
click at [1453, 565] on div at bounding box center [1449, 572] width 23 height 23
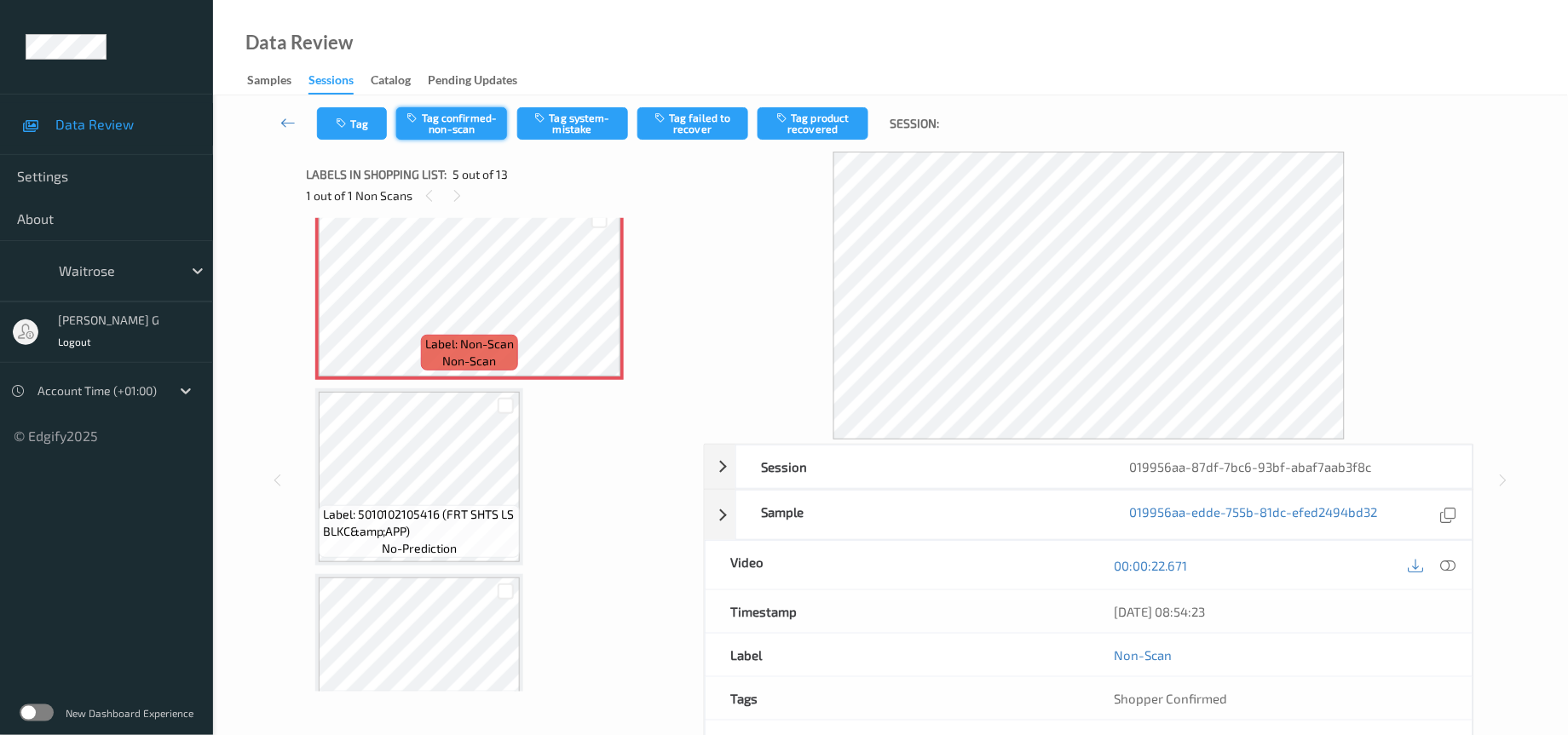
click at [434, 123] on button "Tag confirmed-non-scan" at bounding box center [451, 123] width 111 height 32
click at [809, 121] on button "Tag product recovered" at bounding box center [813, 123] width 111 height 32
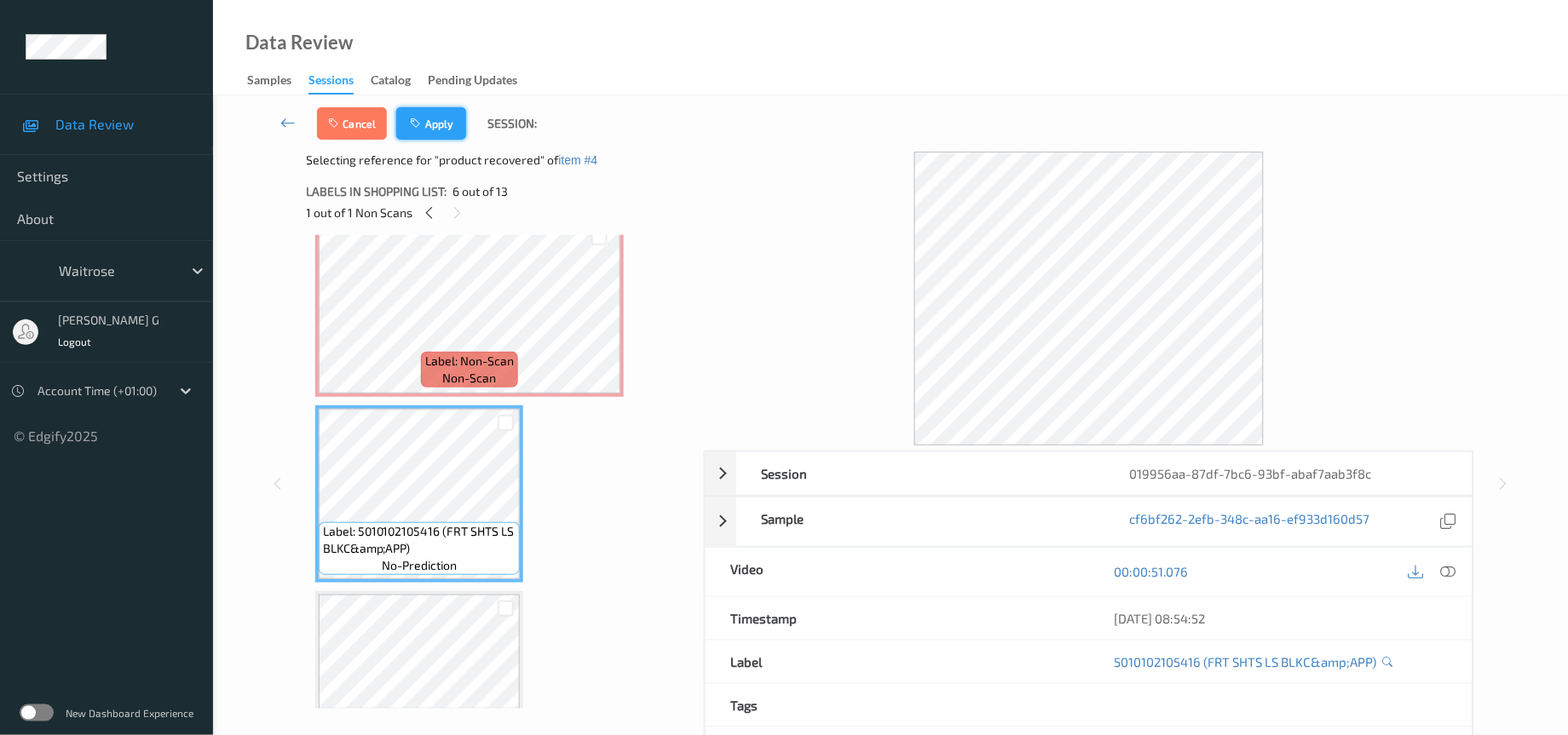
click at [433, 117] on button "Apply" at bounding box center [432, 123] width 70 height 32
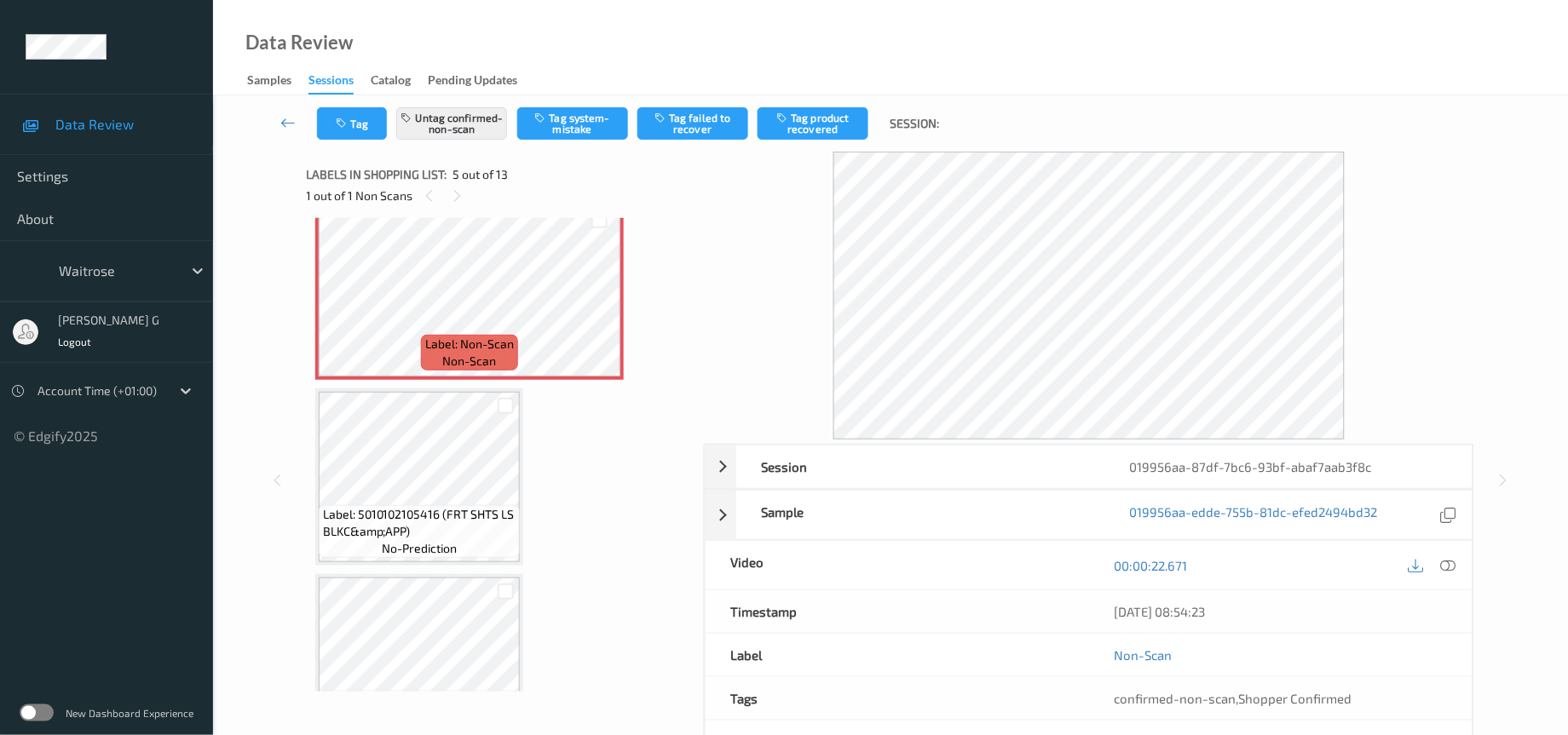
scroll to position [558, 0]
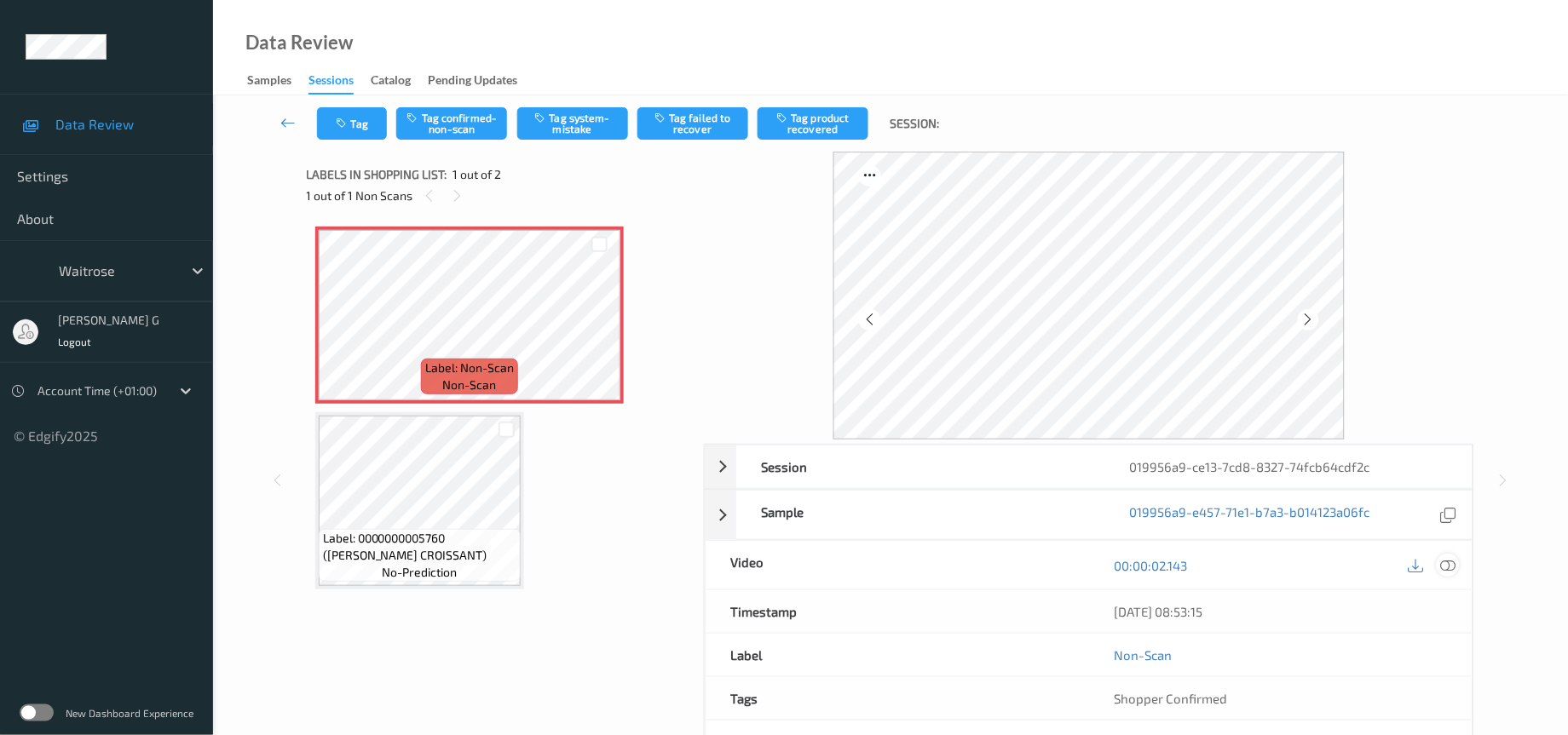
click at [1450, 569] on icon at bounding box center [1449, 566] width 15 height 15
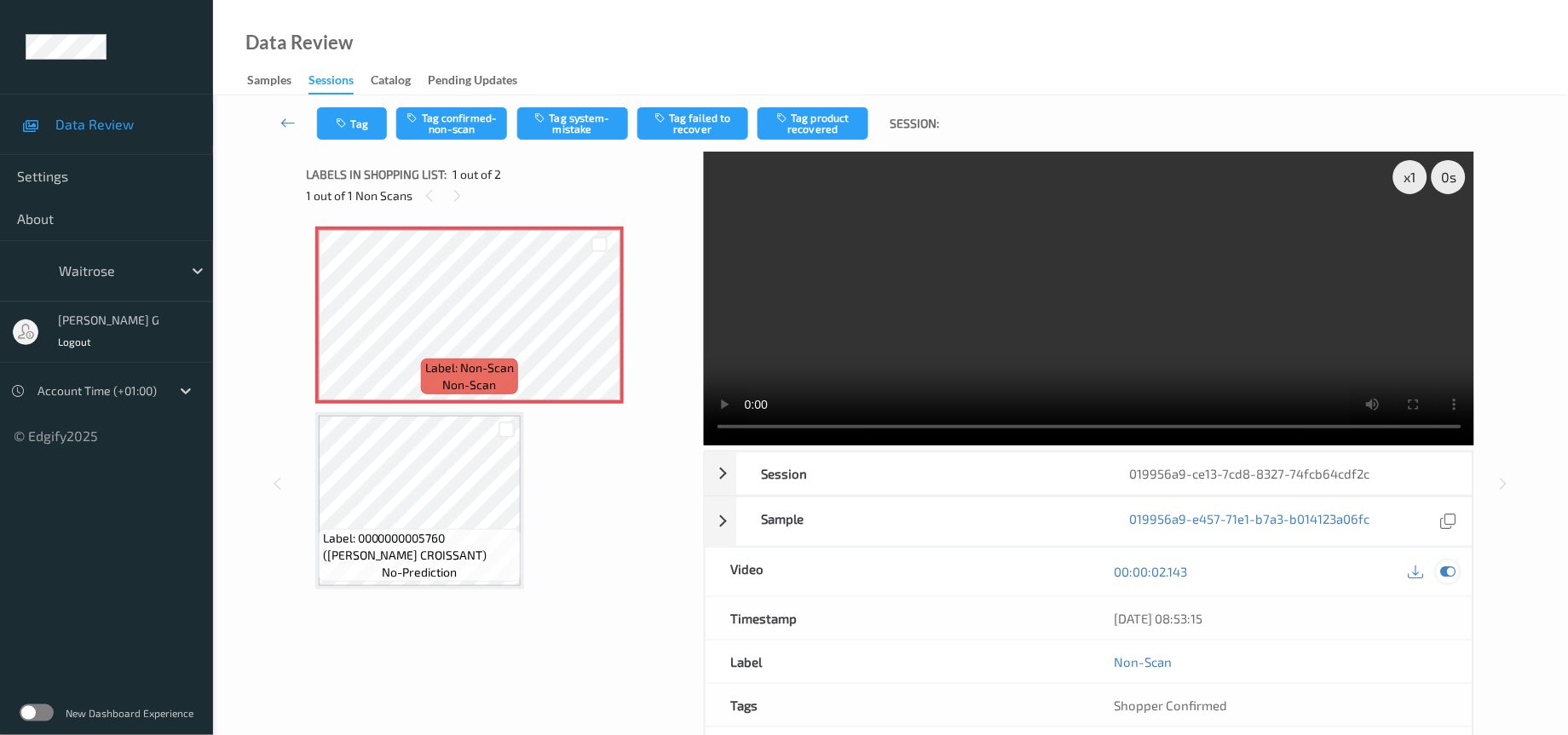
click at [1443, 566] on icon at bounding box center [1449, 571] width 15 height 15
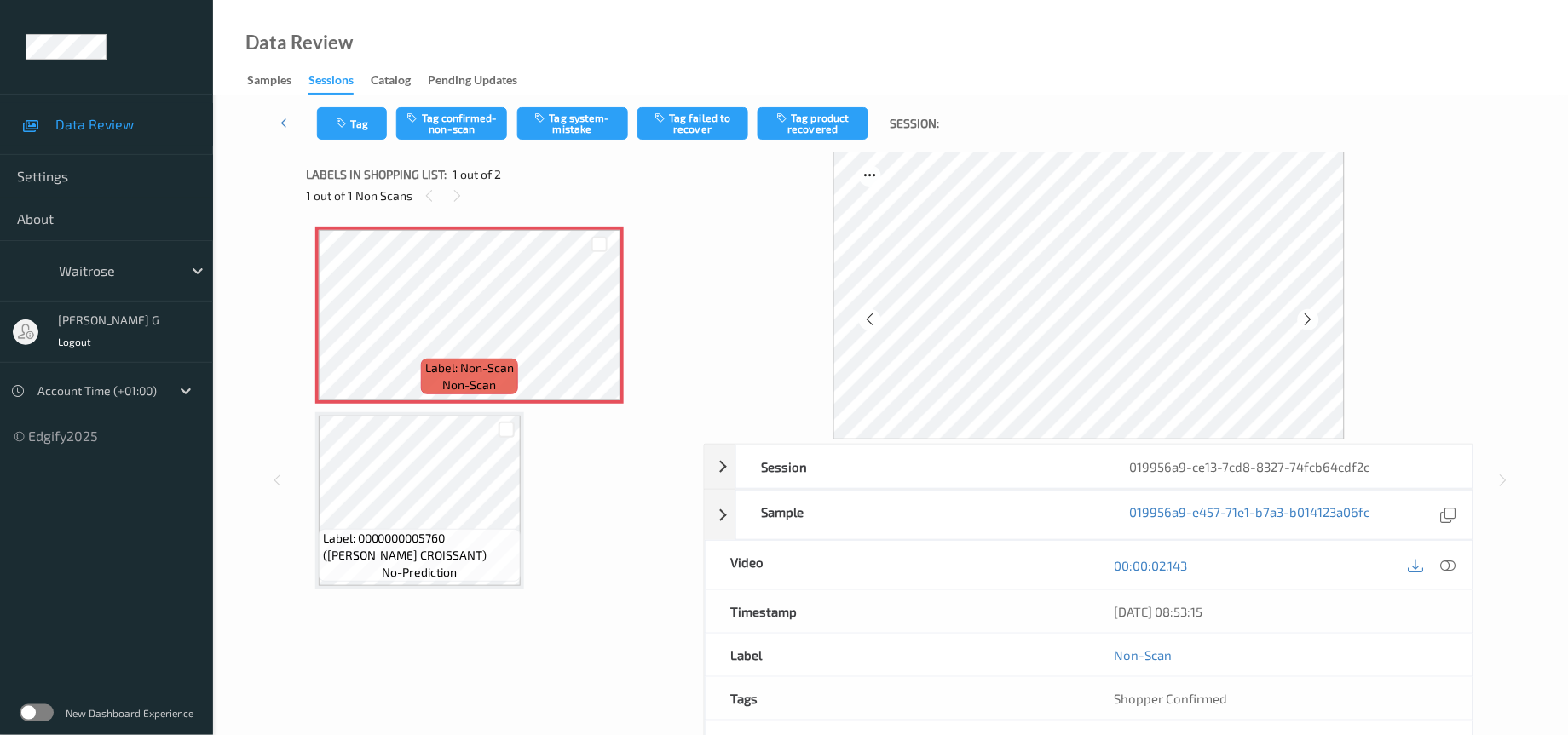
click at [443, 147] on div "Tag Tag confirmed-non-scan Tag system-mistake Tag failed to recover Tag product…" at bounding box center [890, 123] width 1285 height 56
click at [449, 134] on button "Tag confirmed-non-scan" at bounding box center [451, 123] width 111 height 32
click at [350, 121] on button "Tag" at bounding box center [352, 123] width 70 height 32
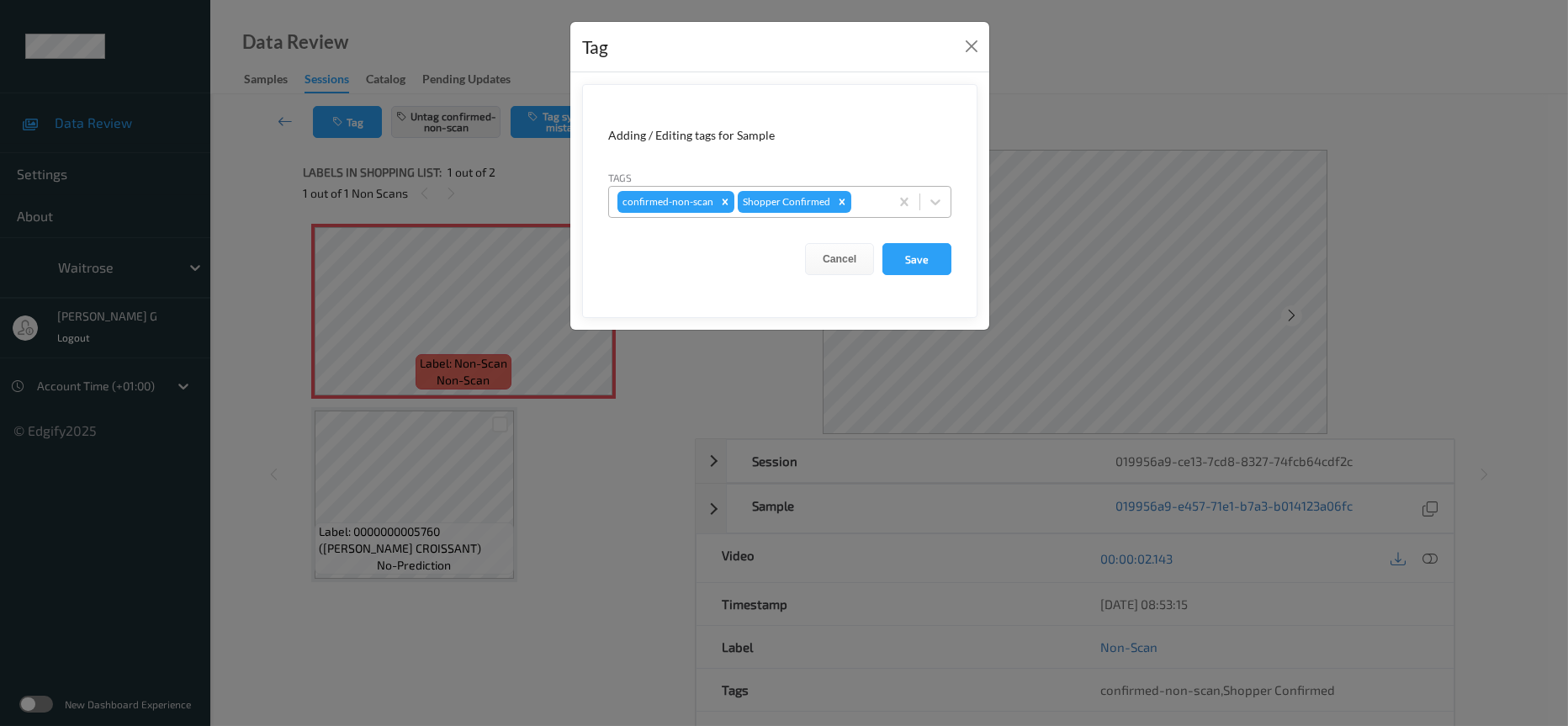
click at [866, 207] on div at bounding box center [868, 202] width 26 height 21
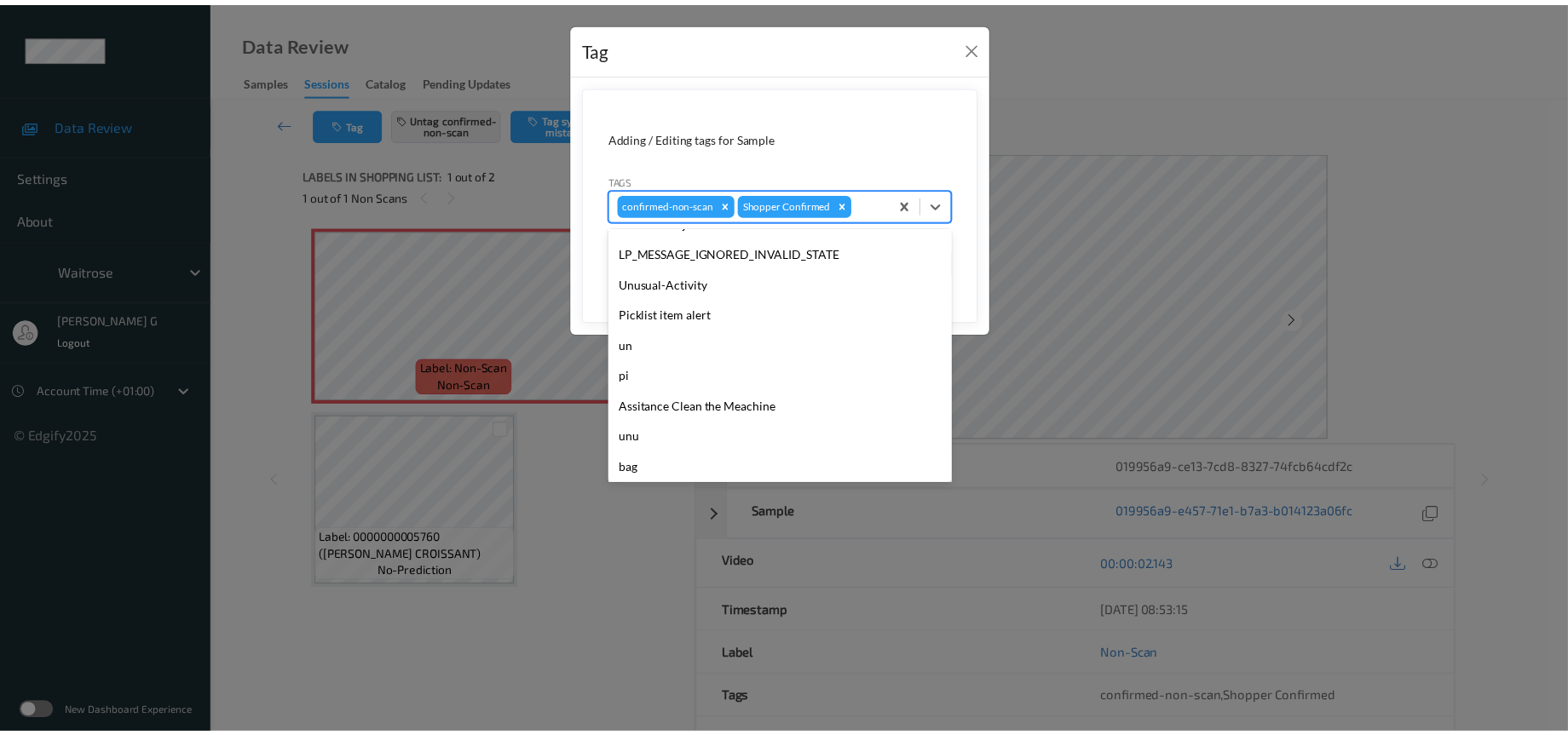
scroll to position [425, 0]
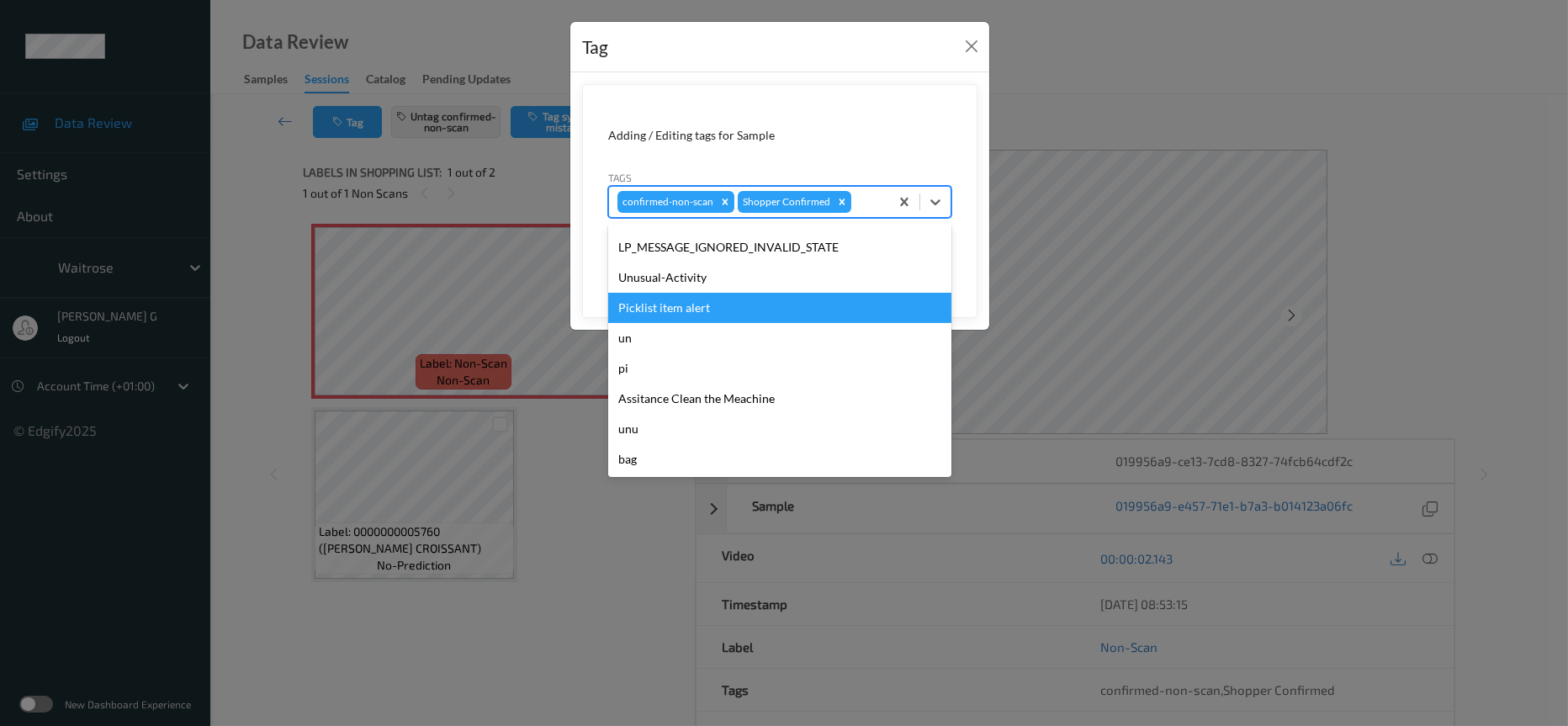
click at [679, 316] on div "Picklist item alert" at bounding box center [780, 307] width 344 height 30
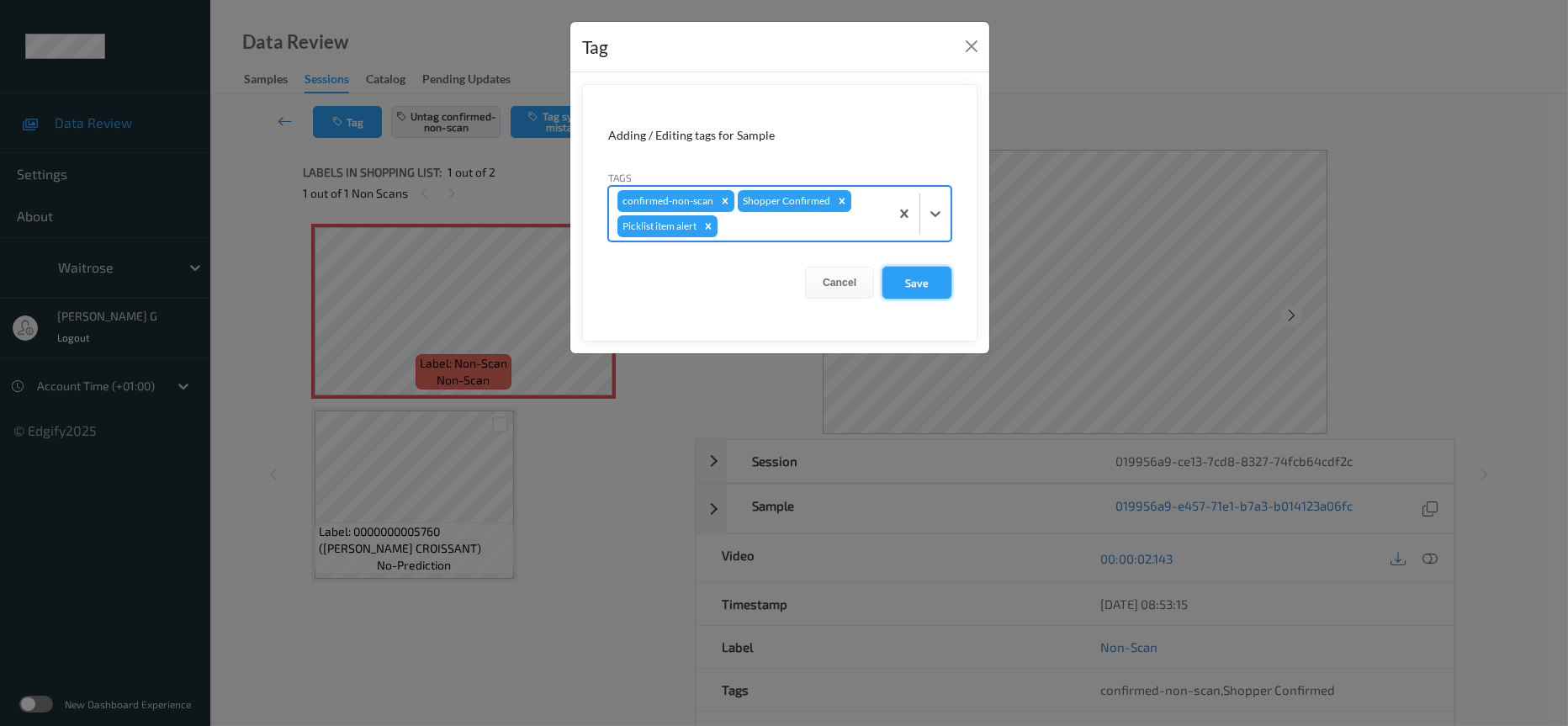
click at [904, 290] on button "Save" at bounding box center [917, 283] width 69 height 32
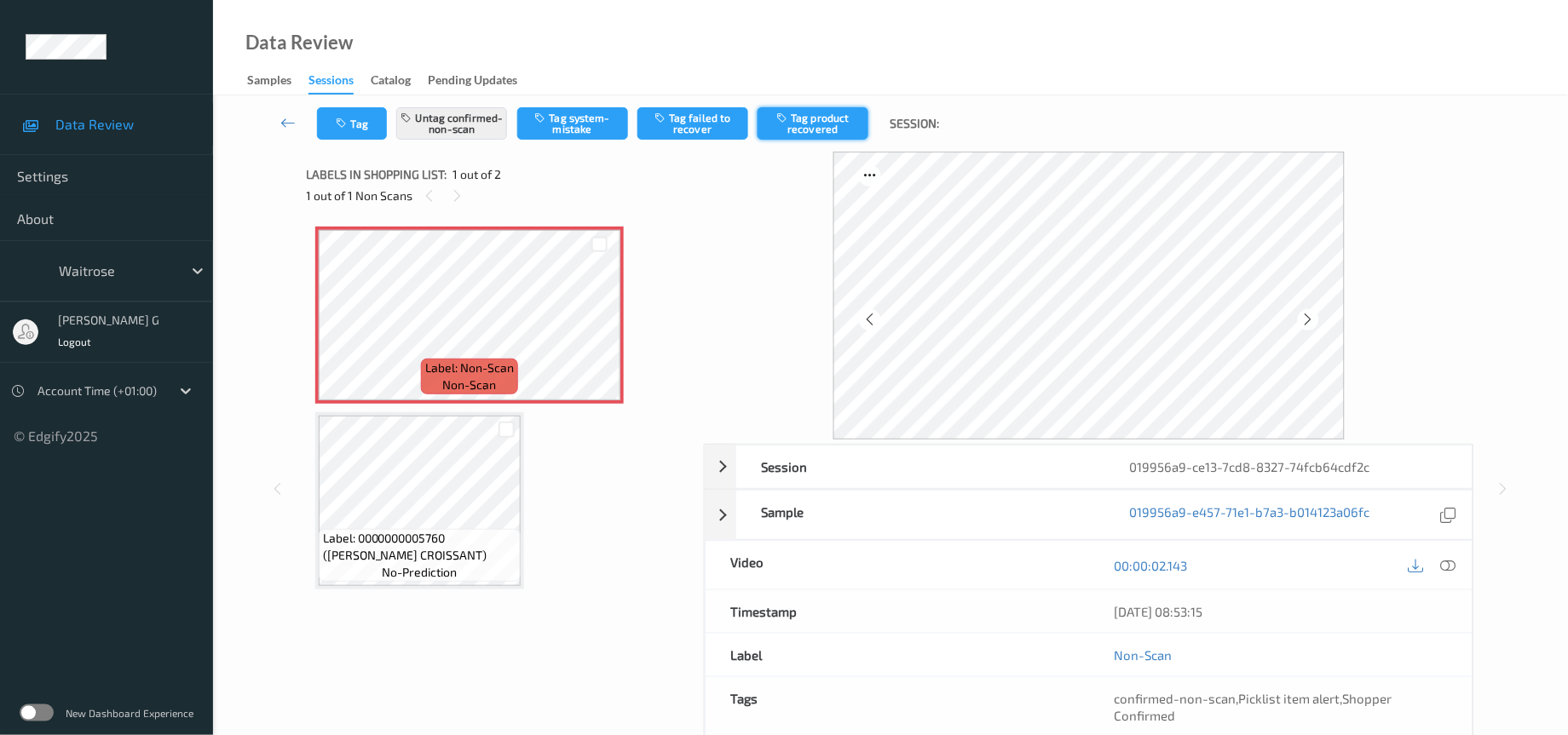
click at [829, 129] on button "Tag product recovered" at bounding box center [813, 123] width 111 height 32
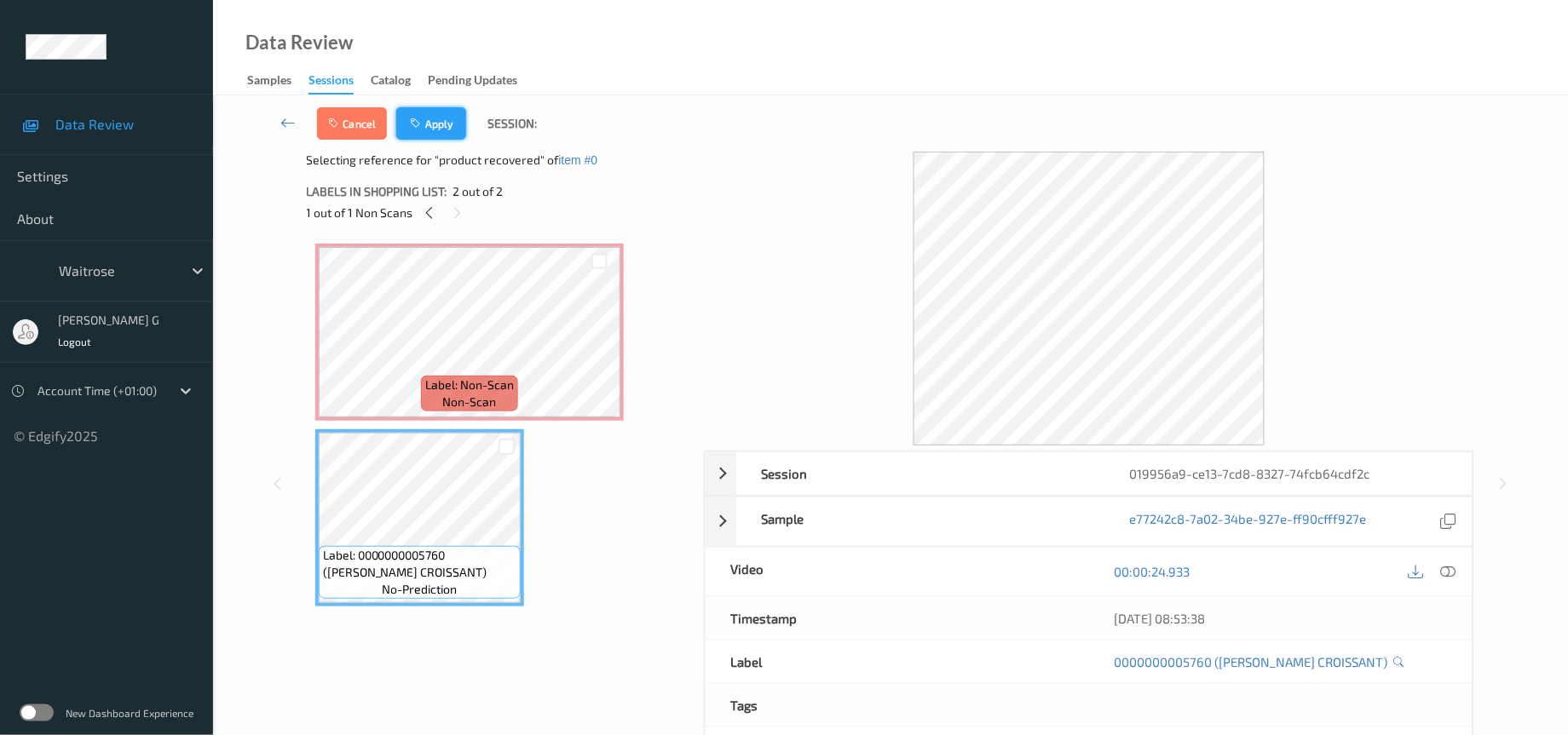
click at [448, 129] on button "Apply" at bounding box center [432, 123] width 70 height 32
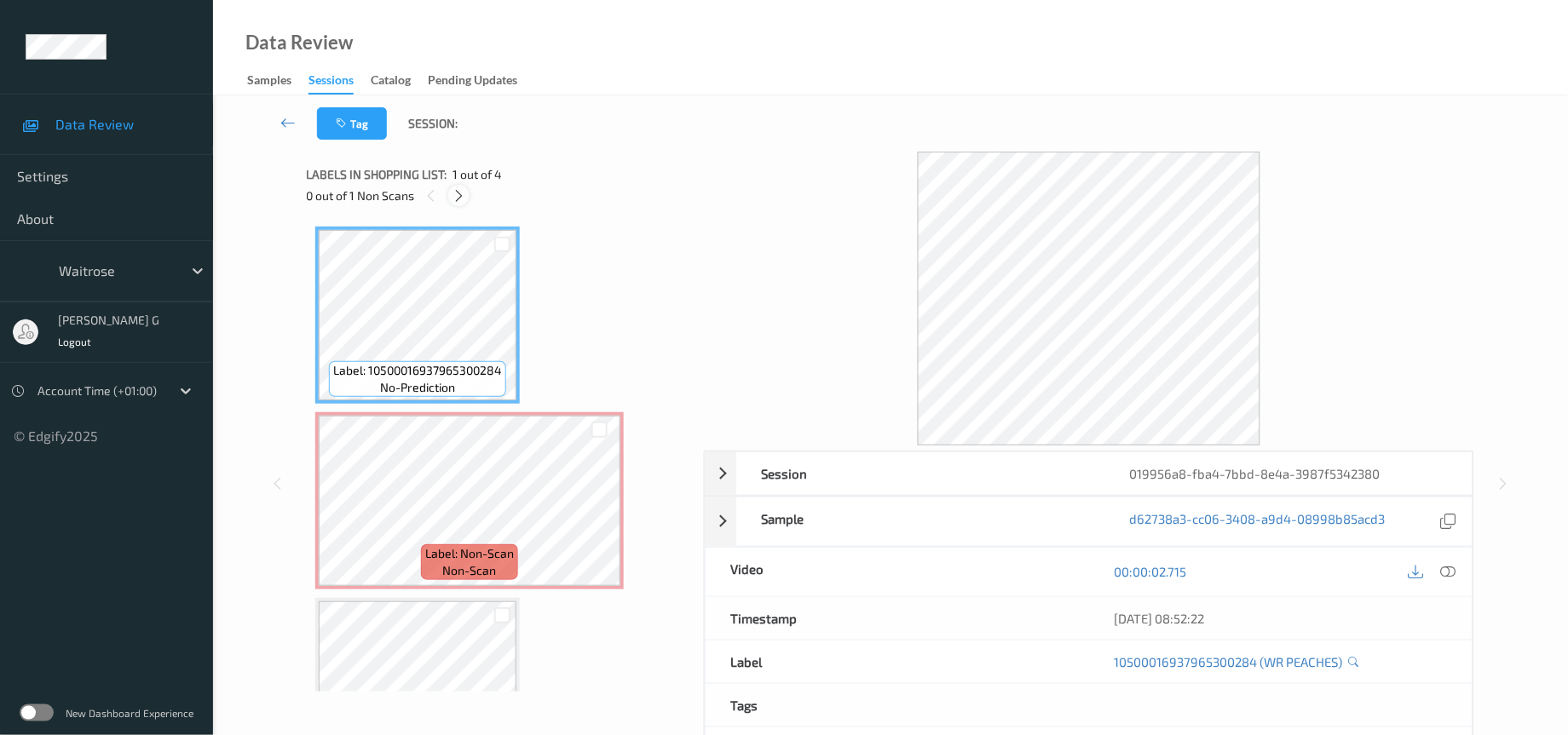
click at [449, 193] on div at bounding box center [459, 195] width 22 height 22
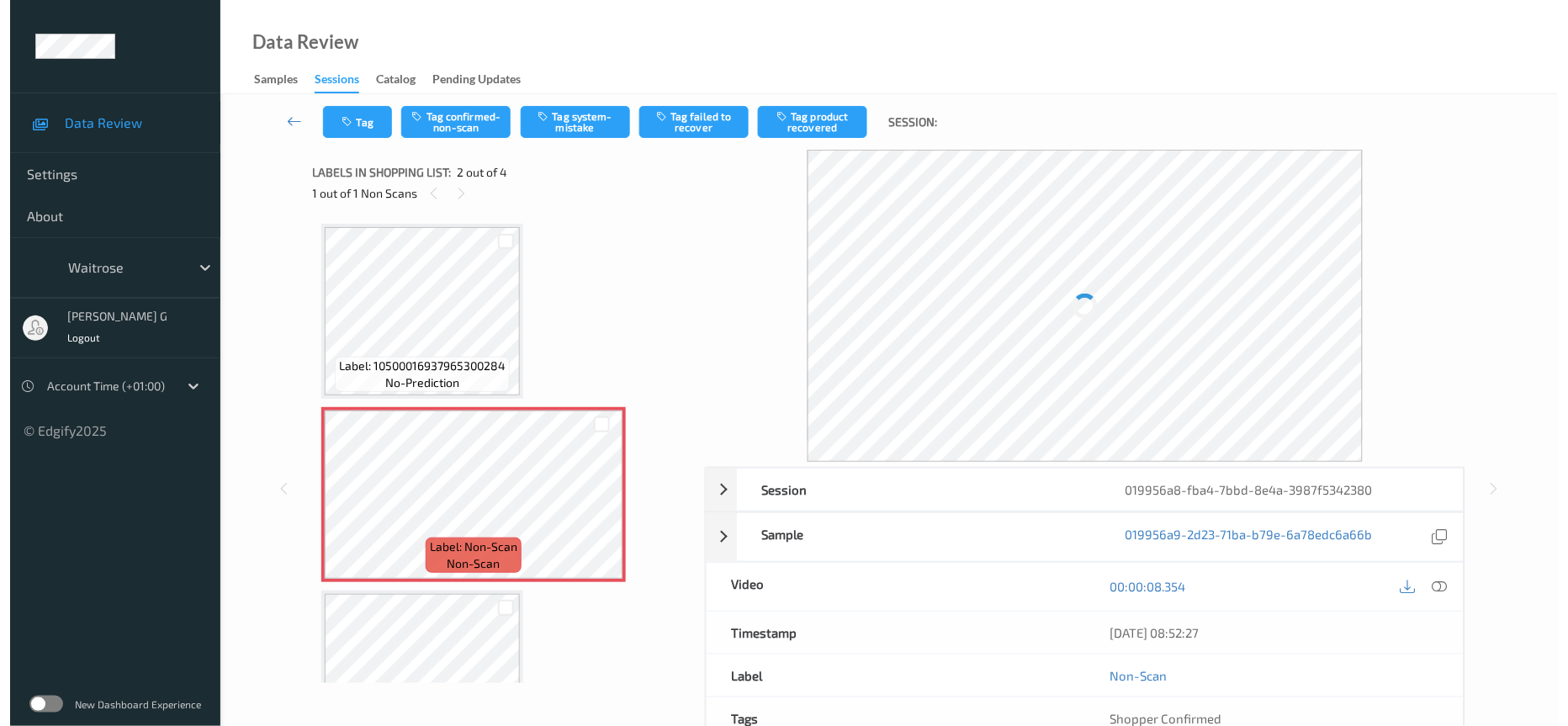
scroll to position [7, 0]
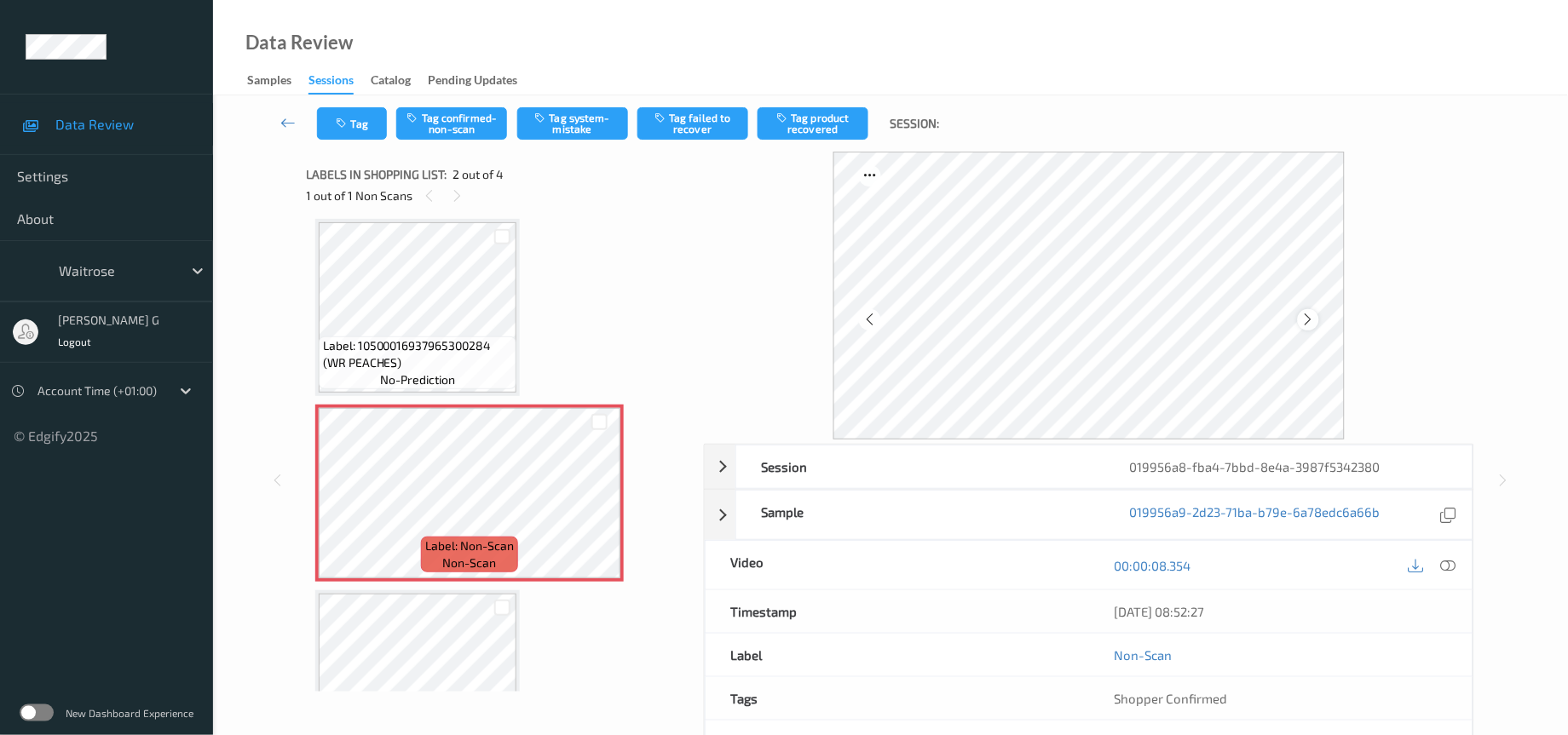
click at [1306, 314] on icon at bounding box center [1308, 320] width 14 height 15
click at [562, 119] on button "Tag system-mistake" at bounding box center [573, 123] width 111 height 32
click at [346, 129] on icon "button" at bounding box center [344, 123] width 14 height 12
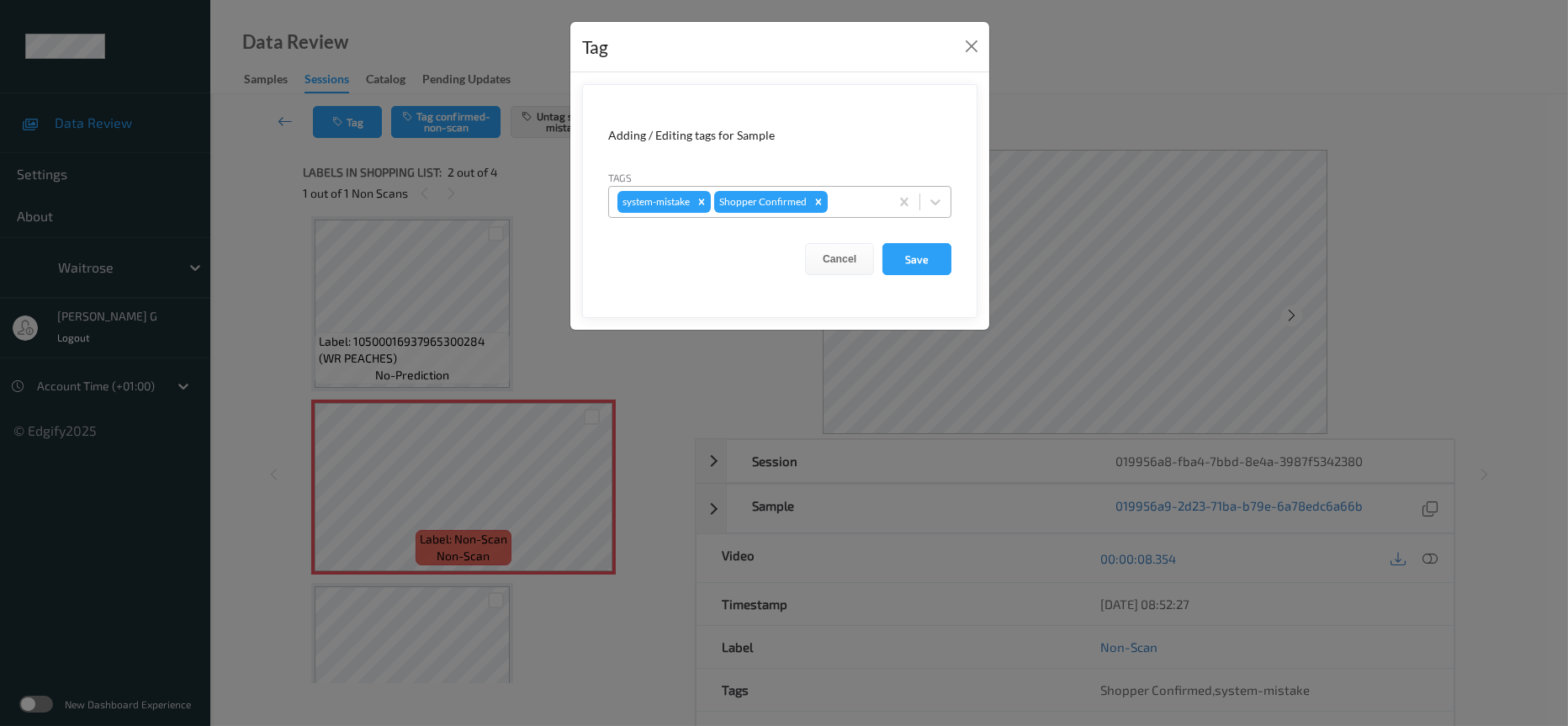
click at [858, 199] on div at bounding box center [855, 202] width 49 height 21
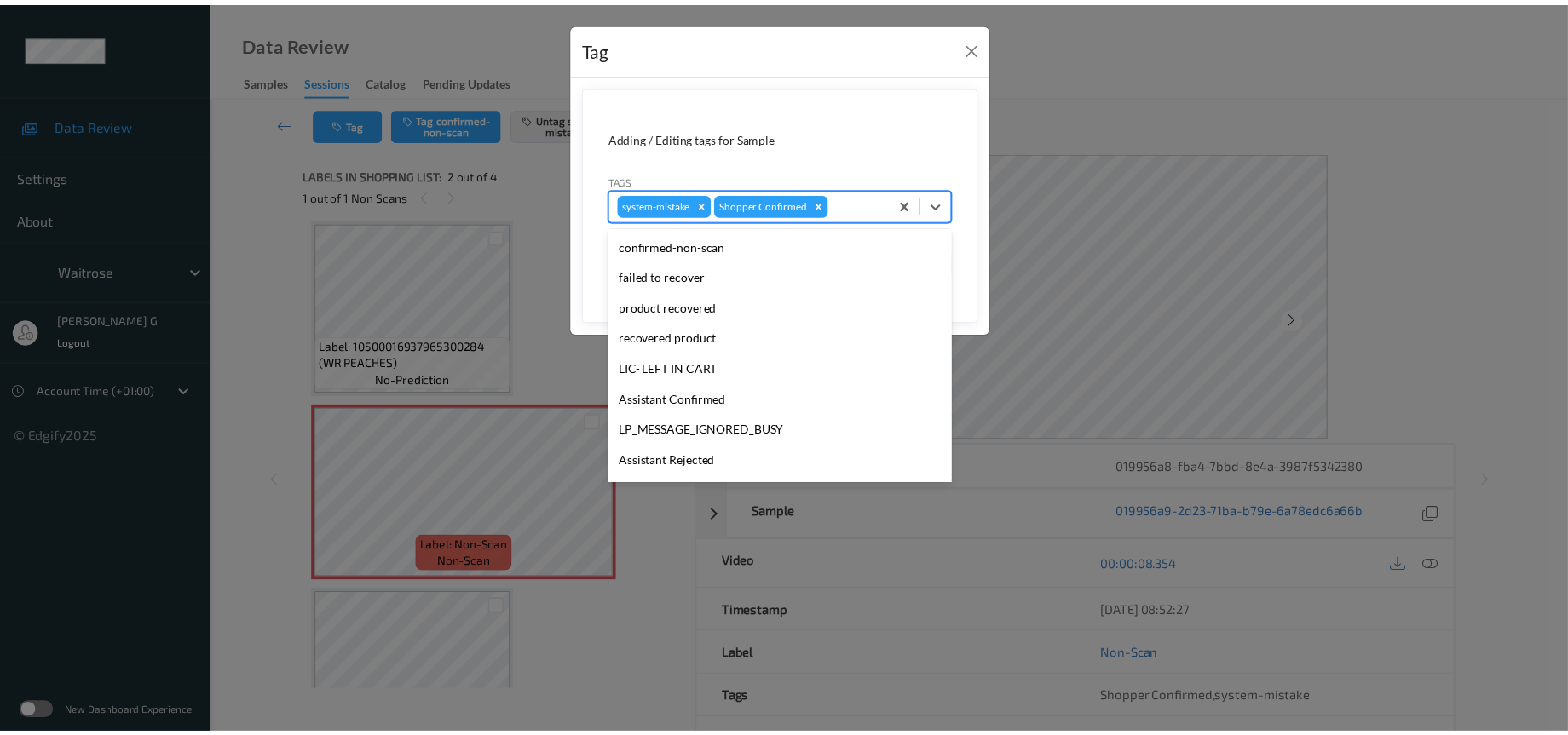
scroll to position [425, 0]
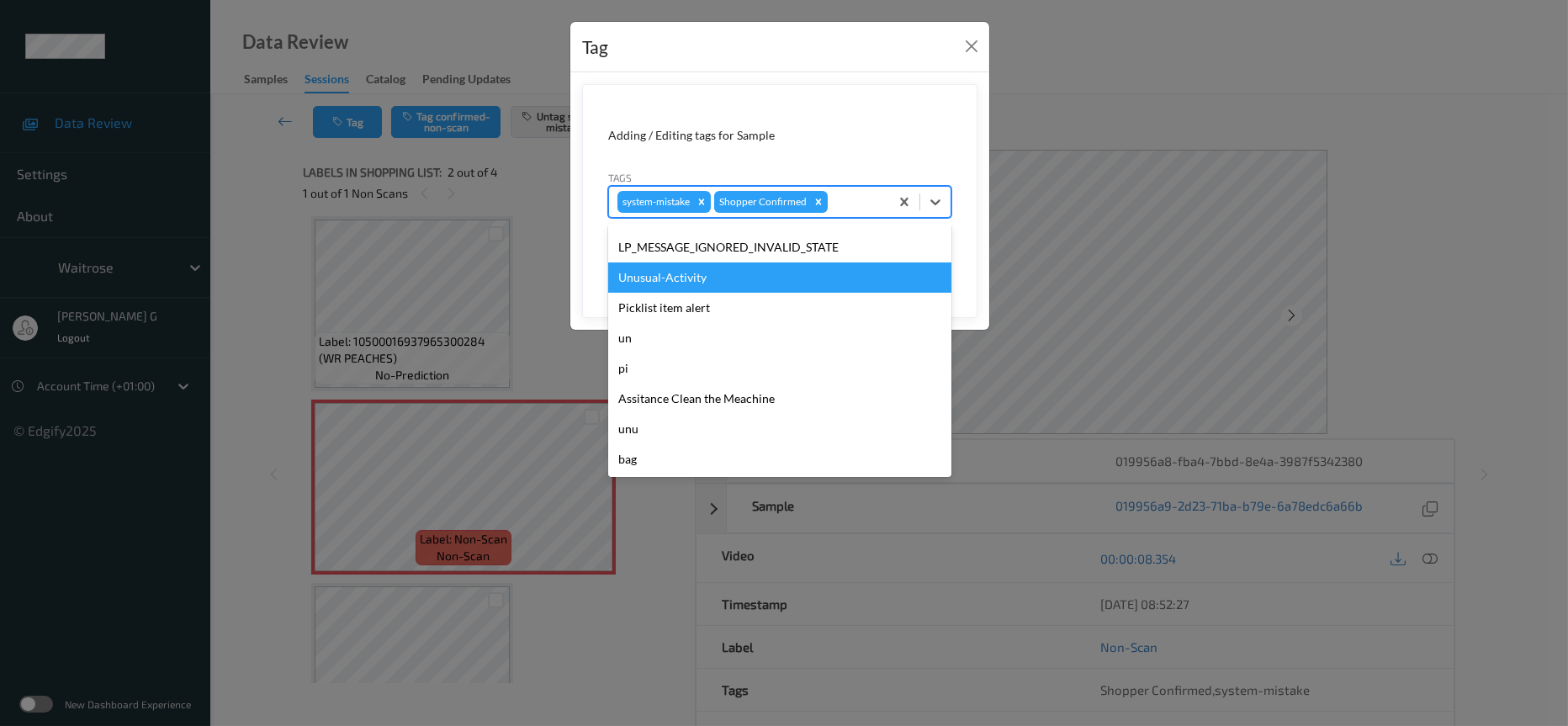
click at [671, 284] on div "Unusual-Activity" at bounding box center [780, 278] width 344 height 30
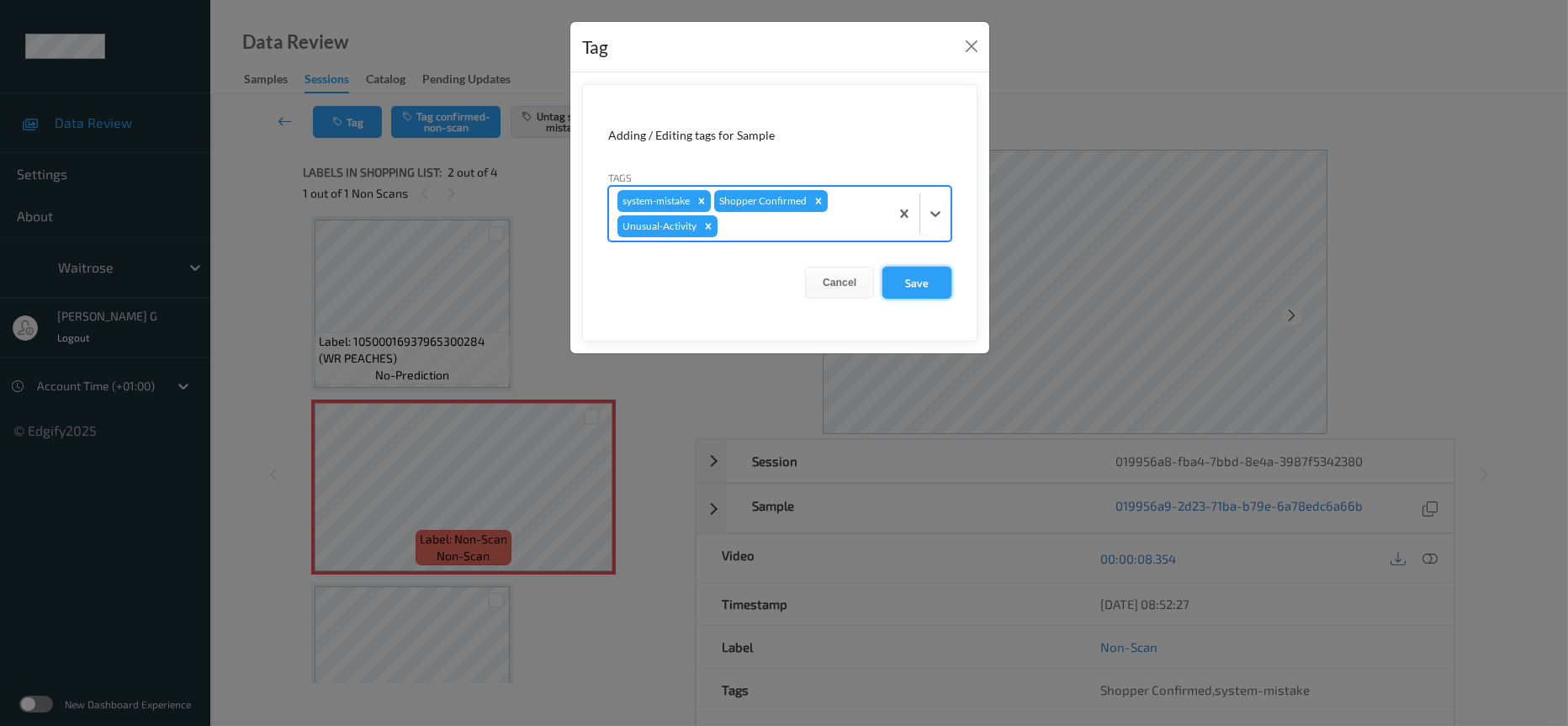
click at [913, 291] on button "Save" at bounding box center [917, 283] width 69 height 32
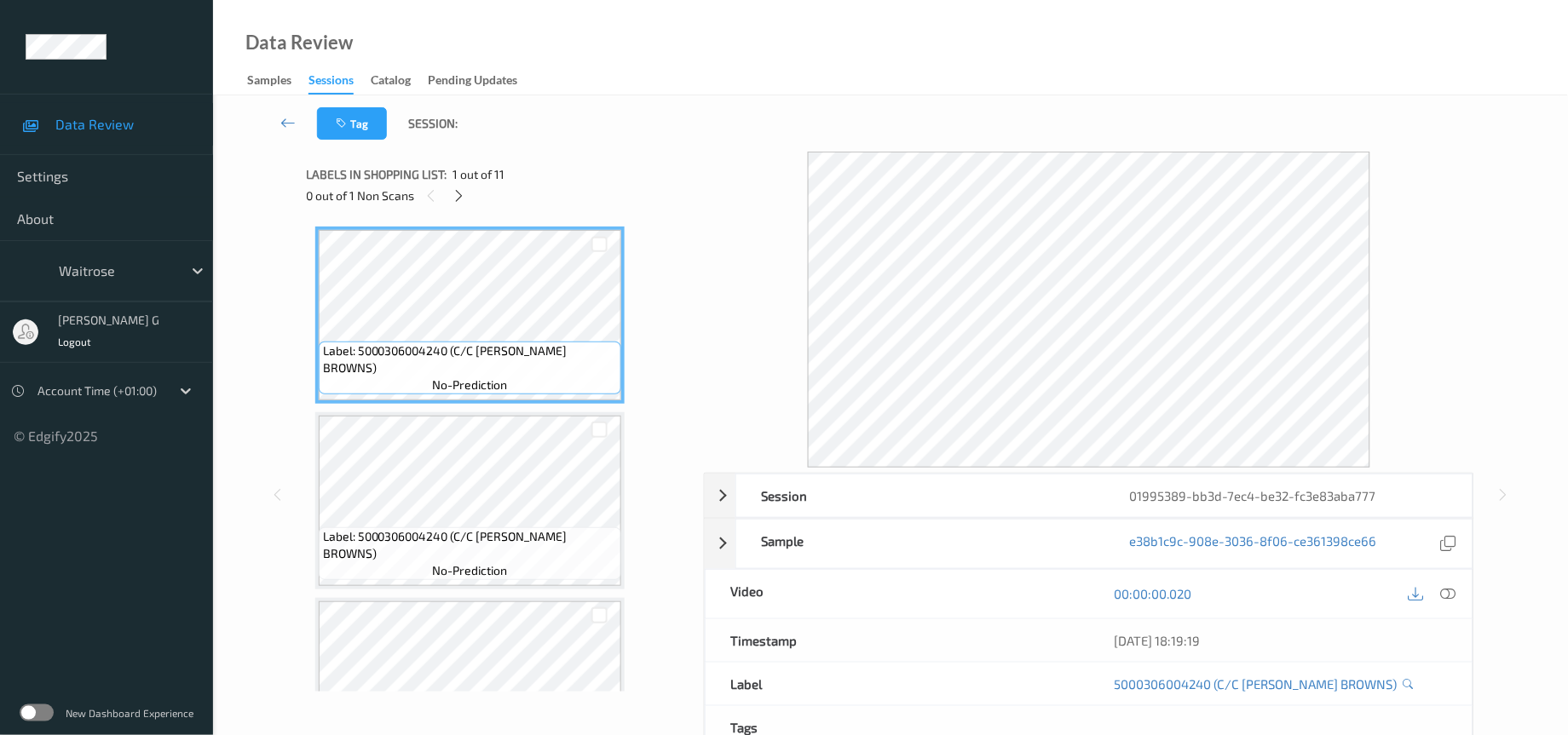
click at [618, 114] on div "Tag Session:" at bounding box center [890, 123] width 1285 height 56
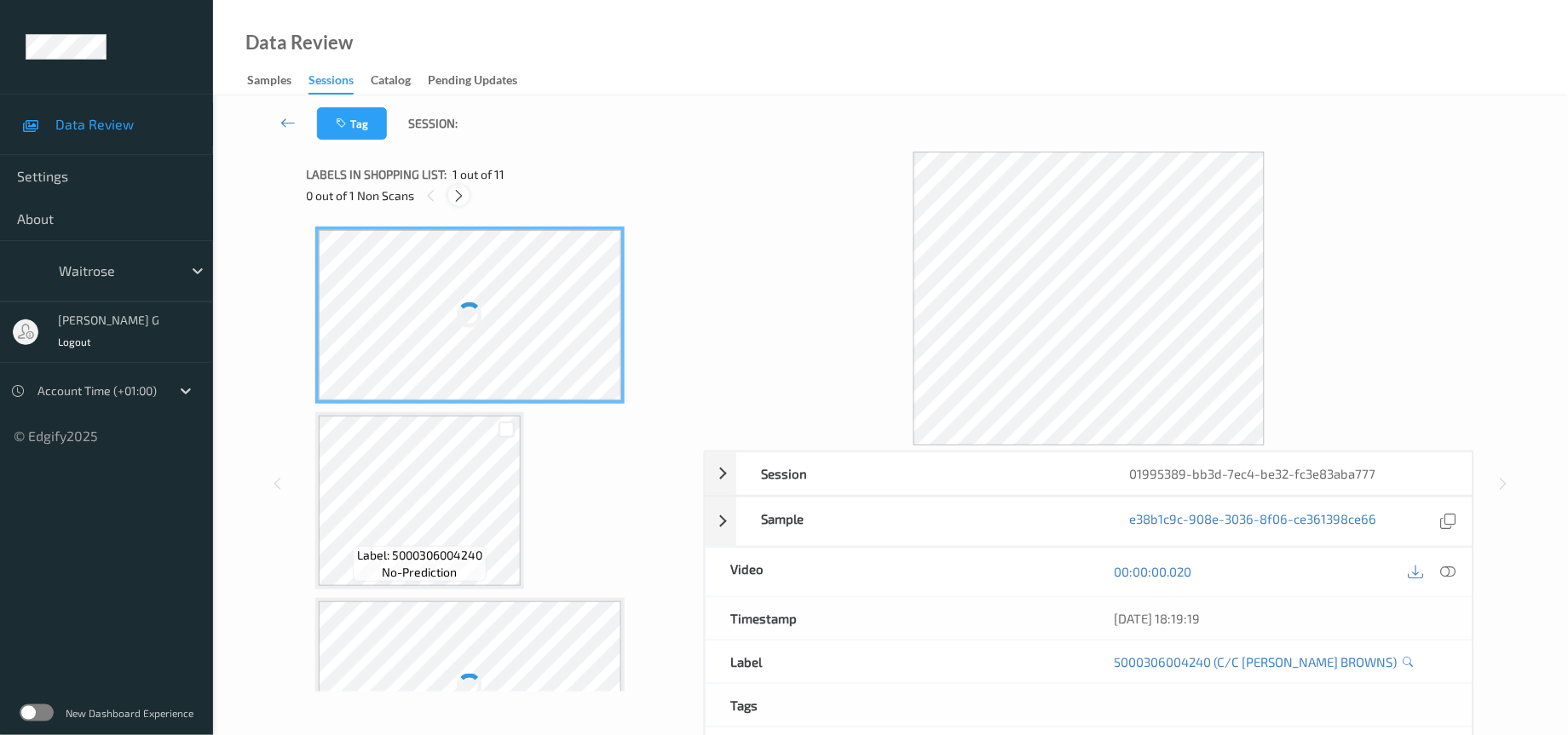
click at [465, 203] on div at bounding box center [459, 195] width 22 height 22
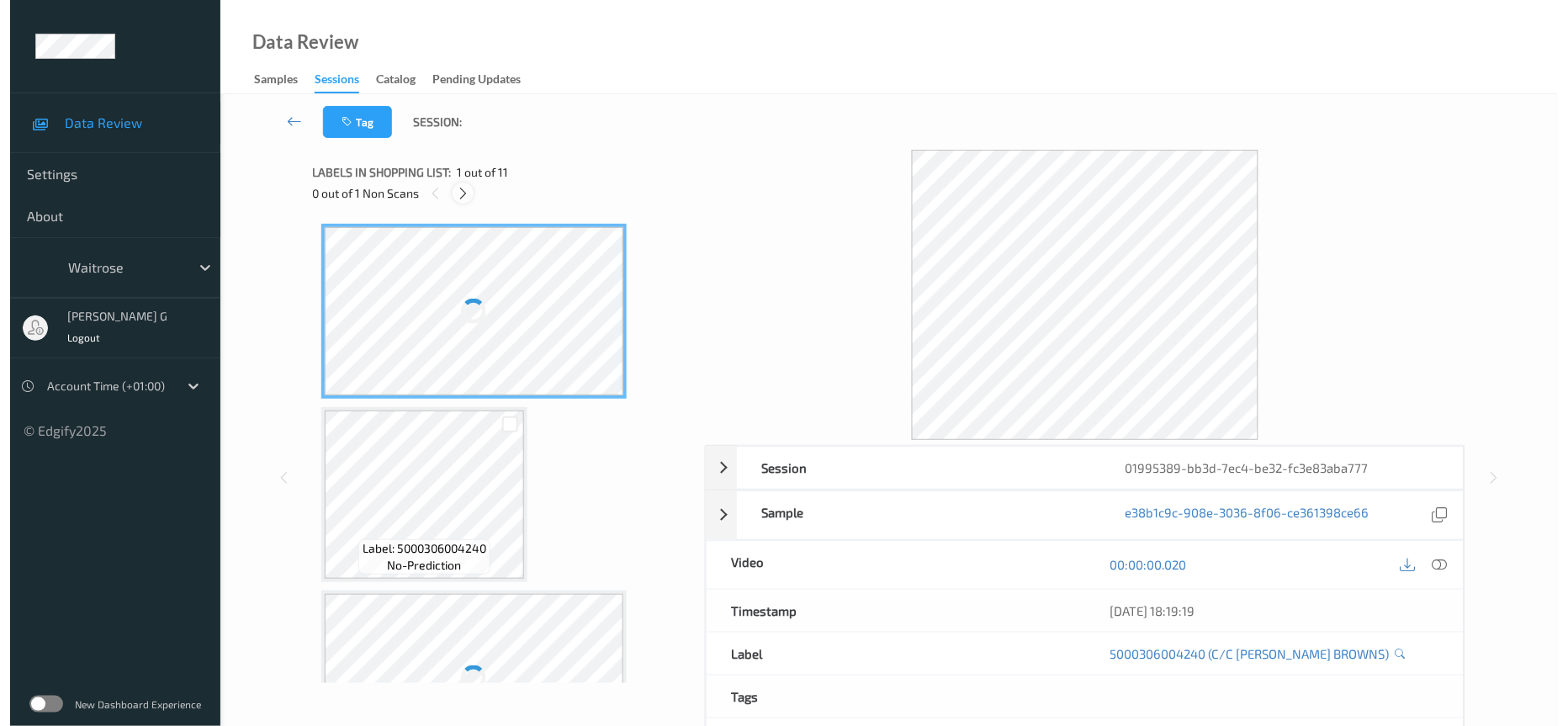
scroll to position [370, 0]
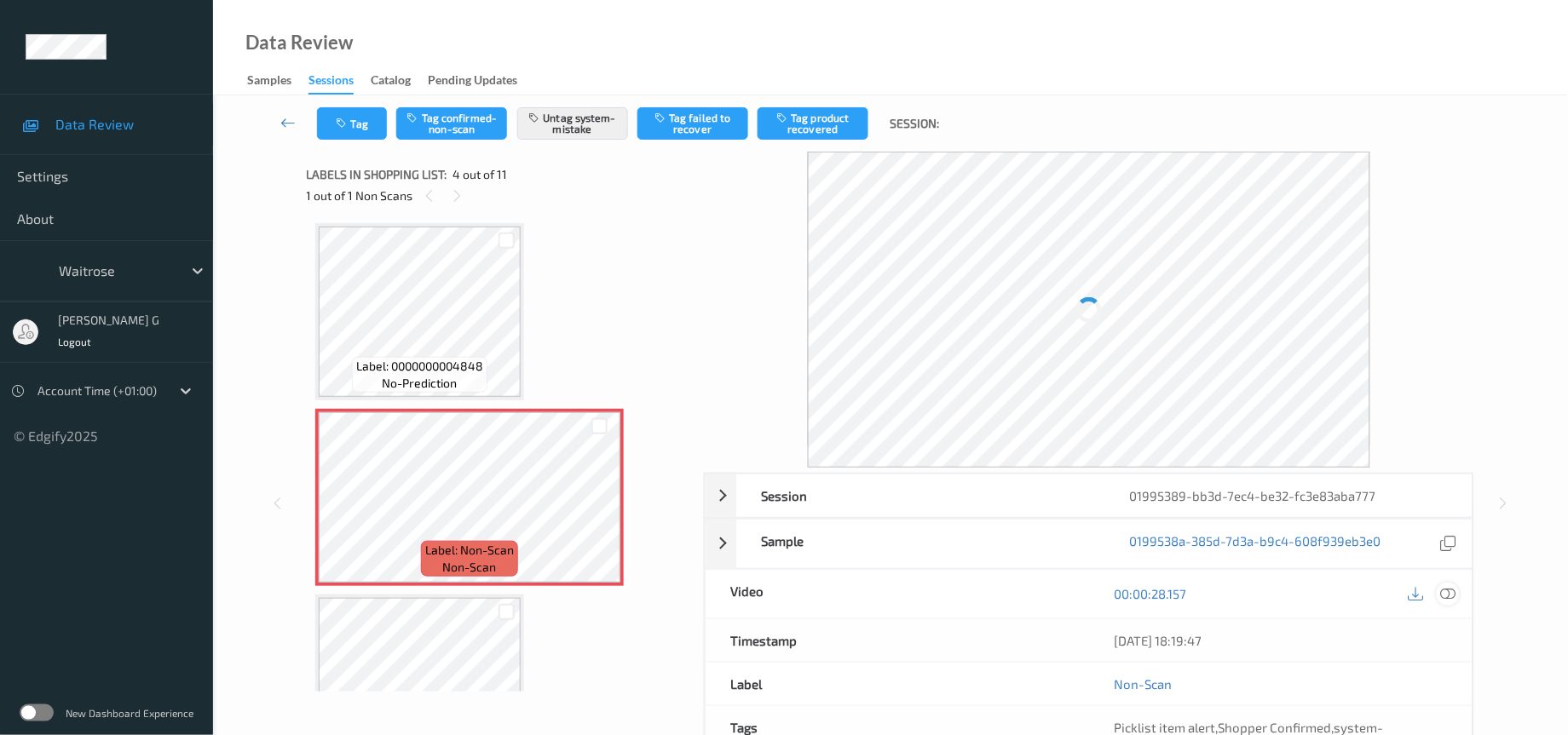
click at [1442, 595] on icon at bounding box center [1449, 594] width 15 height 15
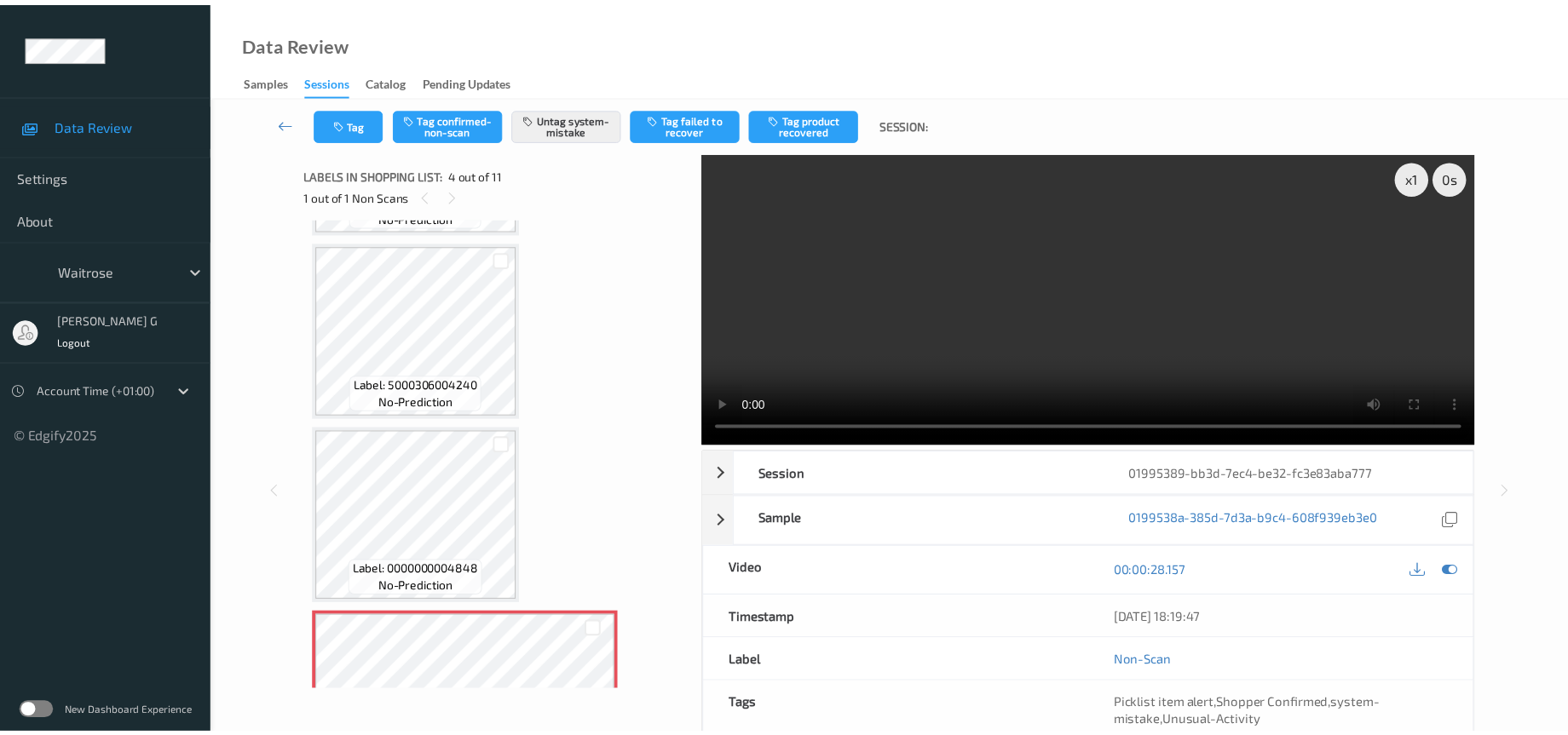
scroll to position [119, 0]
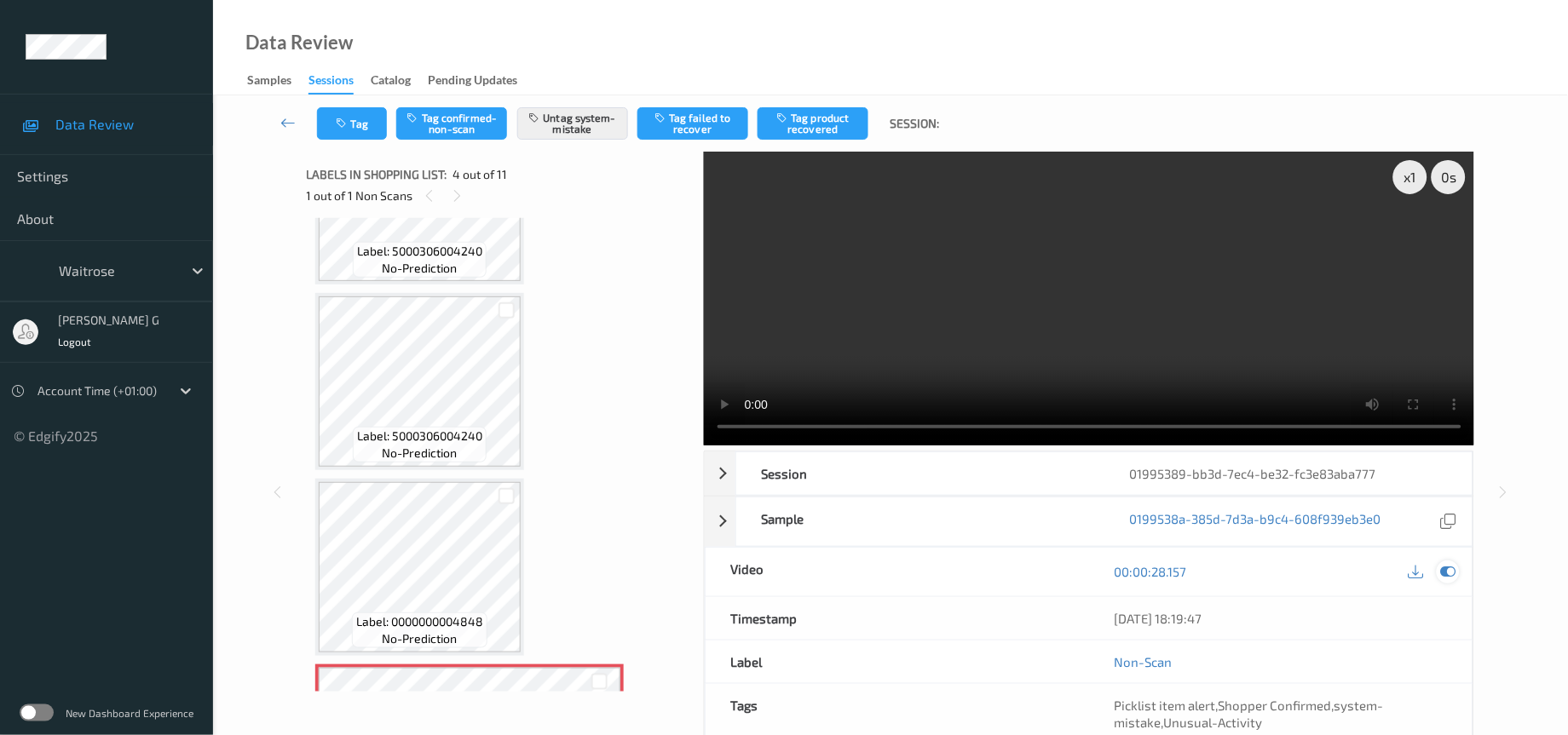
click at [1446, 575] on icon at bounding box center [1449, 571] width 15 height 15
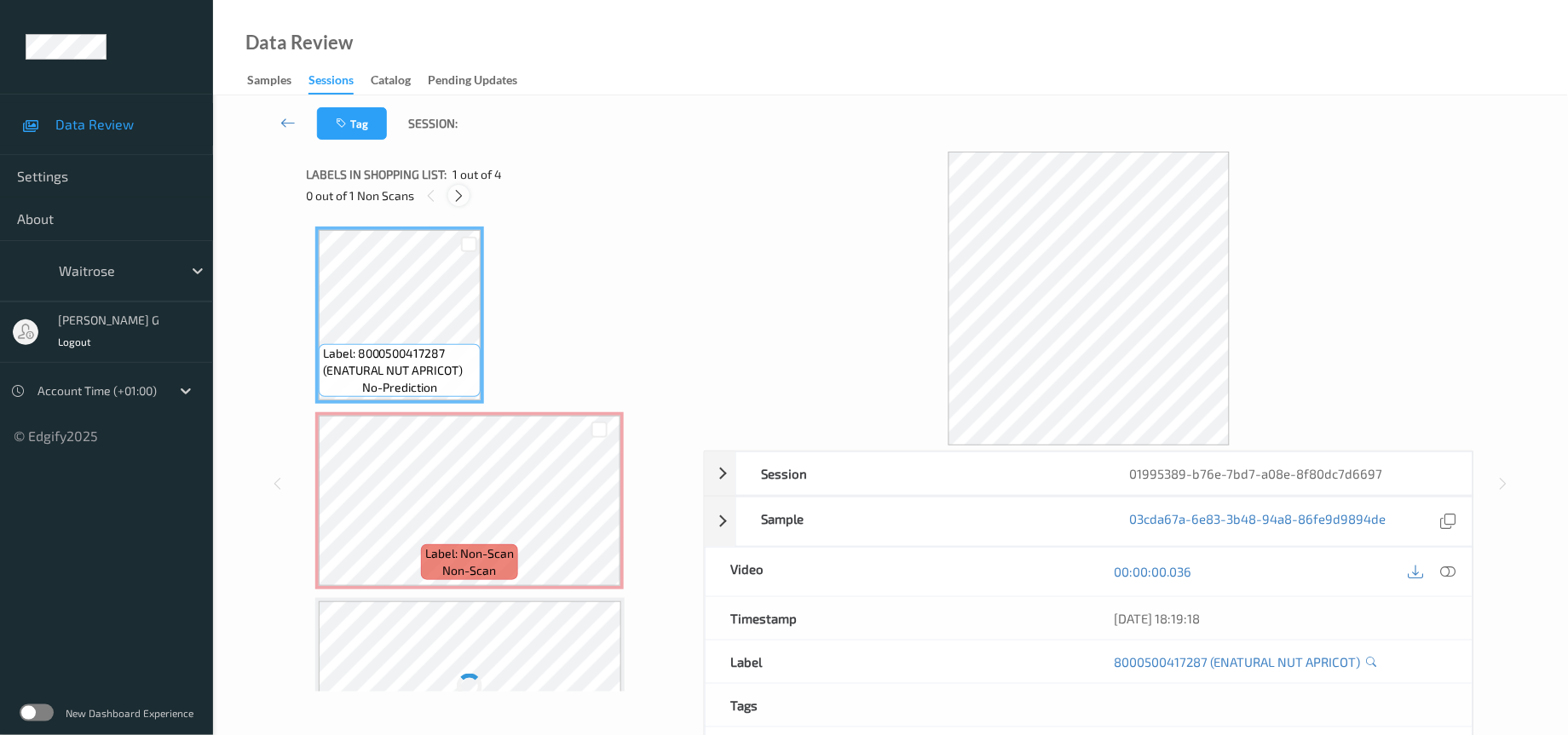
click at [459, 196] on icon at bounding box center [458, 196] width 14 height 15
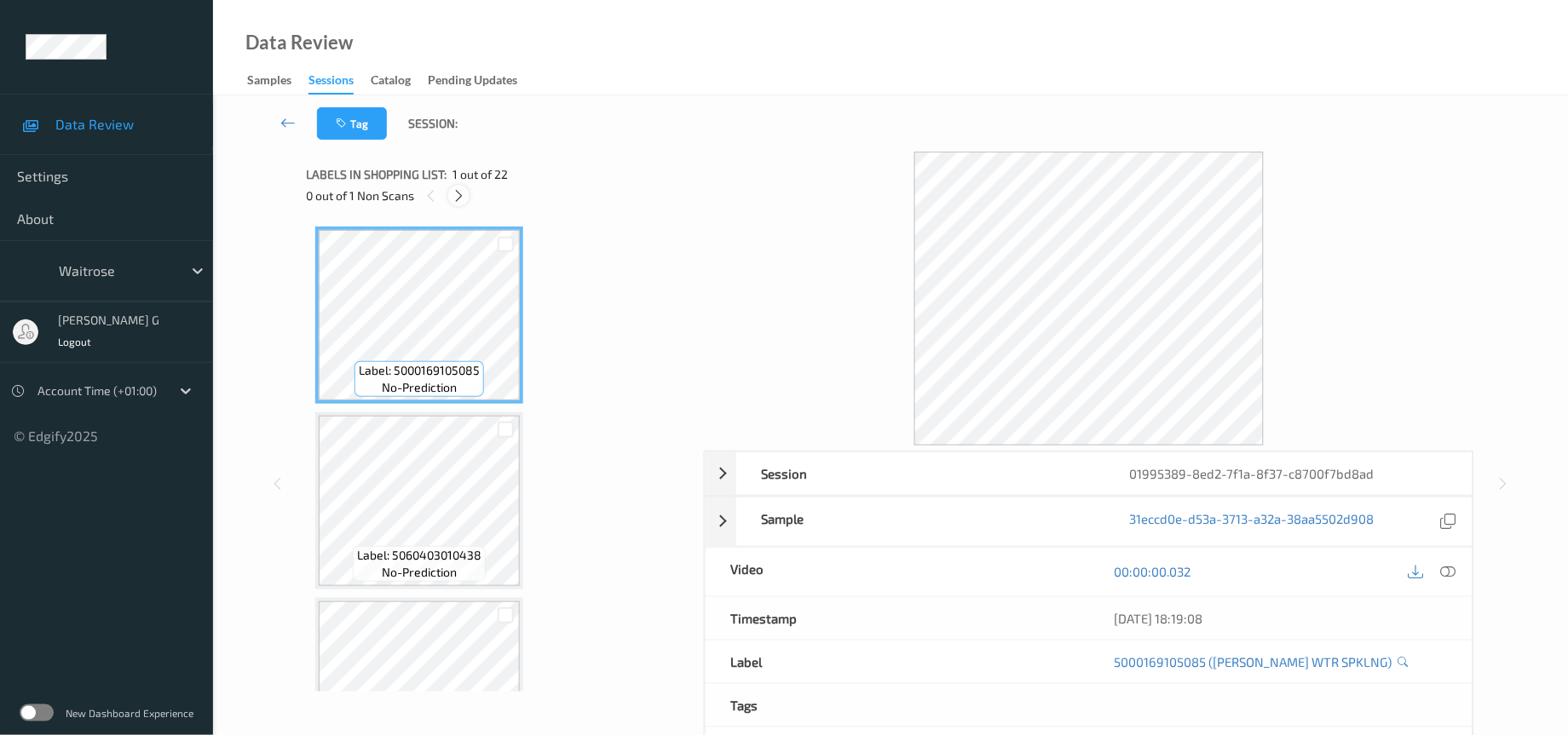
click at [455, 194] on icon at bounding box center [458, 196] width 14 height 15
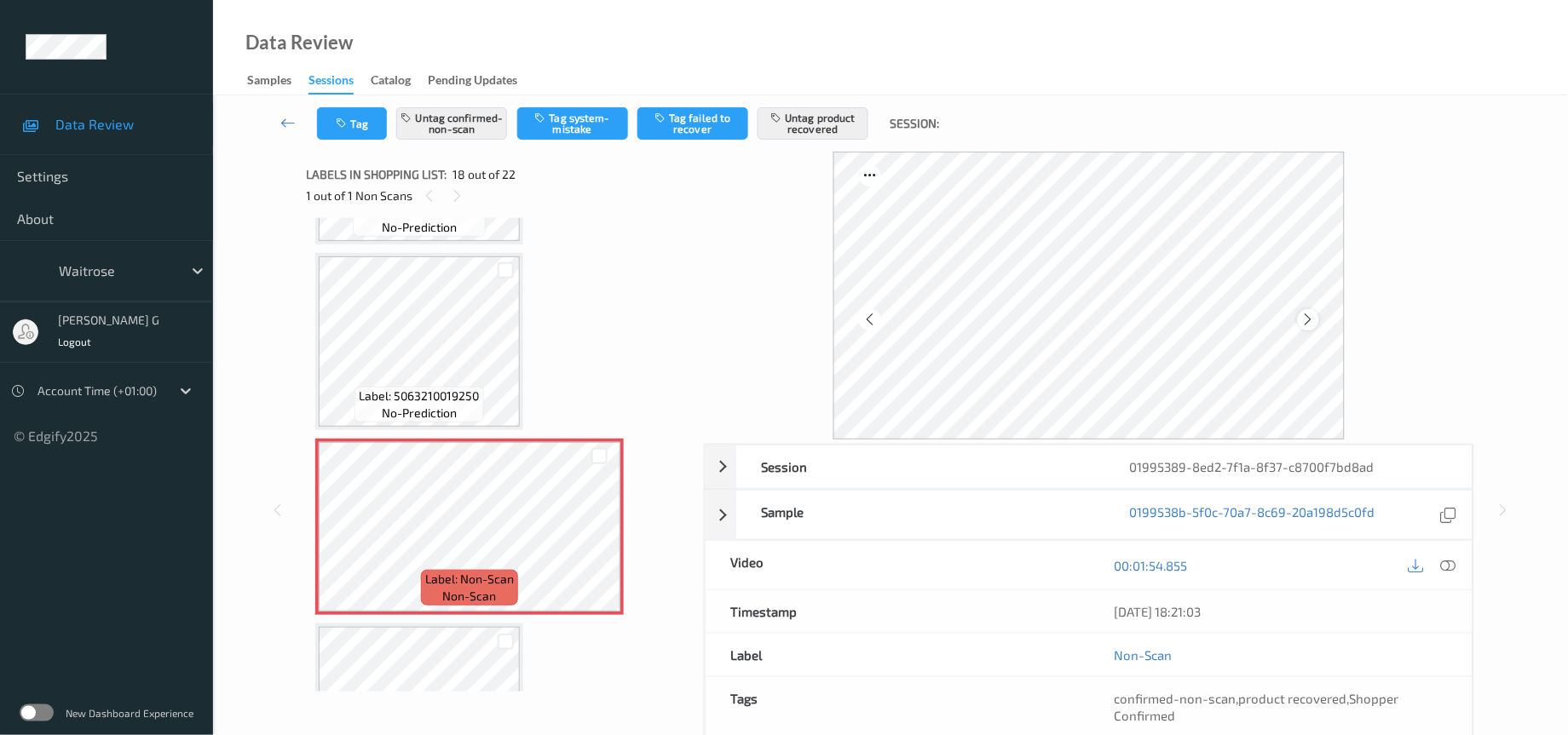
click at [1315, 320] on icon at bounding box center [1308, 320] width 14 height 15
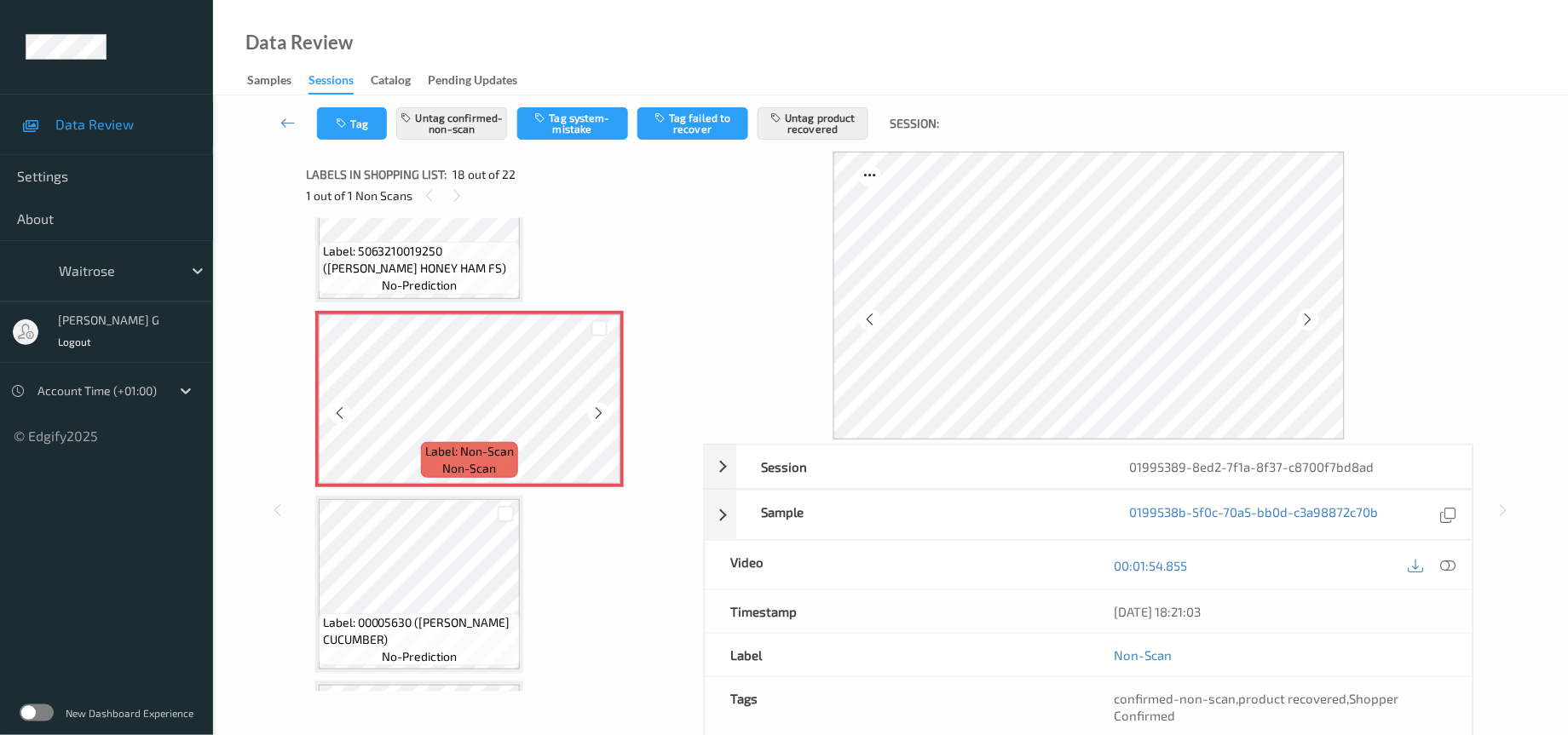
scroll to position [3055, 0]
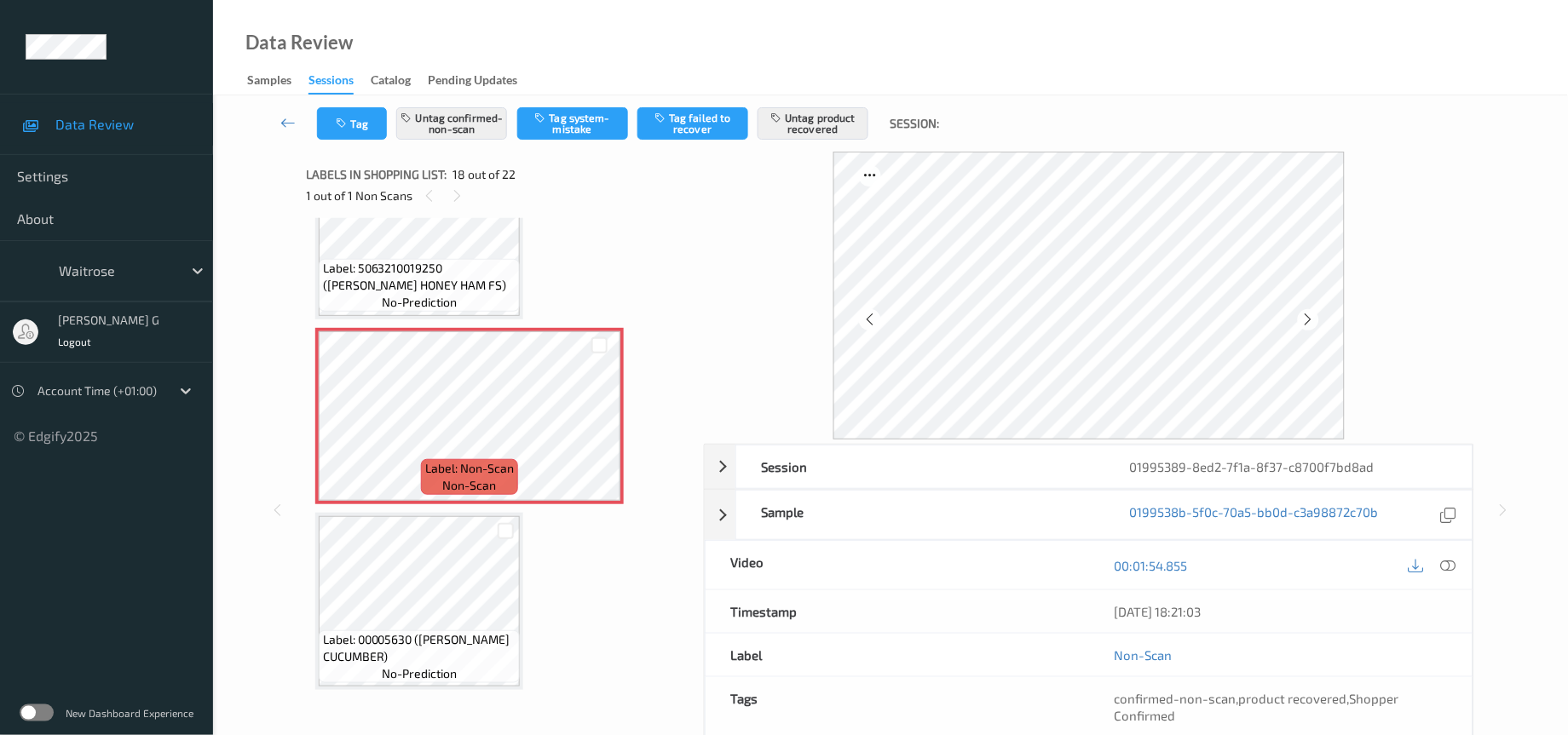
click at [1448, 573] on icon at bounding box center [1449, 566] width 15 height 15
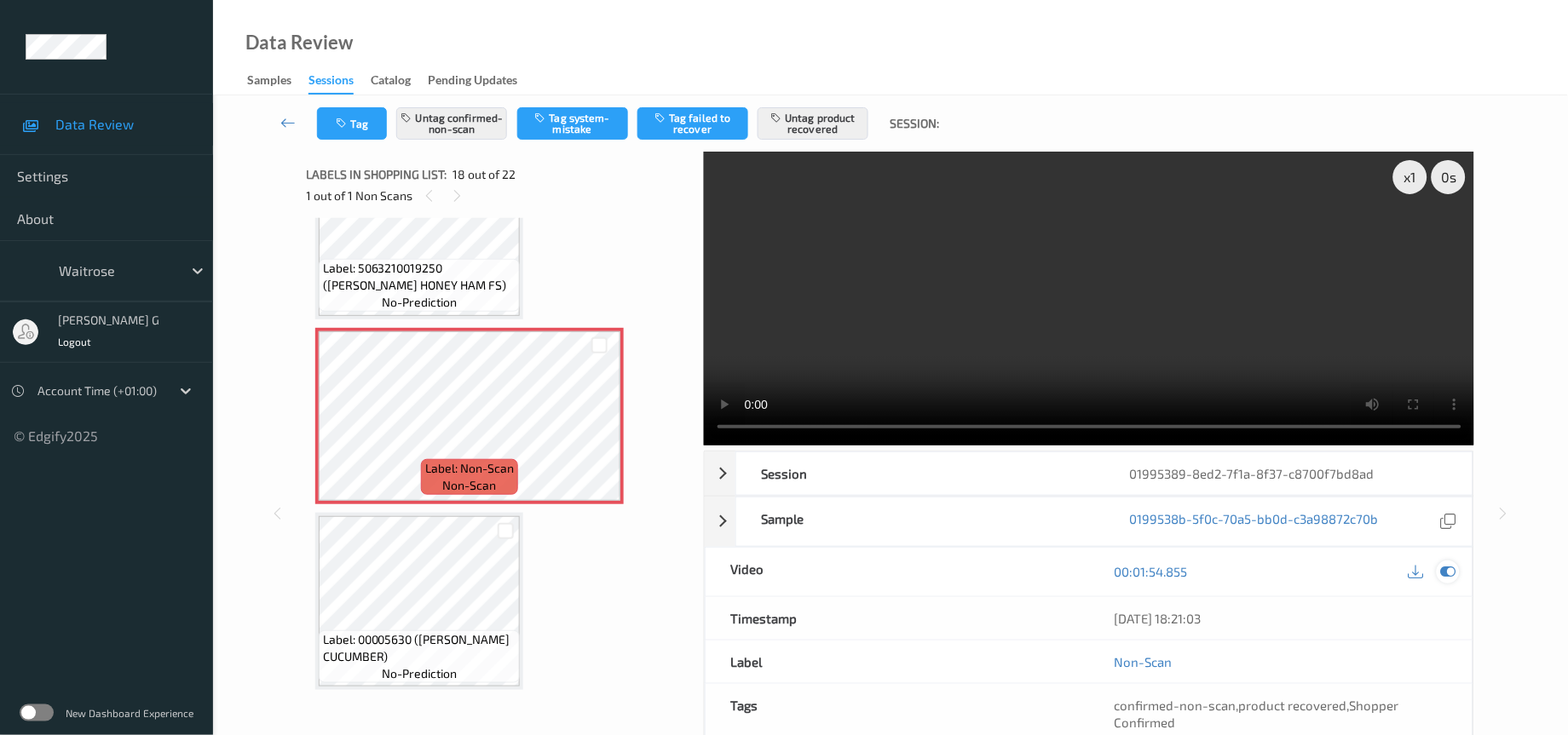
click at [1453, 574] on icon at bounding box center [1449, 571] width 15 height 15
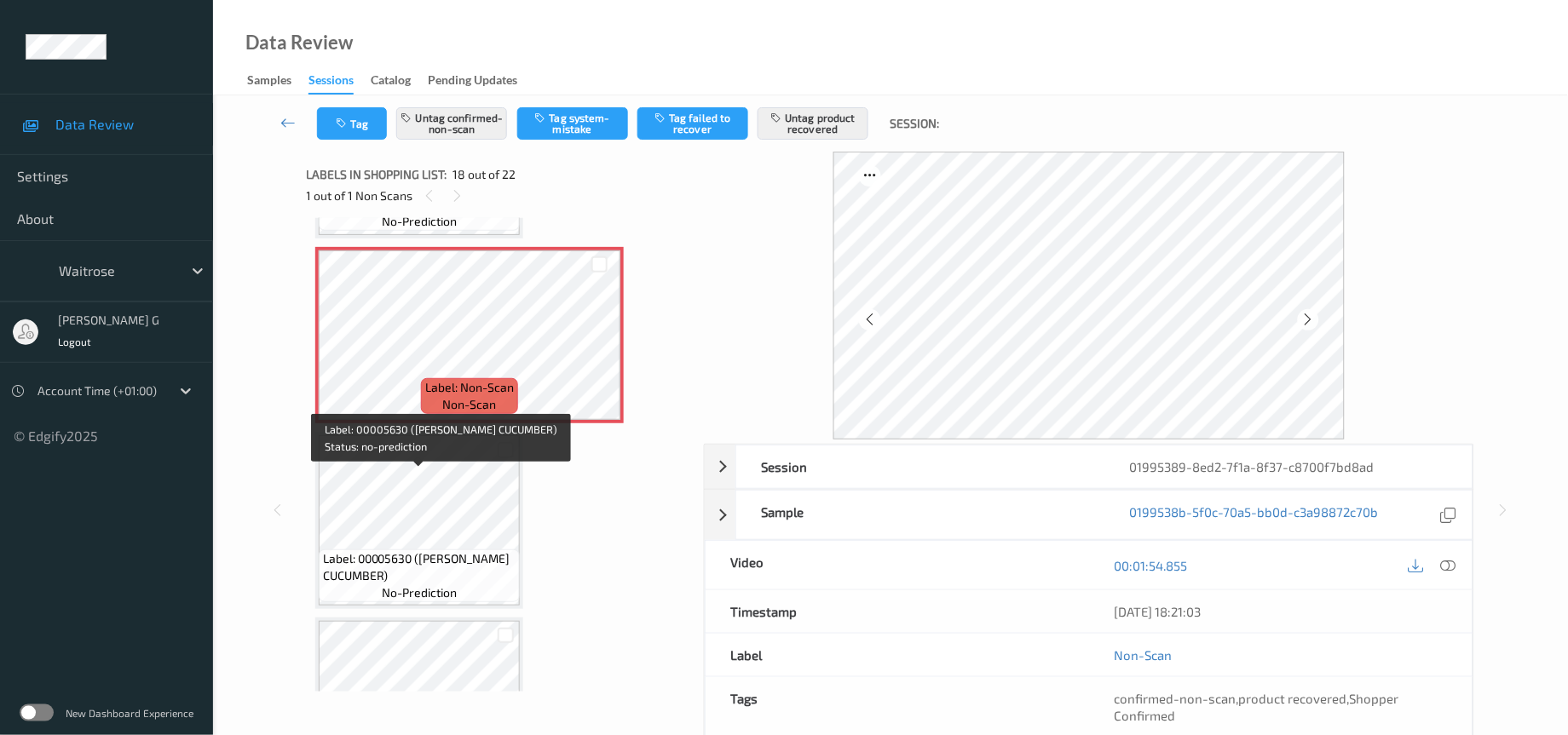
scroll to position [3183, 0]
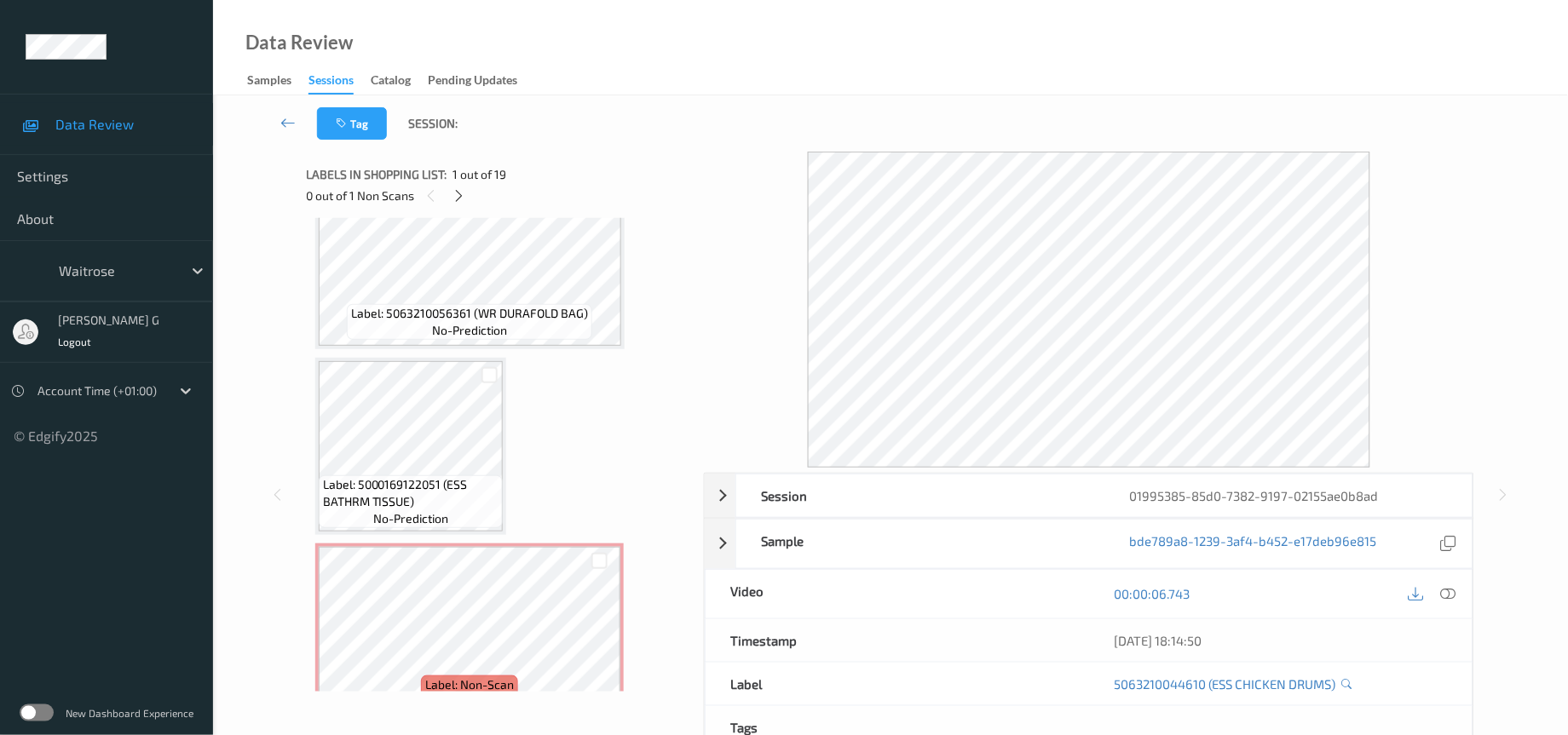
scroll to position [255, 0]
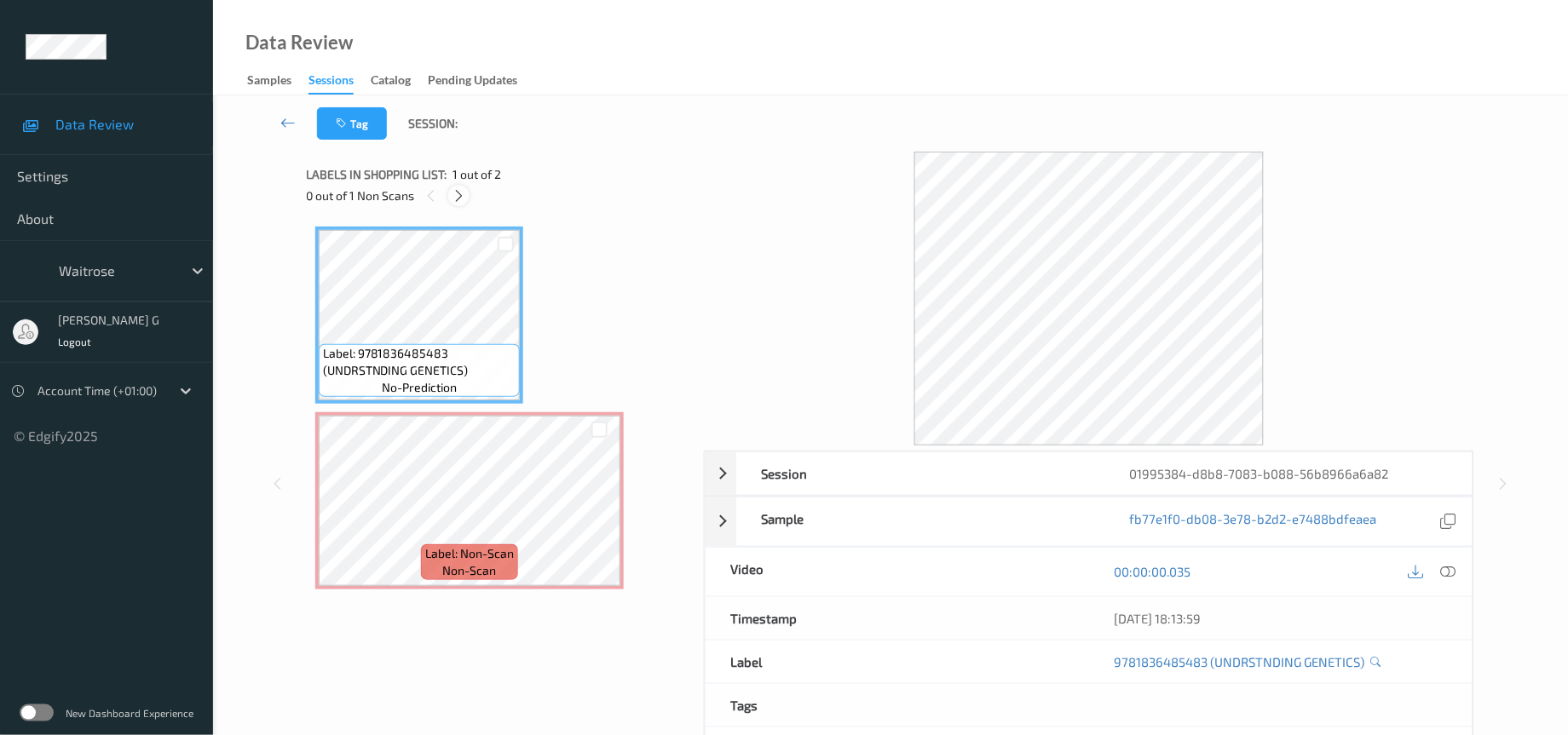
click at [459, 188] on icon at bounding box center [458, 196] width 14 height 15
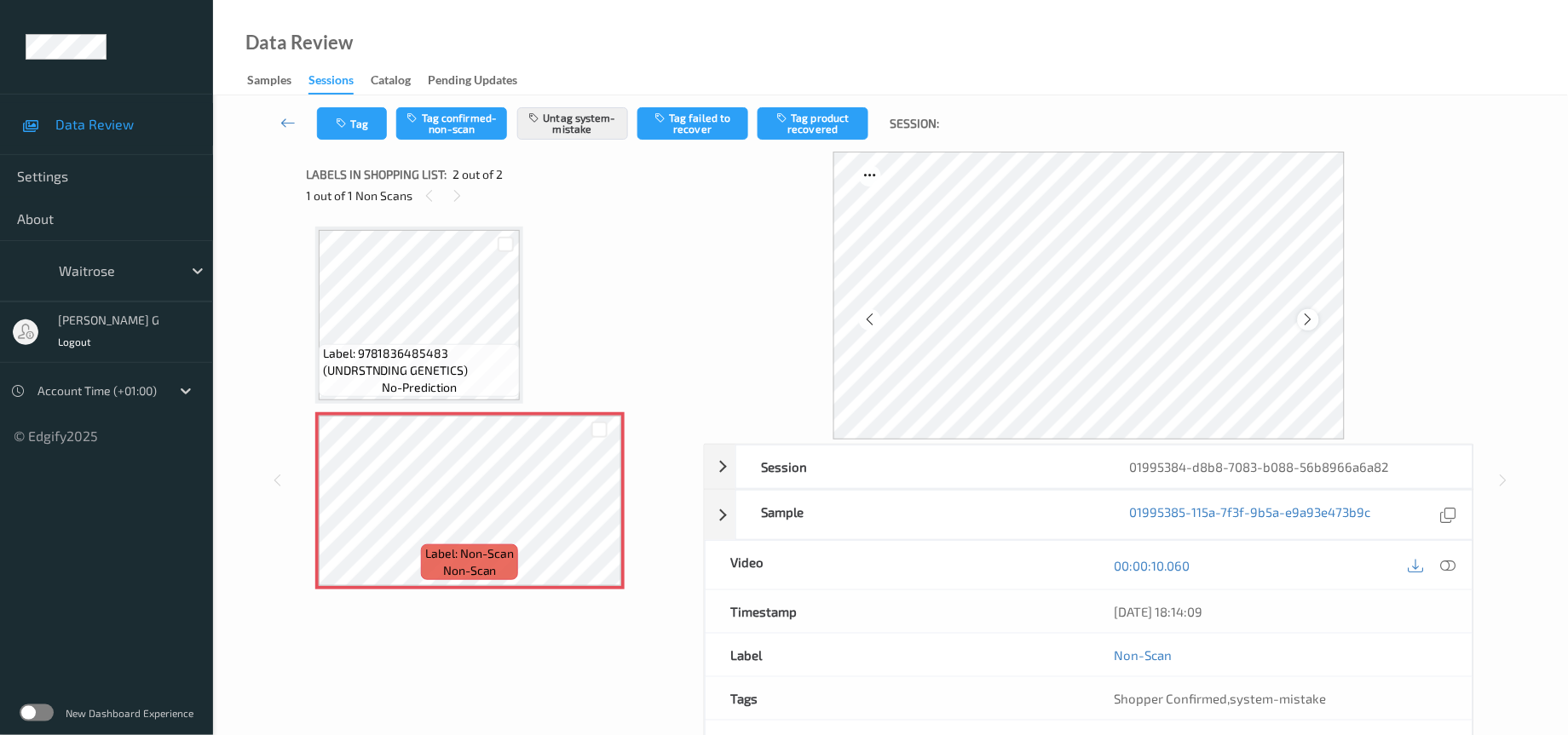
click at [1305, 323] on icon at bounding box center [1308, 320] width 14 height 15
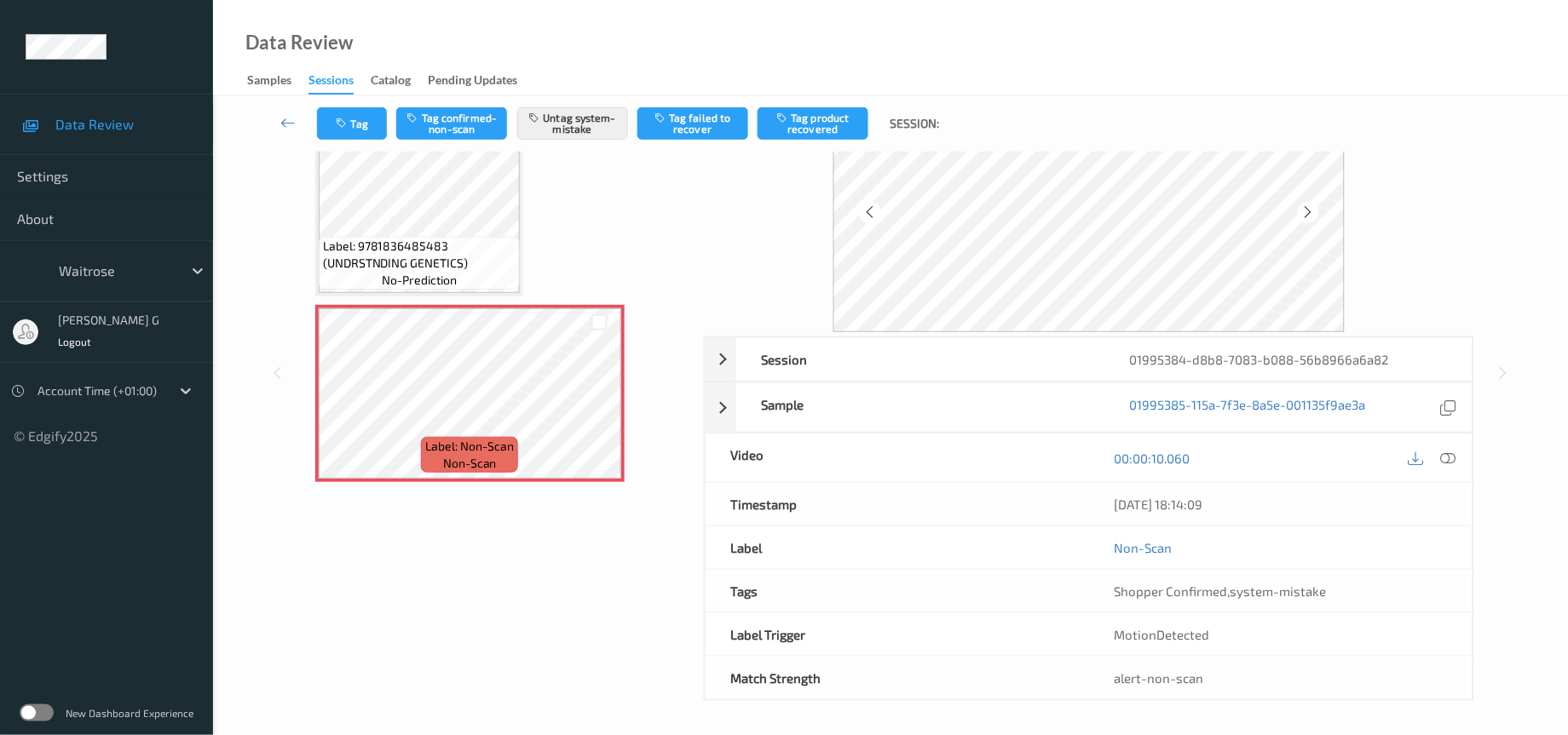
scroll to position [113, 0]
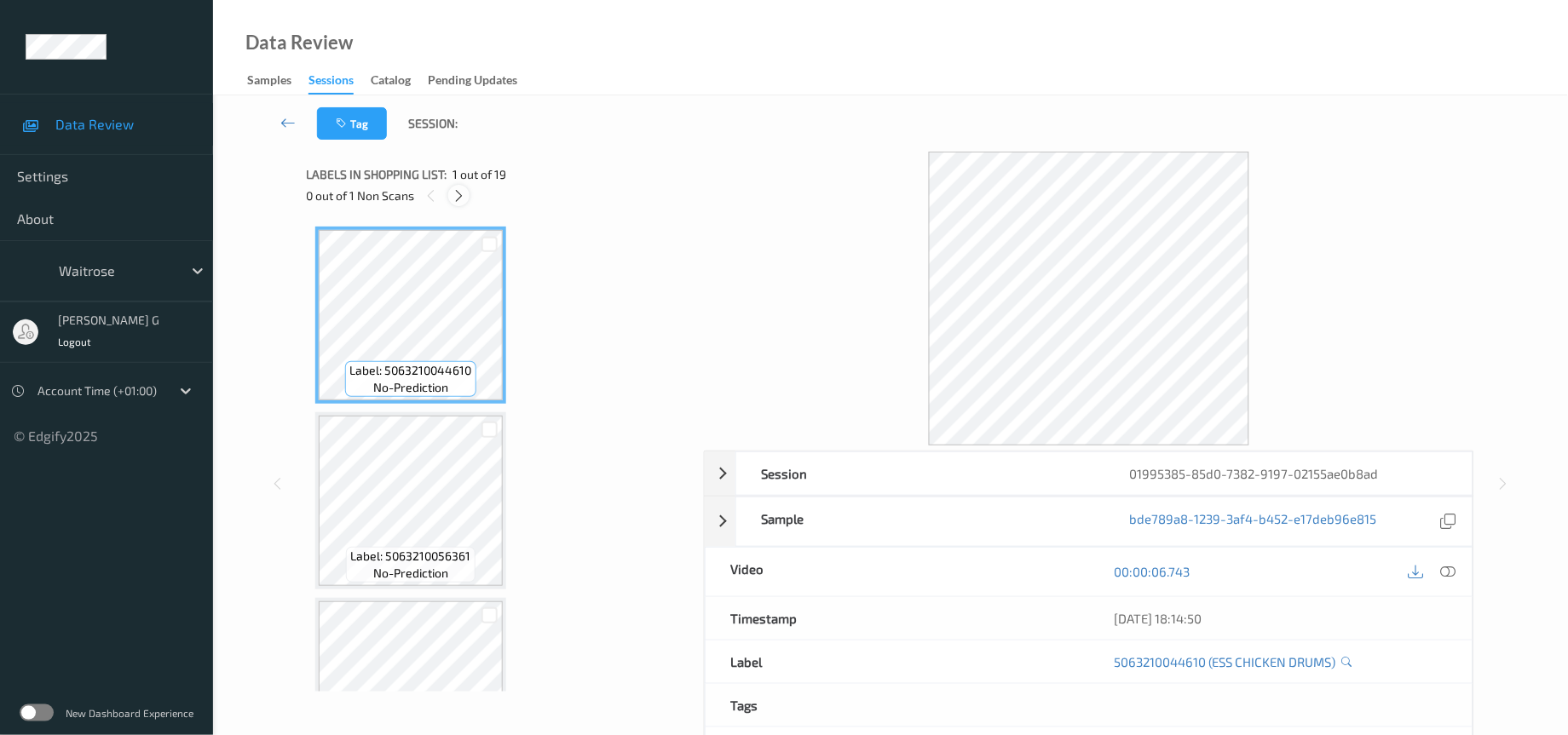
click at [458, 194] on icon at bounding box center [458, 196] width 14 height 15
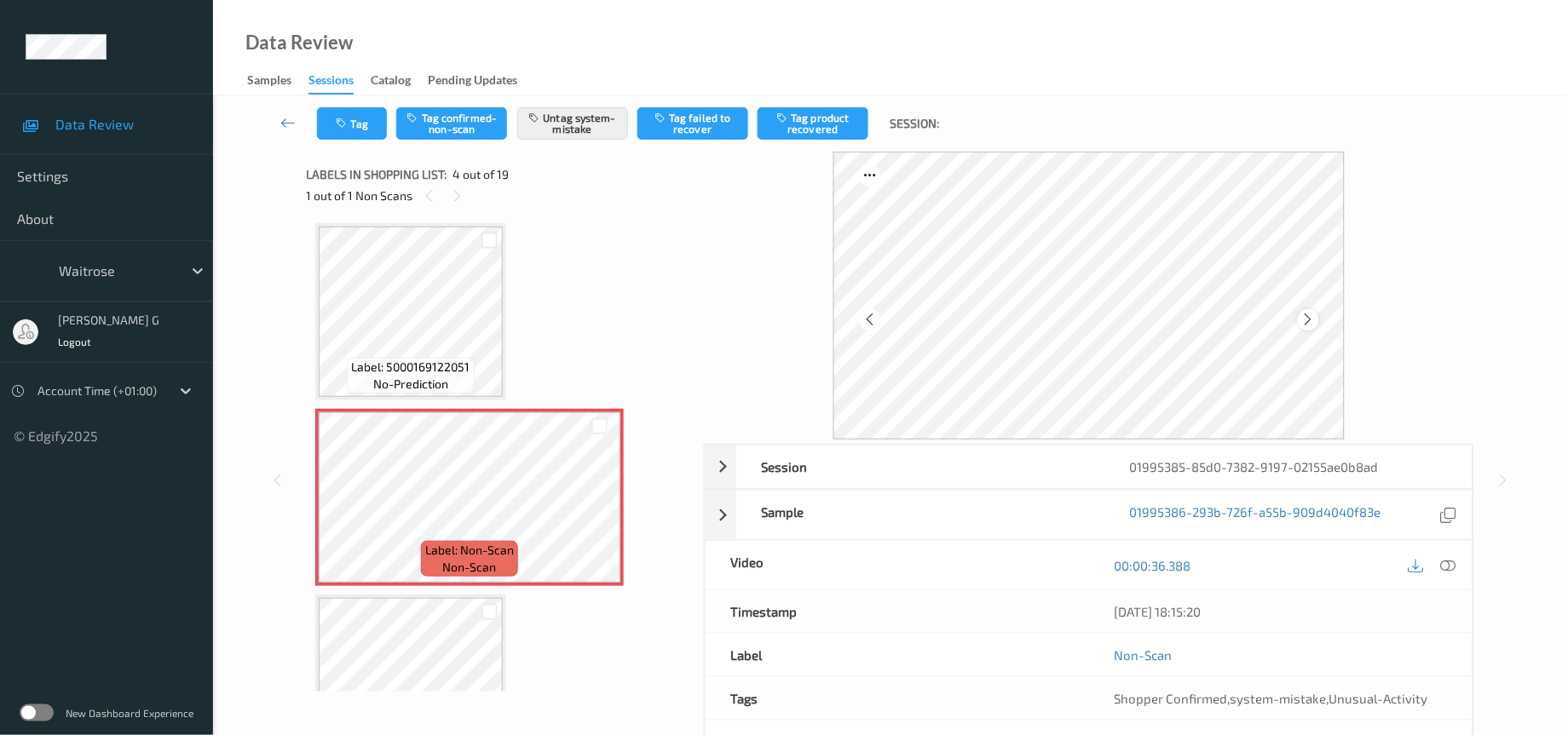
click at [1311, 316] on icon at bounding box center [1308, 320] width 14 height 15
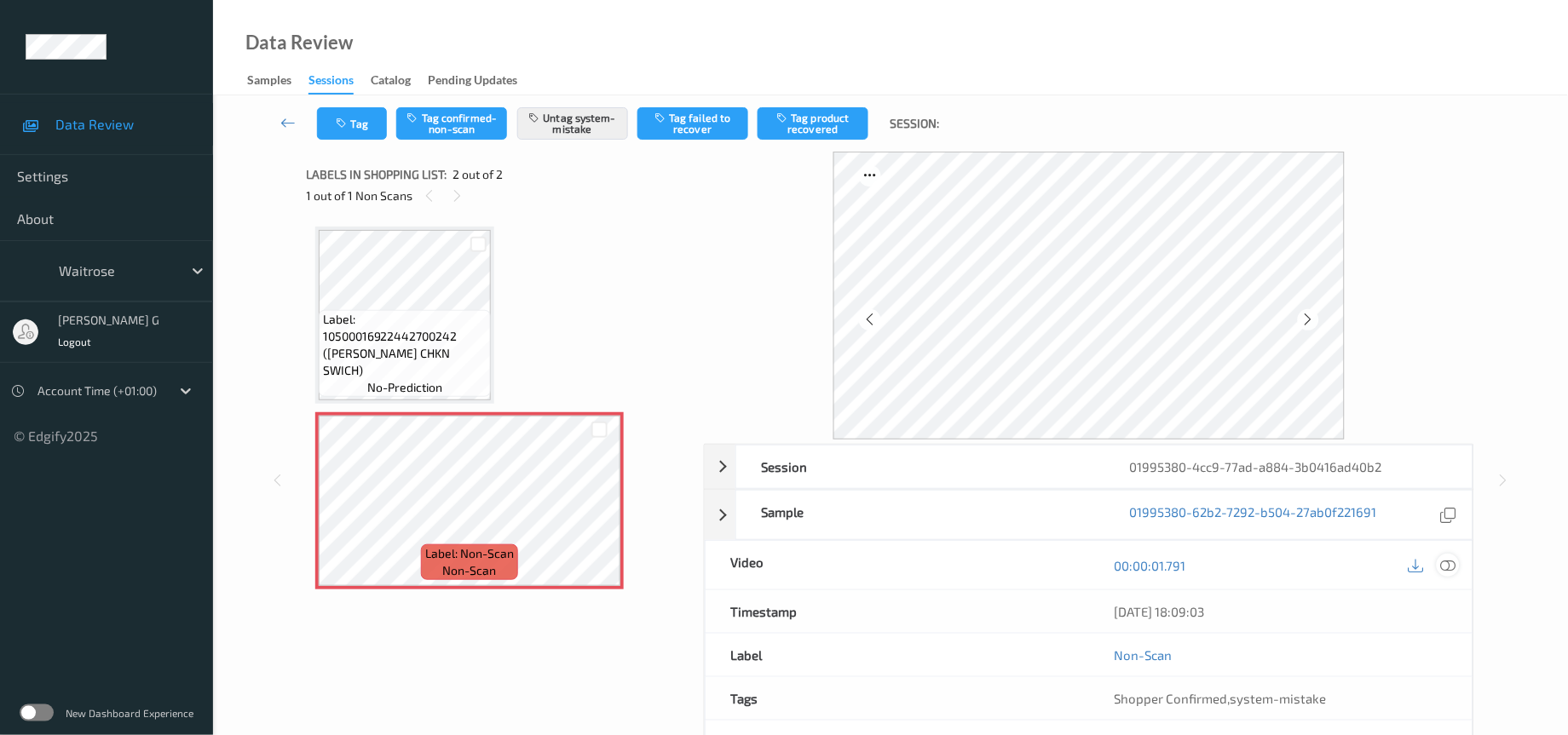
click at [1447, 566] on icon at bounding box center [1449, 566] width 15 height 15
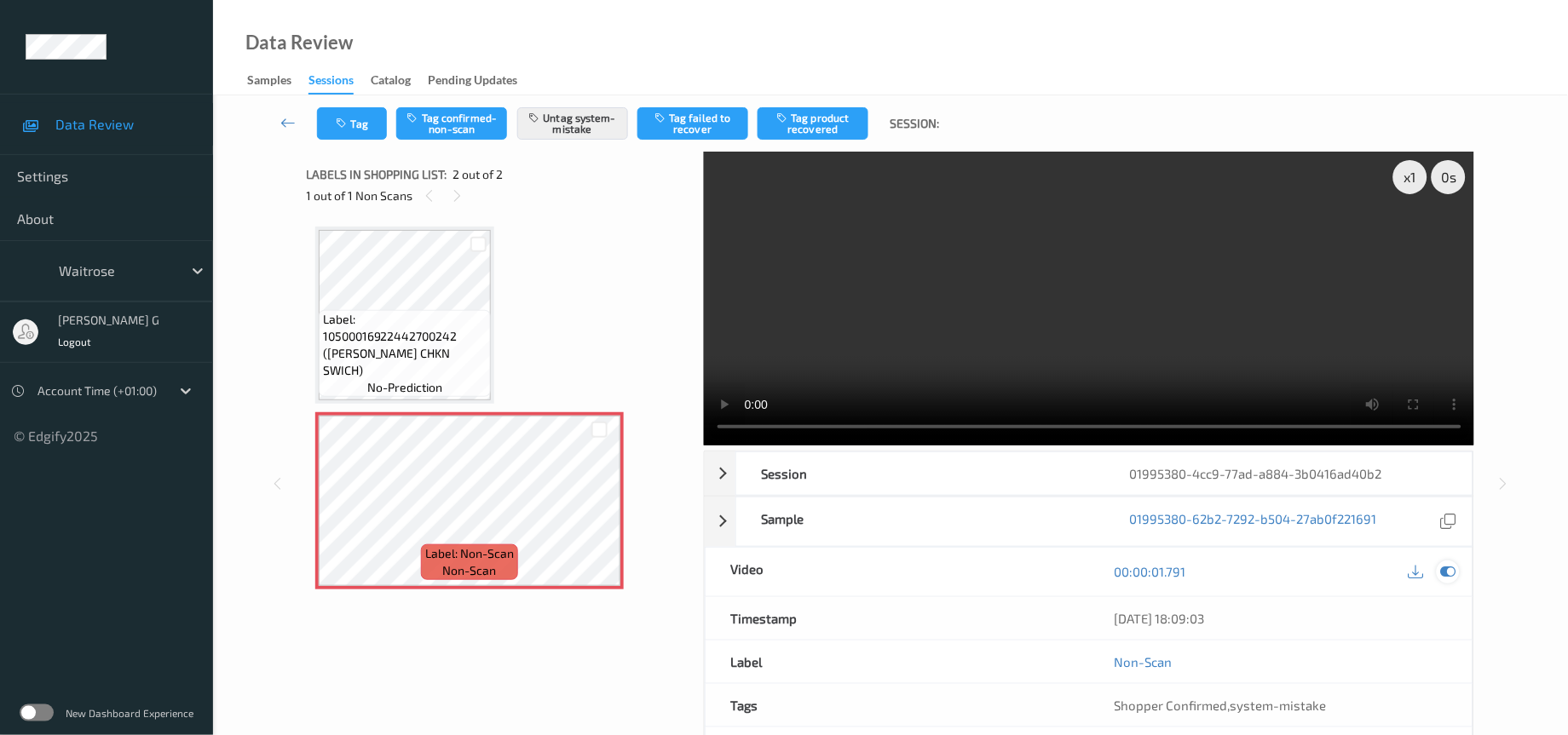
click at [1443, 572] on icon at bounding box center [1449, 571] width 15 height 15
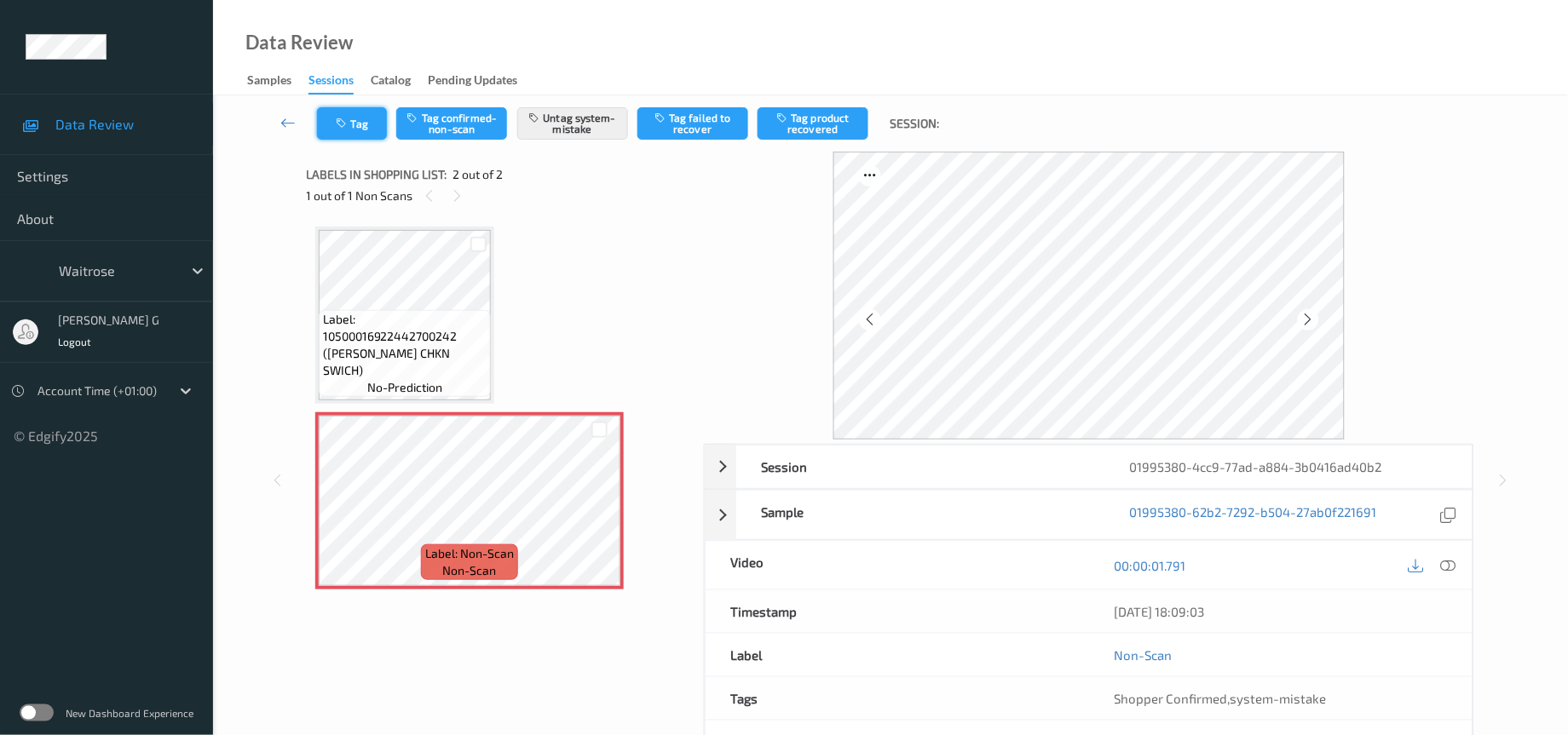
click at [360, 129] on button "Tag" at bounding box center [352, 123] width 70 height 32
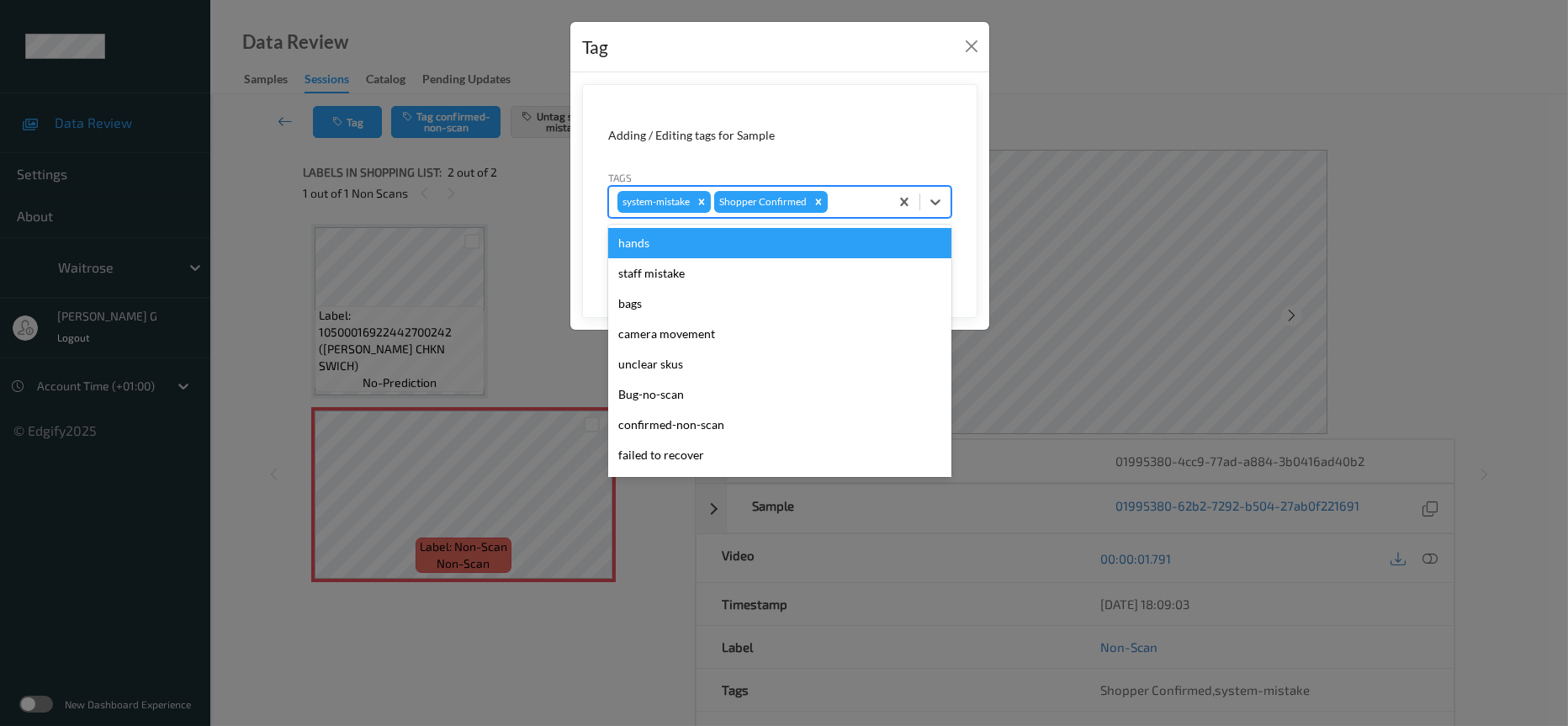
click at [872, 195] on div at bounding box center [855, 202] width 49 height 21
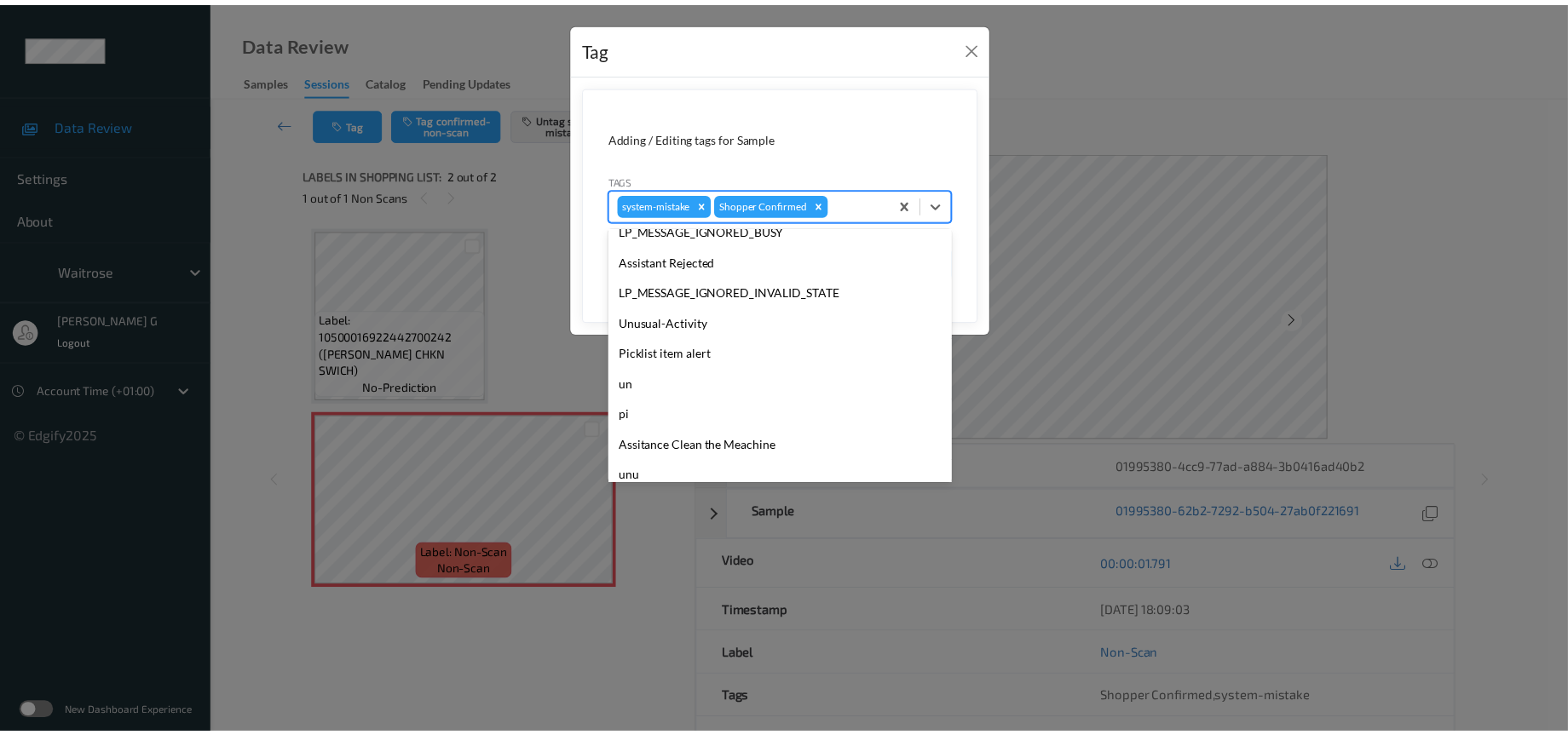
scroll to position [425, 0]
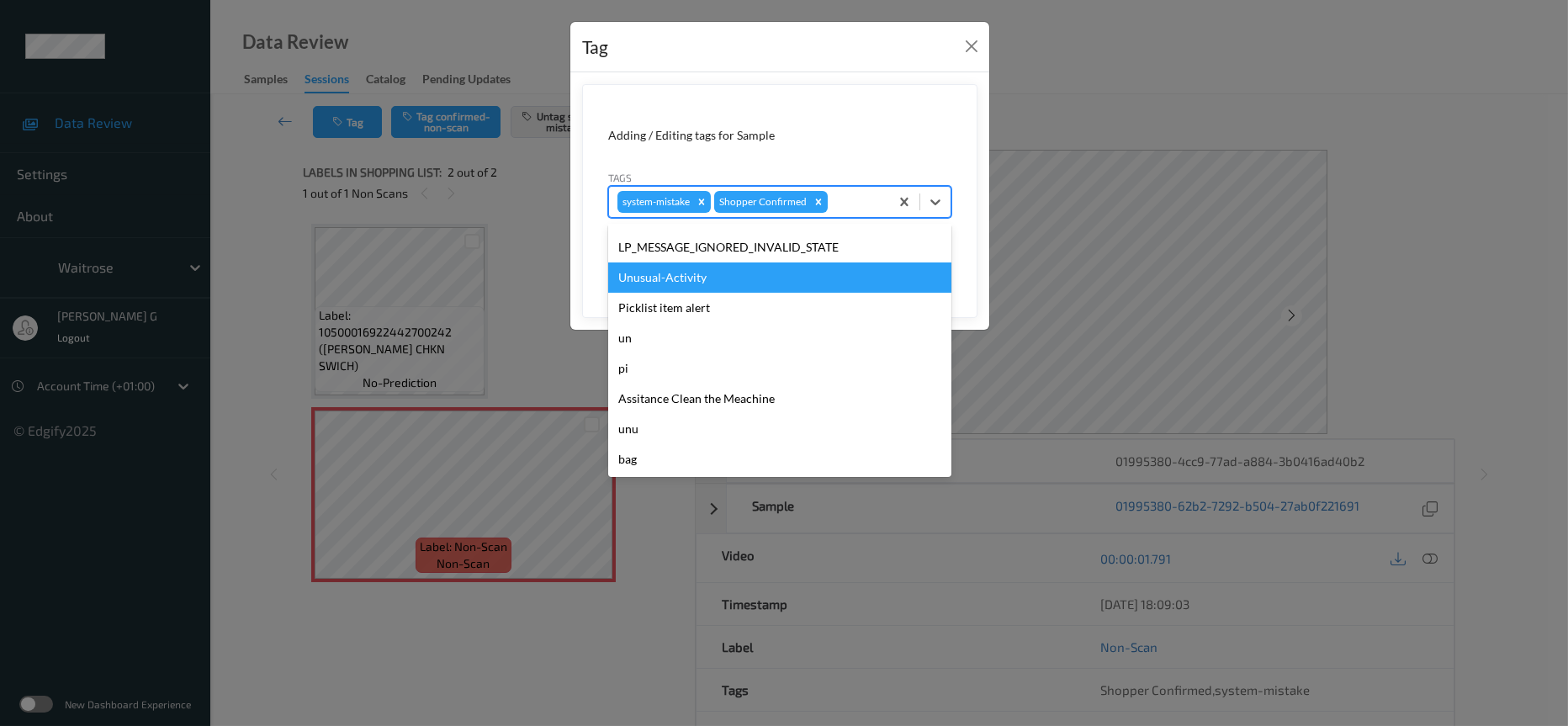
click at [665, 282] on div "Unusual-Activity" at bounding box center [780, 278] width 344 height 30
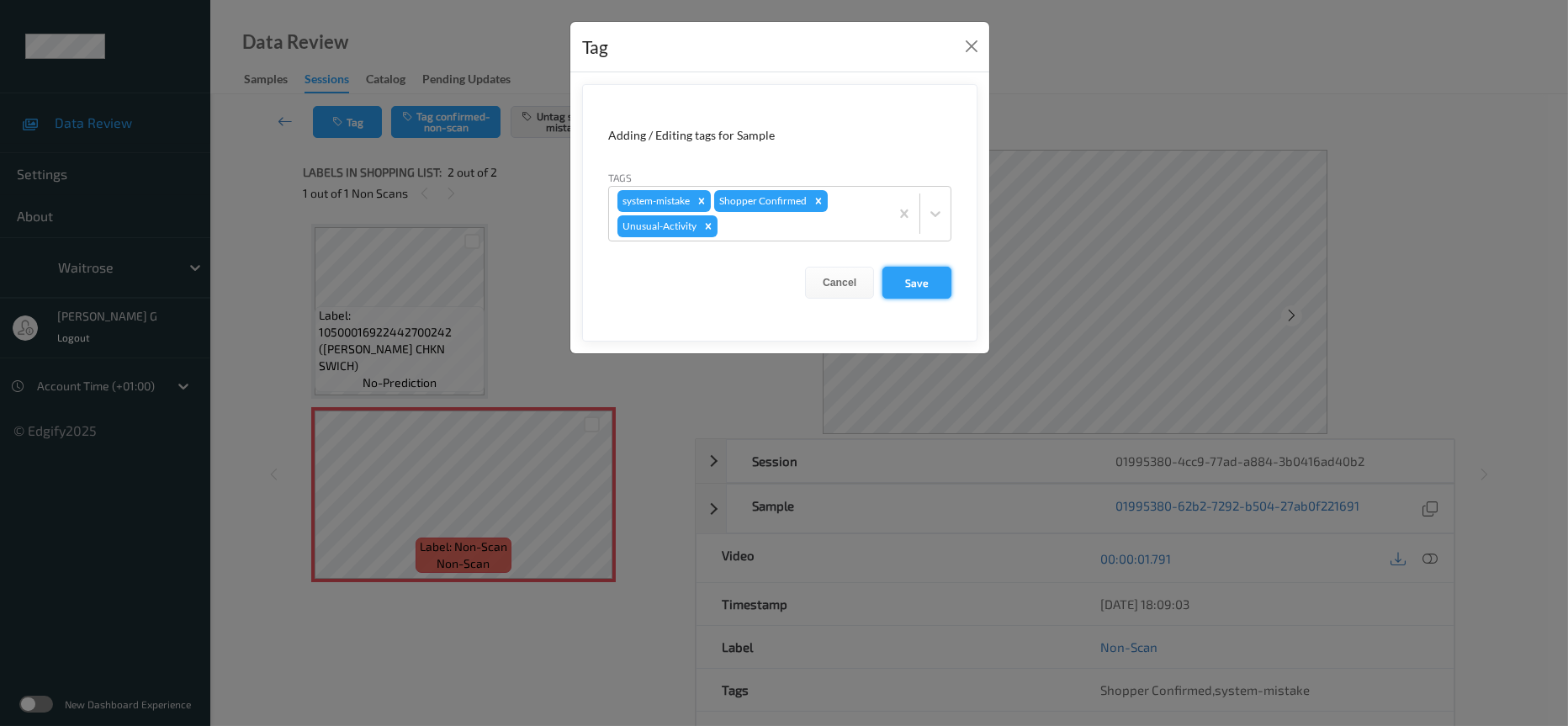
click at [904, 285] on button "Save" at bounding box center [917, 283] width 69 height 32
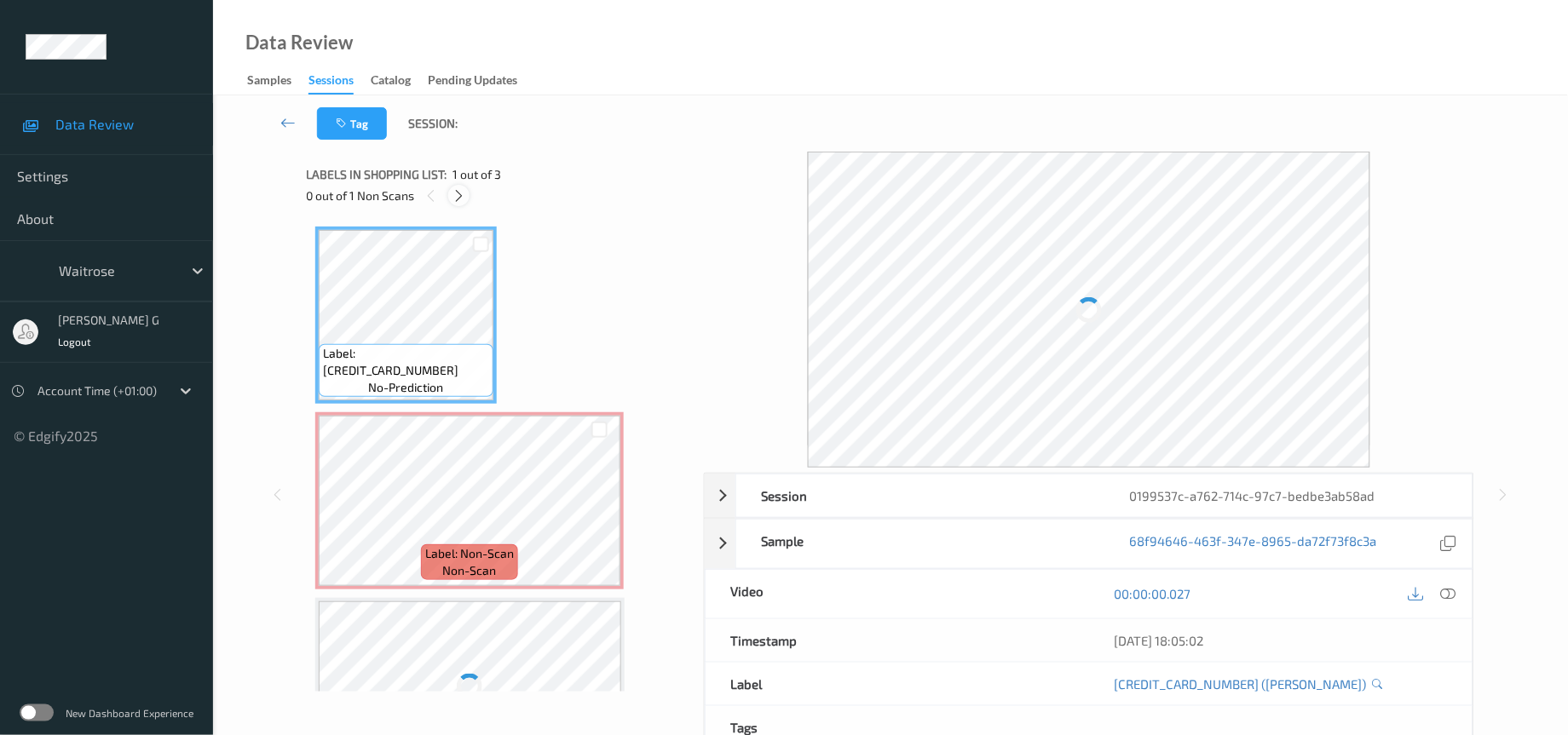
click at [459, 195] on icon at bounding box center [458, 196] width 14 height 15
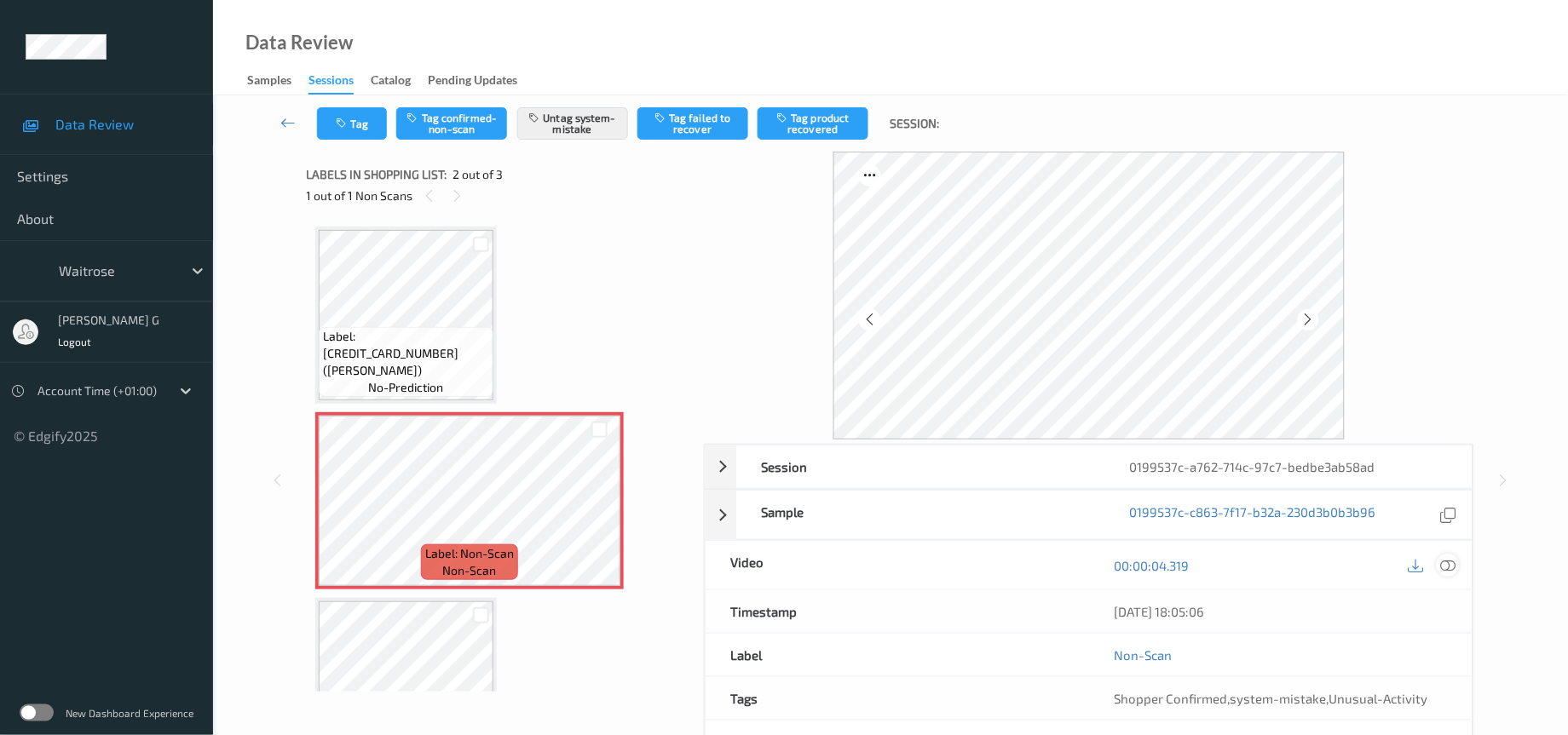
click at [1437, 571] on div at bounding box center [1449, 565] width 23 height 23
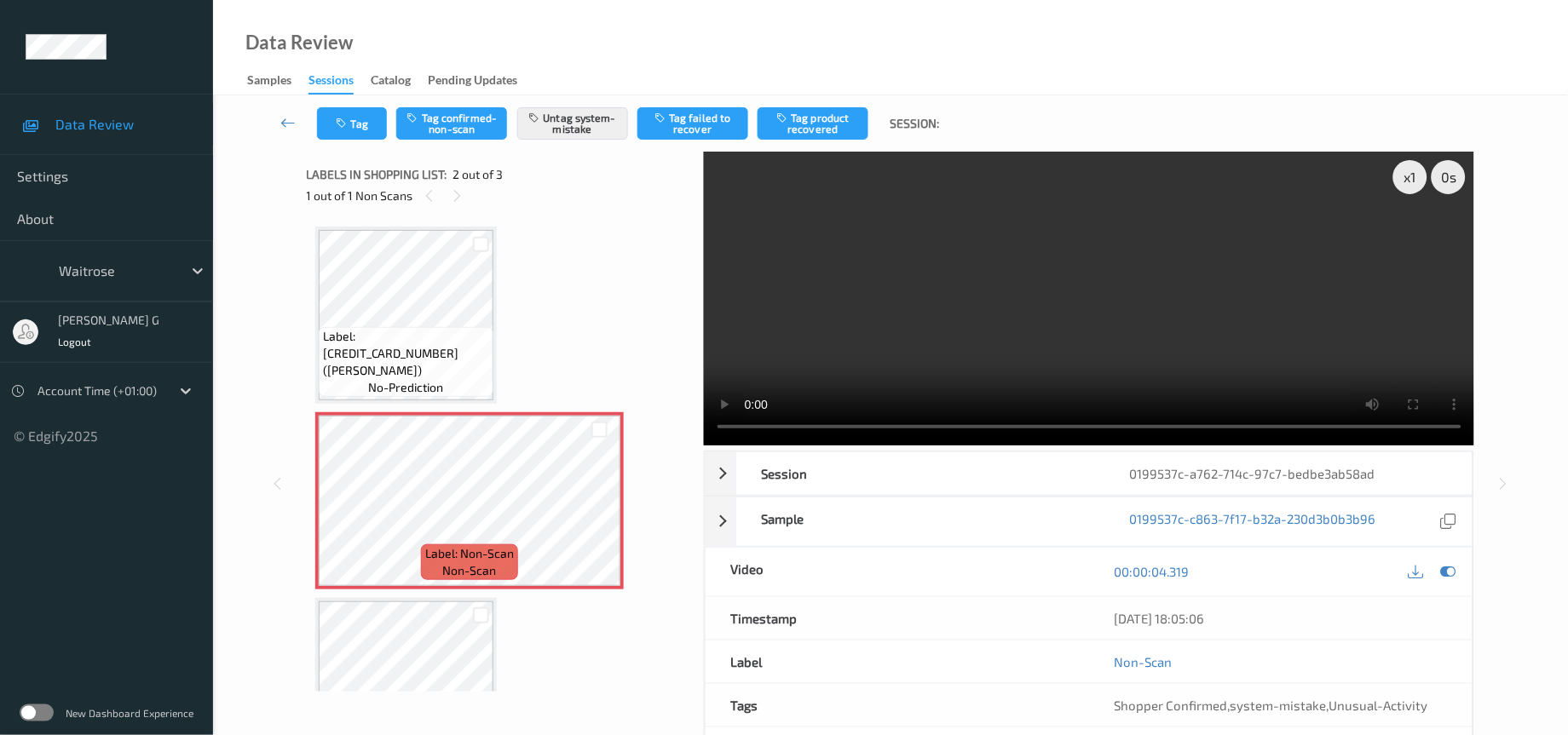
click at [1434, 242] on video at bounding box center [1089, 298] width 771 height 294
click at [1437, 567] on div at bounding box center [1432, 572] width 56 height 23
click at [1450, 570] on icon at bounding box center [1449, 571] width 15 height 15
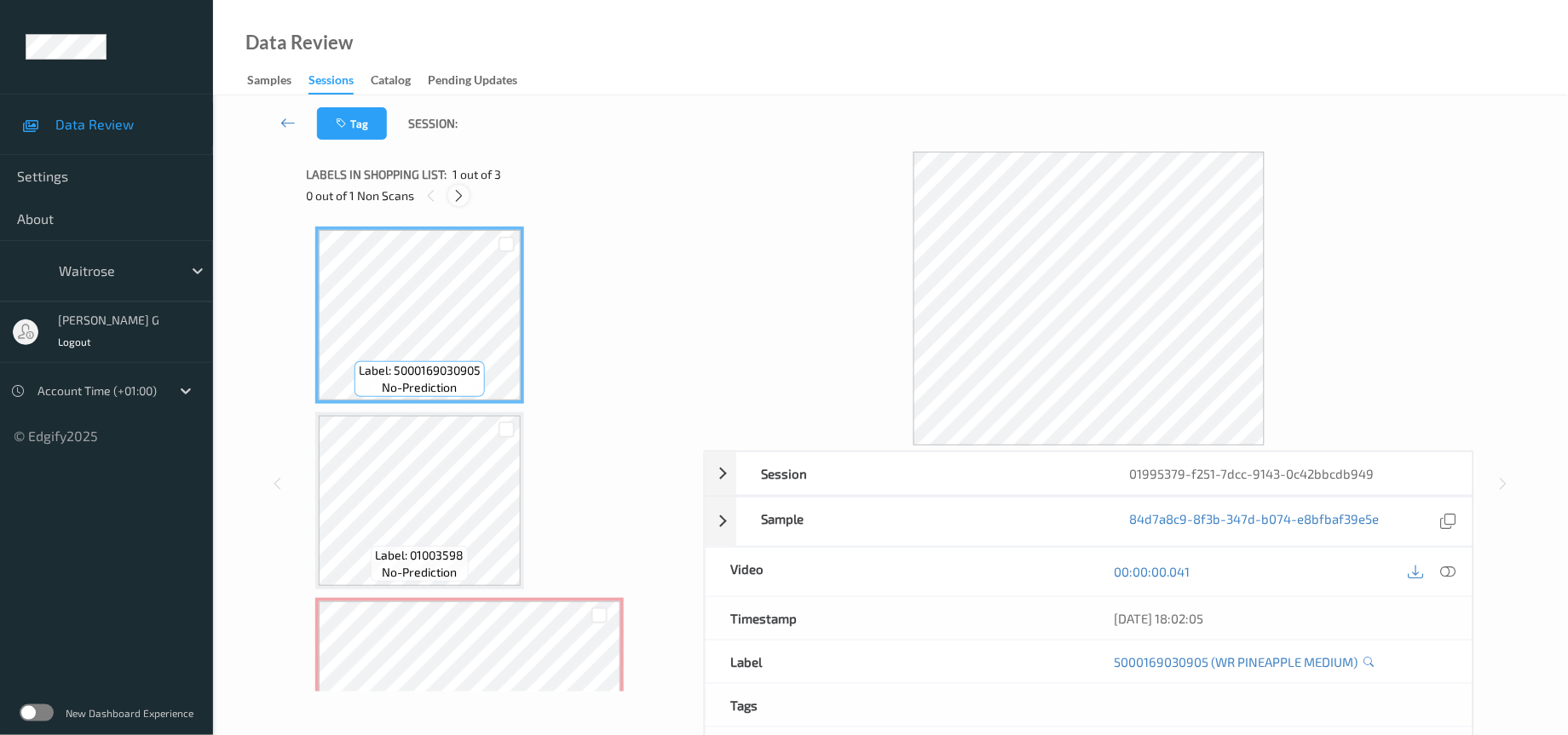
click at [464, 194] on icon at bounding box center [458, 196] width 14 height 15
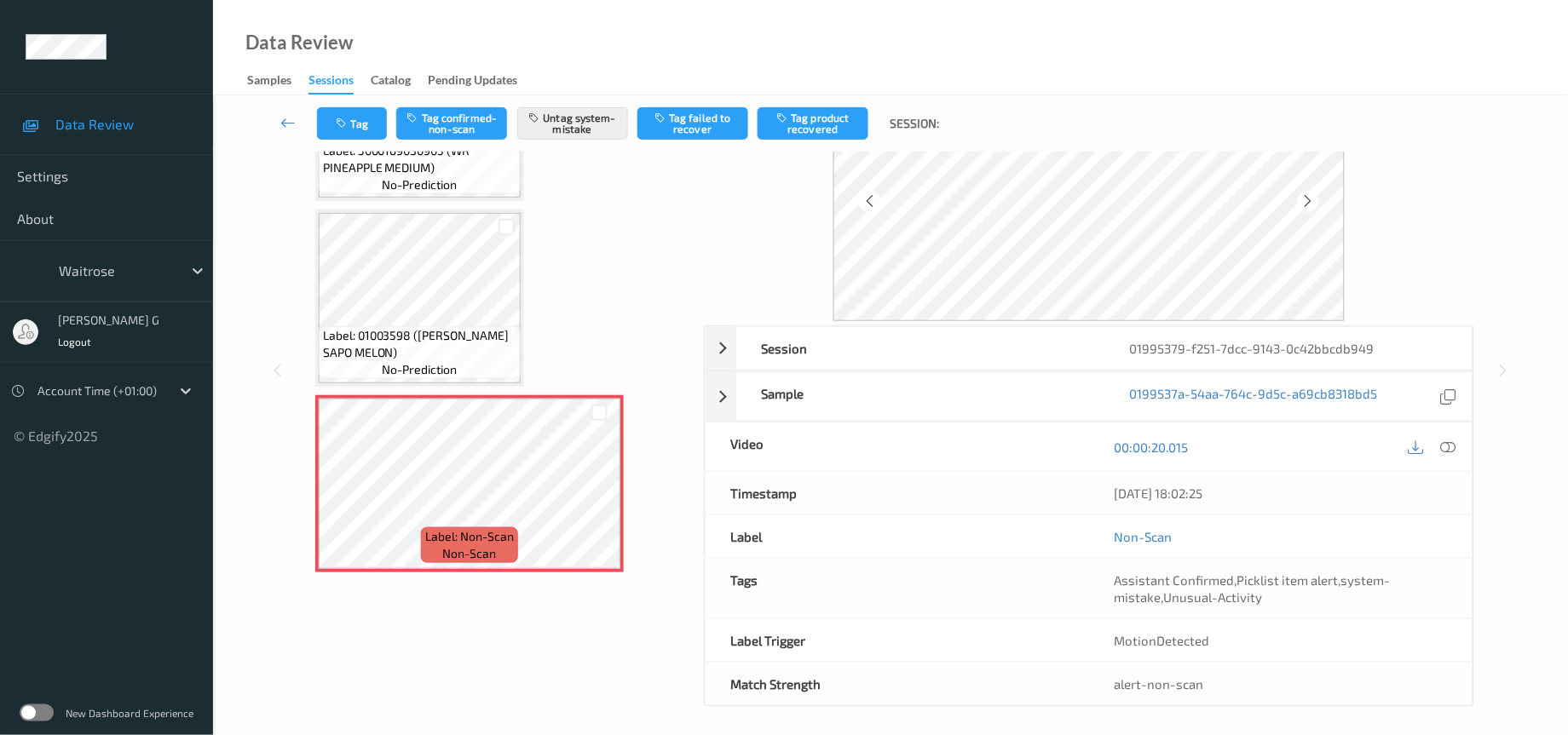
scroll to position [67, 0]
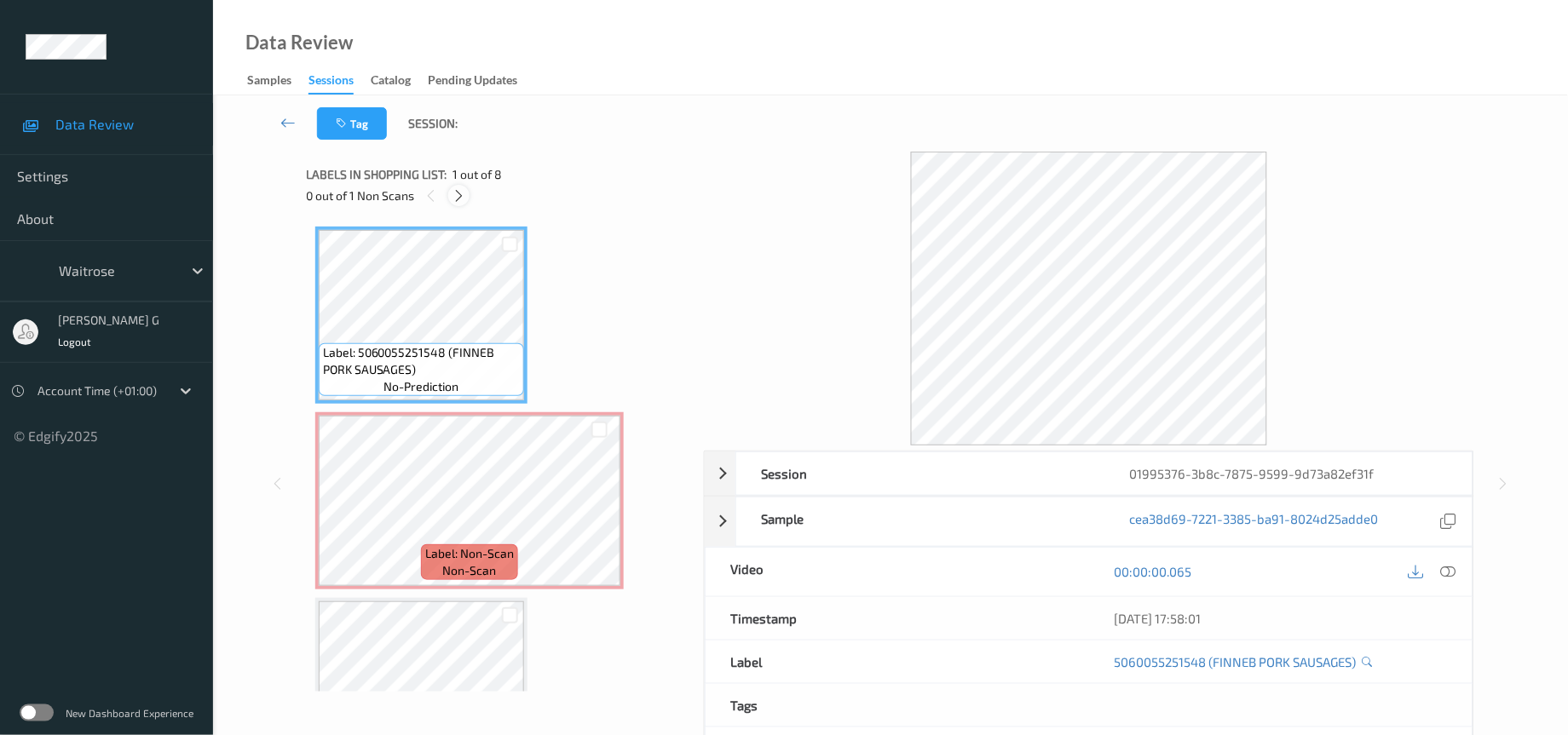
click at [462, 195] on icon at bounding box center [458, 196] width 14 height 15
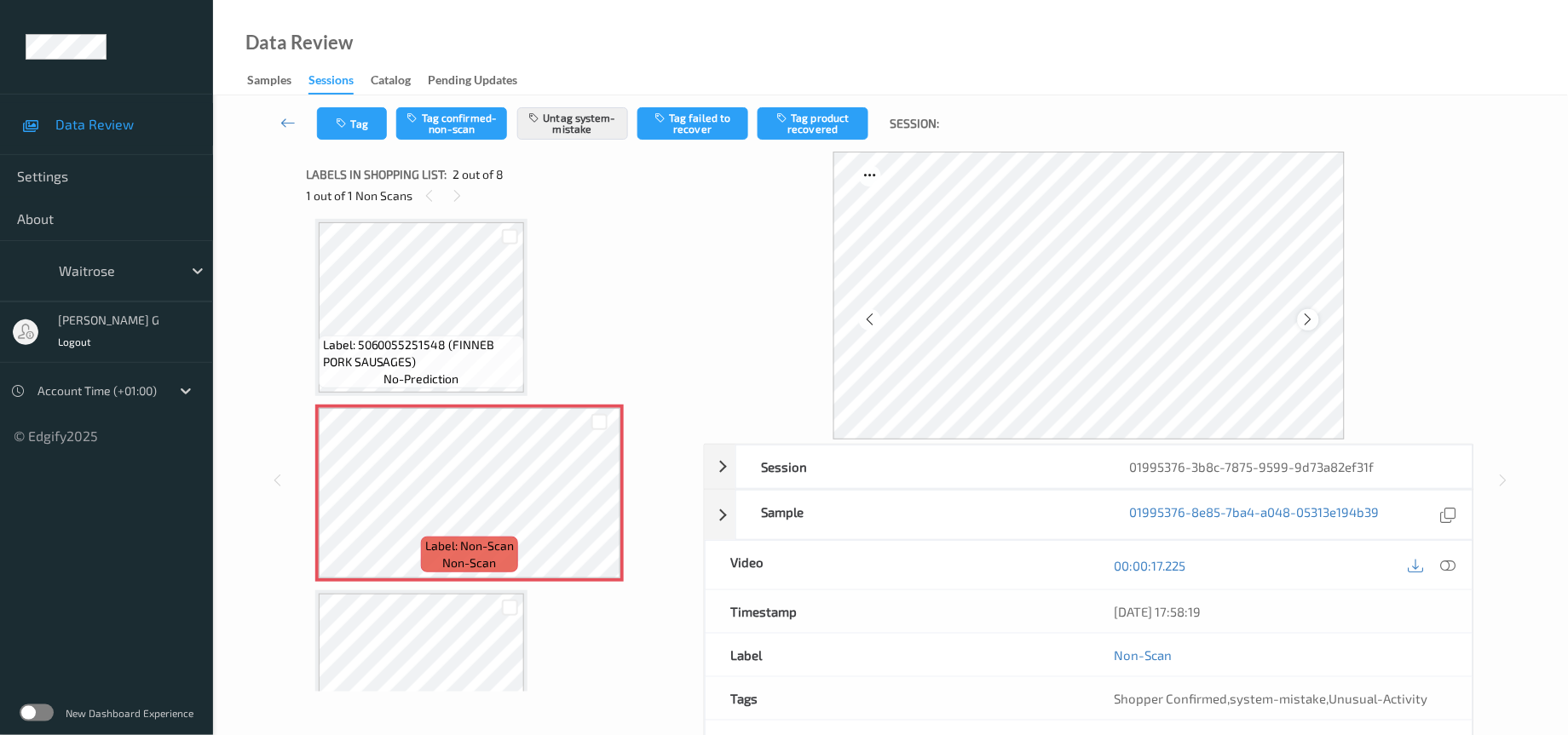
click at [1318, 322] on div at bounding box center [1309, 320] width 22 height 22
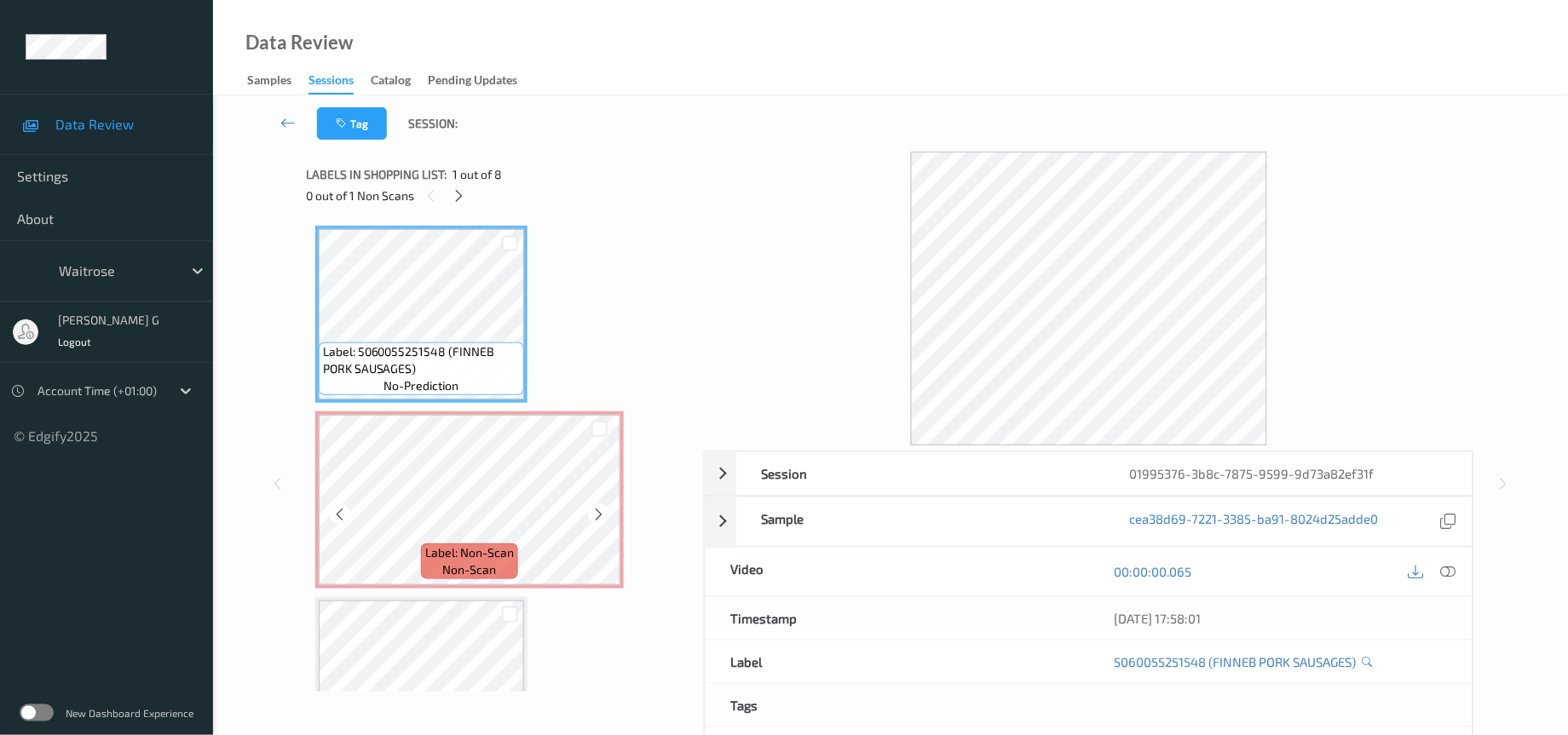
scroll to position [0, 0]
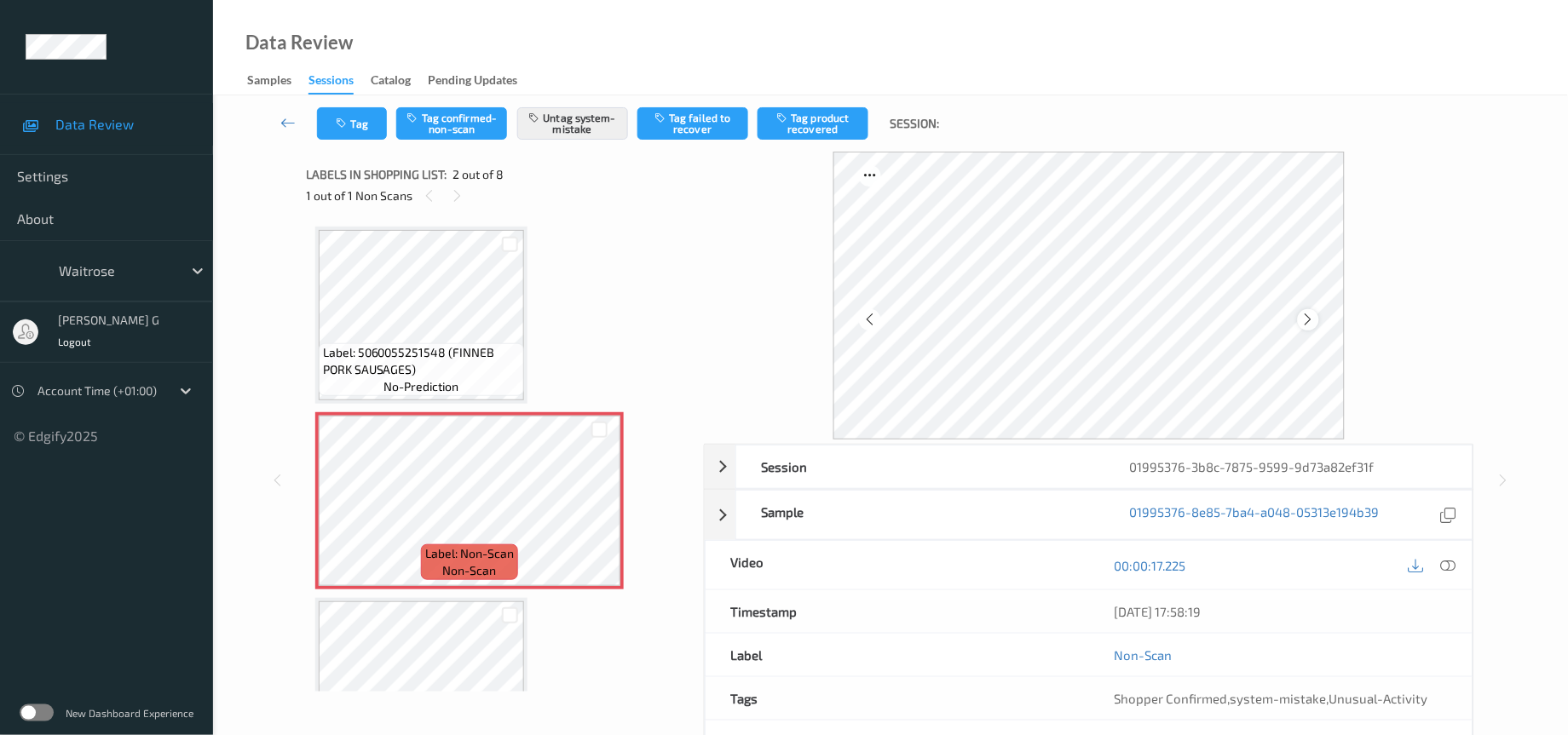
click at [1310, 317] on icon at bounding box center [1308, 320] width 14 height 15
click at [1446, 570] on icon at bounding box center [1449, 566] width 15 height 15
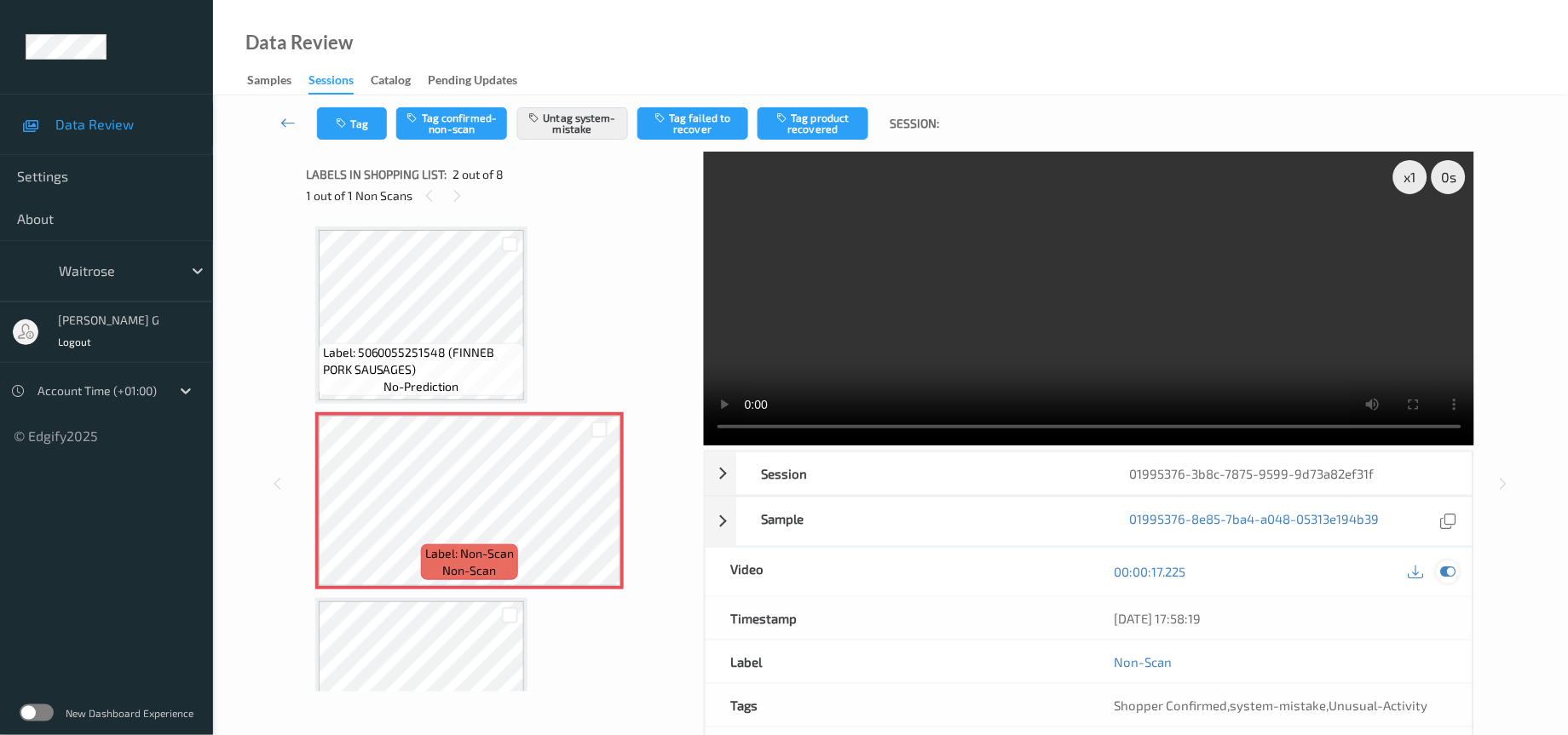
click at [1453, 572] on icon at bounding box center [1449, 571] width 15 height 15
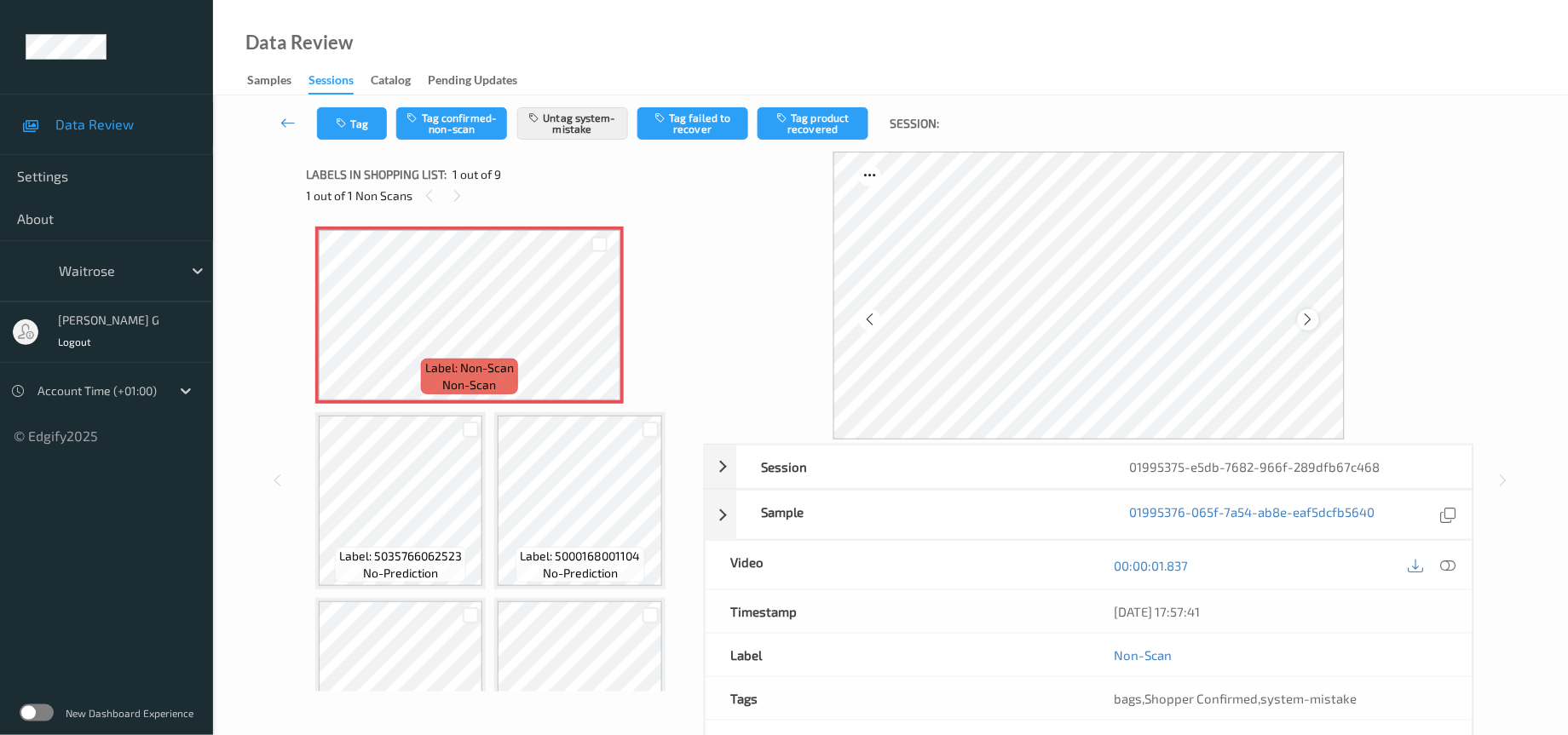
click at [1309, 320] on icon at bounding box center [1308, 320] width 14 height 15
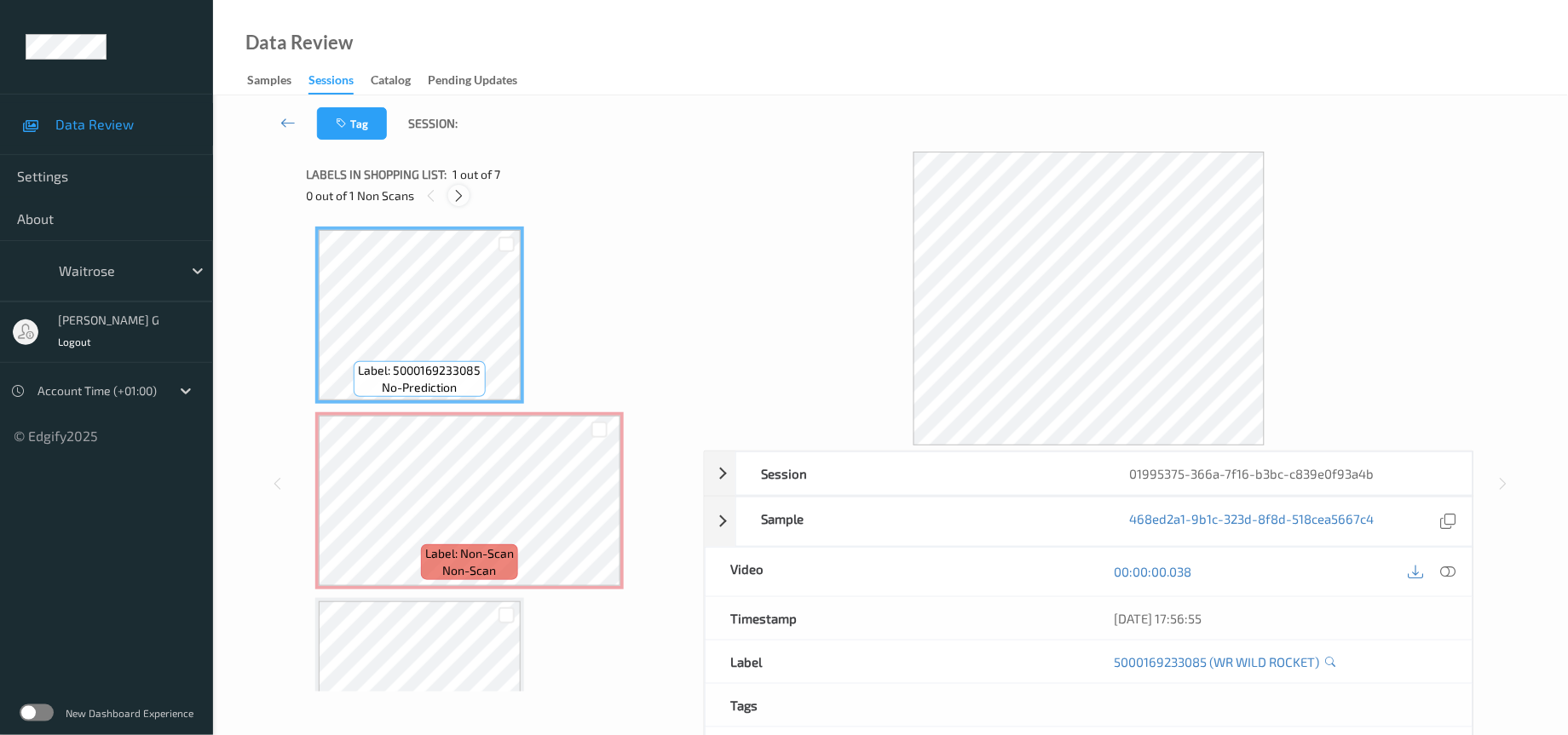
click at [461, 201] on icon at bounding box center [458, 196] width 14 height 15
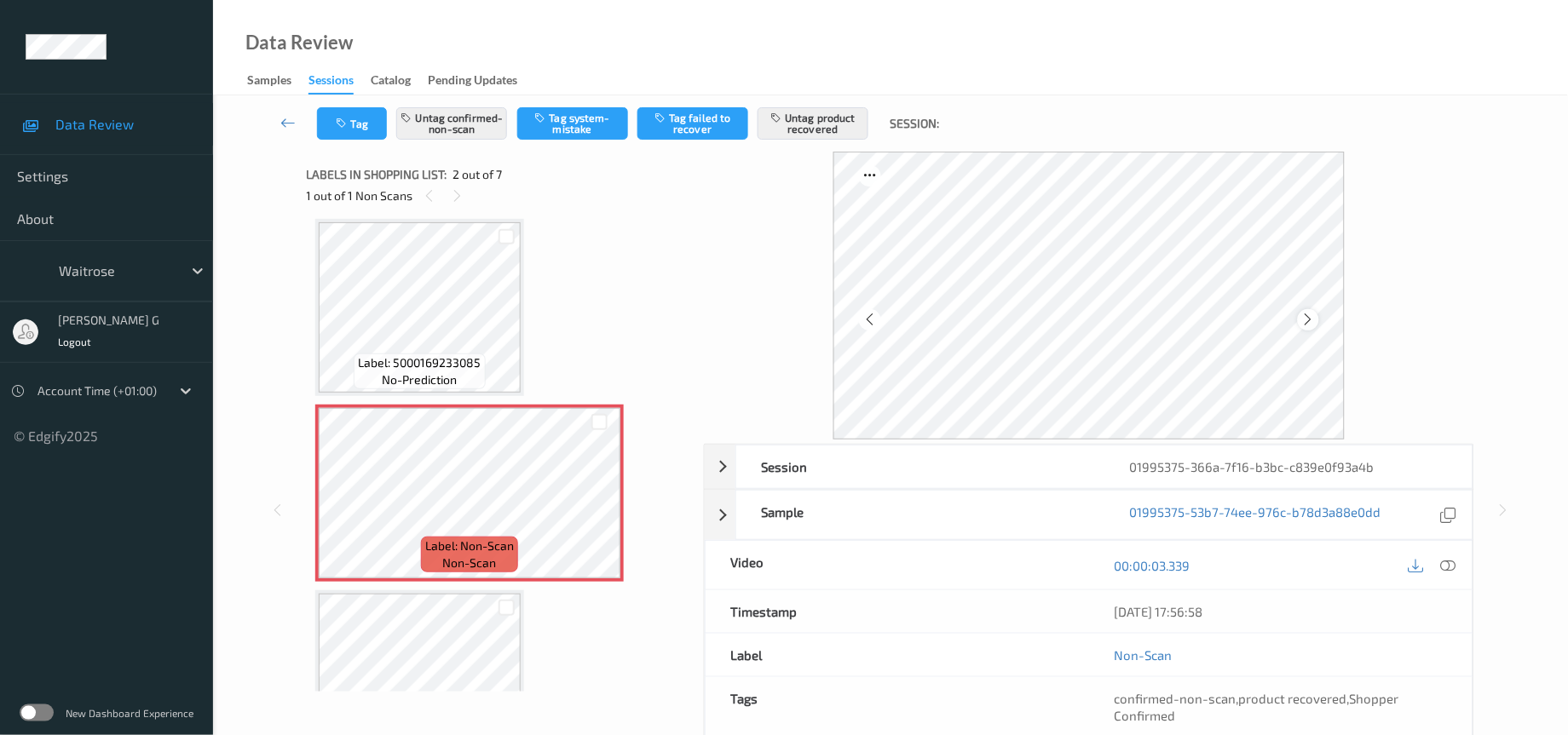
click at [1313, 324] on icon at bounding box center [1308, 320] width 14 height 15
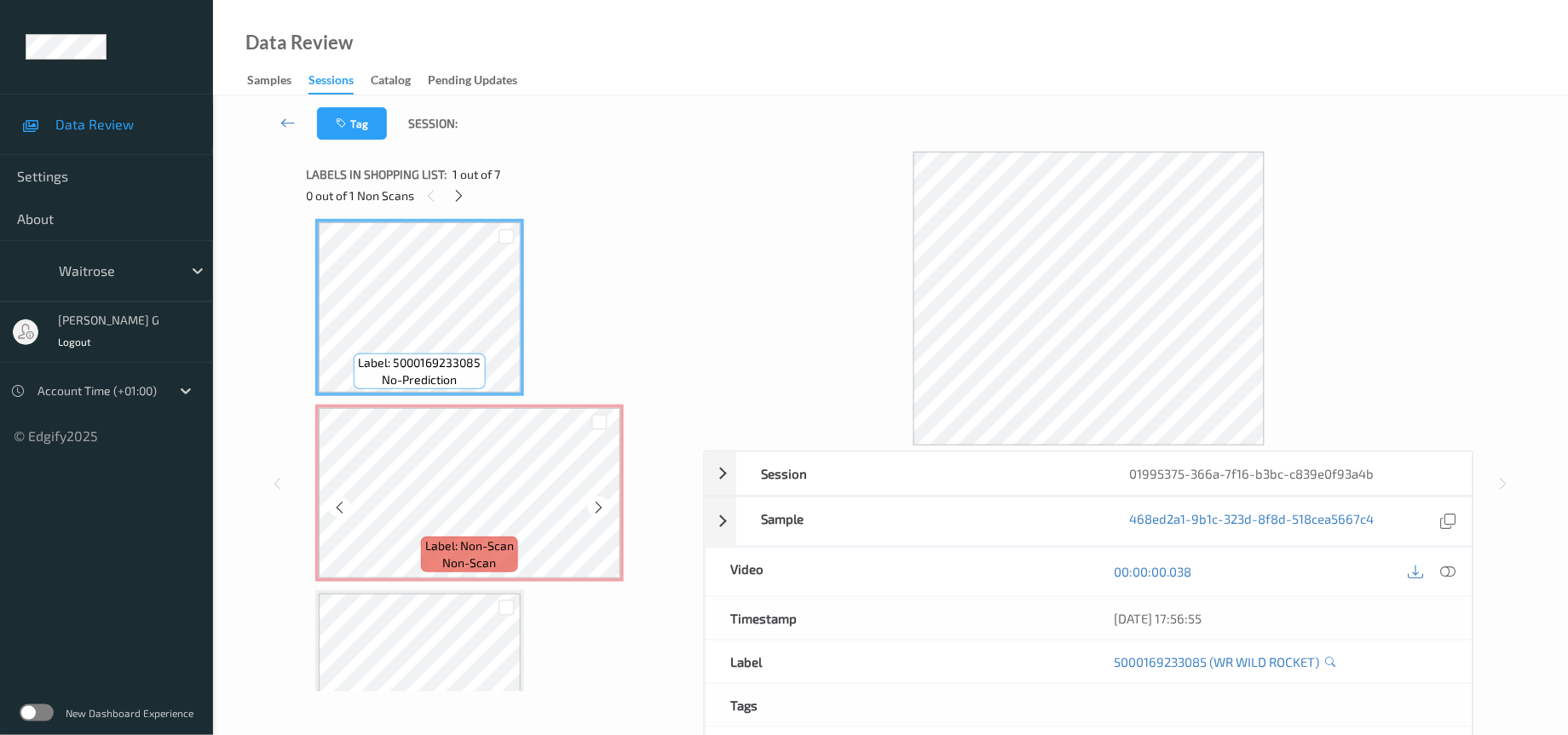
scroll to position [0, 0]
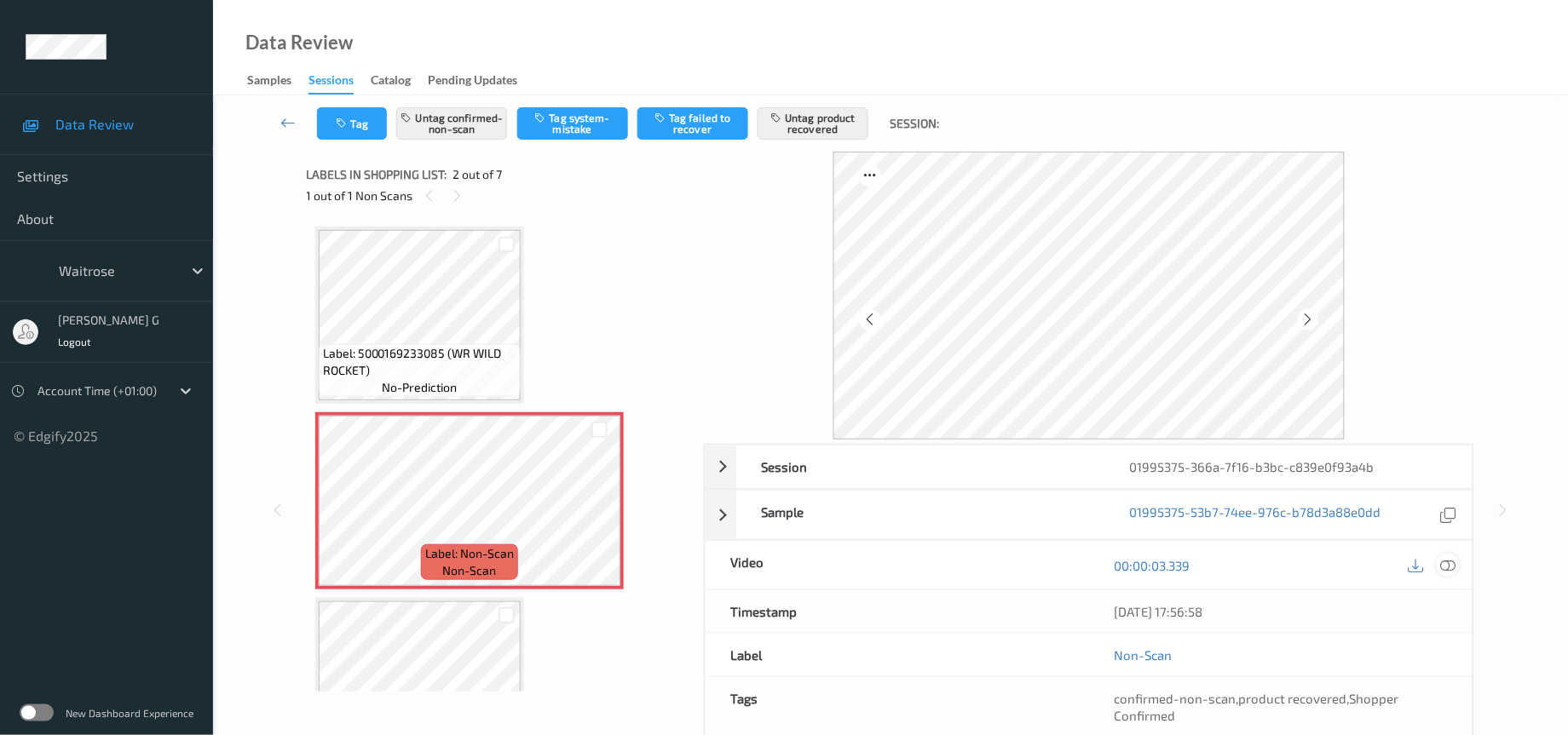
click at [1449, 570] on icon at bounding box center [1449, 566] width 15 height 15
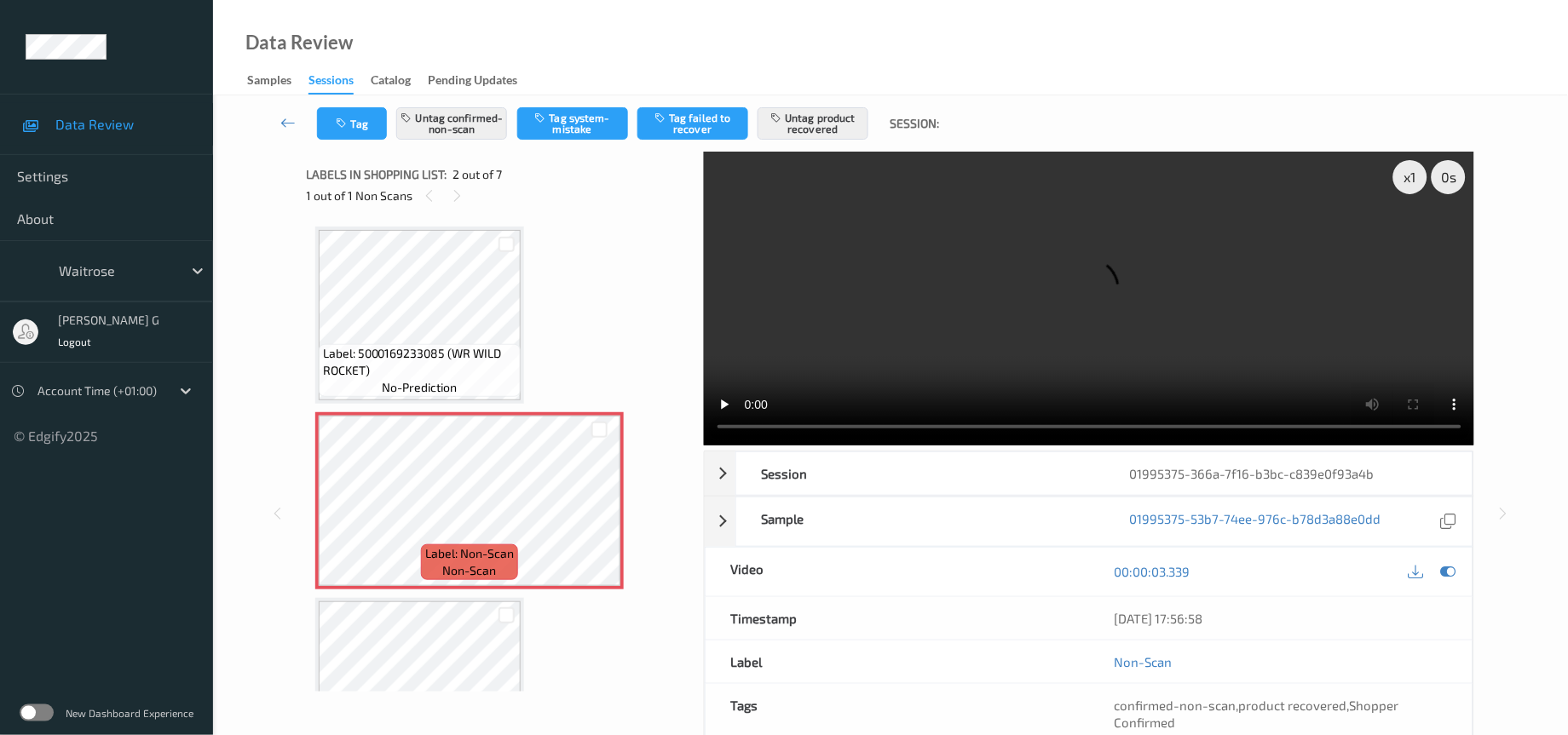
scroll to position [128, 0]
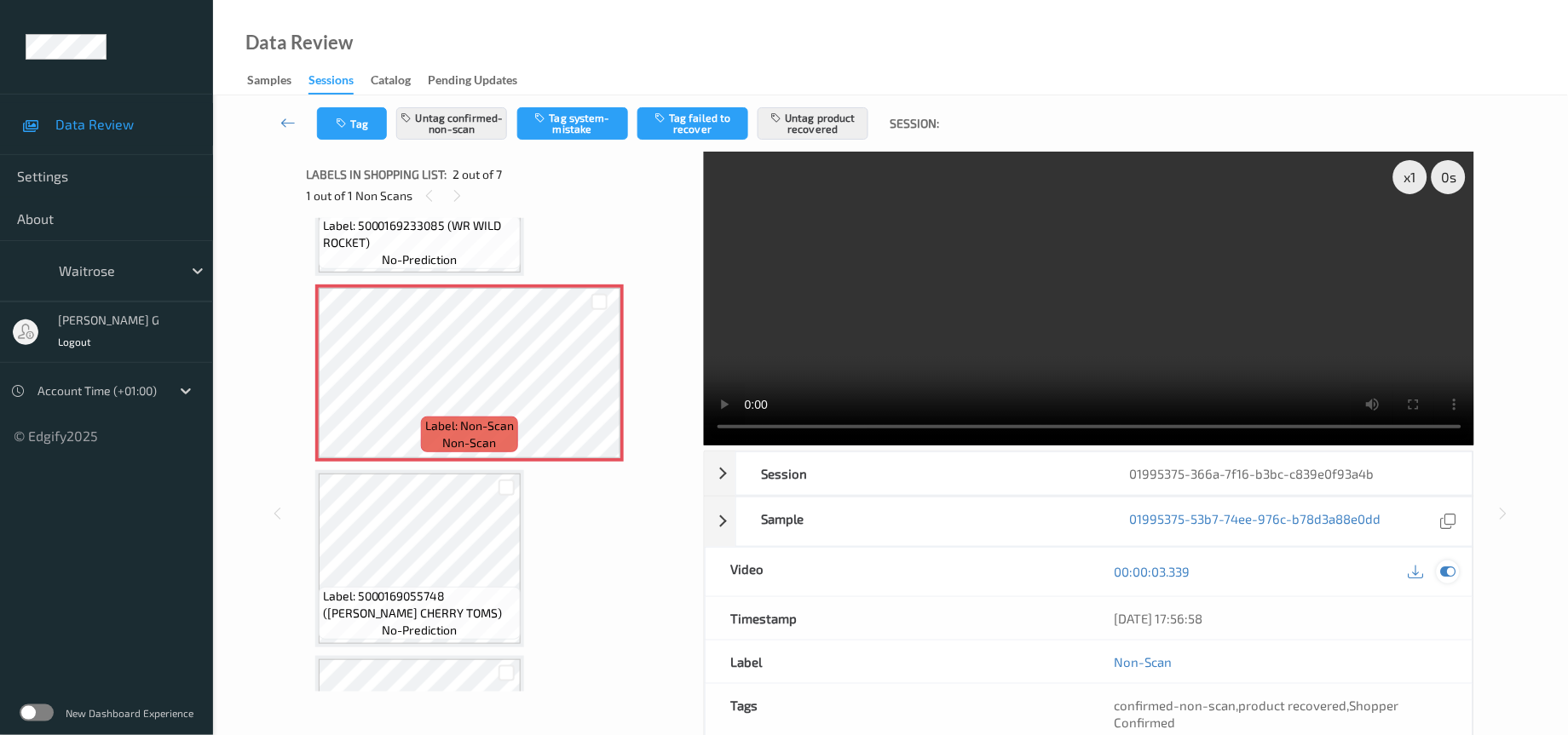
click at [1447, 574] on icon at bounding box center [1449, 571] width 15 height 15
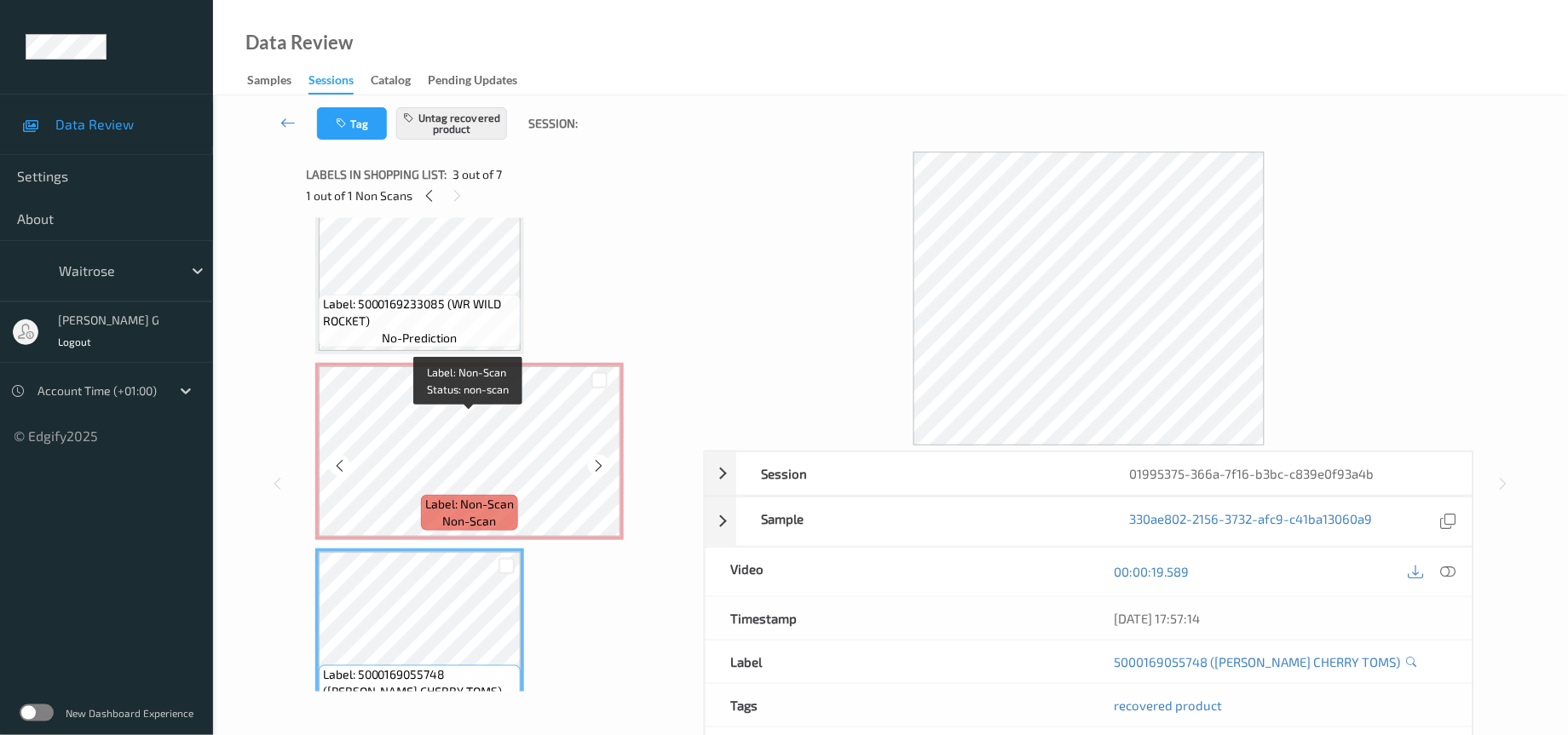
scroll to position [0, 0]
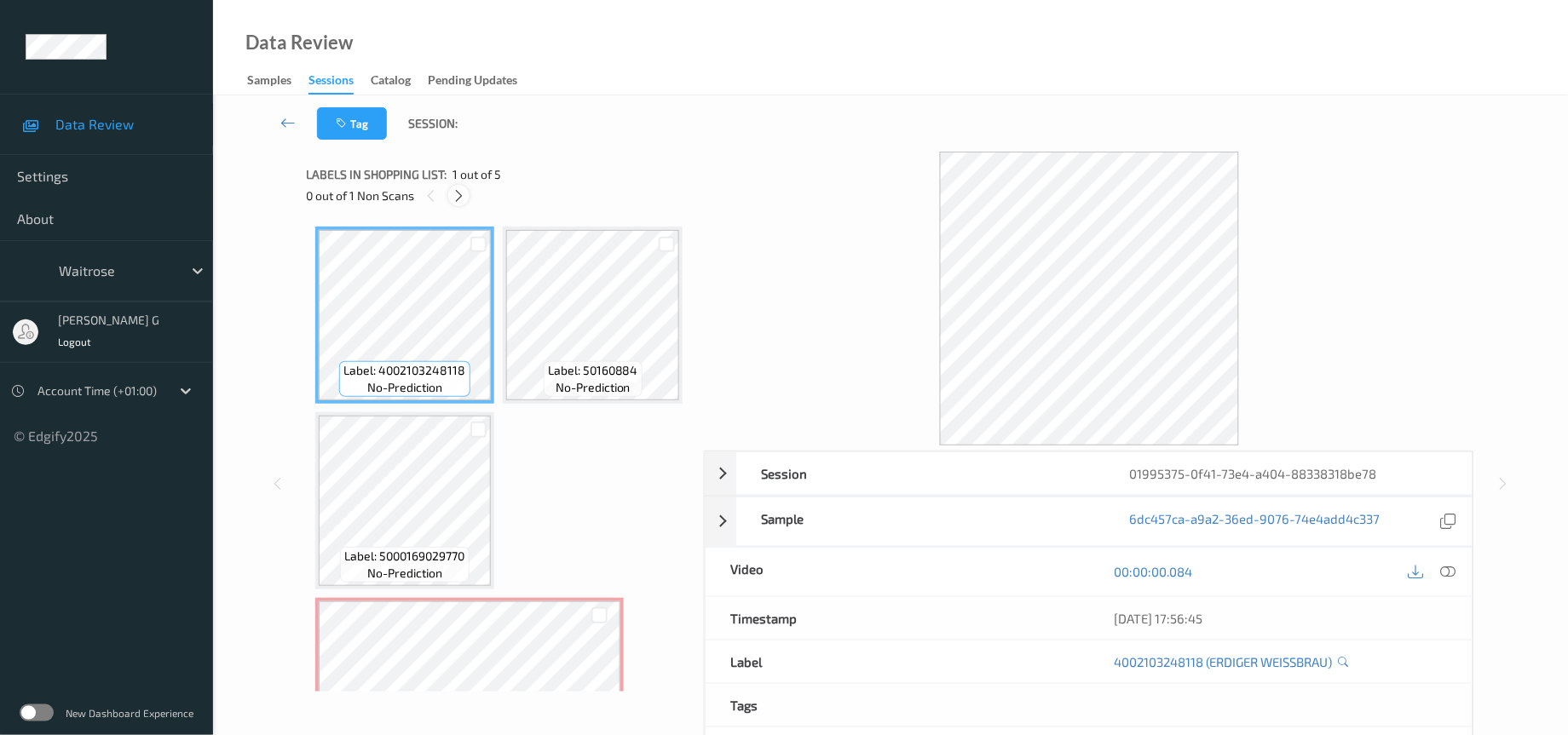
click at [461, 189] on icon at bounding box center [458, 196] width 14 height 15
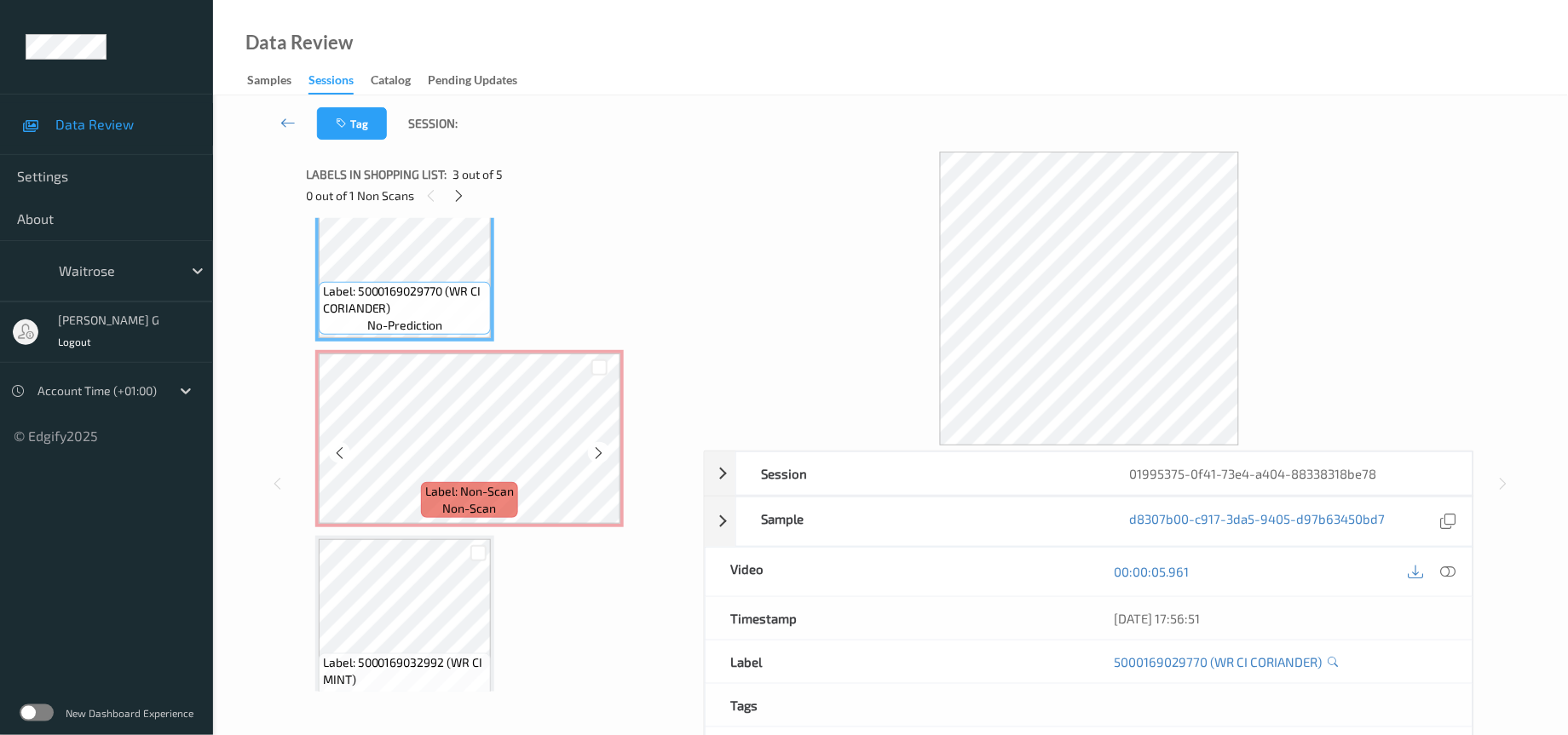
scroll to position [247, 0]
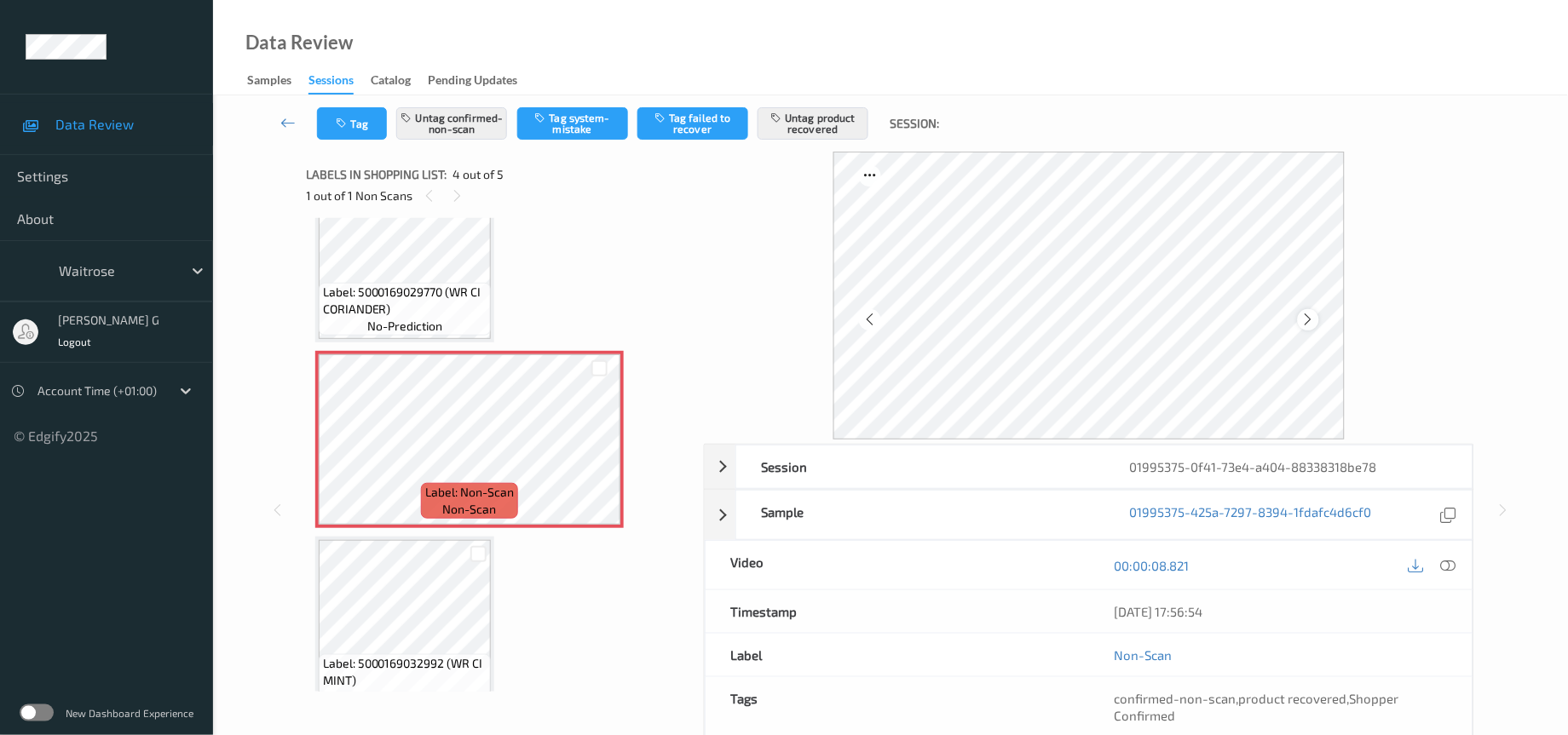
click at [1306, 321] on icon at bounding box center [1308, 320] width 14 height 15
click at [1443, 565] on icon at bounding box center [1449, 566] width 15 height 15
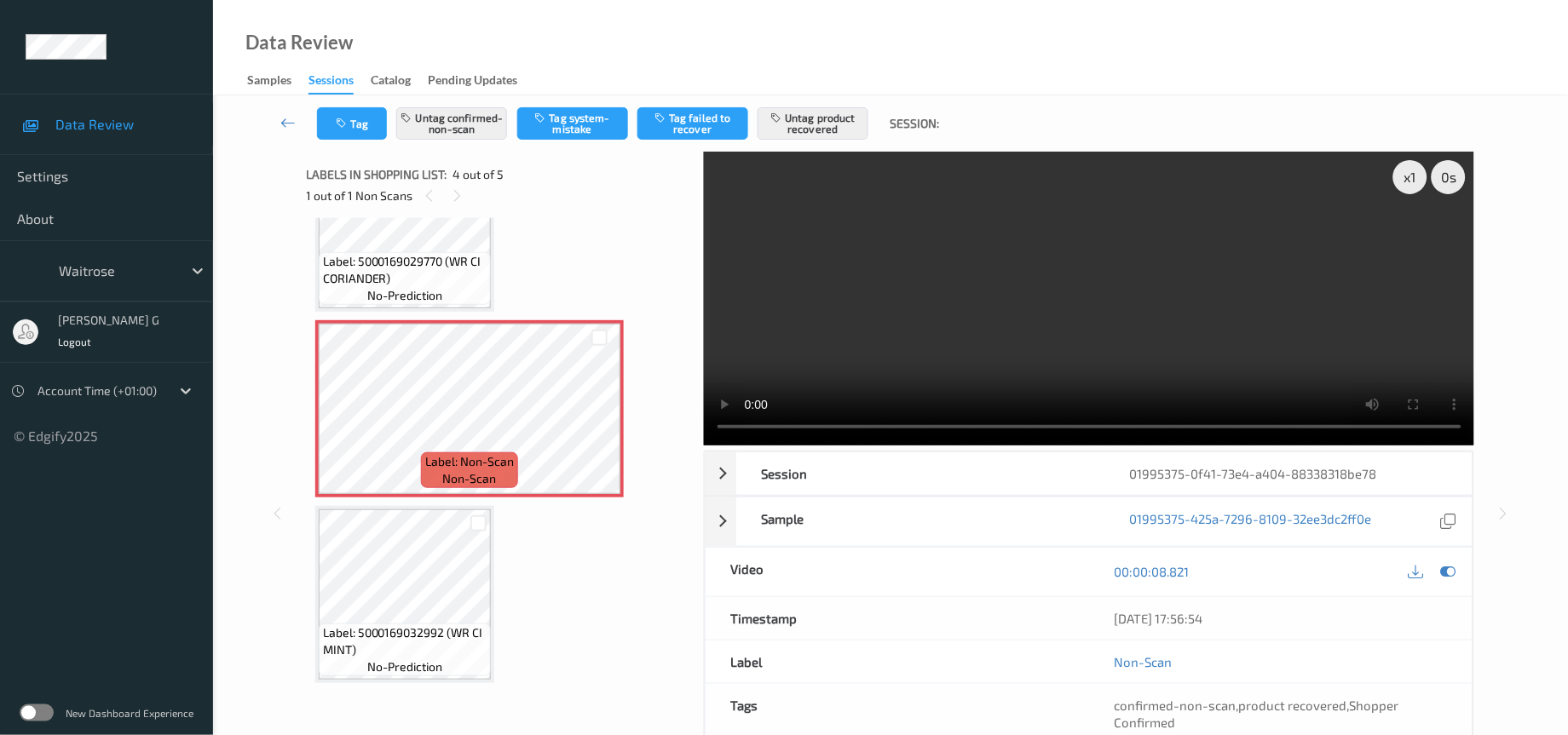
scroll to position [110, 0]
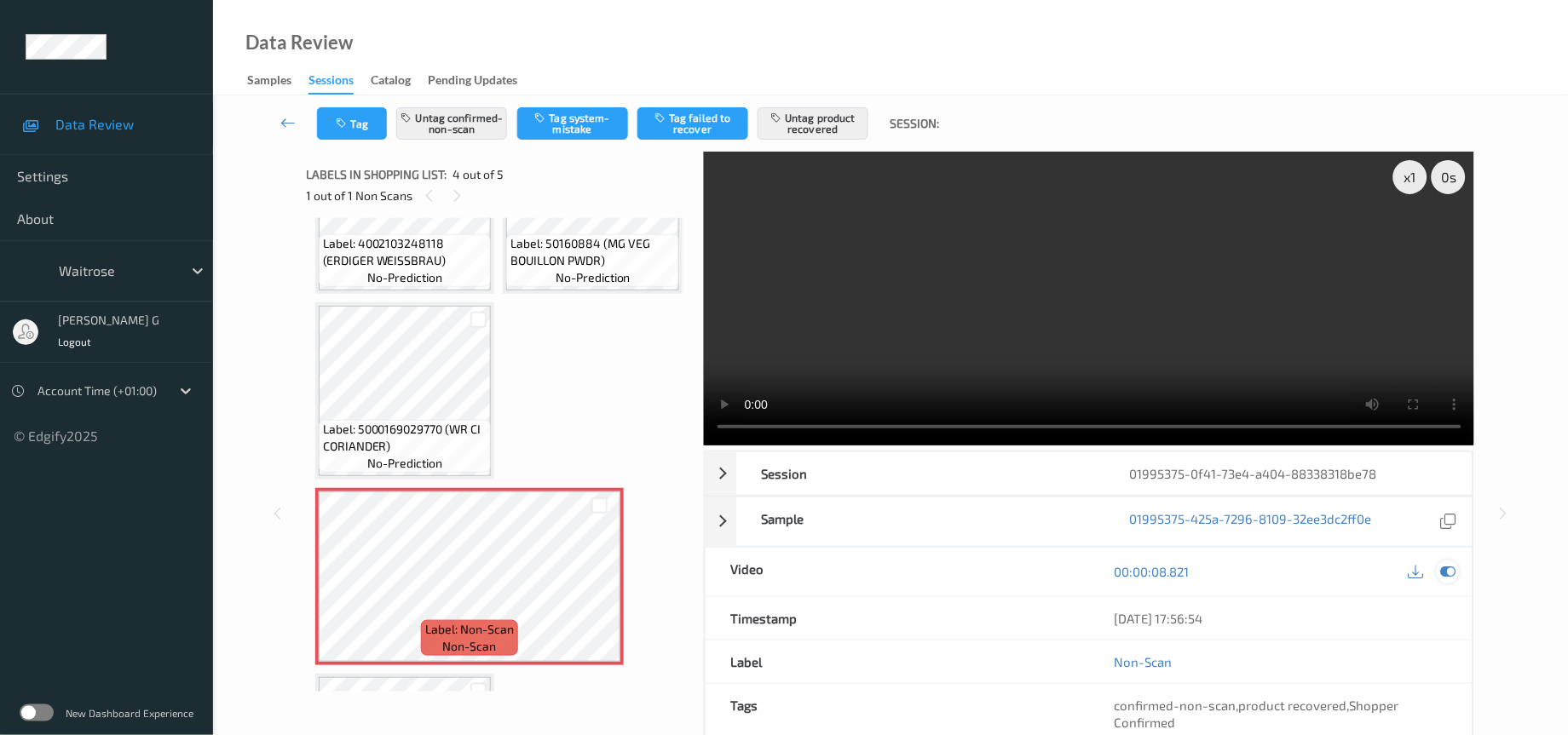
click at [1453, 575] on icon at bounding box center [1449, 571] width 15 height 15
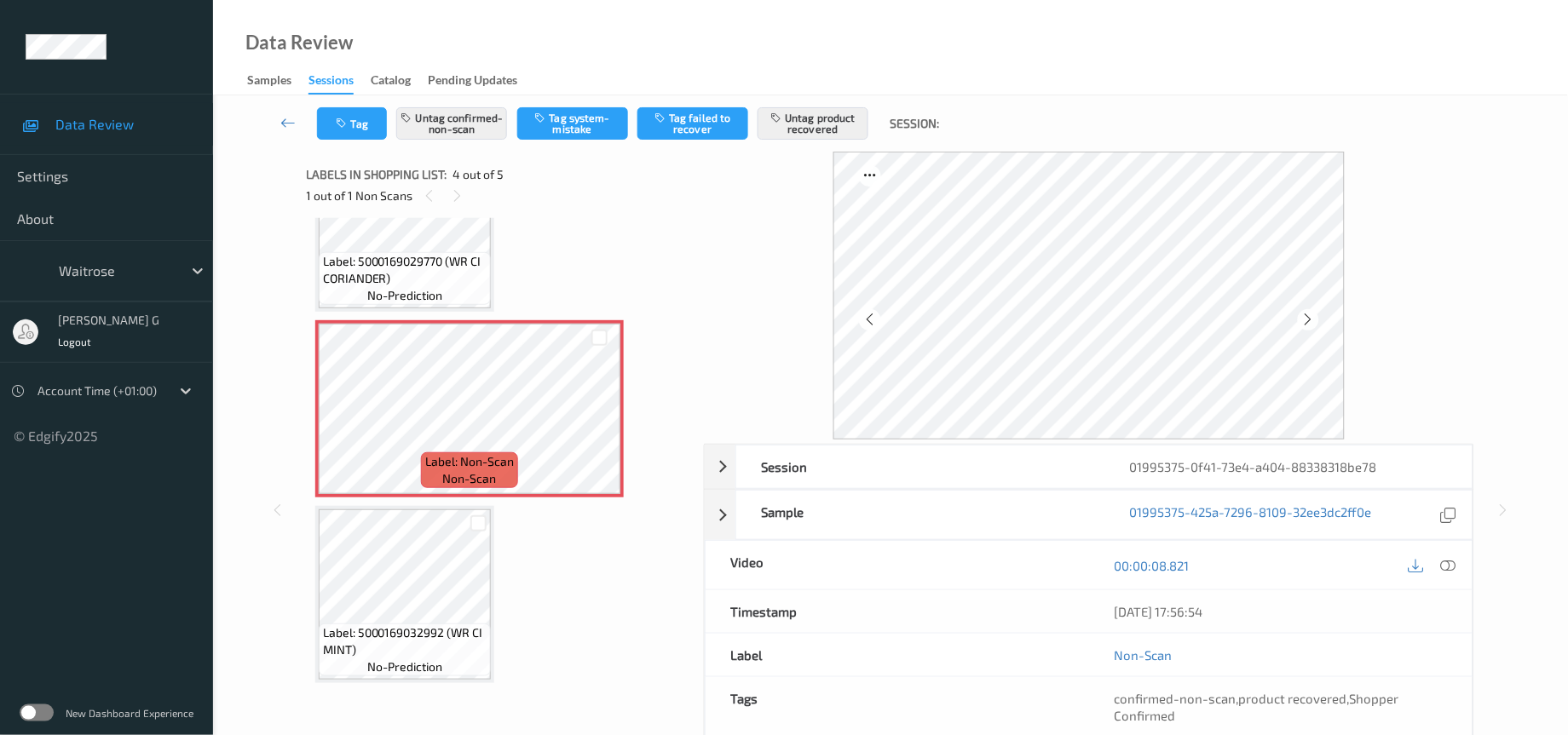
scroll to position [451, 0]
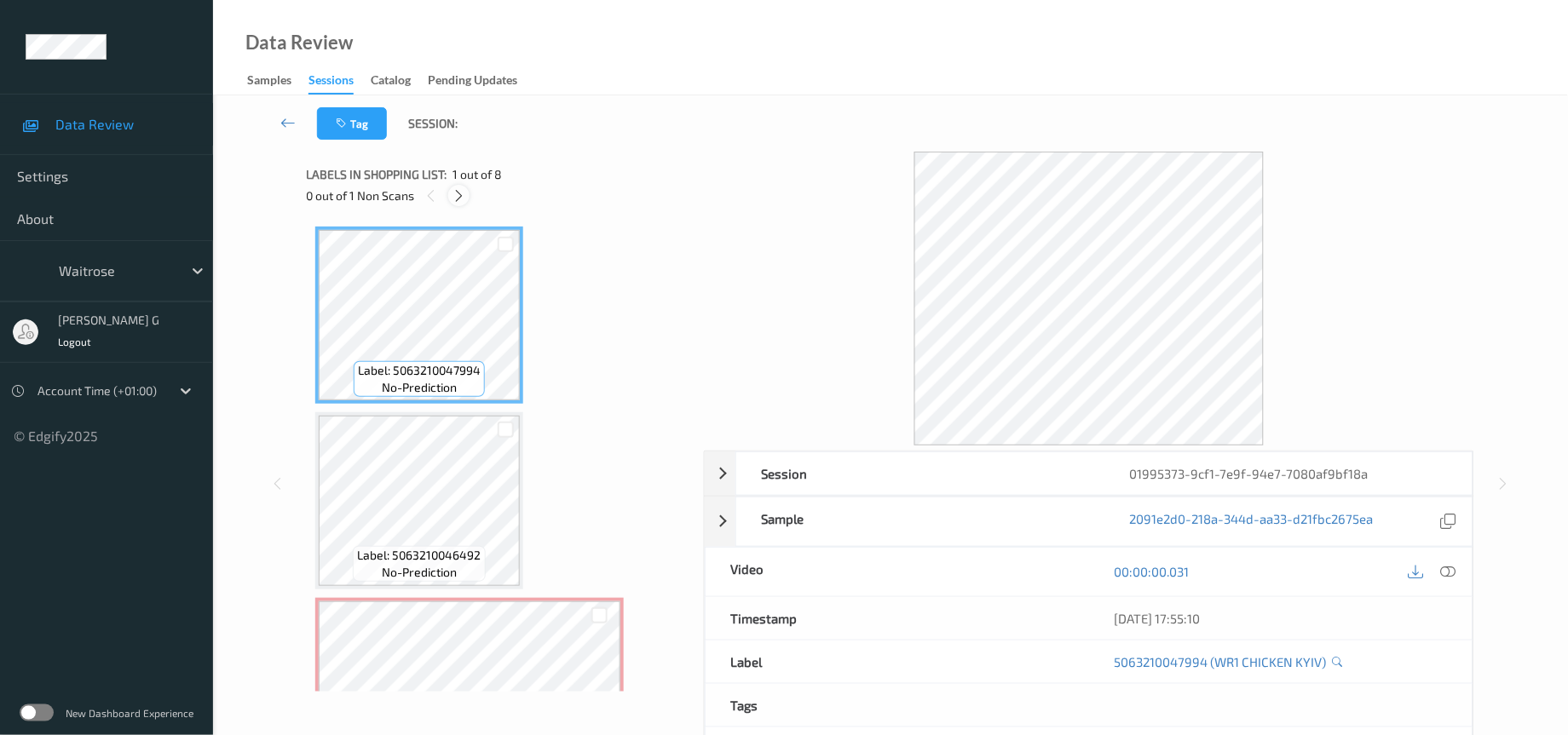
click at [459, 198] on icon at bounding box center [458, 196] width 14 height 15
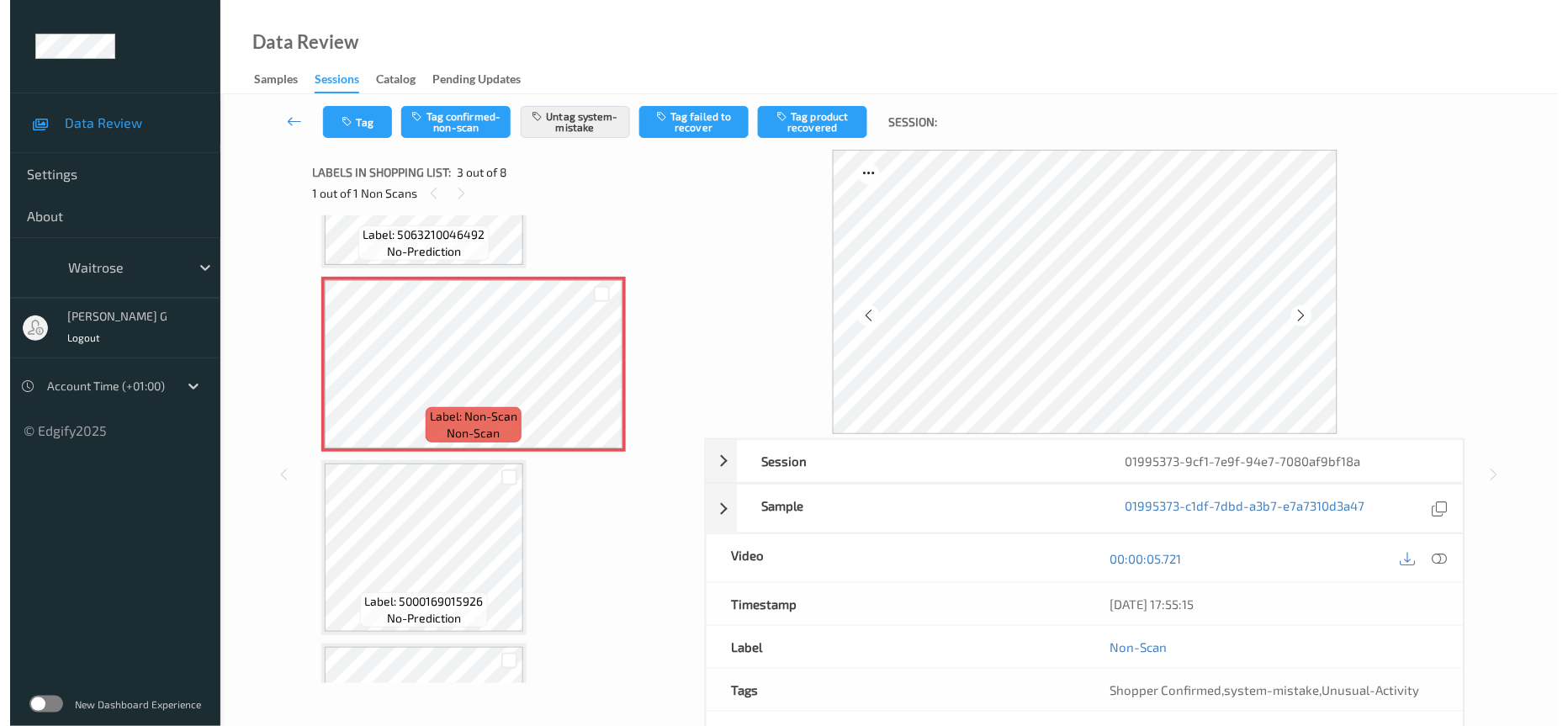
scroll to position [316, 0]
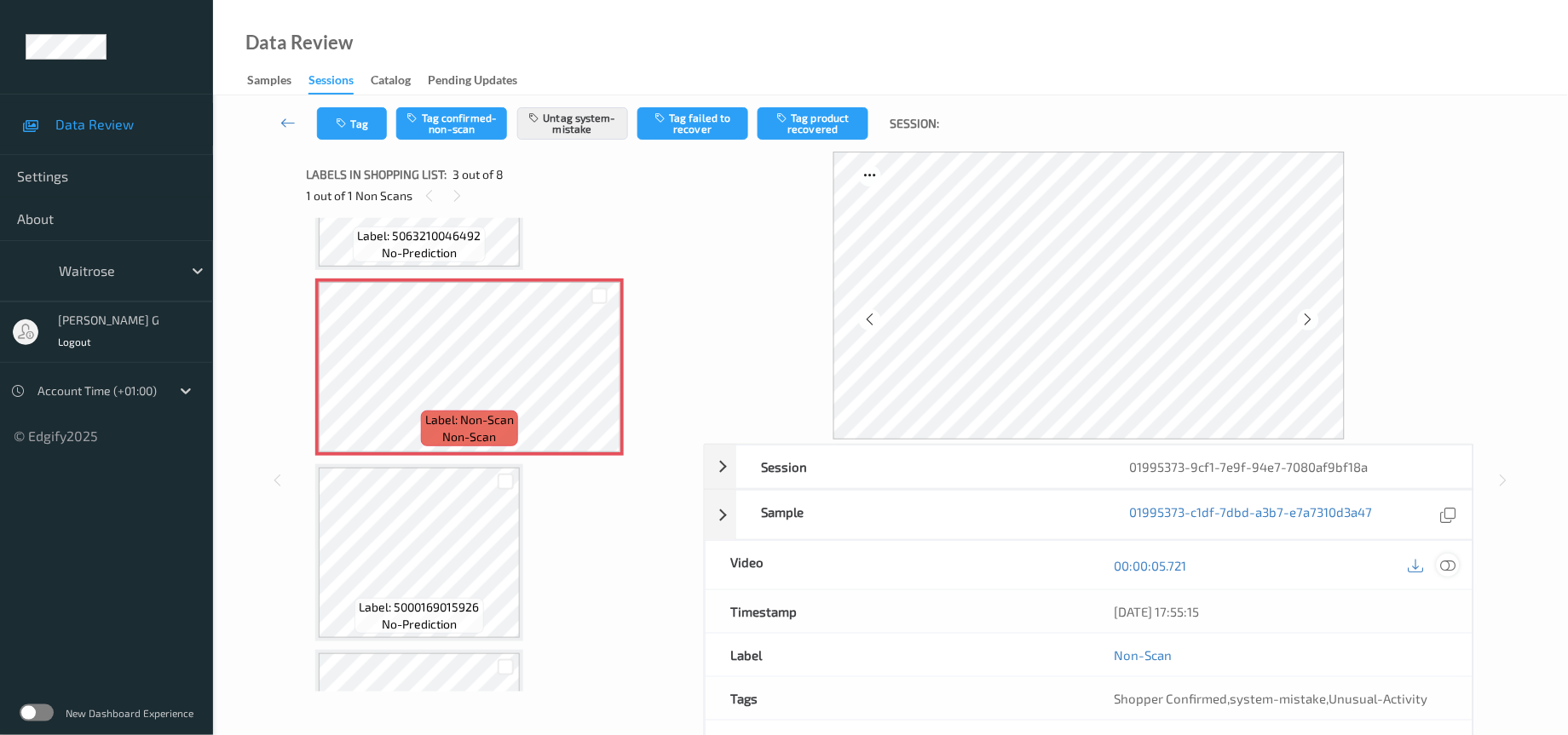
click at [1455, 563] on icon at bounding box center [1449, 566] width 15 height 15
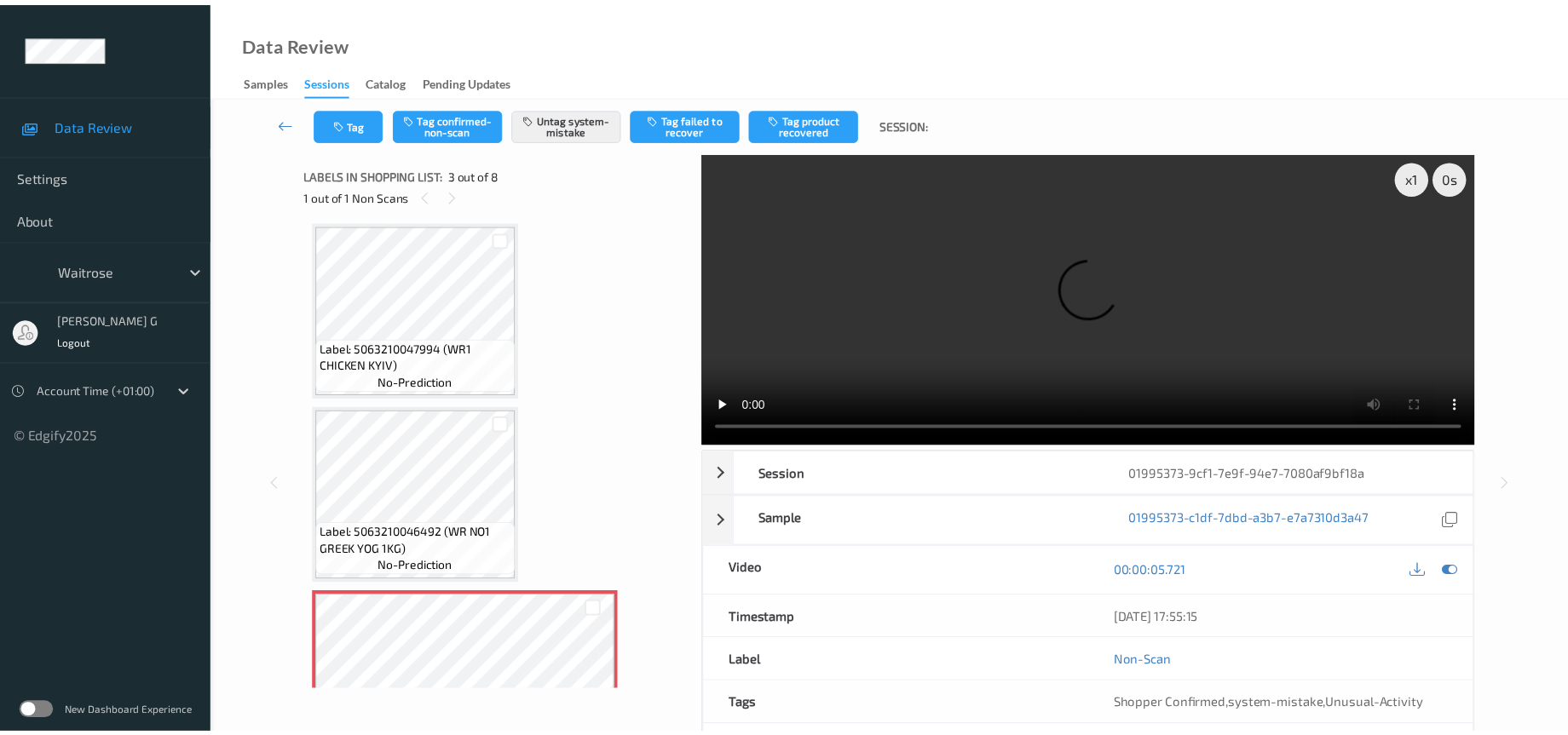
scroll to position [0, 0]
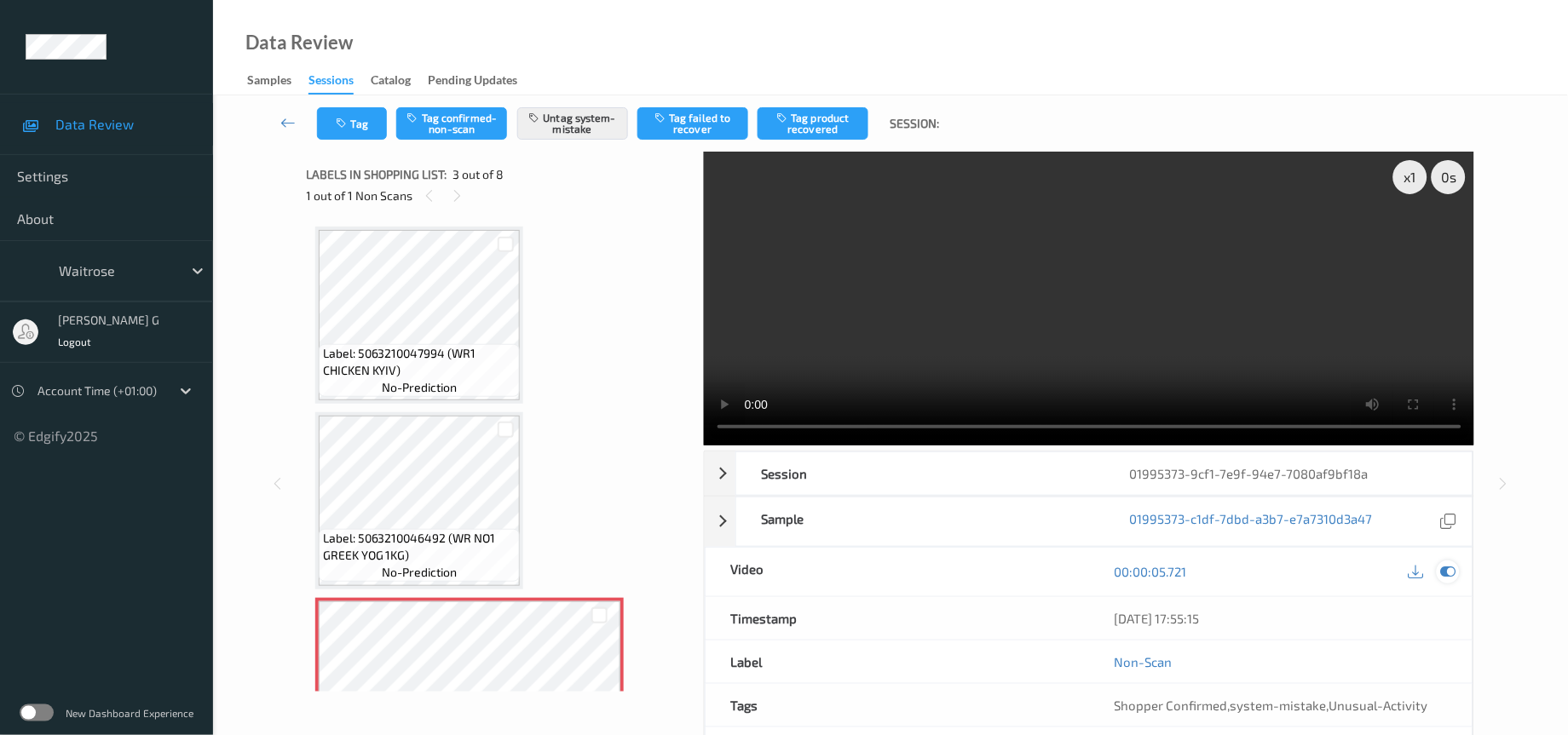
click at [1449, 575] on icon at bounding box center [1449, 571] width 15 height 15
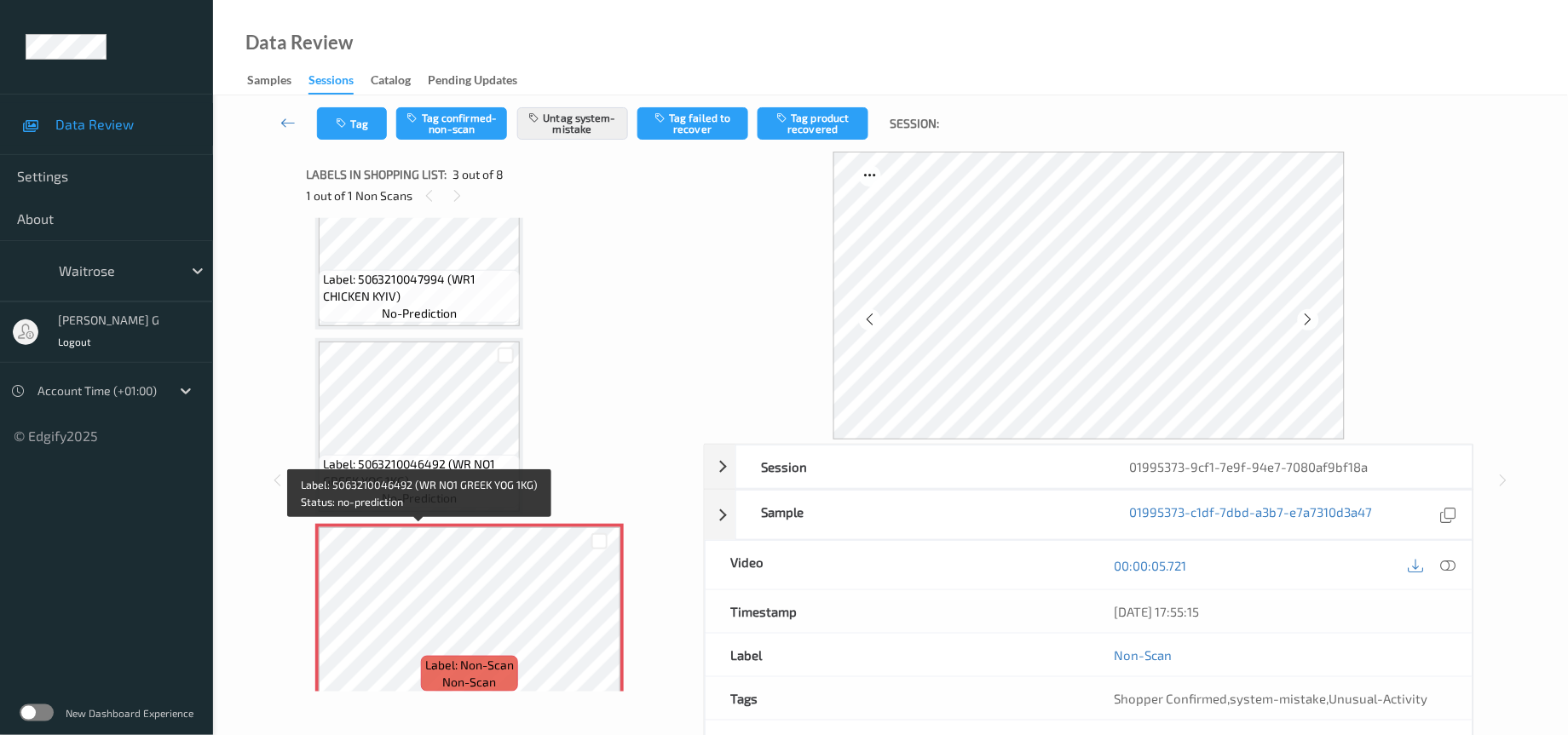
scroll to position [255, 0]
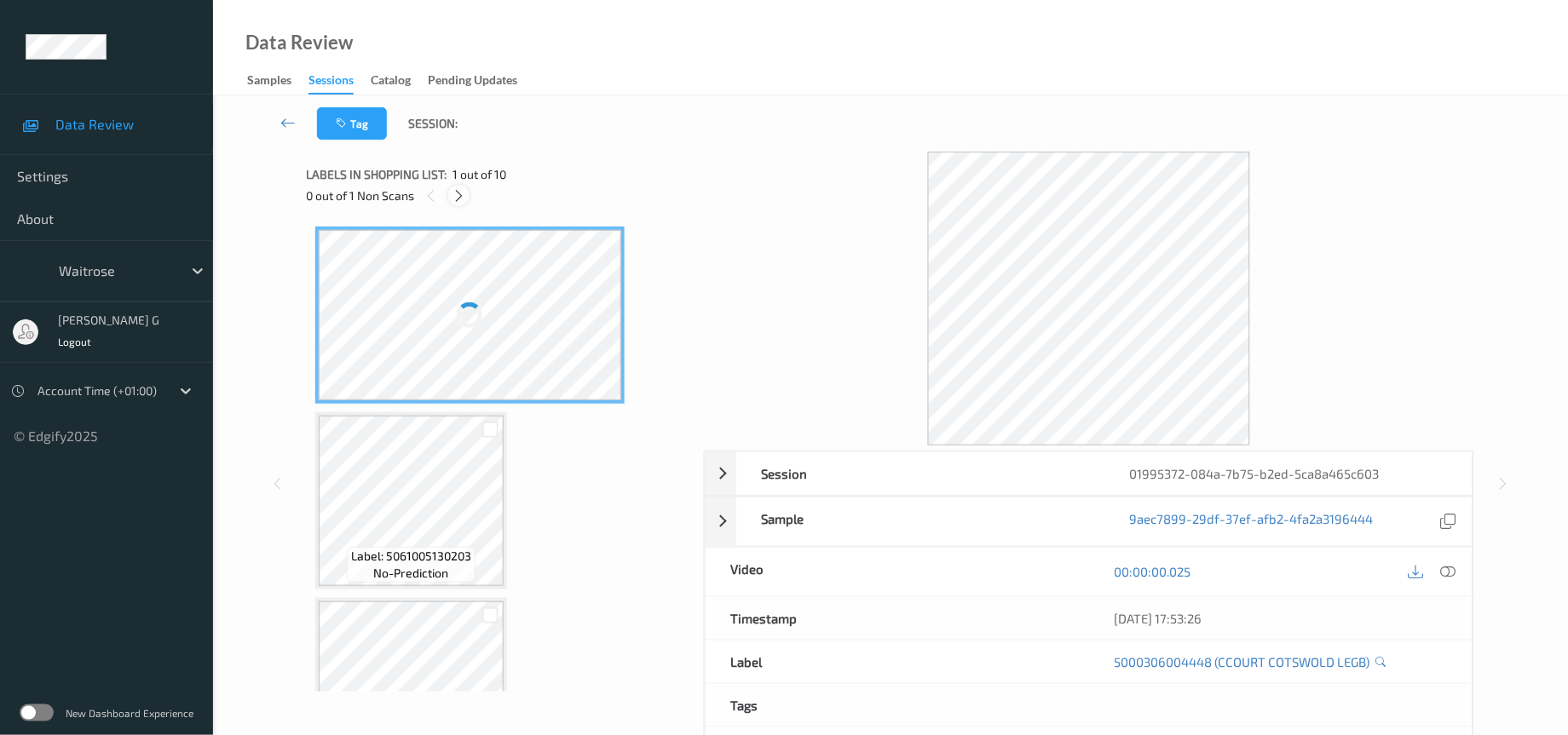
click at [456, 192] on icon at bounding box center [458, 196] width 14 height 15
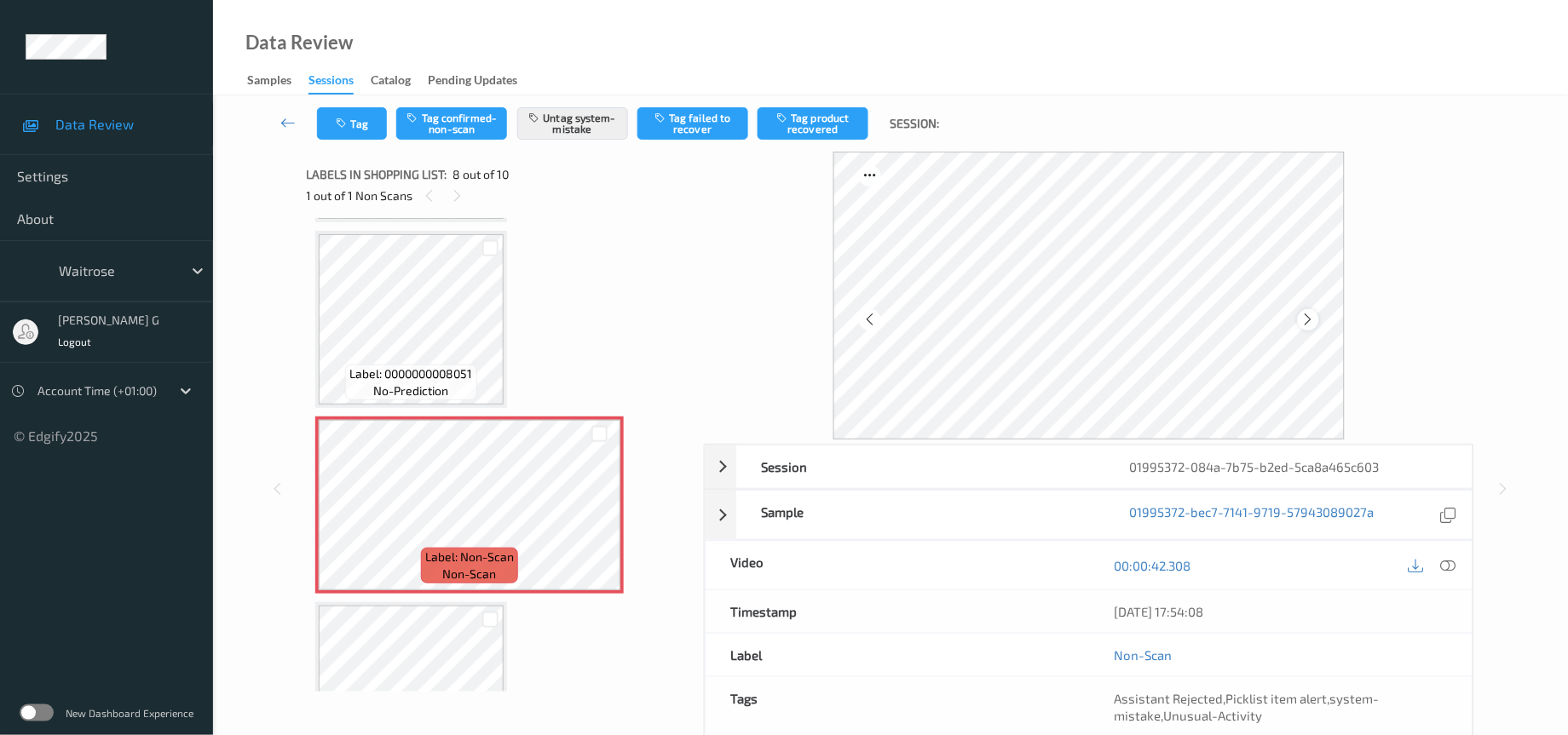
click at [1309, 317] on icon at bounding box center [1308, 320] width 14 height 15
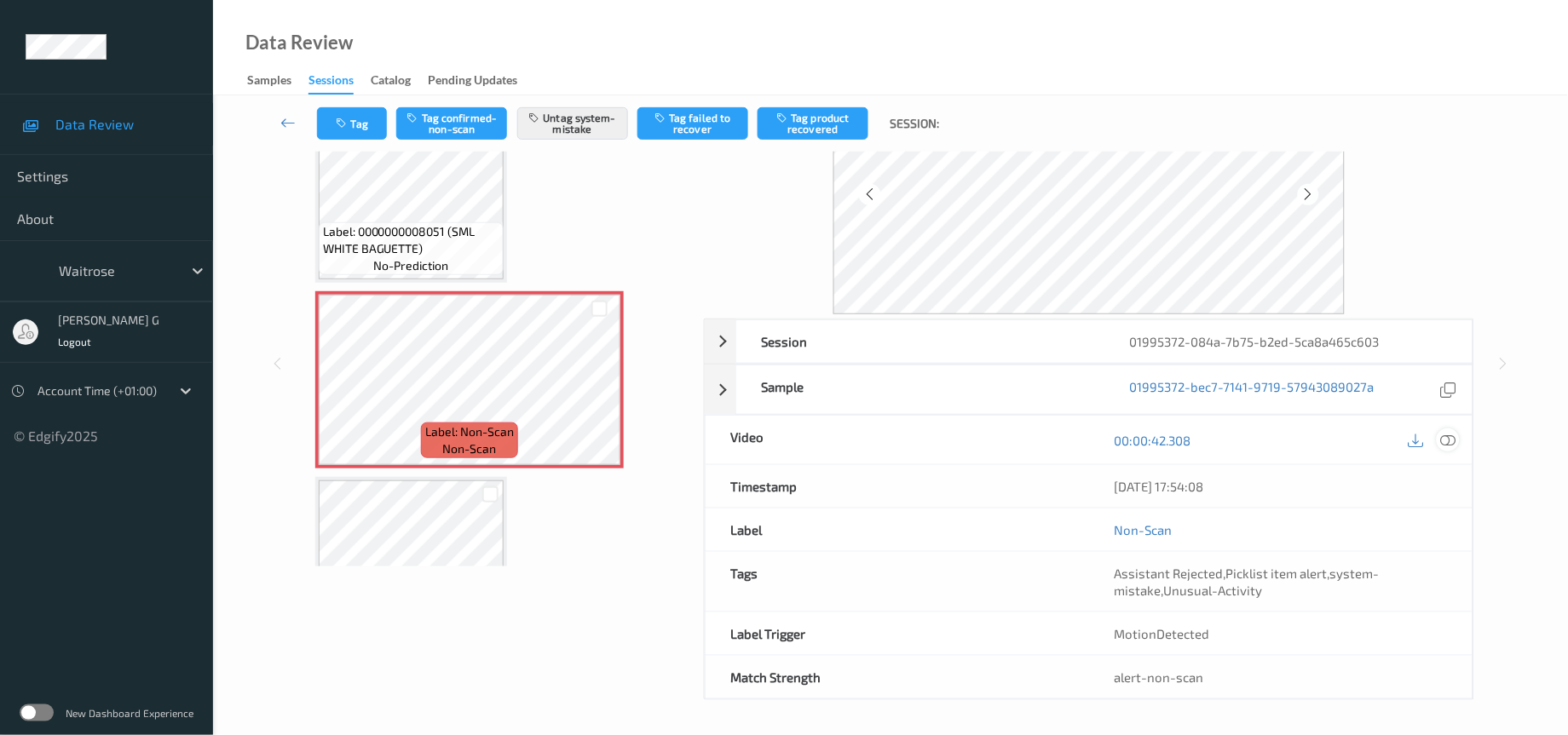
click at [1450, 442] on icon at bounding box center [1449, 441] width 15 height 15
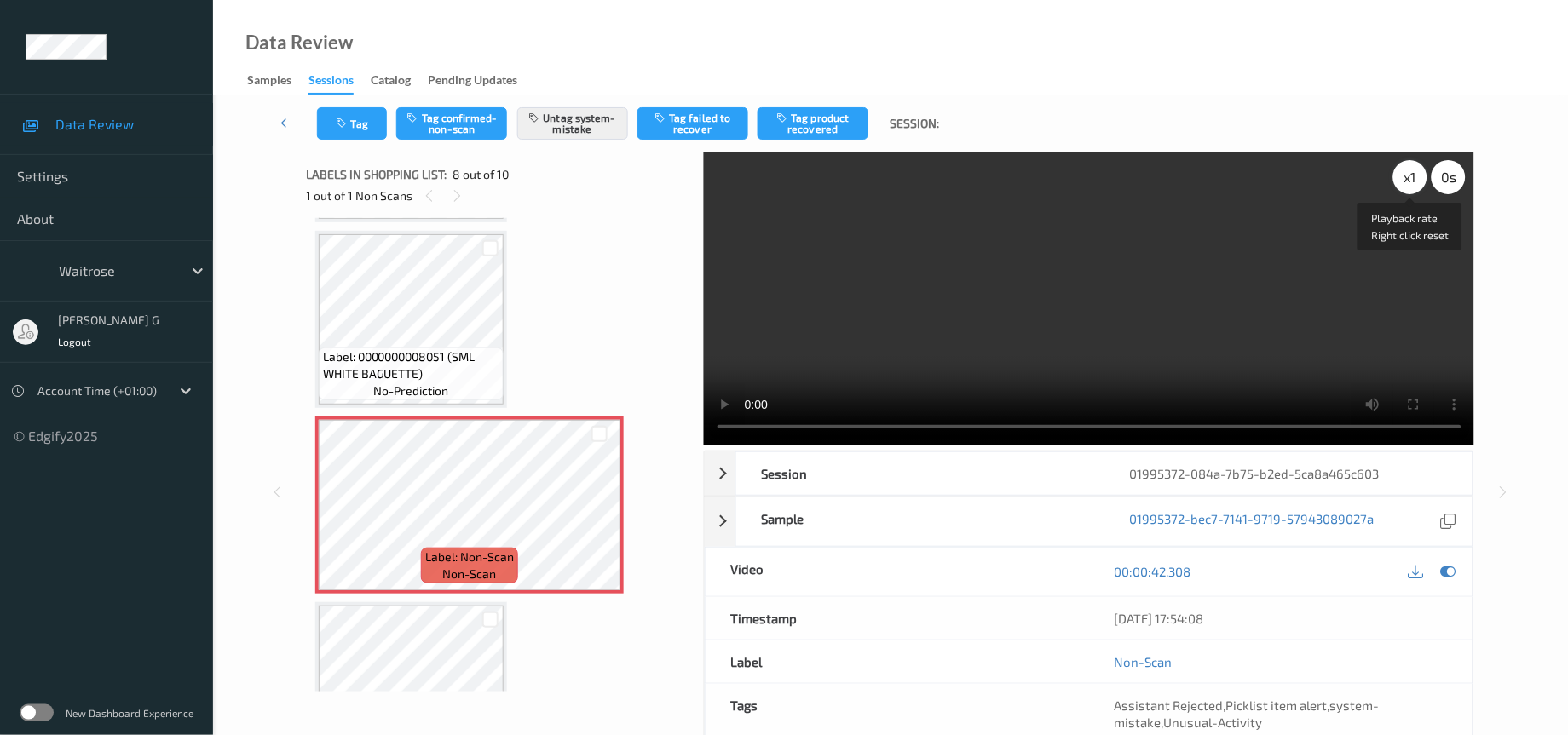
click at [1407, 180] on div "x 1" at bounding box center [1411, 177] width 34 height 34
click at [1407, 180] on div "x 2" at bounding box center [1411, 177] width 34 height 34
click at [1446, 578] on icon at bounding box center [1449, 571] width 15 height 15
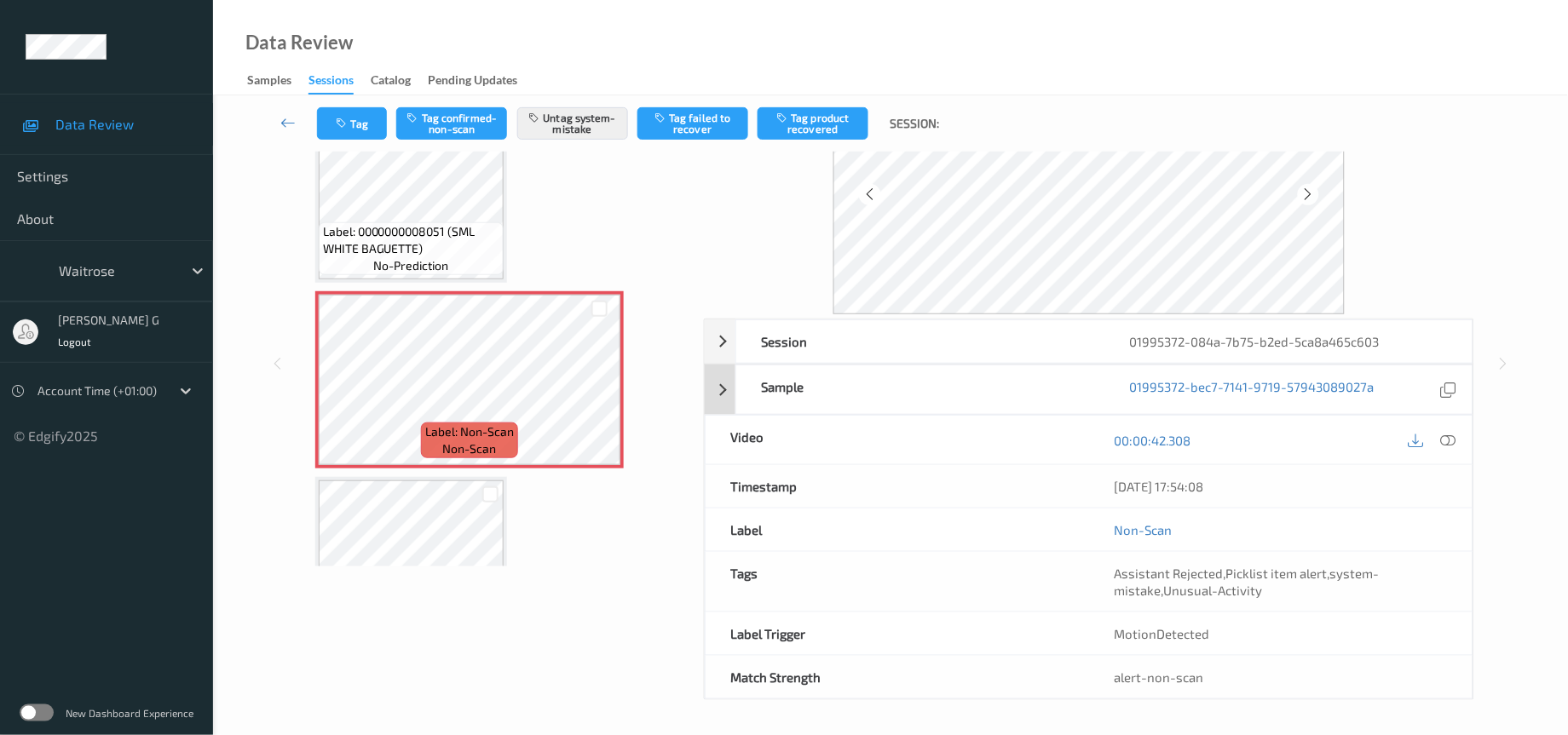
scroll to position [128, 0]
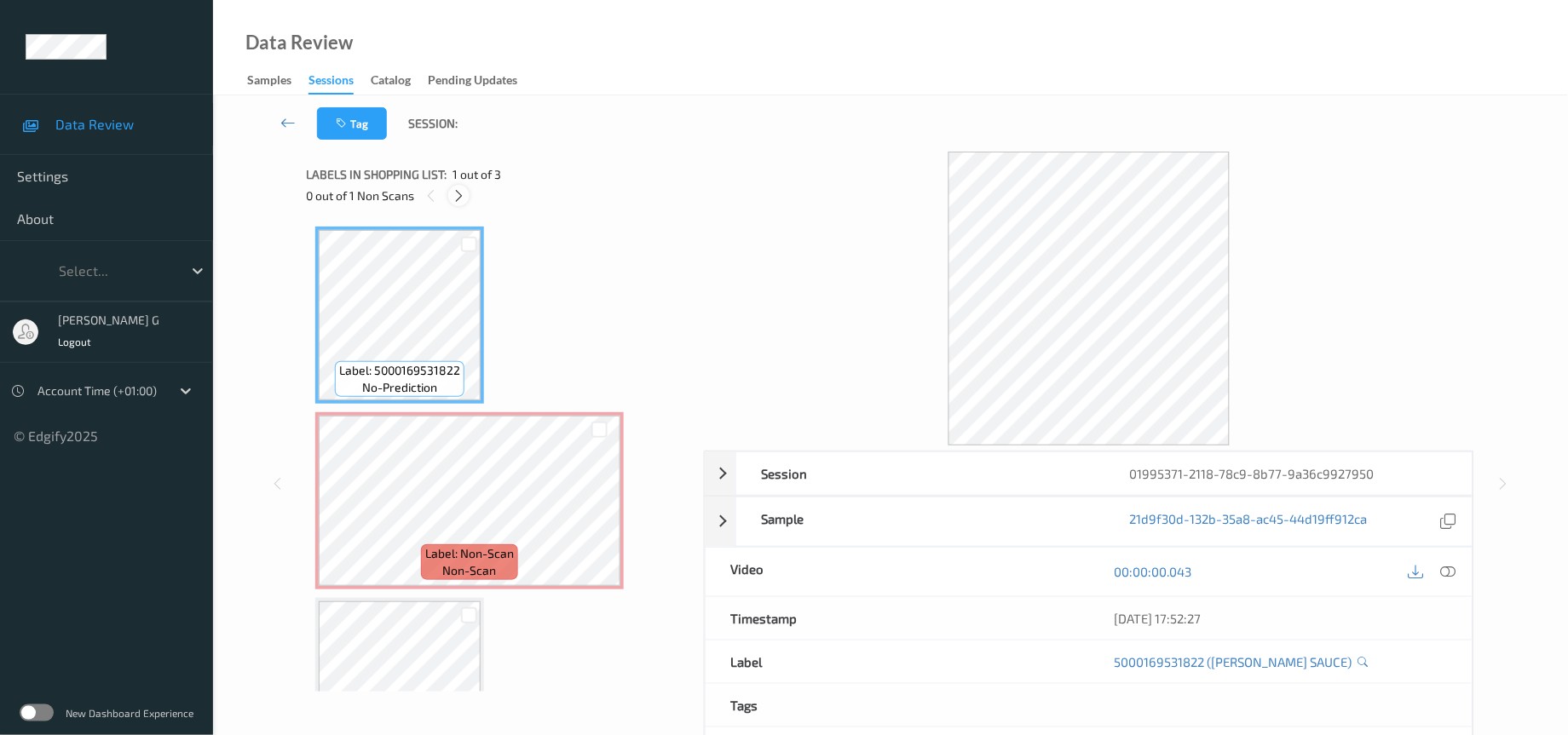
click at [455, 193] on icon at bounding box center [458, 196] width 14 height 15
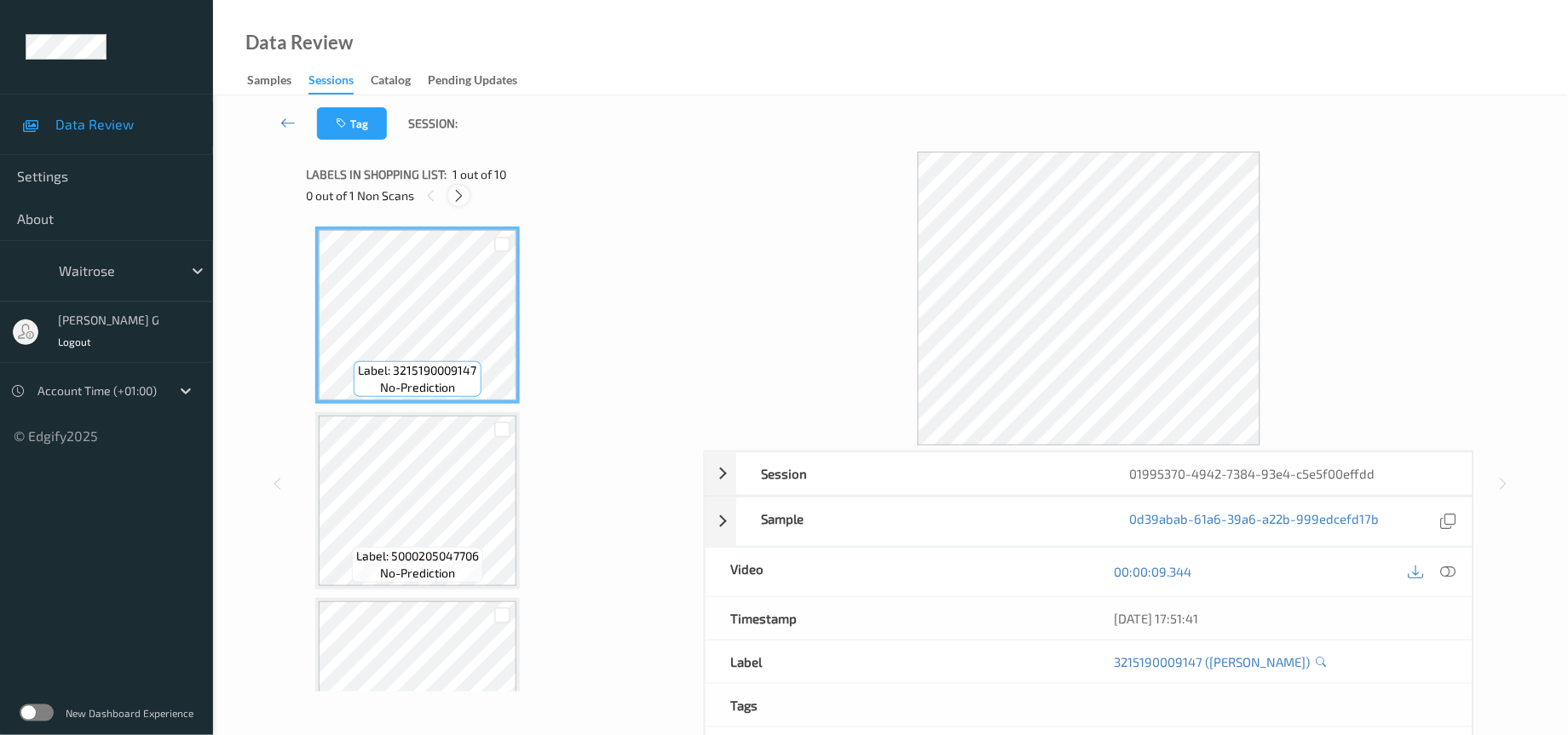
click at [454, 188] on icon at bounding box center [458, 196] width 14 height 15
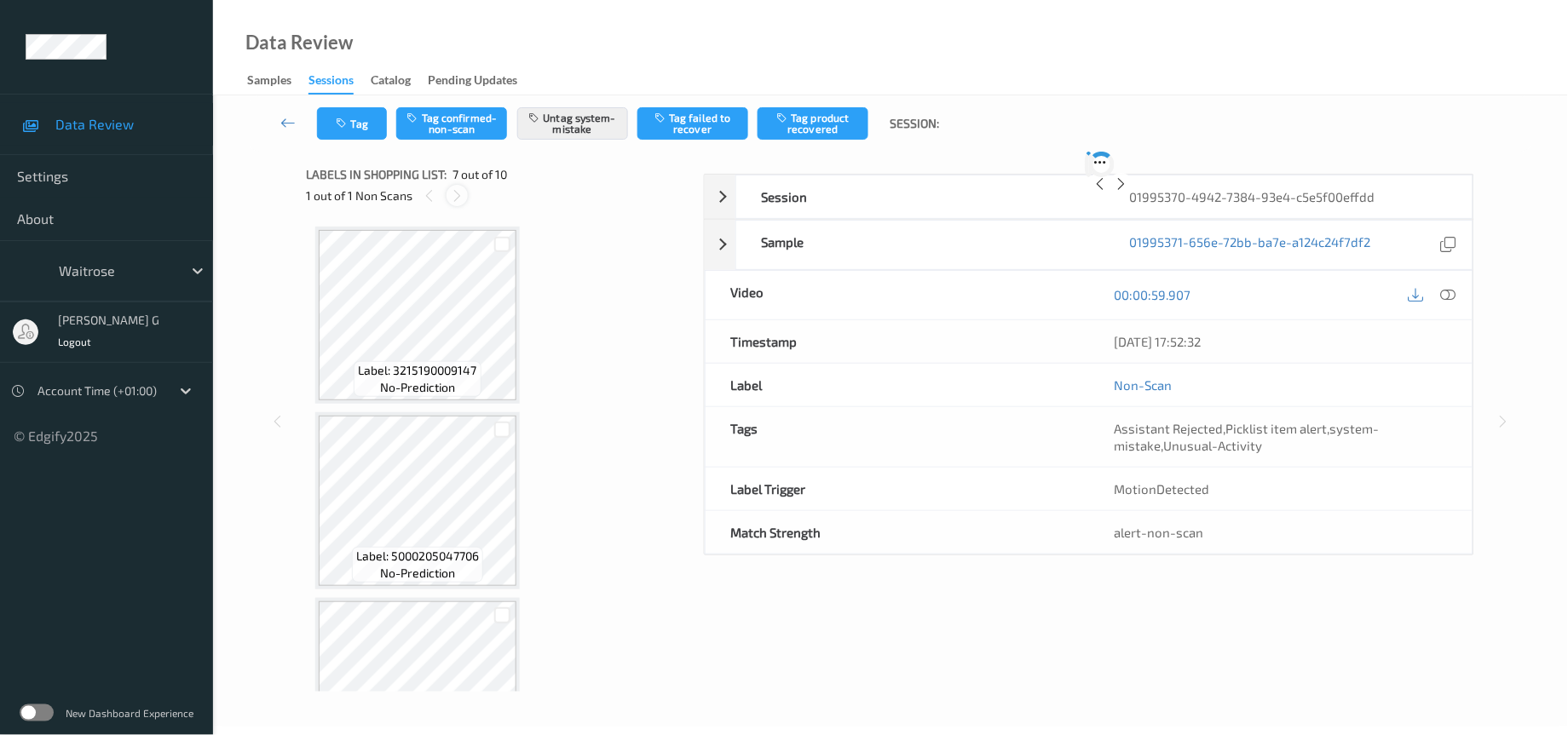
scroll to position [925, 0]
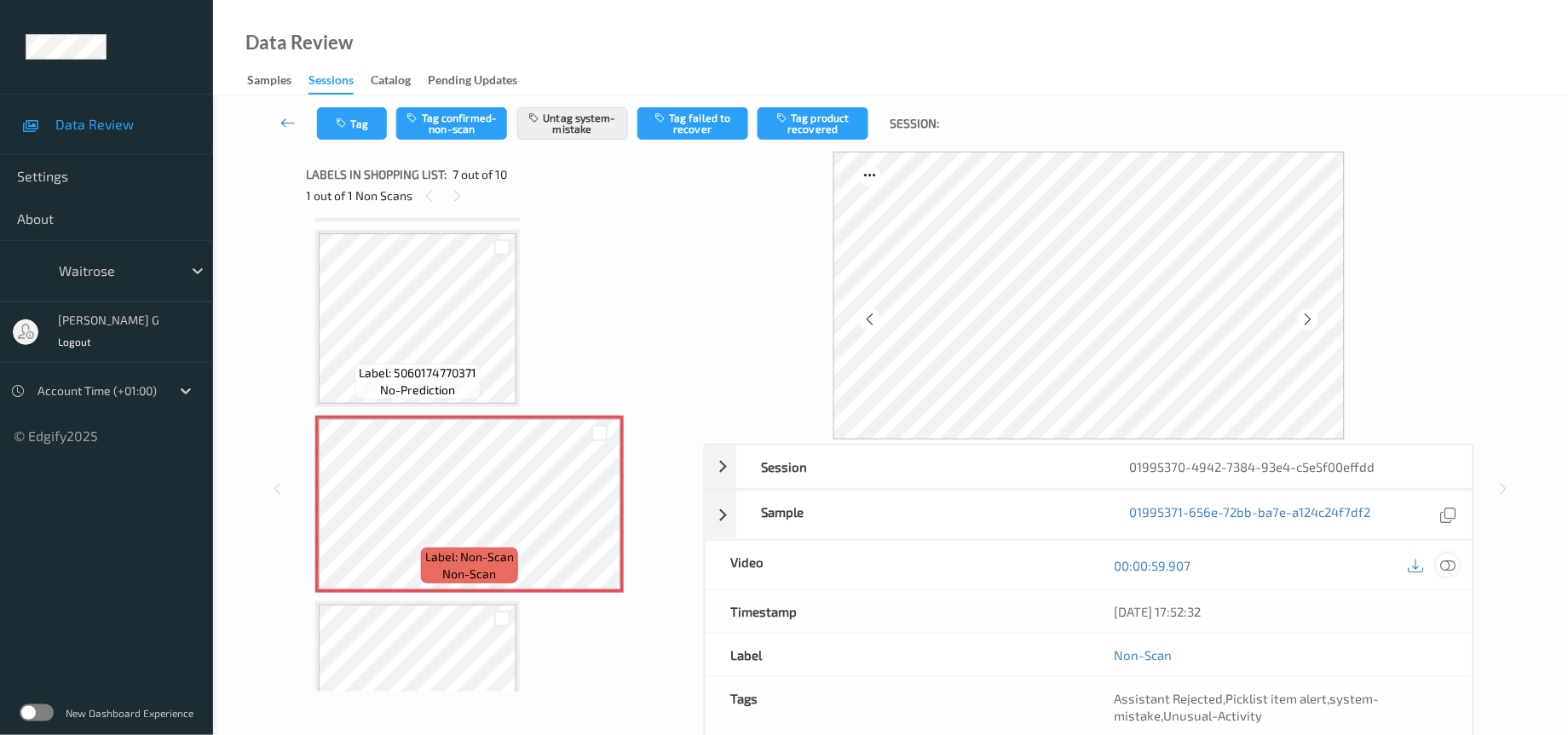
click at [1446, 569] on icon at bounding box center [1449, 566] width 15 height 15
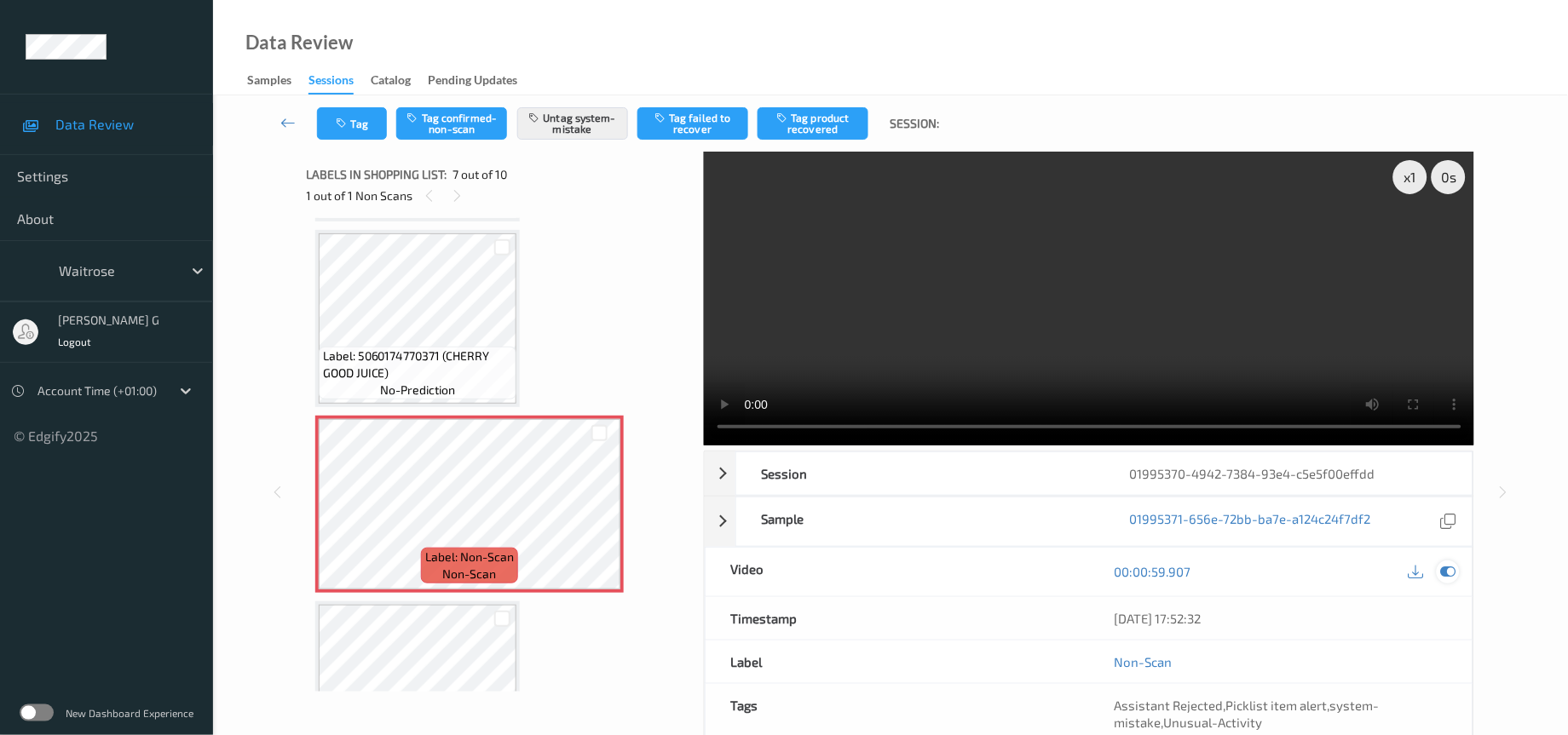
click at [1453, 572] on icon at bounding box center [1449, 571] width 15 height 15
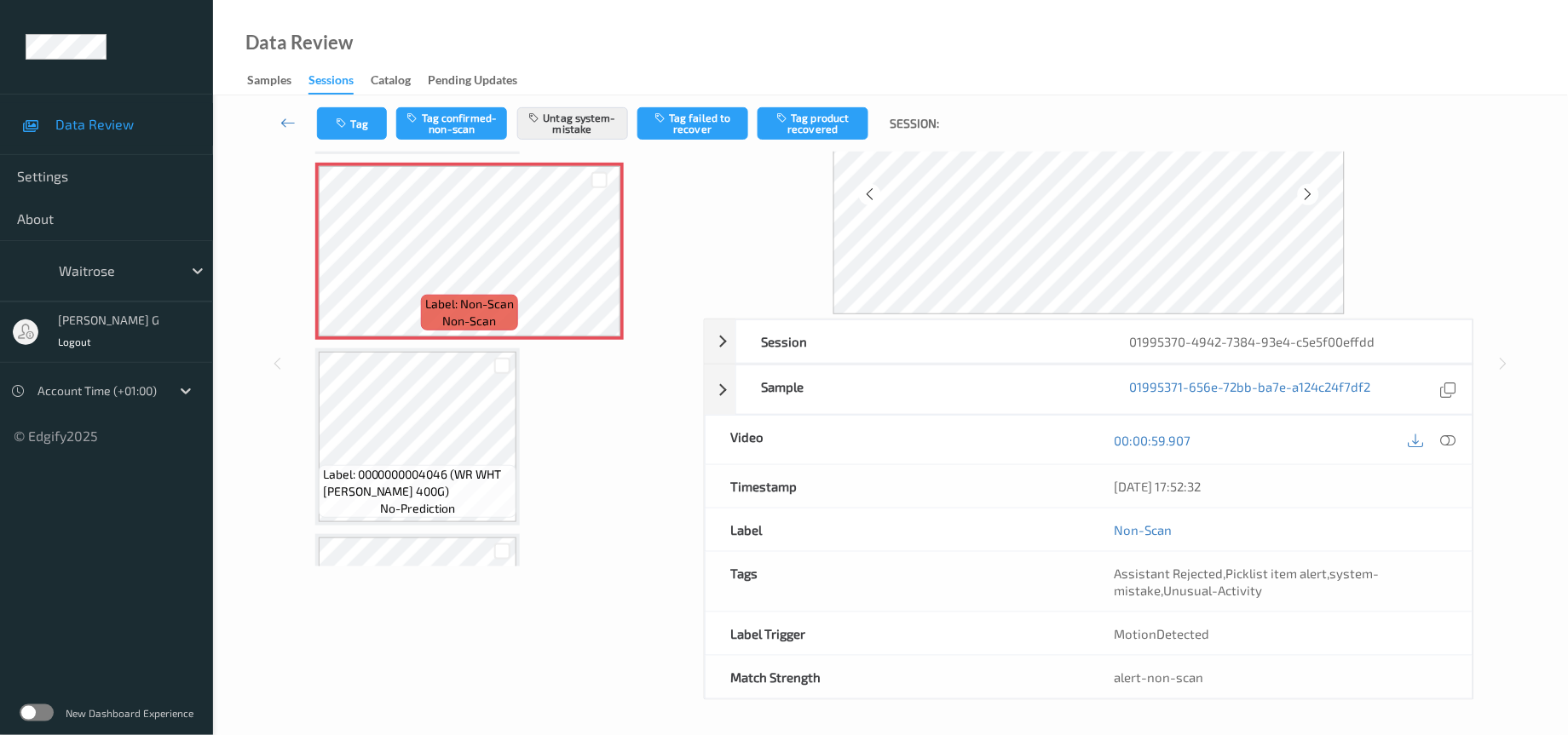
scroll to position [130, 0]
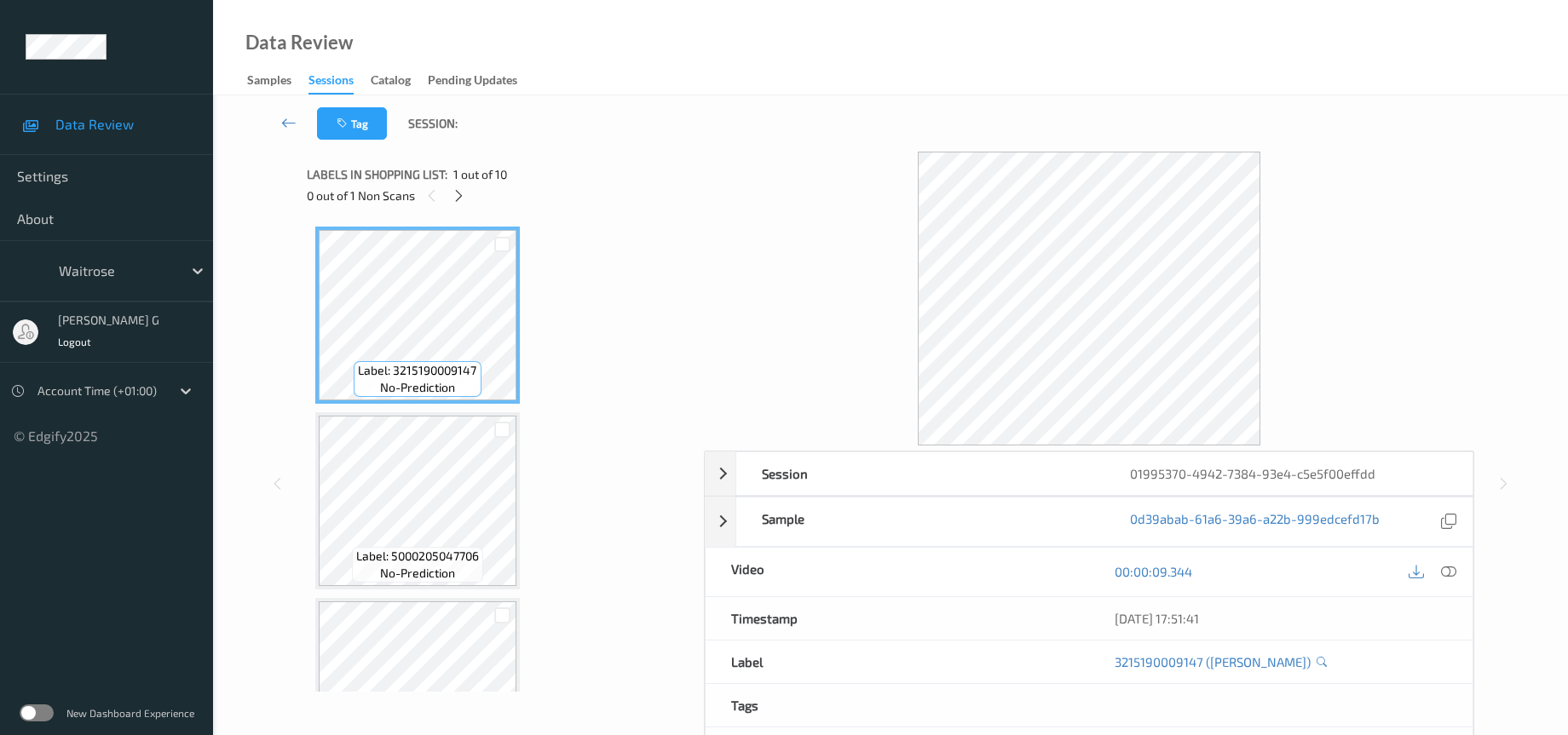
scroll to position [118, 0]
click at [455, 201] on icon at bounding box center [458, 196] width 14 height 15
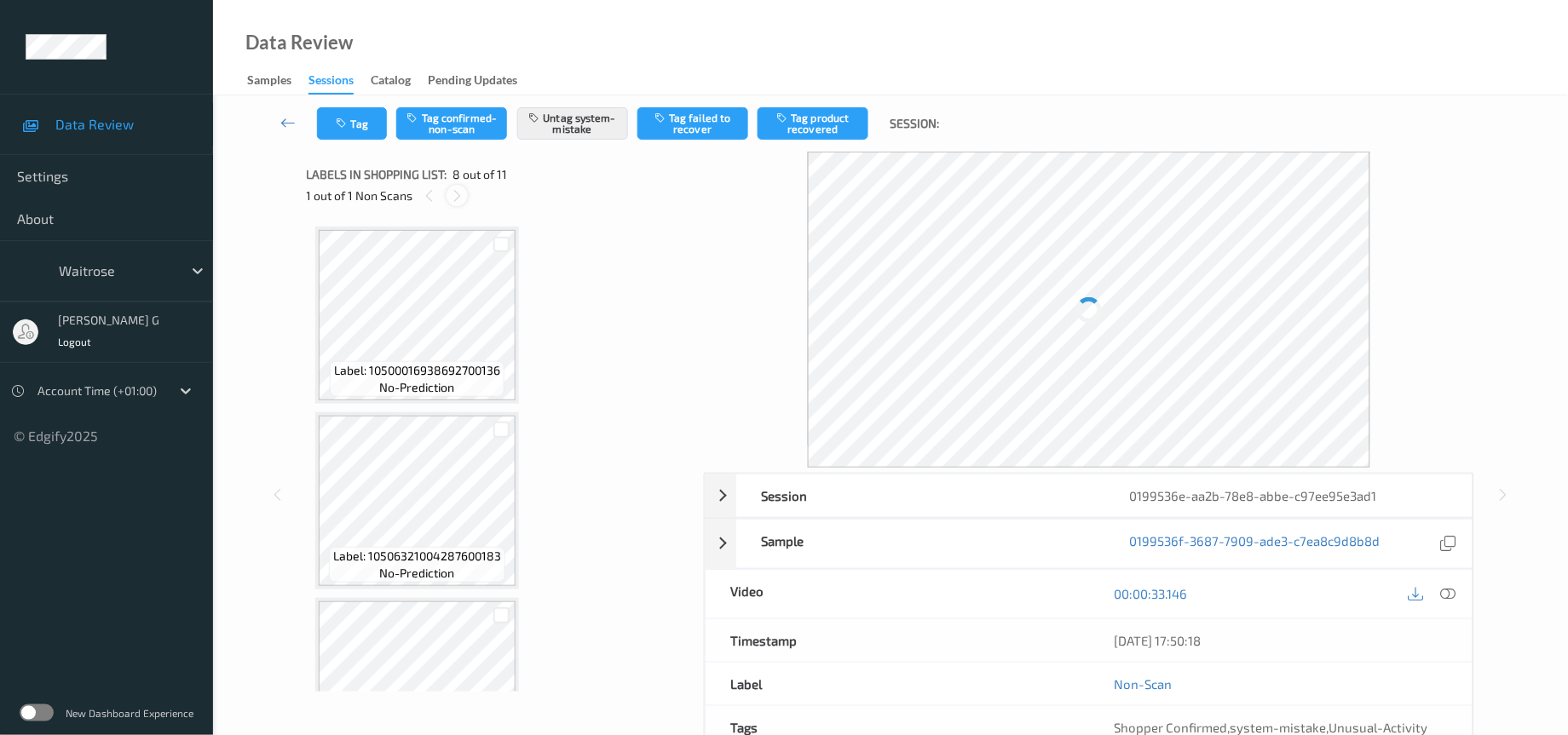
scroll to position [1111, 0]
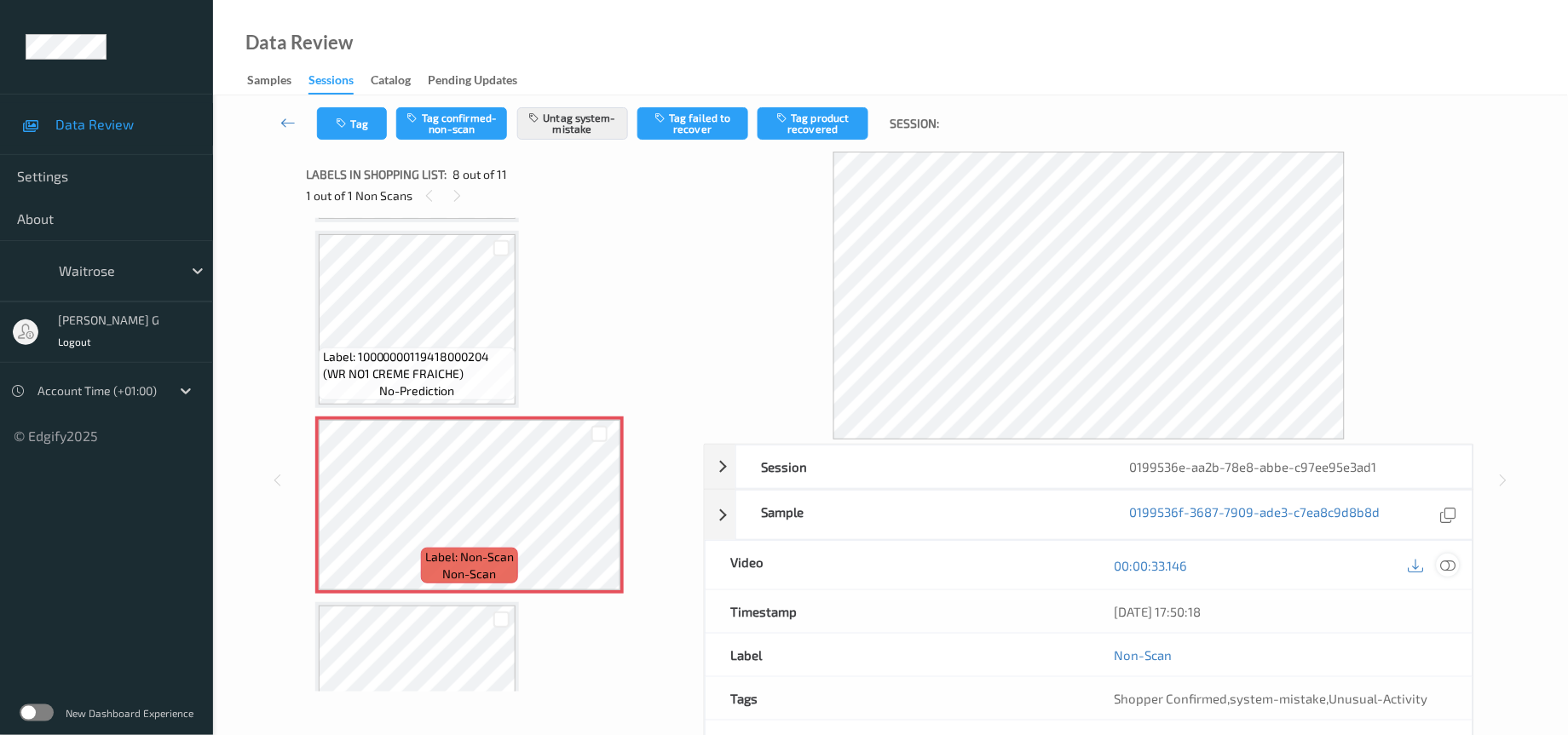
click at [1450, 562] on icon at bounding box center [1449, 566] width 15 height 15
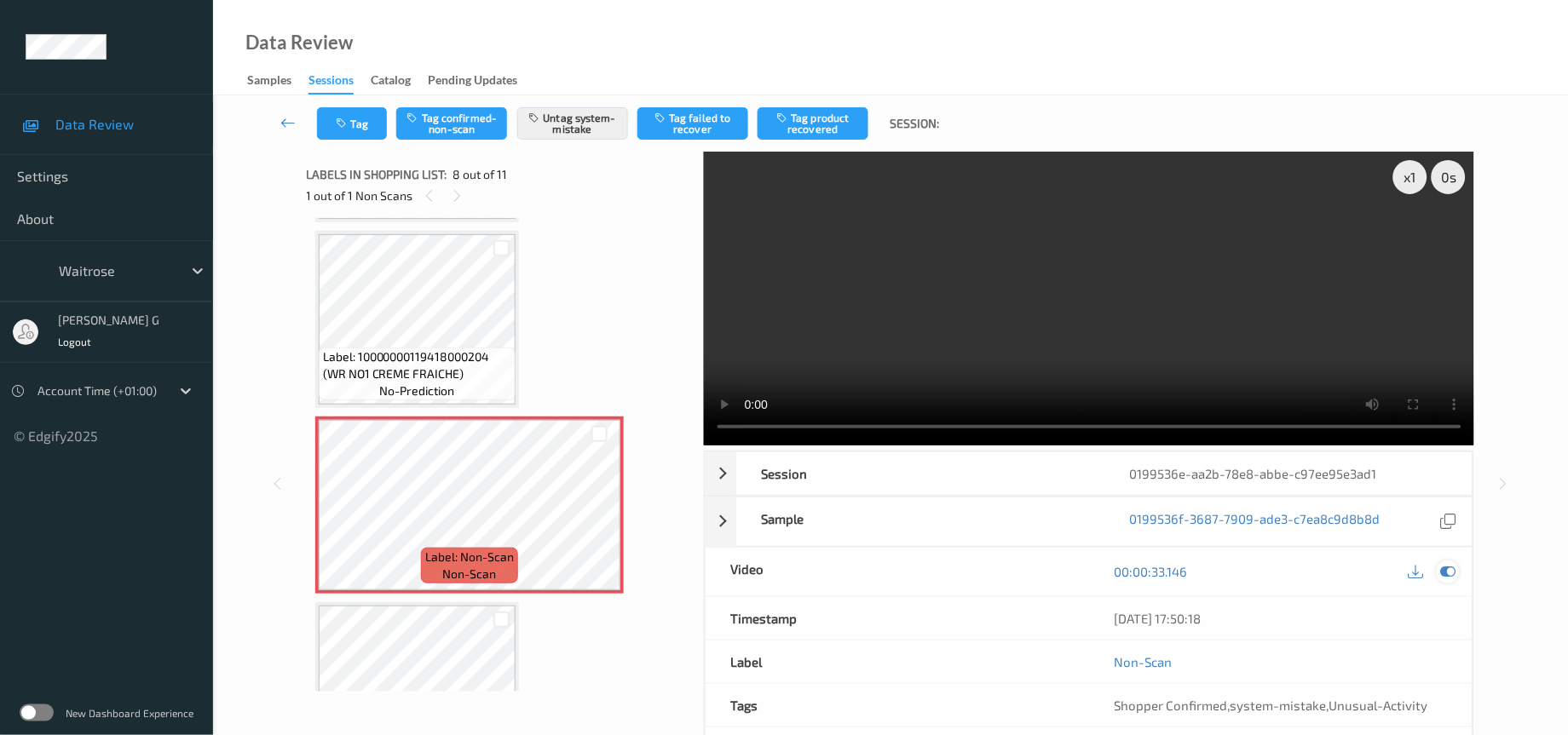
click at [1446, 574] on icon at bounding box center [1449, 571] width 15 height 15
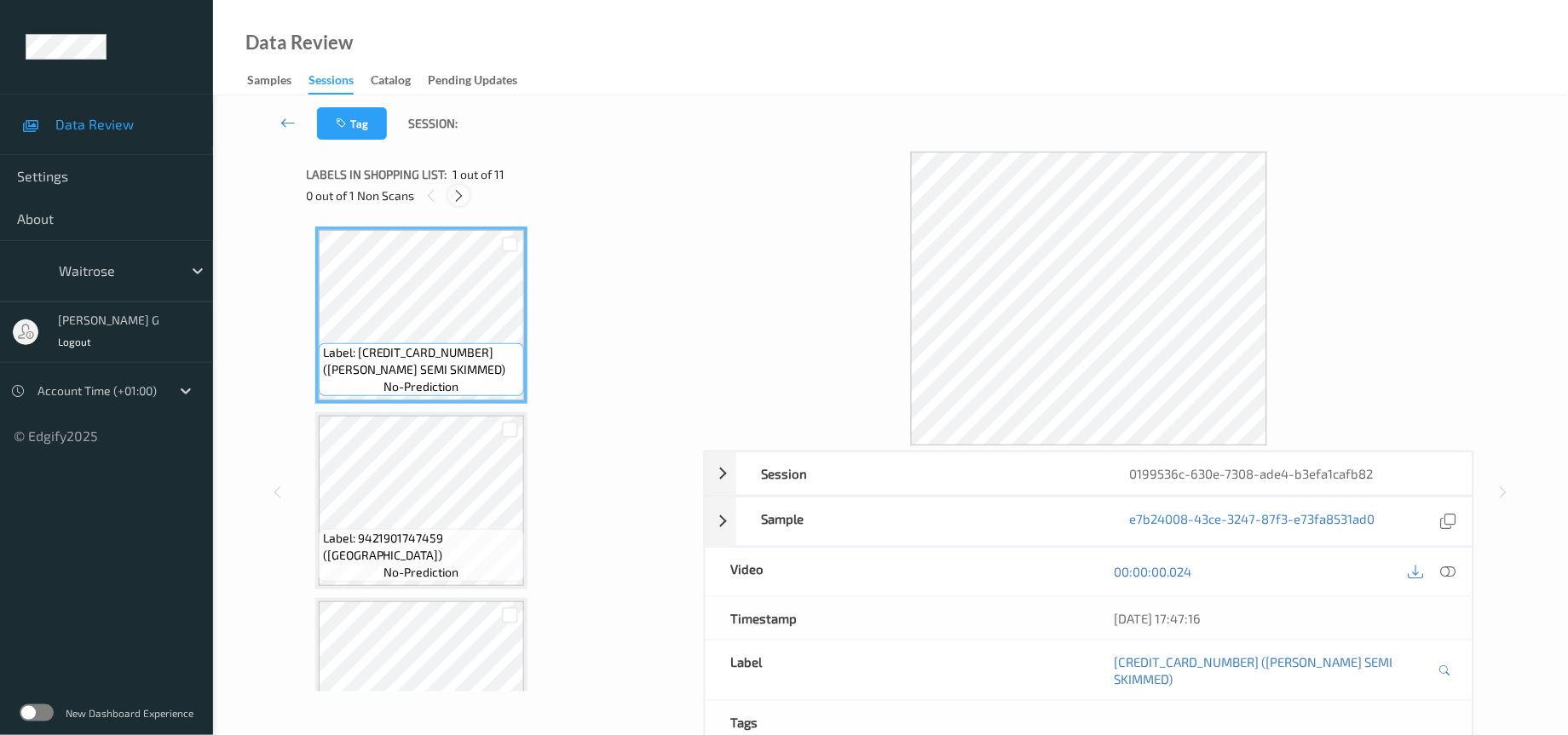
click at [458, 195] on icon at bounding box center [458, 196] width 14 height 15
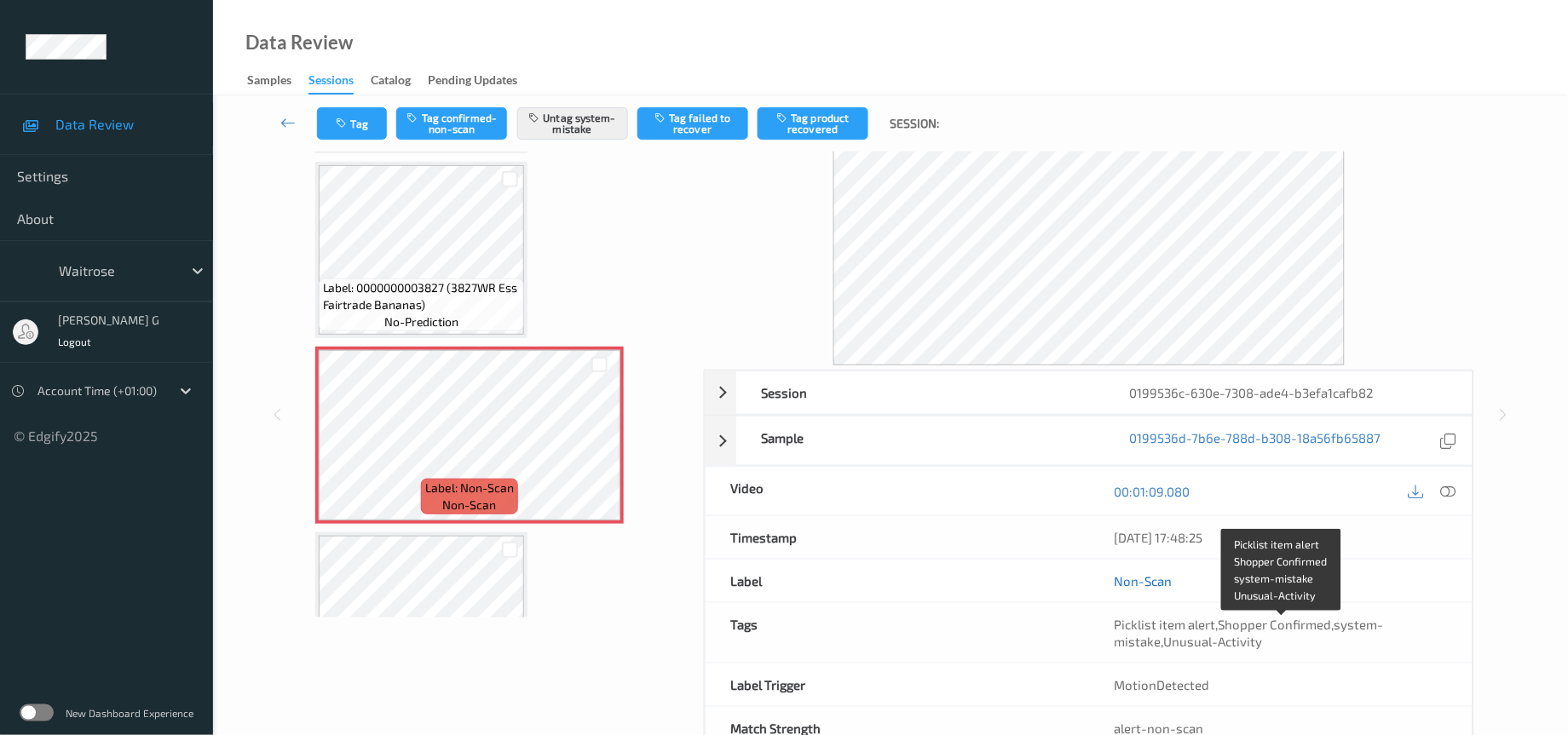
scroll to position [128, 0]
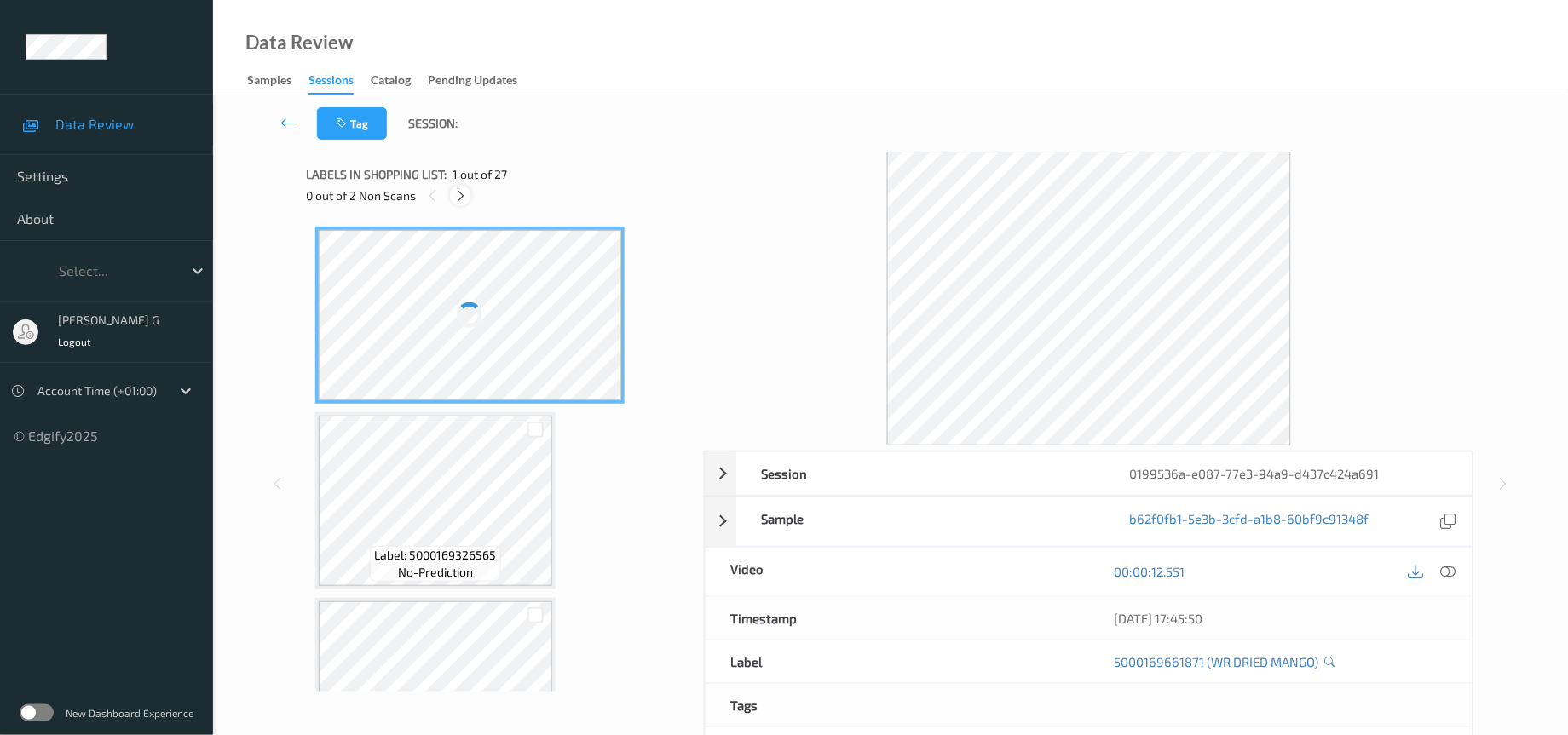
click at [458, 196] on icon at bounding box center [460, 196] width 14 height 15
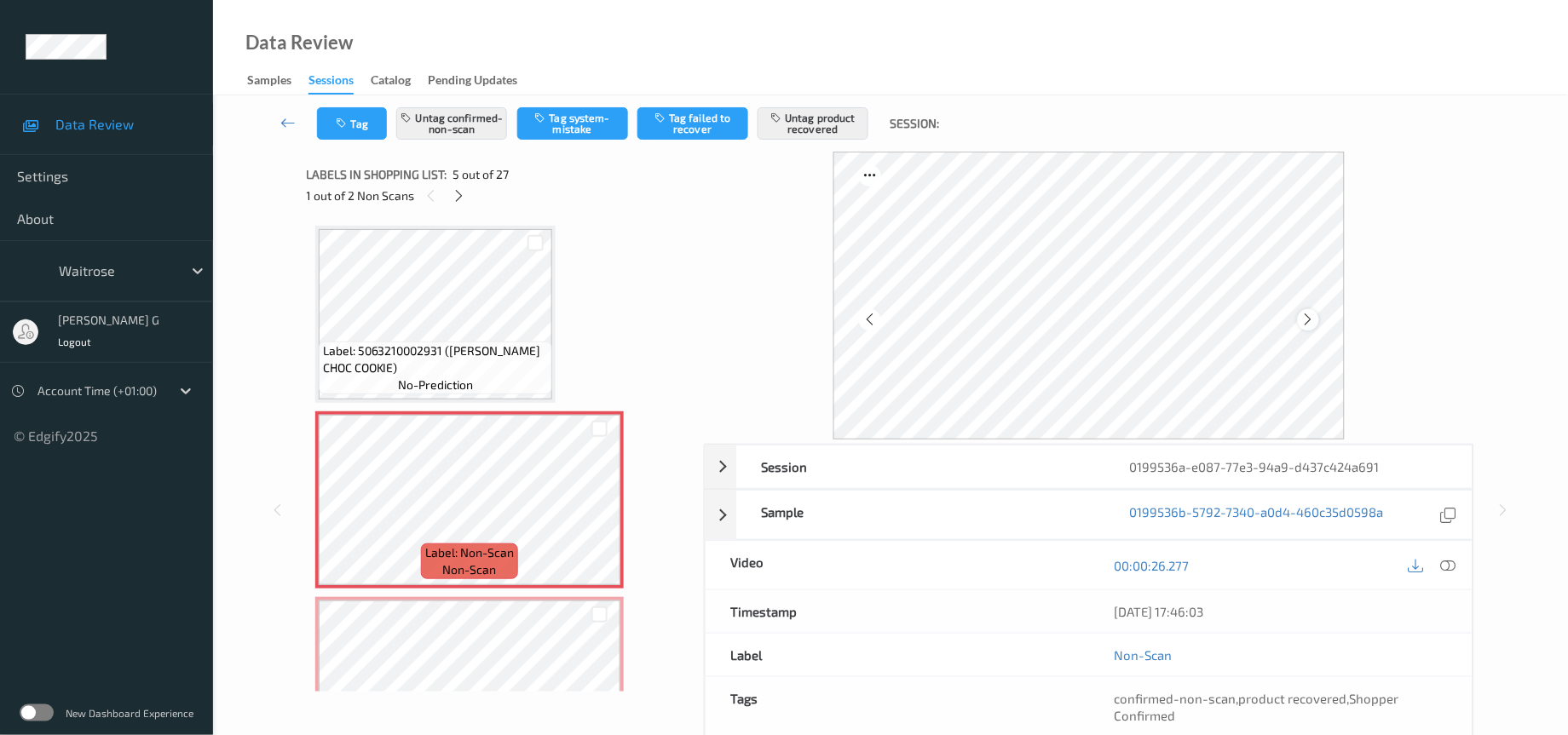
click at [1302, 323] on icon at bounding box center [1308, 320] width 14 height 15
click at [1308, 316] on icon at bounding box center [1308, 320] width 14 height 15
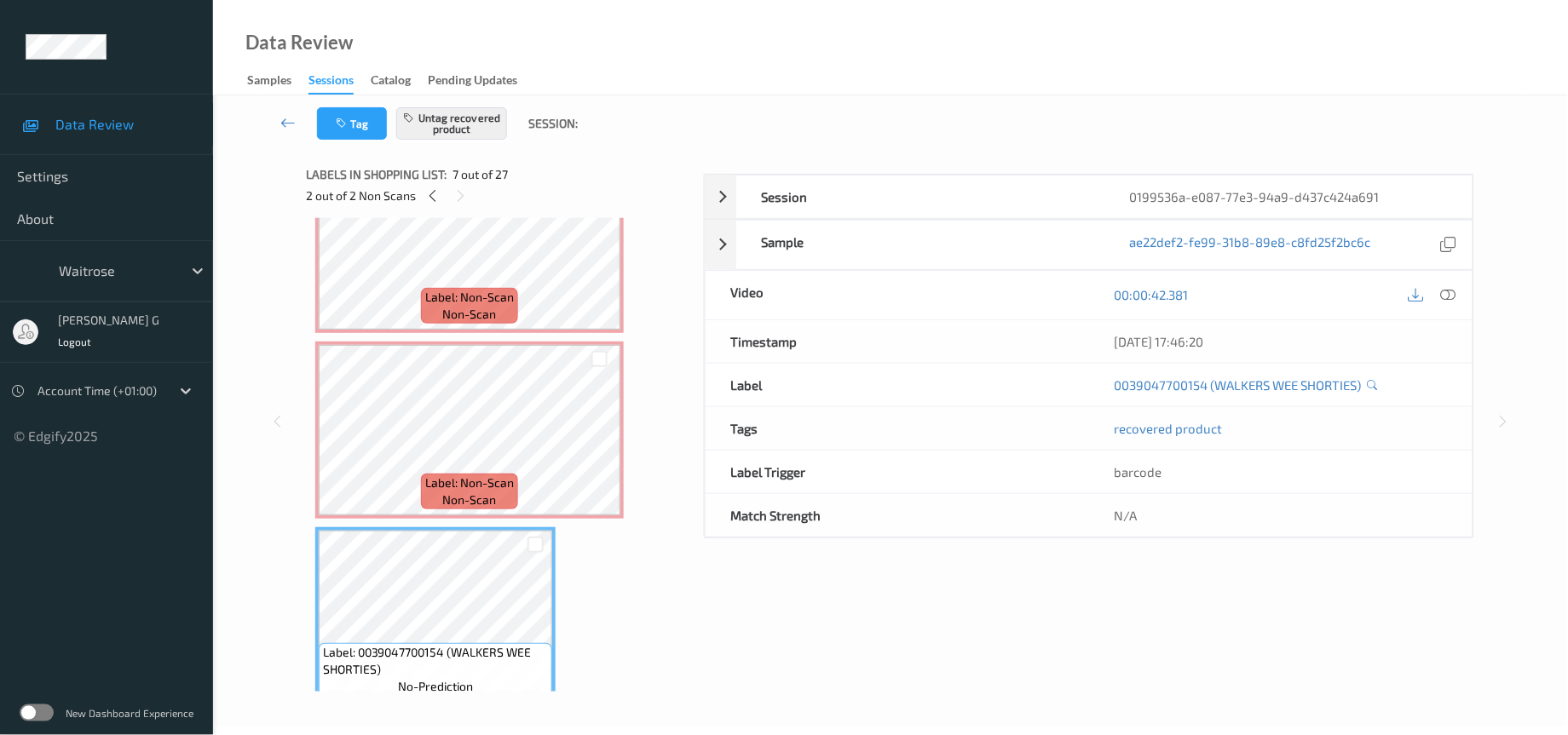
scroll to position [118, 0]
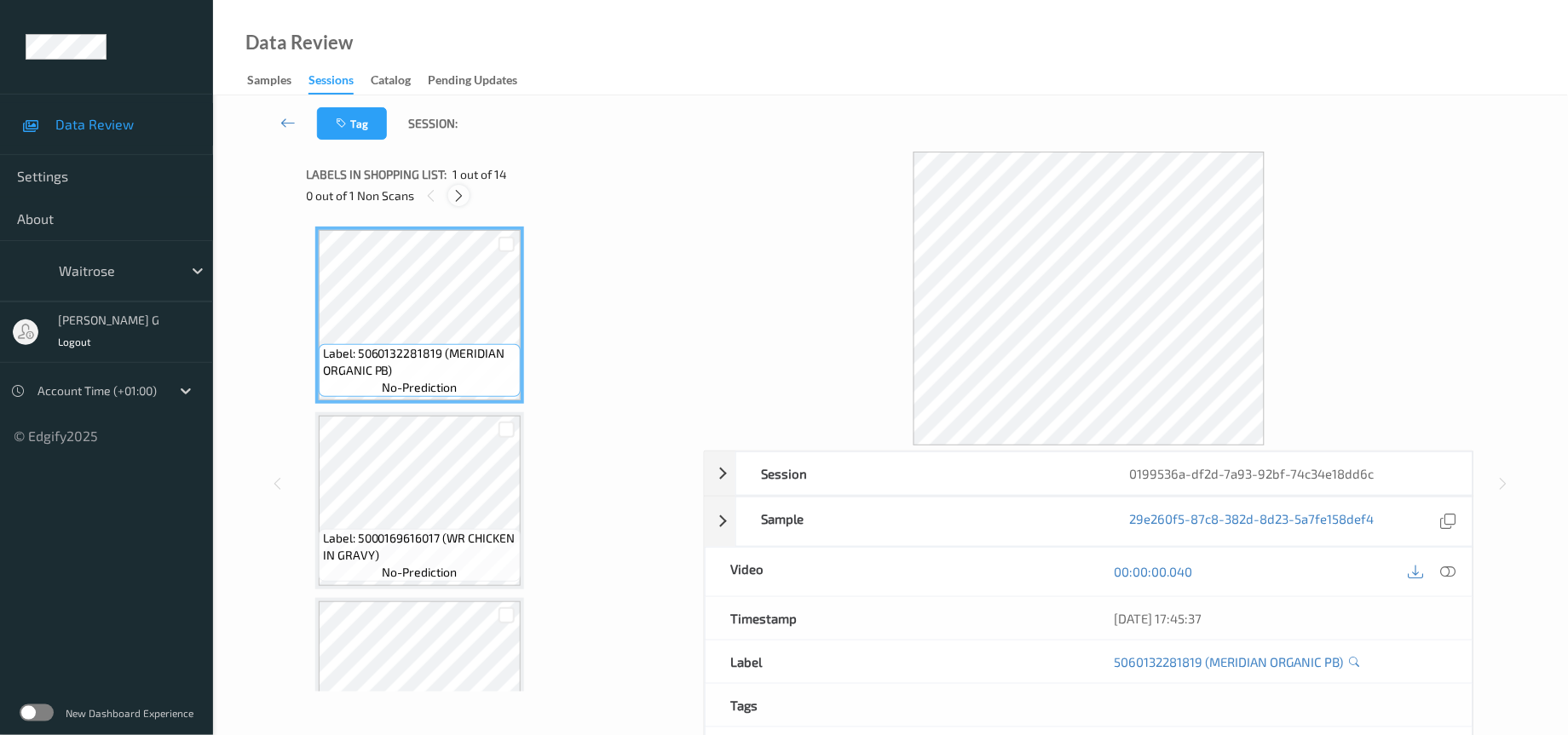
click at [466, 192] on icon at bounding box center [458, 196] width 14 height 15
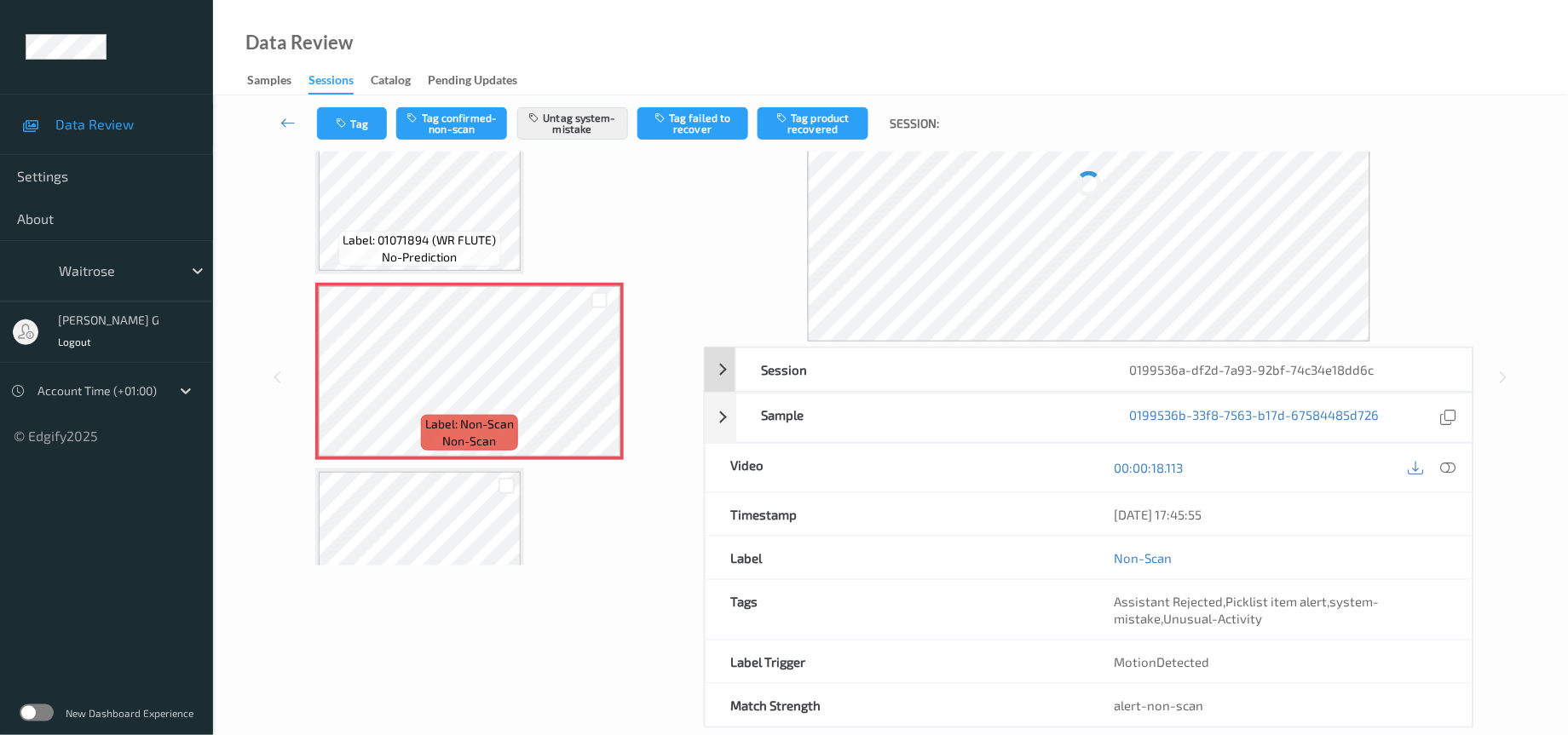
scroll to position [128, 0]
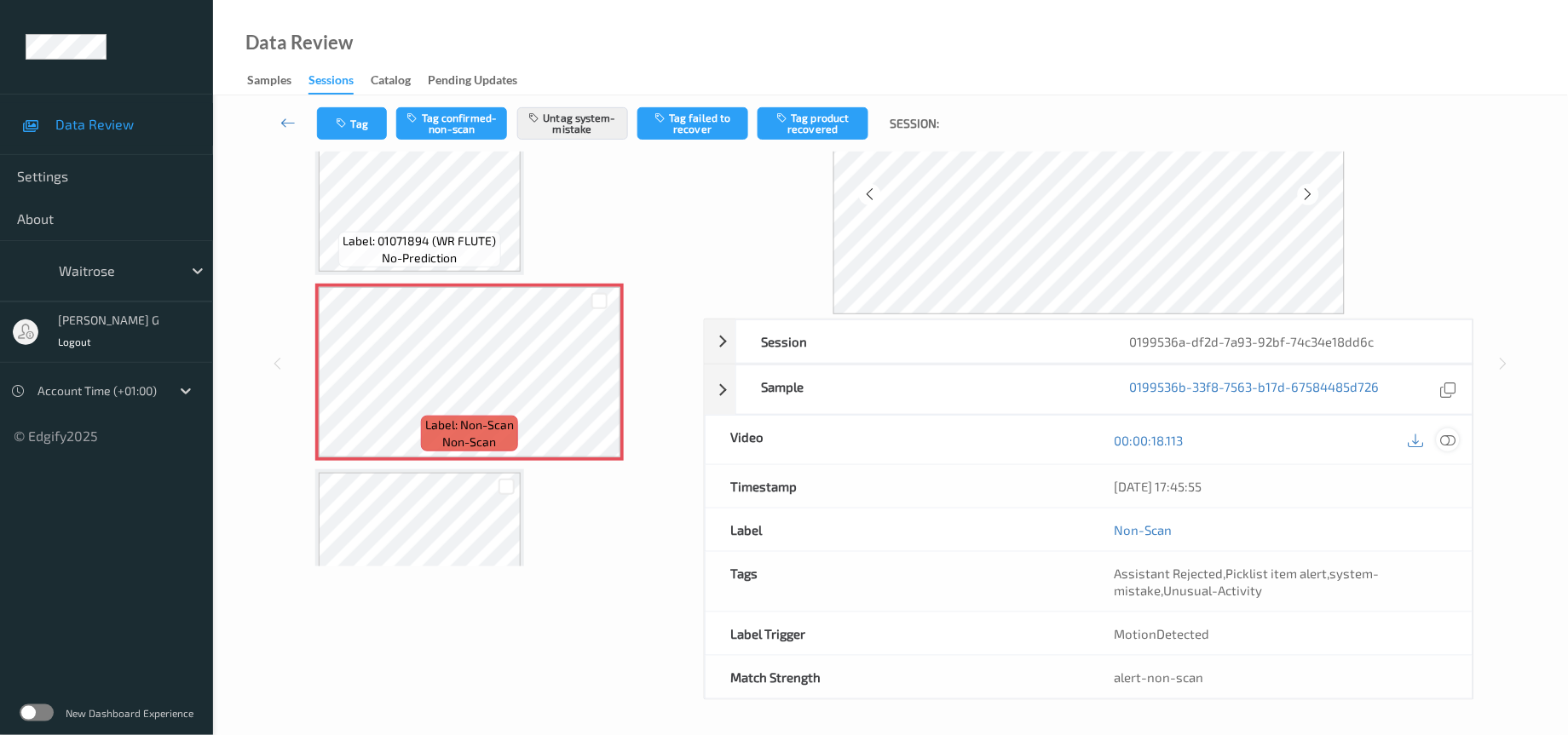
click at [1445, 441] on icon at bounding box center [1449, 441] width 15 height 15
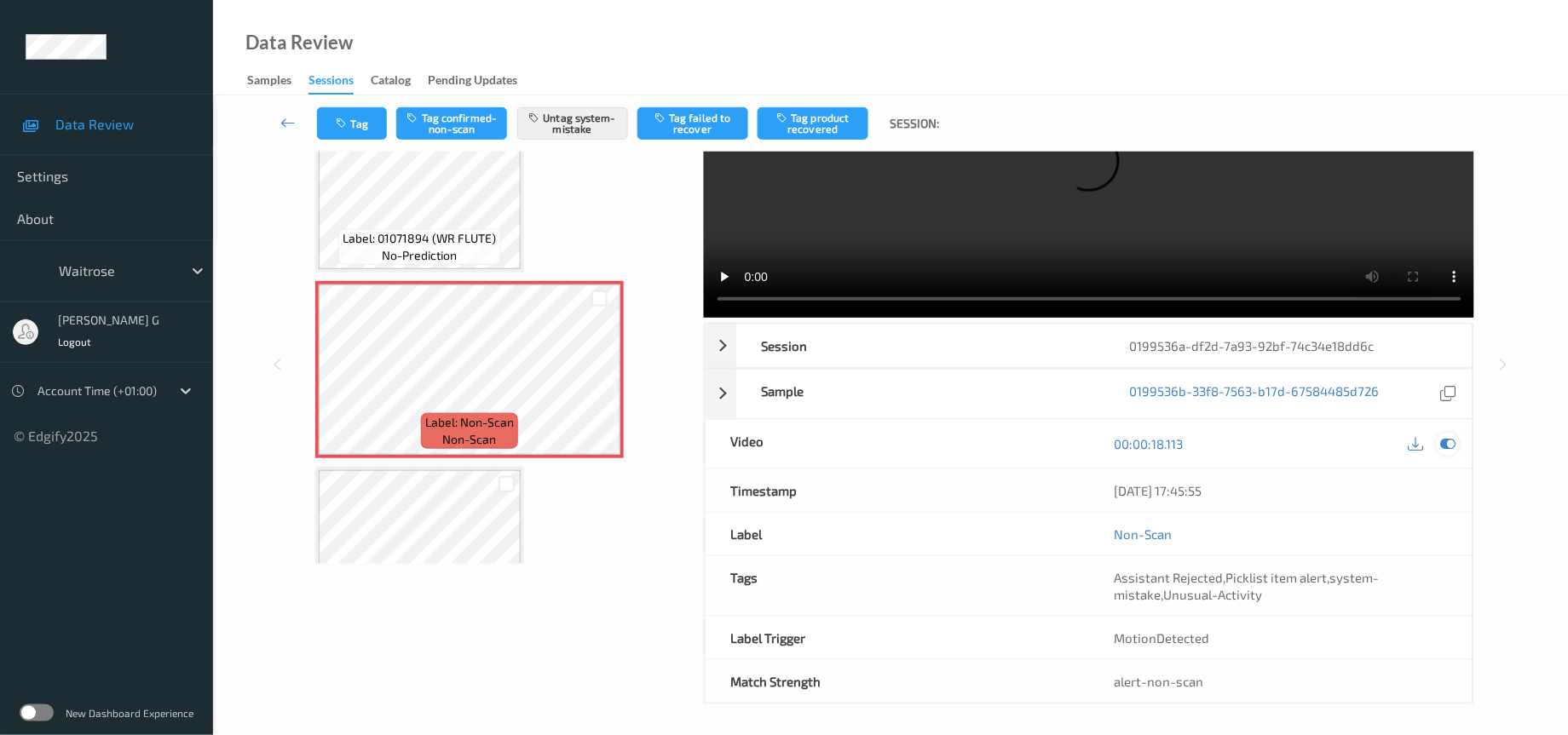
scroll to position [0, 0]
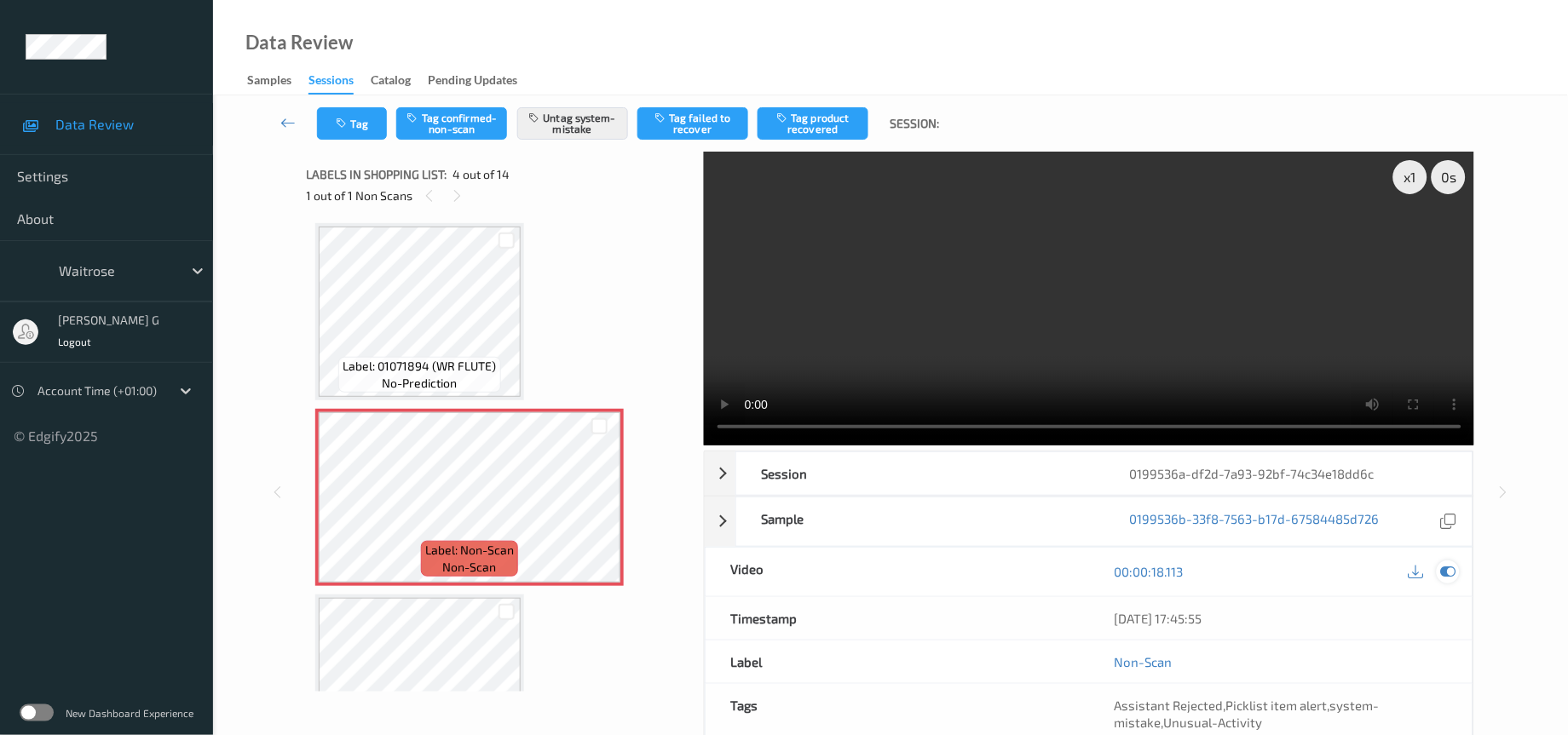
click at [1449, 579] on icon at bounding box center [1449, 571] width 15 height 15
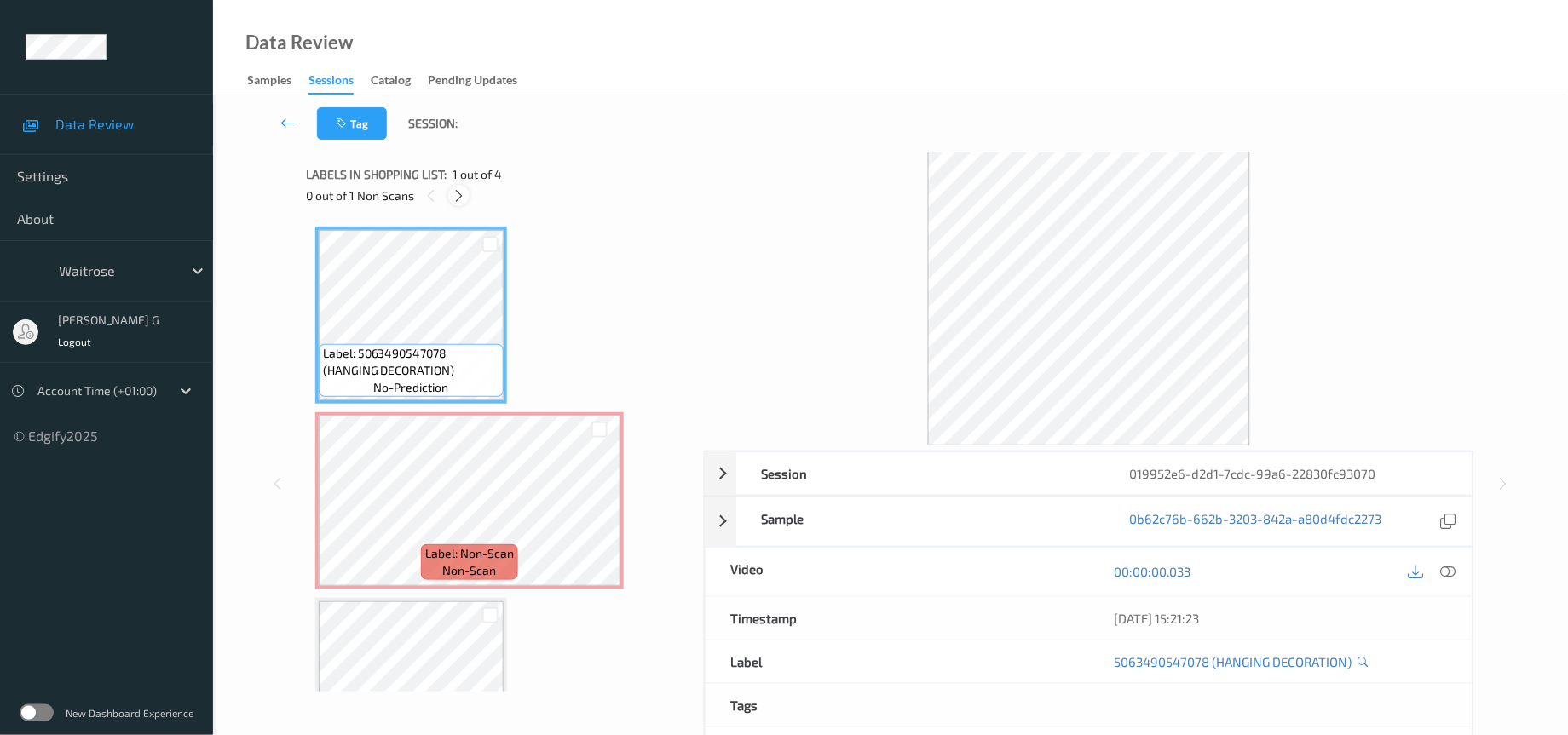
click at [456, 195] on icon at bounding box center [458, 196] width 14 height 15
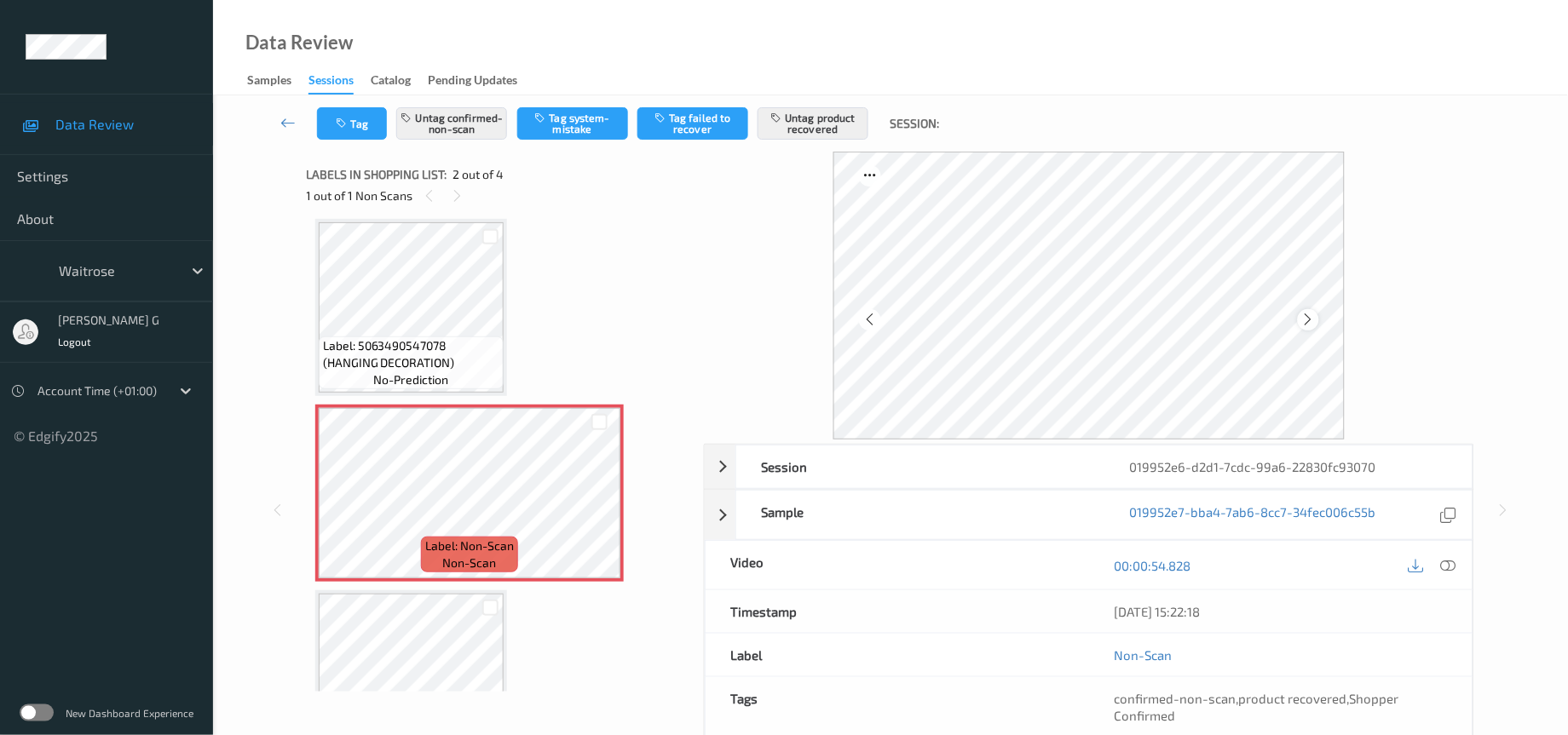
click at [1311, 319] on icon at bounding box center [1308, 320] width 14 height 15
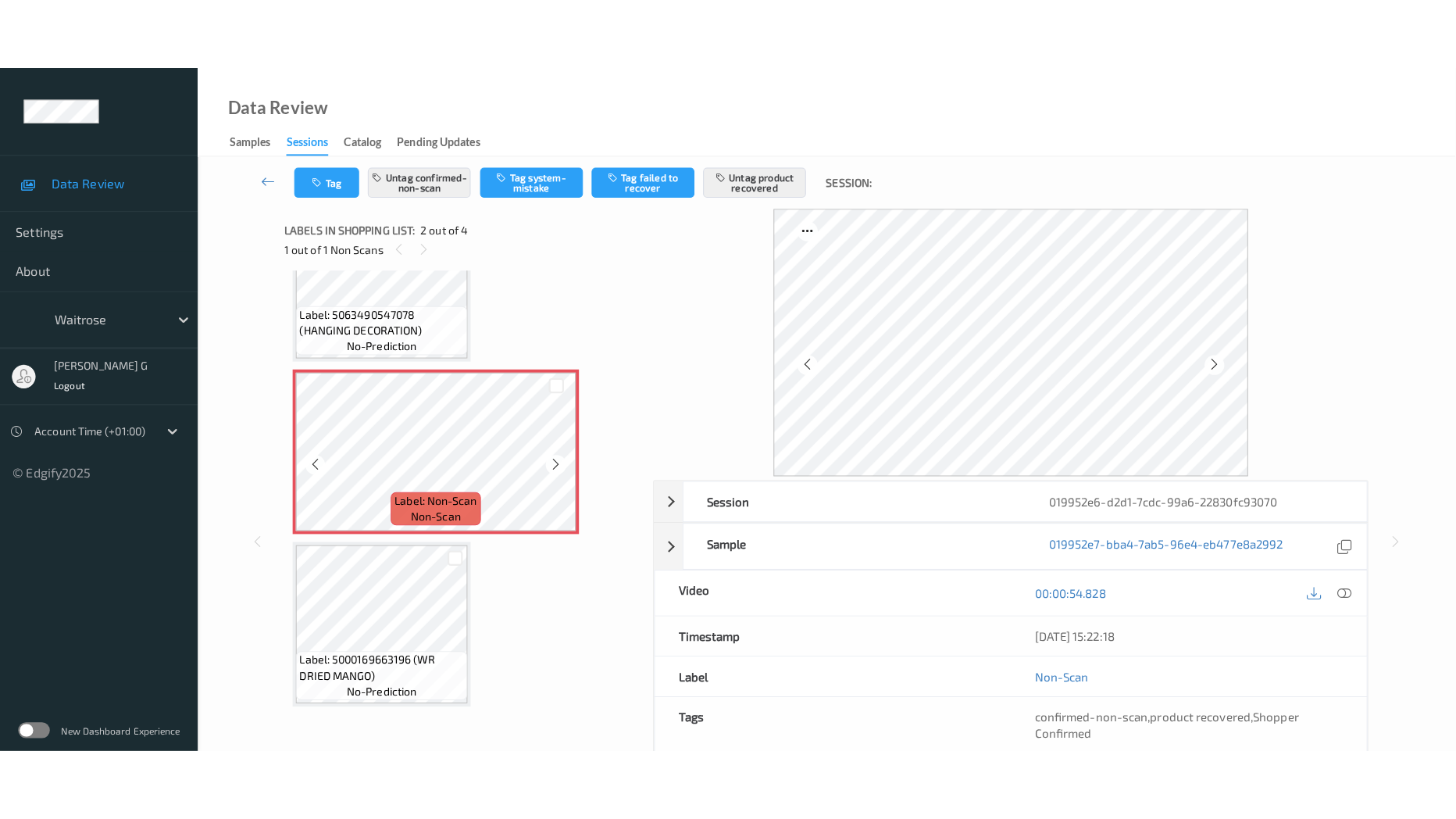
scroll to position [124, 0]
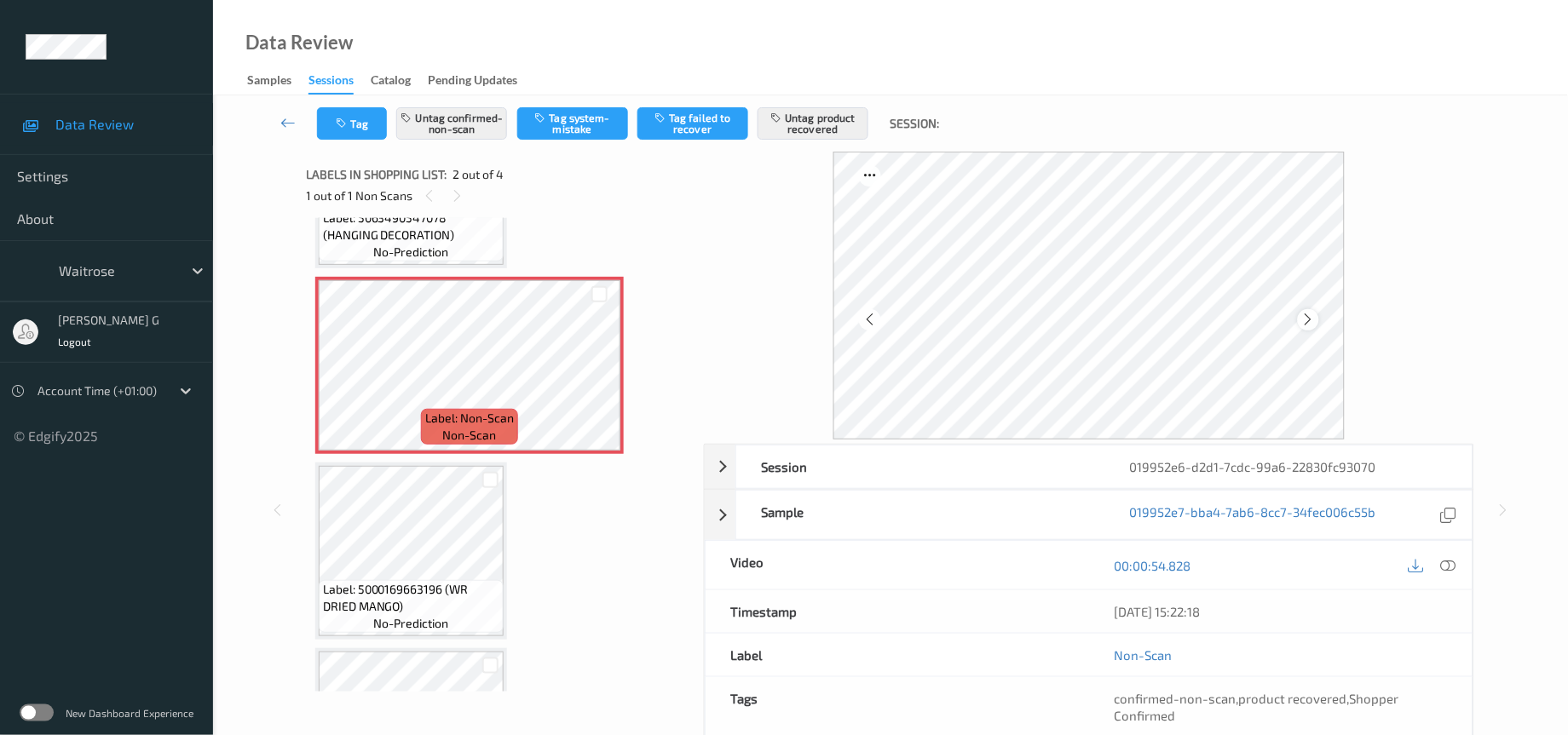
click at [1314, 319] on icon at bounding box center [1308, 320] width 14 height 15
click at [1452, 572] on icon at bounding box center [1449, 566] width 15 height 15
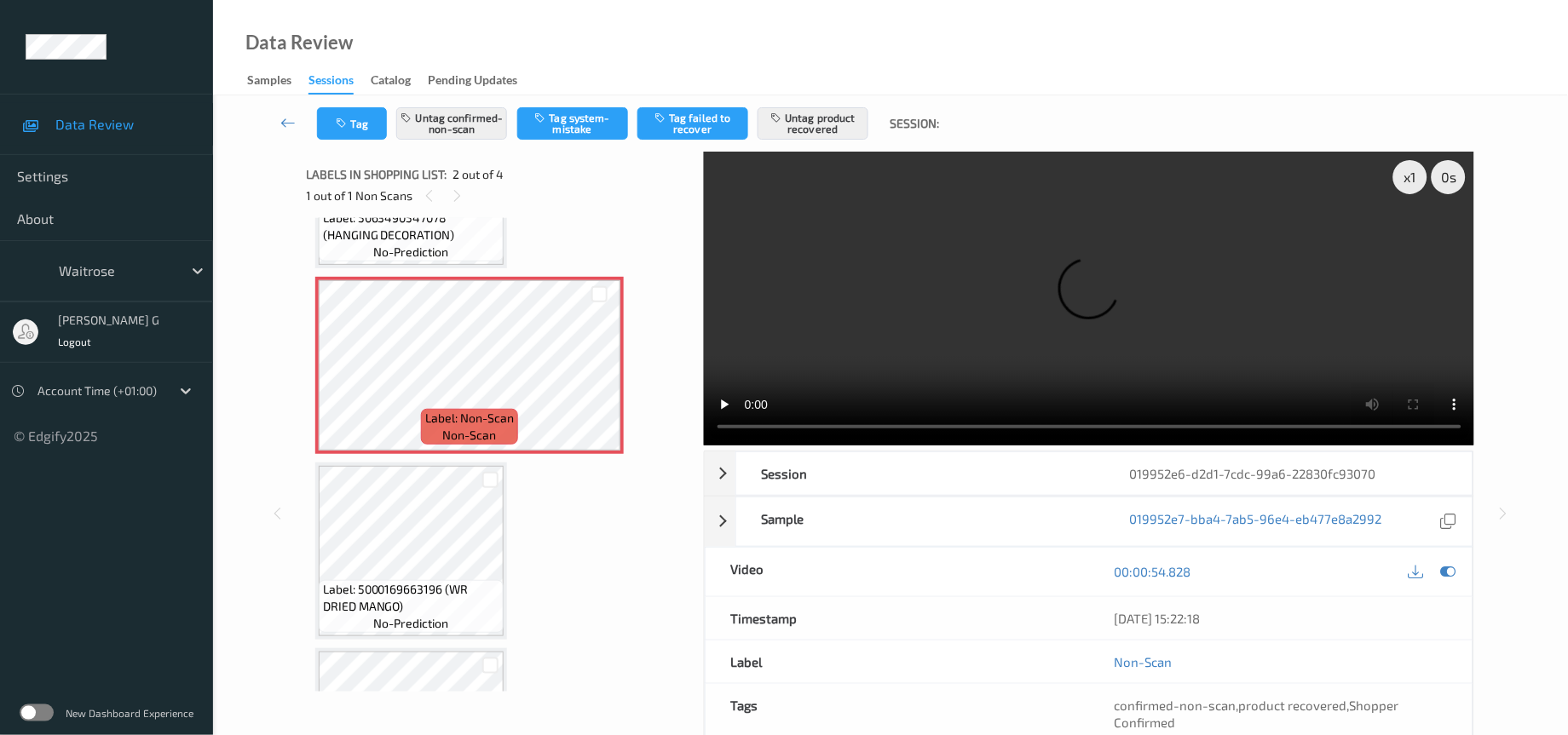
scroll to position [110, 0]
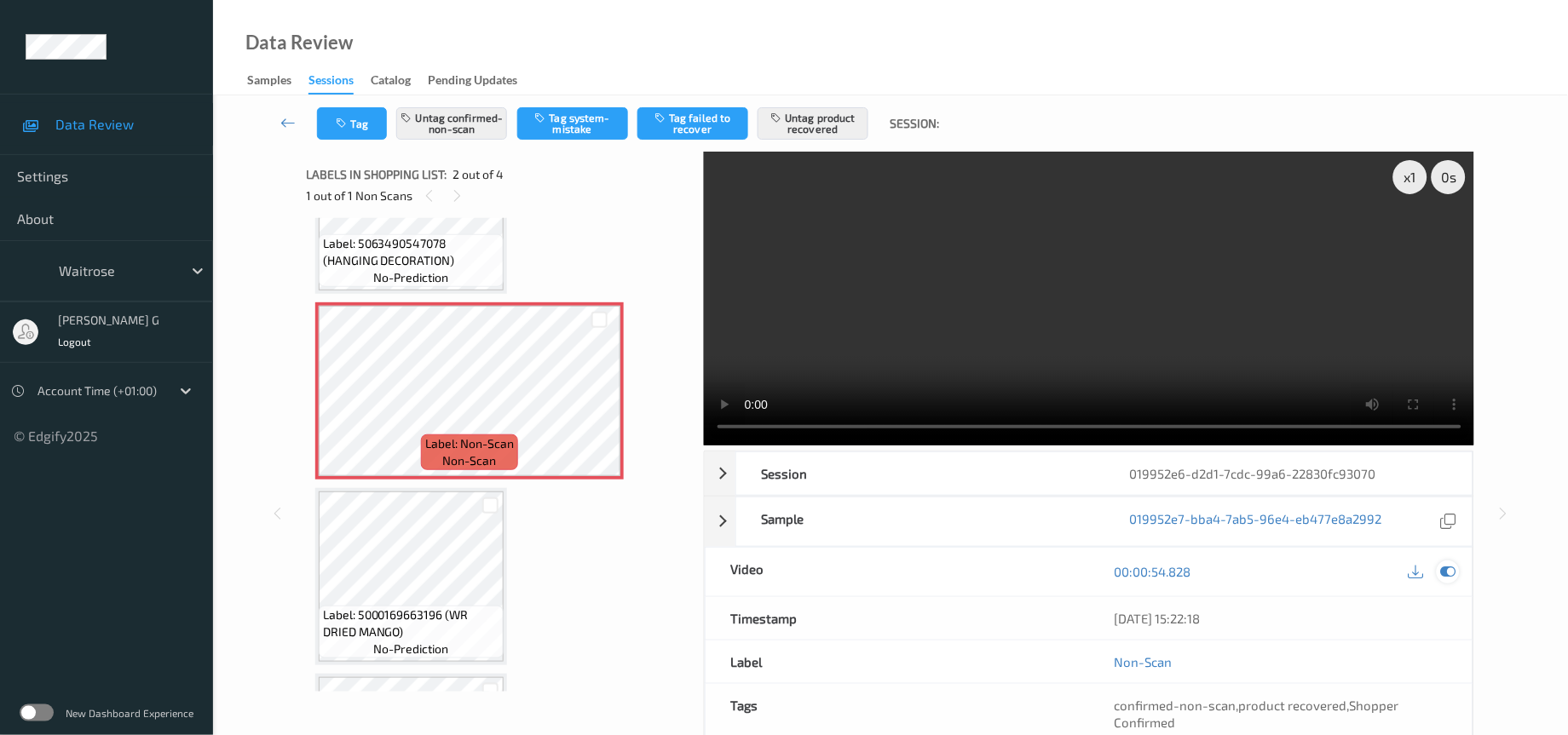
click at [1449, 569] on icon at bounding box center [1449, 571] width 15 height 15
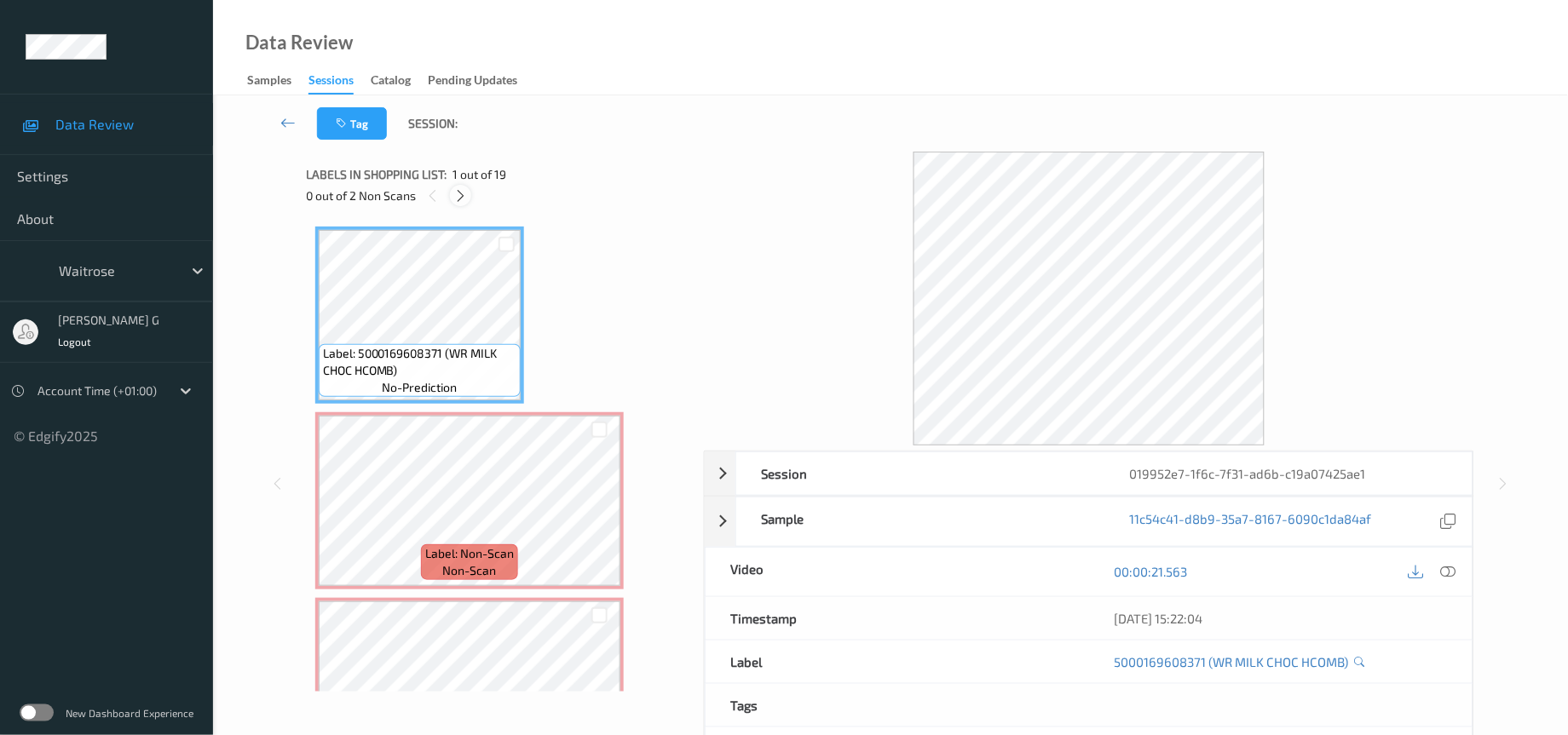
click at [459, 204] on div at bounding box center [461, 195] width 22 height 22
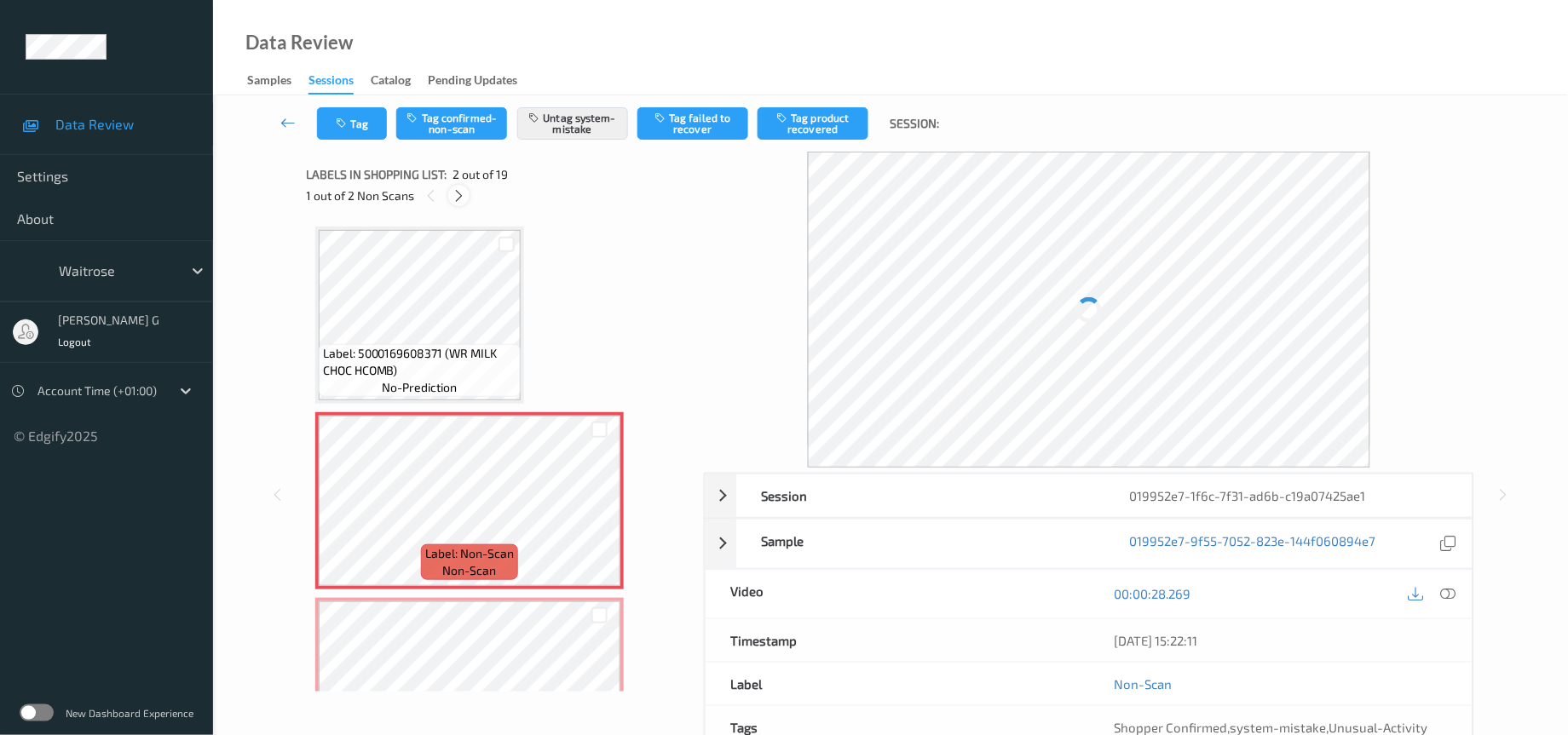
scroll to position [8, 0]
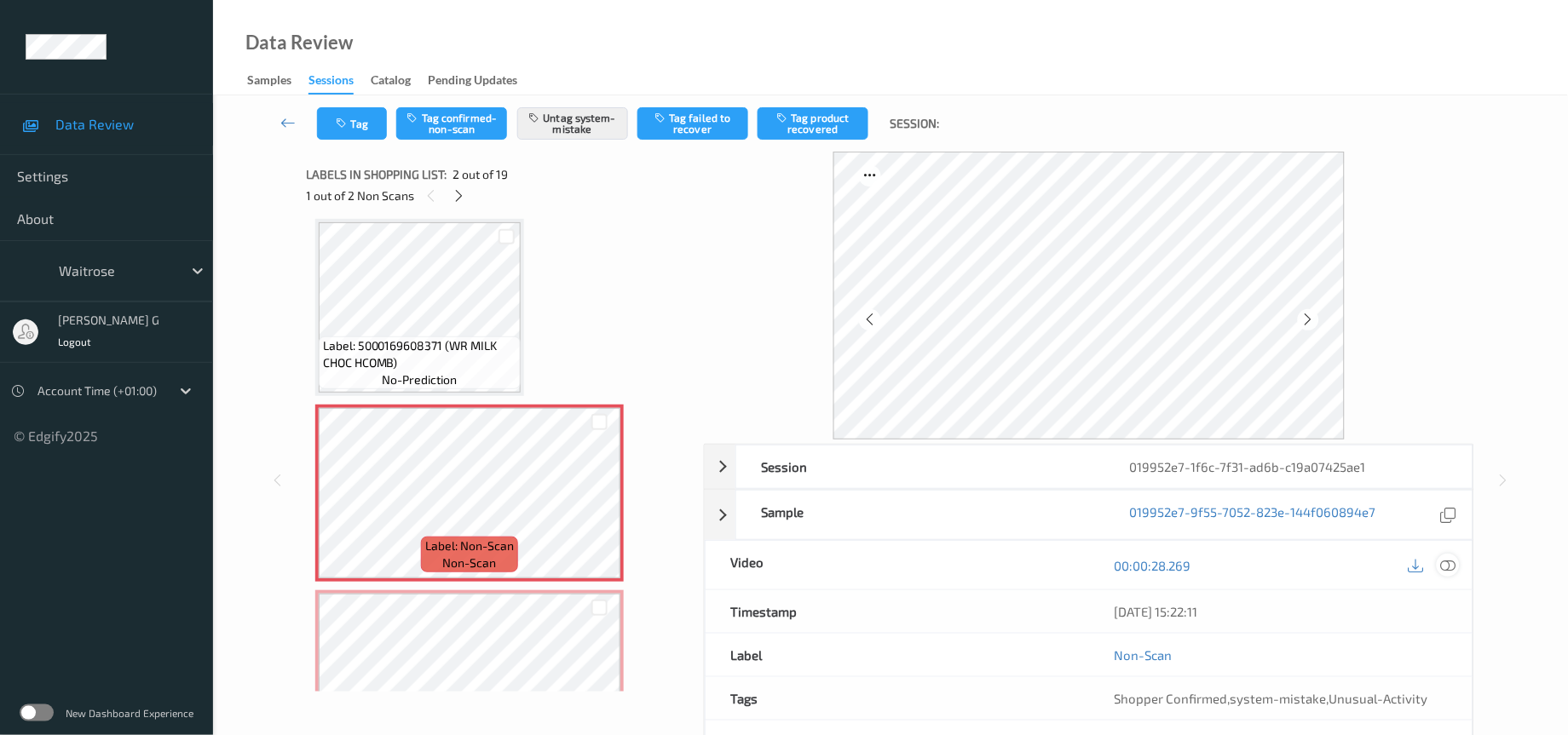
click at [1447, 565] on icon at bounding box center [1449, 566] width 15 height 15
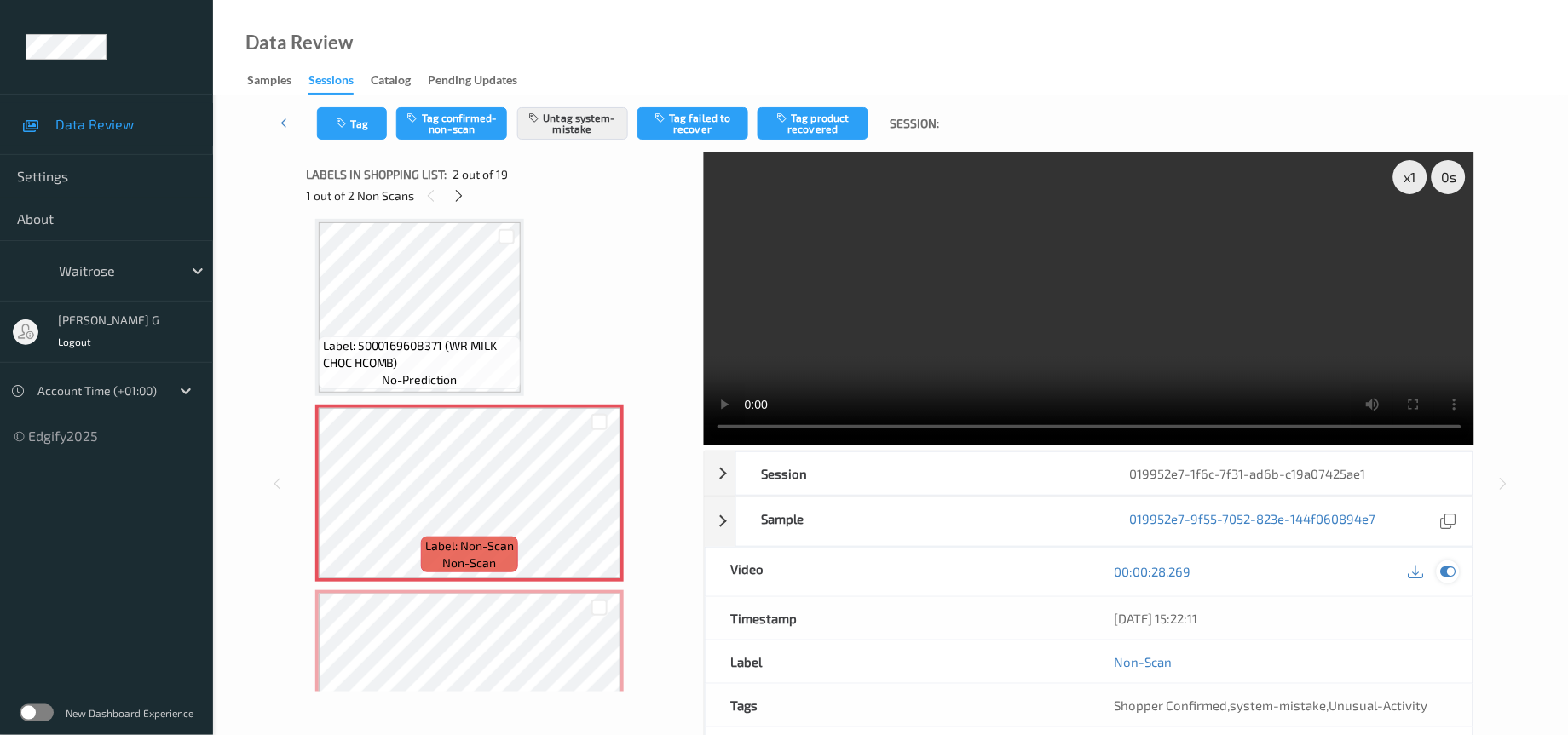
click at [1442, 574] on icon at bounding box center [1449, 571] width 15 height 15
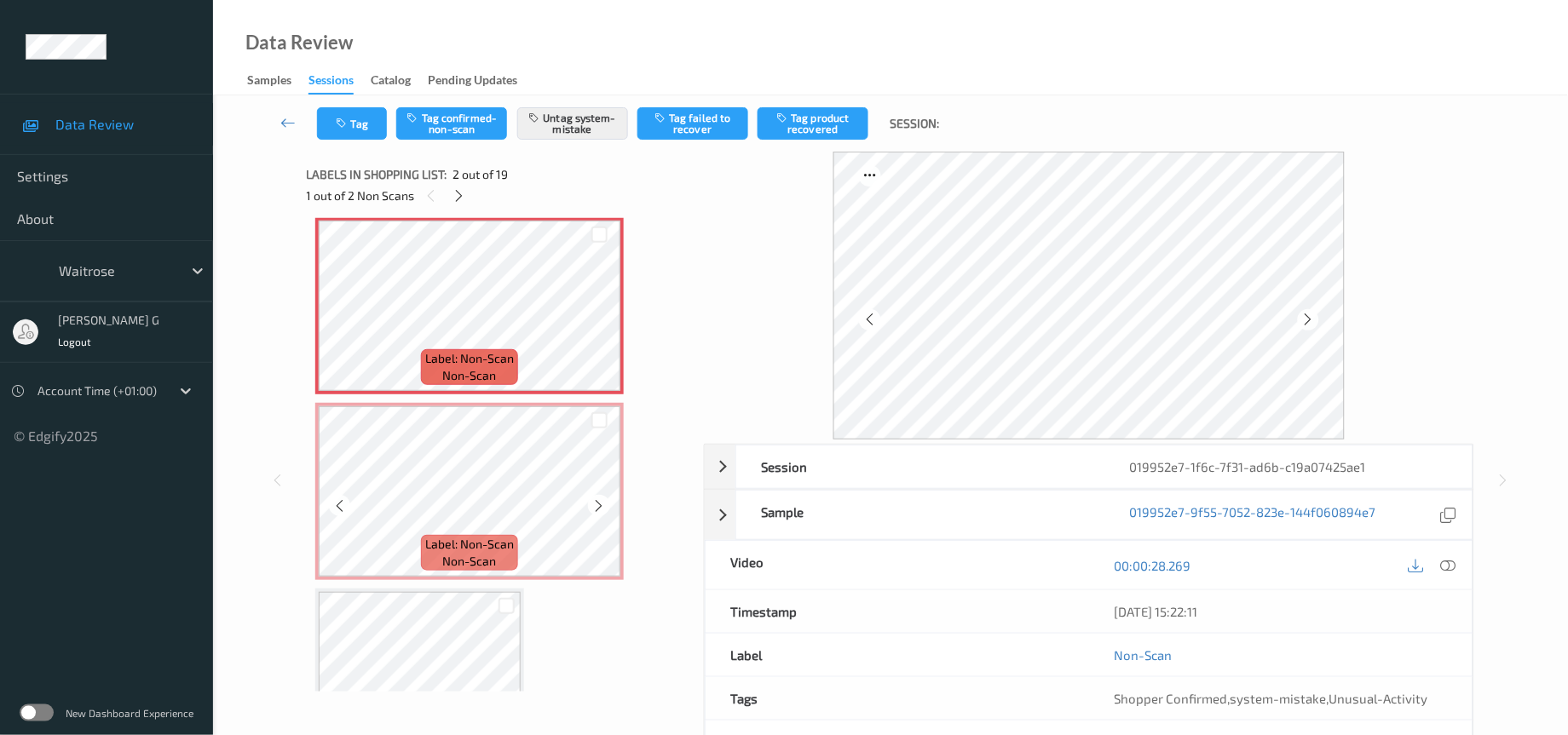
scroll to position [263, 0]
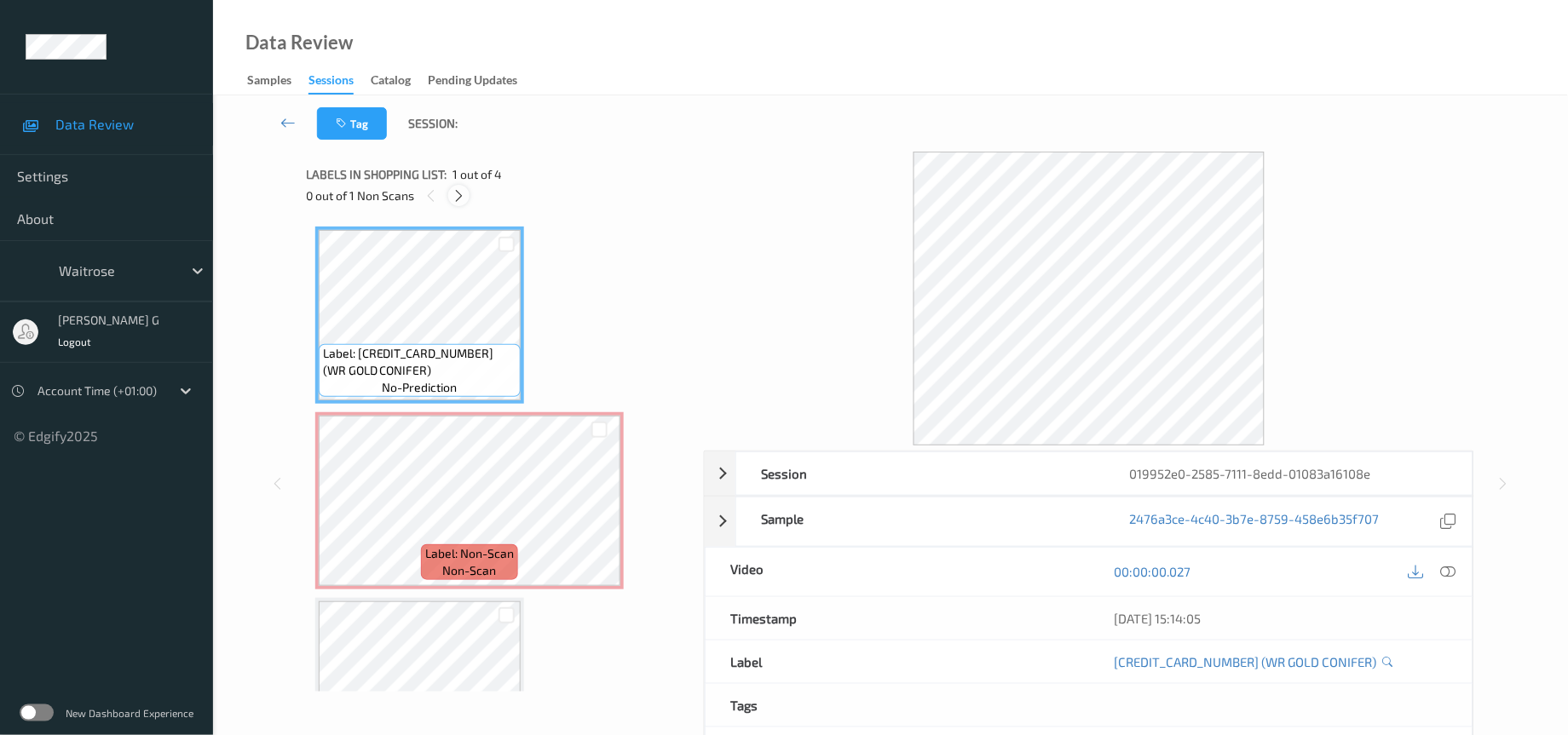
click at [452, 201] on icon at bounding box center [458, 196] width 14 height 15
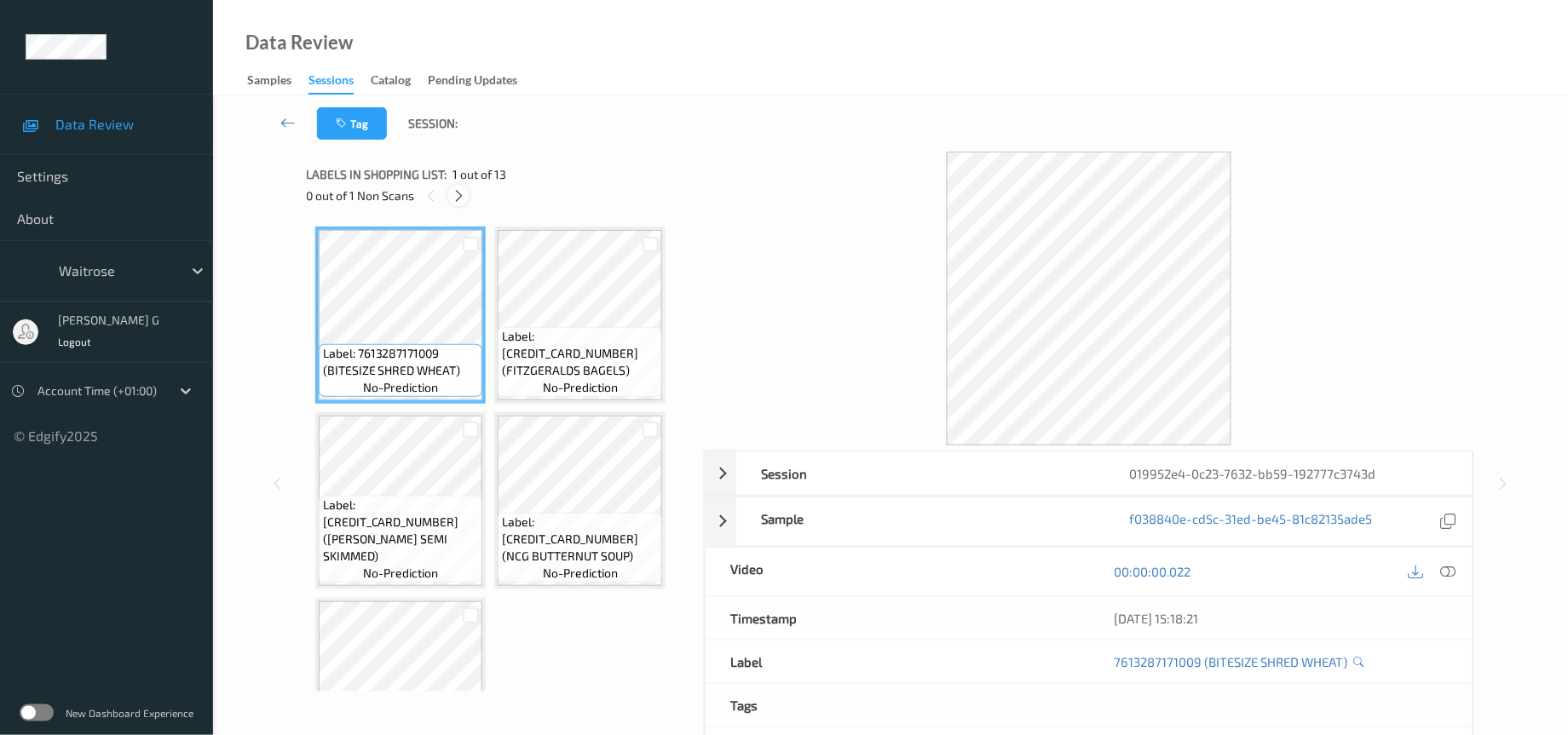
click at [458, 188] on icon at bounding box center [458, 196] width 14 height 15
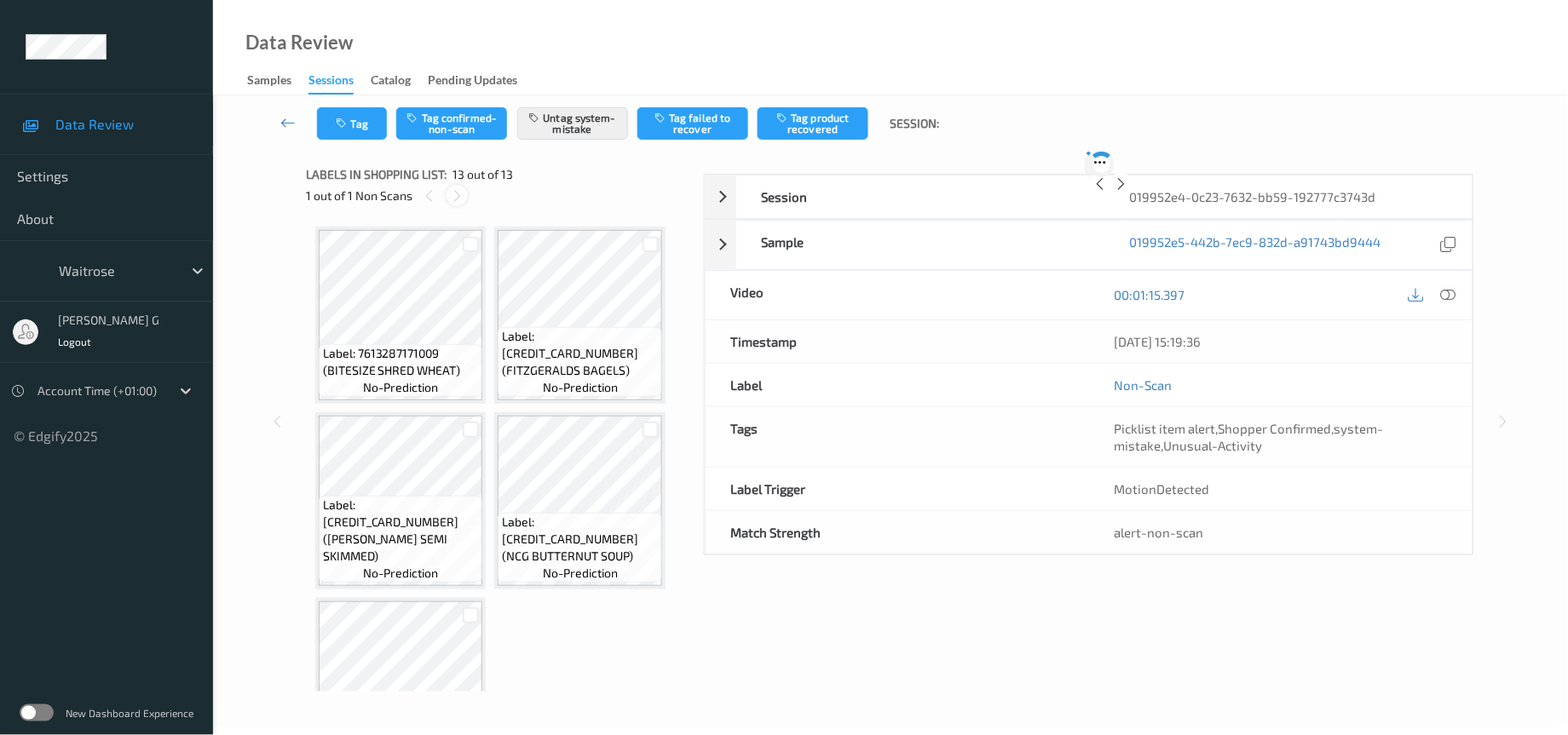
scroll to position [1002, 0]
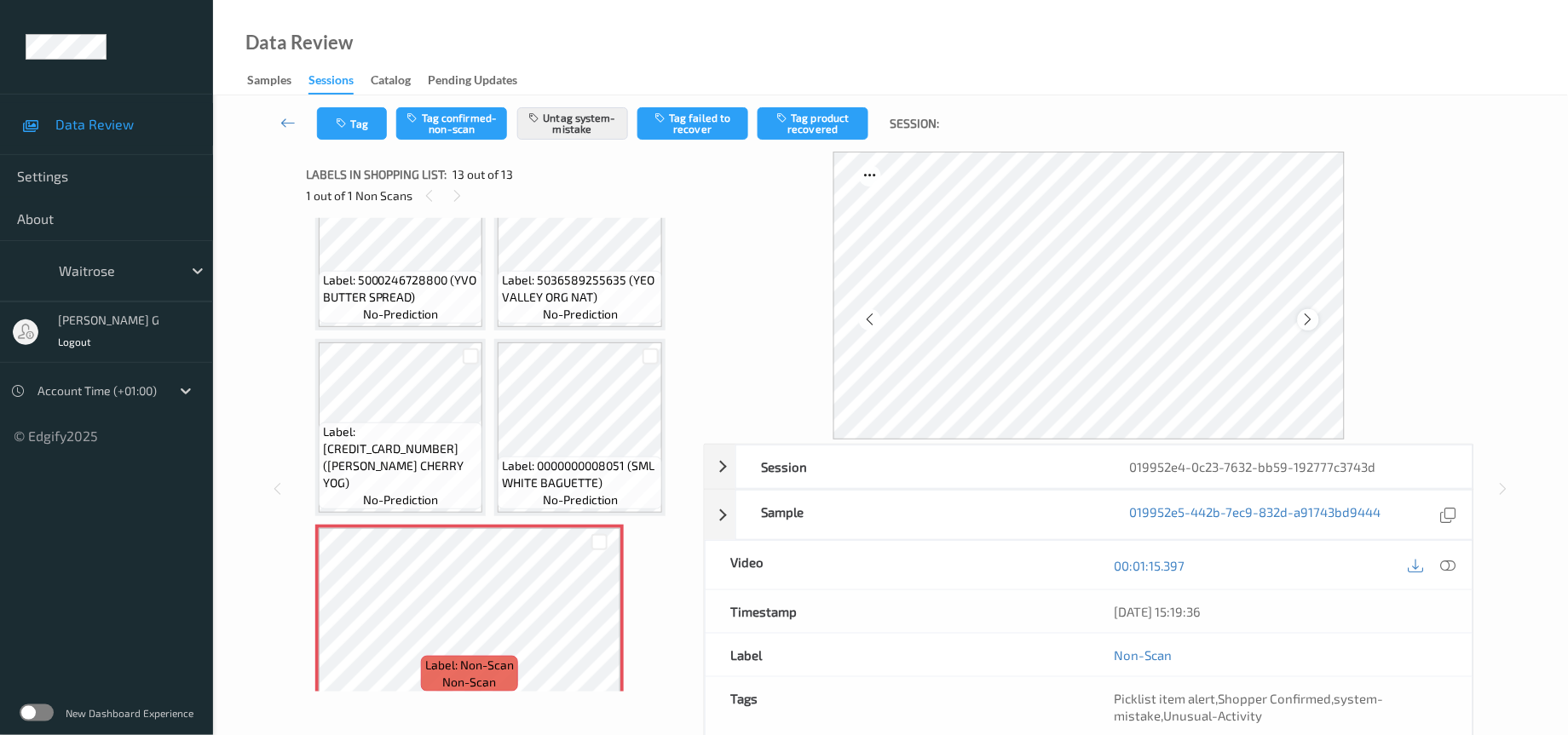
click at [1304, 319] on icon at bounding box center [1308, 320] width 14 height 15
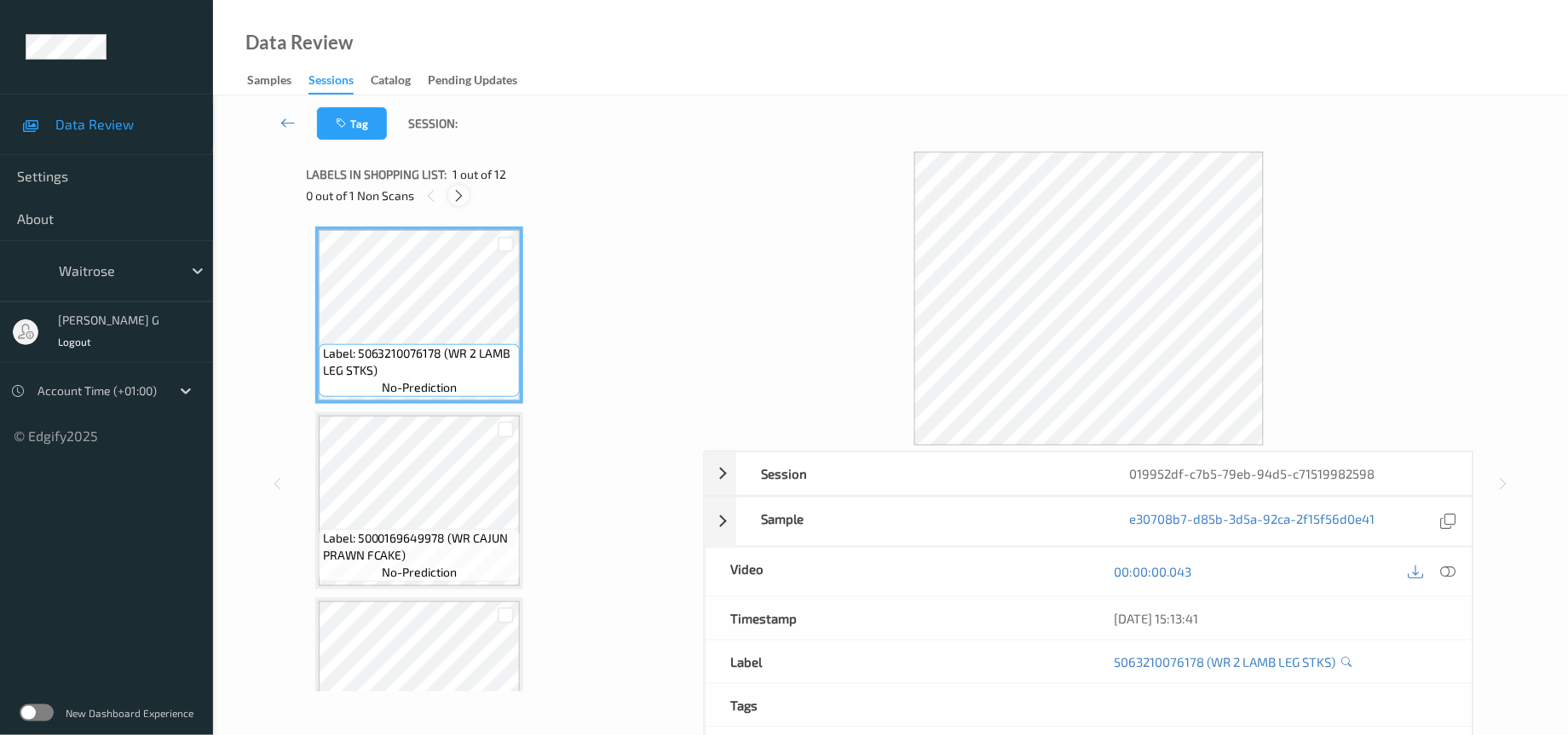
click at [459, 201] on icon at bounding box center [458, 196] width 14 height 15
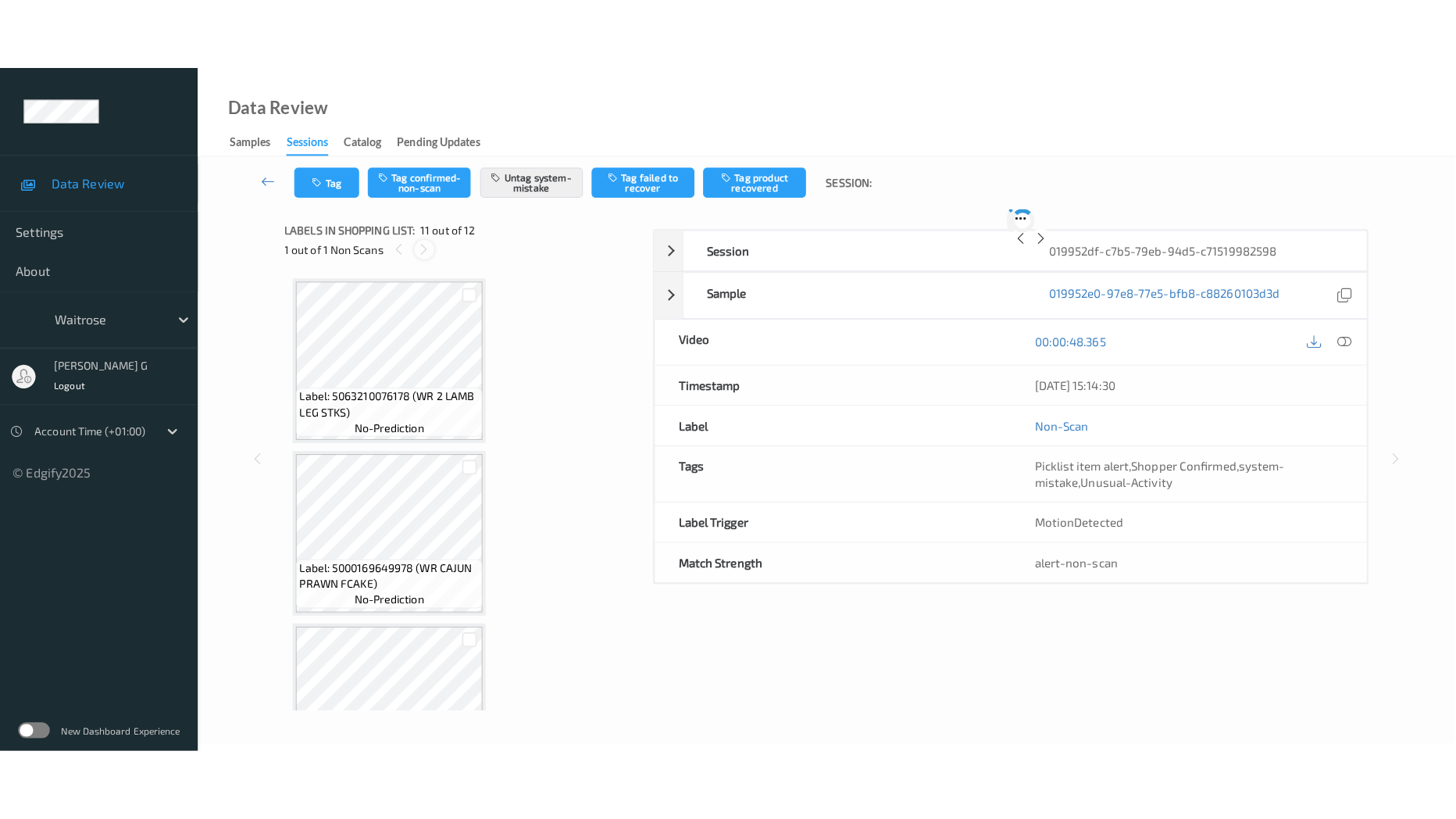
scroll to position [1523, 0]
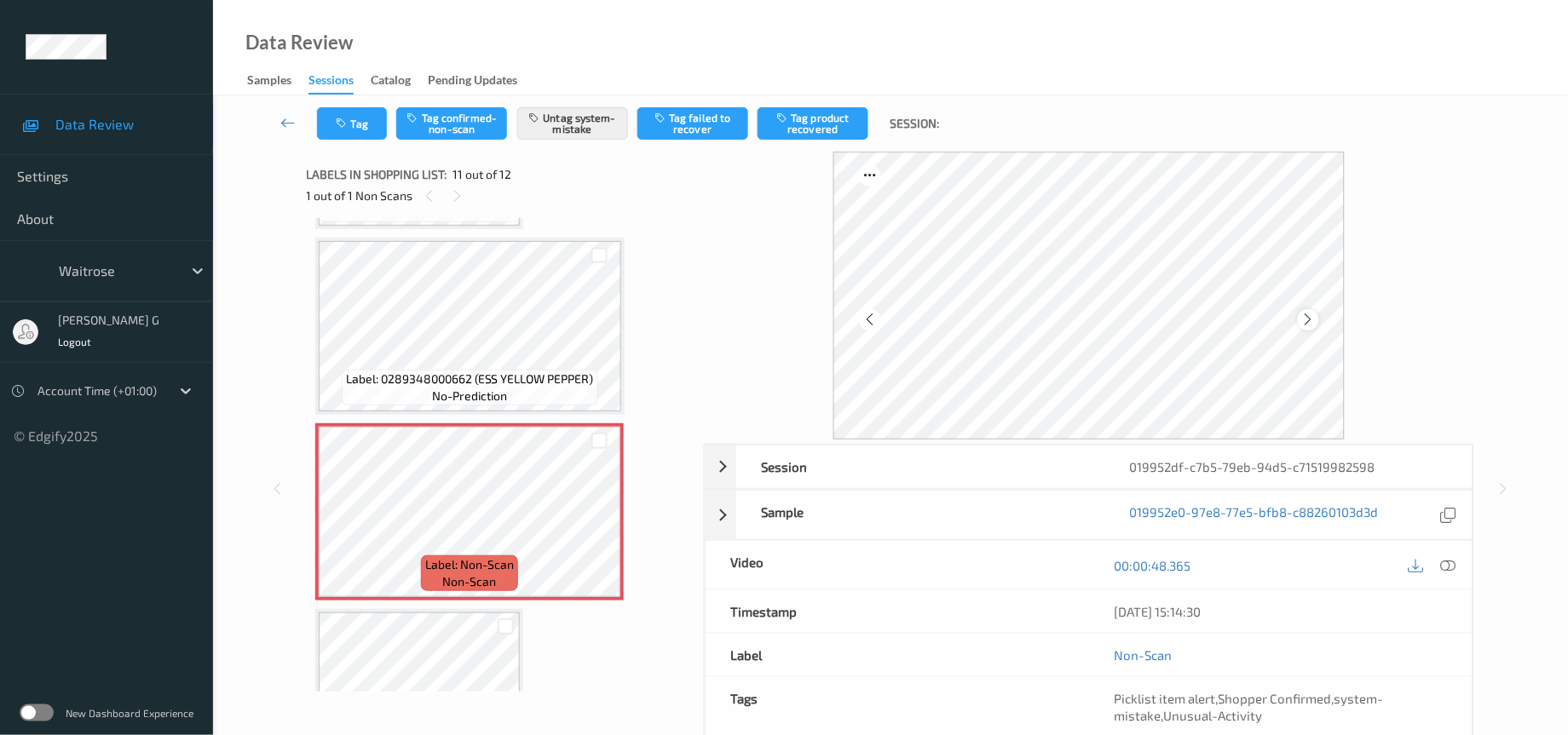
click at [1315, 322] on icon at bounding box center [1308, 320] width 14 height 15
click at [1449, 565] on icon at bounding box center [1449, 566] width 15 height 15
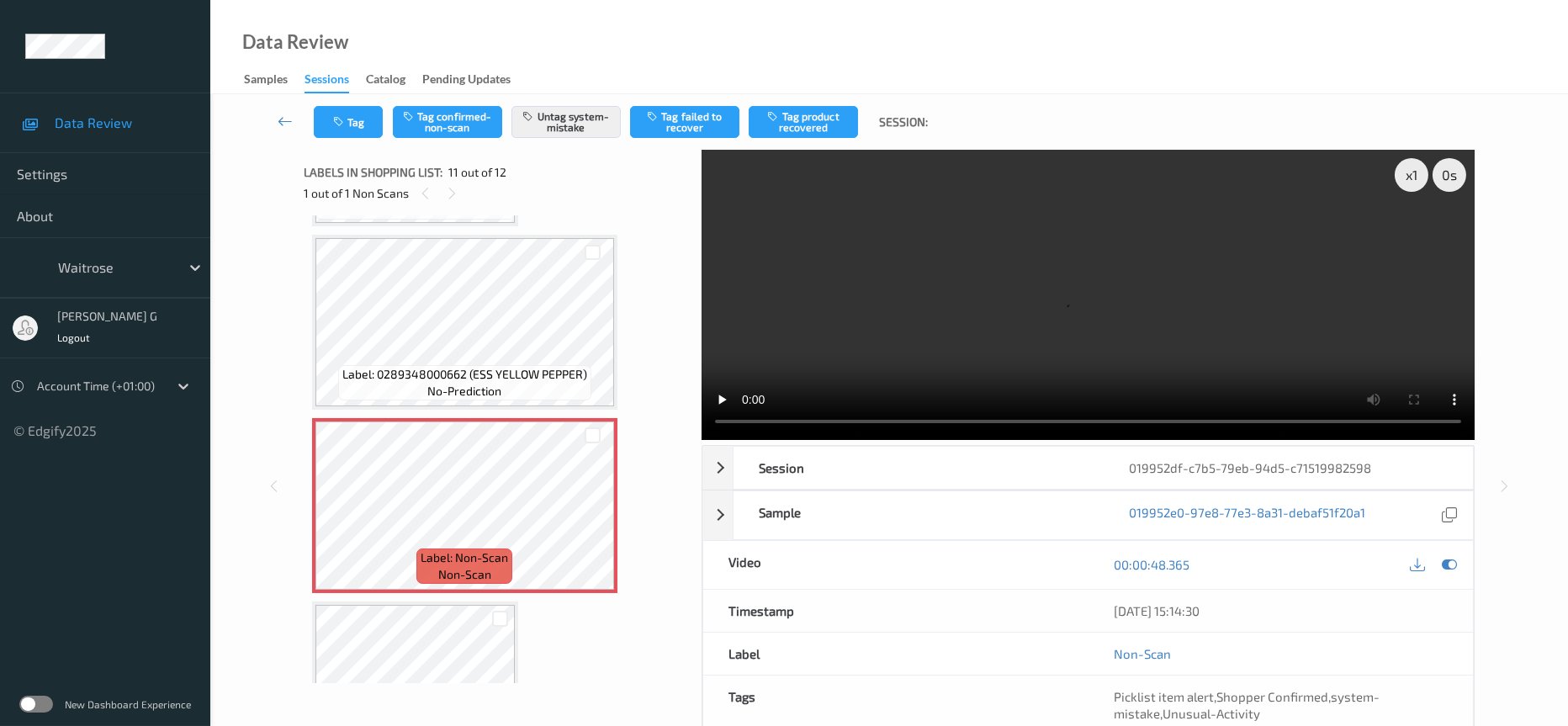
click at [1411, 234] on video at bounding box center [1088, 294] width 773 height 291
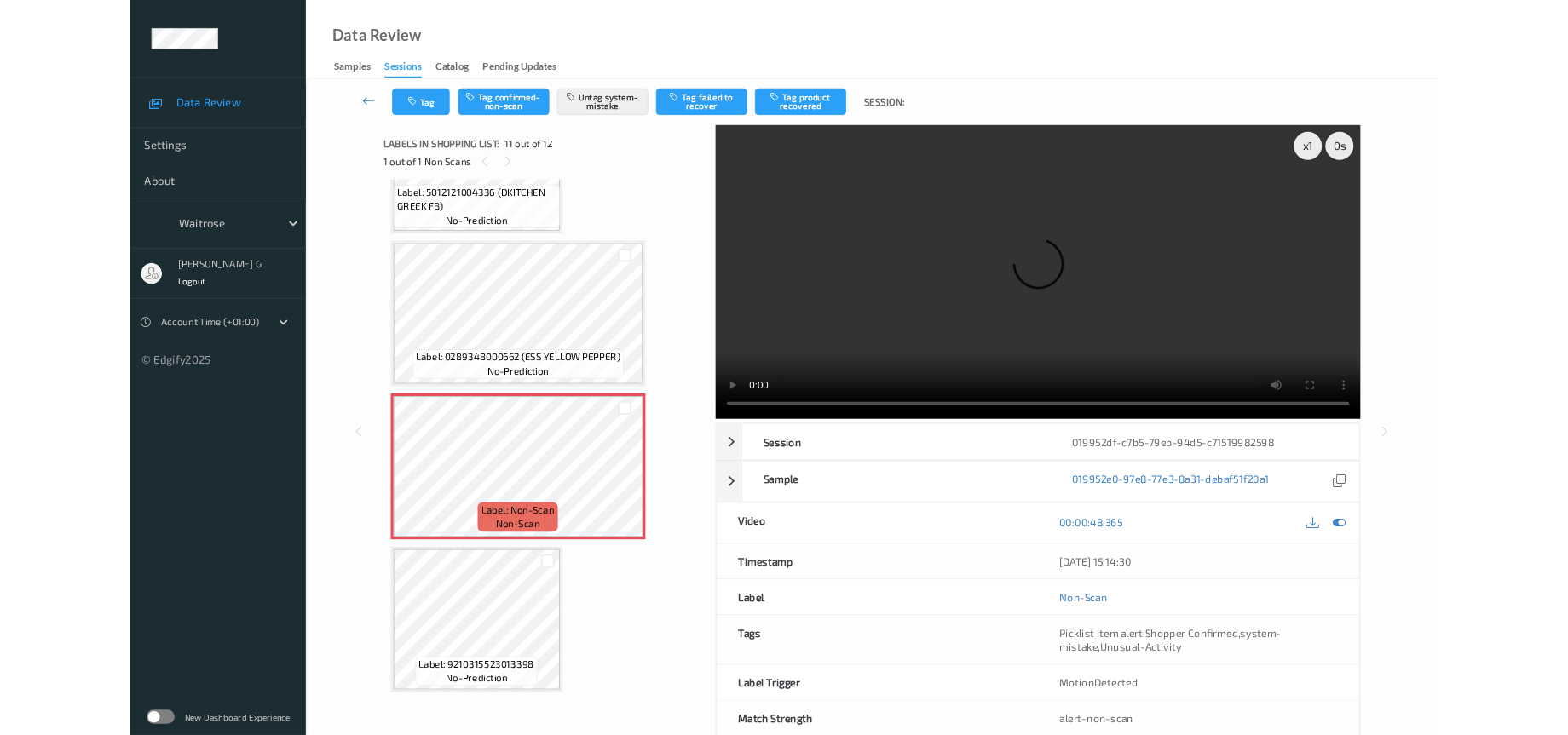
scroll to position [1579, 0]
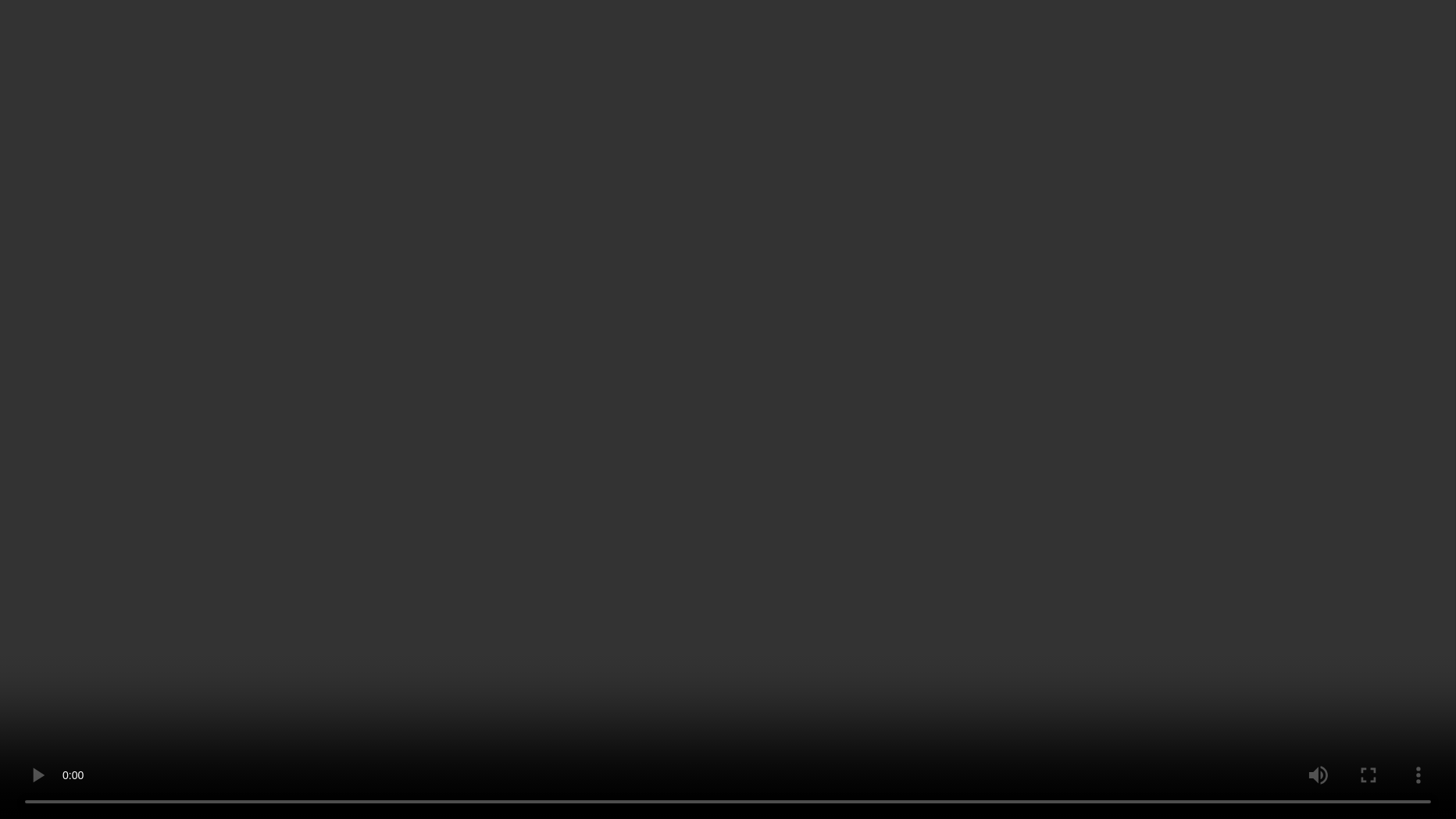
click at [1342, 575] on video at bounding box center [728, 410] width 1456 height 819
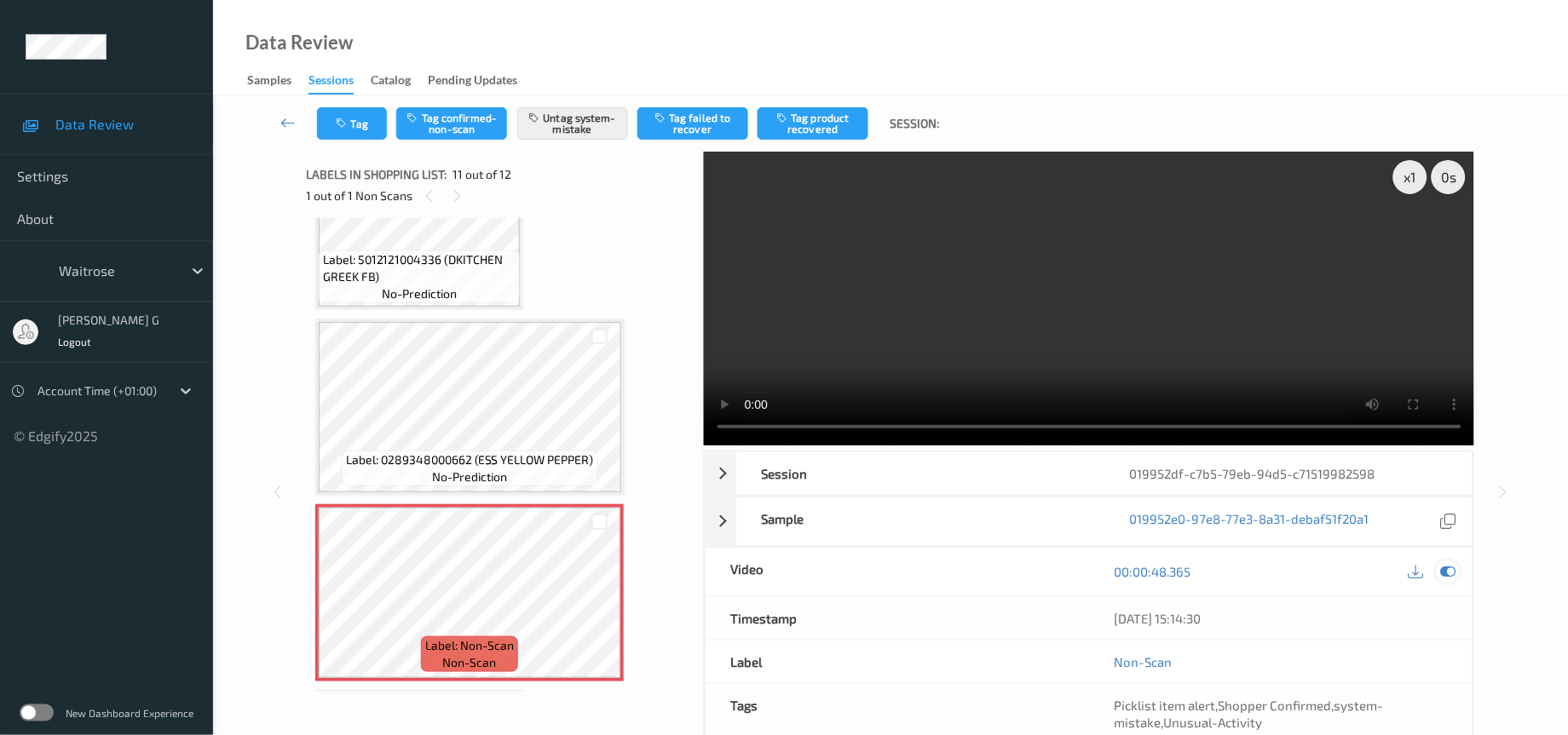
click at [1447, 572] on icon at bounding box center [1449, 571] width 15 height 15
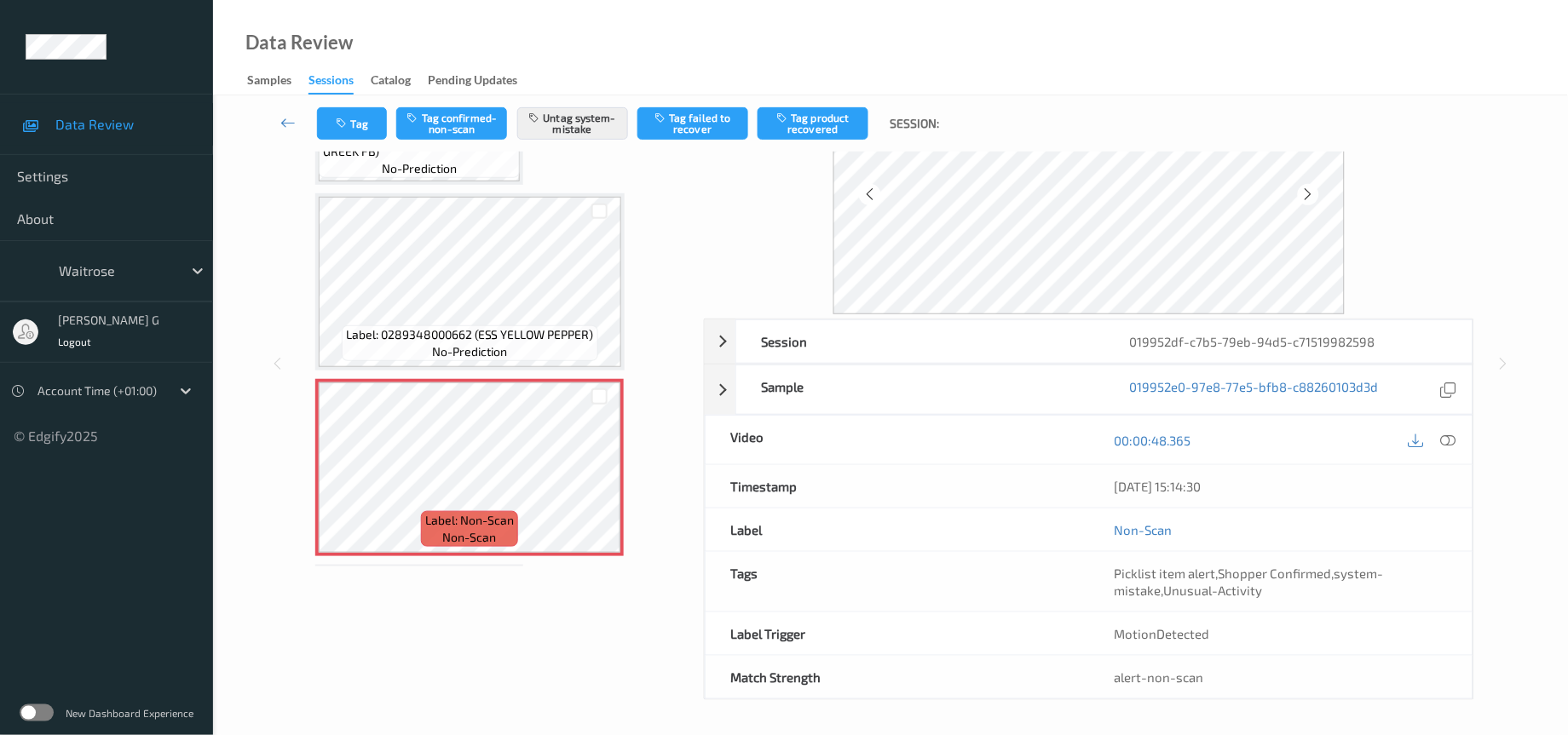
scroll to position [130, 0]
click at [352, 115] on button "Tag" at bounding box center [352, 123] width 70 height 32
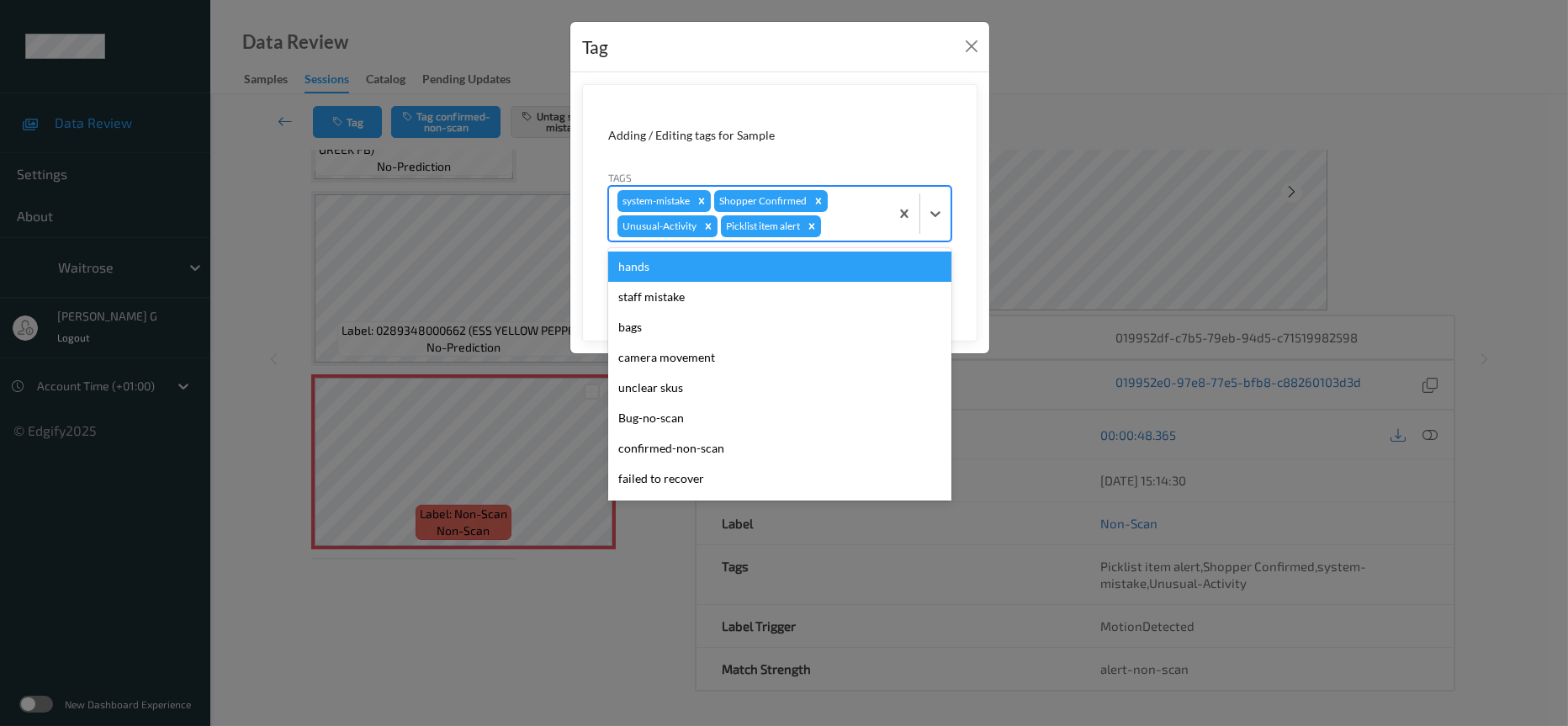
click at [851, 217] on div at bounding box center [853, 226] width 56 height 21
click at [815, 227] on icon "Remove Picklist item alert" at bounding box center [812, 226] width 12 height 12
click at [854, 215] on div "system-mistake Shopper Confirmed Unusual-Activity" at bounding box center [749, 214] width 280 height 54
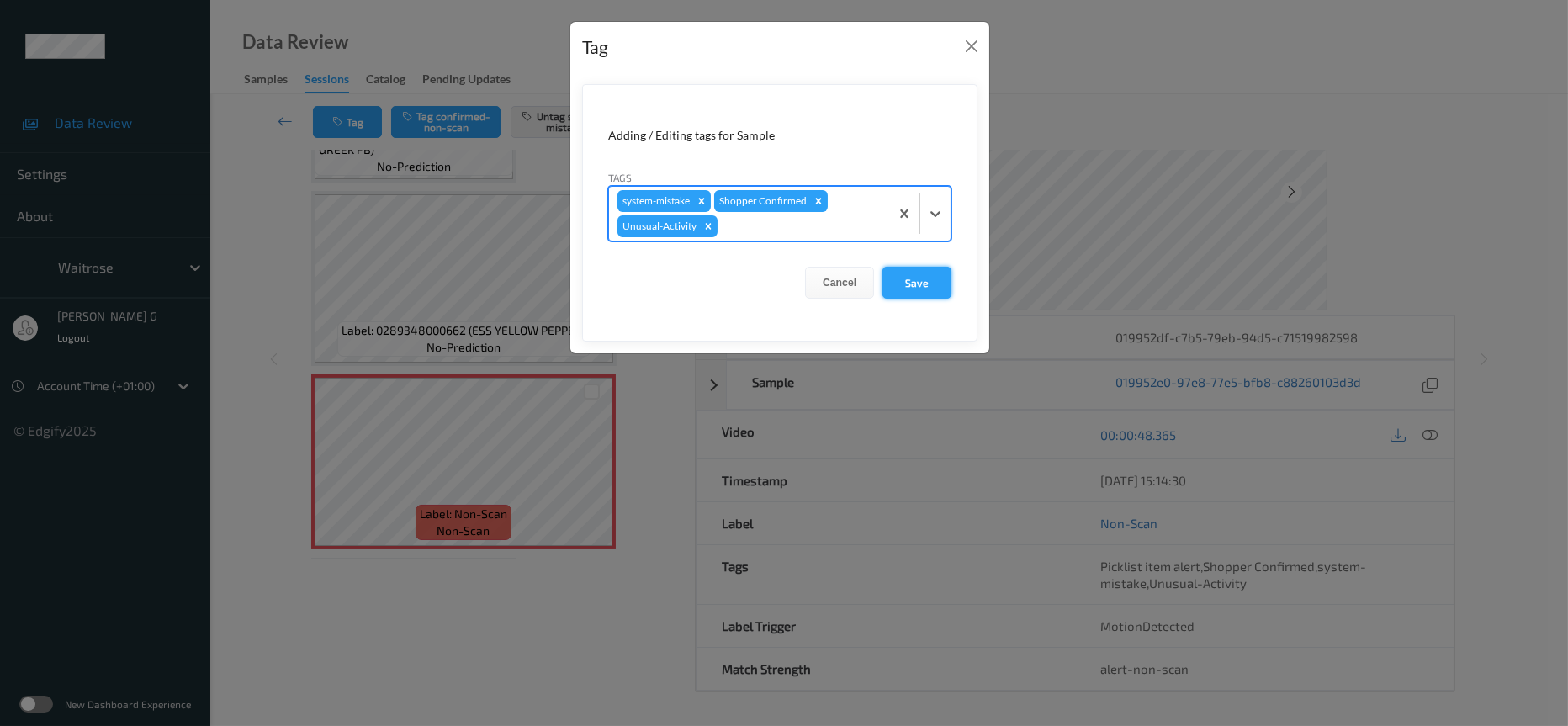
click at [912, 284] on button "Save" at bounding box center [917, 283] width 69 height 32
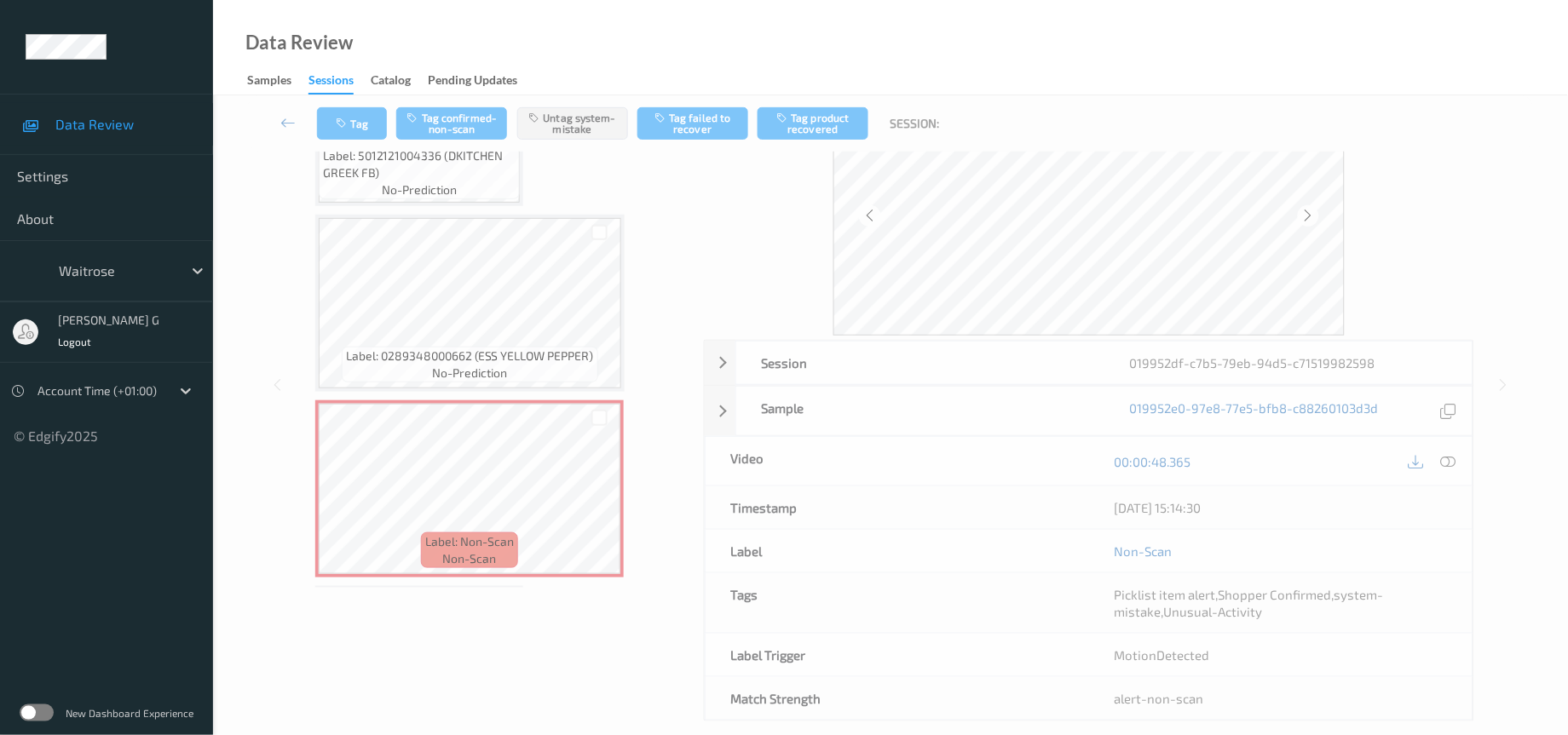
scroll to position [113, 0]
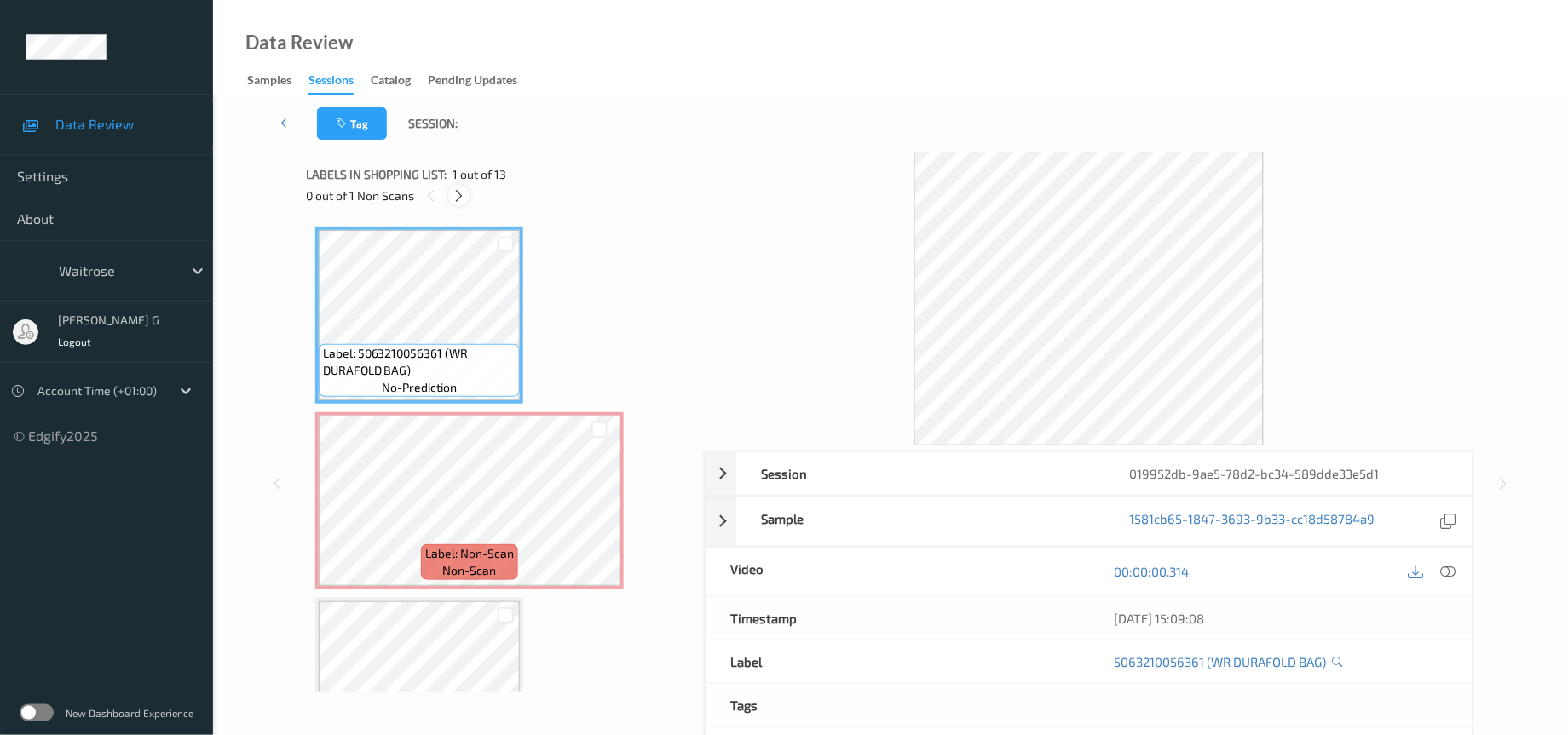
click at [456, 192] on icon at bounding box center [458, 196] width 14 height 15
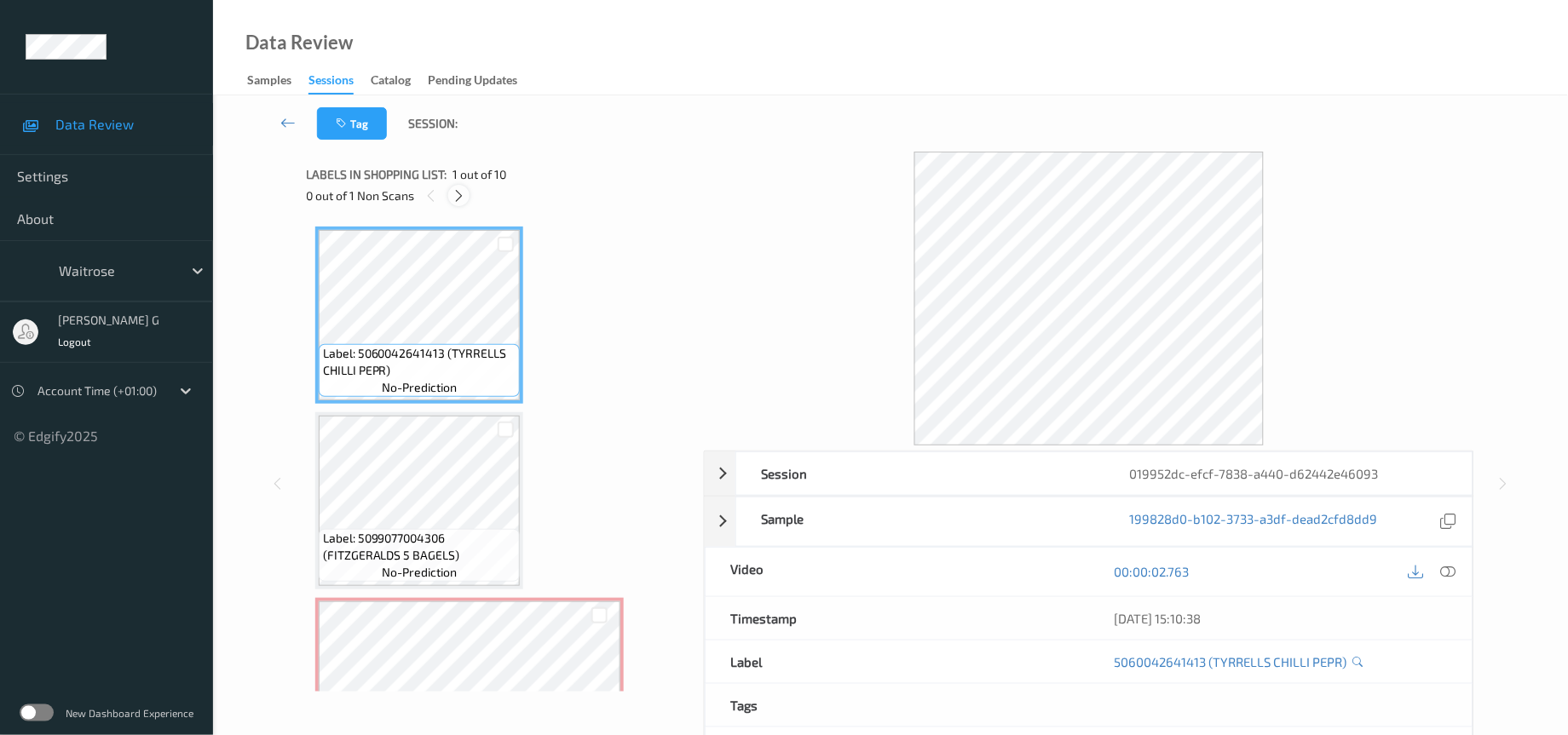
click at [451, 203] on div at bounding box center [459, 195] width 22 height 22
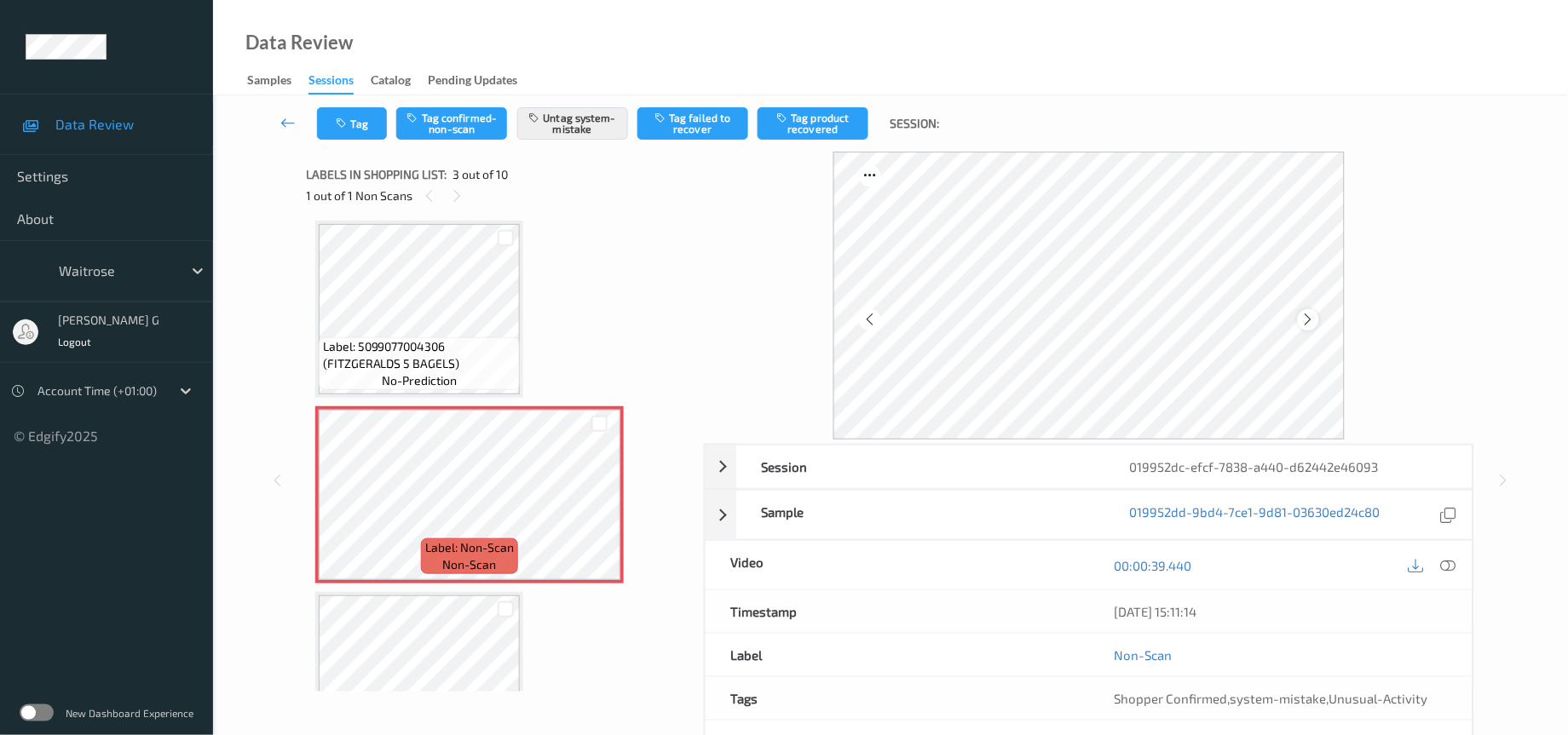
click at [1301, 321] on icon at bounding box center [1308, 320] width 14 height 15
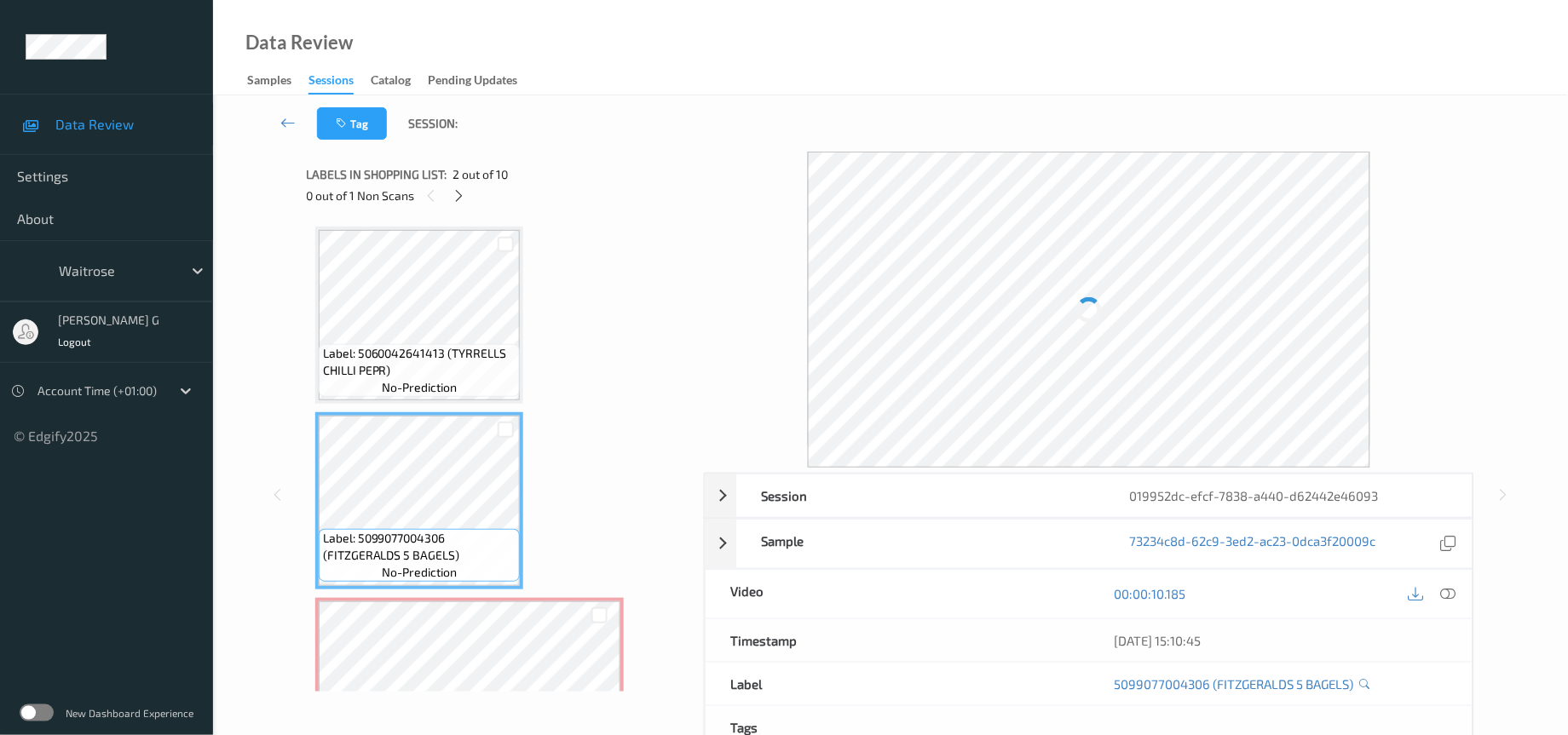
scroll to position [128, 0]
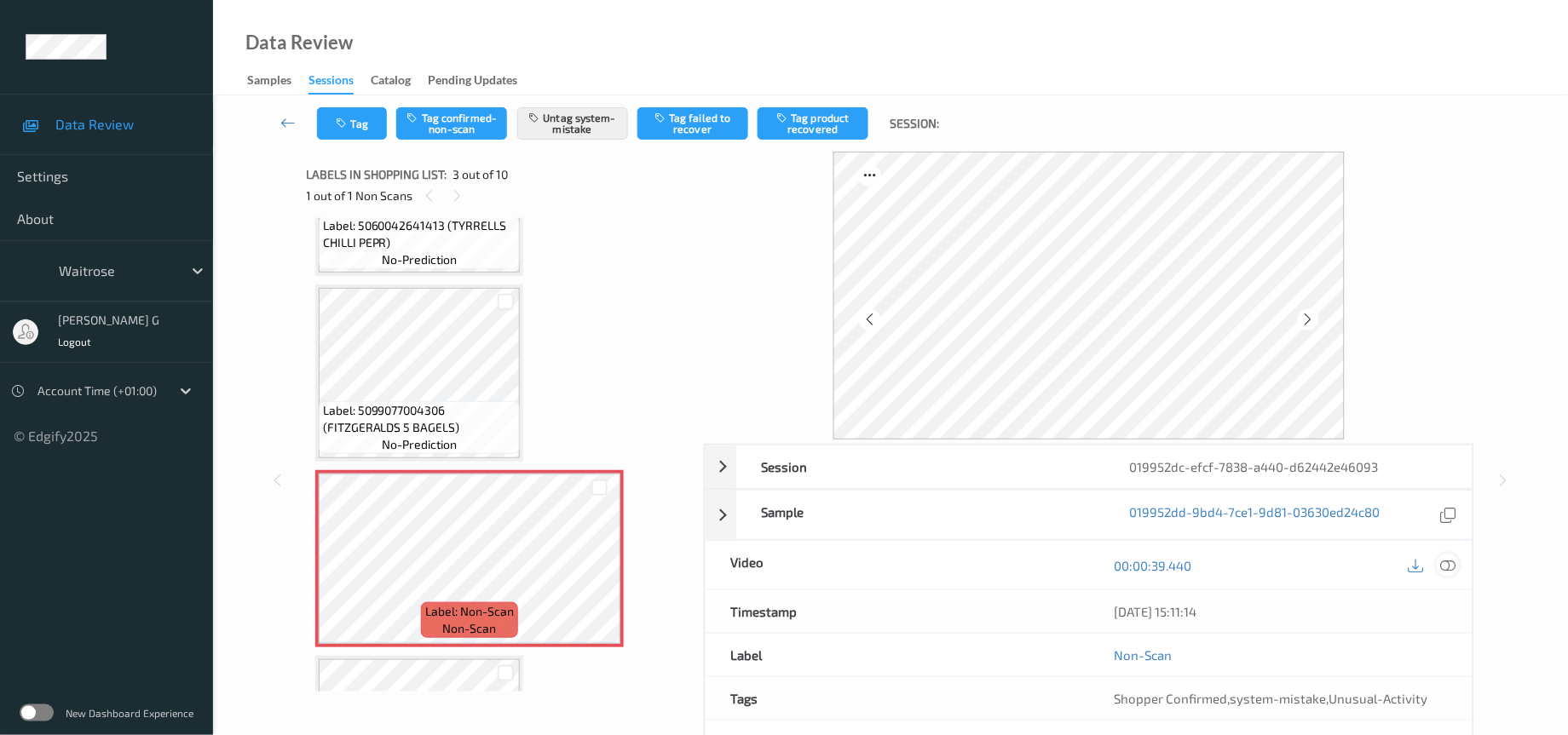
click at [1450, 572] on icon at bounding box center [1449, 566] width 15 height 15
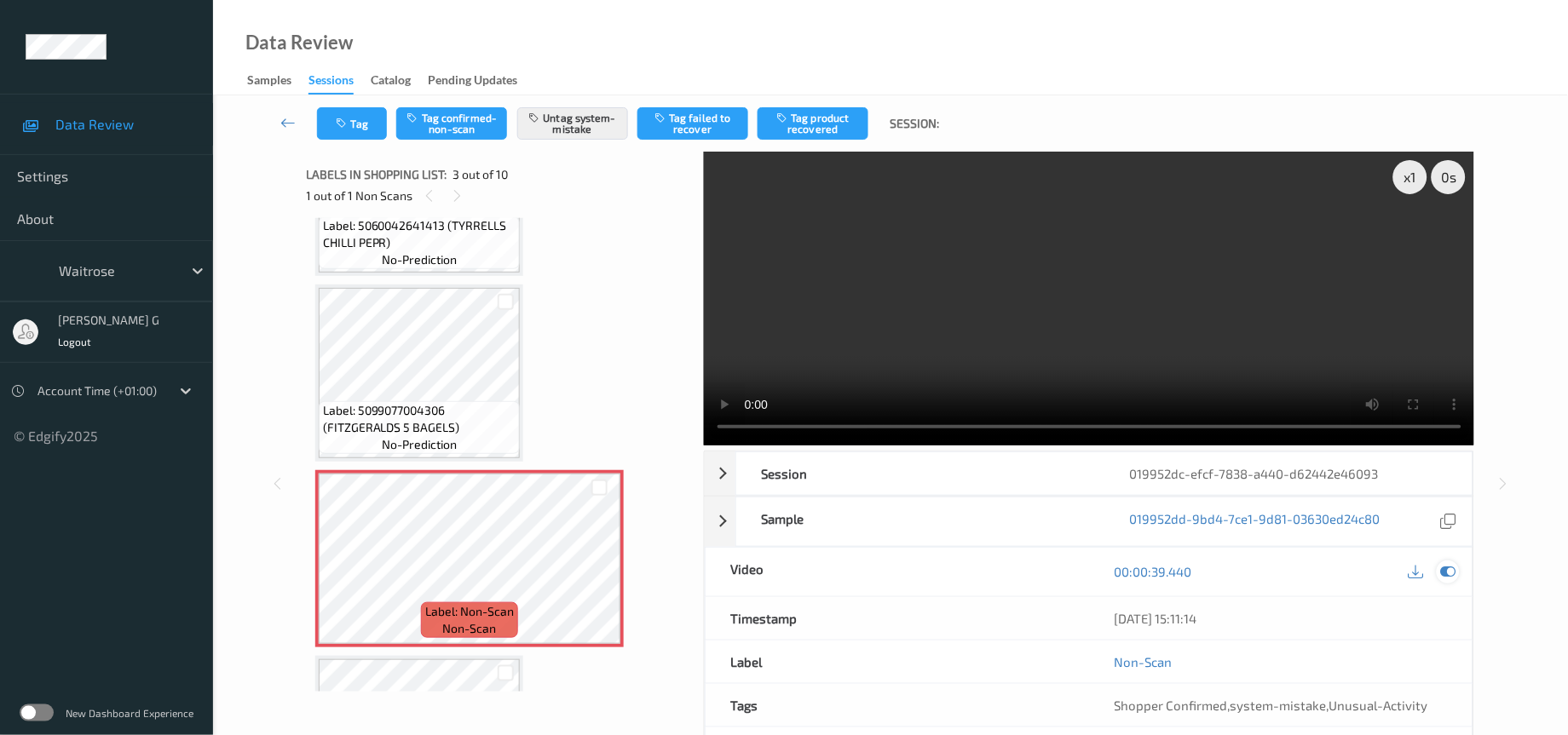
click at [1447, 576] on icon at bounding box center [1449, 571] width 15 height 15
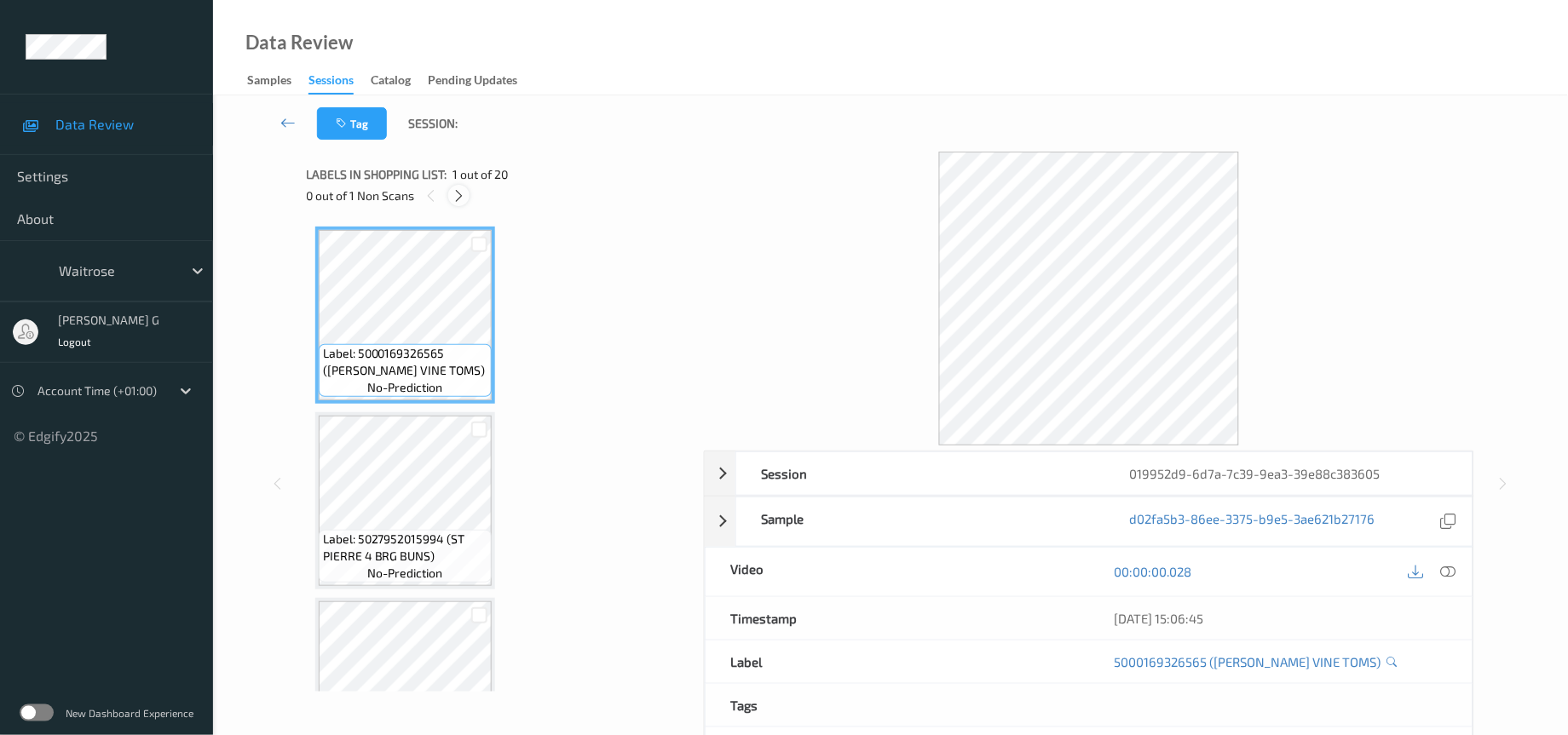
click at [461, 196] on icon at bounding box center [458, 196] width 14 height 15
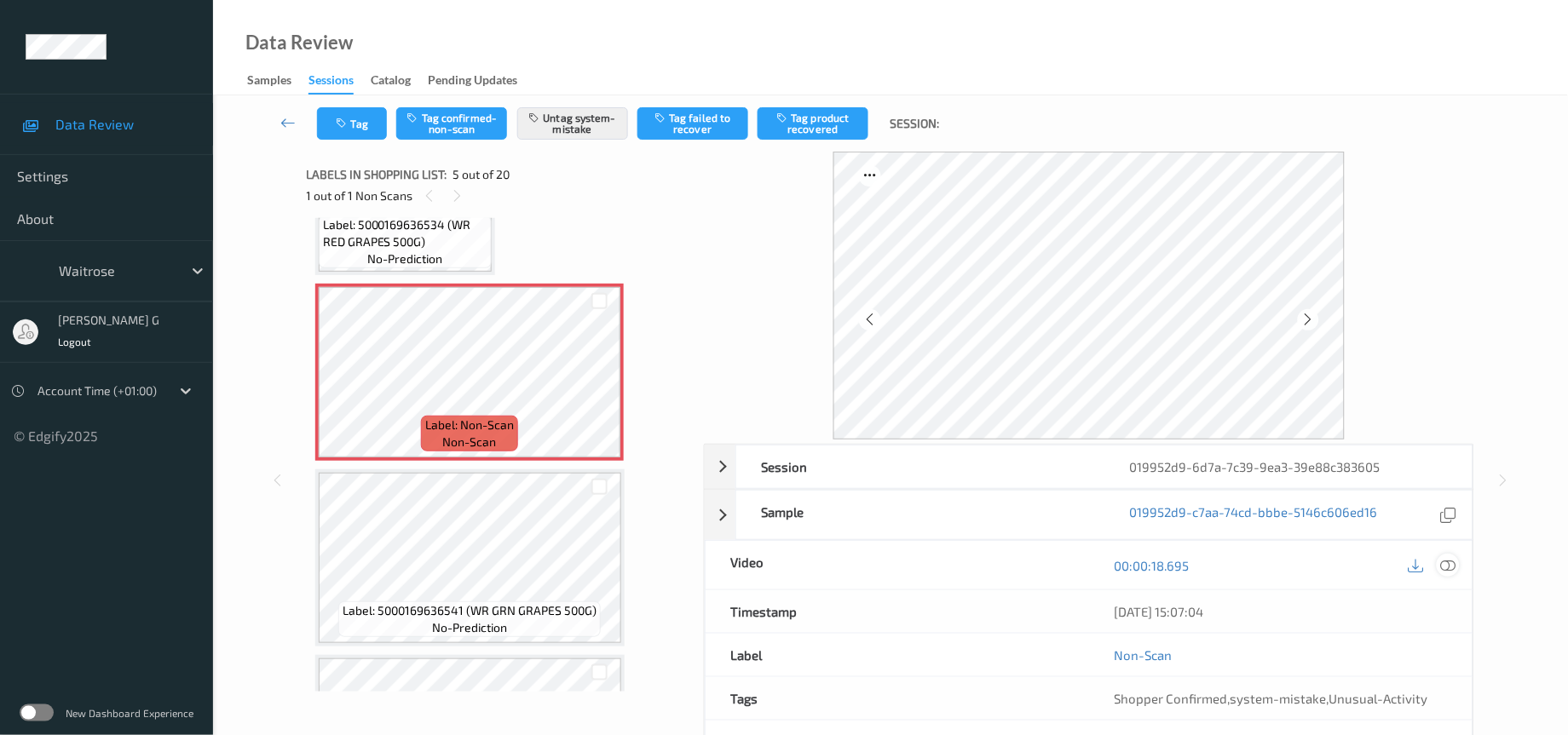
click at [1447, 560] on icon at bounding box center [1449, 566] width 15 height 15
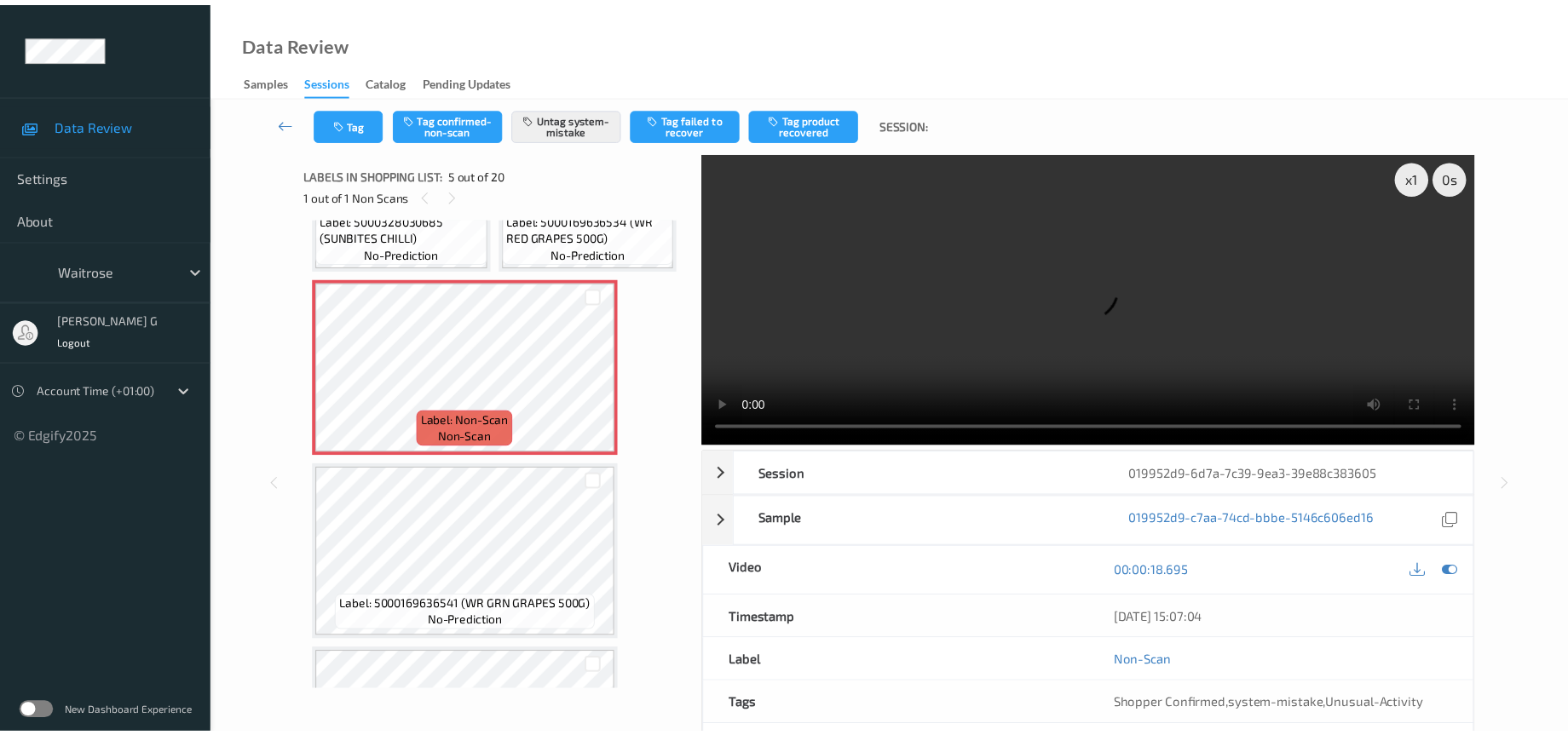
scroll to position [686, 0]
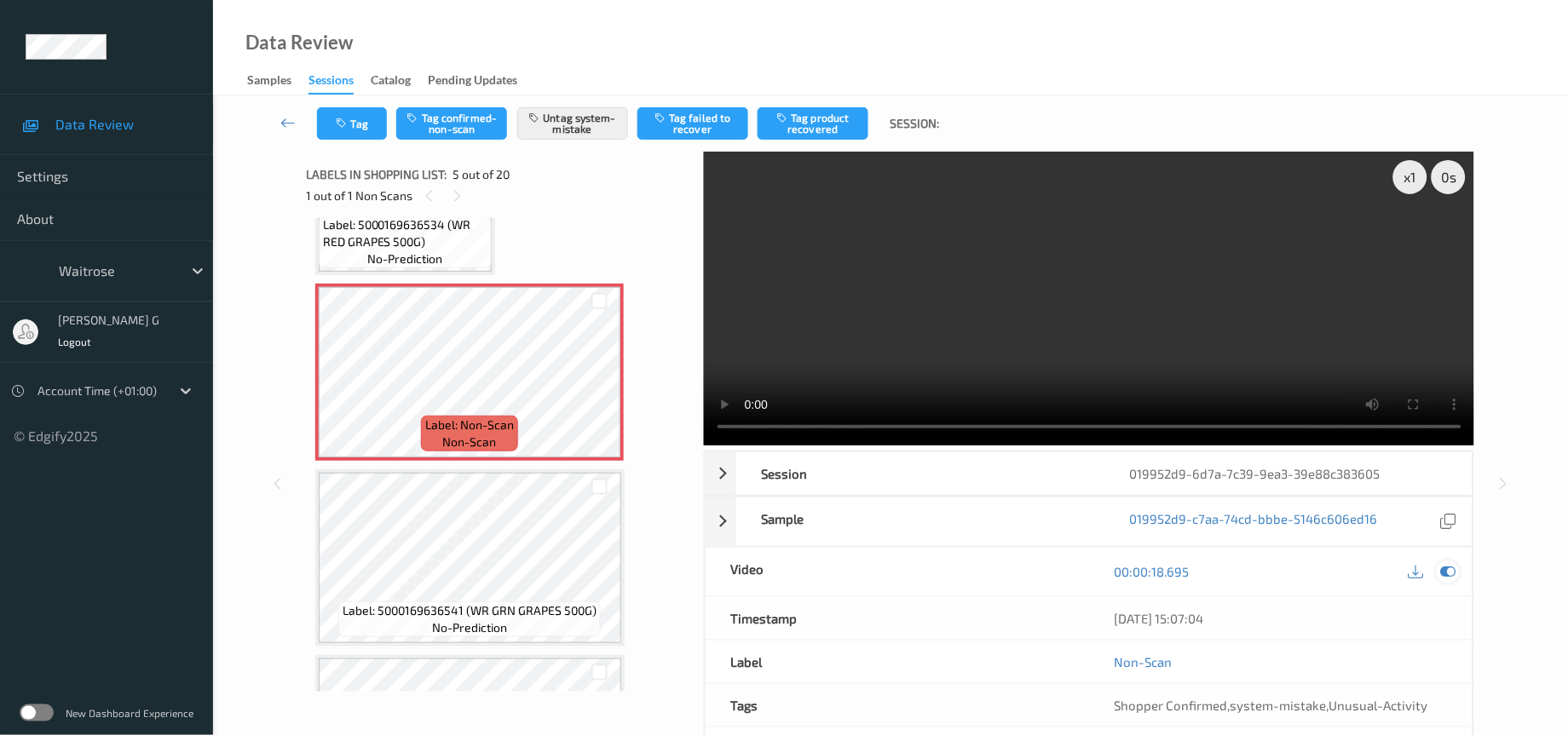
click at [1450, 575] on icon at bounding box center [1449, 571] width 15 height 15
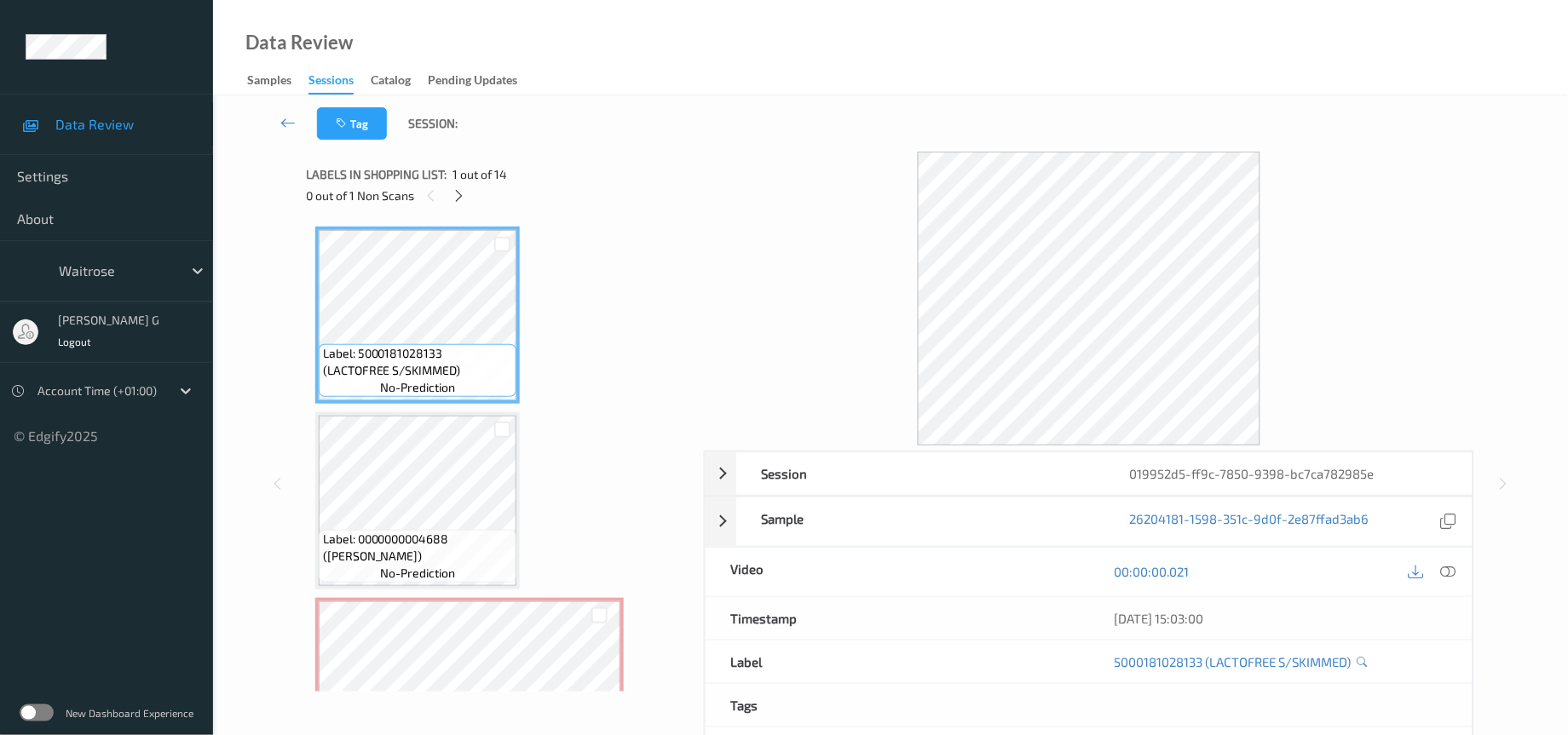
click at [448, 196] on div "0 out of 1 Non Scans" at bounding box center [499, 195] width 385 height 22
click at [456, 196] on icon at bounding box center [458, 196] width 14 height 15
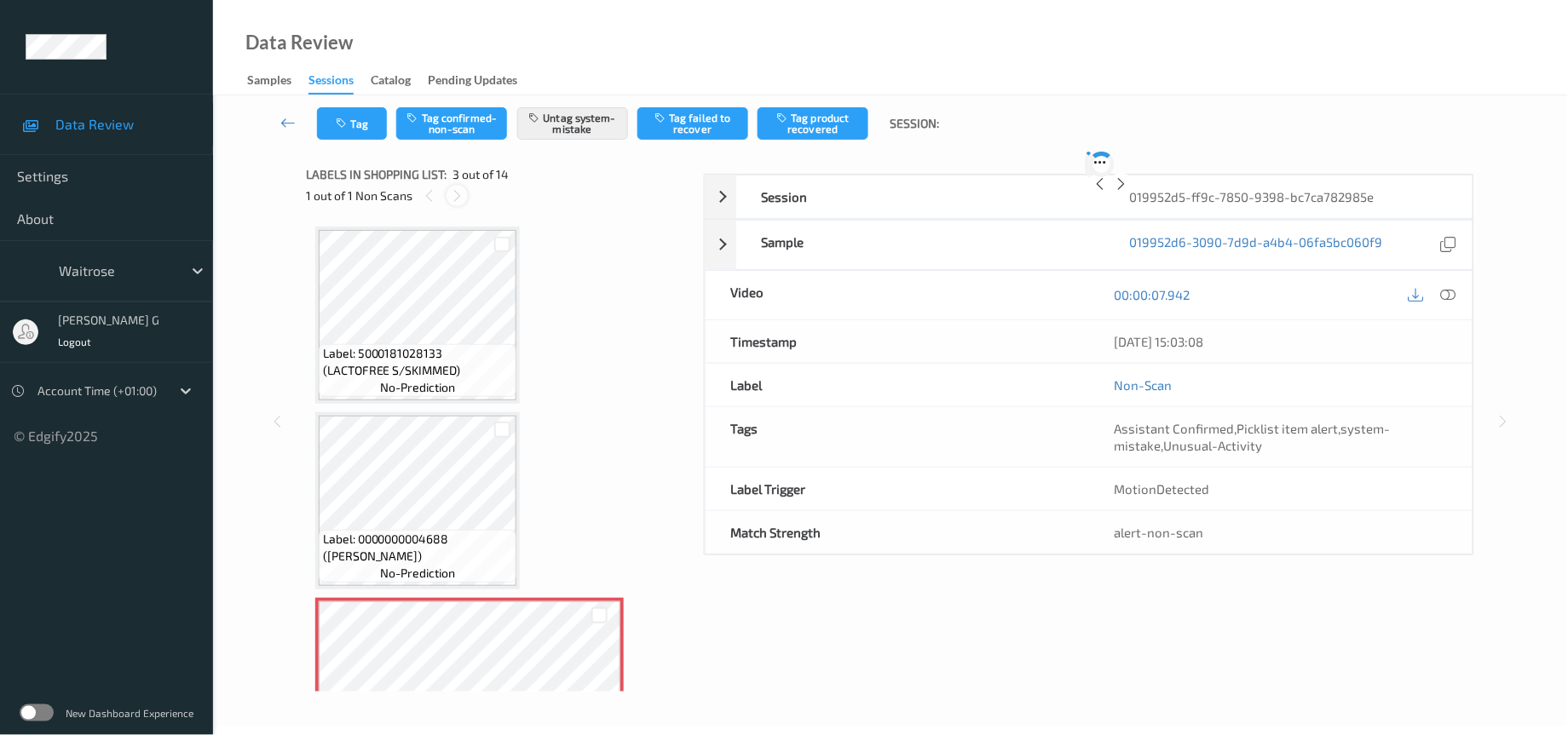
scroll to position [192, 0]
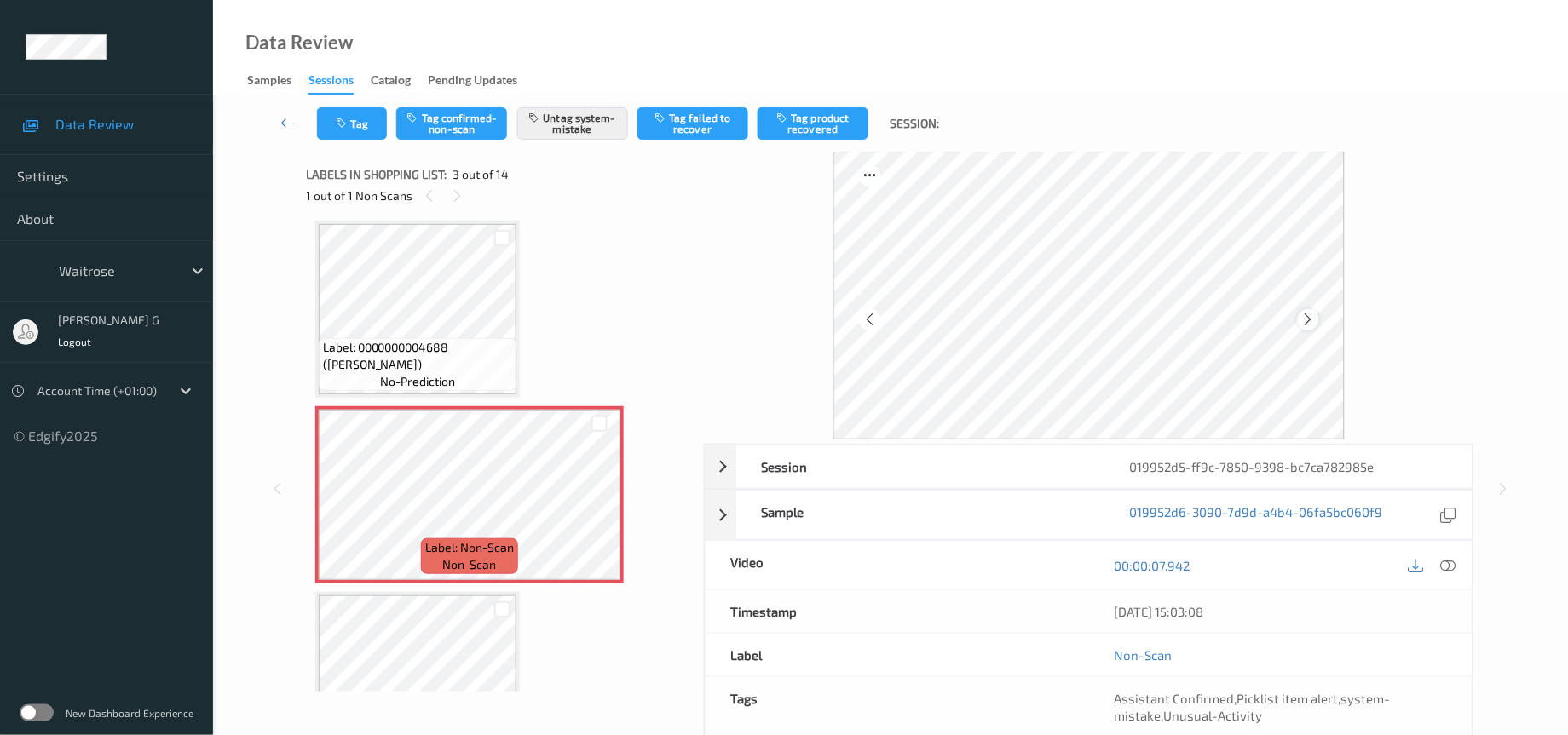
click at [1317, 319] on div at bounding box center [1309, 320] width 22 height 22
click at [1448, 563] on icon at bounding box center [1449, 566] width 15 height 15
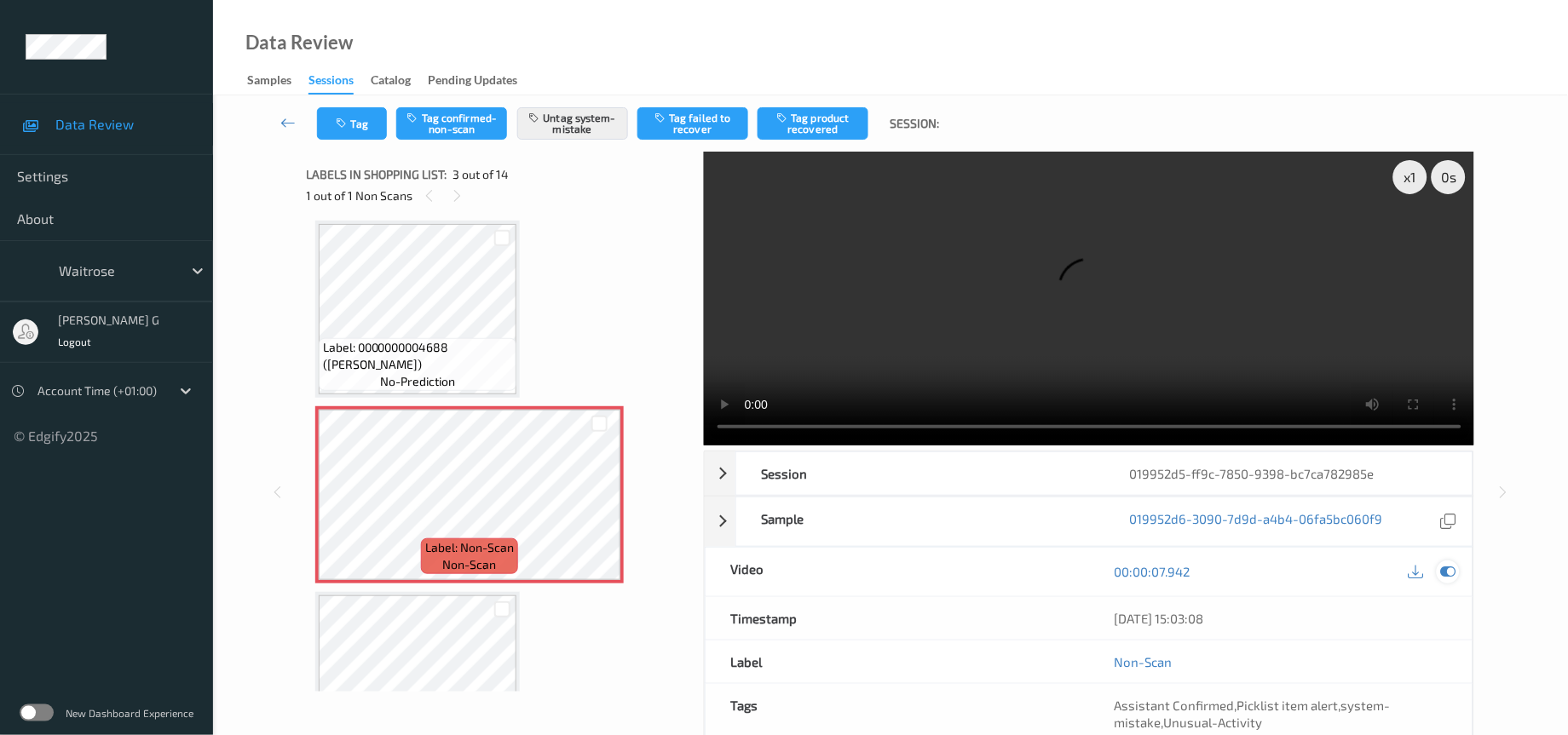
click at [1447, 569] on icon at bounding box center [1449, 571] width 15 height 15
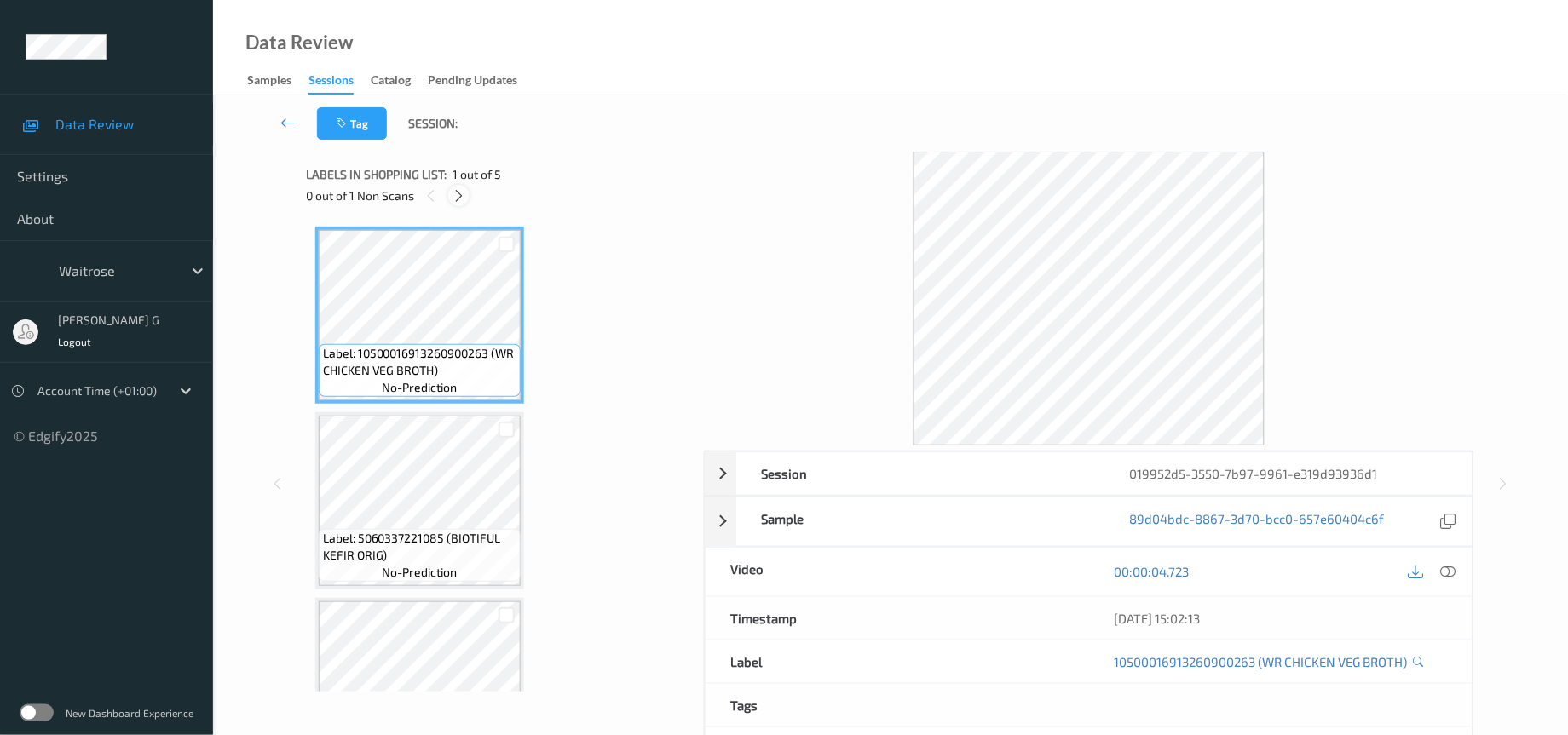
click at [449, 193] on div at bounding box center [459, 195] width 22 height 22
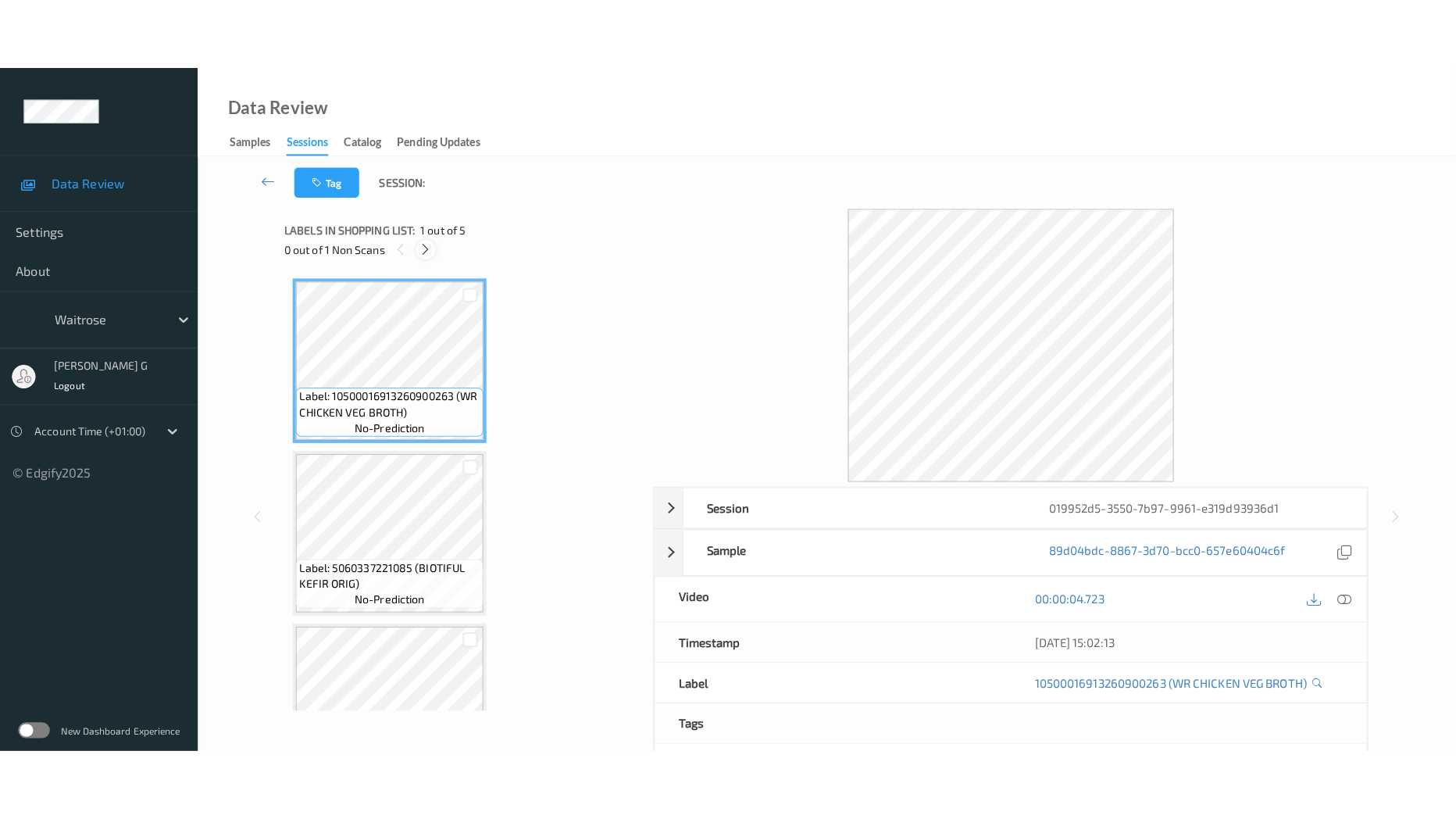
scroll to position [414, 0]
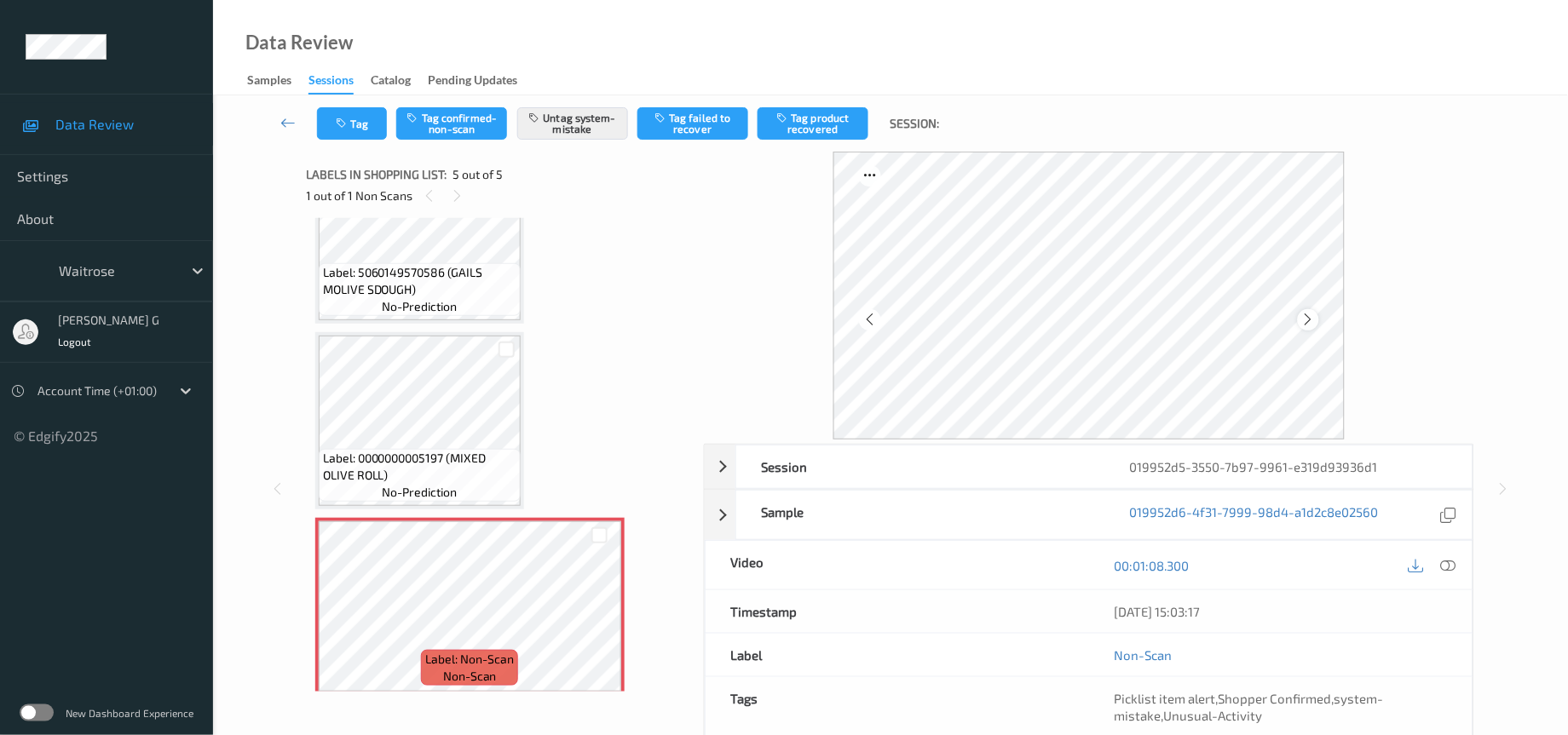
click at [1309, 319] on icon at bounding box center [1308, 320] width 14 height 15
click at [1449, 566] on icon at bounding box center [1449, 566] width 15 height 15
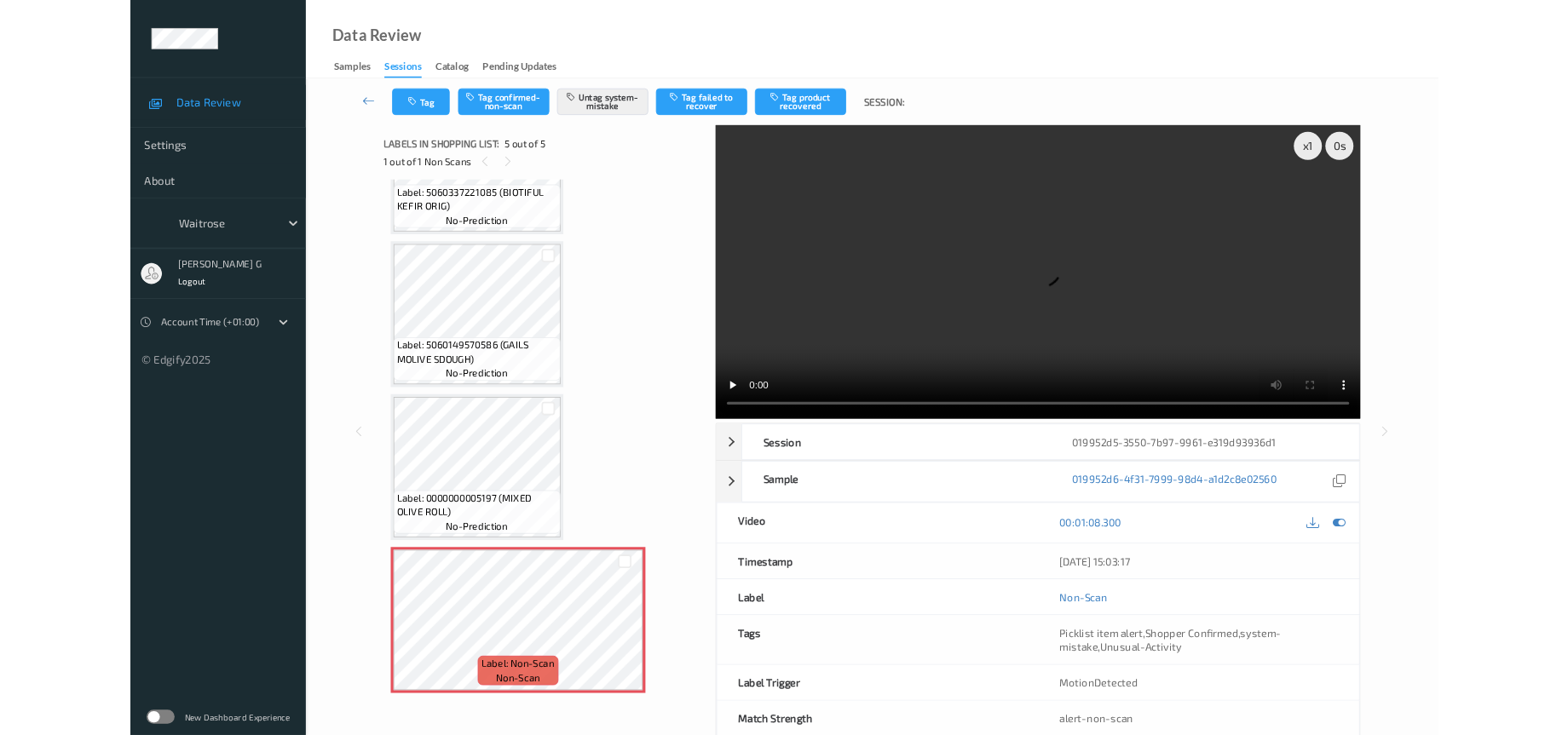
scroll to position [294, 0]
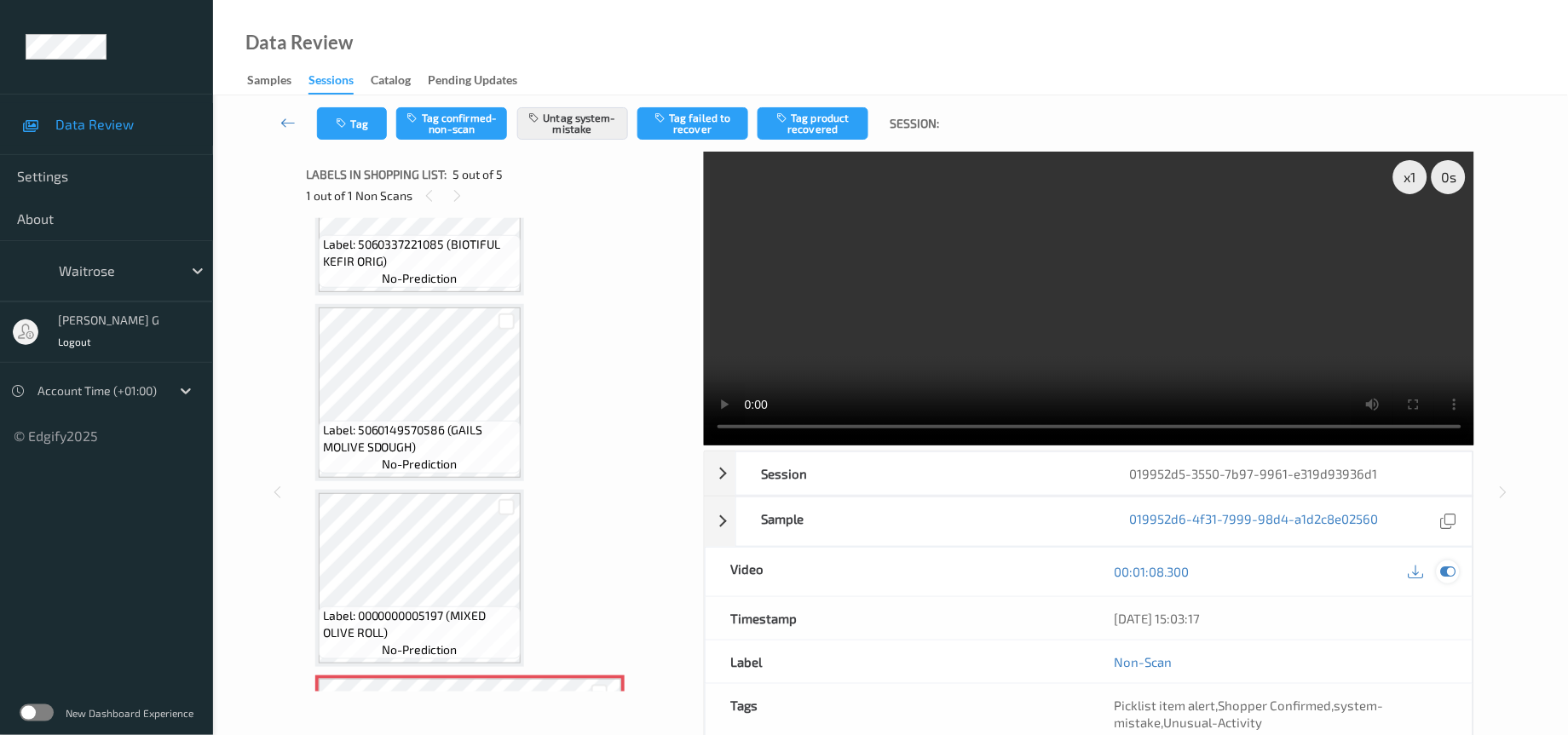
click at [1446, 571] on icon at bounding box center [1449, 571] width 15 height 15
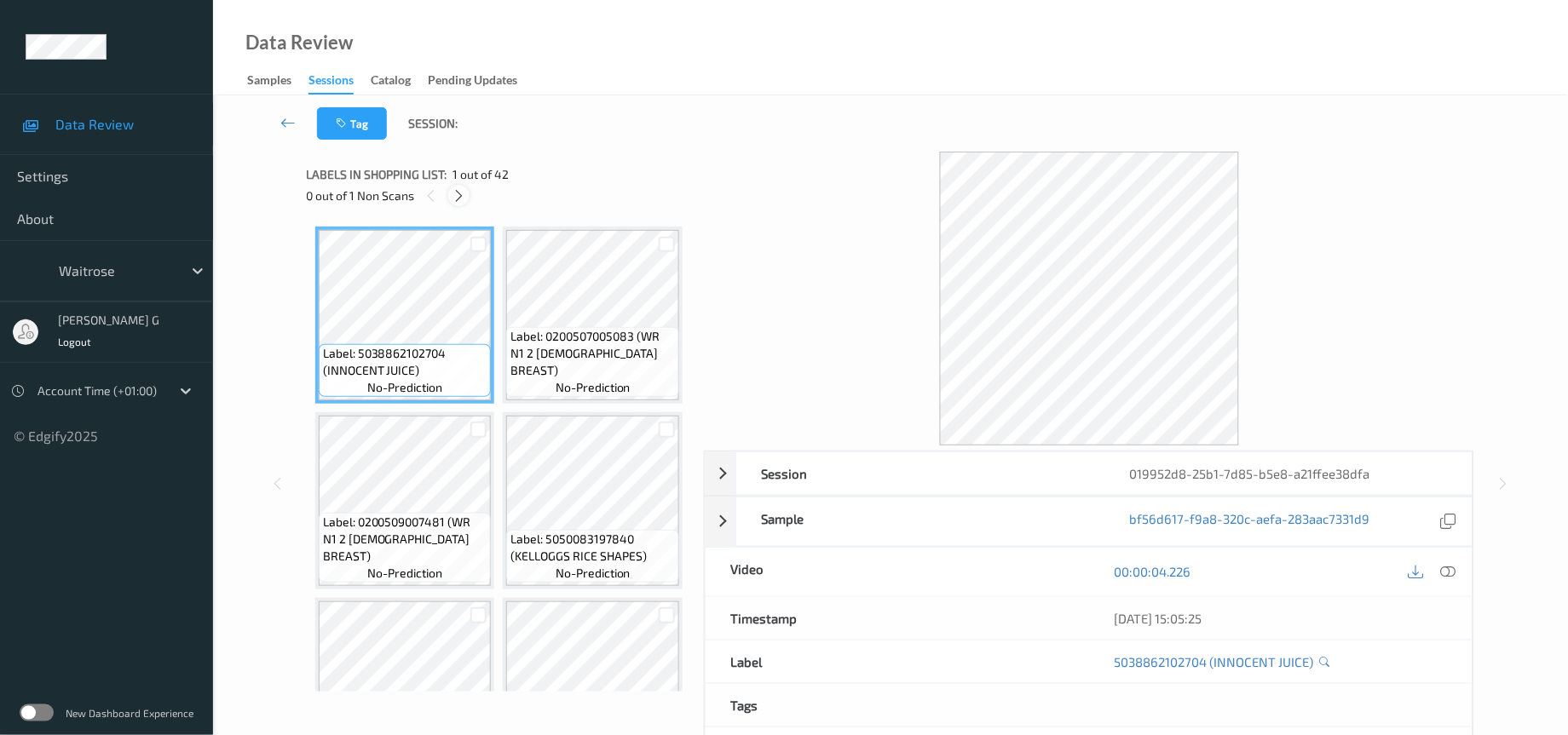
click at [460, 188] on icon at bounding box center [458, 196] width 14 height 15
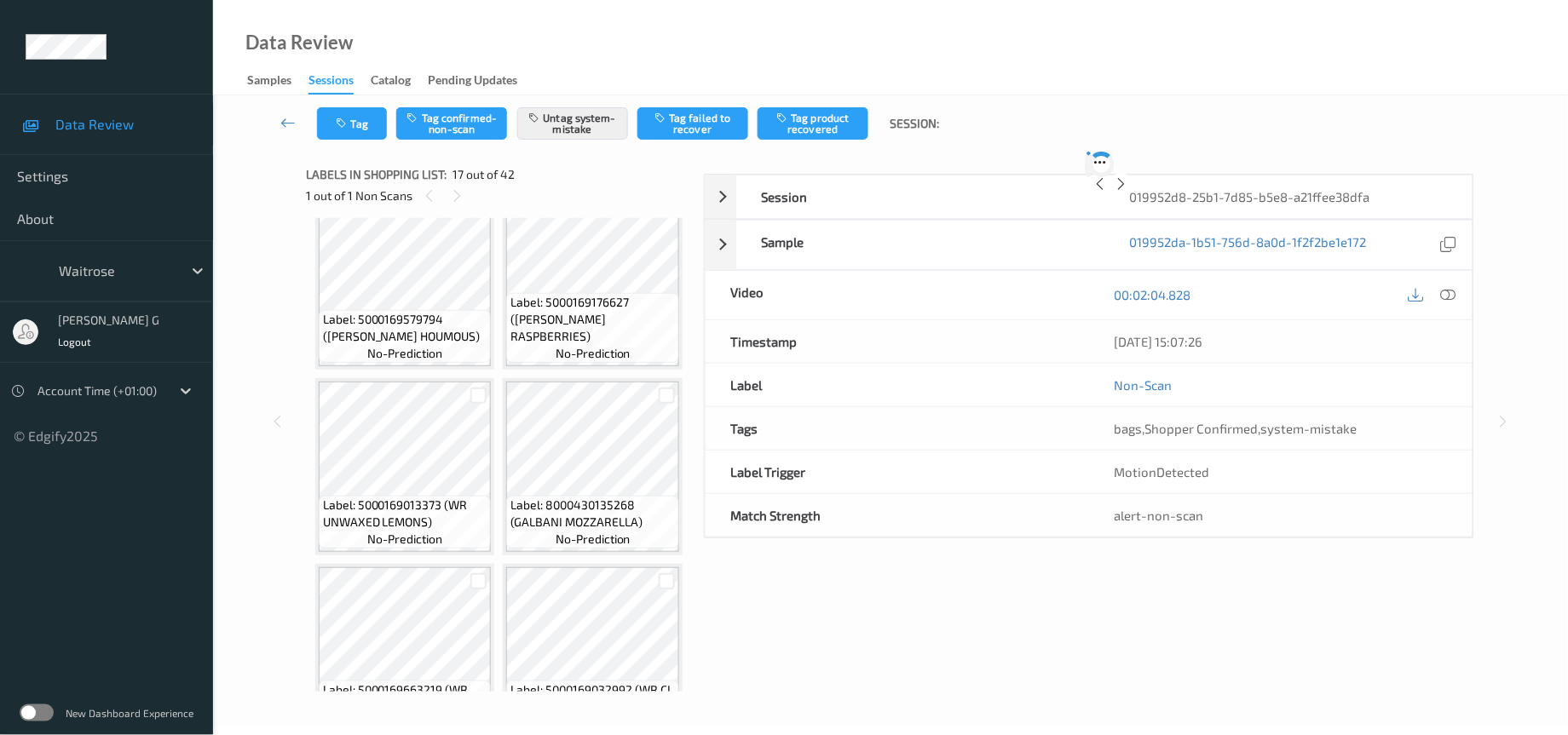
scroll to position [113, 0]
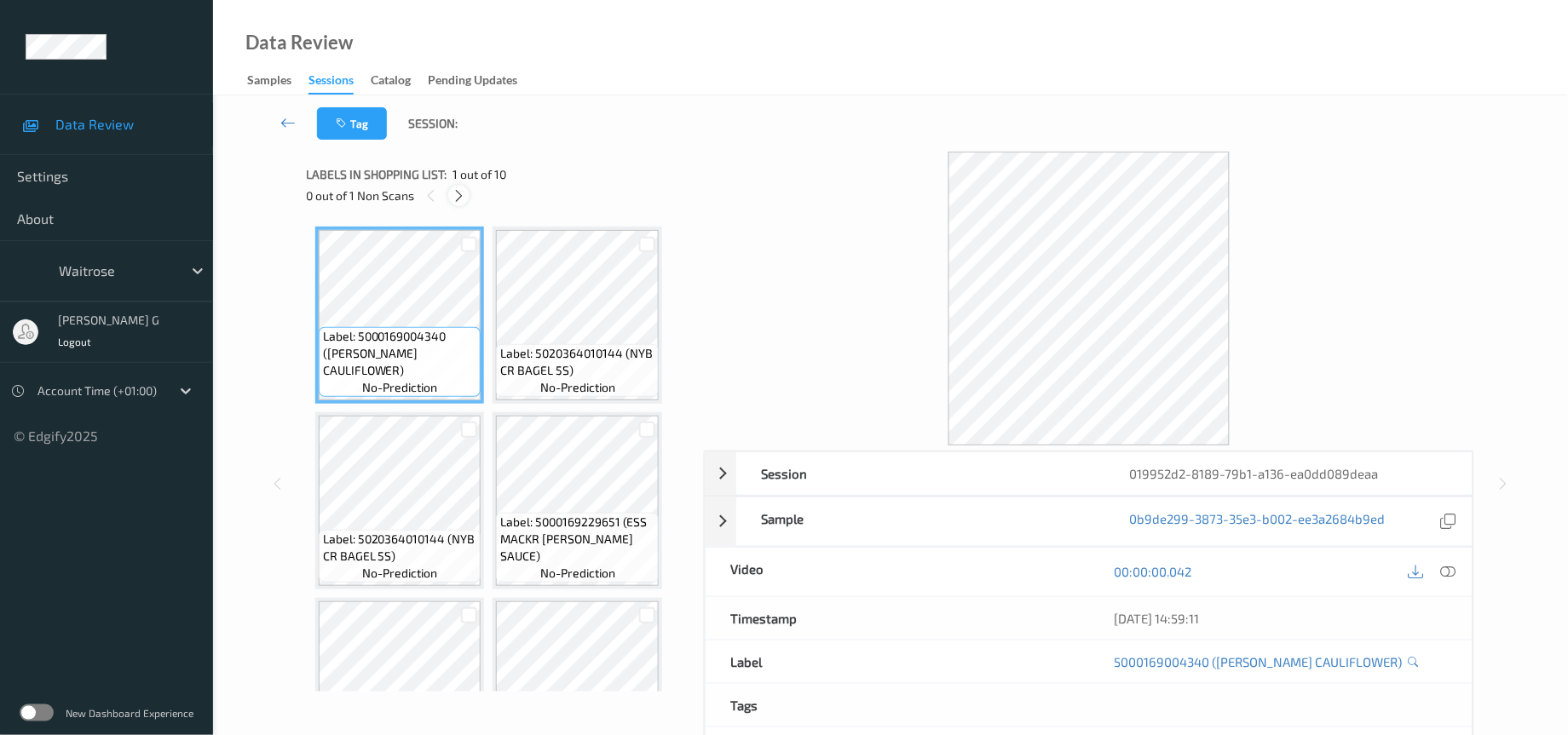
click at [455, 188] on icon at bounding box center [458, 196] width 14 height 15
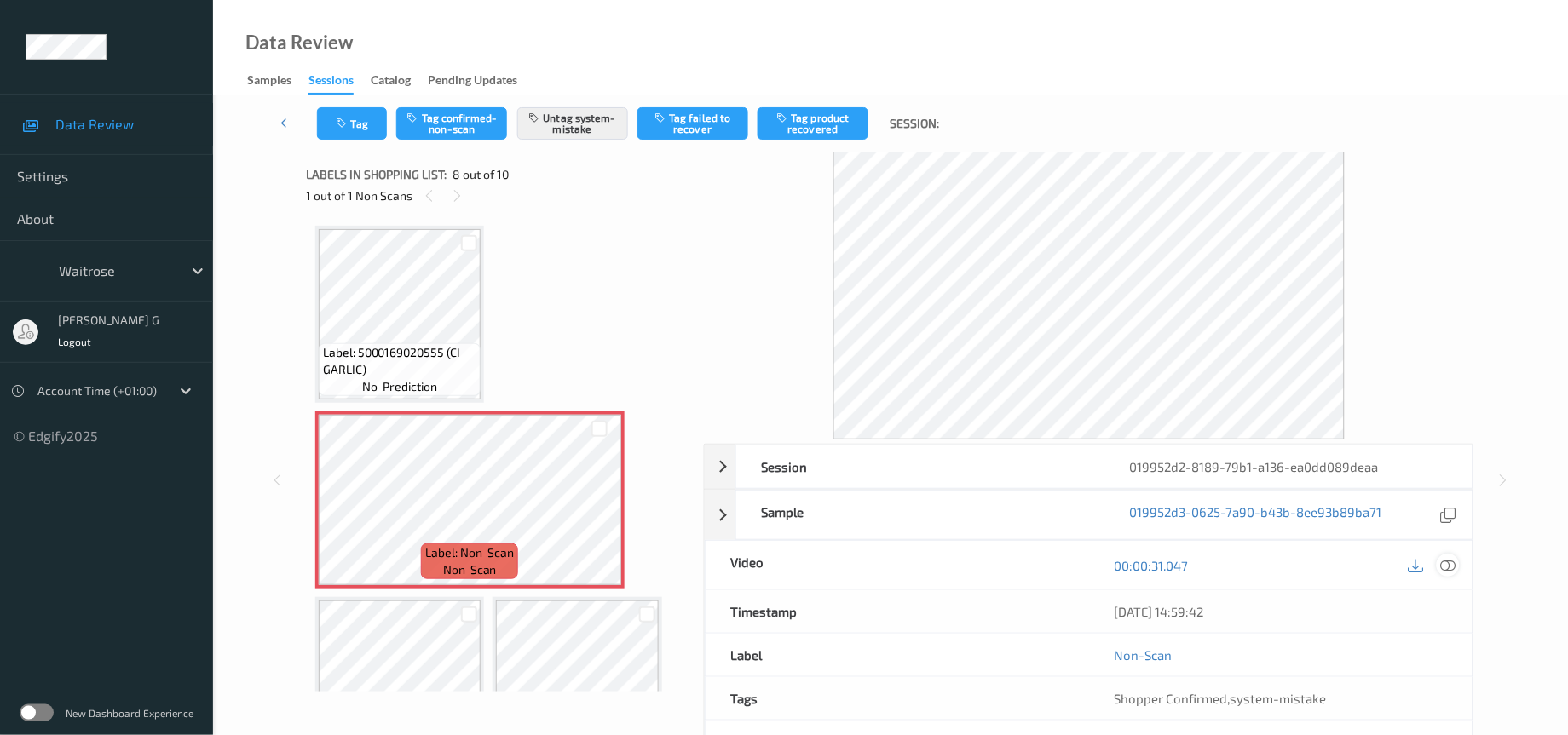
click at [1453, 563] on icon at bounding box center [1449, 566] width 15 height 15
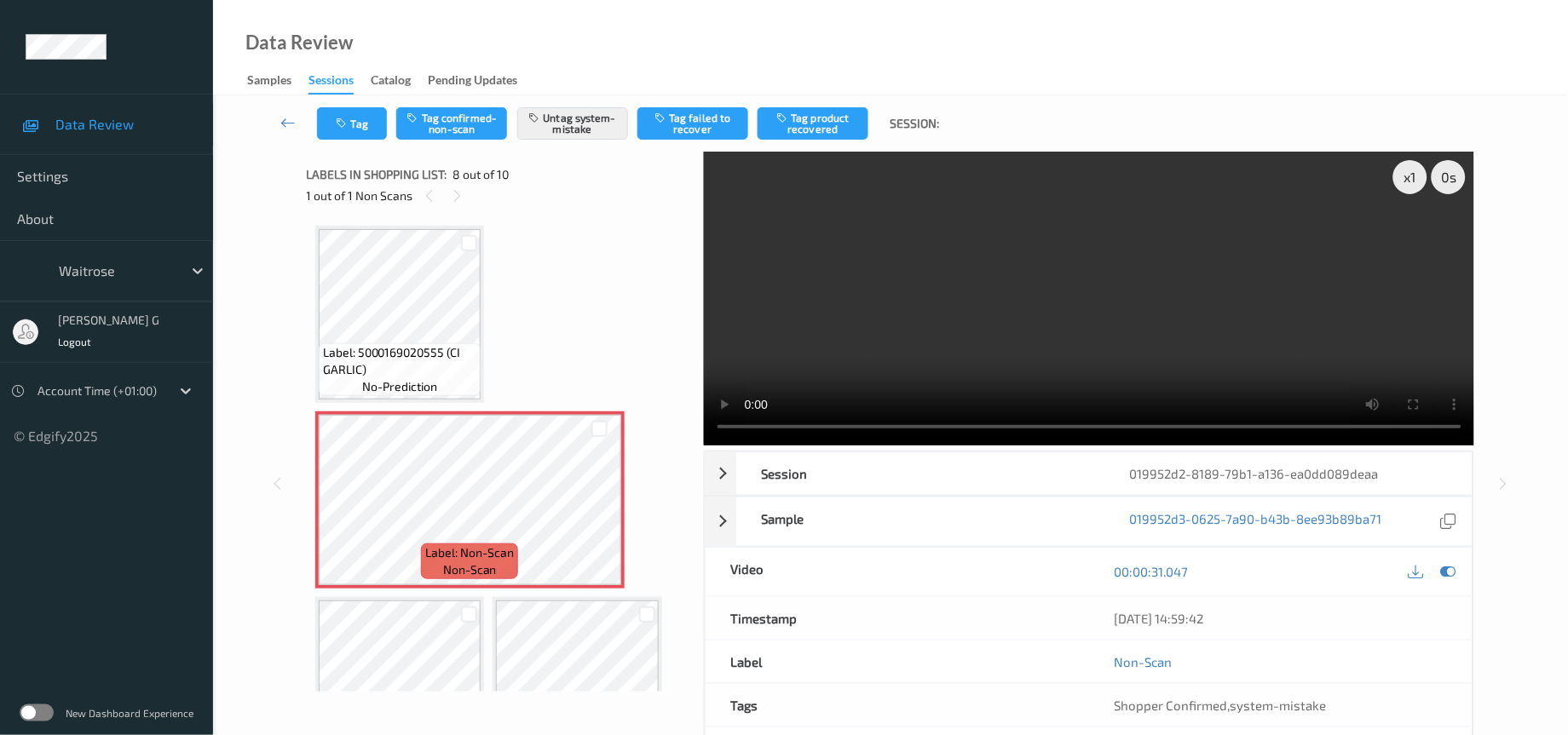
scroll to position [477, 0]
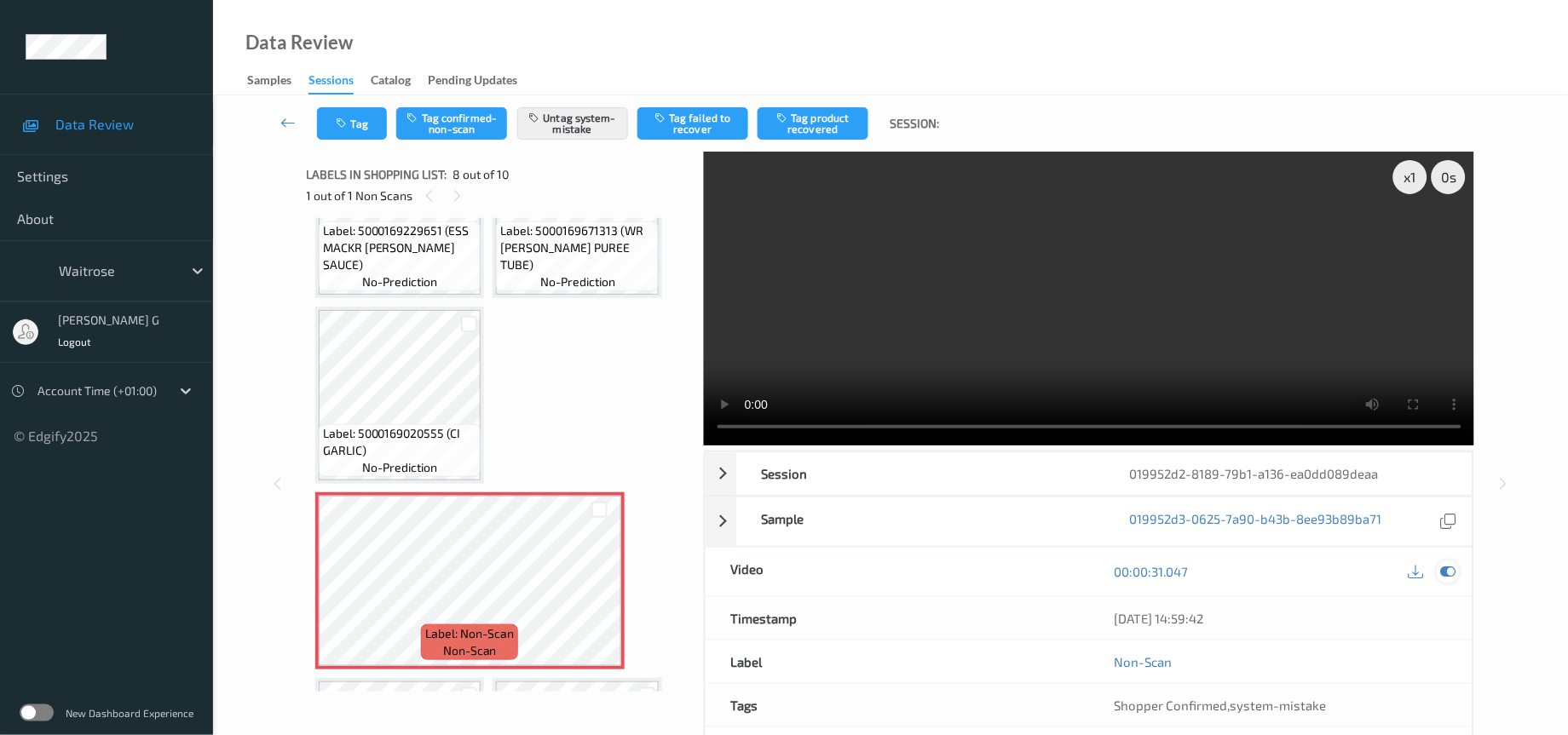
click at [1447, 570] on icon at bounding box center [1449, 571] width 15 height 15
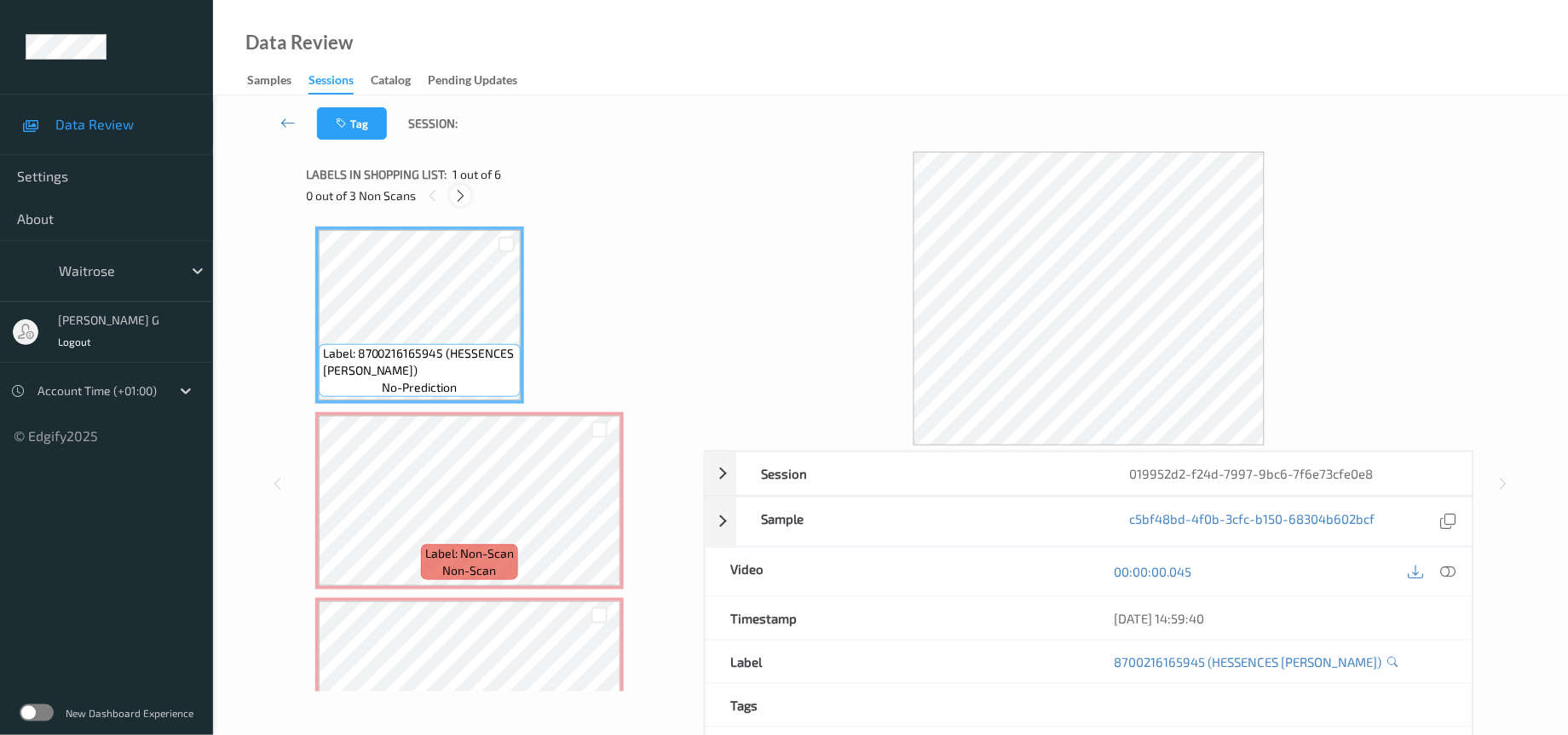
click at [459, 194] on icon at bounding box center [460, 196] width 14 height 15
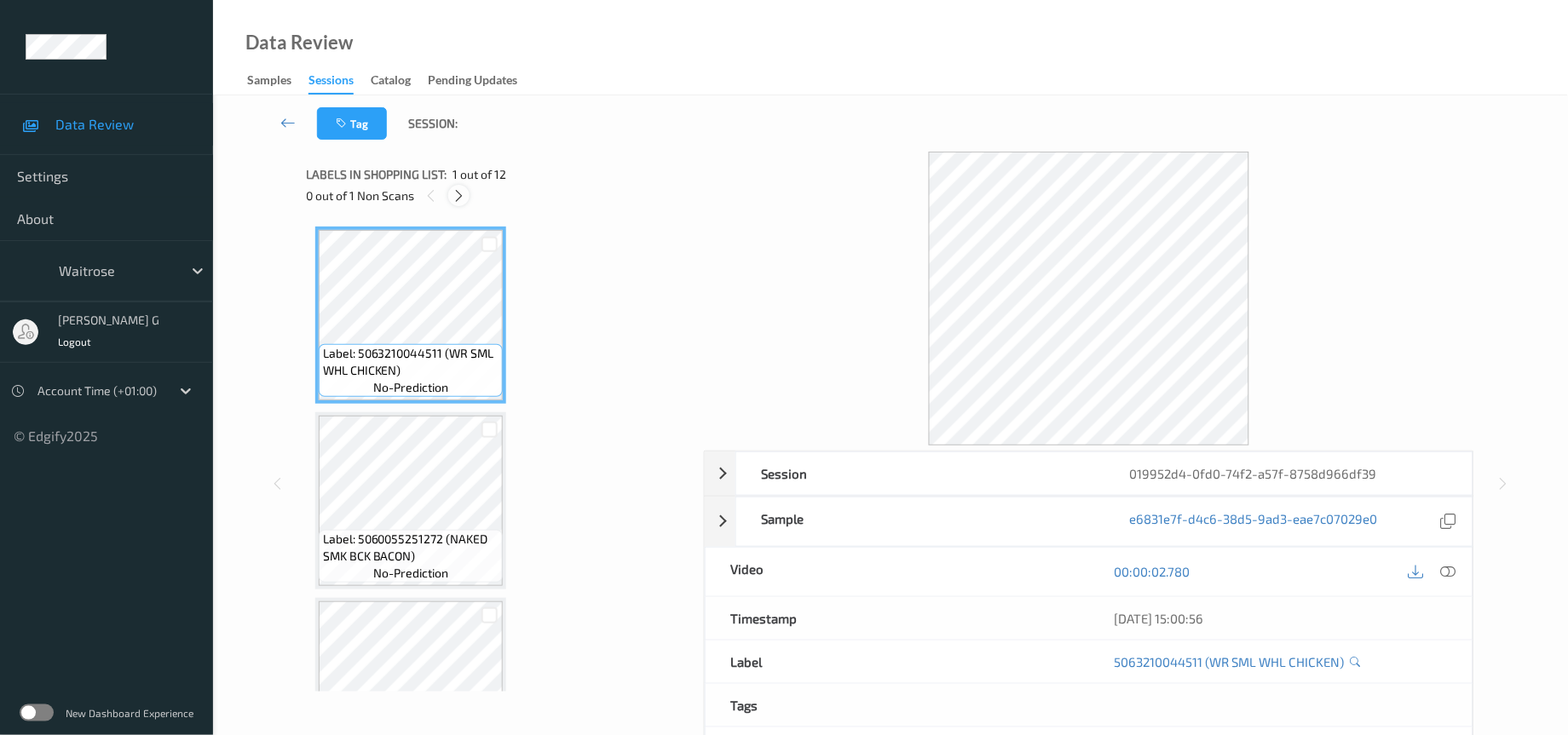
click at [455, 195] on icon at bounding box center [458, 196] width 14 height 15
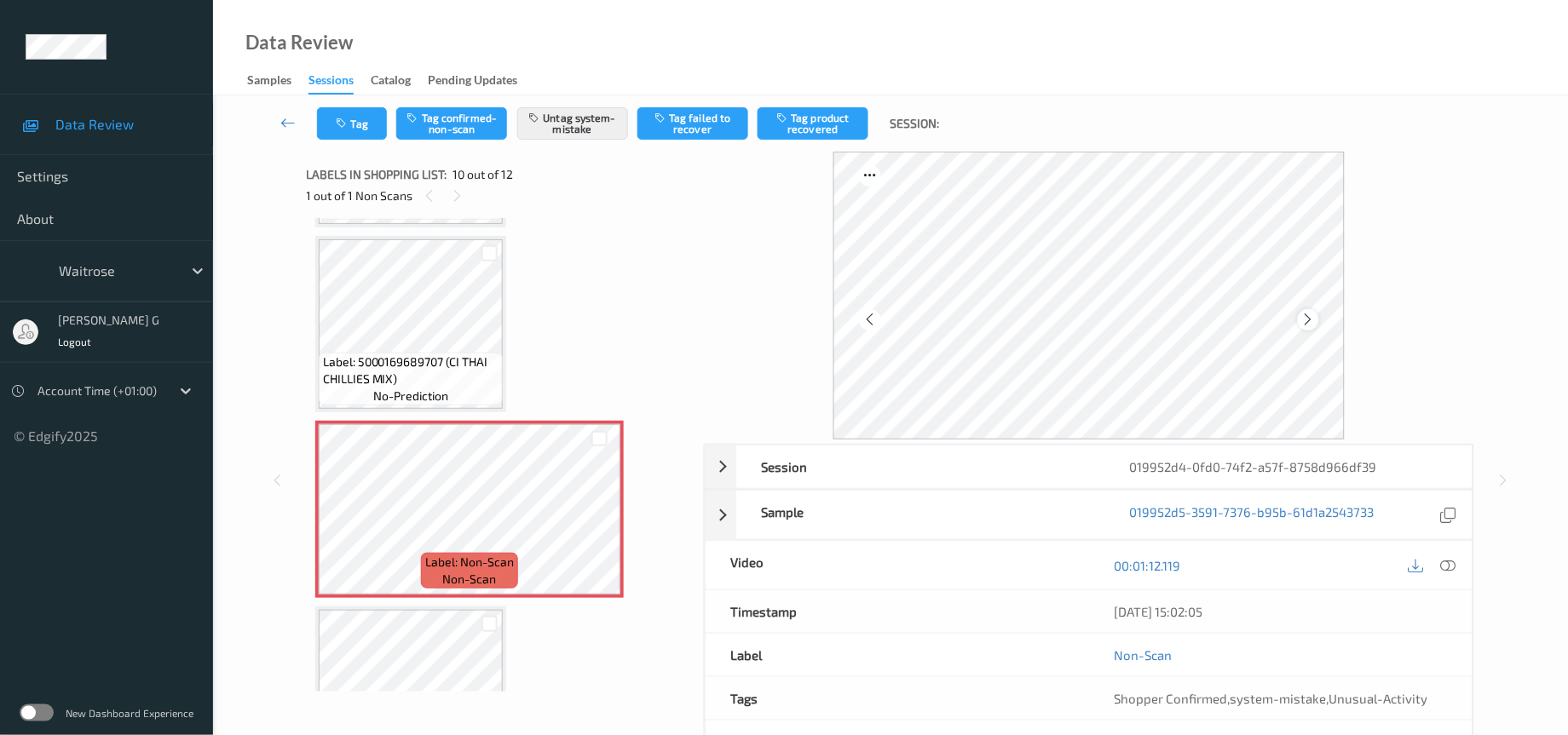
click at [1305, 317] on icon at bounding box center [1308, 320] width 14 height 15
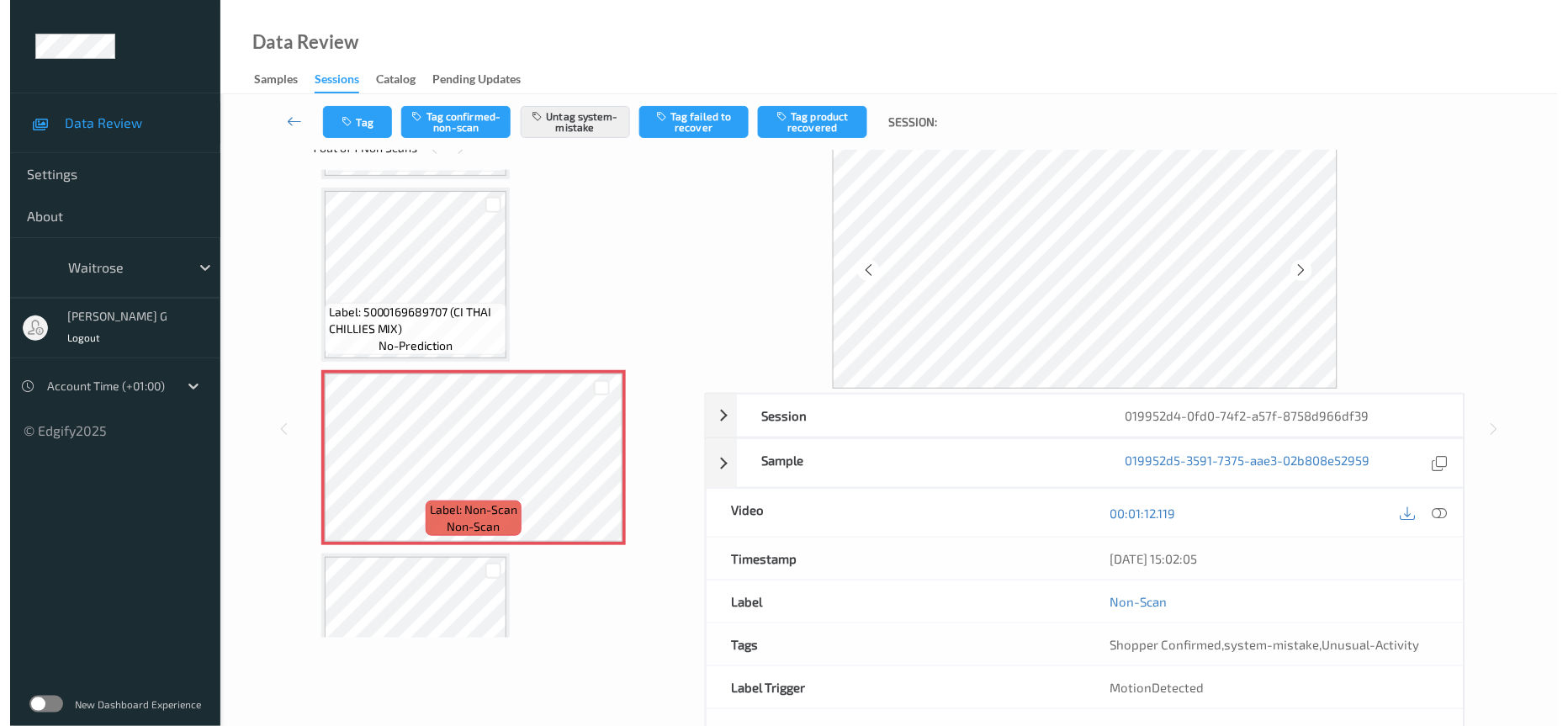
scroll to position [0, 0]
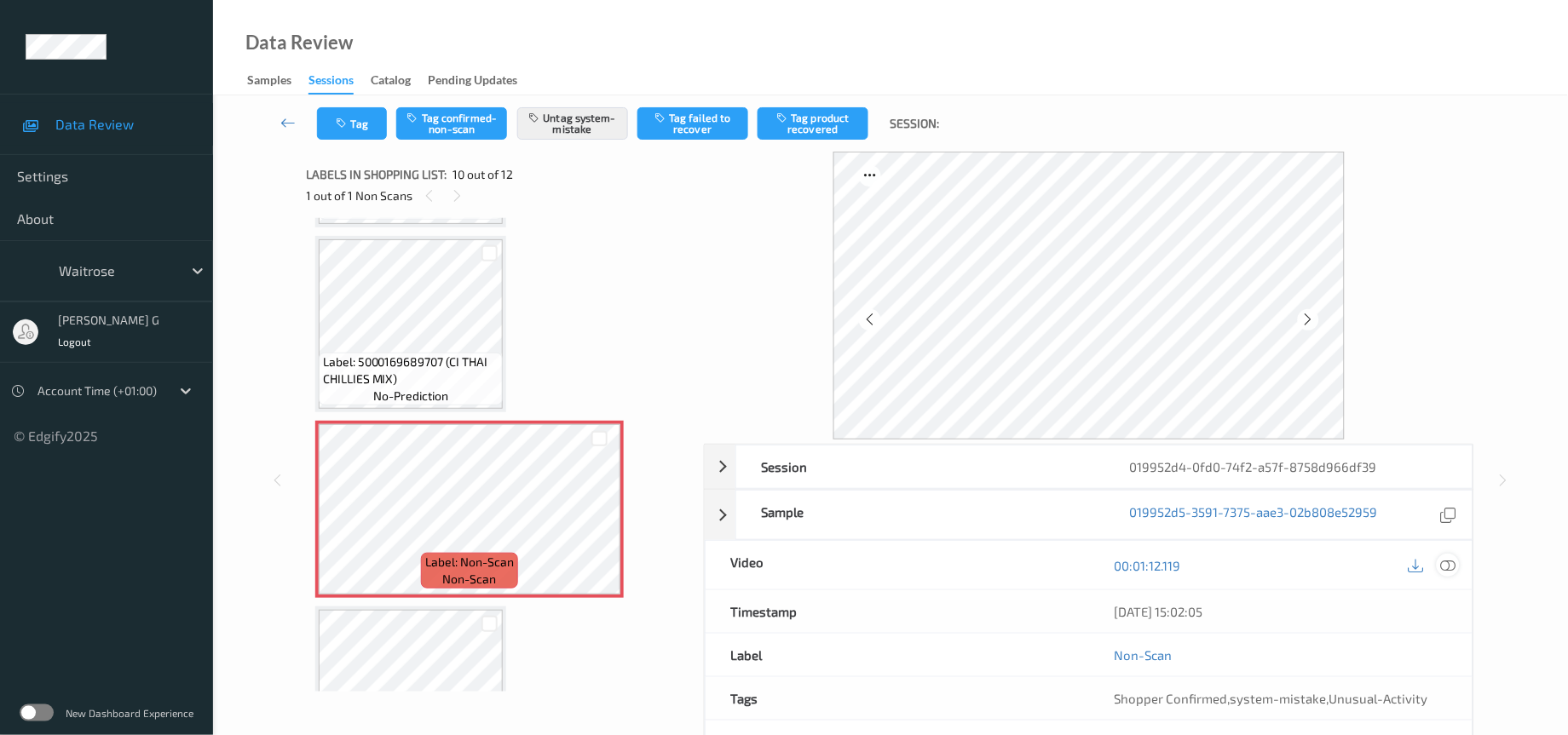
click at [1449, 565] on icon at bounding box center [1449, 566] width 15 height 15
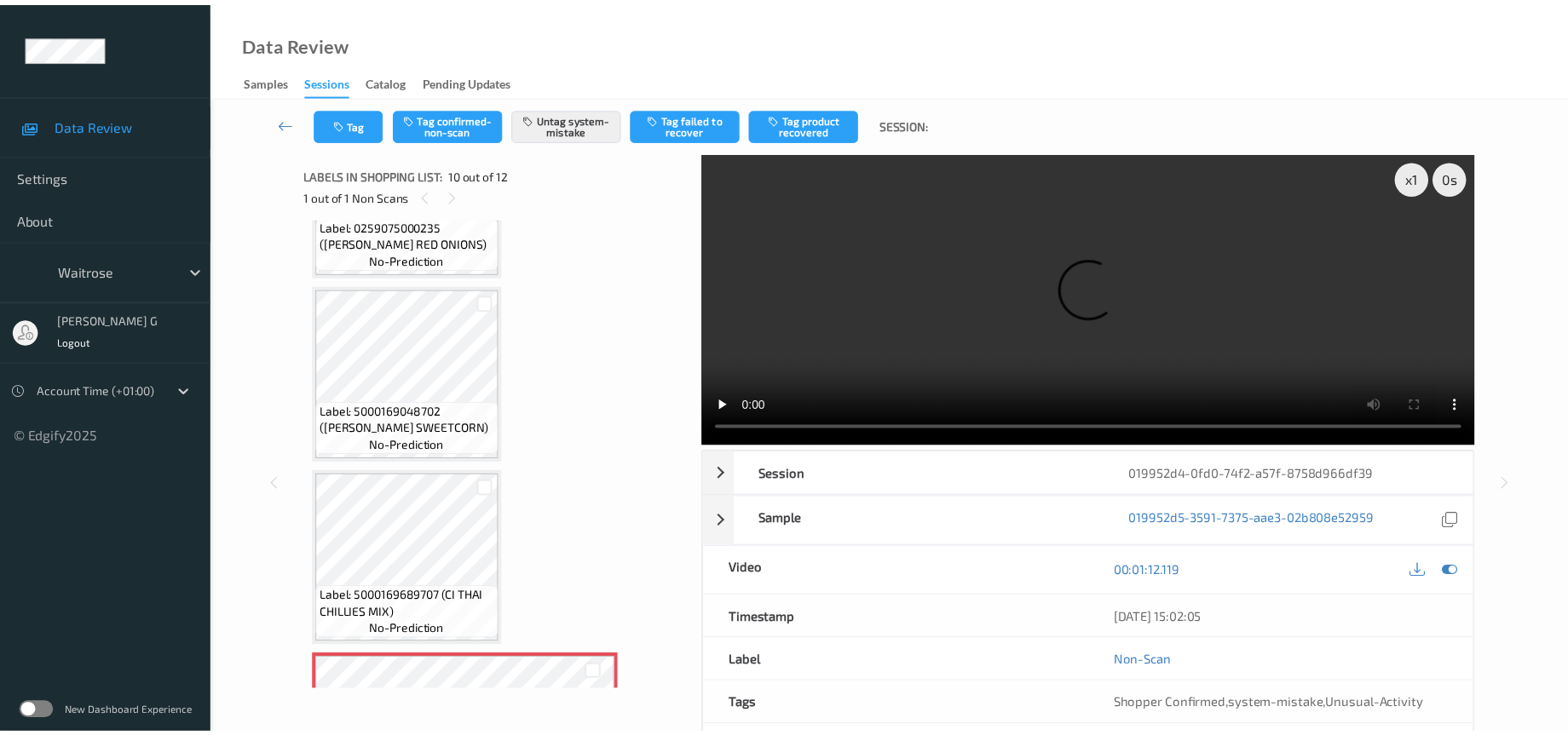
scroll to position [1221, 0]
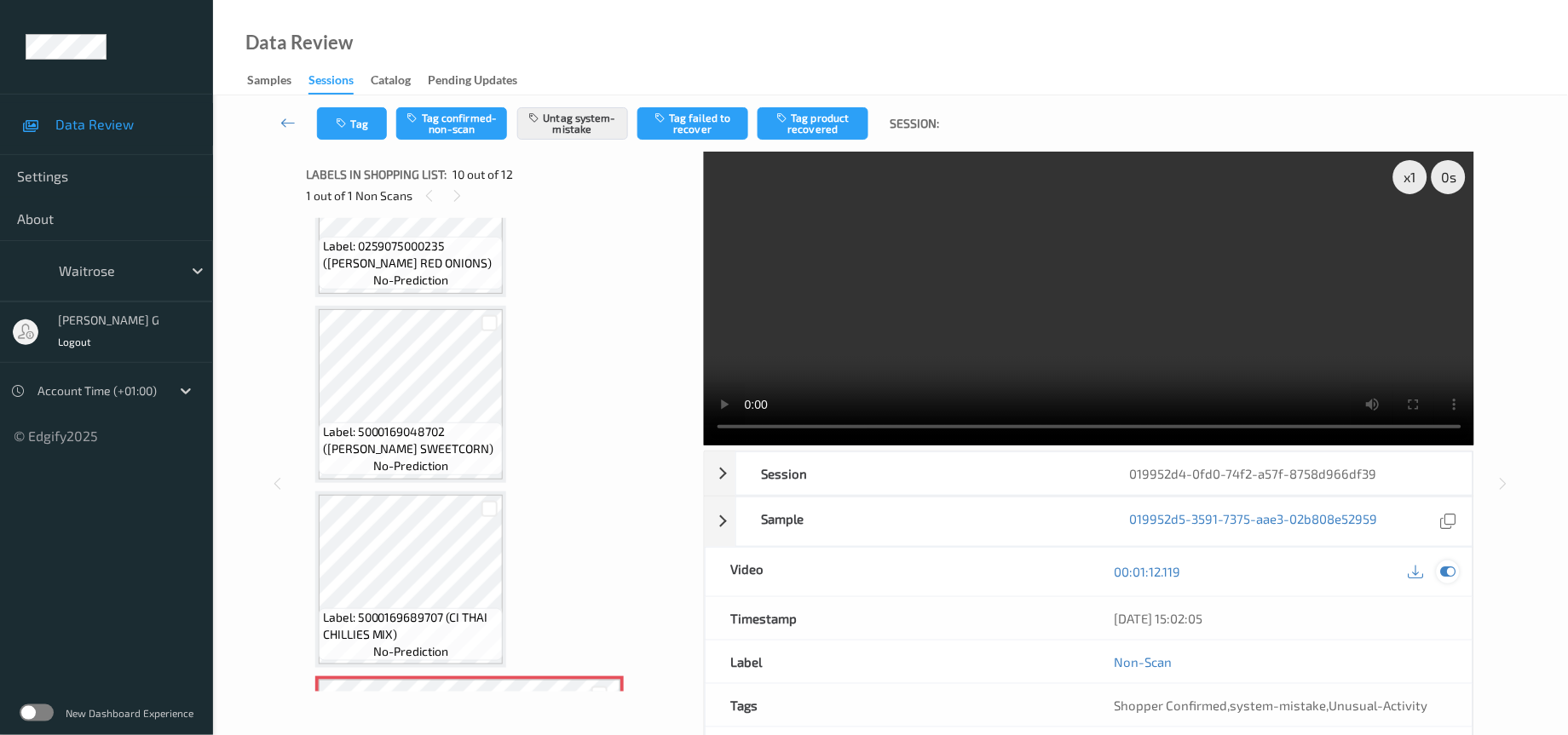
click at [1450, 575] on icon at bounding box center [1449, 571] width 15 height 15
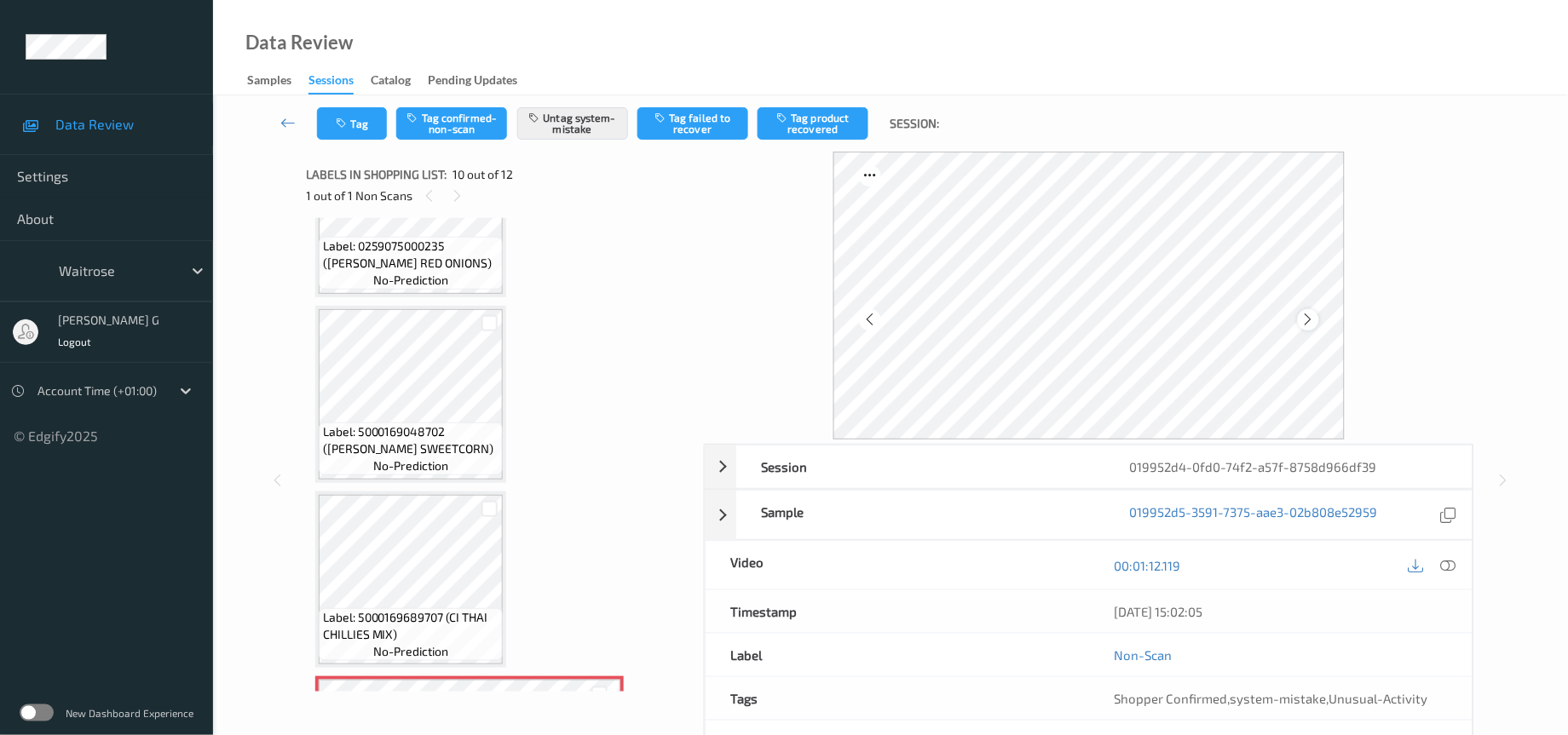
click at [1310, 321] on icon at bounding box center [1308, 320] width 14 height 15
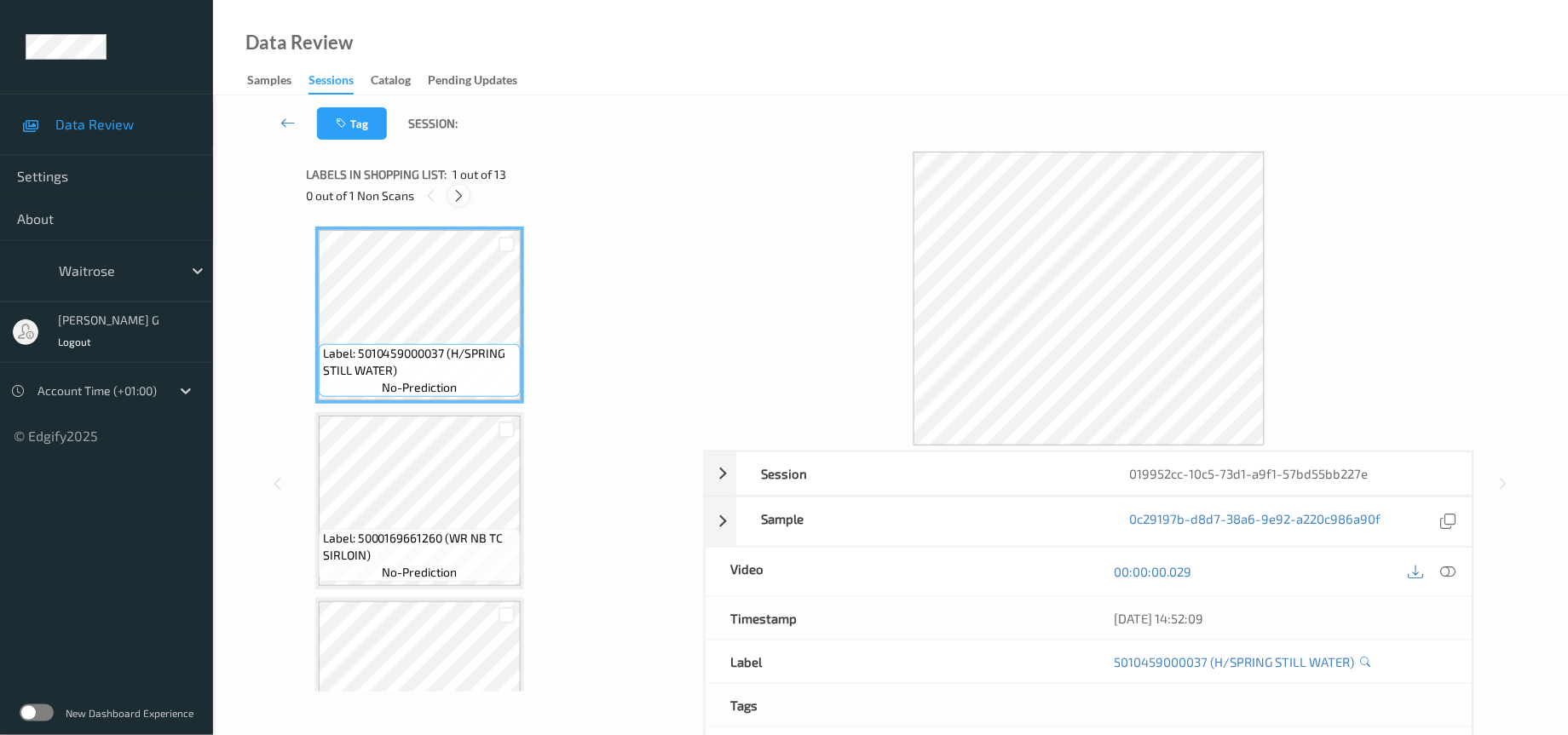
click at [459, 192] on icon at bounding box center [458, 196] width 14 height 15
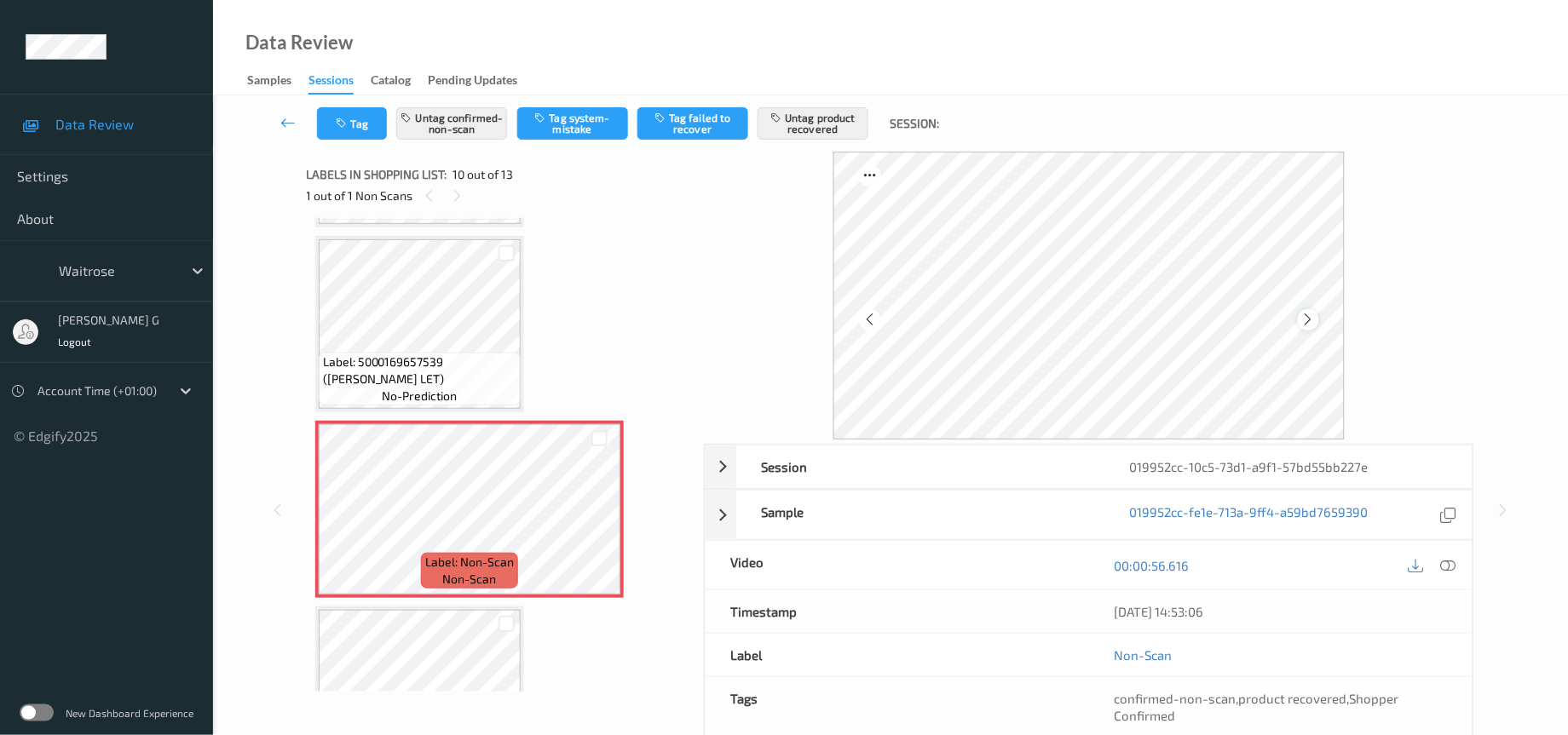
click at [1309, 313] on icon at bounding box center [1308, 320] width 14 height 15
click at [1309, 322] on icon at bounding box center [1308, 320] width 14 height 15
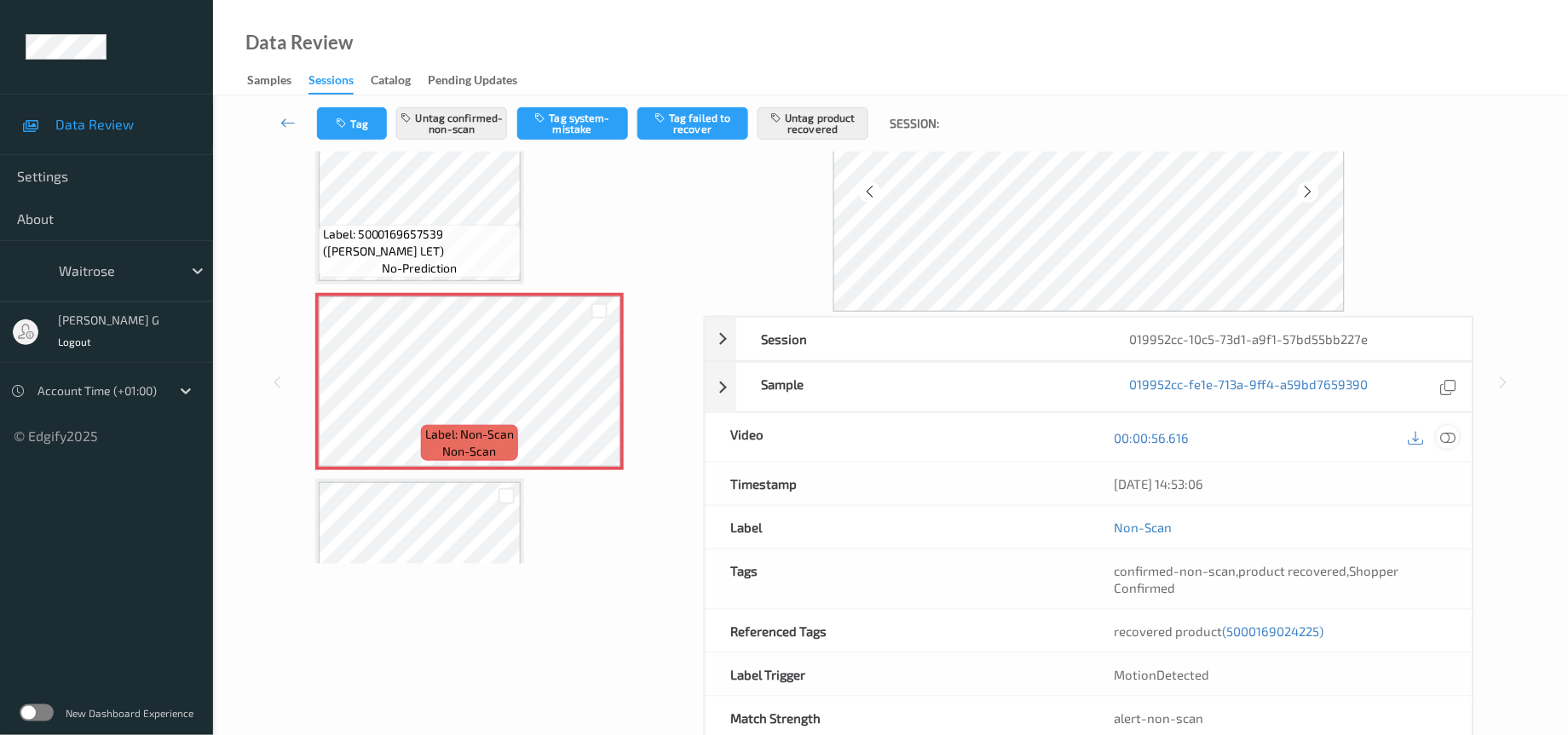
click at [1448, 442] on icon at bounding box center [1449, 438] width 15 height 15
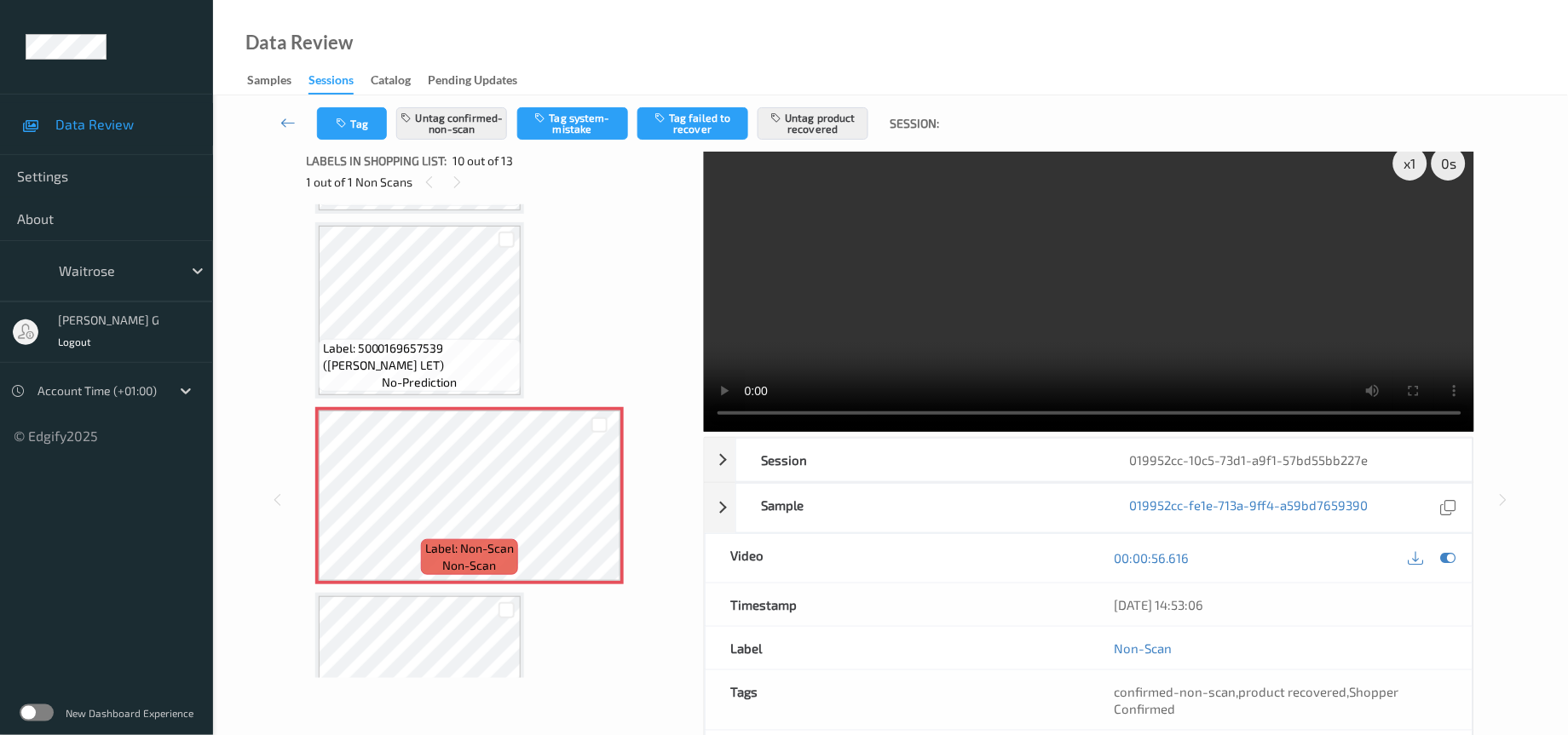
scroll to position [0, 0]
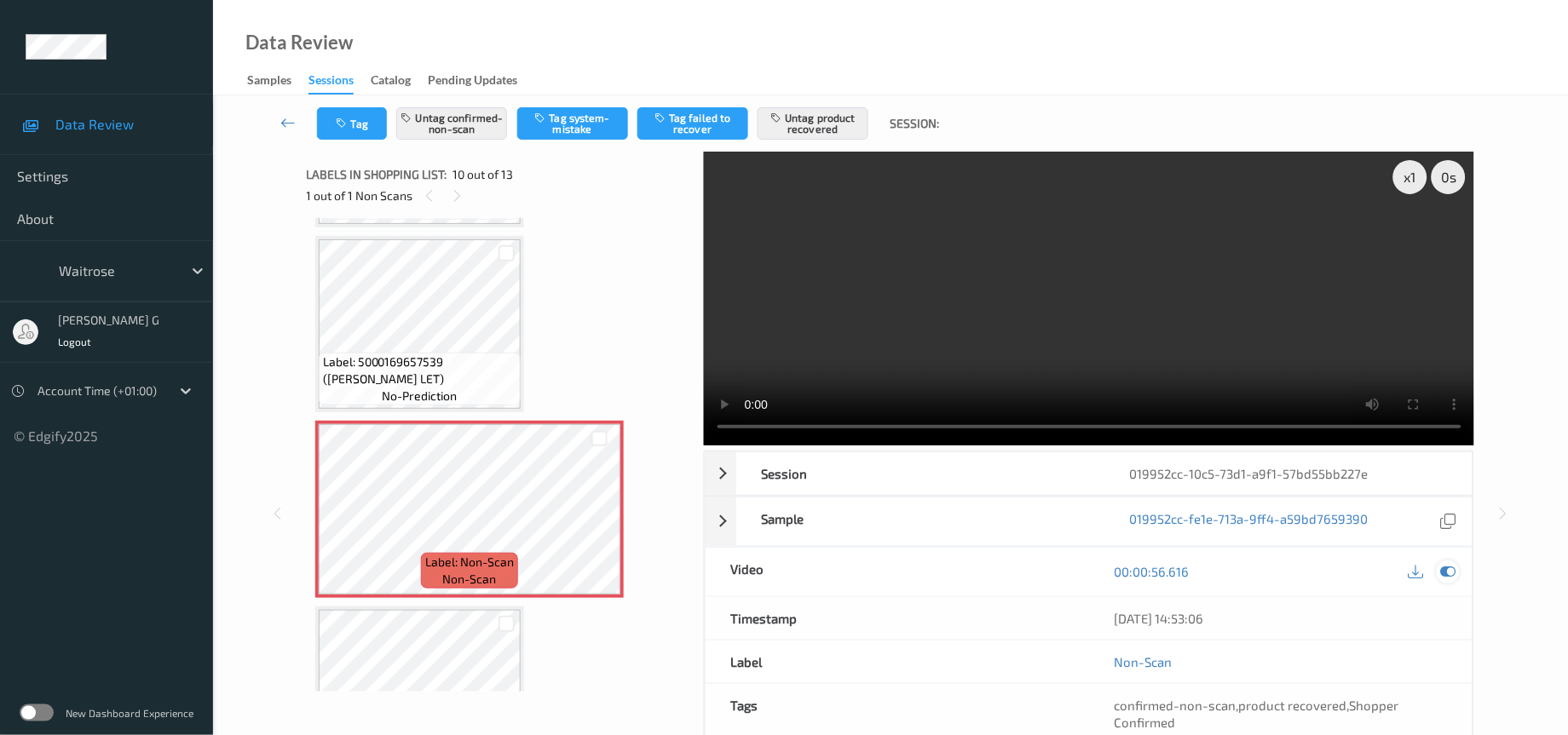
click at [1452, 578] on icon at bounding box center [1449, 571] width 15 height 15
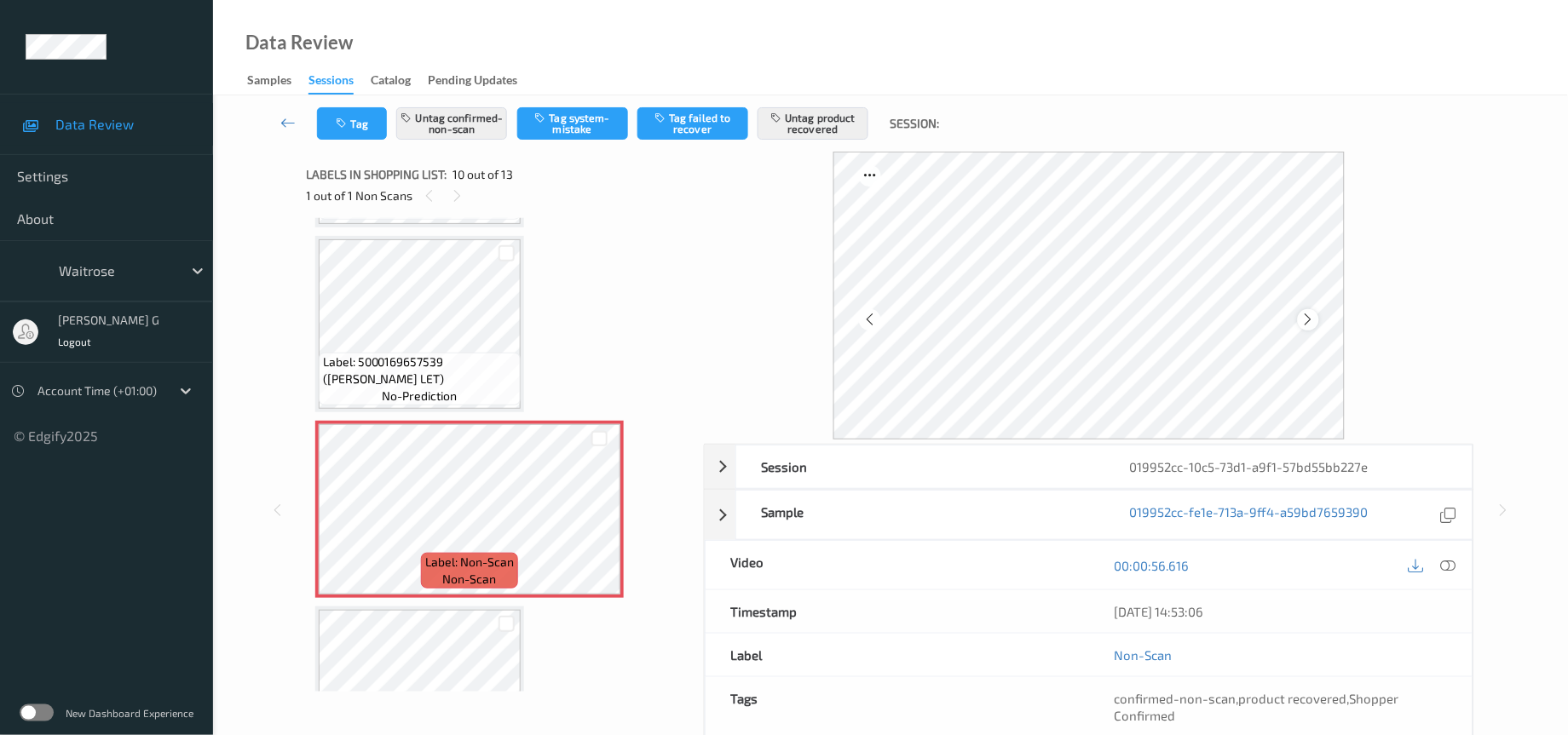
click at [1305, 312] on icon at bounding box center [1308, 320] width 14 height 15
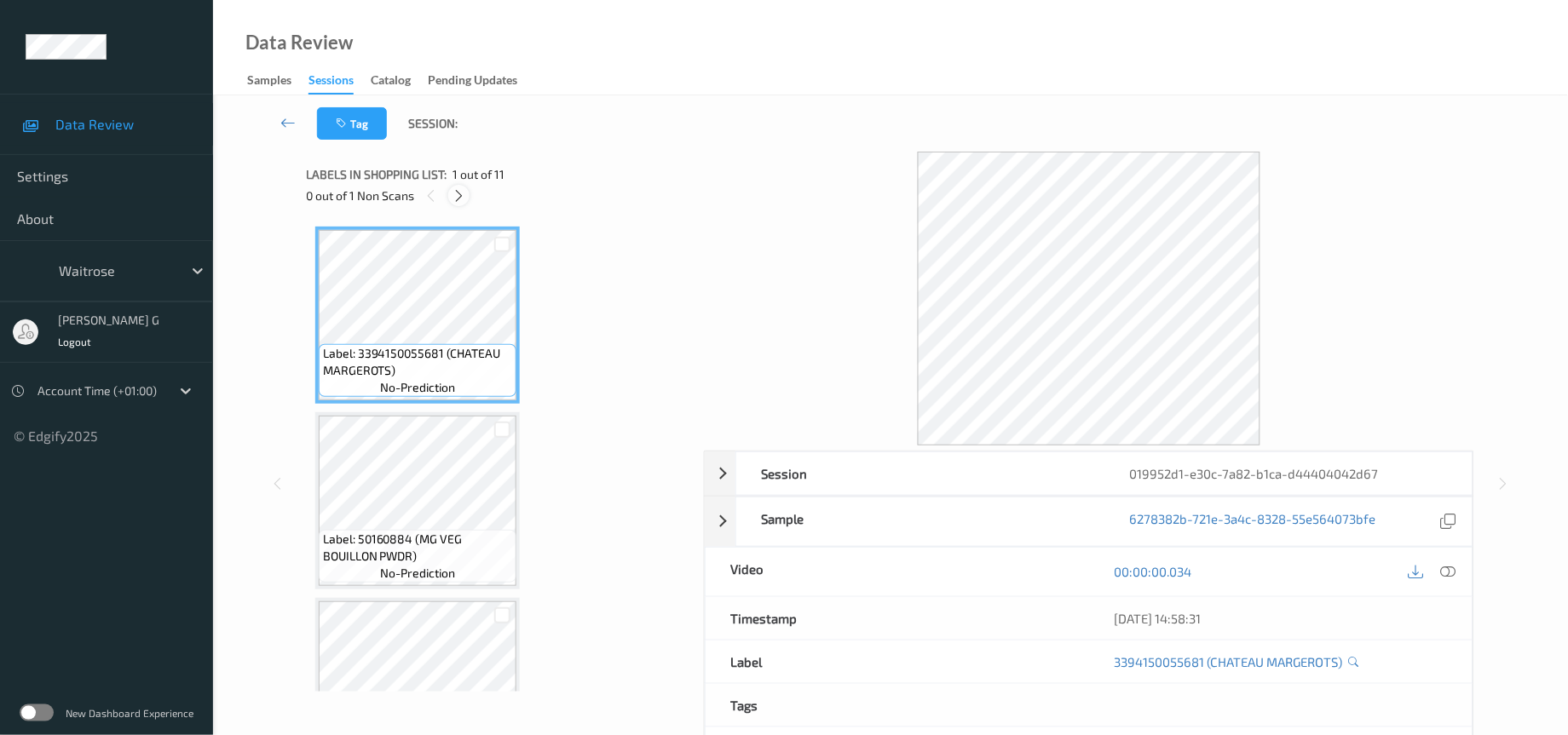
click at [460, 194] on icon at bounding box center [458, 196] width 14 height 15
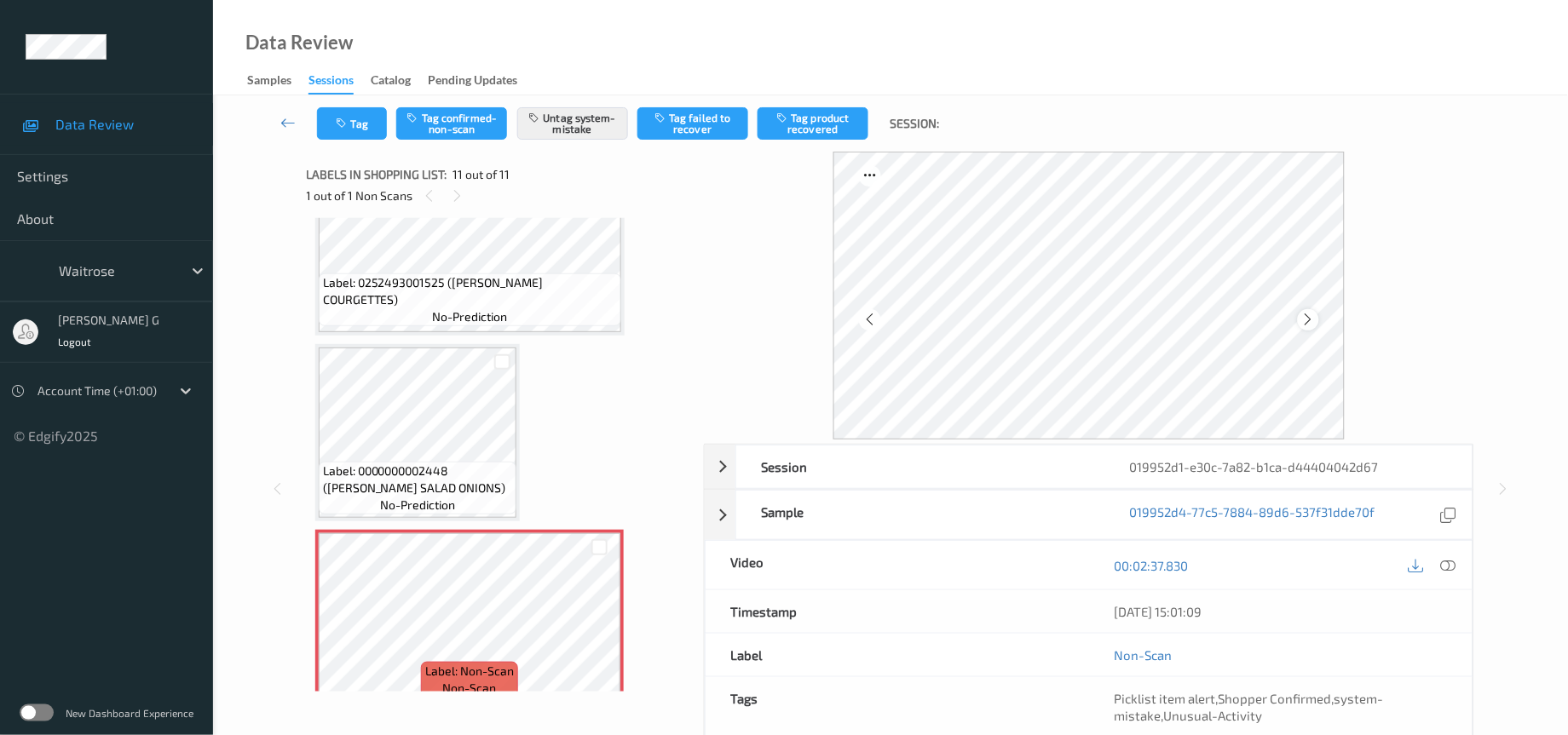
click at [1306, 322] on icon at bounding box center [1308, 320] width 14 height 15
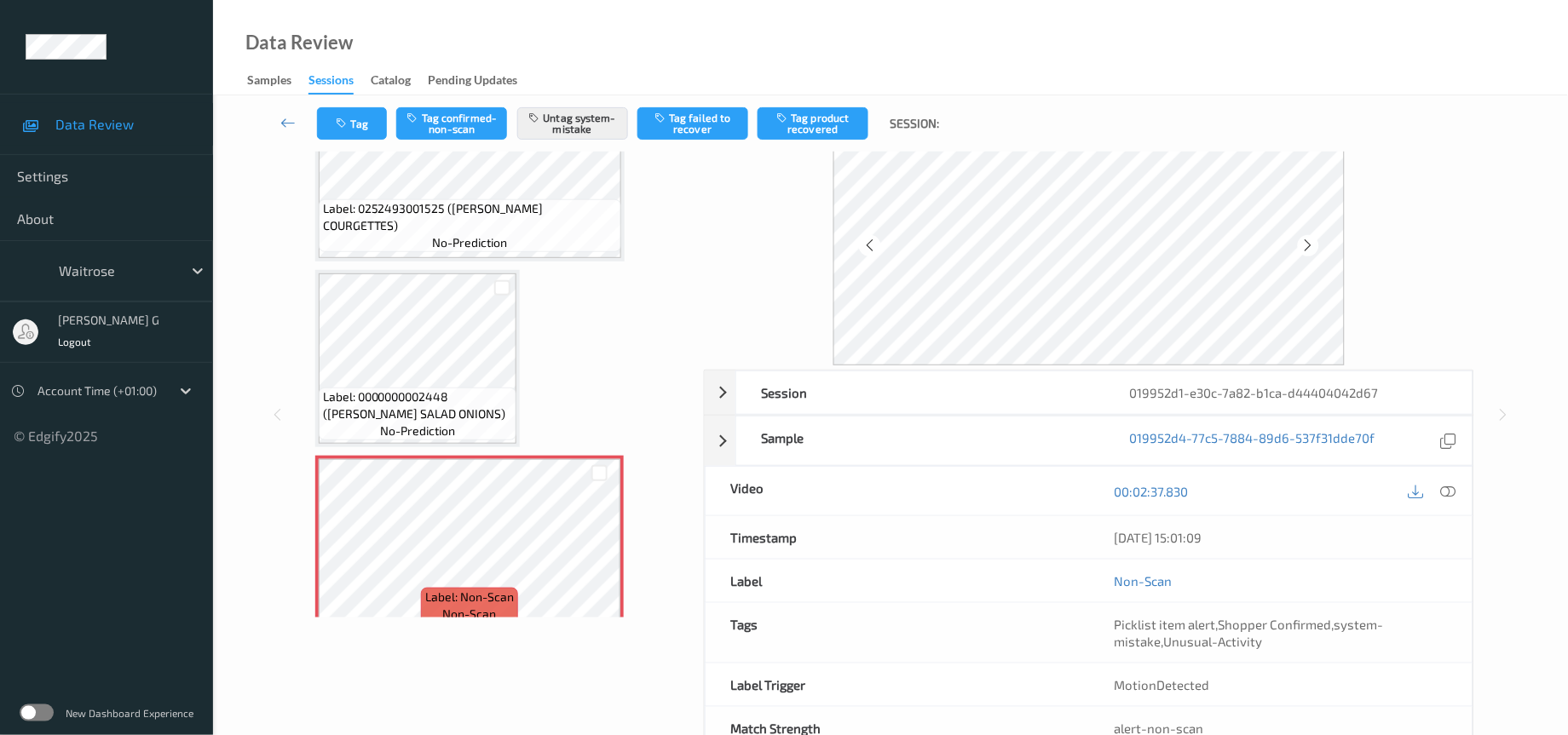
scroll to position [128, 0]
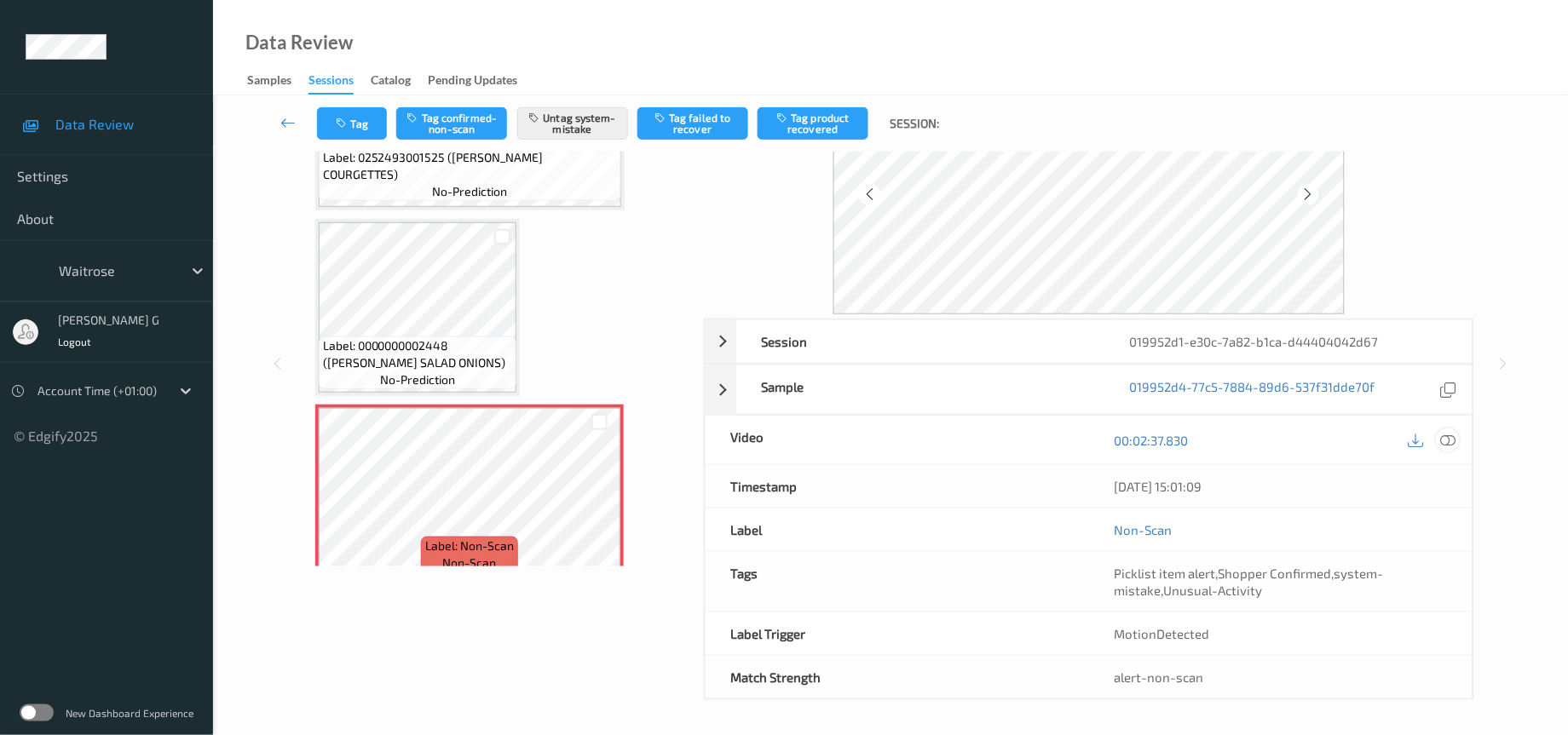
click at [1449, 445] on icon at bounding box center [1449, 441] width 15 height 15
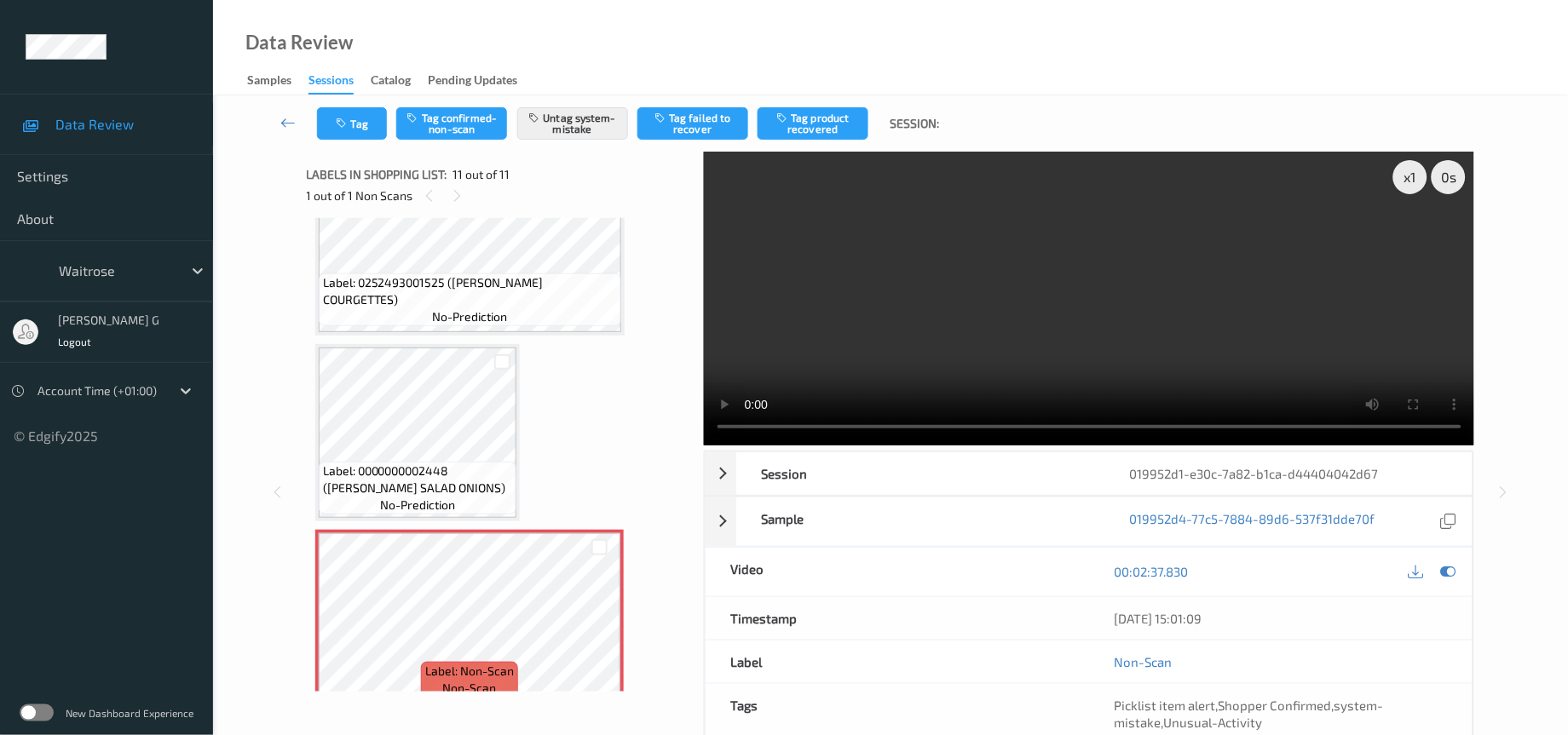
scroll to position [1395, 0]
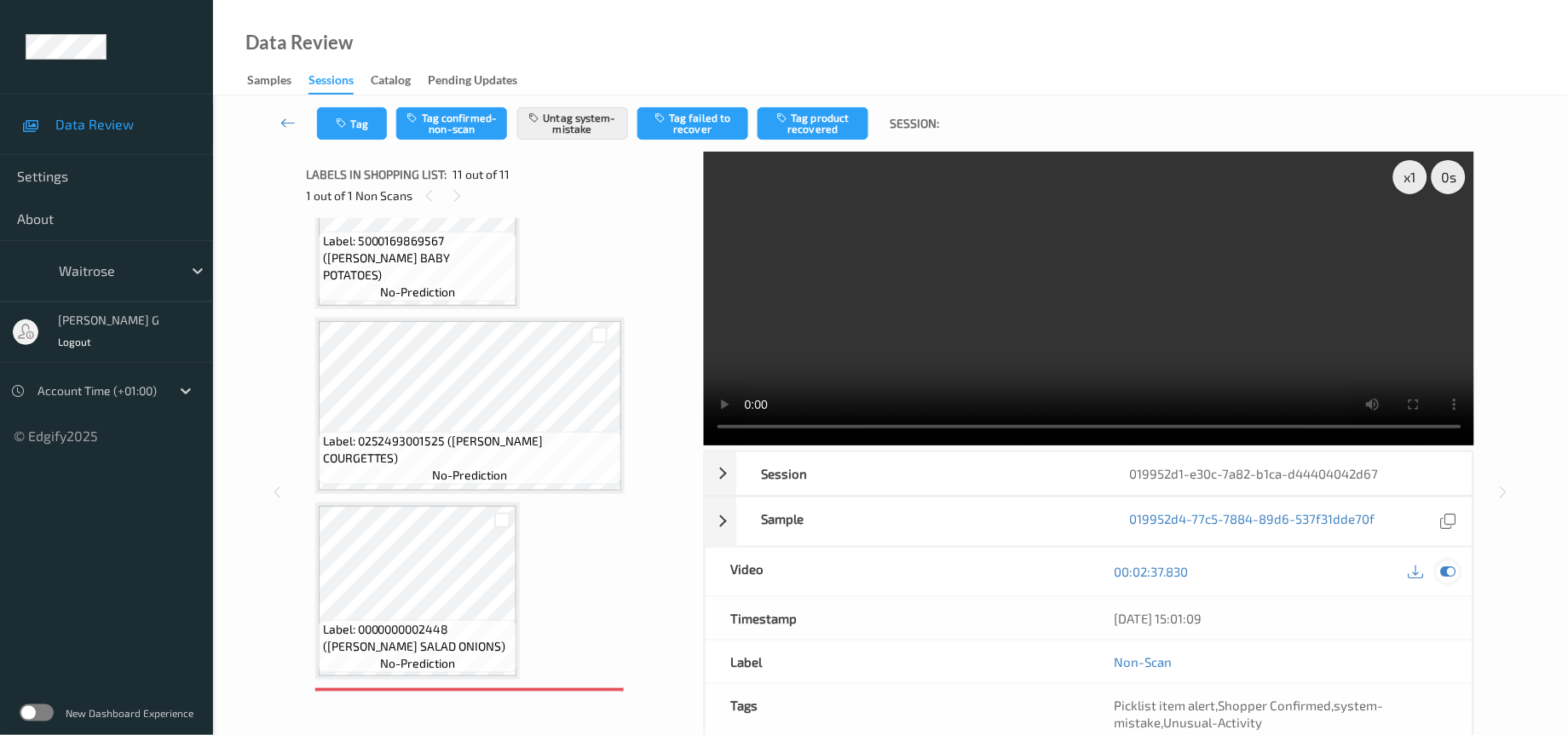
click at [1447, 572] on icon at bounding box center [1449, 571] width 15 height 15
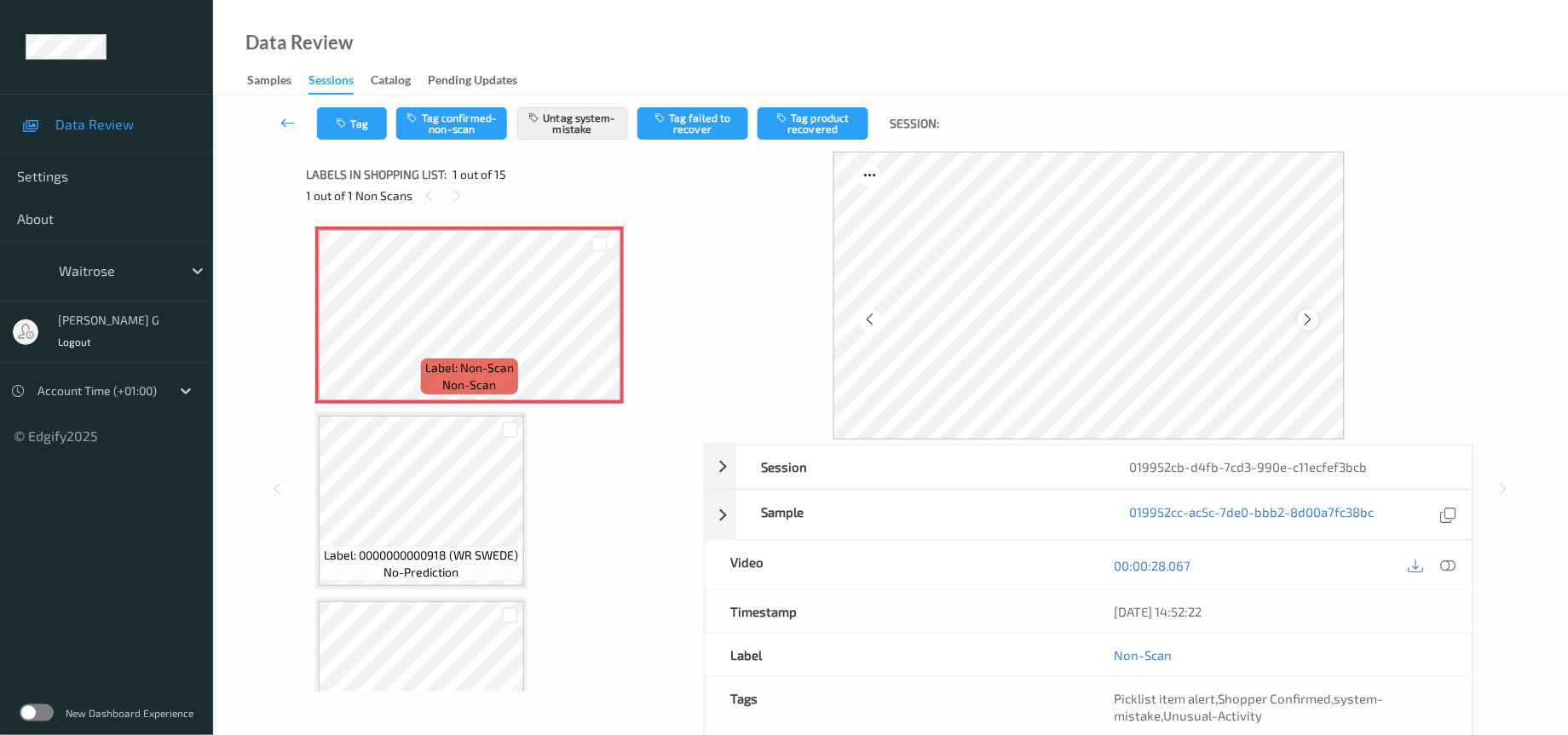
click at [1311, 312] on icon at bounding box center [1308, 320] width 14 height 15
click at [1447, 565] on icon at bounding box center [1449, 566] width 15 height 15
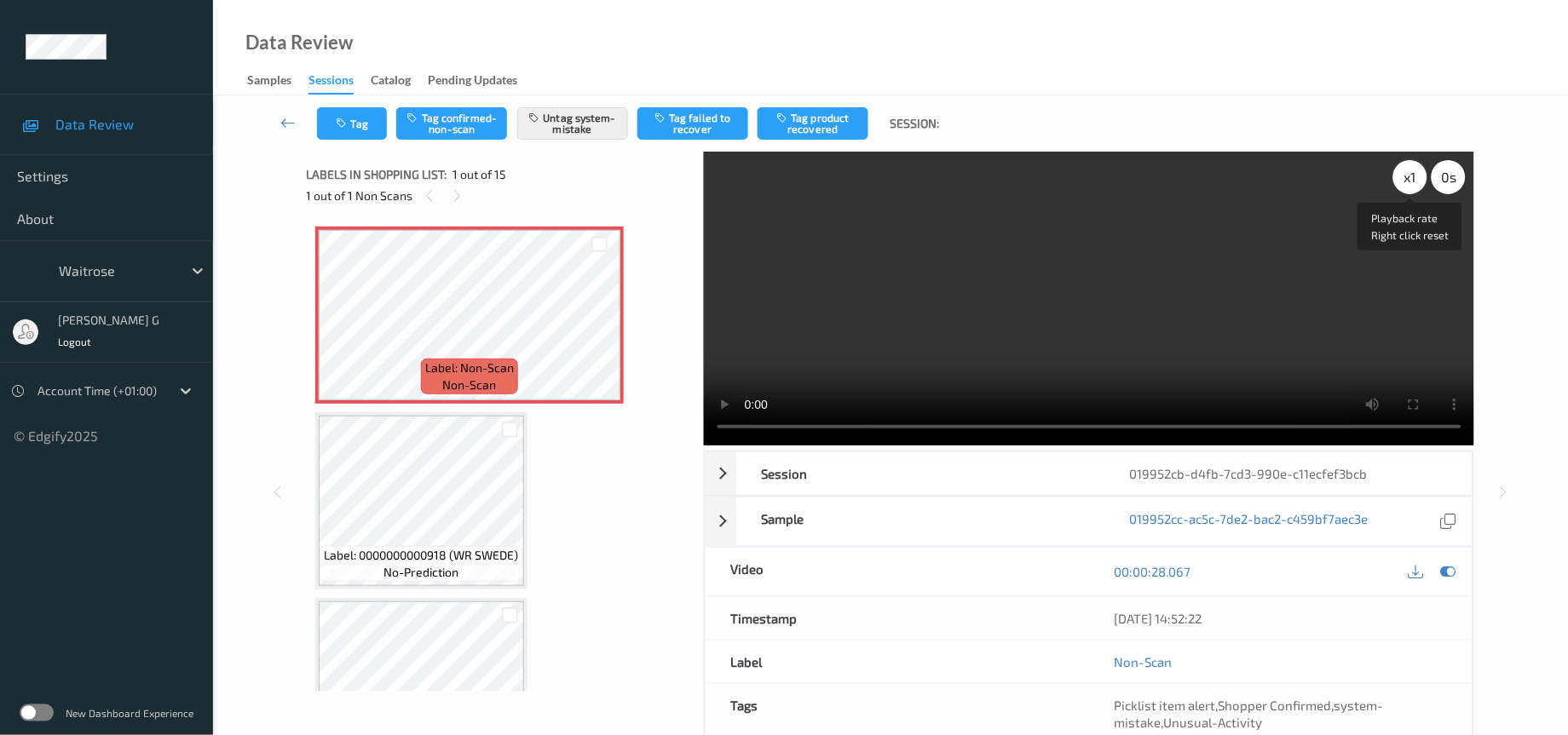
click at [1414, 173] on div "x 1" at bounding box center [1411, 177] width 34 height 34
click at [1414, 173] on div "x 2" at bounding box center [1411, 177] width 34 height 34
click at [1450, 578] on icon at bounding box center [1449, 571] width 15 height 15
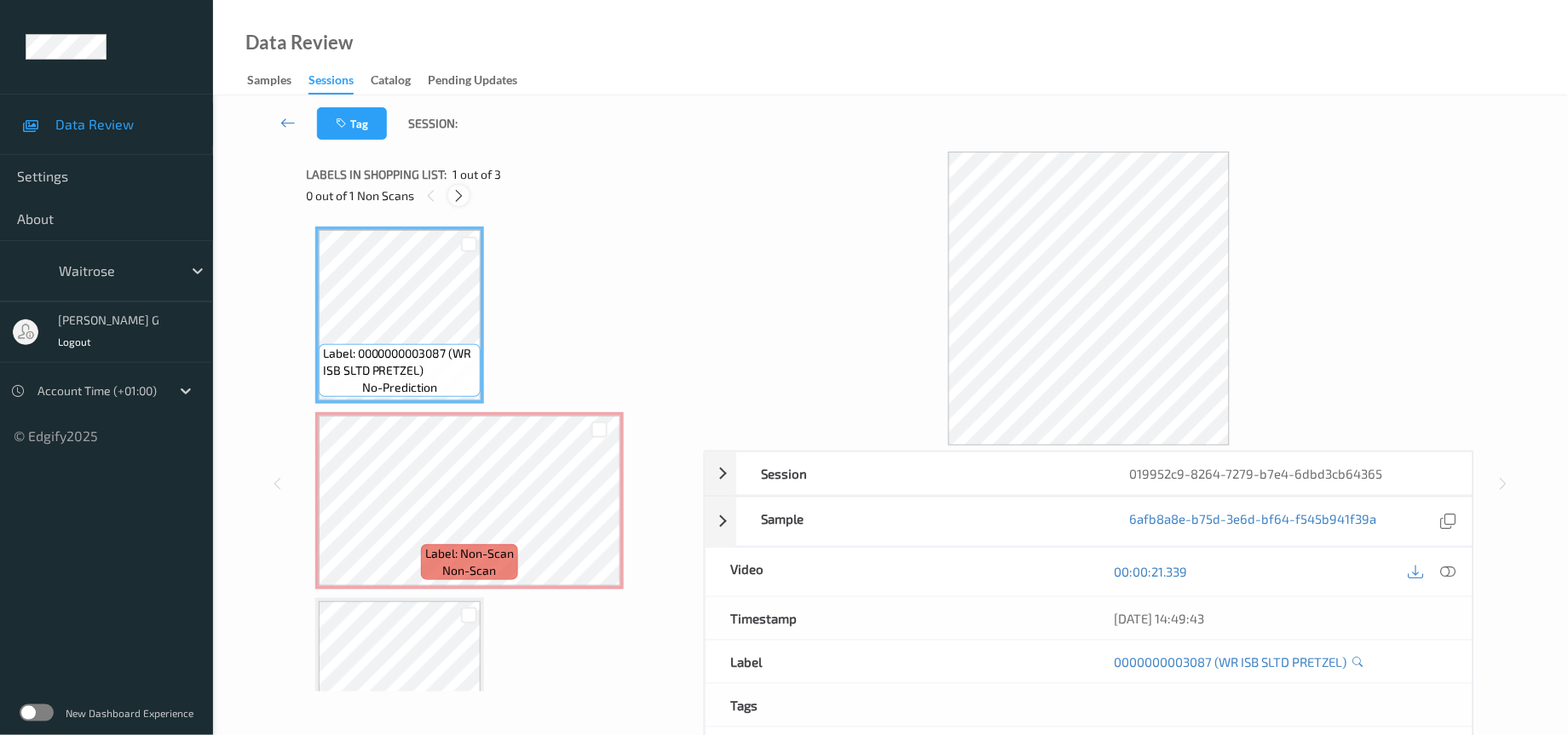
click at [458, 196] on icon at bounding box center [458, 196] width 14 height 15
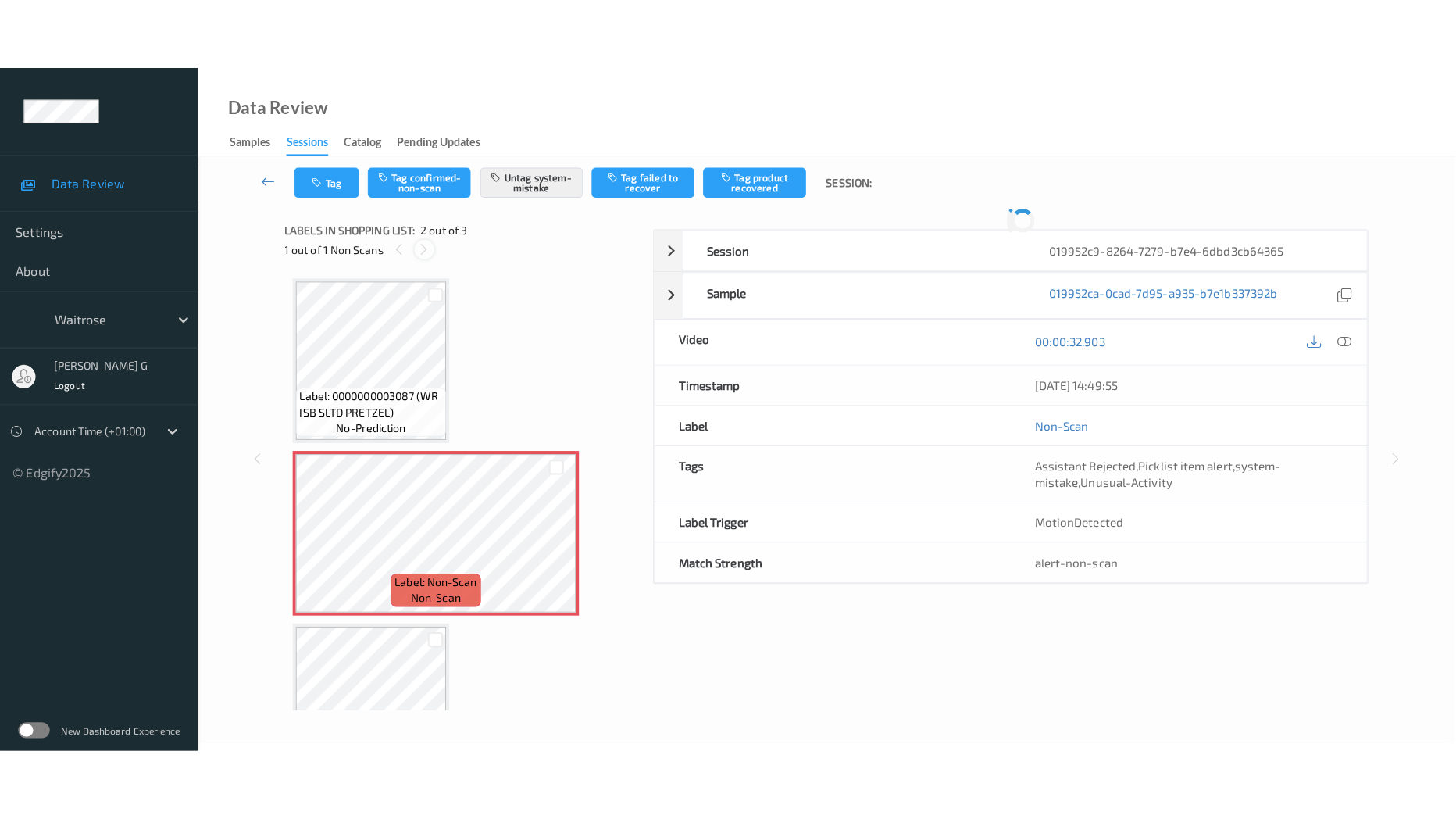
scroll to position [7, 0]
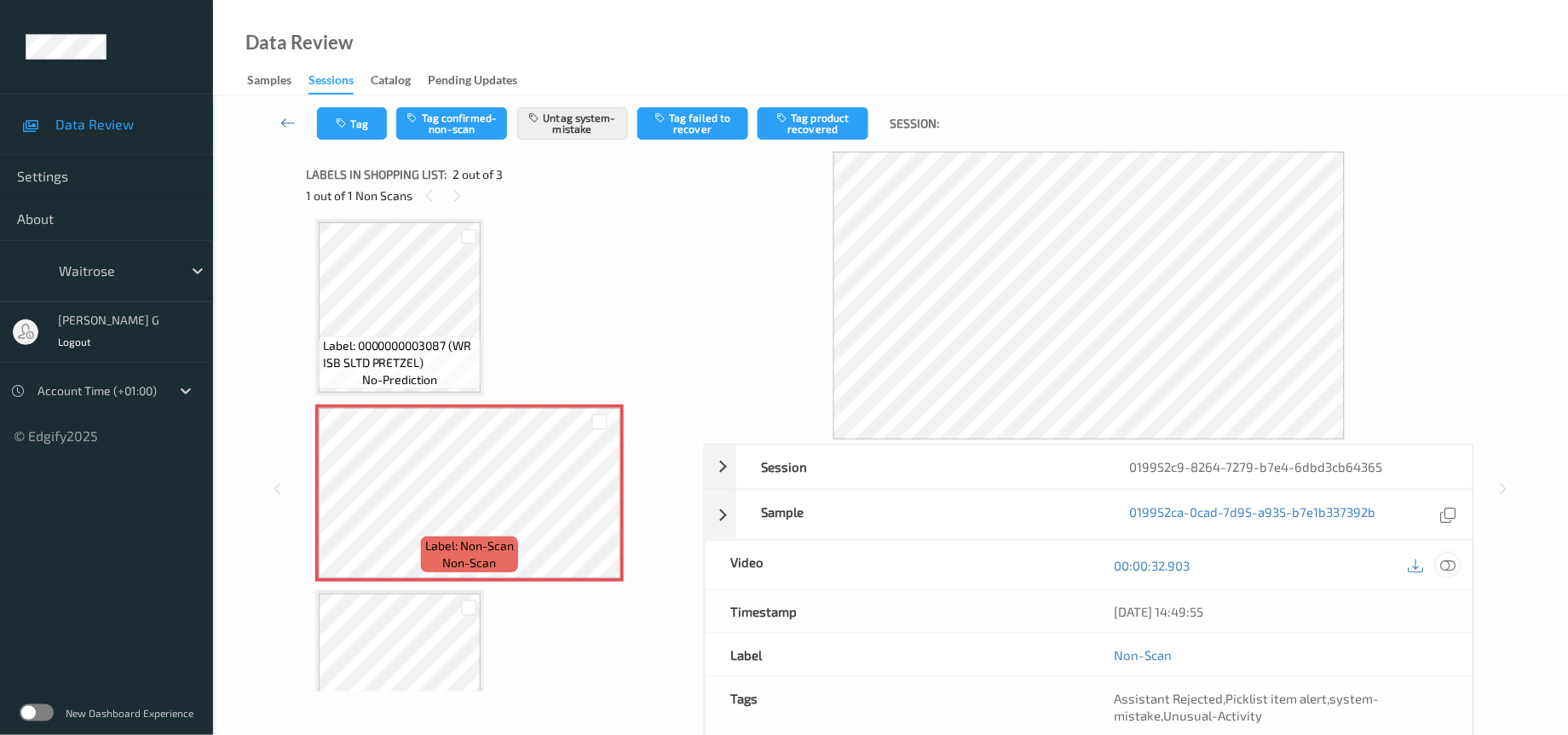
click at [1448, 566] on icon at bounding box center [1449, 566] width 15 height 15
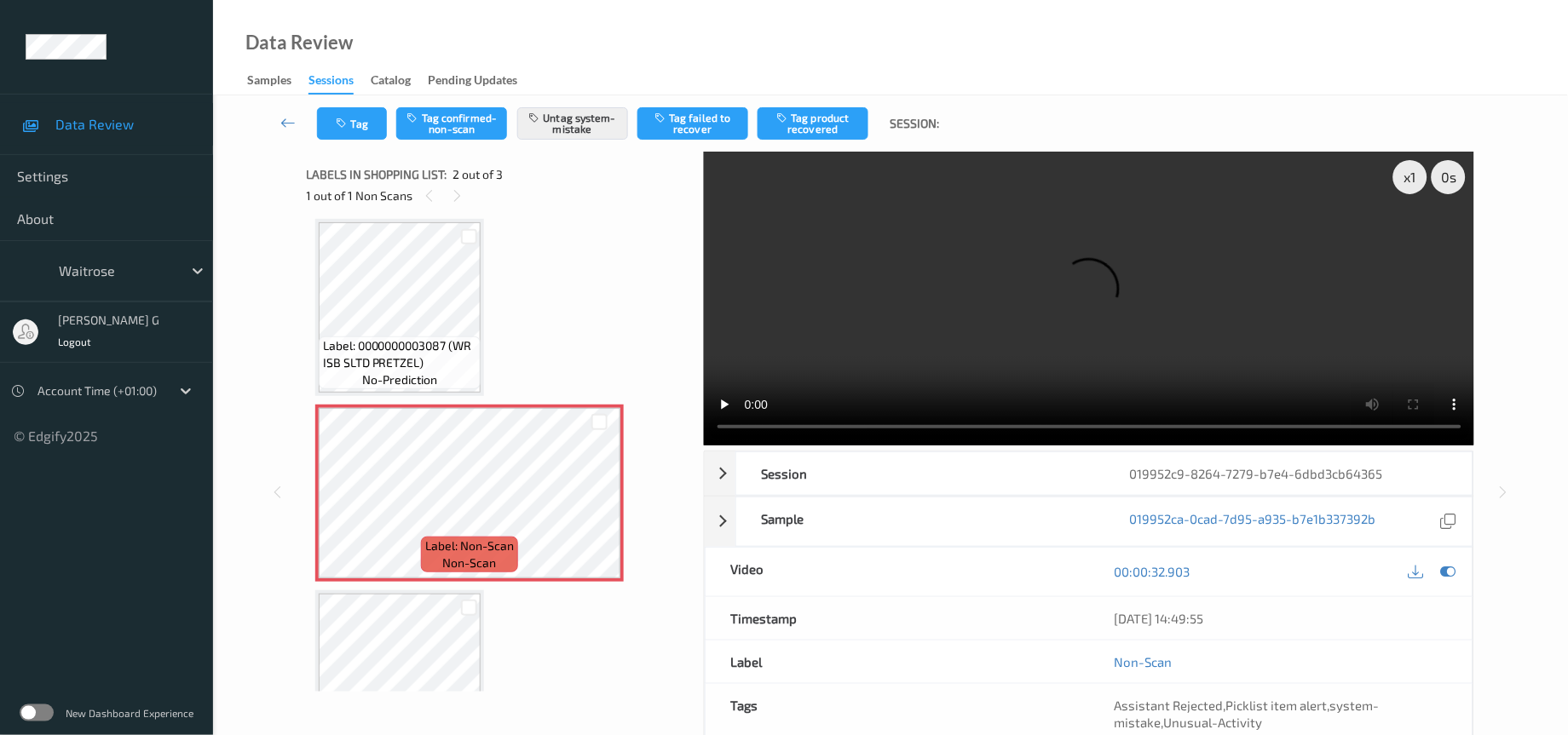
scroll to position [0, 0]
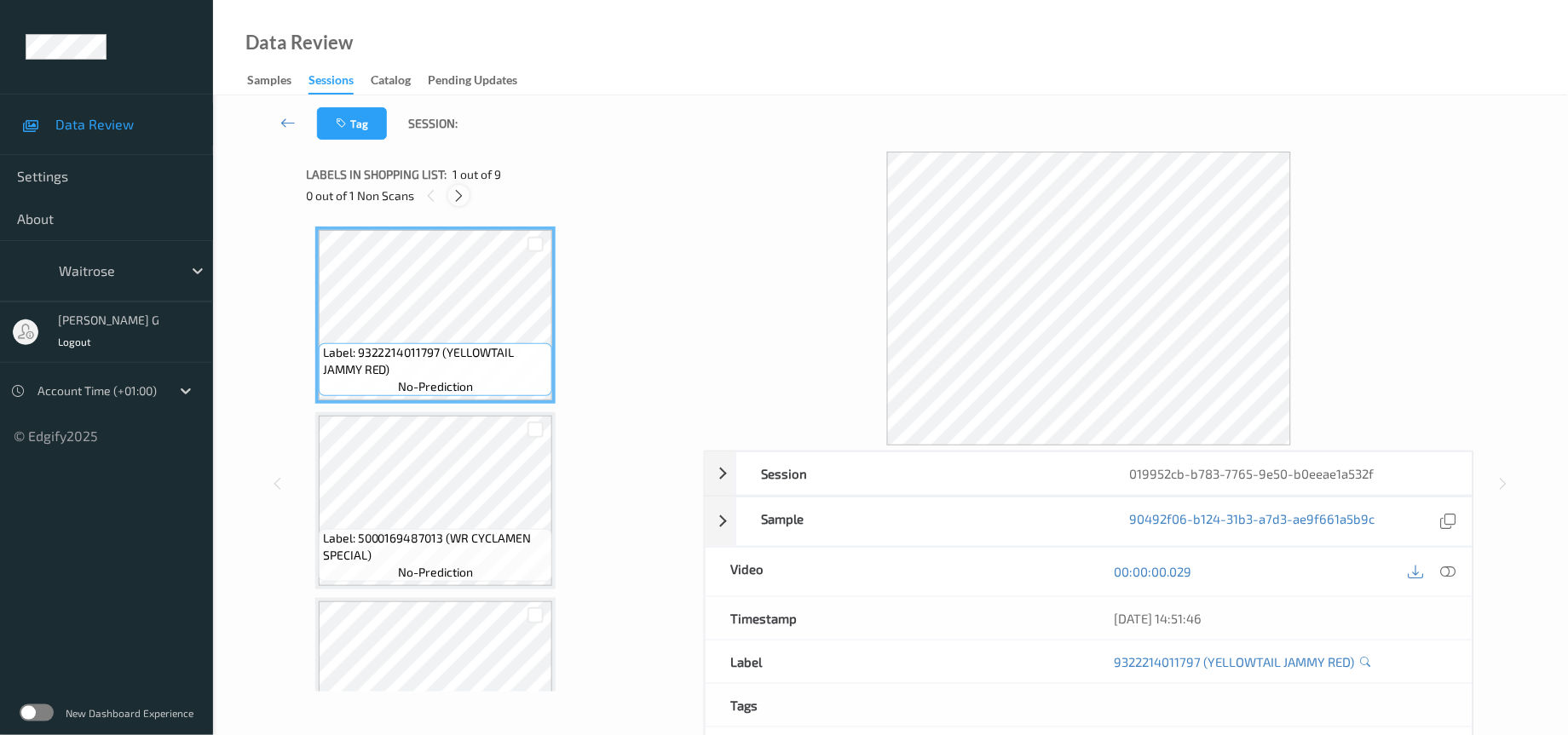
click at [460, 196] on icon at bounding box center [458, 196] width 14 height 15
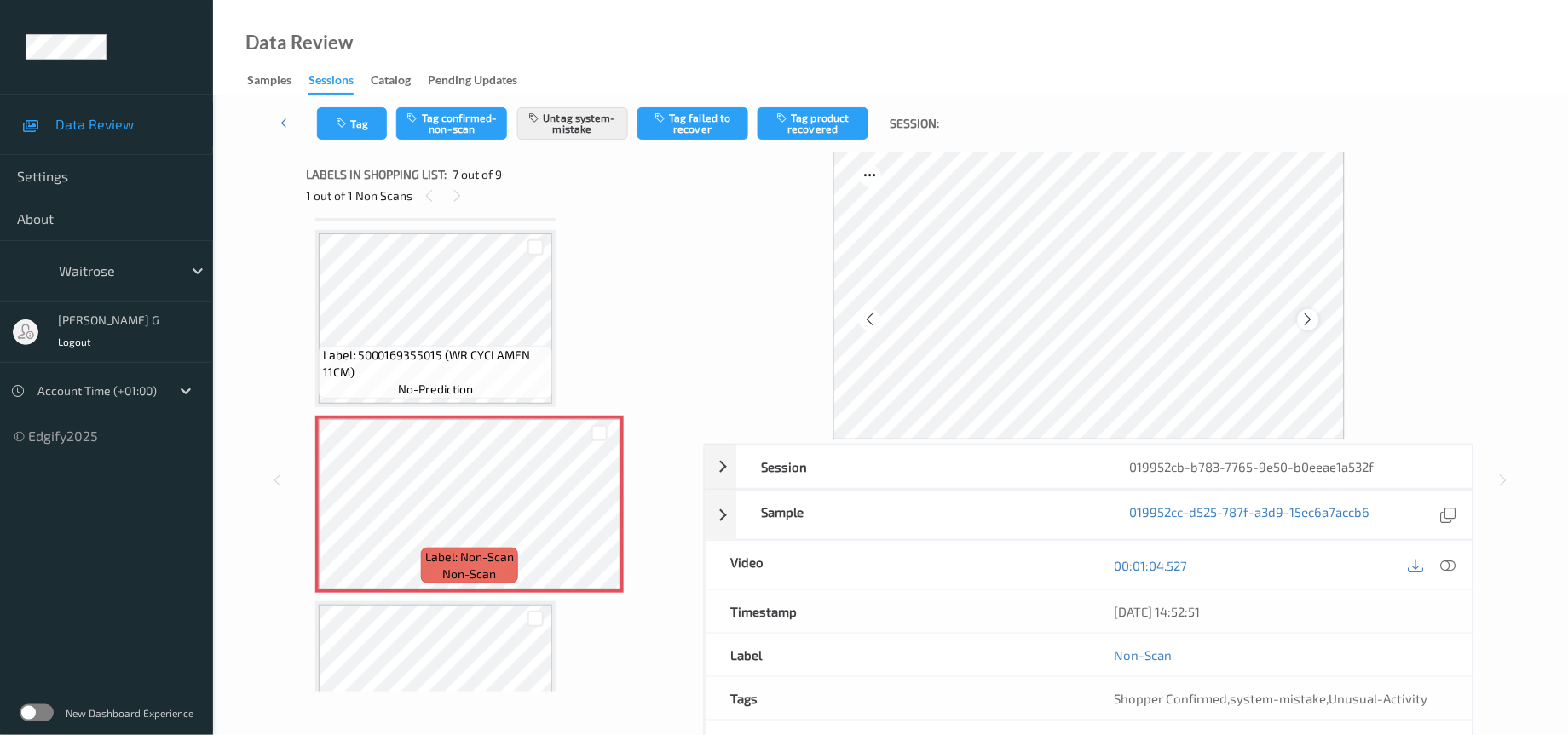
click at [1309, 319] on icon at bounding box center [1308, 320] width 14 height 15
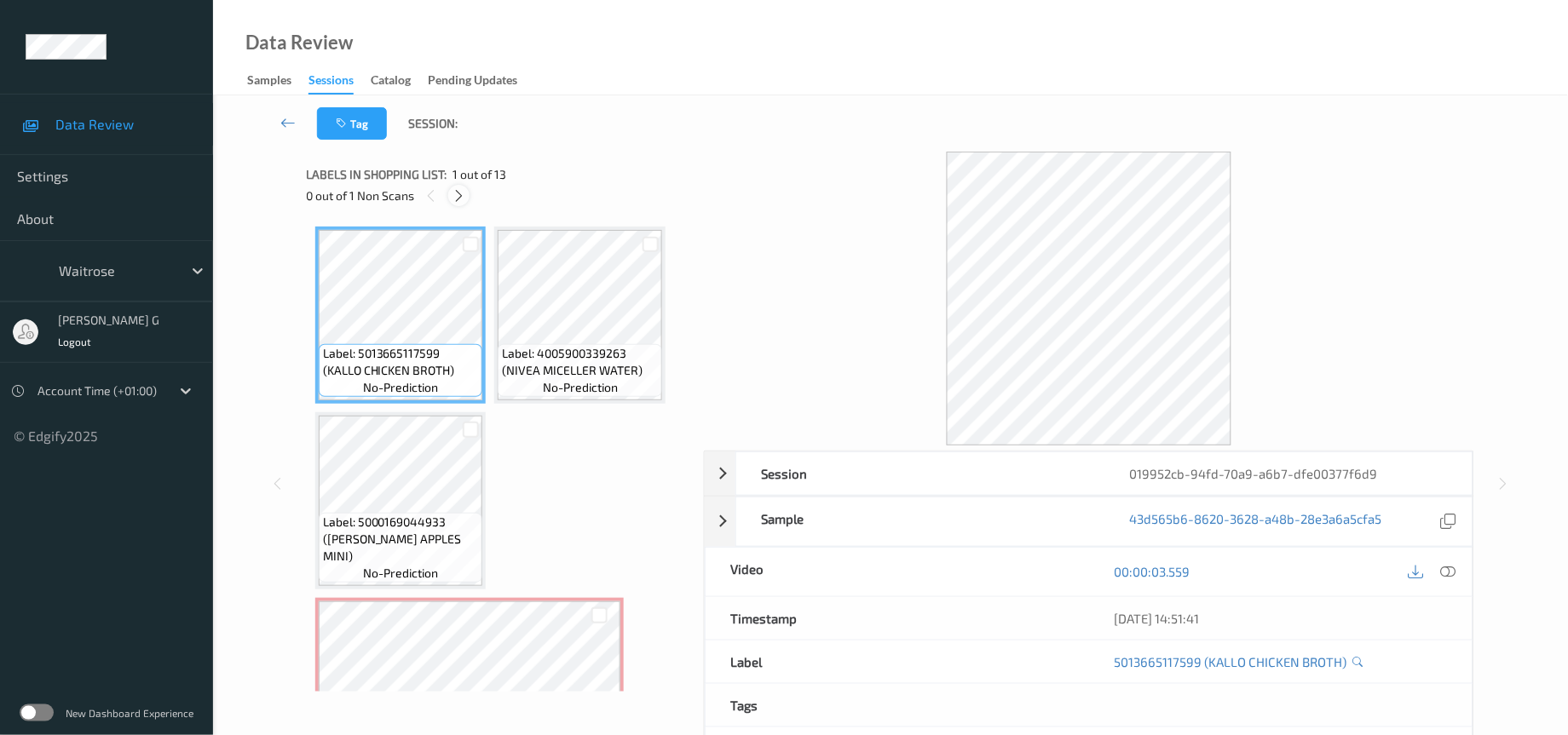
click at [459, 195] on icon at bounding box center [458, 196] width 14 height 15
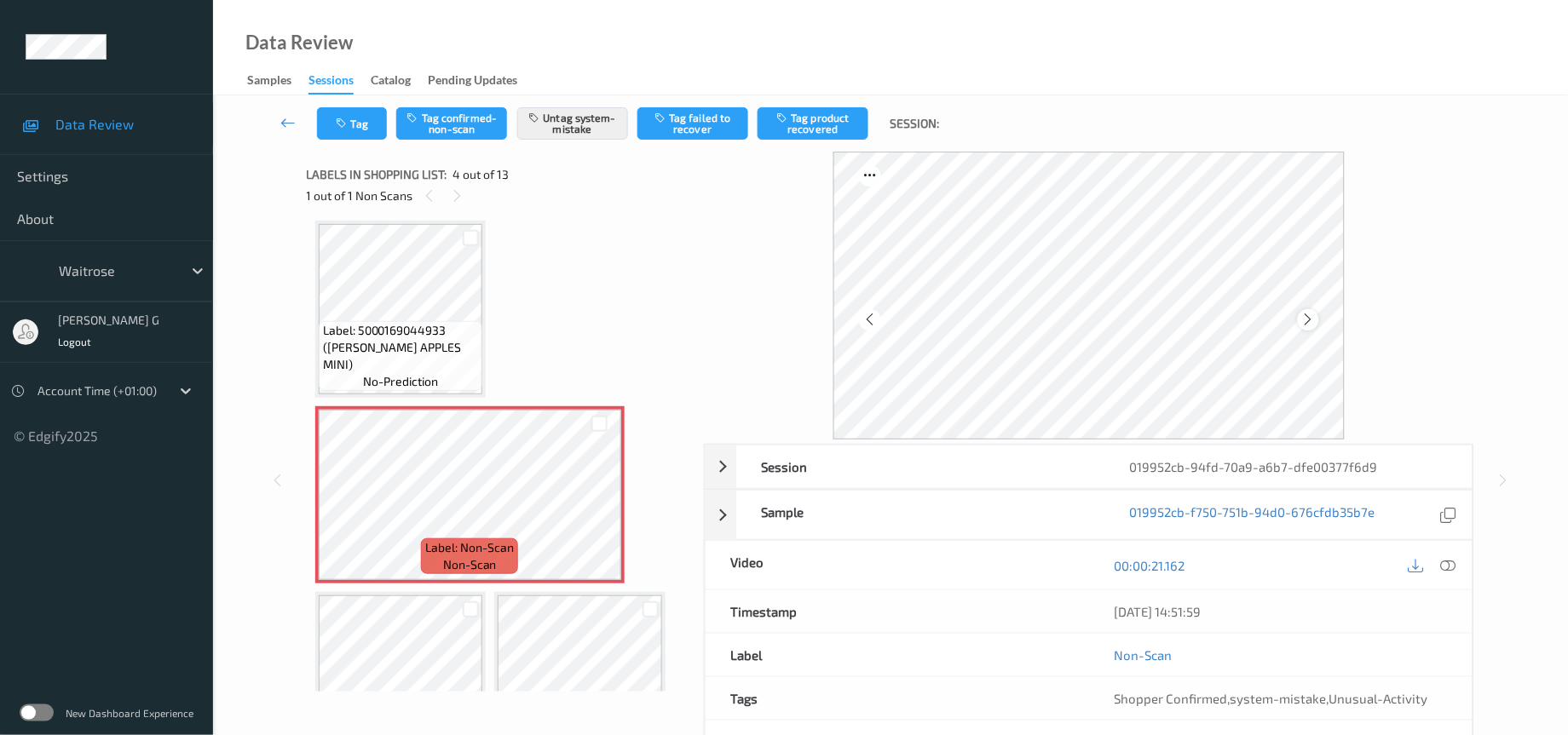
click at [1313, 319] on icon at bounding box center [1308, 320] width 14 height 15
click at [1448, 565] on icon at bounding box center [1449, 566] width 15 height 15
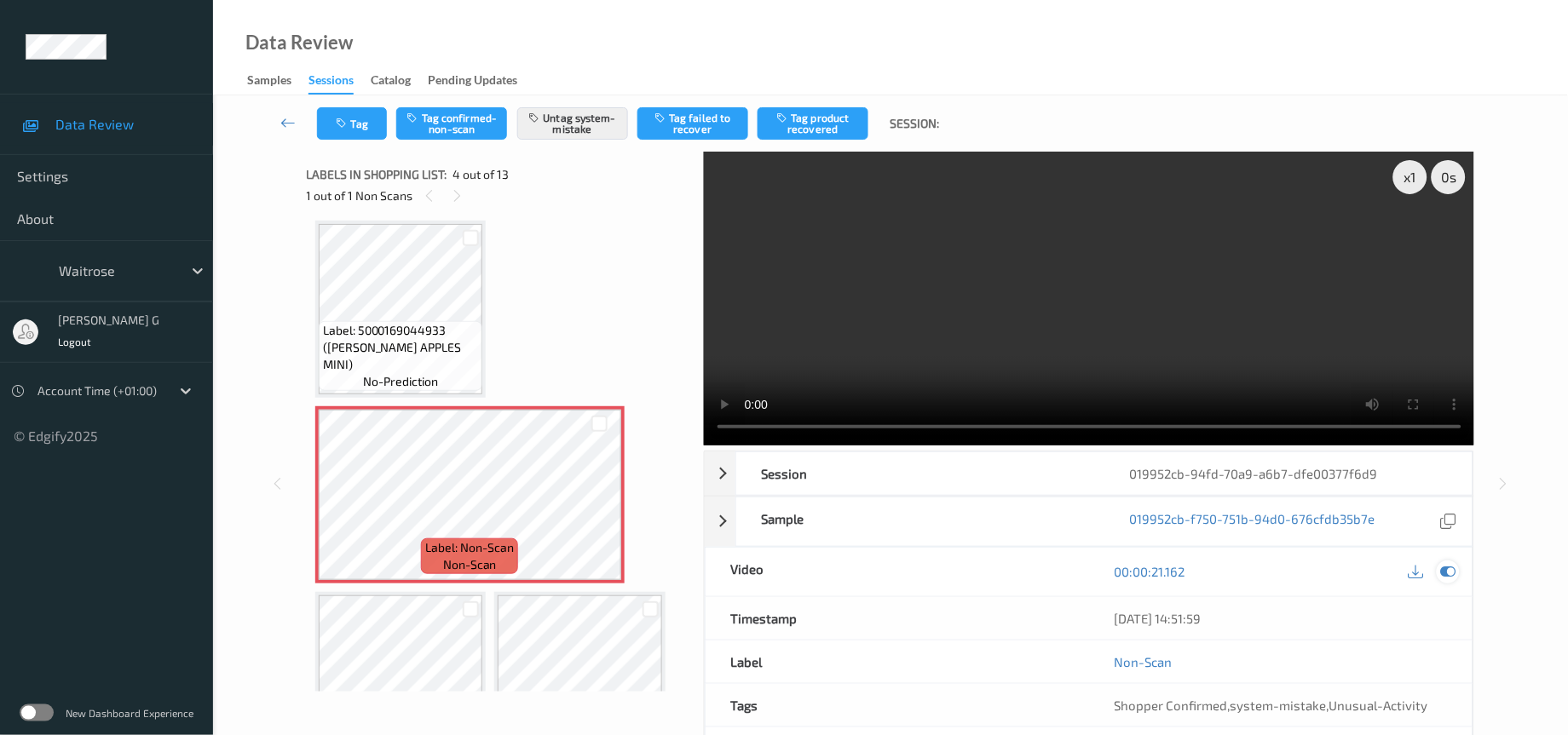
click at [1445, 572] on icon at bounding box center [1449, 571] width 15 height 15
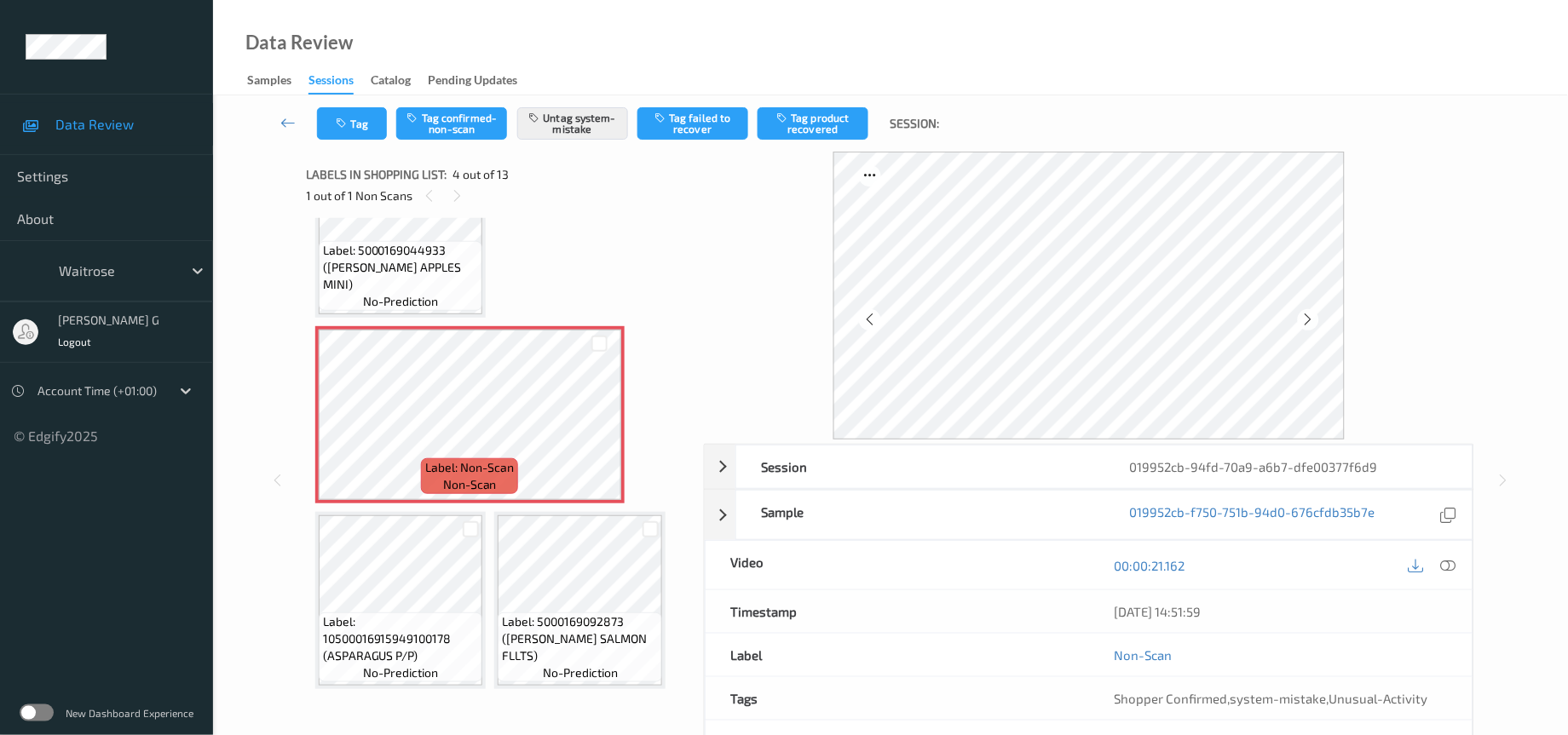
scroll to position [320, 0]
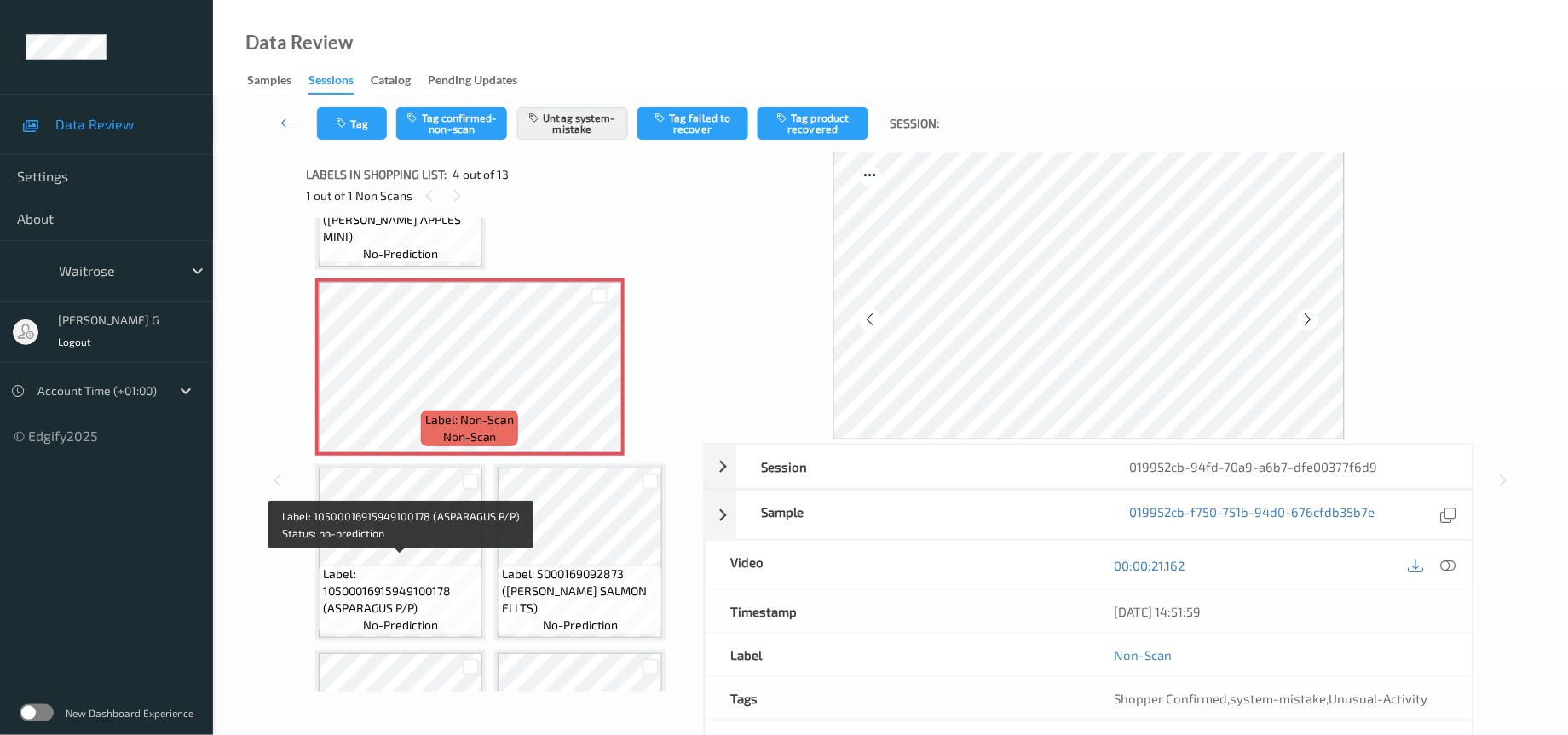
click at [391, 586] on span "Label: 10500016915949100178 (ASPARAGUS P/P)" at bounding box center [400, 591] width 156 height 51
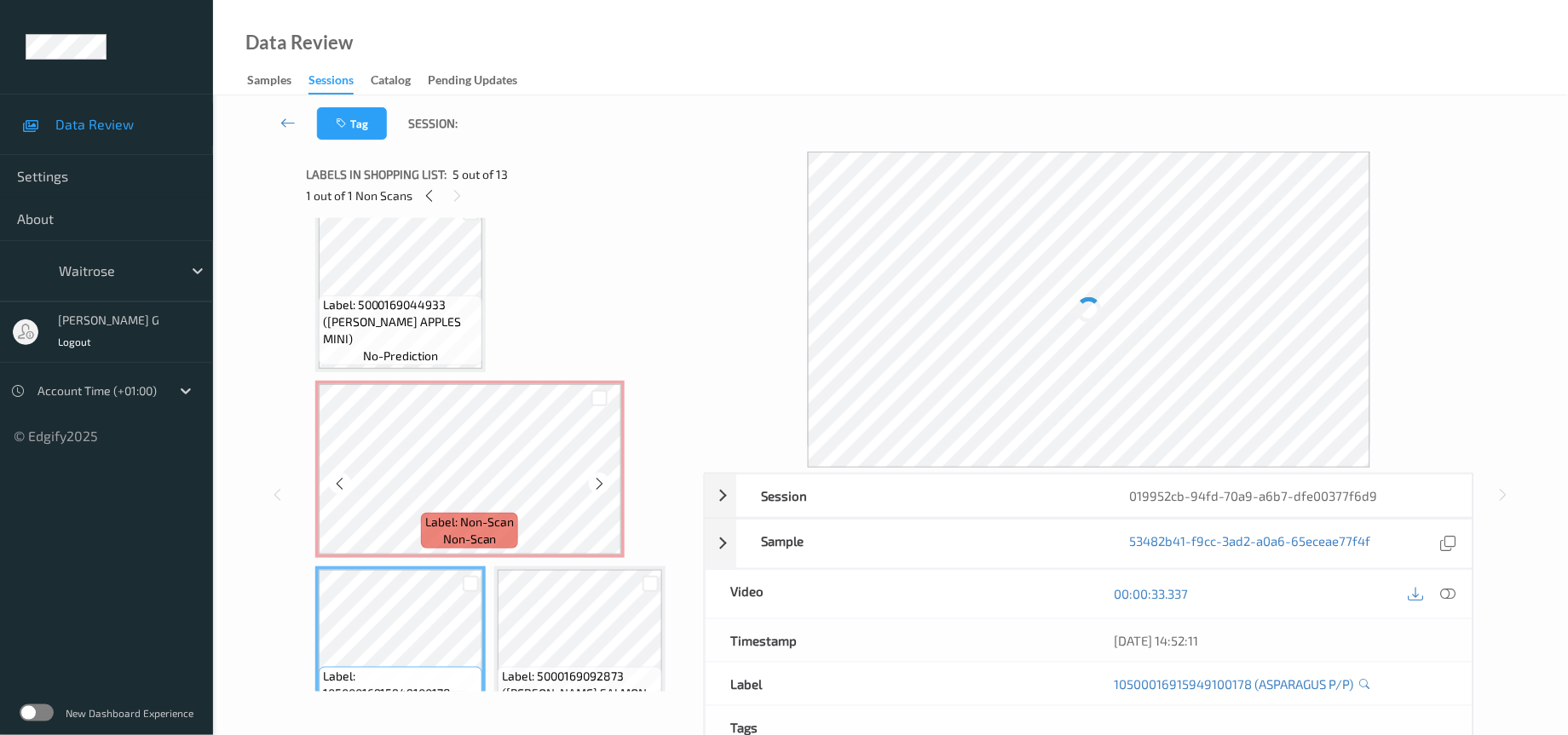
scroll to position [64, 0]
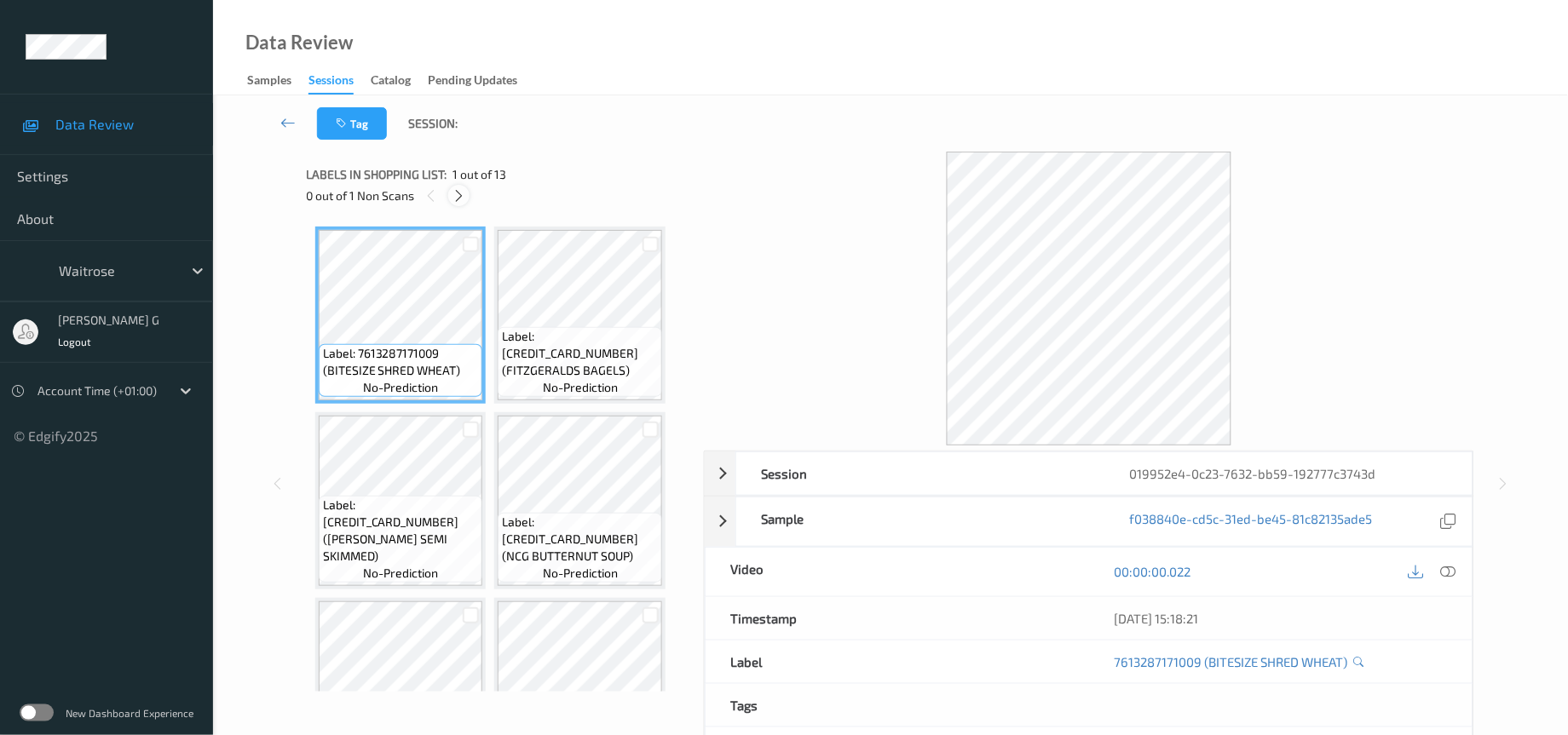
click at [452, 203] on div at bounding box center [459, 195] width 22 height 22
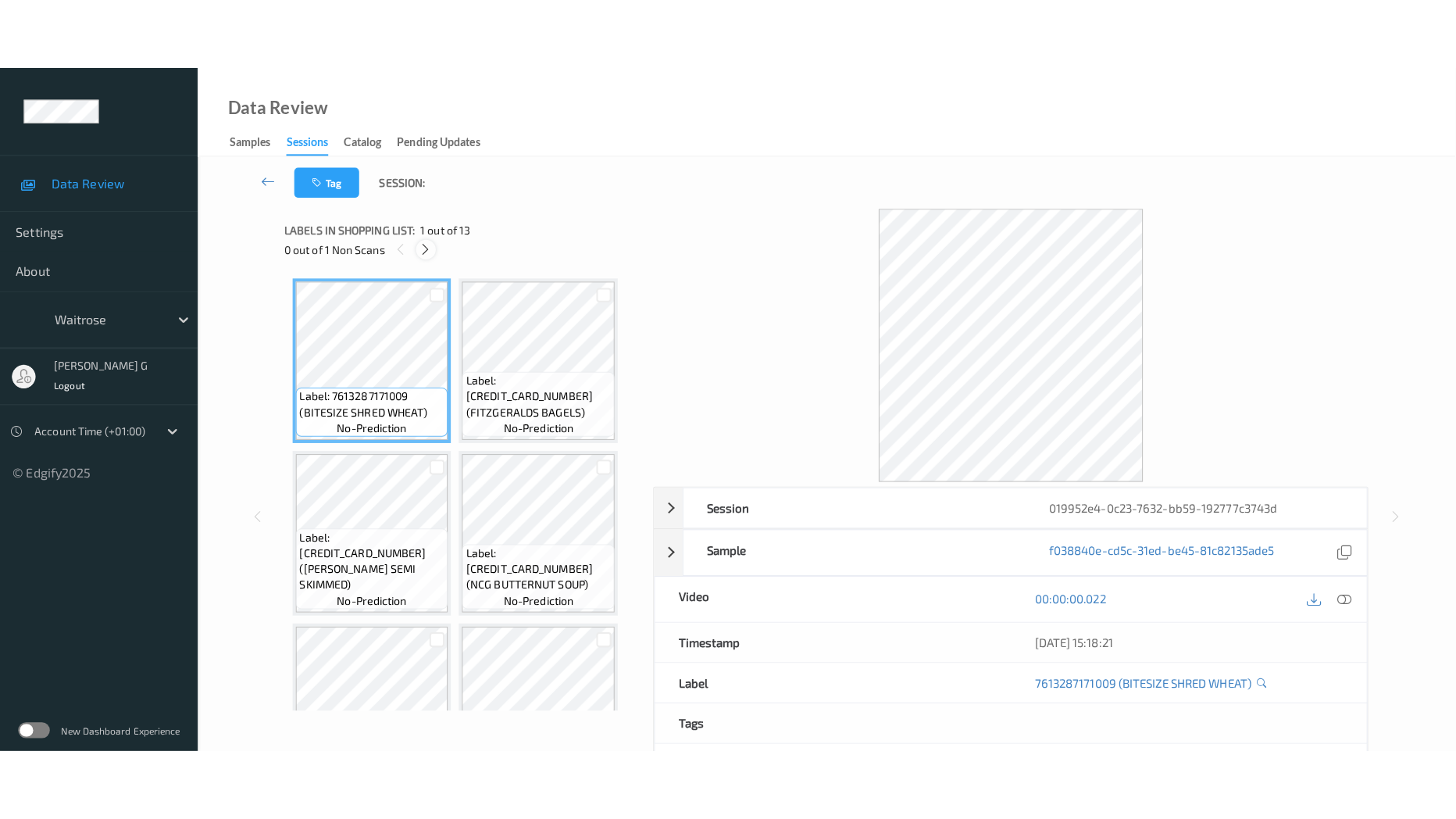
scroll to position [751, 0]
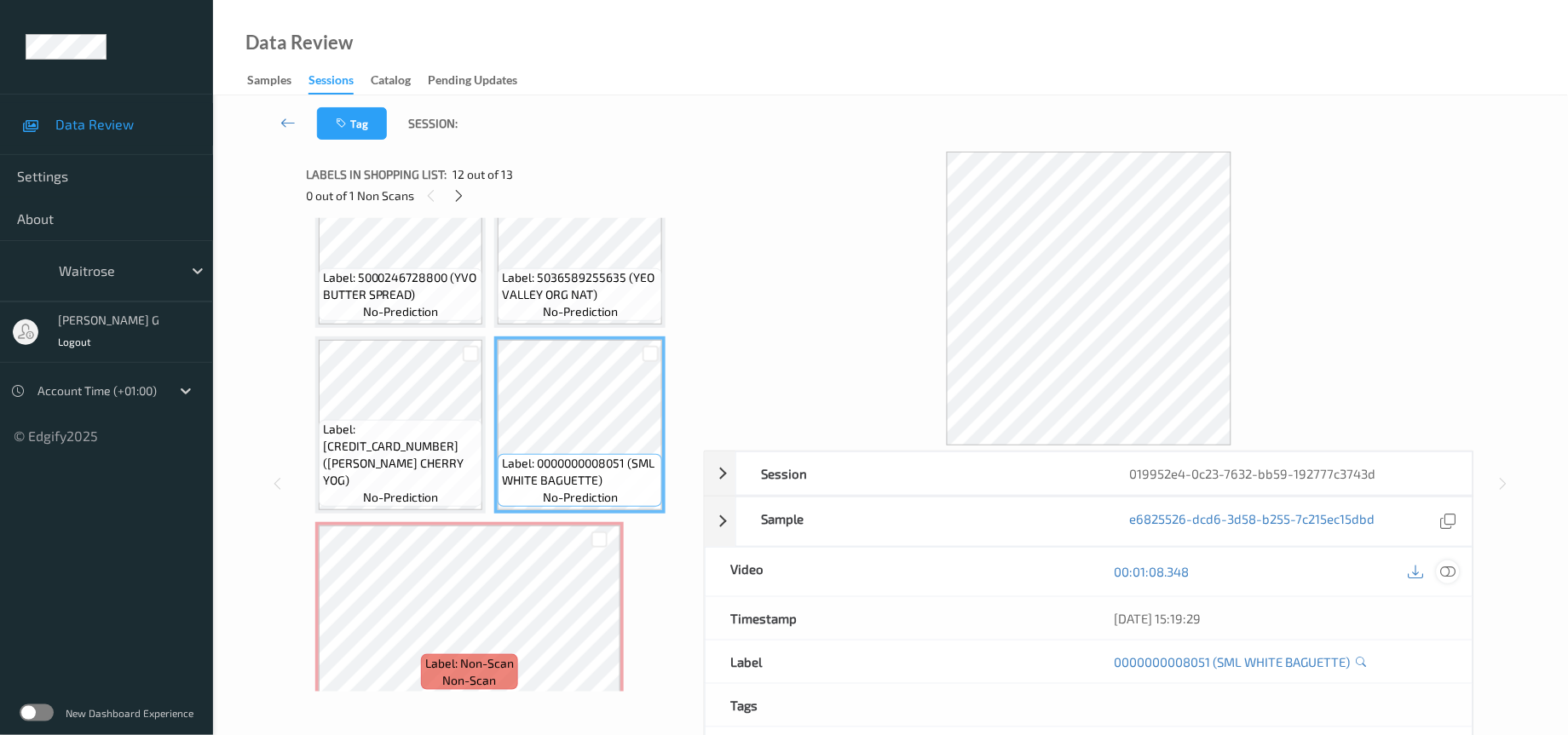
click at [1450, 574] on icon at bounding box center [1449, 571] width 15 height 15
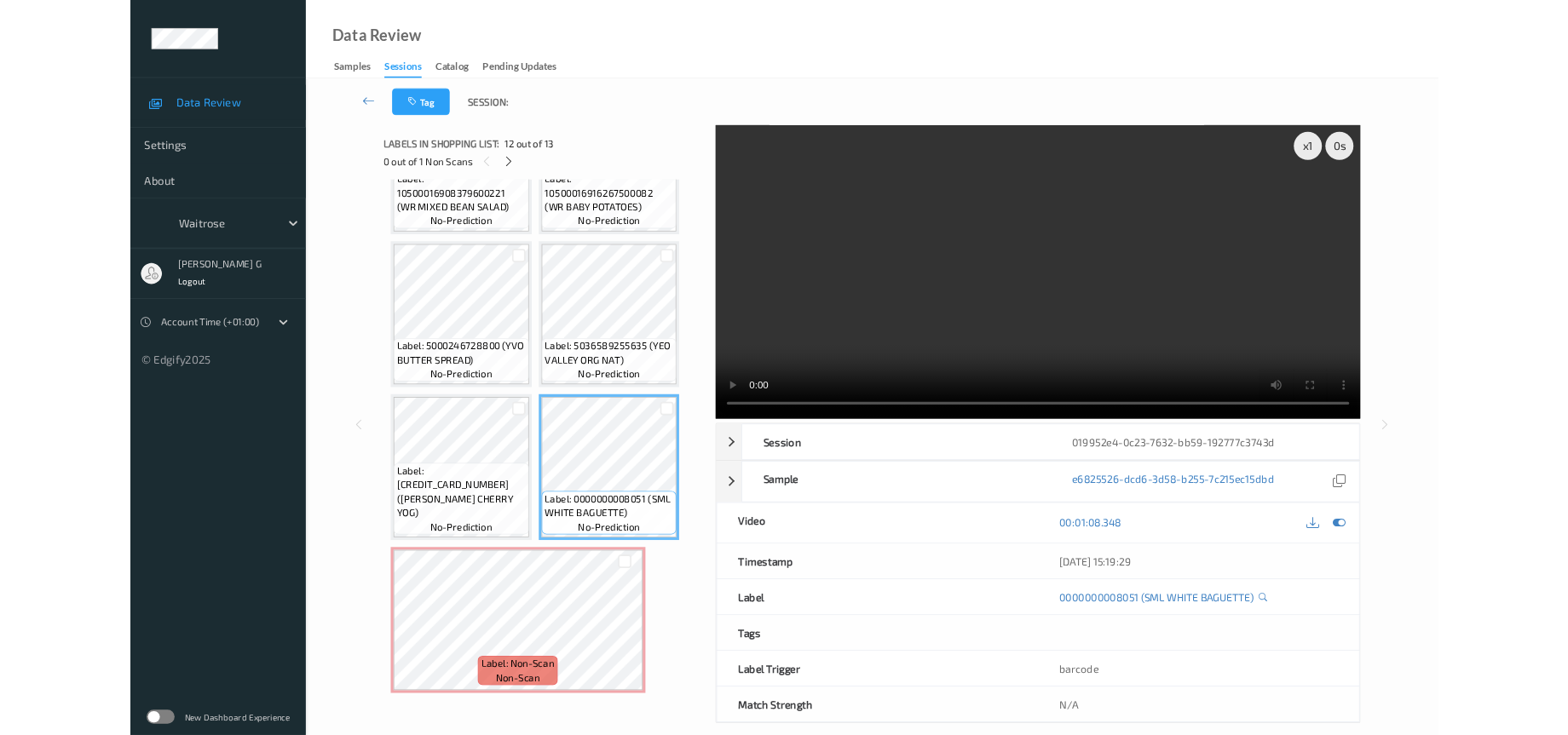
scroll to position [660, 0]
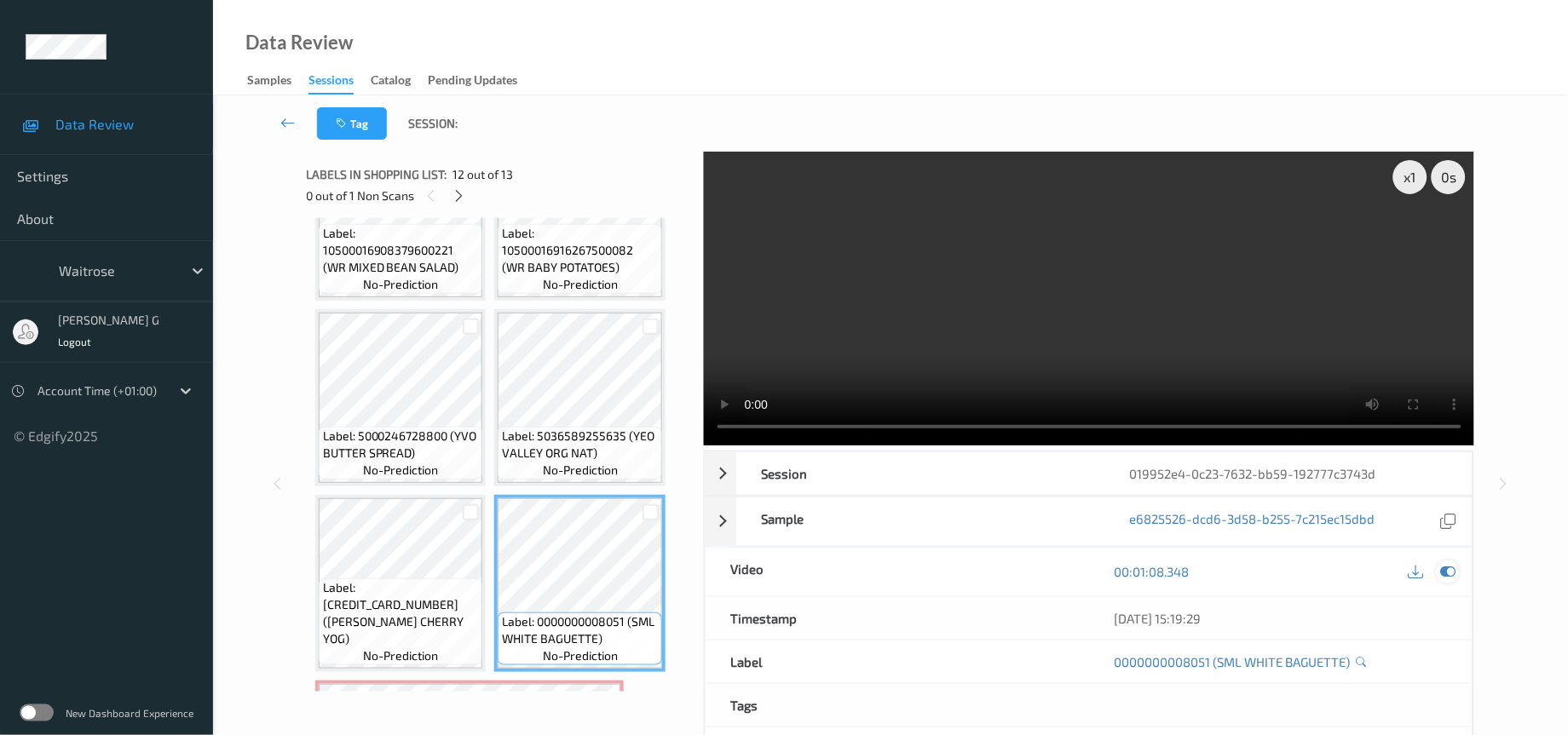
click at [1453, 567] on icon at bounding box center [1449, 571] width 15 height 15
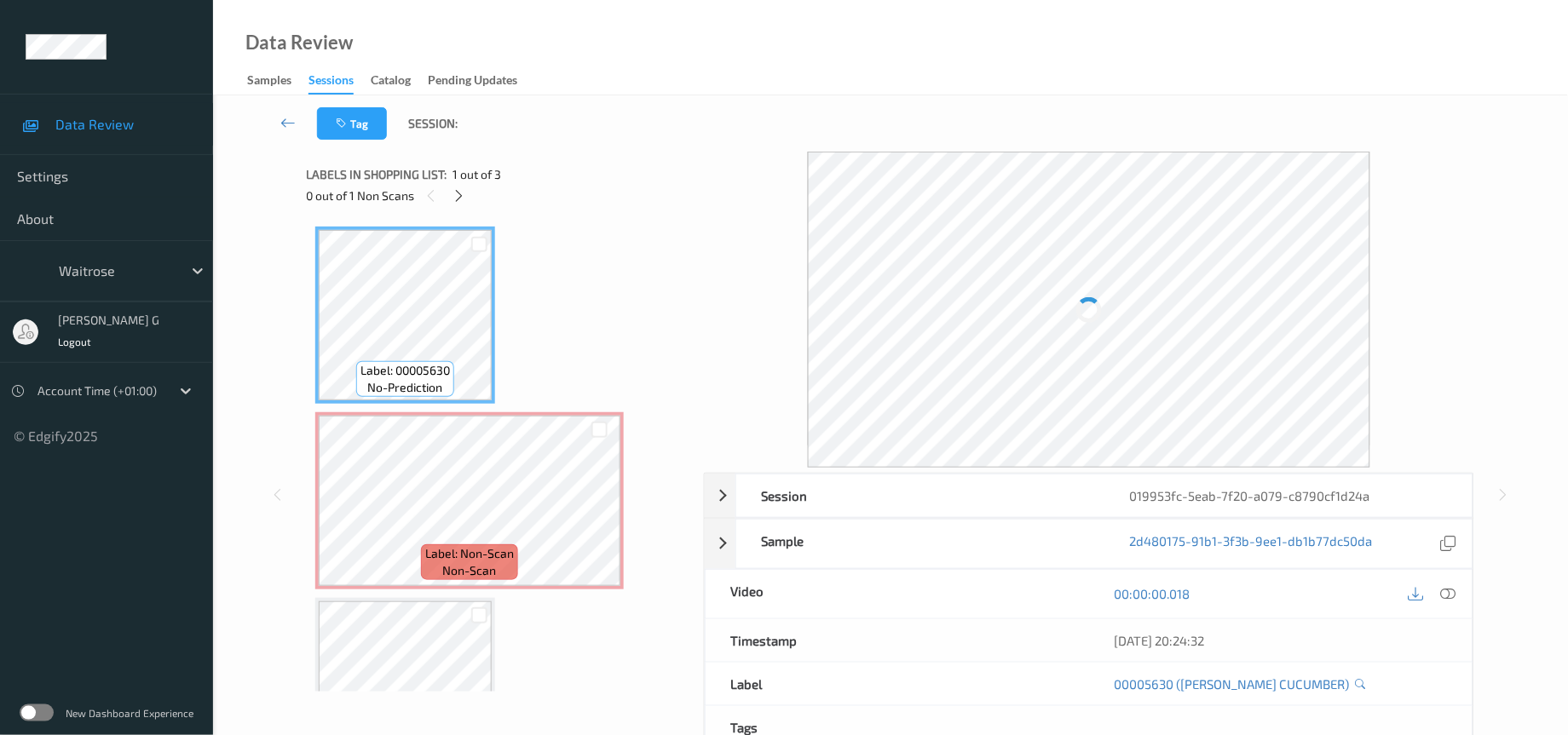
click at [870, 123] on div "Tag Session:" at bounding box center [890, 123] width 1285 height 56
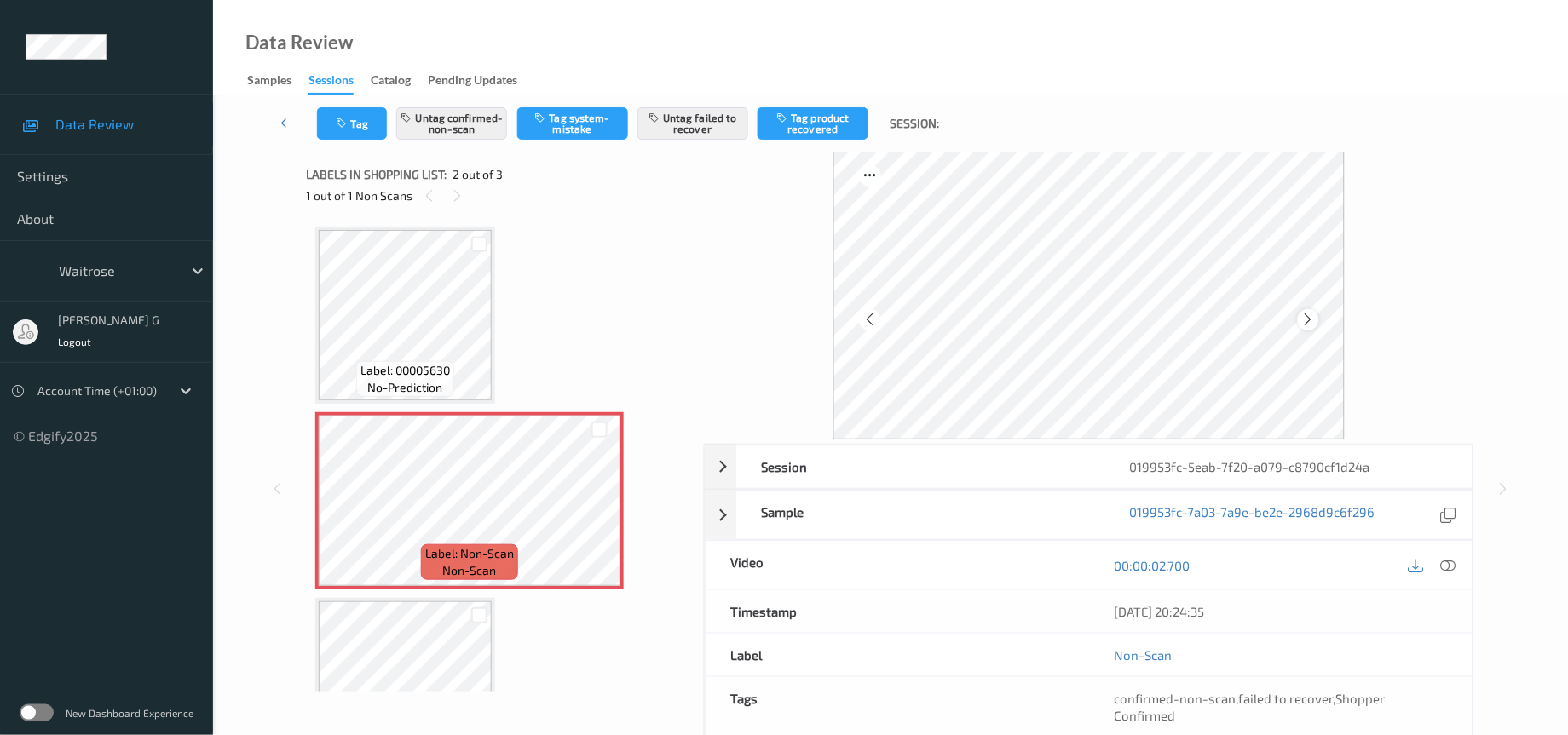
click at [1305, 316] on icon at bounding box center [1308, 320] width 14 height 15
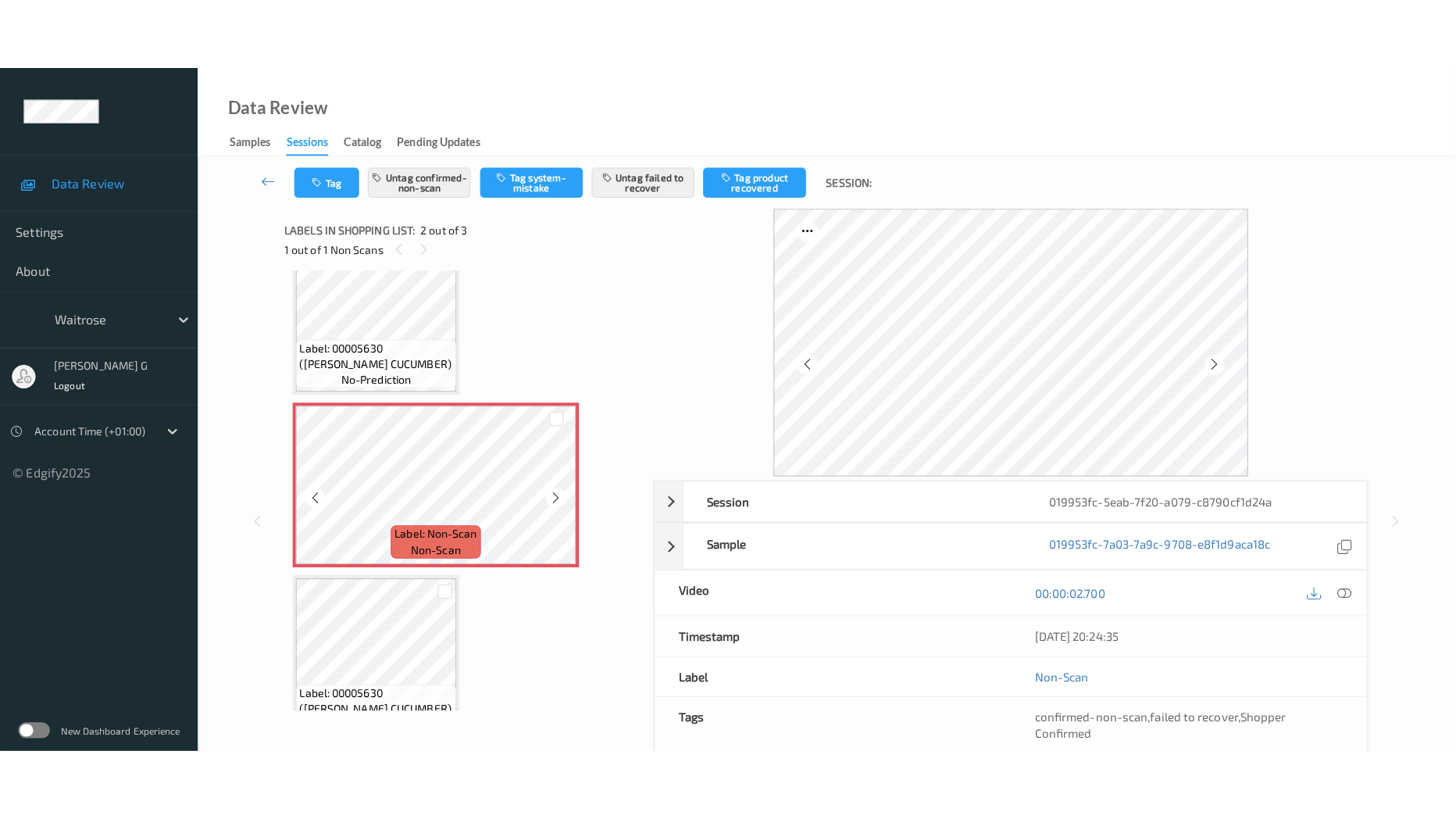
scroll to position [77, 0]
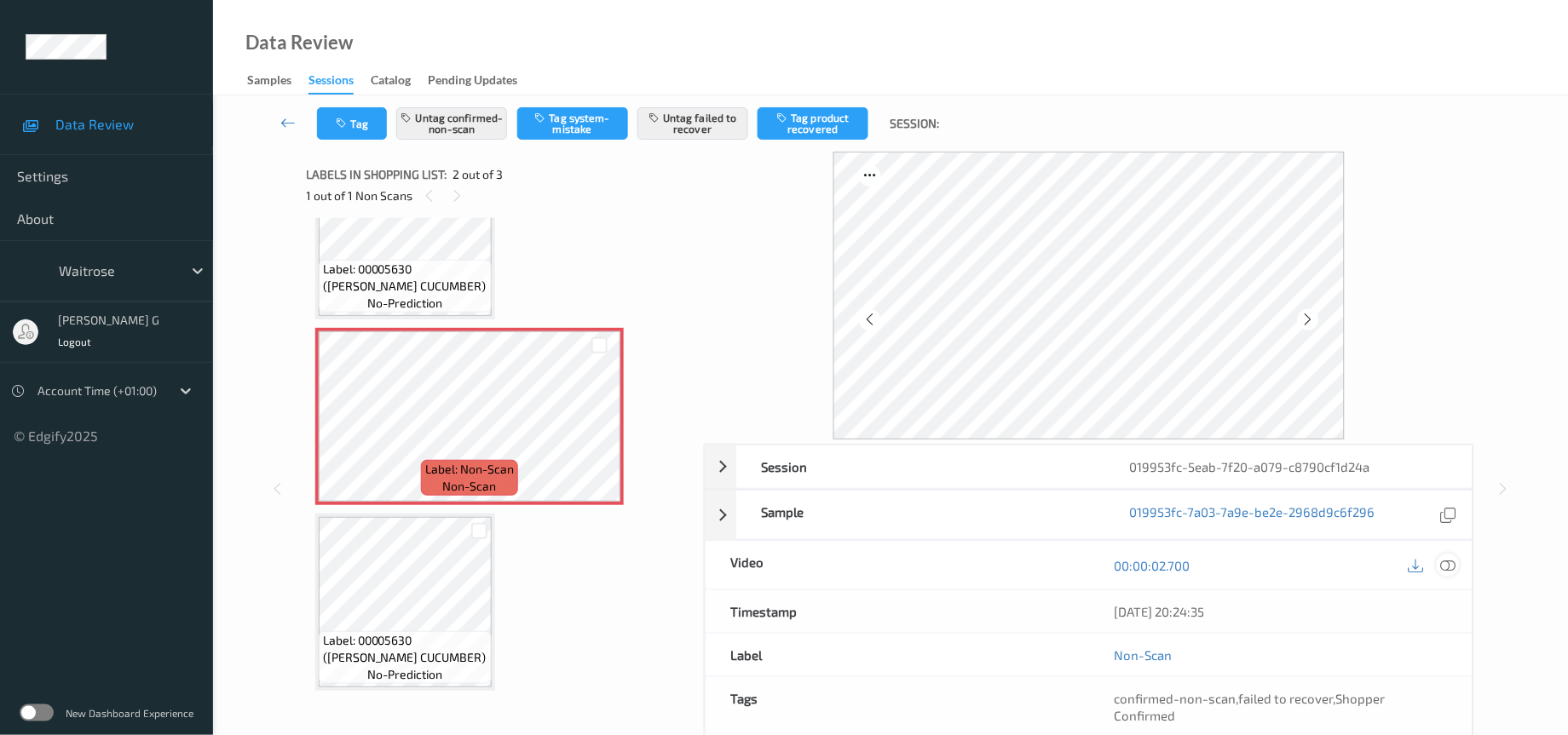
click at [1455, 569] on icon at bounding box center [1449, 566] width 15 height 15
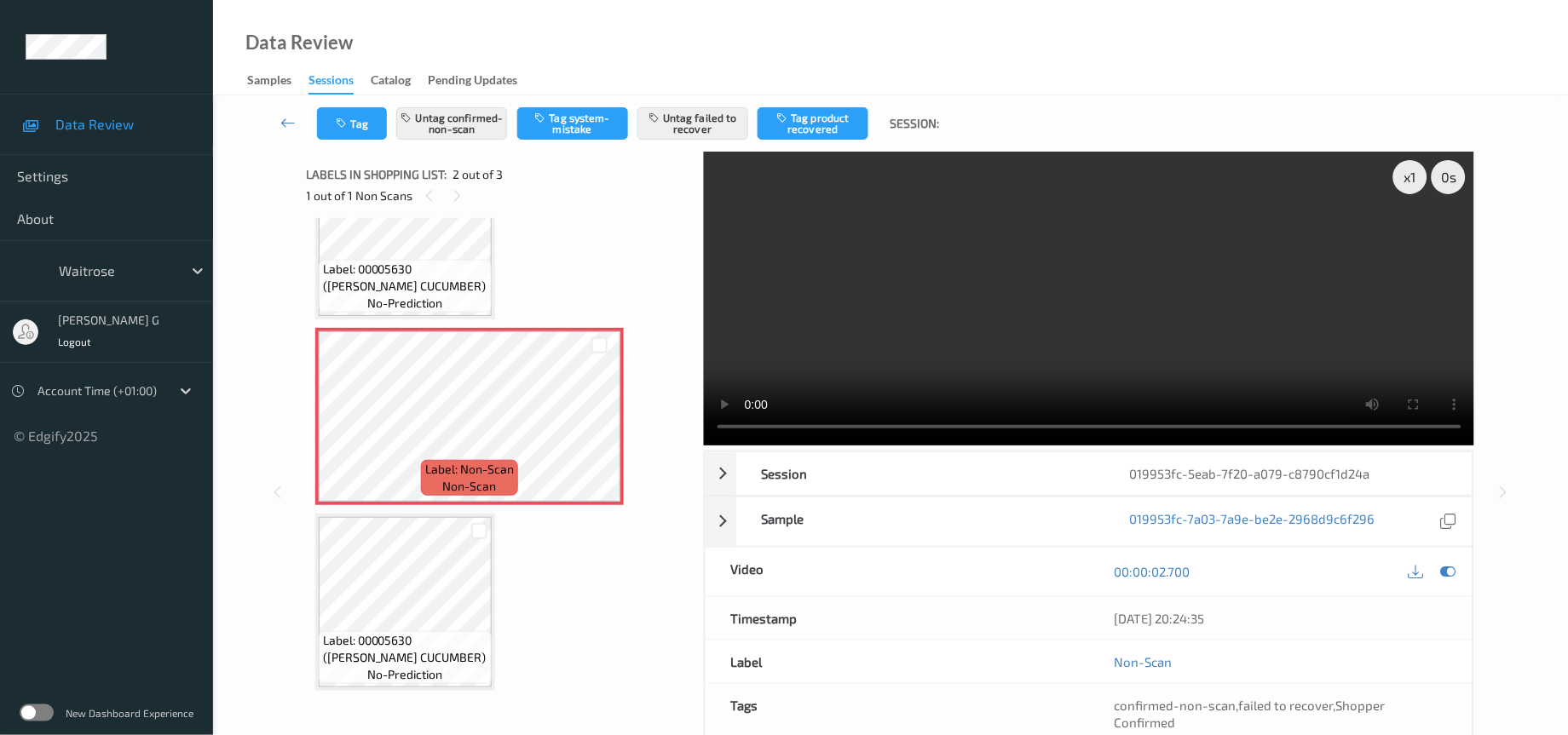
scroll to position [0, 0]
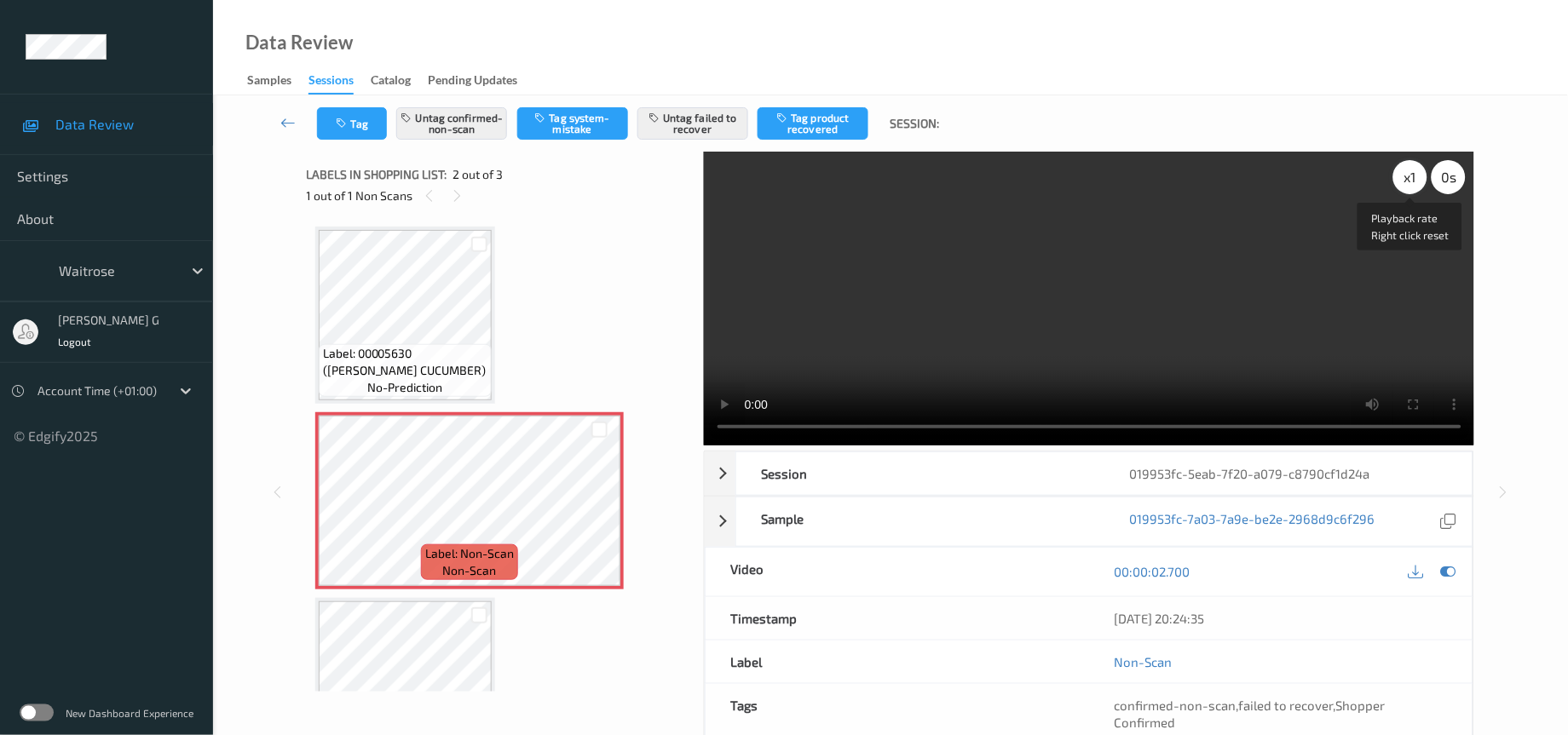
click at [1415, 179] on div "x 1" at bounding box center [1411, 177] width 34 height 34
click at [1415, 179] on div "x 2" at bounding box center [1411, 177] width 34 height 34
click at [1448, 570] on icon at bounding box center [1449, 571] width 15 height 15
